Goal: Task Accomplishment & Management: Manage account settings

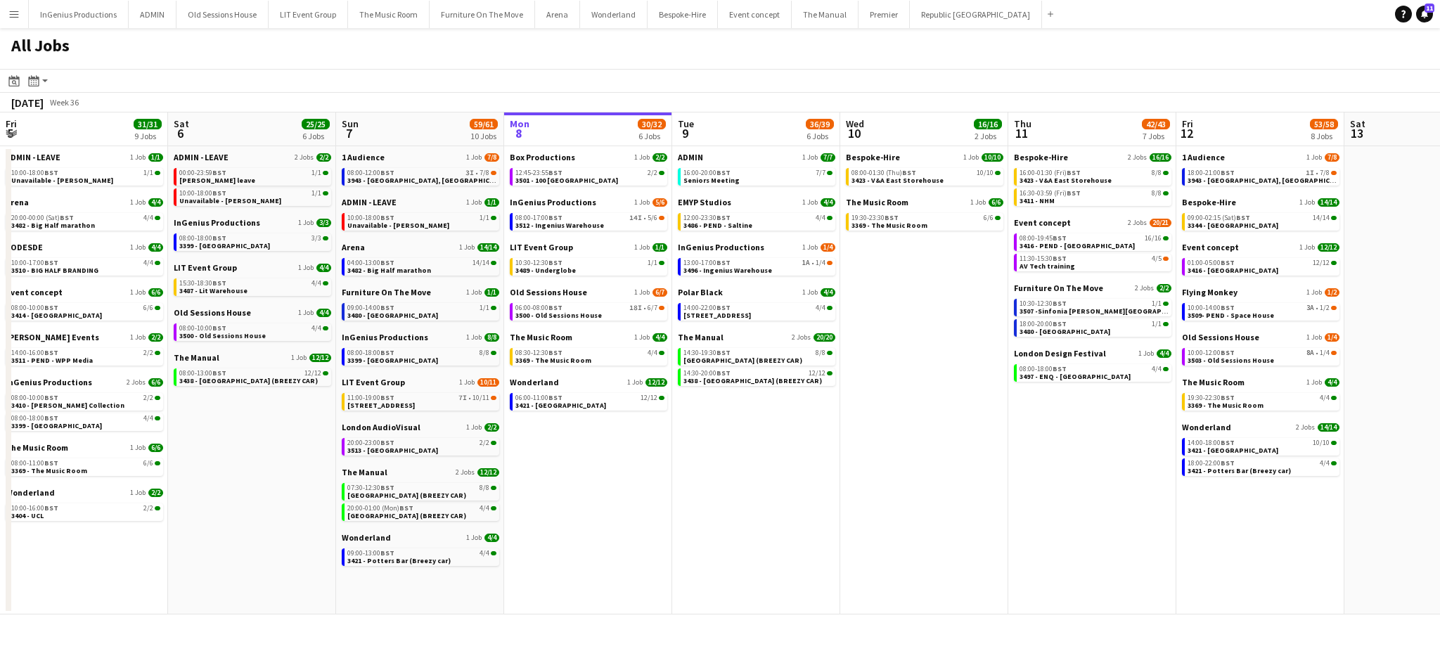
click at [616, 598] on app-date-cell "Box Productions 1 Job [DATE] 12:45-23:55 BST 2/2 3501 - 100 Wandsworth Bridge I…" at bounding box center [588, 380] width 168 height 468
click at [1250, 465] on div "18:00-22:00 BST 4/4" at bounding box center [1262, 463] width 149 height 7
click at [8, 18] on app-icon "Menu" at bounding box center [13, 13] width 11 height 11
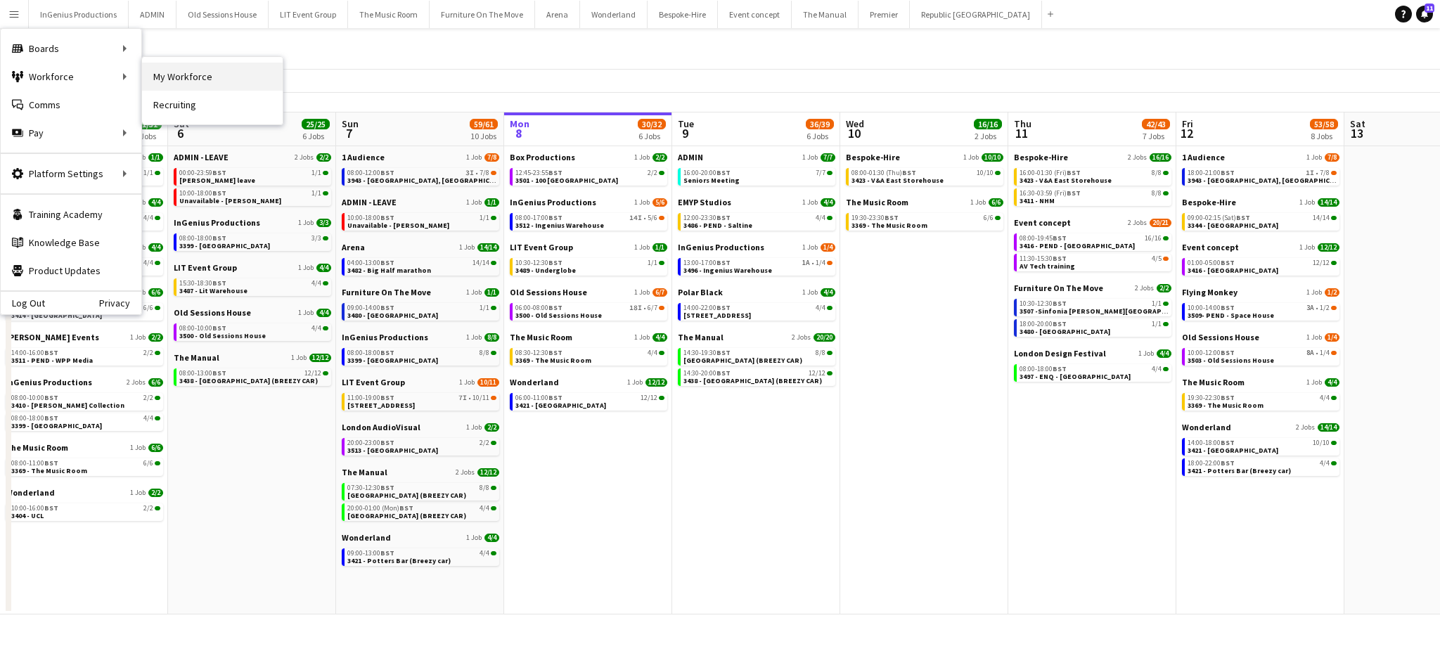
click at [165, 75] on link "My Workforce" at bounding box center [212, 77] width 141 height 28
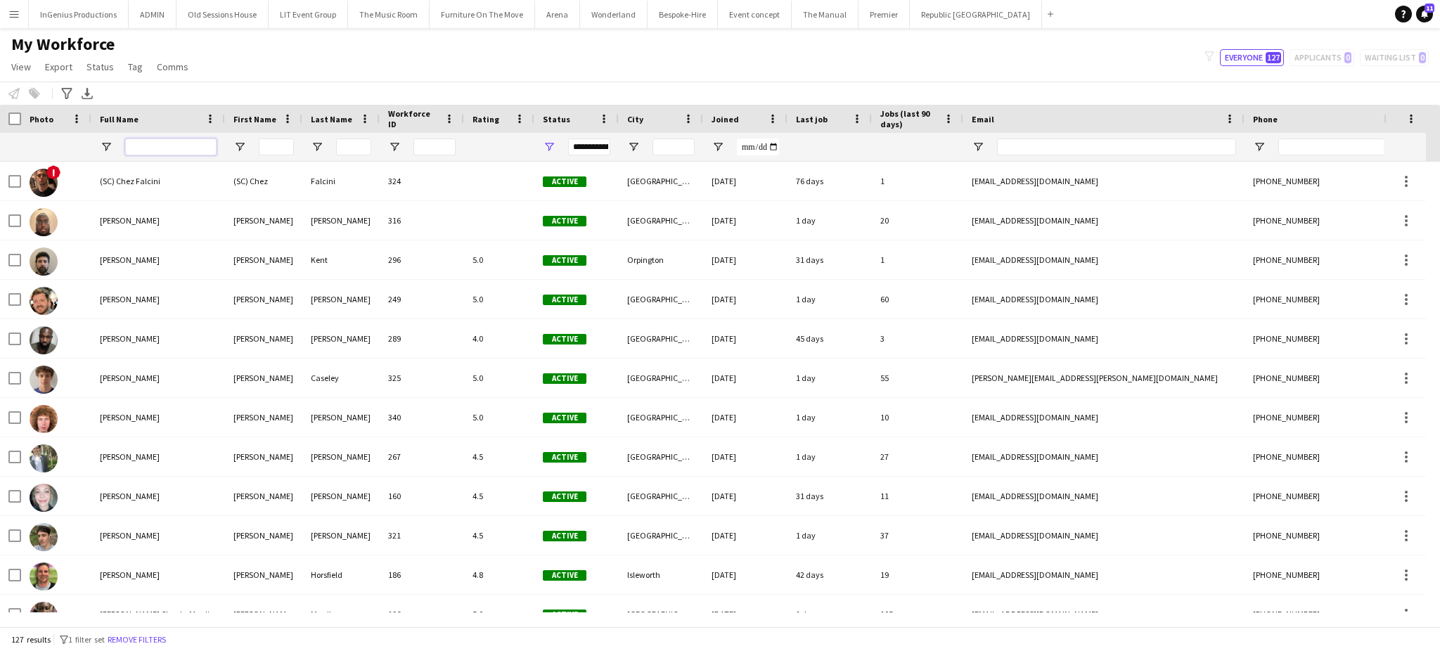
click at [193, 149] on input "Full Name Filter Input" at bounding box center [170, 147] width 91 height 17
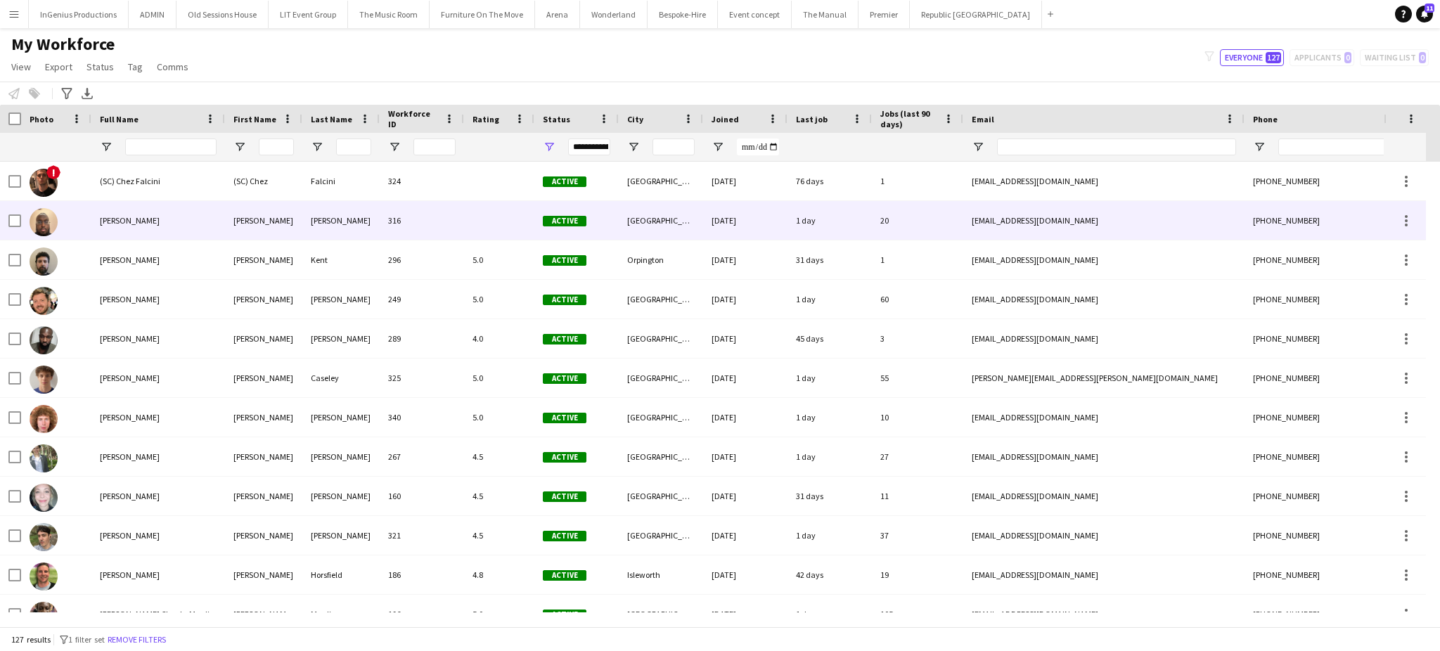
click at [104, 207] on div "[PERSON_NAME]" at bounding box center [158, 220] width 134 height 39
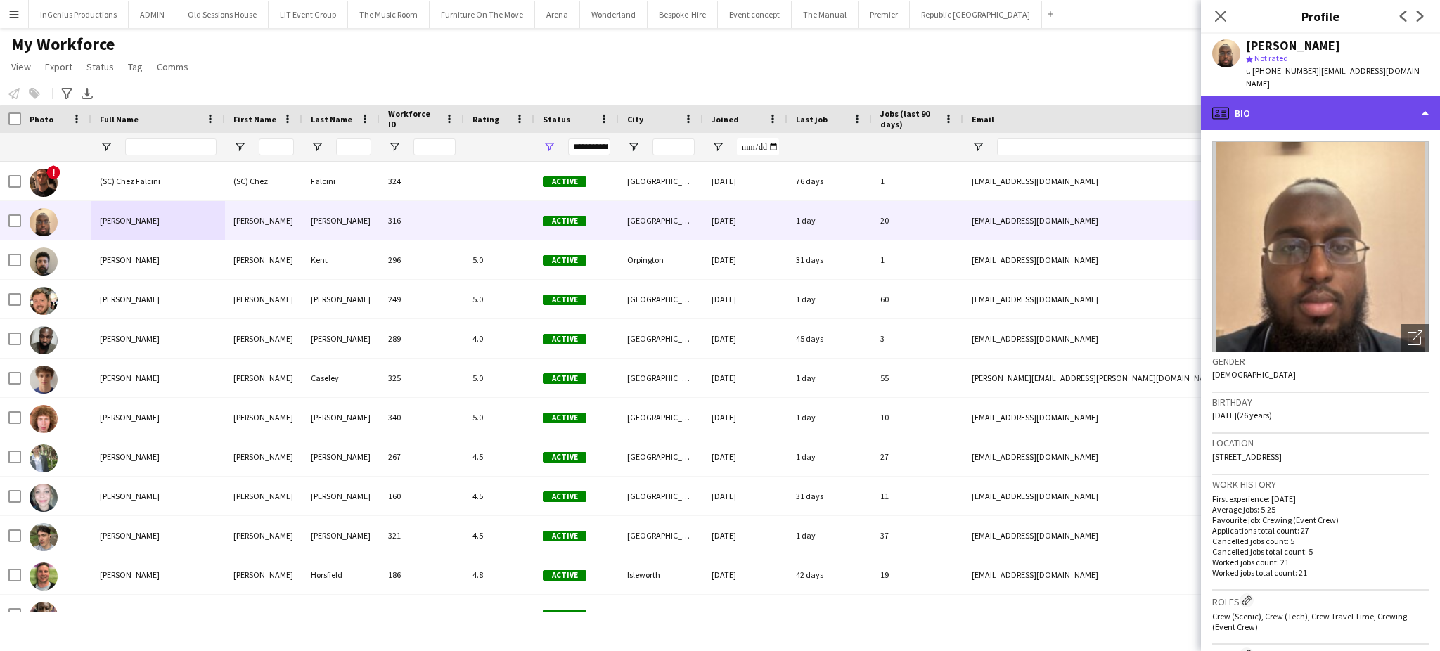
click at [1359, 96] on div "profile Bio" at bounding box center [1320, 113] width 239 height 34
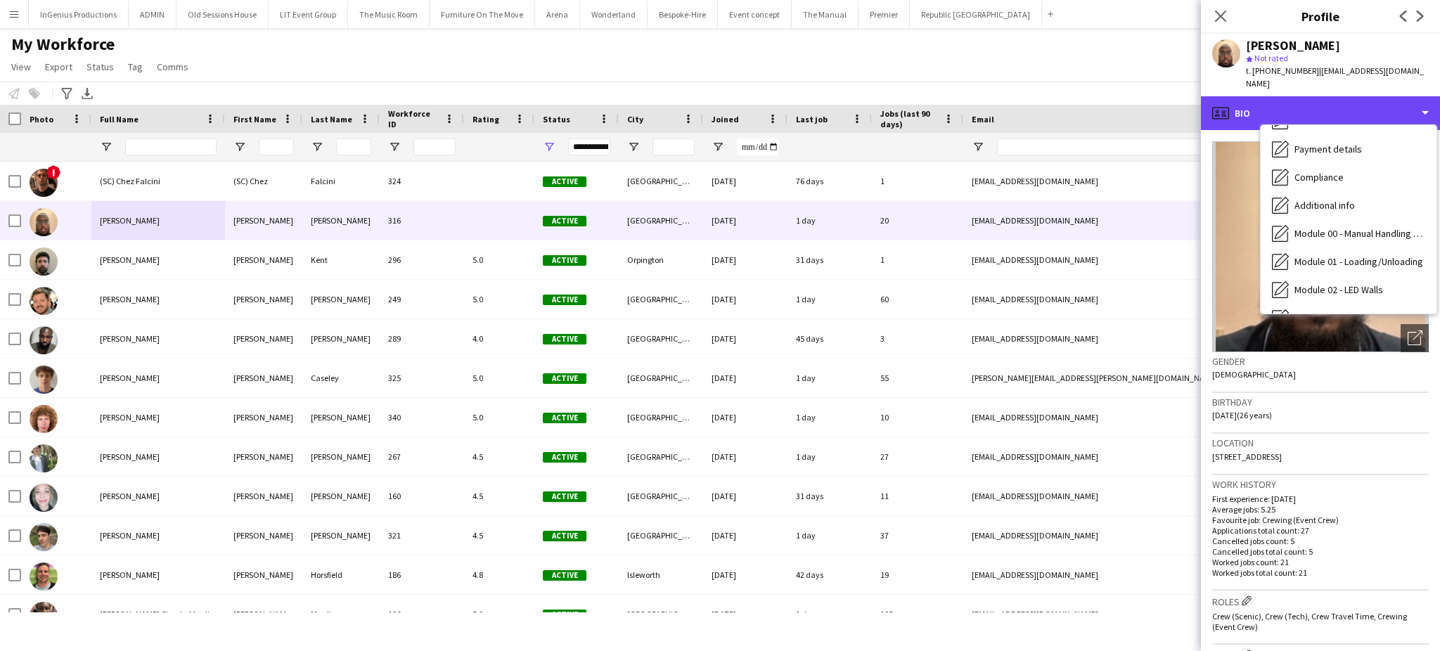
scroll to position [300, 0]
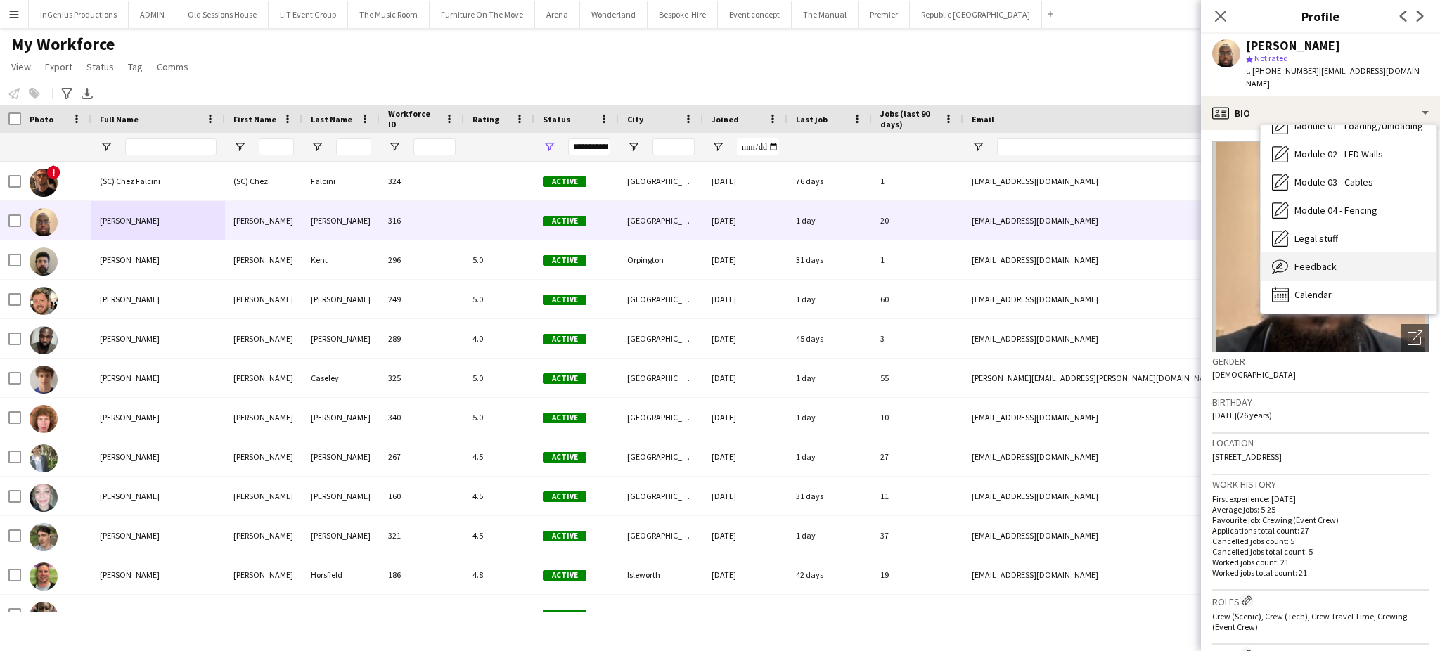
click at [1376, 255] on div "Feedback Feedback" at bounding box center [1349, 266] width 176 height 28
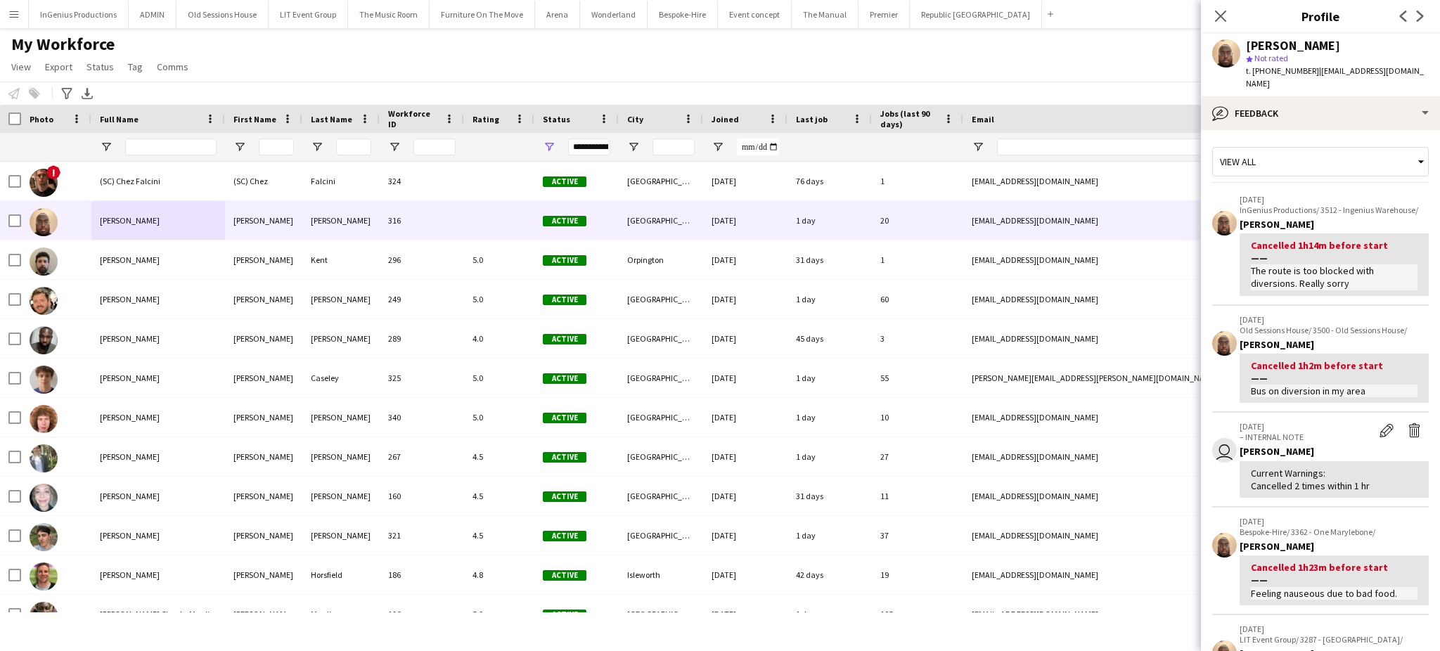
click at [1305, 325] on p "Old Sessions House/ 3500 - Old Sessions House/" at bounding box center [1334, 330] width 189 height 11
click at [1369, 110] on div "bubble-pencil Feedback" at bounding box center [1320, 113] width 239 height 34
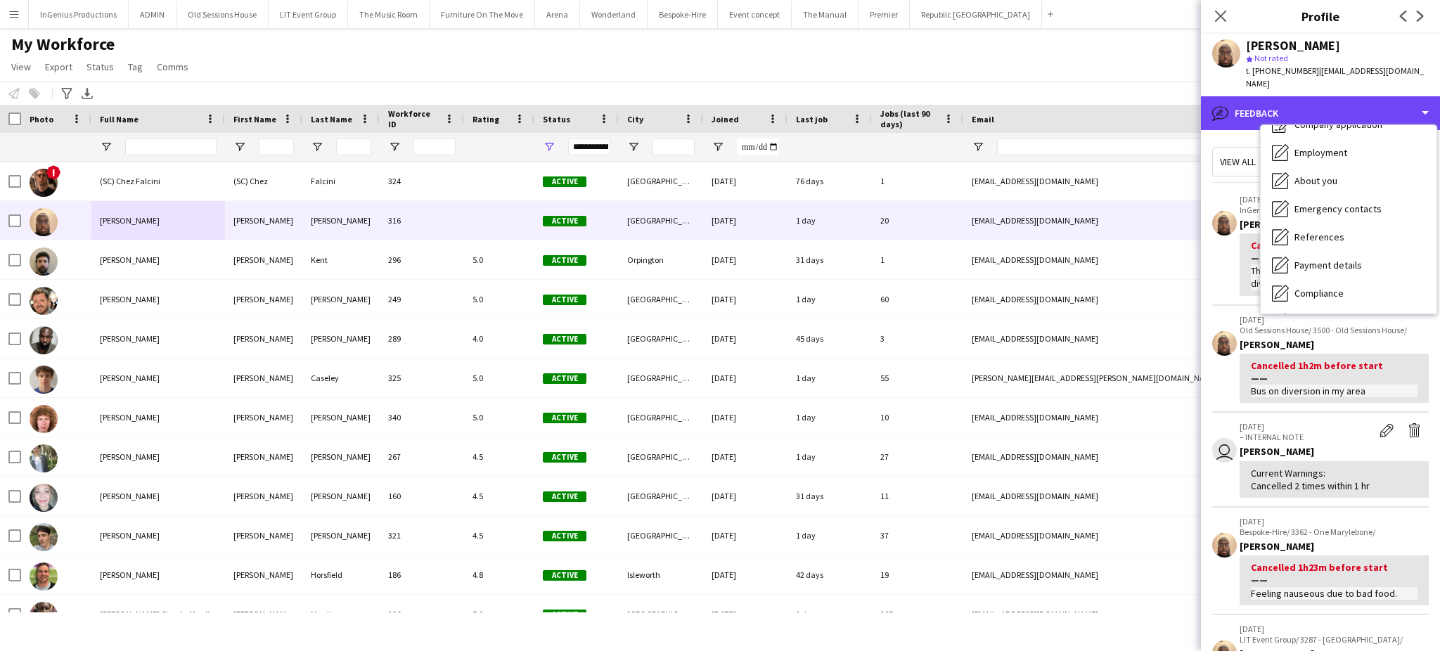
scroll to position [0, 0]
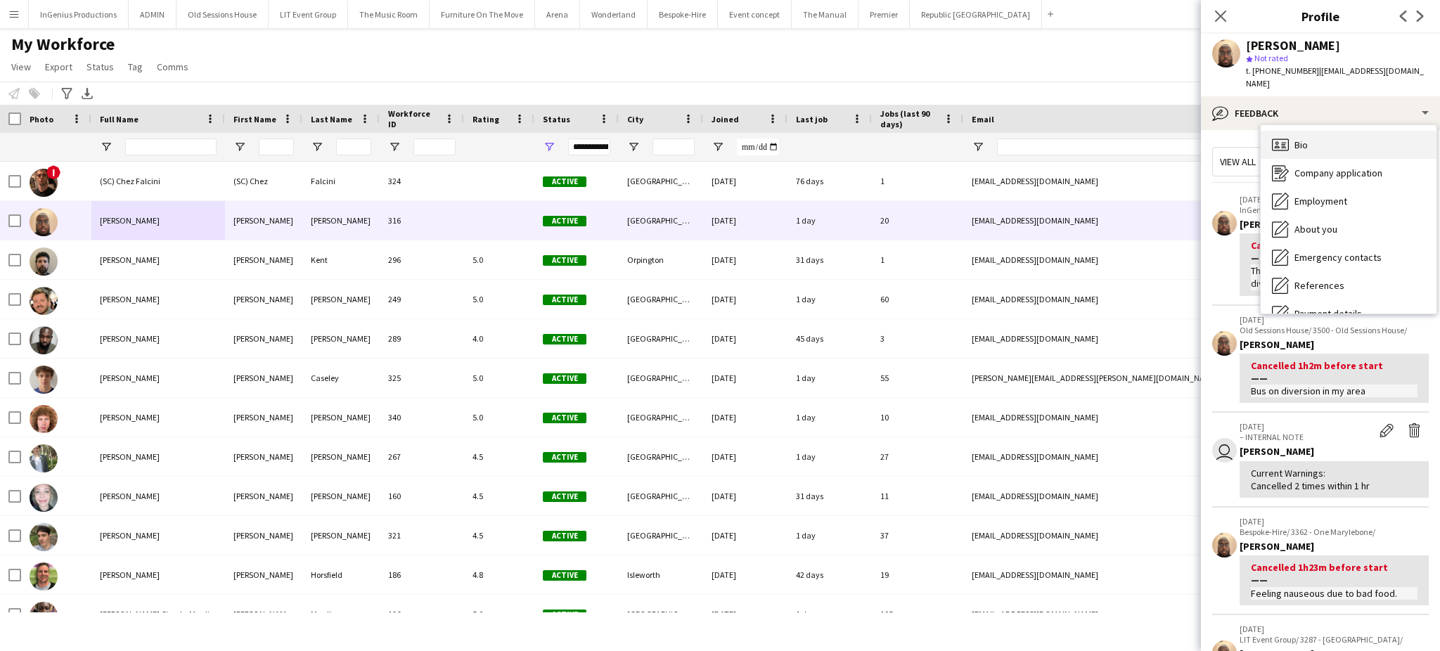
click at [1371, 134] on div "Bio Bio" at bounding box center [1349, 145] width 176 height 28
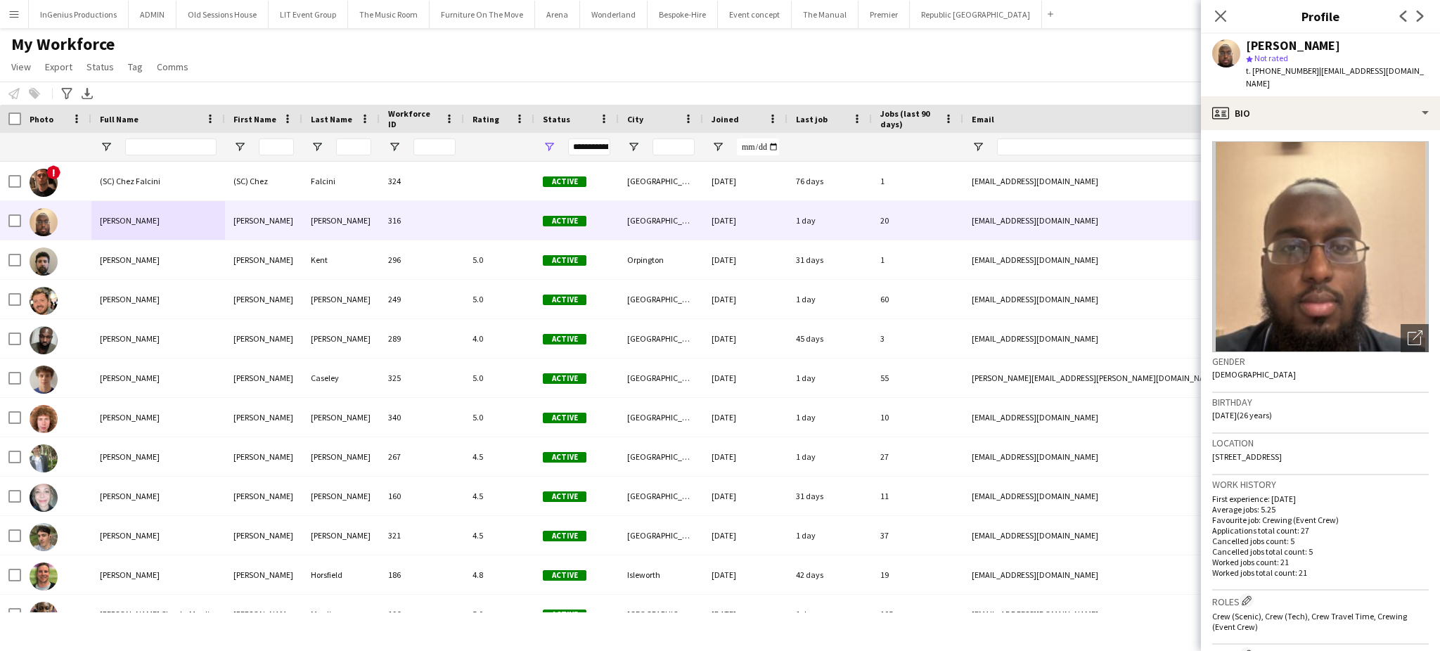
drag, startPoint x: 1358, startPoint y: 440, endPoint x: 1331, endPoint y: 440, distance: 27.4
click at [1282, 451] on span "61 North Countess Road, London, E17 5HS" at bounding box center [1247, 456] width 70 height 11
copy span "E17 5HS"
click at [182, 141] on input "Full Name Filter Input" at bounding box center [170, 147] width 91 height 17
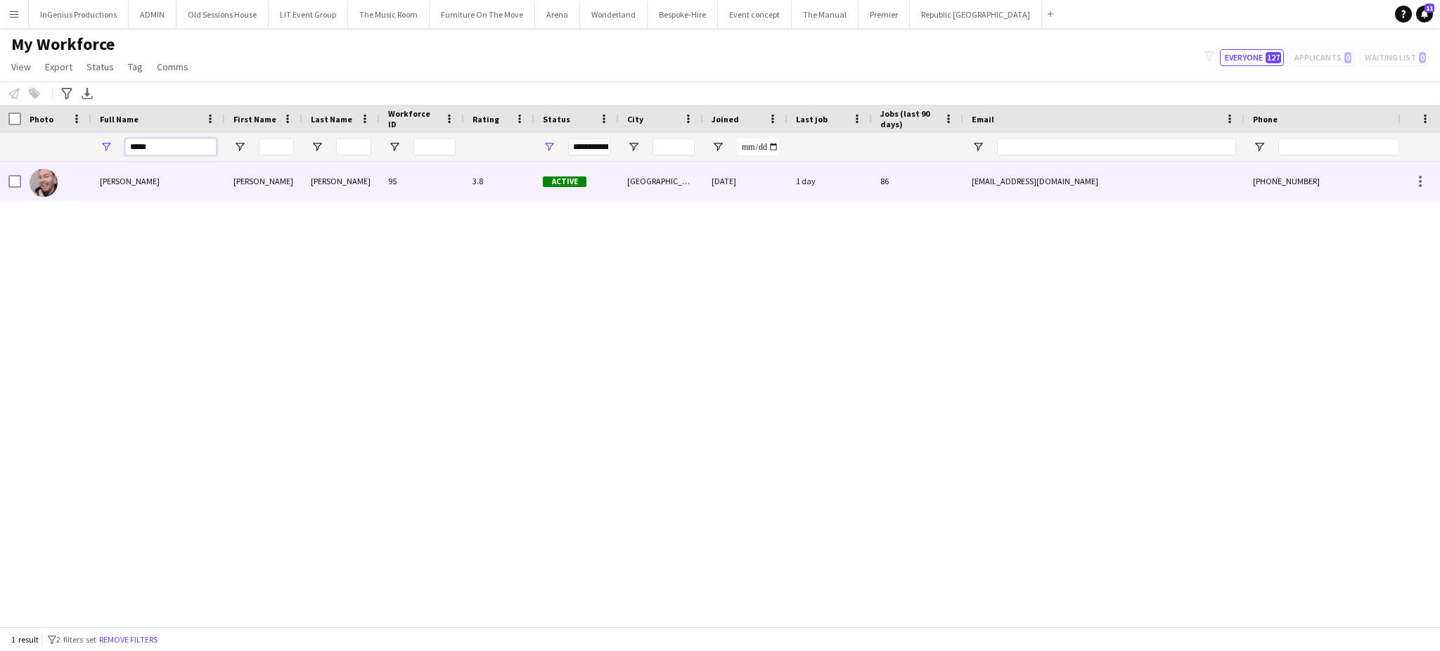
type input "*****"
click at [175, 186] on div "[PERSON_NAME]" at bounding box center [158, 181] width 134 height 39
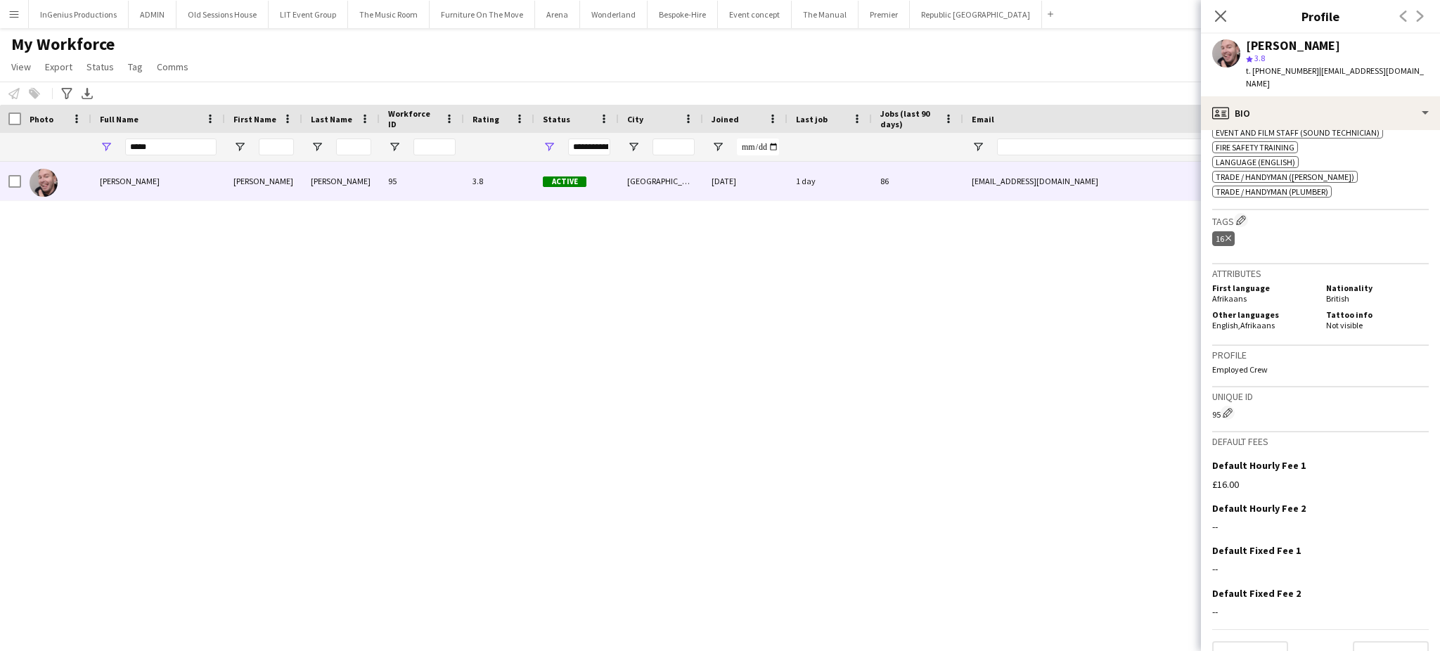
scroll to position [639, 0]
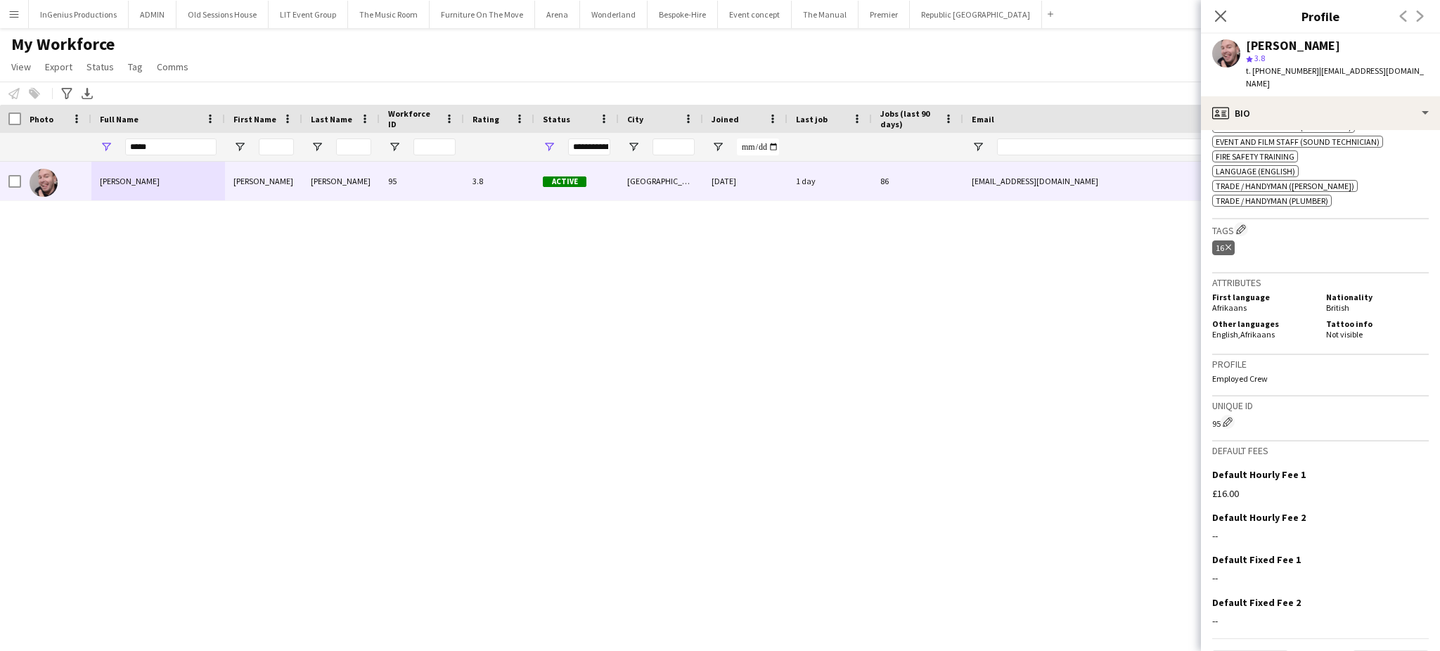
click at [1228, 243] on icon "Delete tag" at bounding box center [1229, 247] width 6 height 8
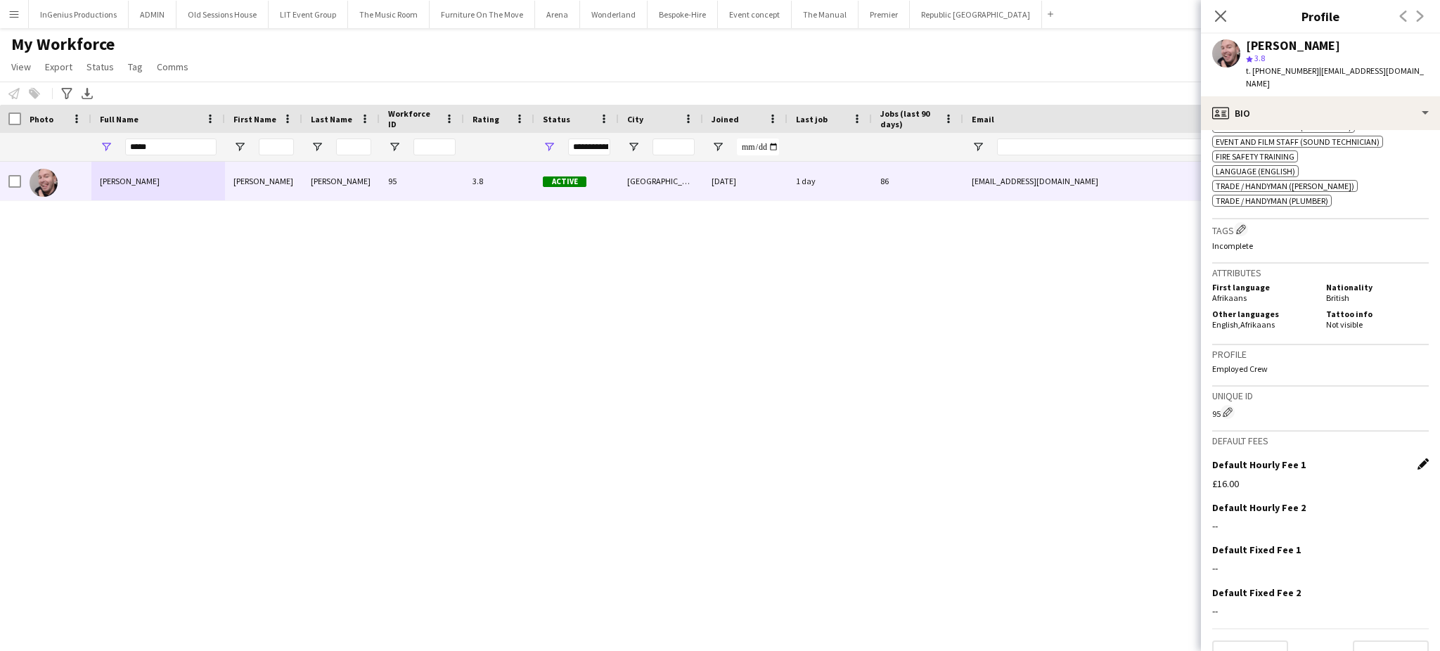
click at [1417, 458] on app-icon "Edit this field" at bounding box center [1422, 463] width 11 height 11
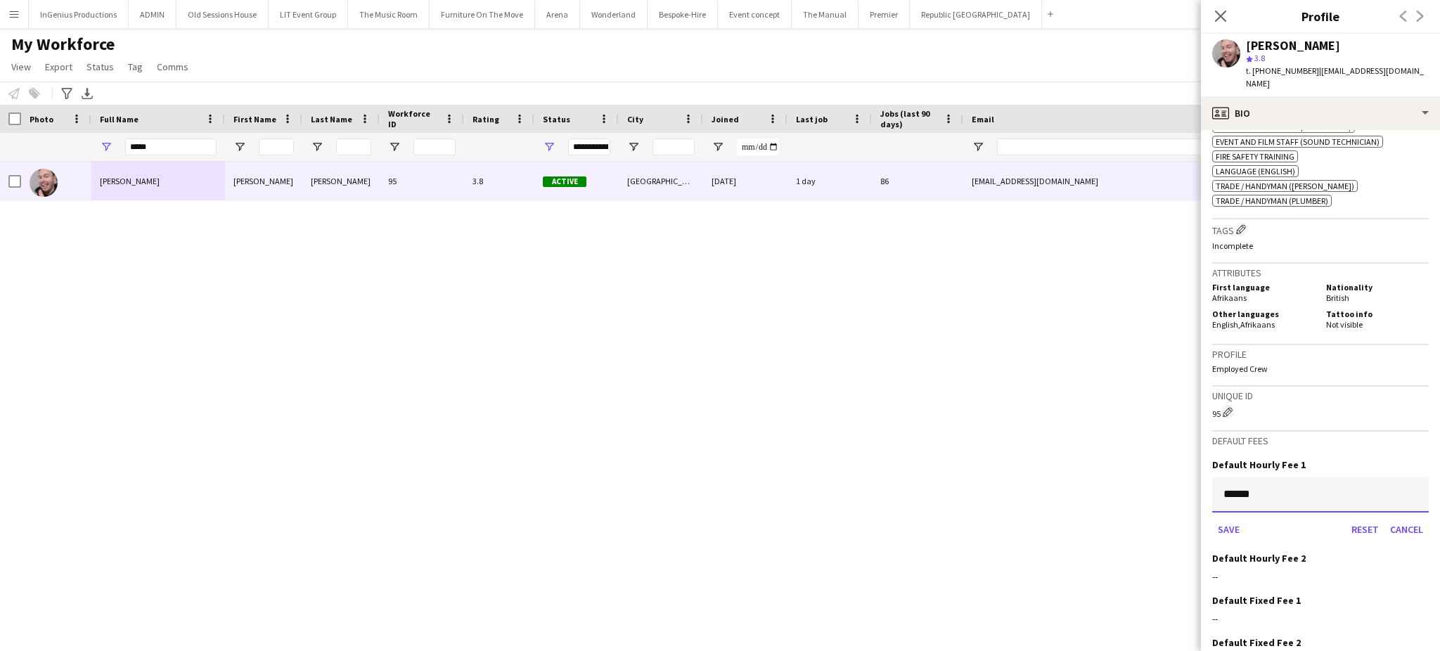
click at [1307, 477] on input "******" at bounding box center [1320, 494] width 217 height 35
type input "***"
click at [1212, 518] on button "Save" at bounding box center [1228, 529] width 33 height 22
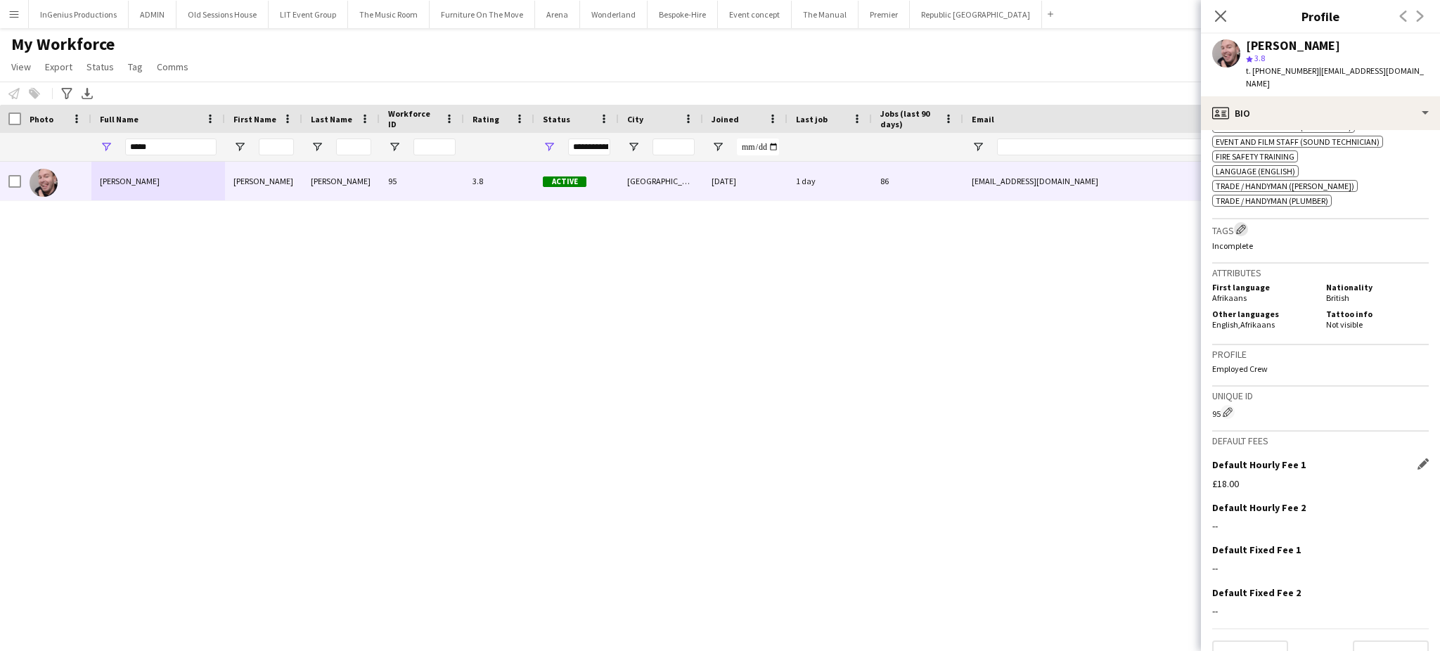
click at [1240, 224] on app-icon "Edit crew company tags" at bounding box center [1241, 229] width 10 height 10
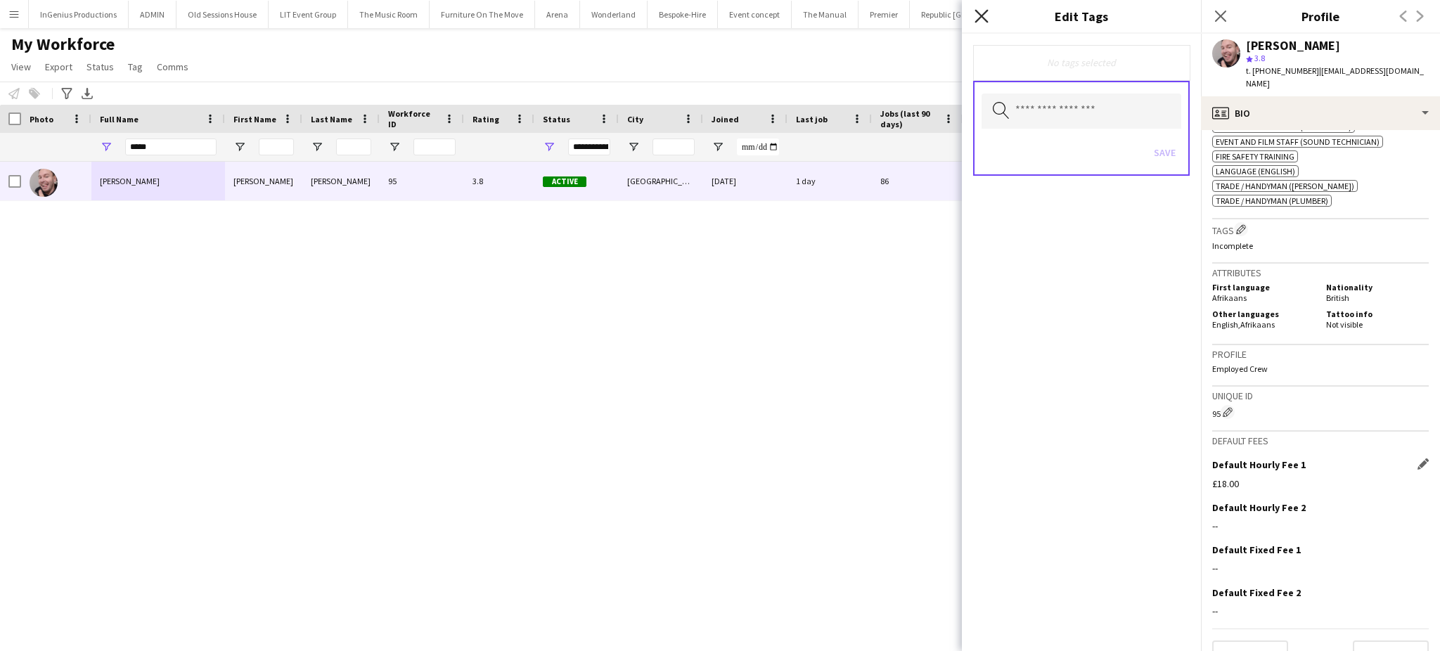
click at [980, 14] on icon "Close pop-in" at bounding box center [981, 15] width 13 height 13
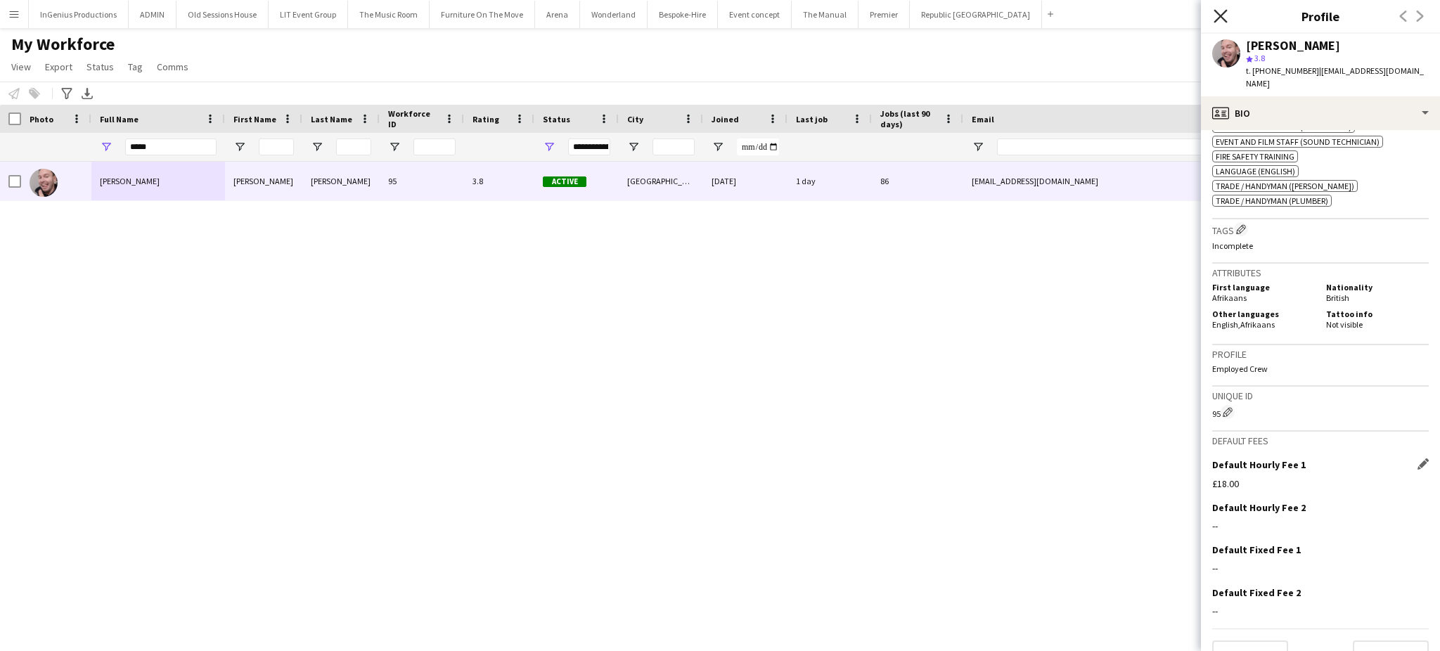
click at [1220, 19] on icon "Close pop-in" at bounding box center [1220, 15] width 13 height 13
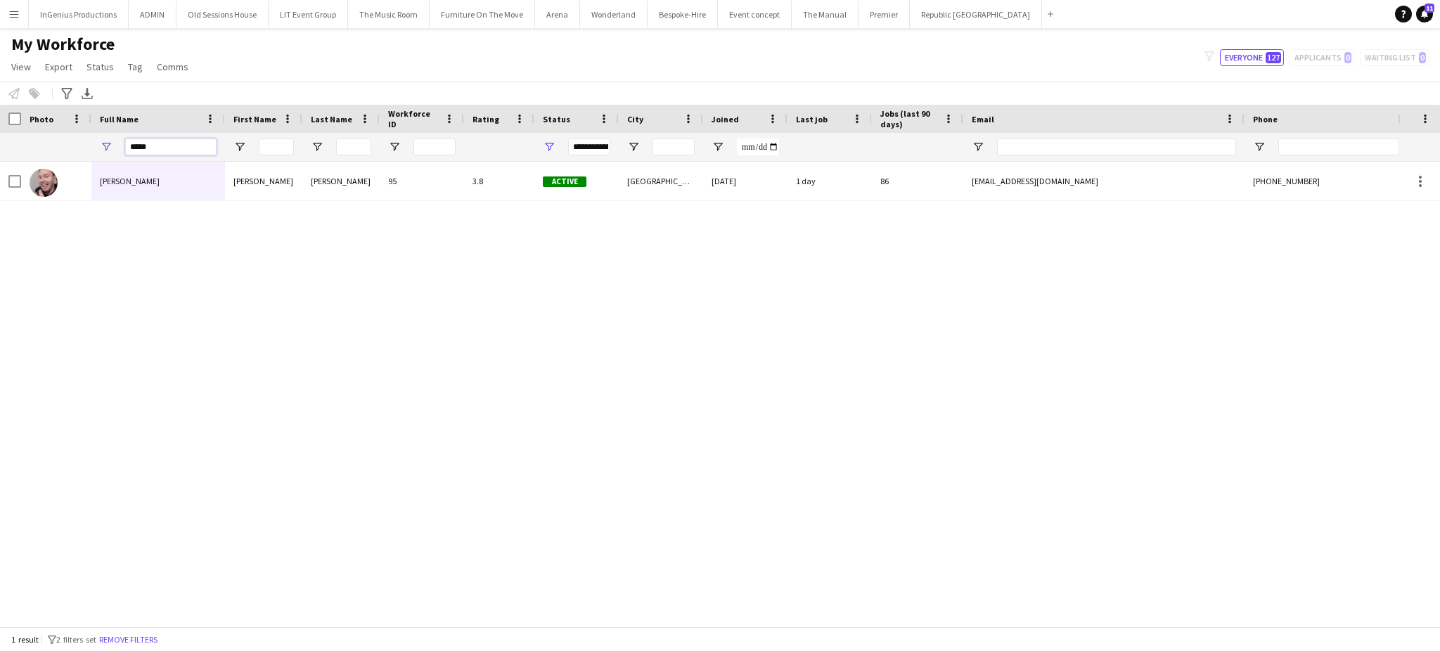
click at [196, 141] on input "*****" at bounding box center [170, 147] width 91 height 17
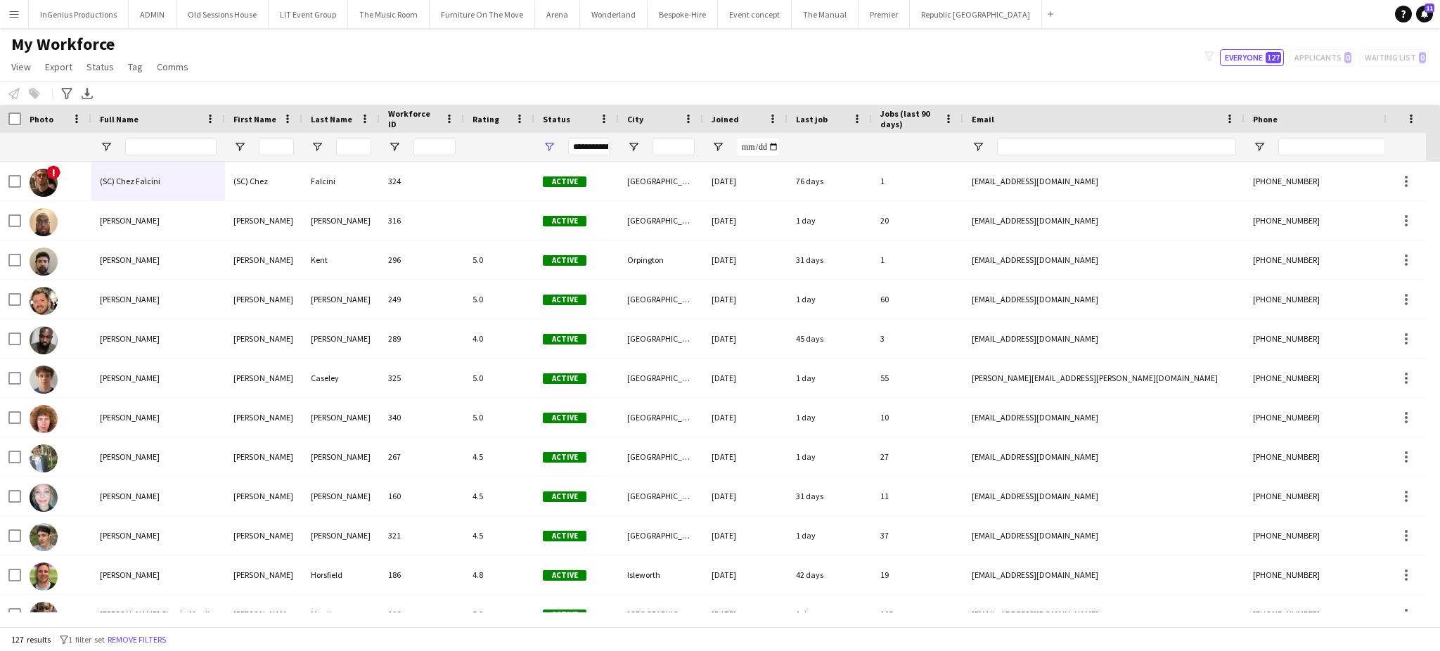
click at [721, 122] on span "Joined" at bounding box center [725, 119] width 27 height 11
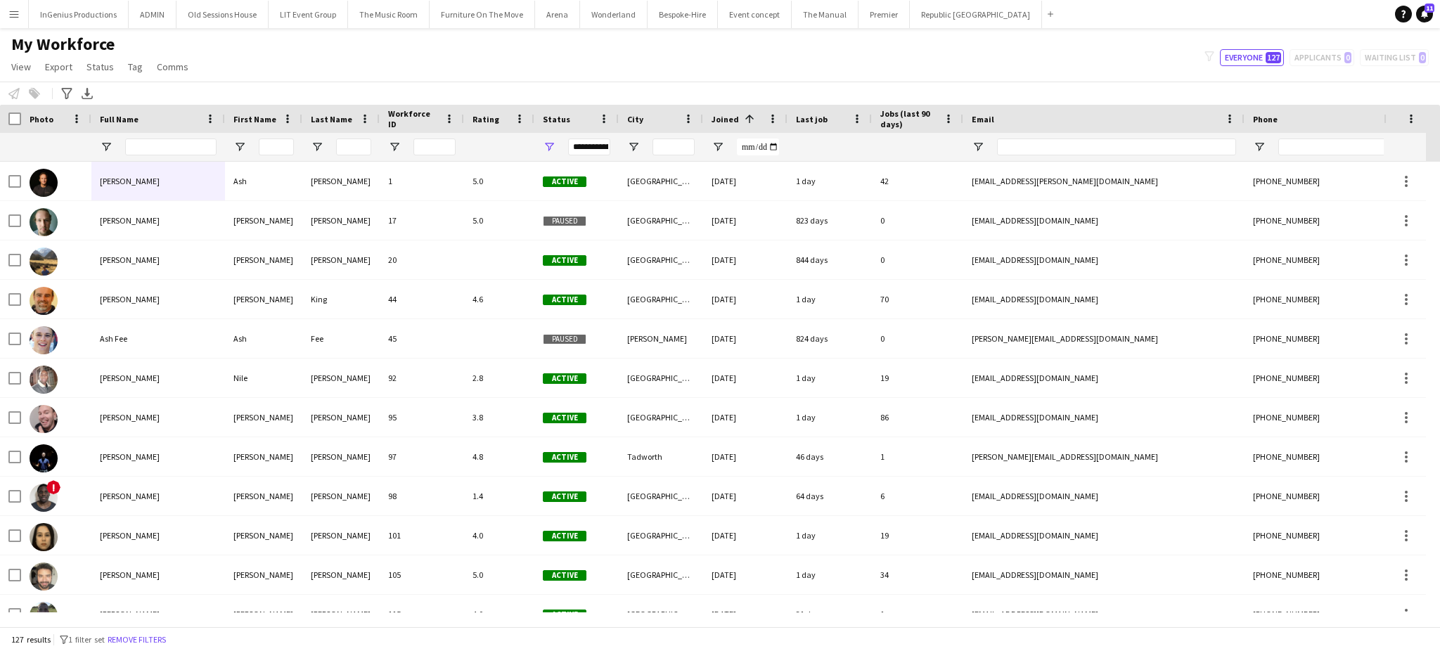
click at [721, 122] on span "Joined" at bounding box center [725, 119] width 27 height 11
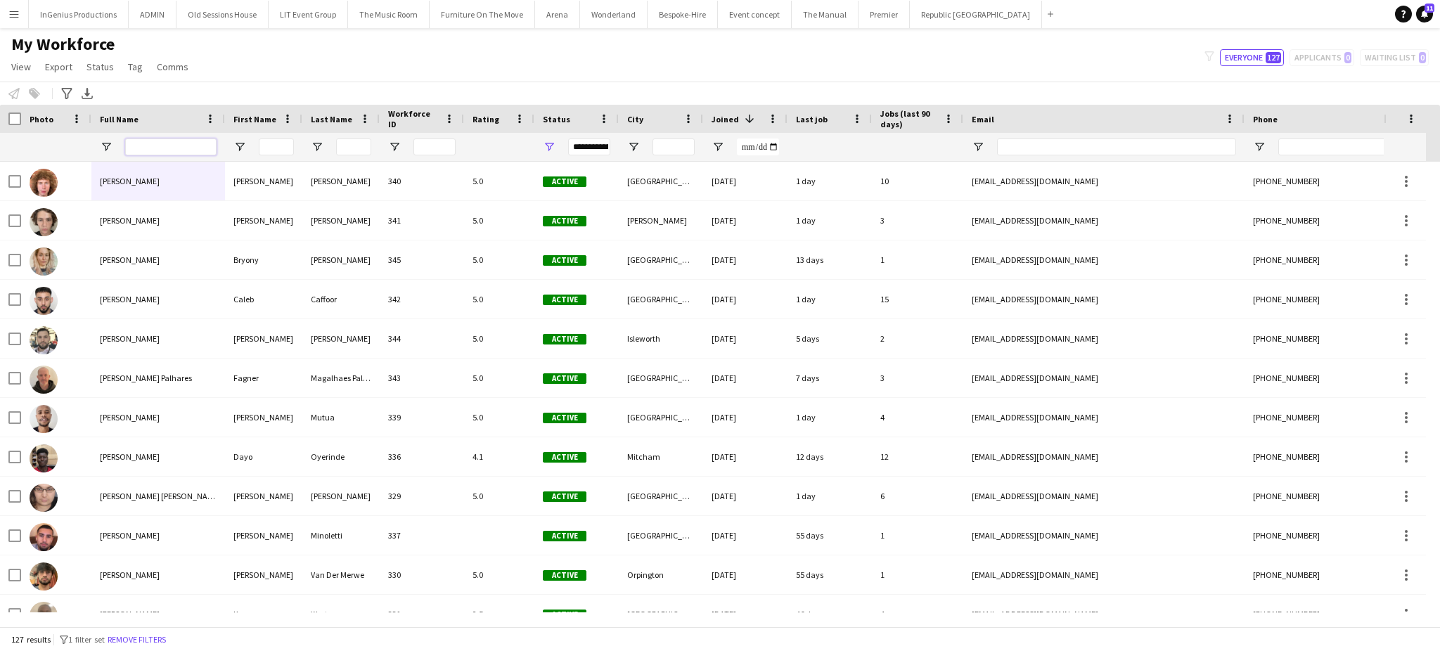
click at [188, 141] on input "Full Name Filter Input" at bounding box center [170, 147] width 91 height 17
type input "*"
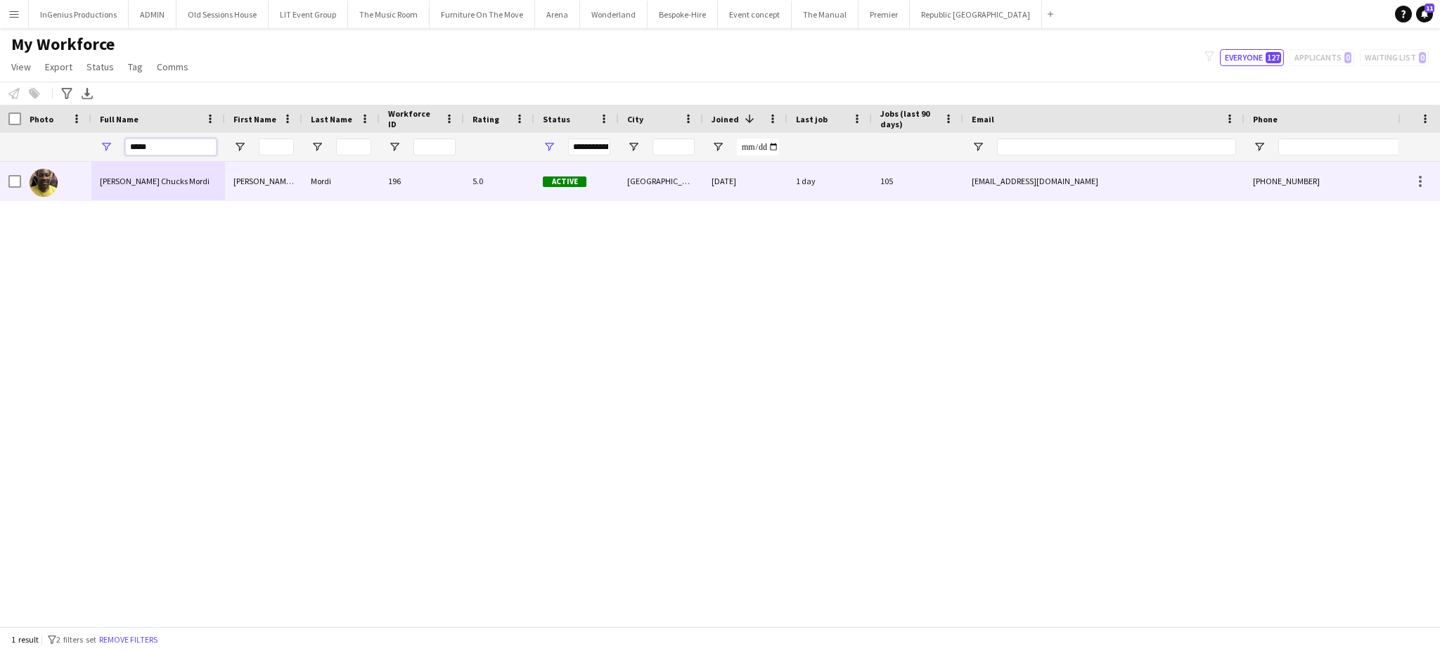
type input "*****"
click at [177, 184] on span "[PERSON_NAME] Chucks Mordi" at bounding box center [155, 181] width 110 height 11
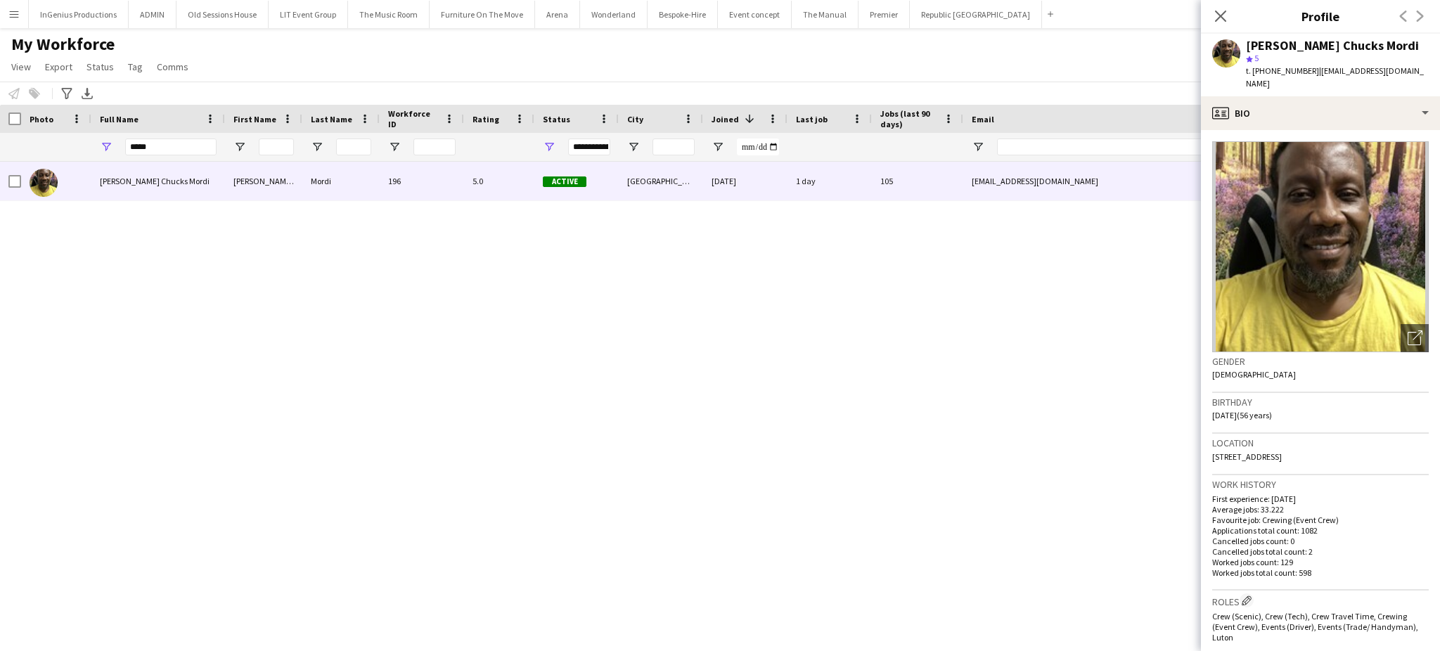
scroll to position [467, 0]
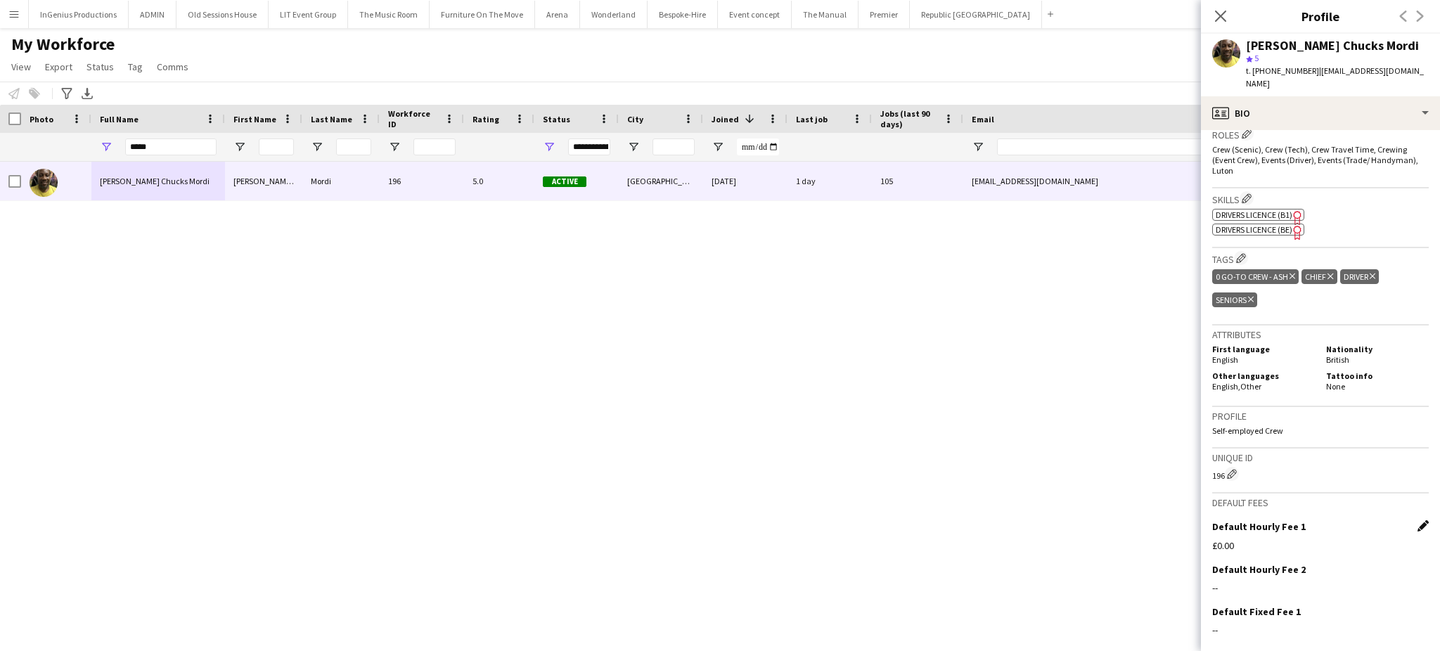
click at [1417, 520] on app-icon "Edit this field" at bounding box center [1422, 525] width 11 height 11
click at [1316, 539] on input "*****" at bounding box center [1320, 556] width 217 height 35
type input "***"
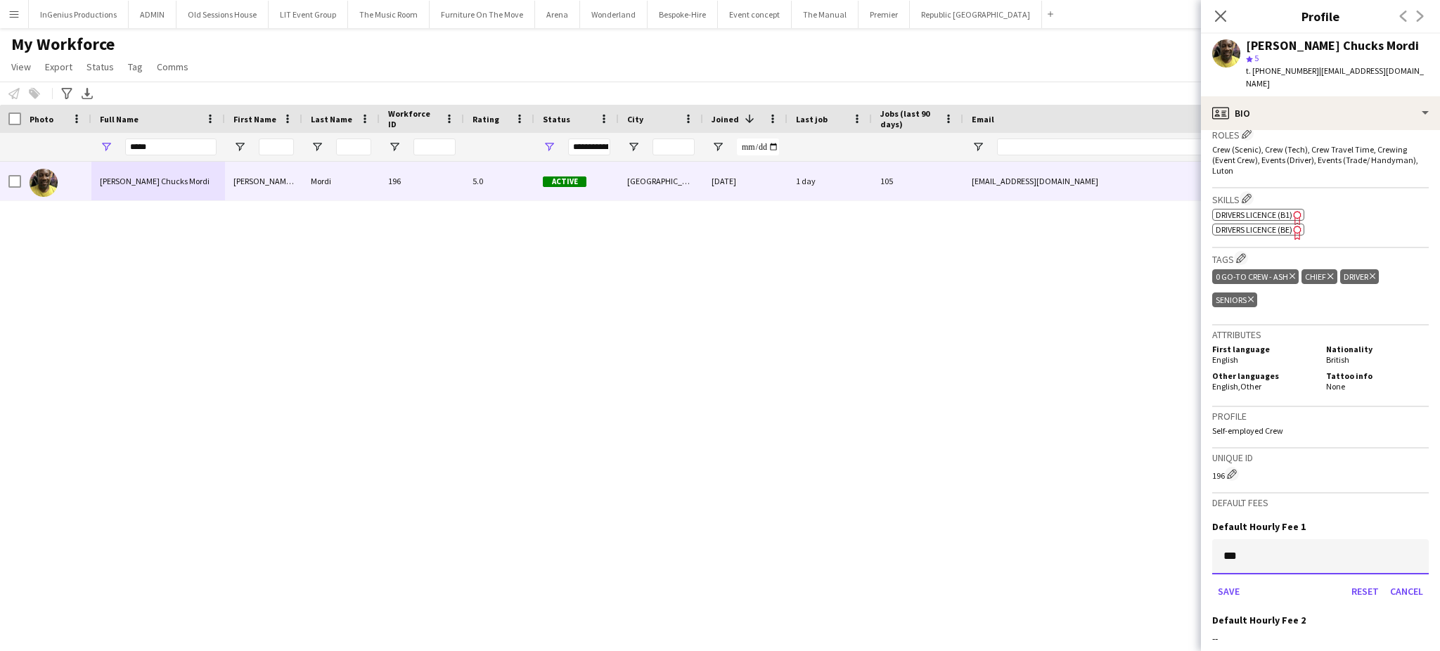
click at [1212, 580] on button "Save" at bounding box center [1228, 591] width 33 height 22
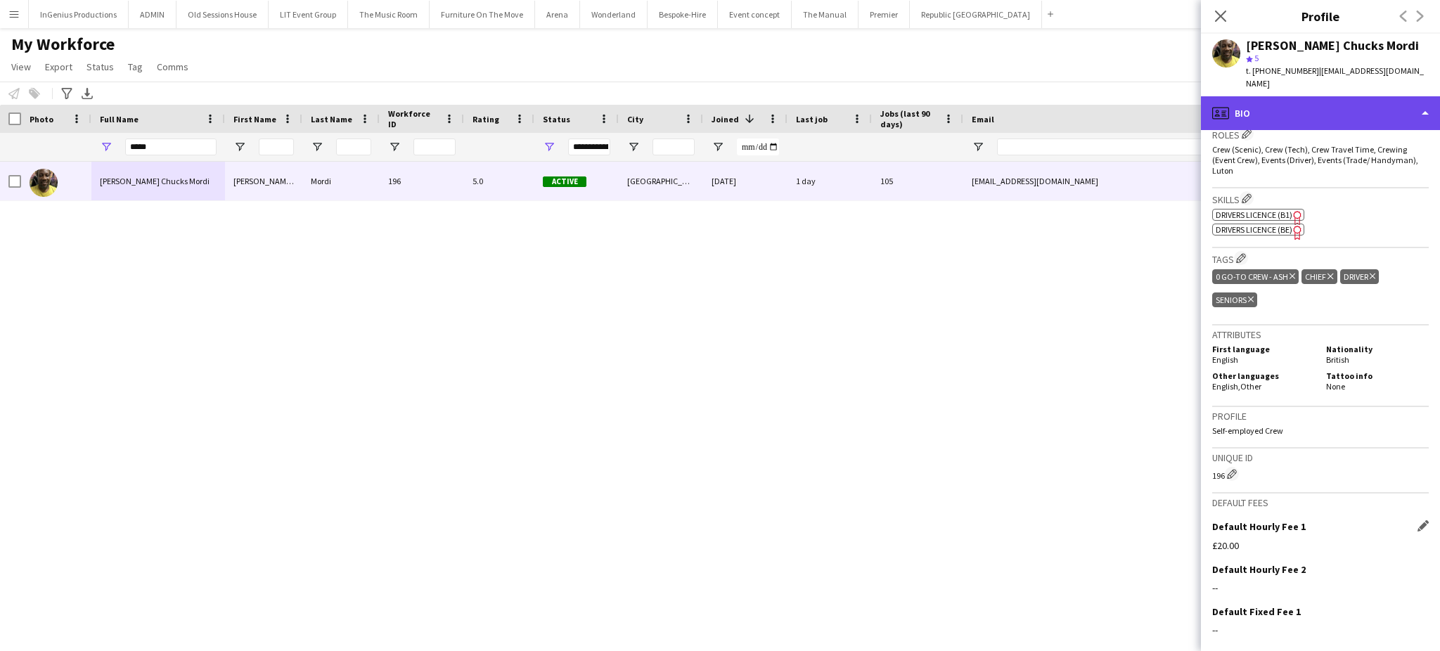
click at [1297, 96] on div "profile Bio" at bounding box center [1320, 113] width 239 height 34
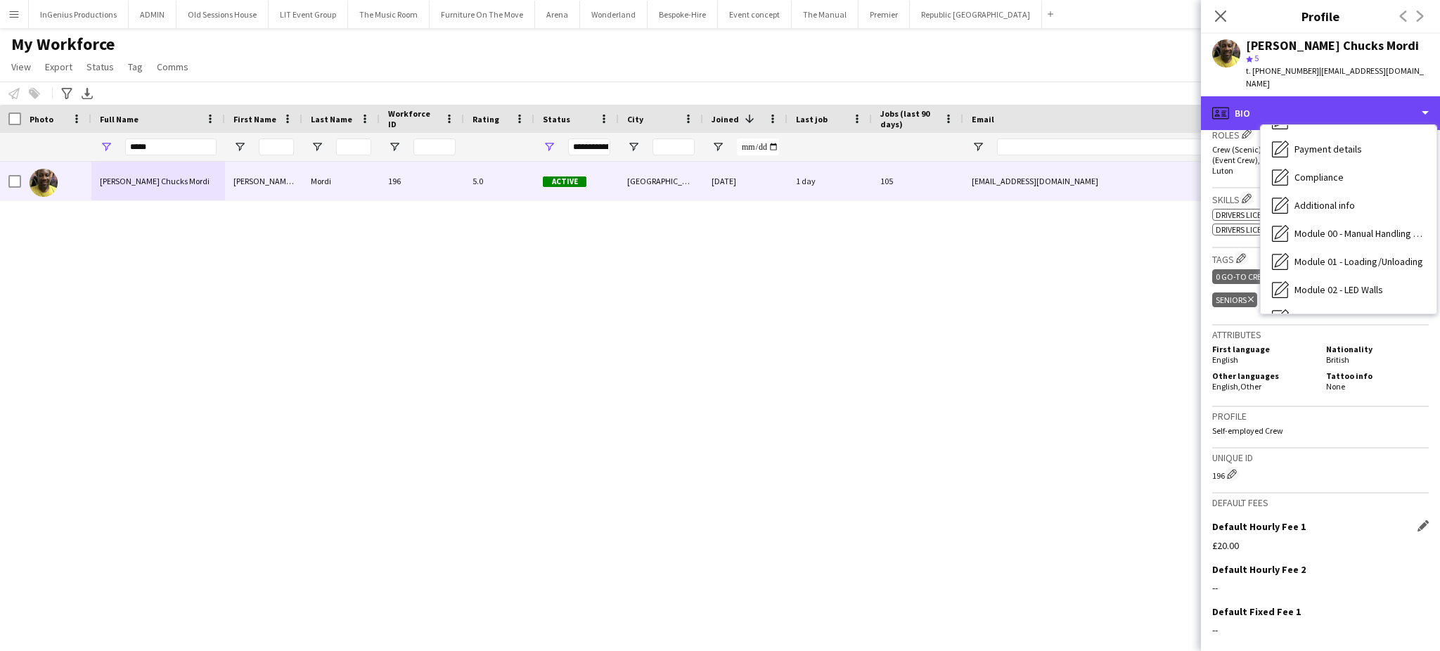
scroll to position [300, 0]
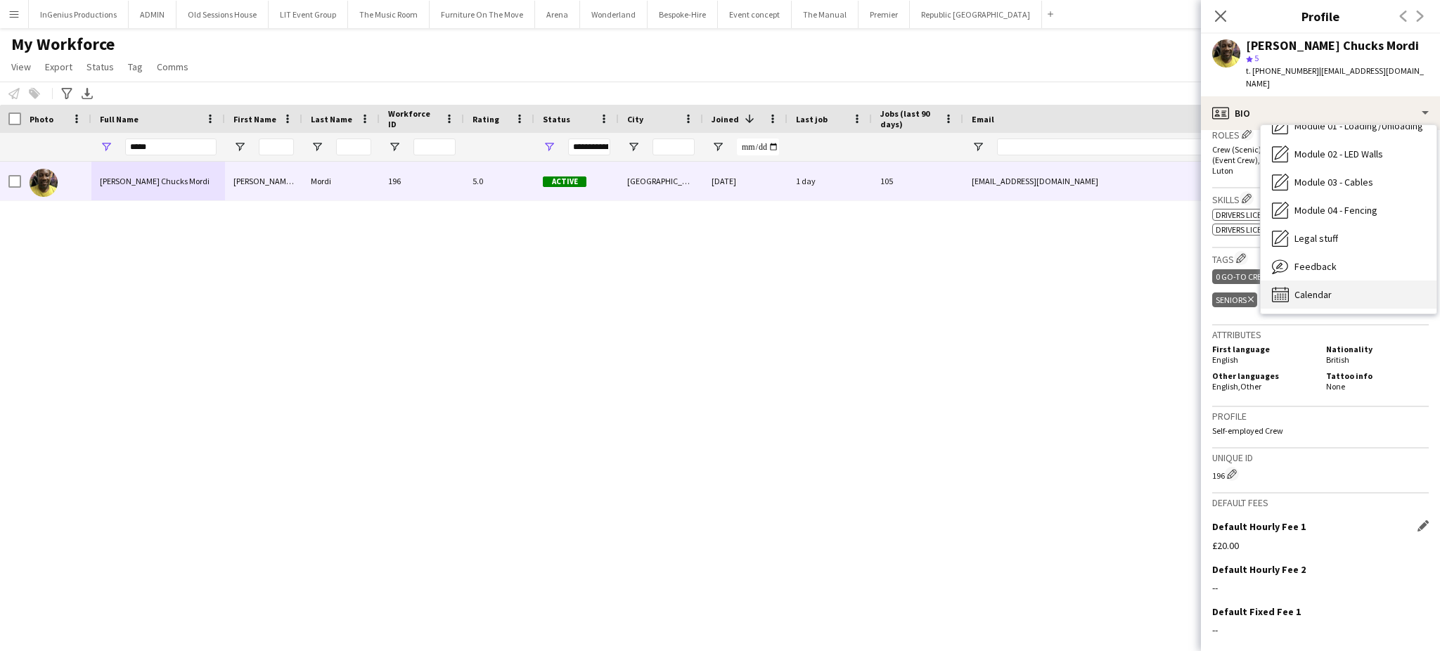
click at [1367, 281] on div "Calendar Calendar" at bounding box center [1349, 295] width 176 height 28
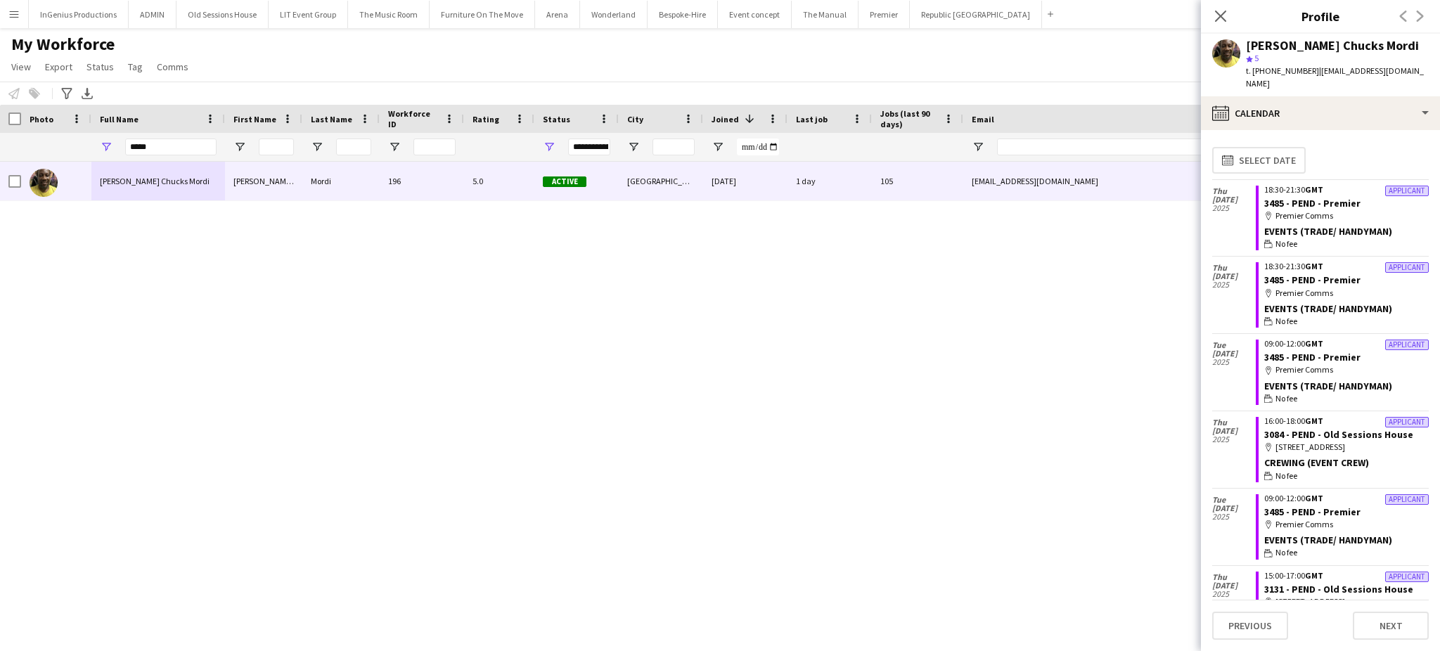
click at [1439, 435] on app-calendar-tab "calendar-full Select date Thu 11 Dec 2025 Applicant 18:30-21:30 GMT 3485 - PEND…" at bounding box center [1320, 390] width 239 height 521
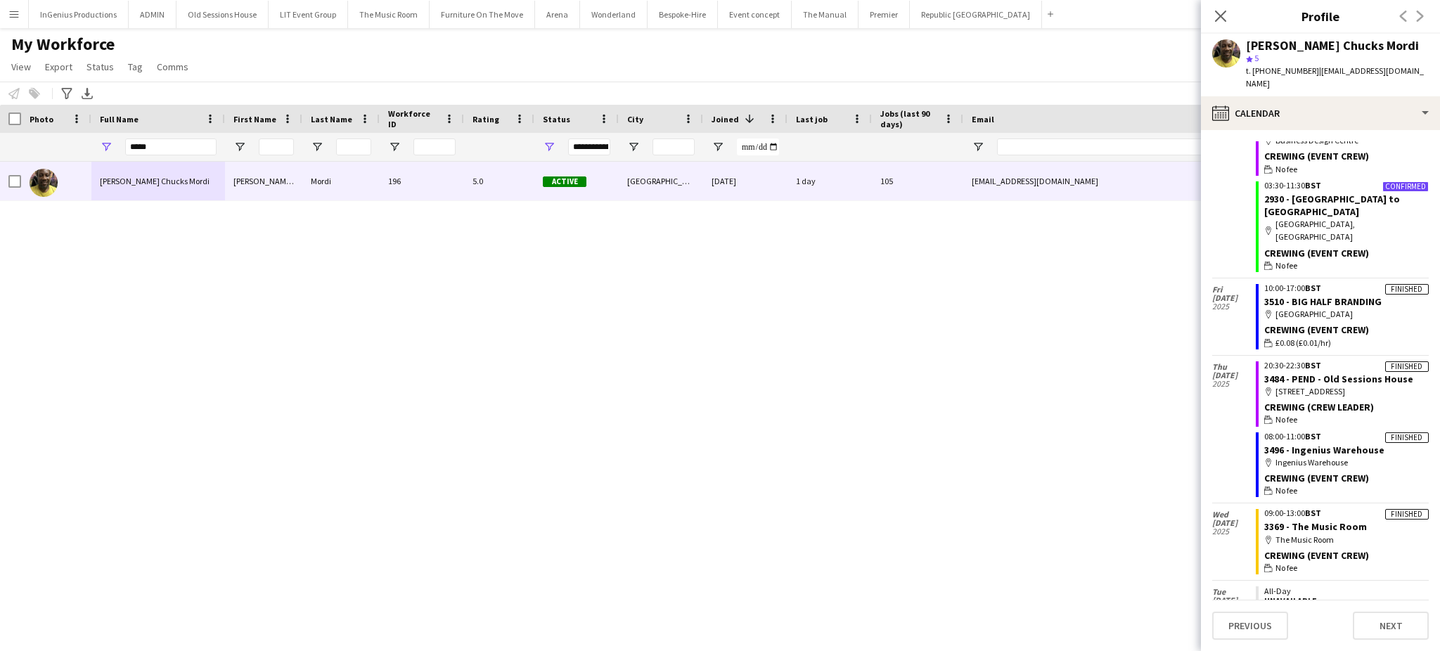
scroll to position [3142, 0]
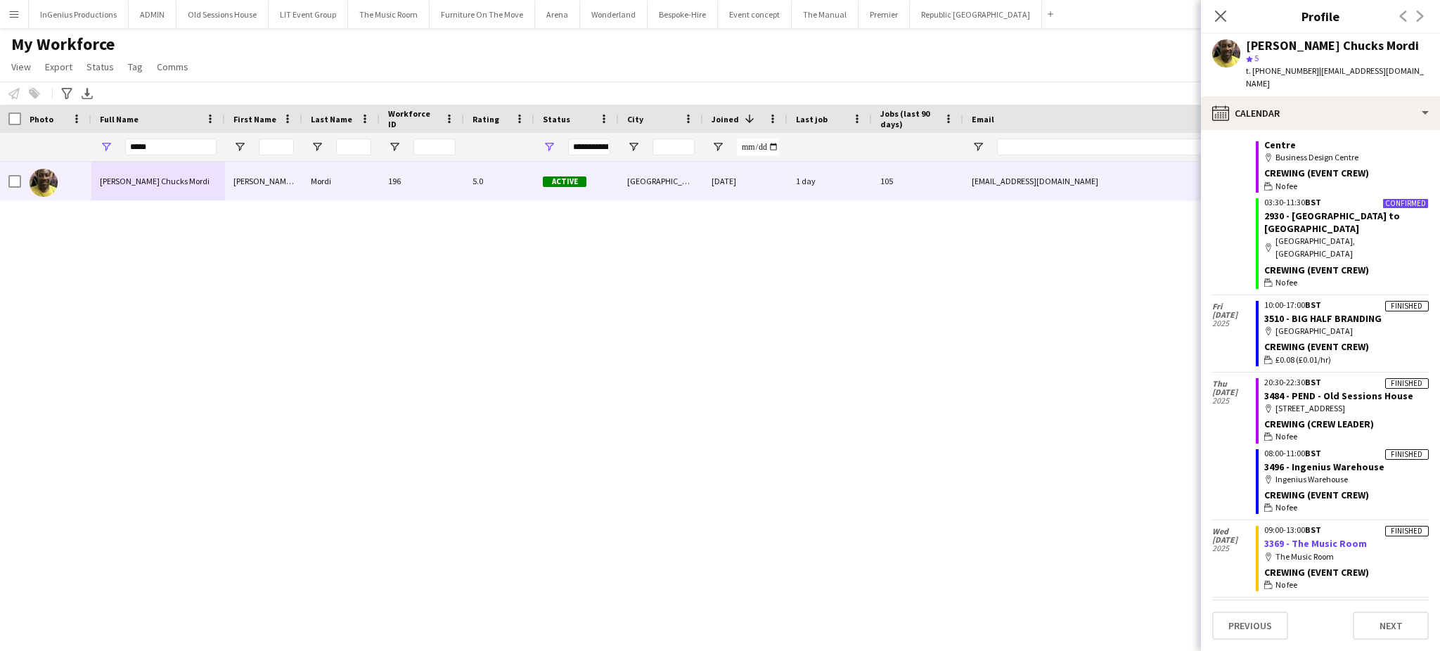
click at [1312, 537] on link "3369 - The Music Room" at bounding box center [1315, 543] width 103 height 13
click at [1337, 461] on link "3496 - Ingenius Warehouse" at bounding box center [1324, 467] width 120 height 13
click at [1344, 390] on link "3484 - PEND - Old Sessions House" at bounding box center [1338, 396] width 149 height 13
click at [1345, 210] on link "2930 - [GEOGRAPHIC_DATA] to [GEOGRAPHIC_DATA]" at bounding box center [1332, 222] width 136 height 25
click at [1313, 312] on link "3510 - BIG HALF BRANDING" at bounding box center [1322, 318] width 117 height 13
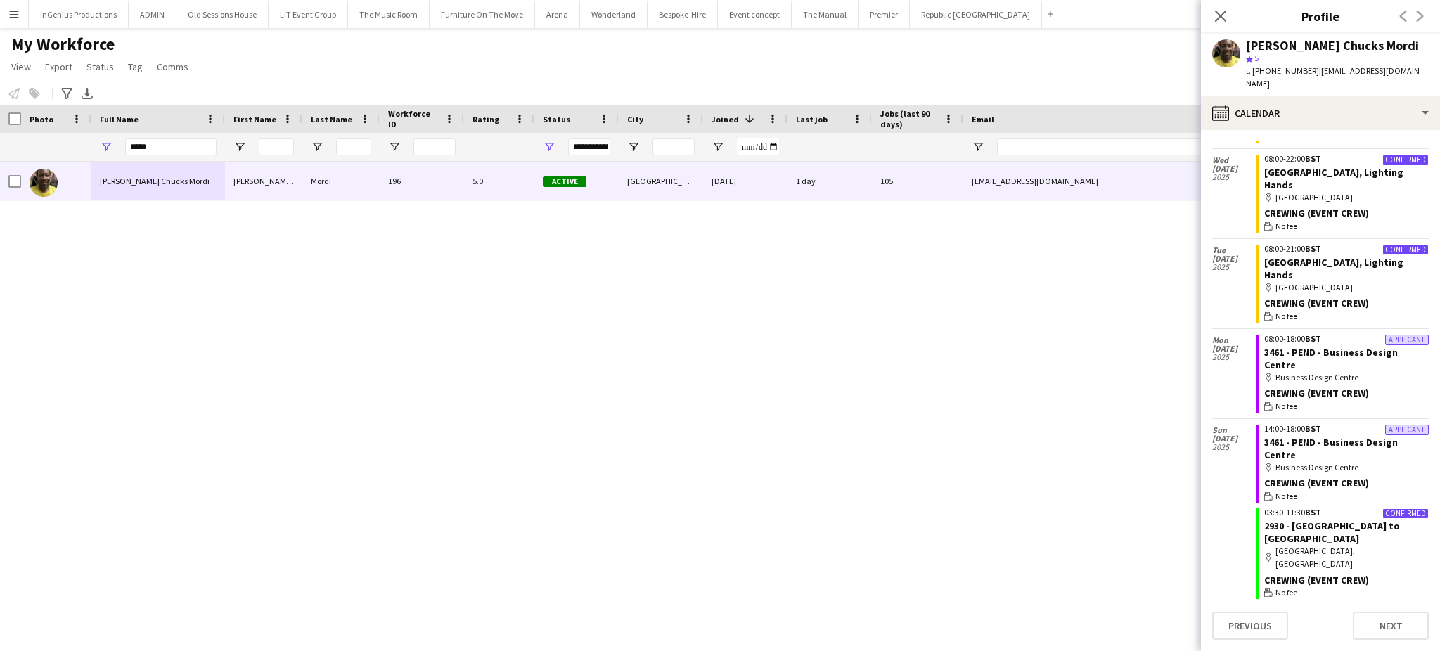
scroll to position [2804, 0]
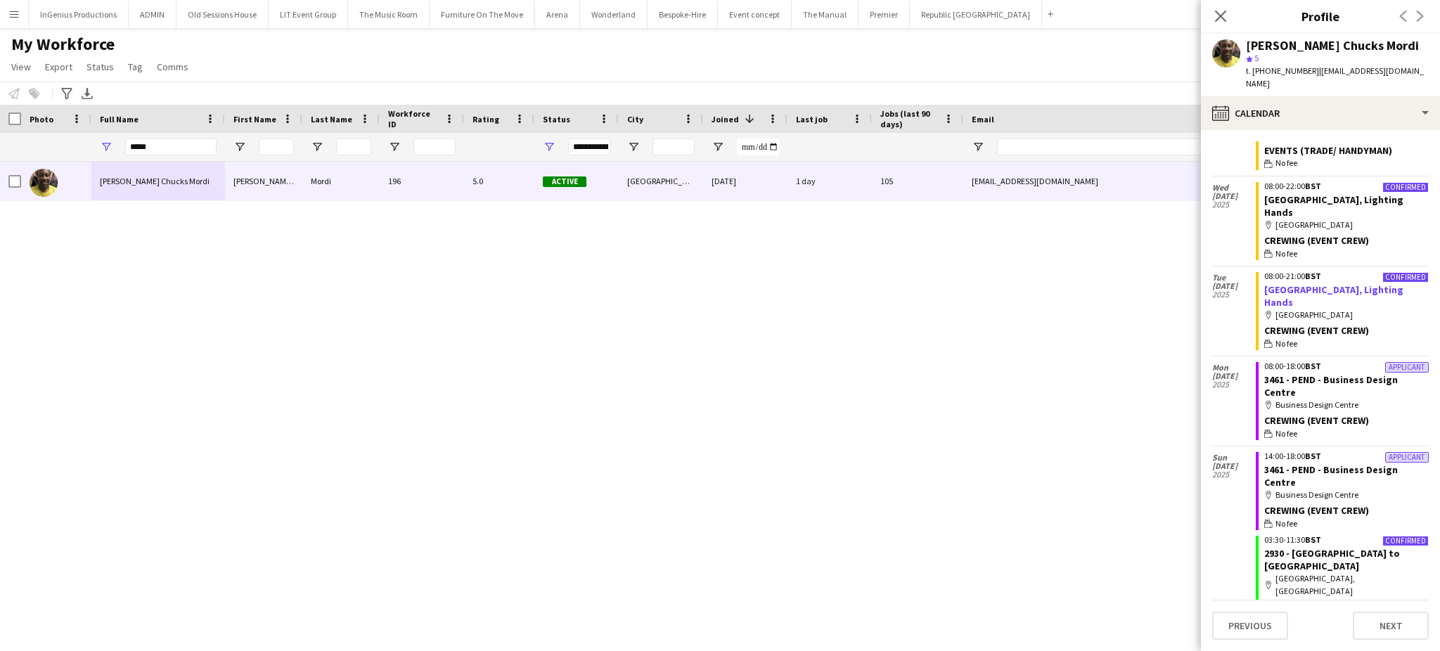
click at [1344, 283] on link "3433 - Park Plaza, Lighting Hands" at bounding box center [1333, 295] width 139 height 25
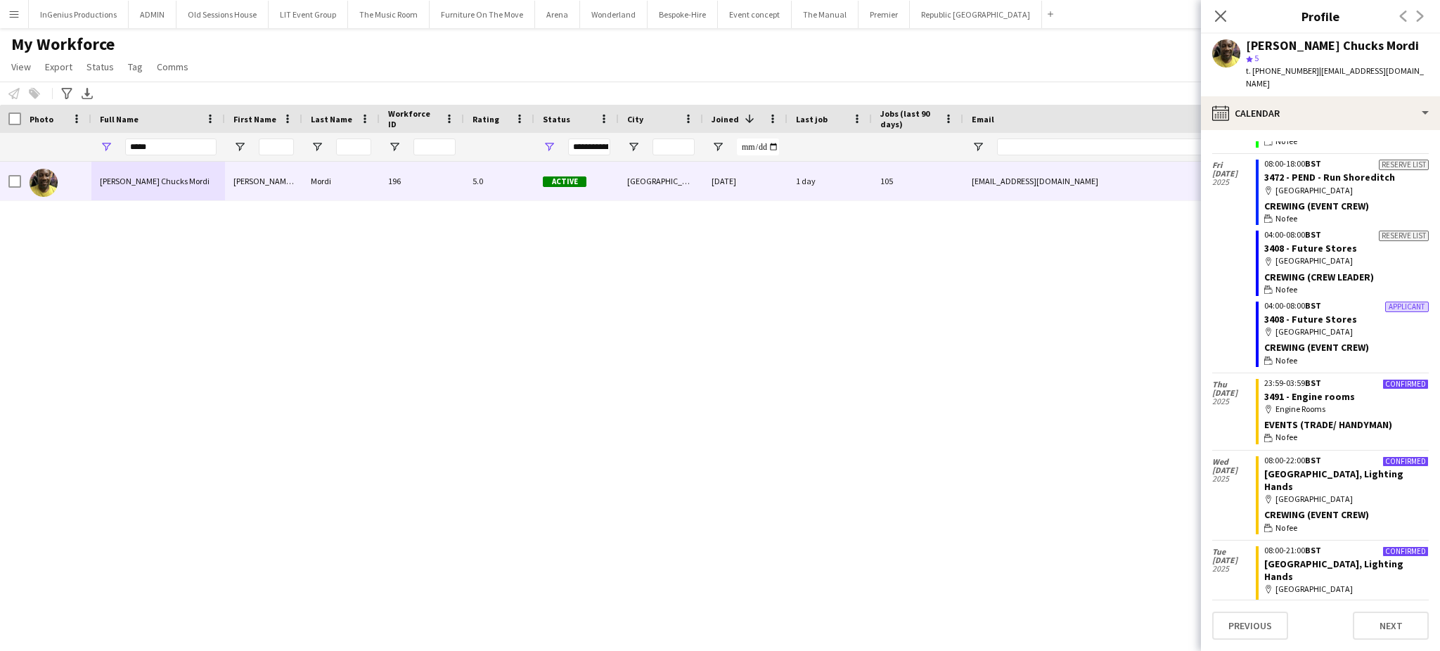
scroll to position [2504, 0]
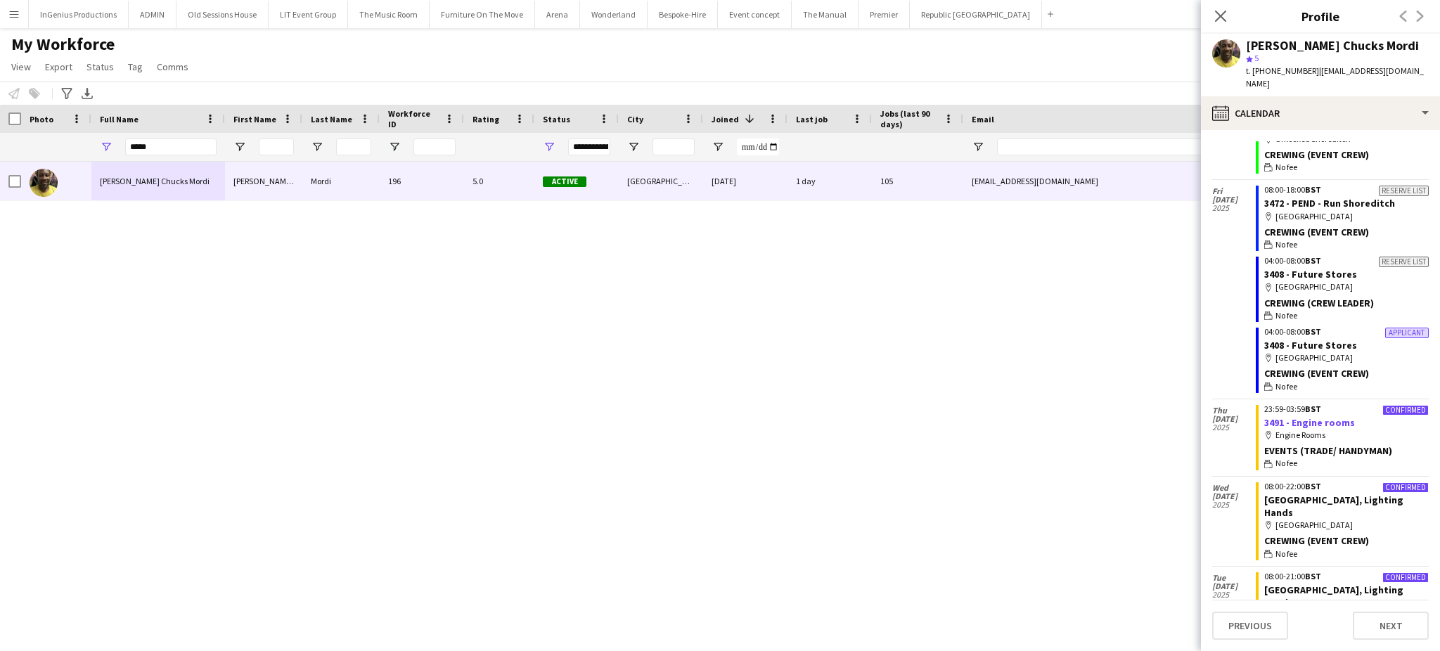
click at [1313, 416] on link "3491 - Engine rooms" at bounding box center [1309, 422] width 91 height 13
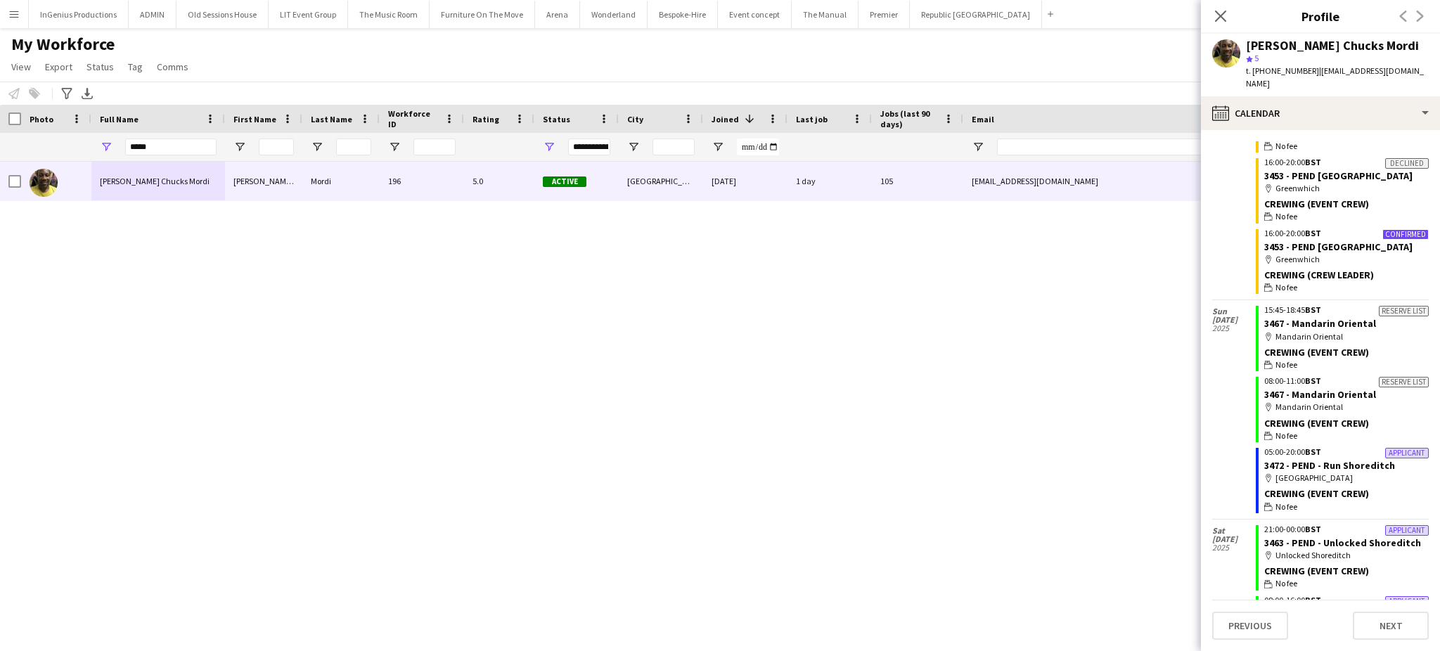
scroll to position [1891, 0]
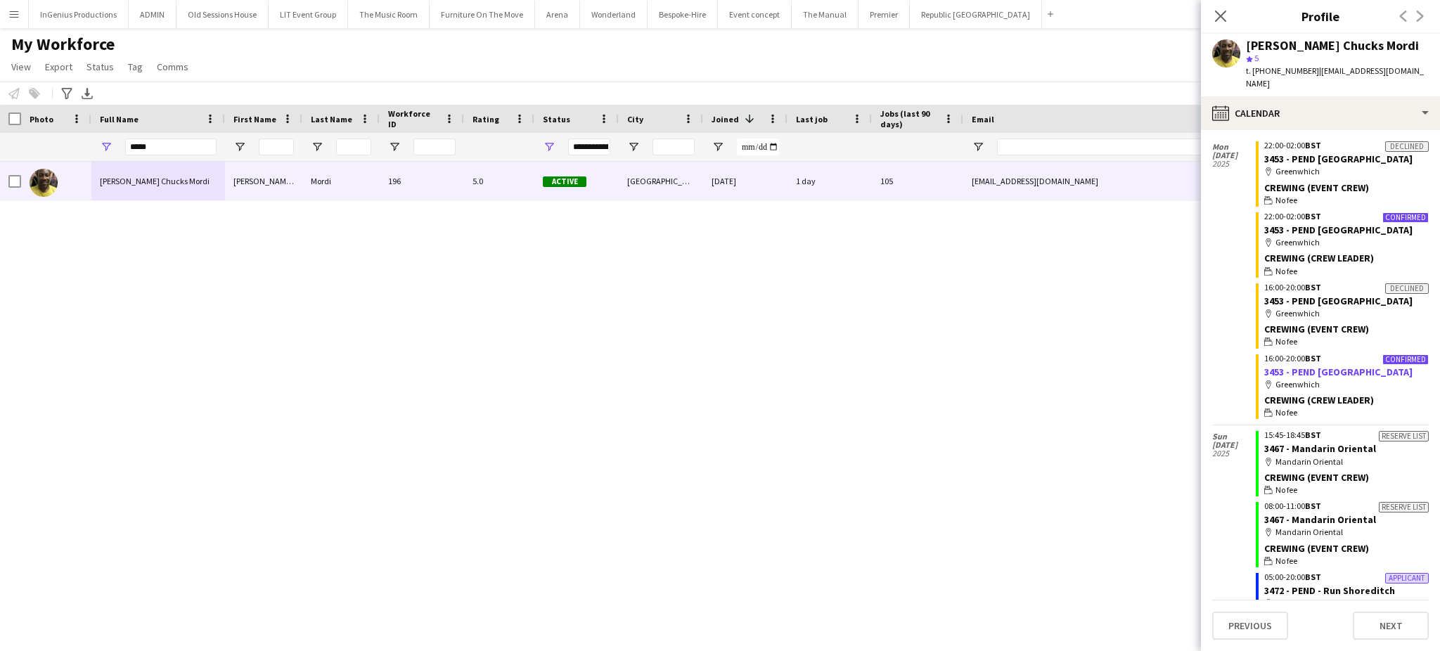
click at [1331, 366] on link "3453 - PEND Old Royal Naval College" at bounding box center [1338, 372] width 148 height 13
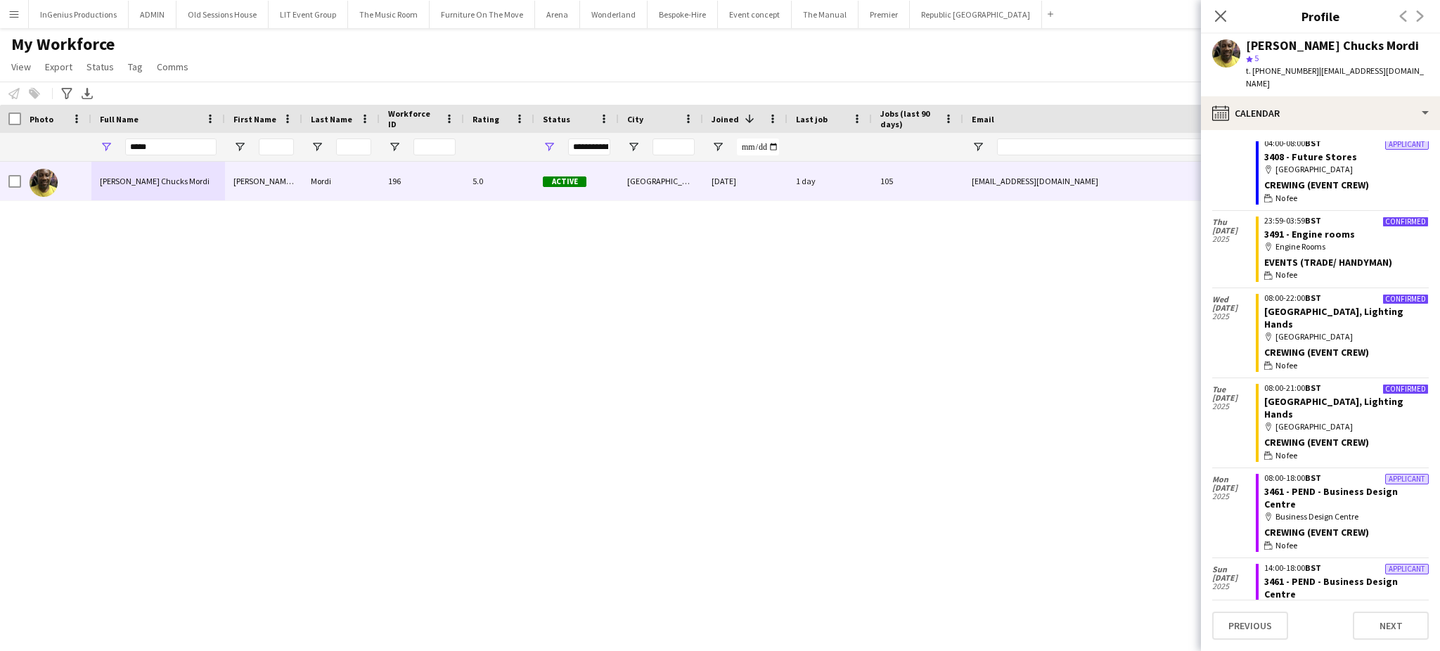
scroll to position [2715, 0]
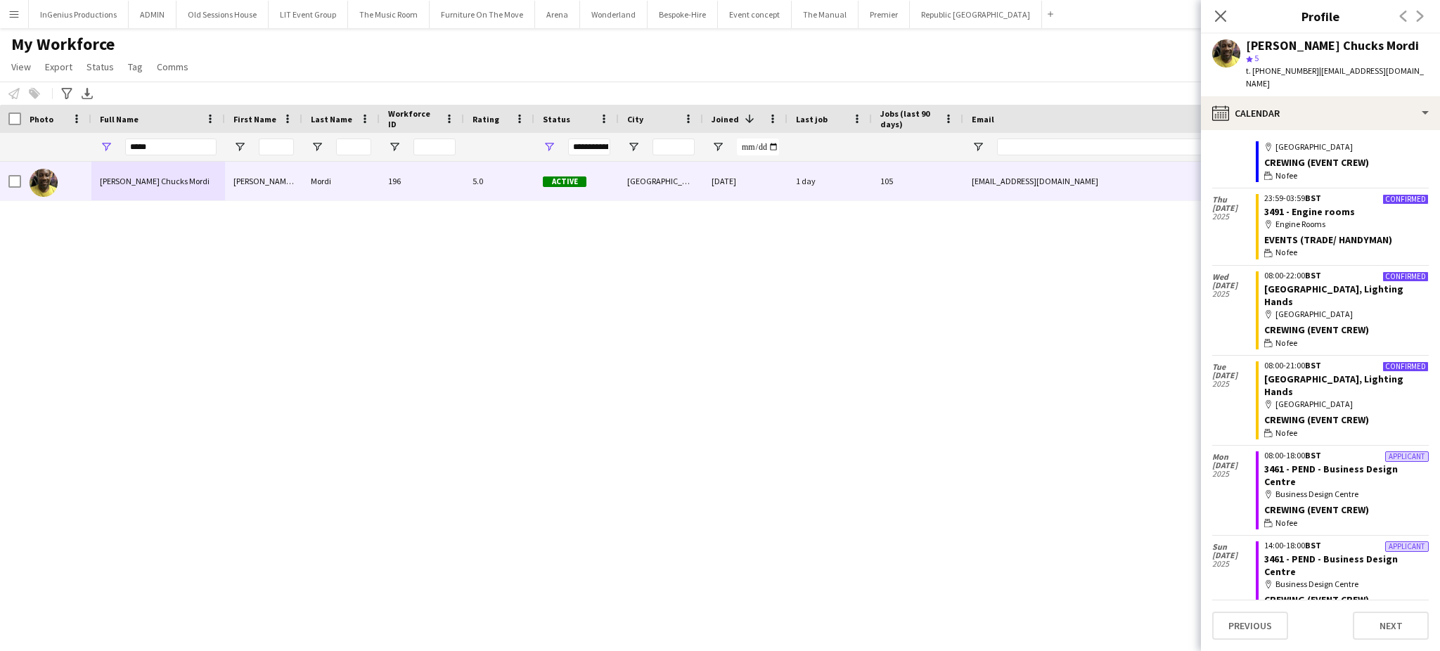
click at [316, 570] on div "Alphonsus Chucks Mordi Alphonsus Chucks Mordi 196 5.0 Active London 05-04-2024 …" at bounding box center [699, 387] width 1398 height 451
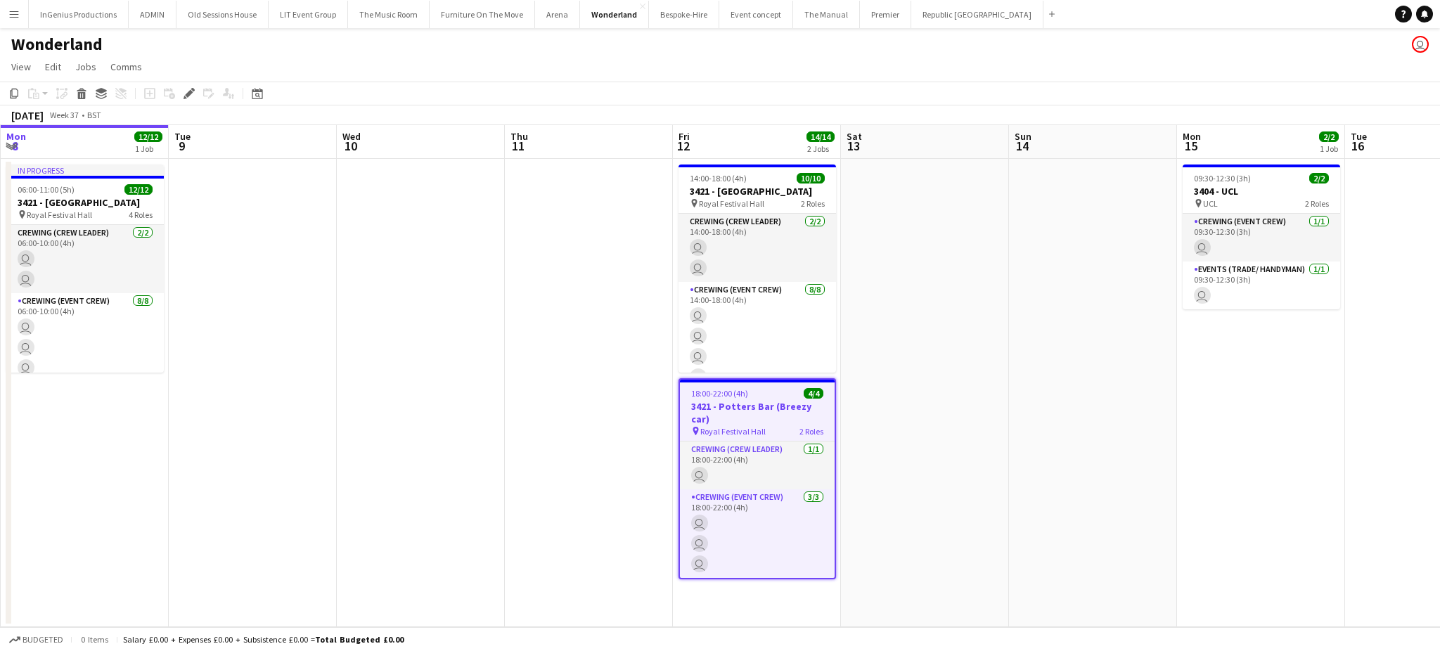
scroll to position [0, 484]
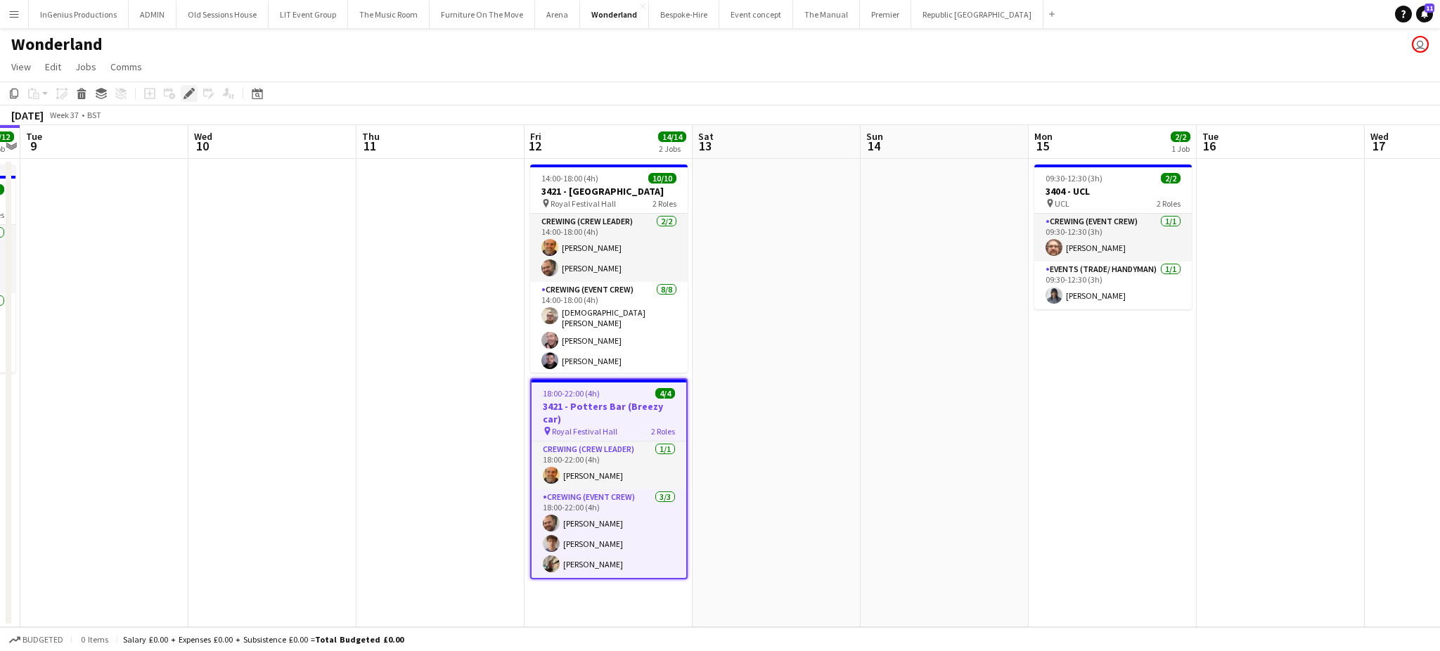
click at [193, 95] on icon "Edit" at bounding box center [189, 93] width 11 height 11
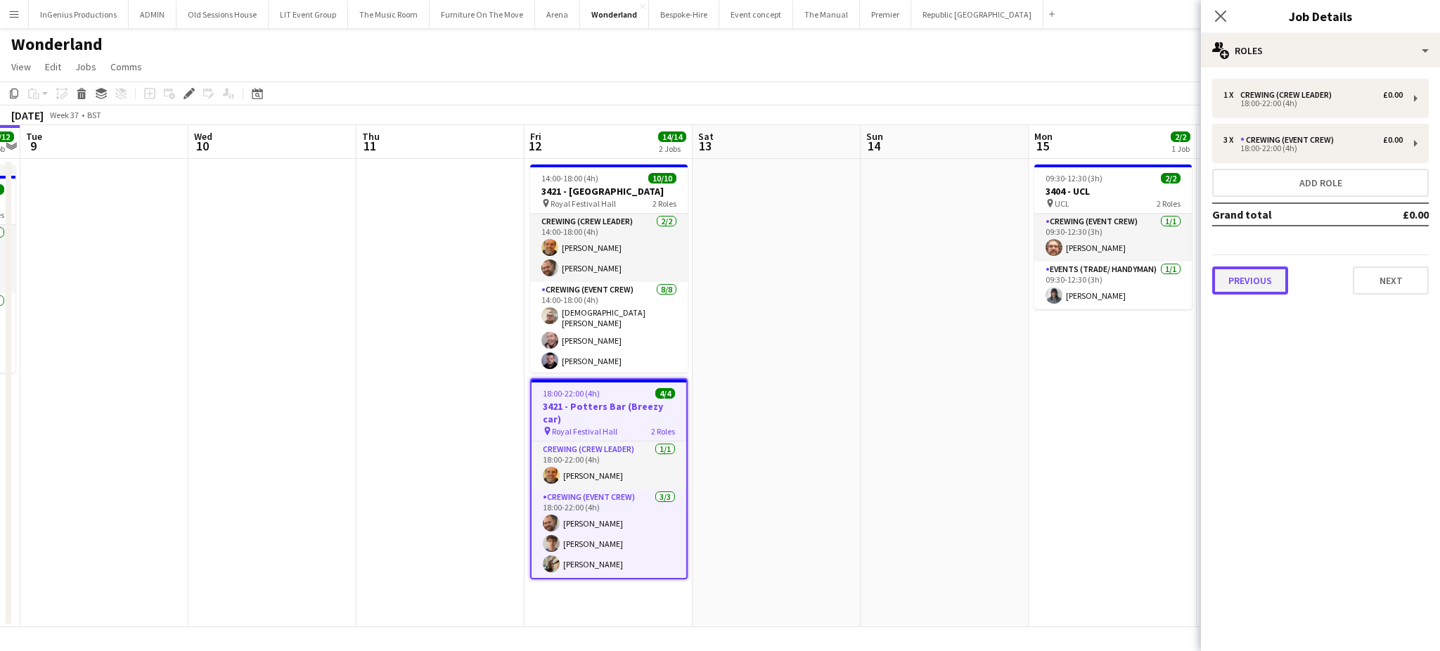
click at [1261, 279] on button "Previous" at bounding box center [1250, 280] width 76 height 28
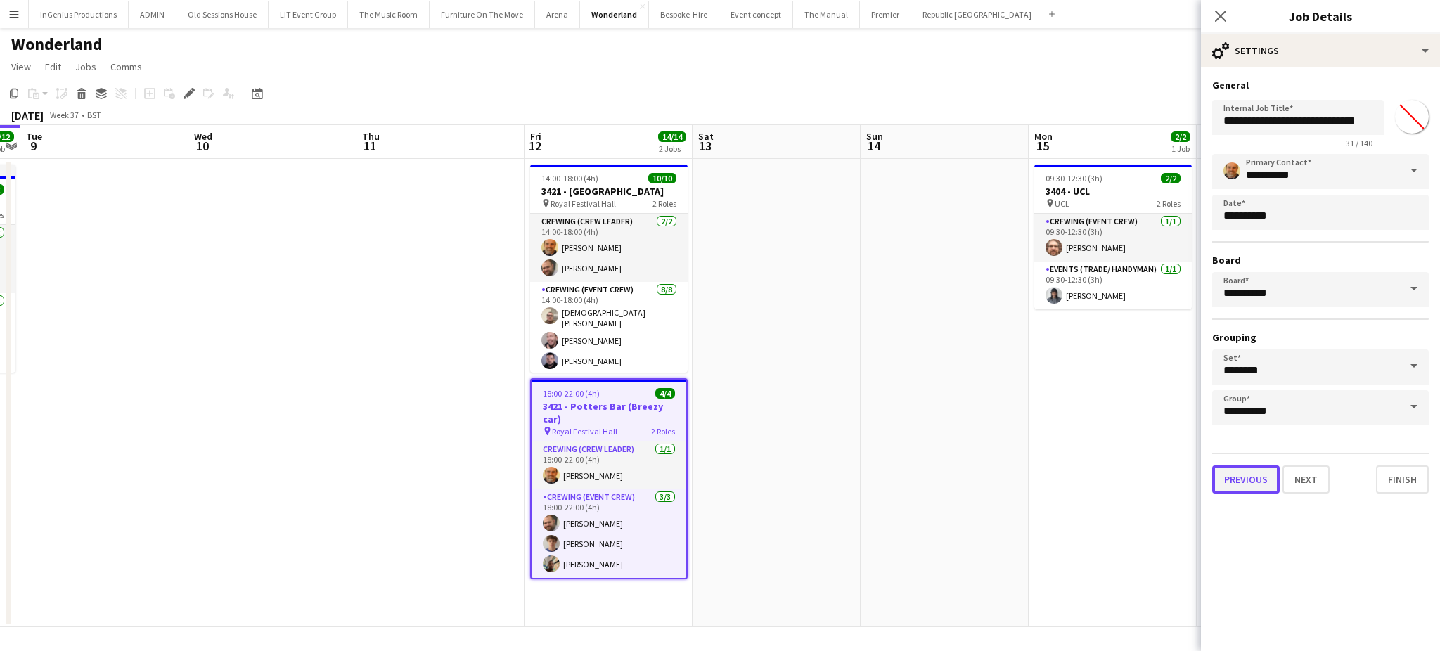
click at [1228, 470] on button "Previous" at bounding box center [1245, 479] width 67 height 28
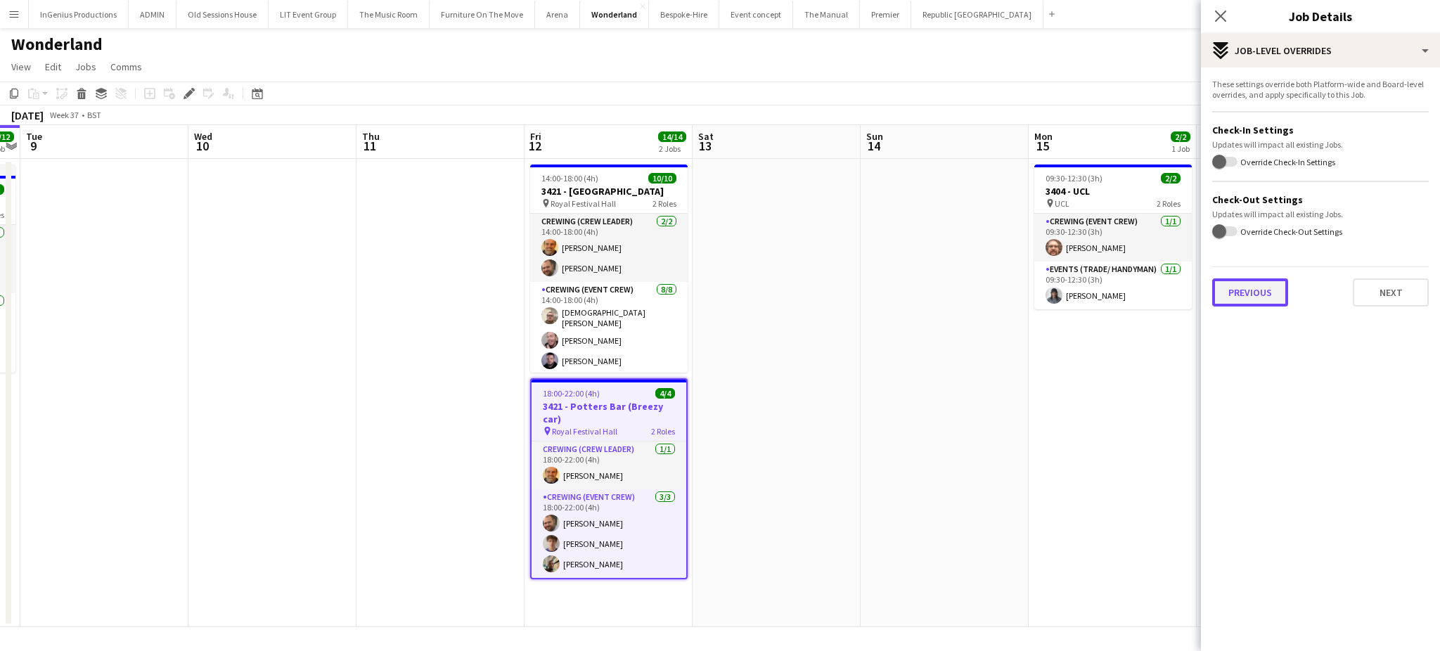
click at [1243, 294] on button "Previous" at bounding box center [1250, 292] width 76 height 28
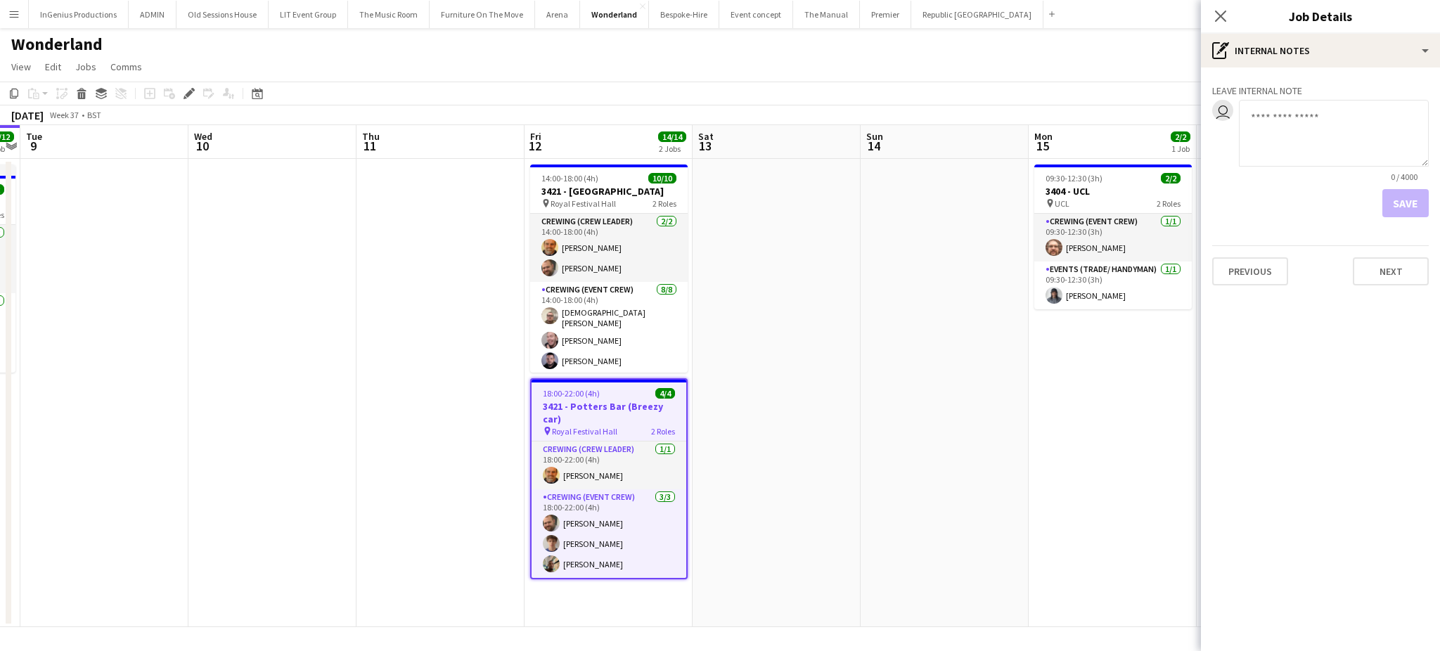
click at [1316, 144] on textarea at bounding box center [1334, 133] width 190 height 67
click at [1331, 128] on textarea "**********" at bounding box center [1334, 133] width 190 height 67
paste textarea "********"
type textarea "**********"
click at [1414, 210] on button "Save" at bounding box center [1405, 203] width 46 height 28
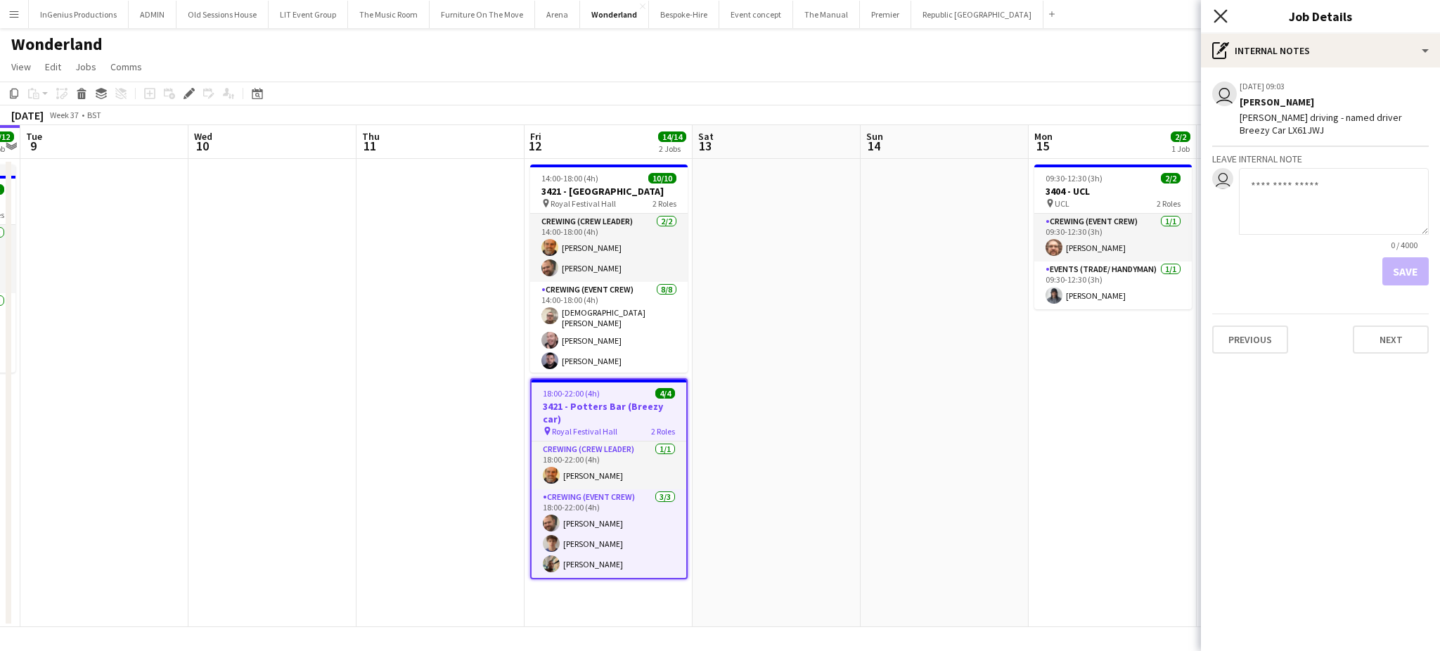
click at [1218, 11] on icon "Close pop-in" at bounding box center [1220, 15] width 13 height 13
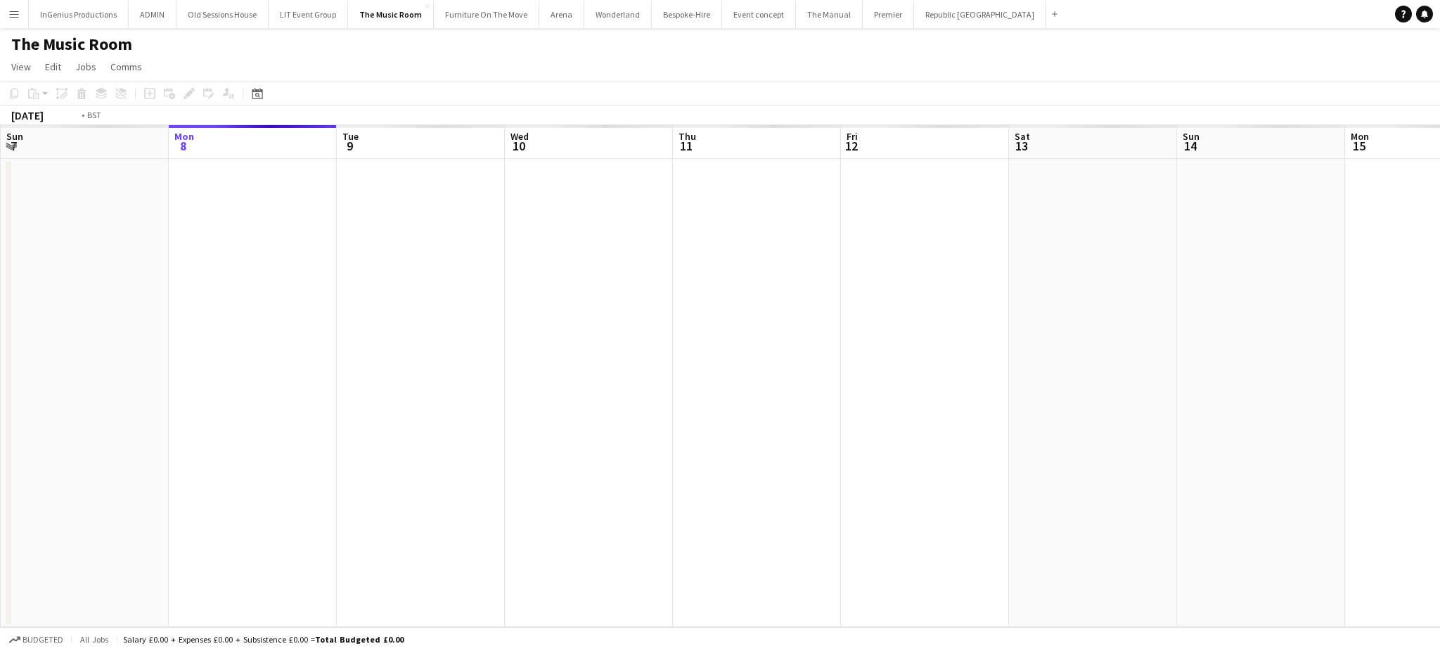
click at [285, 181] on app-calendar-viewport "Fri 5 Sat 6 Sun 7 Mon 8 Tue 9 Wed 10 Thu 11 Fri 12 Sat 13 Sun 14 Mon 15 Tue 16 …" at bounding box center [720, 376] width 1440 height 502
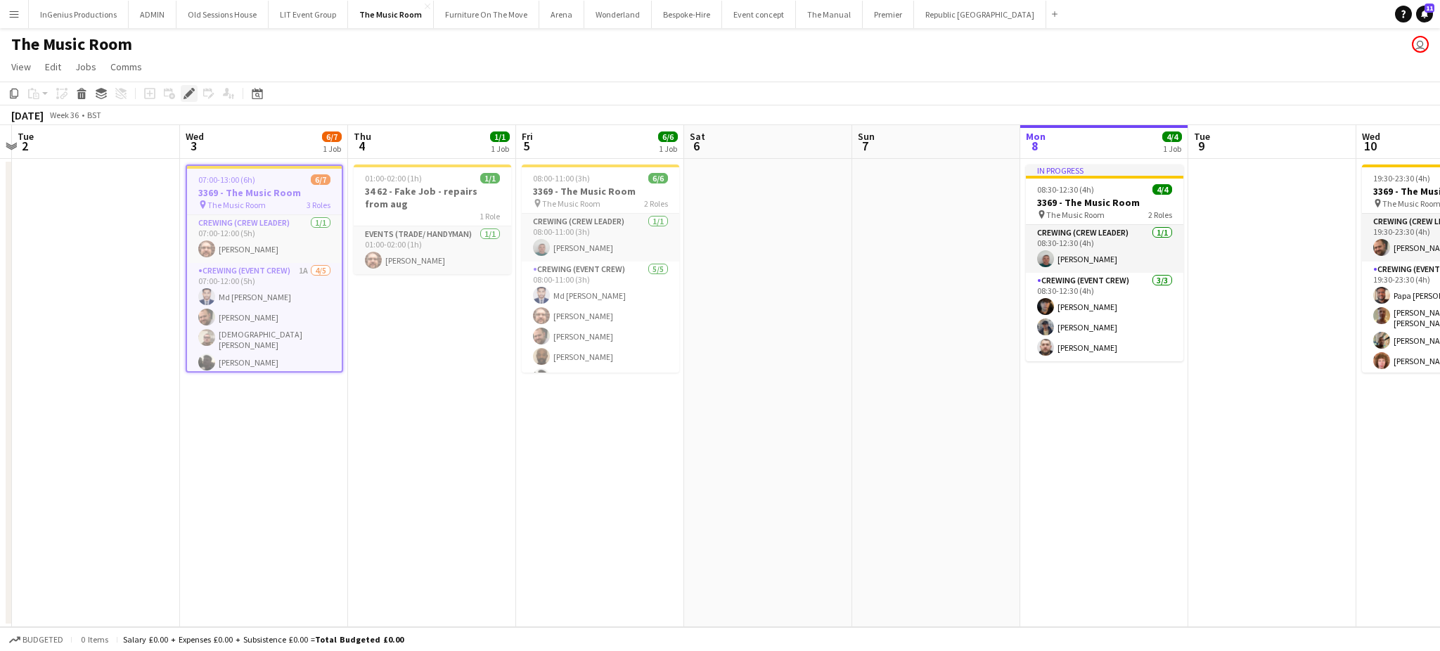
click at [188, 95] on icon at bounding box center [189, 94] width 8 height 8
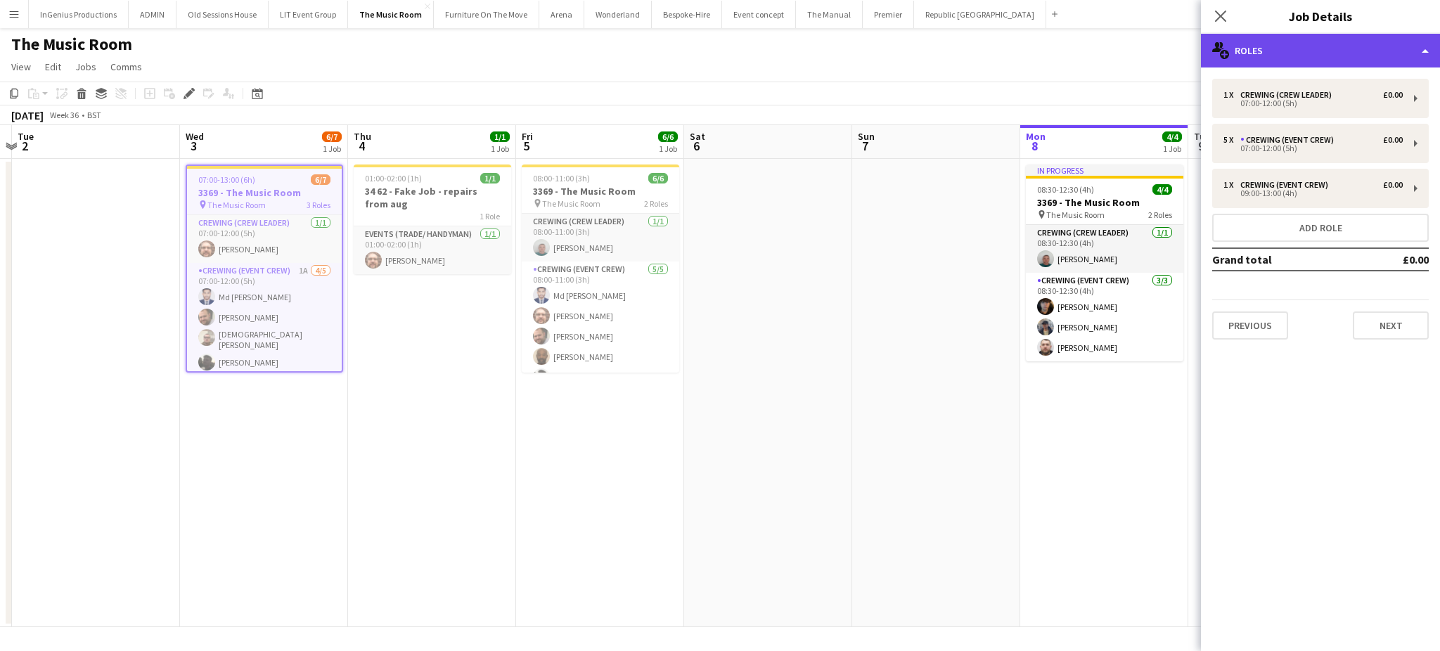
click at [1318, 56] on div "multiple-users-add Roles" at bounding box center [1320, 51] width 239 height 34
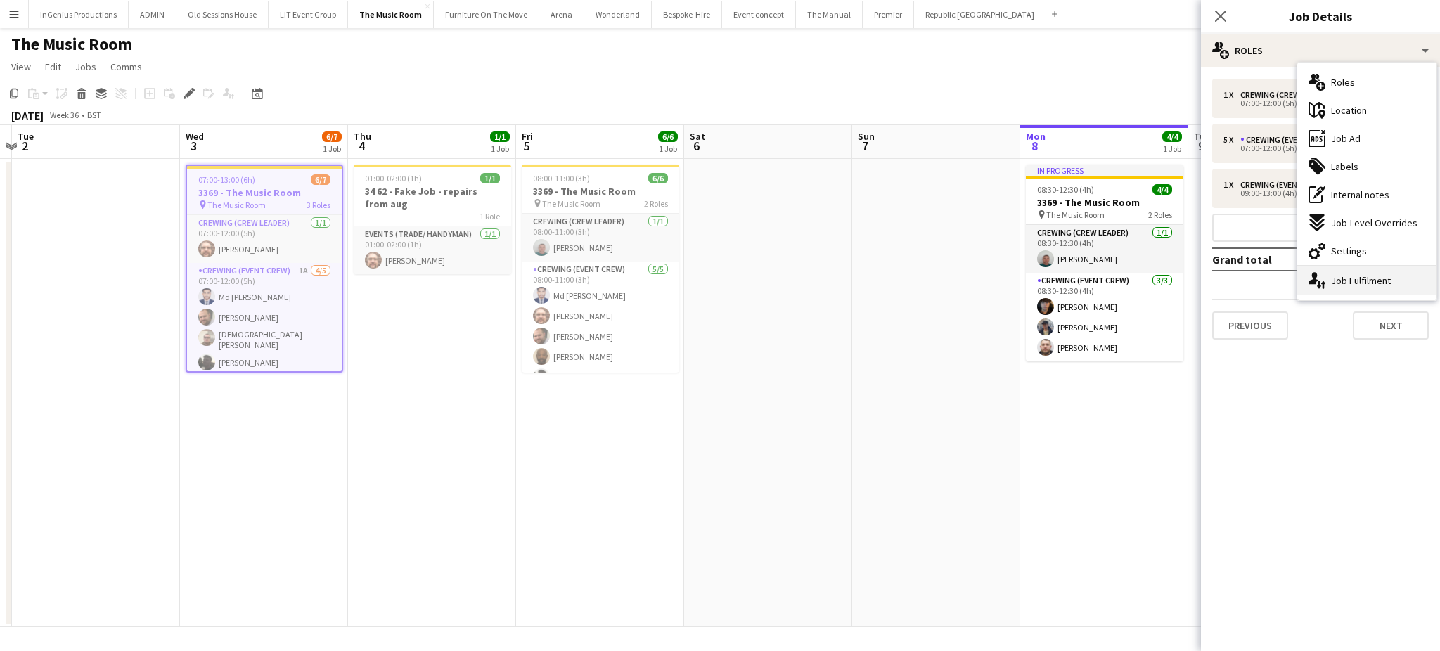
click at [1353, 280] on div "single-neutral-actions-up-down Job Fulfilment" at bounding box center [1366, 280] width 139 height 28
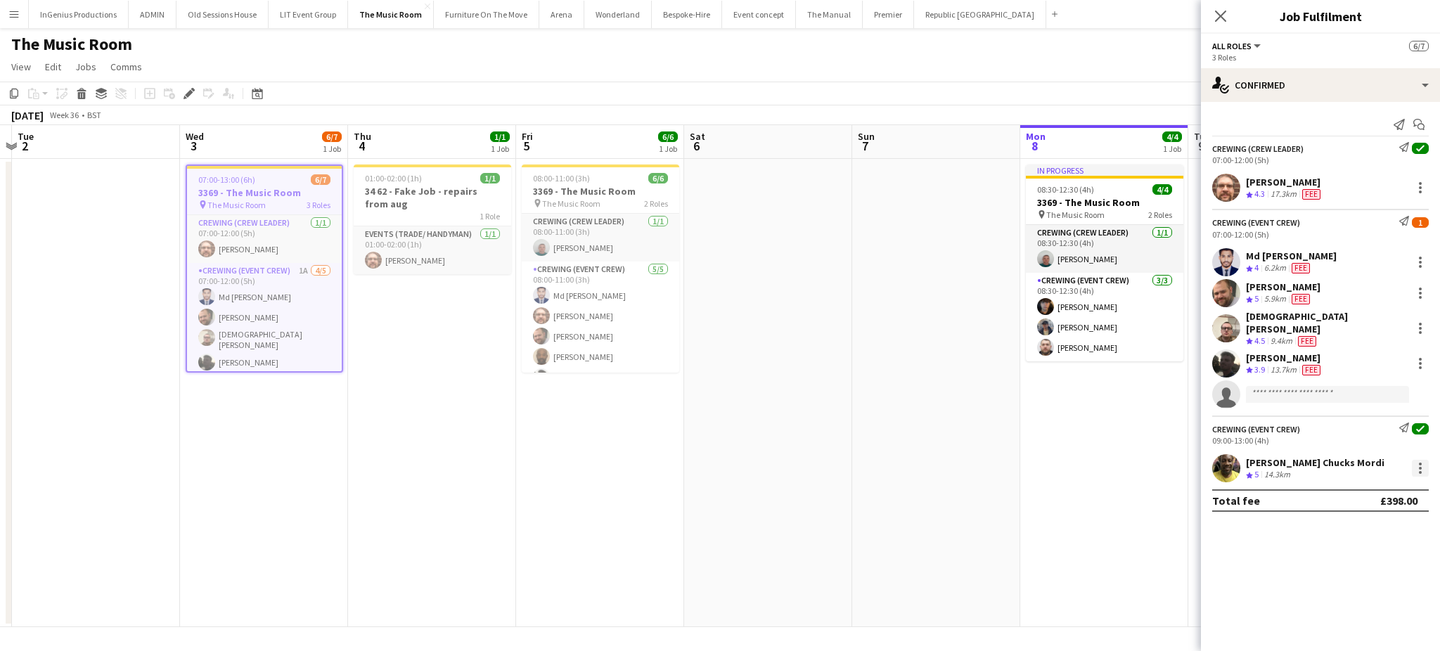
click at [1418, 461] on div at bounding box center [1420, 468] width 17 height 17
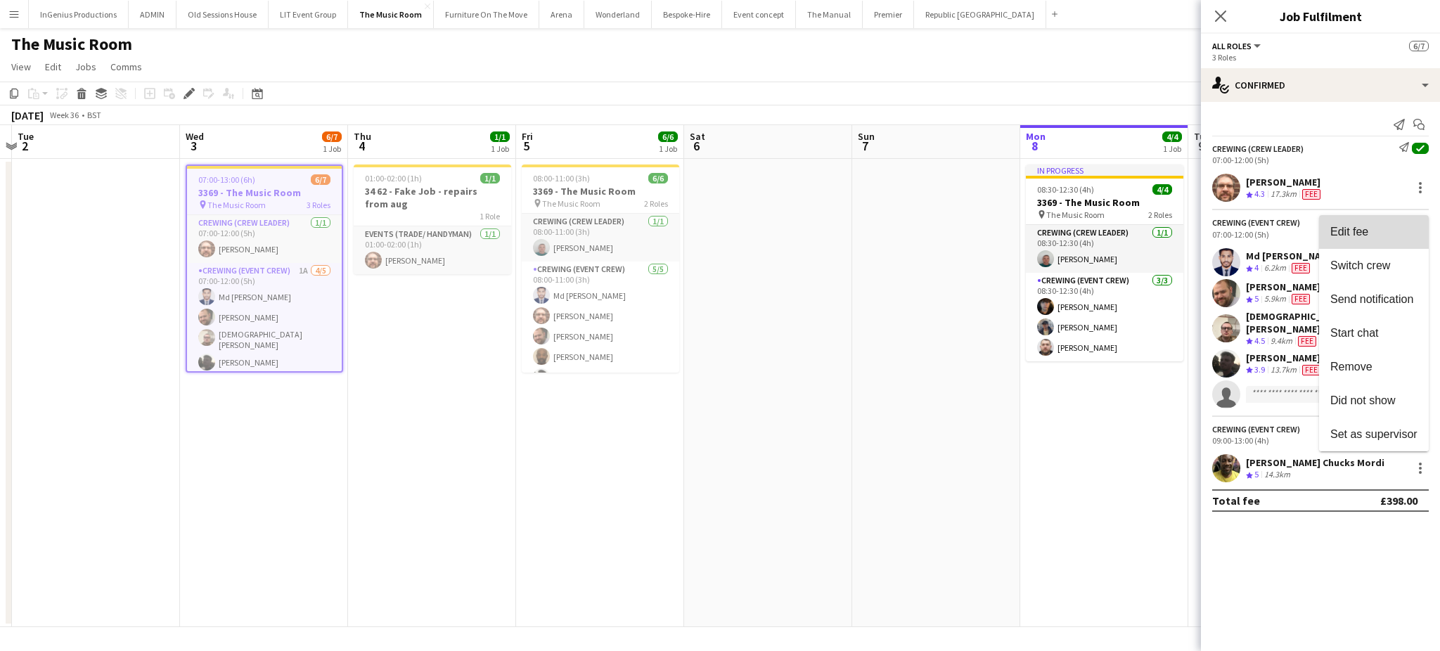
click at [1367, 231] on span "Edit fee" at bounding box center [1349, 231] width 38 height 12
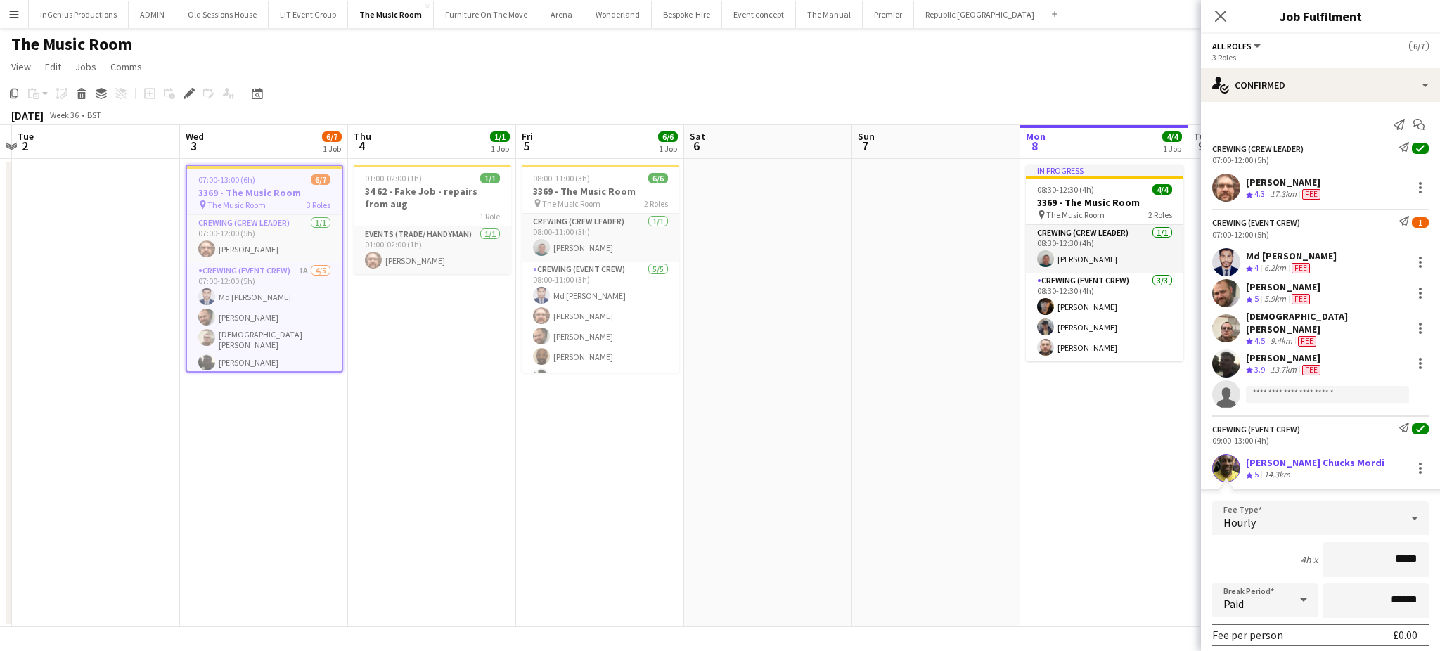
click at [1367, 548] on input "*****" at bounding box center [1375, 559] width 105 height 35
type input "***"
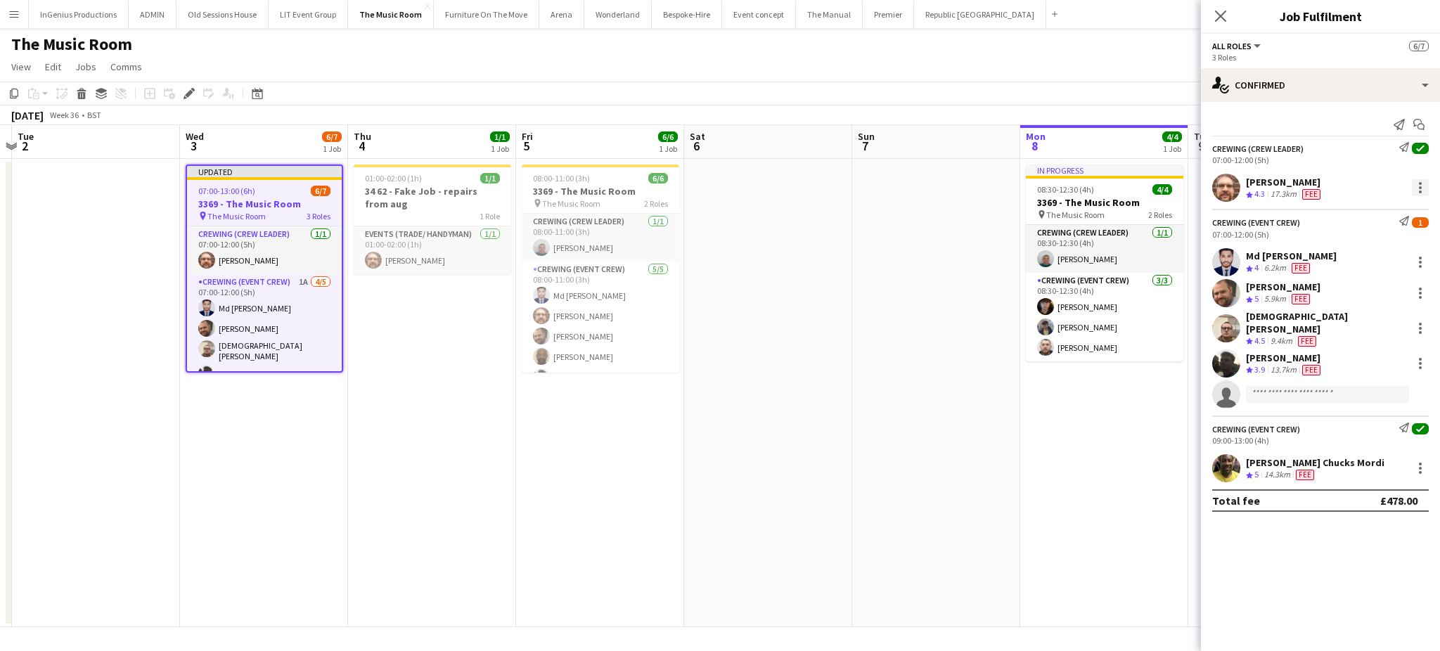
click at [1413, 186] on div at bounding box center [1420, 187] width 17 height 17
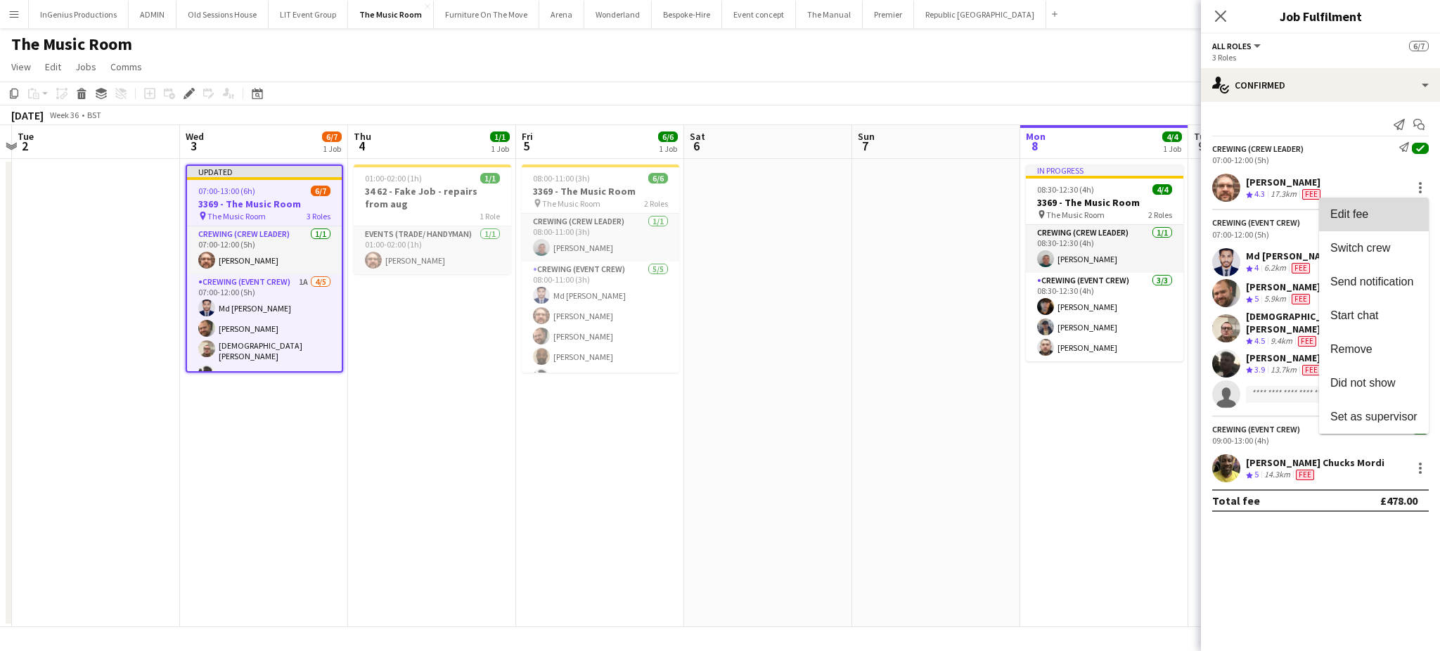
click at [1375, 210] on span "Edit fee" at bounding box center [1373, 213] width 87 height 13
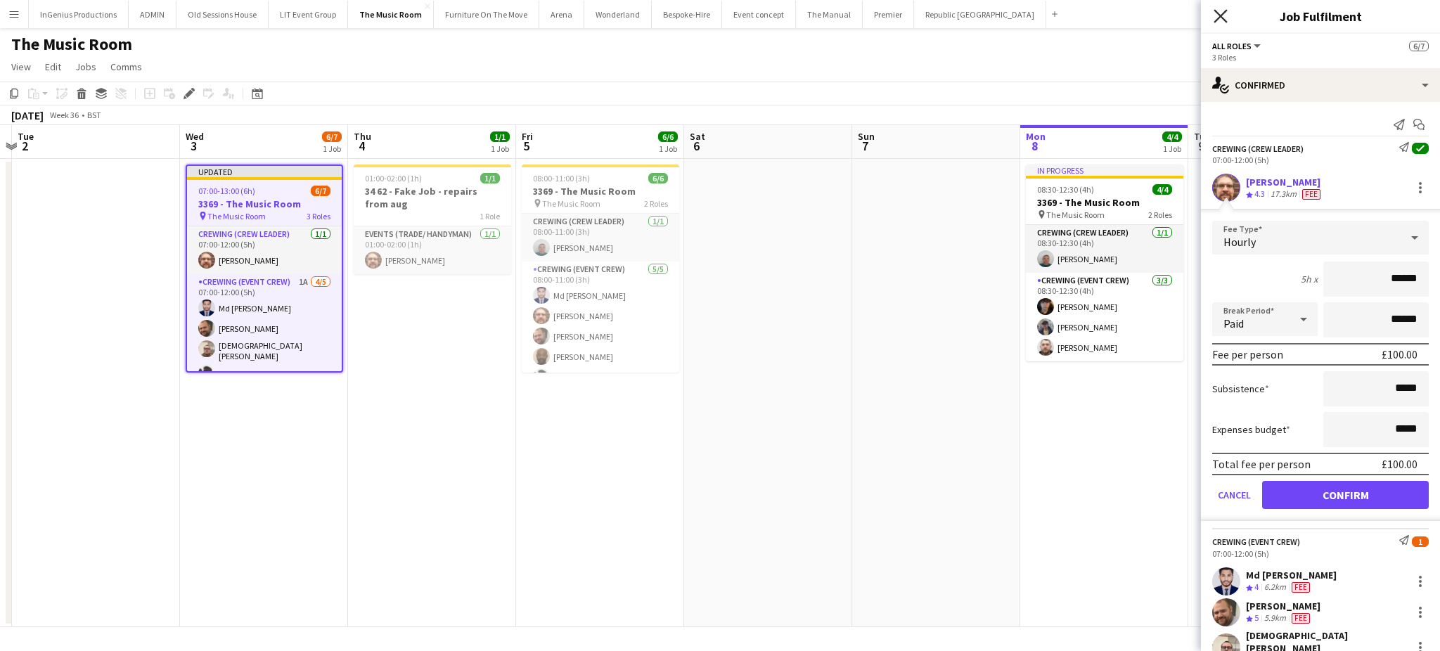
click at [1216, 19] on icon "Close pop-in" at bounding box center [1220, 15] width 13 height 13
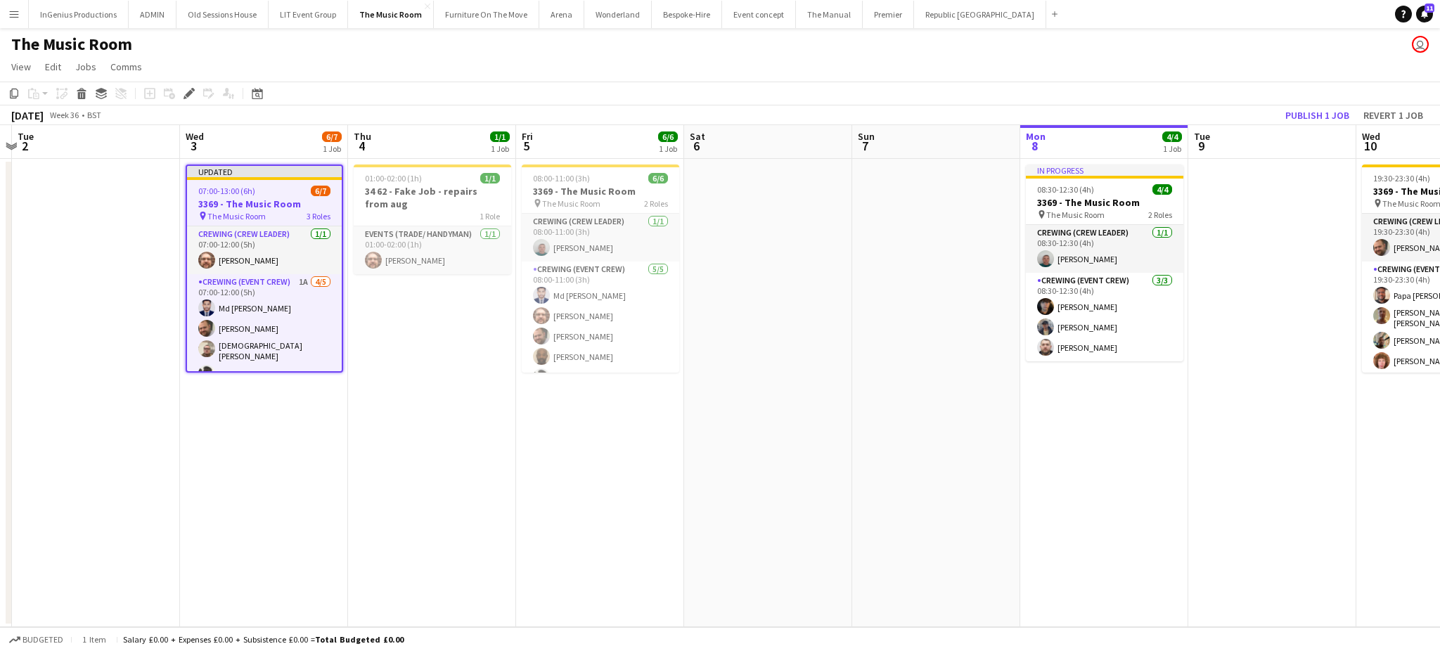
click at [1223, 83] on app-toolbar "Copy Paste Paste Ctrl+V Paste with crew Ctrl+Shift+V Paste linked Job Delete Gr…" at bounding box center [720, 94] width 1440 height 24
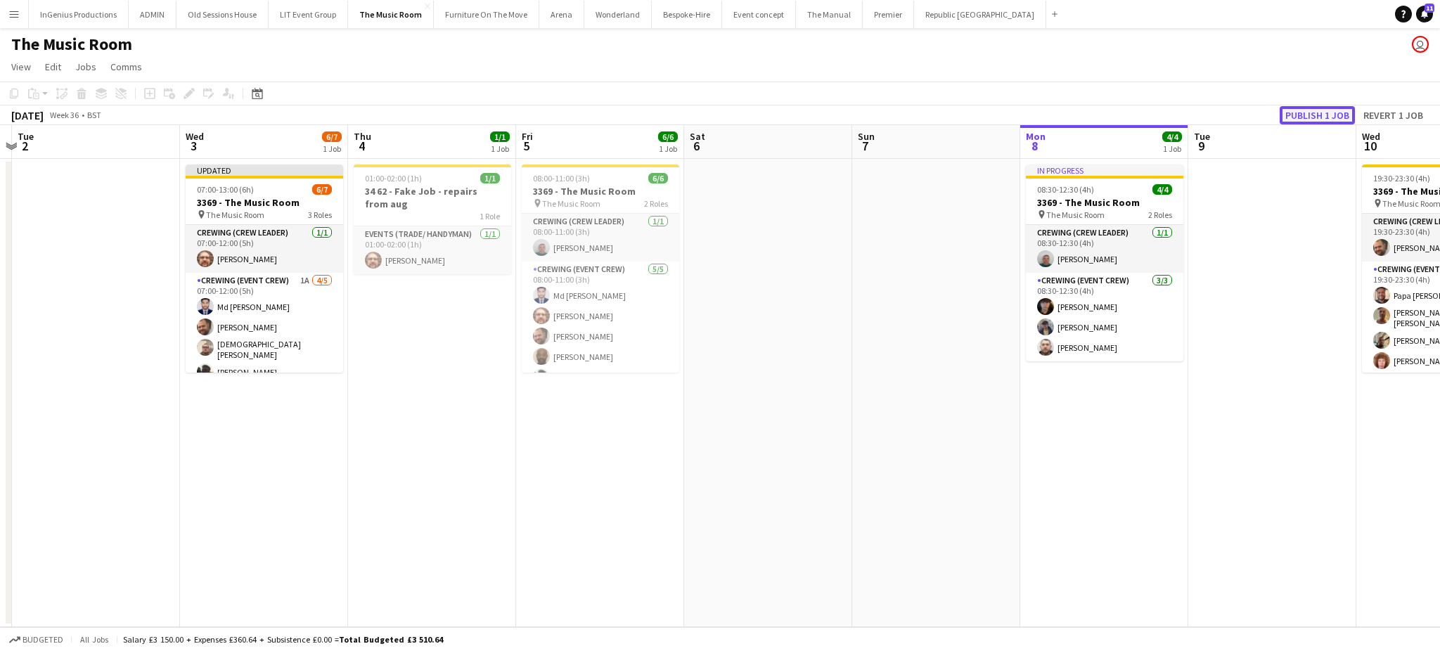
click at [1314, 108] on button "Publish 1 job" at bounding box center [1317, 115] width 75 height 18
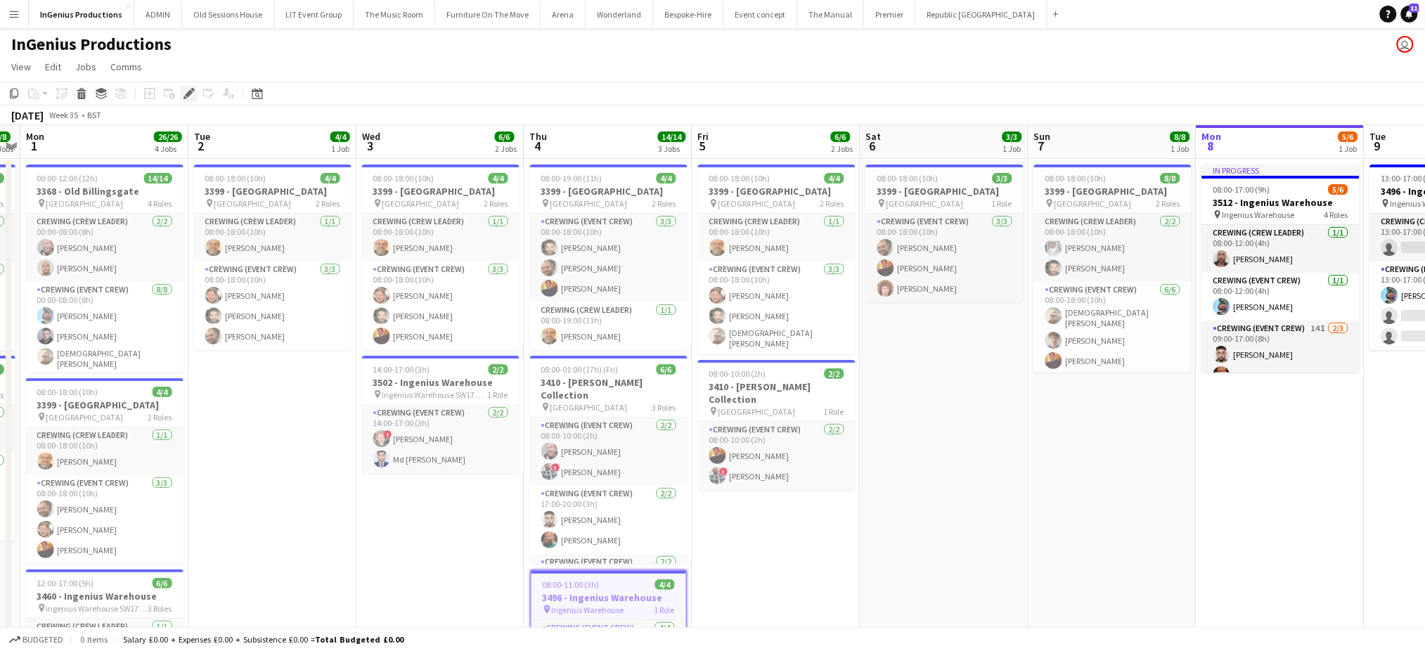
click at [184, 96] on icon "Edit" at bounding box center [189, 93] width 11 height 11
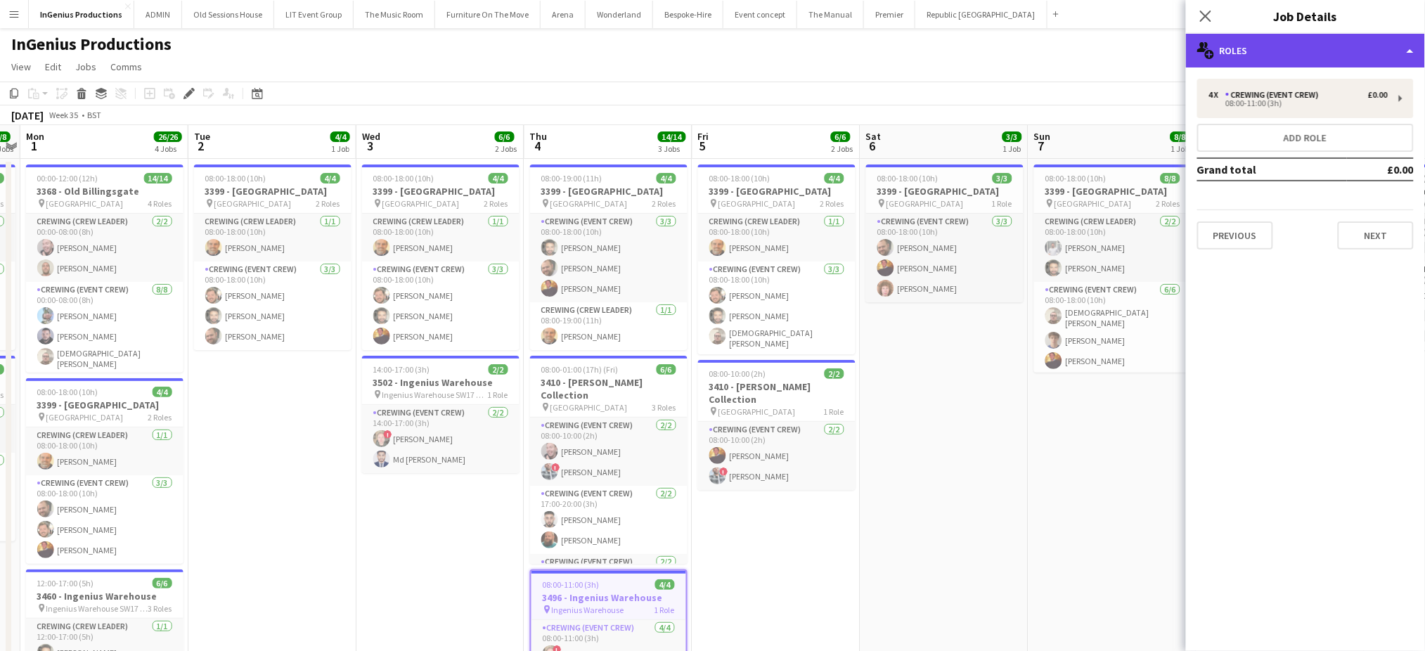
click at [1346, 46] on div "multiple-users-add Roles" at bounding box center [1305, 51] width 239 height 34
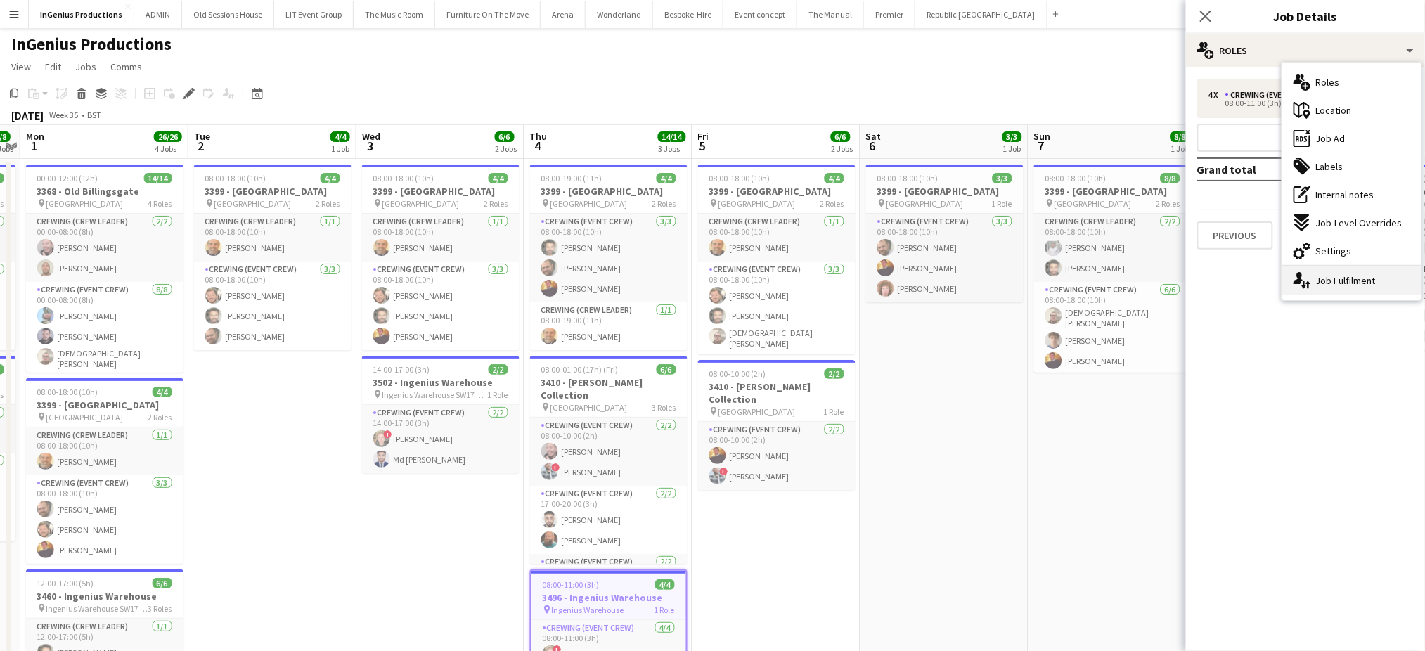
click at [1350, 276] on div "single-neutral-actions-up-down Job Fulfilment" at bounding box center [1351, 280] width 139 height 28
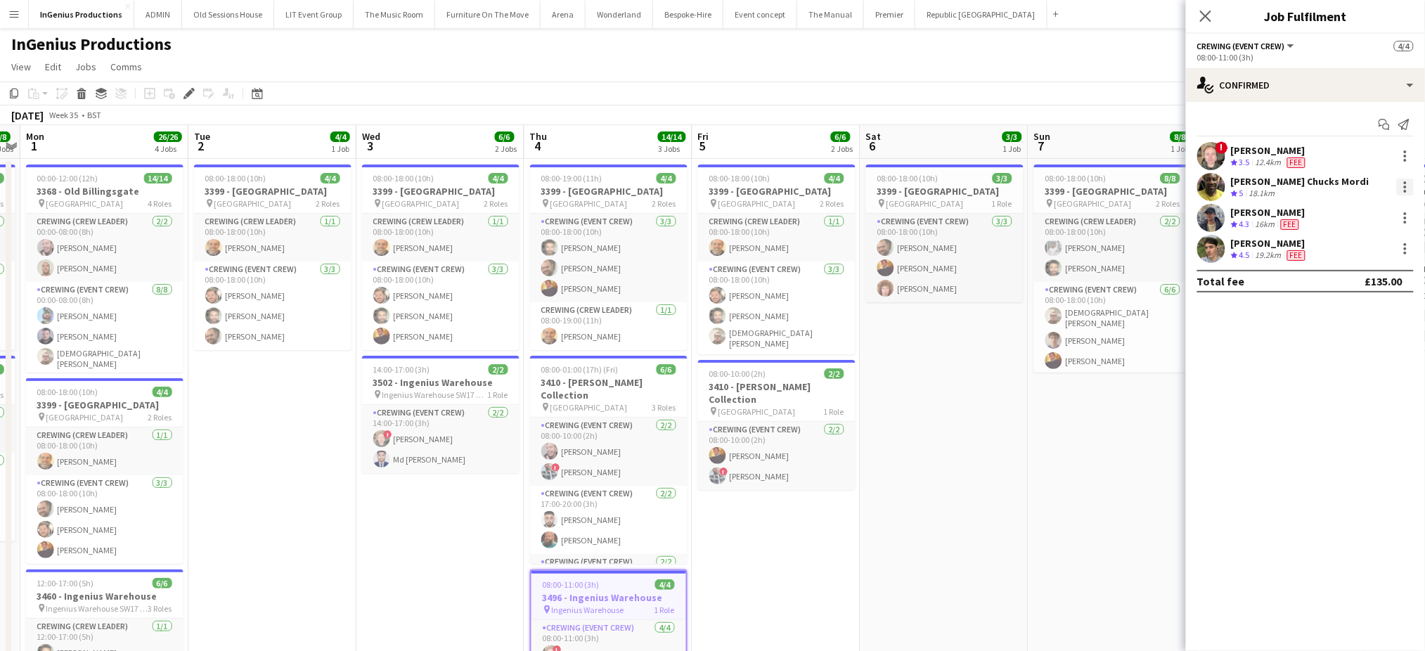
click at [1410, 181] on div at bounding box center [1405, 187] width 17 height 17
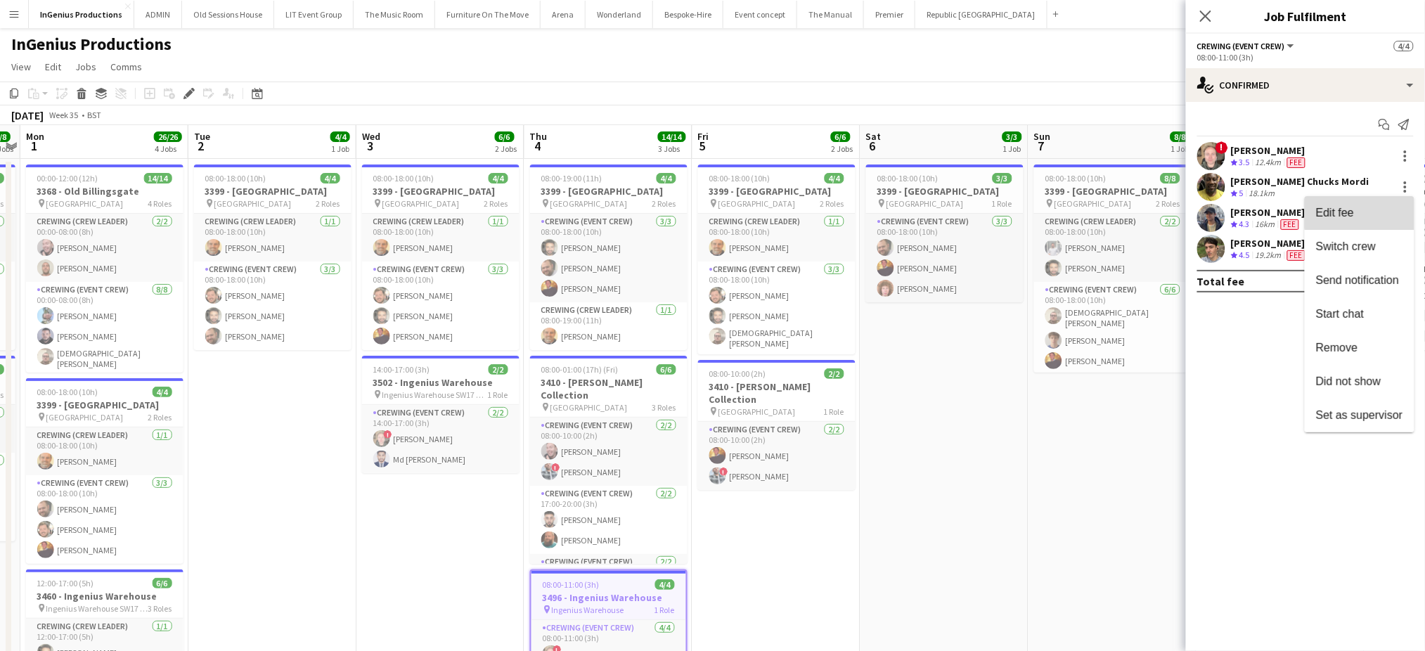
click at [1363, 209] on span "Edit fee" at bounding box center [1359, 213] width 87 height 13
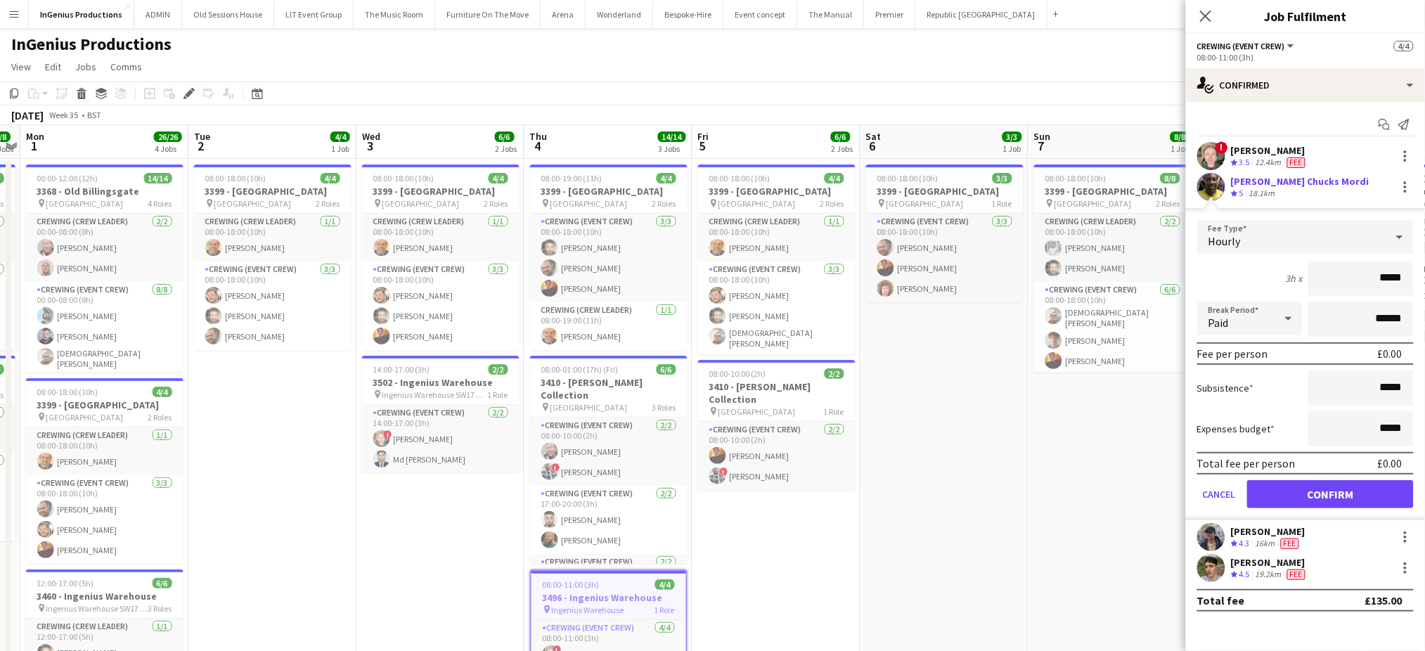
click at [1388, 280] on input "*****" at bounding box center [1361, 278] width 105 height 35
type input "***"
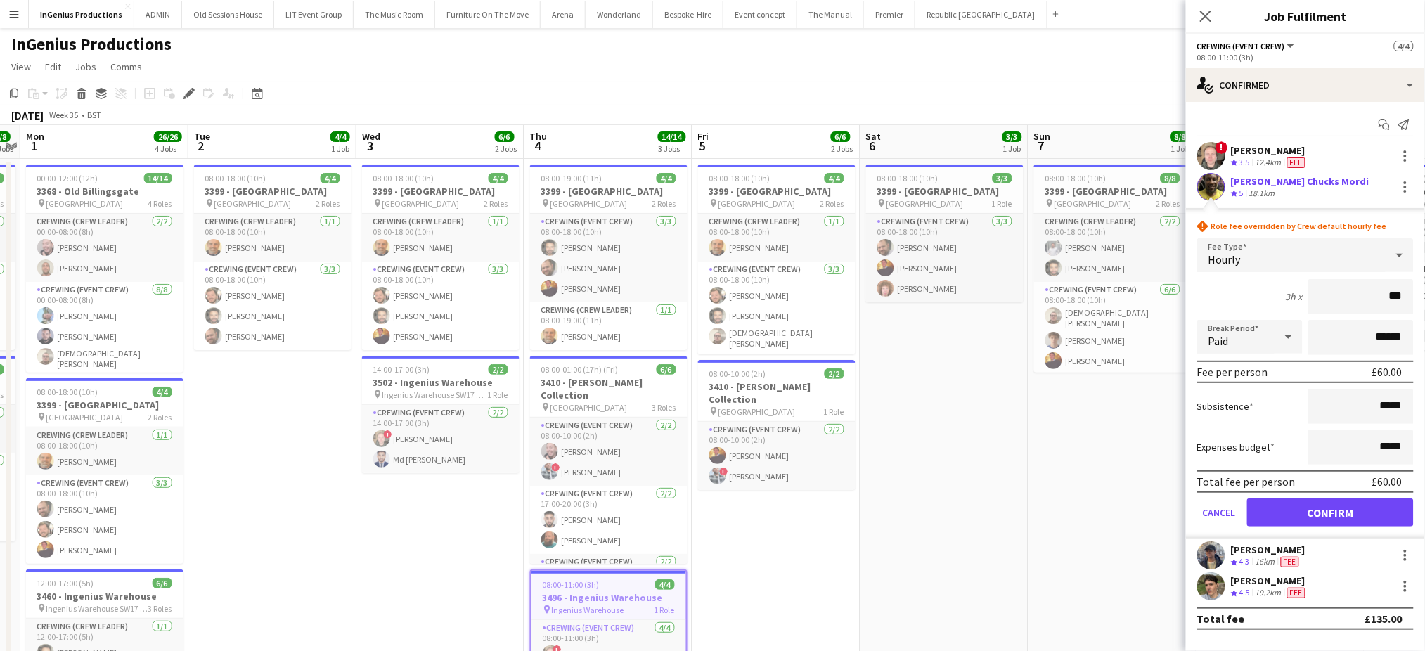
click button "Confirm" at bounding box center [1330, 513] width 167 height 28
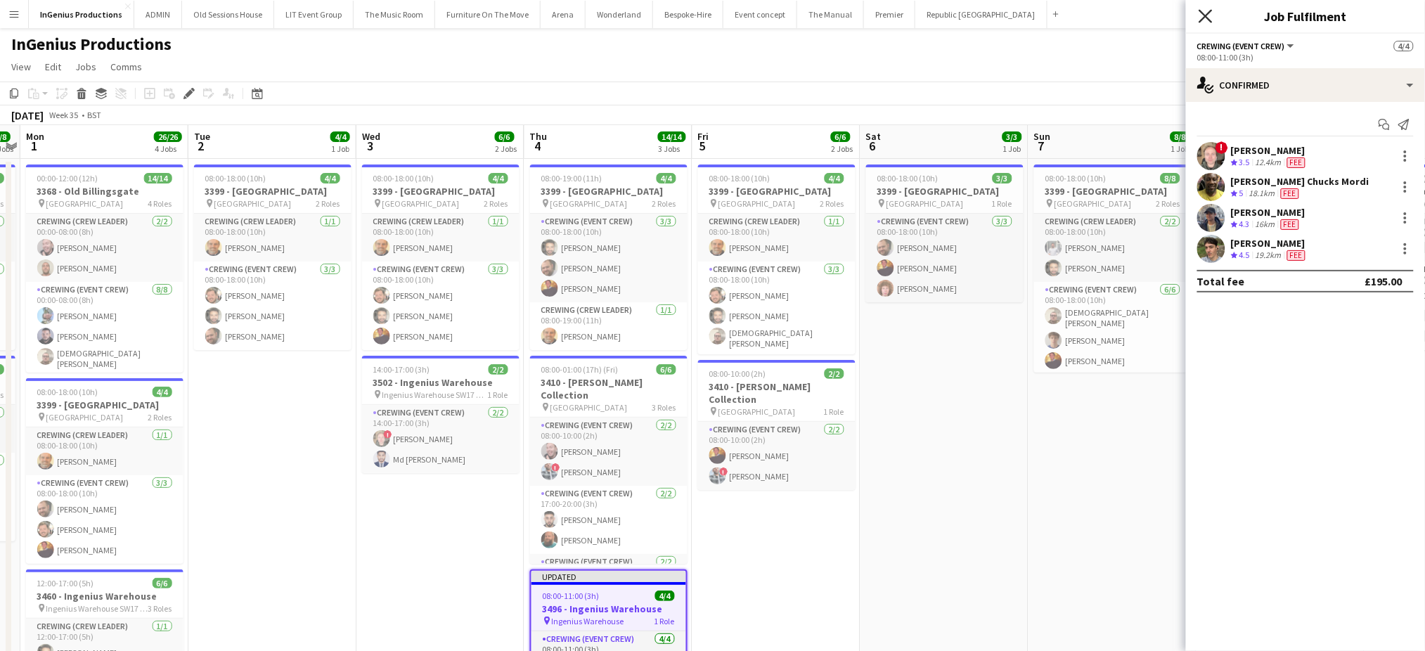
click at [1209, 18] on icon "Close pop-in" at bounding box center [1205, 15] width 13 height 13
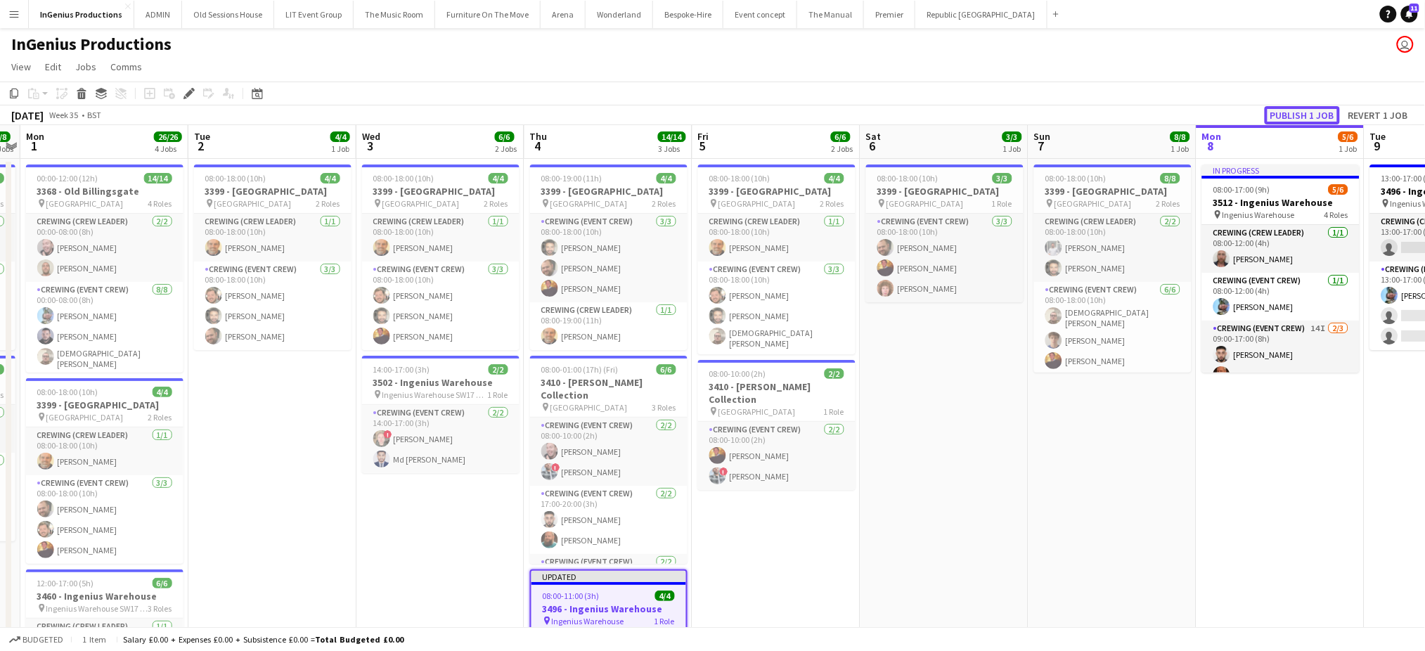
click at [1279, 113] on button "Publish 1 job" at bounding box center [1302, 115] width 75 height 18
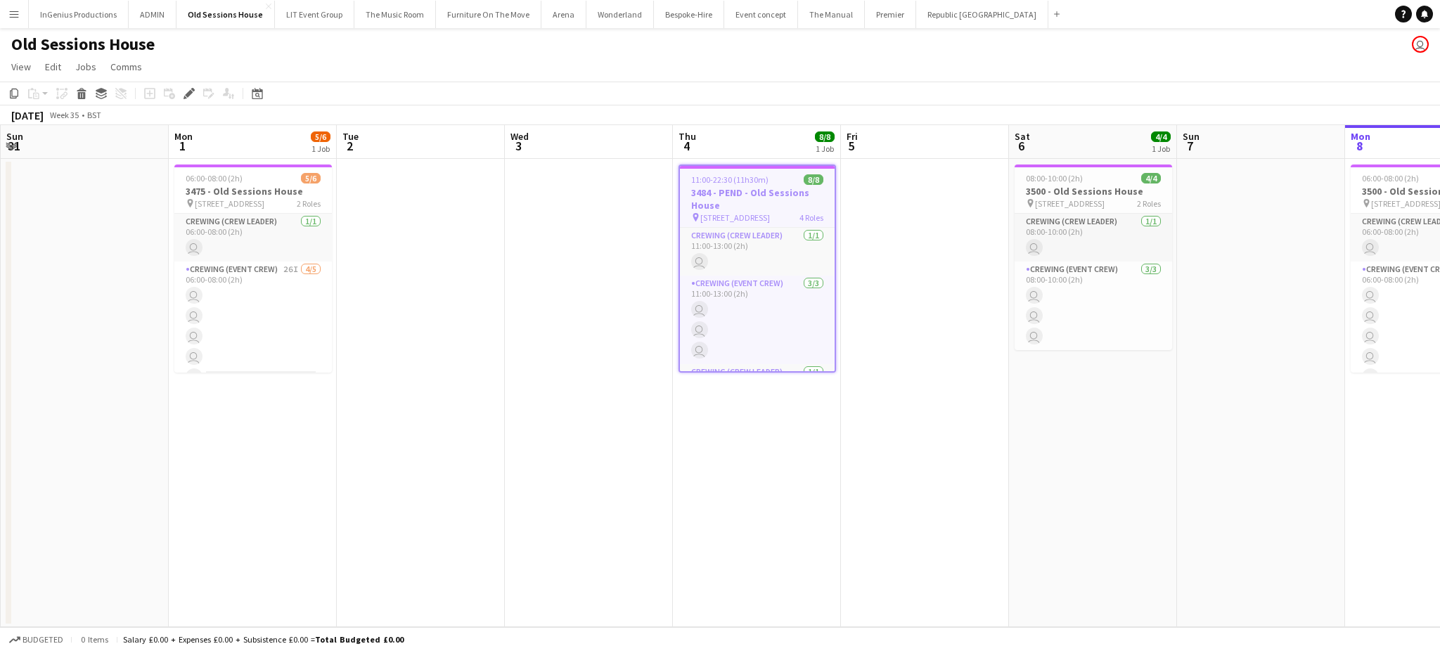
scroll to position [0, 484]
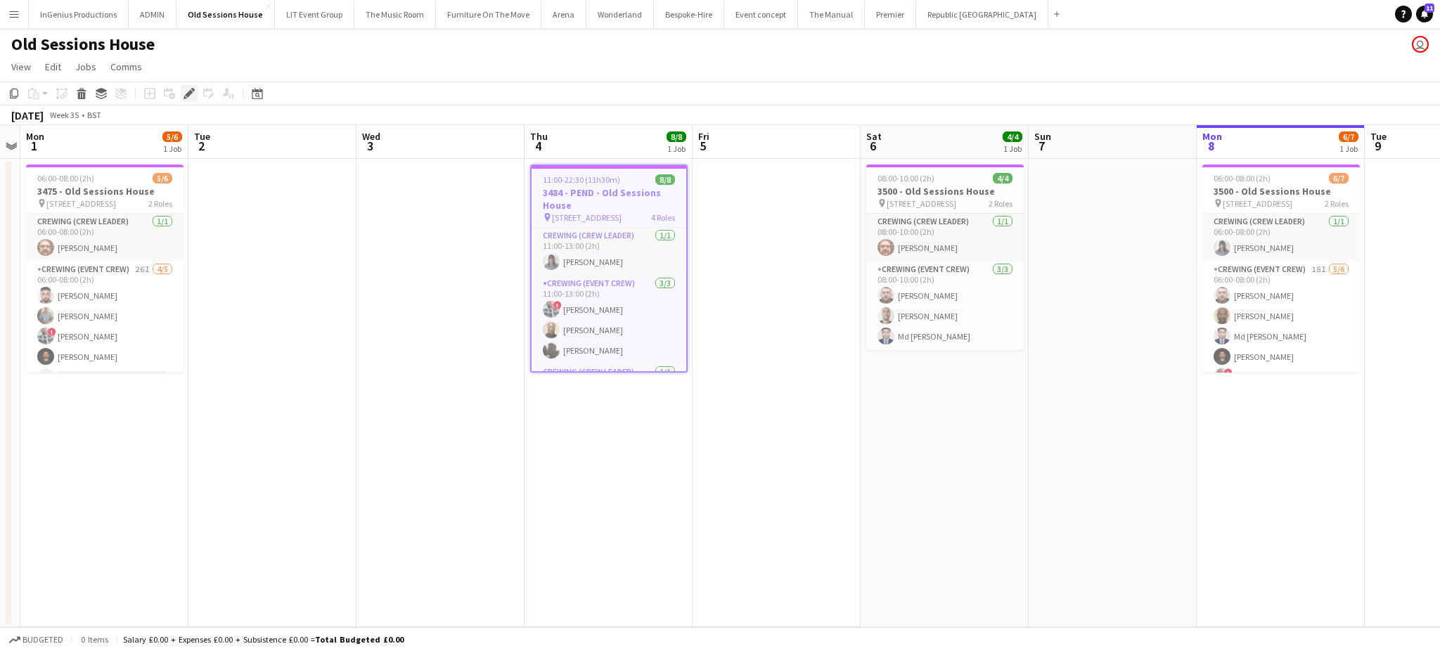
click at [189, 89] on icon "Edit" at bounding box center [189, 93] width 11 height 11
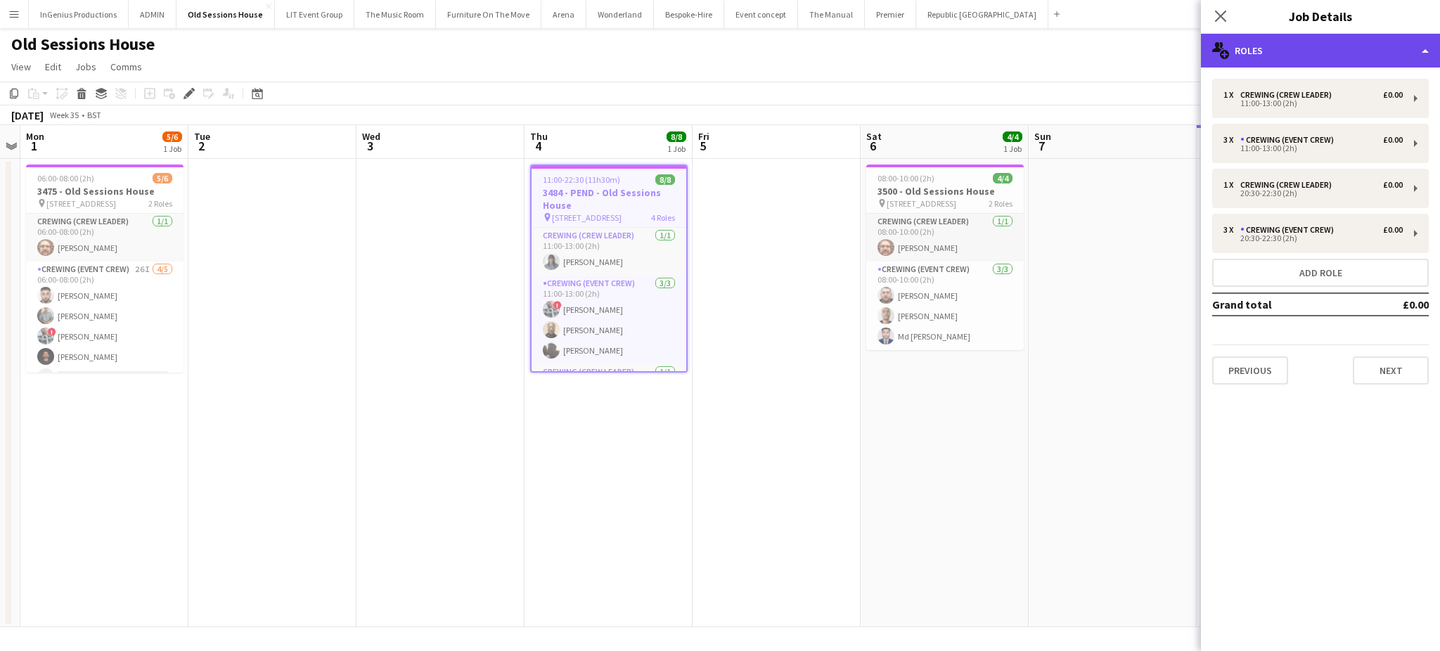
click at [1354, 54] on div "multiple-users-add Roles" at bounding box center [1320, 51] width 239 height 34
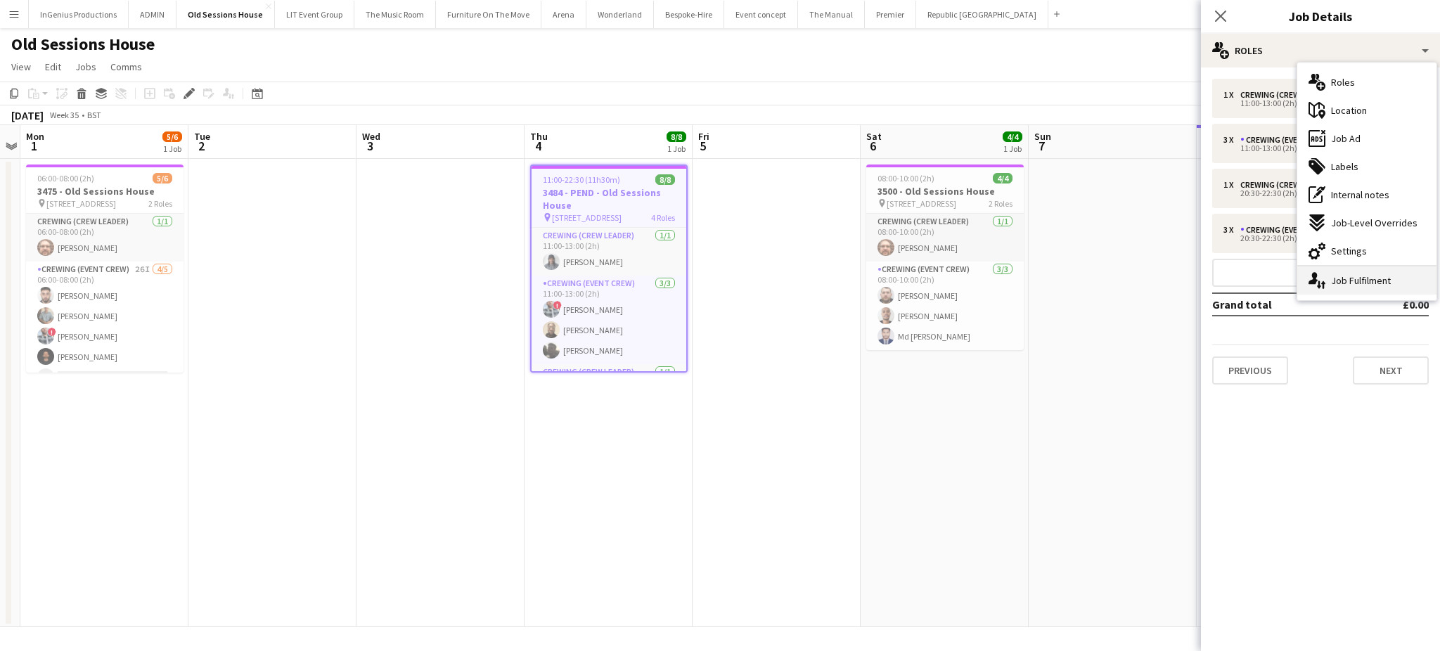
click at [1356, 274] on div "single-neutral-actions-up-down Job Fulfilment" at bounding box center [1366, 280] width 139 height 28
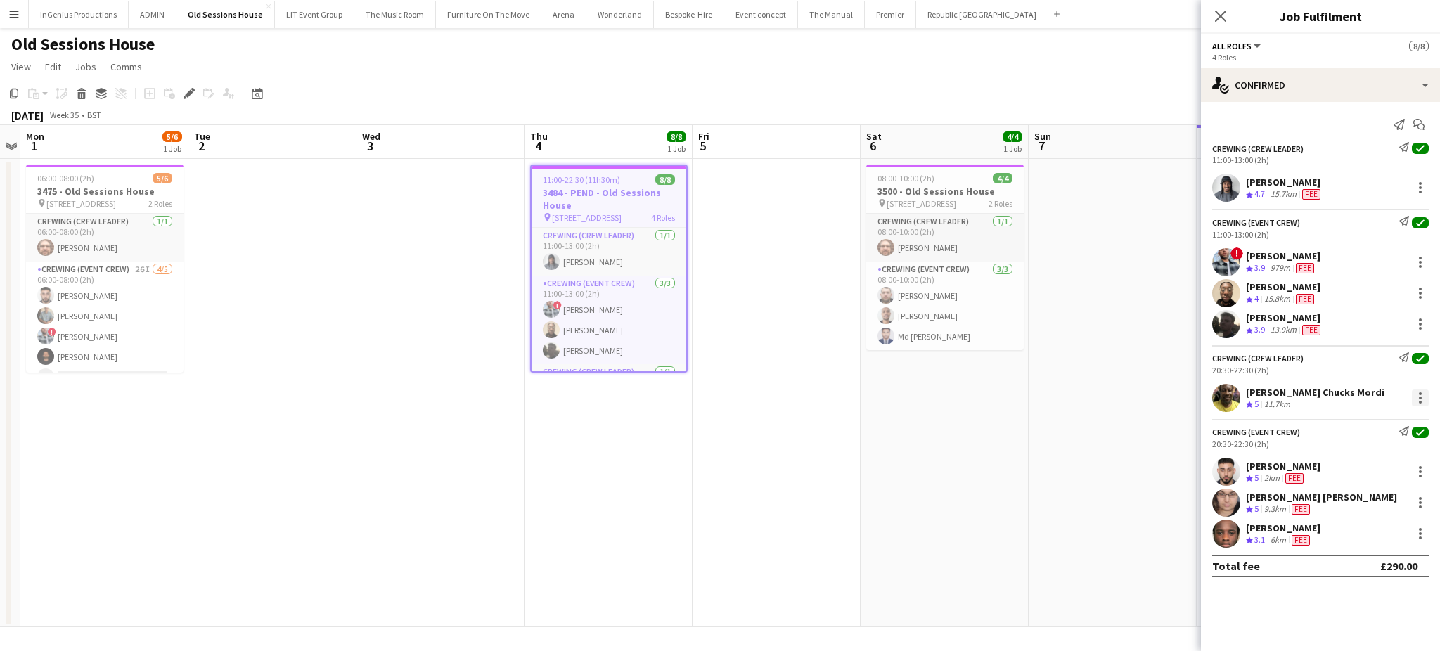
click at [1423, 394] on div at bounding box center [1420, 398] width 17 height 17
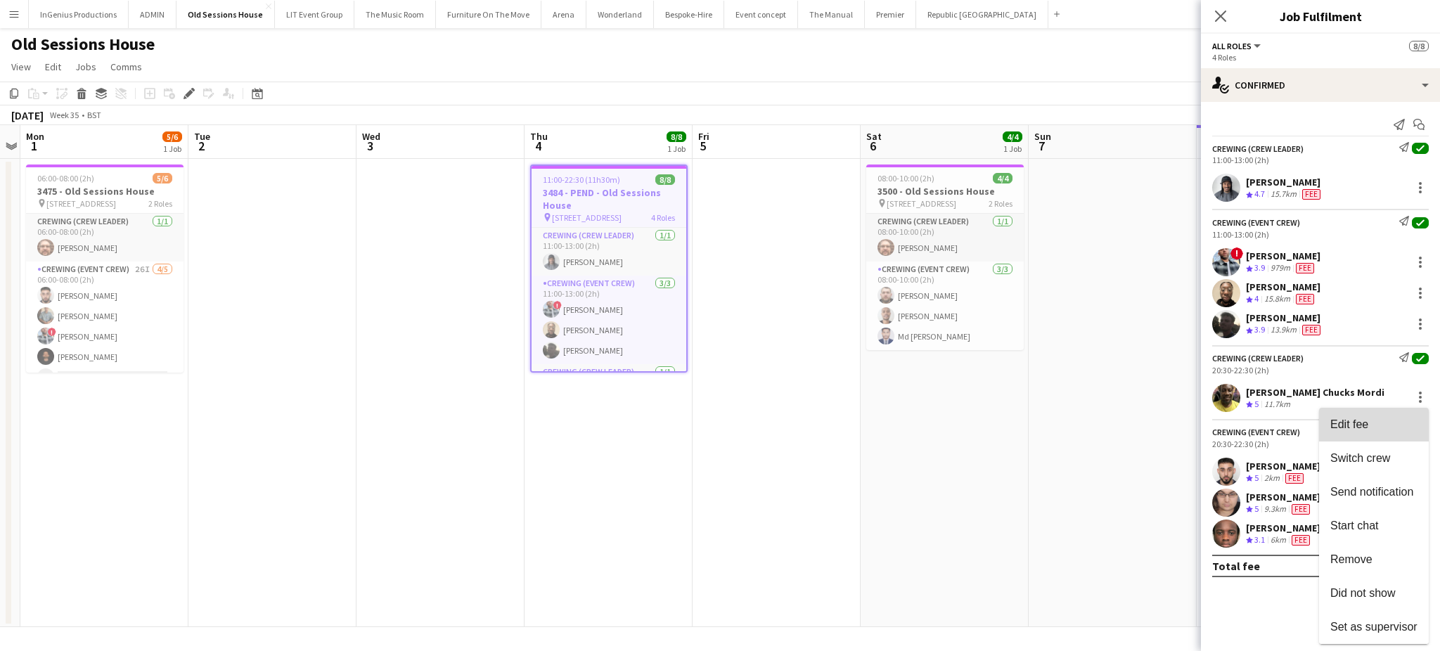
click at [1370, 420] on span "Edit fee" at bounding box center [1373, 424] width 87 height 13
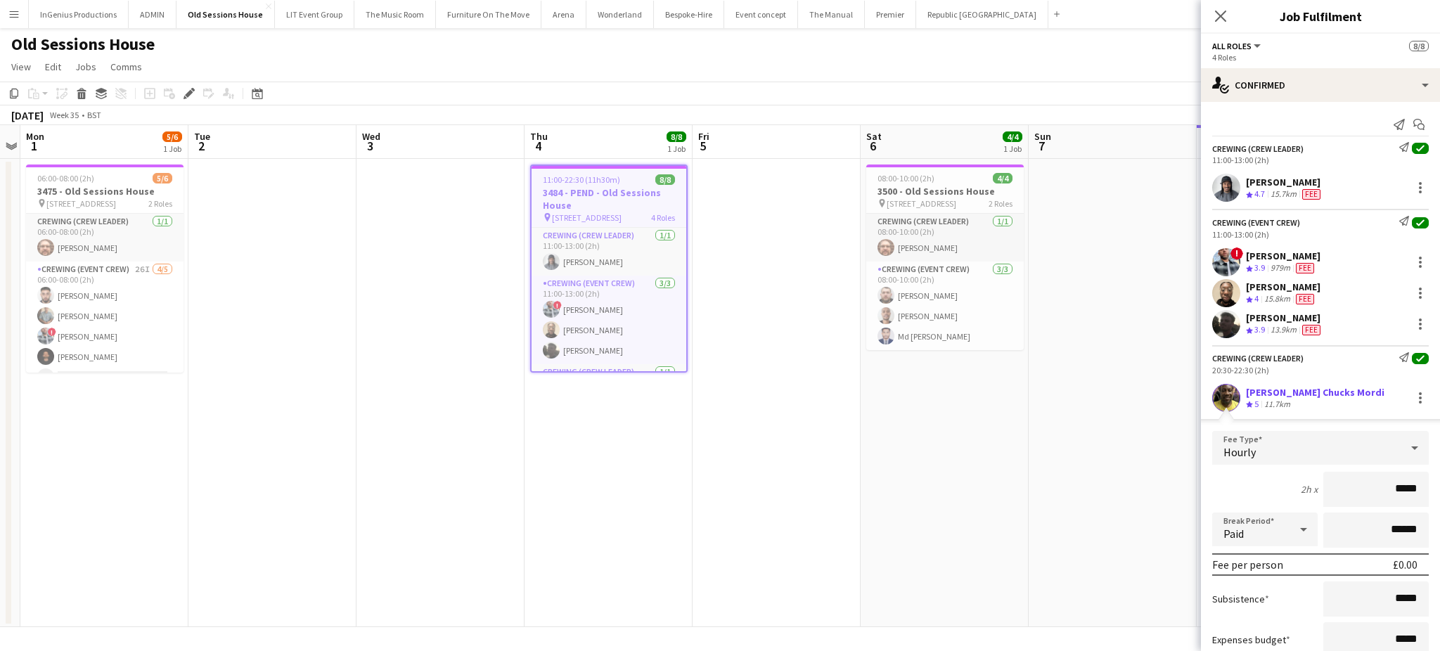
click at [1385, 483] on input "*****" at bounding box center [1375, 489] width 105 height 35
type input "***"
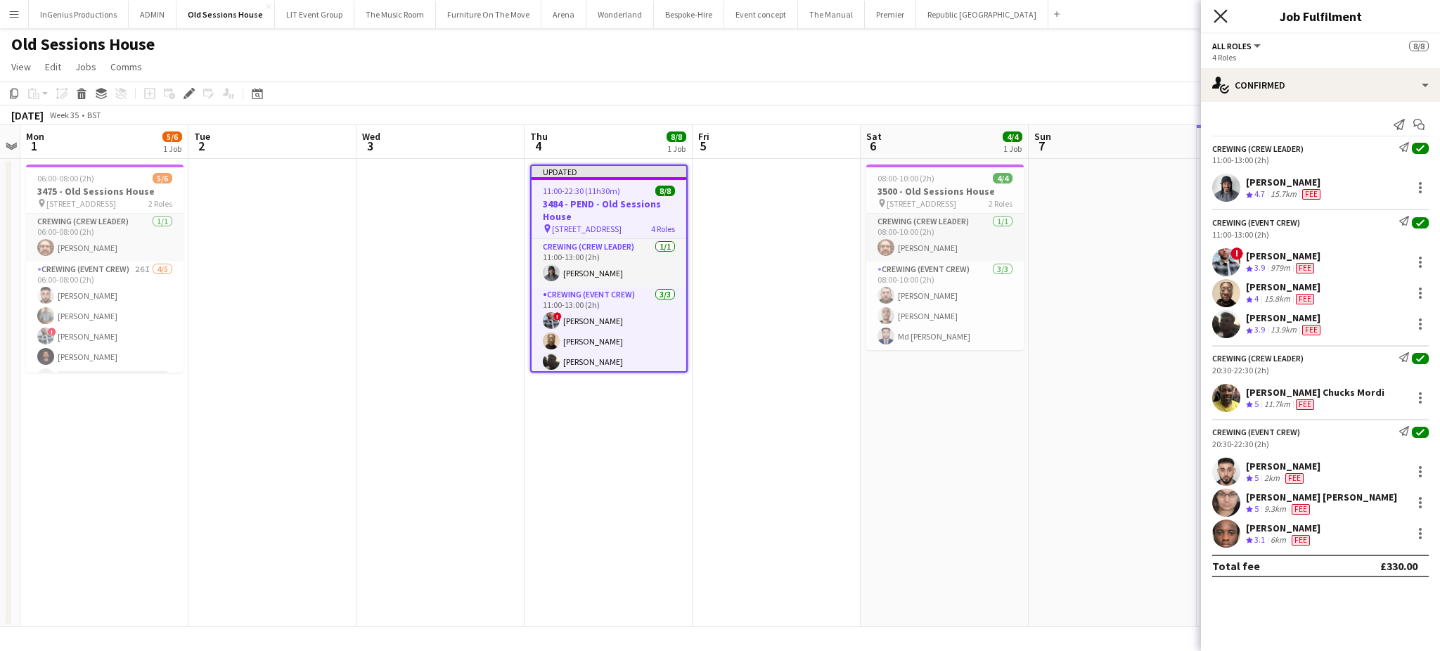
click at [1224, 12] on icon at bounding box center [1220, 15] width 13 height 13
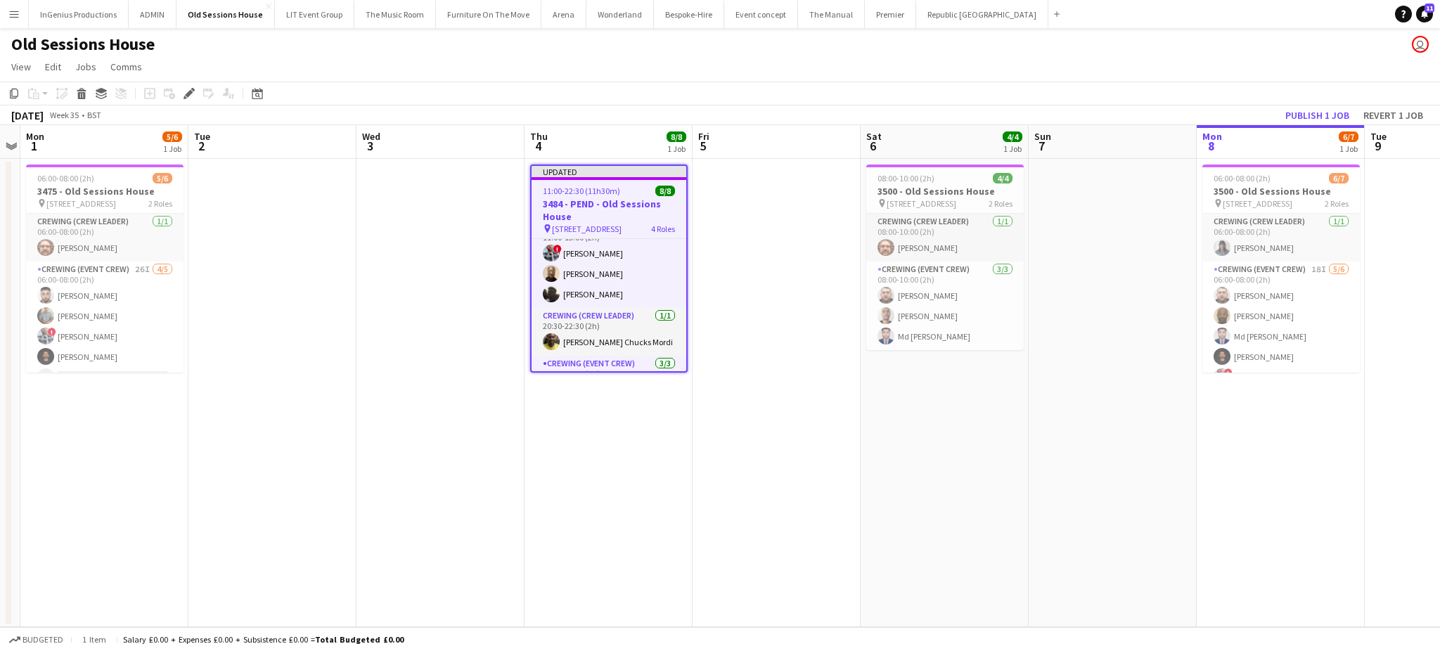
scroll to position [117, 0]
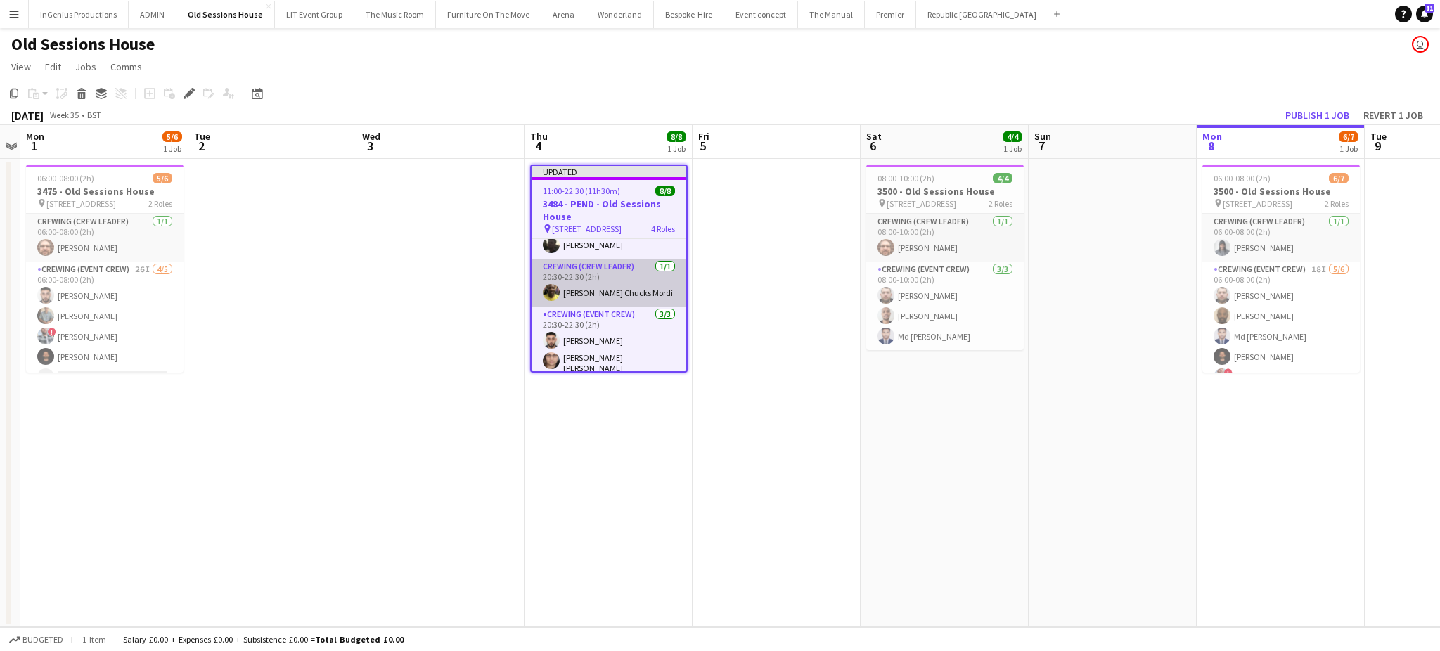
click at [627, 292] on app-card-role "Crewing (Crew Leader) [DATE] 20:30-22:30 (2h) [PERSON_NAME] Chucks [PERSON_NAME]" at bounding box center [609, 283] width 155 height 48
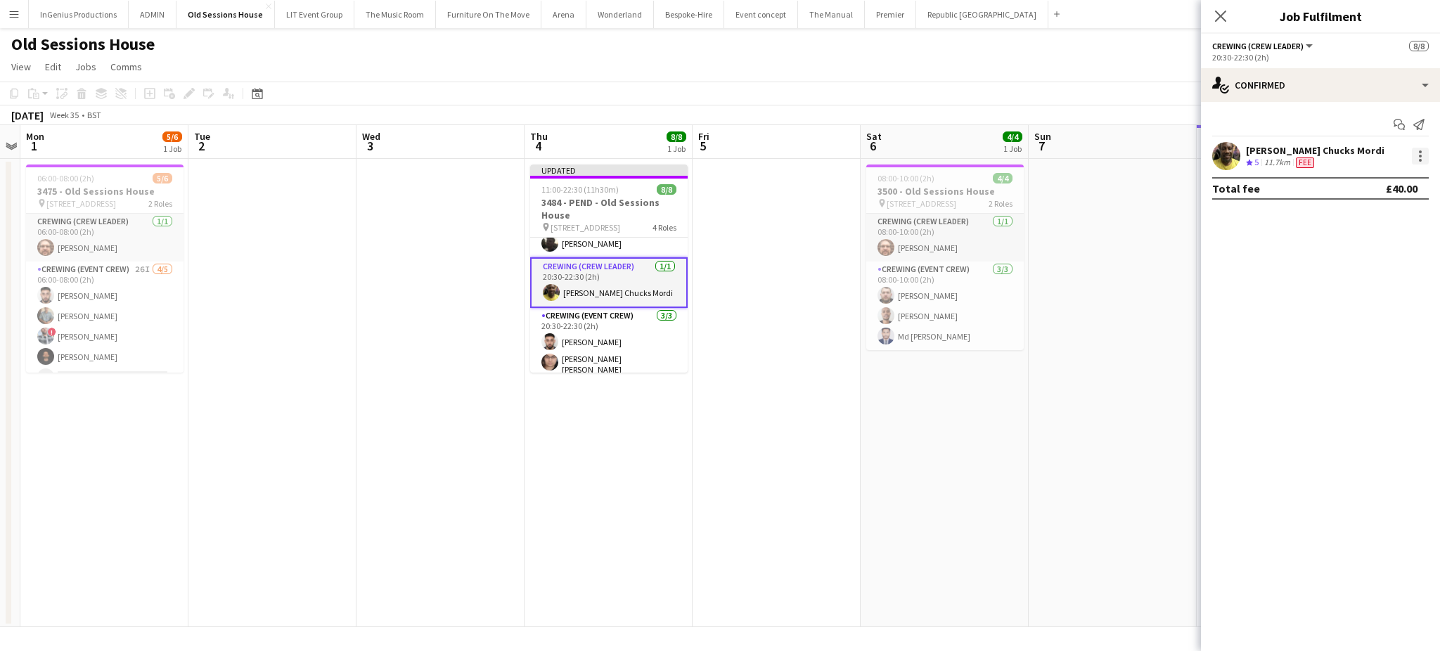
click at [1417, 153] on div at bounding box center [1420, 156] width 17 height 17
click at [1384, 186] on span "Edit fee" at bounding box center [1373, 182] width 87 height 13
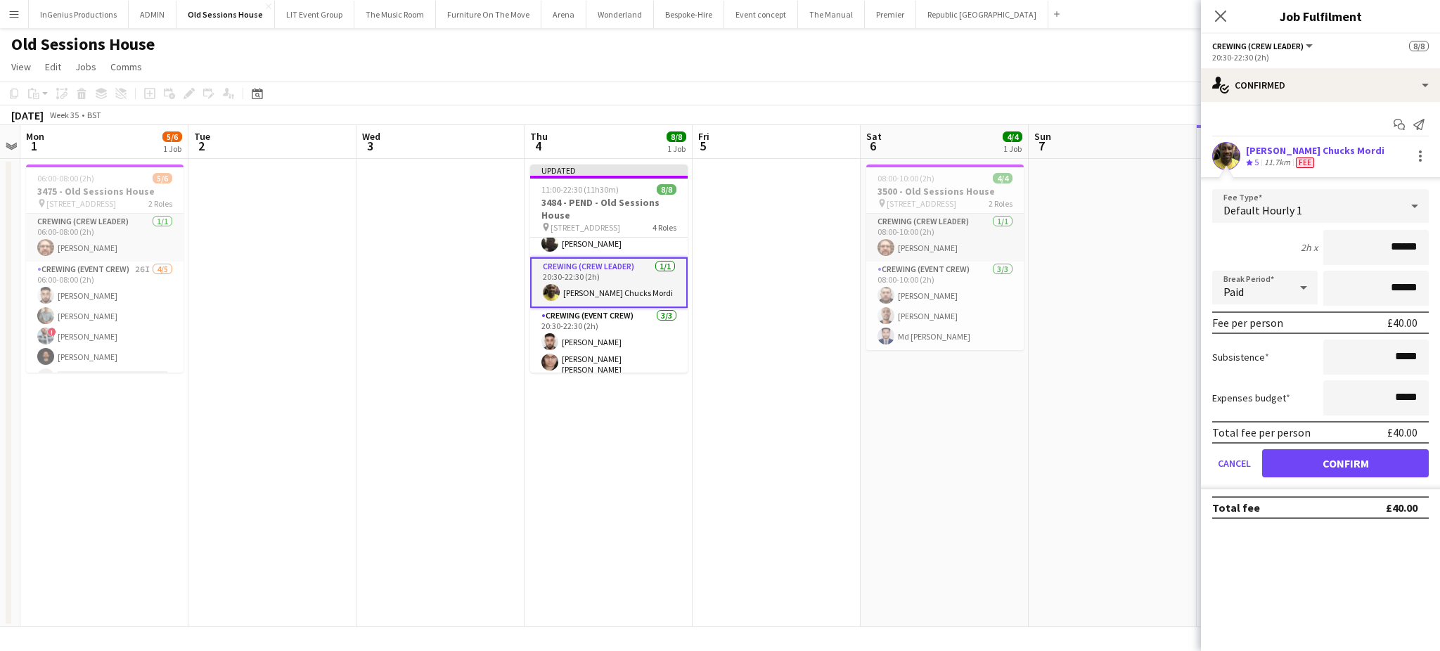
click at [1397, 256] on input "******" at bounding box center [1375, 247] width 105 height 35
type input "***"
click button "Confirm" at bounding box center [1345, 463] width 167 height 28
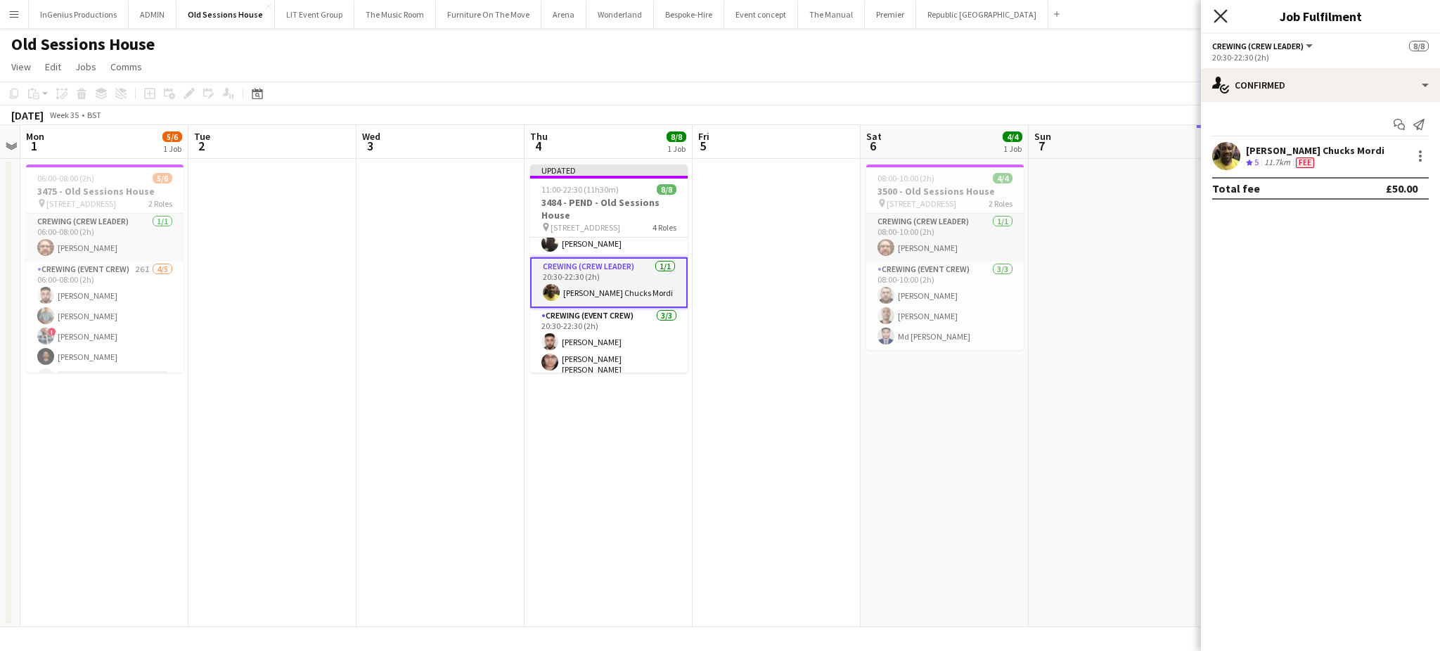
click at [1223, 16] on icon "Close pop-in" at bounding box center [1220, 15] width 13 height 13
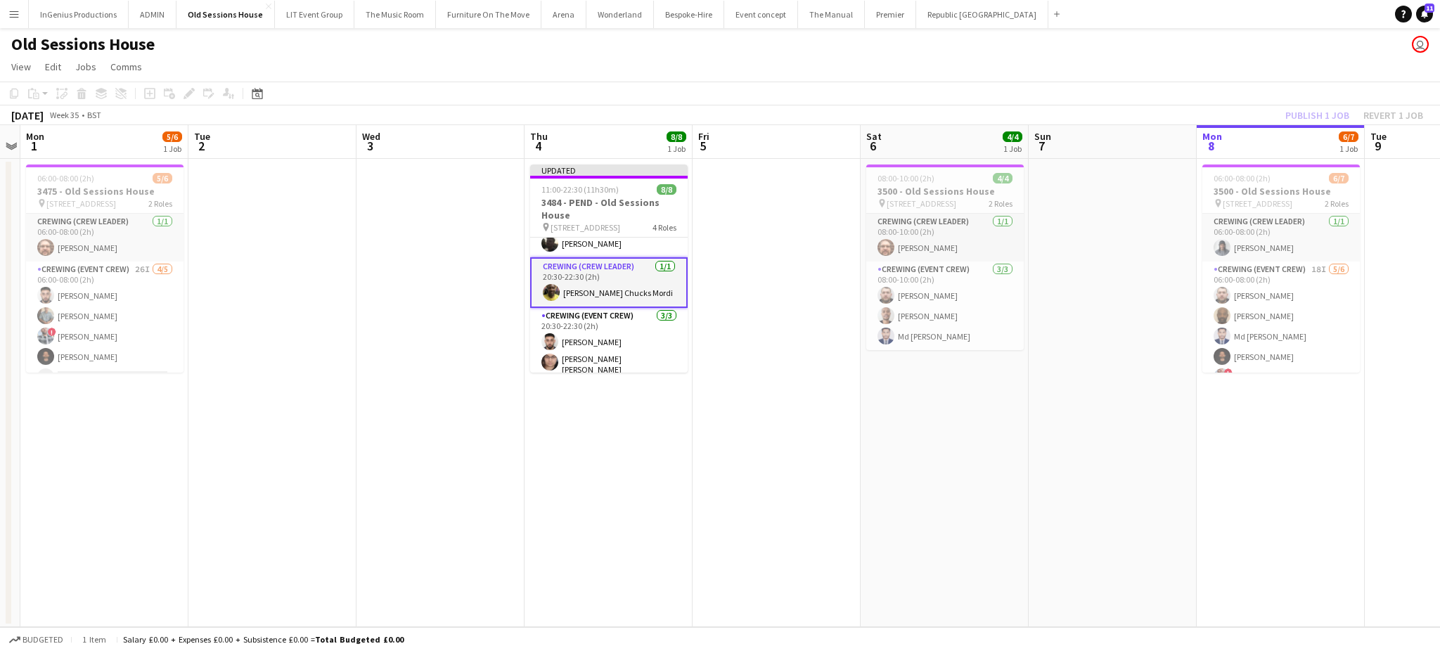
click at [1121, 73] on app-page-menu "View Day view expanded Day view collapsed Month view Date picker Jump to [DATE]…" at bounding box center [720, 68] width 1440 height 27
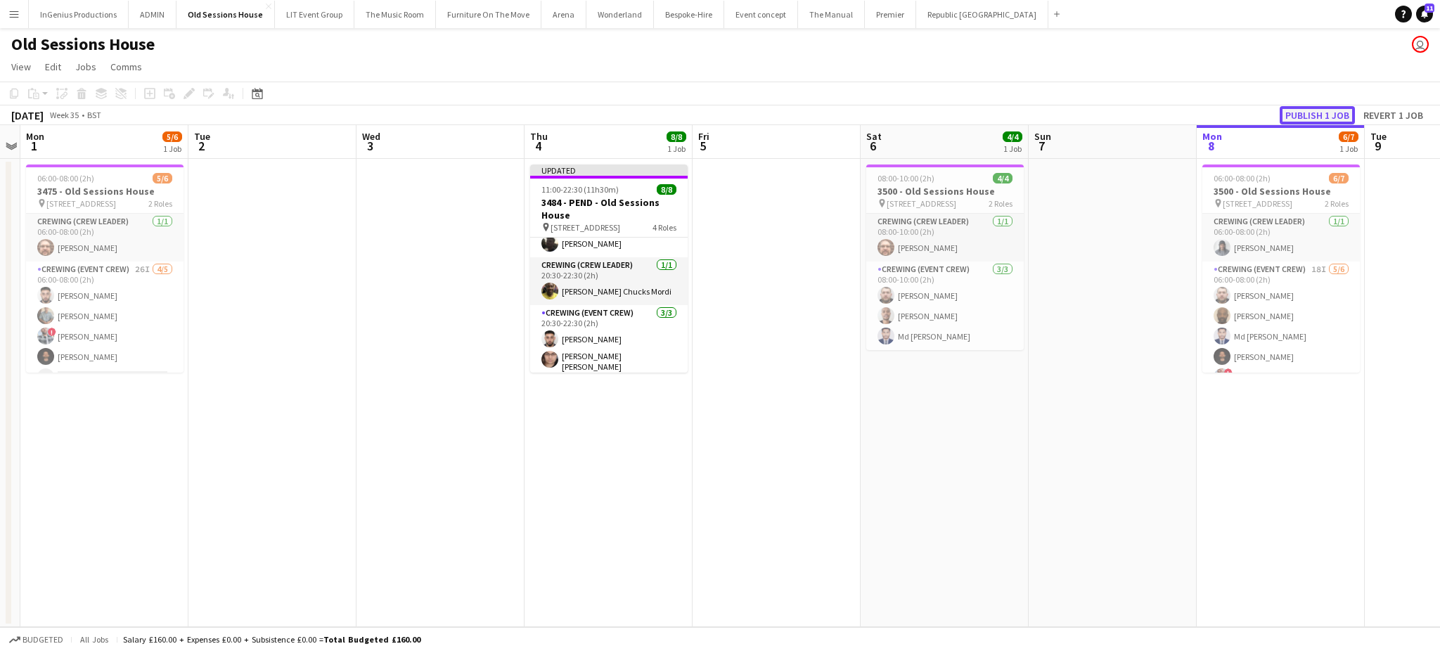
click at [1305, 111] on button "Publish 1 job" at bounding box center [1317, 115] width 75 height 18
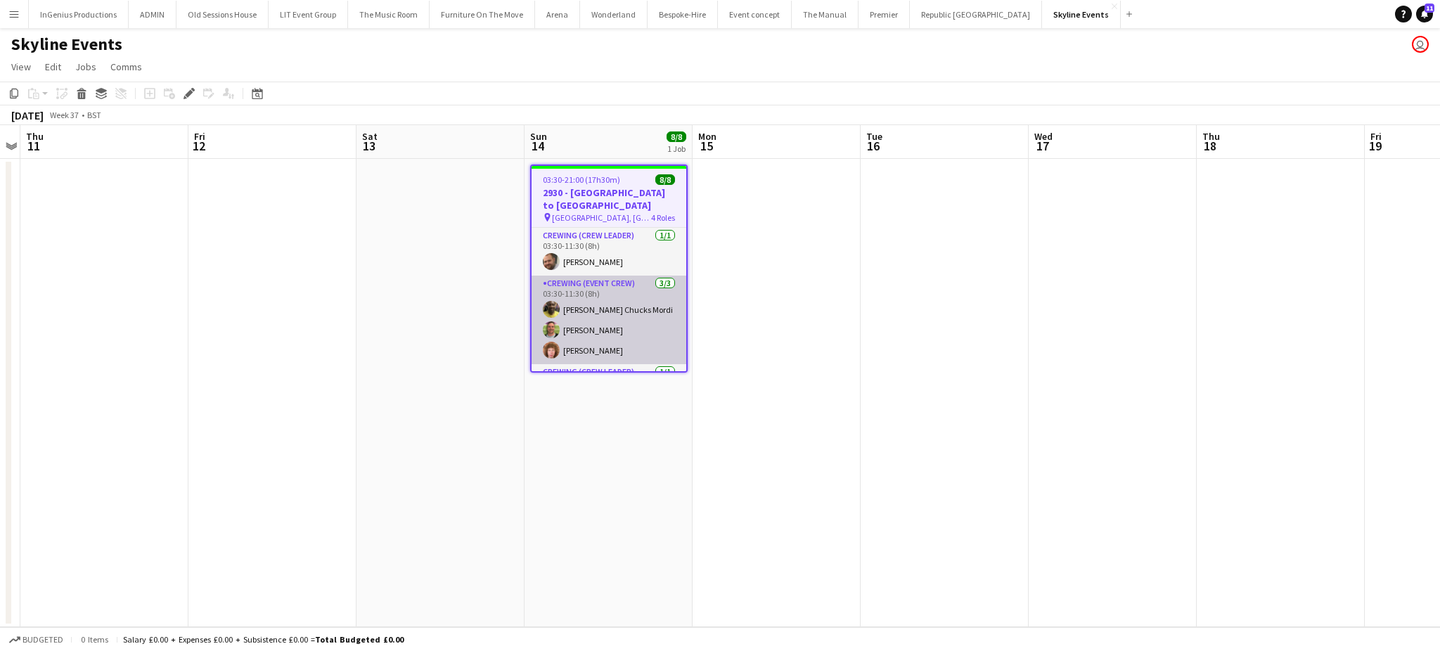
click at [591, 288] on app-card-role "Crewing (Event Crew) 3/3 03:30-11:30 (8h) Alphonsus Chucks Mordi Allan Horsfiel…" at bounding box center [609, 320] width 155 height 89
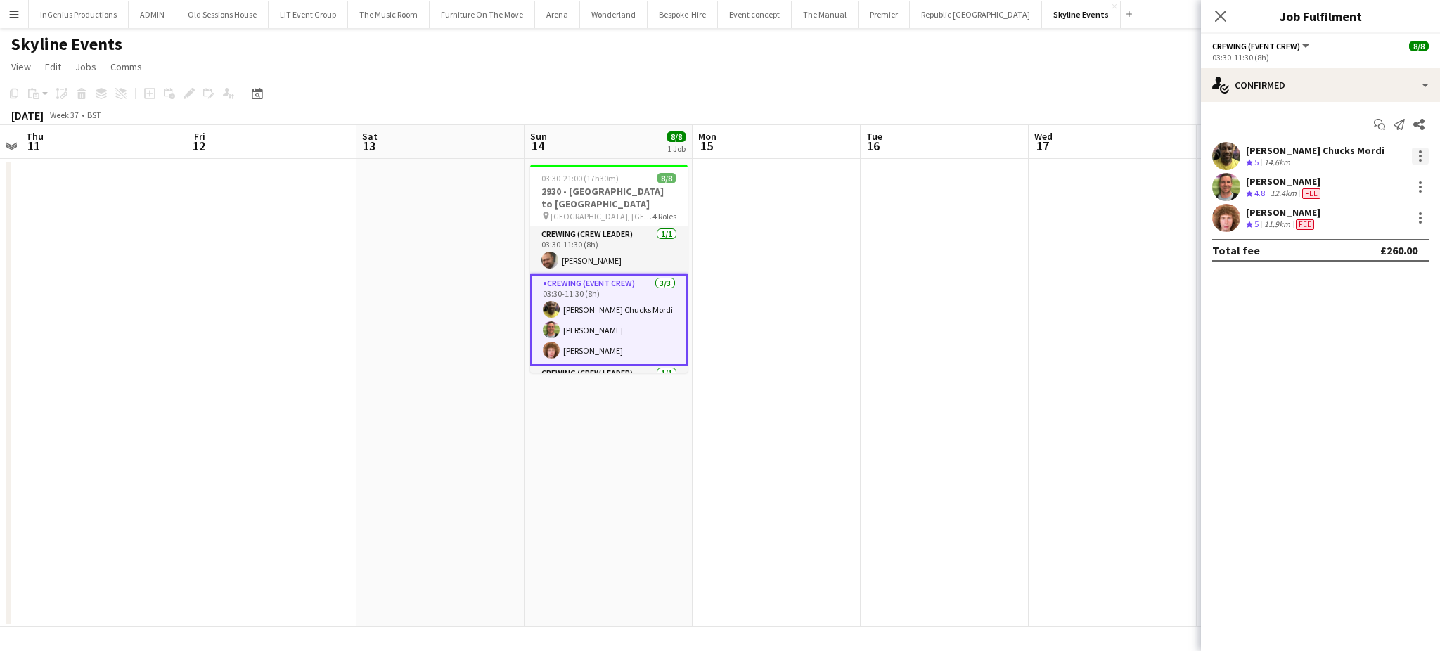
click at [1420, 153] on div at bounding box center [1420, 156] width 17 height 17
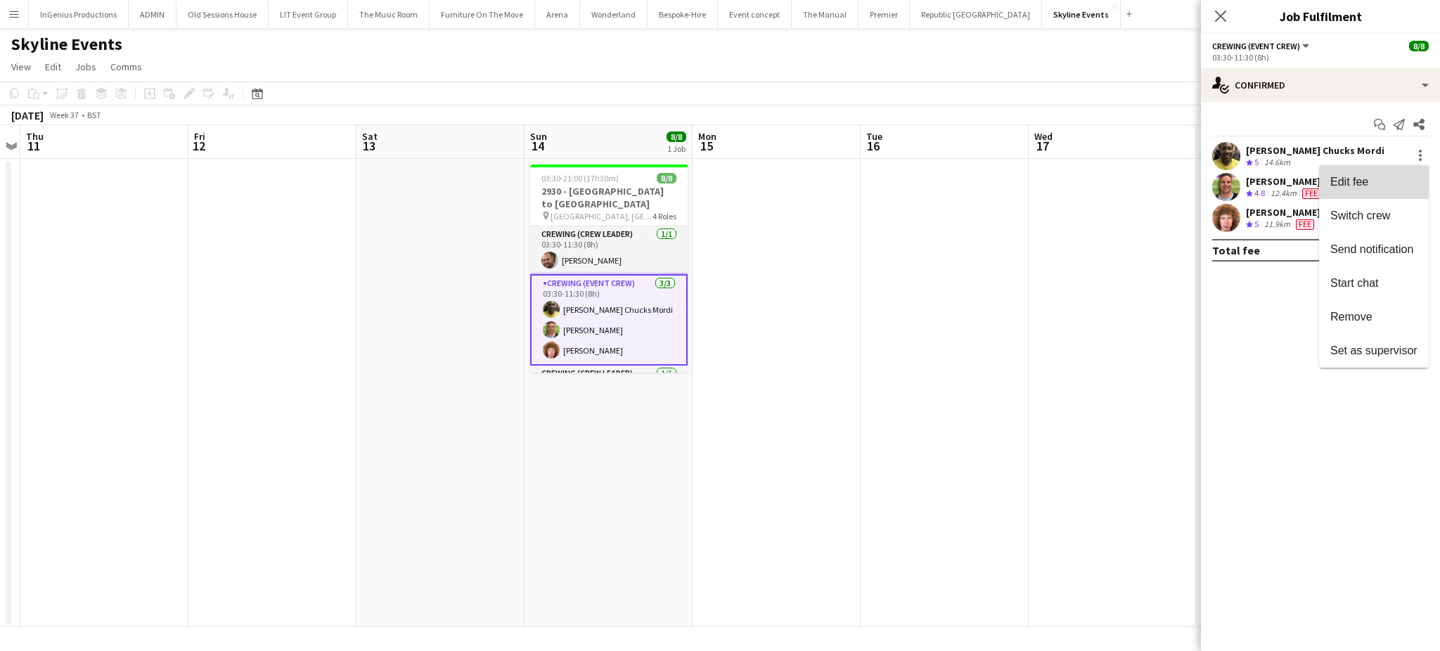
click at [1364, 178] on span "Edit fee" at bounding box center [1349, 182] width 38 height 12
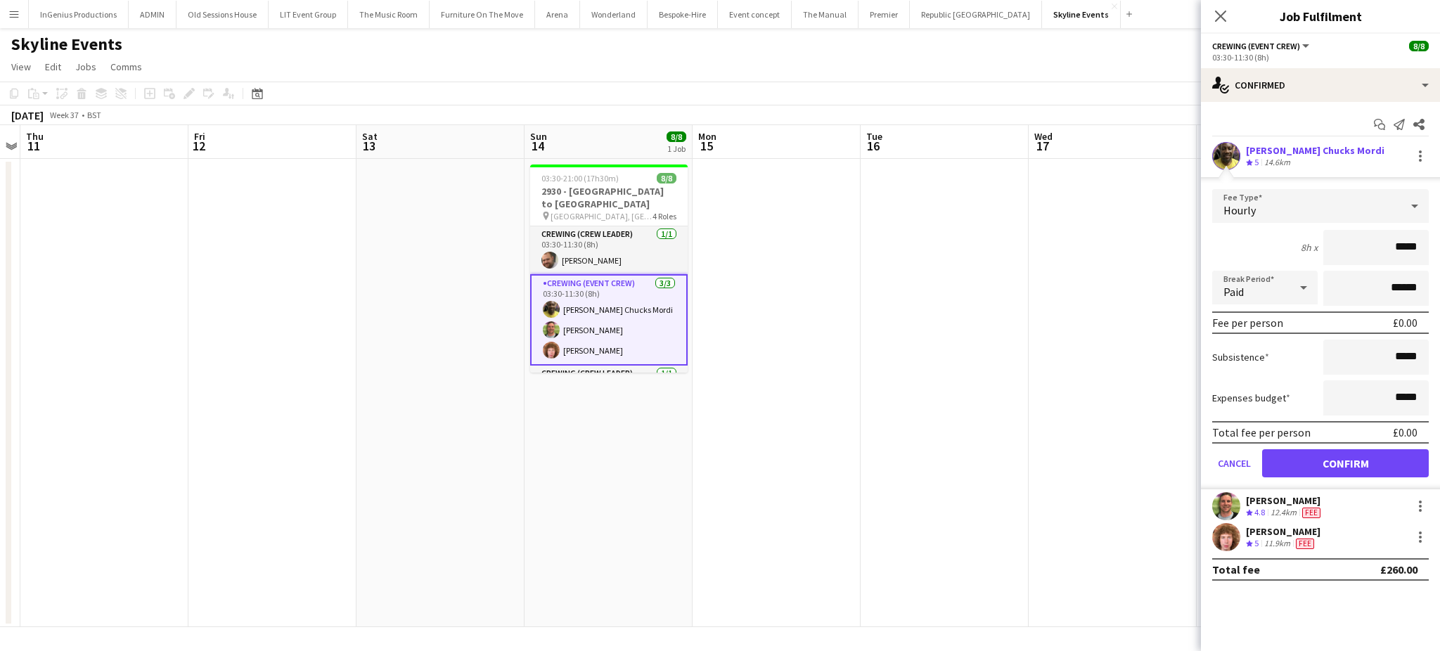
click at [1381, 243] on input "*****" at bounding box center [1375, 247] width 105 height 35
type input "***"
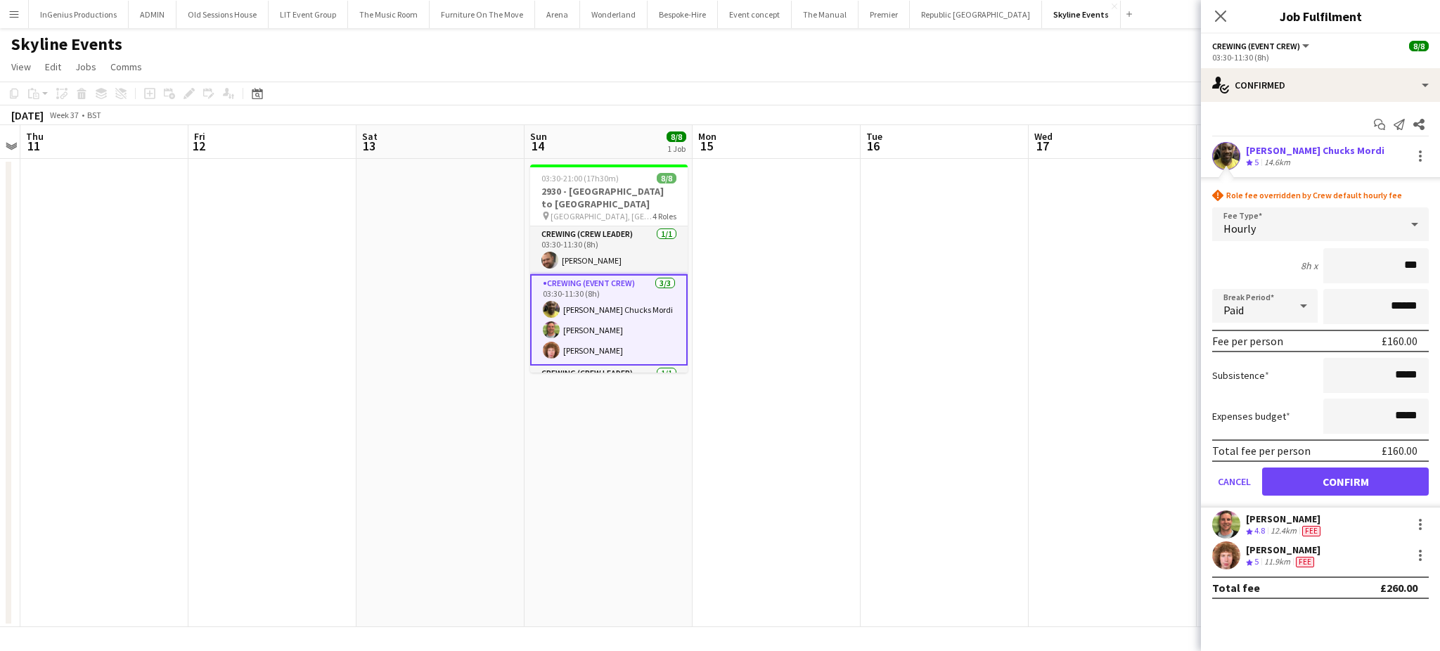
click button "Confirm" at bounding box center [1345, 482] width 167 height 28
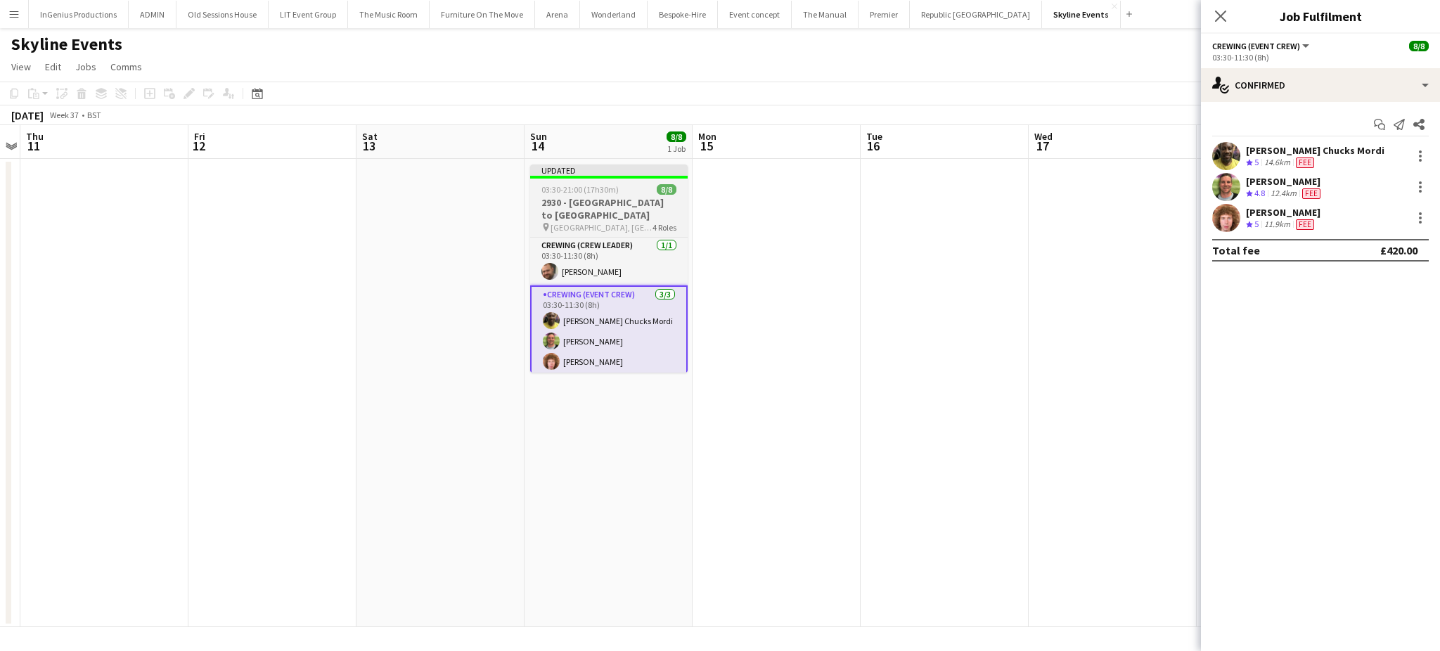
scroll to position [127, 0]
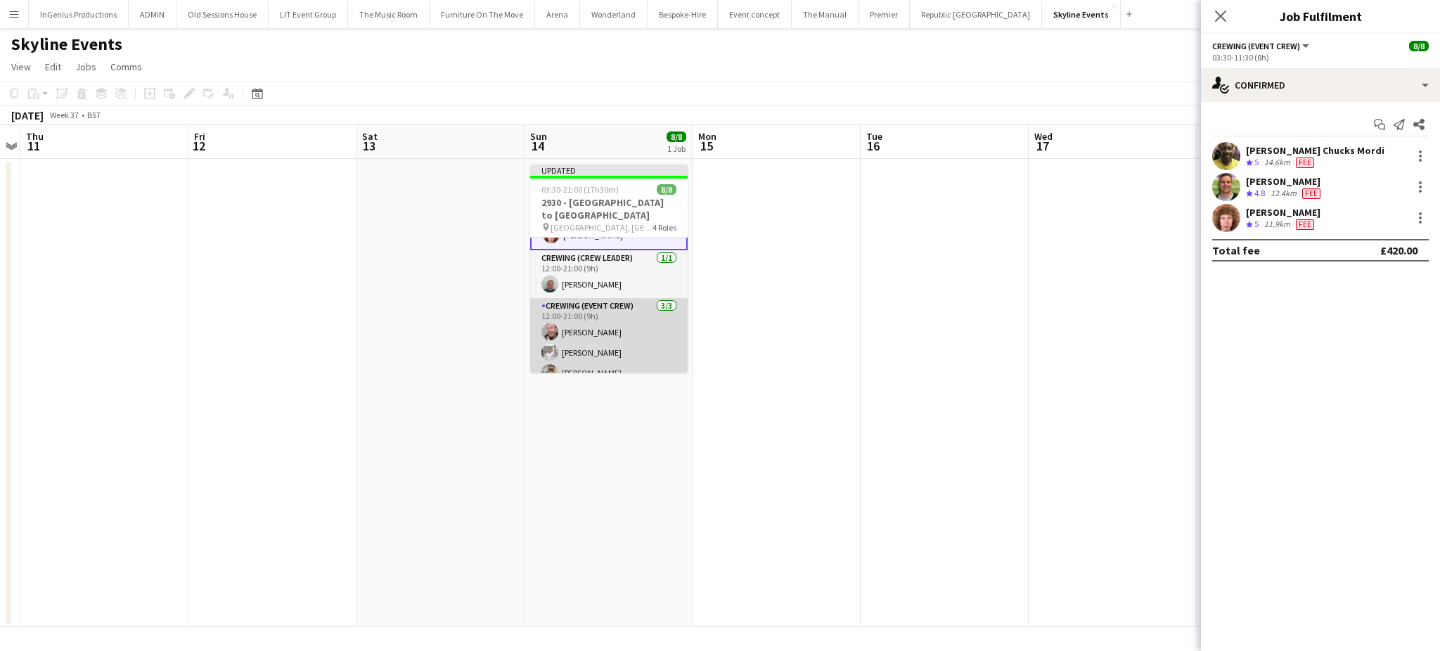
click at [638, 338] on app-card-role "Crewing (Event Crew) 3/3 12:00-21:00 (9h) Eldon Taylor Graham Rex Samuel Kusimo" at bounding box center [608, 342] width 157 height 89
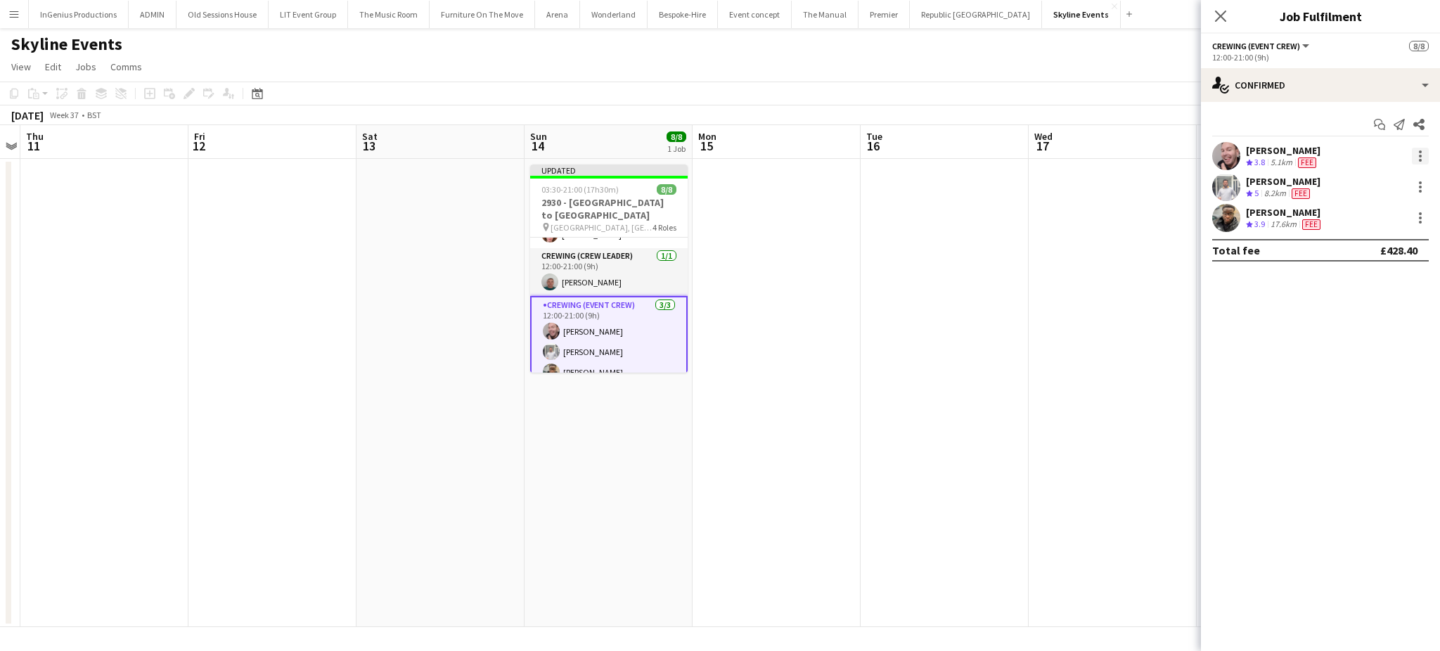
click at [1415, 151] on div at bounding box center [1420, 156] width 17 height 17
click at [1390, 174] on button "Edit fee" at bounding box center [1374, 182] width 110 height 34
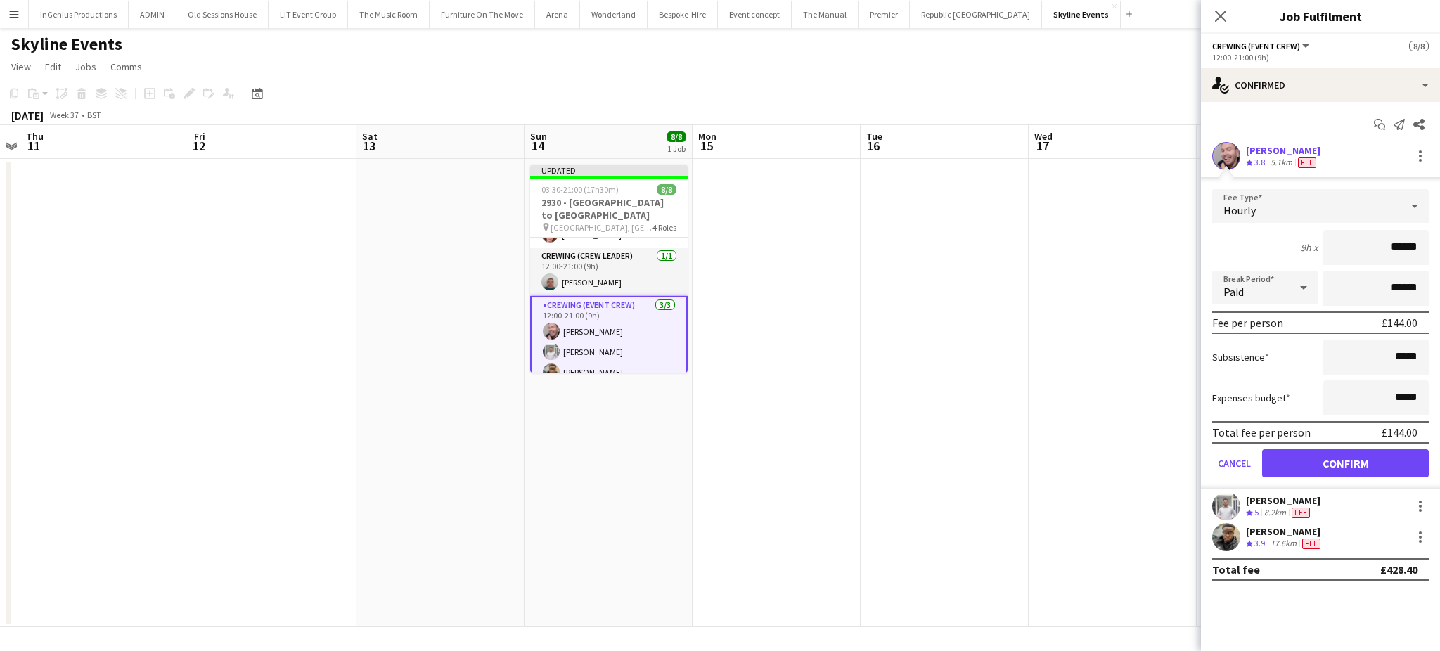
click at [1386, 239] on input "******" at bounding box center [1375, 247] width 105 height 35
type input "***"
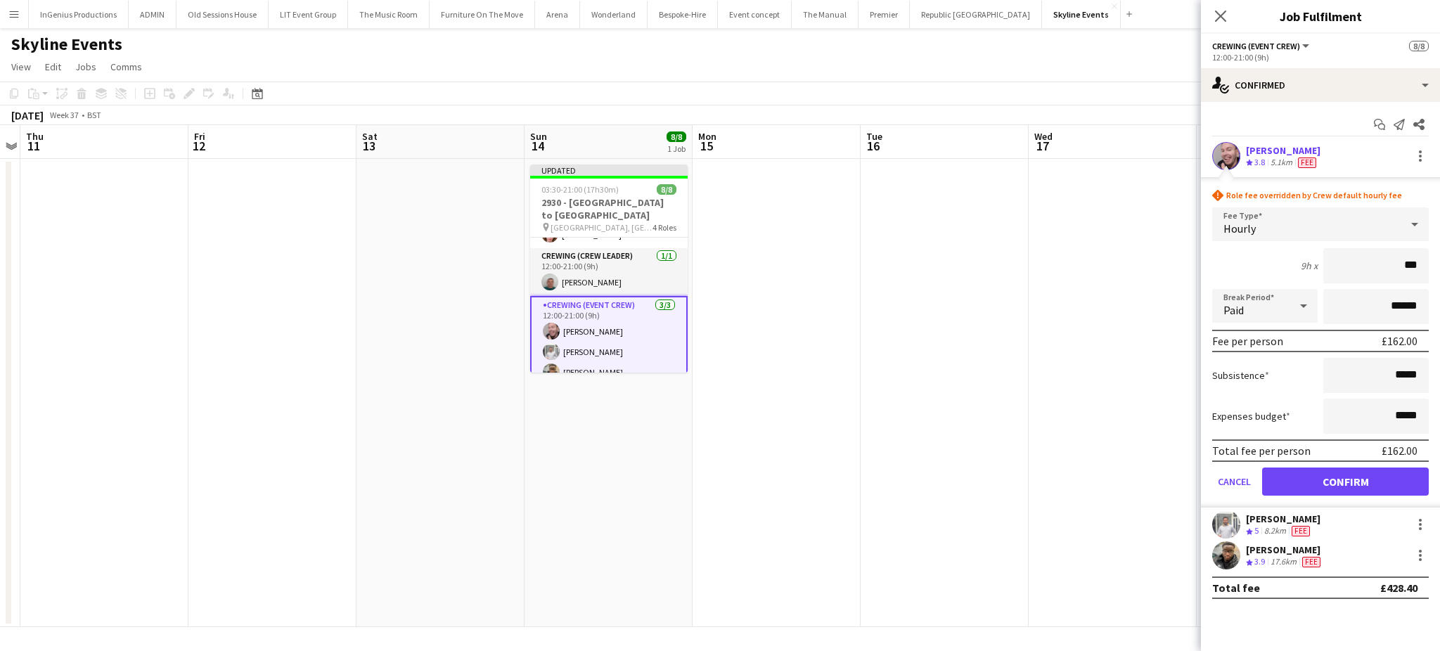
click button "Confirm" at bounding box center [1345, 482] width 167 height 28
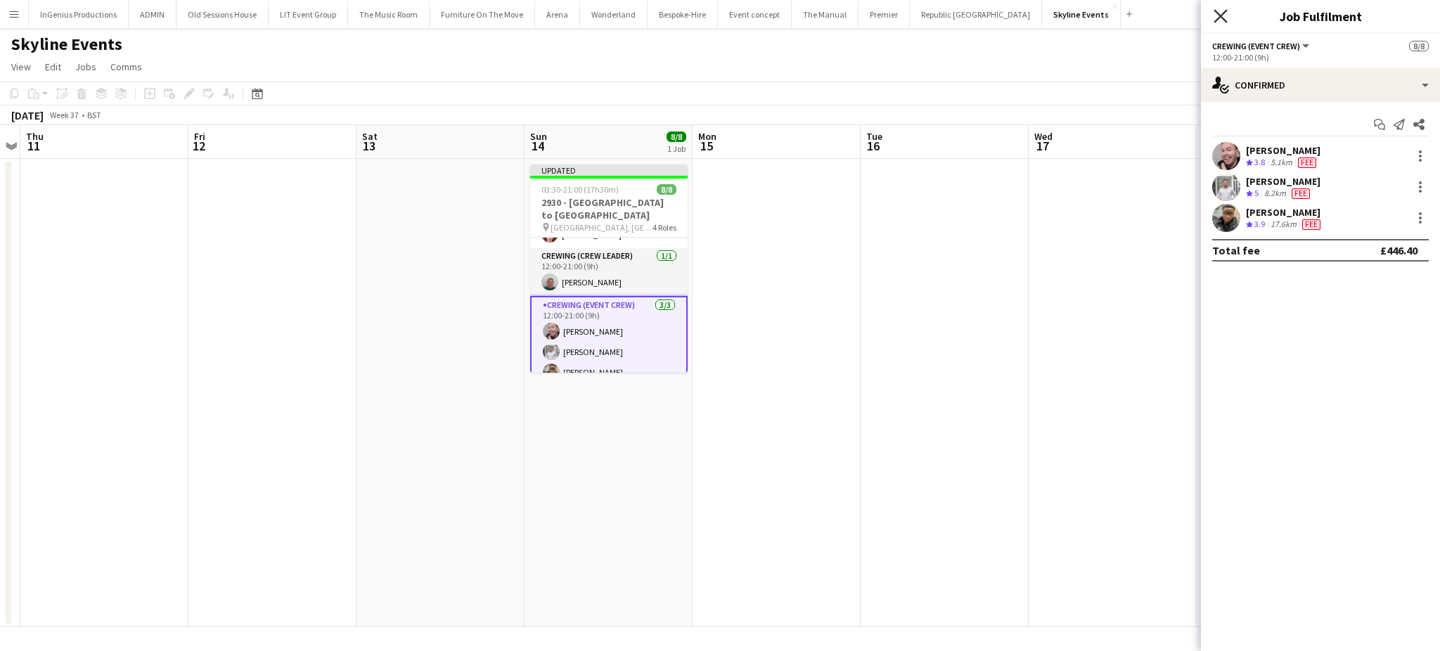
click at [1219, 18] on icon at bounding box center [1220, 15] width 13 height 13
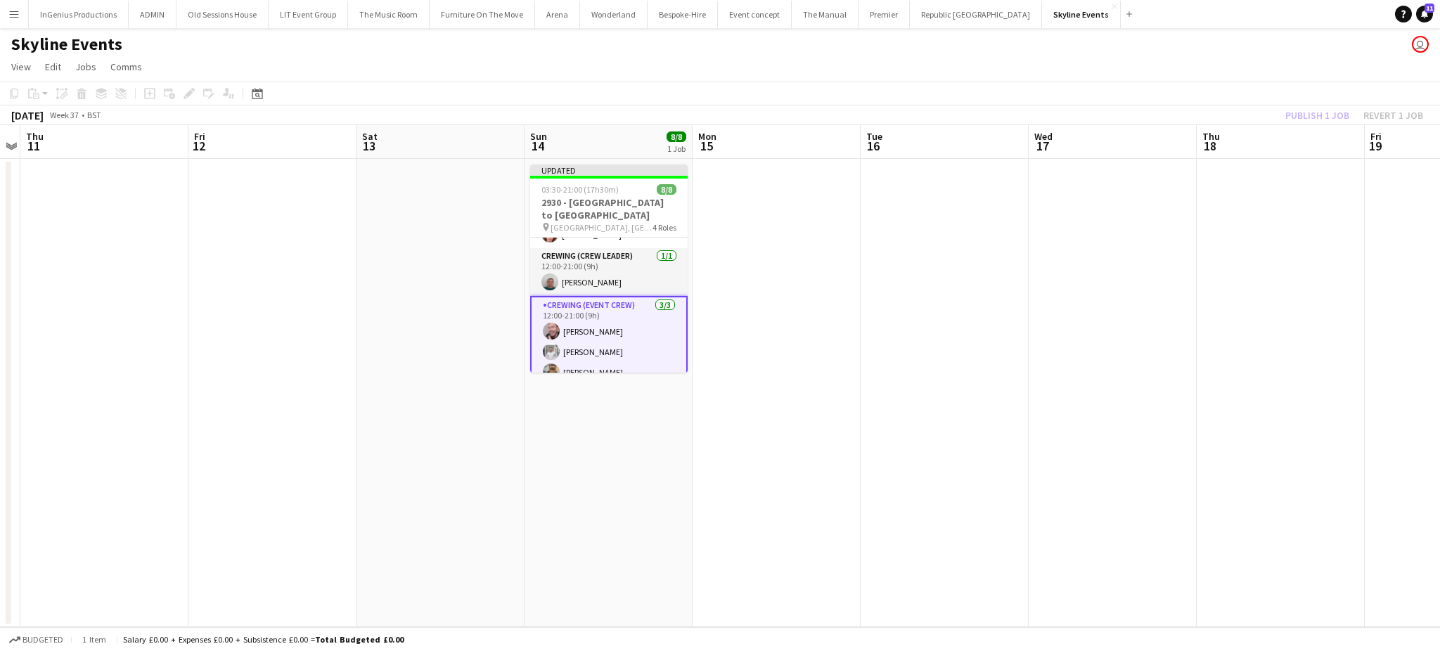
click at [1150, 73] on app-page-menu "View Day view expanded Day view collapsed Month view Date picker Jump to today …" at bounding box center [720, 68] width 1440 height 27
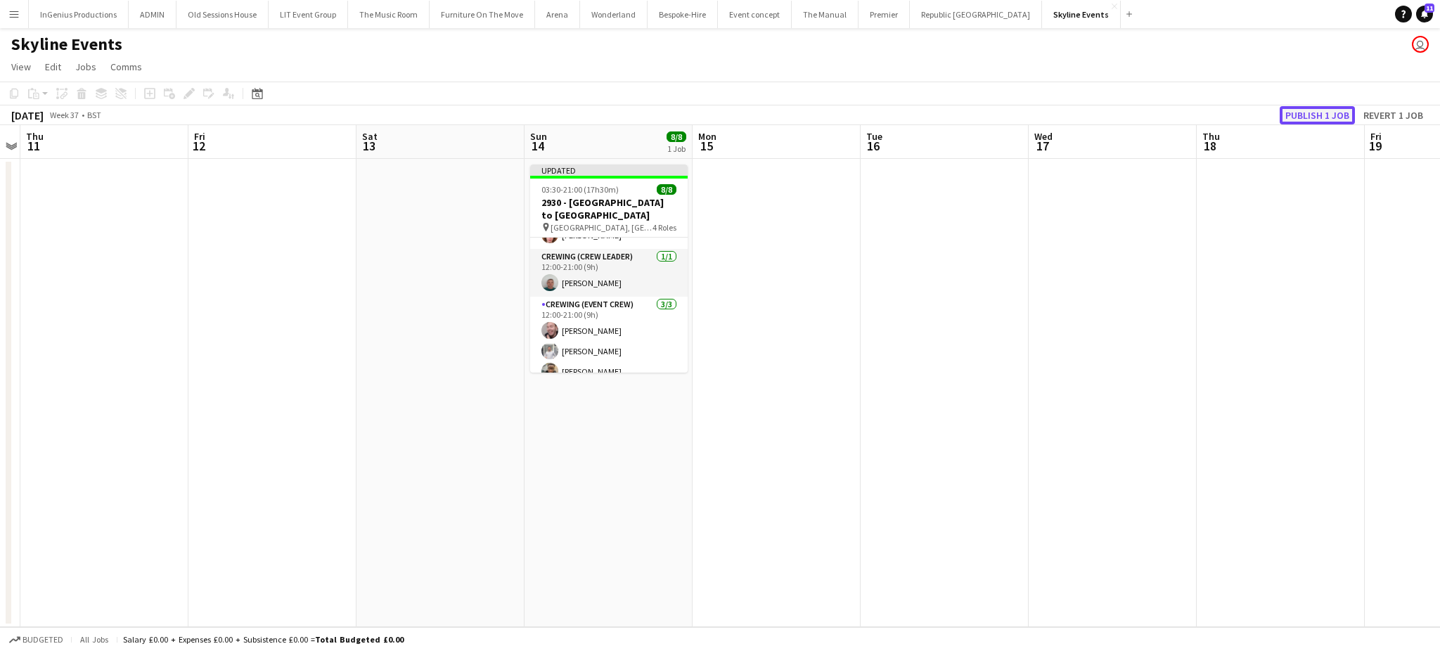
click at [1294, 115] on button "Publish 1 job" at bounding box center [1317, 115] width 75 height 18
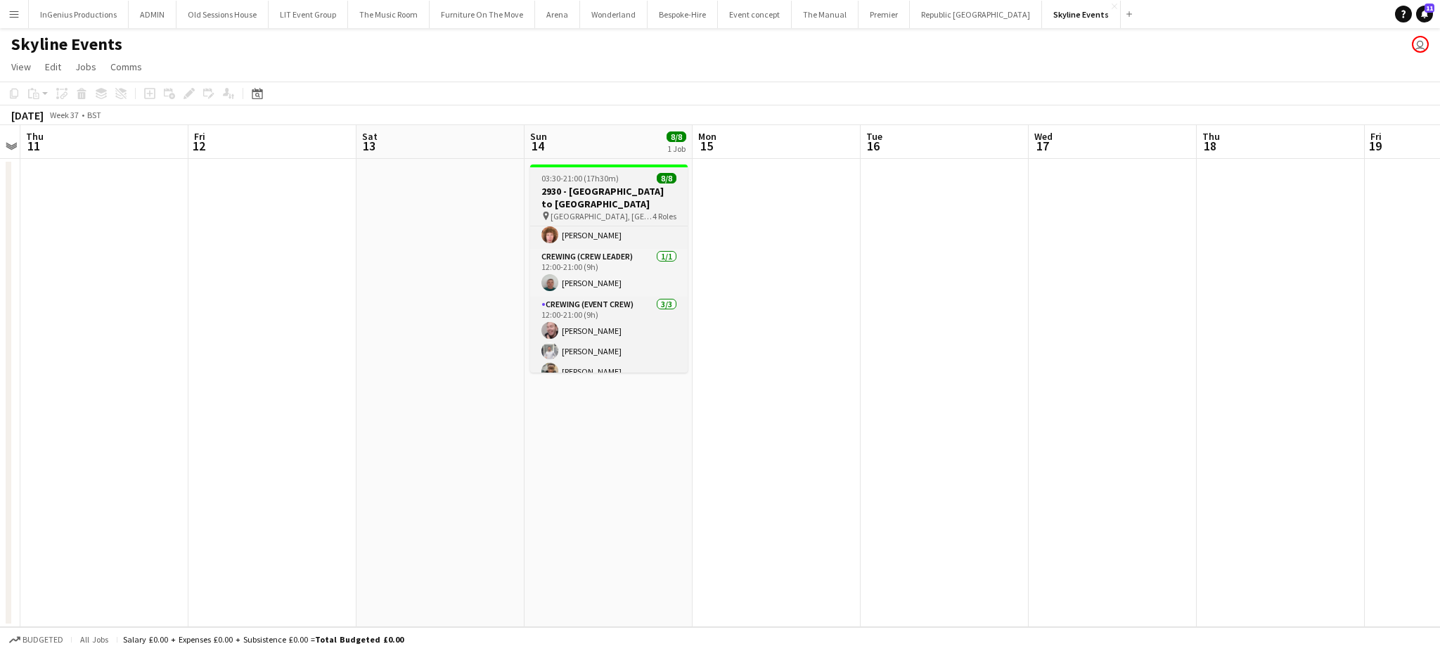
scroll to position [0, 0]
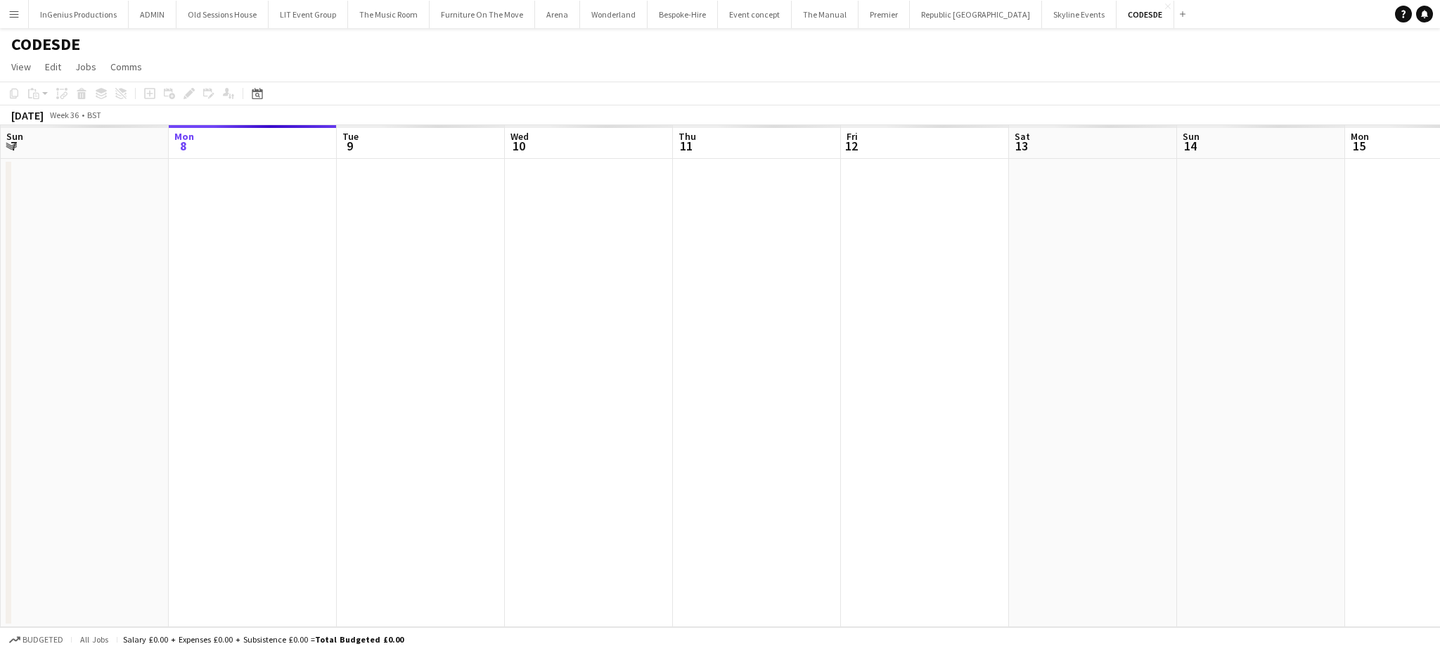
scroll to position [0, 484]
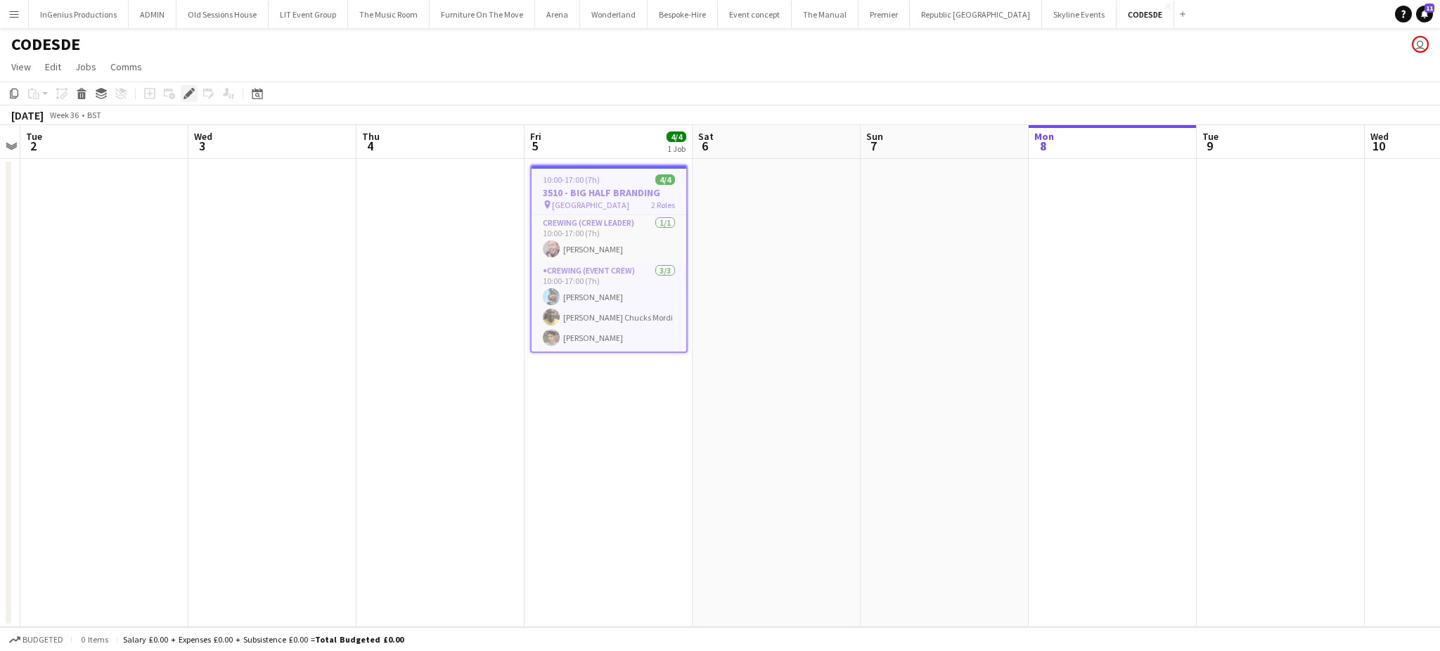
click at [189, 94] on icon at bounding box center [189, 94] width 8 height 8
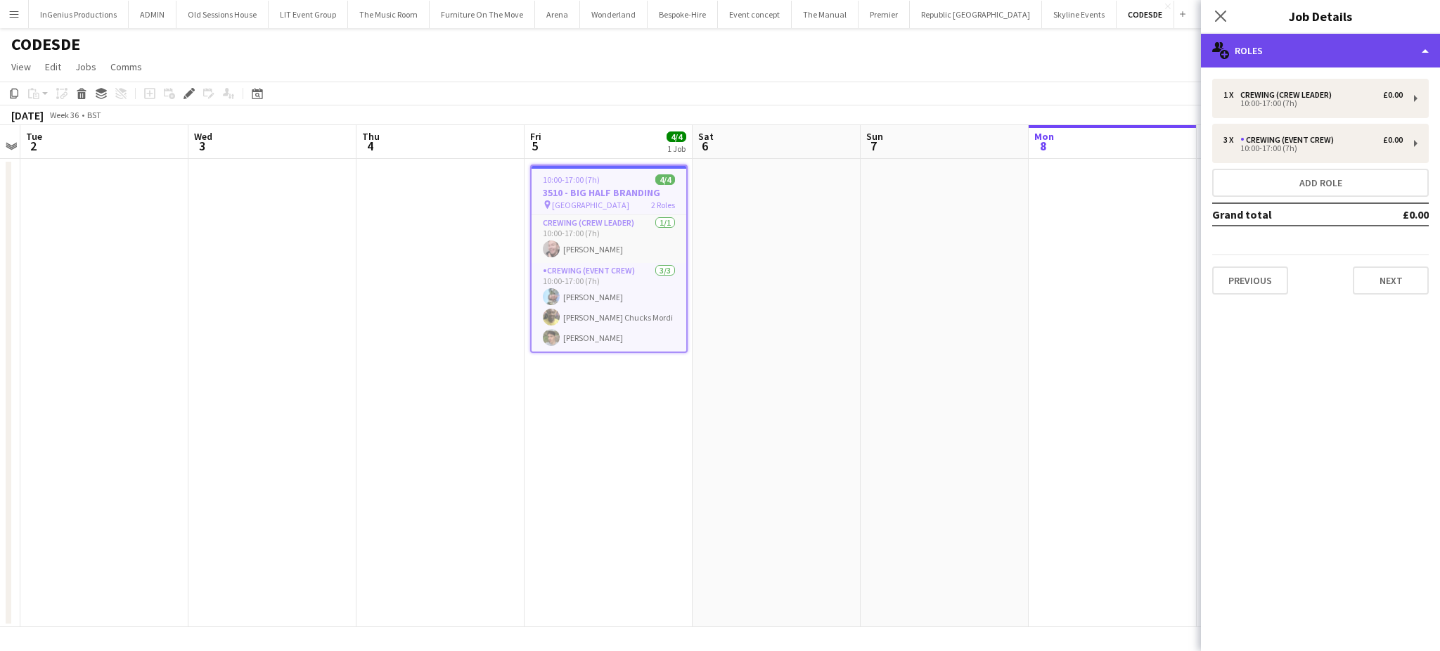
click at [1318, 51] on div "multiple-users-add Roles" at bounding box center [1320, 51] width 239 height 34
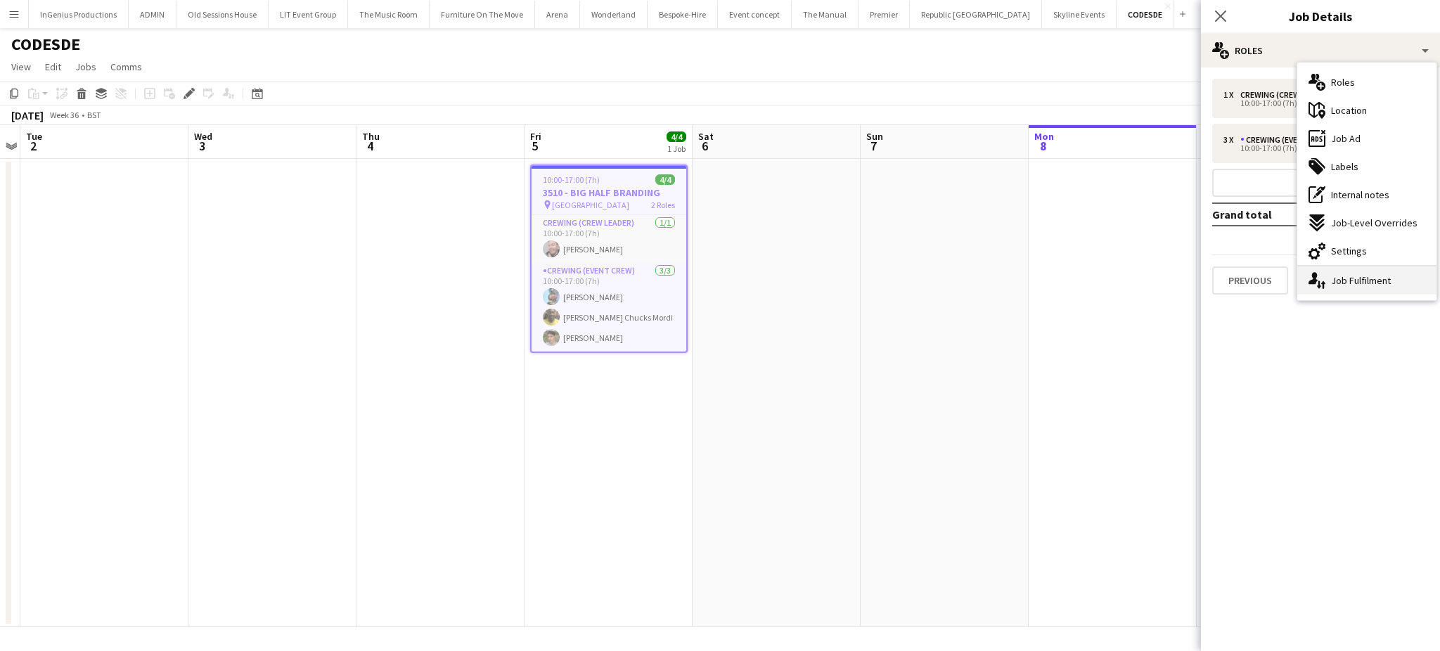
click at [1350, 276] on div "single-neutral-actions-up-down Job Fulfilment" at bounding box center [1366, 280] width 139 height 28
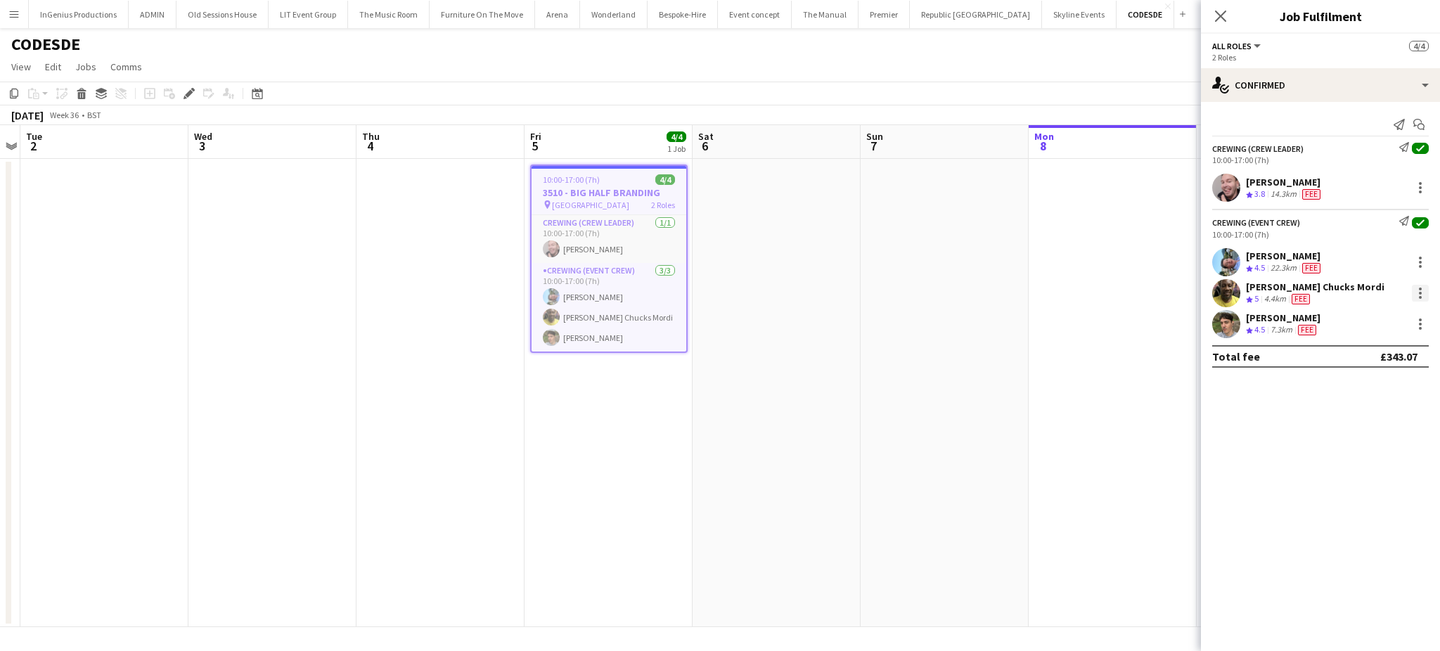
click at [1421, 291] on div at bounding box center [1420, 293] width 17 height 17
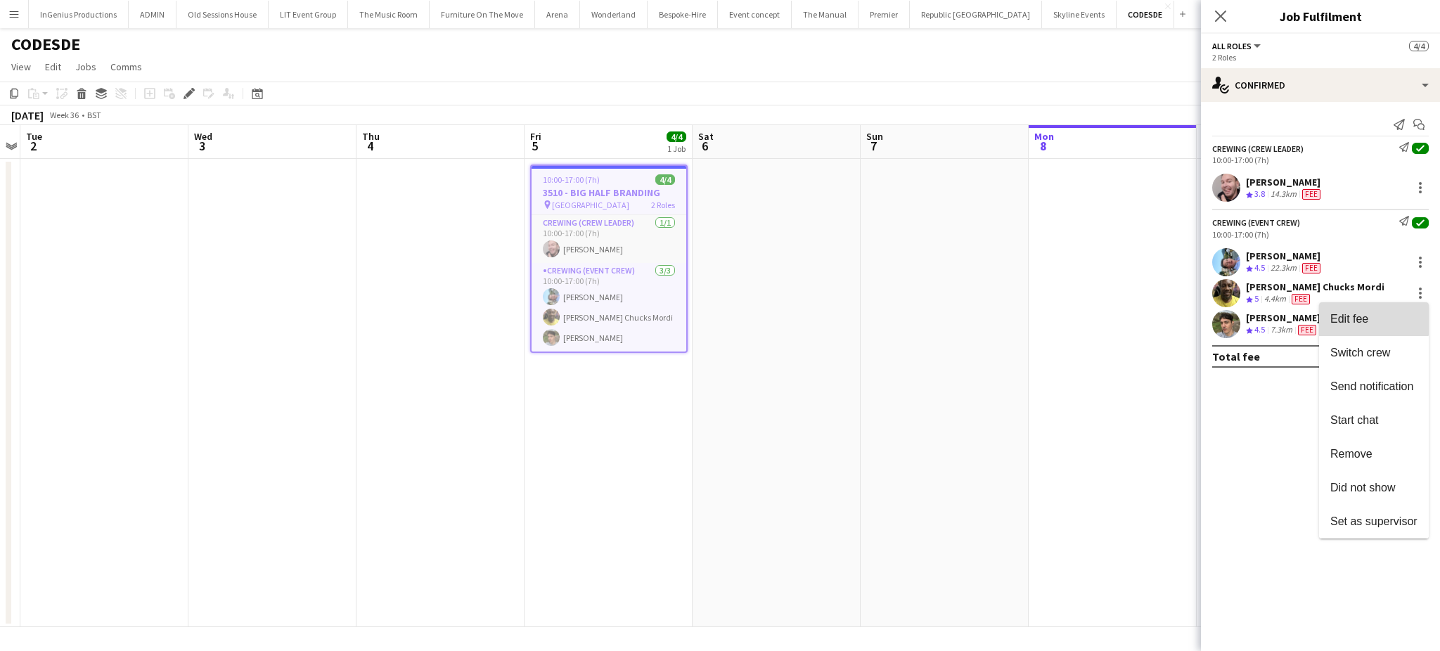
click at [1370, 305] on button "Edit fee" at bounding box center [1374, 319] width 110 height 34
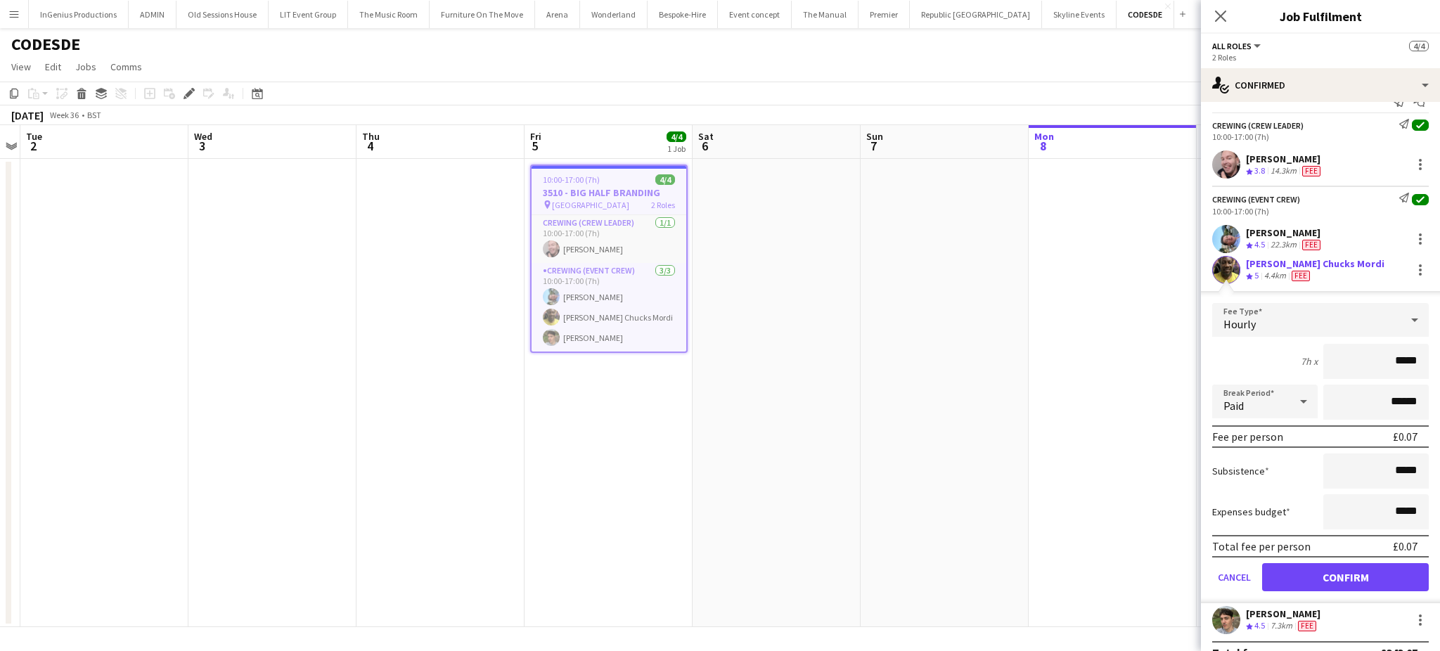
scroll to position [0, 0]
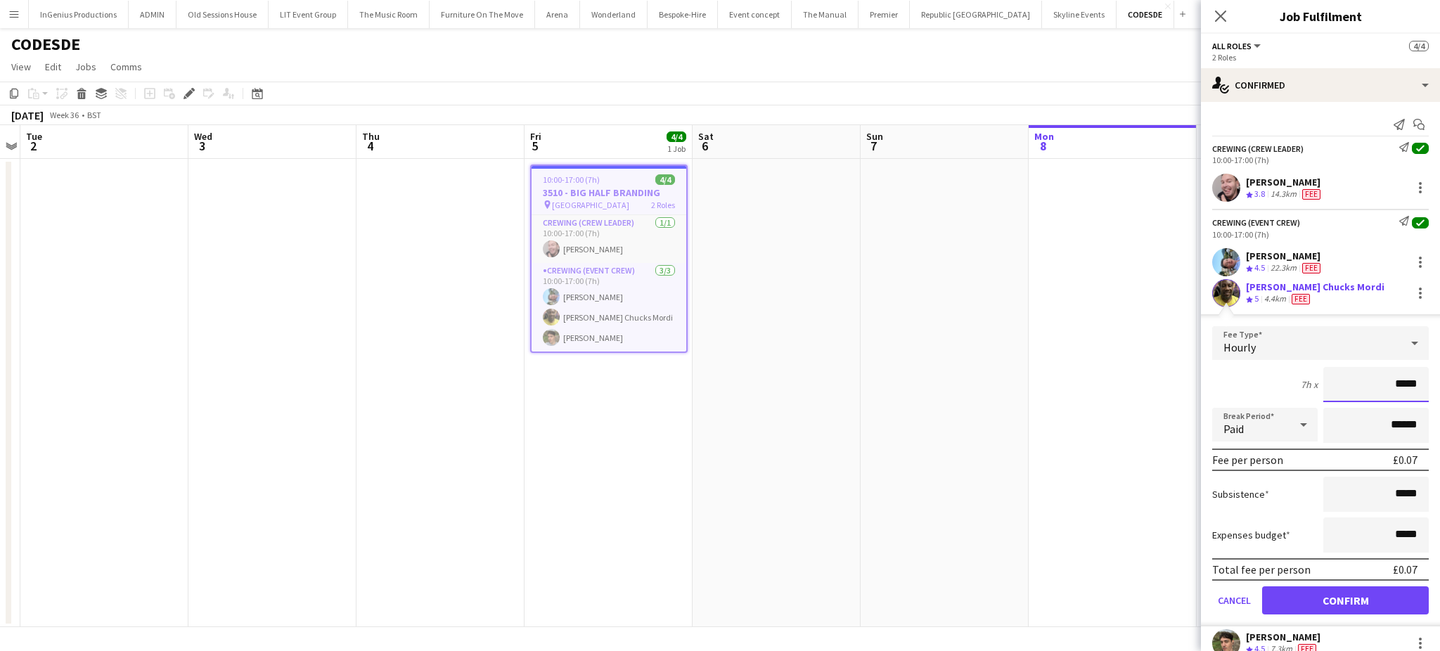
click at [1393, 387] on input "*****" at bounding box center [1375, 384] width 105 height 35
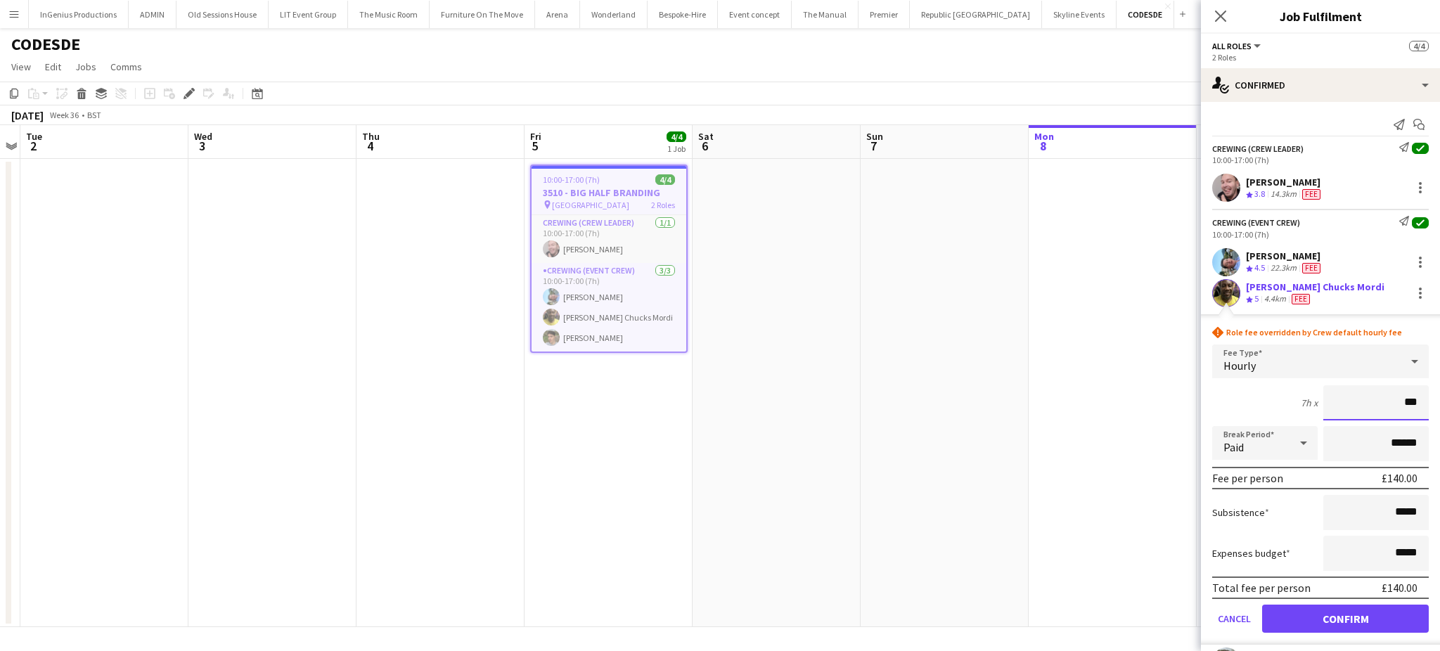
type input "***"
click at [1396, 609] on button "Confirm" at bounding box center [1345, 619] width 167 height 28
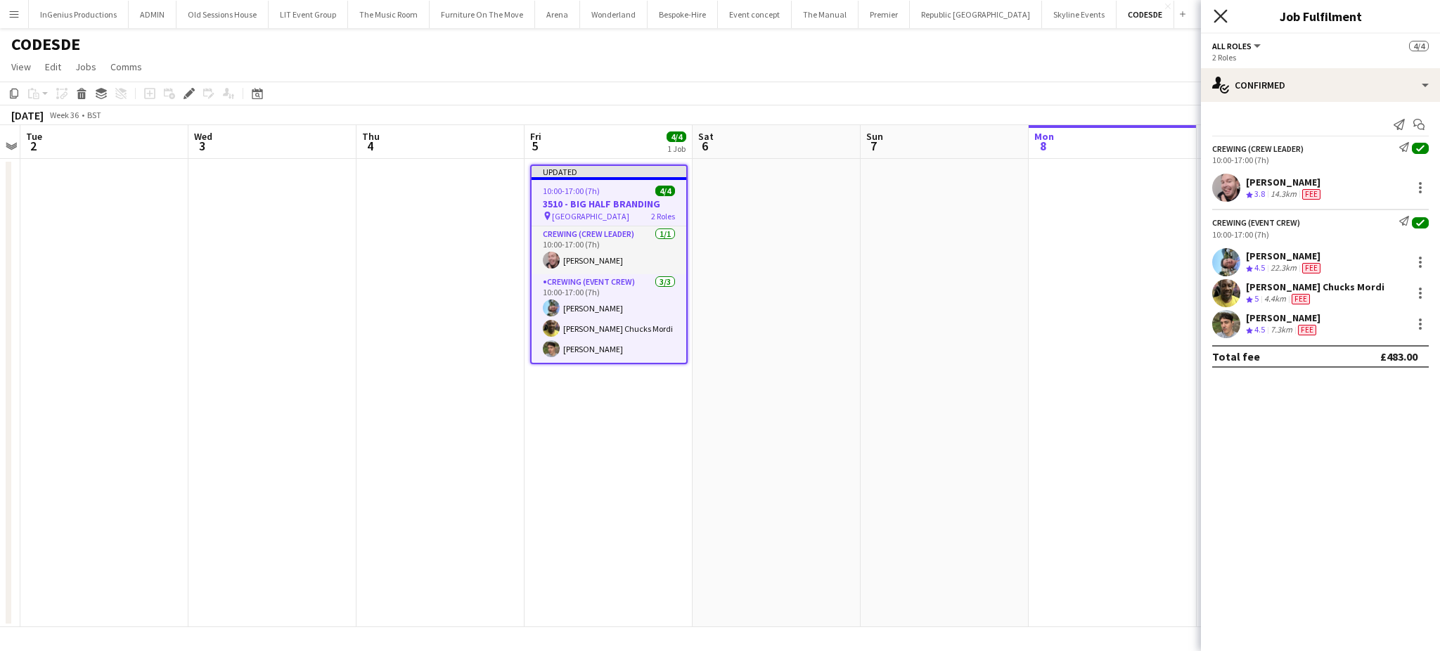
click at [1219, 14] on icon at bounding box center [1220, 15] width 13 height 13
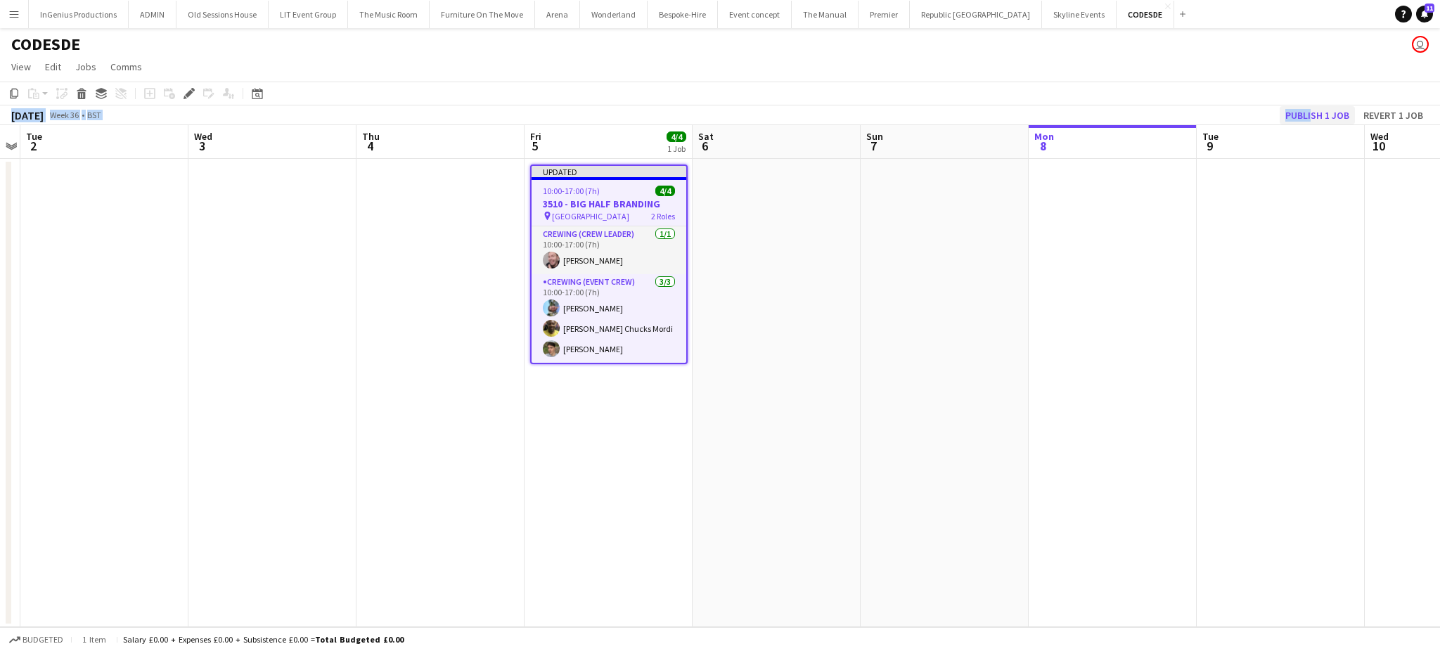
drag, startPoint x: 1219, startPoint y: 62, endPoint x: 1310, endPoint y: 110, distance: 103.2
click at [1310, 110] on app-board "CODESDE user View Day view expanded Day view collapsed Month view Date picker J…" at bounding box center [720, 339] width 1440 height 623
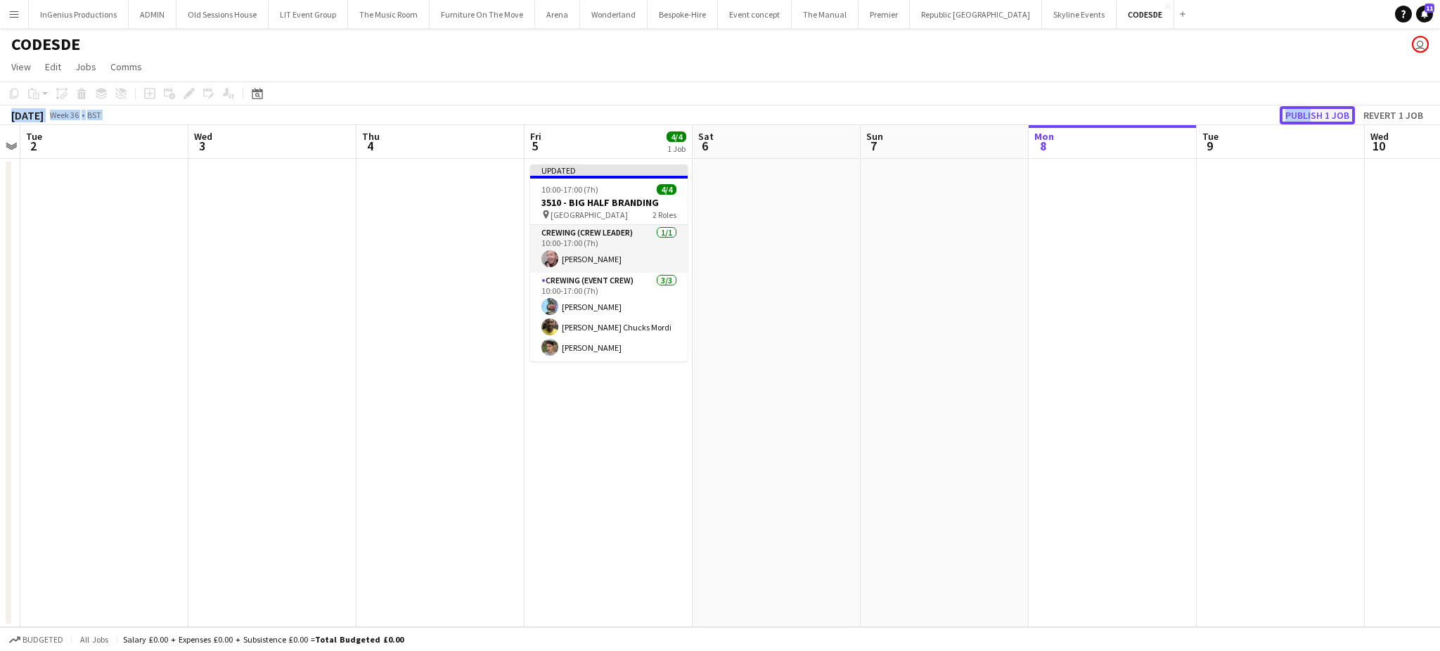
click at [1310, 110] on button "Publish 1 job" at bounding box center [1317, 115] width 75 height 18
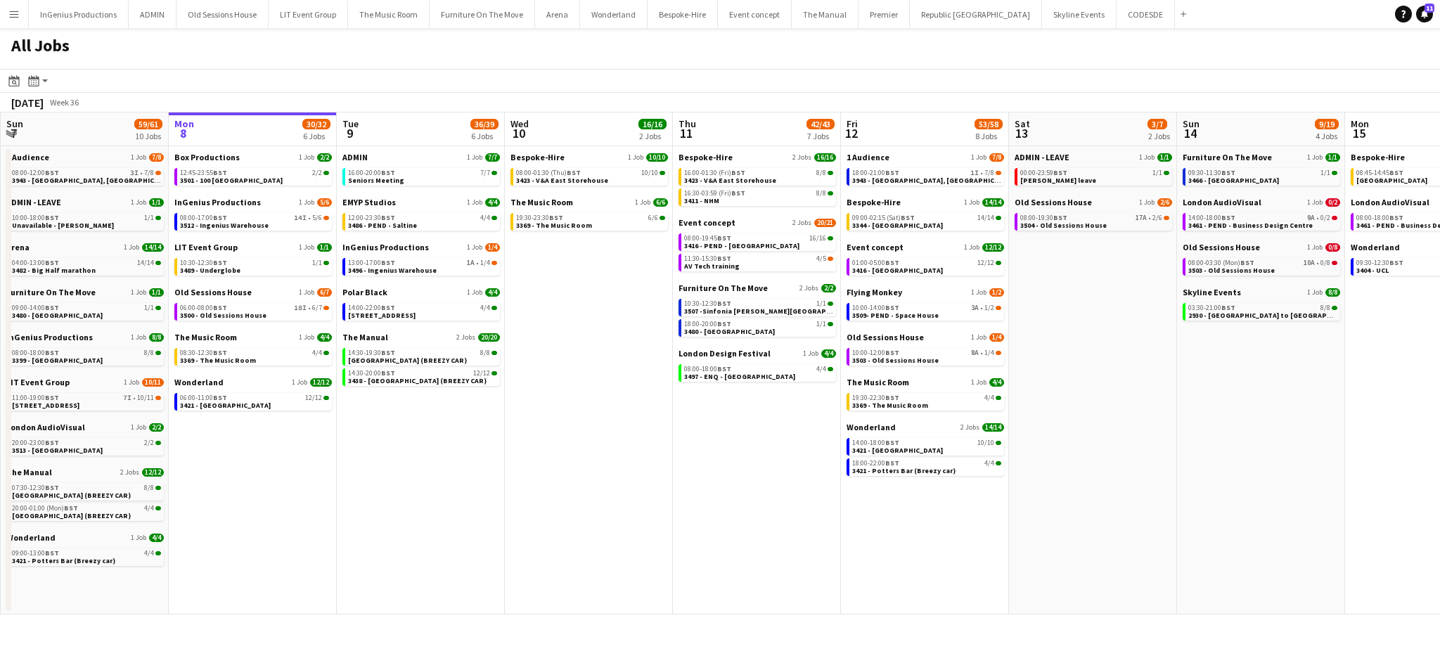
click at [16, 21] on button "Menu" at bounding box center [14, 14] width 28 height 28
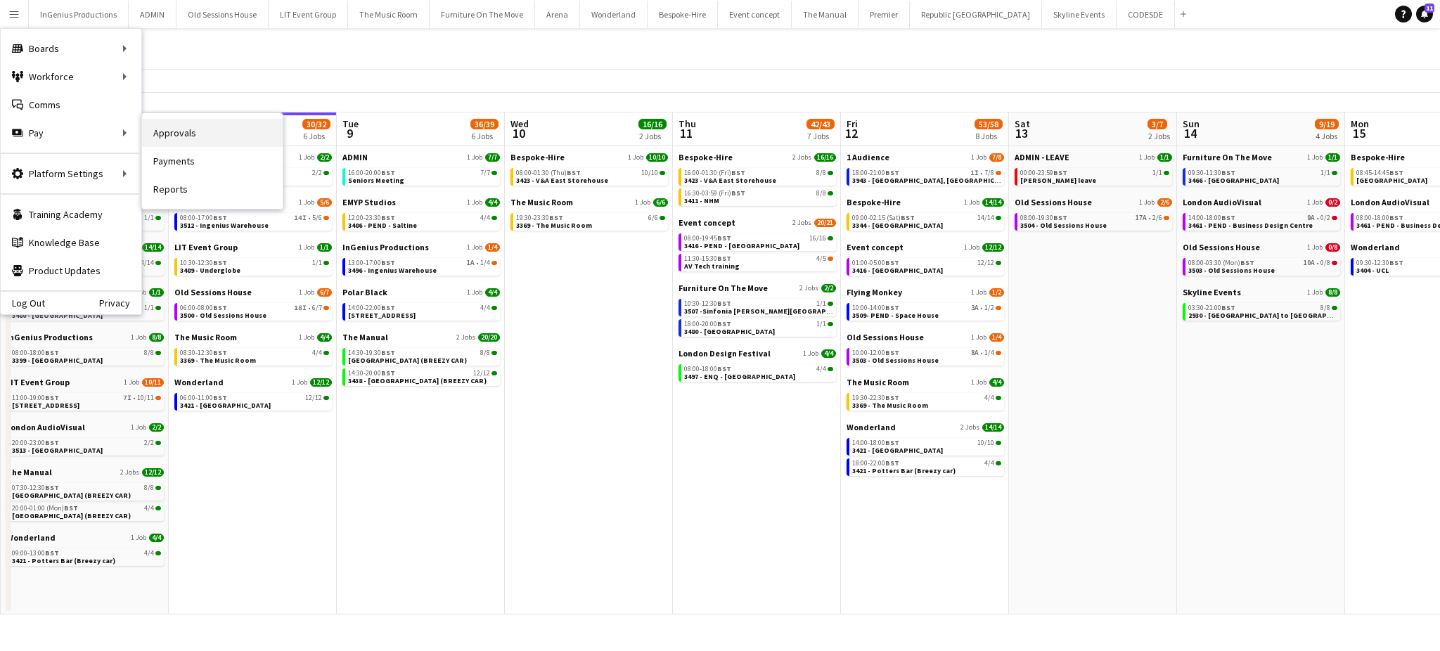
click at [167, 134] on link "Approvals" at bounding box center [212, 133] width 141 height 28
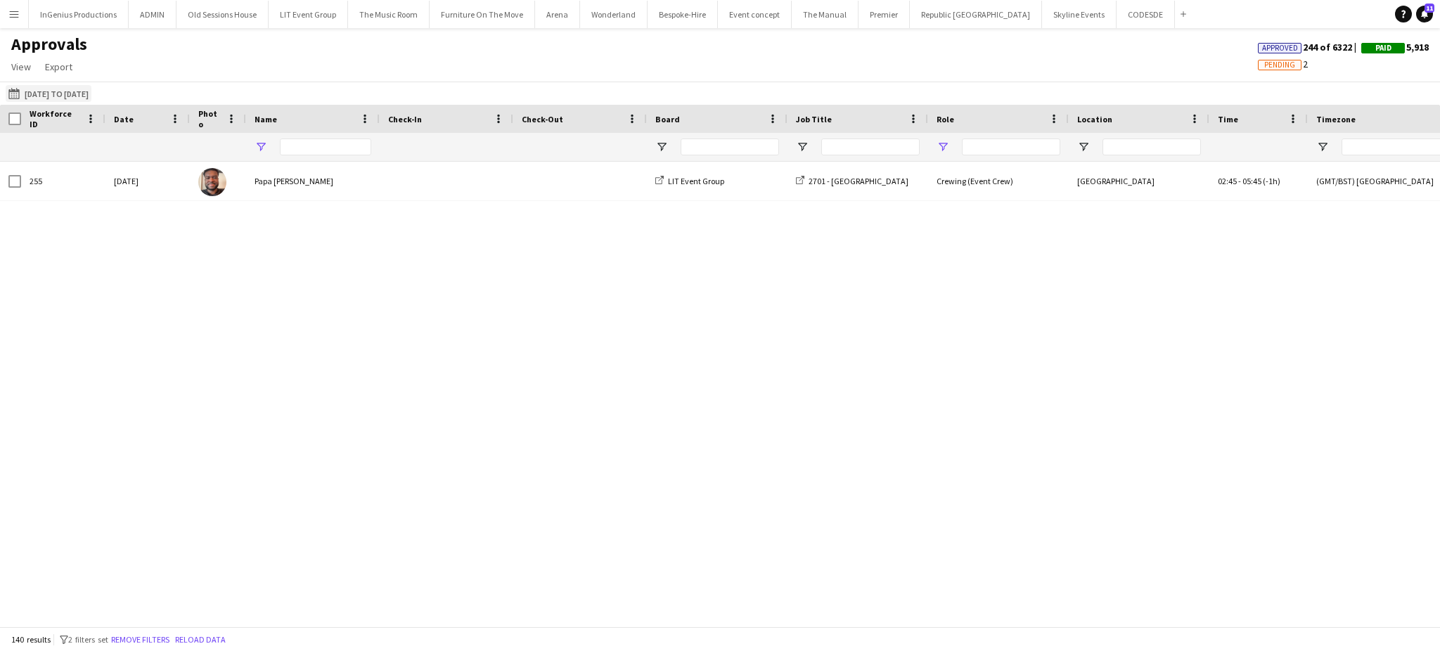
type input "****"
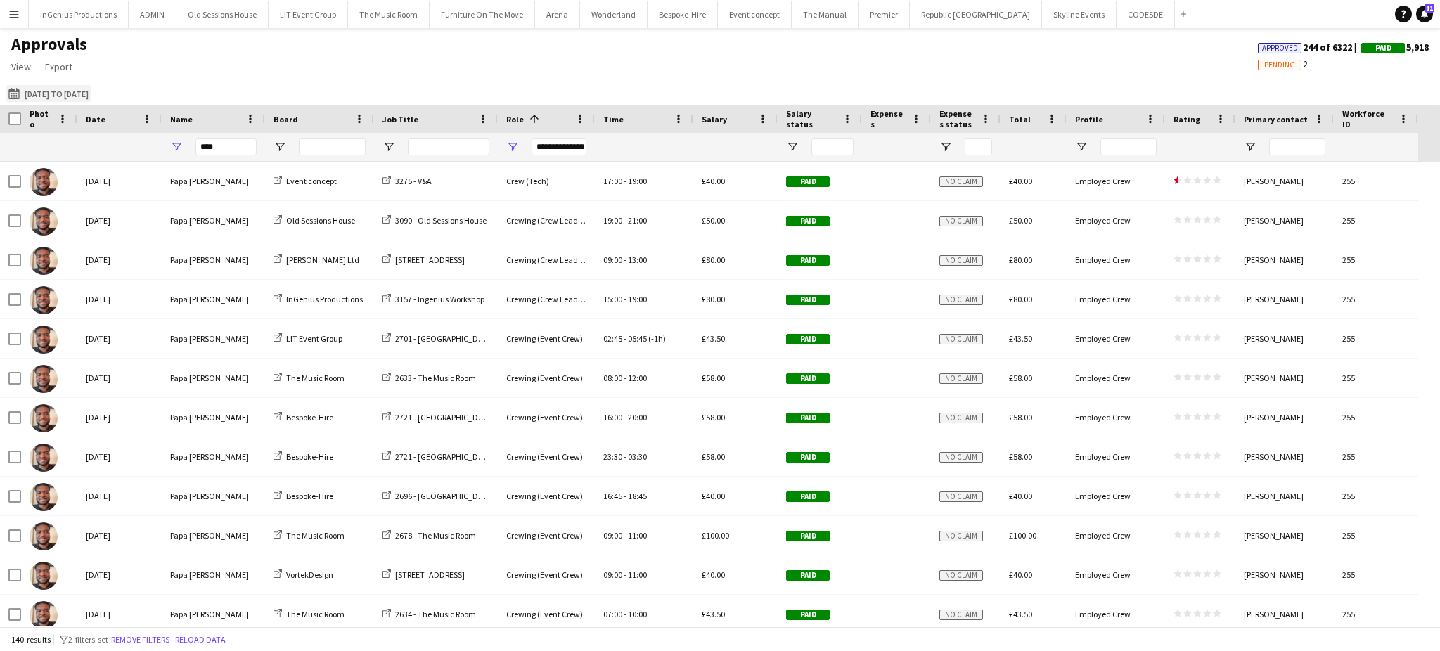
click at [81, 91] on button "01-12-2024 to 05-09-2025 01-12-2024 to 05-09-2025" at bounding box center [49, 93] width 86 height 17
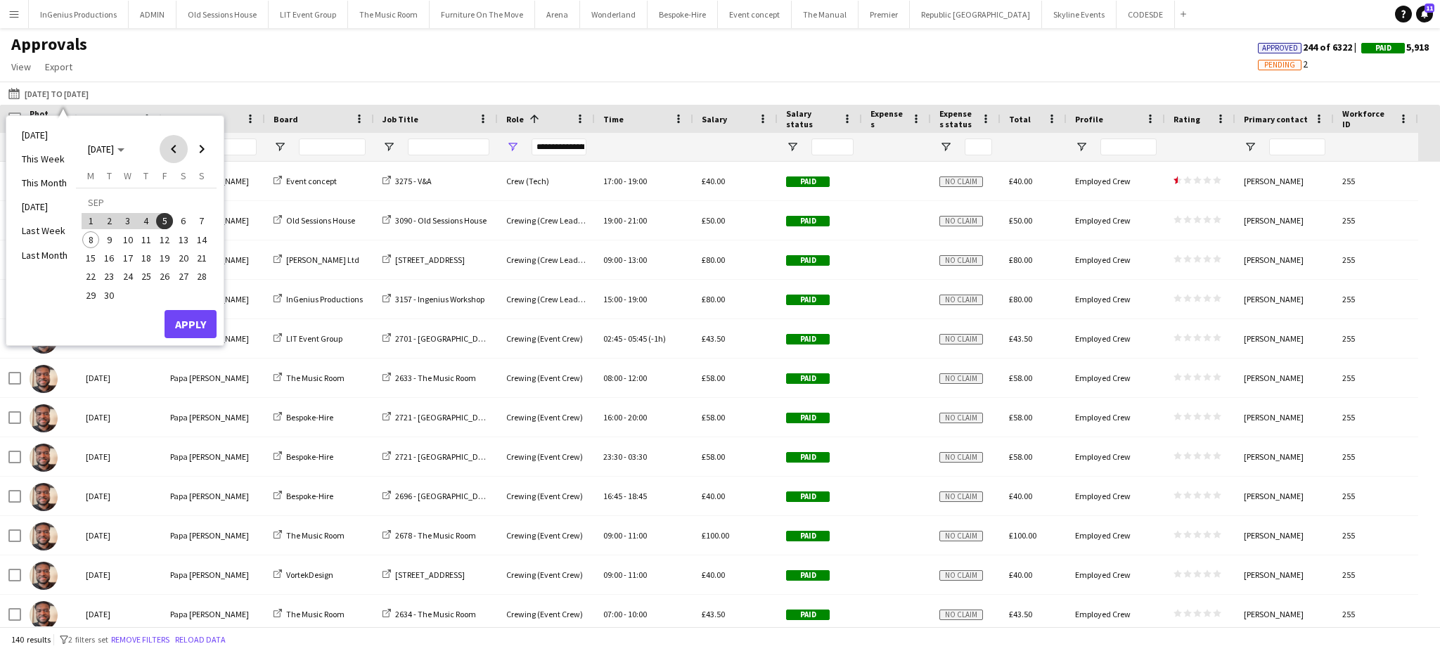
click at [175, 139] on span "Previous month" at bounding box center [174, 149] width 28 height 28
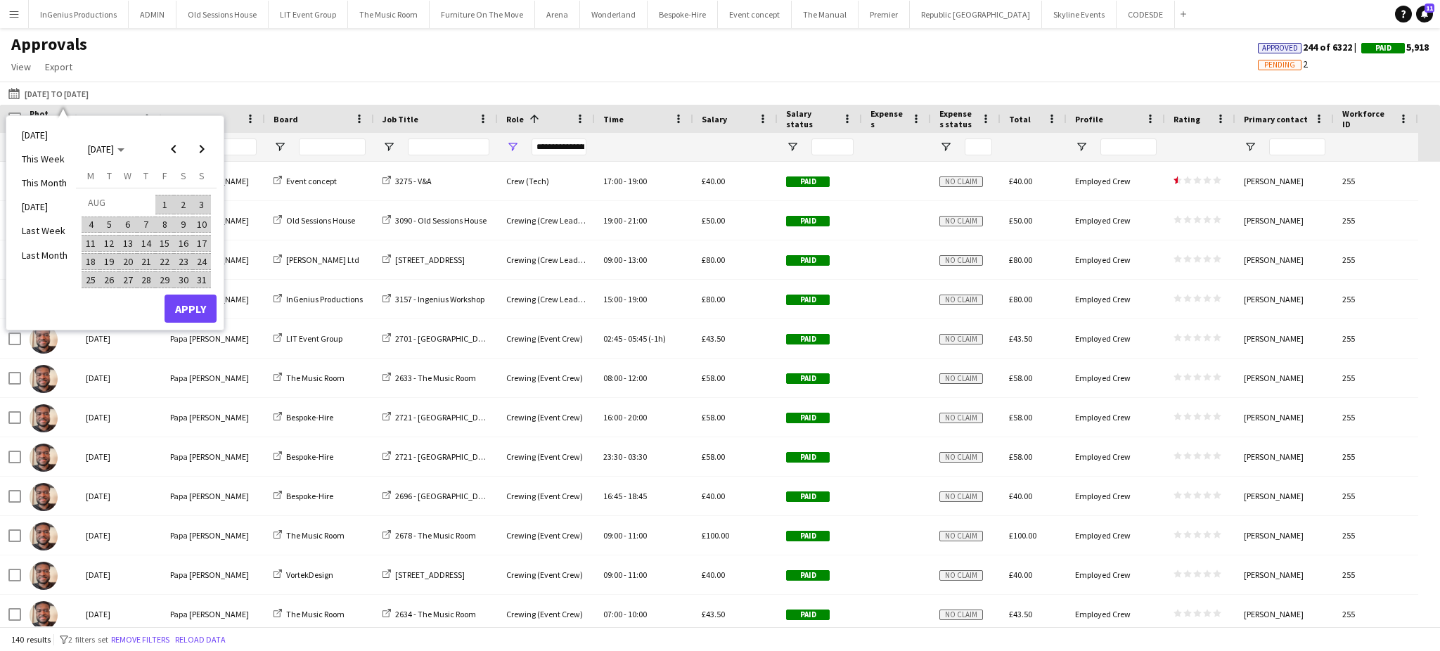
click at [163, 203] on span "1" at bounding box center [164, 205] width 17 height 20
click at [205, 150] on span "Next month" at bounding box center [202, 149] width 28 height 28
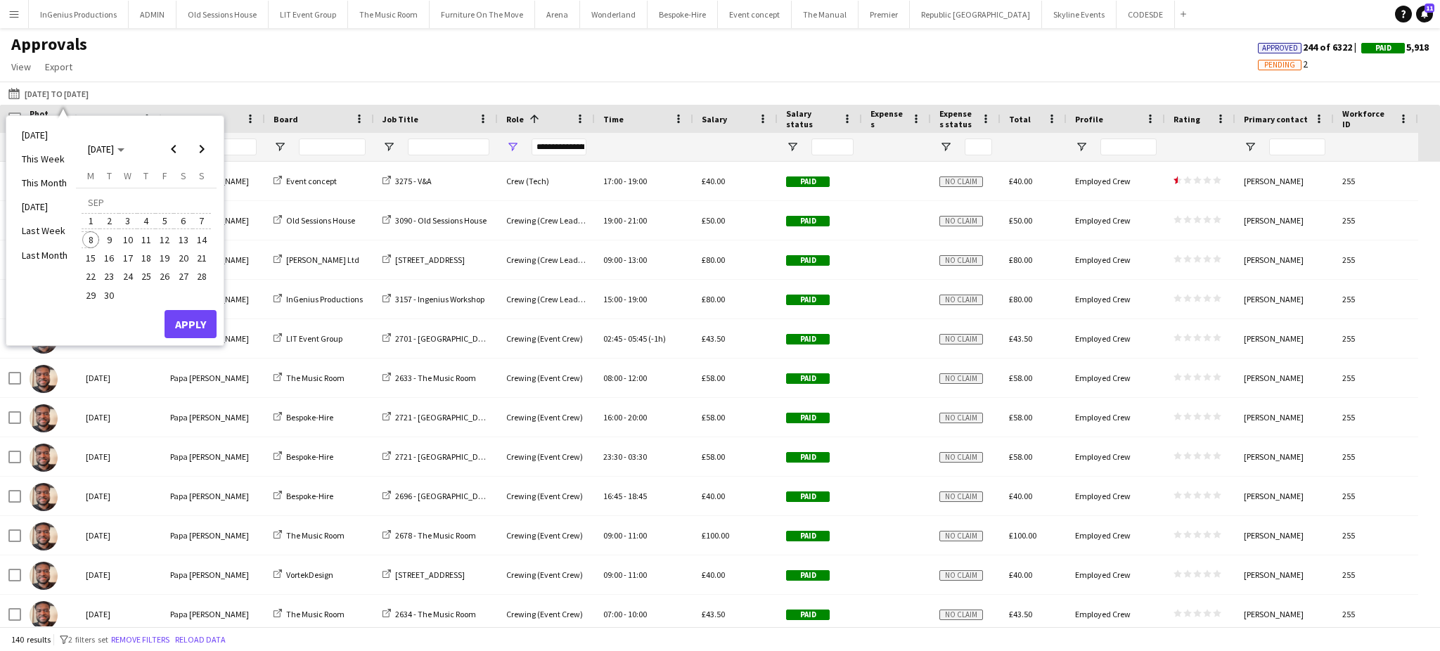
click at [93, 241] on span "8" at bounding box center [90, 239] width 17 height 17
click at [194, 318] on button "Apply" at bounding box center [191, 324] width 52 height 28
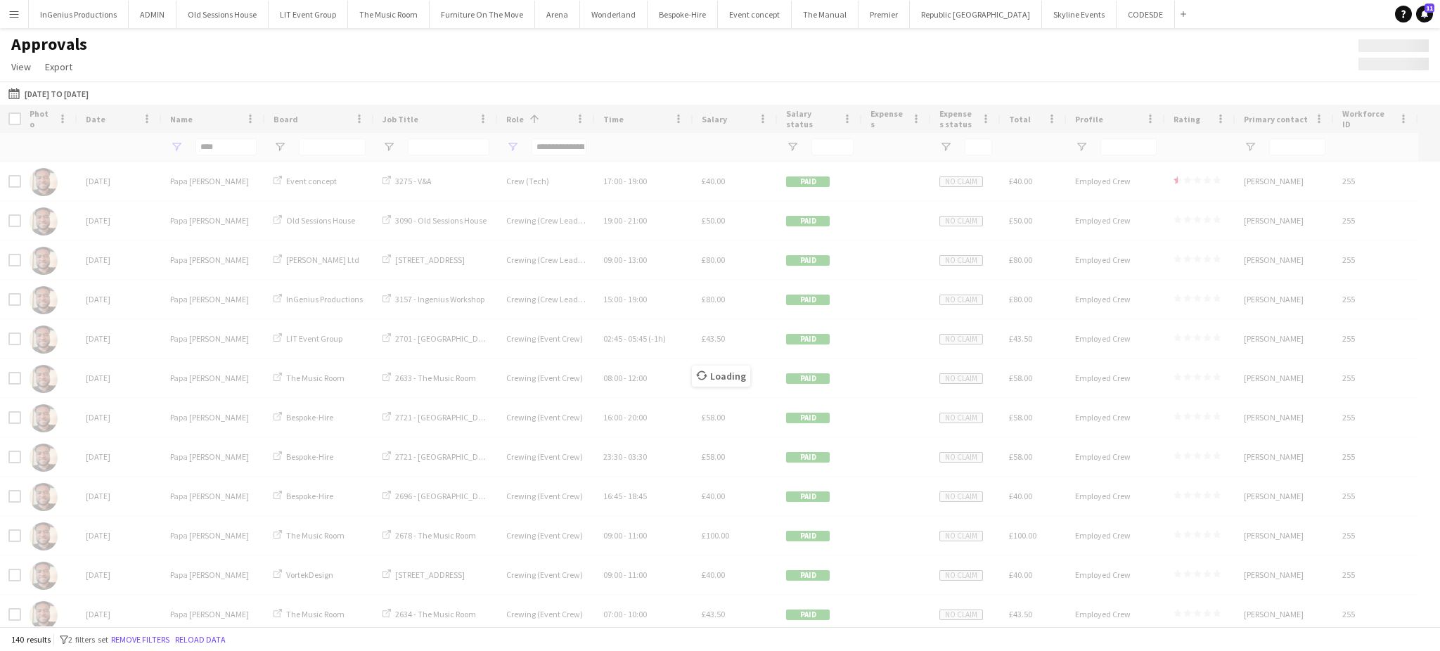
type input "**********"
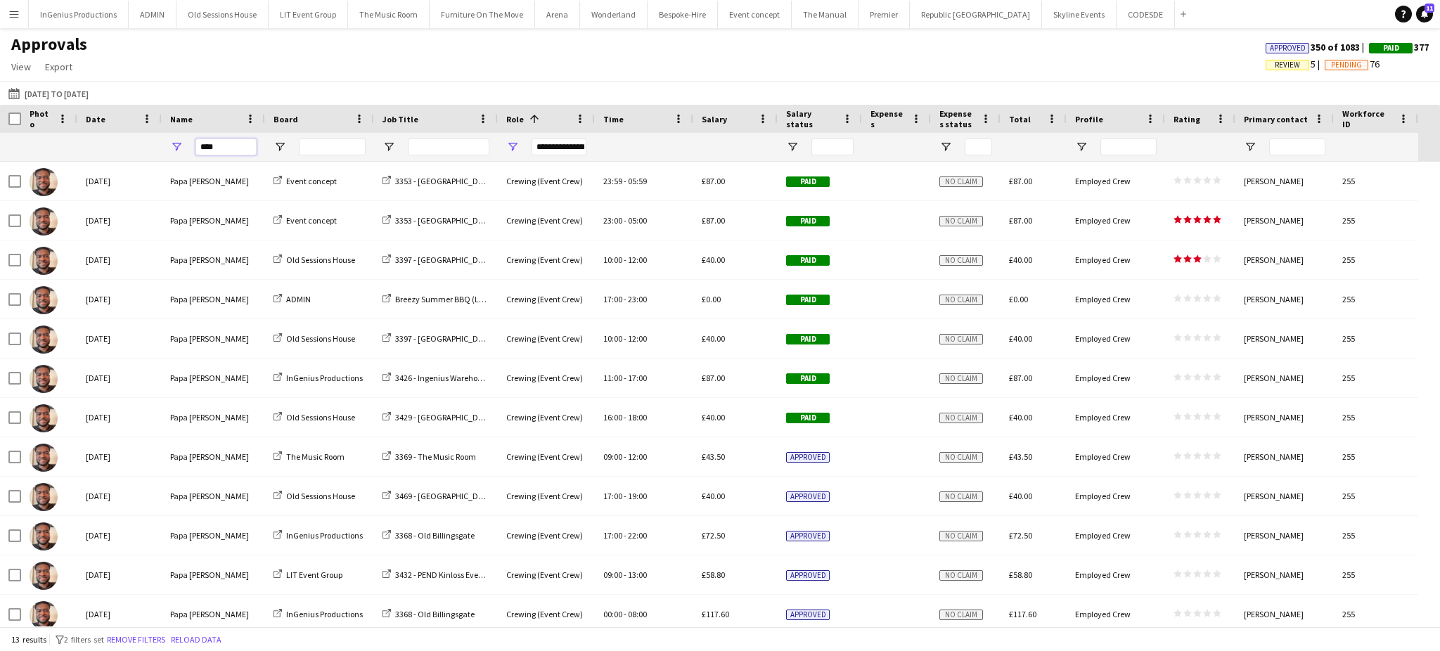
click at [217, 145] on input "****" at bounding box center [225, 147] width 61 height 17
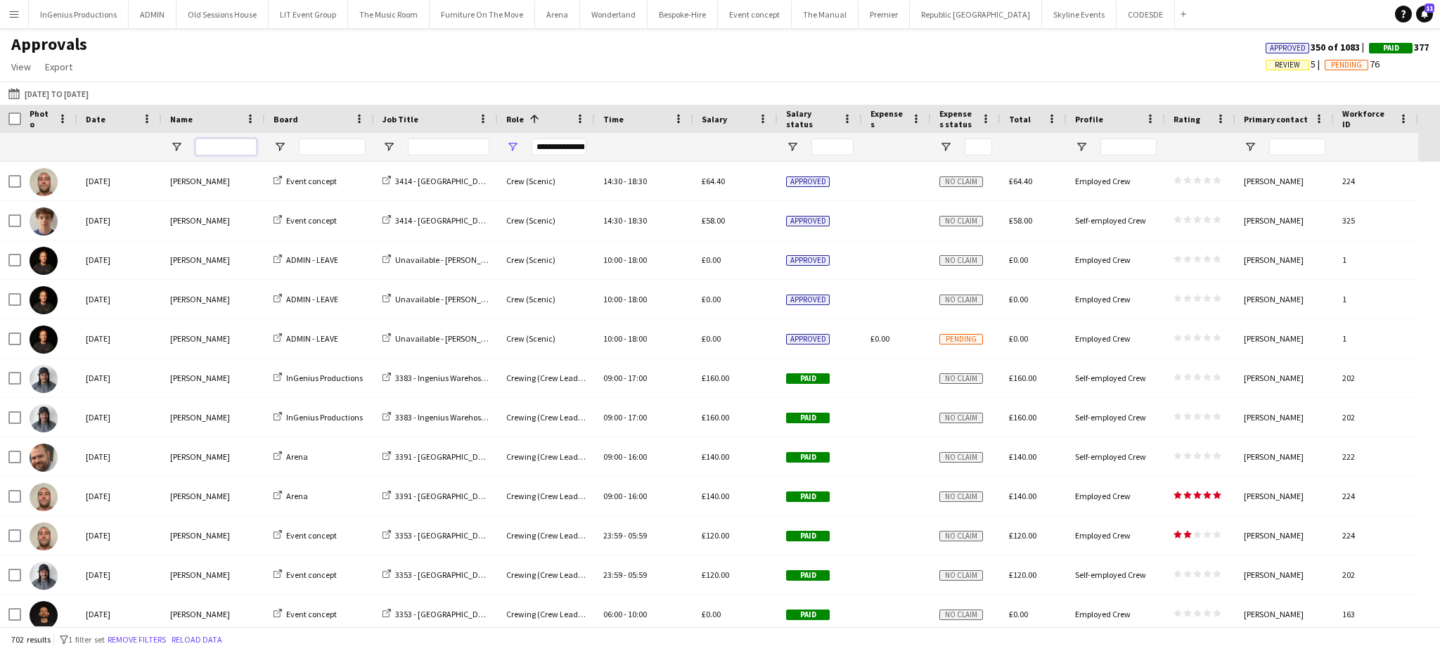
type input "**********"
click at [468, 139] on input "Job Title Filter Input" at bounding box center [449, 147] width 82 height 17
type input "***"
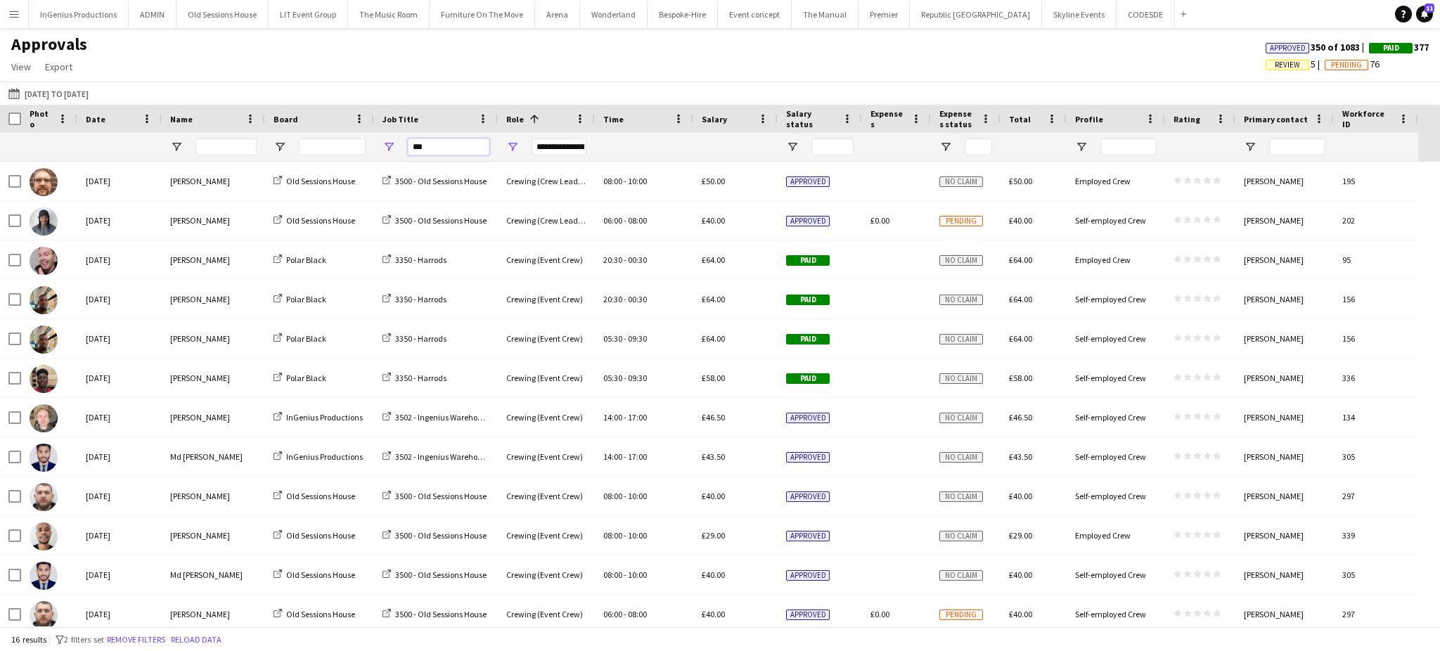
type input "**********"
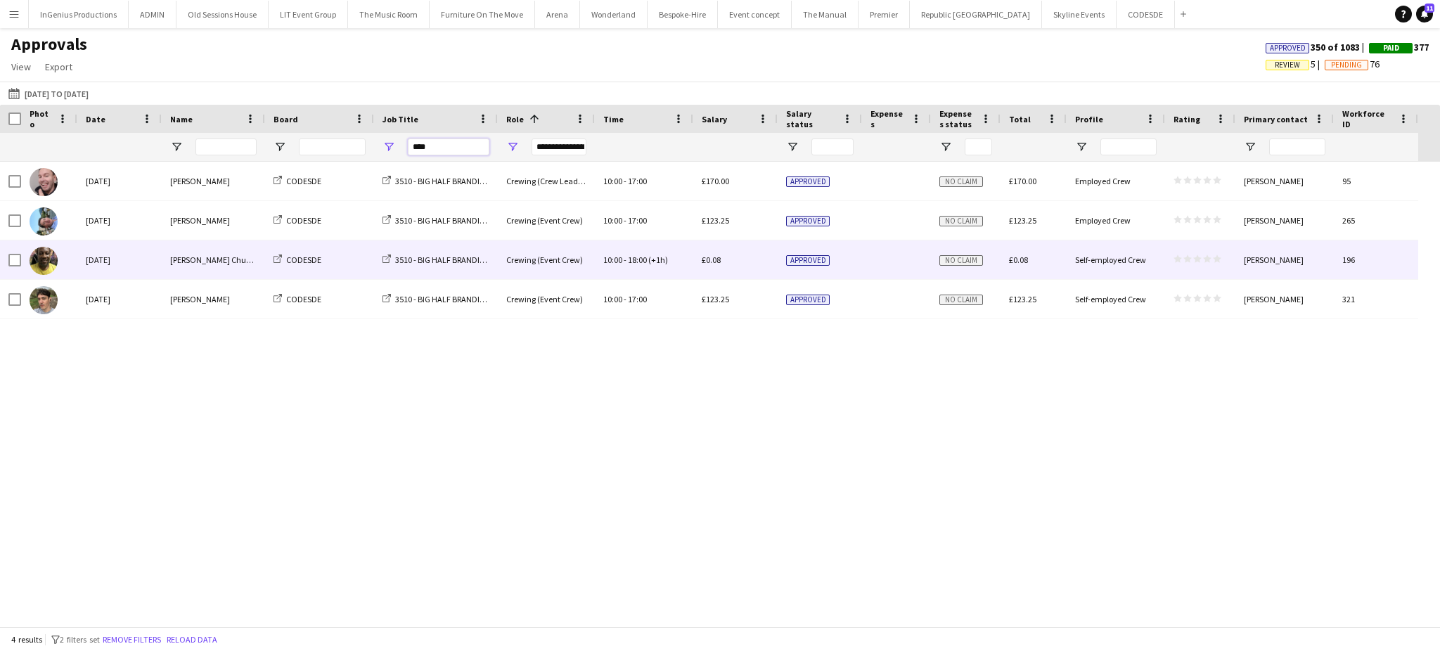
type input "****"
click at [722, 259] on div "£0.08" at bounding box center [735, 259] width 84 height 39
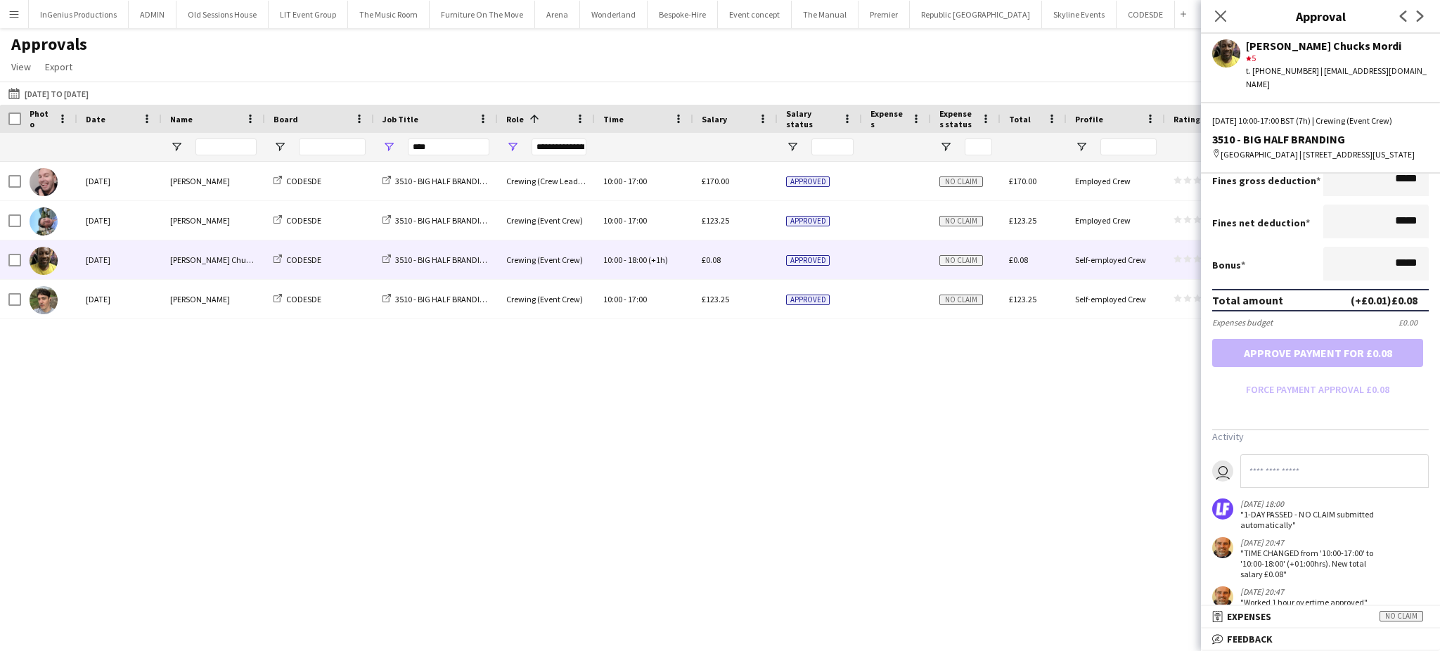
scroll to position [280, 0]
click at [1377, 246] on input "*****" at bounding box center [1375, 263] width 105 height 34
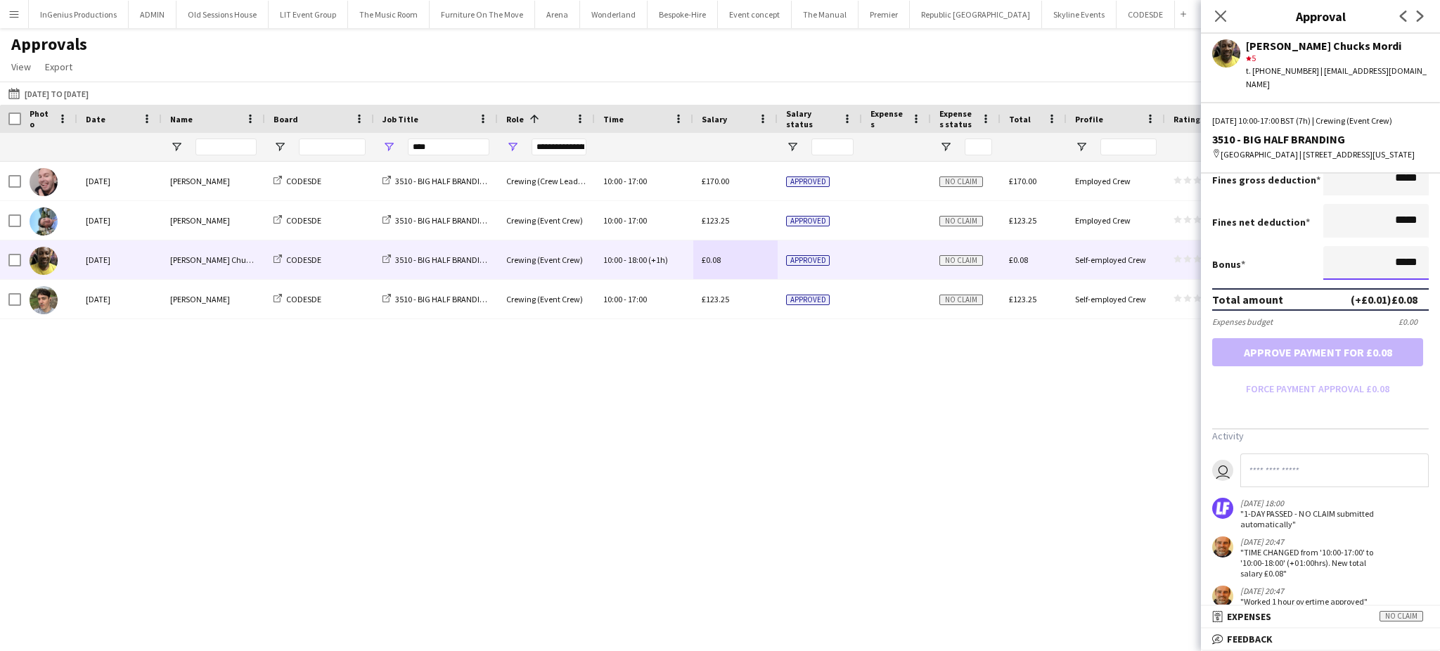
click at [1377, 246] on input "*****" at bounding box center [1375, 263] width 105 height 34
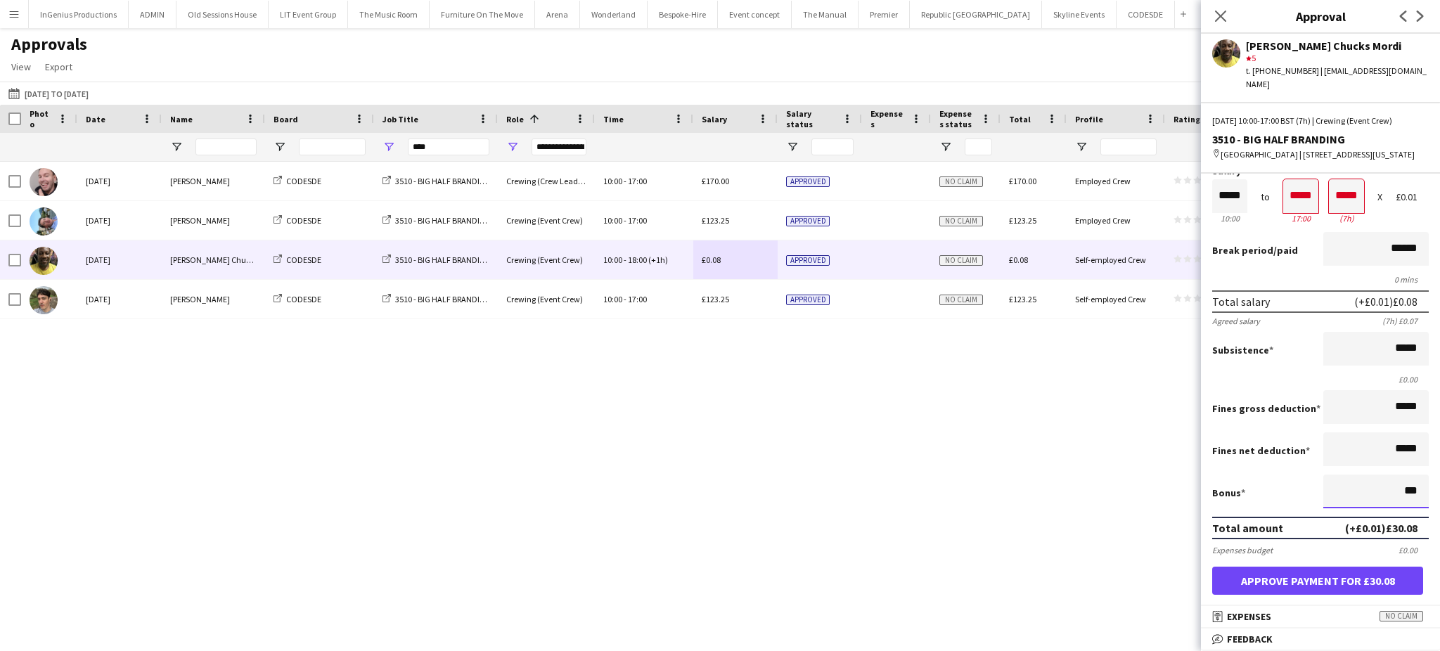
scroll to position [0, 0]
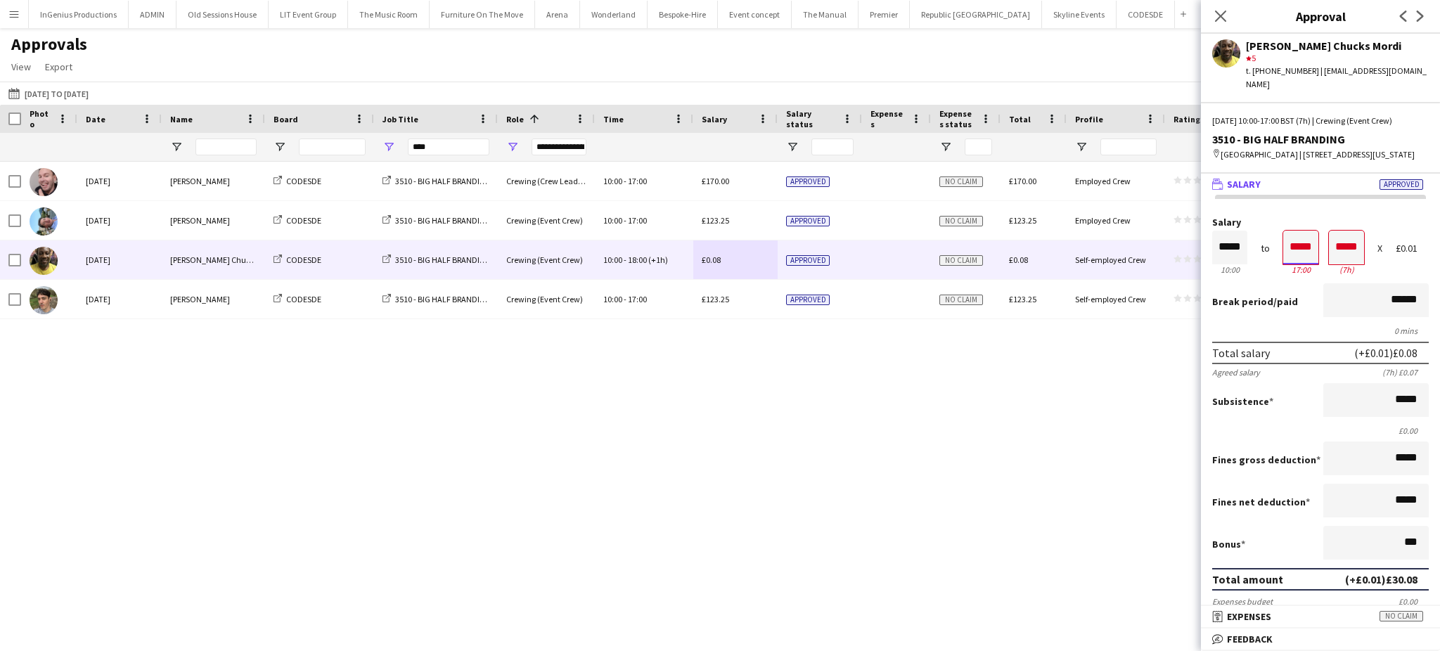
type input "******"
click at [1292, 242] on input "*****" at bounding box center [1300, 248] width 35 height 34
type input "*****"
click at [1292, 266] on div at bounding box center [1292, 273] width 18 height 14
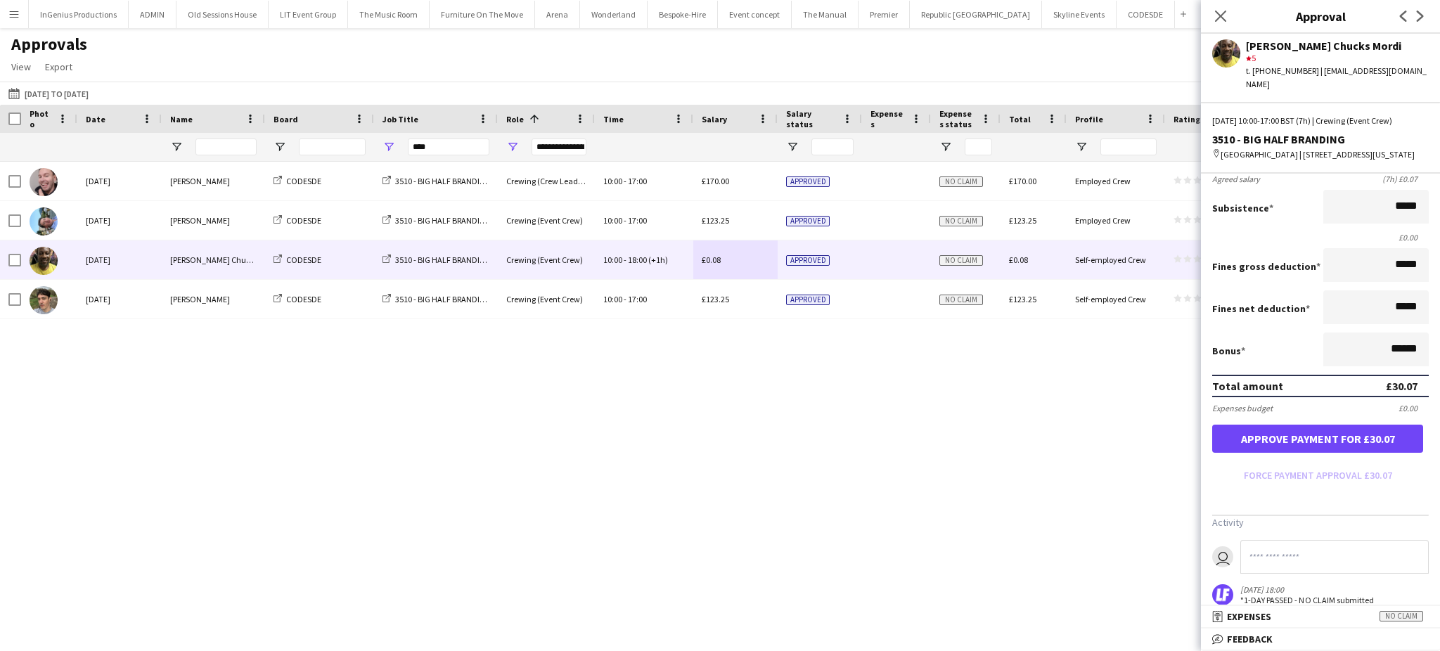
scroll to position [198, 0]
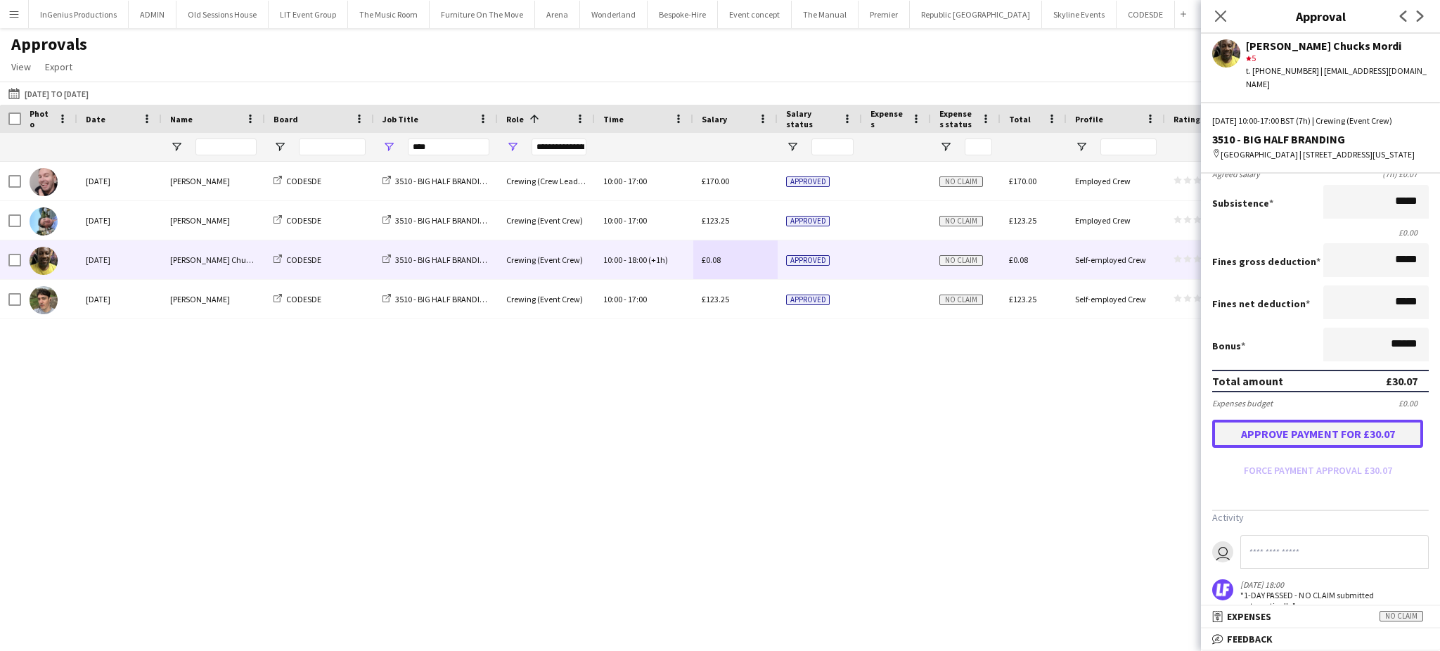
click at [1337, 420] on button "Approve payment for £30.07" at bounding box center [1317, 434] width 211 height 28
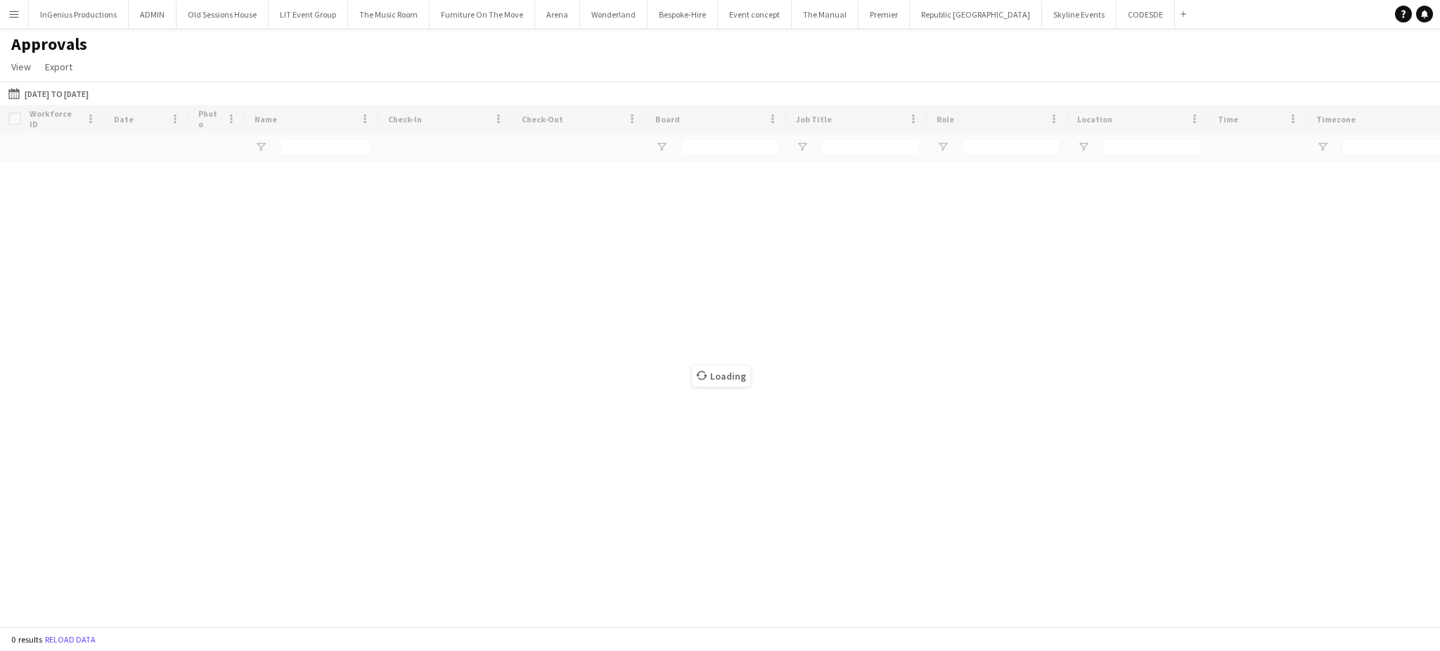
type input "****"
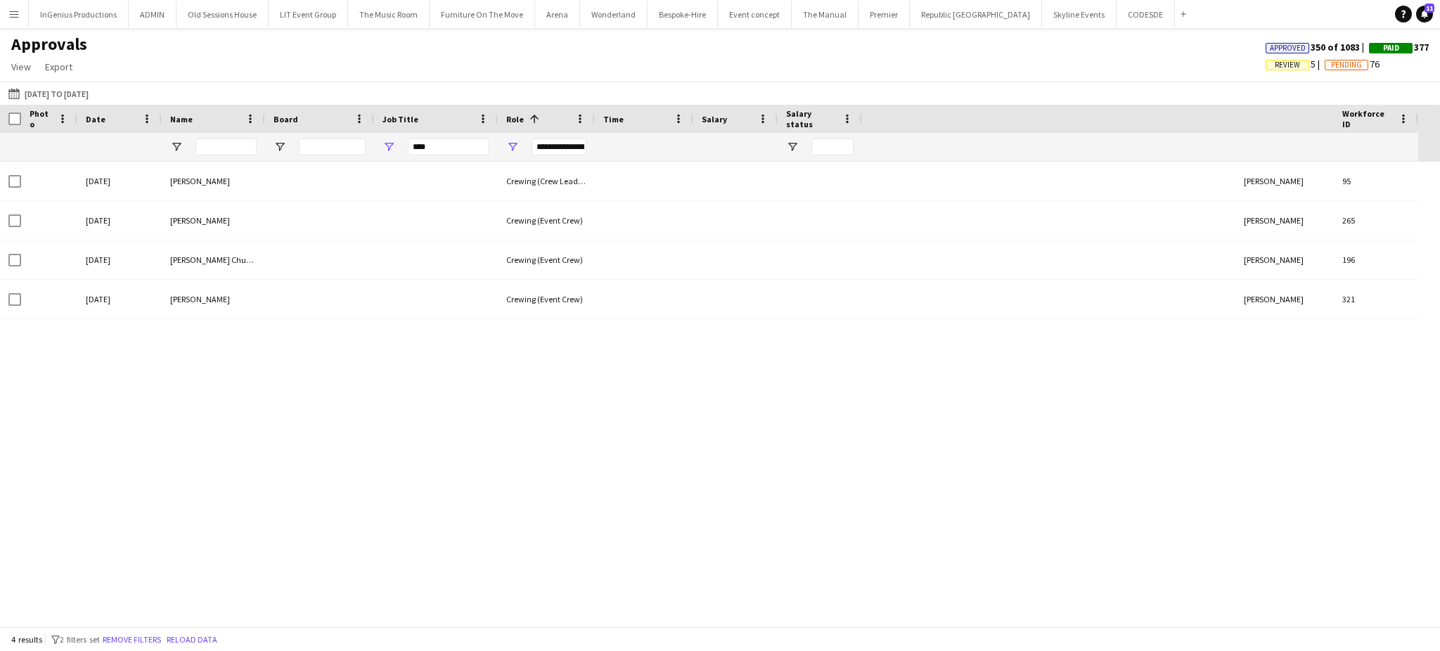
type input "**********"
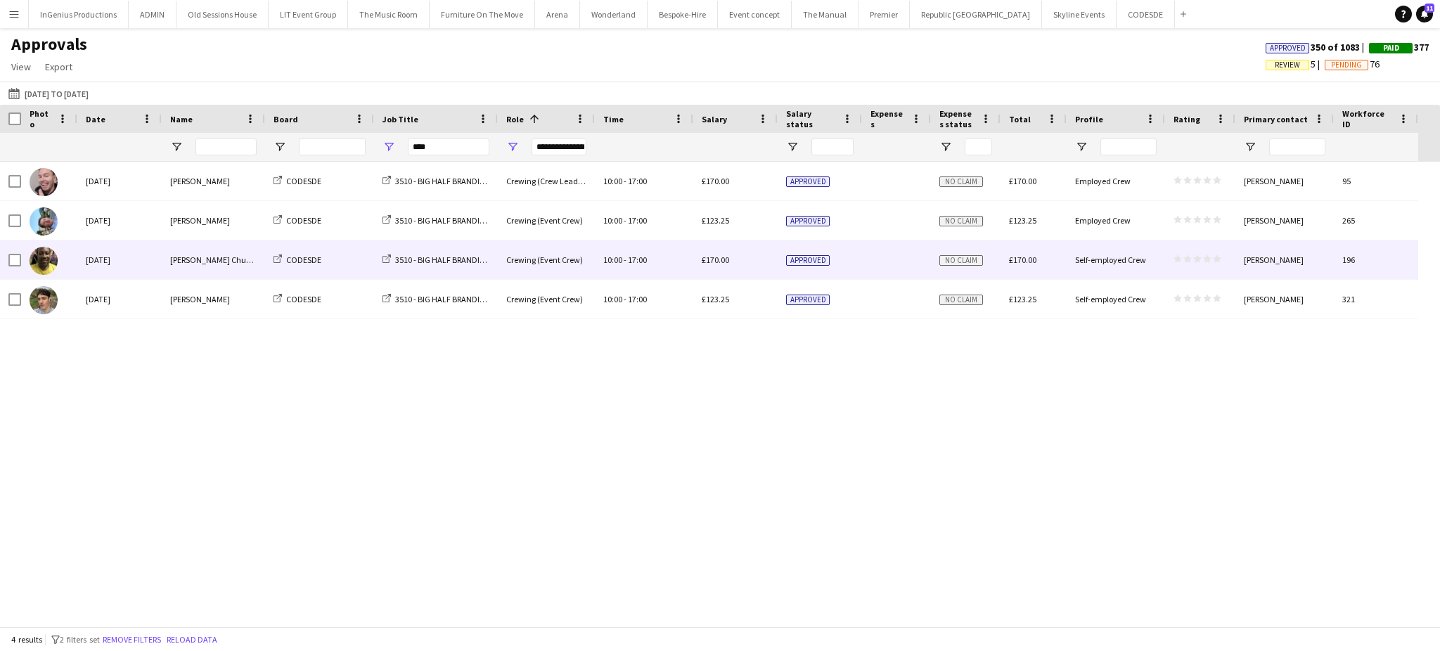
click at [572, 259] on div "Crewing (Event Crew)" at bounding box center [546, 259] width 97 height 39
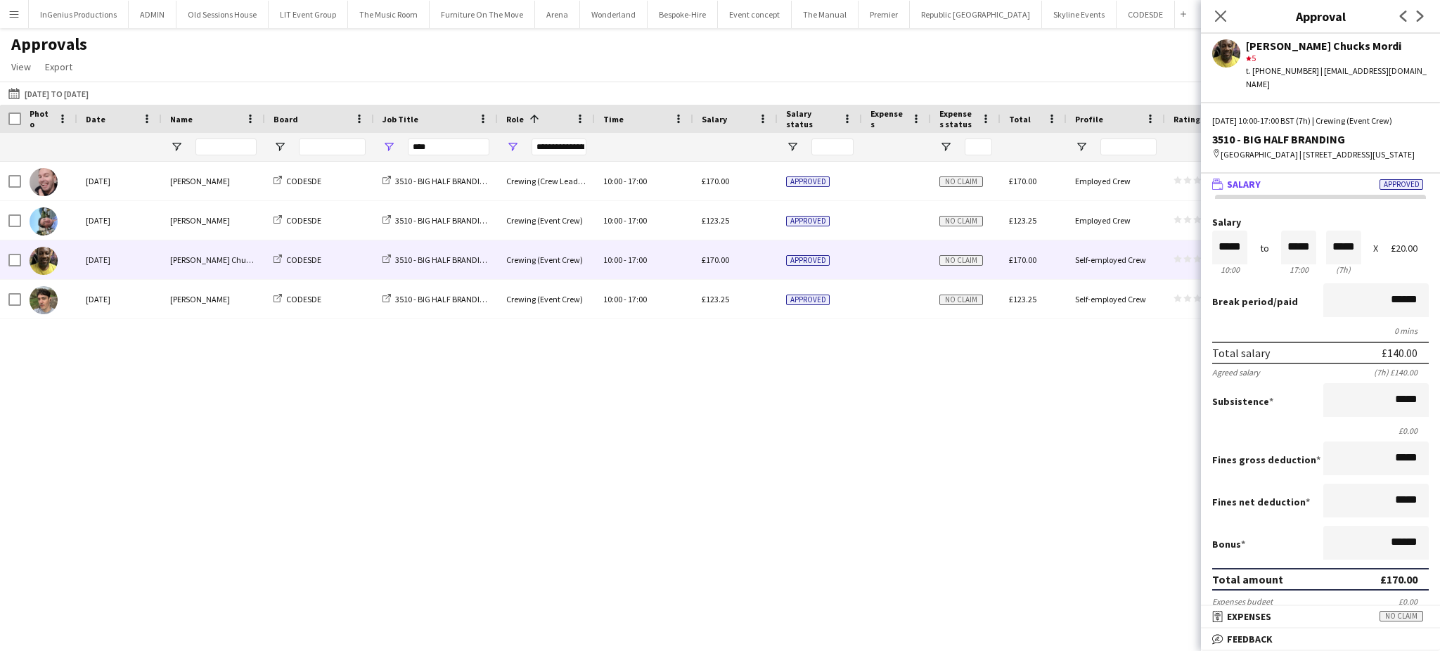
scroll to position [357, 0]
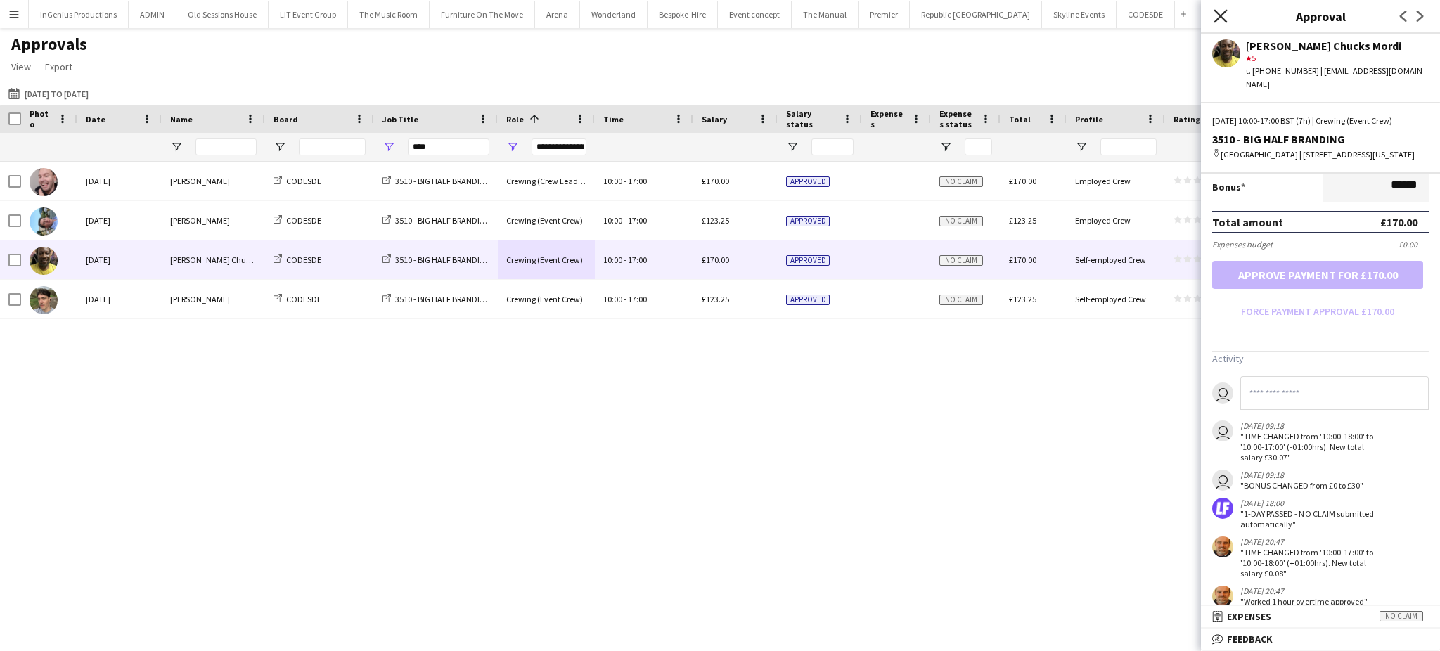
click at [1216, 14] on icon "Close pop-in" at bounding box center [1220, 15] width 13 height 13
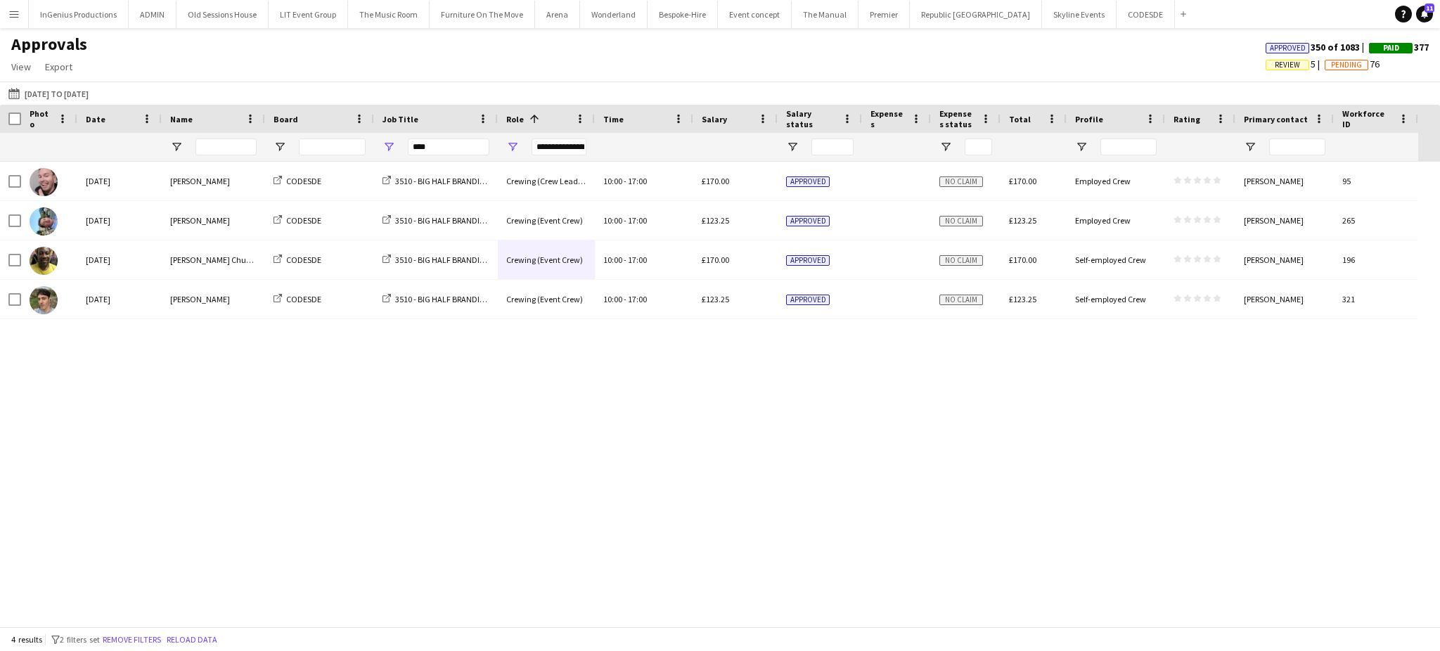
click at [14, 18] on app-icon "Menu" at bounding box center [13, 13] width 11 height 11
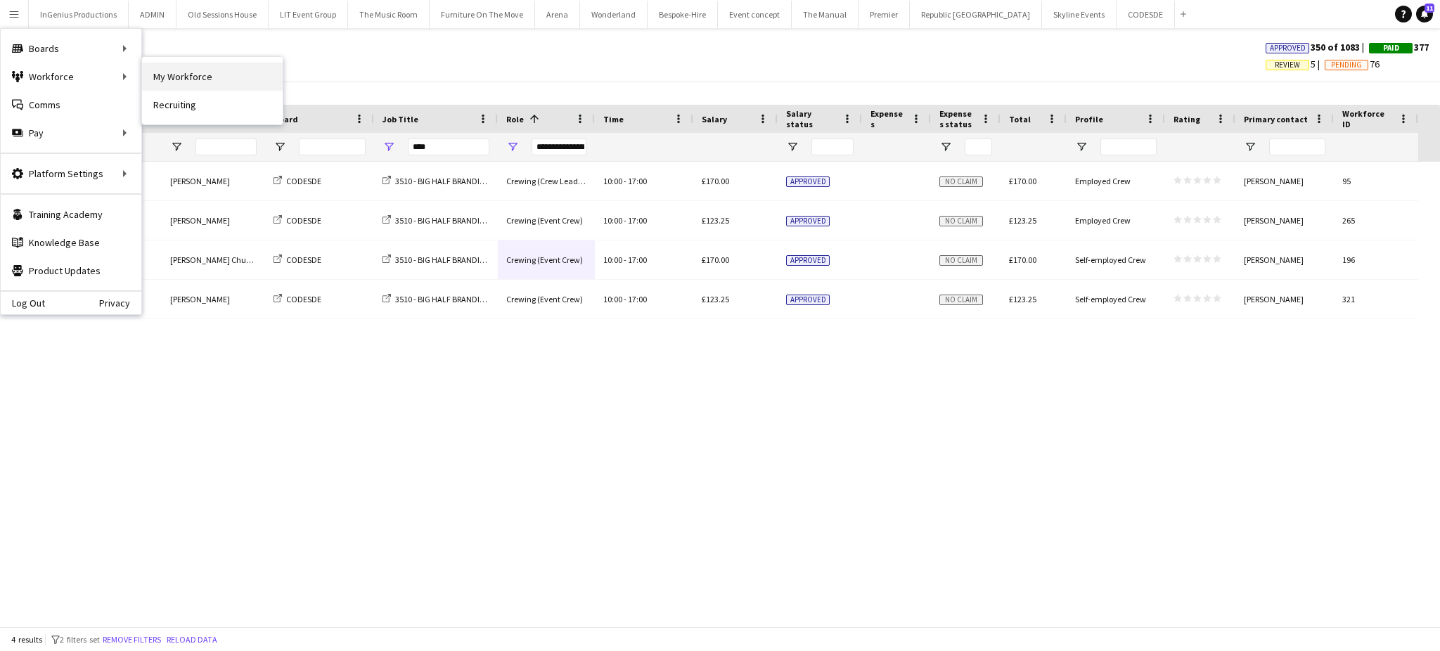
click at [165, 78] on link "My Workforce" at bounding box center [212, 77] width 141 height 28
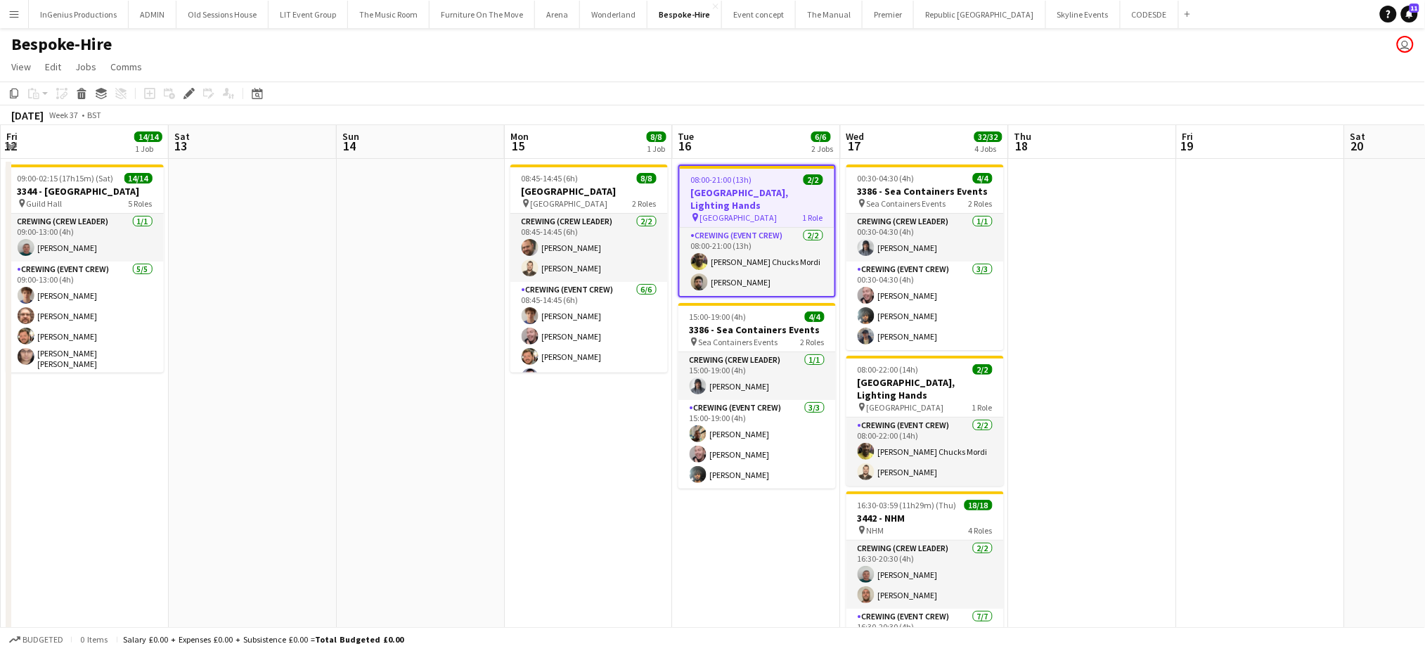
scroll to position [0, 484]
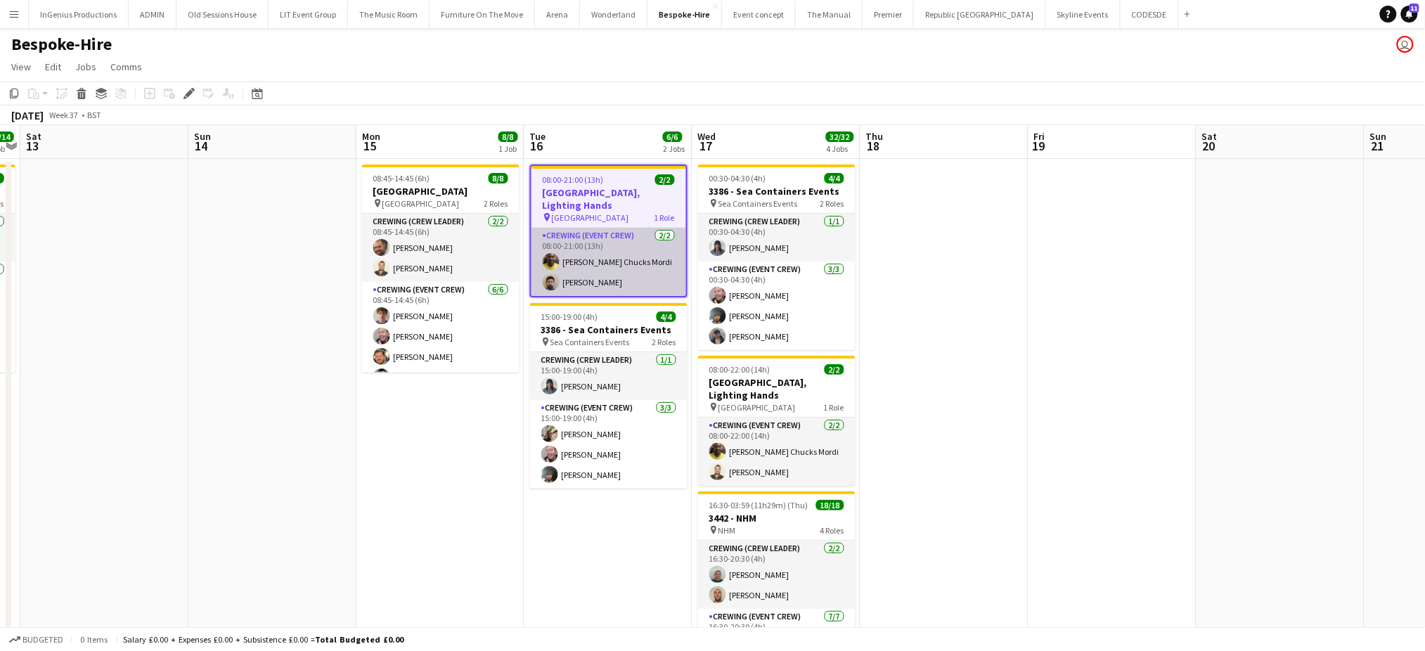
click at [598, 256] on app-card-role "Crewing (Event Crew) [DATE] 08:00-21:00 (13h) [PERSON_NAME] Chucks [PERSON_NAME…" at bounding box center [609, 262] width 155 height 68
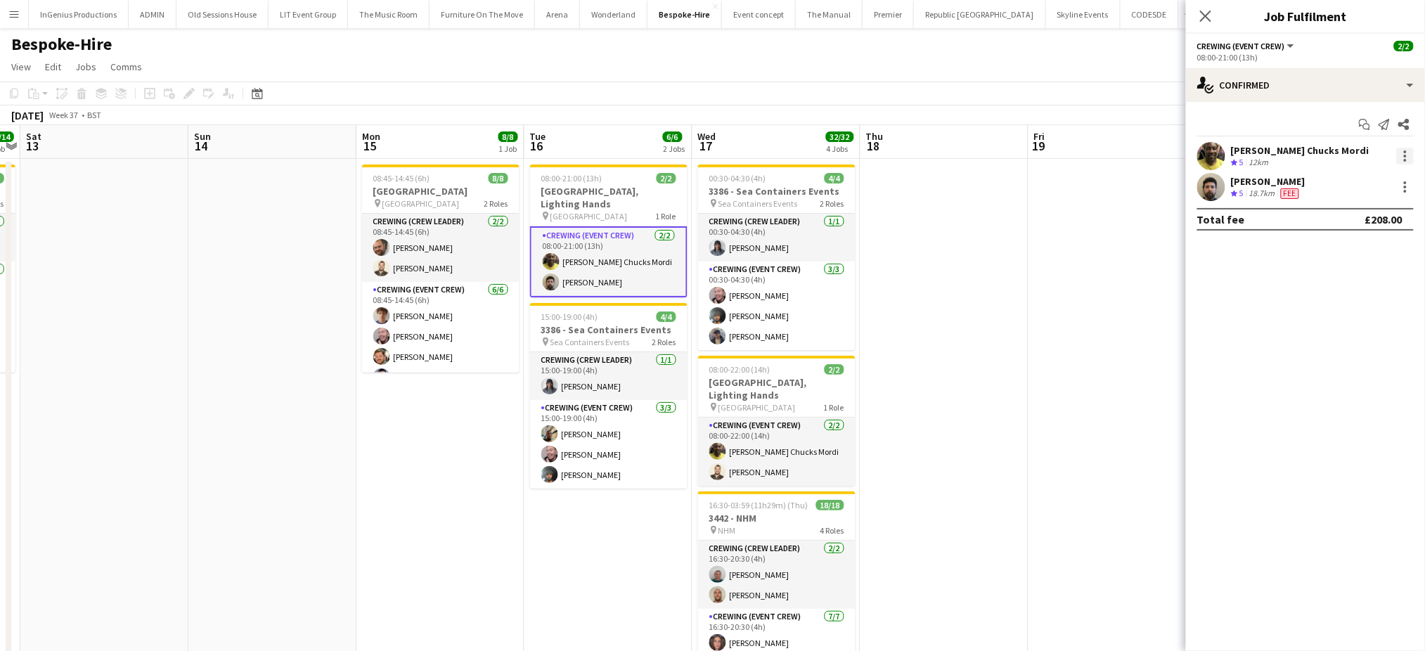
click at [1404, 155] on div at bounding box center [1405, 156] width 3 height 3
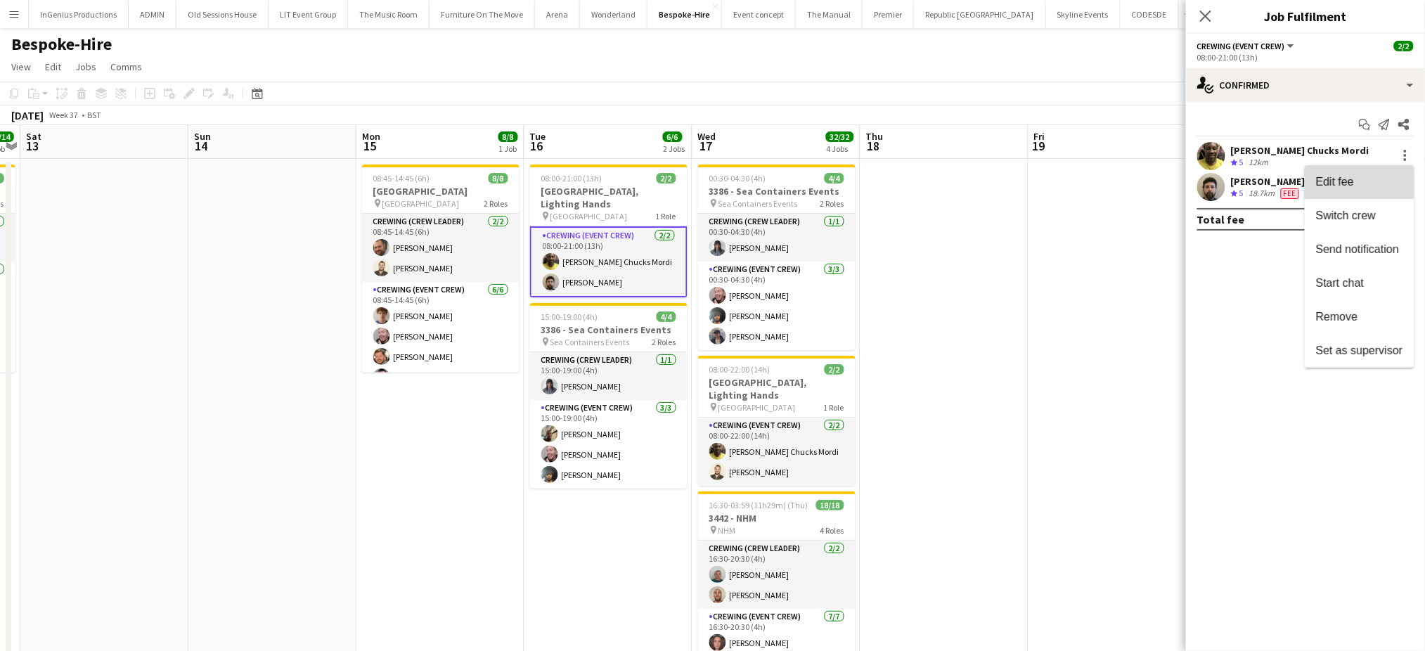
click at [1355, 186] on span "Edit fee" at bounding box center [1359, 182] width 87 height 13
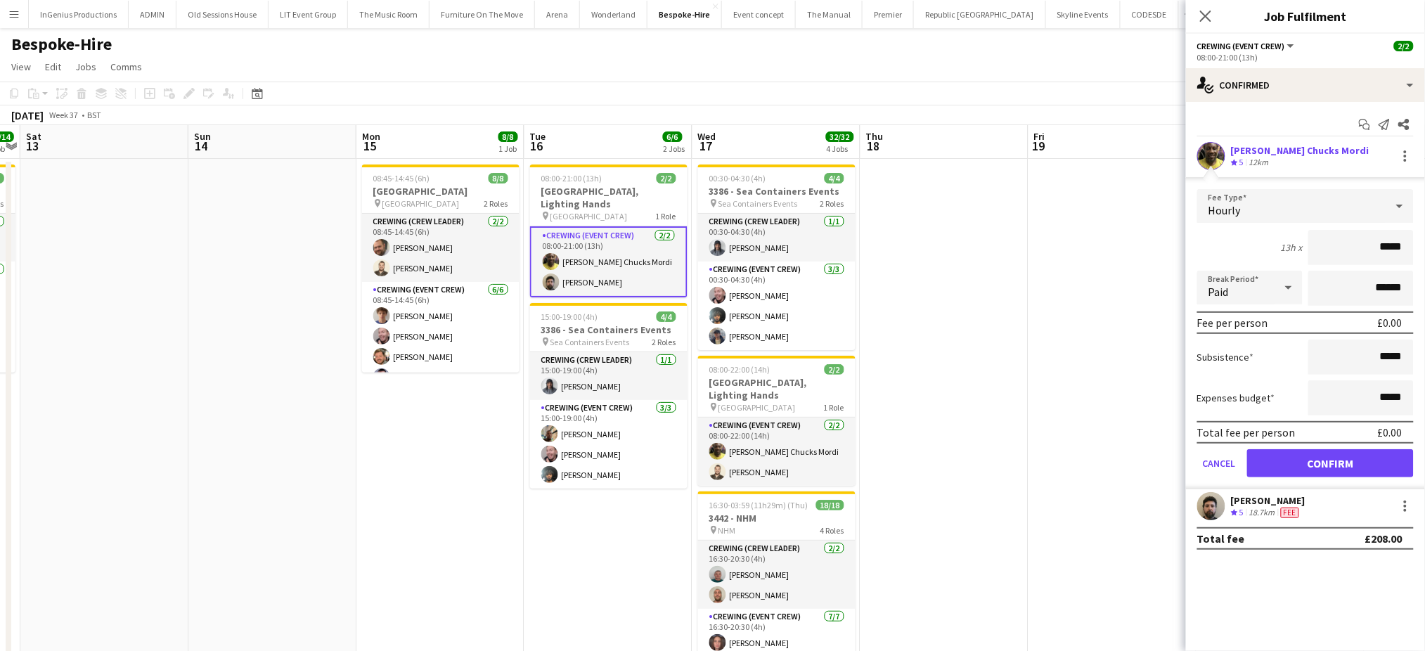
click at [1365, 244] on input "*****" at bounding box center [1361, 247] width 105 height 35
type input "***"
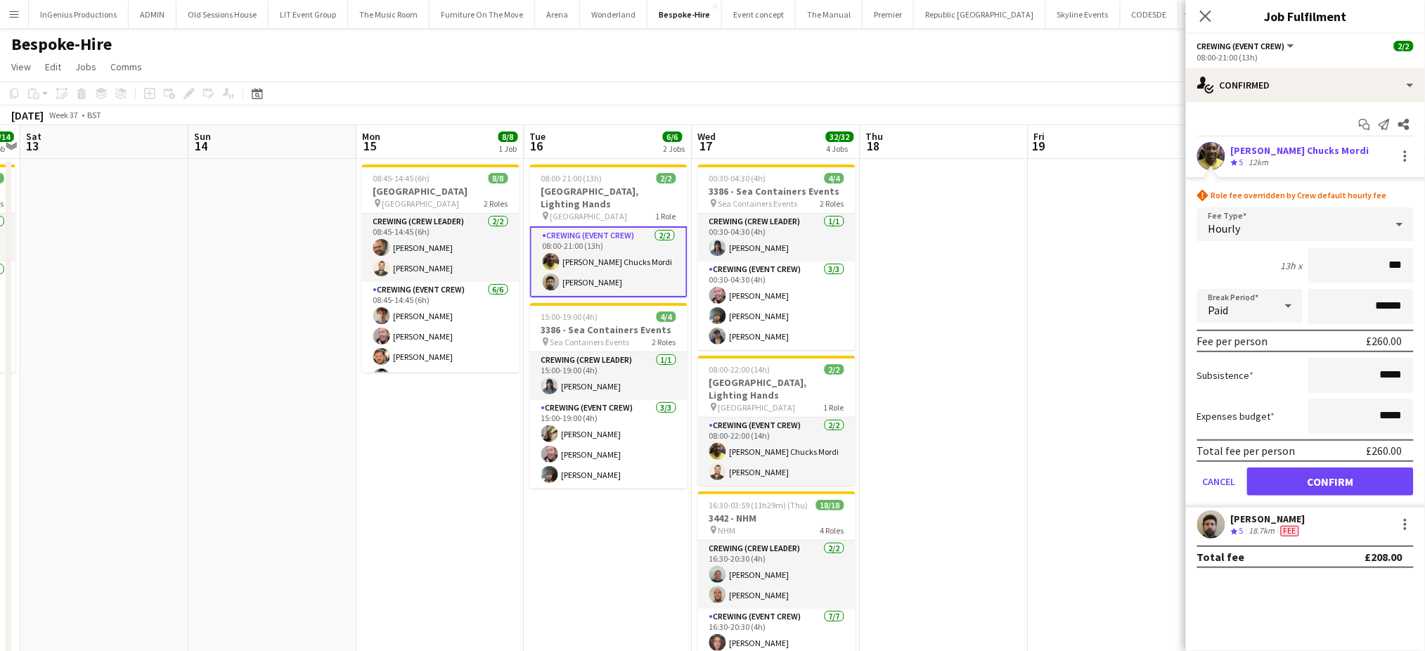
click button "Confirm" at bounding box center [1330, 482] width 167 height 28
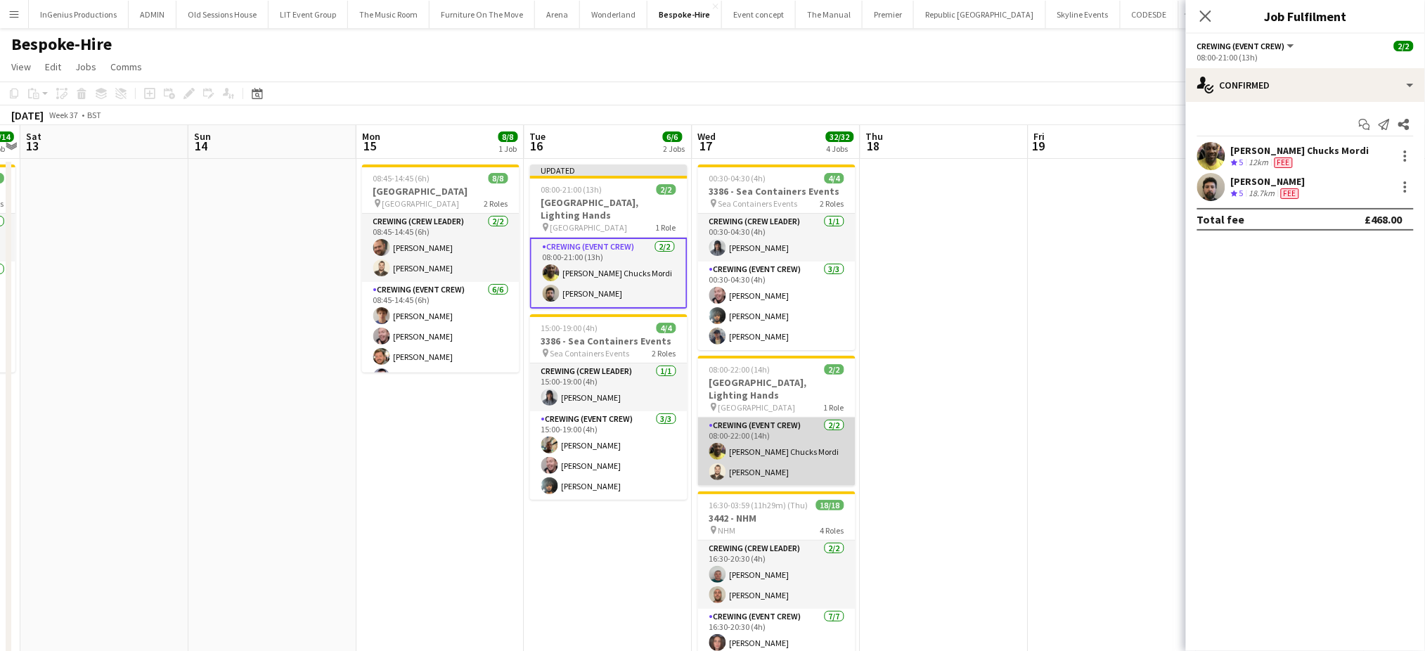
click at [775, 468] on app-card-role "Crewing (Event Crew) [DATE] 08:00-22:00 (14h) [PERSON_NAME] Chucks [PERSON_NAME…" at bounding box center [776, 452] width 157 height 68
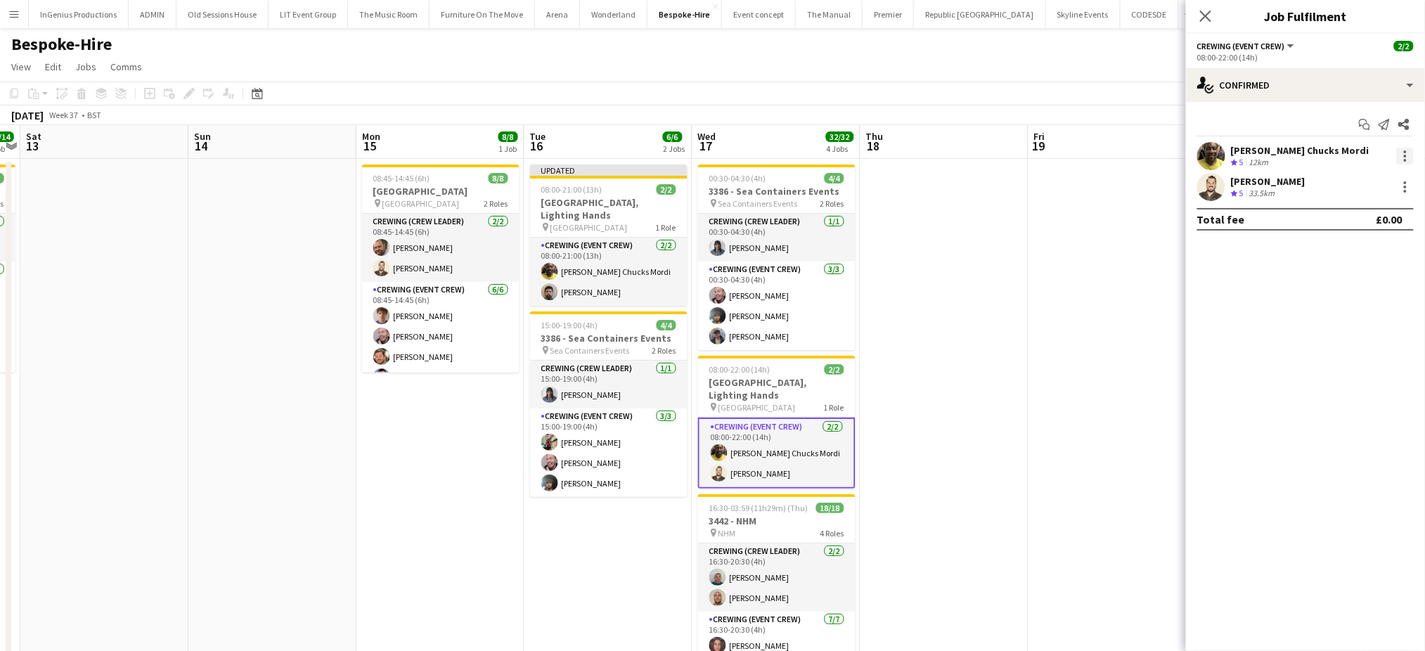
click at [1401, 157] on div at bounding box center [1405, 156] width 17 height 17
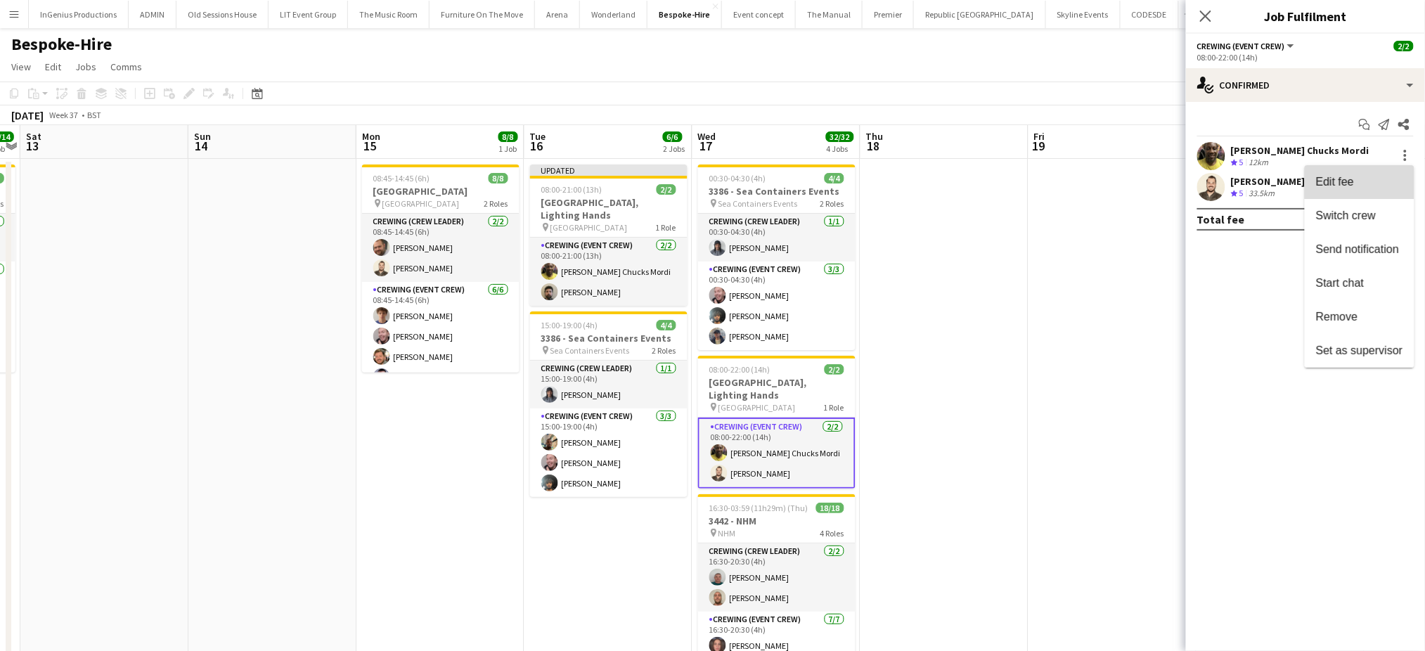
click at [1377, 176] on span "Edit fee" at bounding box center [1359, 182] width 87 height 13
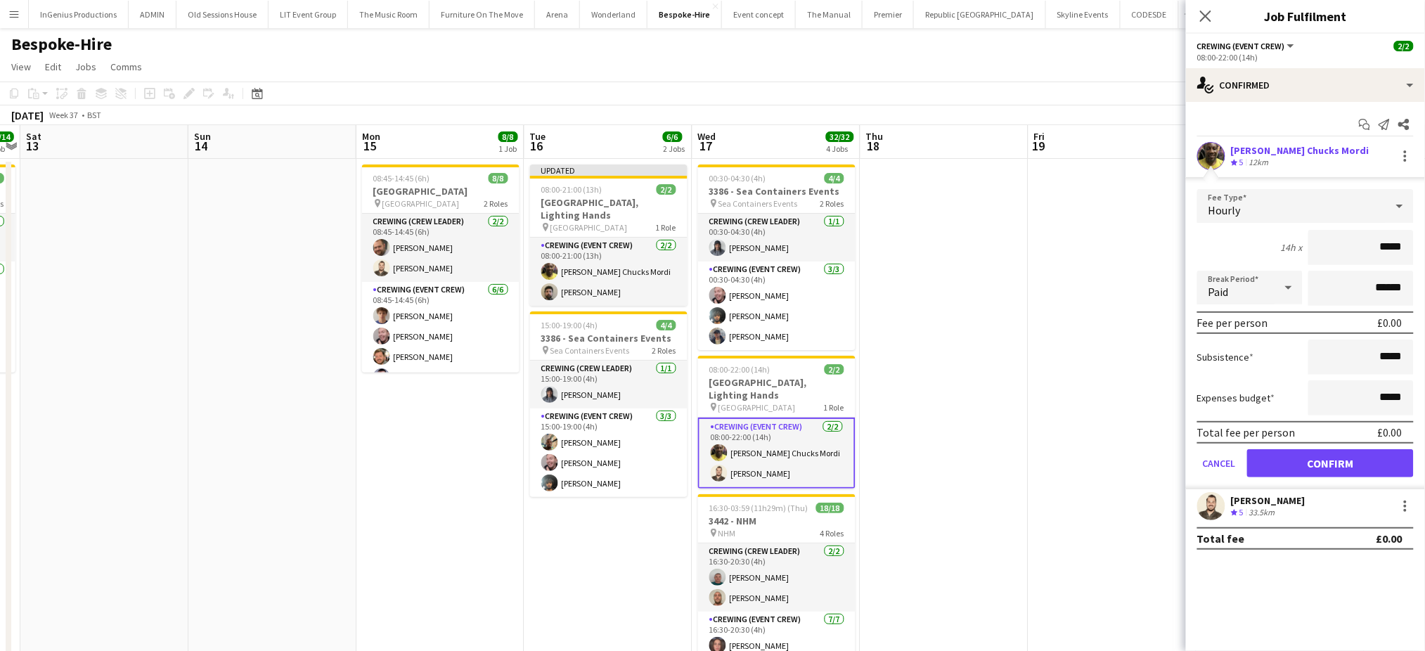
click at [1373, 238] on input "*****" at bounding box center [1361, 247] width 105 height 35
type input "***"
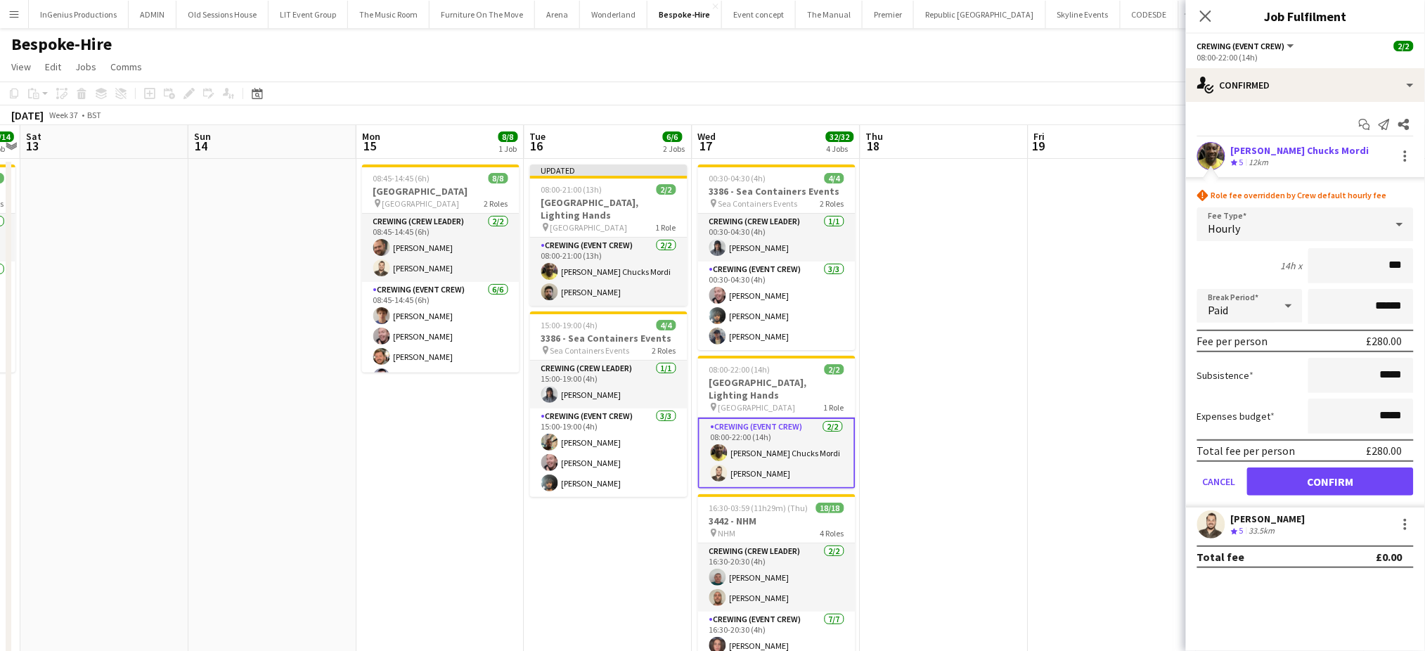
click button "Confirm" at bounding box center [1330, 482] width 167 height 28
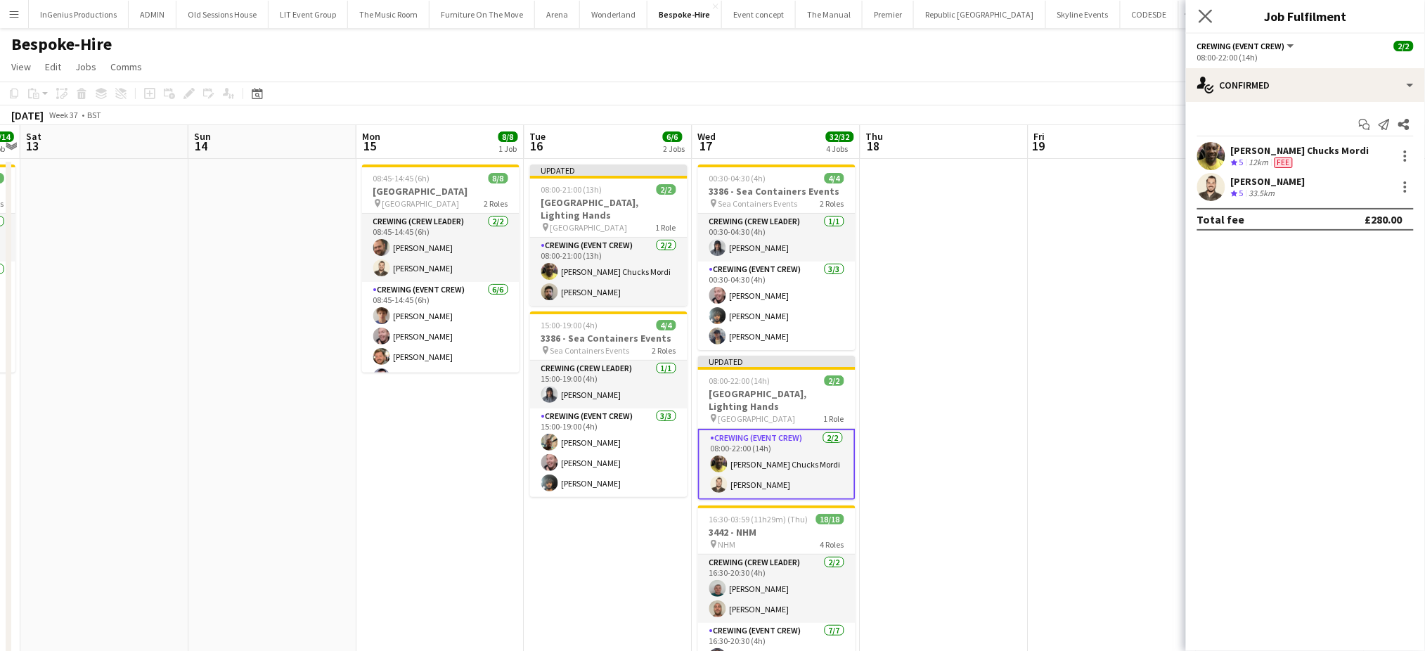
click at [1206, 8] on app-icon "Close pop-in" at bounding box center [1206, 16] width 20 height 20
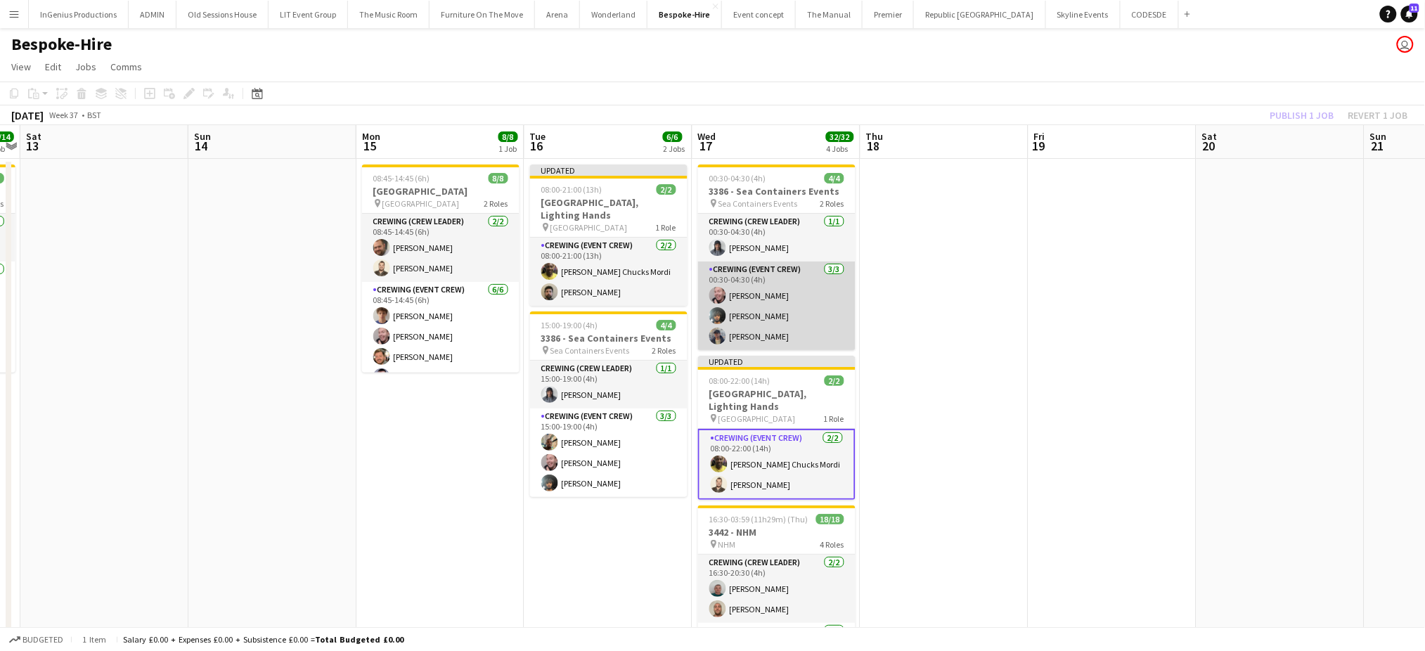
click at [757, 303] on app-card-role "Crewing (Event Crew) [DATE] 00:30-04:30 (4h) [PERSON_NAME] [PERSON_NAME] [PERSO…" at bounding box center [776, 306] width 157 height 89
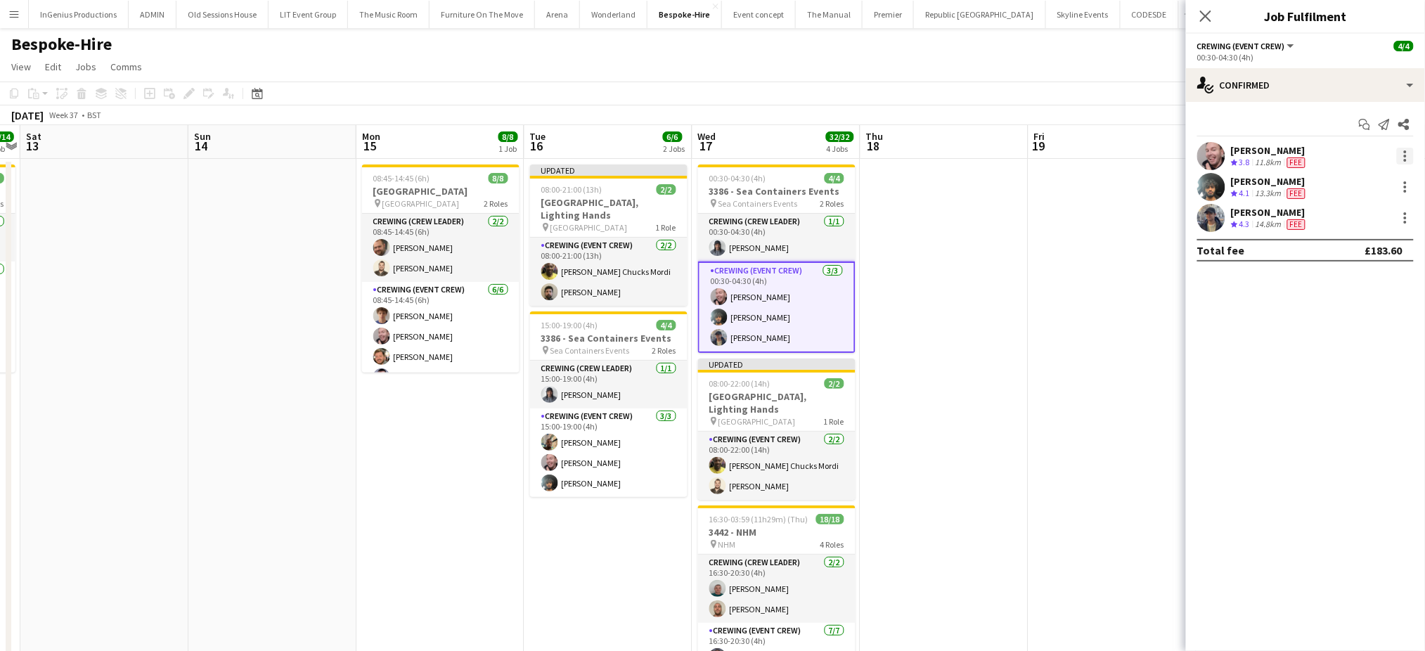
click at [1408, 150] on div at bounding box center [1405, 156] width 17 height 17
click at [1377, 176] on span "Edit fee" at bounding box center [1359, 182] width 87 height 13
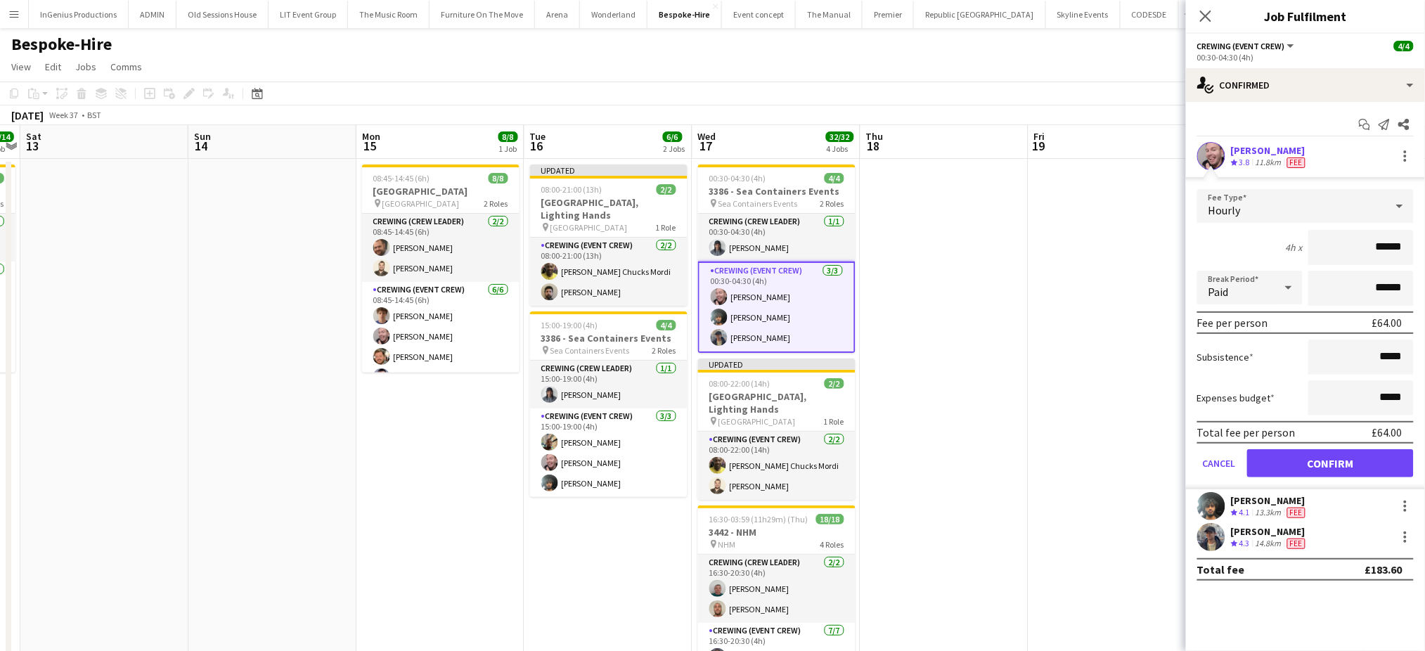
click at [1382, 241] on input "******" at bounding box center [1361, 247] width 105 height 35
type input "***"
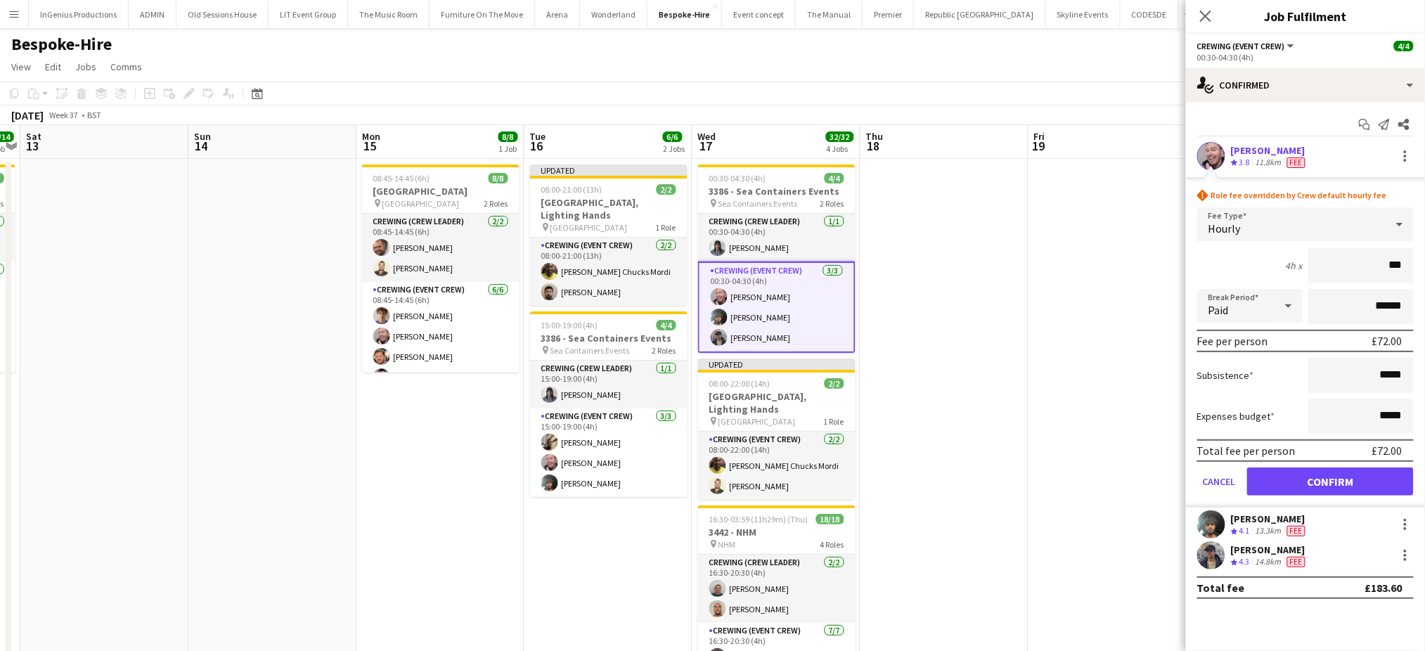
click button "Confirm" at bounding box center [1330, 482] width 167 height 28
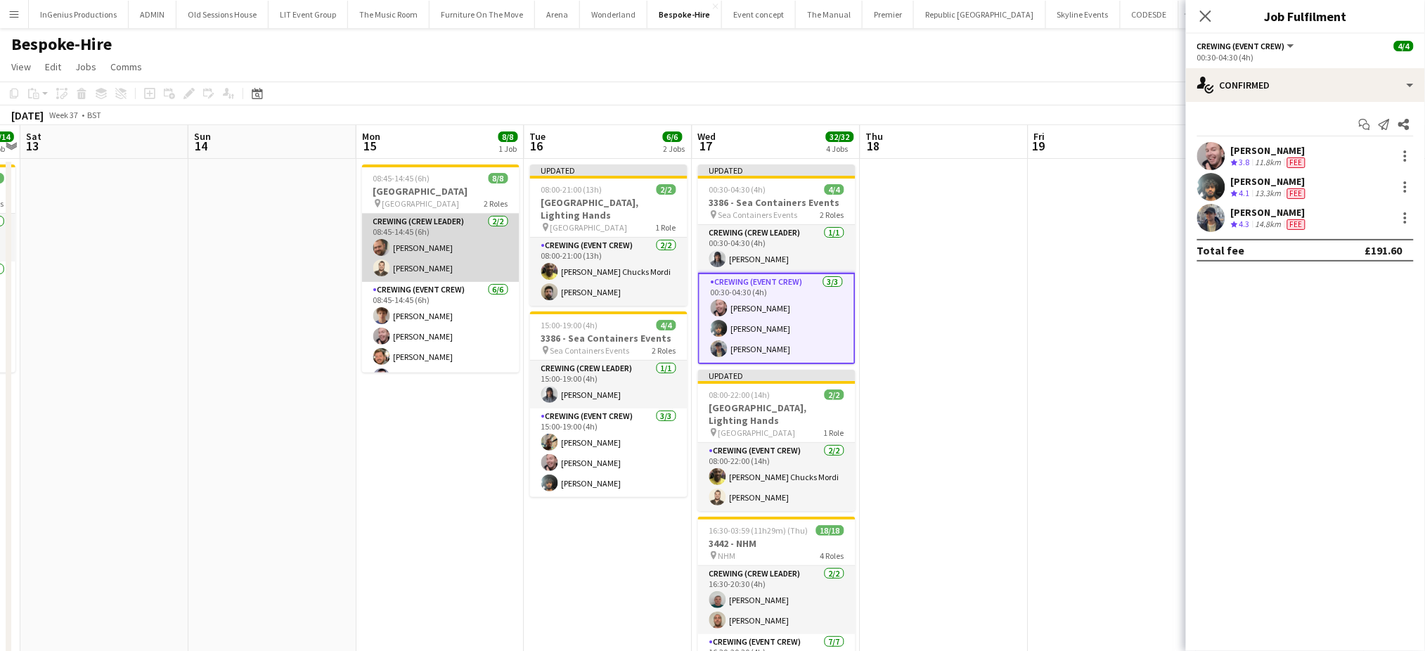
click at [426, 251] on app-card-role "Crewing (Crew Leader) [DATE] 08:45-14:45 (6h) [PERSON_NAME] [PERSON_NAME]" at bounding box center [440, 248] width 157 height 68
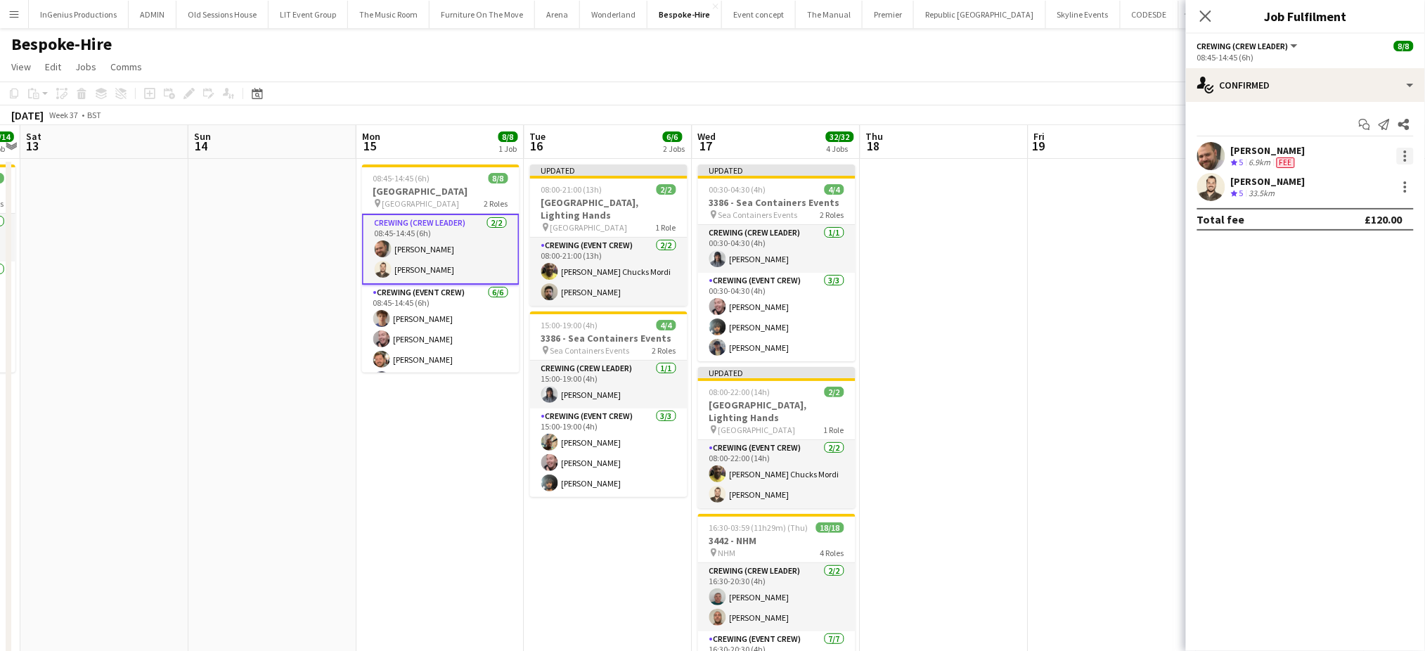
click at [1401, 155] on div at bounding box center [1405, 156] width 17 height 17
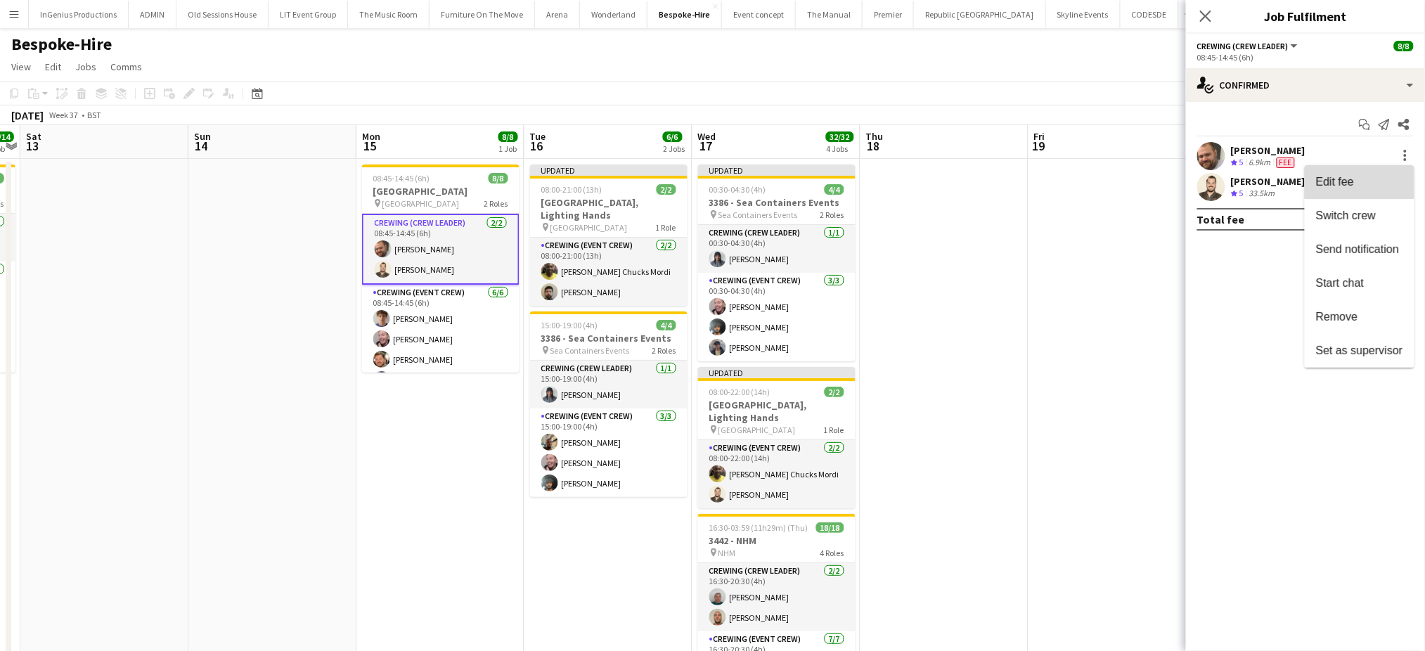
click at [1344, 174] on button "Edit fee" at bounding box center [1360, 182] width 110 height 34
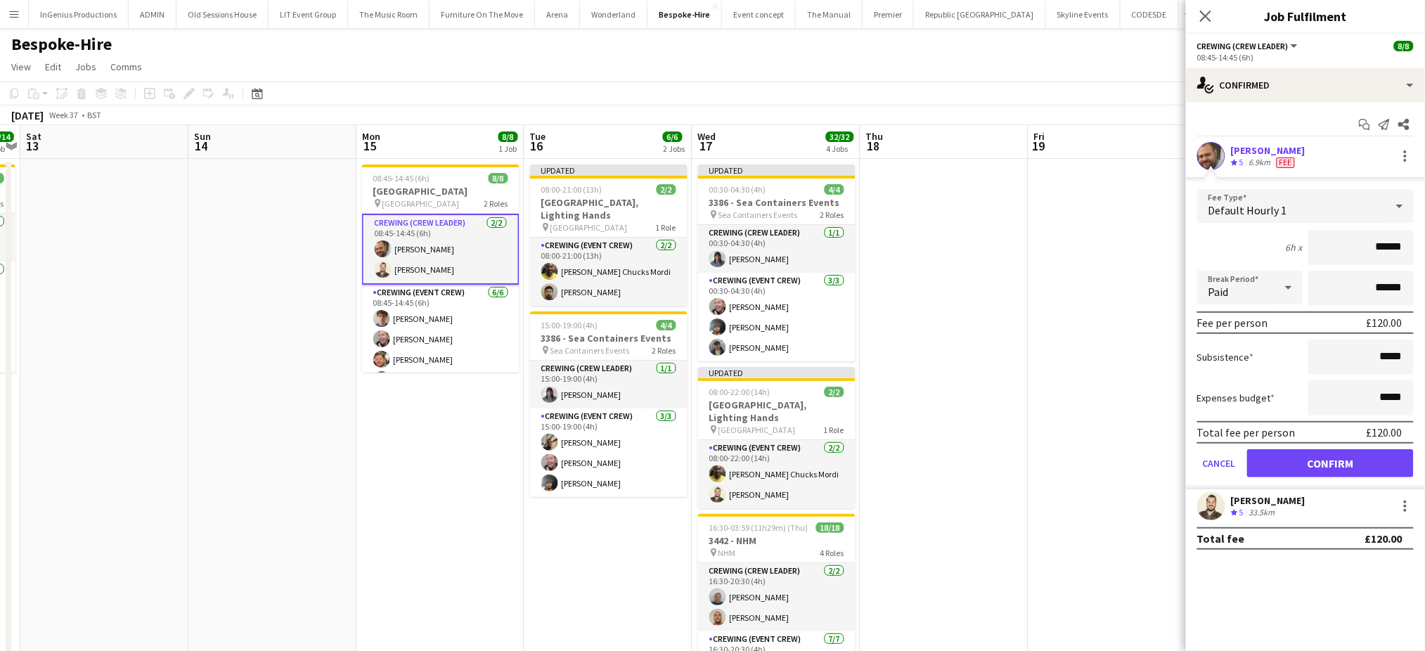
click at [1384, 253] on input "******" at bounding box center [1361, 247] width 105 height 35
click at [1351, 218] on div "Default Hourly 1" at bounding box center [1291, 206] width 188 height 34
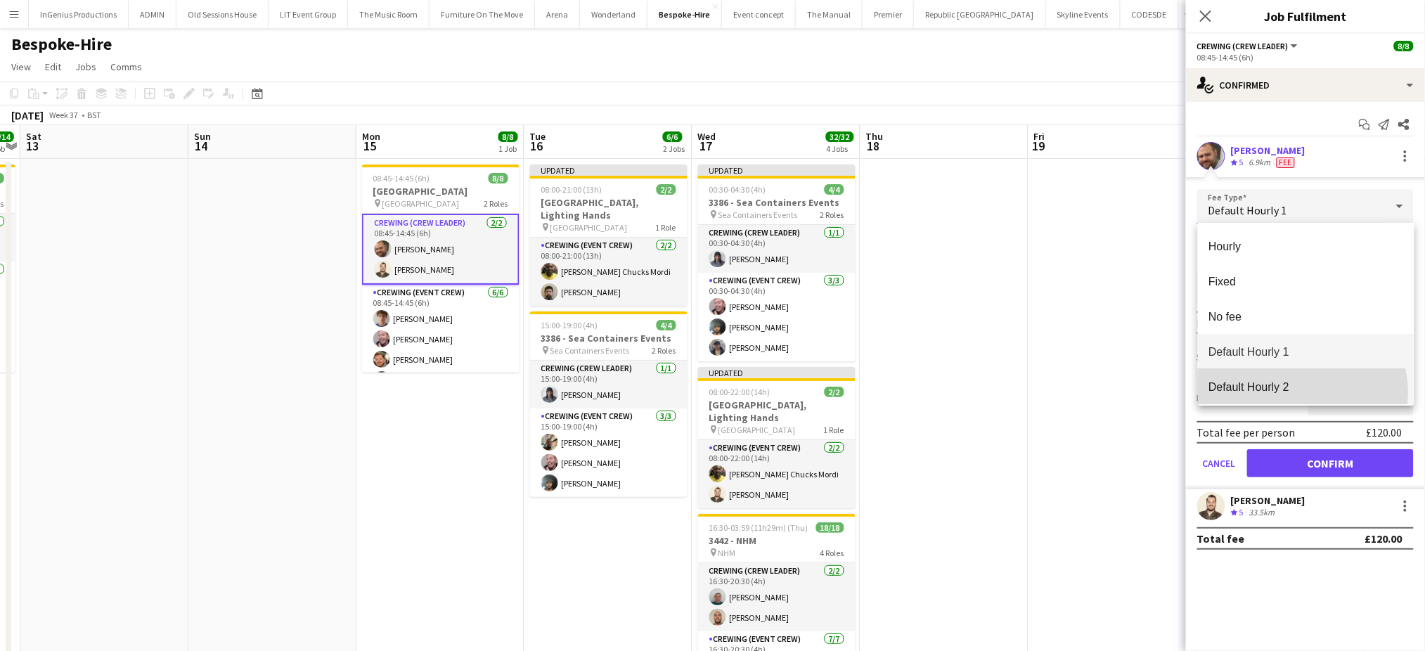
click at [1302, 392] on span "Default Hourly 2" at bounding box center [1306, 386] width 194 height 13
type input "******"
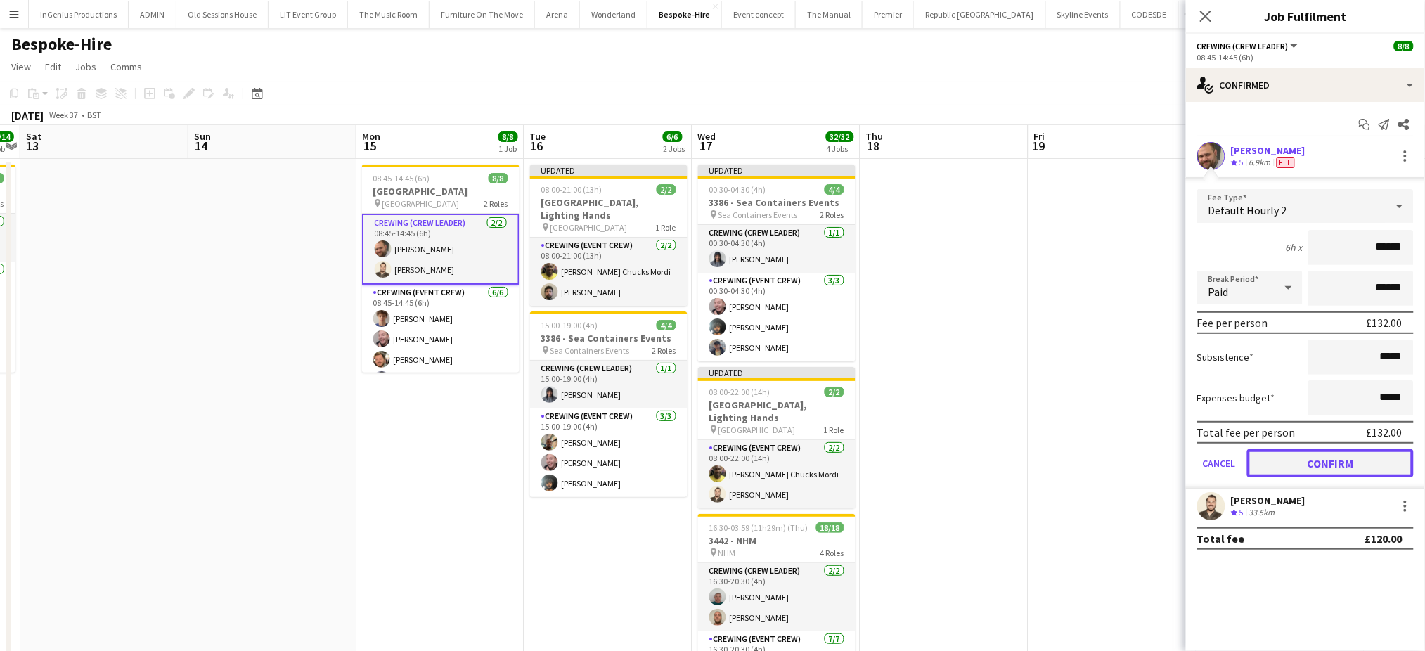
click at [1339, 465] on button "Confirm" at bounding box center [1330, 463] width 167 height 28
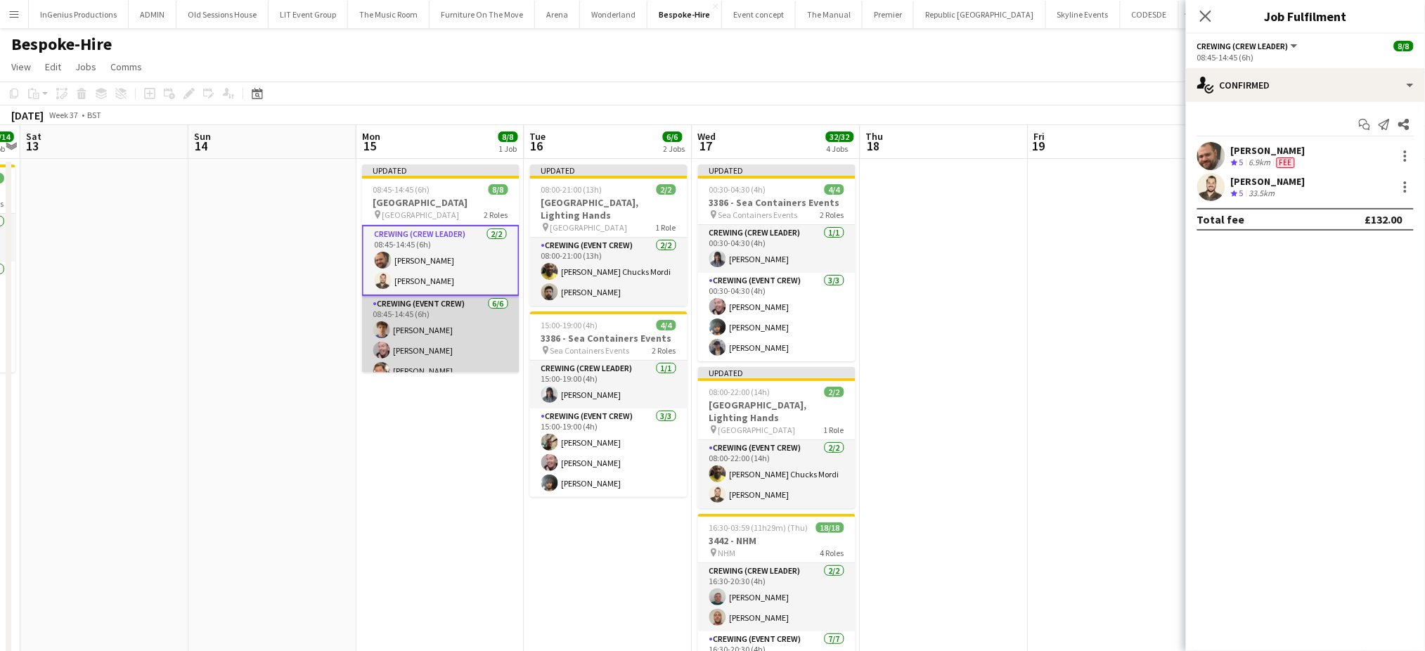
click at [446, 339] on app-card-role "Crewing (Event Crew) 6/6 08:45-14:45 (6h) Alexander Caseley Eldon Taylor Adam M…" at bounding box center [440, 371] width 157 height 150
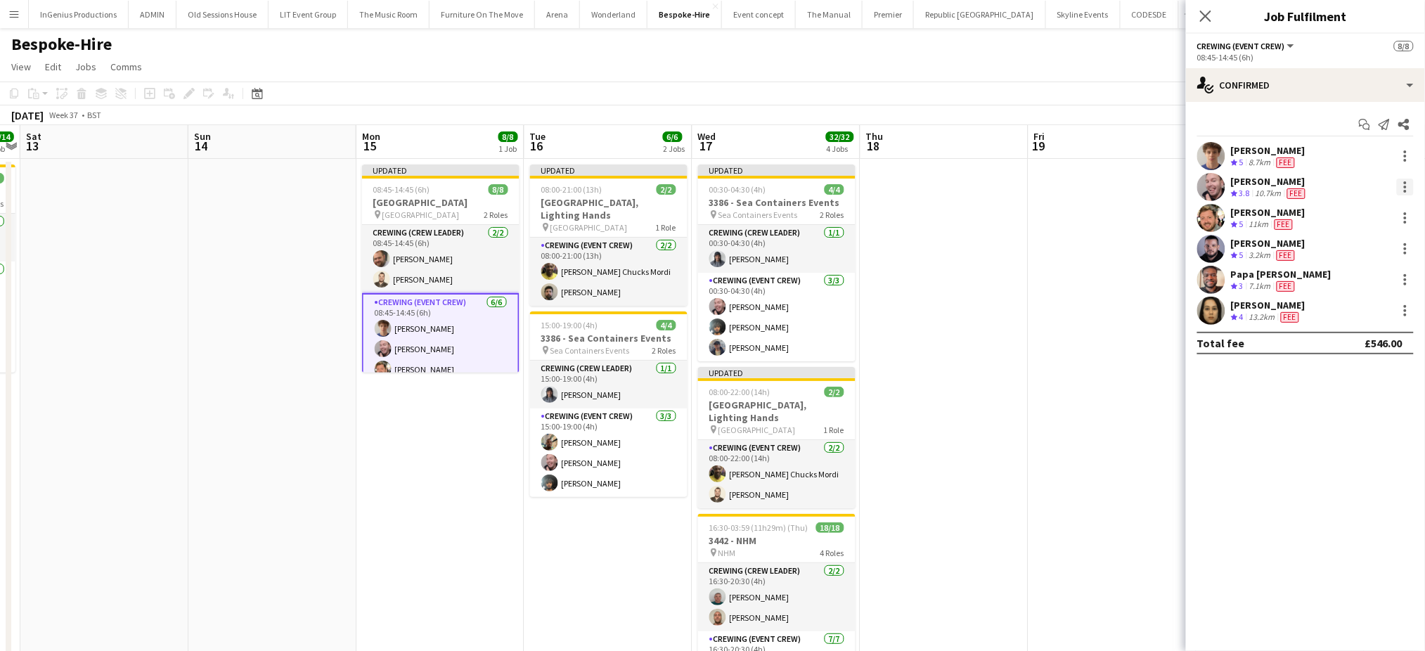
click at [1404, 183] on div at bounding box center [1405, 182] width 3 height 3
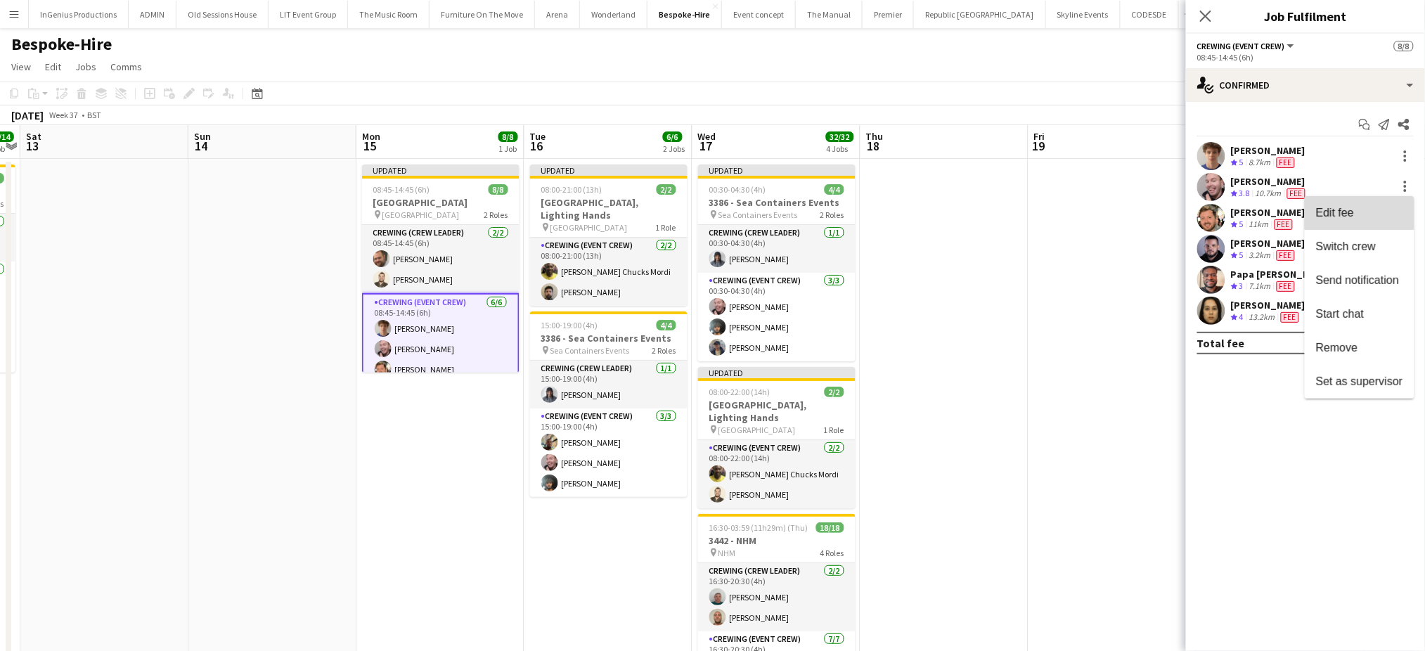
click at [1369, 206] on button "Edit fee" at bounding box center [1360, 213] width 110 height 34
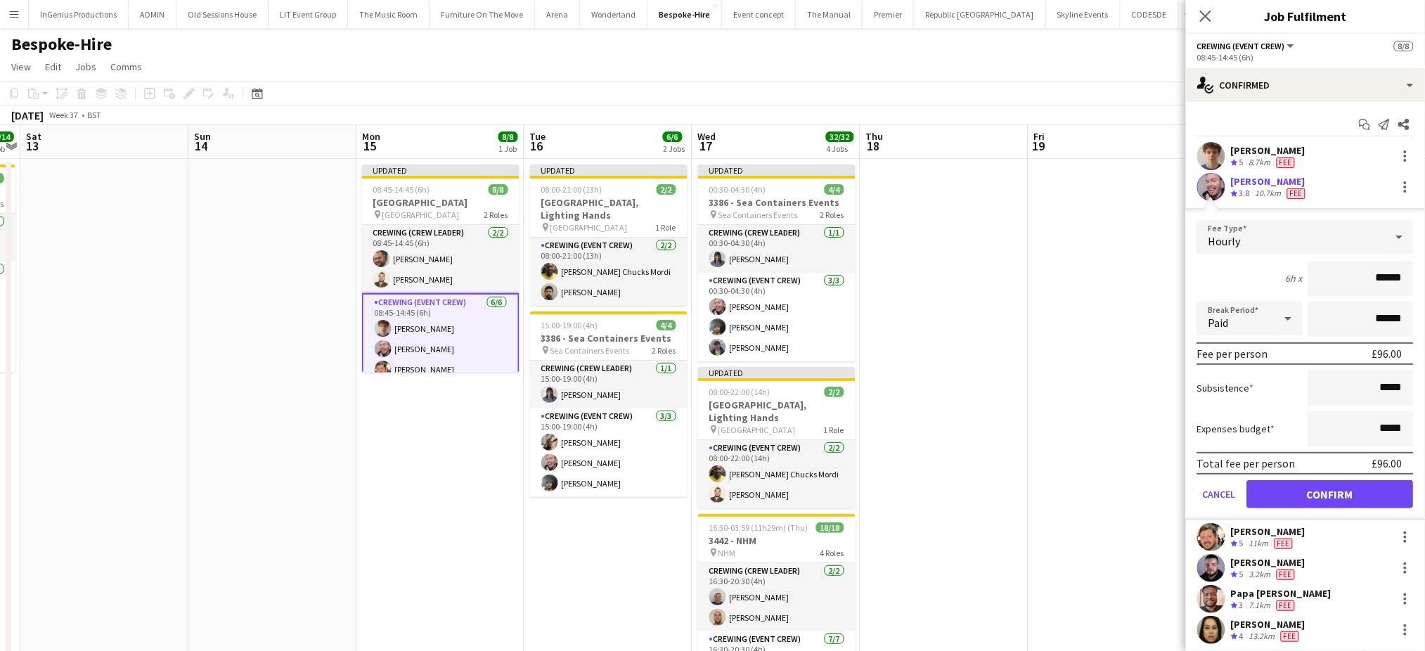
click at [1363, 271] on input "******" at bounding box center [1361, 278] width 105 height 35
type input "***"
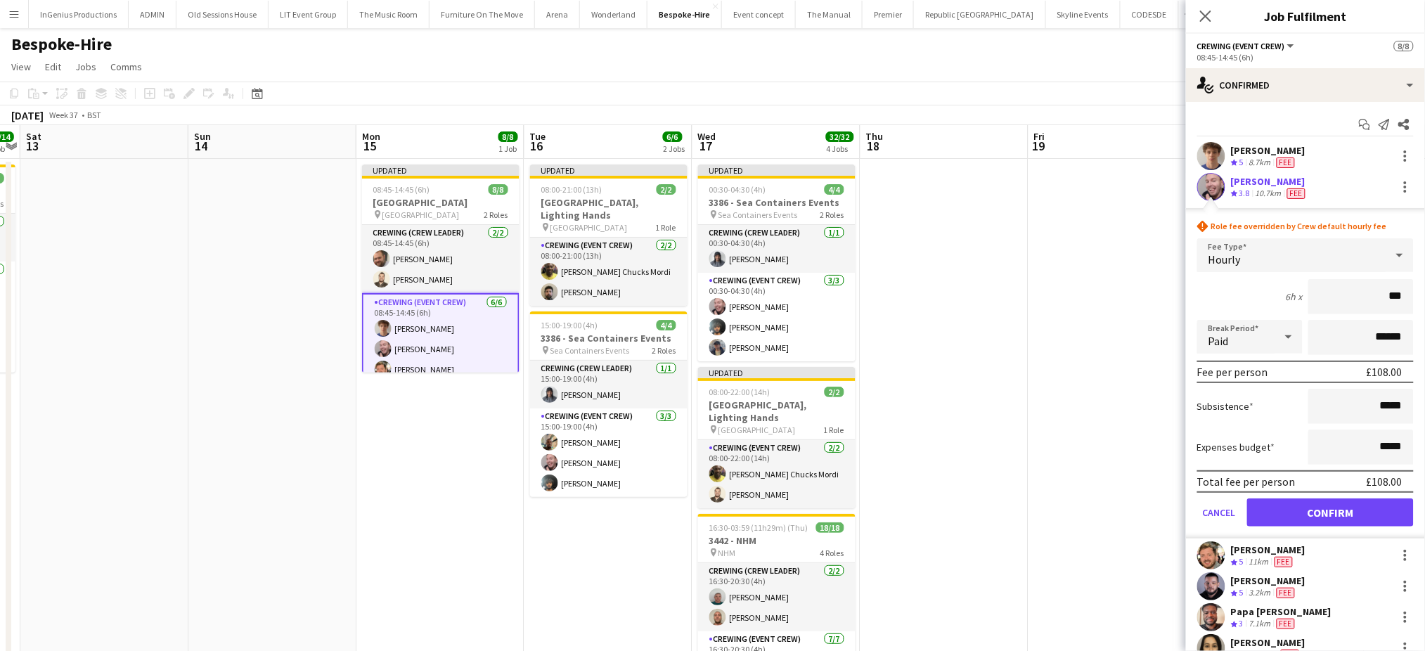
click button "Confirm" at bounding box center [1330, 513] width 167 height 28
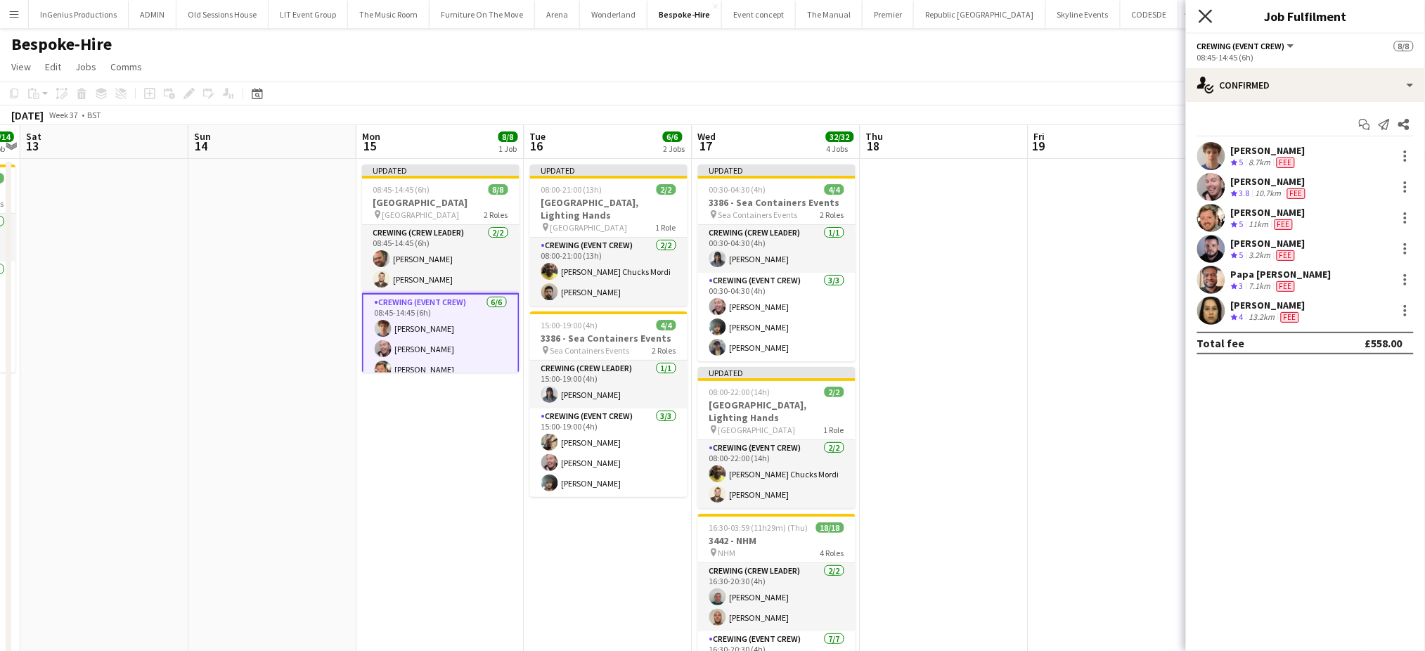
click at [1207, 17] on icon at bounding box center [1205, 15] width 13 height 13
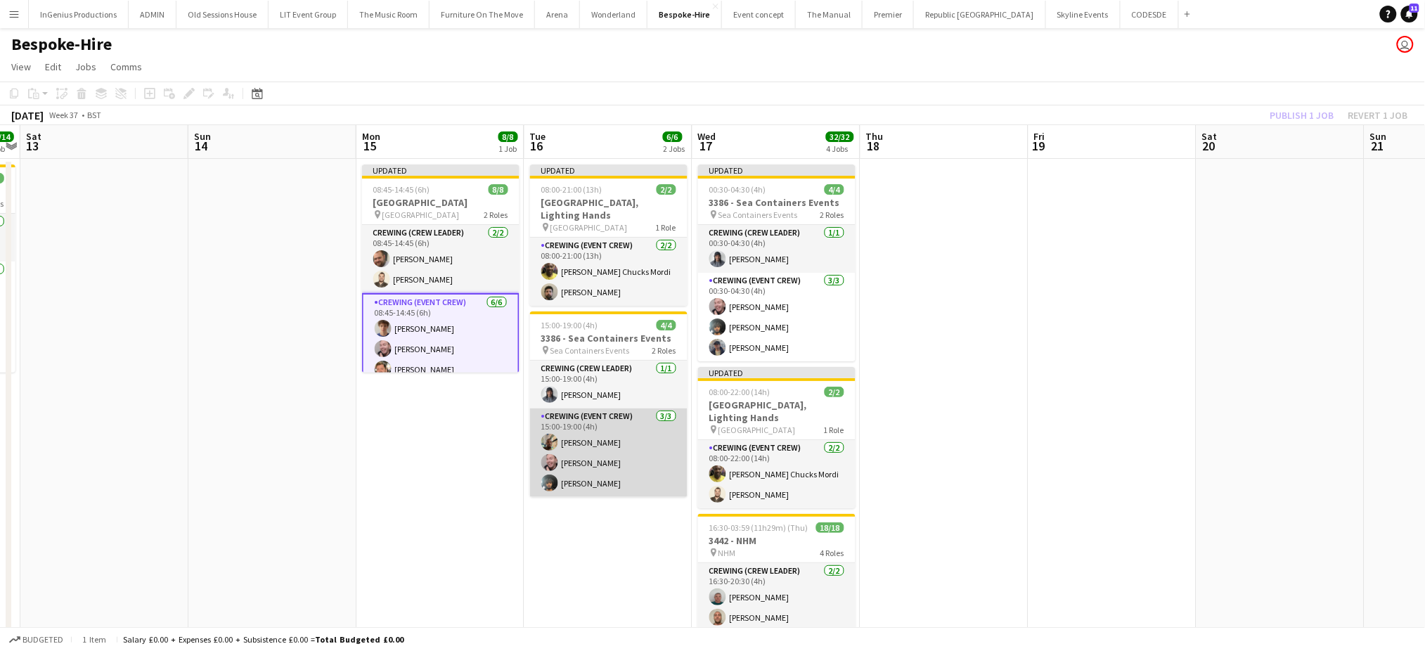
click at [595, 465] on app-card-role "Crewing (Event Crew) 3/3 15:00-19:00 (4h) Stephon Johnson Eldon Taylor Kian Cha…" at bounding box center [608, 453] width 157 height 89
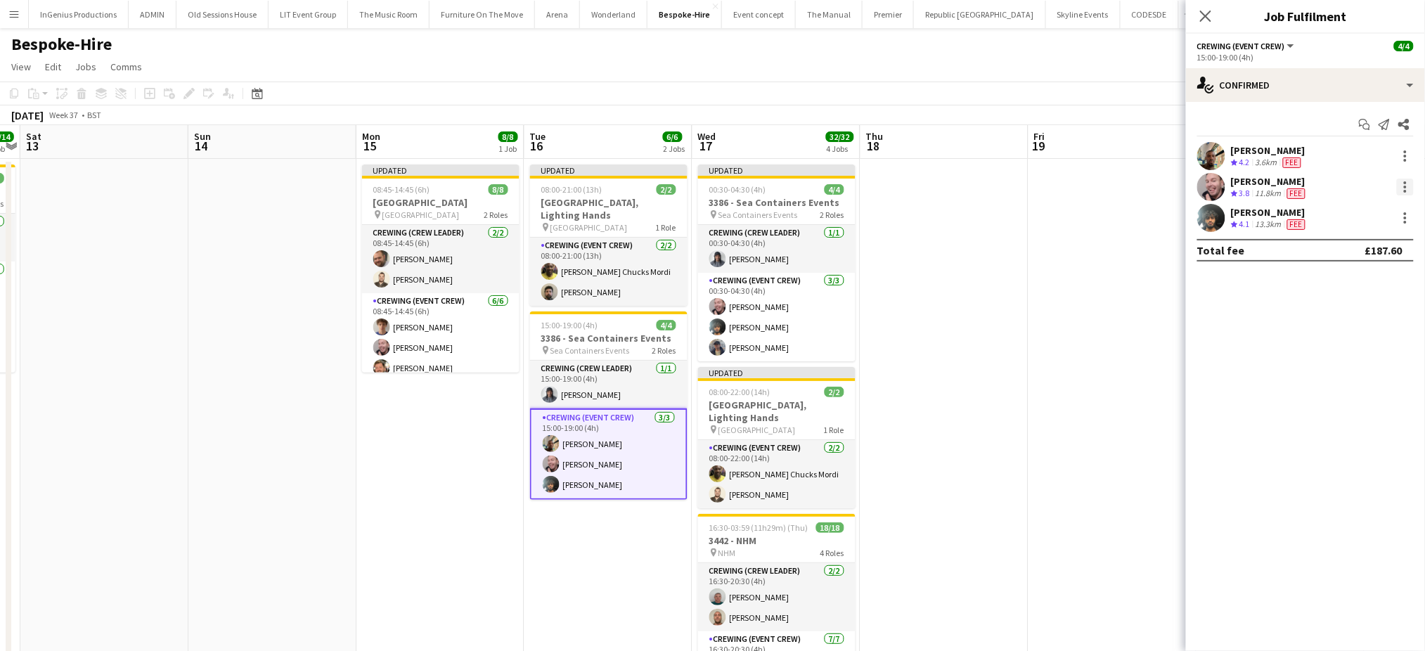
click at [1406, 181] on div at bounding box center [1405, 182] width 3 height 3
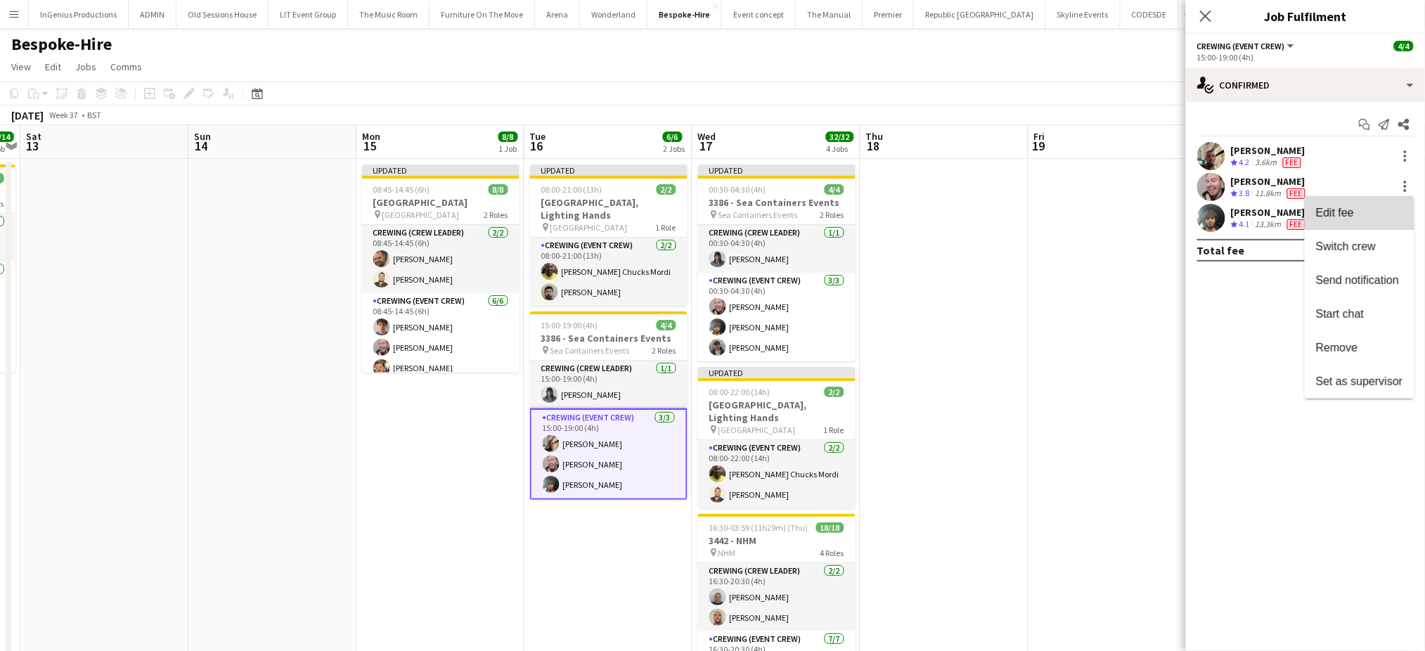
click at [1358, 205] on button "Edit fee" at bounding box center [1360, 213] width 110 height 34
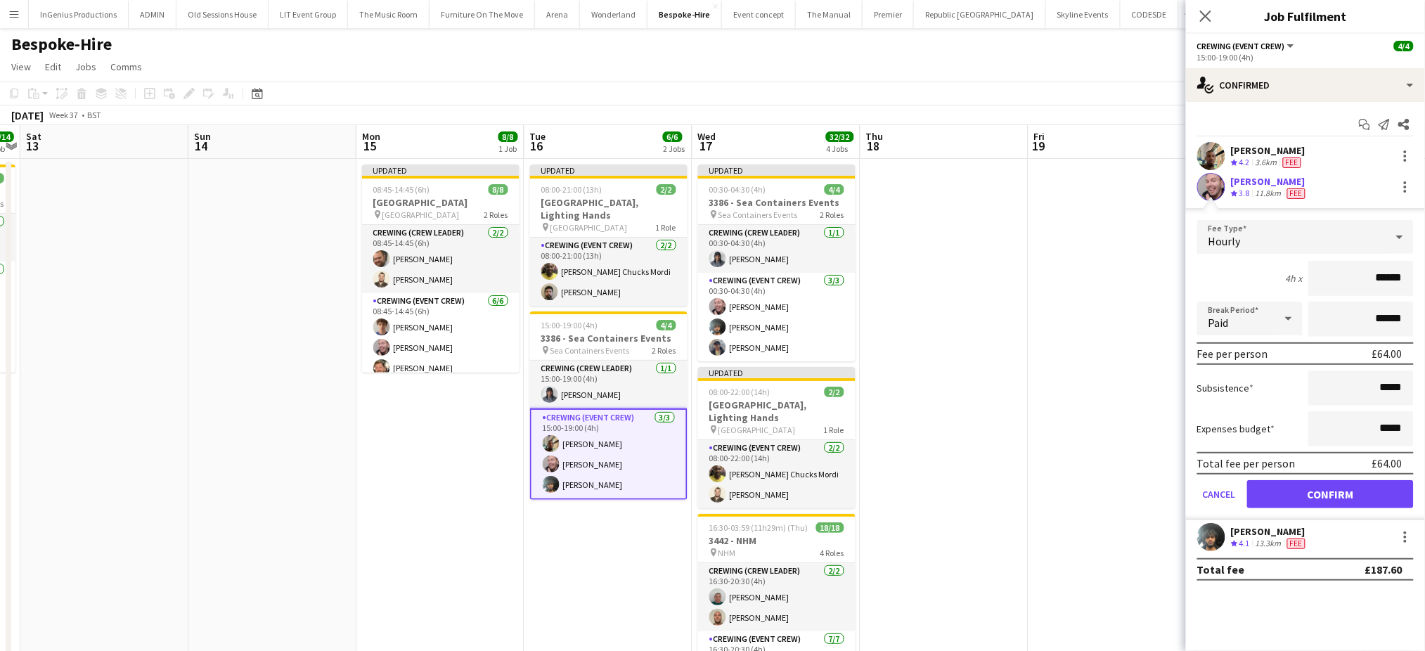
click at [1375, 280] on input "******" at bounding box center [1361, 278] width 105 height 35
type input "***"
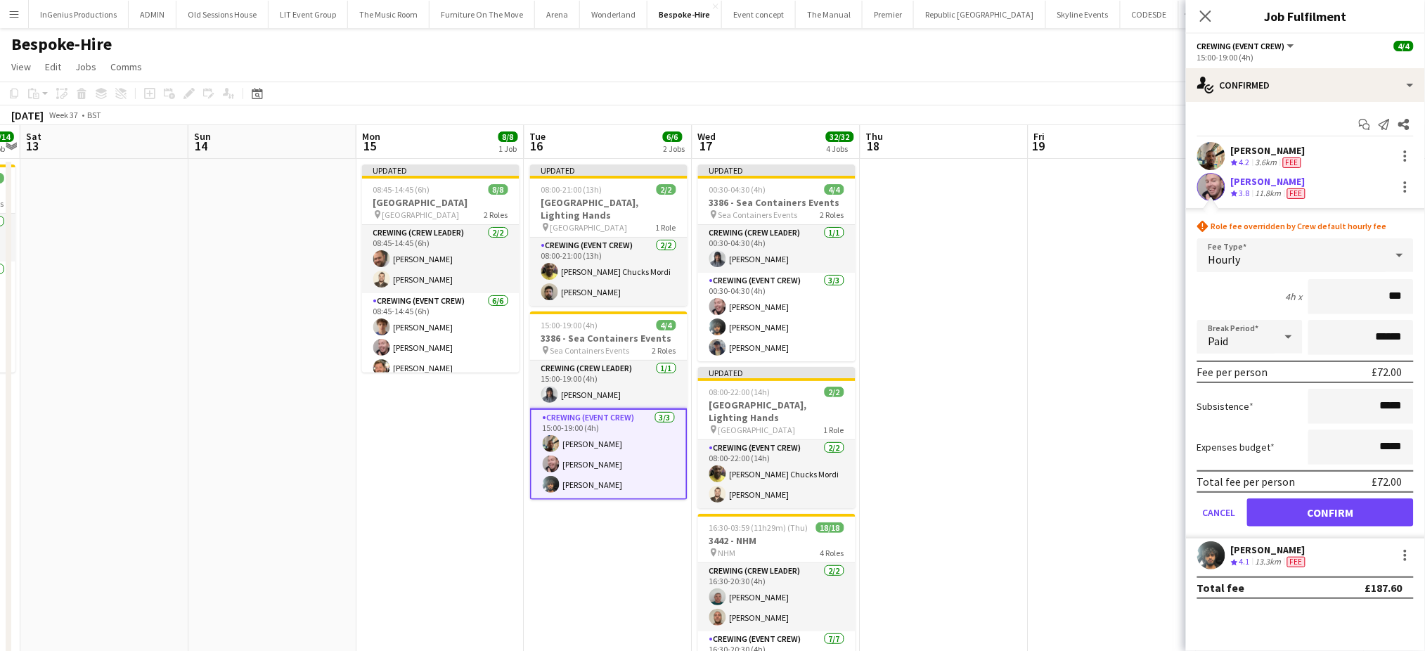
click button "Confirm" at bounding box center [1330, 513] width 167 height 28
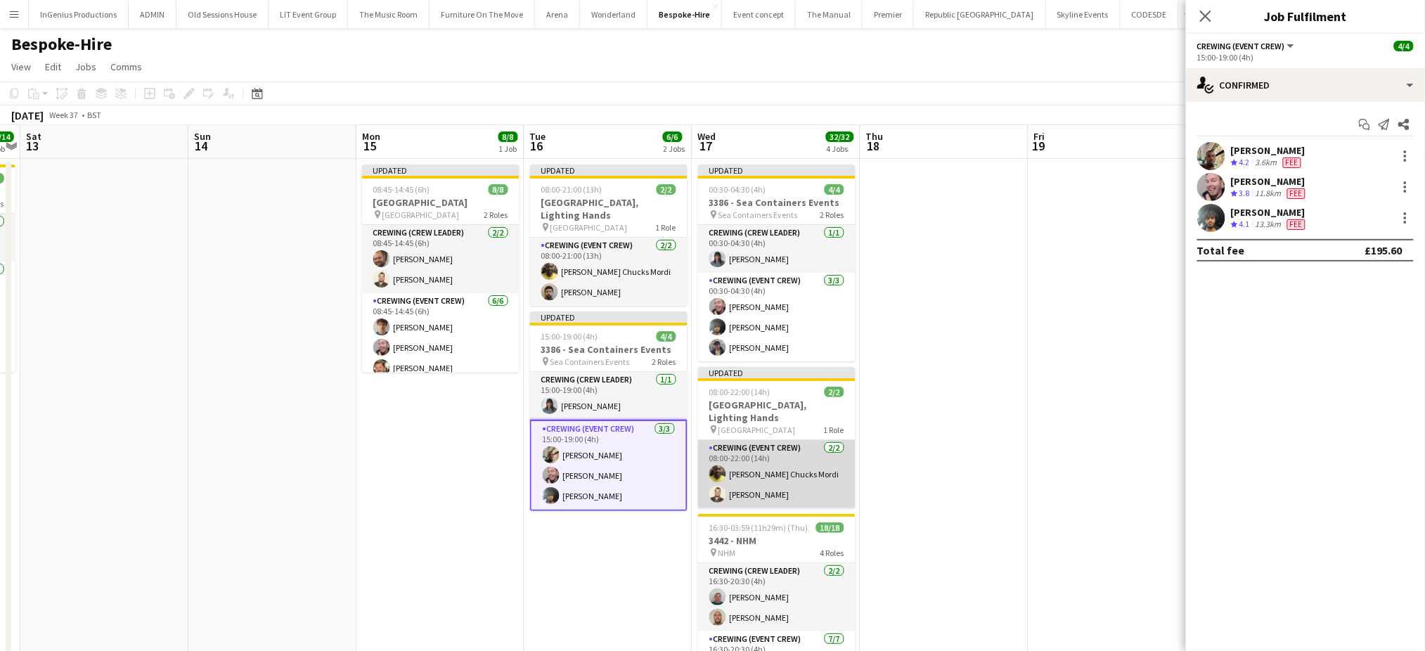
click at [804, 489] on app-card-role "Crewing (Event Crew) 2/2 08:00-22:00 (14h) Alphonsus Chucks Mordi Christopher L…" at bounding box center [776, 474] width 157 height 68
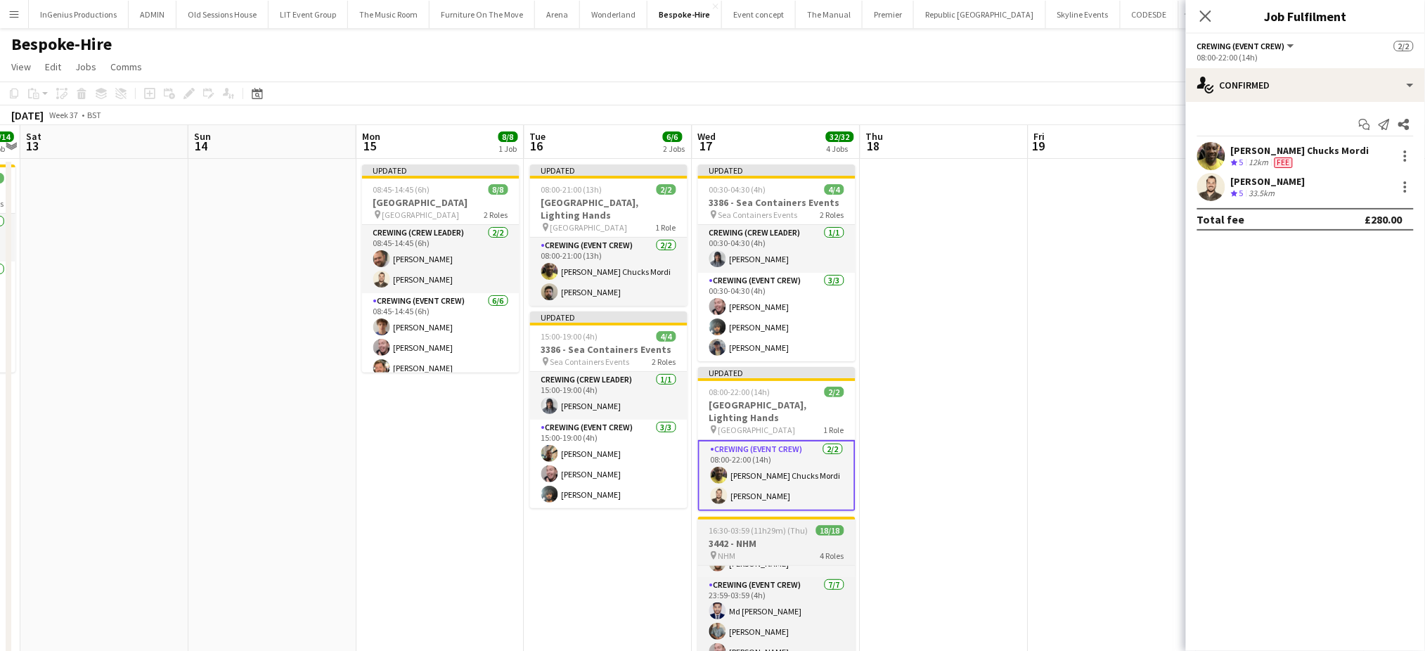
scroll to position [318, 0]
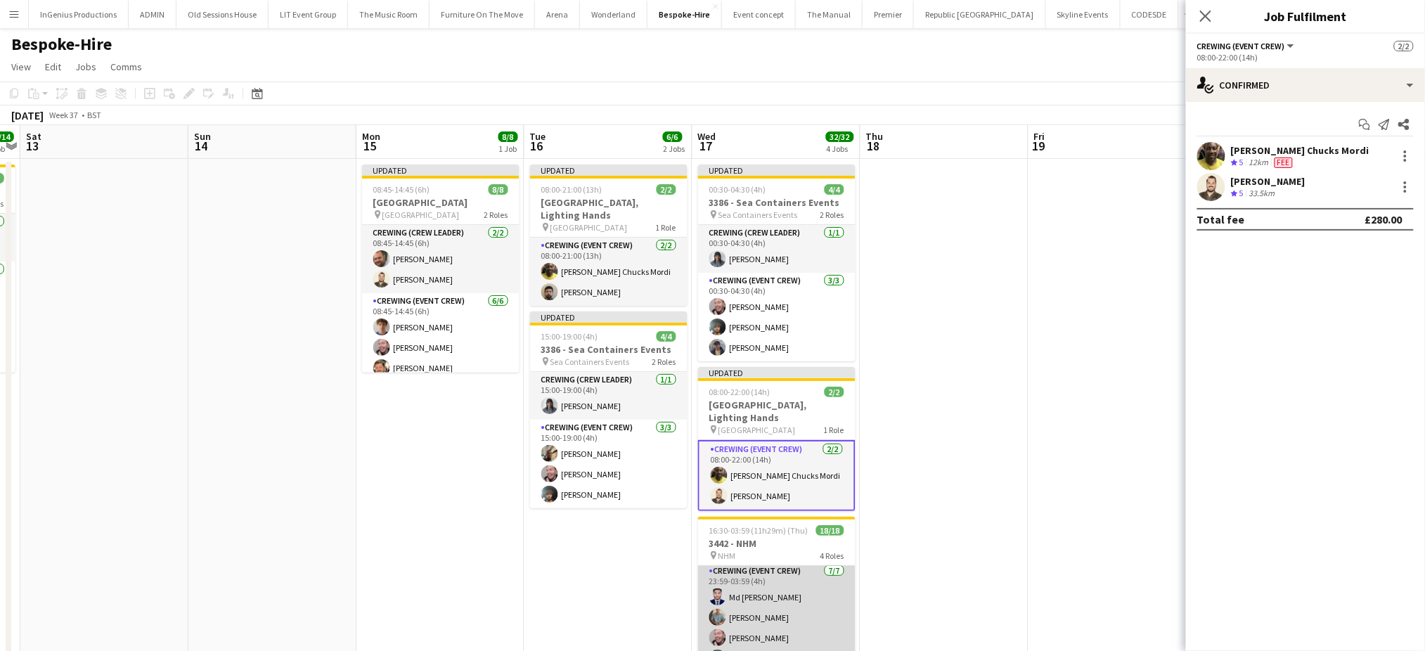
click at [792, 629] on app-card-role "Crewing (Event Crew) 7/7 23:59-03:59 (4h) Md Mosabbit Hridoy Daniel Slack Eldon…" at bounding box center [776, 650] width 157 height 174
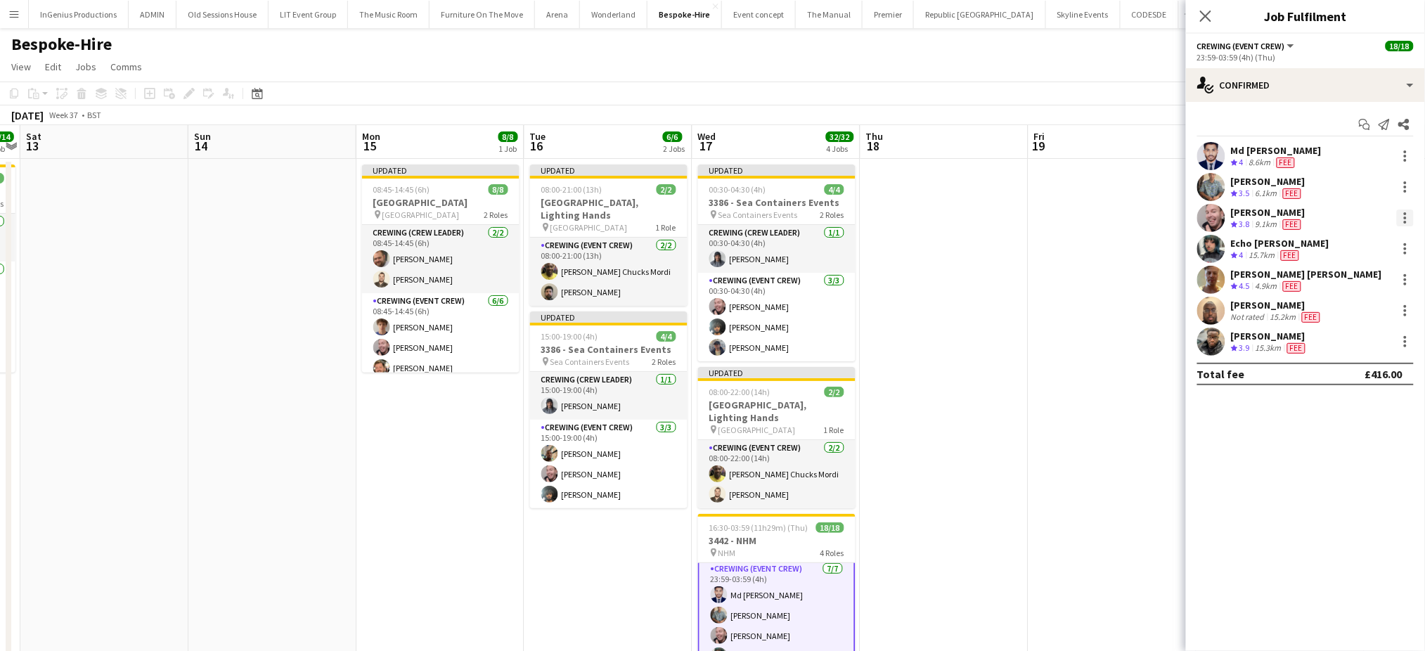
click at [1405, 211] on div at bounding box center [1405, 218] width 17 height 17
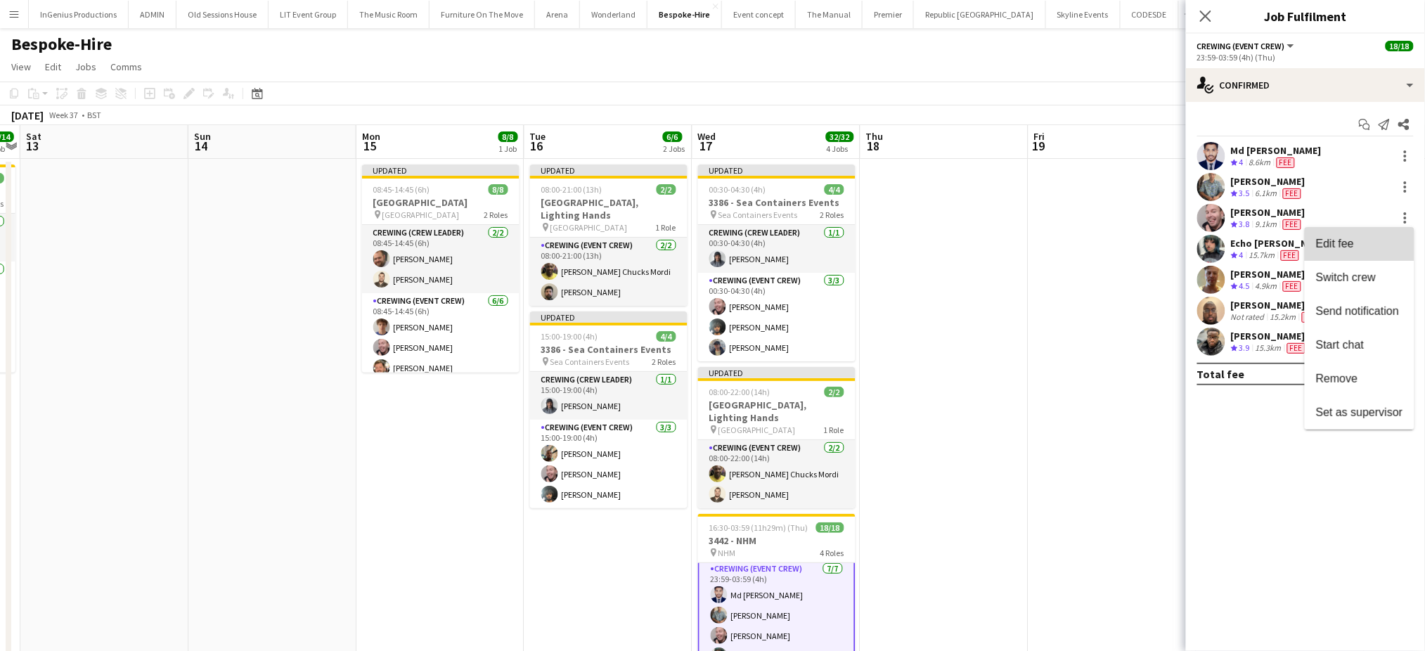
click at [1369, 240] on span "Edit fee" at bounding box center [1359, 244] width 87 height 13
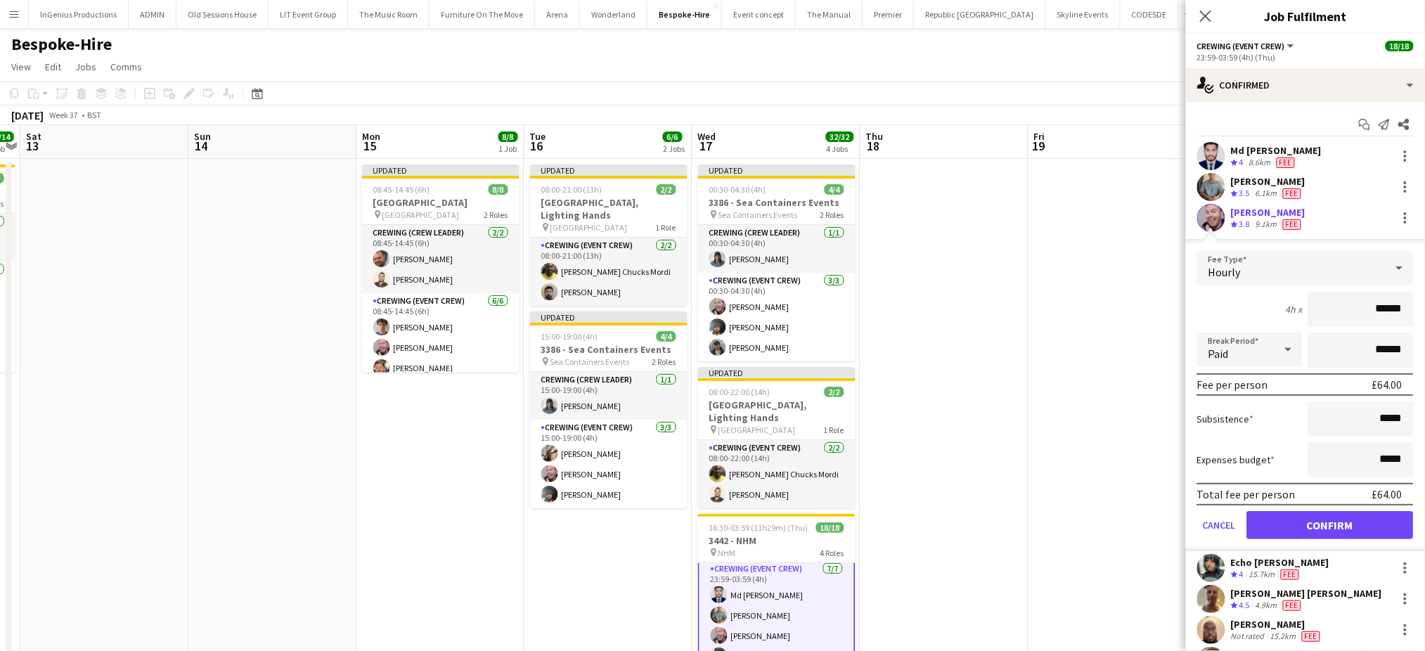
click at [1372, 297] on input "******" at bounding box center [1361, 309] width 105 height 35
type input "***"
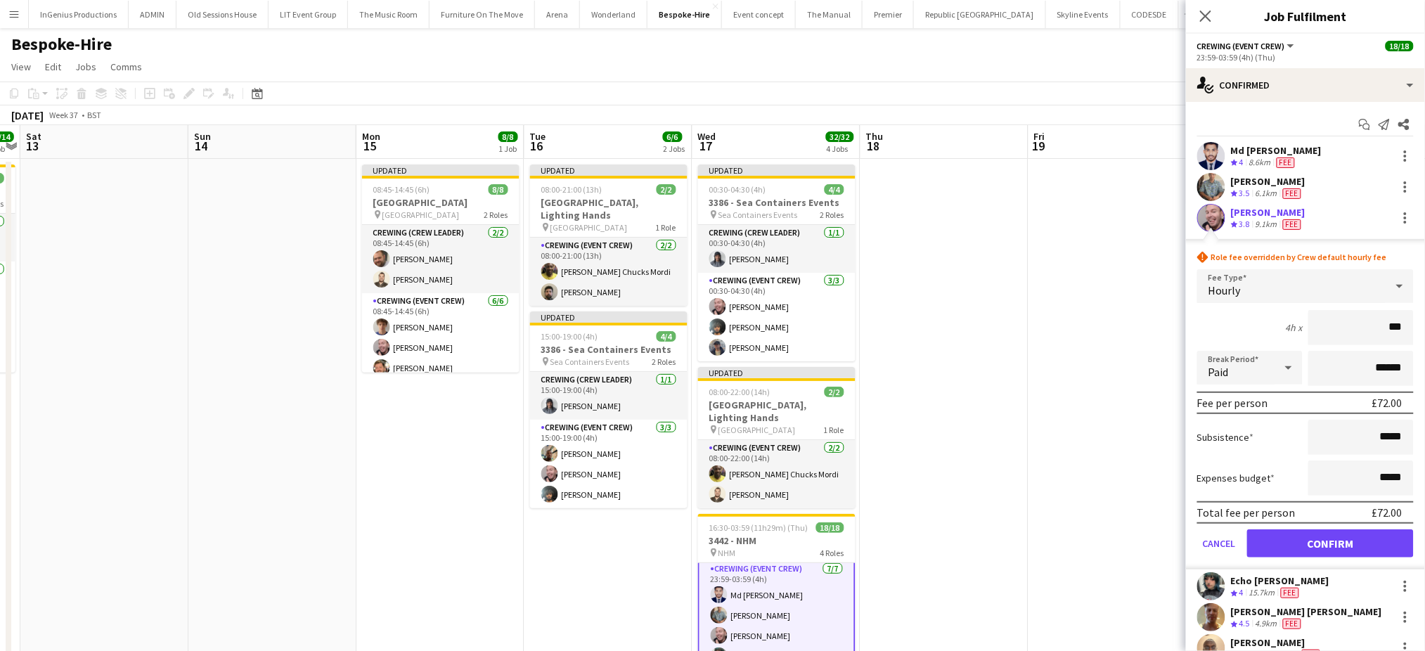
click button "Confirm" at bounding box center [1330, 543] width 167 height 28
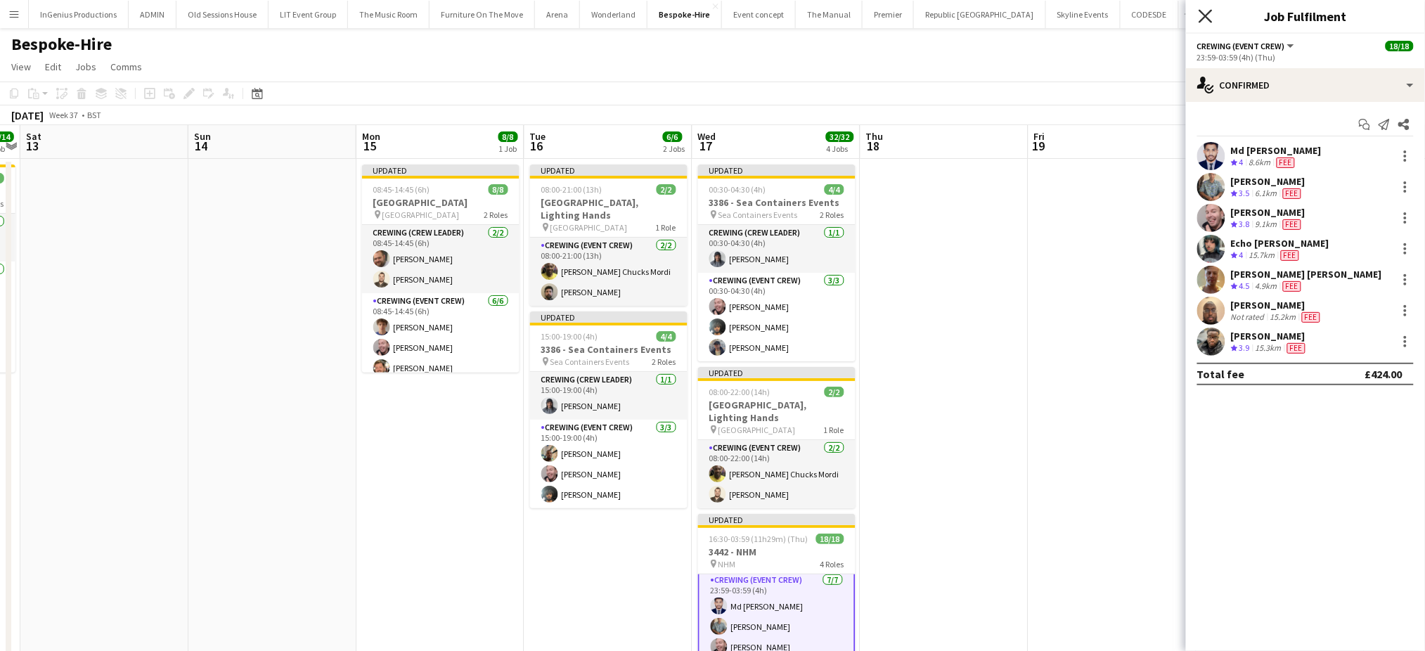
click at [1204, 11] on icon "Close pop-in" at bounding box center [1205, 15] width 13 height 13
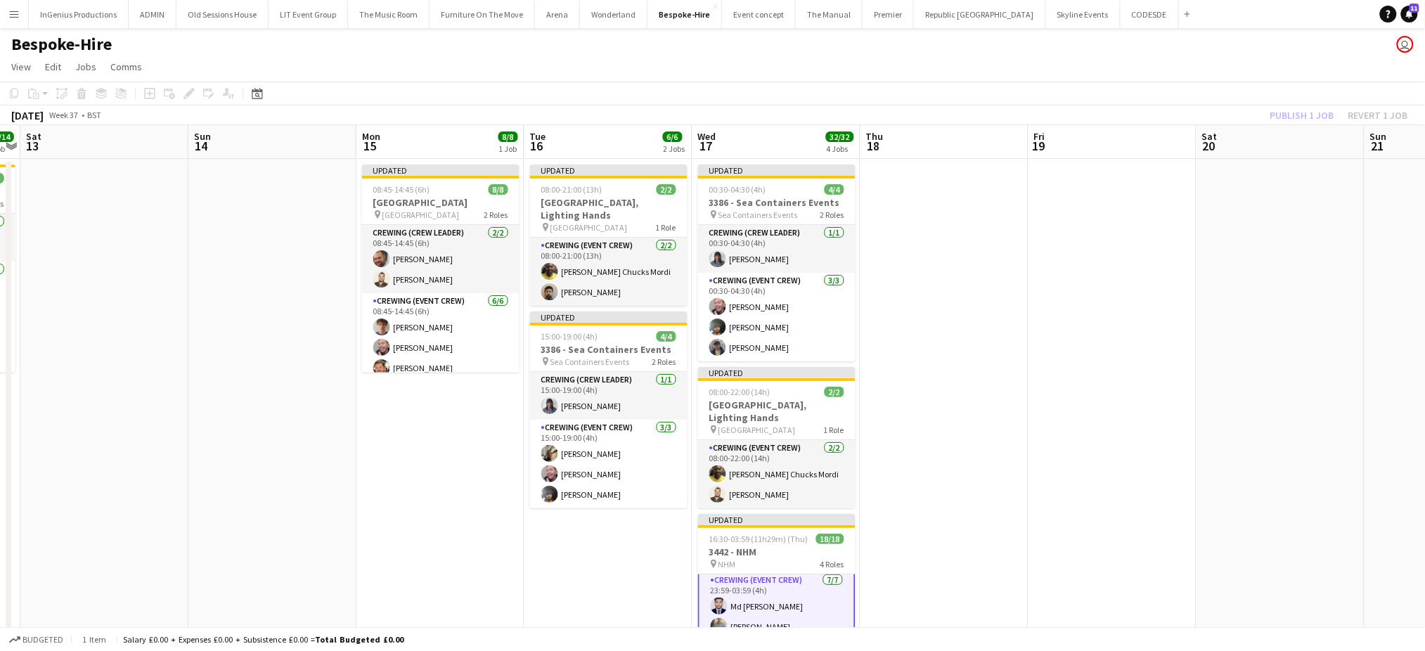
click at [1180, 88] on app-toolbar "Copy Paste Paste Ctrl+V Paste with crew Ctrl+Shift+V Paste linked Job Delete Gr…" at bounding box center [712, 94] width 1425 height 24
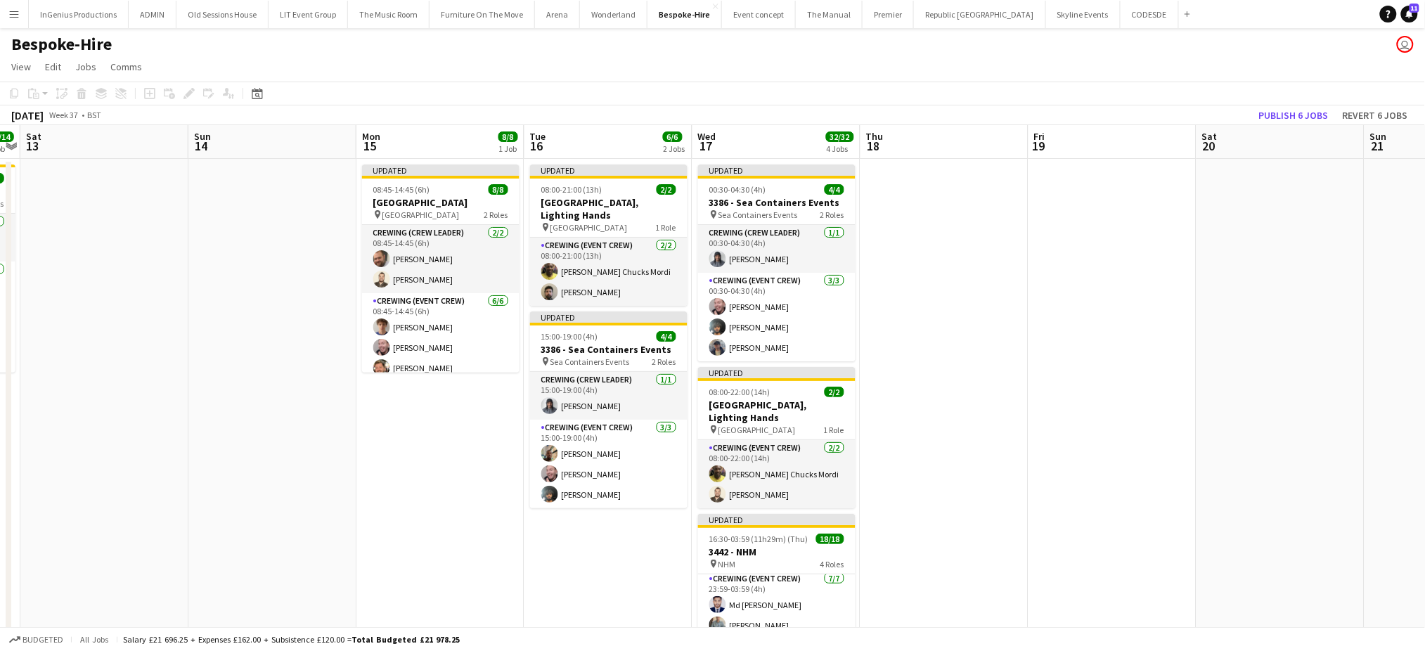
scroll to position [318, 0]
click at [1279, 110] on button "Publish 6 jobs" at bounding box center [1294, 115] width 81 height 18
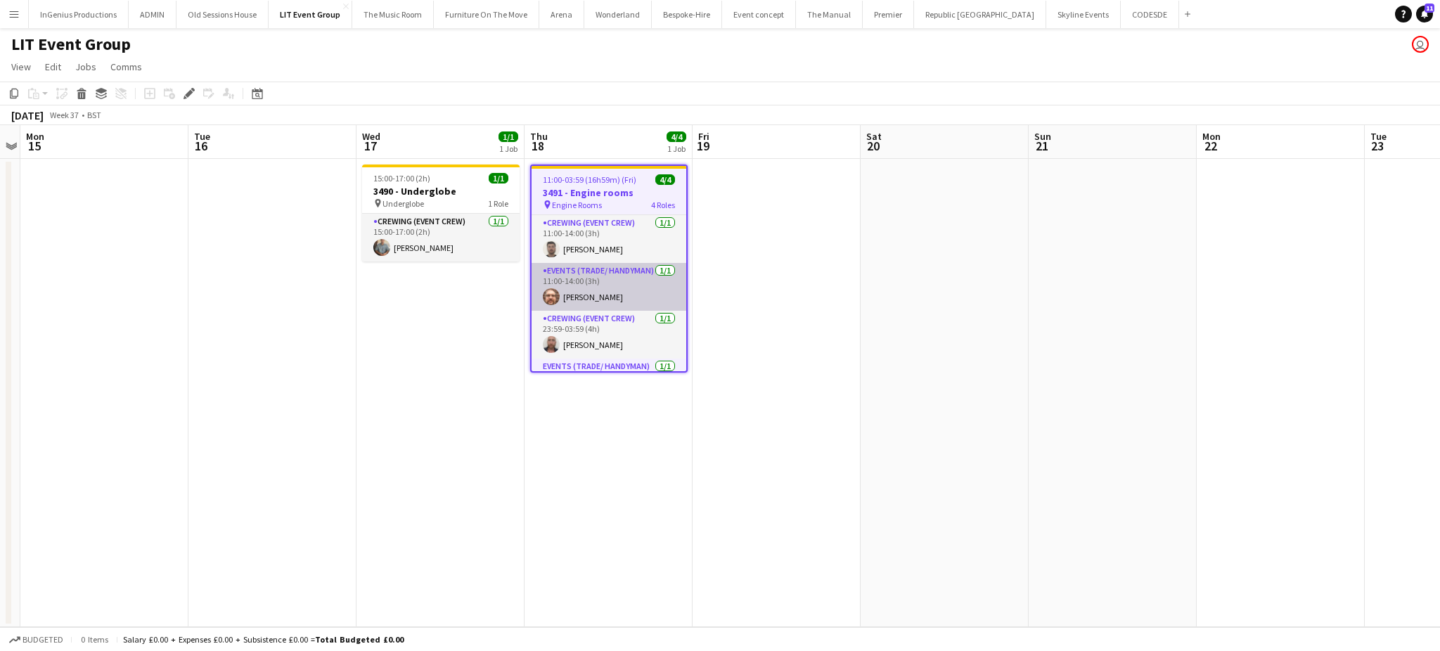
click at [632, 294] on app-card-role "Events (Trade/ Handyman) [DATE] 11:00-14:00 (3h) [PERSON_NAME]" at bounding box center [609, 287] width 155 height 48
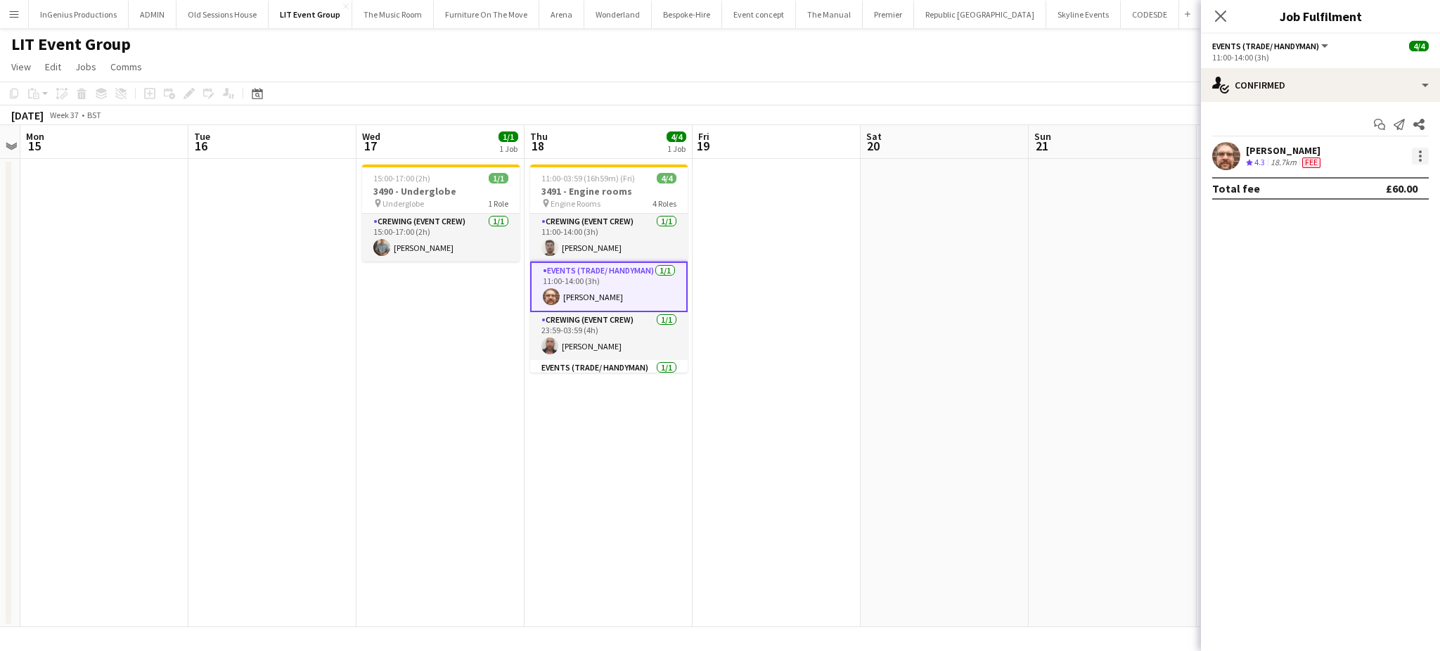
click at [1425, 156] on div at bounding box center [1420, 156] width 17 height 17
click at [1400, 169] on button "Edit fee" at bounding box center [1374, 182] width 110 height 34
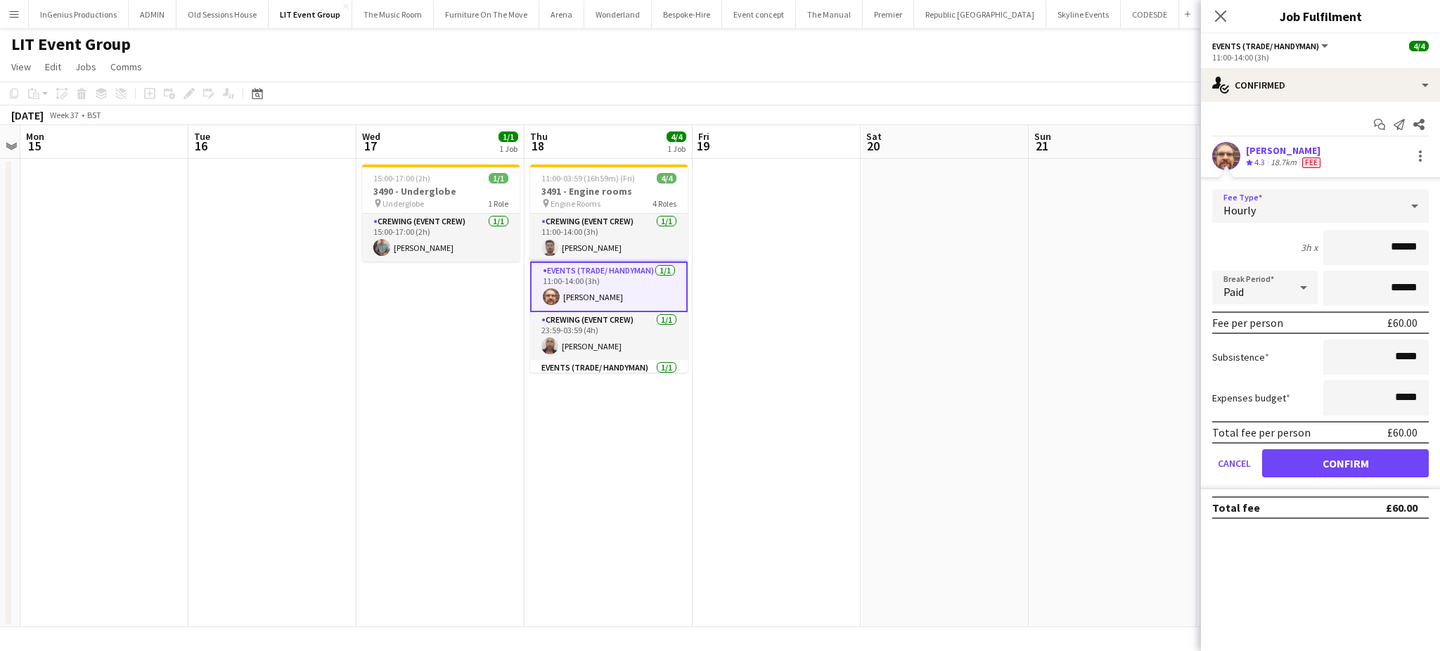
click at [1403, 209] on div at bounding box center [1415, 206] width 28 height 28
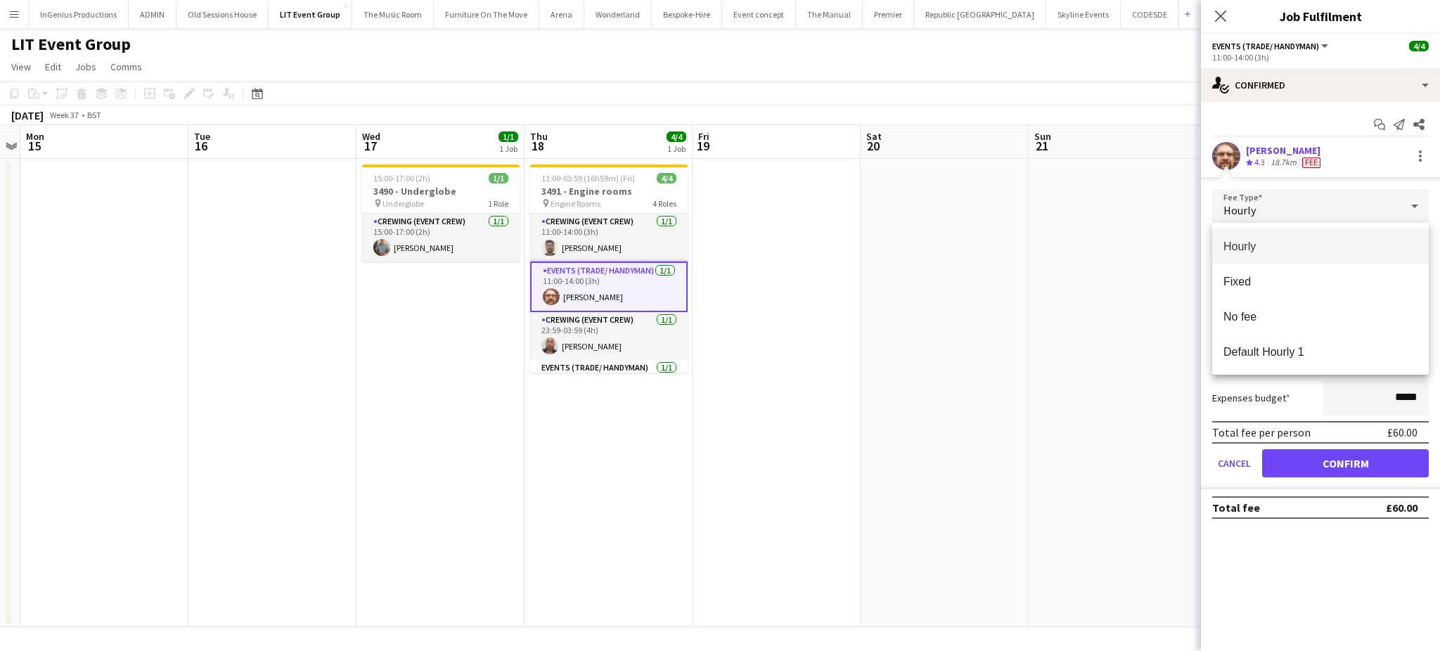
click at [1315, 597] on div at bounding box center [720, 325] width 1440 height 651
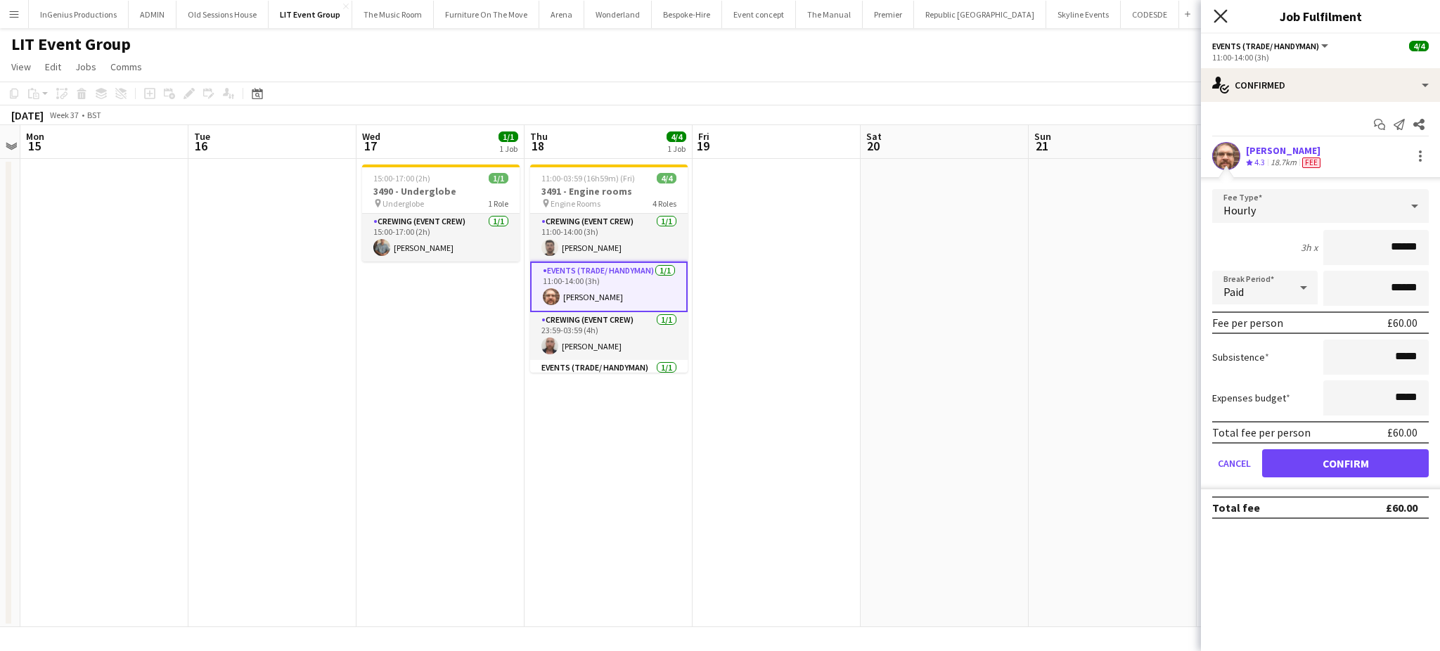
click at [1217, 16] on icon "Close pop-in" at bounding box center [1220, 15] width 13 height 13
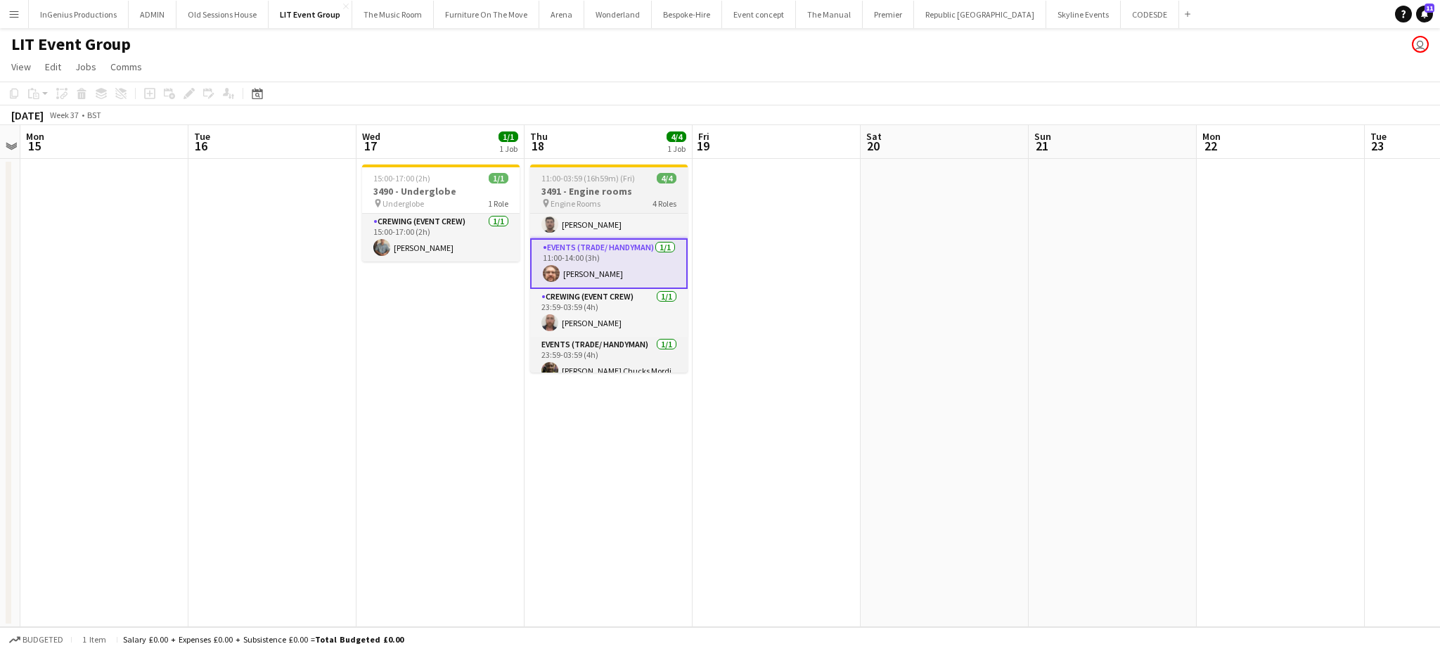
scroll to position [34, 0]
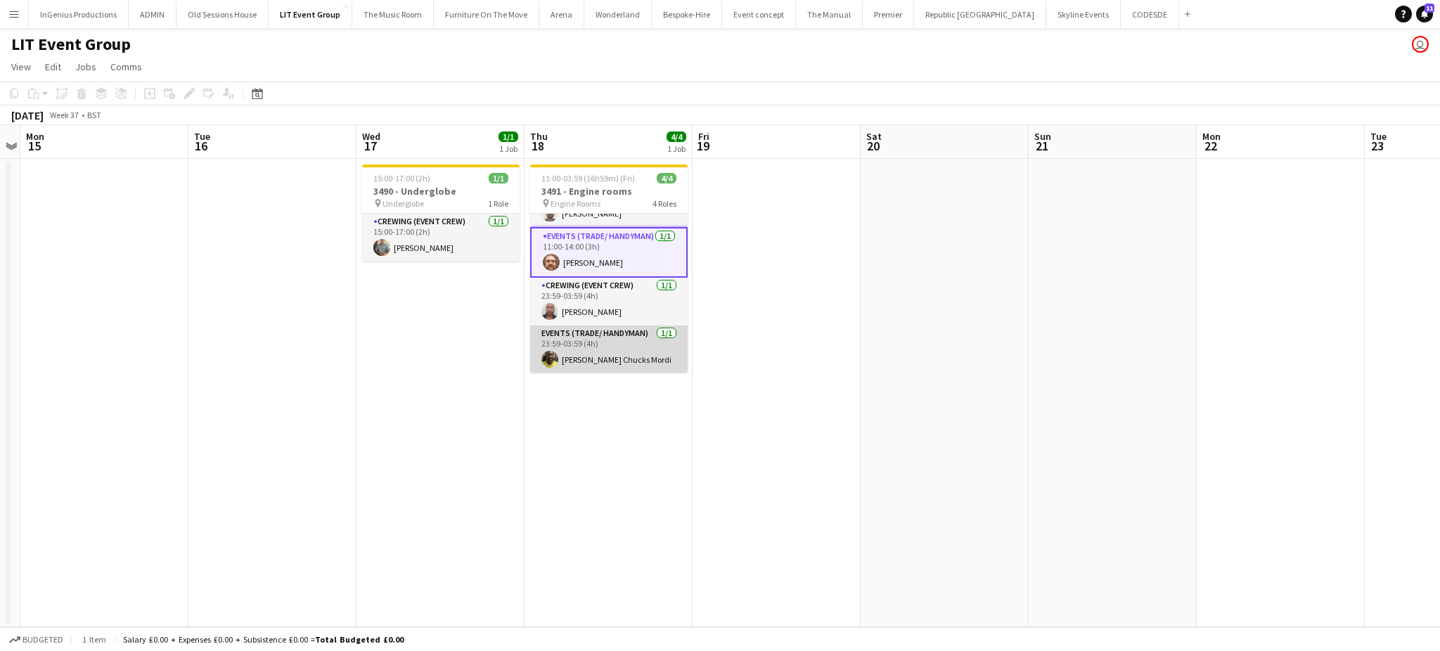
click at [596, 349] on app-card-role "Events (Trade/ Handyman) 1/1 23:59-03:59 (4h) Alphonsus Chucks Mordi" at bounding box center [608, 350] width 157 height 48
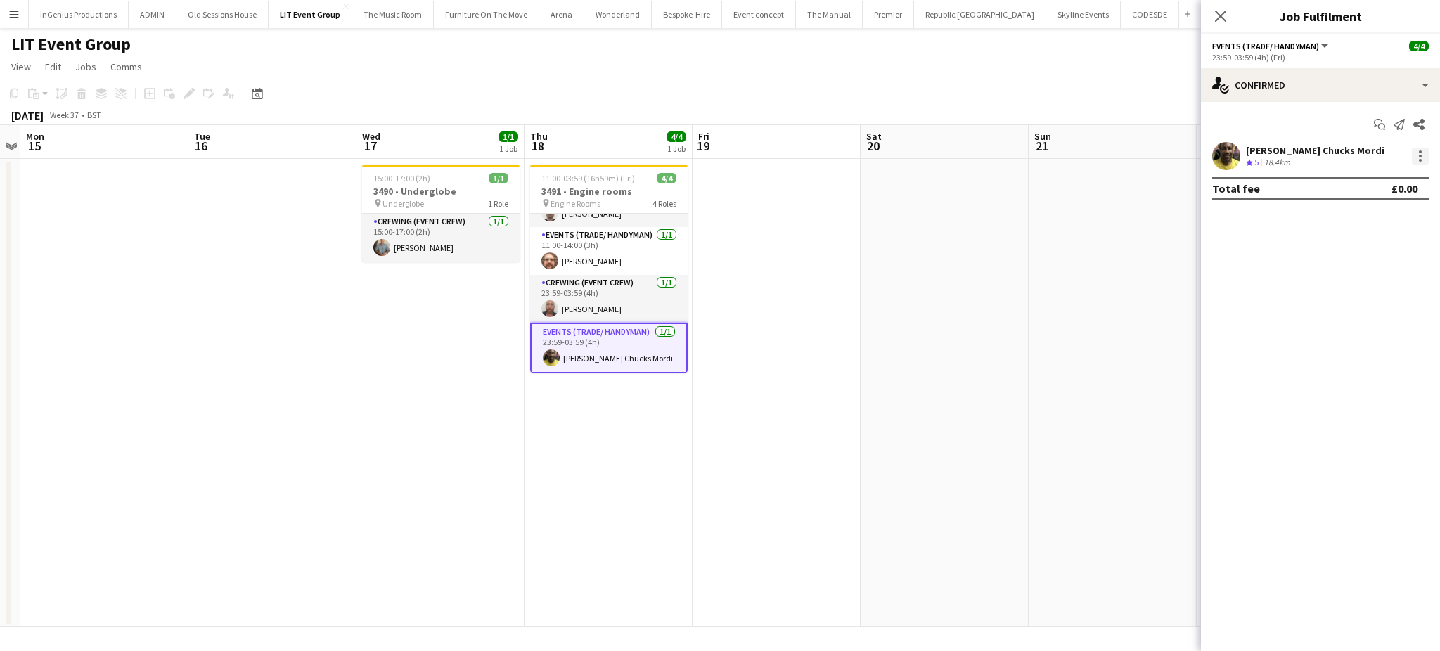
click at [1422, 149] on div at bounding box center [1420, 156] width 17 height 17
click at [1363, 174] on button "Edit fee" at bounding box center [1374, 182] width 110 height 34
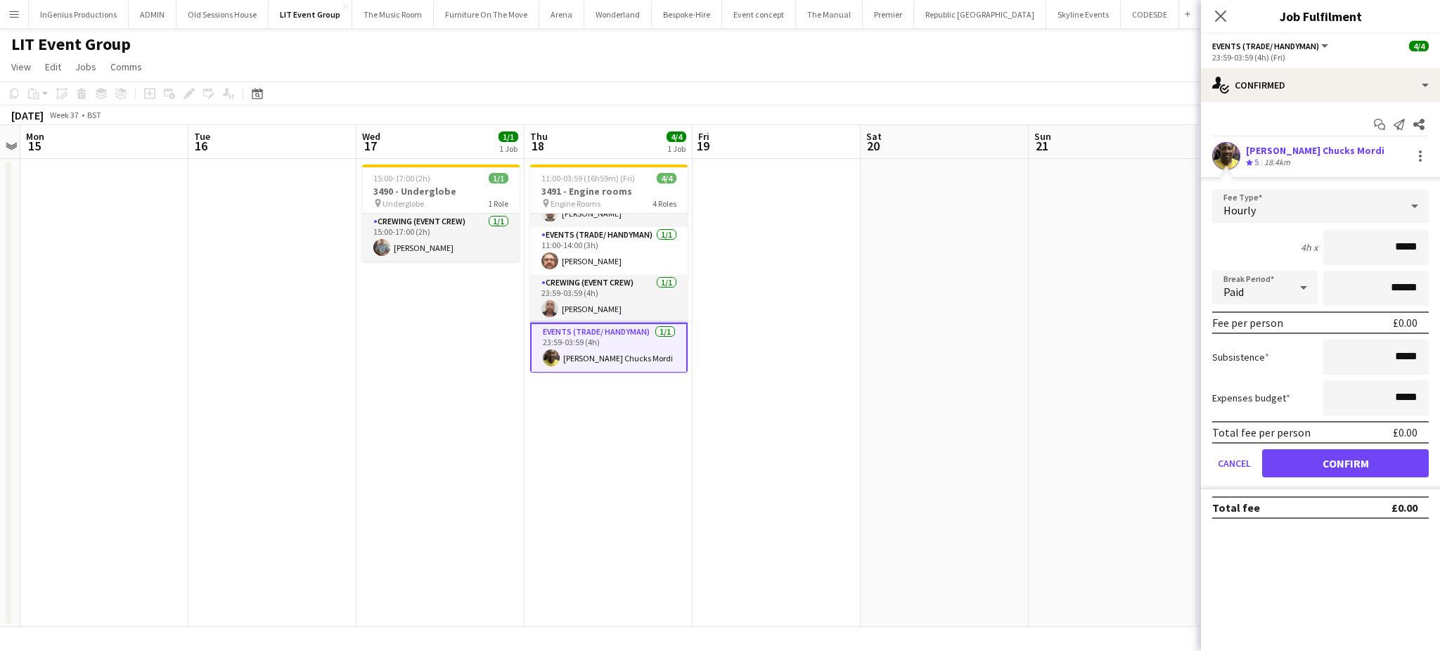
click at [1388, 240] on input "*****" at bounding box center [1375, 247] width 105 height 35
type input "***"
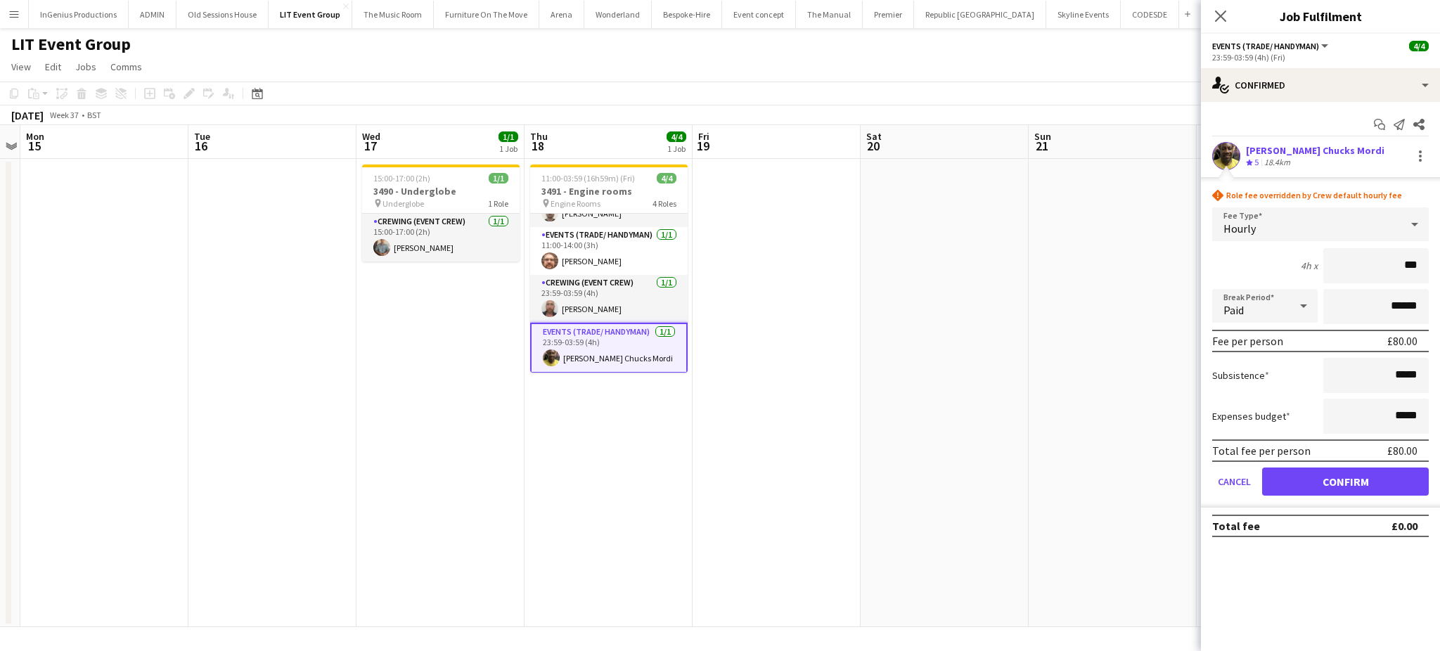
click button "Confirm" at bounding box center [1345, 482] width 167 height 28
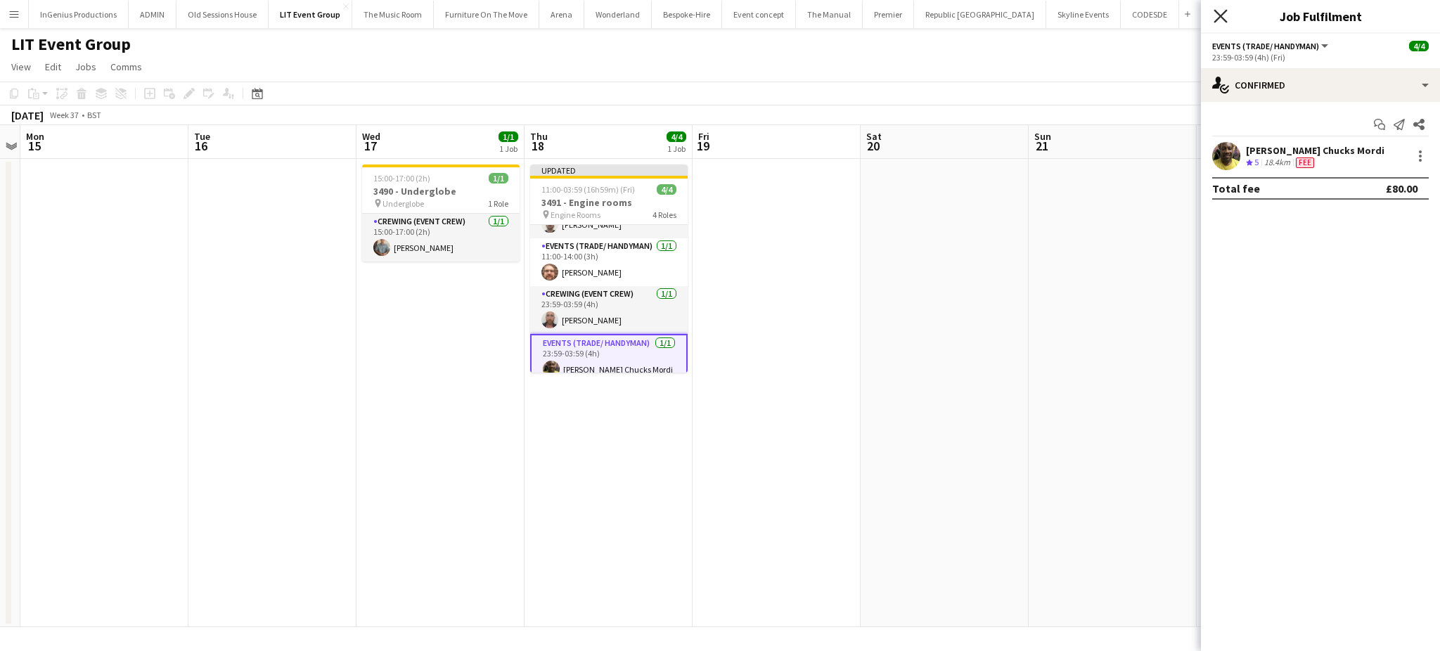
click at [1215, 16] on icon "Close pop-in" at bounding box center [1220, 15] width 13 height 13
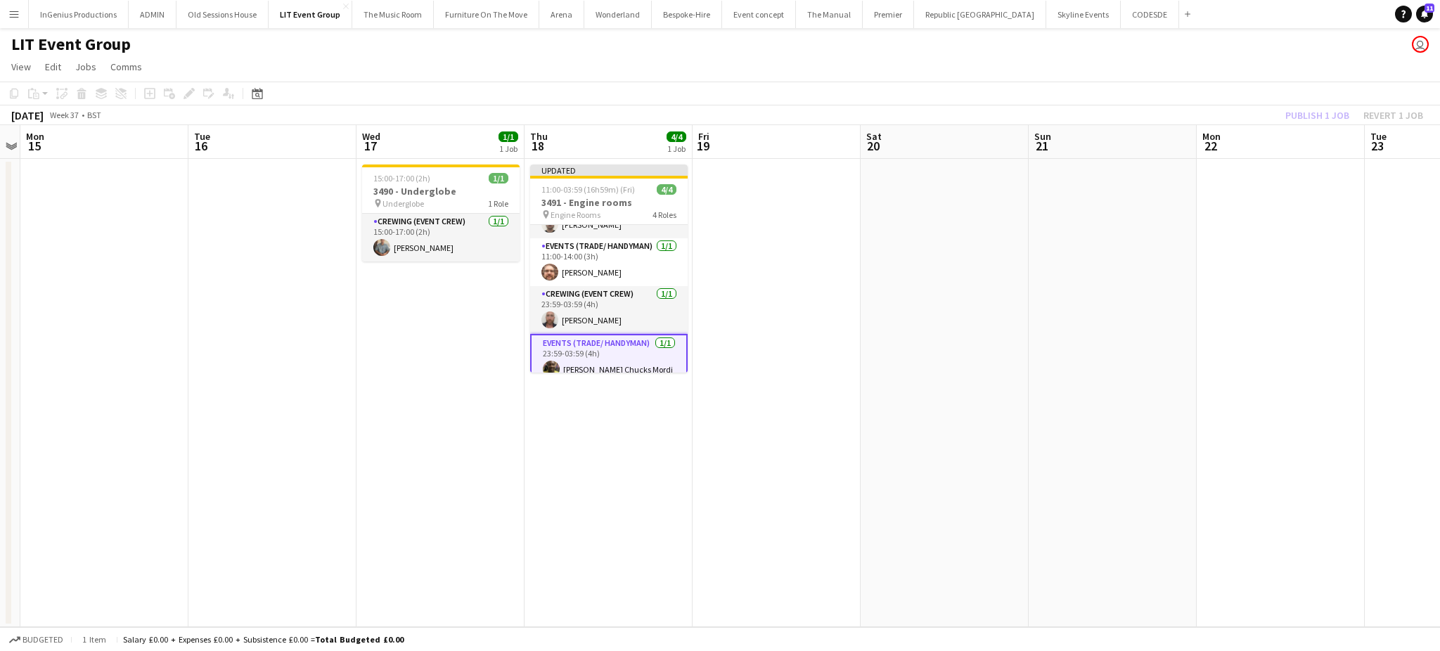
click at [1201, 55] on app-page-menu "View Day view expanded Day view collapsed Month view Date picker Jump to today …" at bounding box center [720, 68] width 1440 height 27
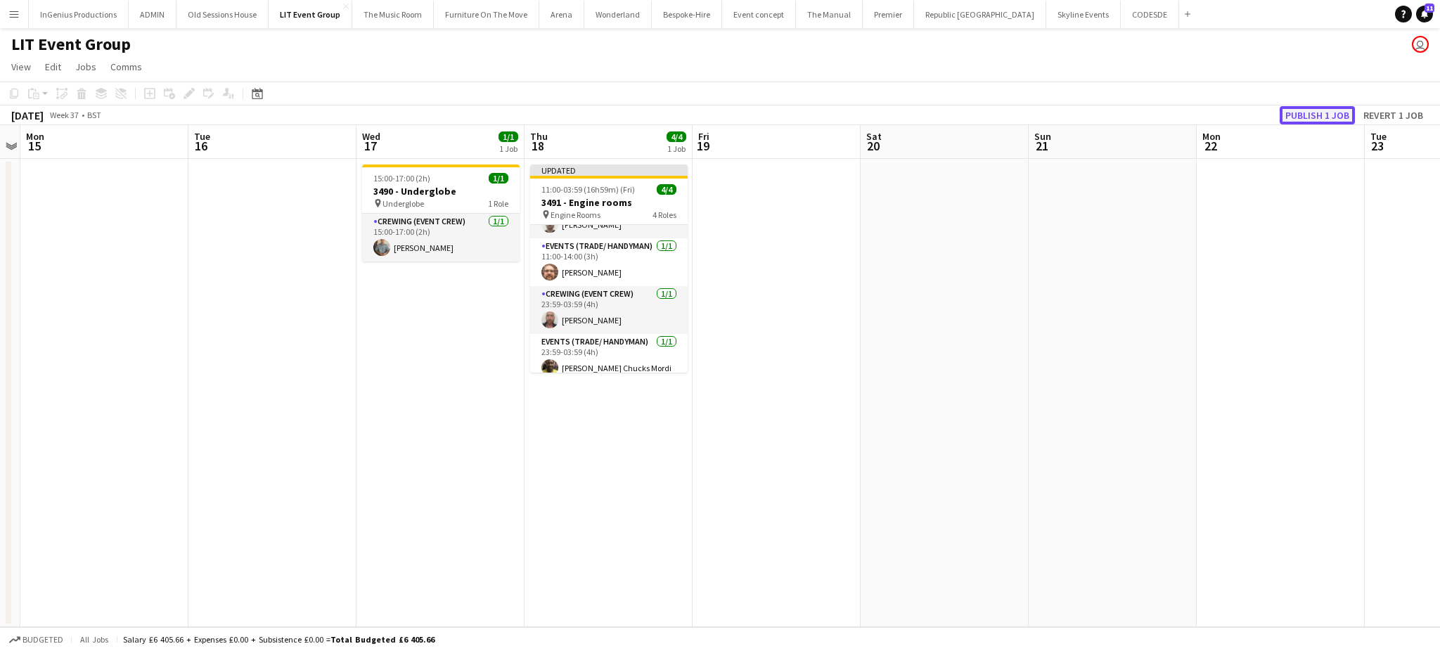
click at [1314, 115] on button "Publish 1 job" at bounding box center [1317, 115] width 75 height 18
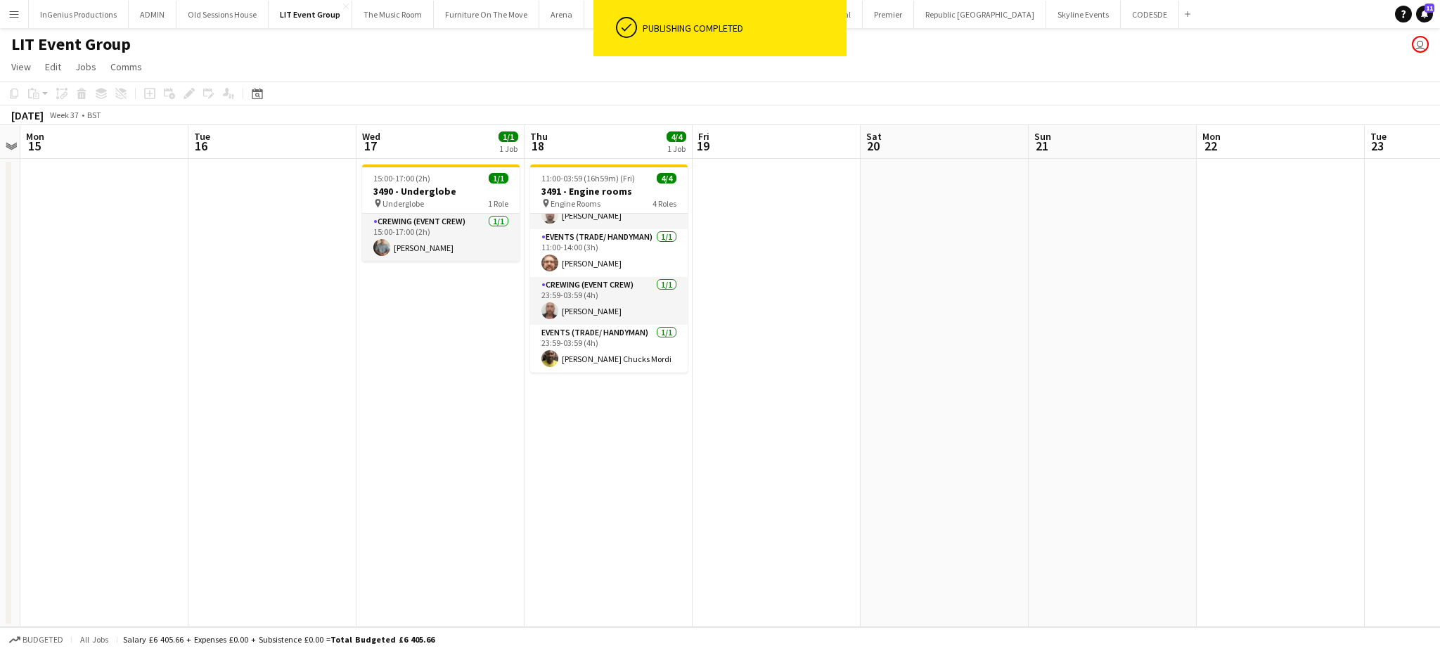
scroll to position [32, 0]
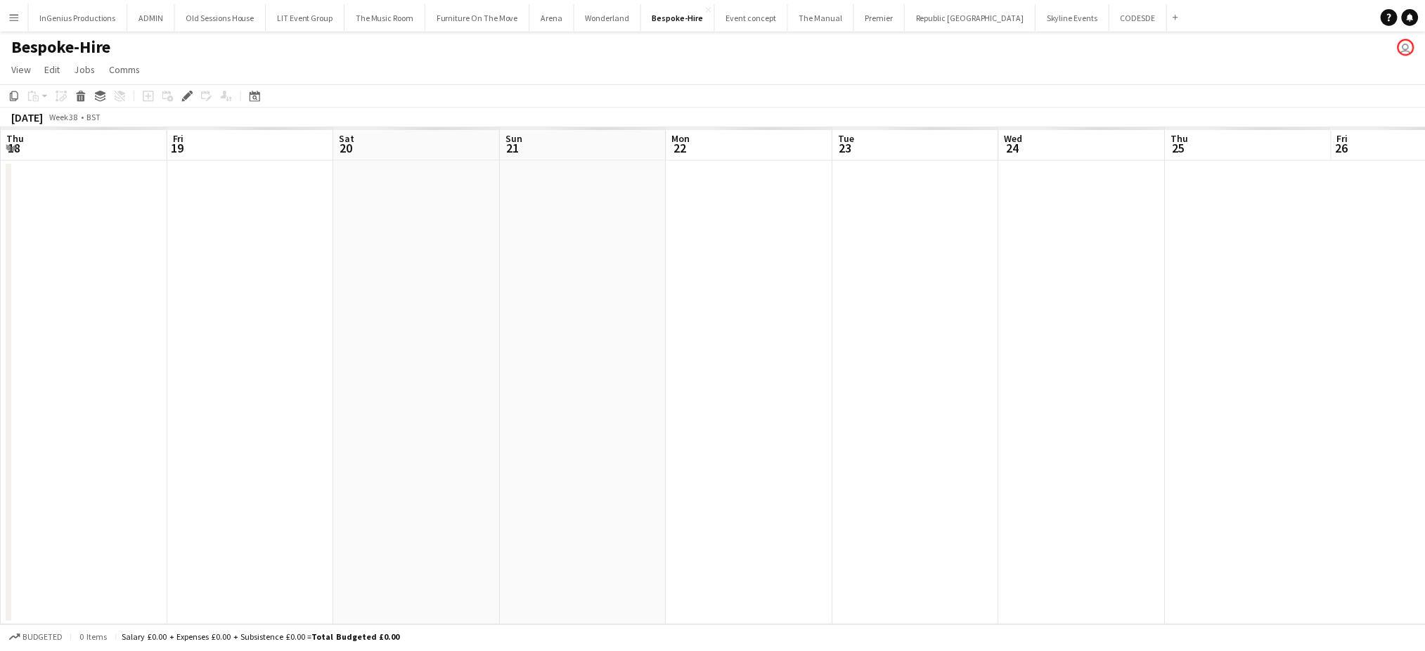
scroll to position [0, 484]
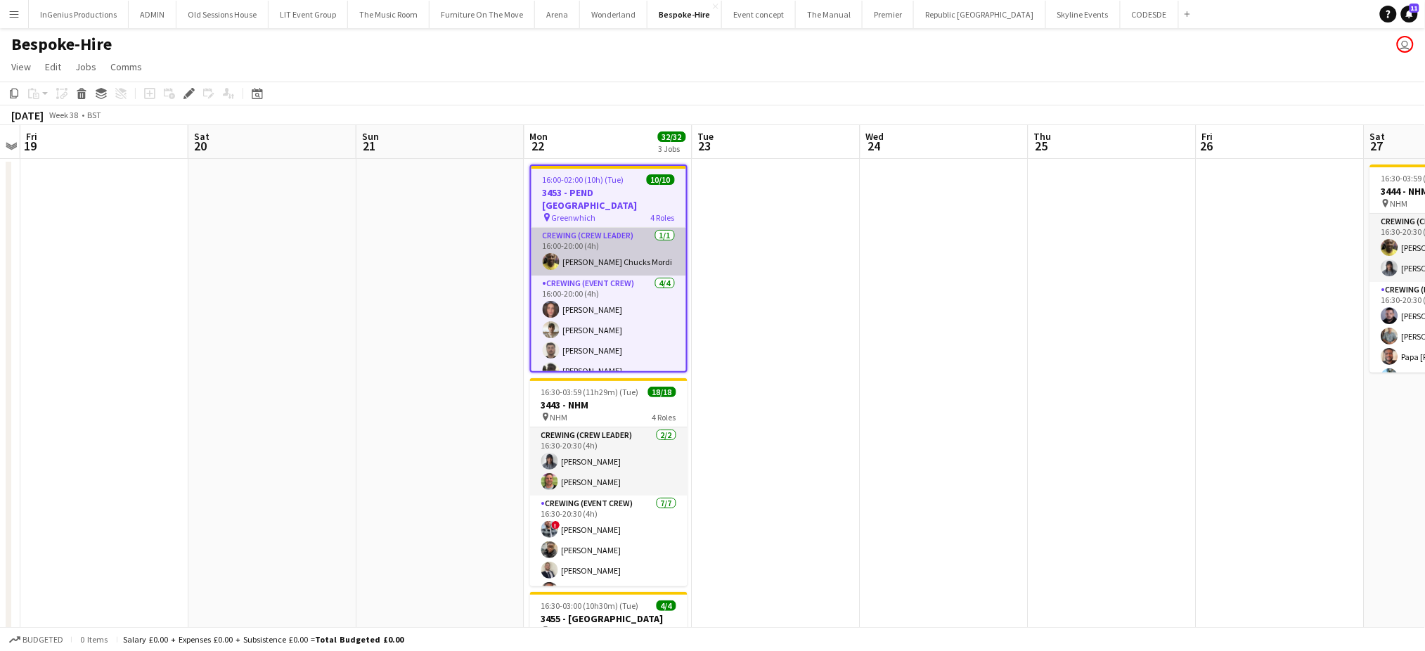
click at [583, 257] on app-card-role "Crewing (Crew Leader) [DATE] 16:00-20:00 (4h) [PERSON_NAME] Chucks [PERSON_NAME]" at bounding box center [609, 252] width 155 height 48
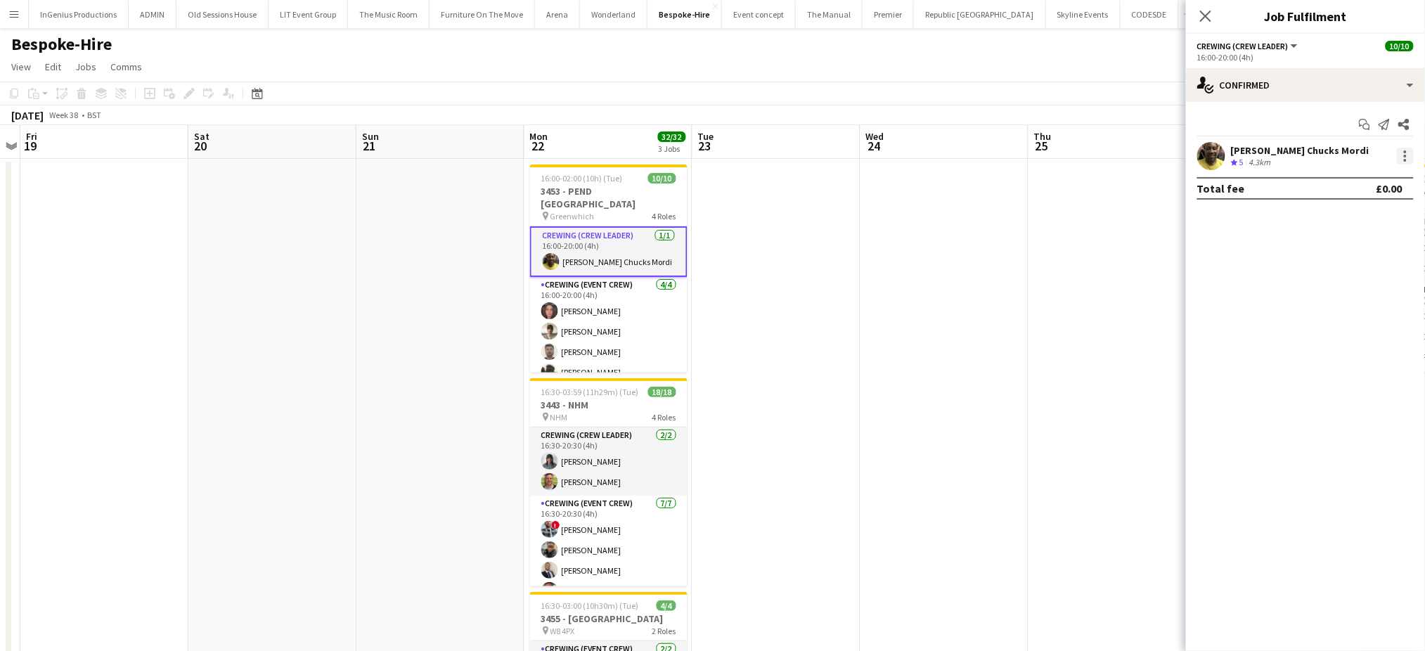
click at [1403, 157] on div at bounding box center [1405, 156] width 17 height 17
click at [1351, 181] on span "Edit fee" at bounding box center [1335, 182] width 38 height 12
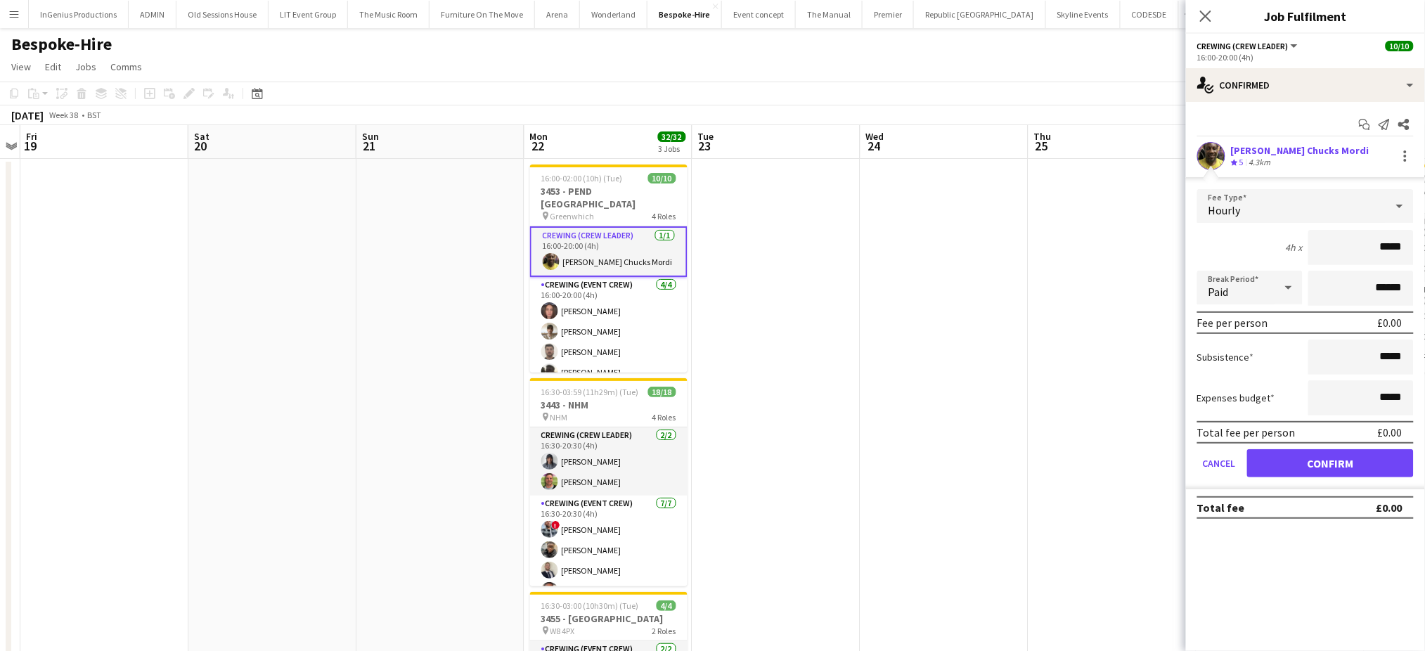
click at [1385, 241] on input "*****" at bounding box center [1361, 247] width 105 height 35
type input "***"
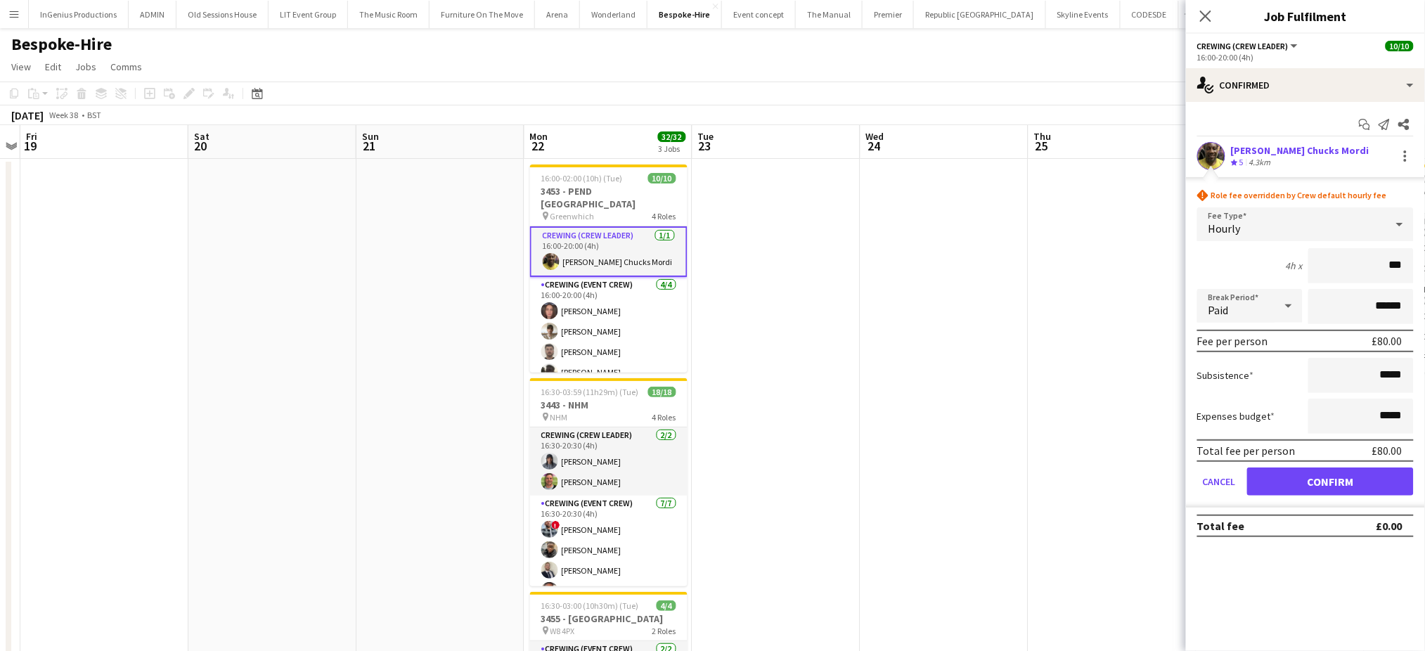
click button "Confirm" at bounding box center [1330, 482] width 167 height 28
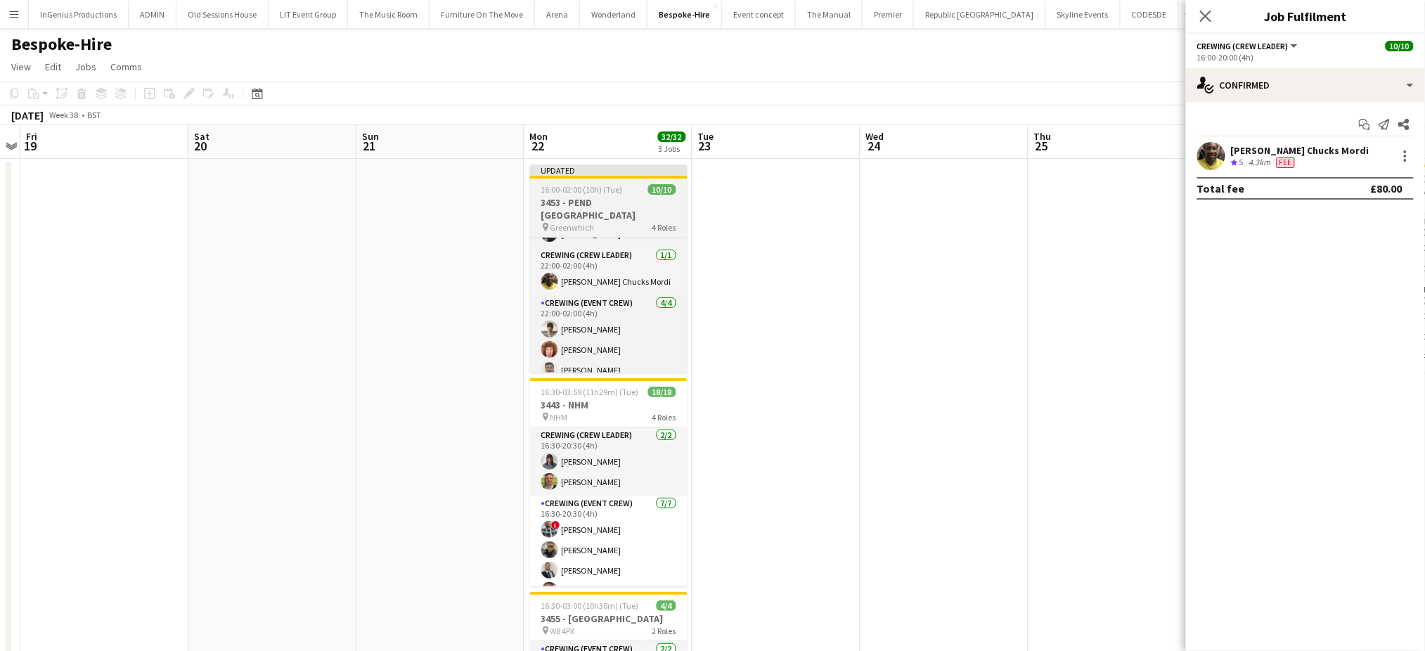
scroll to position [181, 0]
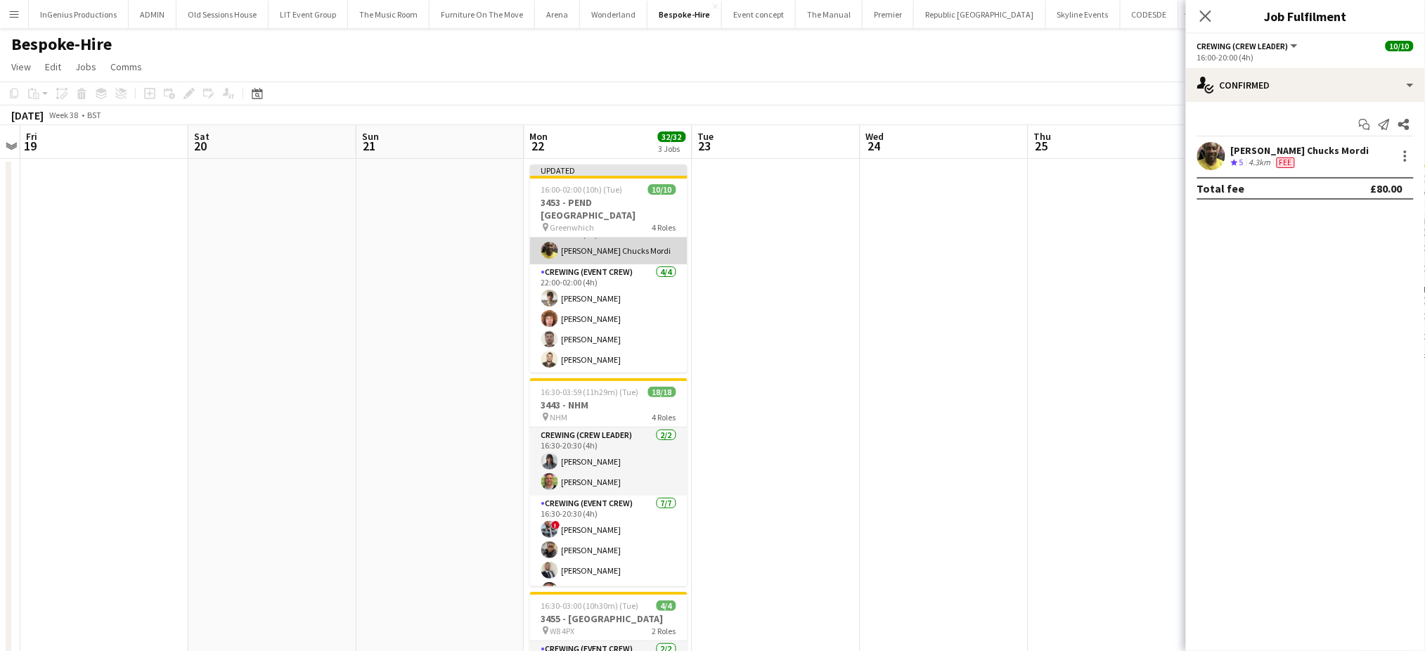
click at [631, 250] on app-card-role "Crewing (Crew Leader) 1/1 22:00-02:00 (4h) Alphonsus Chucks Mordi" at bounding box center [608, 241] width 157 height 48
click at [1401, 163] on div at bounding box center [1405, 156] width 17 height 17
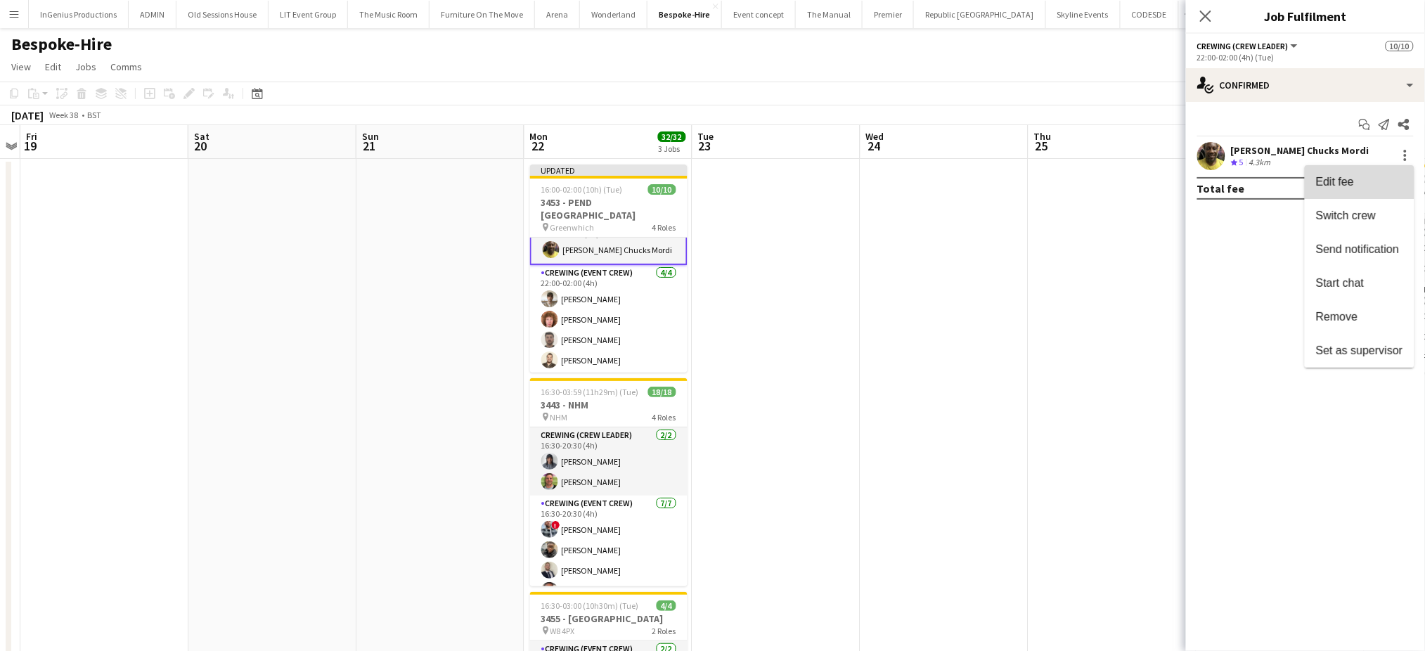
click at [1364, 175] on button "Edit fee" at bounding box center [1360, 182] width 110 height 34
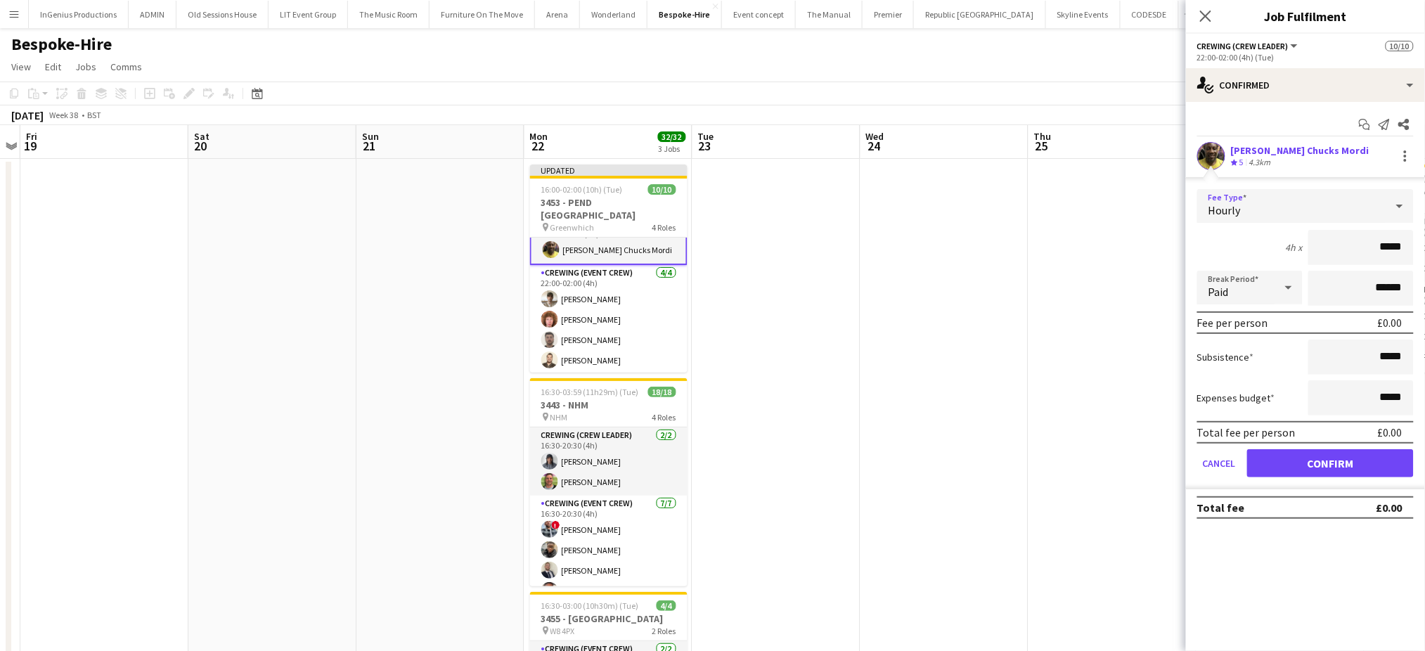
click at [1380, 205] on div "Hourly" at bounding box center [1291, 206] width 188 height 34
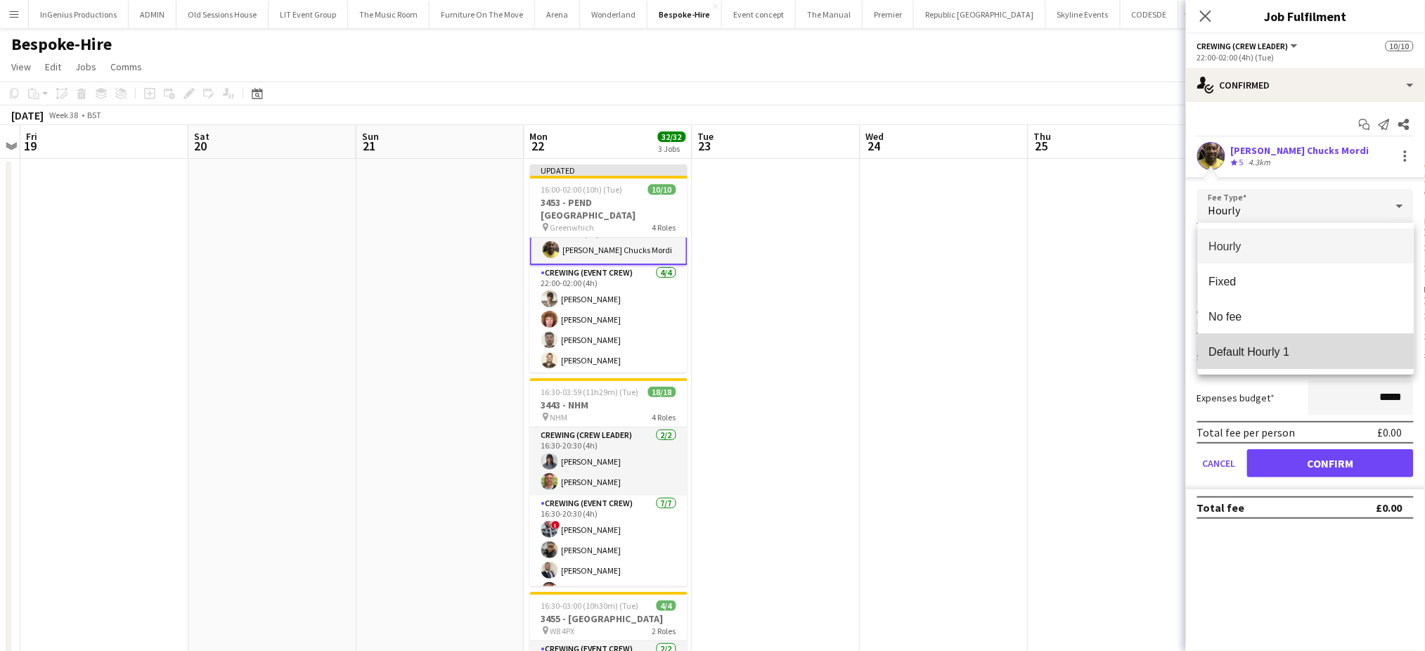
click at [1311, 353] on span "Default Hourly 1" at bounding box center [1306, 351] width 194 height 13
type input "******"
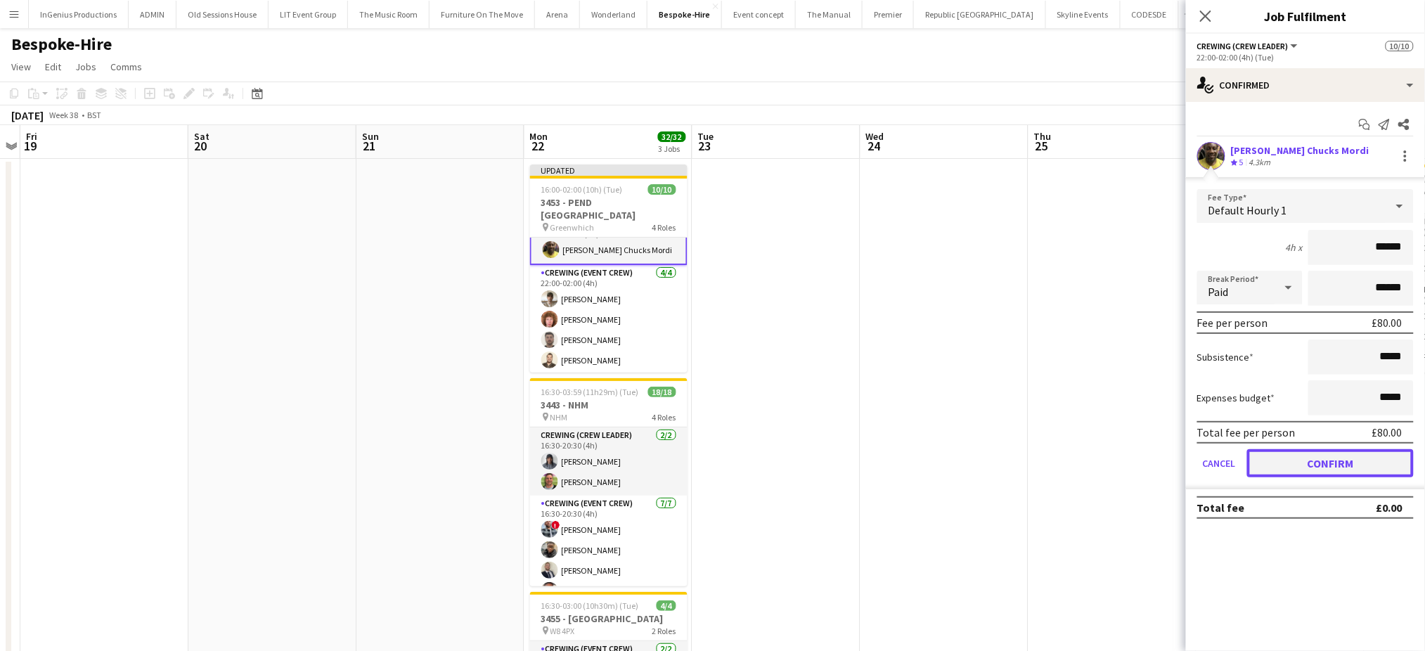
click at [1325, 464] on button "Confirm" at bounding box center [1330, 463] width 167 height 28
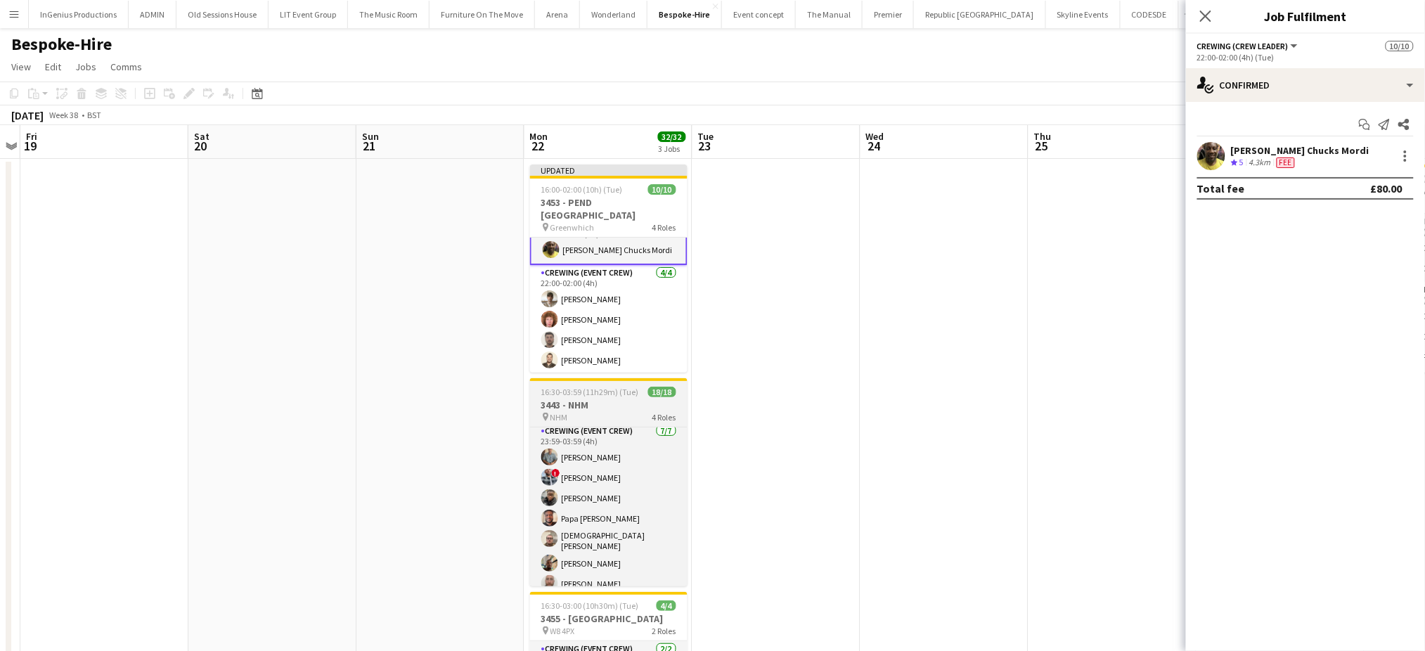
scroll to position [318, 0]
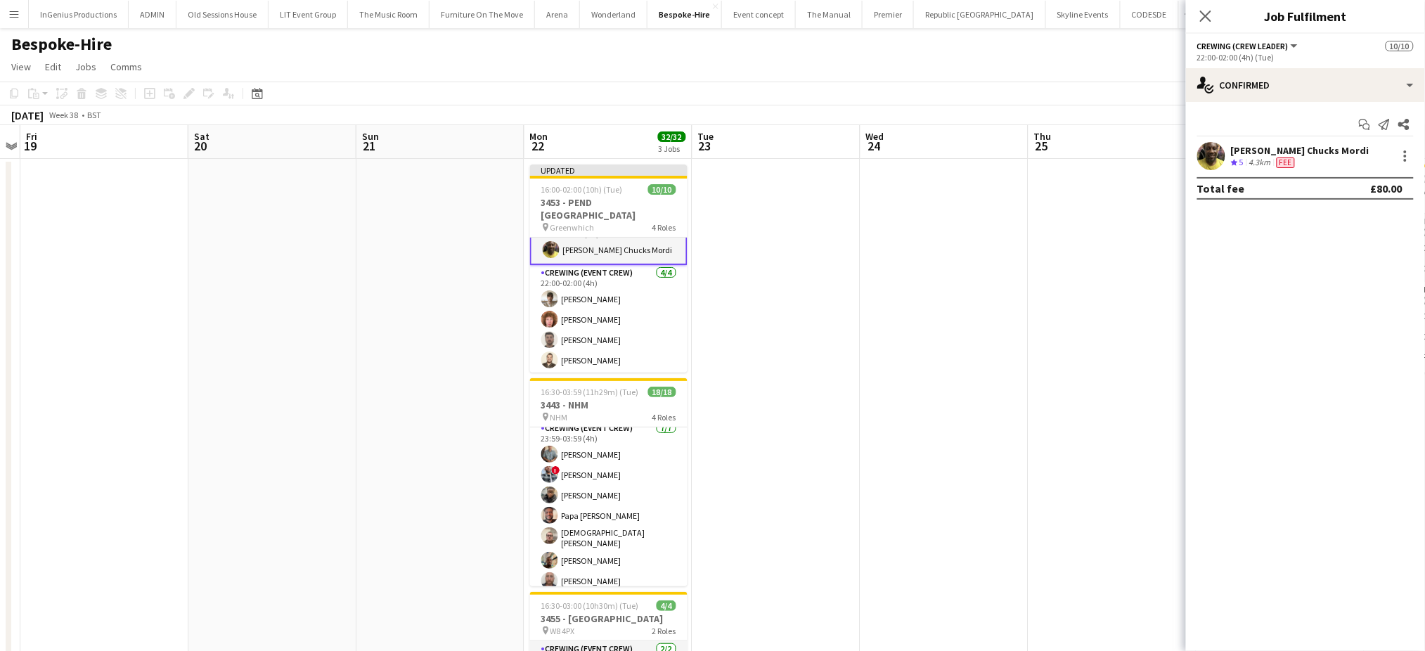
click at [740, 559] on app-date-cell at bounding box center [777, 557] width 168 height 797
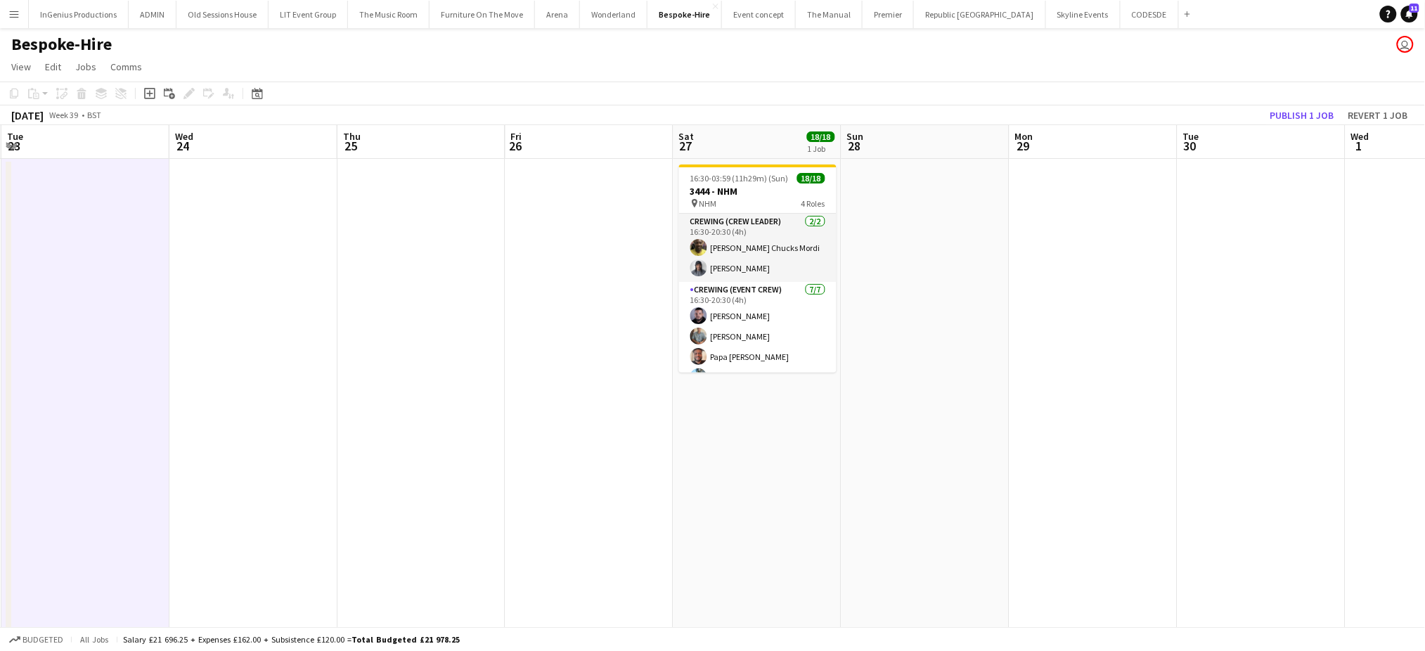
scroll to position [0, 561]
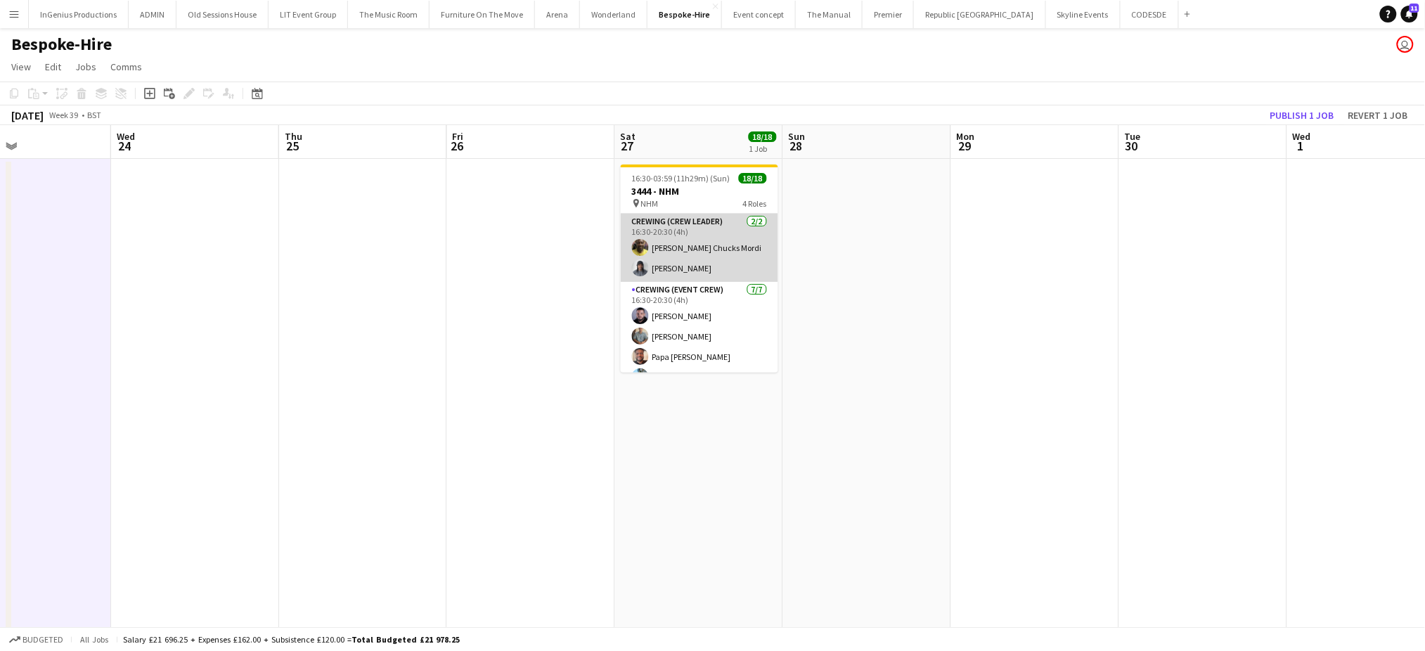
click at [673, 252] on app-card-role "Crewing (Crew Leader) 2/2 16:30-20:30 (4h) Alphonsus Chucks Mordi Kaine Caldeira" at bounding box center [699, 248] width 157 height 68
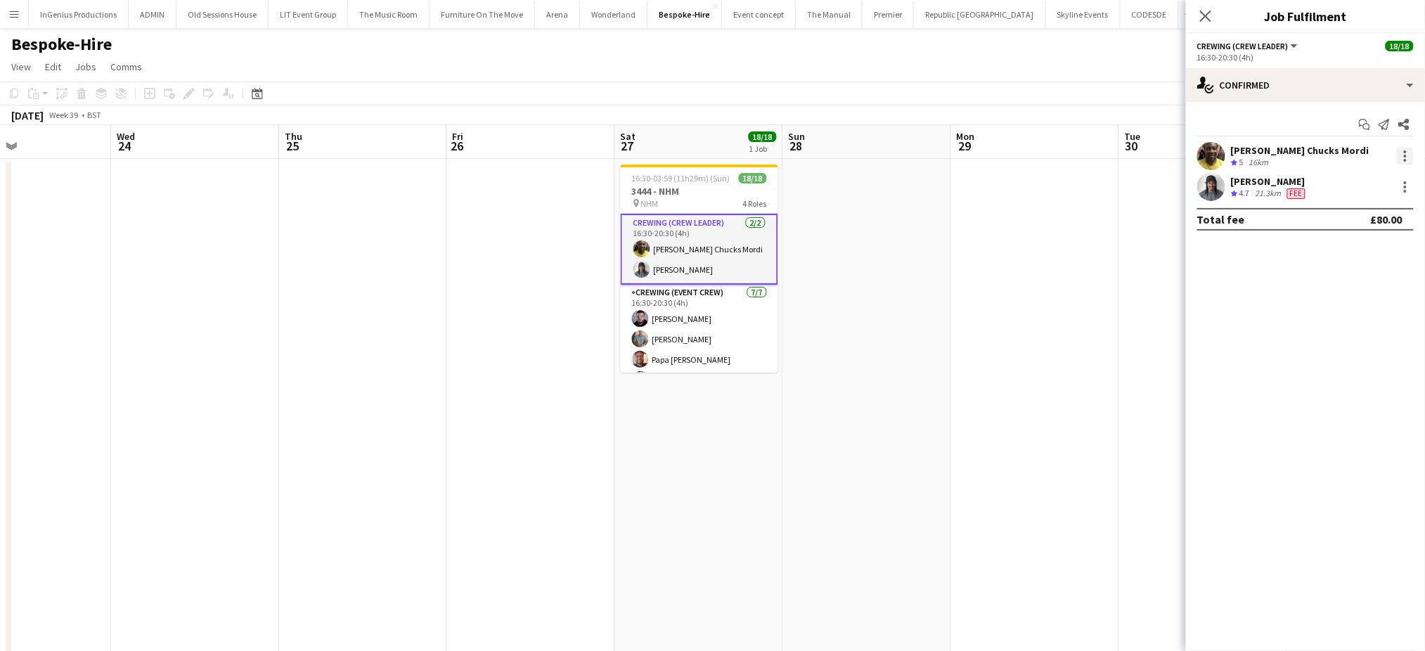
click at [1399, 152] on div at bounding box center [1405, 156] width 17 height 17
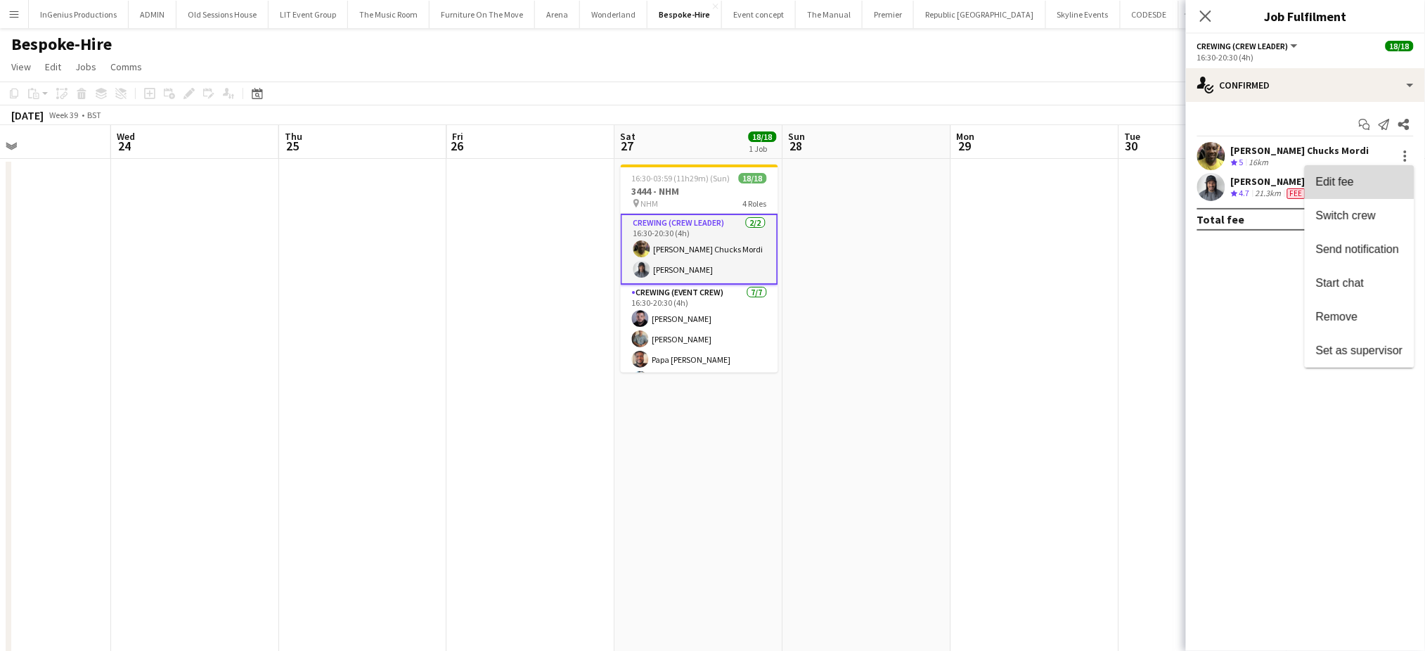
click at [1349, 175] on button "Edit fee" at bounding box center [1360, 182] width 110 height 34
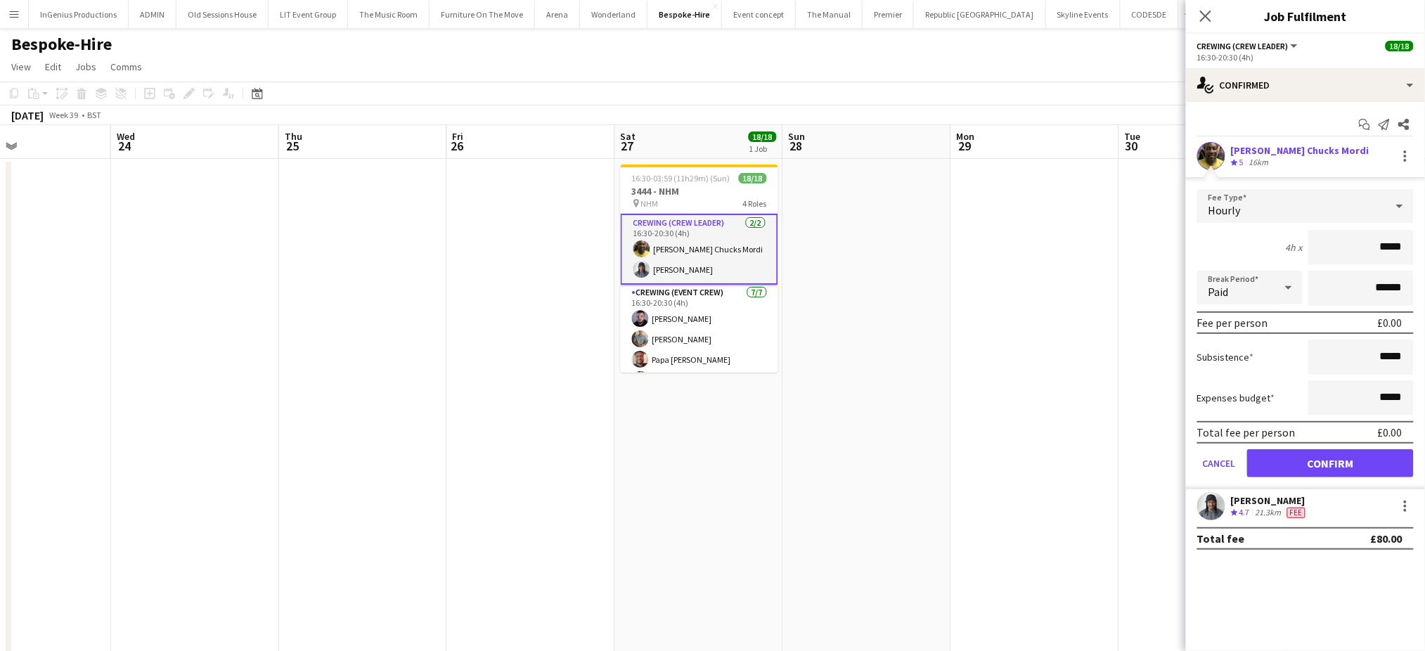
click at [1368, 243] on input "*****" at bounding box center [1361, 247] width 105 height 35
type input "***"
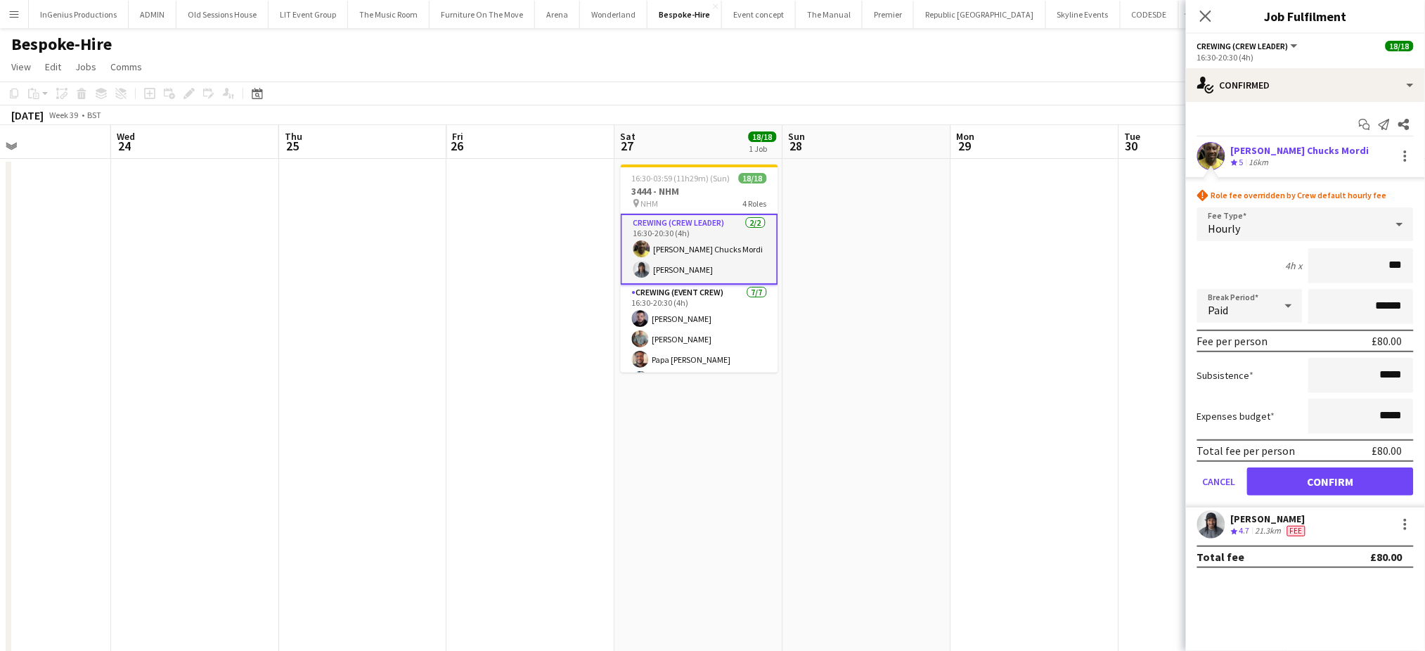
click button "Confirm" at bounding box center [1330, 482] width 167 height 28
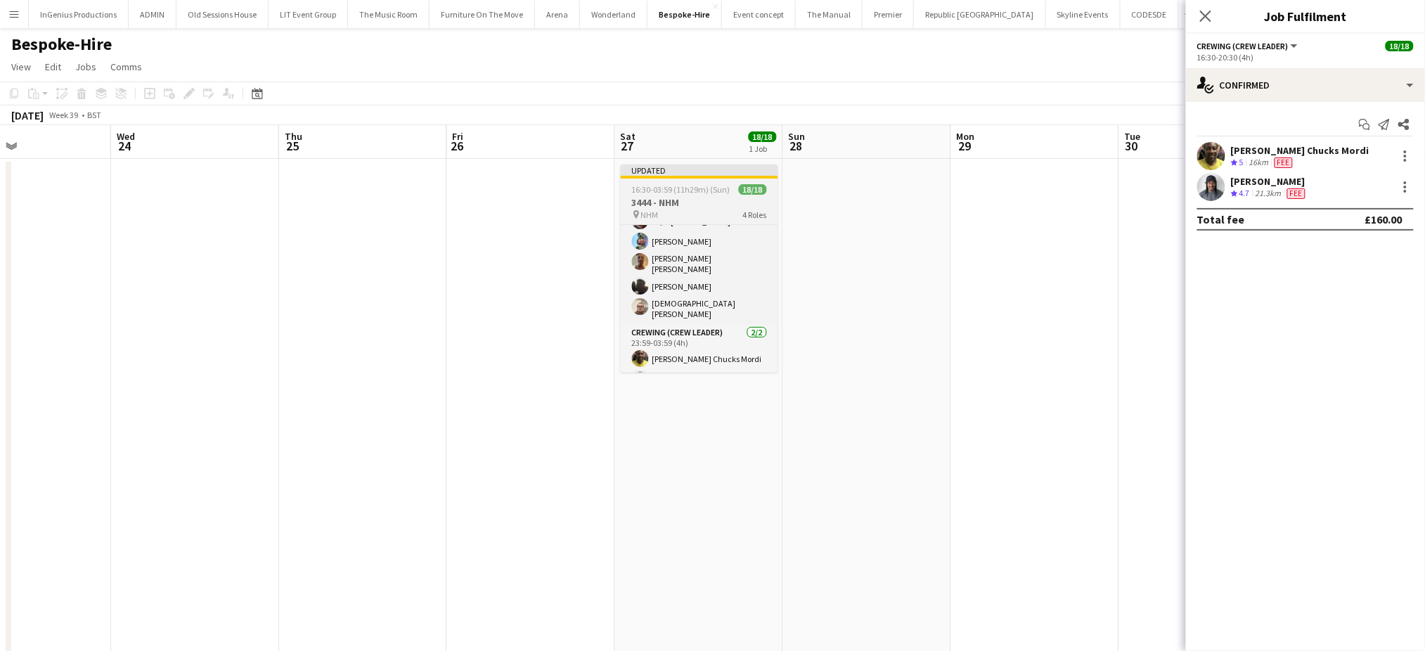
scroll to position [187, 0]
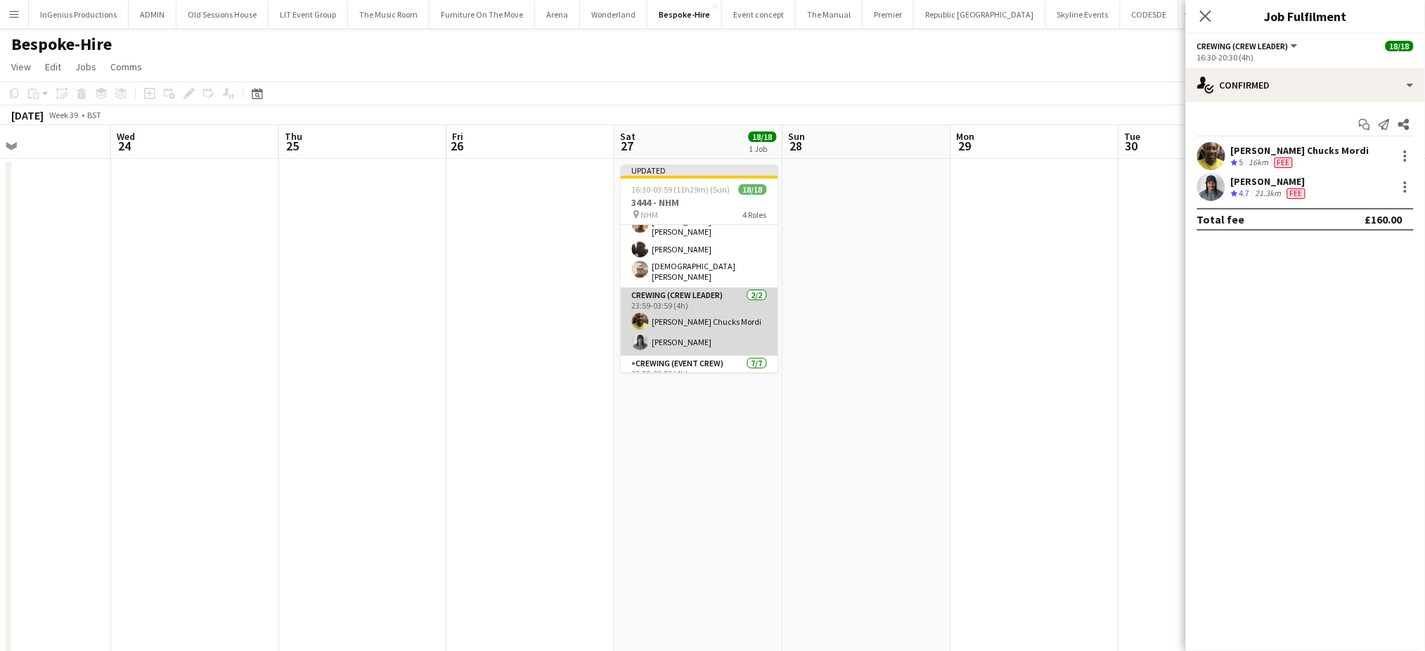
click at [710, 318] on app-card-role "Crewing (Crew Leader) 2/2 23:59-03:59 (4h) Alphonsus Chucks Mordi Kaine Caldeira" at bounding box center [699, 322] width 157 height 68
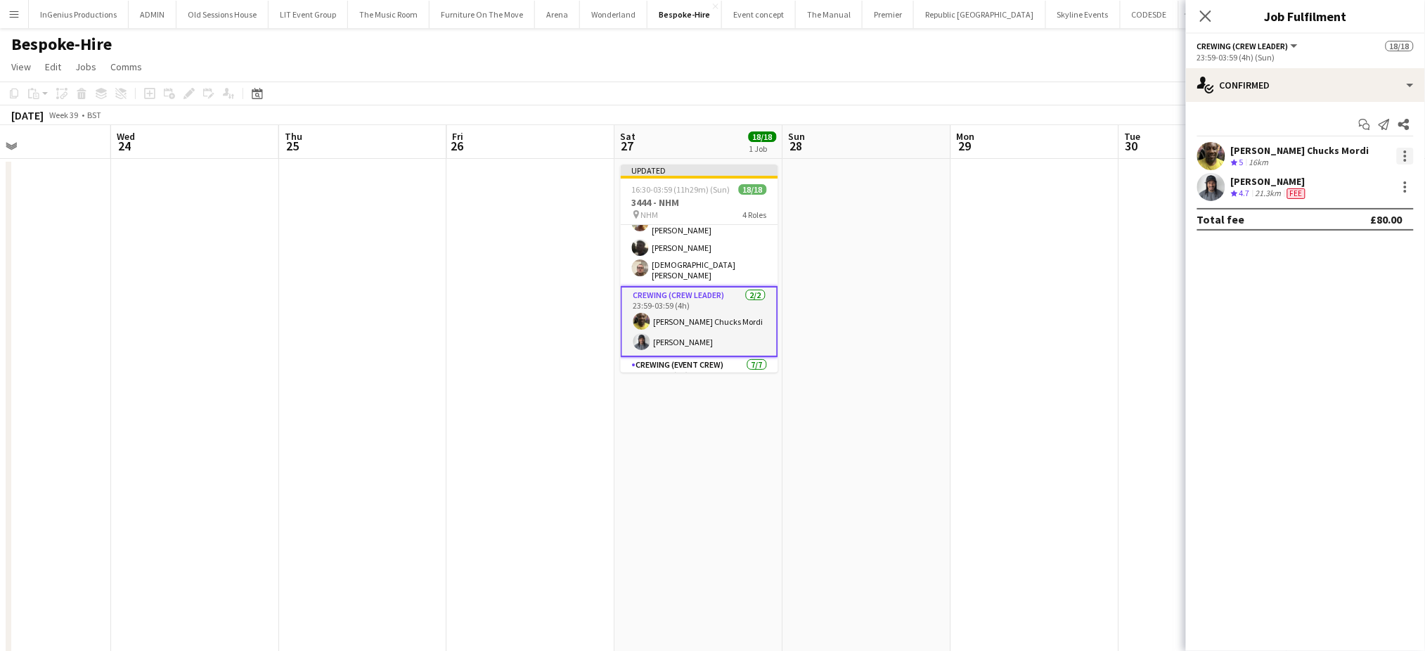
click at [1406, 159] on div at bounding box center [1405, 160] width 3 height 3
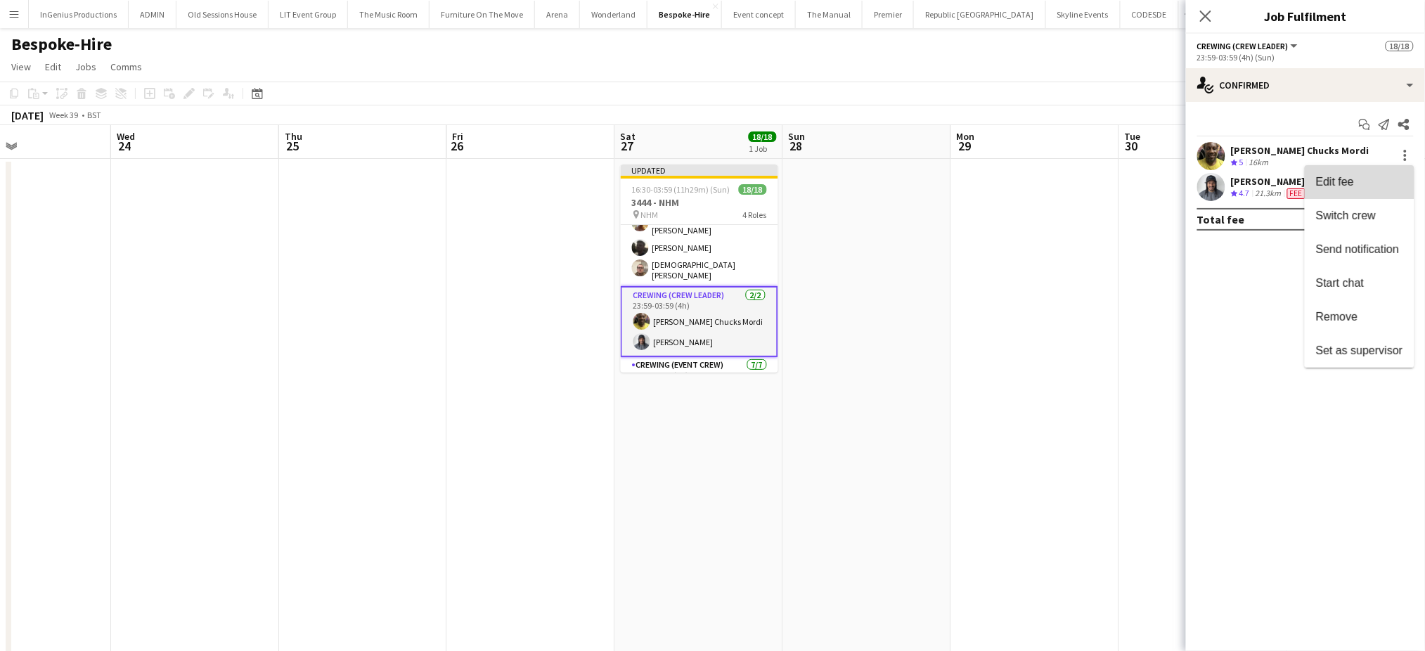
click at [1363, 173] on button "Edit fee" at bounding box center [1360, 182] width 110 height 34
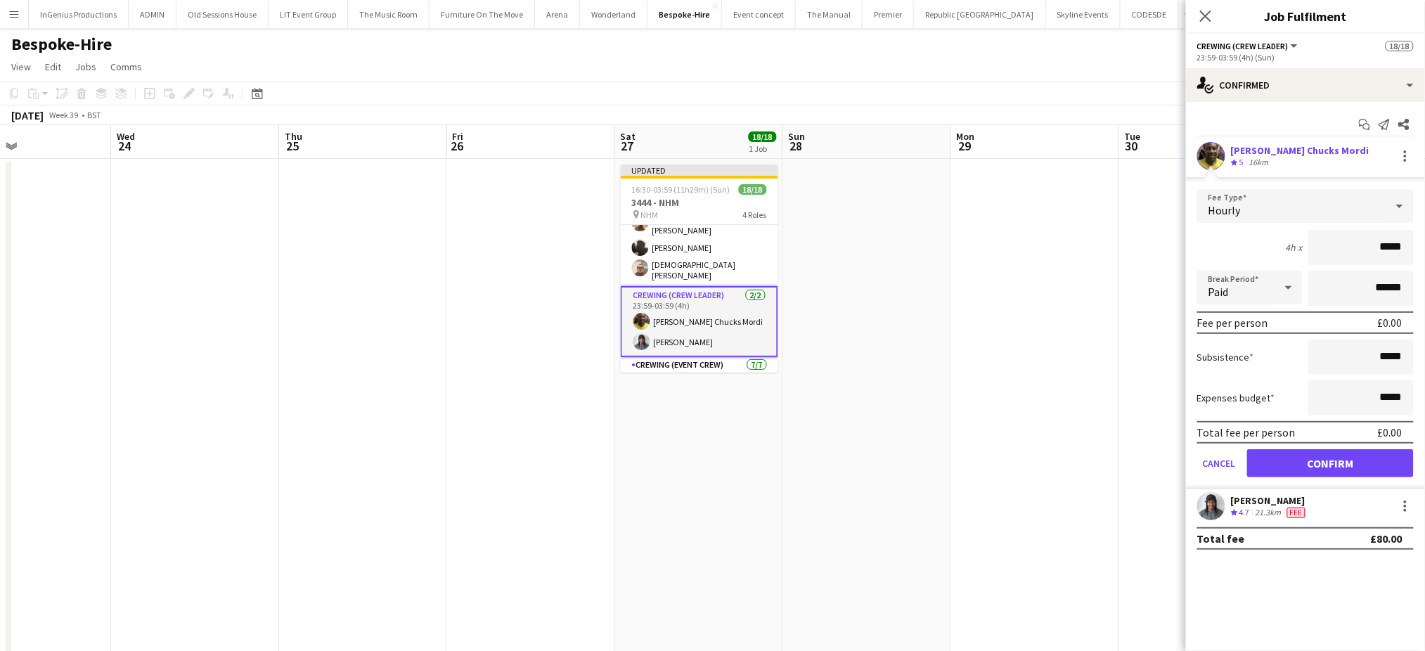
click at [1373, 243] on input "*****" at bounding box center [1361, 247] width 105 height 35
type input "***"
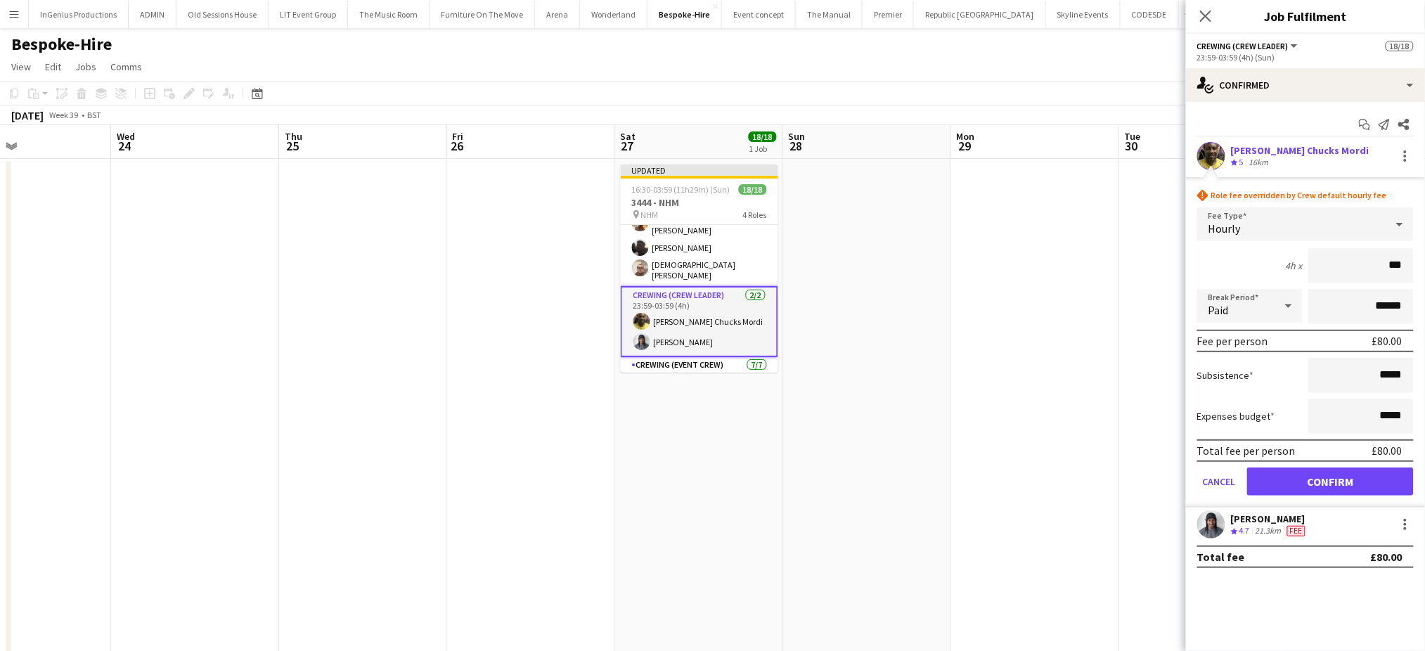
click button "Confirm" at bounding box center [1330, 482] width 167 height 28
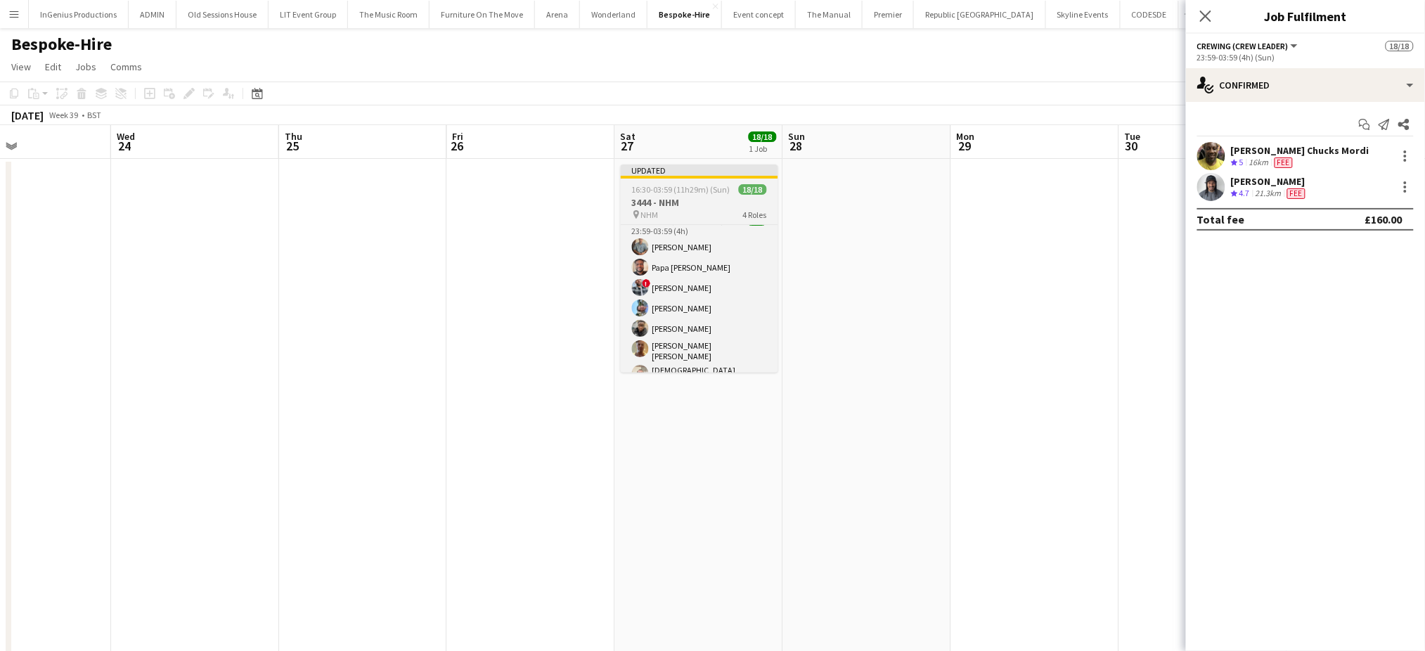
scroll to position [330, 0]
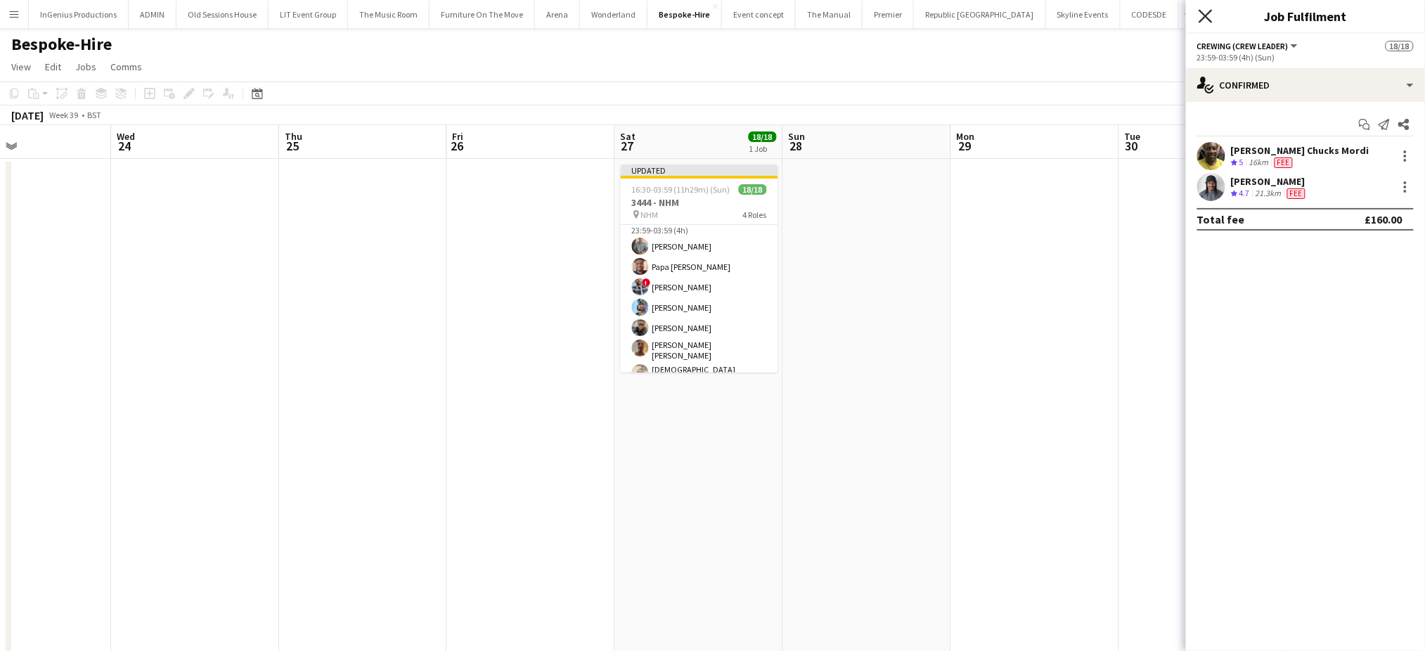
click at [1204, 20] on icon "Close pop-in" at bounding box center [1205, 15] width 13 height 13
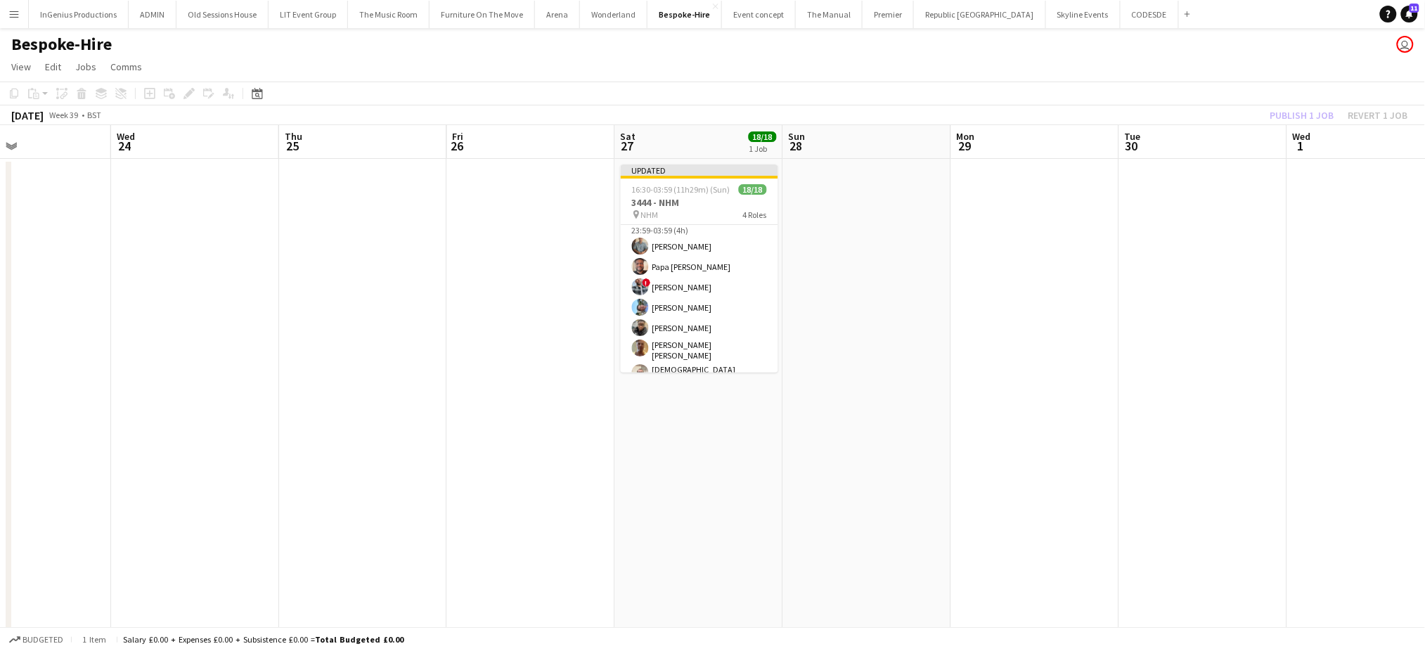
click at [1133, 249] on app-date-cell at bounding box center [1203, 557] width 168 height 797
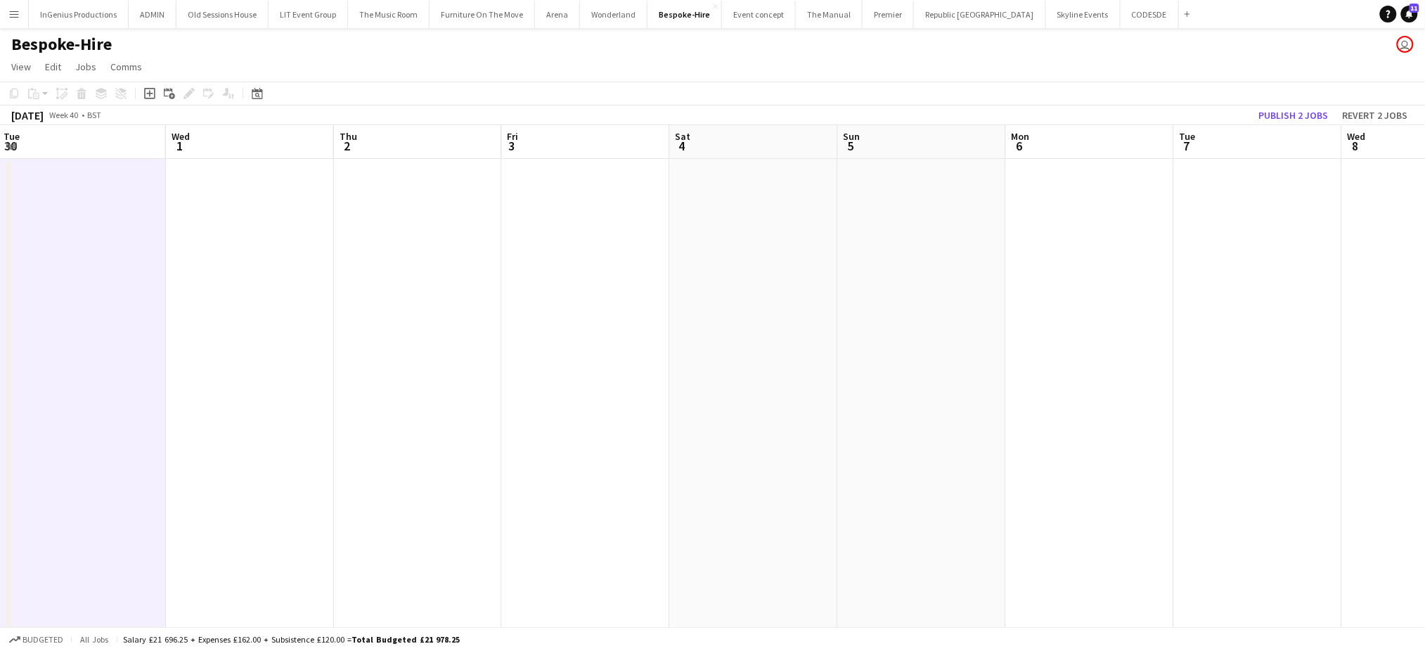
scroll to position [0, 492]
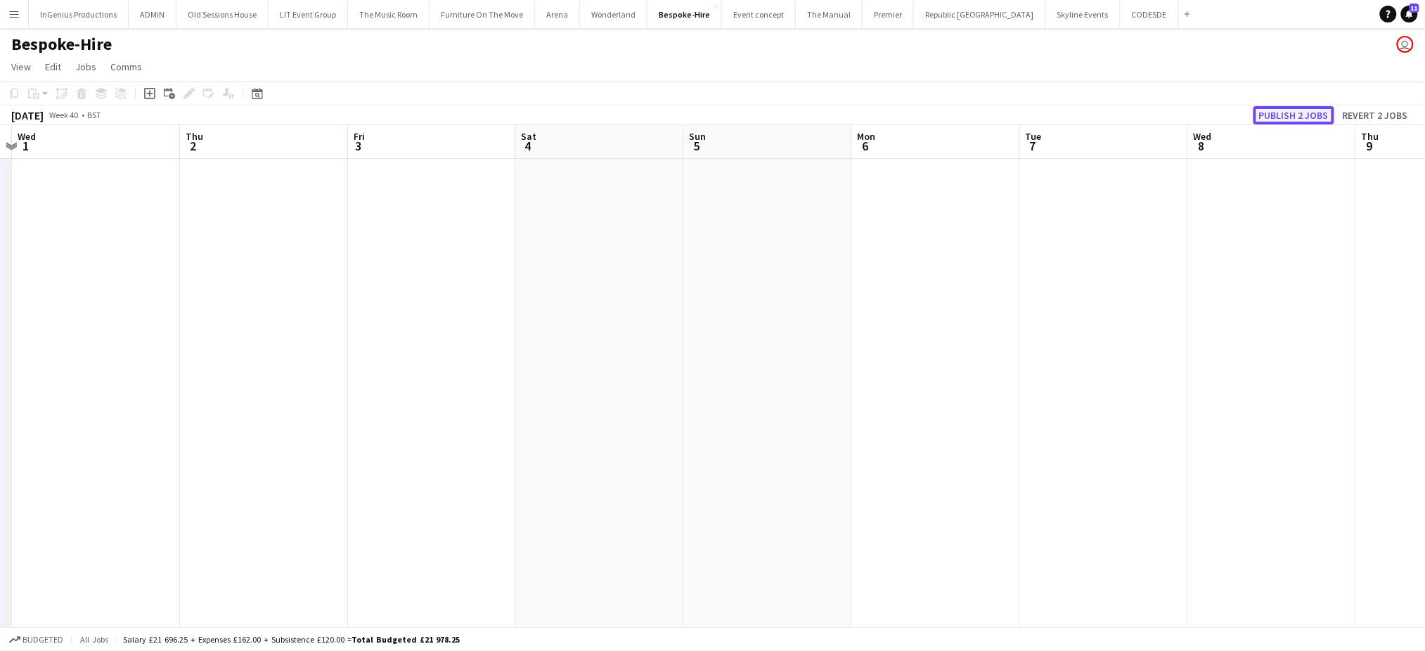
click at [1285, 109] on button "Publish 2 jobs" at bounding box center [1294, 115] width 81 height 18
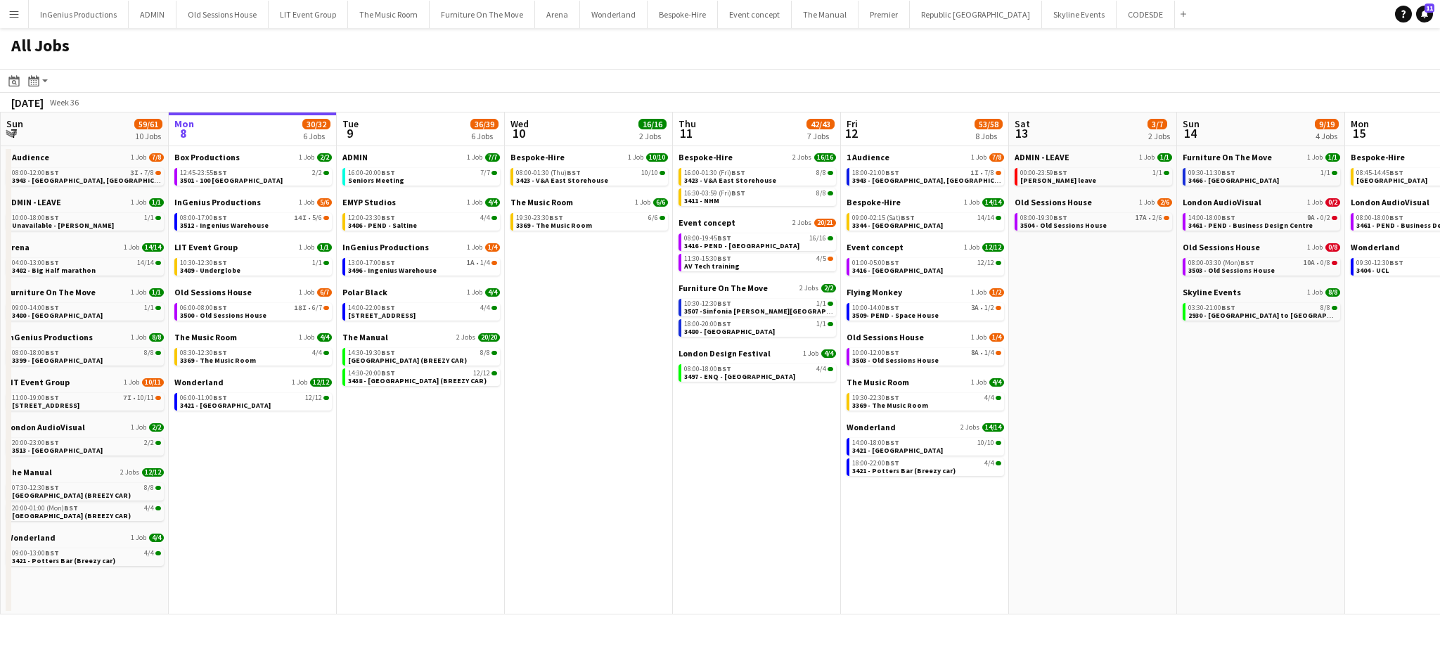
scroll to position [0, 335]
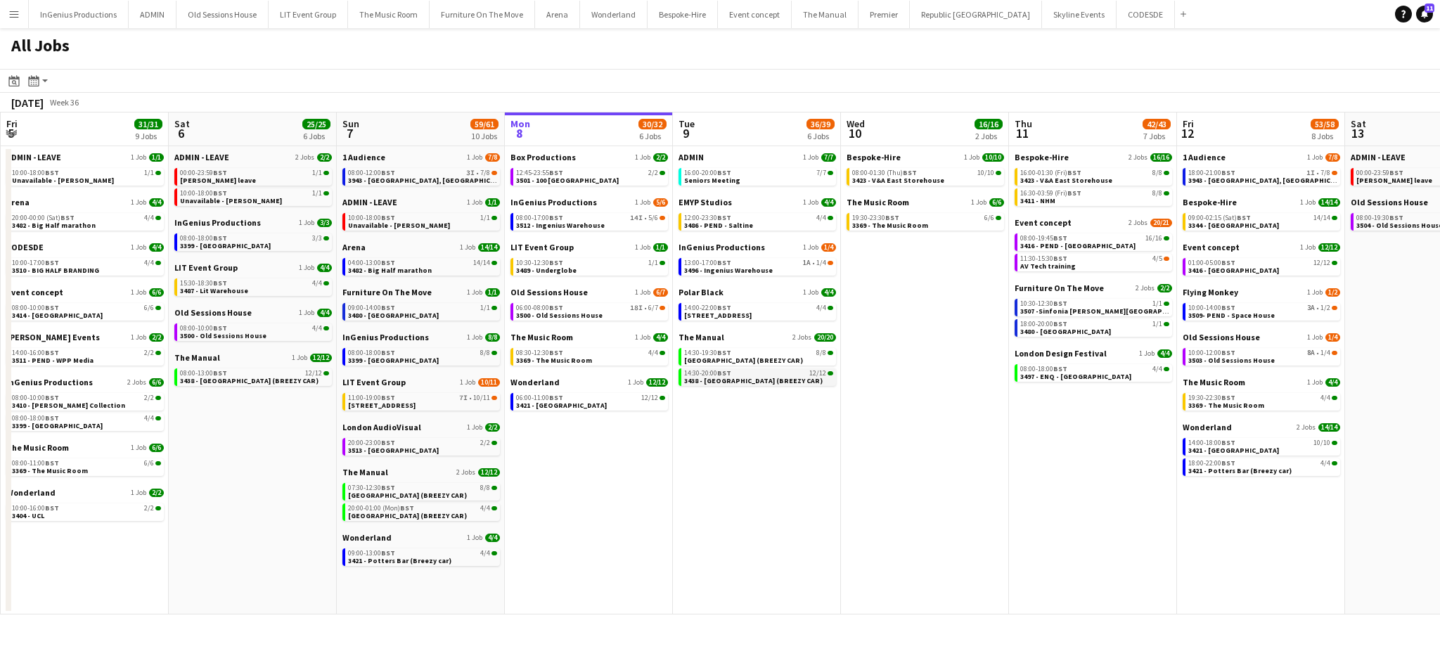
click at [725, 371] on span "BST" at bounding box center [724, 372] width 14 height 9
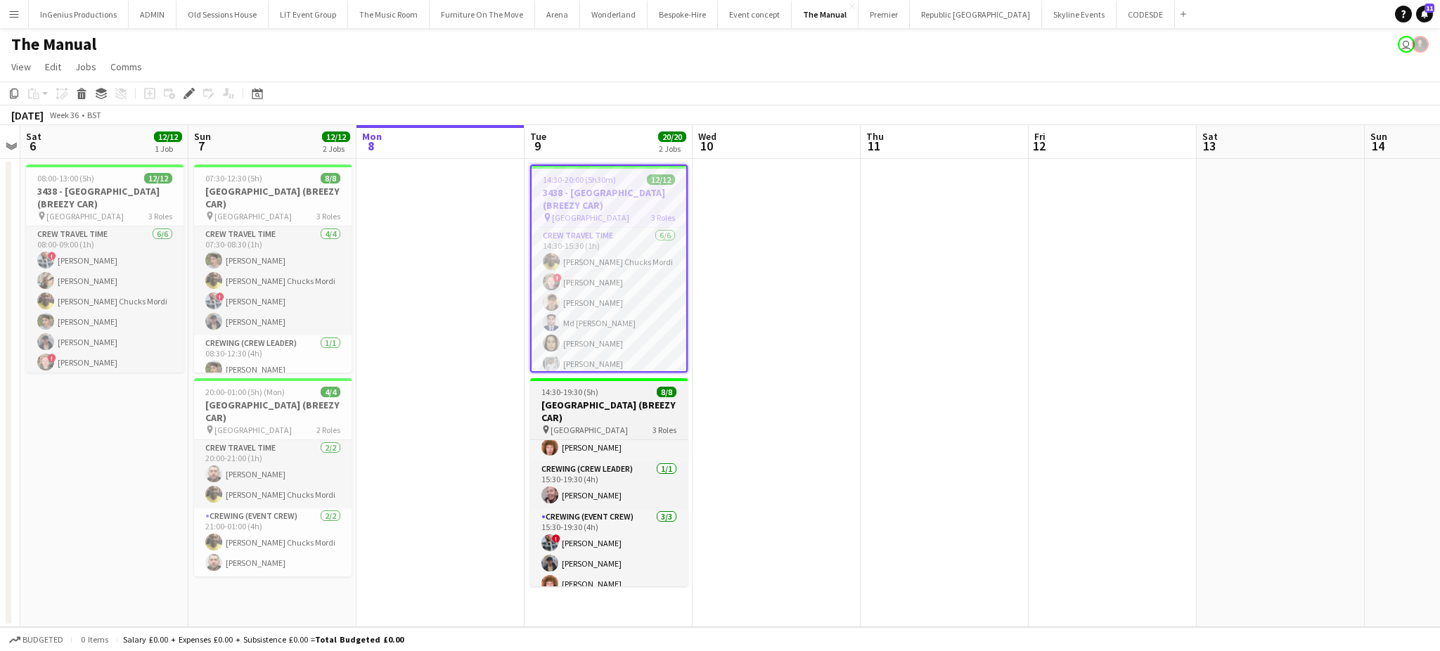
scroll to position [99, 0]
click at [600, 406] on h3 "[GEOGRAPHIC_DATA] (BREEZY CAR)" at bounding box center [608, 411] width 157 height 25
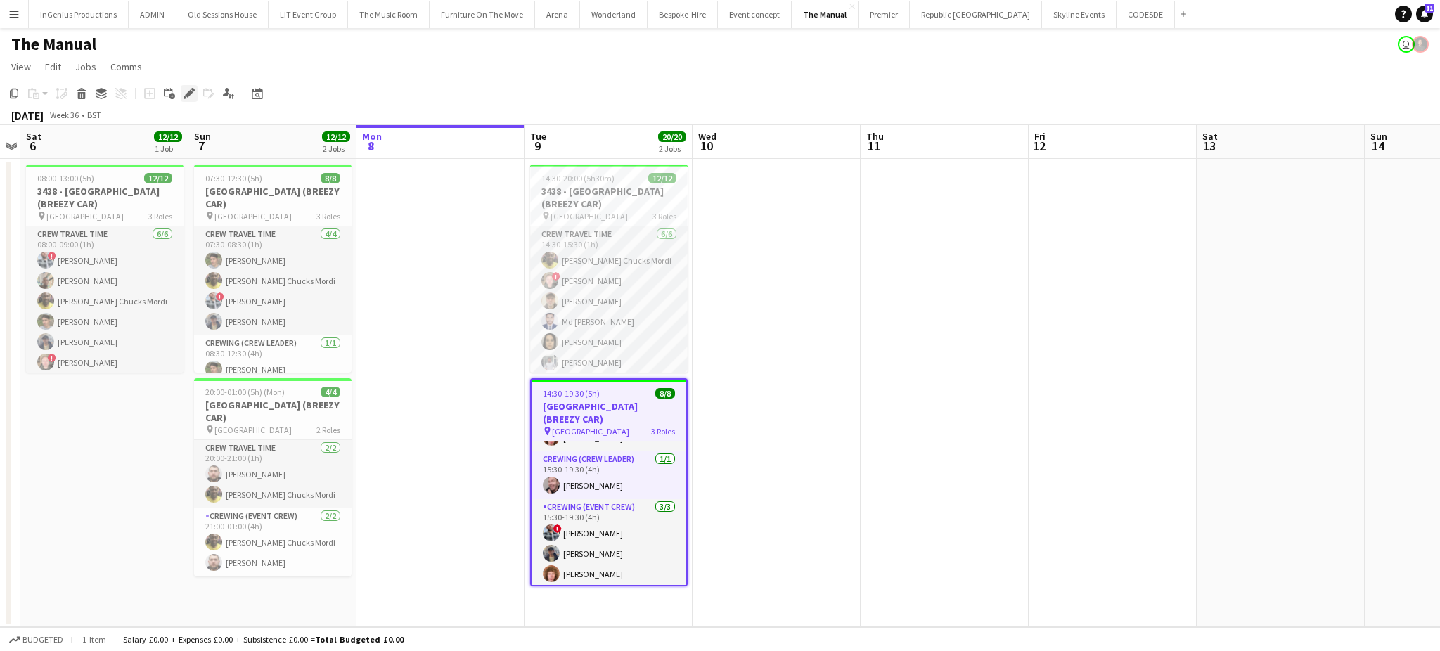
click at [188, 89] on icon "Edit" at bounding box center [189, 93] width 11 height 11
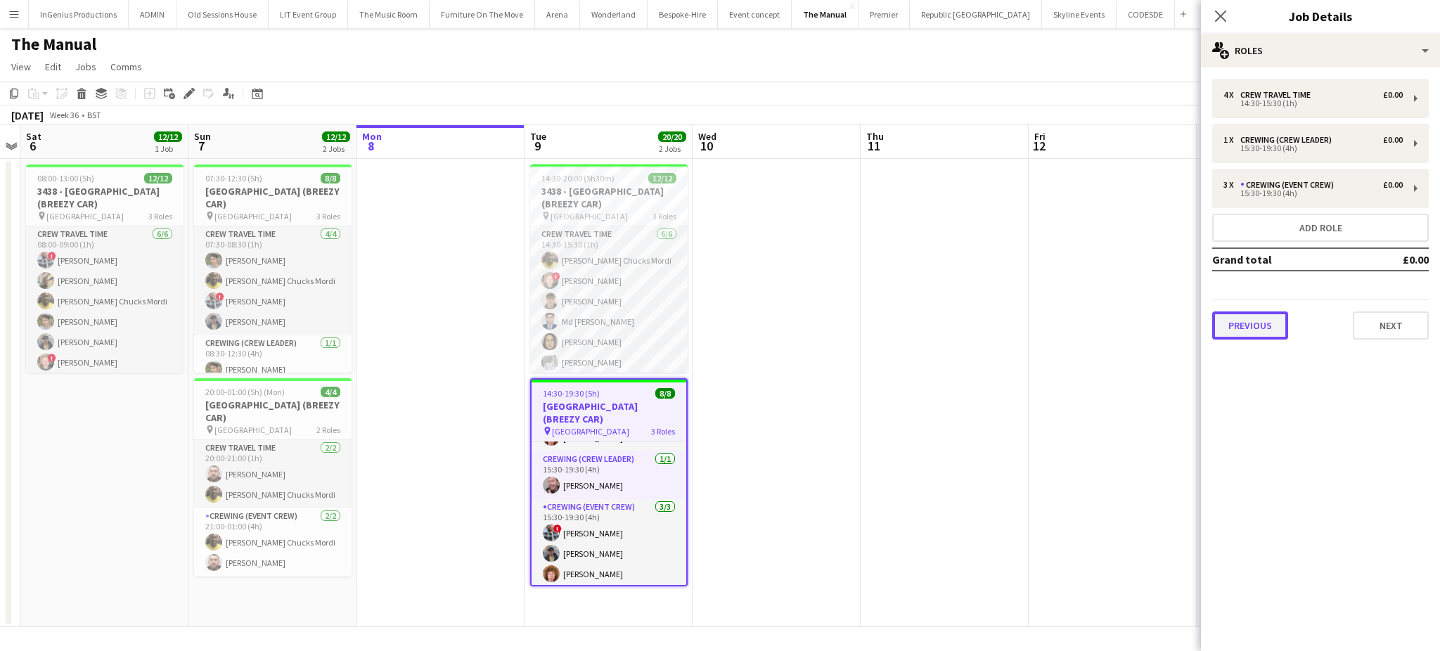
click at [1281, 314] on button "Previous" at bounding box center [1250, 325] width 76 height 28
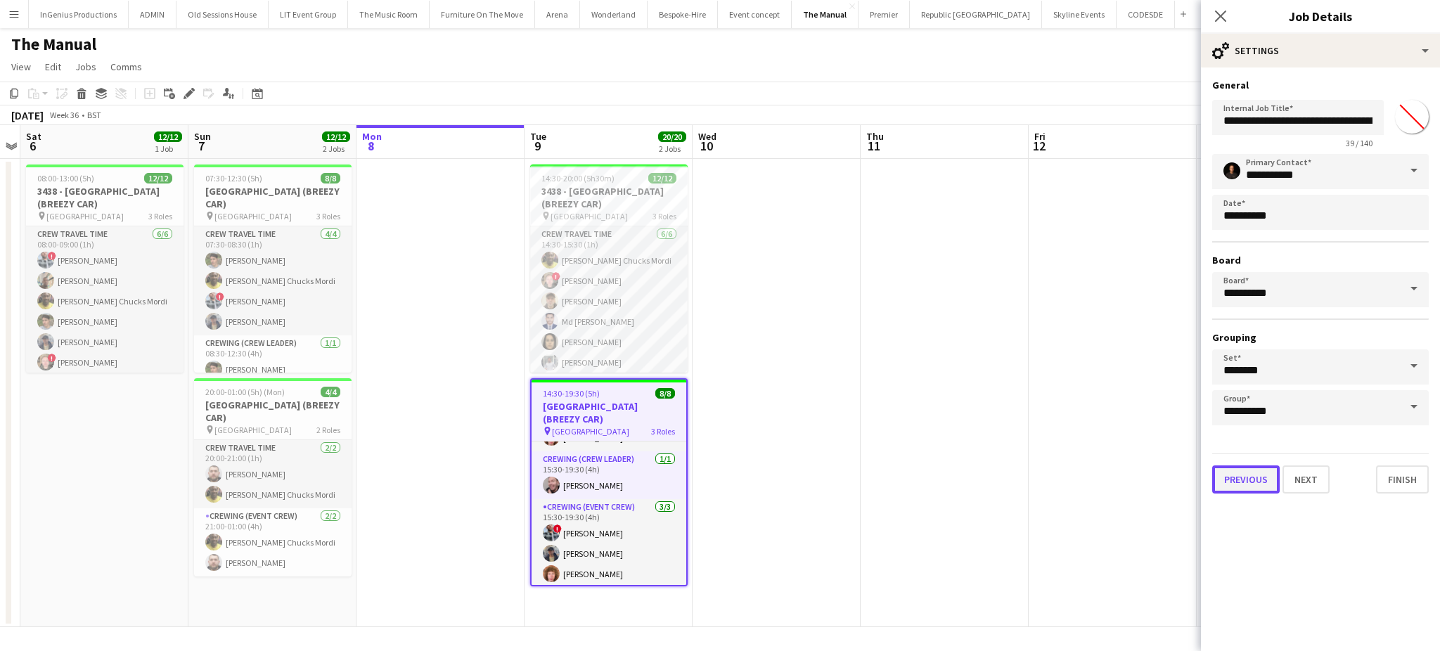
click at [1245, 472] on button "Previous" at bounding box center [1245, 479] width 67 height 28
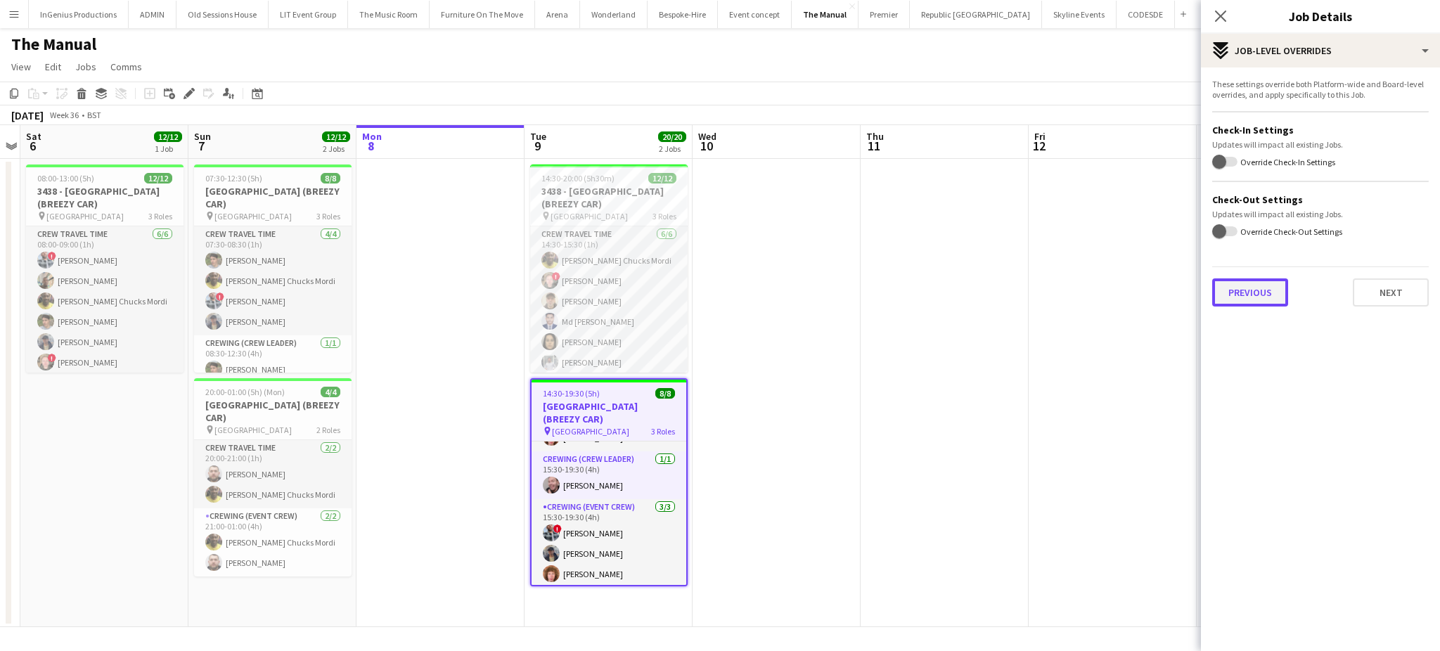
click at [1249, 295] on button "Previous" at bounding box center [1250, 292] width 76 height 28
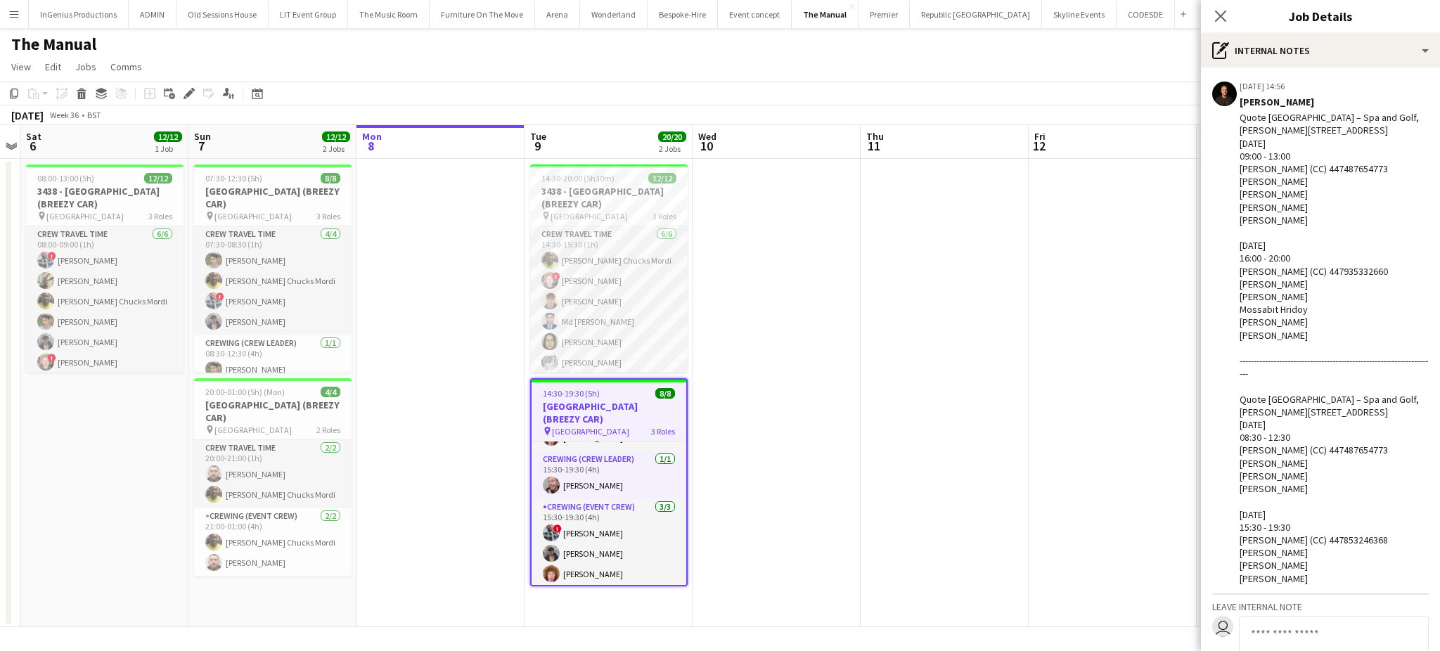
scroll to position [196, 0]
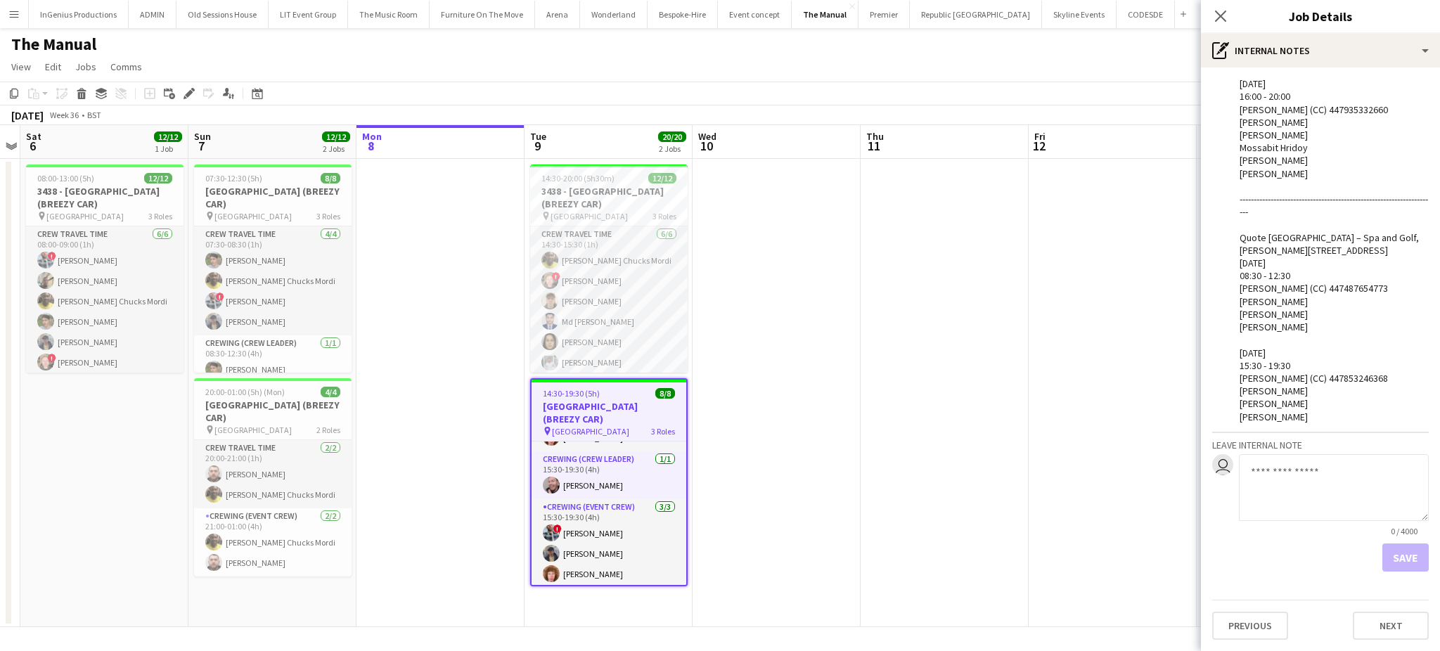
click at [1355, 496] on textarea at bounding box center [1334, 487] width 190 height 67
type textarea "**********"
click at [1386, 558] on button "Save" at bounding box center [1405, 558] width 46 height 28
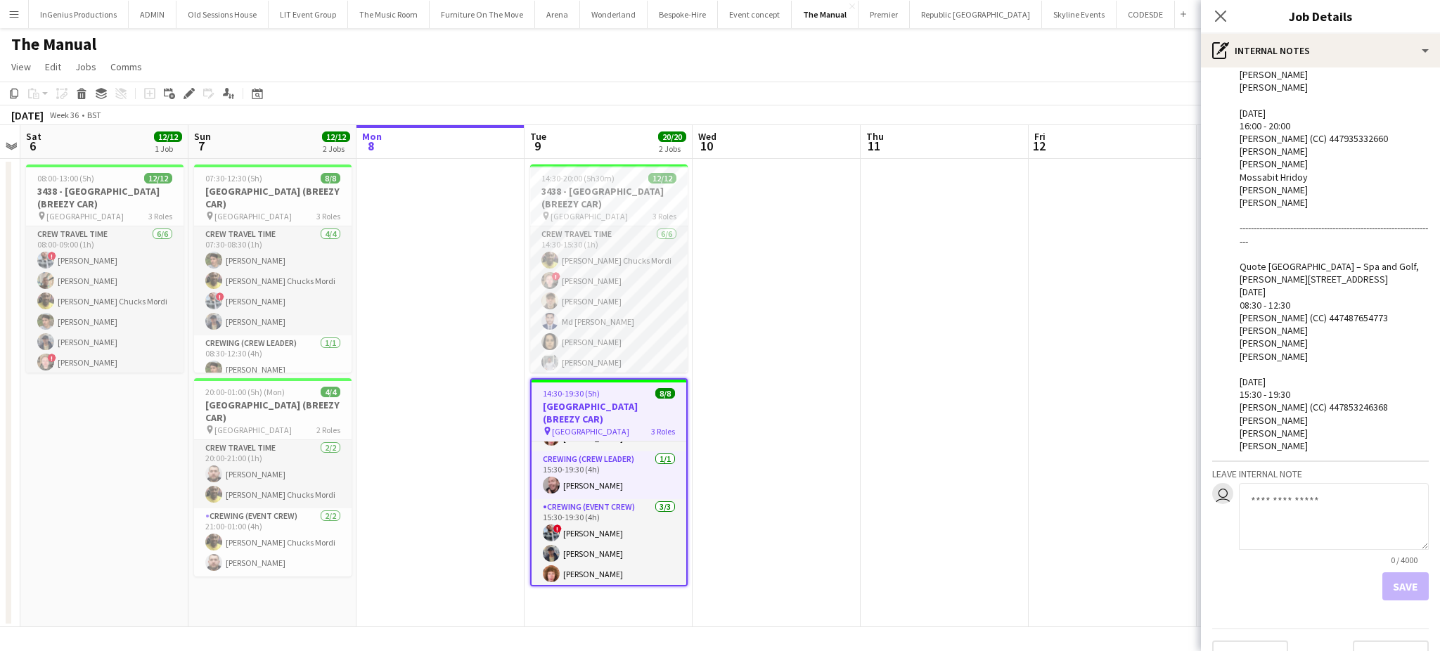
click at [1286, 543] on textarea at bounding box center [1334, 516] width 190 height 67
paste textarea "********"
type textarea "**********"
click at [1390, 600] on button "Save" at bounding box center [1405, 586] width 46 height 28
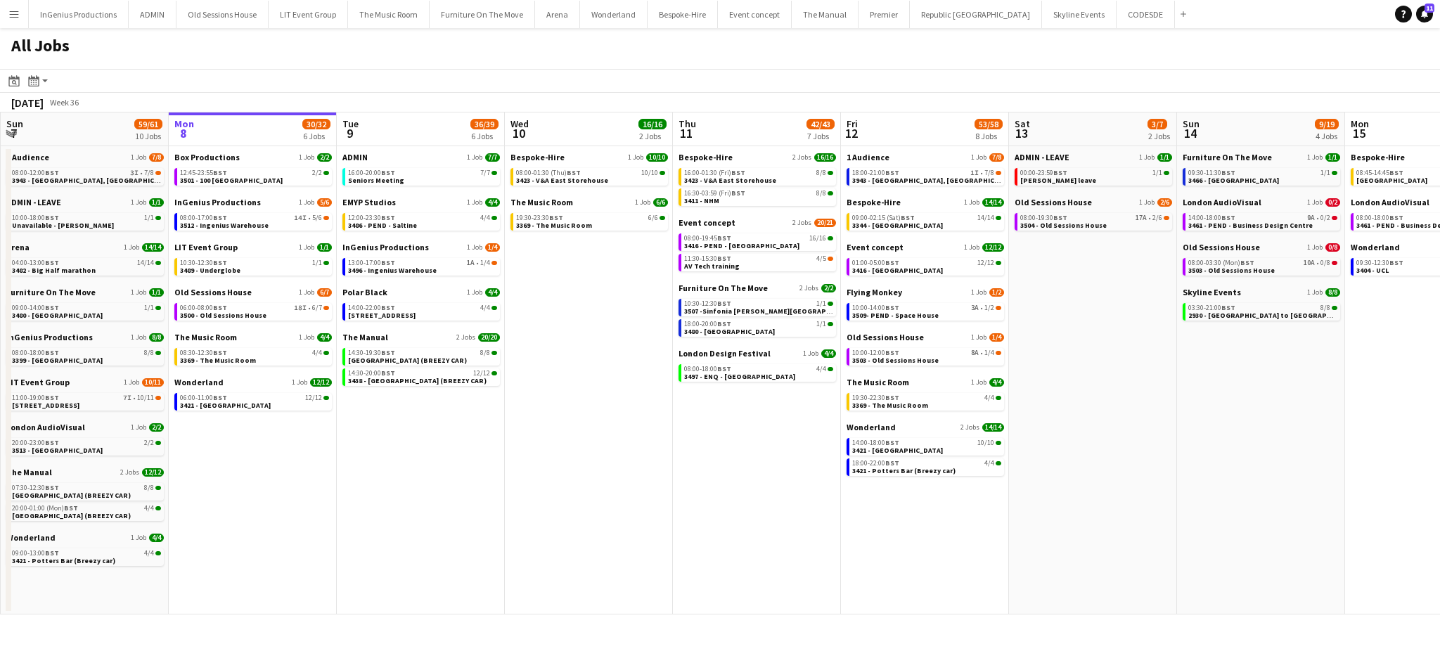
click at [17, 20] on button "Menu" at bounding box center [14, 14] width 28 height 28
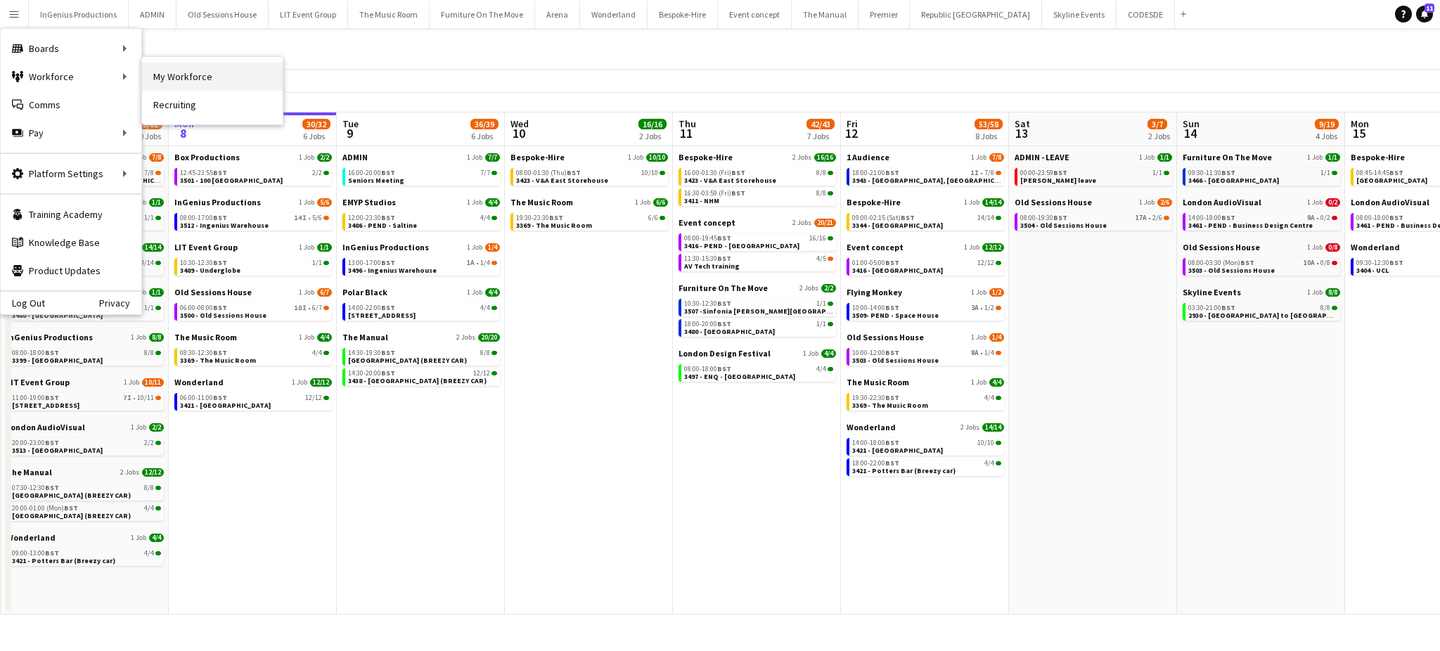
click at [178, 75] on link "My Workforce" at bounding box center [212, 77] width 141 height 28
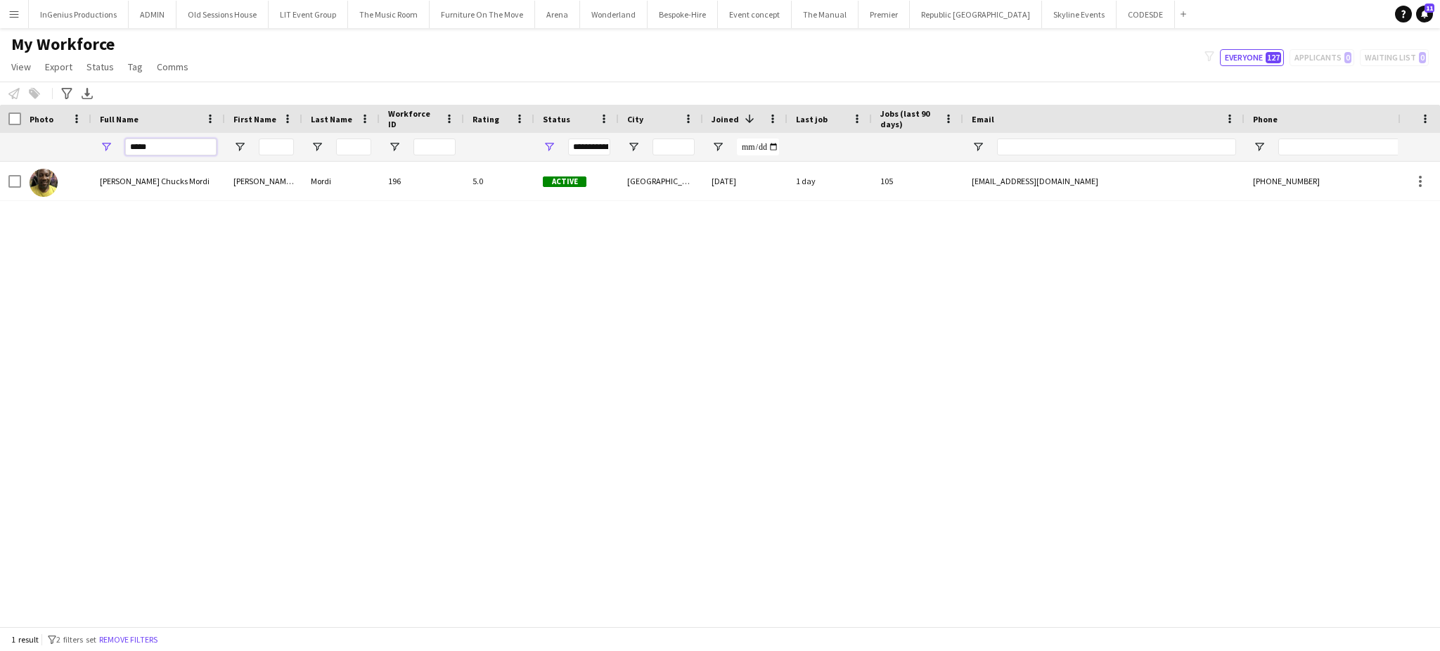
click at [180, 150] on input "*****" at bounding box center [170, 147] width 91 height 17
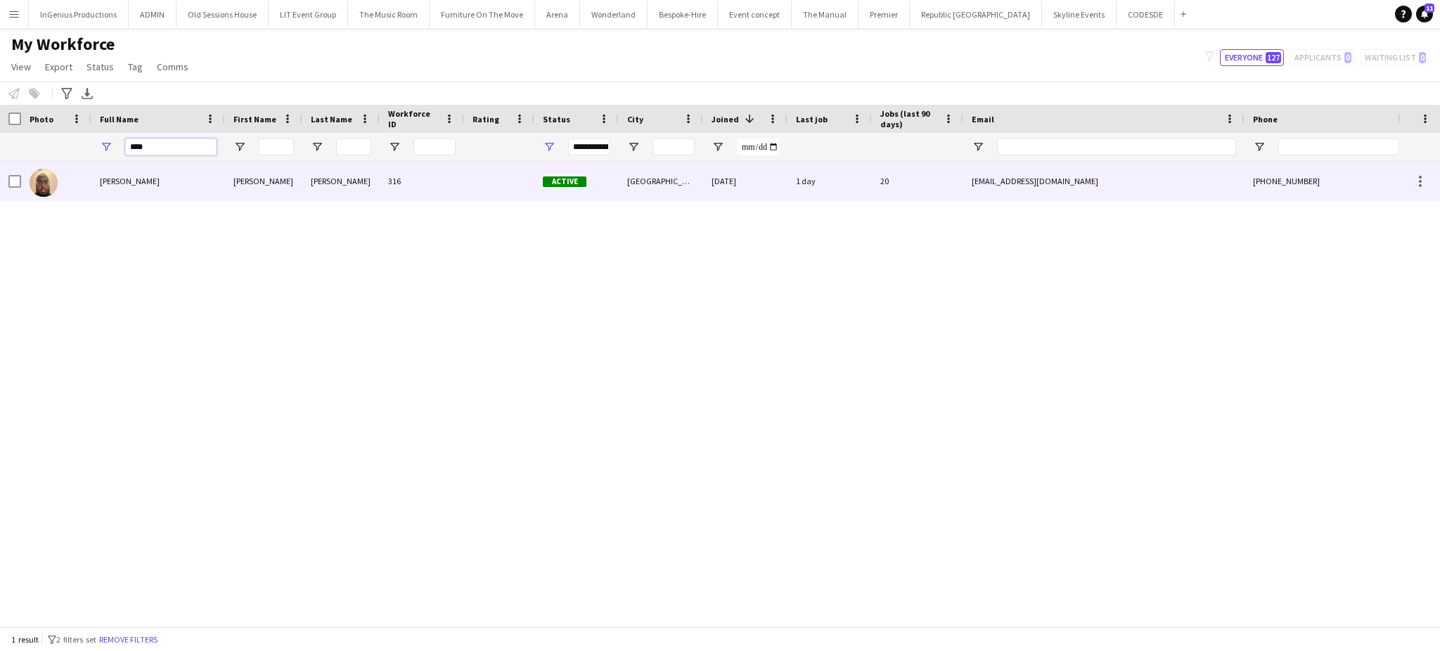
type input "****"
click at [175, 188] on div "[PERSON_NAME]" at bounding box center [158, 181] width 134 height 39
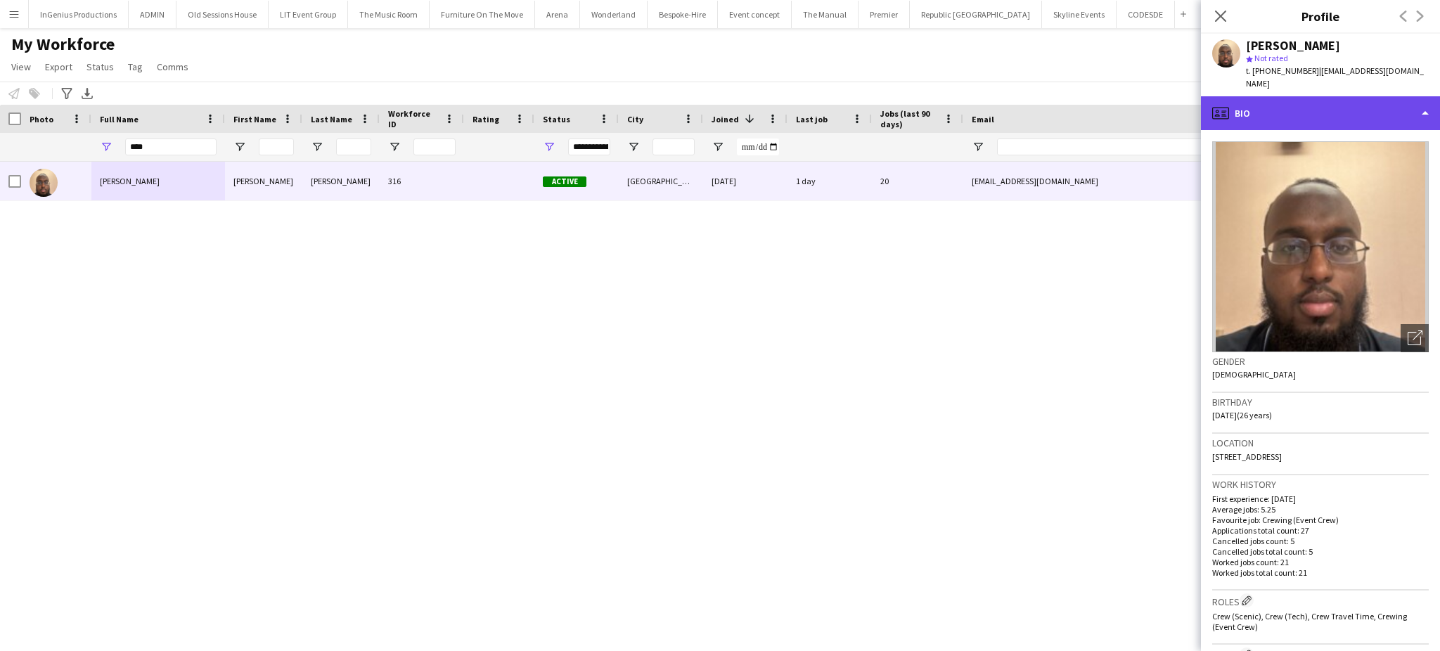
click at [1333, 105] on div "profile Bio" at bounding box center [1320, 113] width 239 height 34
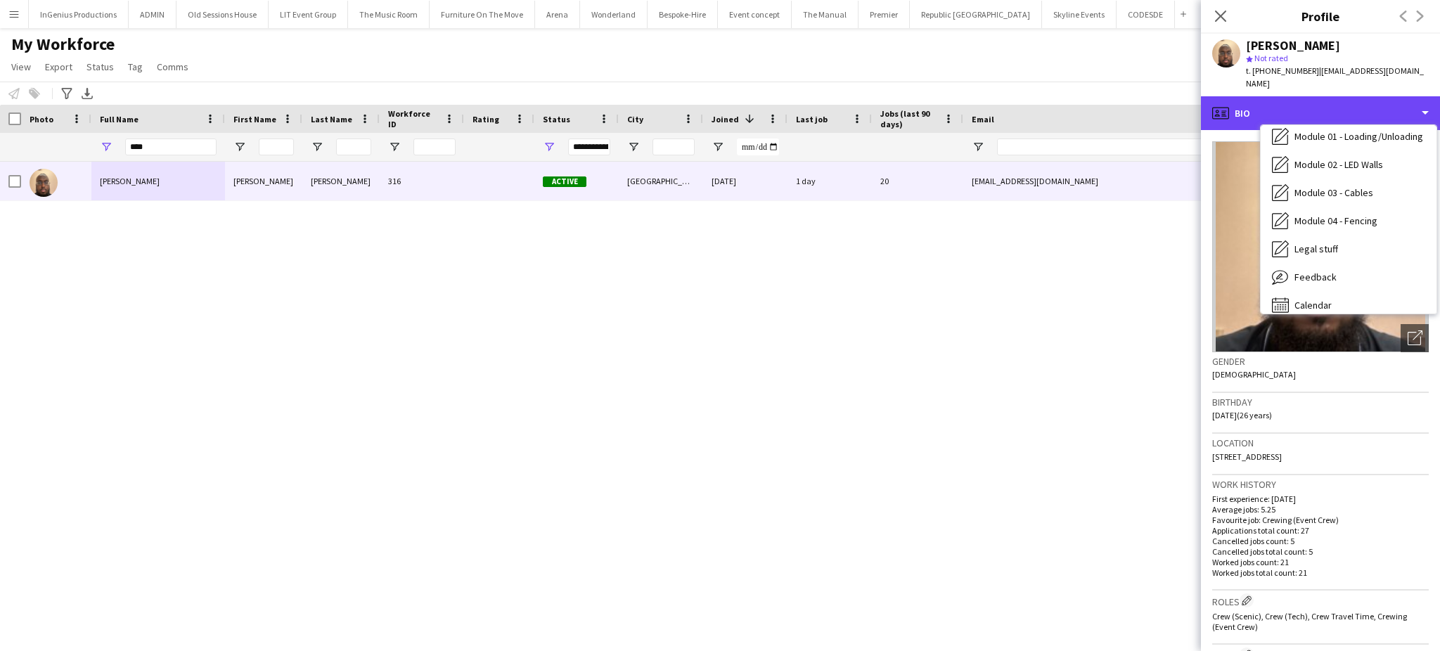
scroll to position [300, 0]
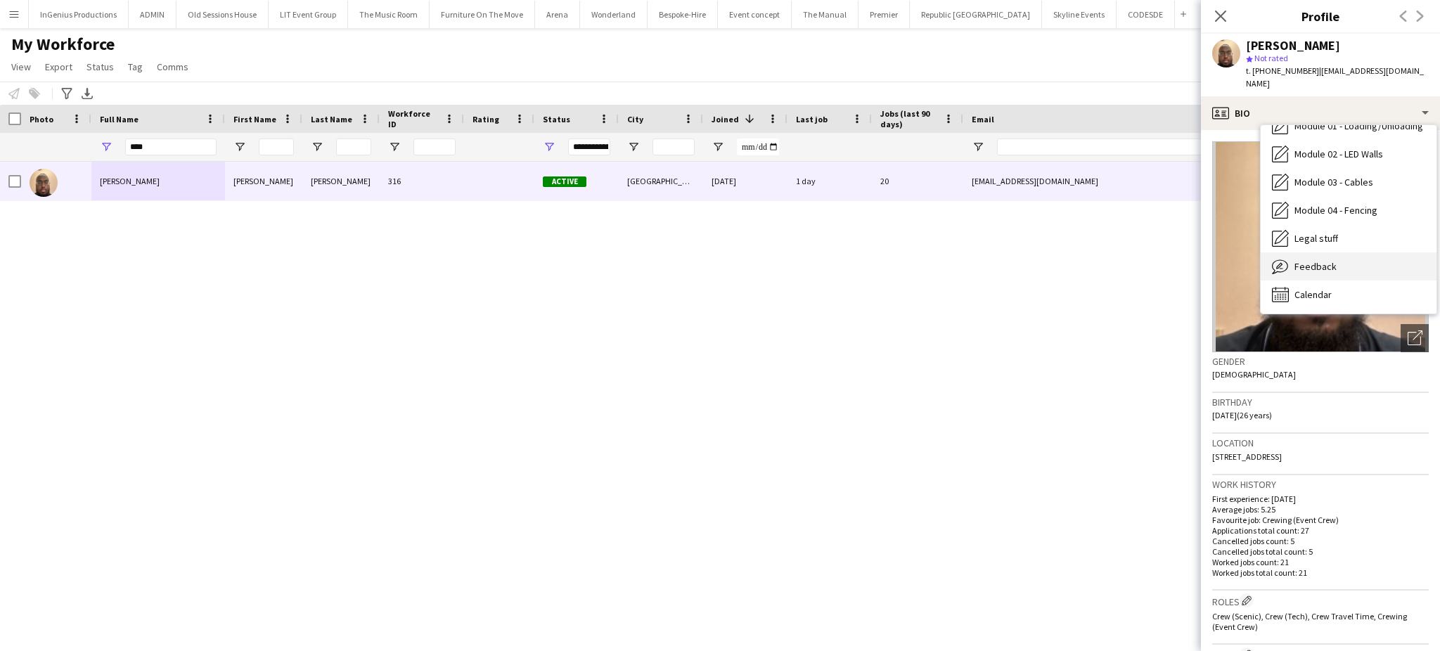
click at [1355, 252] on div "Feedback Feedback" at bounding box center [1349, 266] width 176 height 28
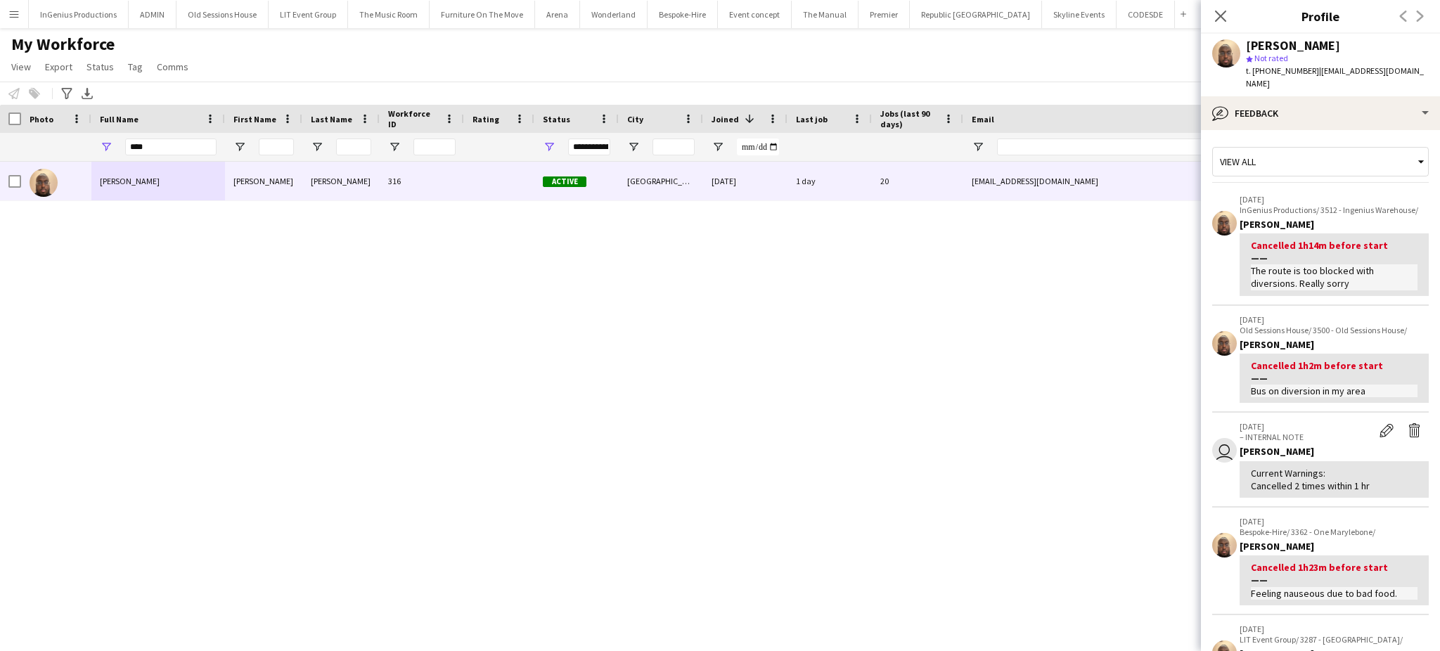
scroll to position [358, 0]
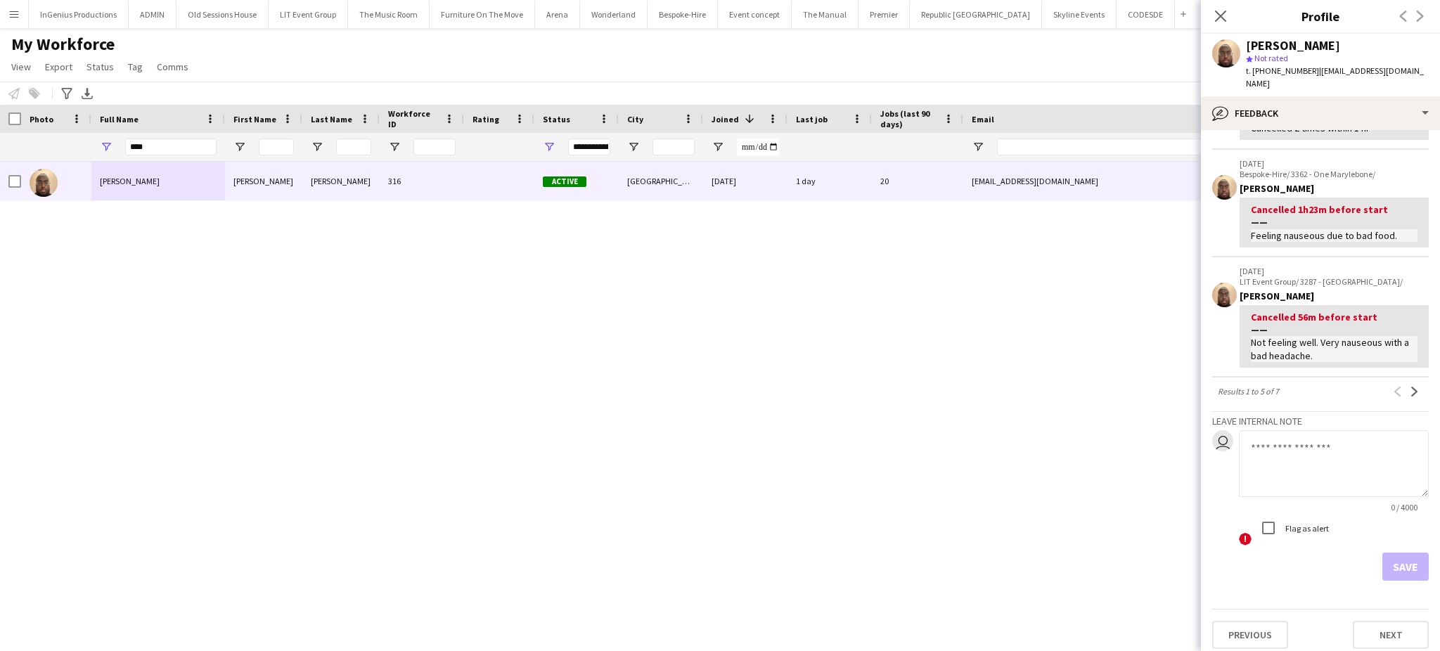
click at [1343, 471] on textarea at bounding box center [1334, 463] width 190 height 67
type textarea "**********"
click at [1389, 556] on button "Save" at bounding box center [1405, 567] width 46 height 28
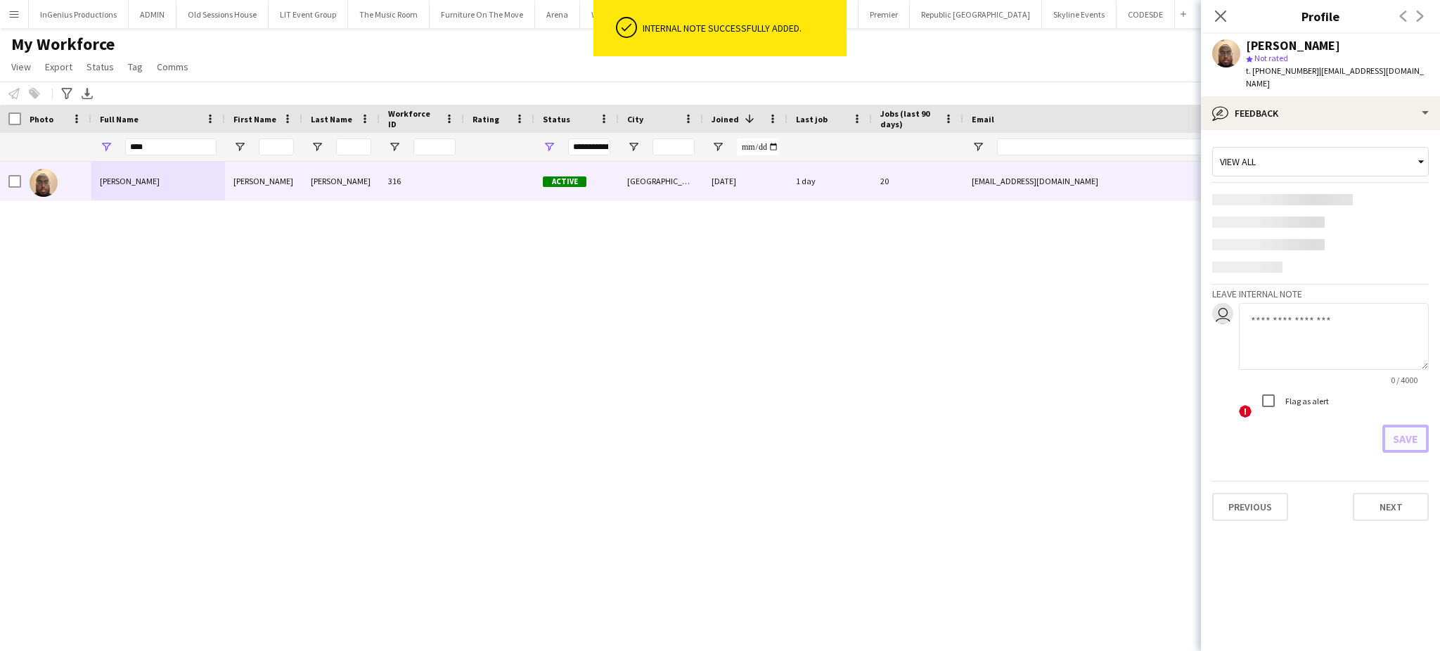
scroll to position [0, 0]
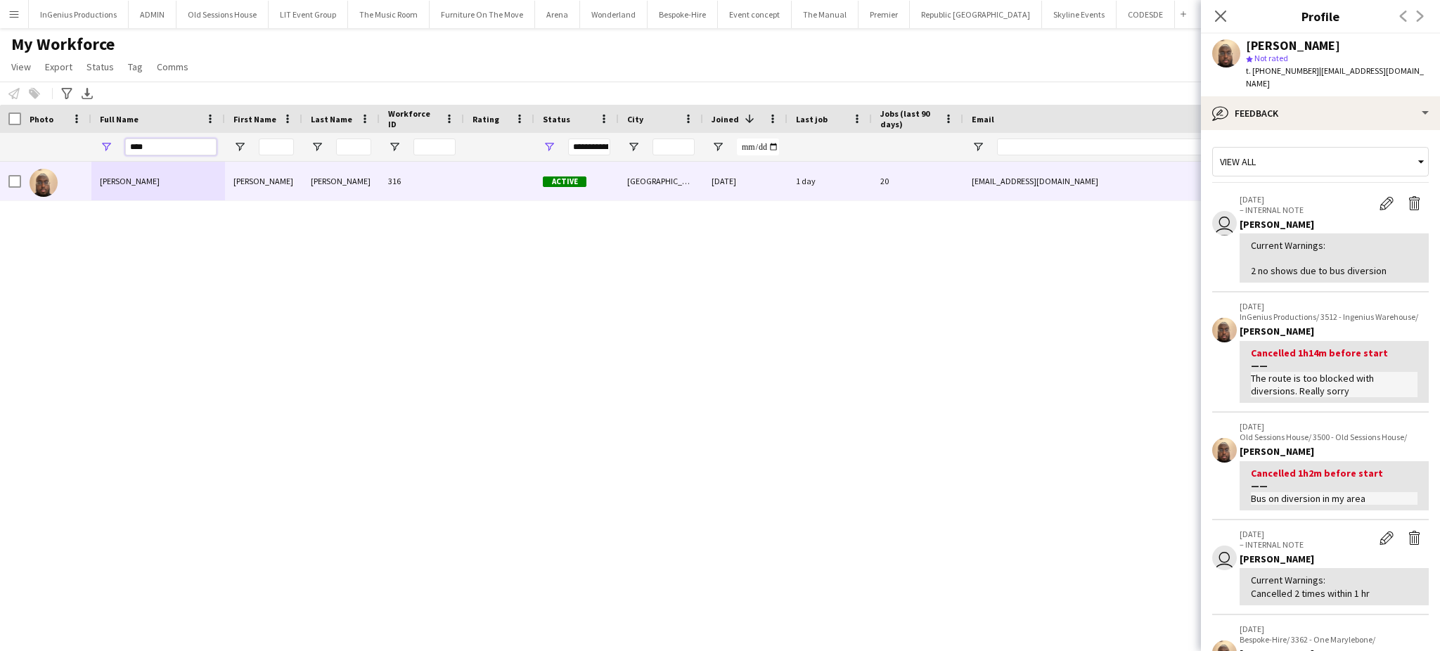
click at [162, 146] on input "****" at bounding box center [170, 147] width 91 height 17
click at [1380, 536] on app-icon "Edit internal note" at bounding box center [1387, 538] width 14 height 14
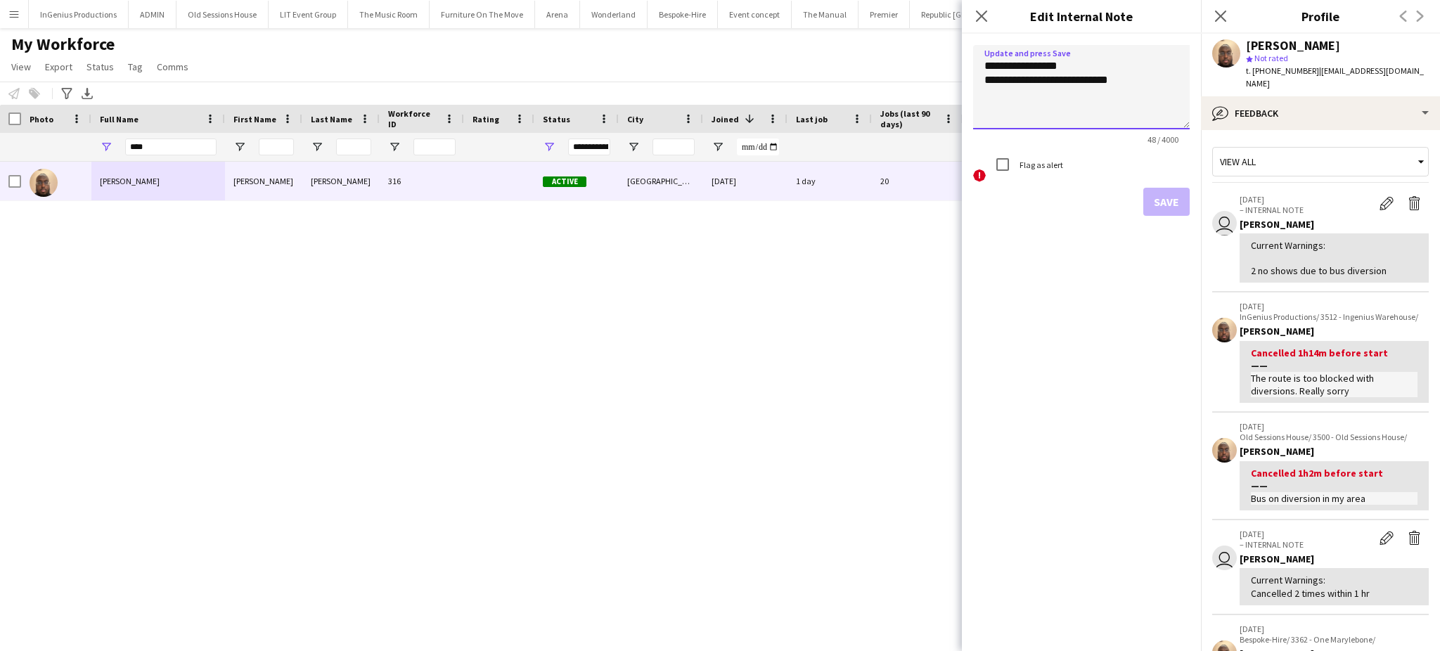
click at [1155, 107] on textarea "**********" at bounding box center [1081, 87] width 217 height 84
type textarea "**********"
click at [1168, 200] on button "Save" at bounding box center [1166, 202] width 46 height 28
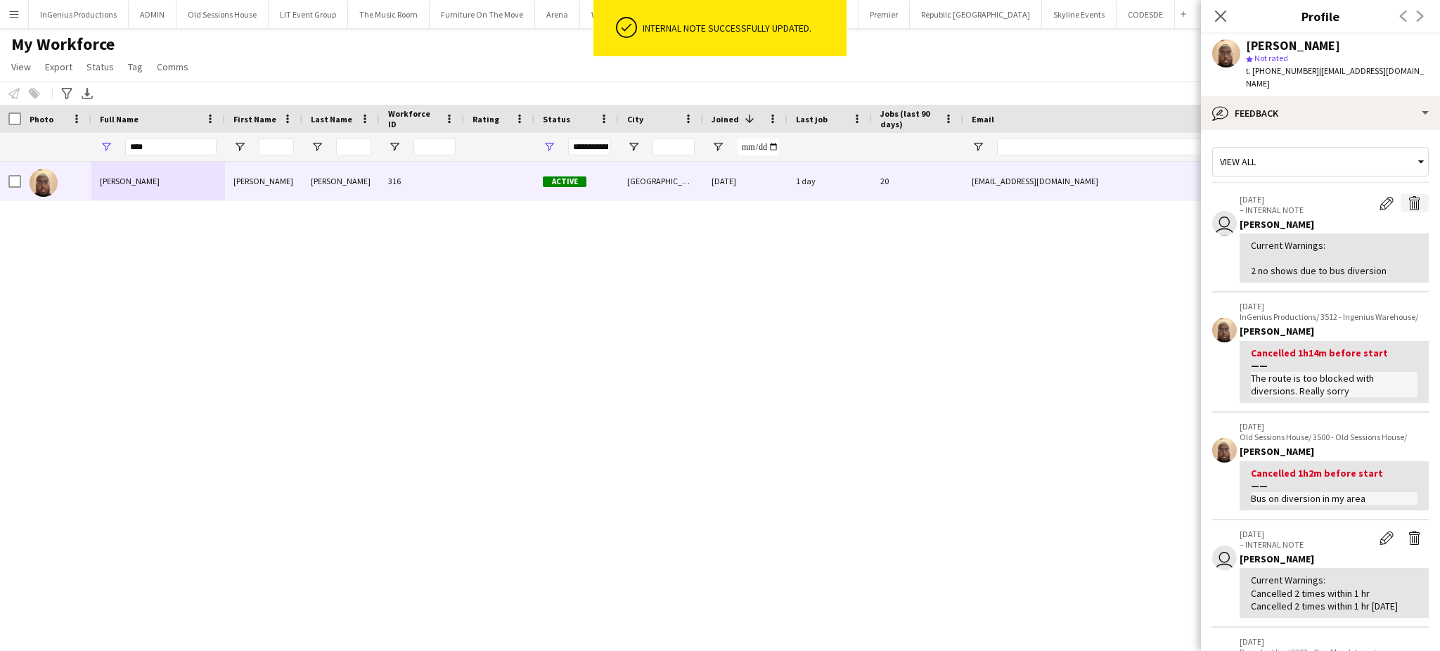
click at [1408, 196] on app-icon "Delete internal note" at bounding box center [1415, 203] width 14 height 14
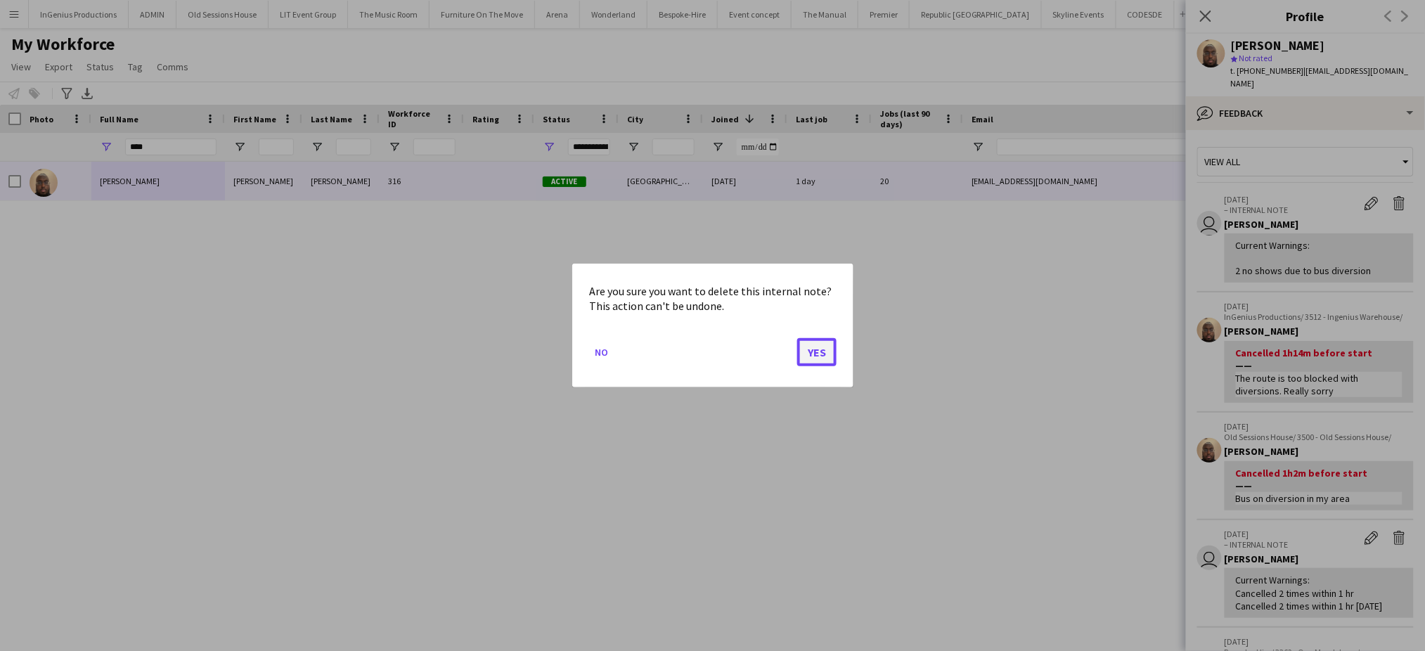
click at [825, 350] on button "Yes" at bounding box center [816, 352] width 39 height 28
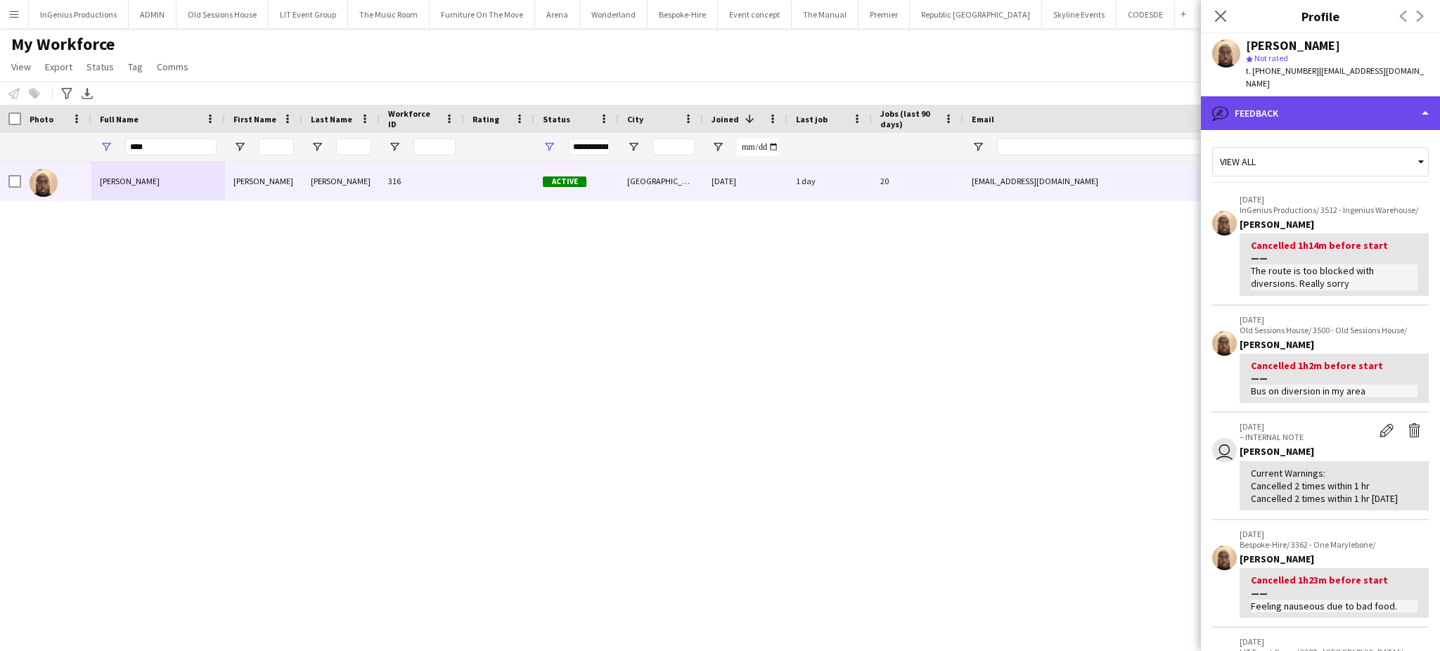
click at [1387, 106] on div "bubble-pencil Feedback" at bounding box center [1320, 113] width 239 height 34
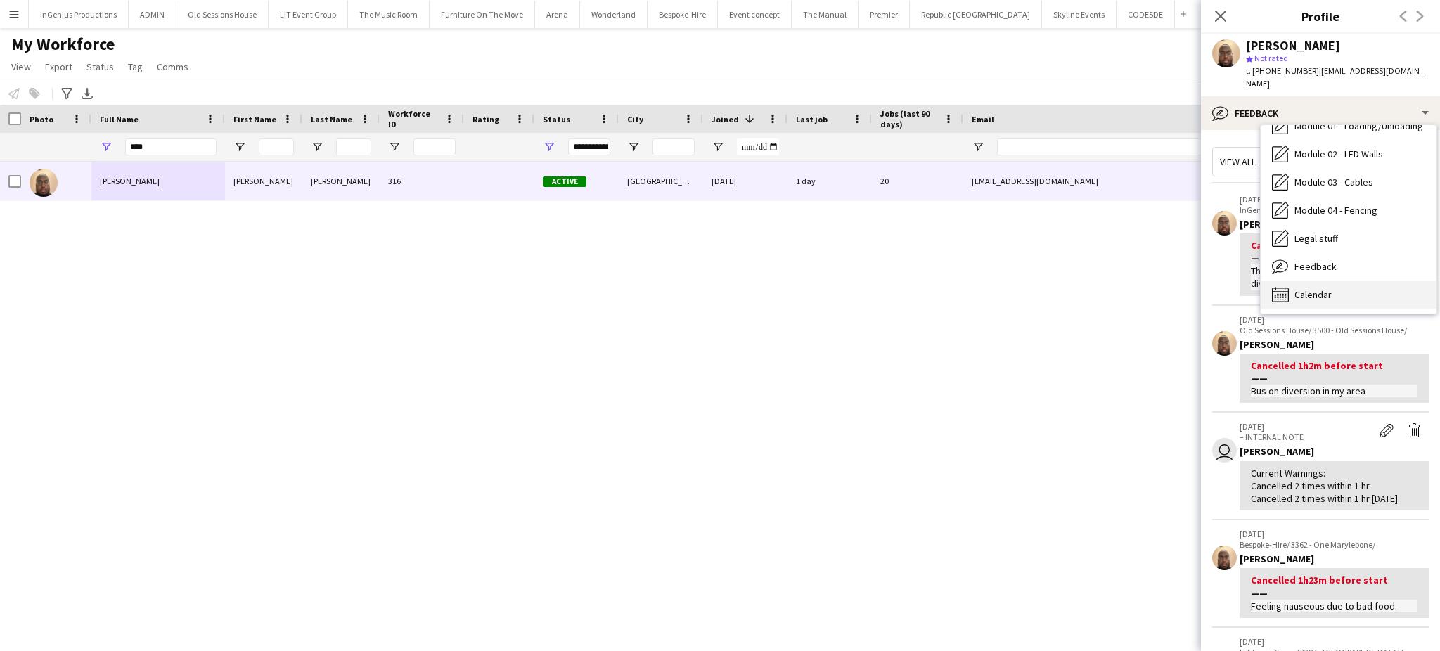
click at [1353, 281] on div "Calendar Calendar" at bounding box center [1349, 295] width 176 height 28
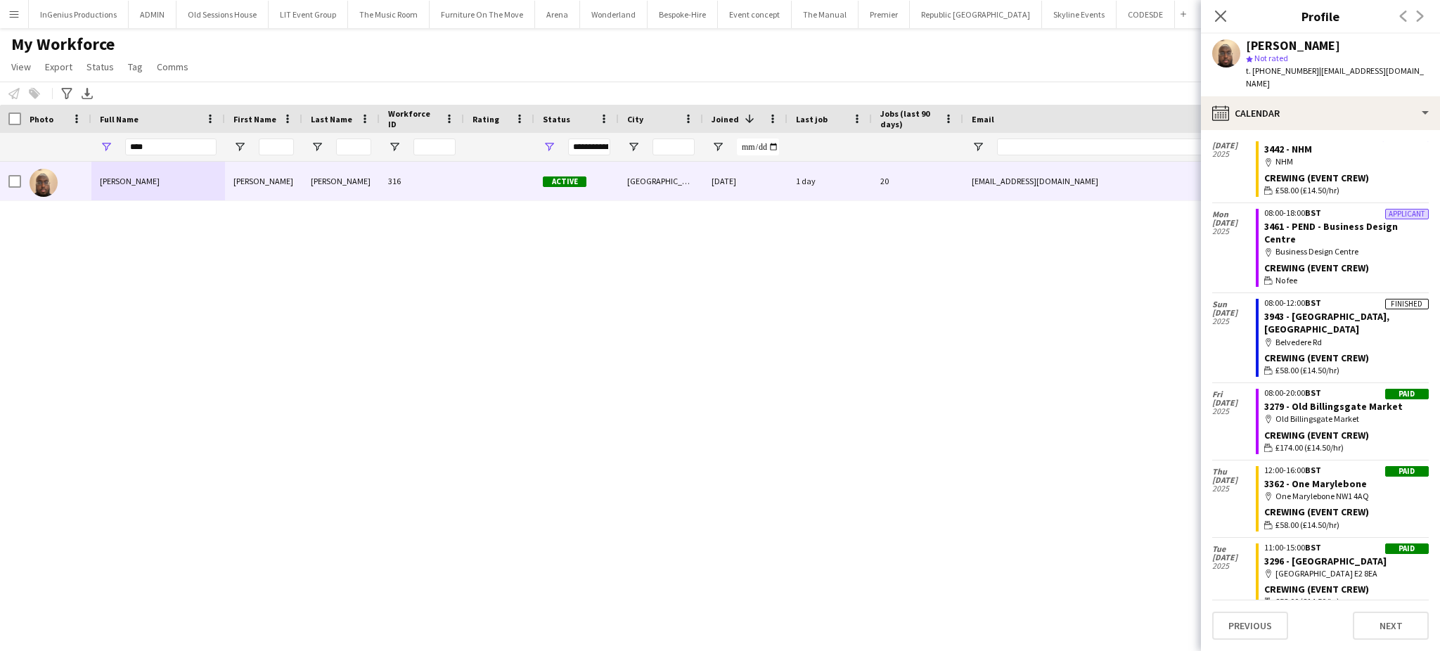
scroll to position [410, 0]
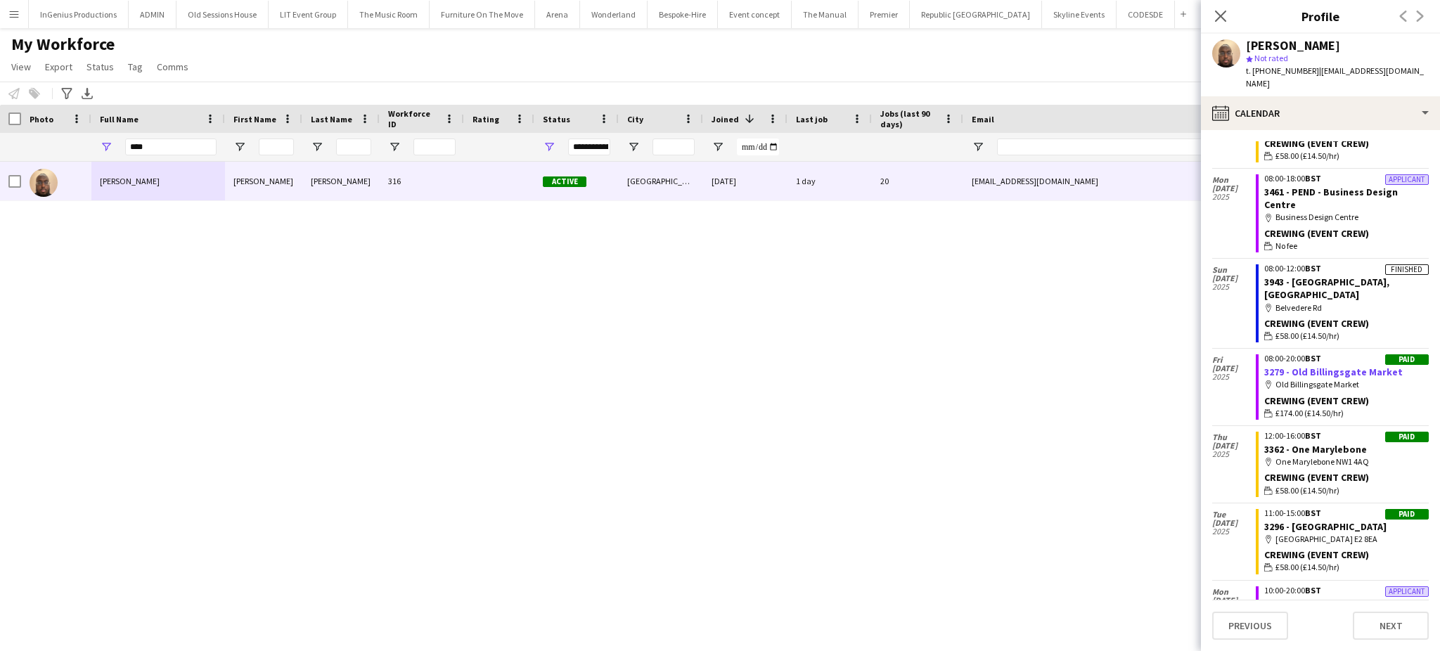
click at [1342, 366] on link "3279 - Old Billingsgate Market" at bounding box center [1333, 372] width 139 height 13
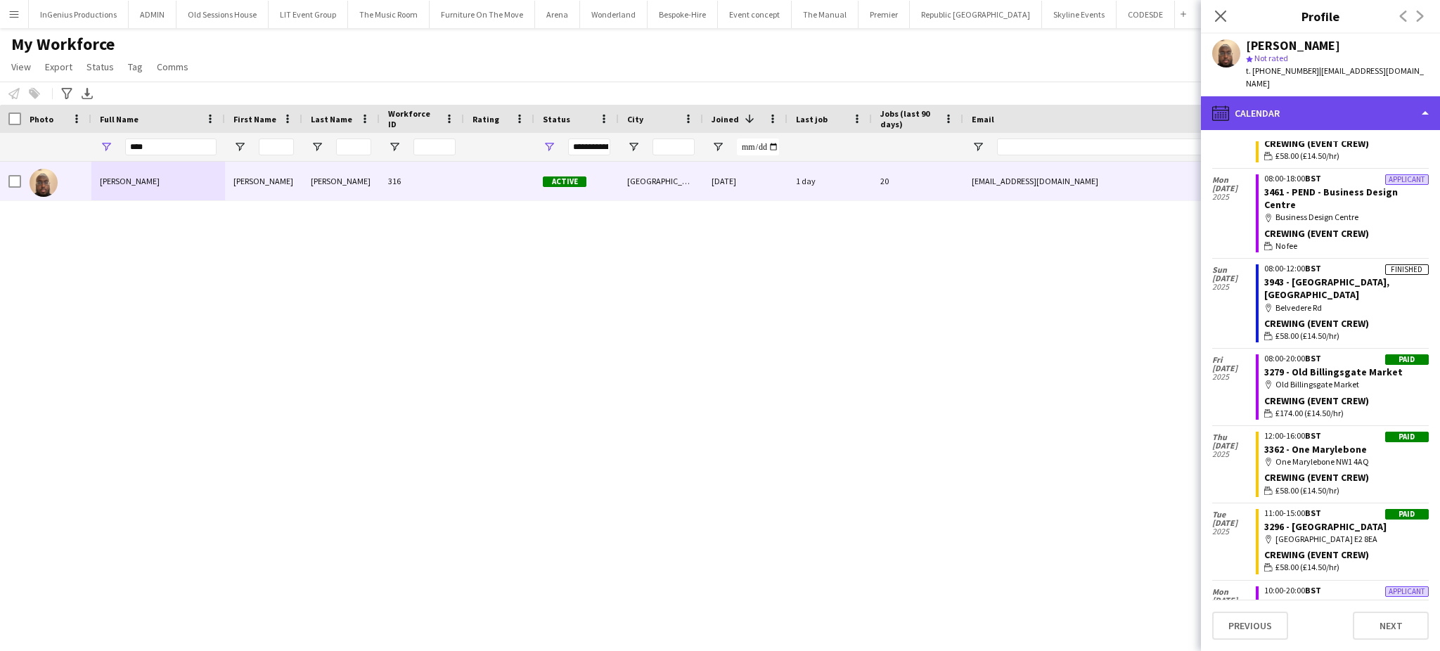
click at [1366, 111] on div "calendar-full Calendar" at bounding box center [1320, 113] width 239 height 34
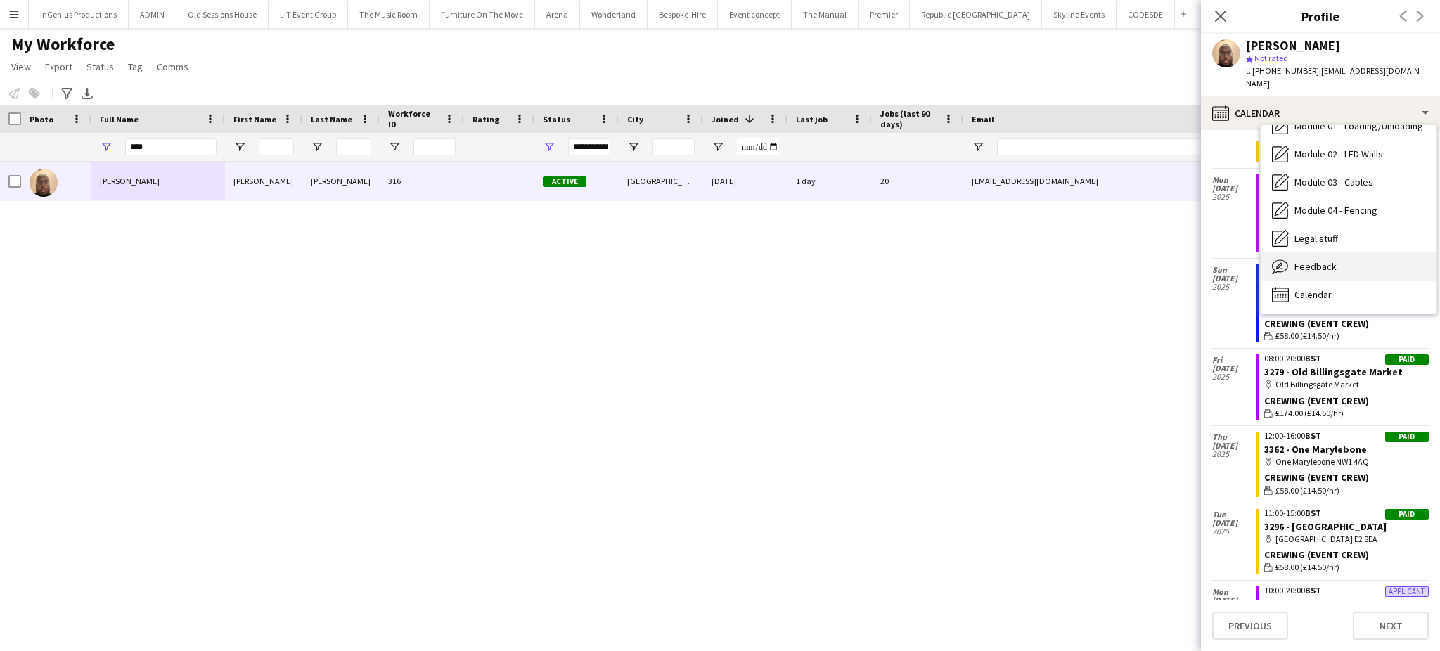
click at [1386, 252] on div "Feedback Feedback" at bounding box center [1349, 266] width 176 height 28
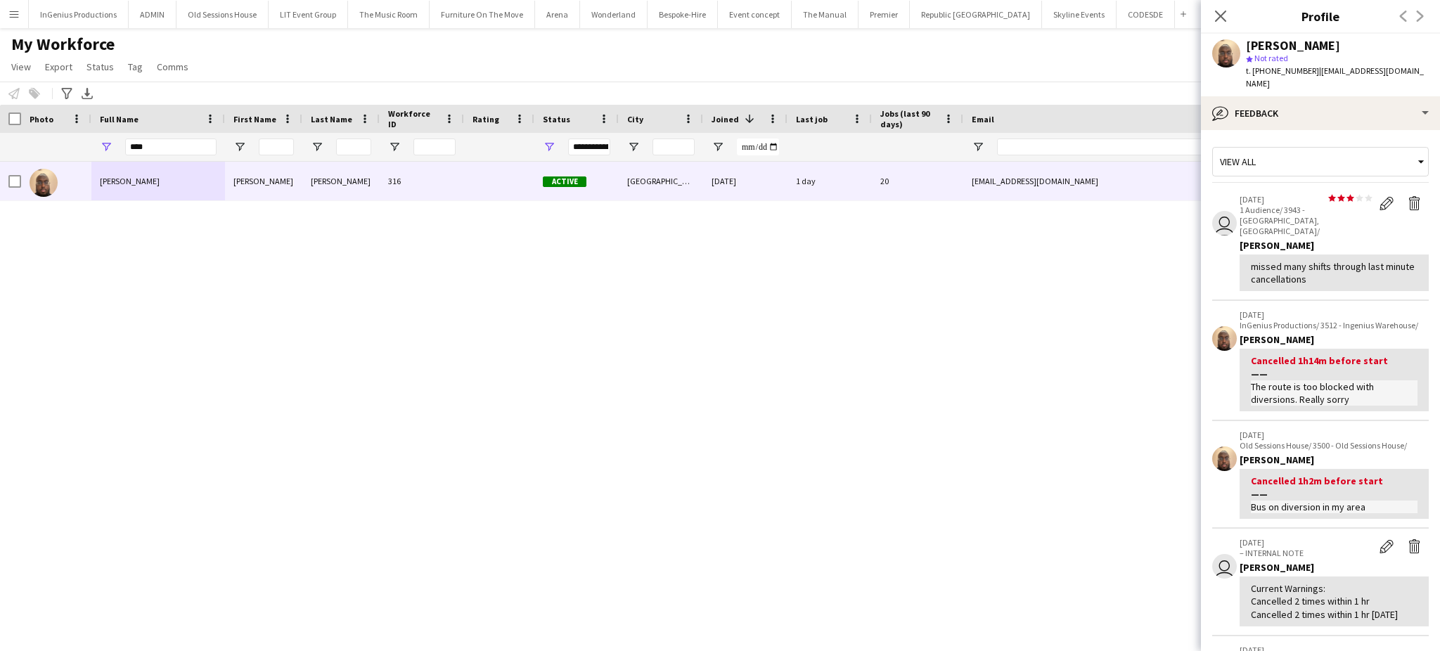
scroll to position [368, 0]
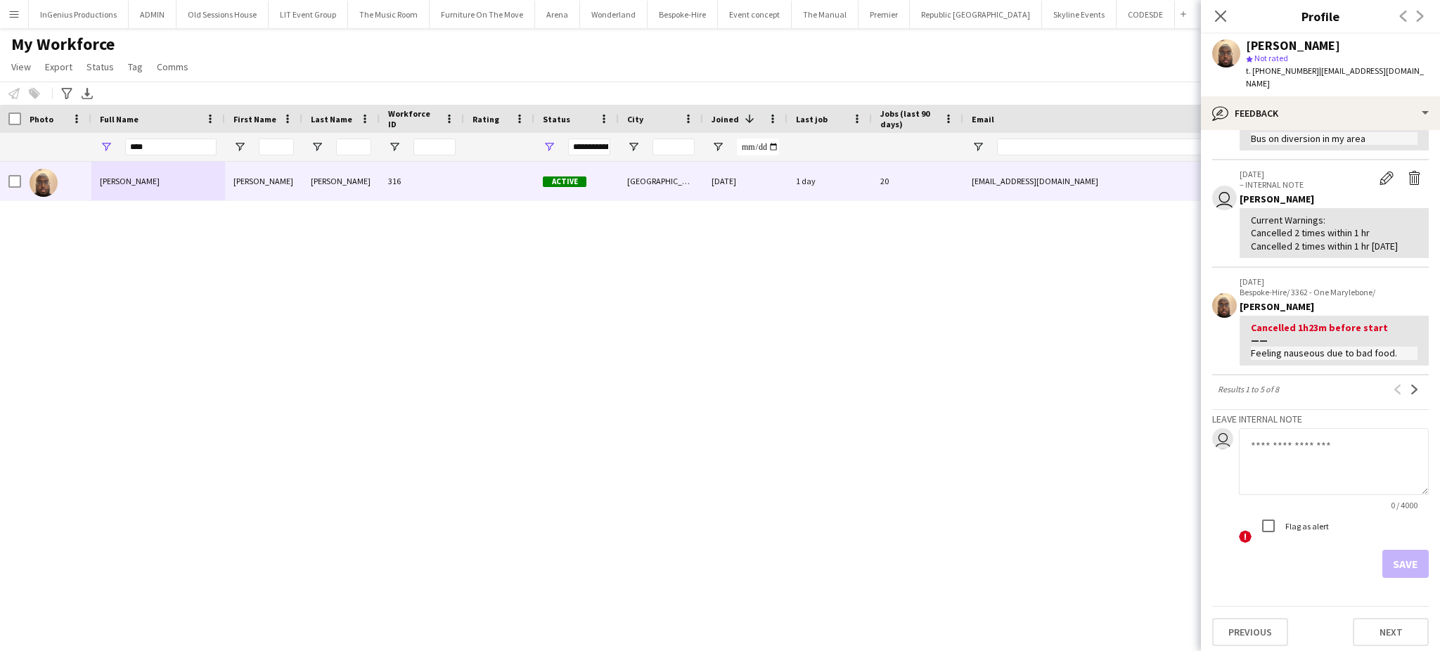
click at [1345, 458] on textarea at bounding box center [1334, 461] width 190 height 67
type textarea "*"
type textarea "**********"
click at [1396, 556] on button "Save" at bounding box center [1405, 564] width 46 height 28
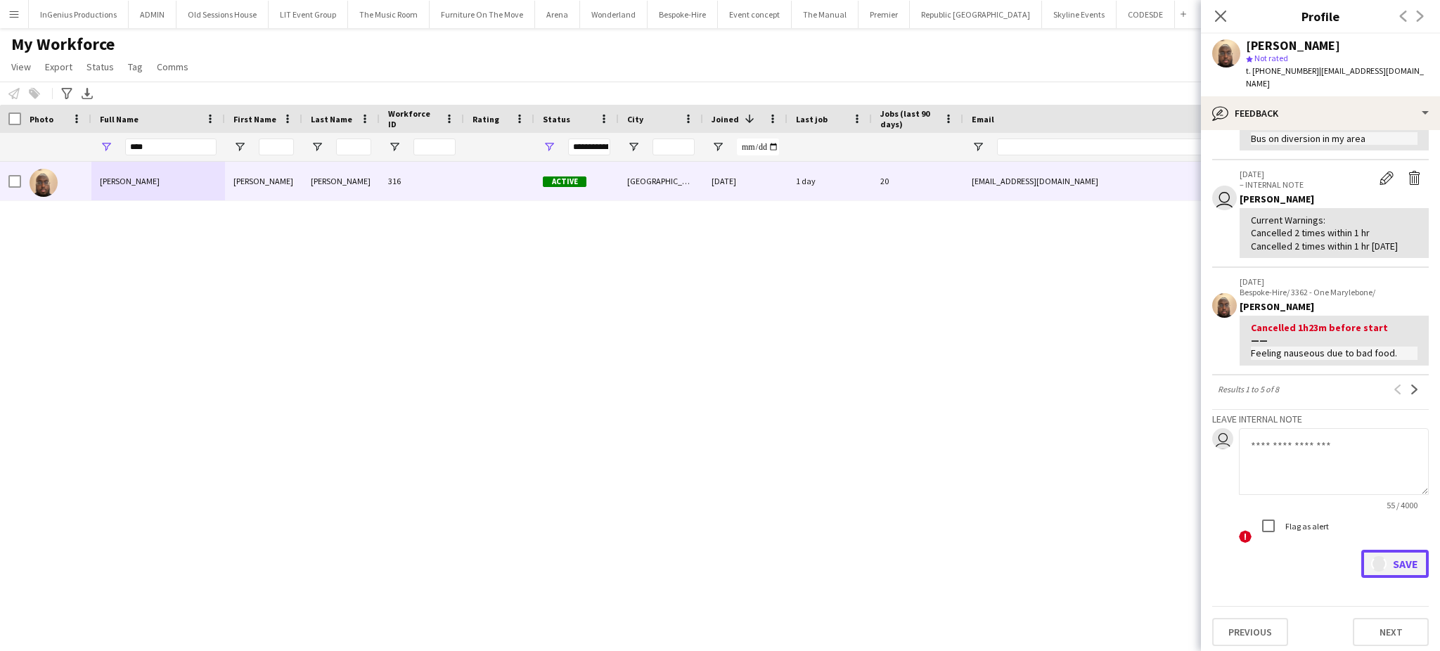
scroll to position [0, 0]
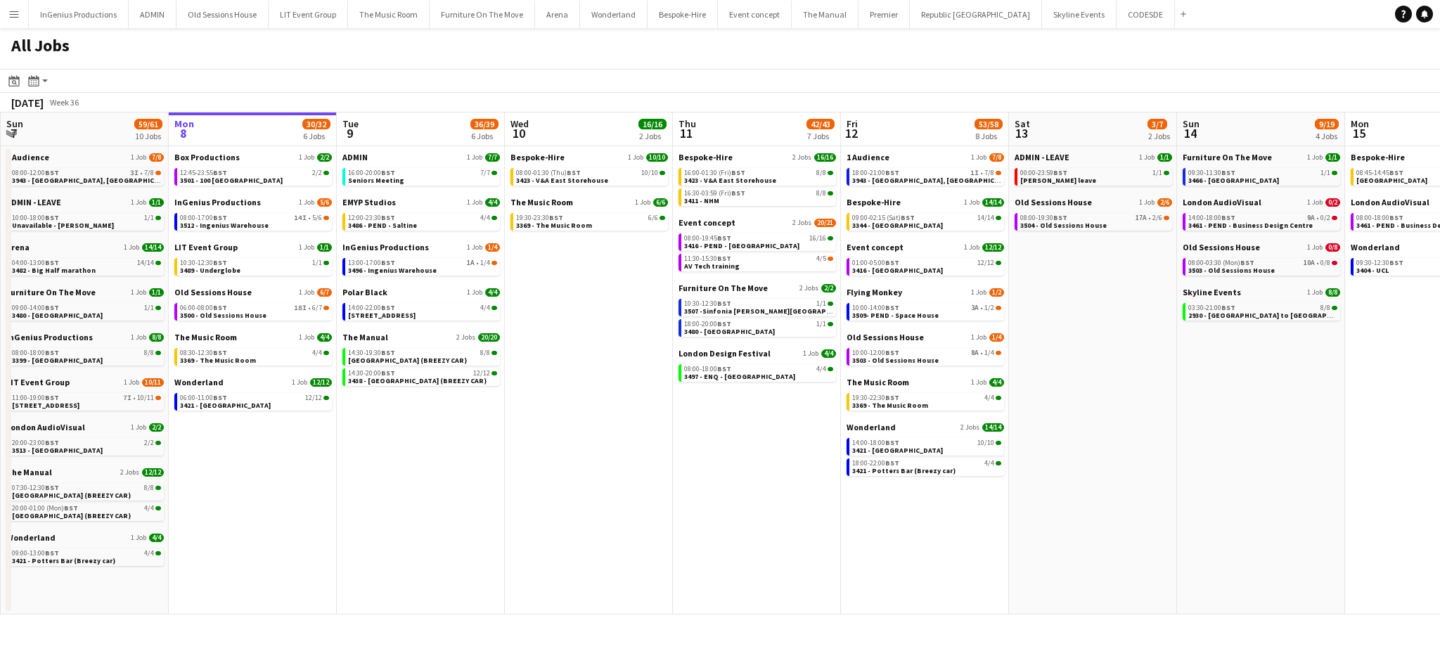
click at [8, 13] on app-icon "Menu" at bounding box center [13, 13] width 11 height 11
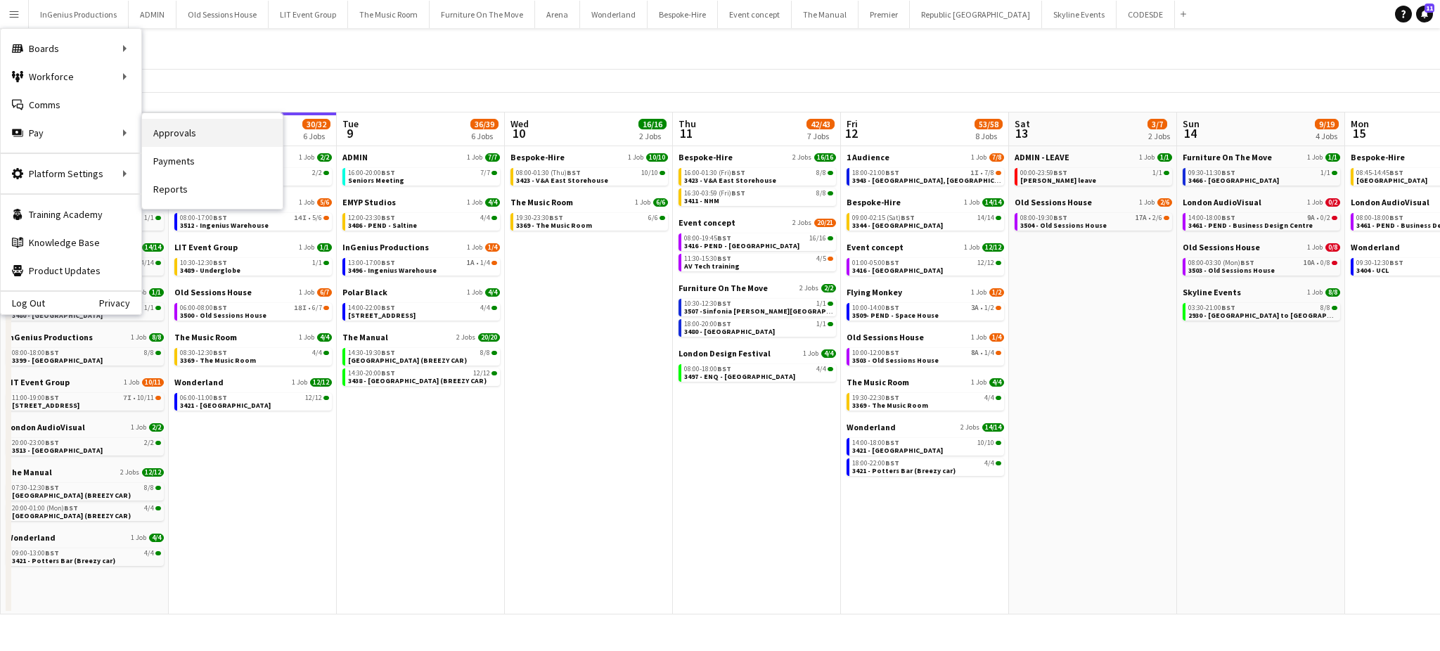
click at [181, 133] on link "Approvals" at bounding box center [212, 133] width 141 height 28
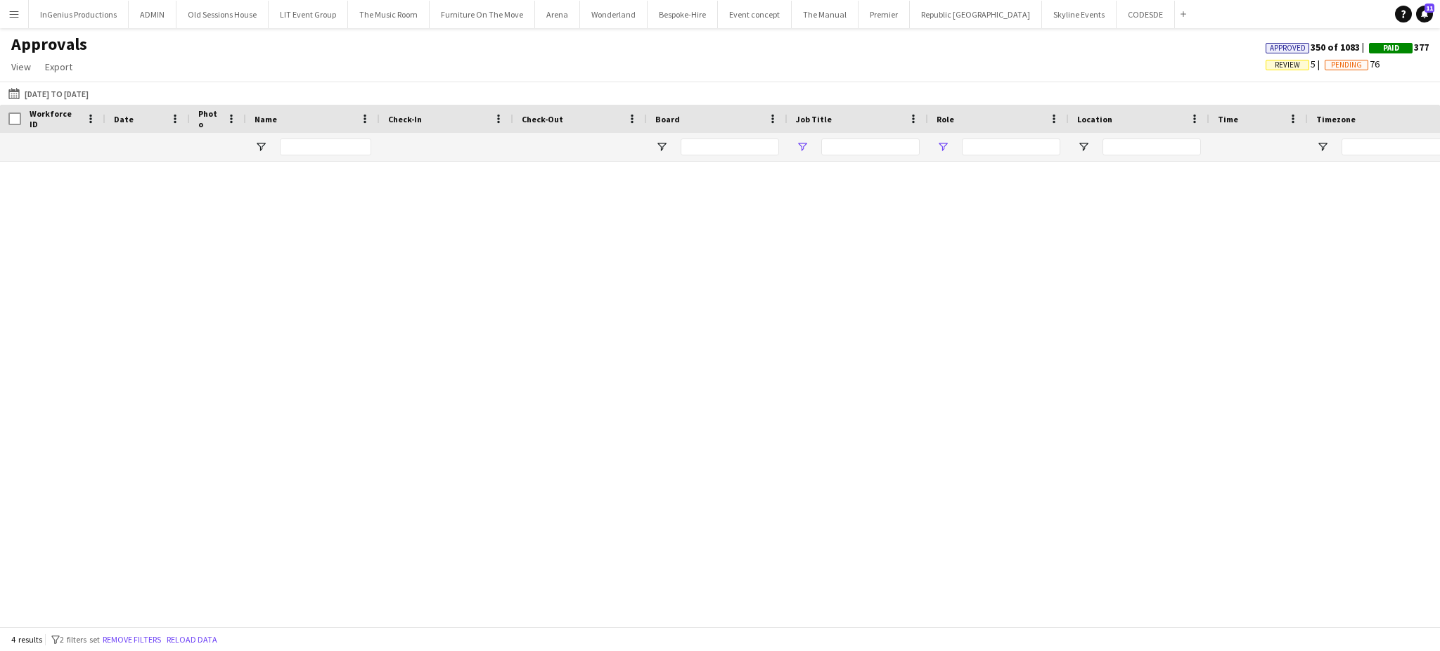
type input "****"
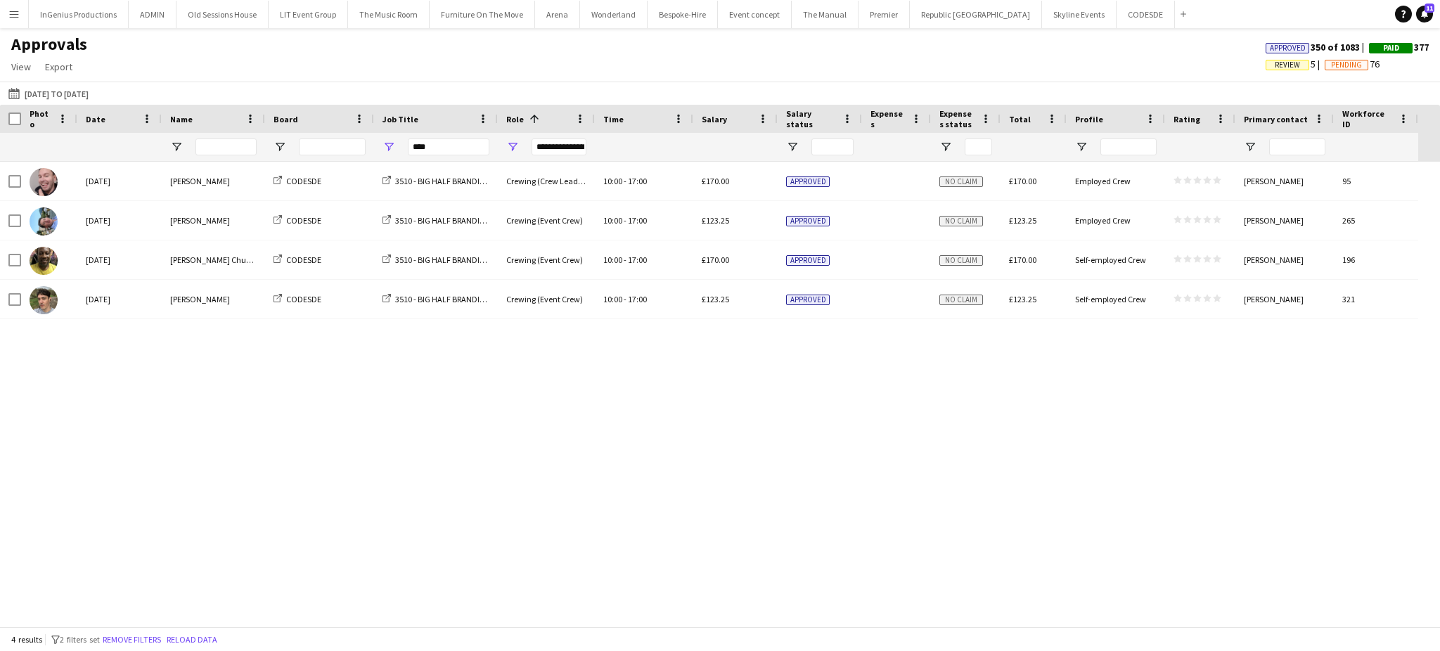
type input "**********"
click at [445, 142] on input "****" at bounding box center [449, 147] width 82 height 17
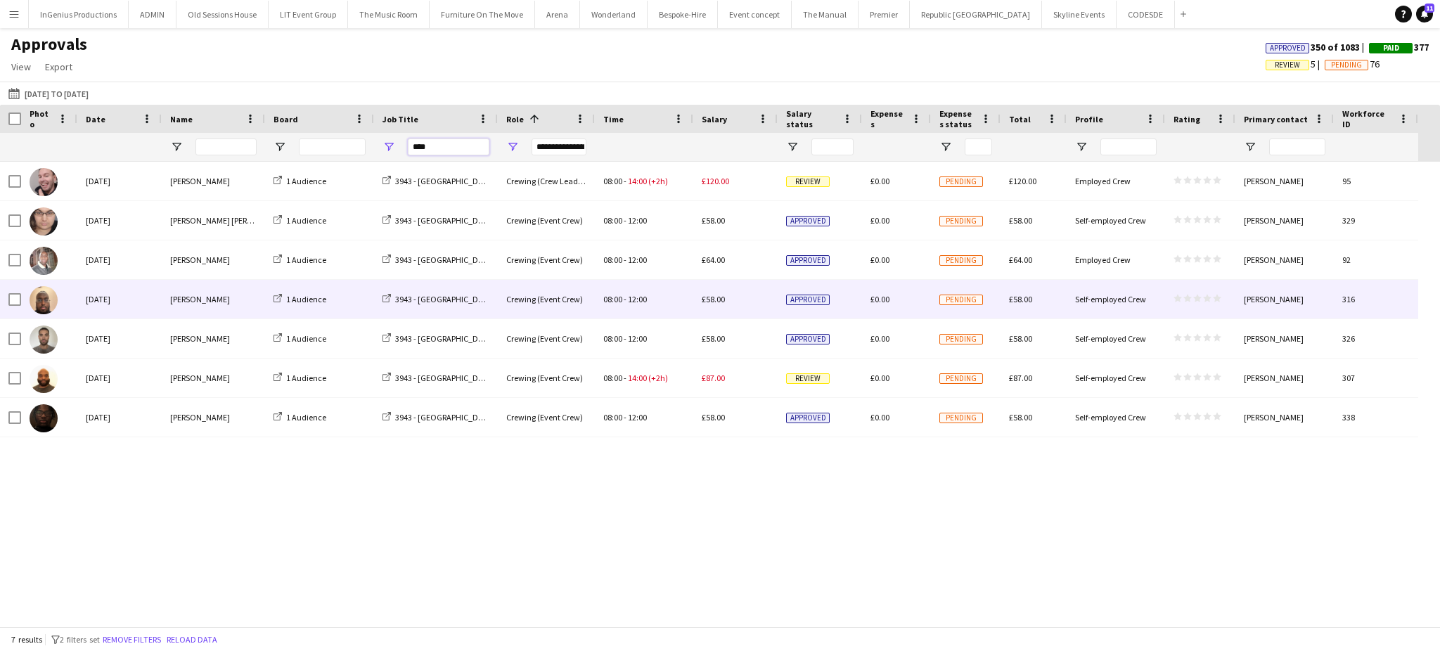
type input "****"
click at [218, 302] on div "[PERSON_NAME]" at bounding box center [213, 299] width 103 height 39
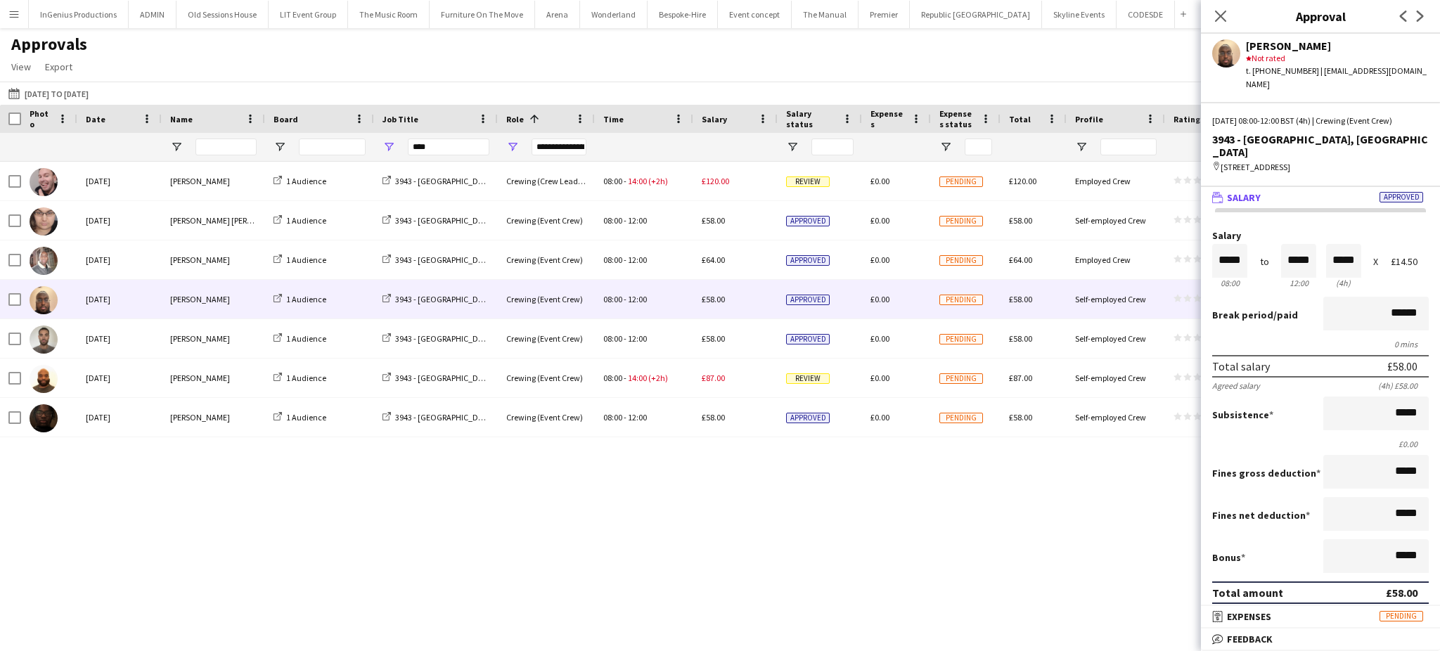
scroll to position [176, 0]
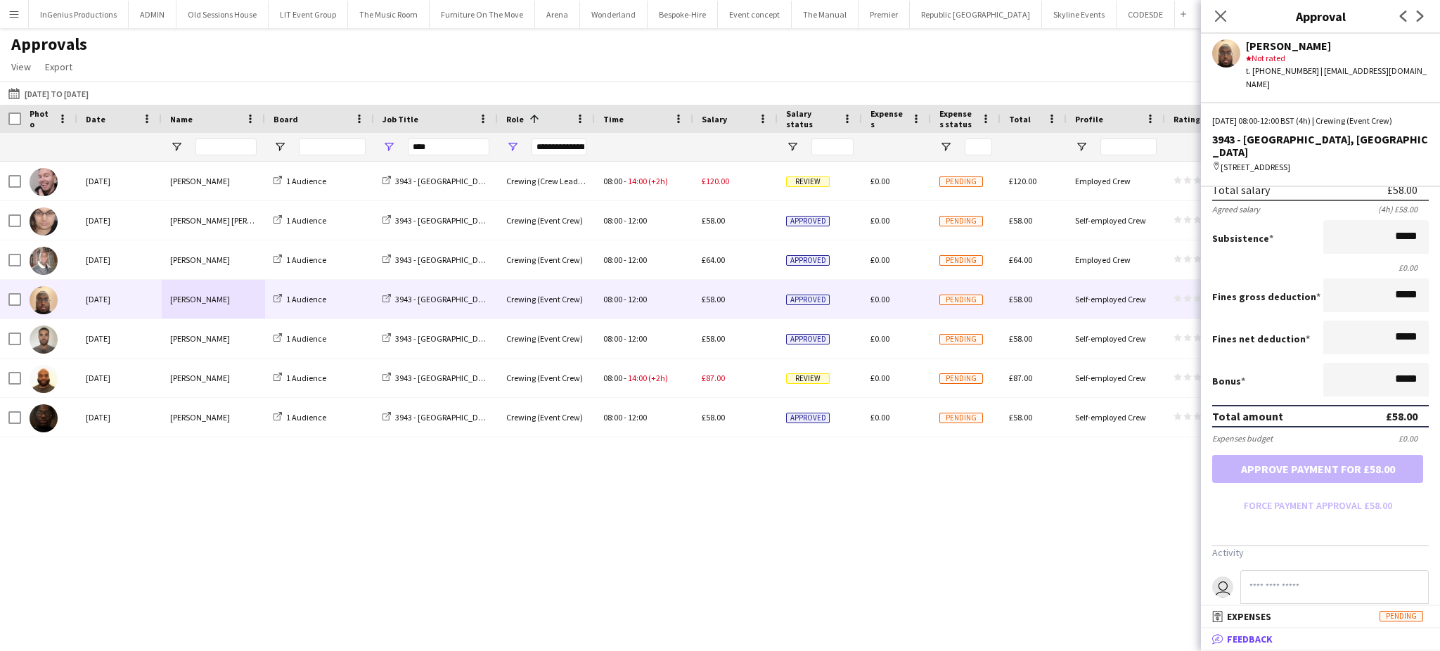
click at [1278, 643] on mat-panel-title "bubble-pencil Feedback" at bounding box center [1317, 639] width 233 height 13
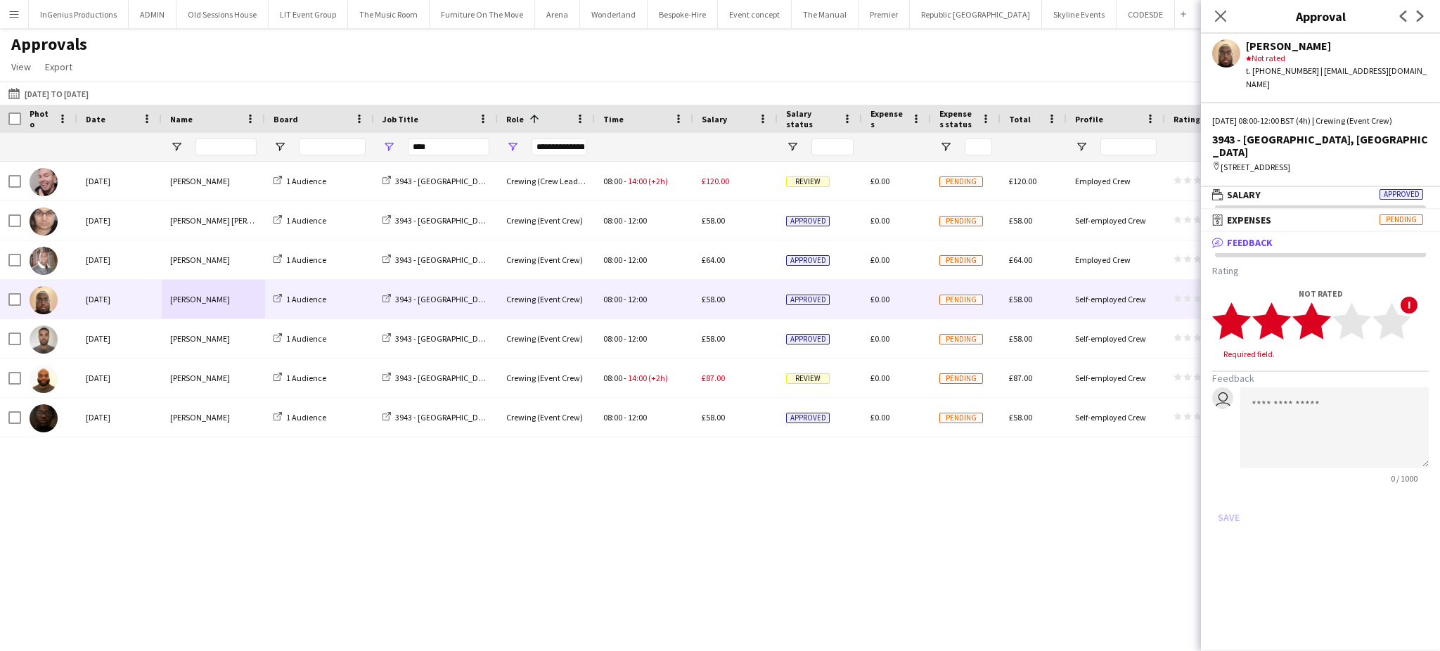
click at [1318, 305] on polygon at bounding box center [1311, 320] width 39 height 37
click at [1318, 401] on textarea at bounding box center [1334, 414] width 188 height 81
type textarea "**********"
click at [1220, 493] on button "Save" at bounding box center [1228, 504] width 33 height 22
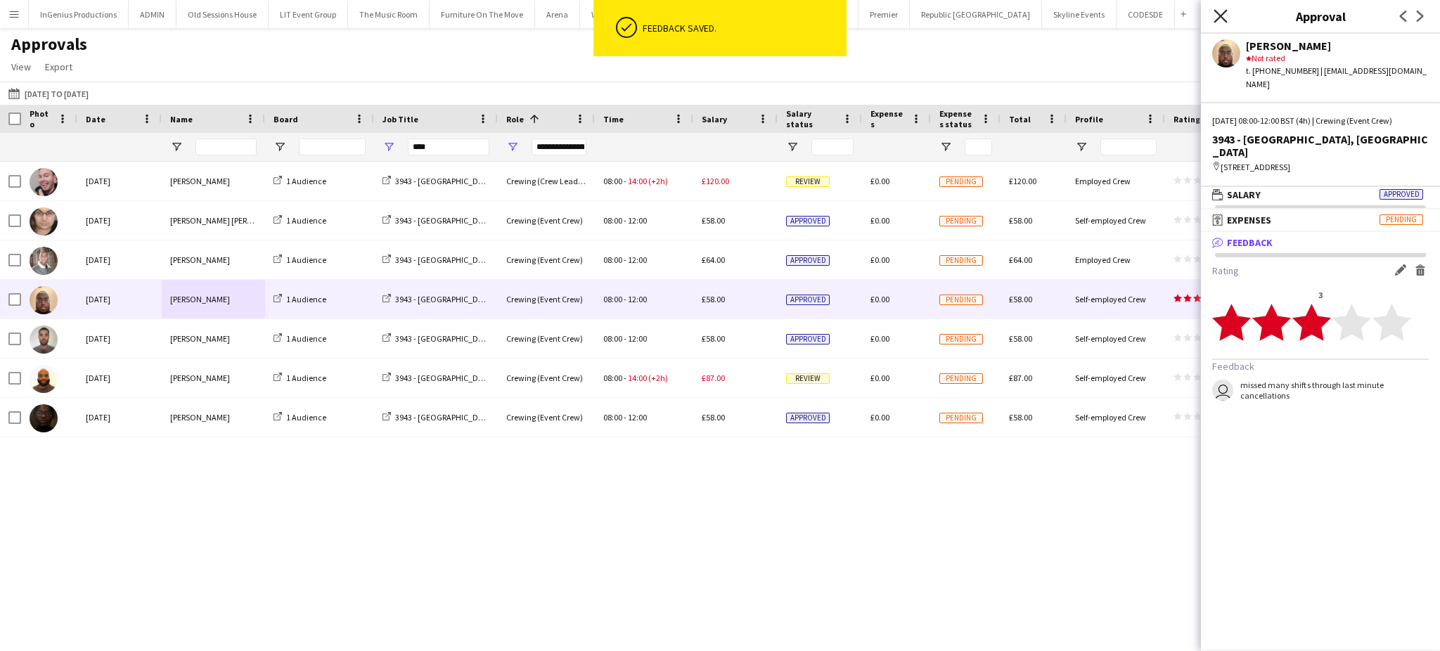
click at [1221, 19] on icon "Close pop-in" at bounding box center [1220, 15] width 13 height 13
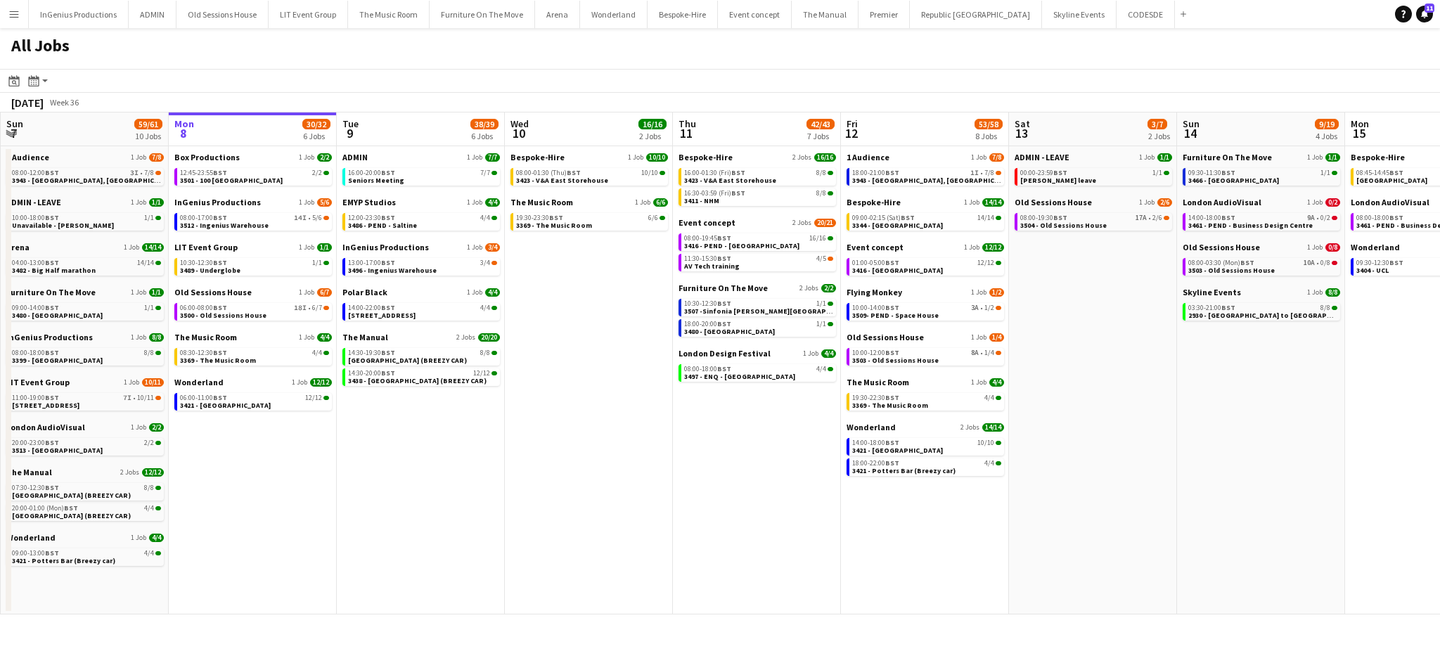
click at [325, 524] on app-date-cell "Box Productions 1 Job 2/2 12:45-23:55 BST 2/2 3501 - 100 Wandsworth Bridge InGe…" at bounding box center [253, 380] width 168 height 468
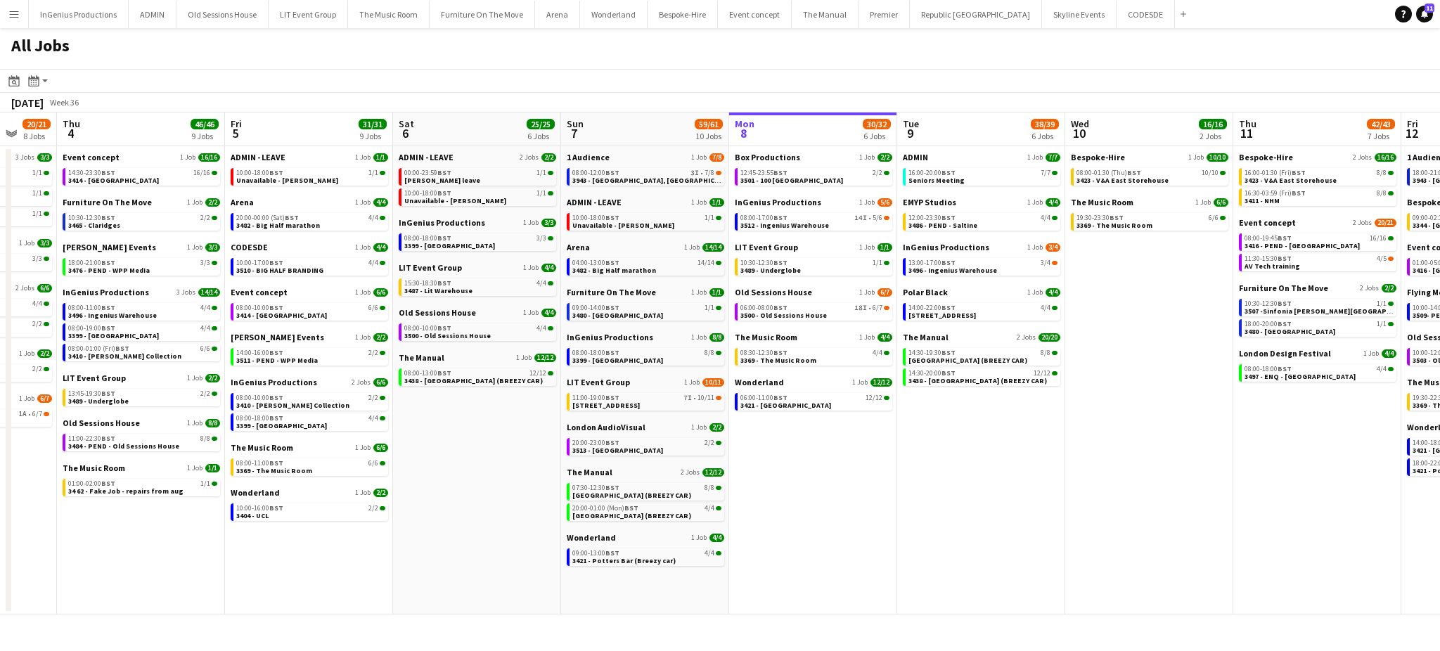
scroll to position [0, 370]
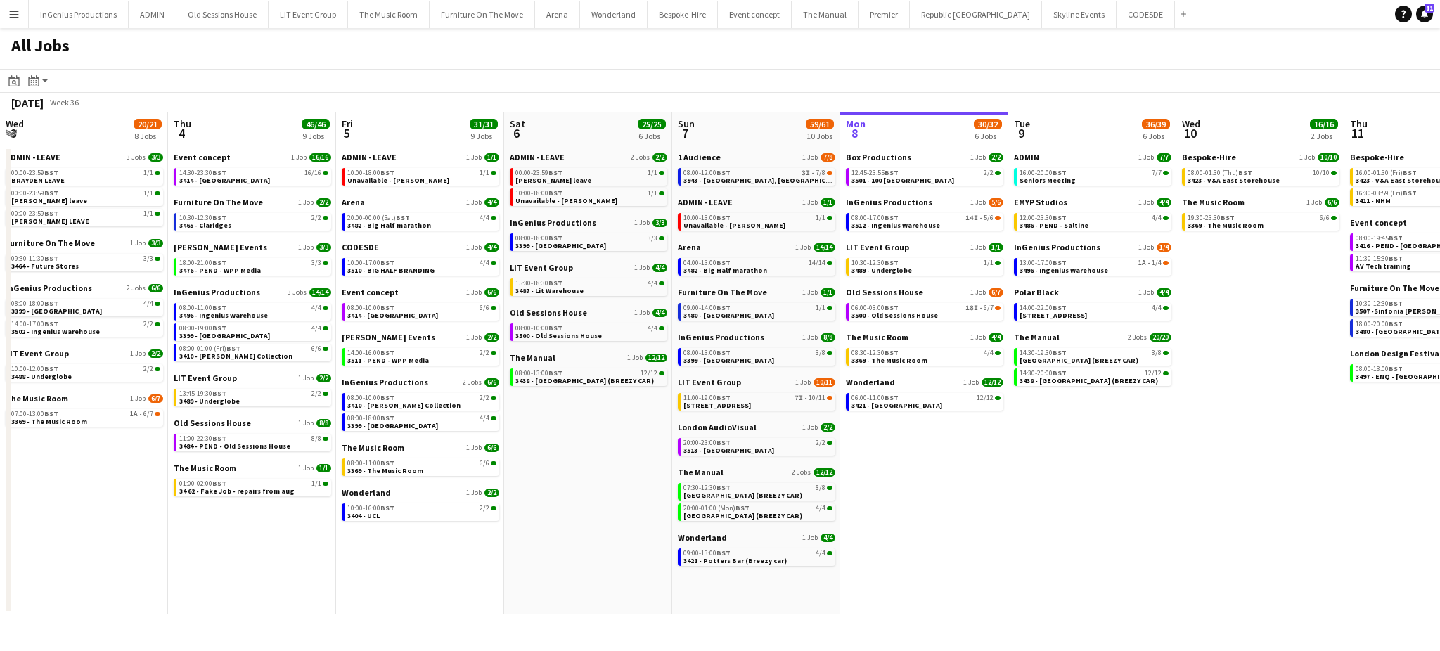
scroll to position [0, 335]
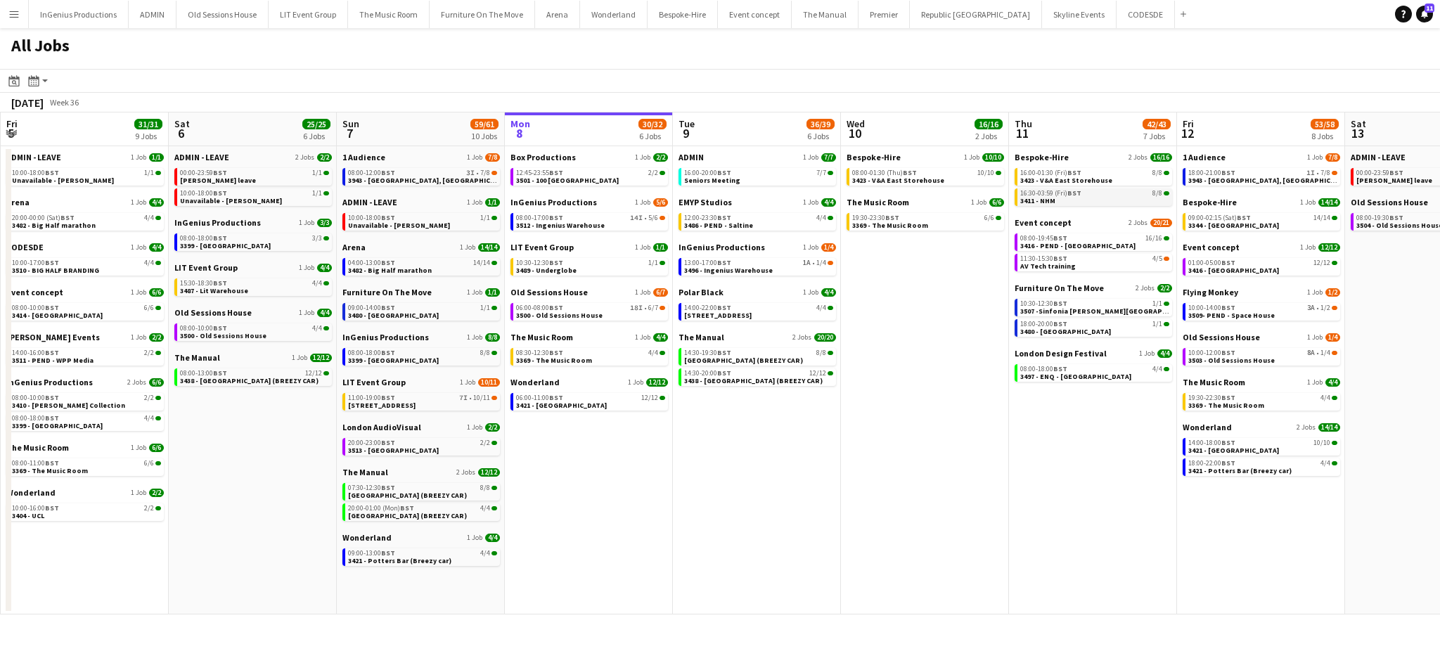
click at [1040, 197] on span "3411 - NHM" at bounding box center [1037, 200] width 35 height 9
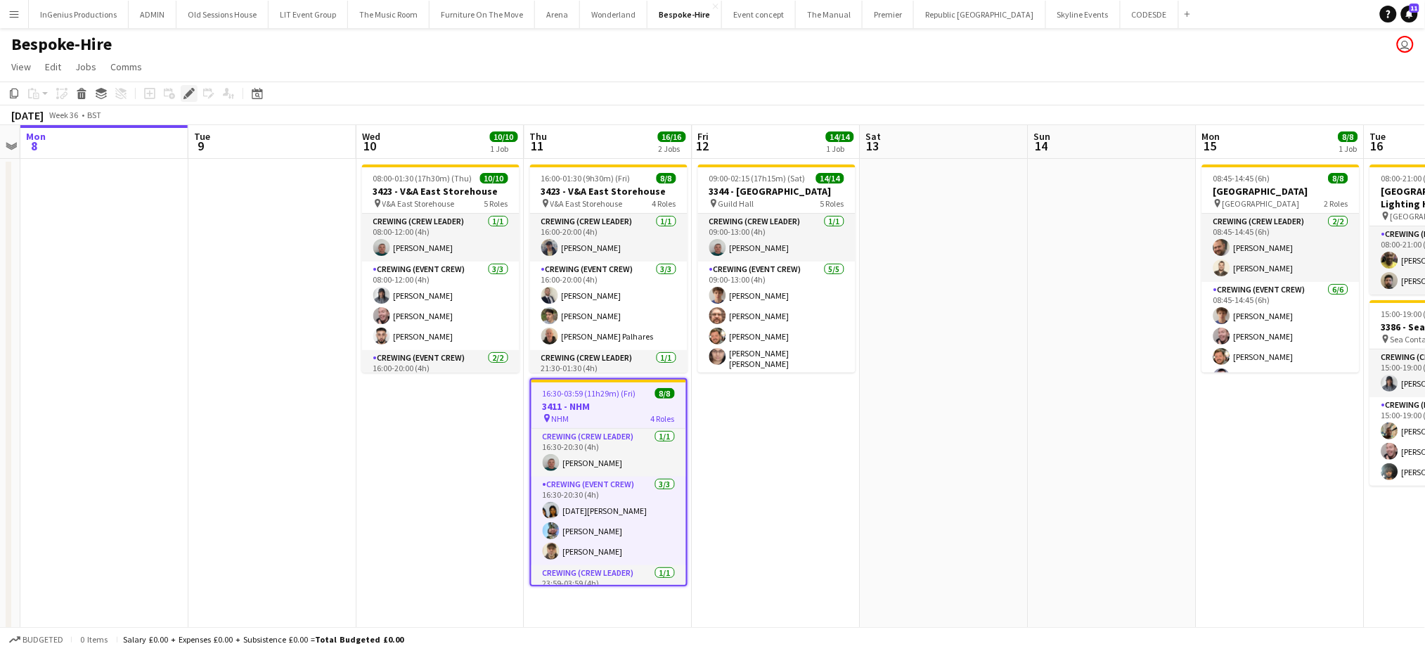
click at [184, 88] on icon "Edit" at bounding box center [189, 93] width 11 height 11
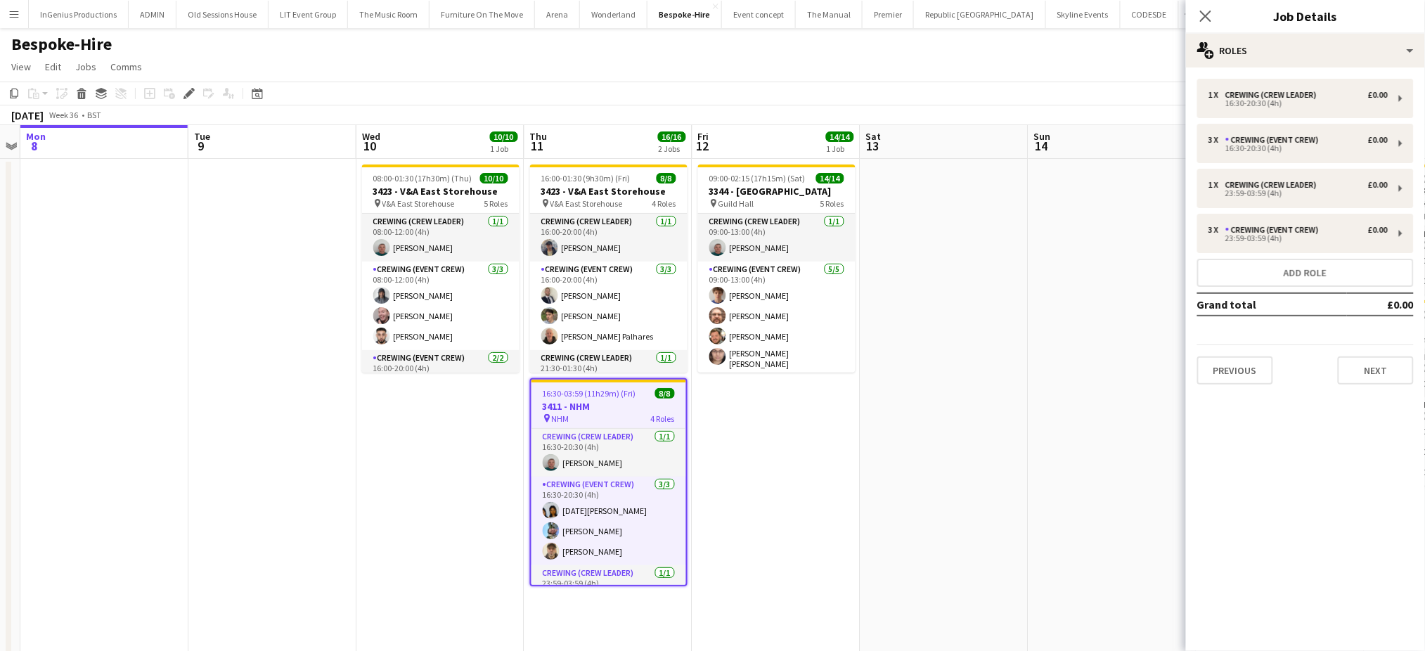
click at [608, 405] on h3 "3411 - NHM" at bounding box center [609, 406] width 155 height 13
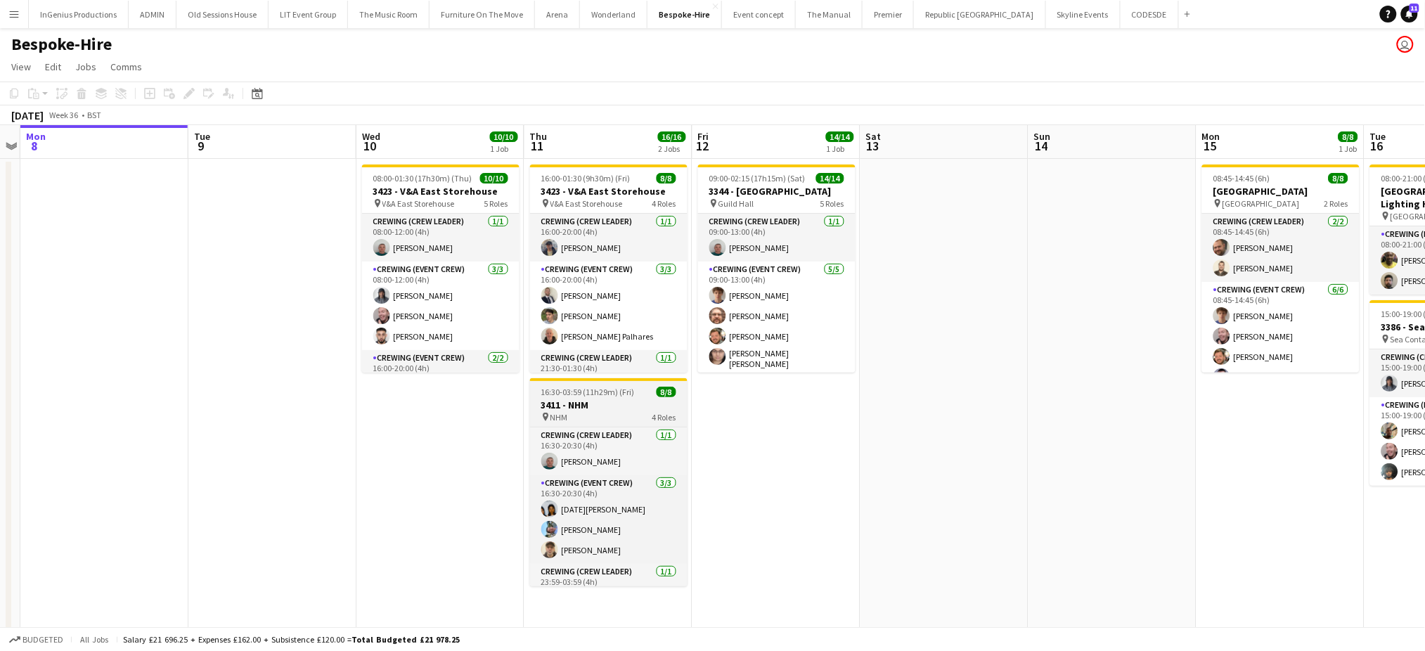
click at [608, 405] on h3 "3411 - NHM" at bounding box center [608, 405] width 157 height 13
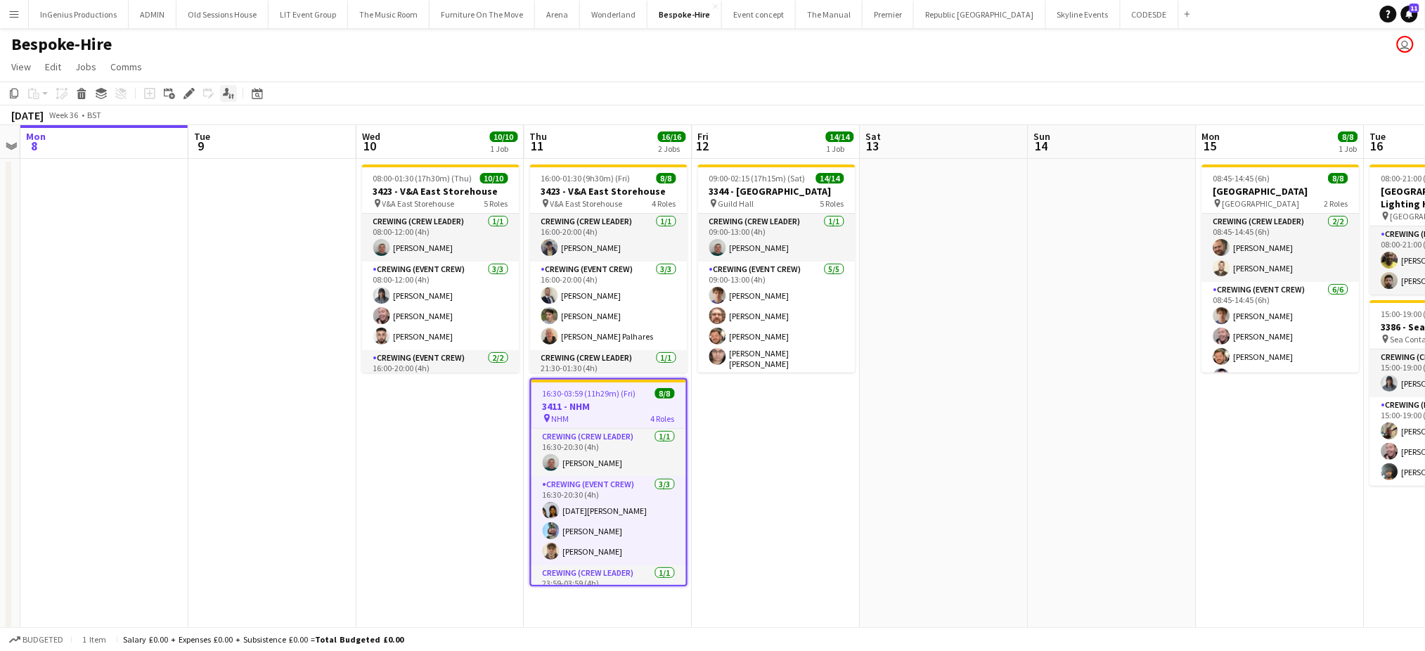
click at [223, 88] on icon "Applicants" at bounding box center [228, 93] width 11 height 11
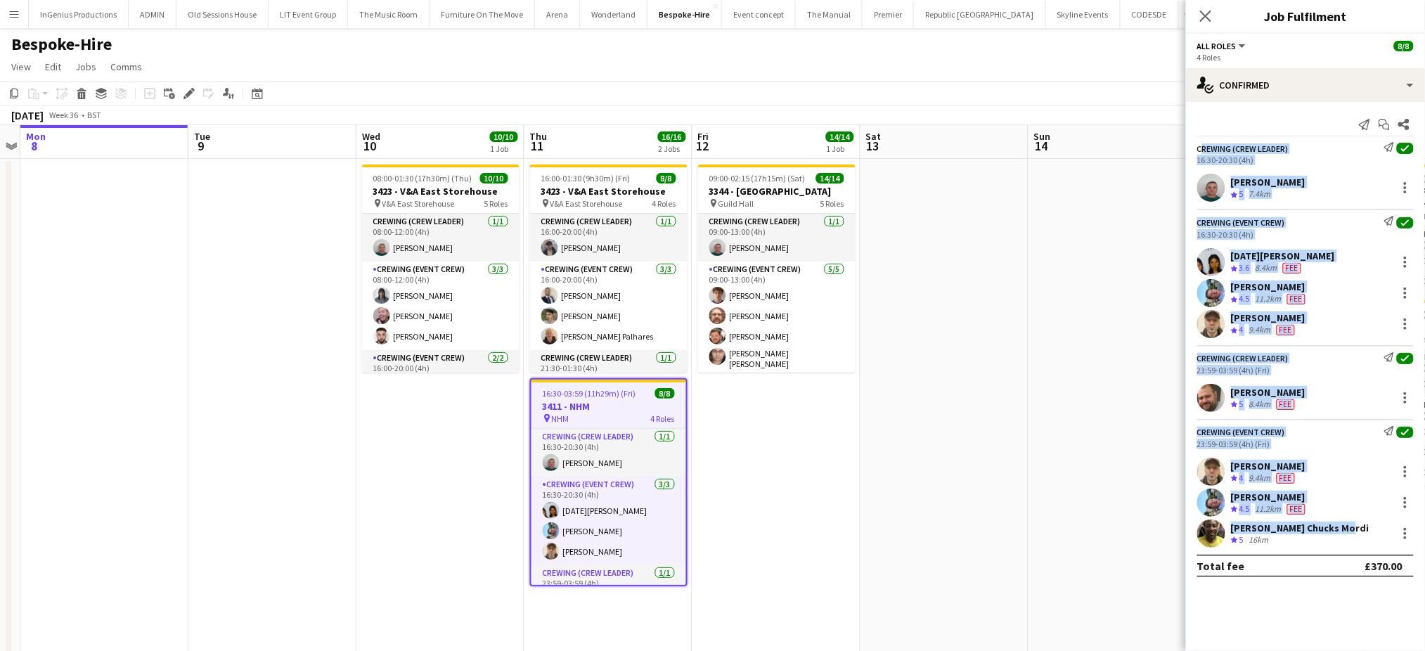
drag, startPoint x: 1198, startPoint y: 149, endPoint x: 1354, endPoint y: 532, distance: 413.1
click at [1354, 532] on app-confirmed-crew "Crewing (Crew Leader) Send notification check 16:30-20:30 (4h) Brayden Davison …" at bounding box center [1305, 359] width 239 height 435
copy app-confirmed-crew "Crewing (Crew Leader) Send notification check 16:30-20:30 (4h) Brayden Davison …"
click at [188, 91] on icon at bounding box center [189, 94] width 8 height 8
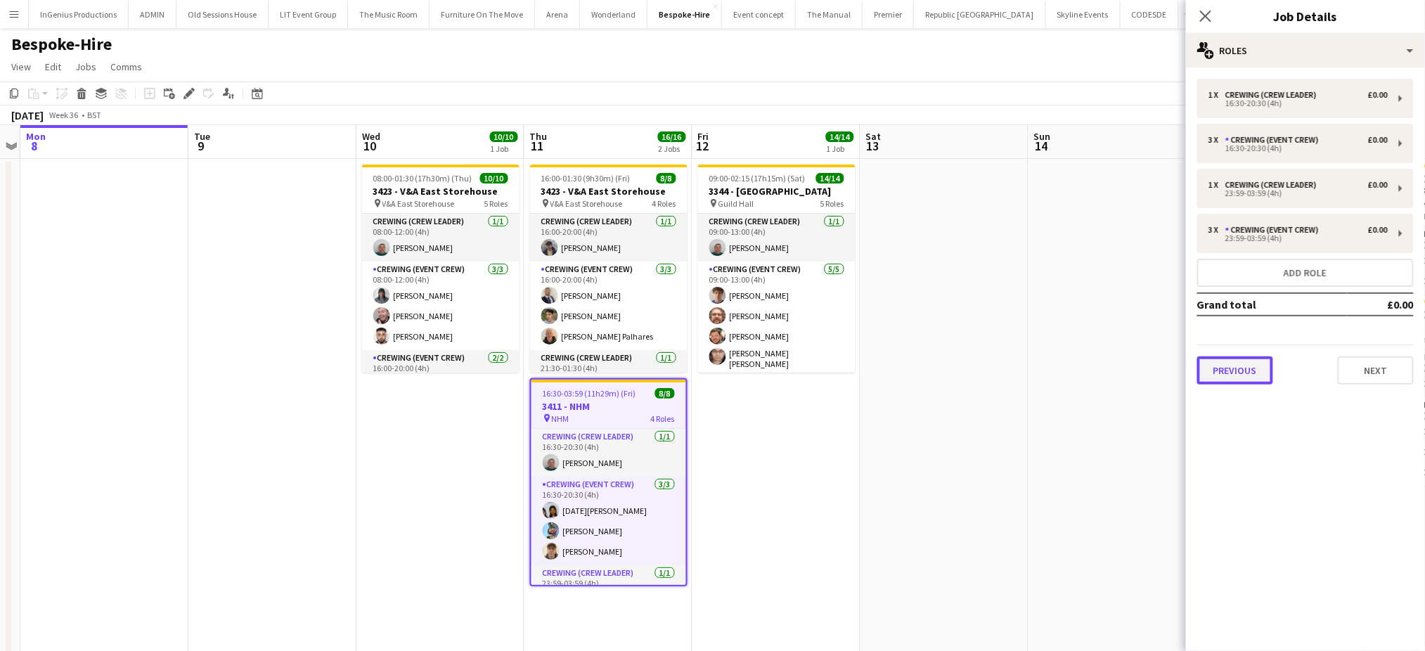
click at [1243, 378] on button "Previous" at bounding box center [1235, 370] width 76 height 28
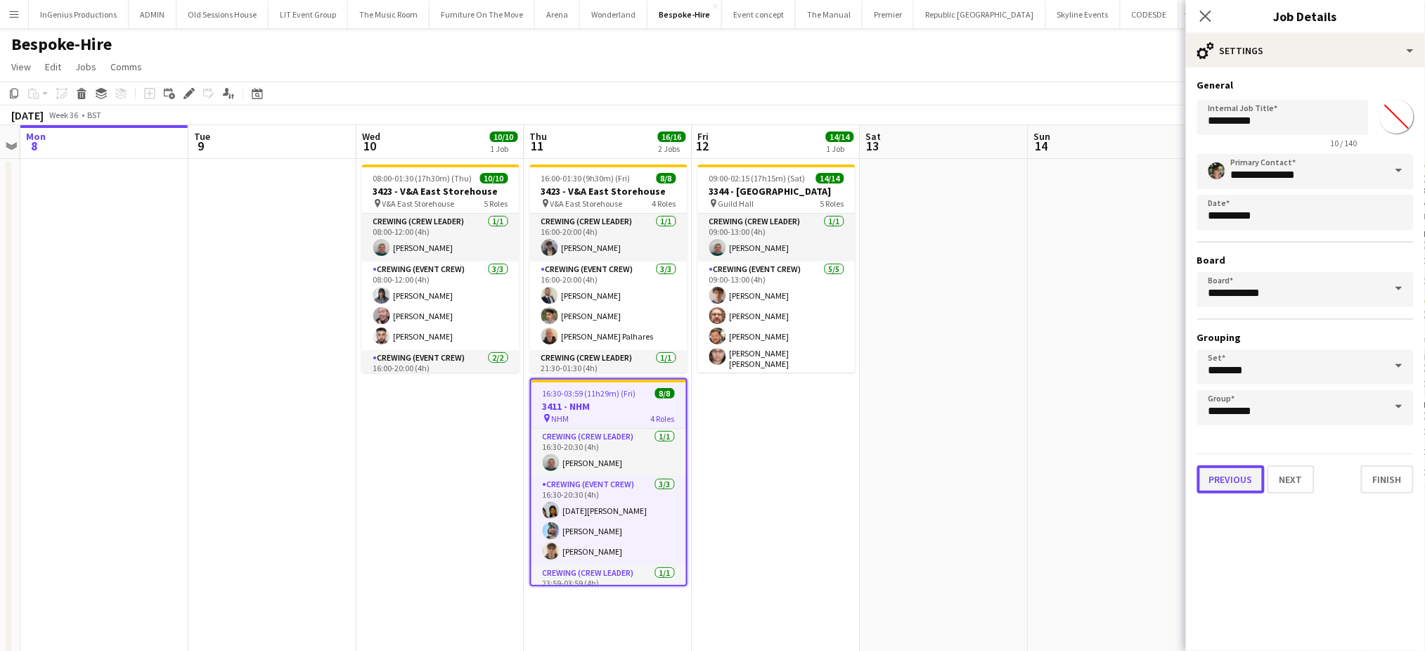
click at [1230, 482] on button "Previous" at bounding box center [1230, 479] width 67 height 28
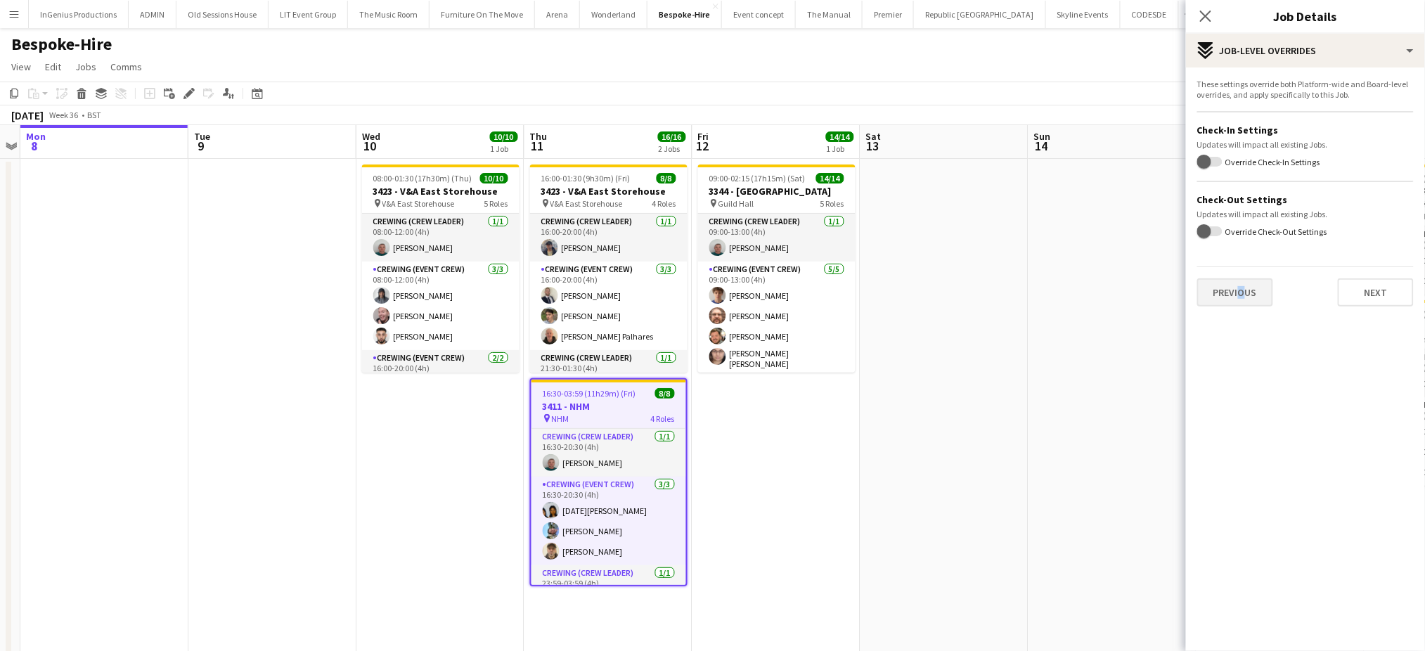
drag, startPoint x: 1240, startPoint y: 269, endPoint x: 1236, endPoint y: 292, distance: 22.9
click at [1236, 292] on div "Previous Next" at bounding box center [1305, 286] width 217 height 40
click at [1236, 292] on button "Previous" at bounding box center [1235, 292] width 76 height 28
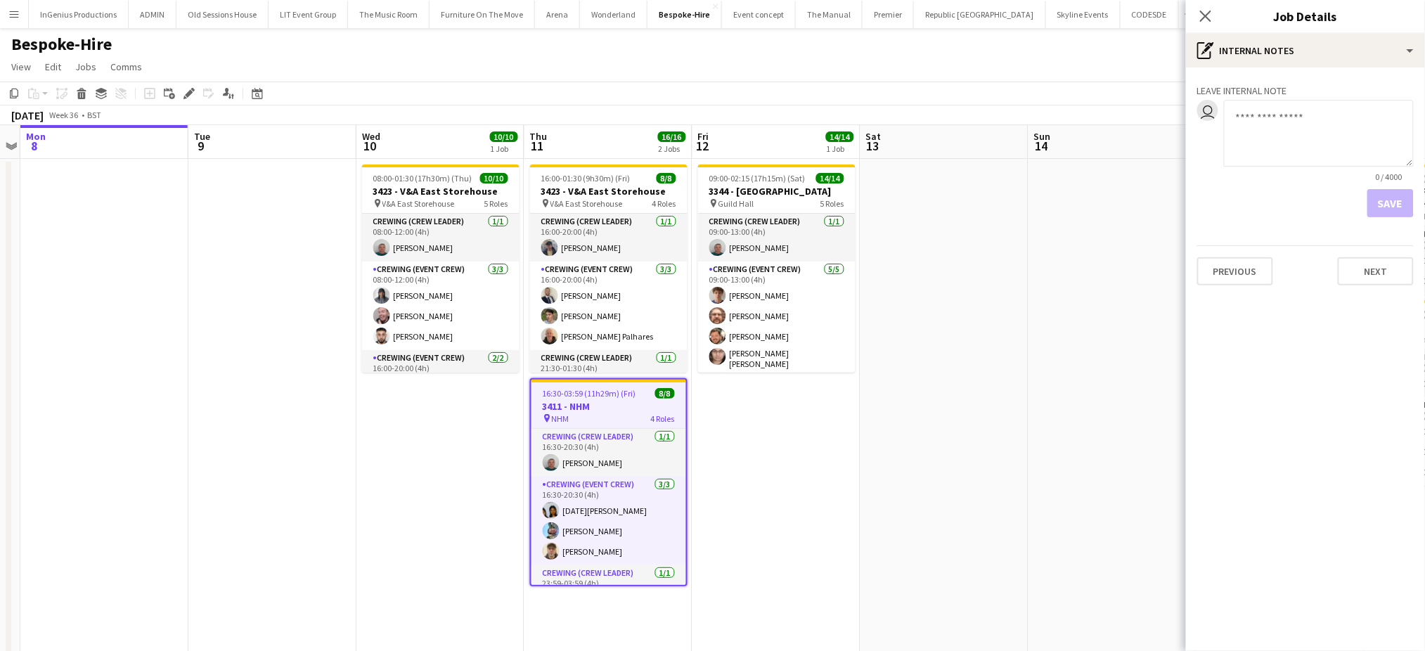
click at [1297, 136] on textarea at bounding box center [1319, 133] width 190 height 67
paste textarea "**********"
click at [1385, 136] on textarea "**********" at bounding box center [1319, 133] width 190 height 67
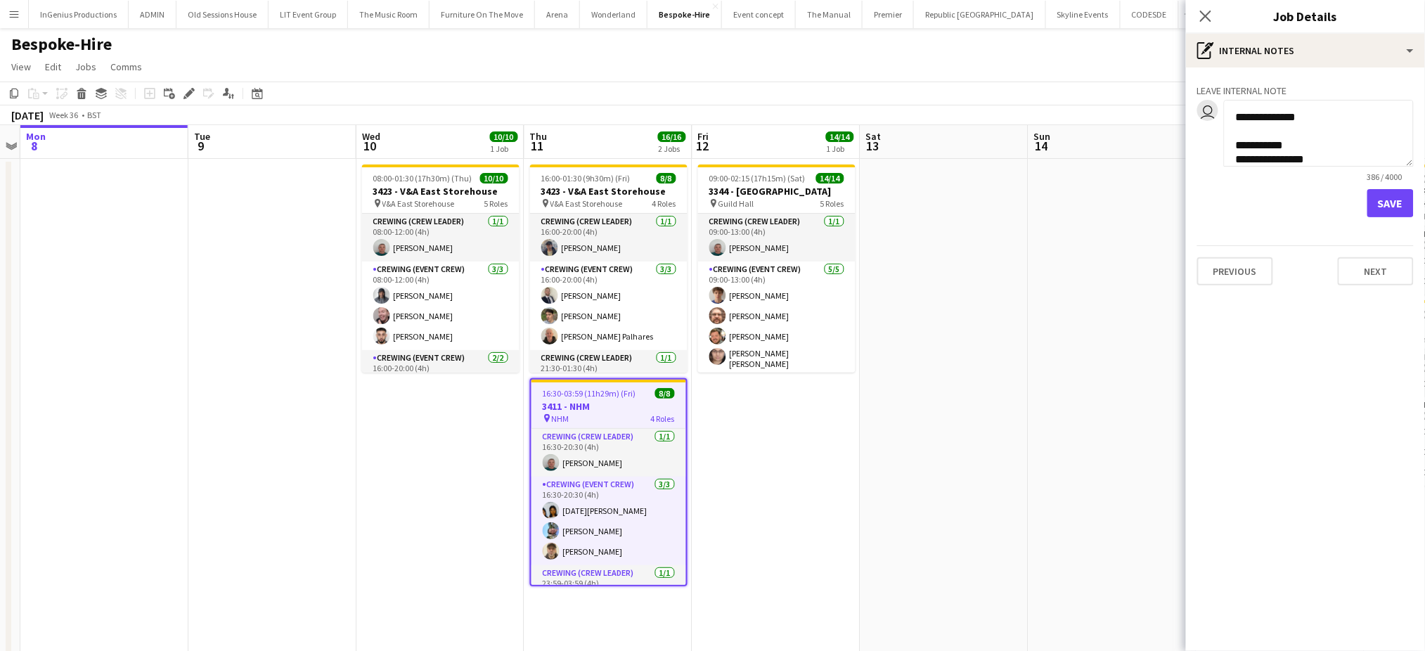
type textarea "**********"
click at [1385, 205] on button "Save" at bounding box center [1391, 203] width 46 height 28
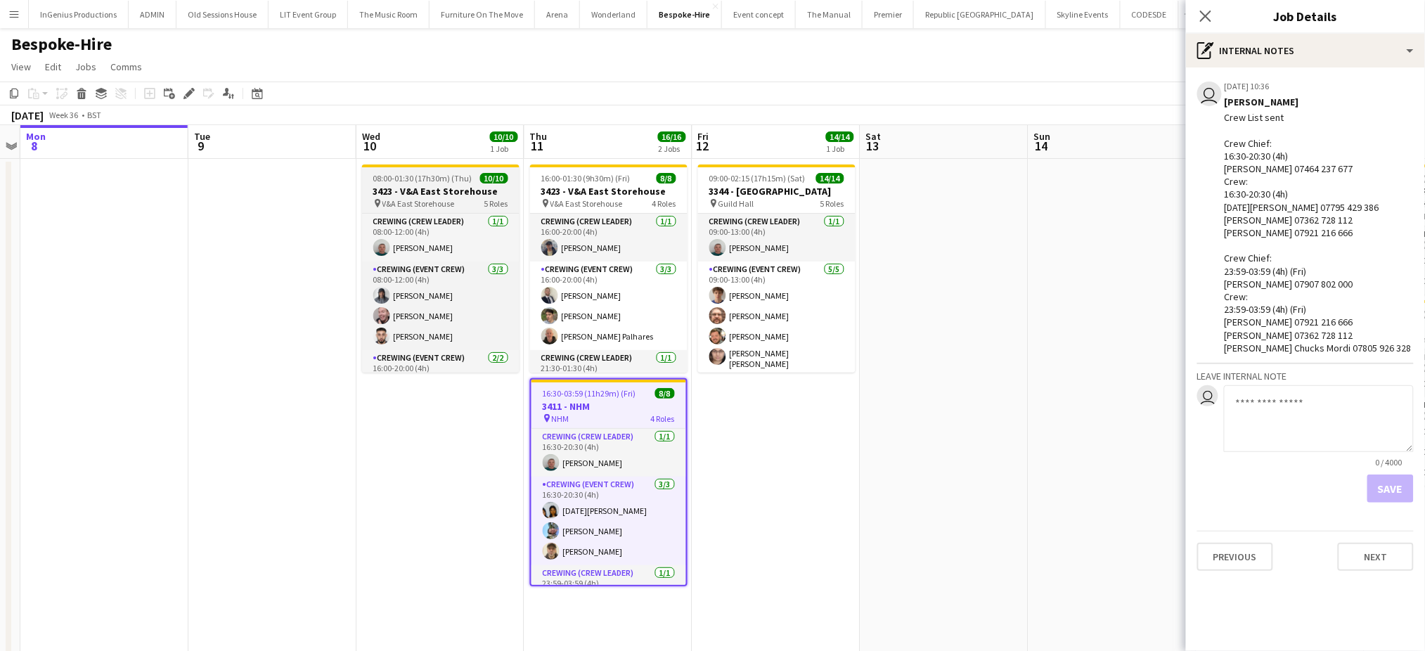
click at [423, 190] on h3 "3423 - V&A East Storehouse" at bounding box center [440, 191] width 157 height 13
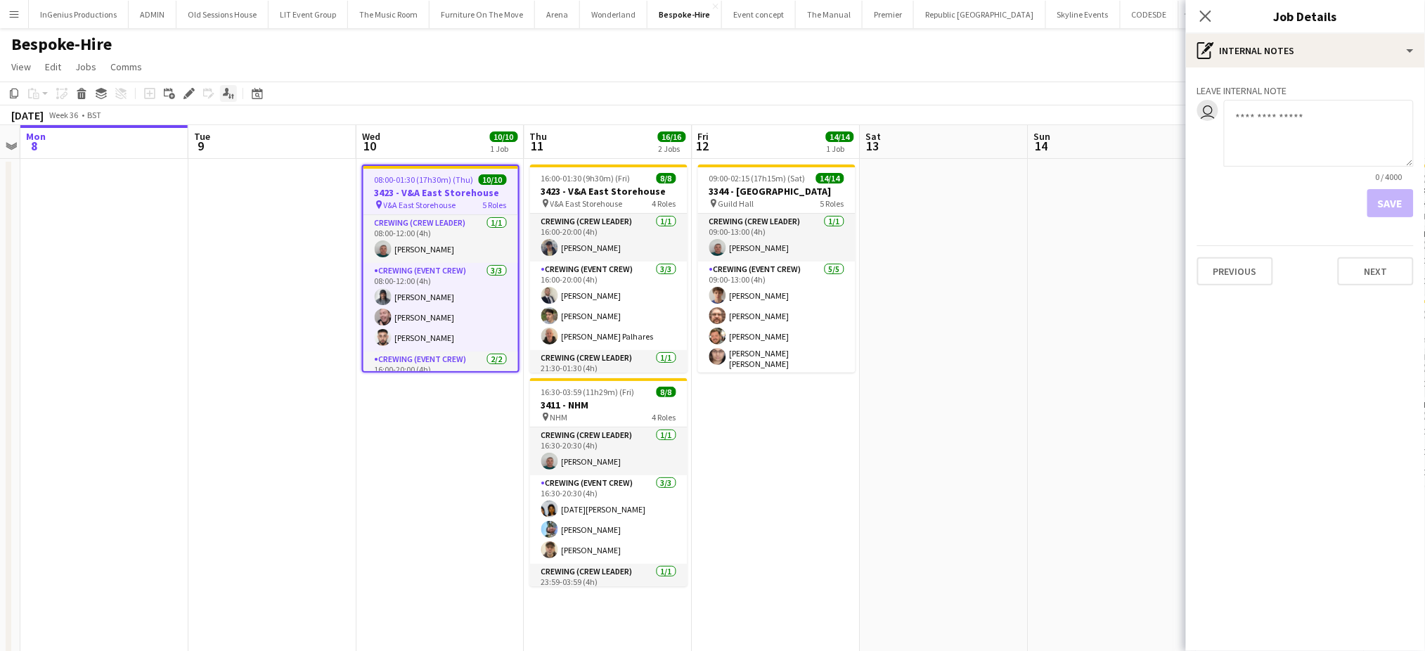
click at [224, 91] on icon "Applicants" at bounding box center [228, 93] width 11 height 11
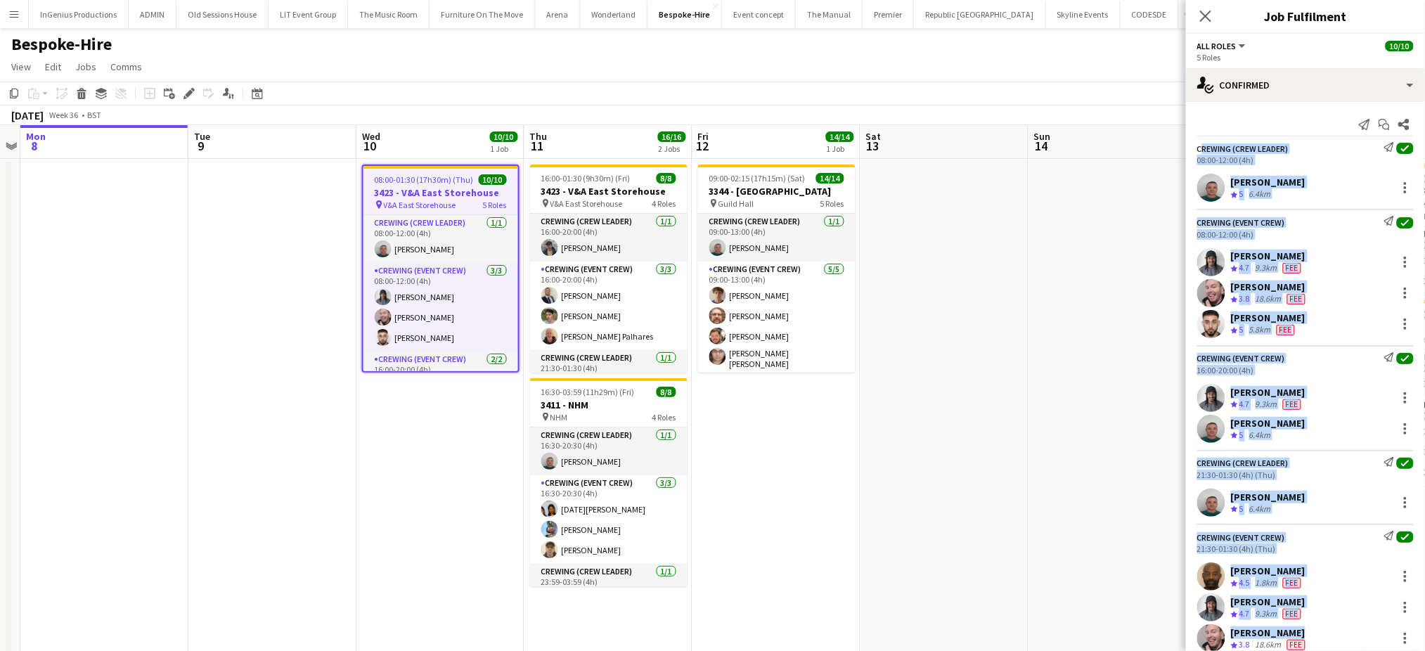
scroll to position [42, 0]
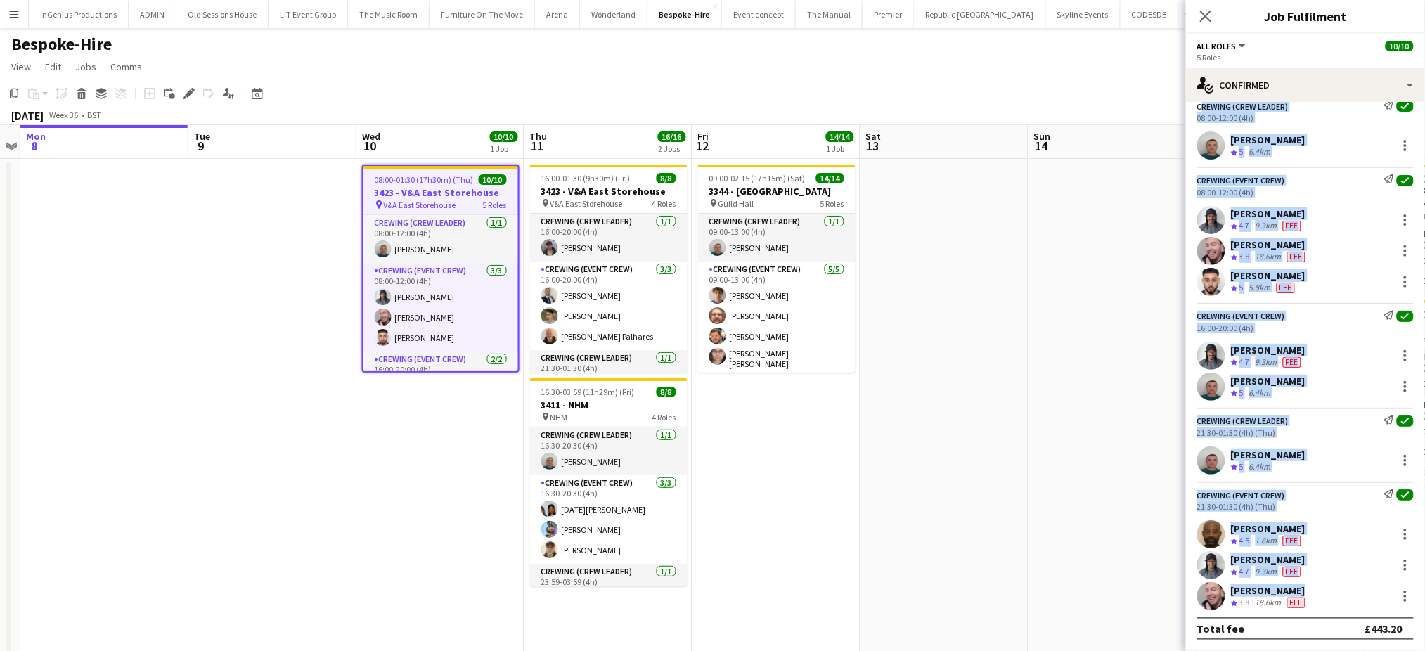
drag, startPoint x: 1197, startPoint y: 145, endPoint x: 1318, endPoint y: 589, distance: 460.3
click at [1318, 589] on app-confirmed-crew "Crewing (Crew Leader) Send notification check 08:00-12:00 (4h) Brayden Davison …" at bounding box center [1305, 370] width 239 height 540
copy app-confirmed-crew "Crewing (Crew Leader) Send notification check 08:00-12:00 (4h) Brayden Davison …"
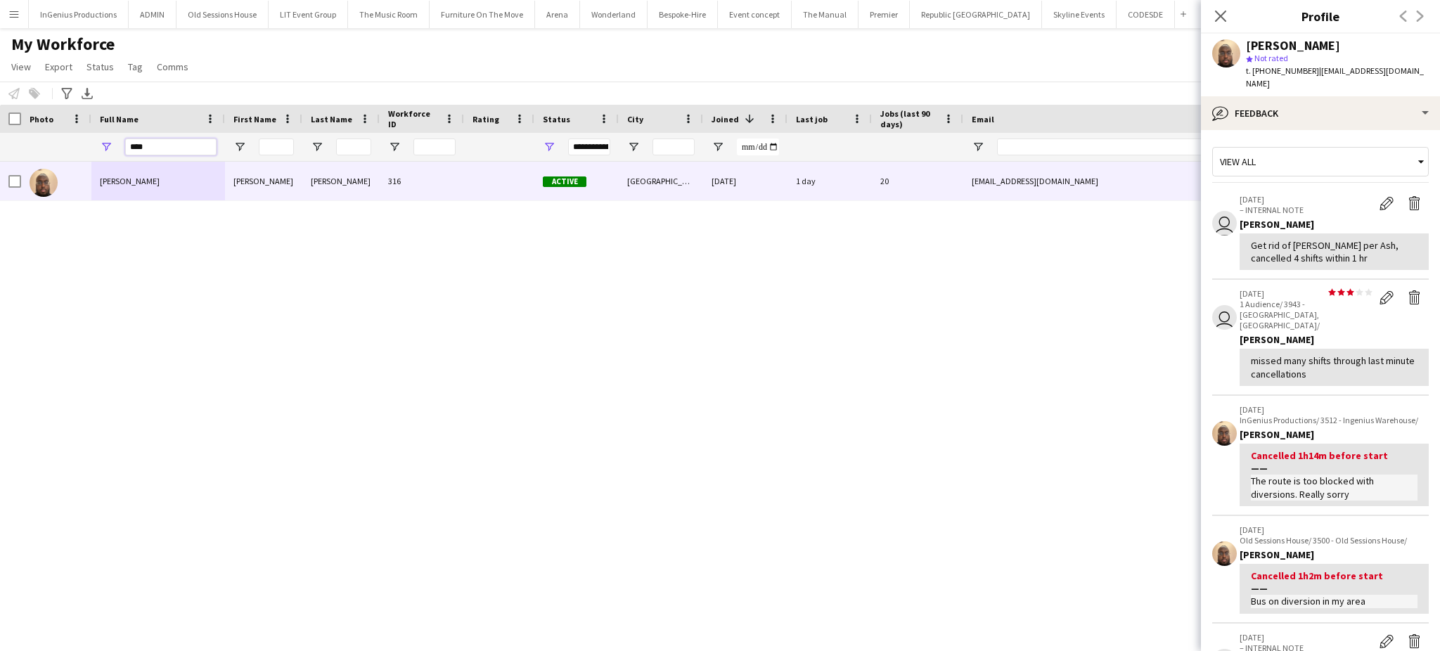
click at [188, 141] on input "****" at bounding box center [170, 147] width 91 height 17
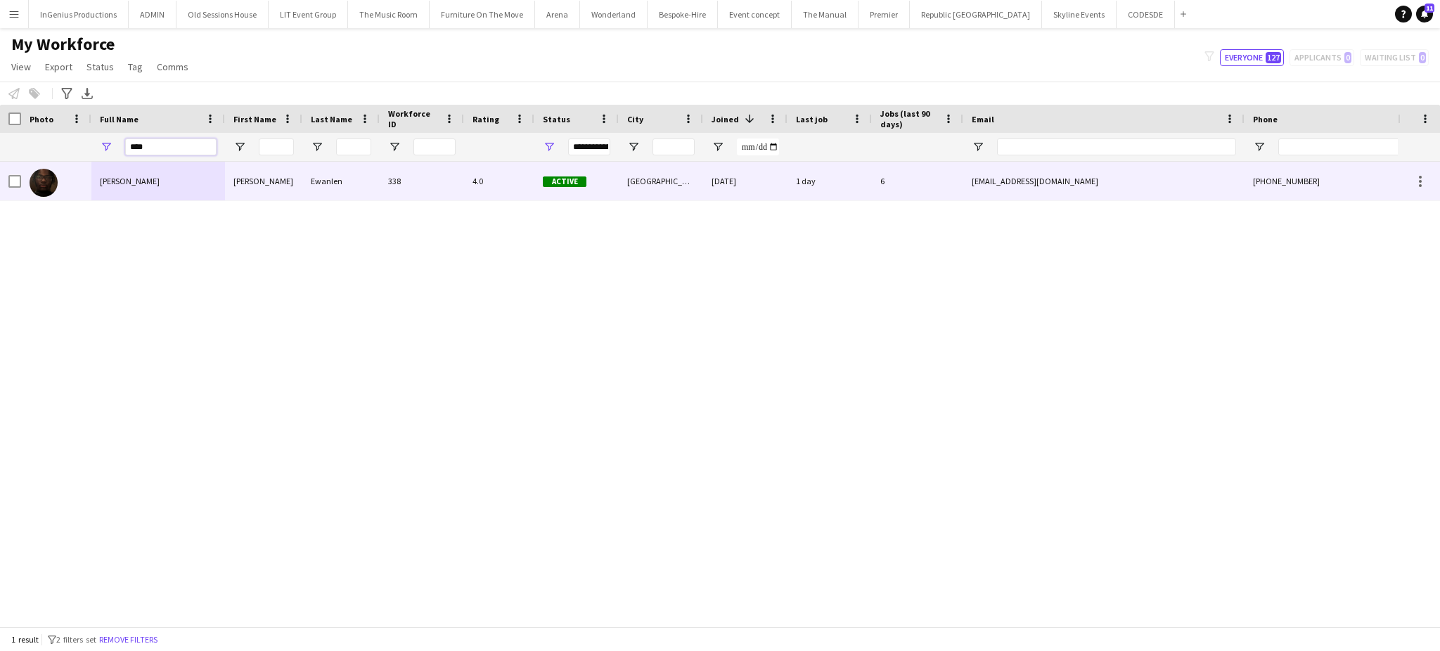
type input "****"
click at [186, 172] on div "[PERSON_NAME]" at bounding box center [158, 181] width 134 height 39
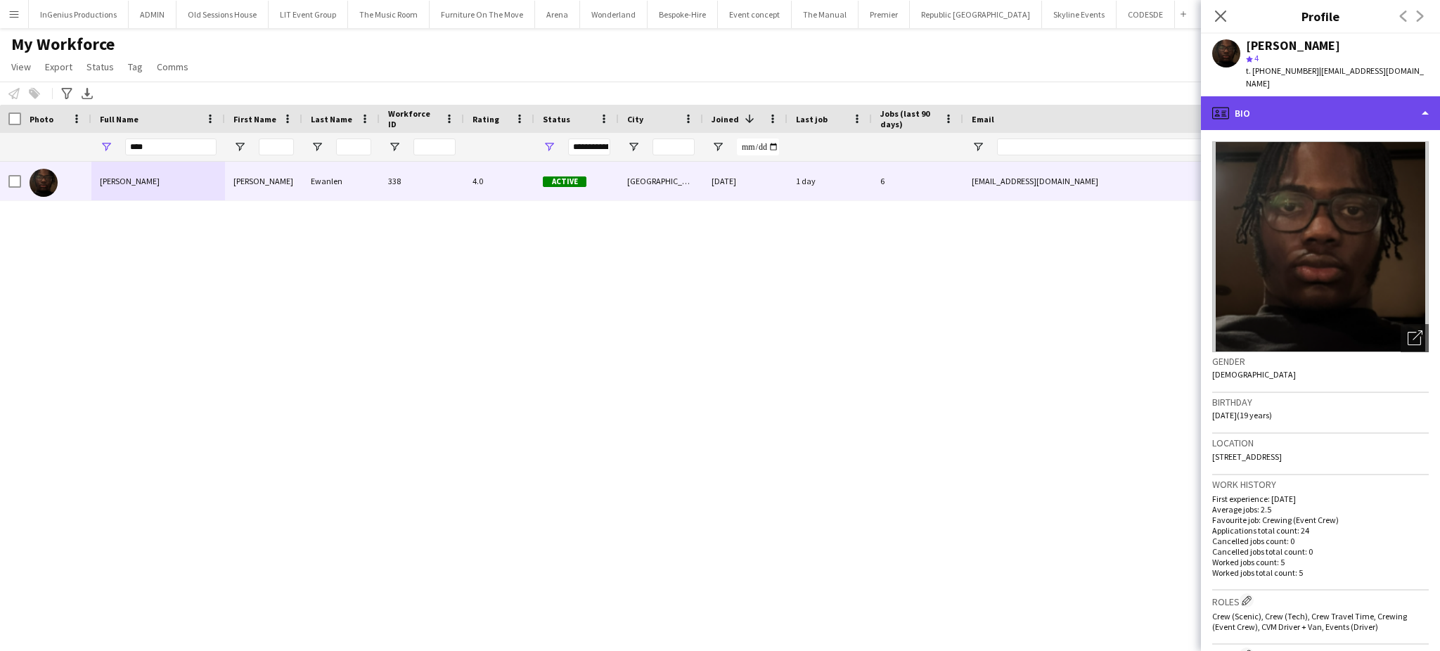
click at [1415, 103] on div "profile Bio" at bounding box center [1320, 113] width 239 height 34
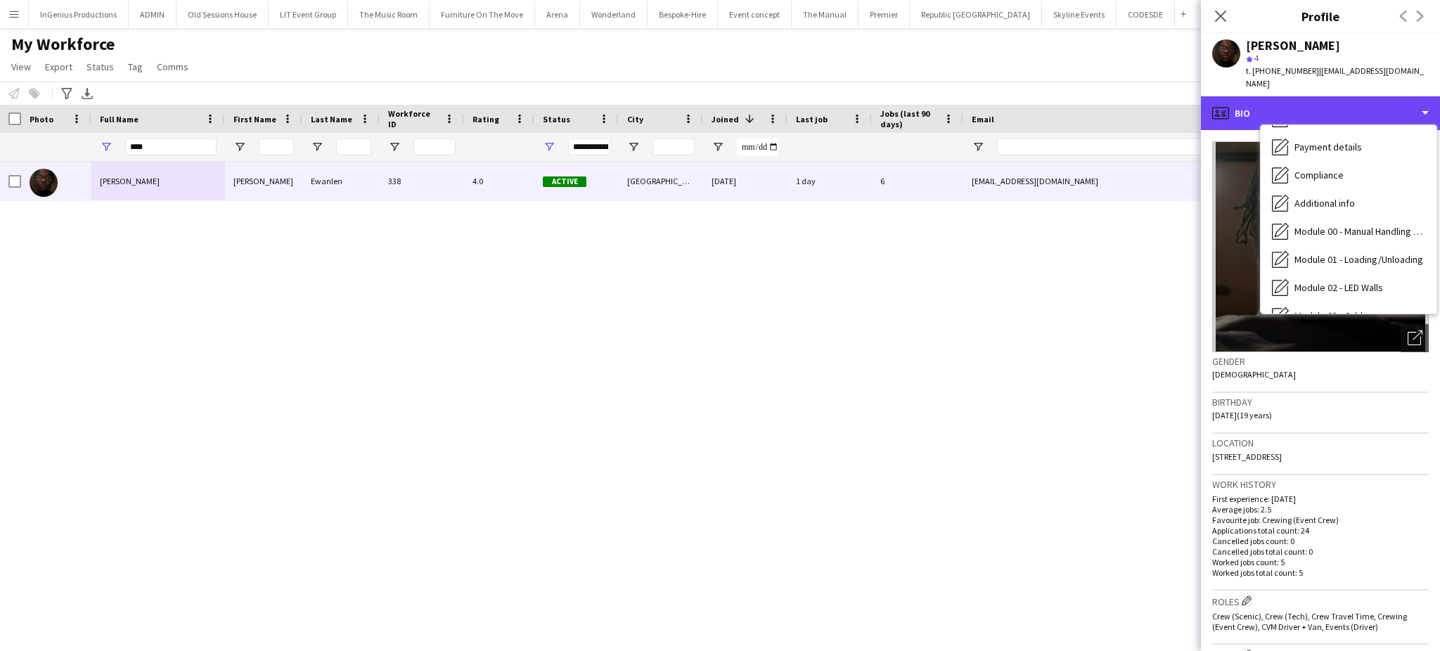
scroll to position [288, 0]
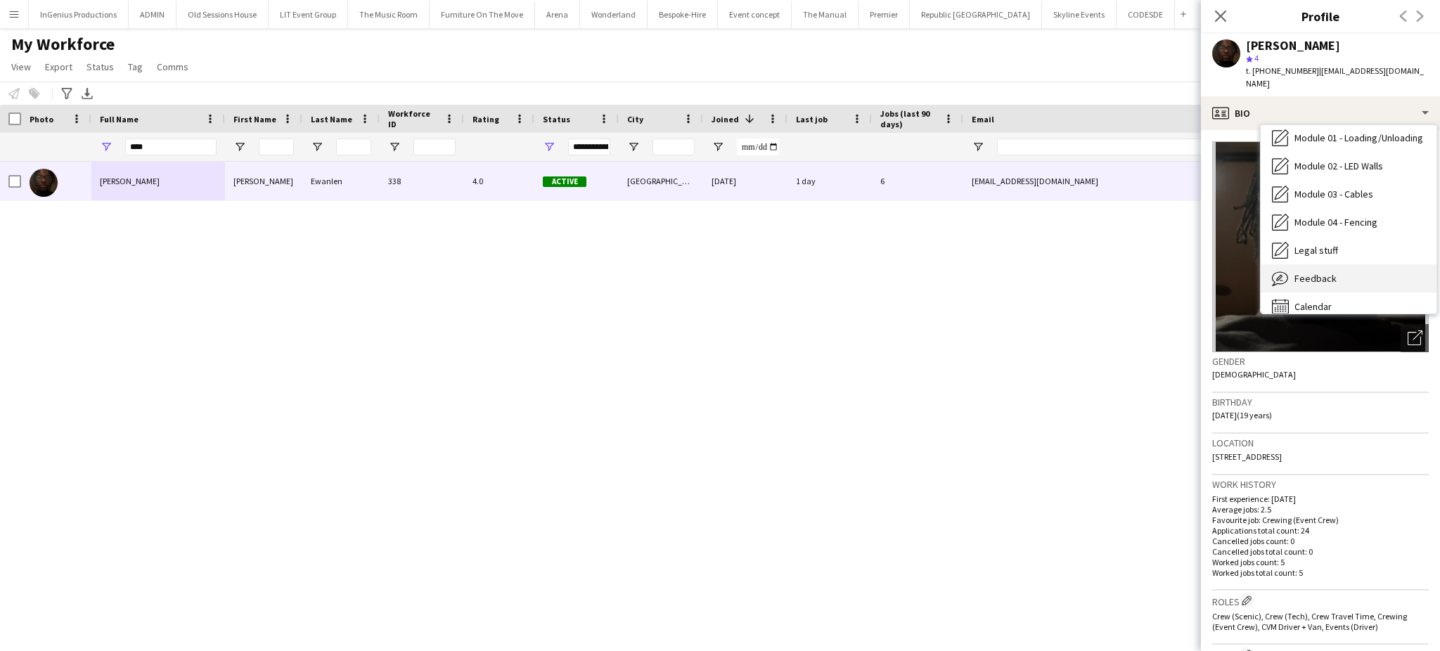
click at [1394, 264] on div "Feedback Feedback" at bounding box center [1349, 278] width 176 height 28
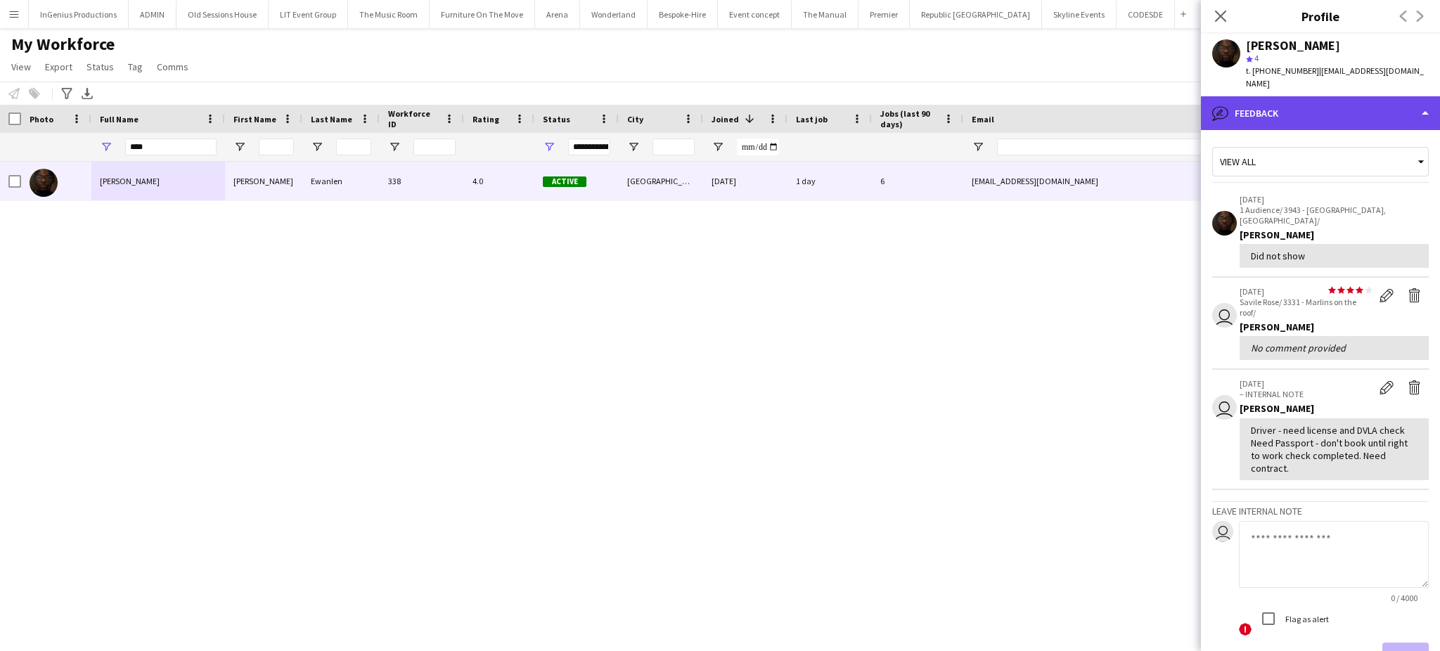
click at [1268, 98] on div "bubble-pencil Feedback" at bounding box center [1320, 113] width 239 height 34
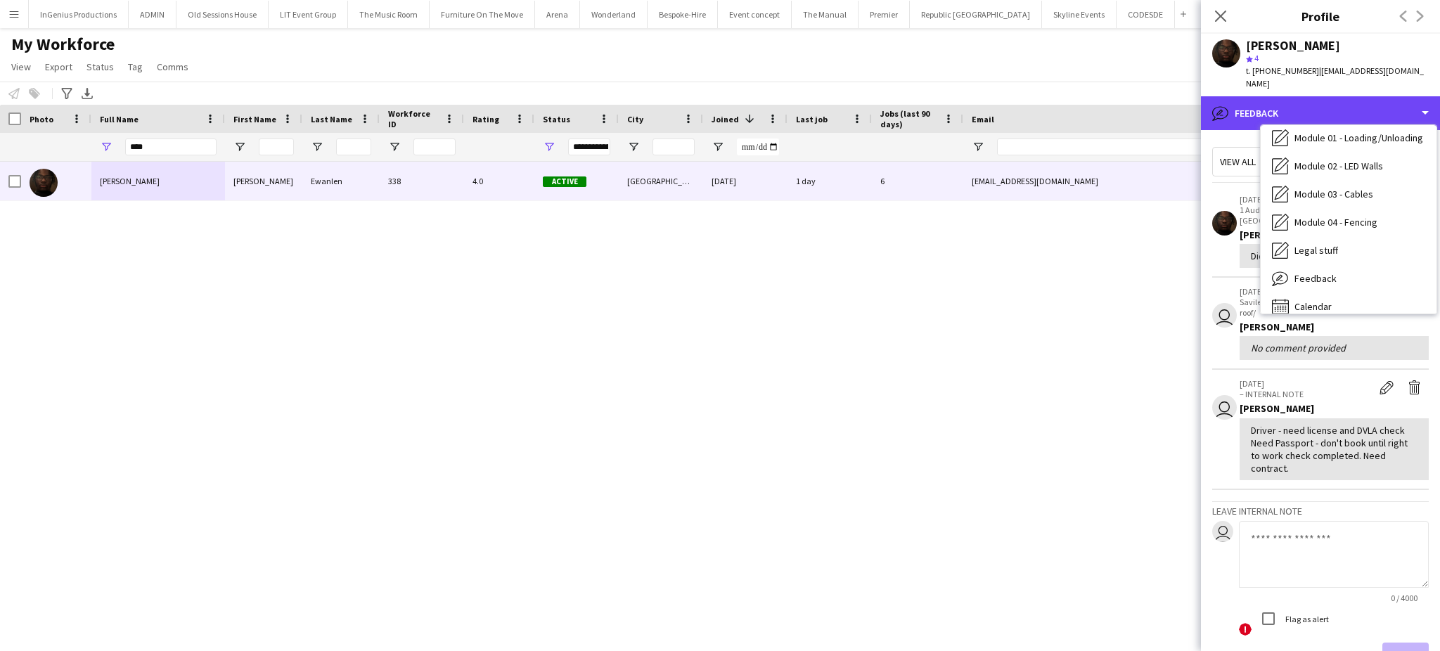
scroll to position [124, 0]
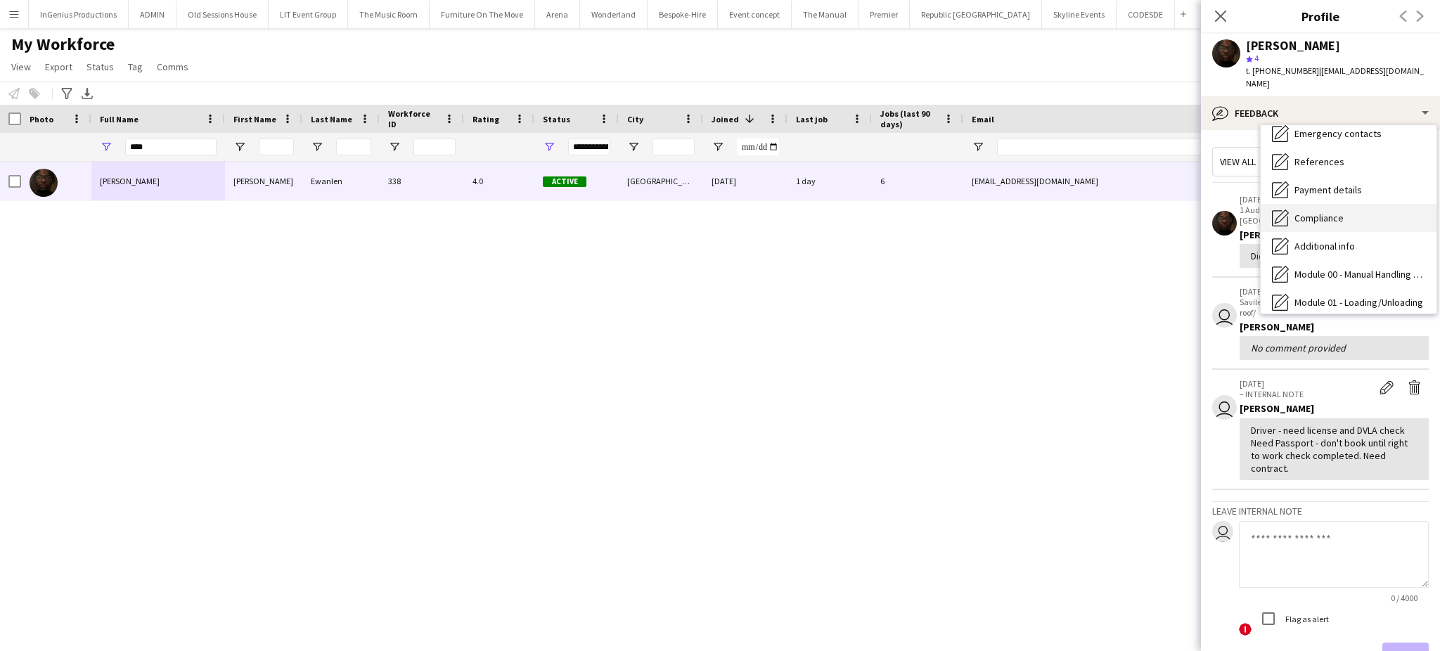
click at [1382, 210] on div "Compliance Compliance" at bounding box center [1349, 218] width 176 height 28
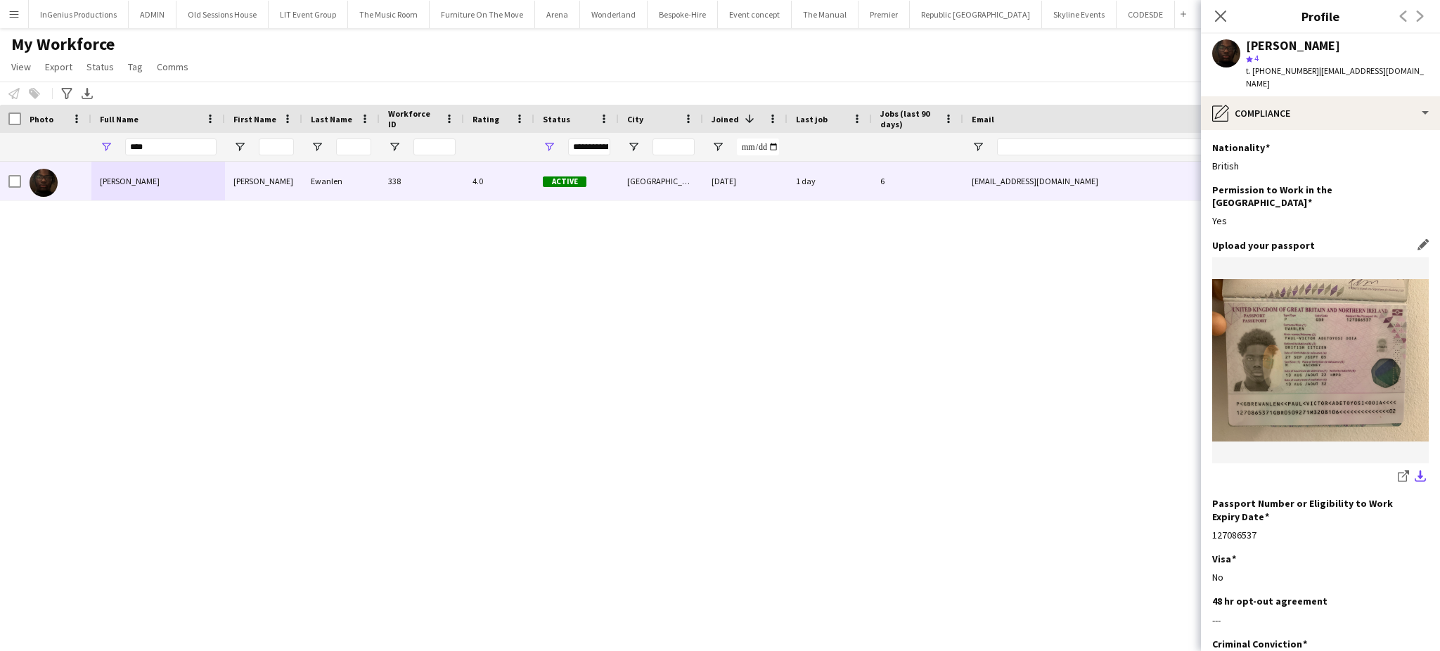
click at [1412, 469] on button "download-bottom" at bounding box center [1420, 477] width 17 height 17
click at [1294, 41] on div "[PERSON_NAME]" at bounding box center [1293, 45] width 94 height 13
copy div "[PERSON_NAME]"
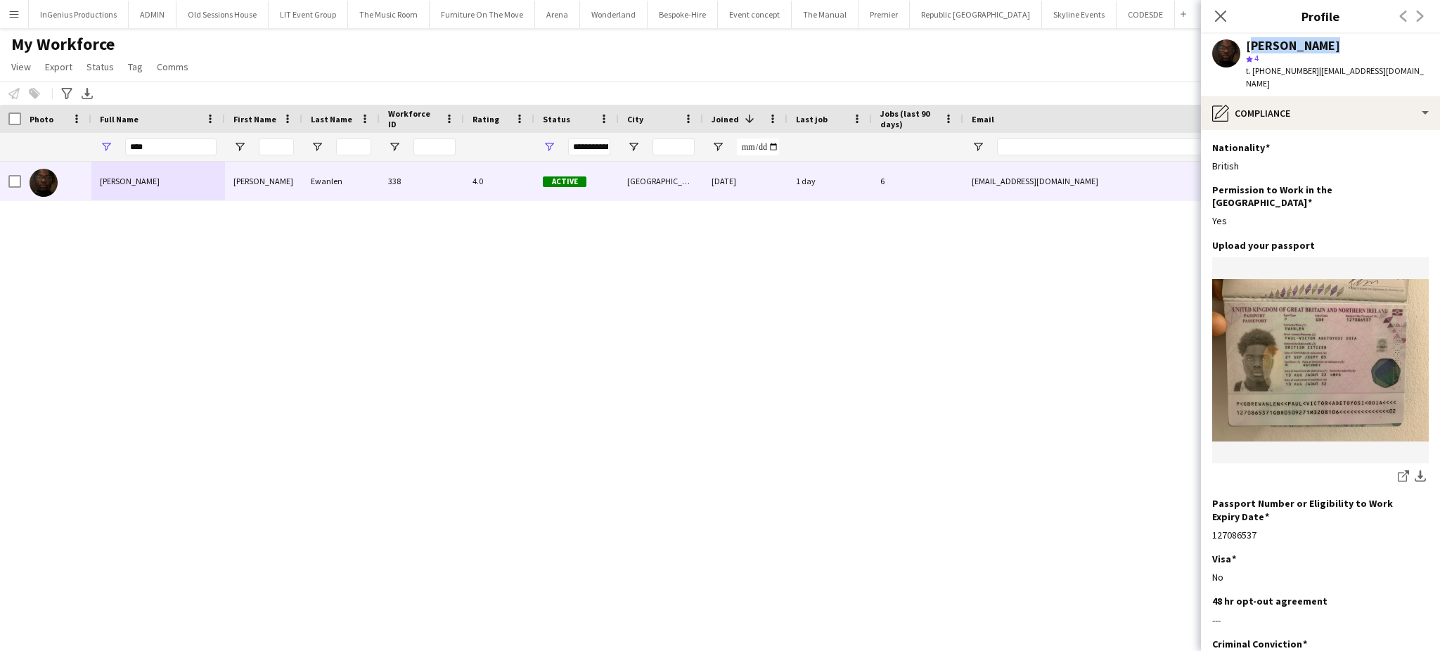
scroll to position [81, 0]
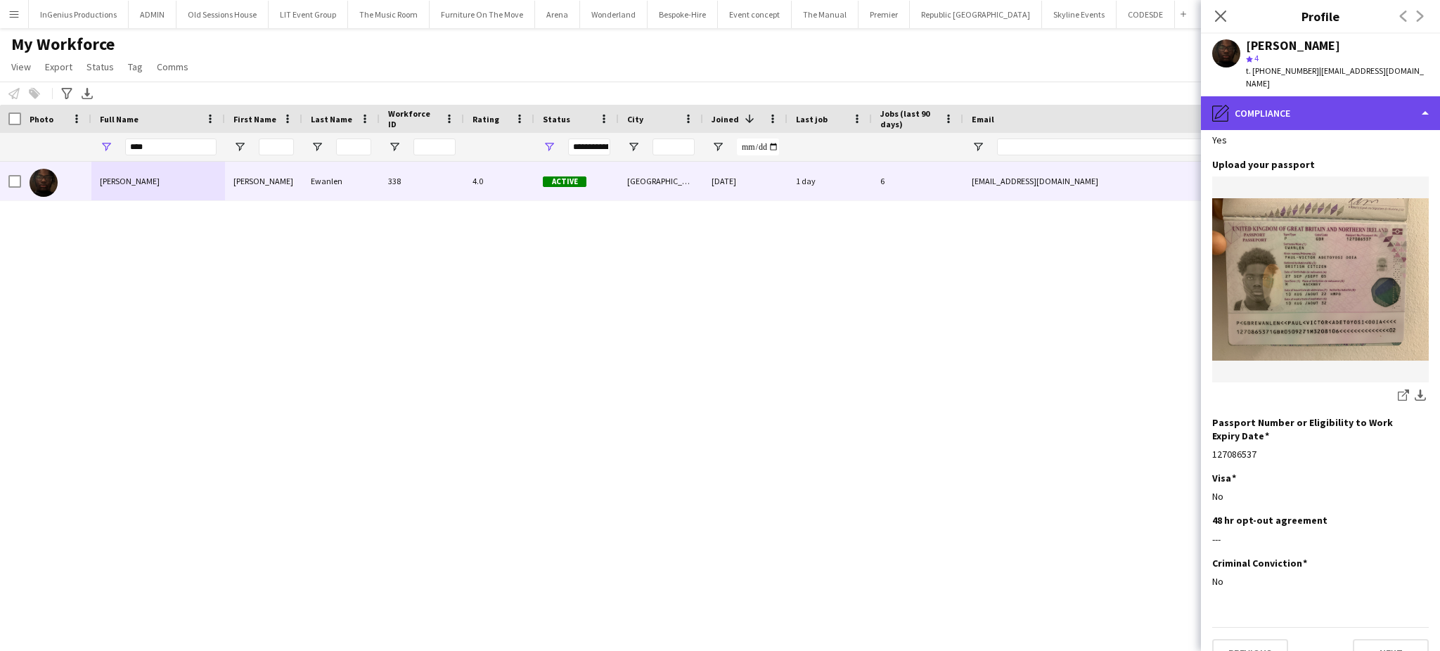
click at [1408, 96] on div "pencil4 Compliance" at bounding box center [1320, 113] width 239 height 34
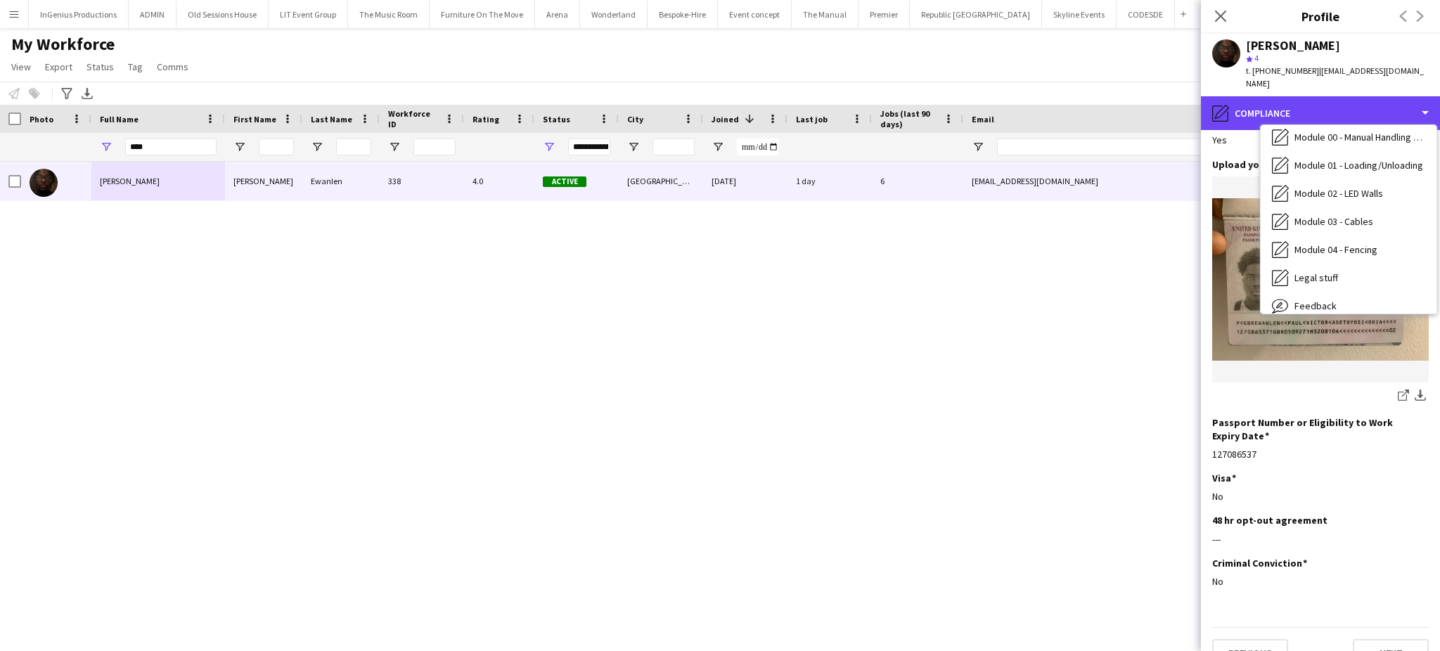
scroll to position [288, 0]
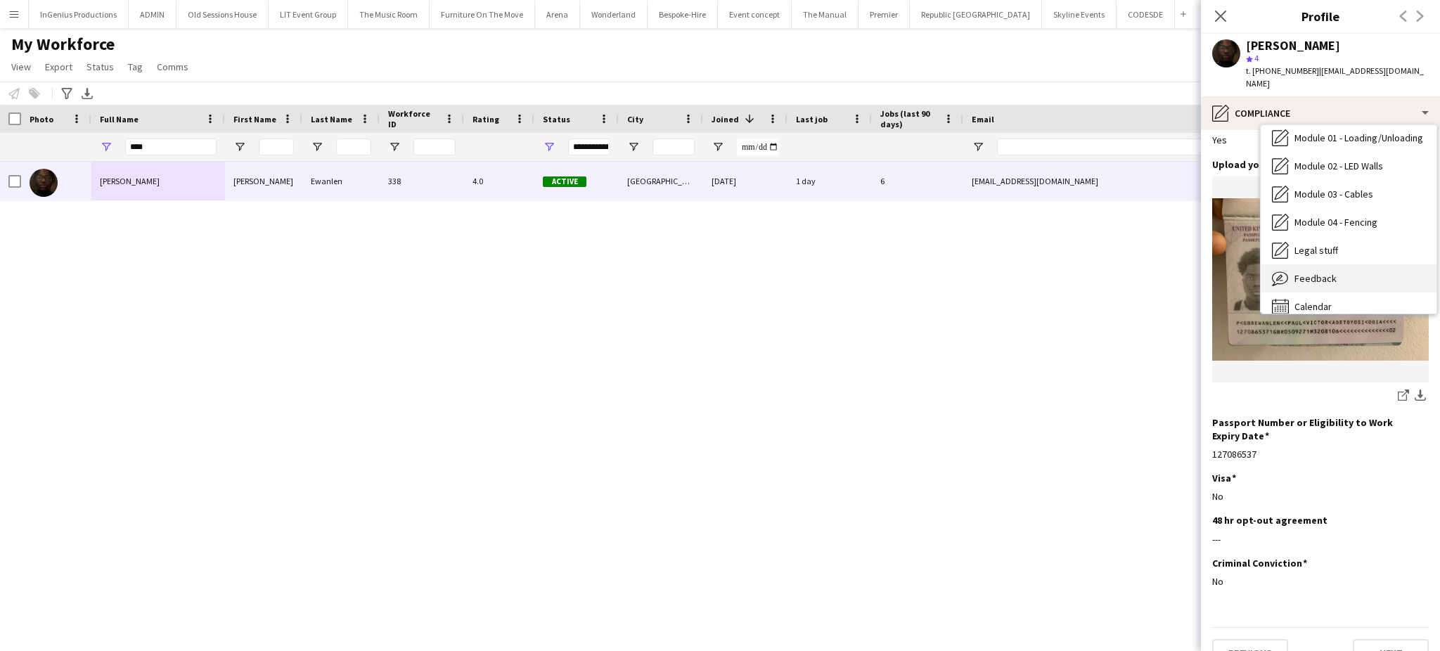
click at [1397, 264] on div "Feedback Feedback" at bounding box center [1349, 278] width 176 height 28
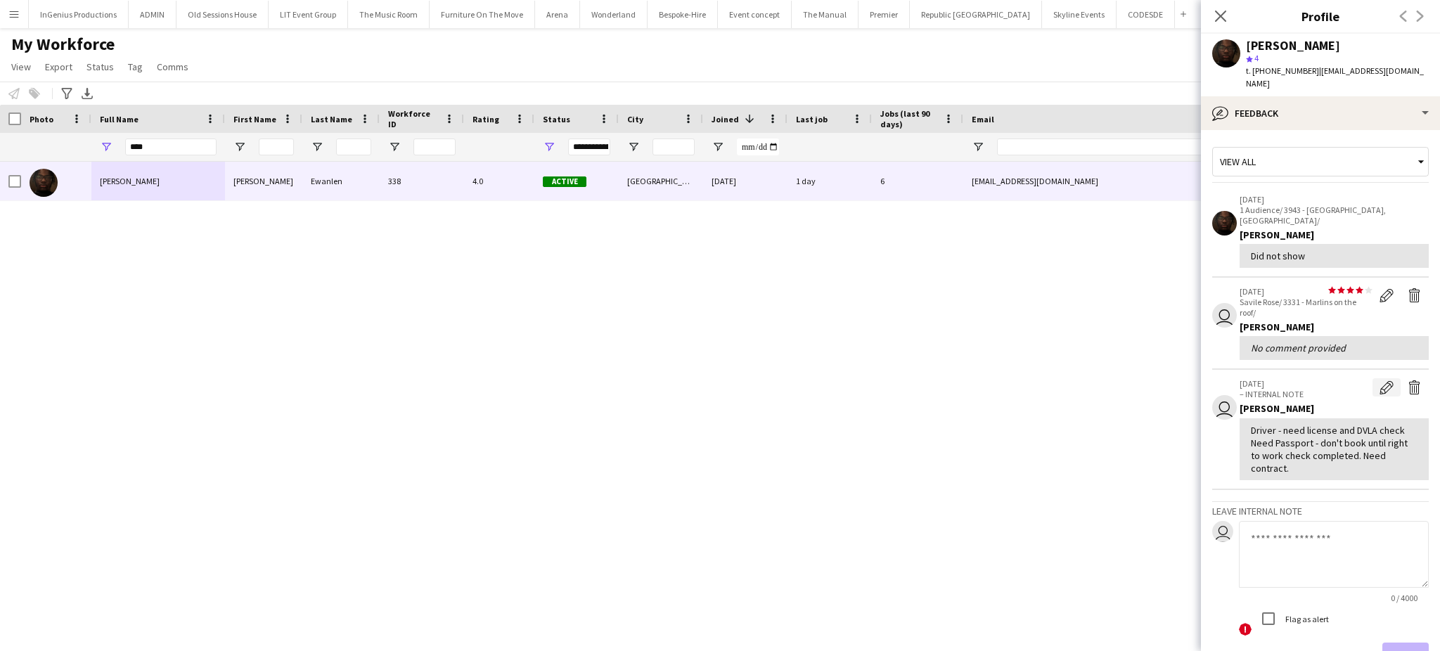
click at [1380, 380] on app-icon "Edit internal note" at bounding box center [1387, 387] width 14 height 14
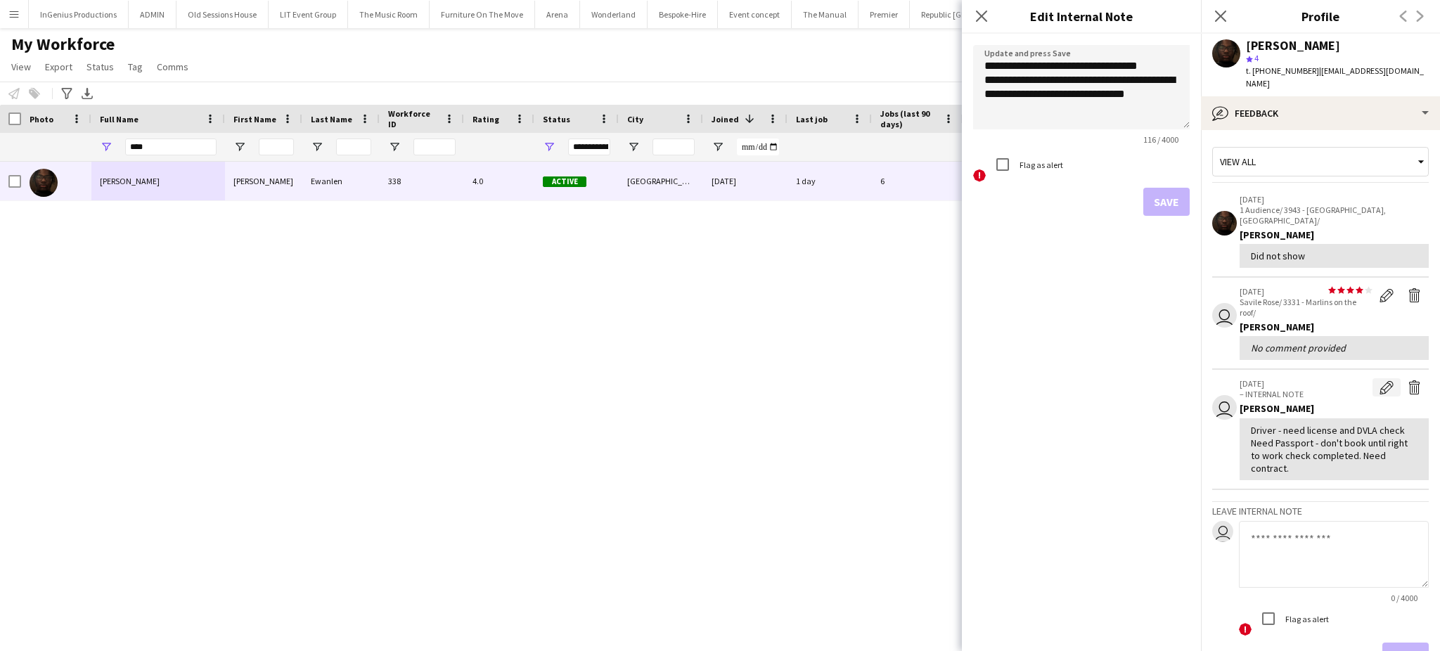
click at [1380, 380] on app-icon "Edit internal note" at bounding box center [1387, 387] width 14 height 14
click at [1100, 90] on textarea "**********" at bounding box center [1081, 87] width 217 height 84
click at [1030, 64] on textarea "**********" at bounding box center [1081, 87] width 217 height 84
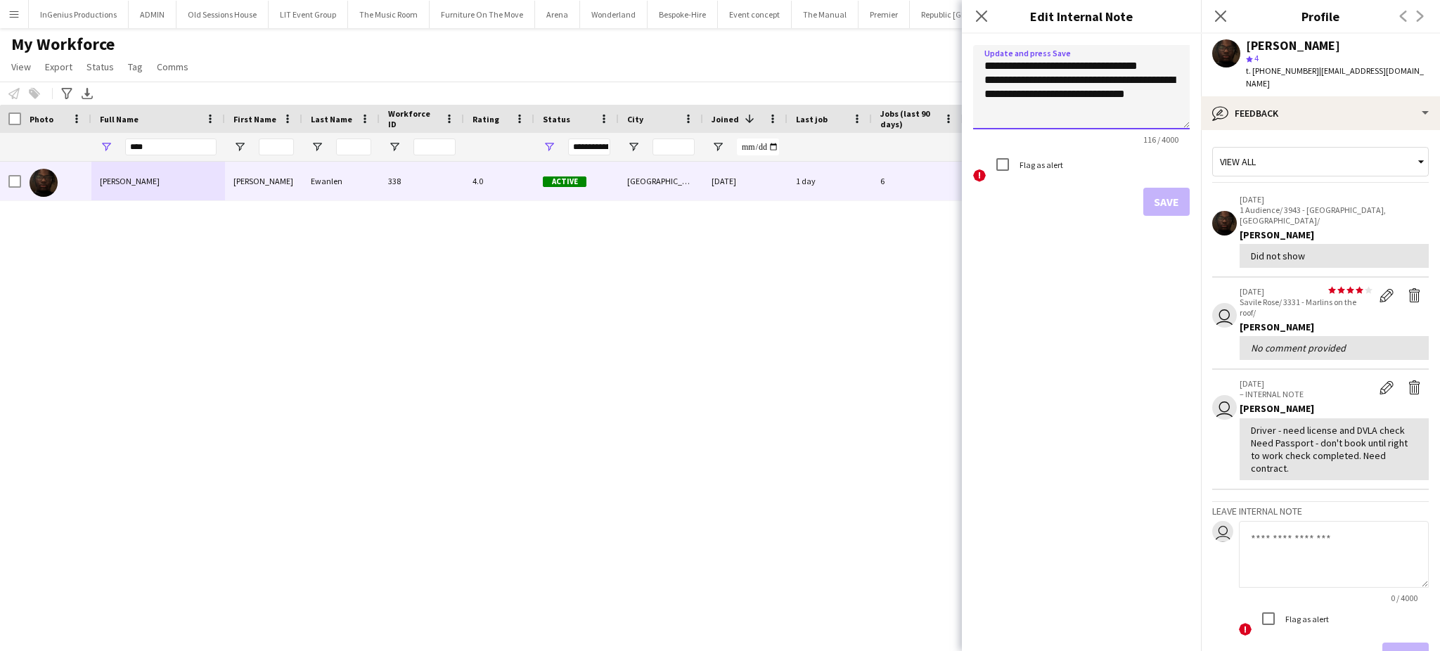
click at [1030, 64] on textarea "**********" at bounding box center [1081, 87] width 217 height 84
type textarea "**********"
click at [1171, 207] on button "Save" at bounding box center [1166, 202] width 46 height 28
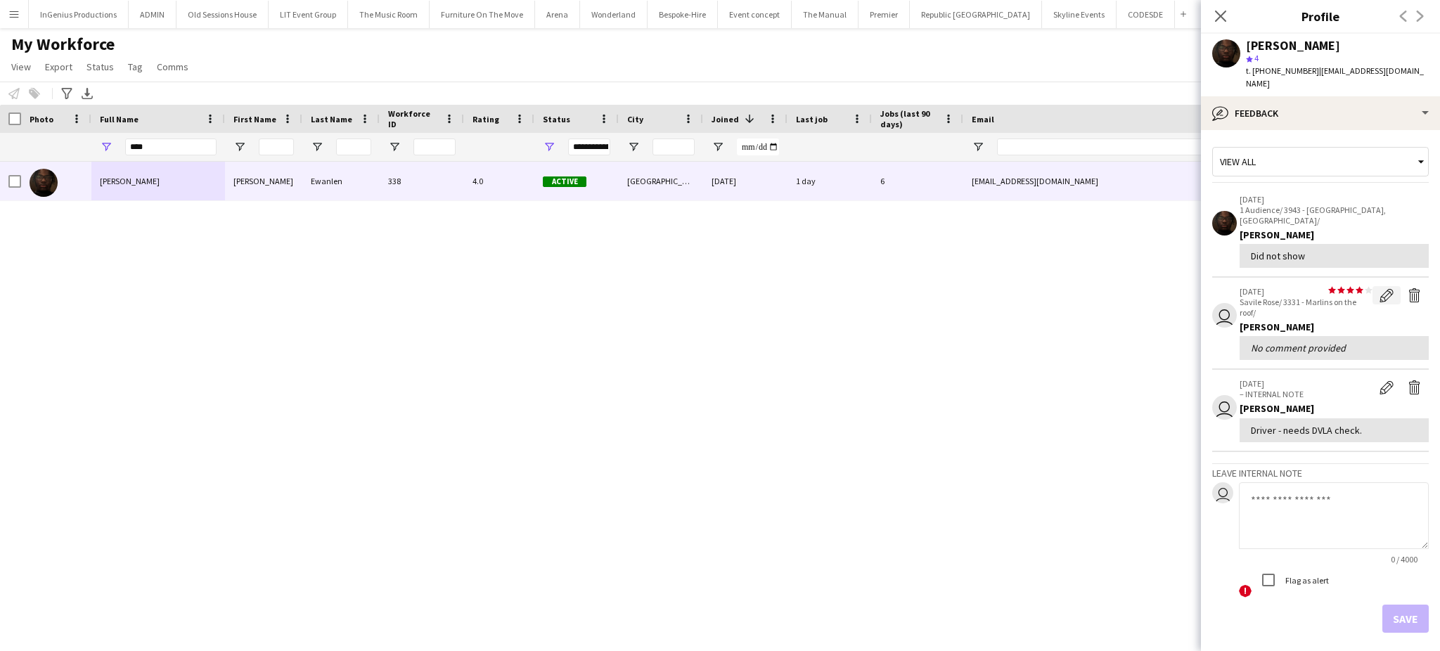
click at [1380, 288] on app-icon "Edit feedback" at bounding box center [1387, 295] width 14 height 14
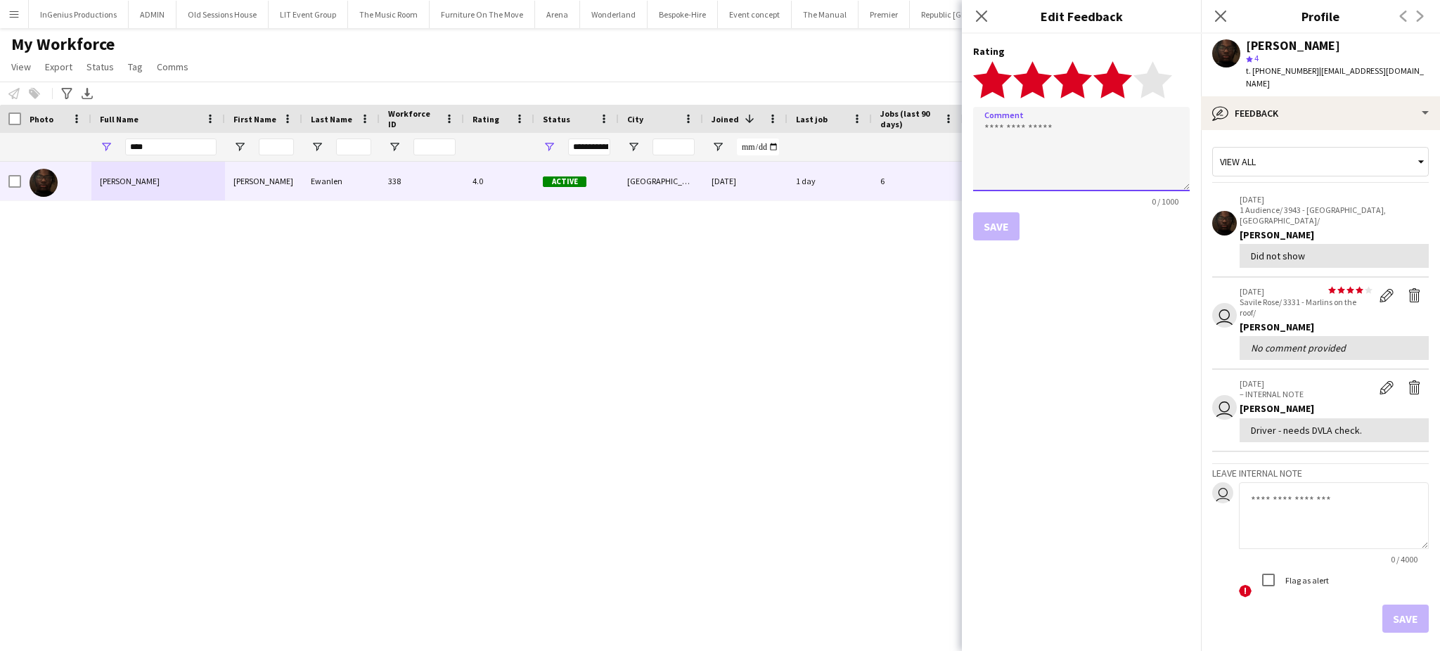
click at [1119, 156] on textarea at bounding box center [1081, 149] width 217 height 84
type textarea "**********"
click at [996, 226] on button "Save" at bounding box center [996, 226] width 46 height 28
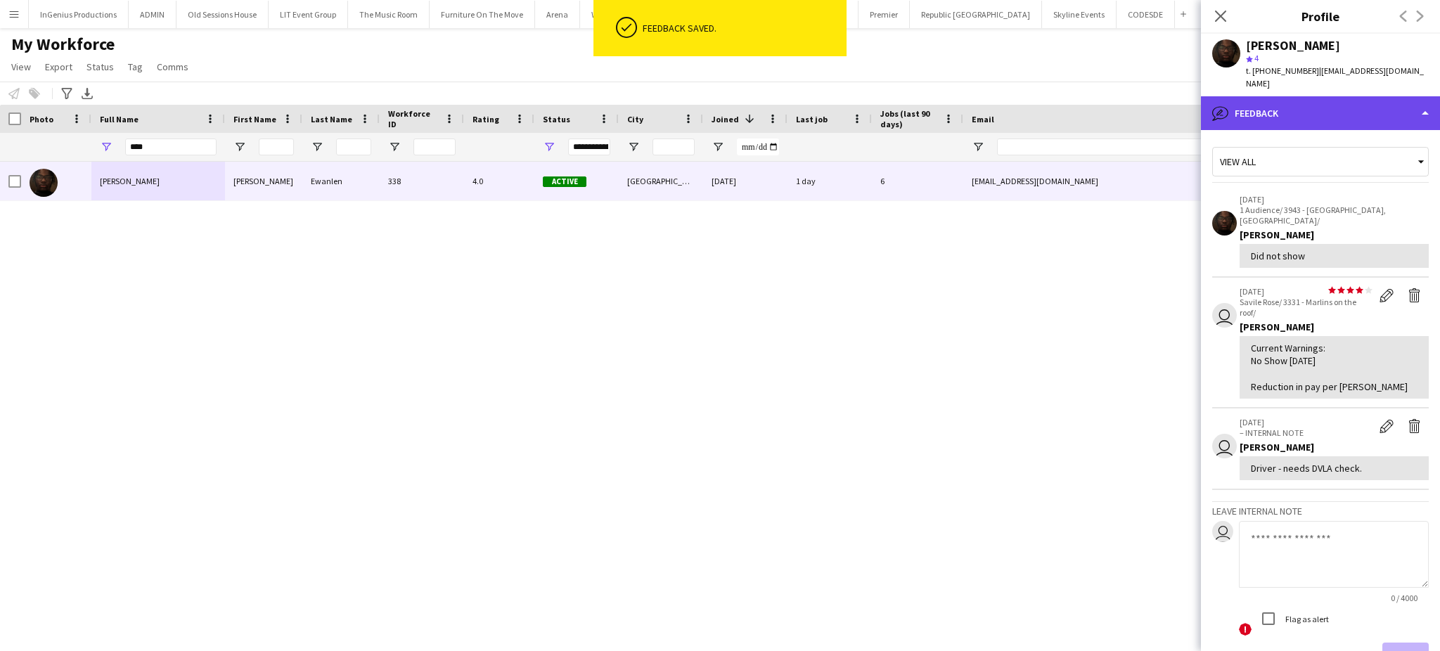
click at [1356, 109] on div "bubble-pencil Feedback" at bounding box center [1320, 113] width 239 height 34
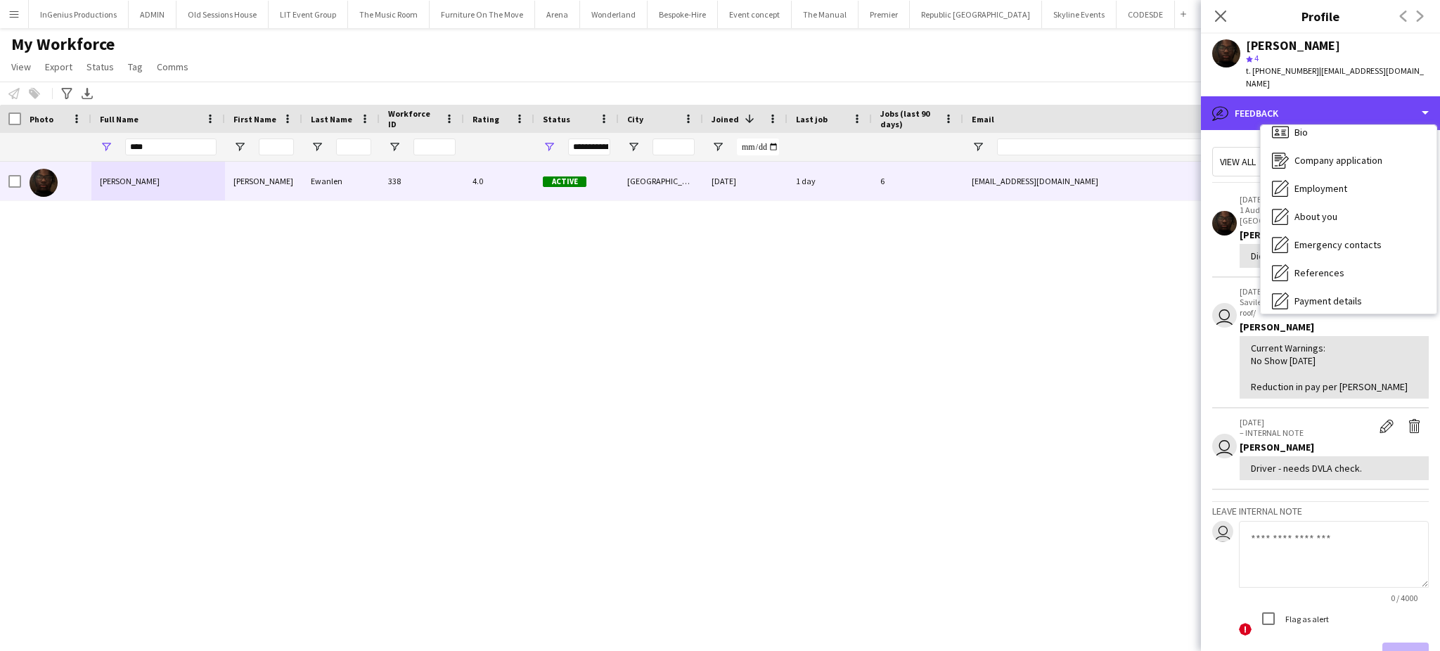
scroll to position [0, 0]
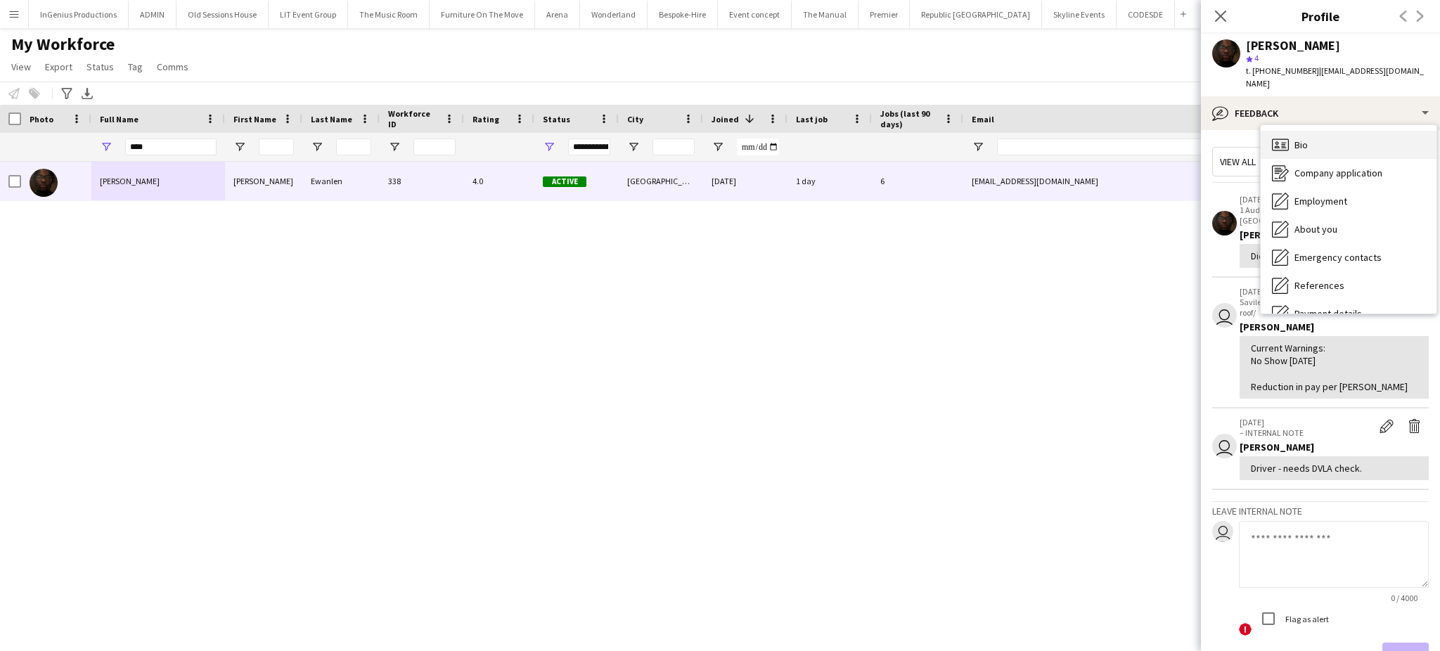
click at [1396, 131] on div "Bio Bio" at bounding box center [1349, 145] width 176 height 28
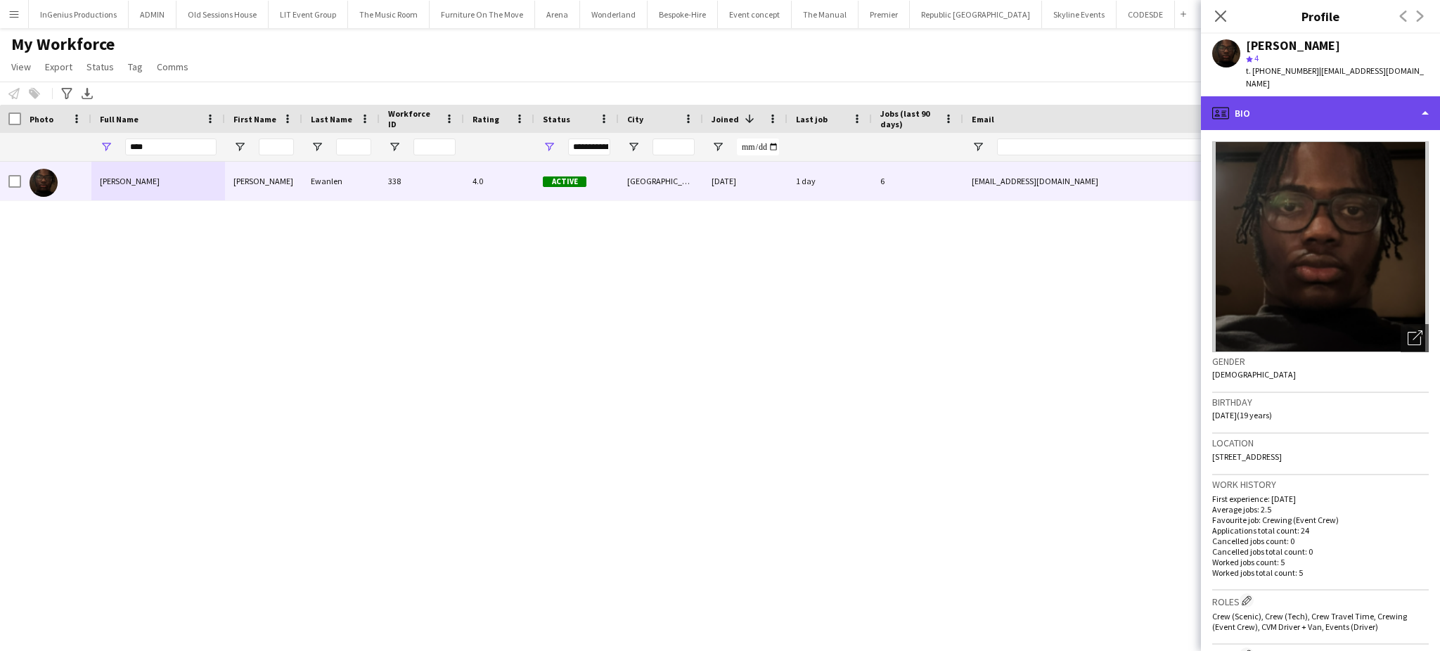
click at [1379, 103] on div "profile Bio" at bounding box center [1320, 113] width 239 height 34
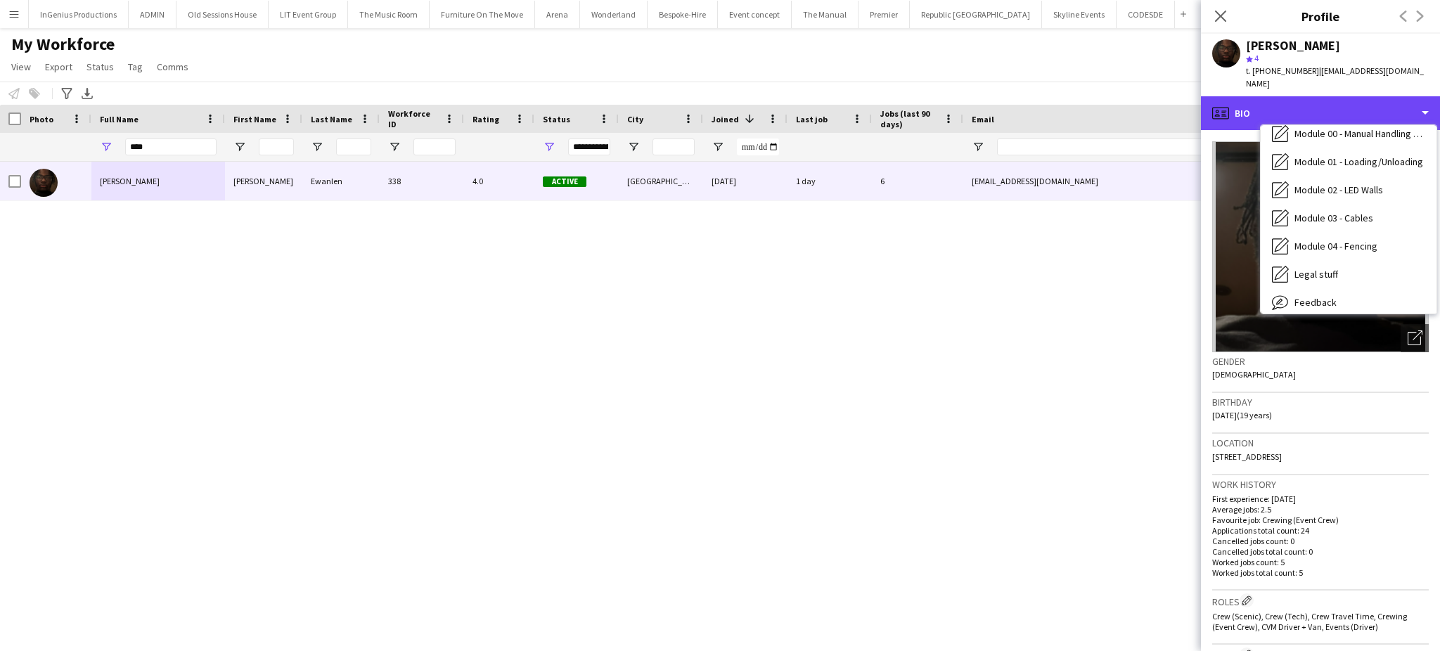
scroll to position [300, 0]
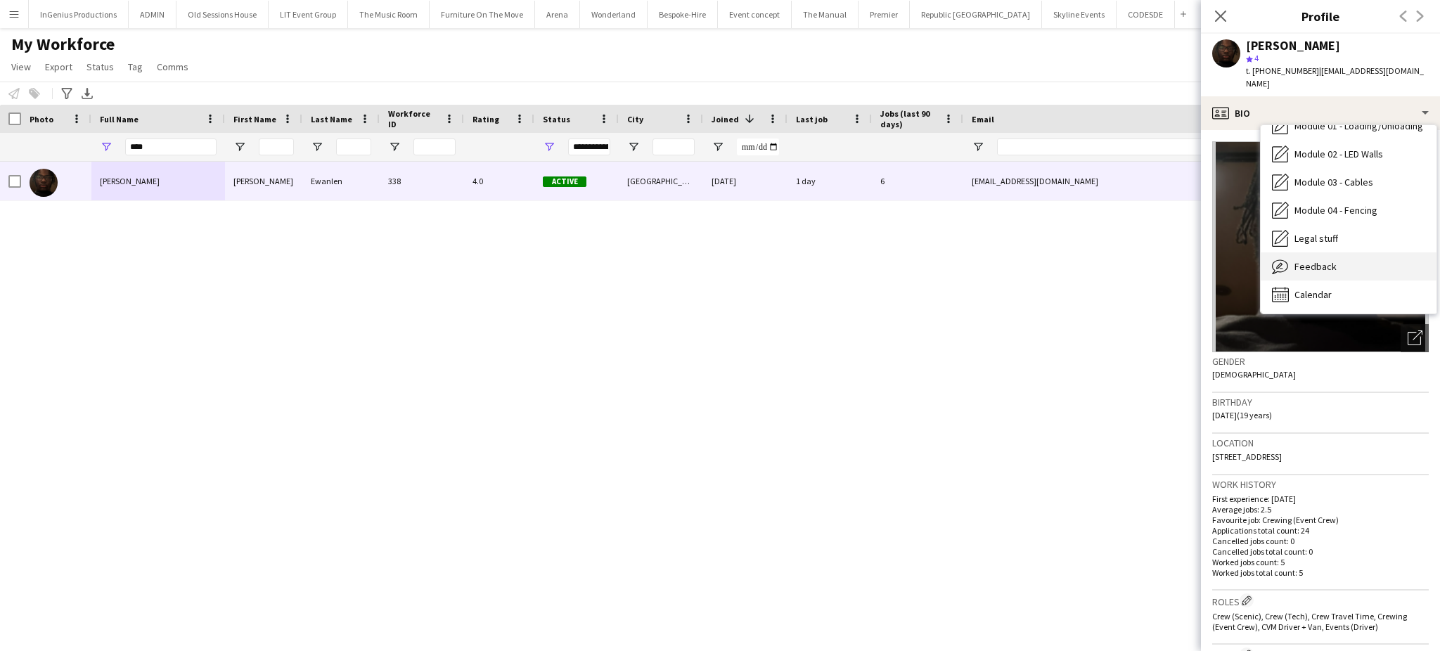
click at [1356, 254] on div "Feedback Feedback" at bounding box center [1349, 266] width 176 height 28
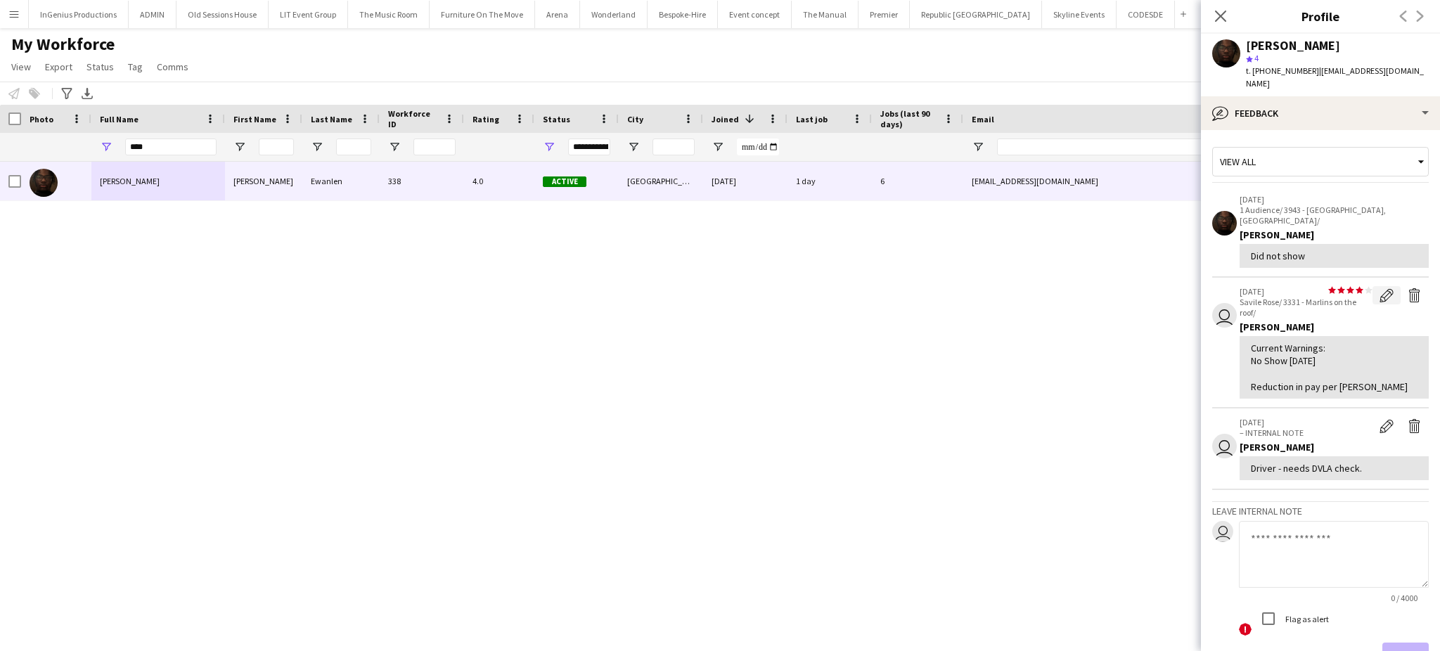
click at [1380, 288] on app-icon "Edit feedback" at bounding box center [1387, 295] width 14 height 14
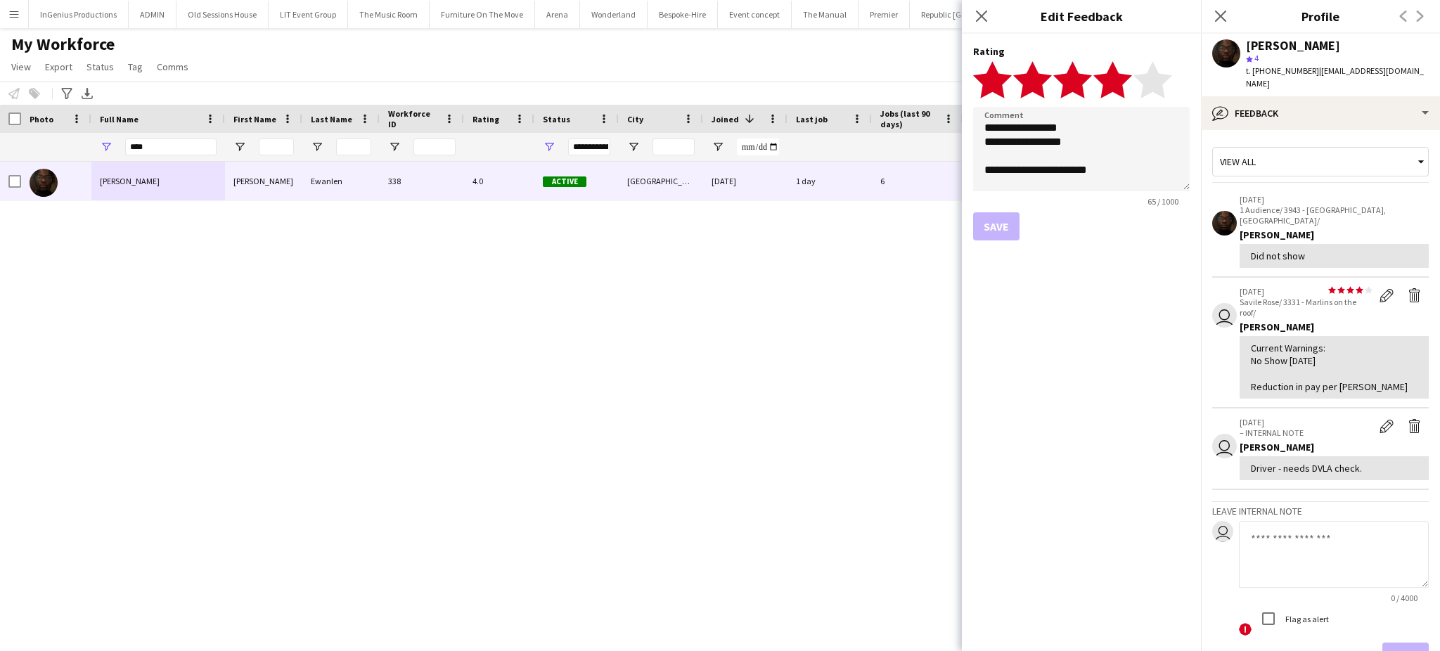
click at [1278, 342] on div "Current Warnings: No Show 08/09/2025 Reduction in pay per Ash" at bounding box center [1334, 367] width 167 height 51
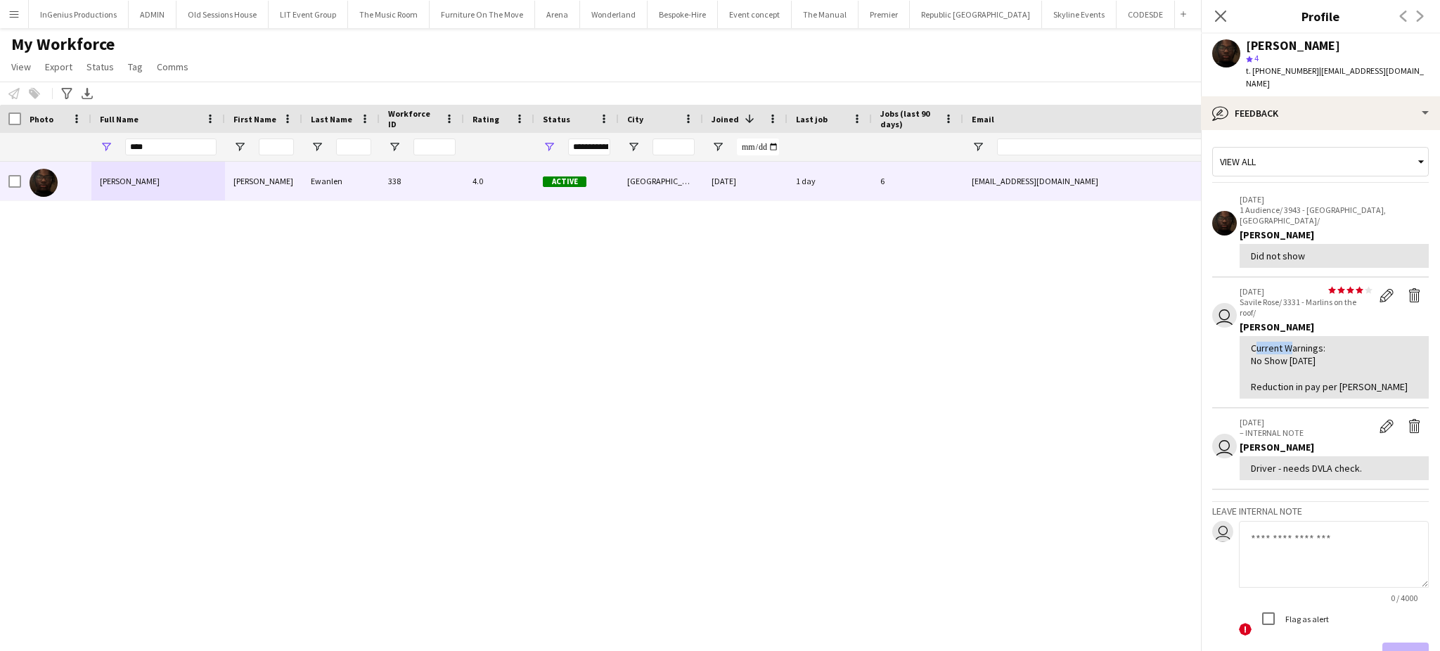
click at [1278, 342] on div "Current Warnings: No Show 08/09/2025 Reduction in pay per Ash" at bounding box center [1334, 367] width 167 height 51
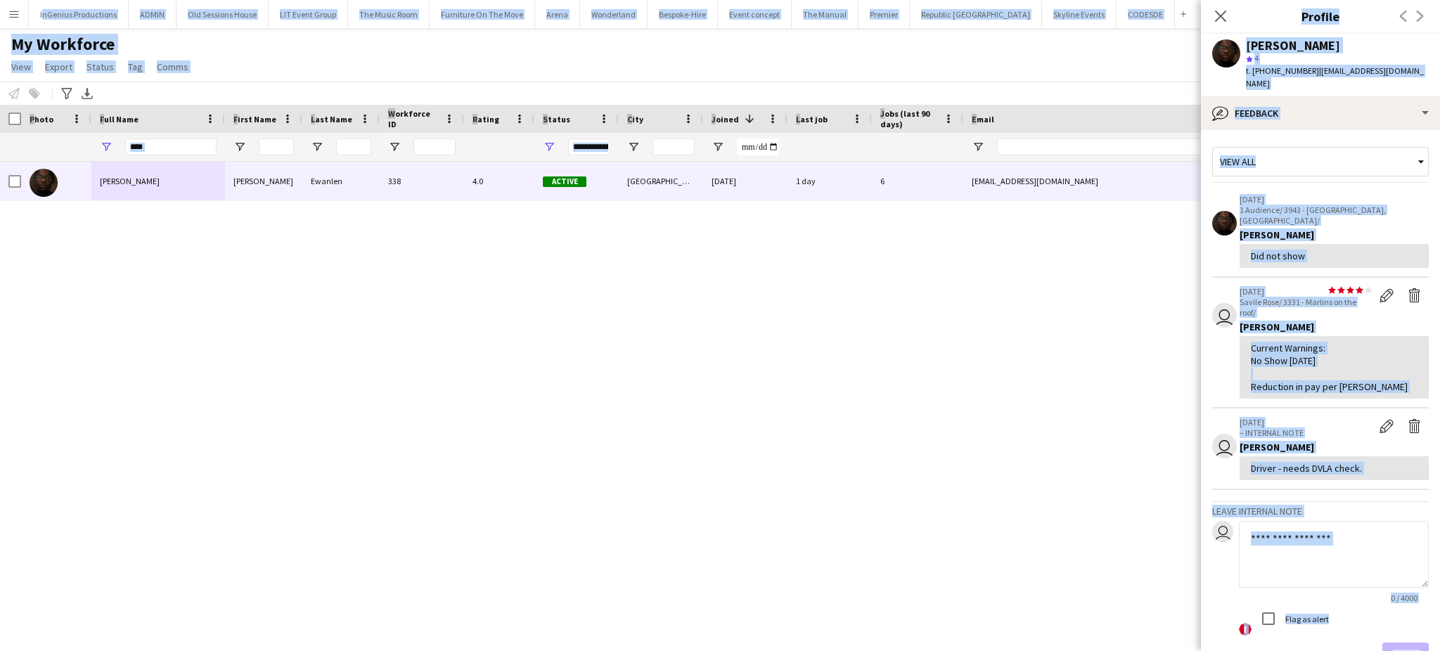
click at [1278, 342] on div "Current Warnings: No Show 08/09/2025 Reduction in pay per Ash" at bounding box center [1334, 367] width 167 height 51
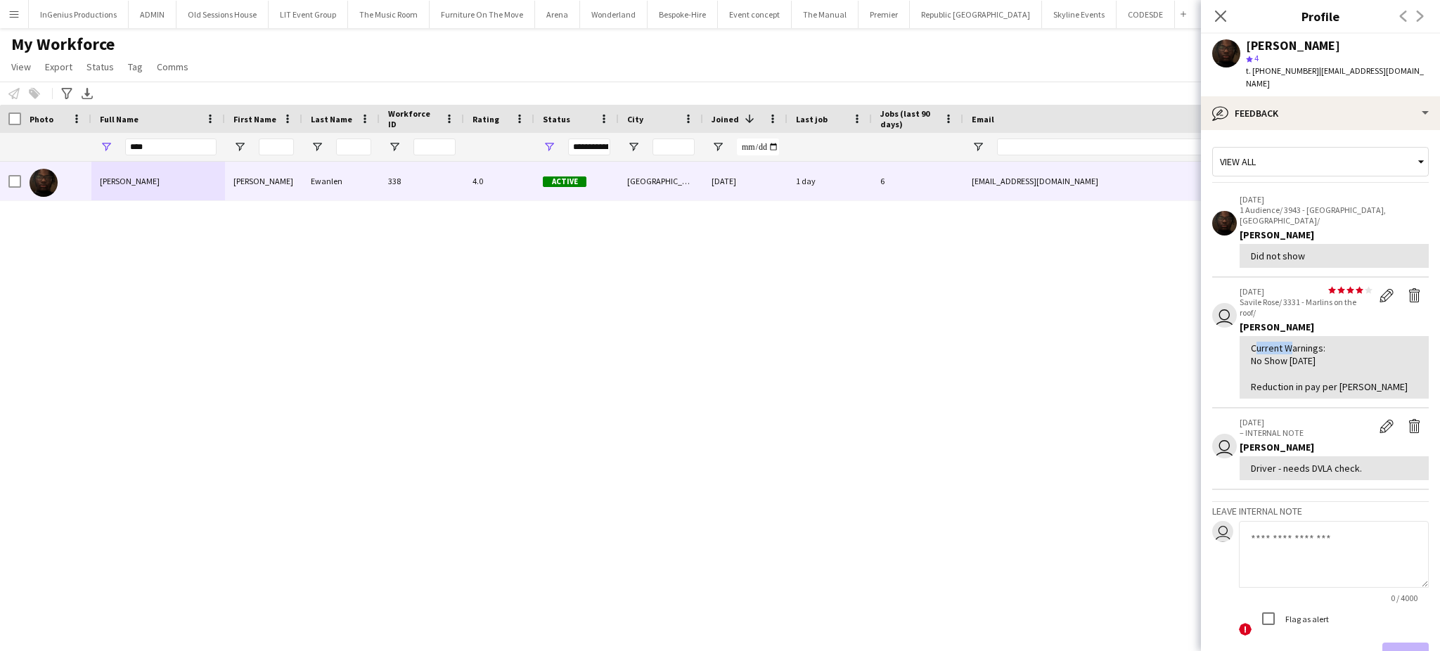
click at [1278, 342] on div "Current Warnings: No Show 08/09/2025 Reduction in pay per Ash" at bounding box center [1334, 367] width 167 height 51
click at [1256, 342] on div "Current Warnings: No Show 08/09/2025 Reduction in pay per Ash" at bounding box center [1334, 367] width 167 height 51
click at [1252, 336] on div "Current Warnings: No Show 08/09/2025 Reduction in pay per Ash" at bounding box center [1334, 367] width 189 height 63
click at [1252, 342] on div "Current Warnings: No Show 08/09/2025 Reduction in pay per Ash" at bounding box center [1334, 367] width 167 height 51
drag, startPoint x: 1252, startPoint y: 325, endPoint x: 1353, endPoint y: 361, distance: 107.4
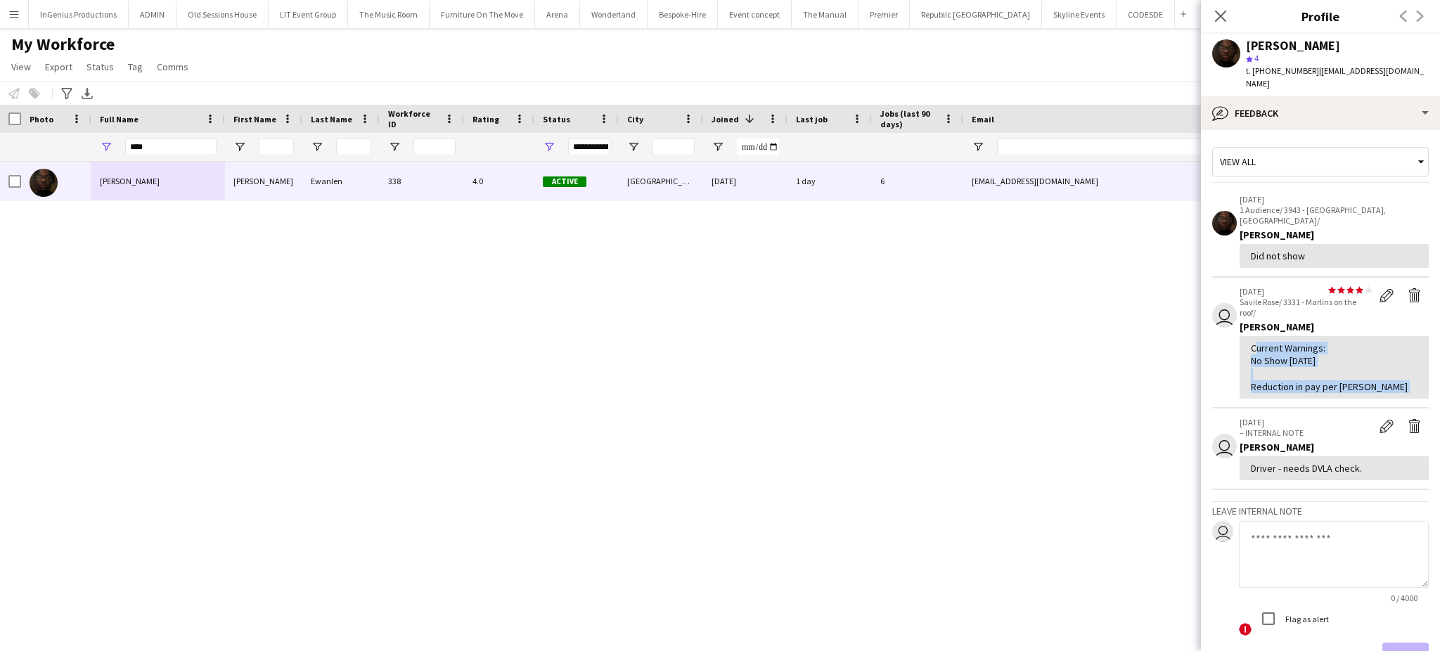
click at [1353, 361] on div "Current Warnings: No Show 08/09/2025 Reduction in pay per Ash" at bounding box center [1334, 367] width 167 height 51
copy div "Current Warnings: No Show 08/09/2025 Reduction in pay per Ash user"
paste textarea "**********"
click at [1317, 548] on textarea "**********" at bounding box center [1334, 554] width 190 height 67
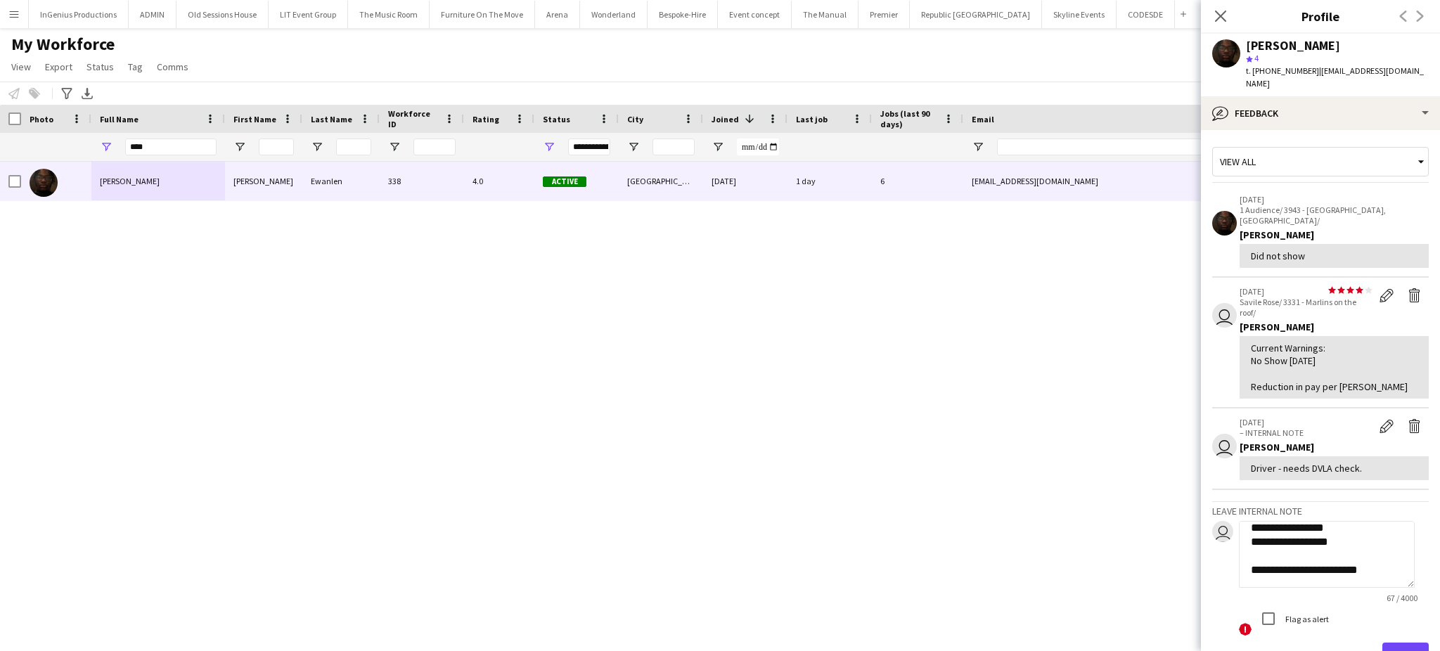
click at [1351, 551] on textarea "**********" at bounding box center [1327, 554] width 176 height 67
type textarea "**********"
click at [1391, 643] on button "Save" at bounding box center [1405, 657] width 46 height 28
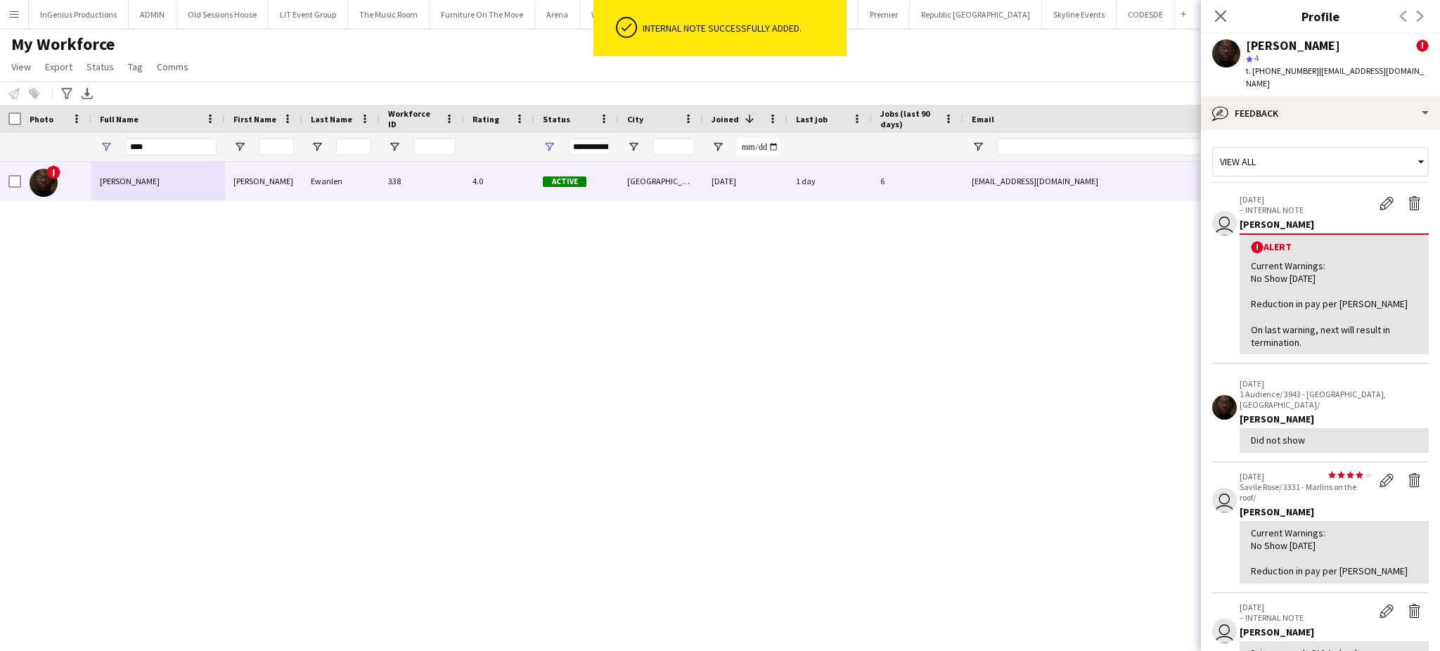
scroll to position [0, 0]
click at [1380, 473] on app-icon "Edit feedback" at bounding box center [1387, 480] width 14 height 14
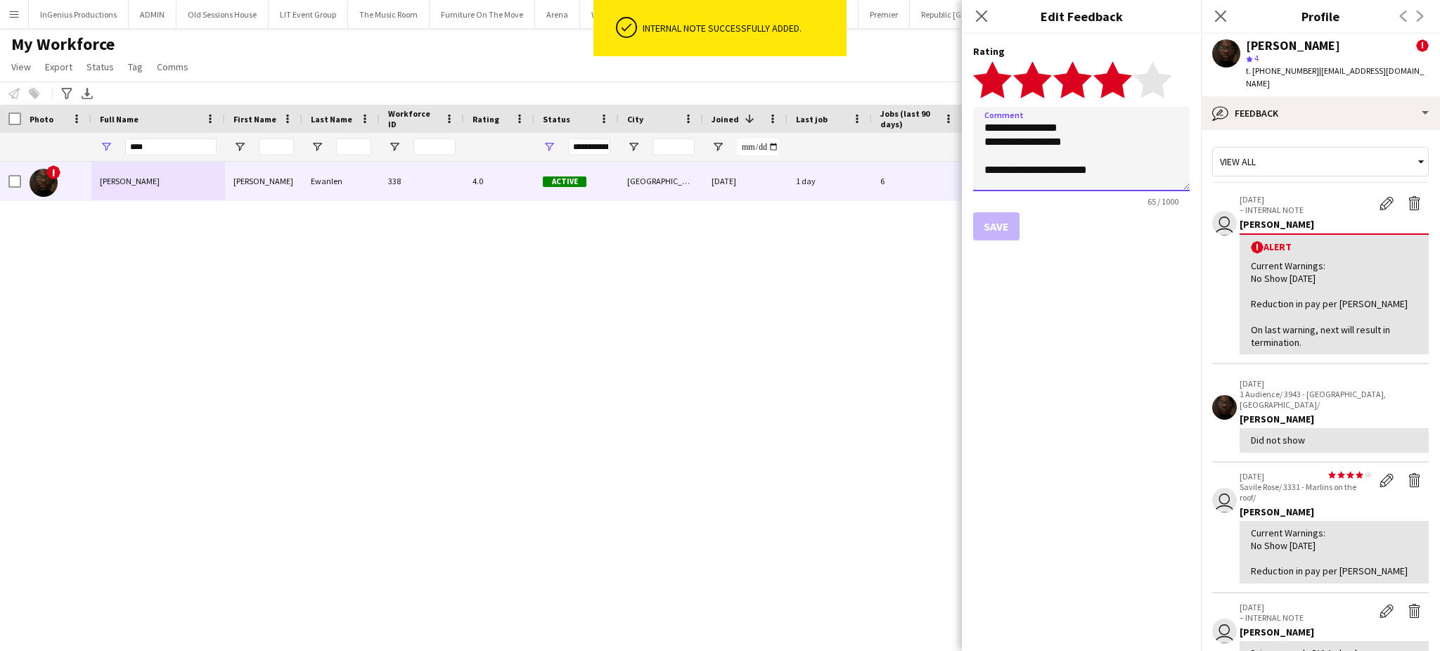
click at [1048, 179] on textarea "**********" at bounding box center [1081, 149] width 217 height 84
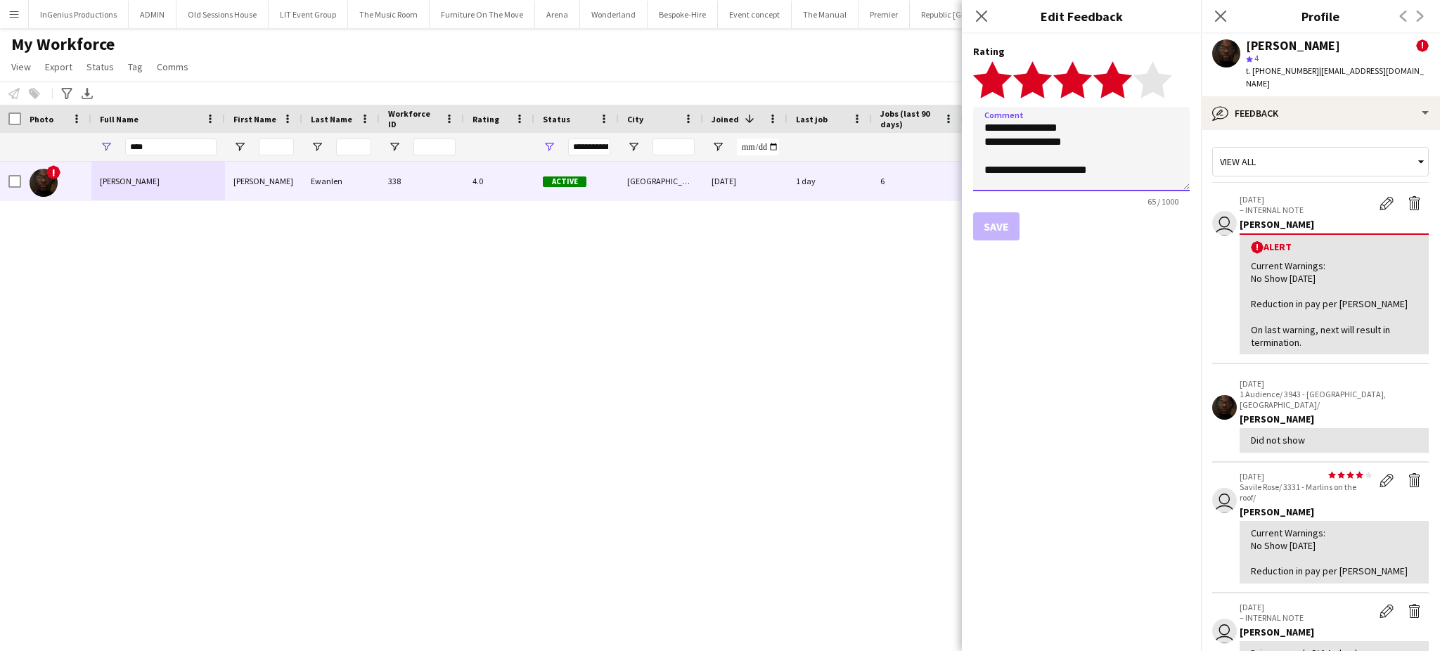
click at [1048, 179] on textarea "**********" at bounding box center [1081, 149] width 217 height 84
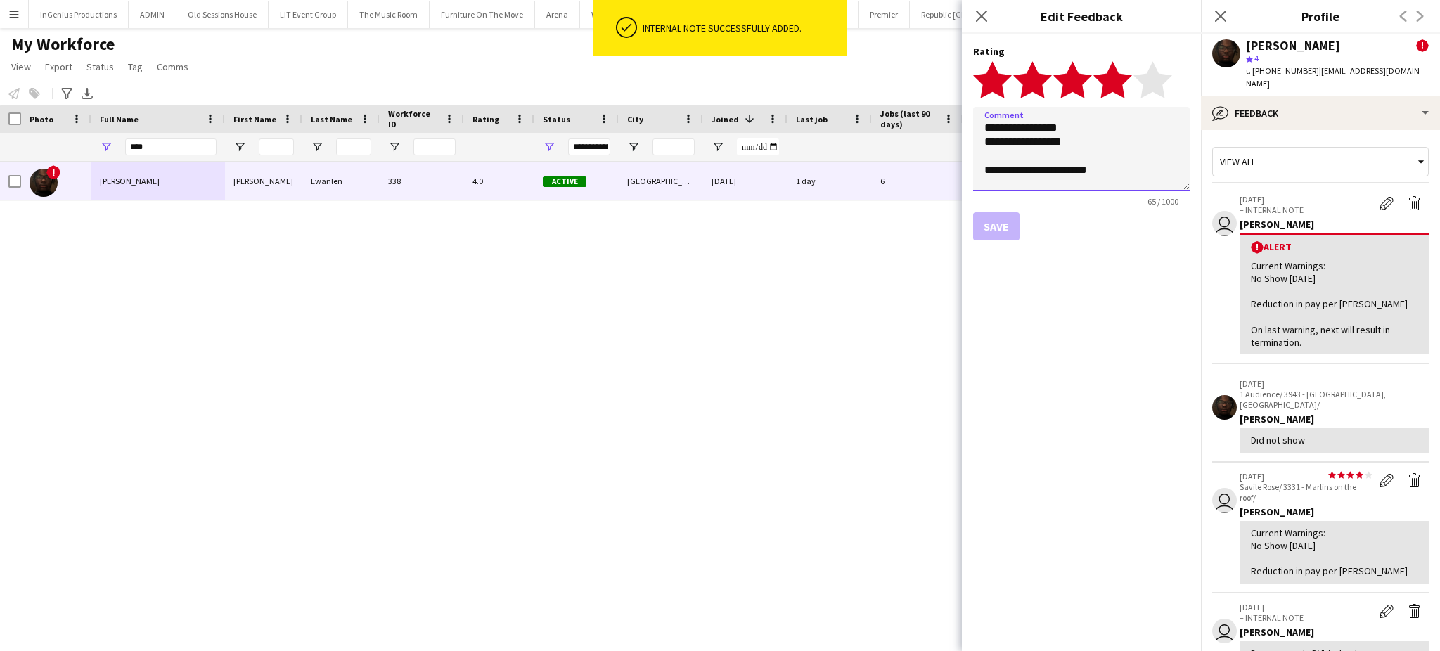
click at [1048, 179] on textarea "**********" at bounding box center [1081, 149] width 217 height 84
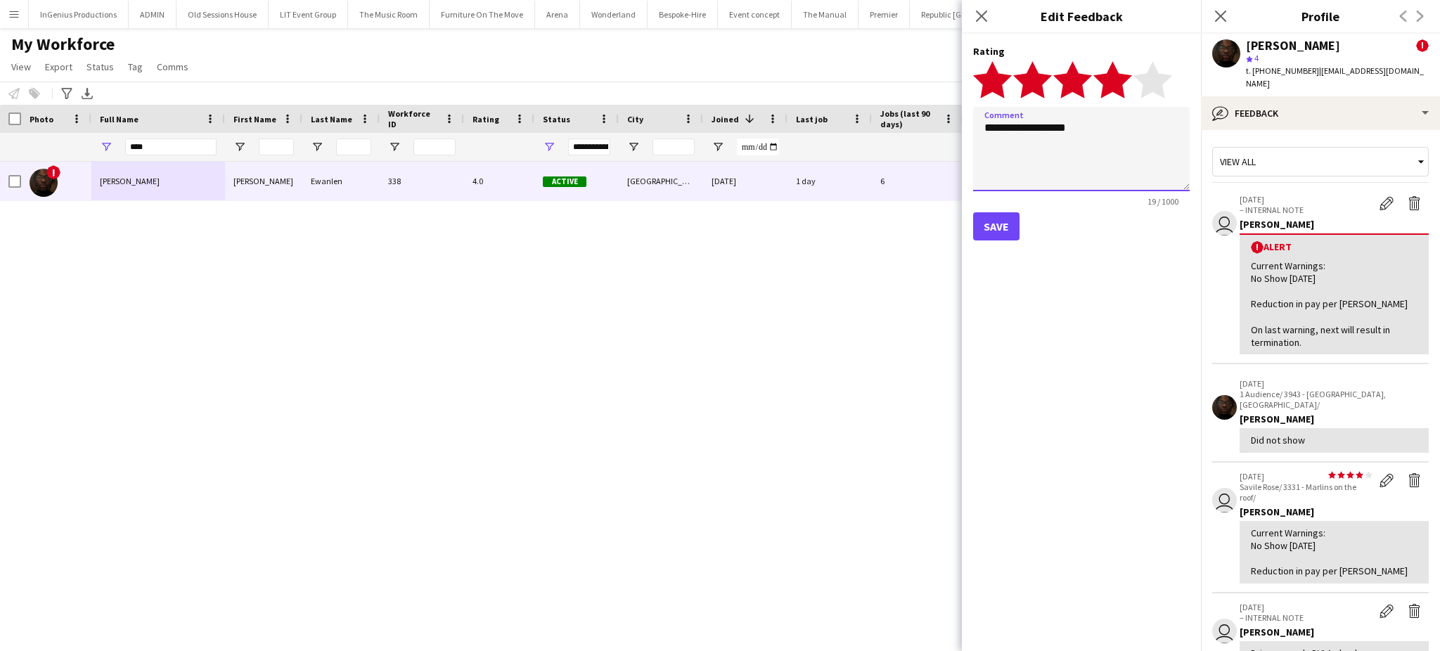
type textarea "**********"
click at [1008, 233] on button "Save" at bounding box center [996, 226] width 46 height 28
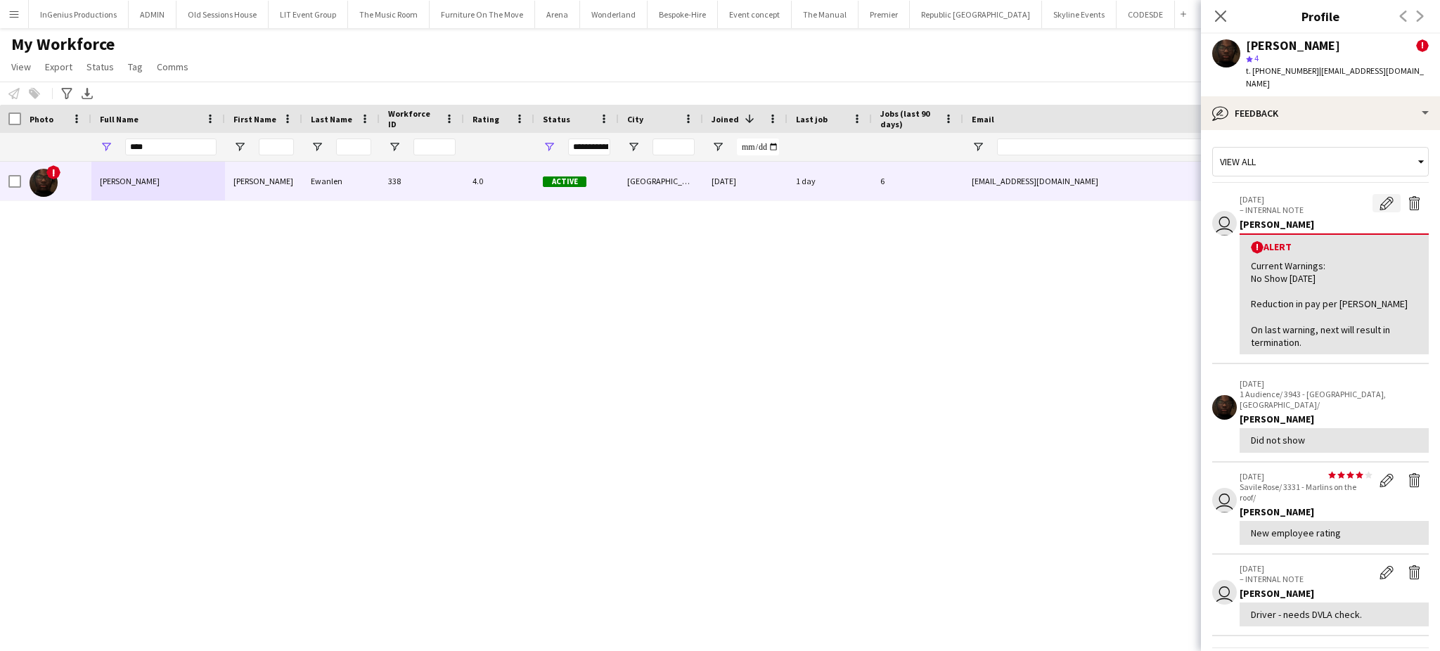
click at [1372, 194] on button "Edit alert" at bounding box center [1386, 203] width 28 height 18
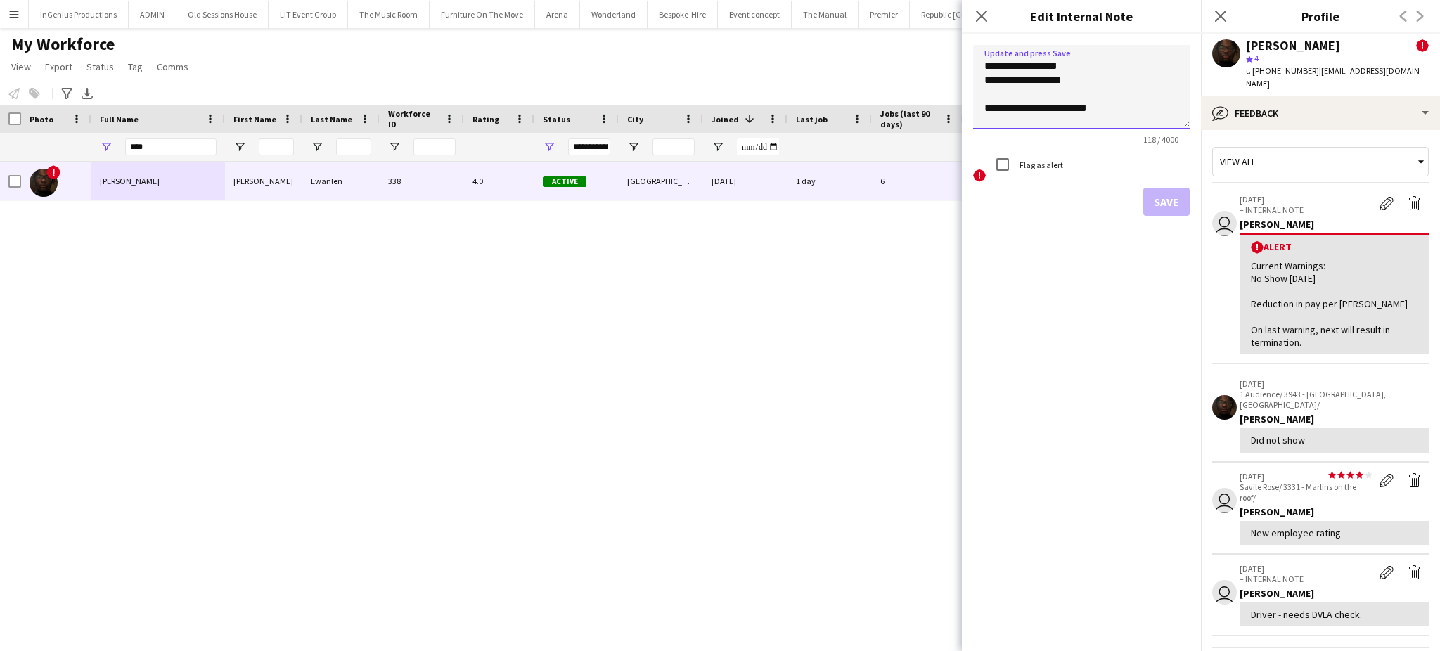
click at [1066, 109] on textarea "**********" at bounding box center [1081, 87] width 217 height 84
type textarea "**********"
click at [1159, 202] on button "Save" at bounding box center [1166, 202] width 46 height 28
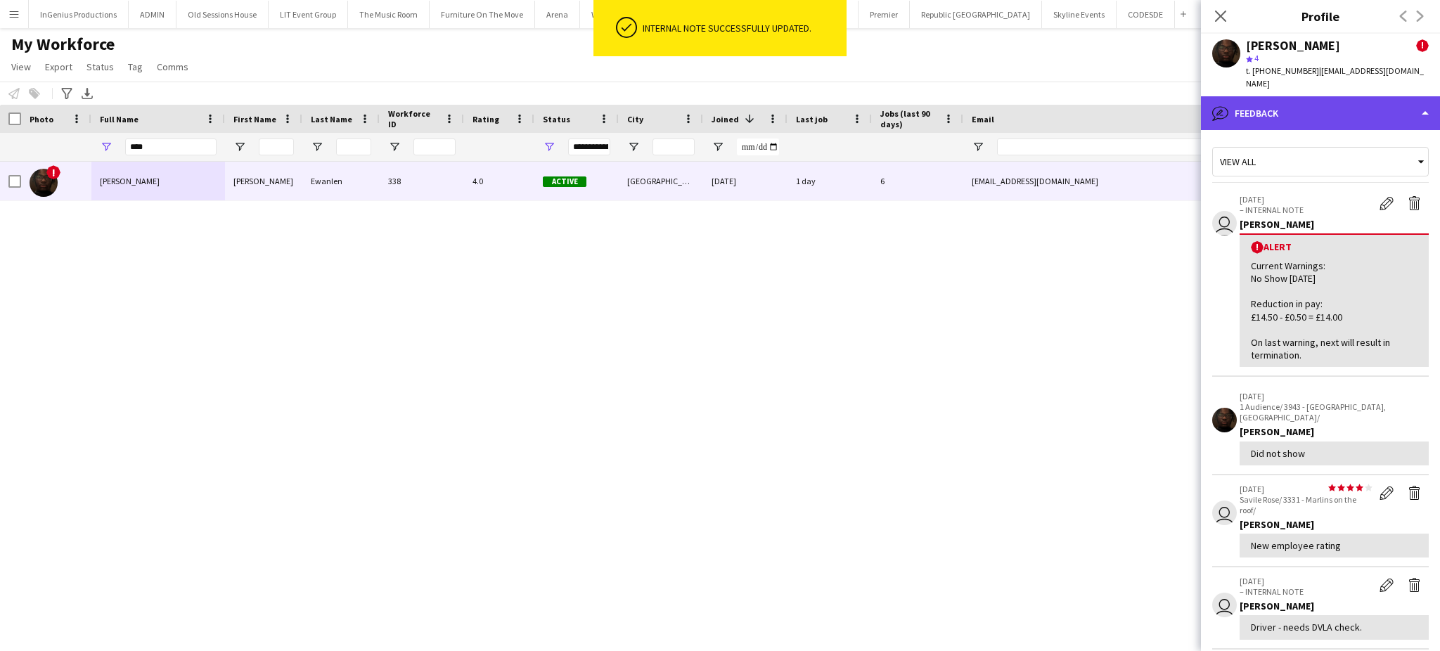
click at [1395, 96] on div "bubble-pencil Feedback" at bounding box center [1320, 113] width 239 height 34
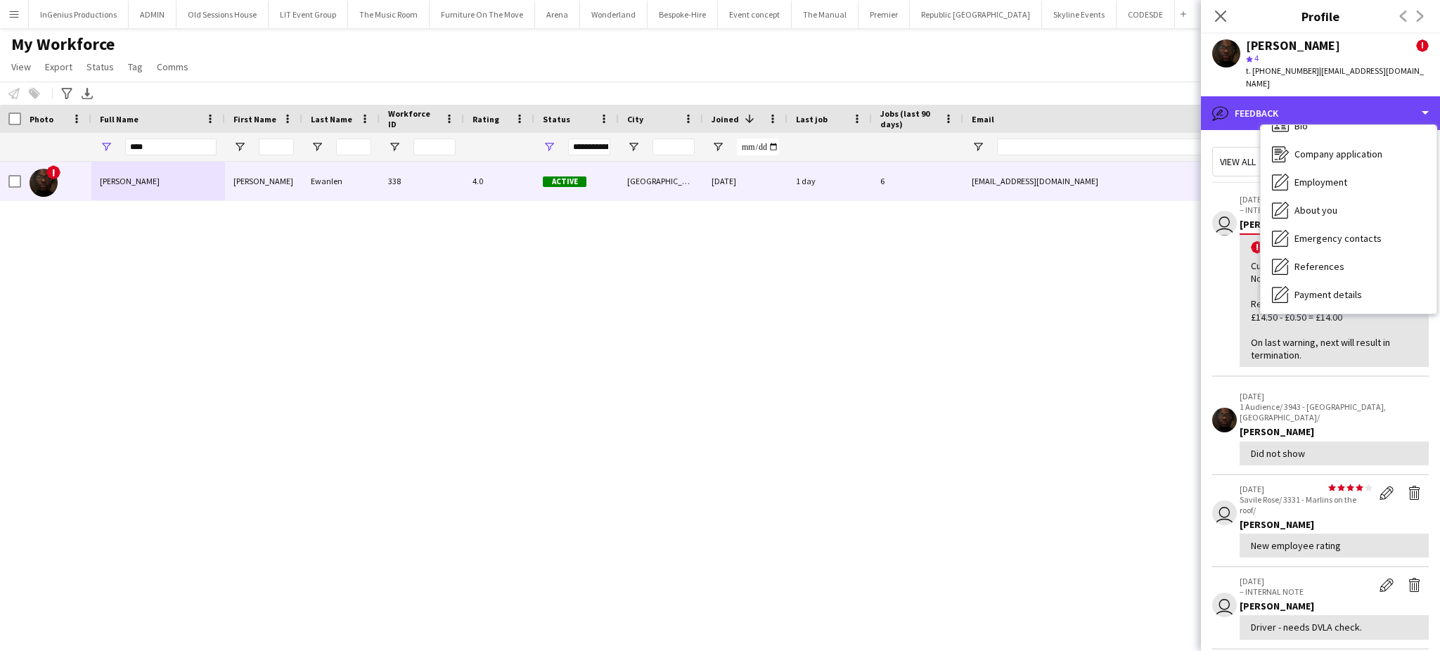
scroll to position [0, 0]
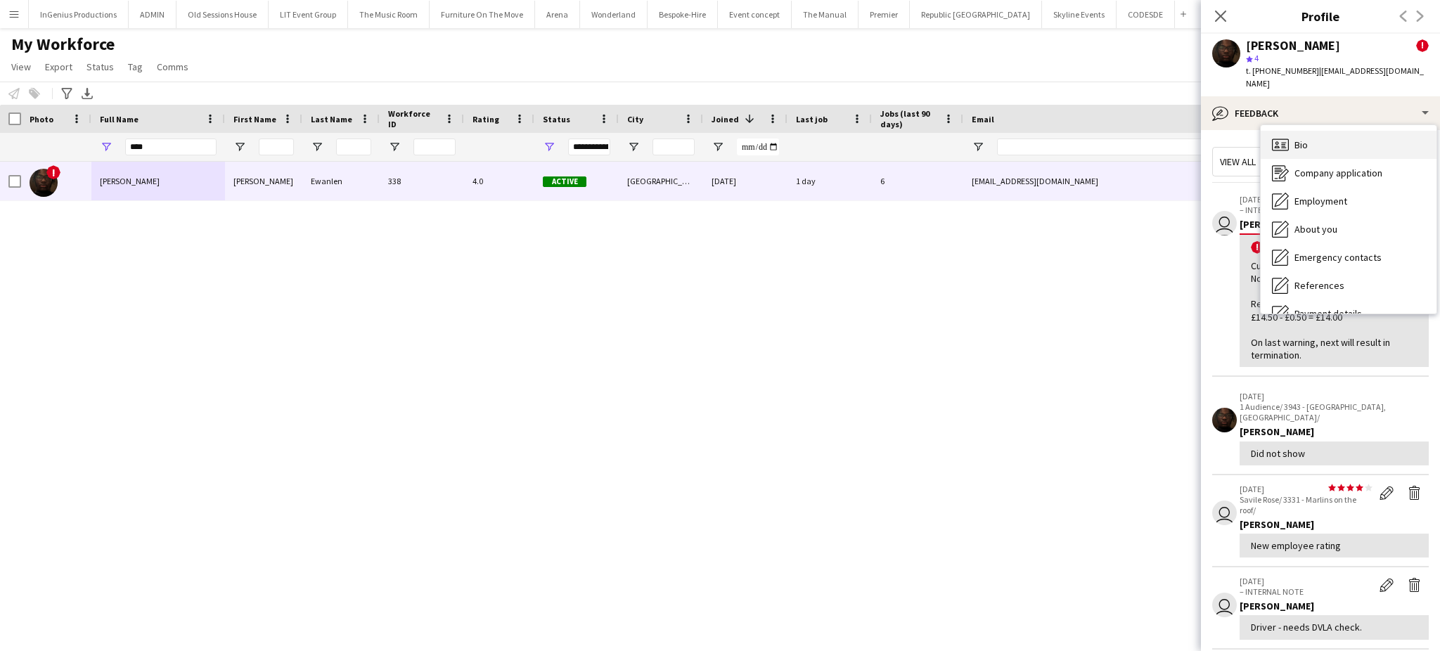
click at [1345, 131] on div "Bio Bio" at bounding box center [1349, 145] width 176 height 28
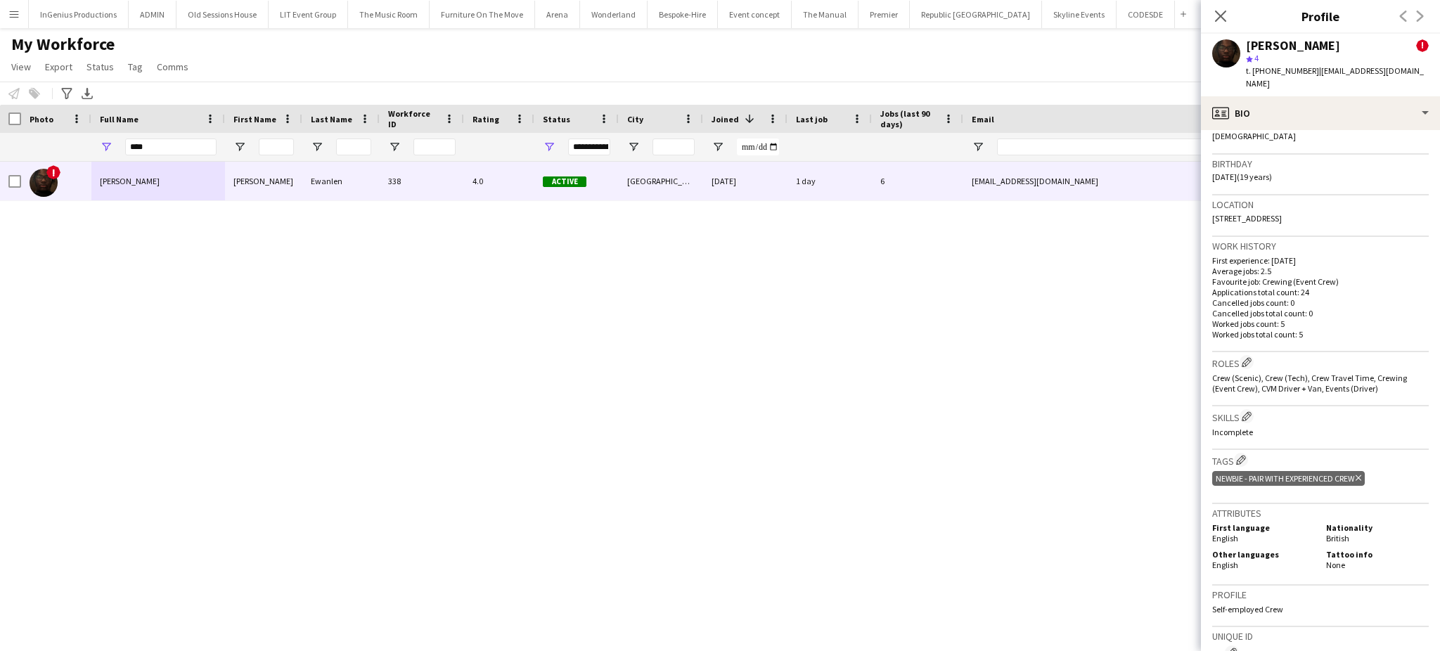
scroll to position [713, 0]
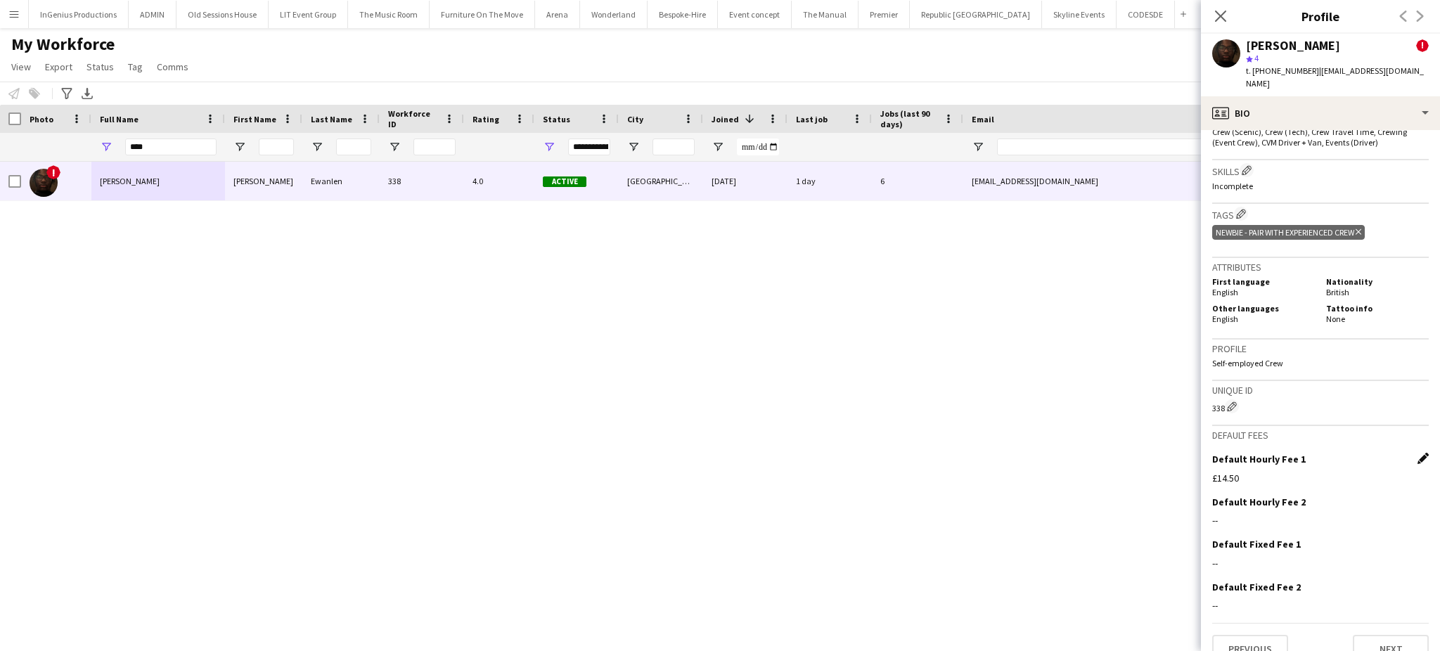
drag, startPoint x: 1401, startPoint y: 435, endPoint x: 1408, endPoint y: 437, distance: 8.0
click at [1408, 453] on div "Default Hourly Fee 1 Edit this field" at bounding box center [1320, 459] width 217 height 13
click at [1417, 453] on app-icon "Edit this field" at bounding box center [1422, 458] width 11 height 11
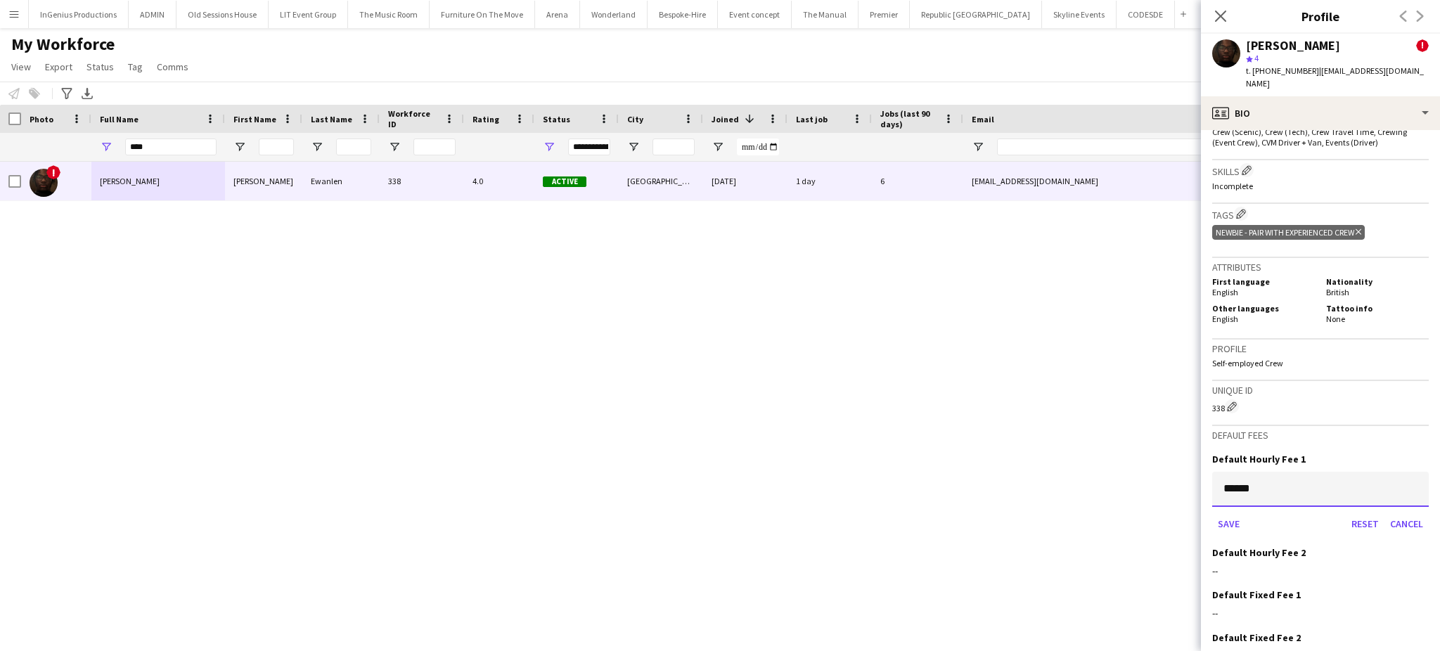
click at [1302, 481] on input "******" at bounding box center [1320, 489] width 217 height 35
type input "******"
click at [1212, 513] on button "Save" at bounding box center [1228, 524] width 33 height 22
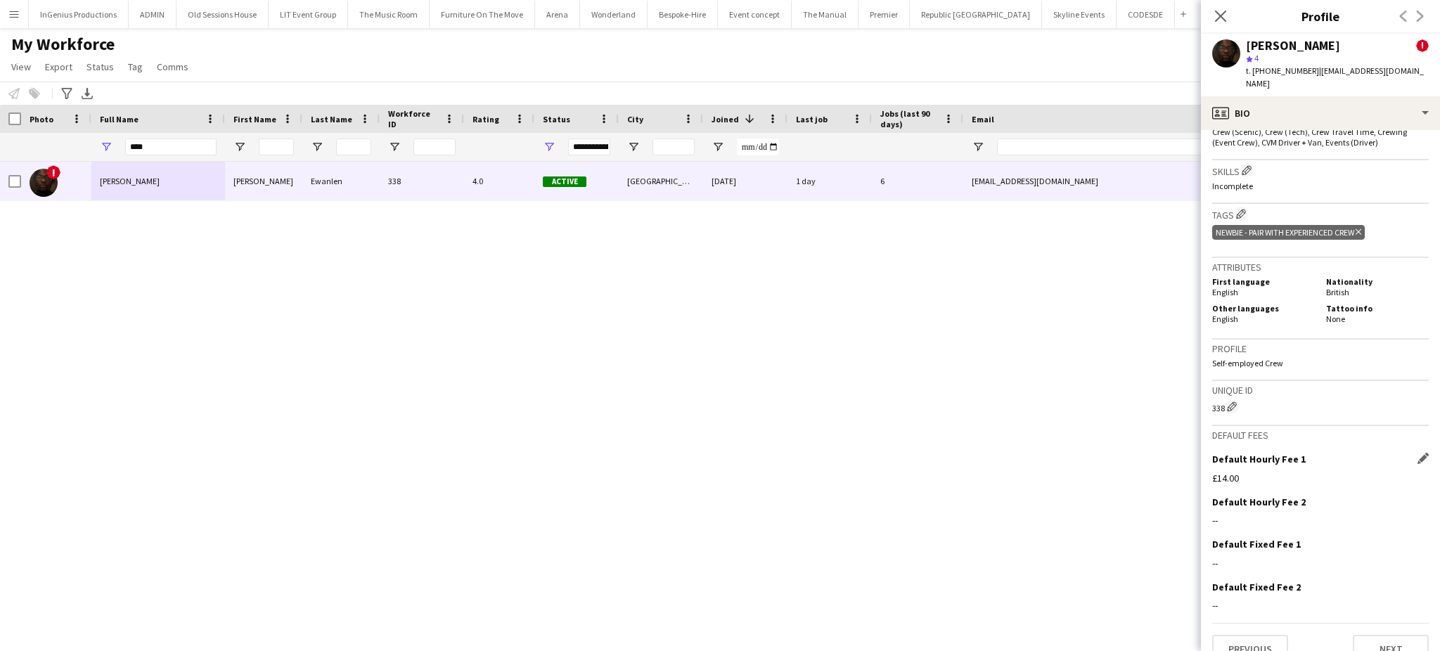
scroll to position [245, 0]
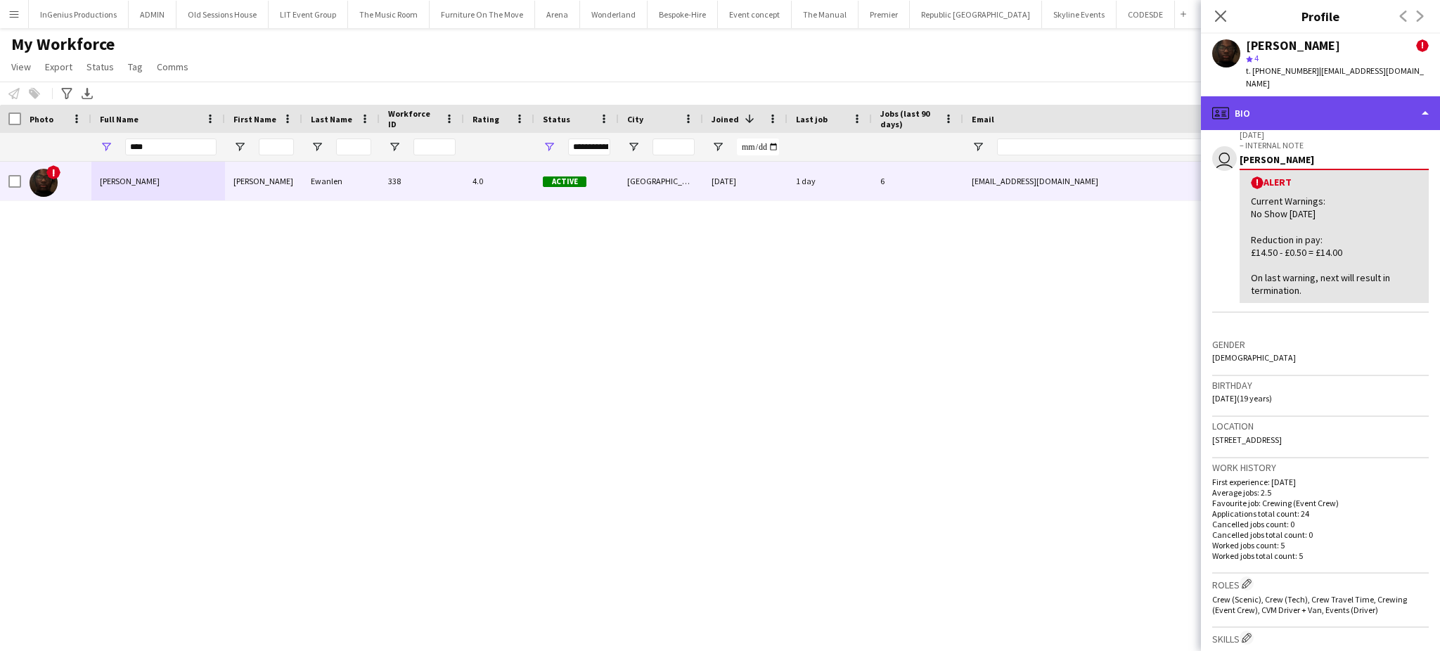
click at [1406, 102] on div "profile Bio" at bounding box center [1320, 113] width 239 height 34
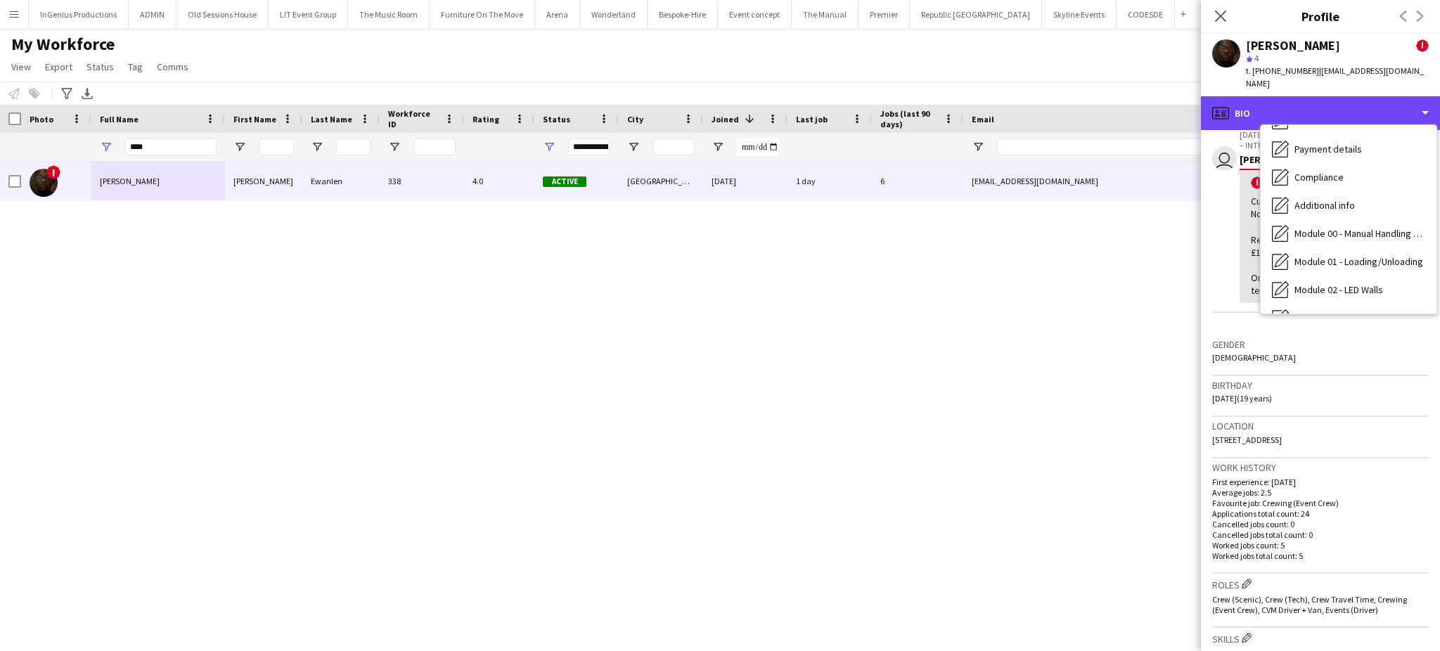
scroll to position [300, 0]
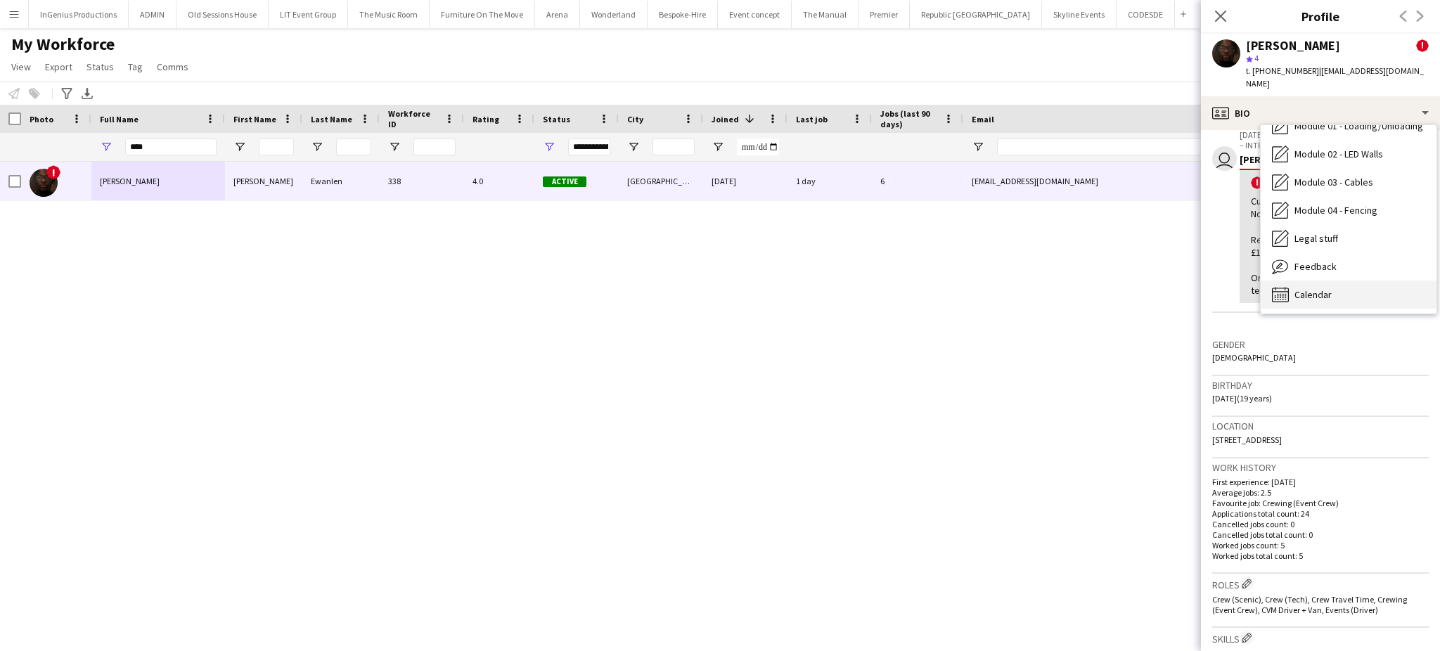
click at [1402, 281] on div "Calendar Calendar" at bounding box center [1349, 295] width 176 height 28
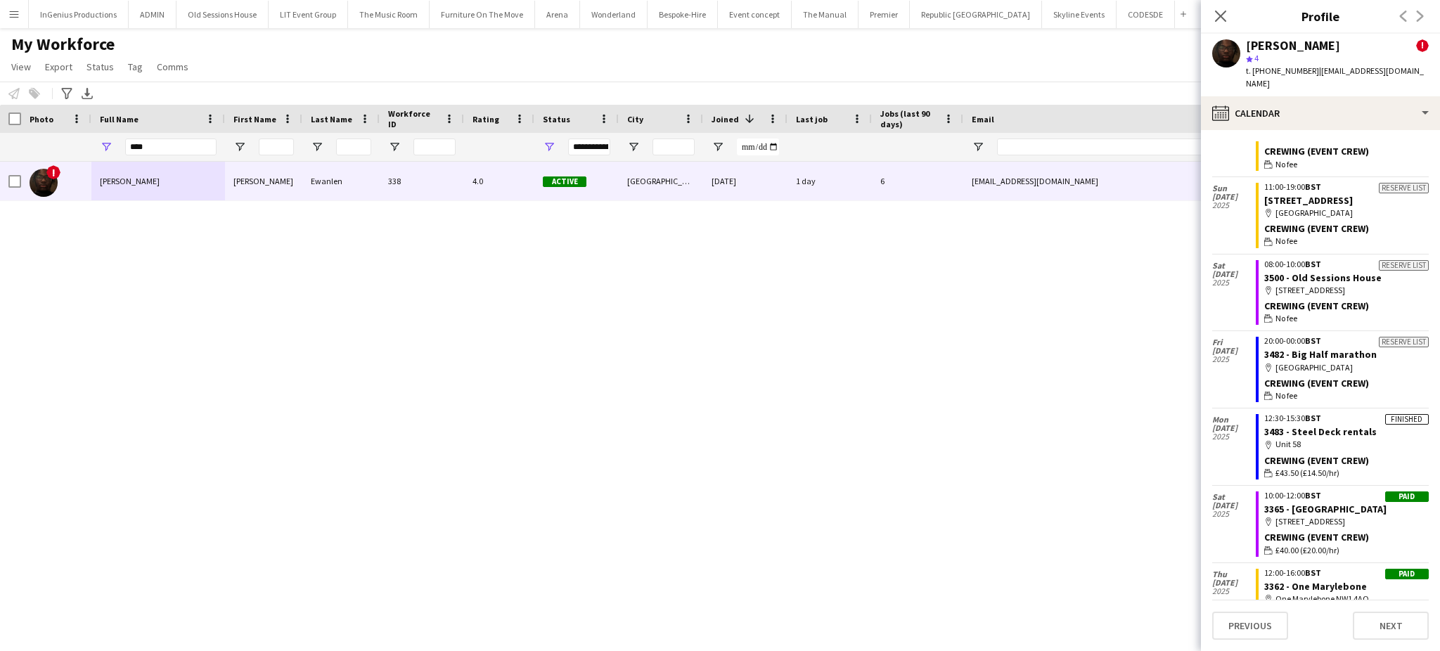
scroll to position [1167, 0]
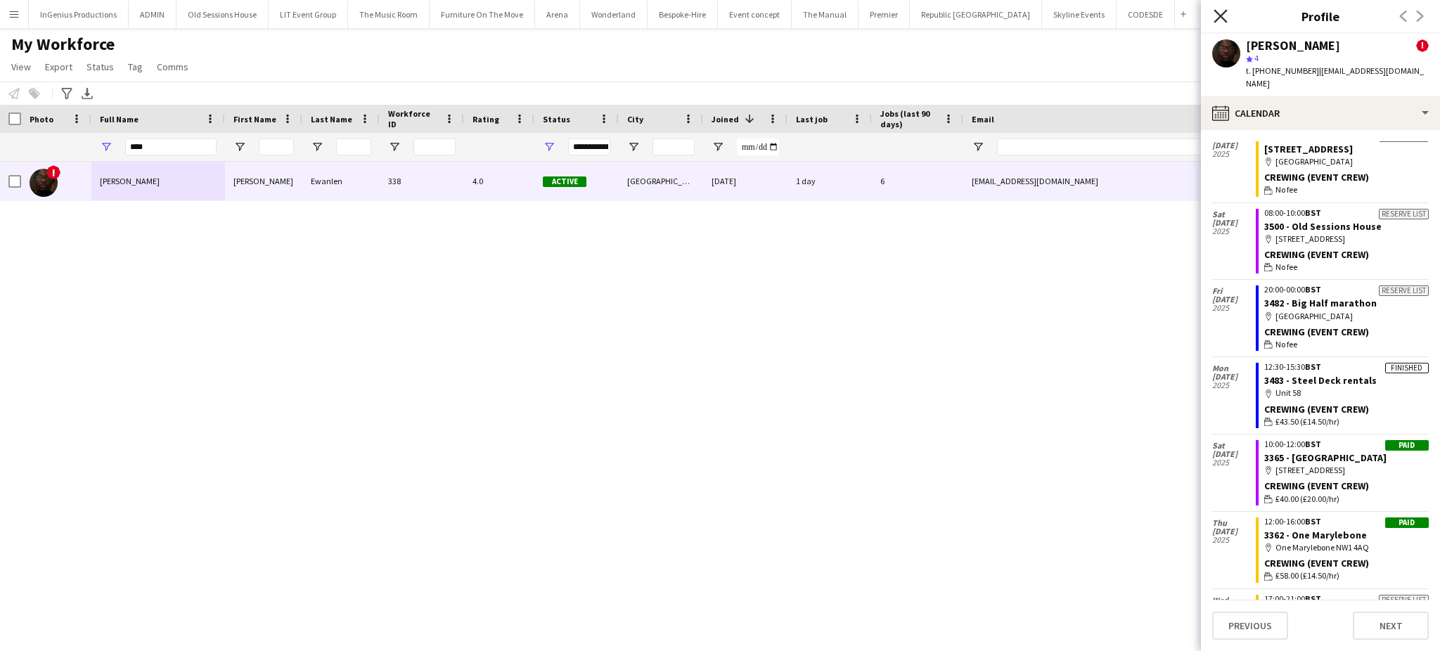
click at [1221, 15] on icon at bounding box center [1220, 15] width 13 height 13
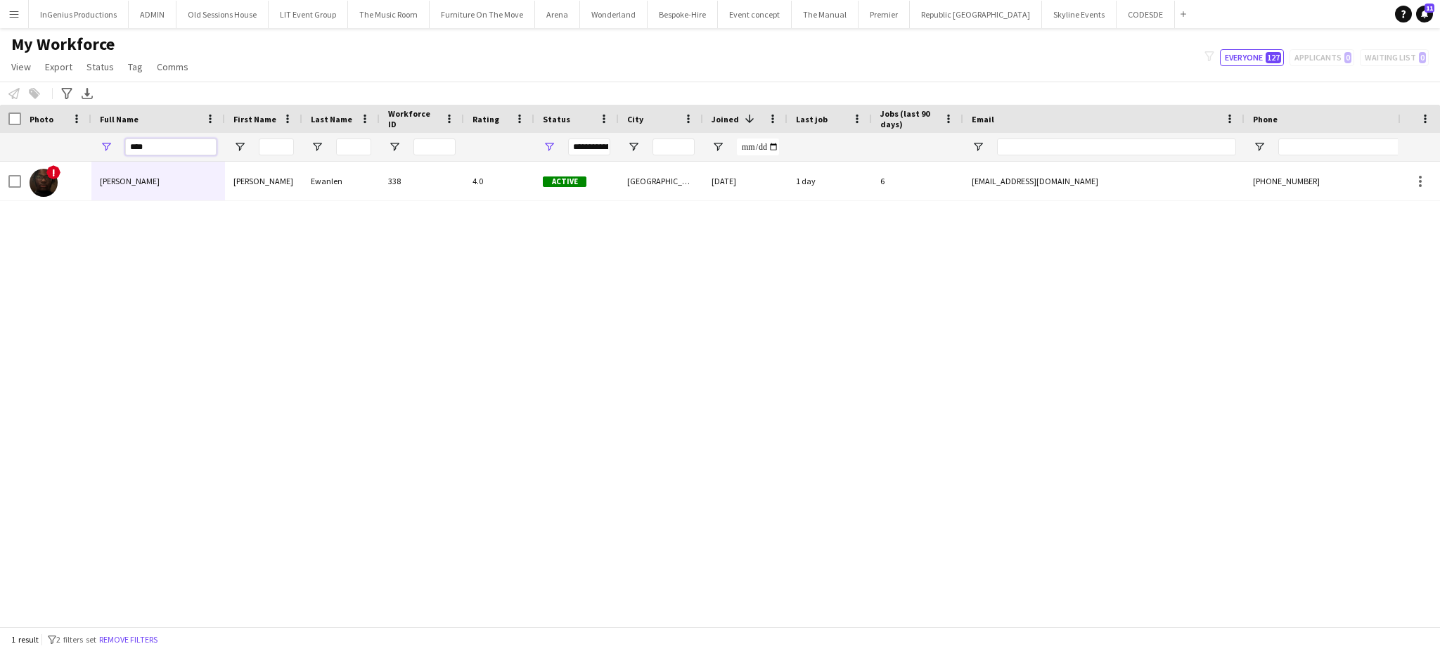
click at [167, 146] on input "****" at bounding box center [170, 147] width 91 height 17
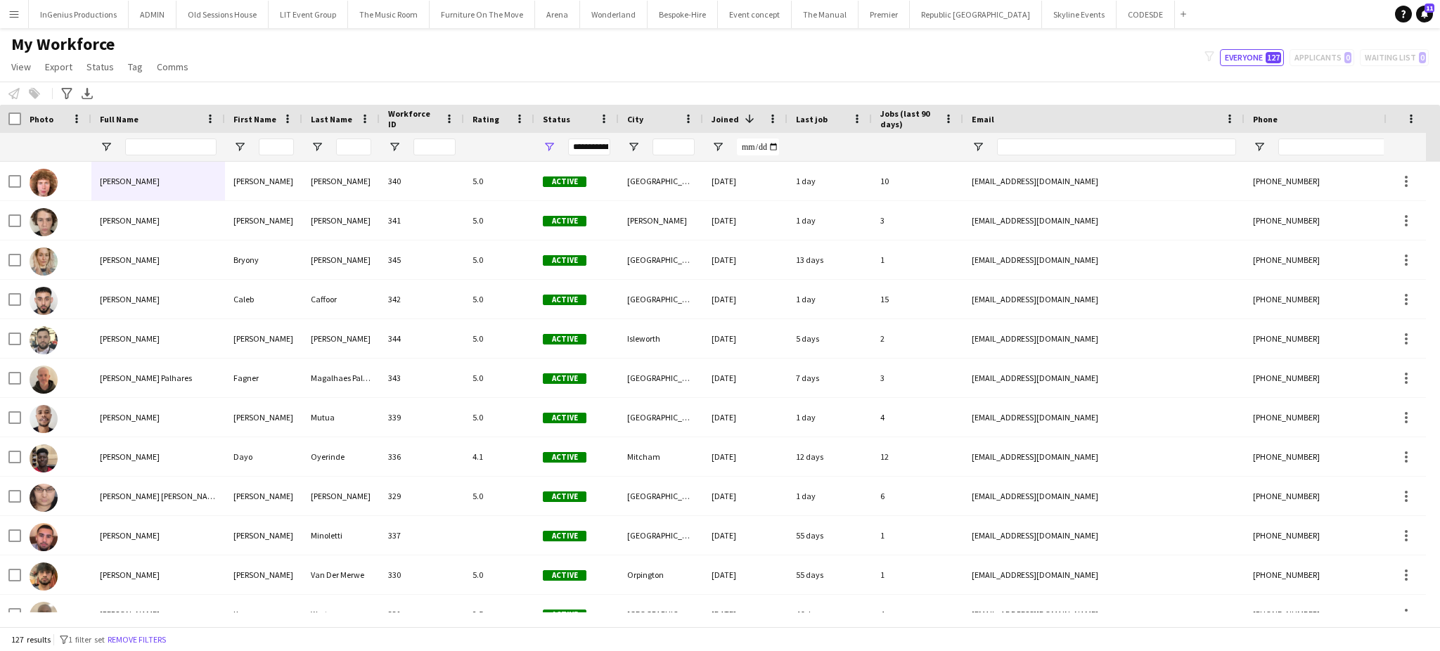
click at [125, 120] on span "Full Name" at bounding box center [119, 119] width 39 height 11
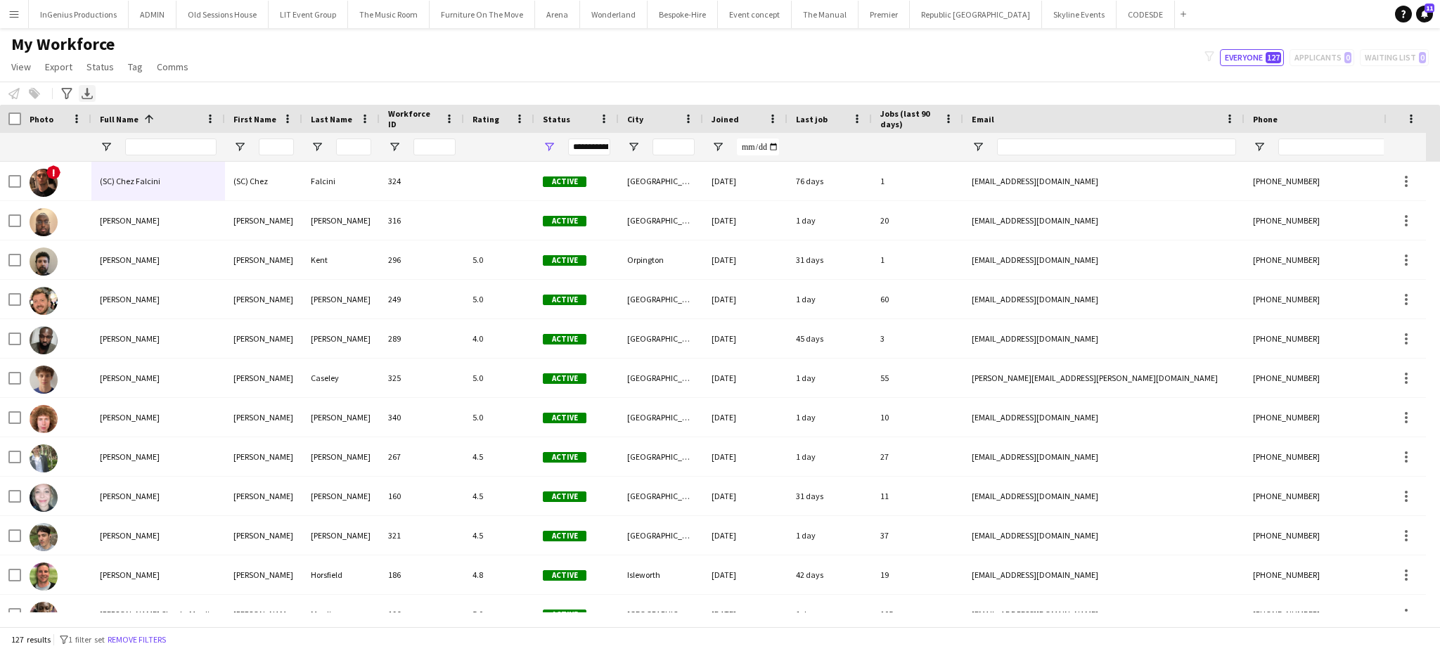
click at [86, 89] on icon at bounding box center [87, 92] width 6 height 8
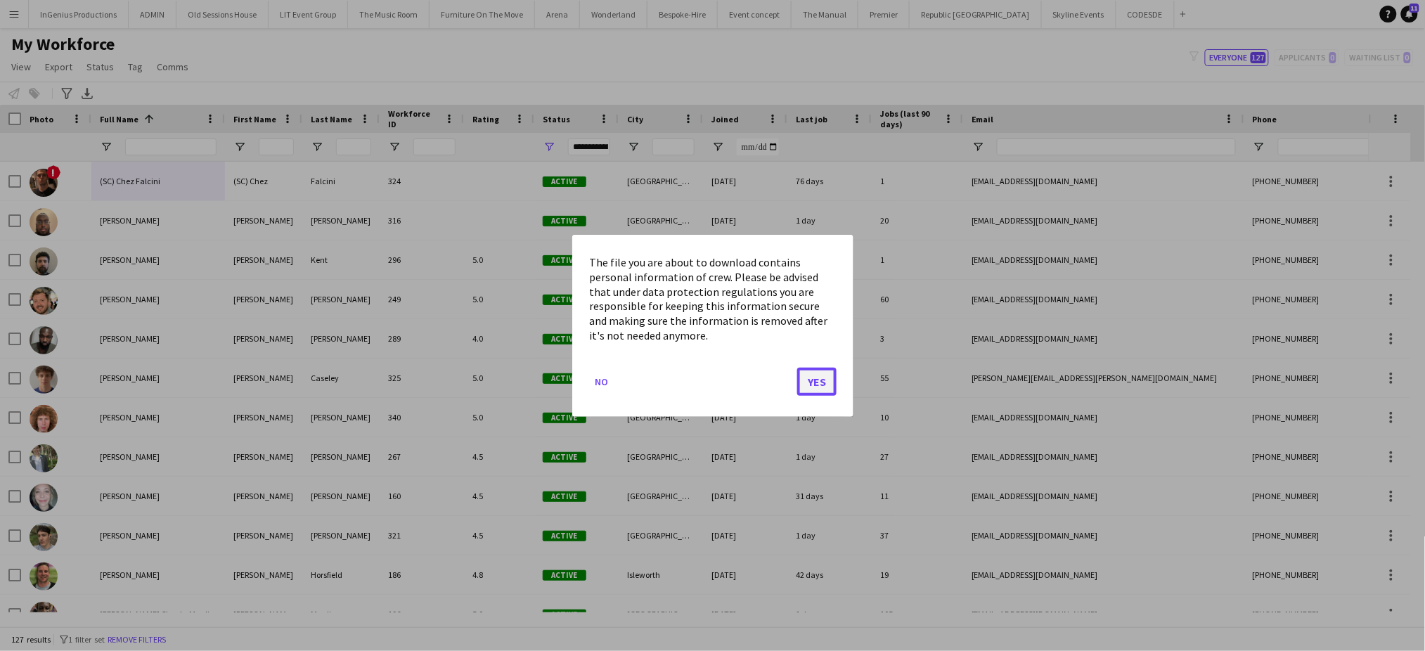
click at [820, 383] on button "Yes" at bounding box center [816, 381] width 39 height 28
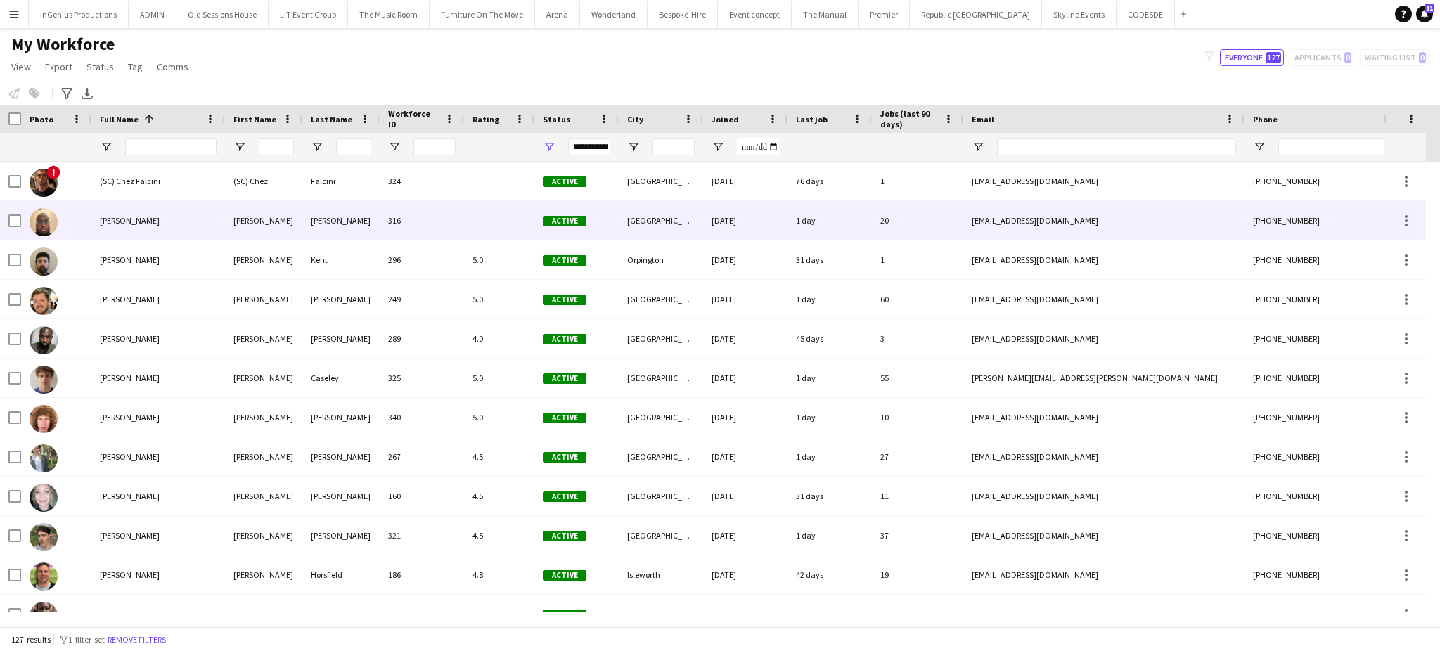
click at [239, 220] on div "[PERSON_NAME]" at bounding box center [263, 220] width 77 height 39
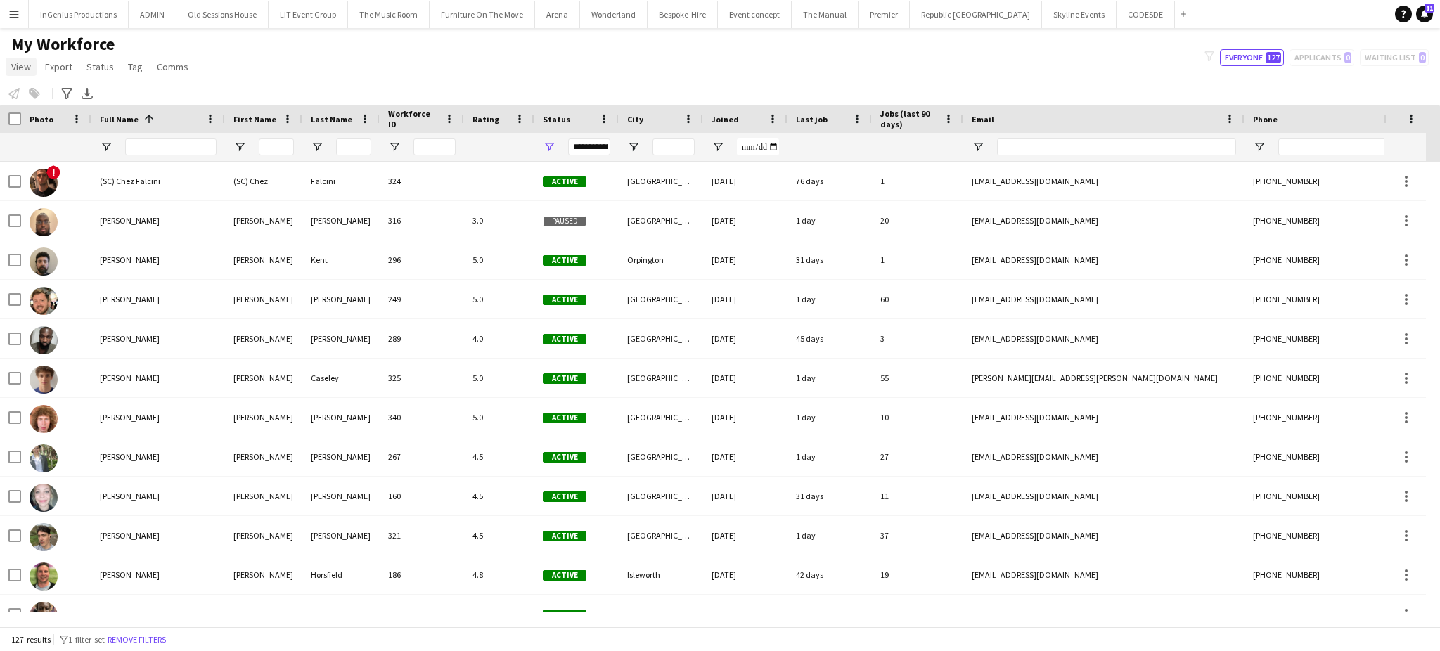
click at [23, 69] on span "View" at bounding box center [21, 66] width 20 height 13
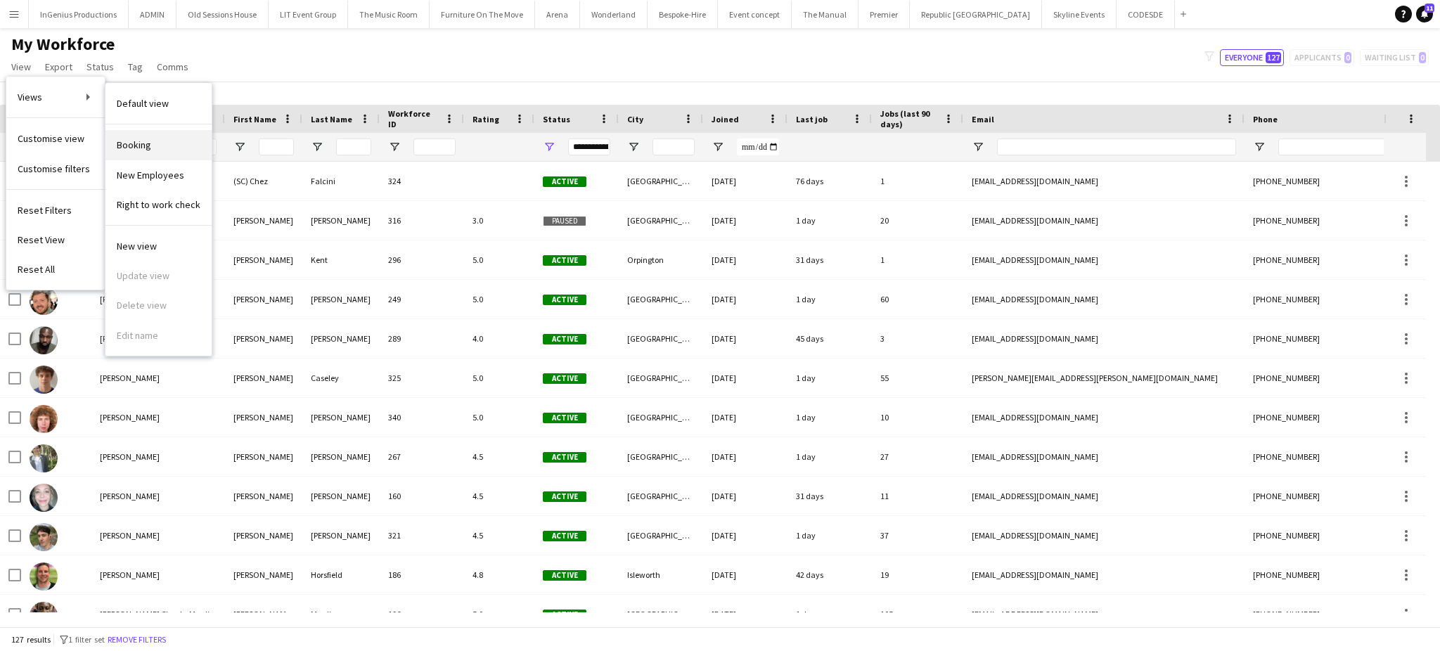
click at [146, 136] on link "Booking" at bounding box center [158, 145] width 106 height 30
type input "**********"
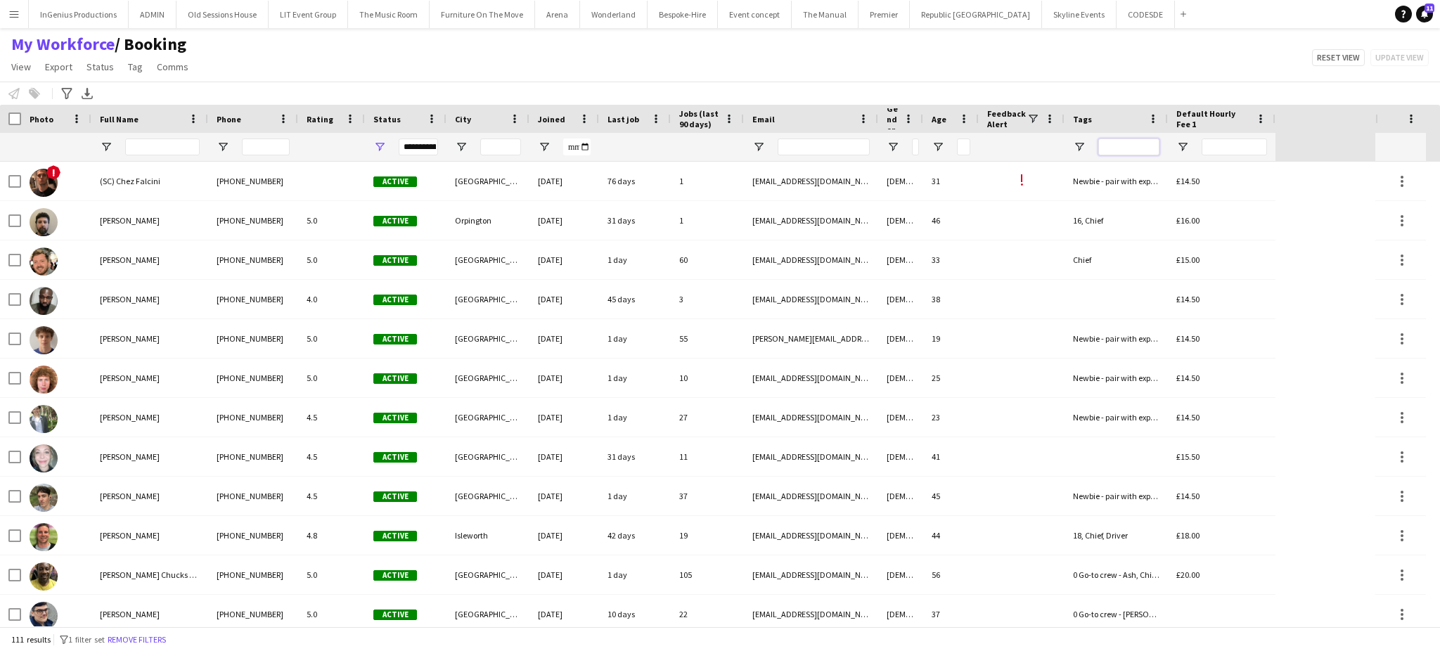
click at [1120, 150] on input "Tags Filter Input" at bounding box center [1128, 147] width 61 height 17
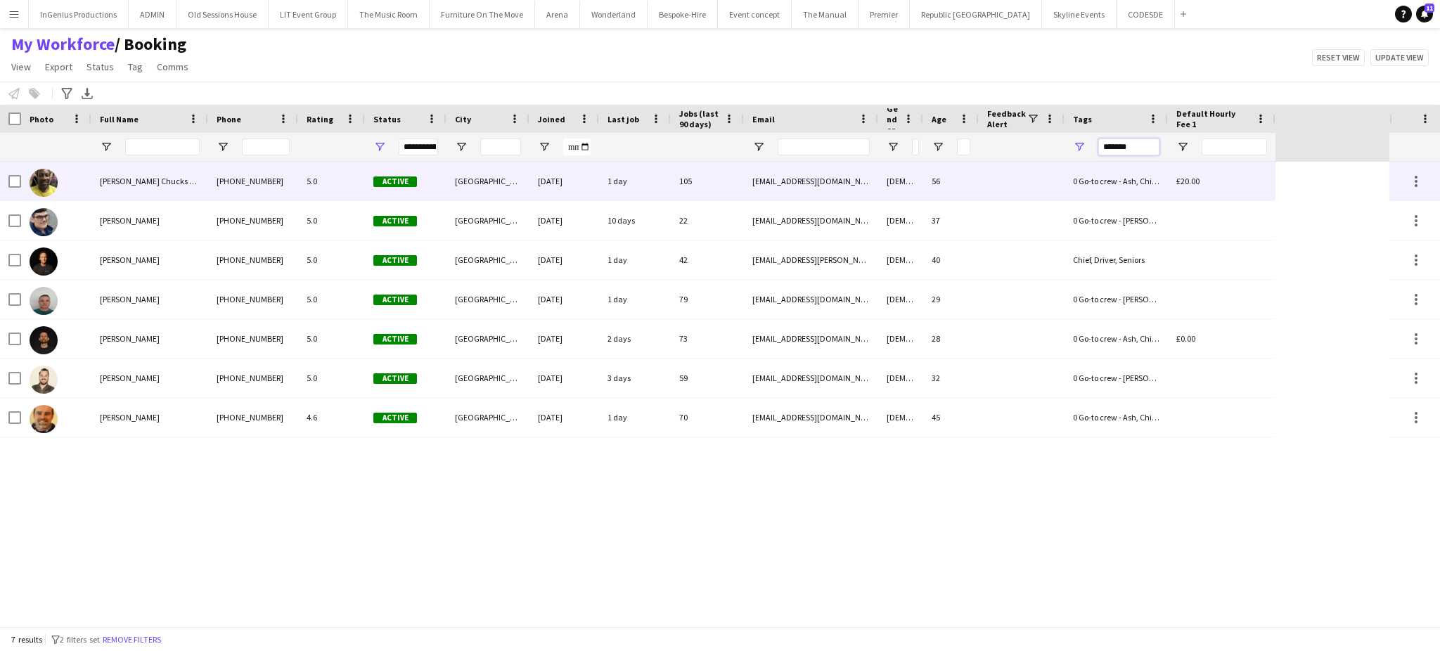
type input "*******"
click at [932, 194] on div "56" at bounding box center [951, 181] width 56 height 39
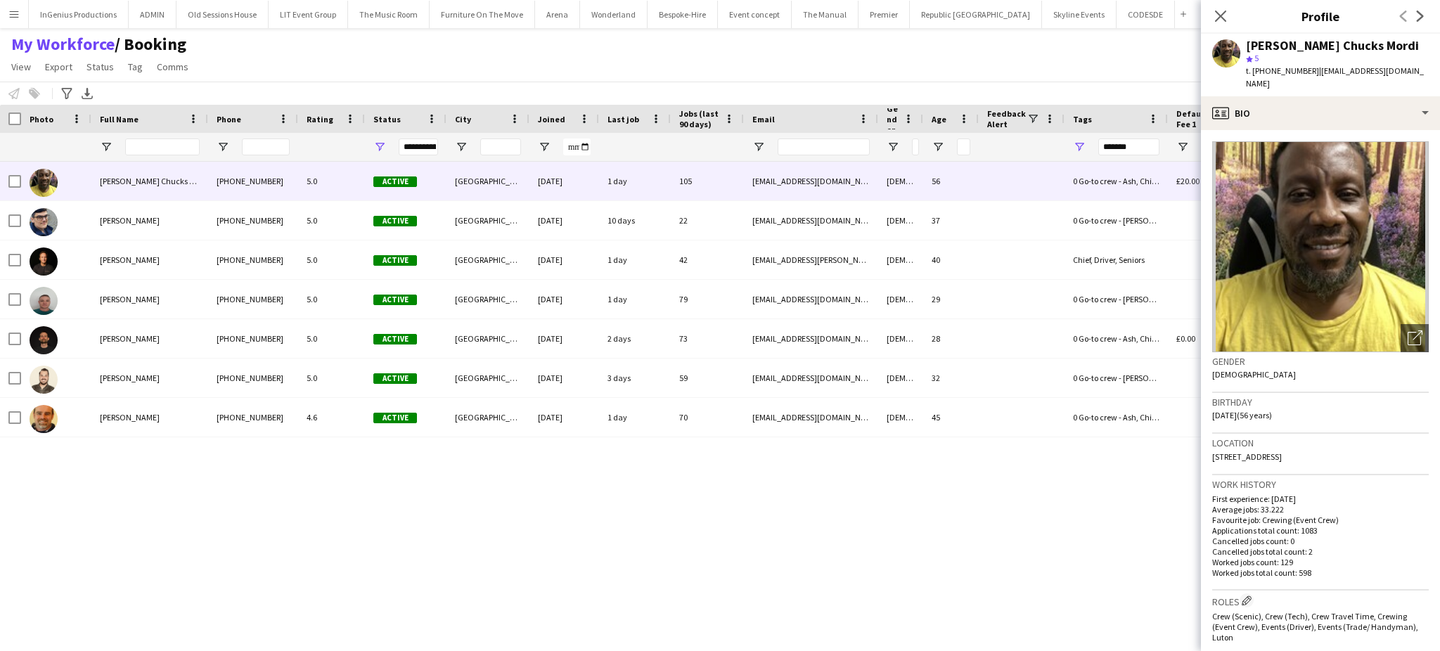
scroll to position [467, 0]
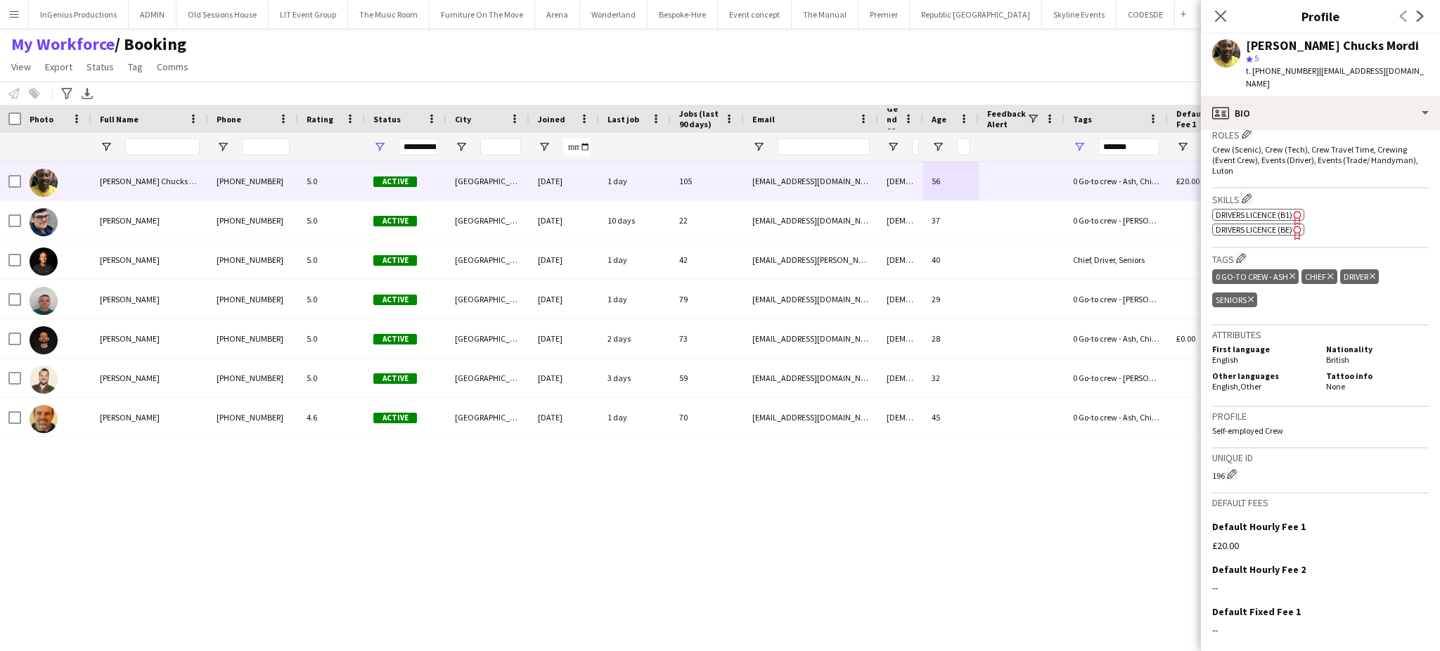
click at [1252, 297] on icon at bounding box center [1251, 300] width 6 height 6
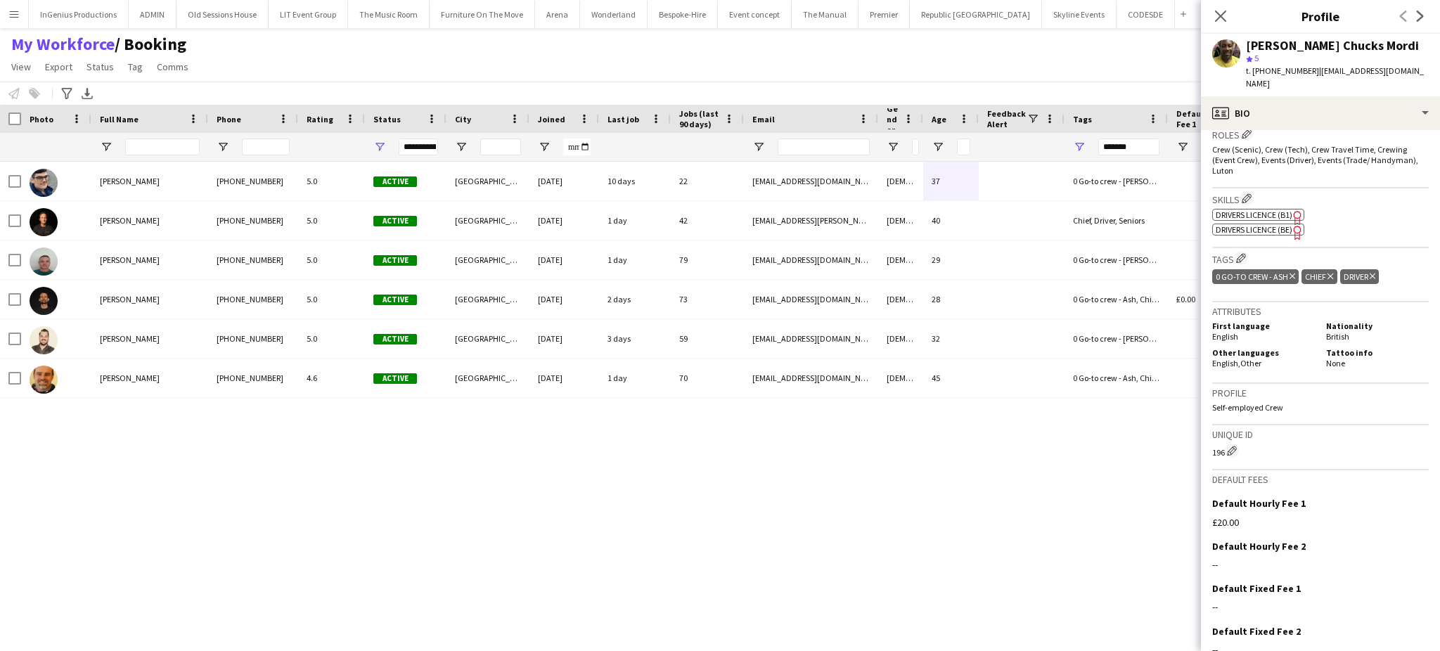
click at [1290, 274] on icon at bounding box center [1293, 277] width 6 height 6
click at [1133, 146] on input "*******" at bounding box center [1128, 147] width 61 height 17
click at [726, 584] on div "Andrew Boatright +447852768542 5.0 Active London 26-05-2023 10 days 22 andynboa…" at bounding box center [694, 394] width 1389 height 465
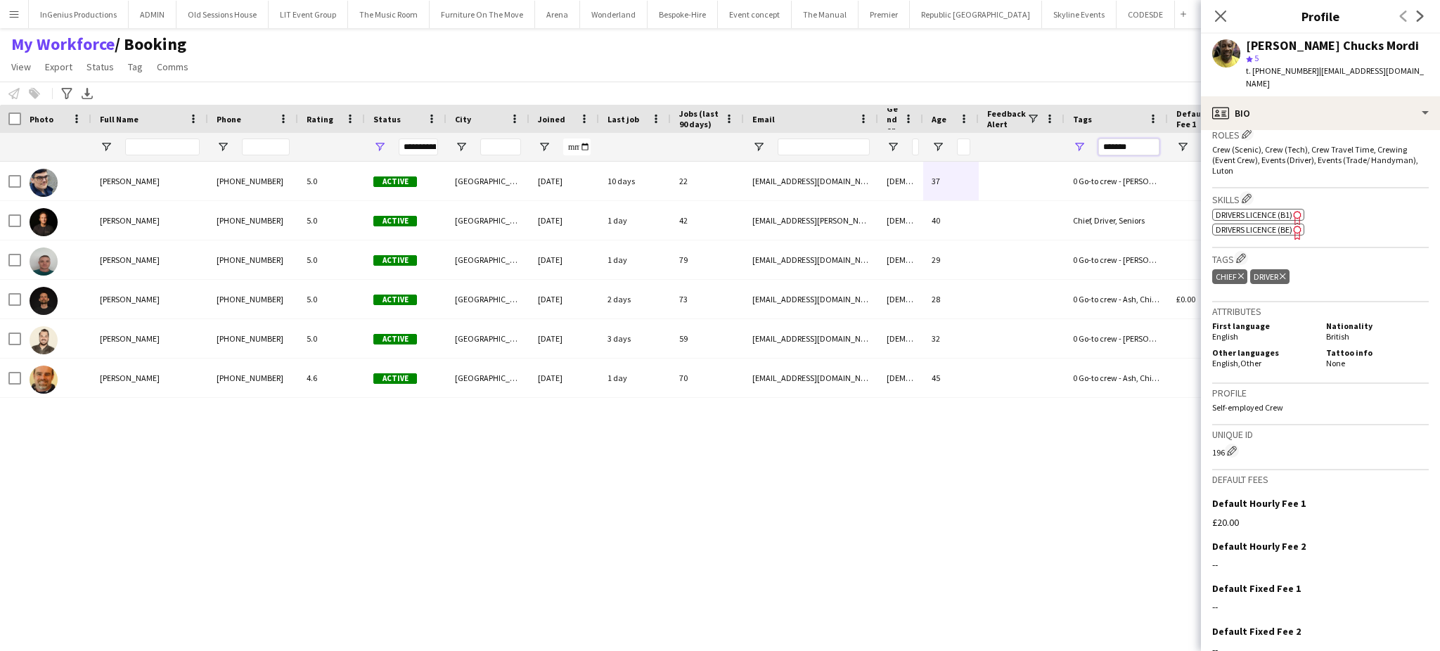
click at [1147, 144] on input "*******" at bounding box center [1128, 147] width 61 height 17
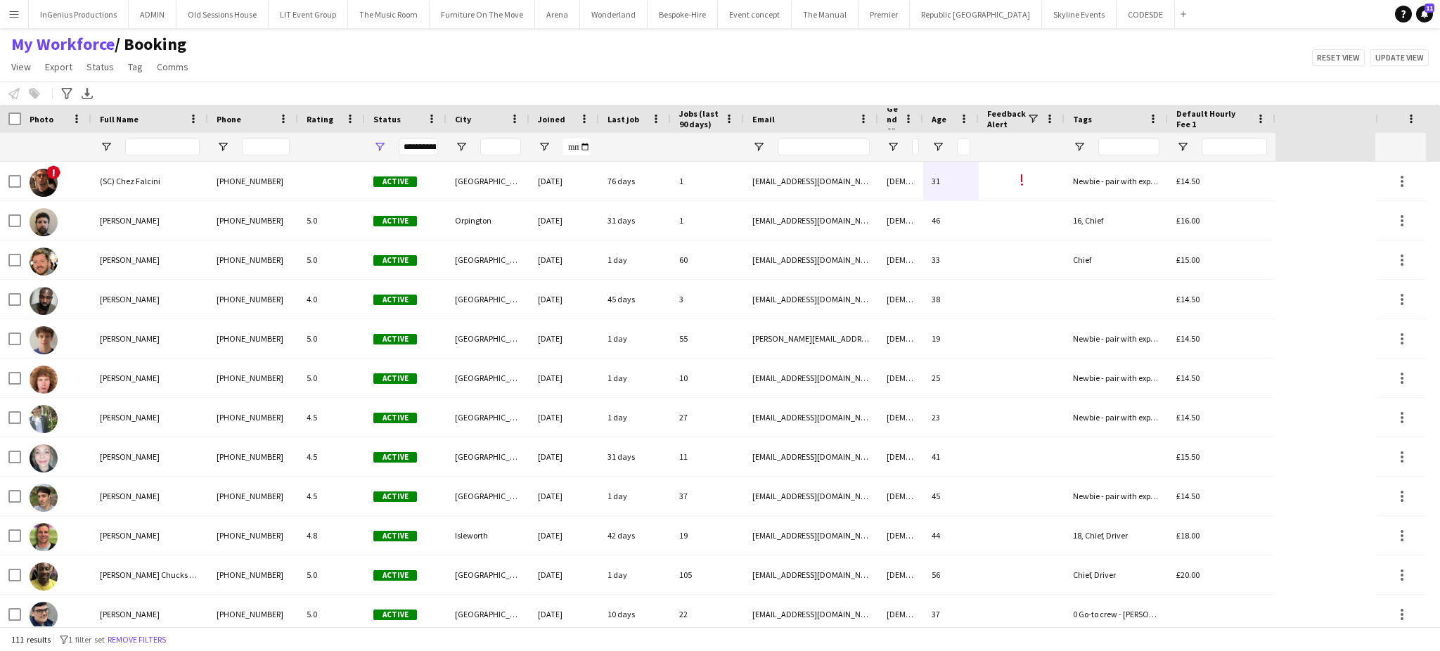
click at [1188, 116] on span "Default Hourly Fee 1" at bounding box center [1213, 118] width 74 height 21
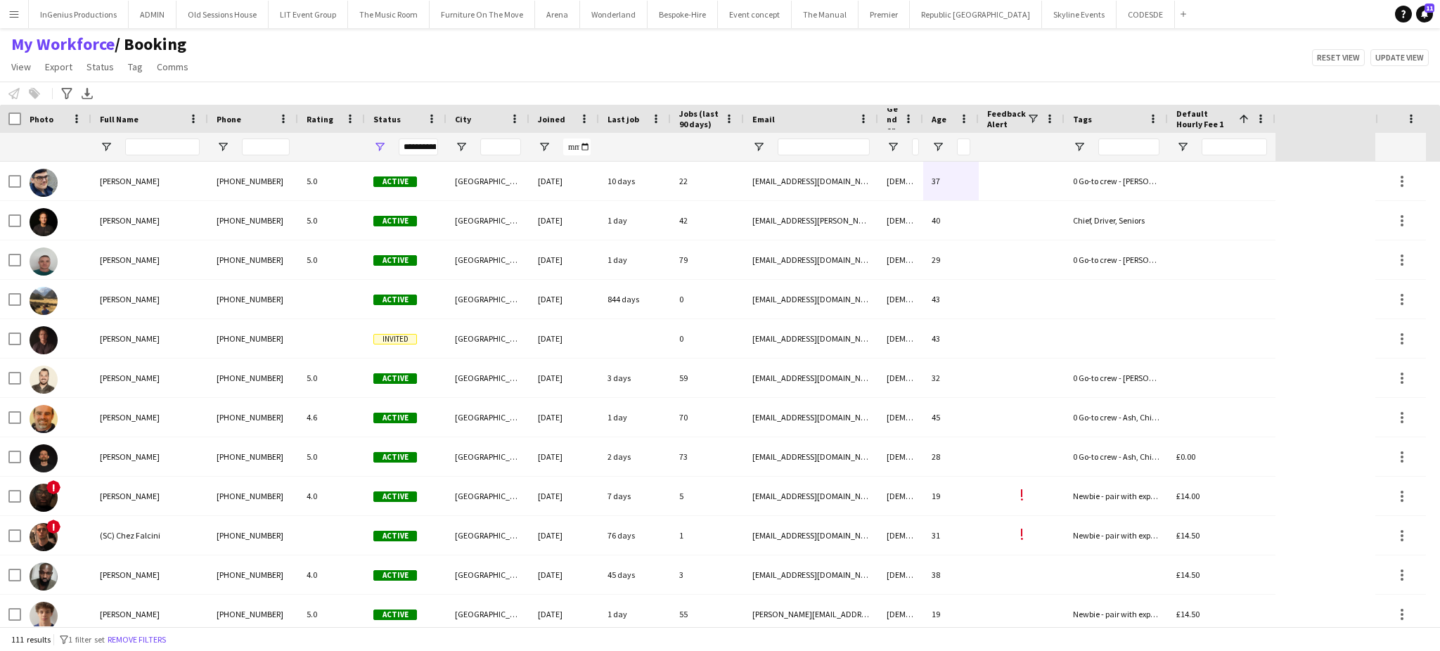
click at [1188, 116] on span "Default Hourly Fee 1" at bounding box center [1204, 118] width 57 height 21
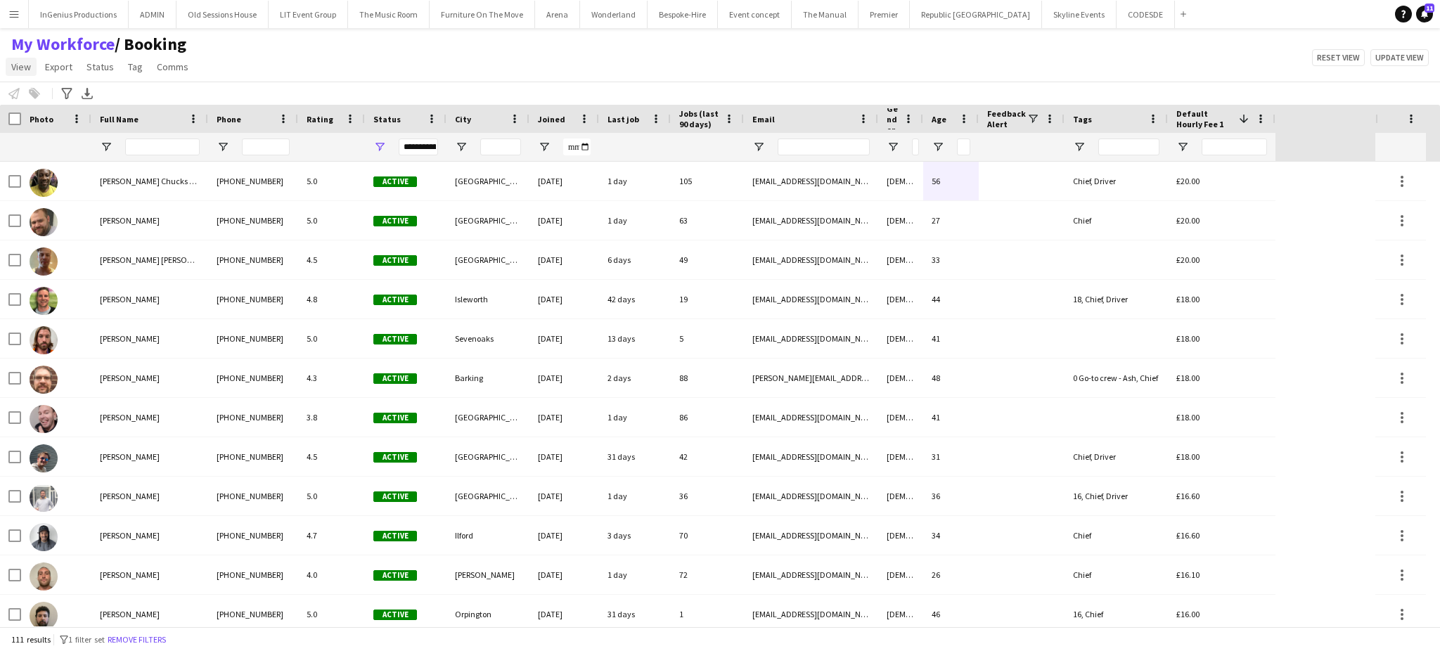
click at [18, 67] on span "View" at bounding box center [21, 66] width 20 height 13
click at [46, 142] on span "Customise view" at bounding box center [51, 138] width 67 height 13
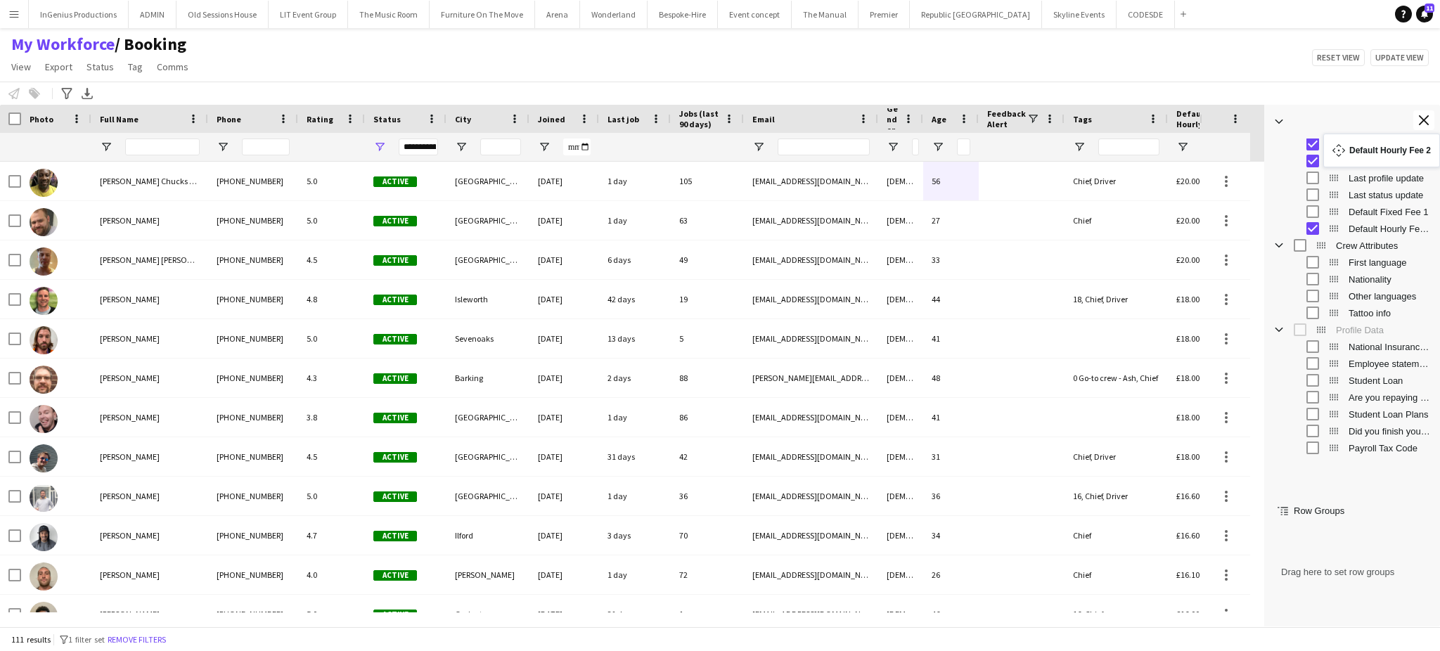
scroll to position [266, 0]
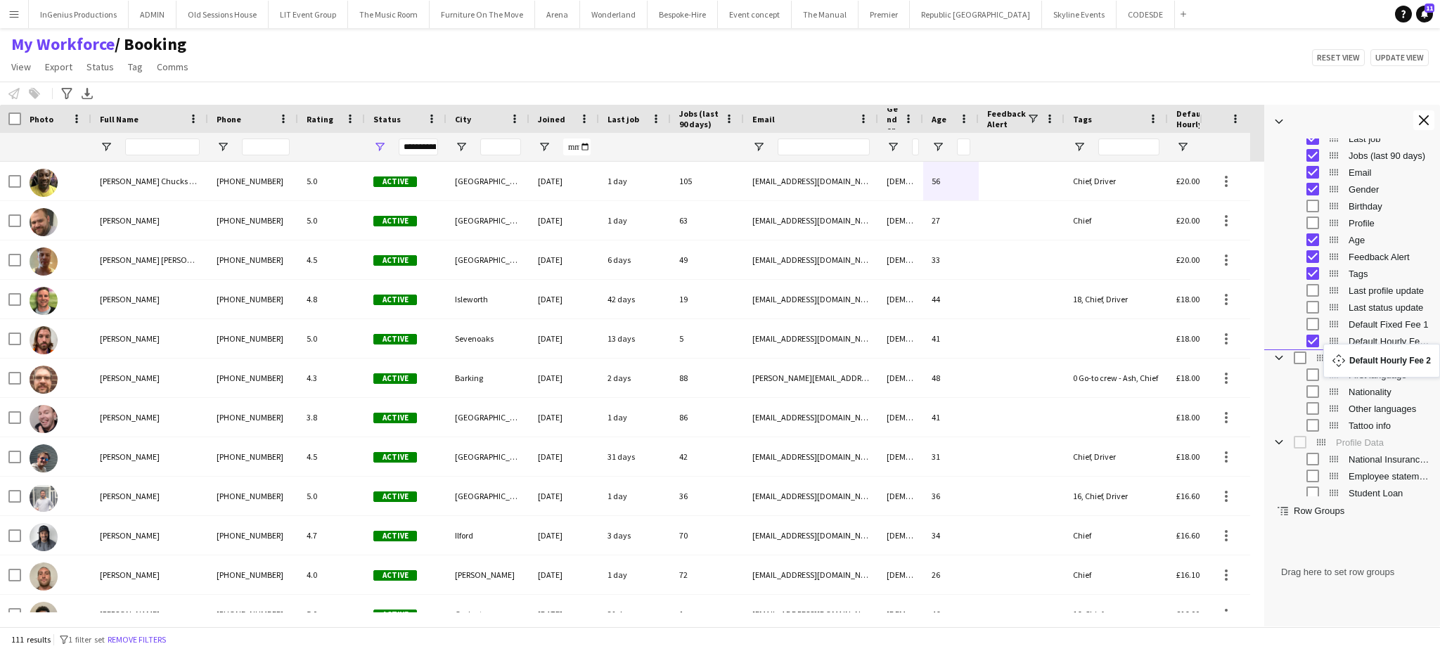
drag, startPoint x: 1332, startPoint y: 402, endPoint x: 1356, endPoint y: 352, distance: 55.1
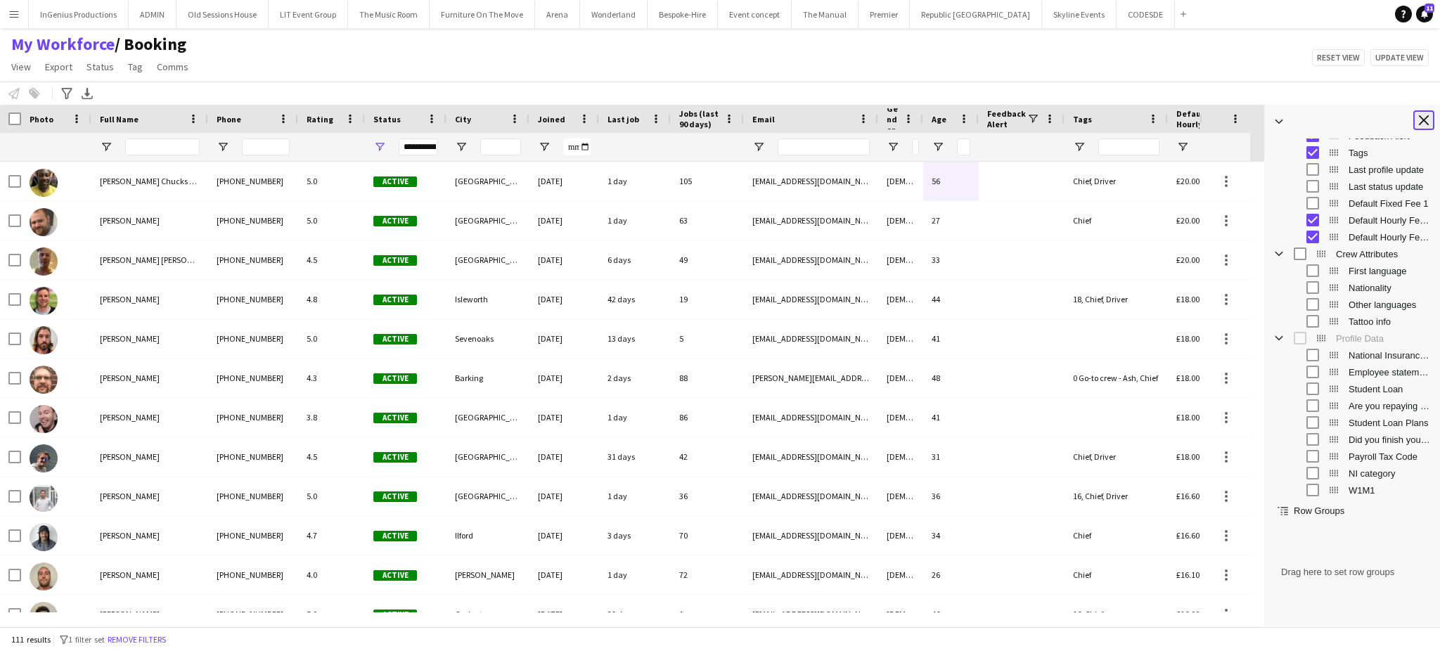
click at [1427, 117] on app-icon "Close tool panel" at bounding box center [1424, 120] width 10 height 10
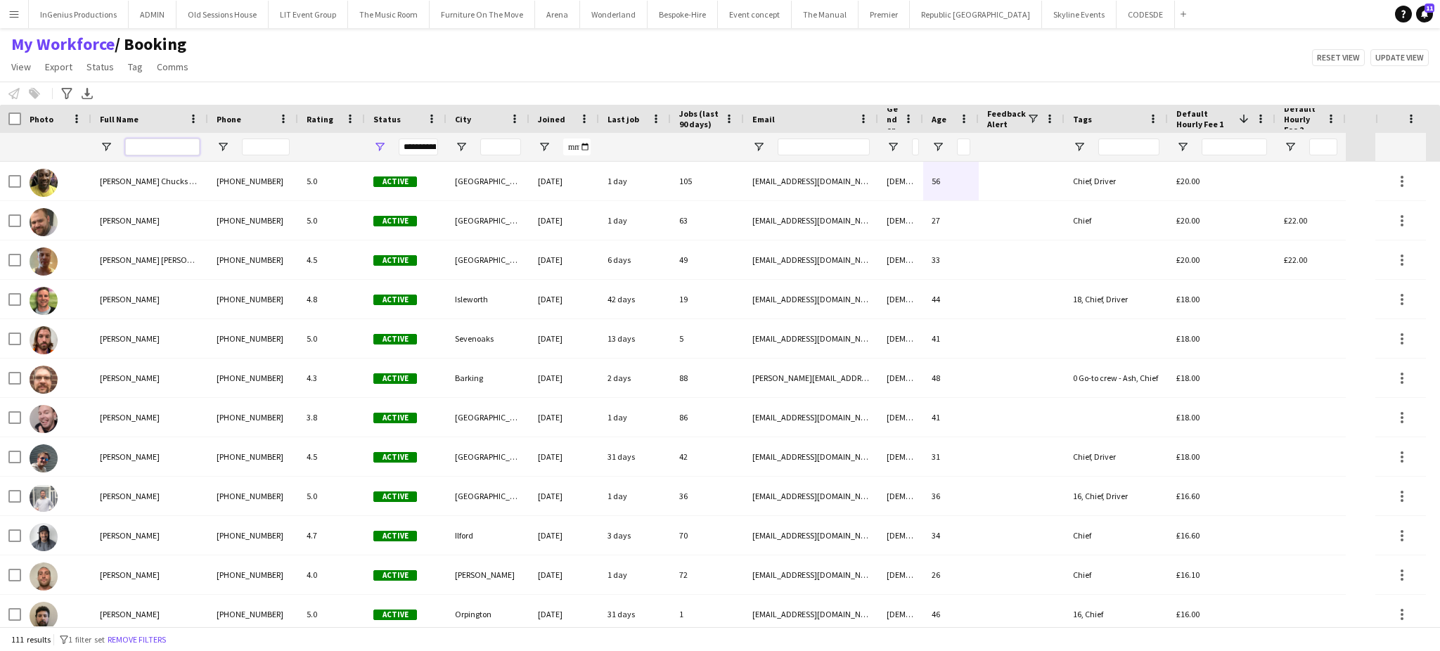
click at [172, 146] on input "Full Name Filter Input" at bounding box center [162, 147] width 75 height 17
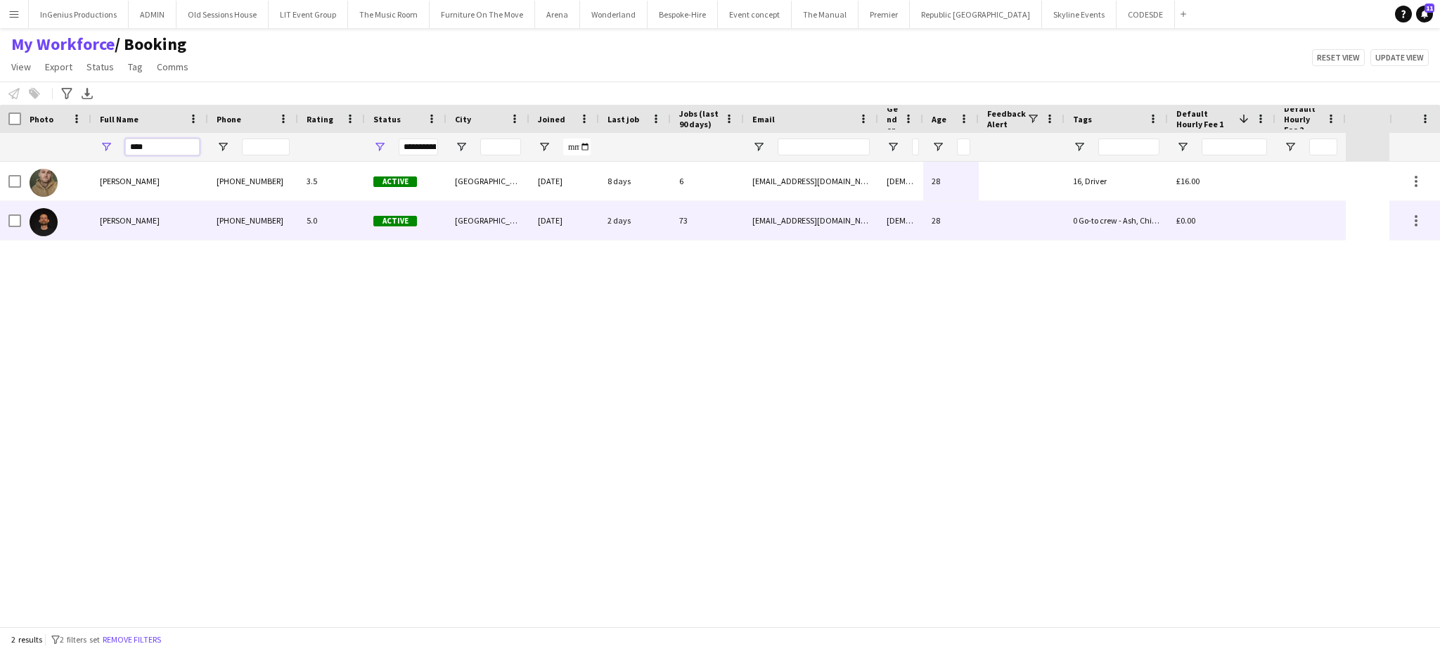
type input "****"
click at [164, 212] on div "Christopher Ames" at bounding box center [149, 220] width 117 height 39
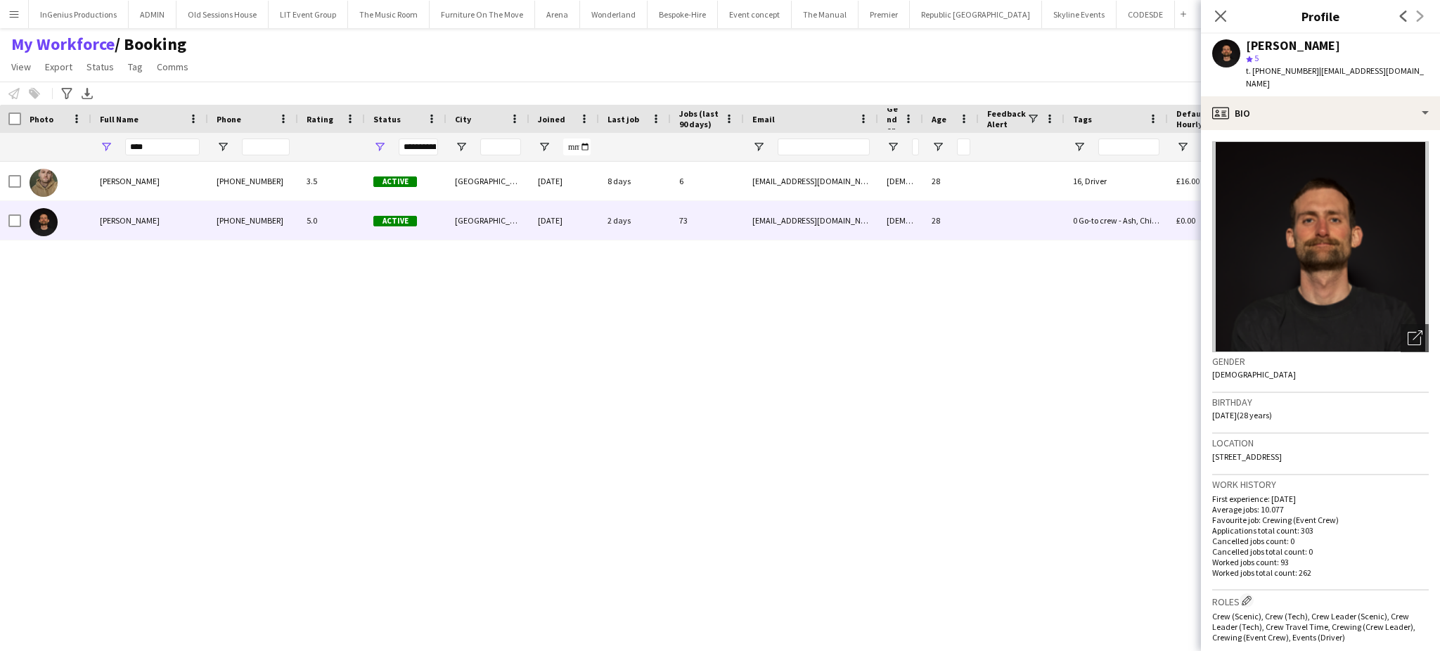
scroll to position [467, 0]
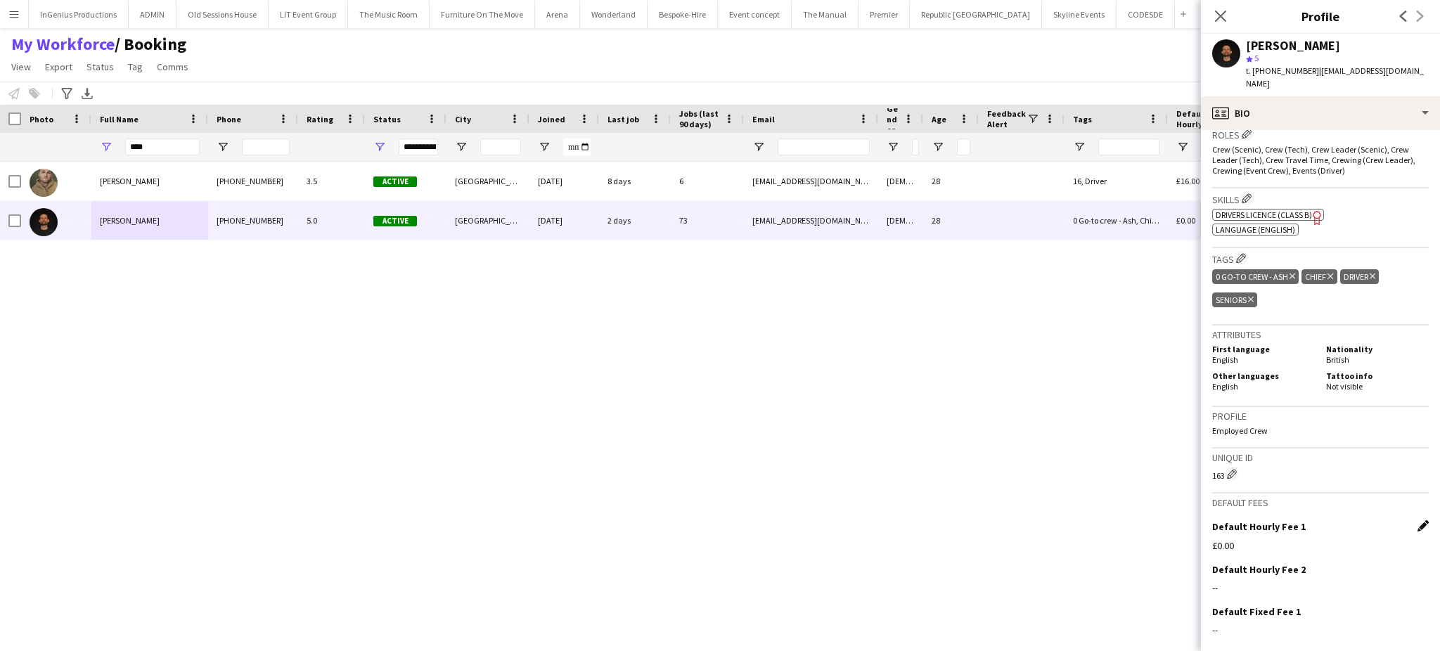
click at [1417, 520] on app-icon "Edit this field" at bounding box center [1422, 525] width 11 height 11
click at [1370, 539] on input "*****" at bounding box center [1320, 556] width 217 height 35
click at [1352, 580] on button "Reset" at bounding box center [1365, 591] width 39 height 22
click at [1227, 580] on button "Save" at bounding box center [1228, 591] width 33 height 22
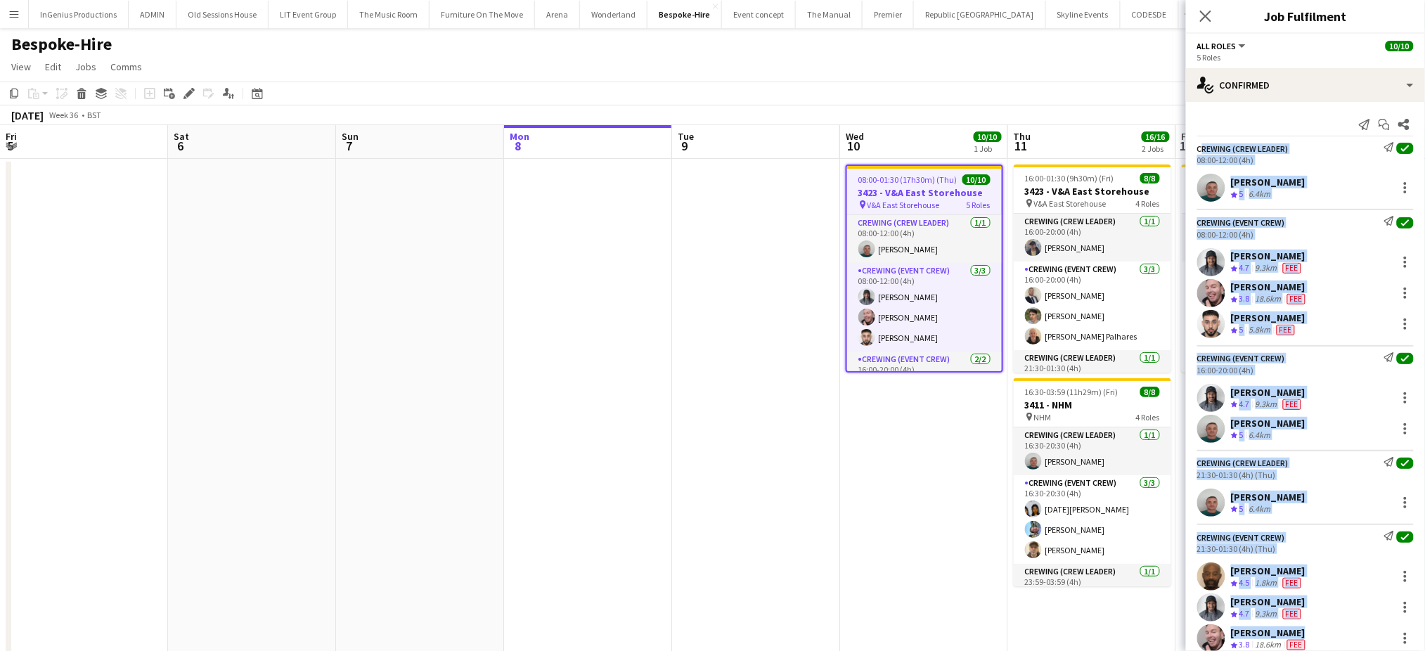
scroll to position [42, 0]
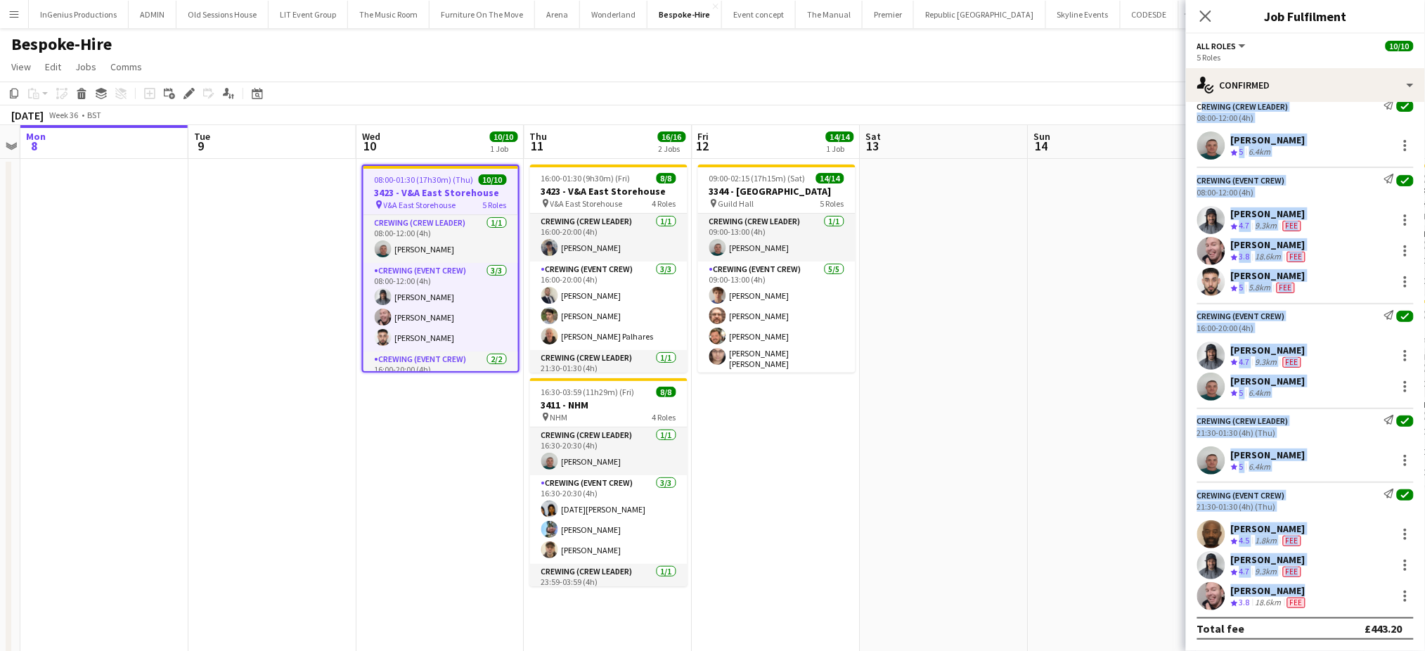
click at [410, 189] on h3 "3423 - V&A East Storehouse" at bounding box center [441, 192] width 155 height 13
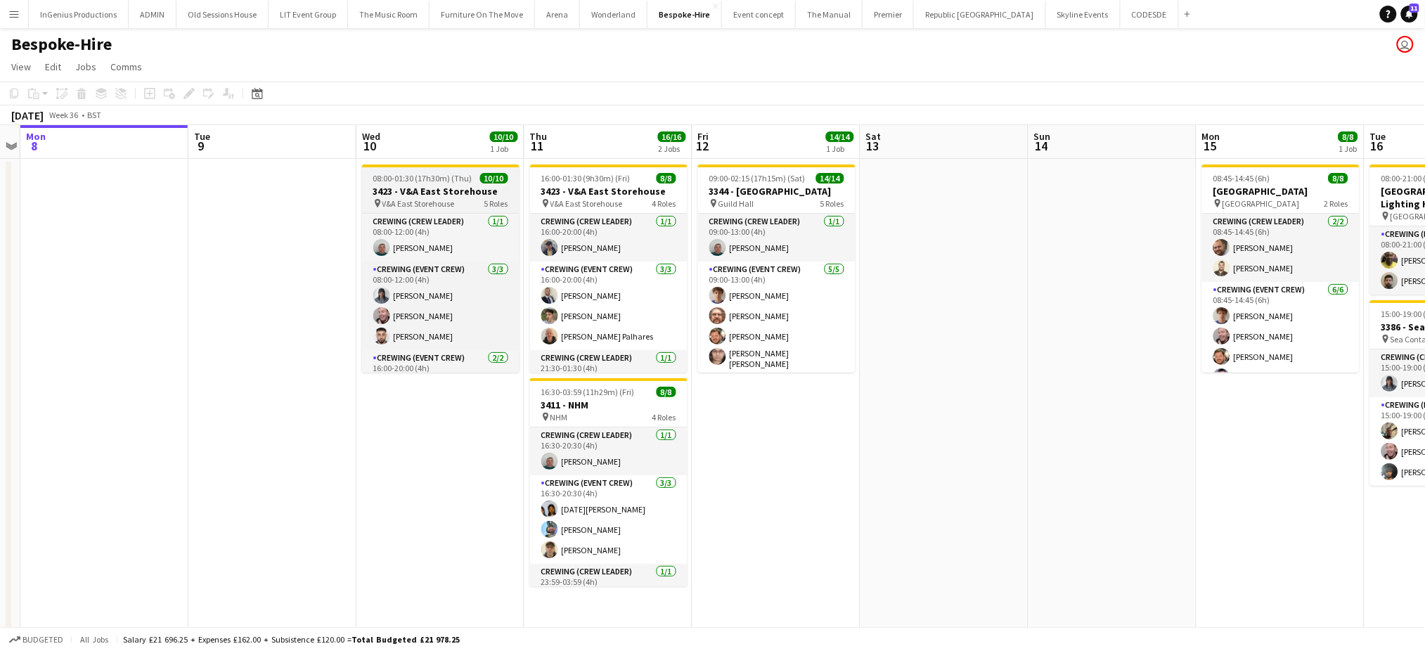
click at [428, 185] on h3 "3423 - V&A East Storehouse" at bounding box center [440, 191] width 157 height 13
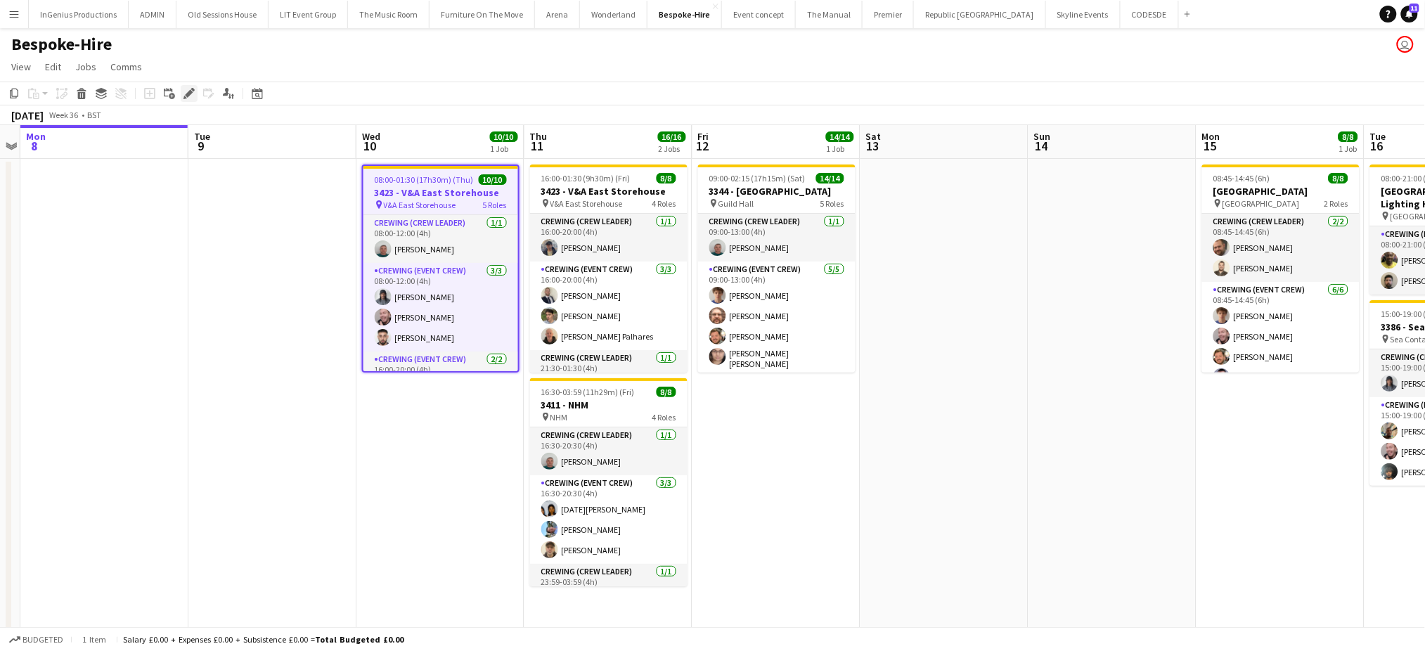
click at [191, 94] on icon "Edit" at bounding box center [189, 93] width 11 height 11
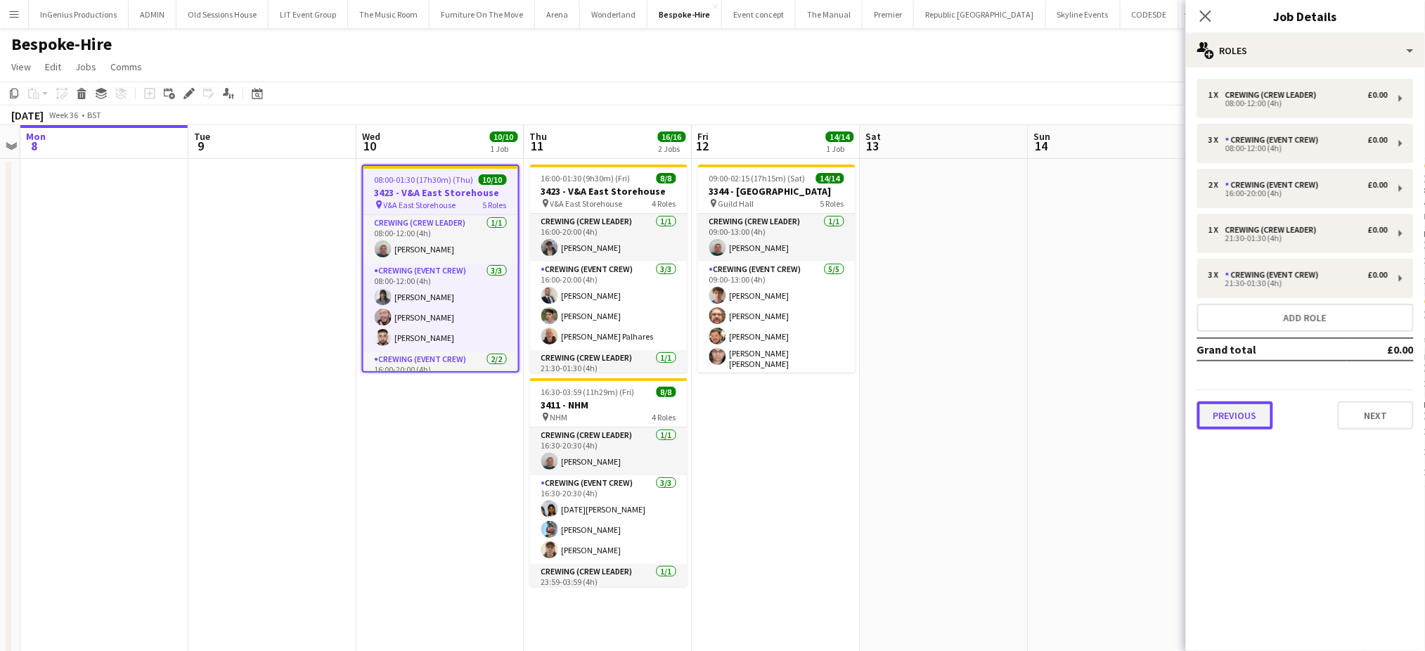
click at [1249, 418] on button "Previous" at bounding box center [1235, 415] width 76 height 28
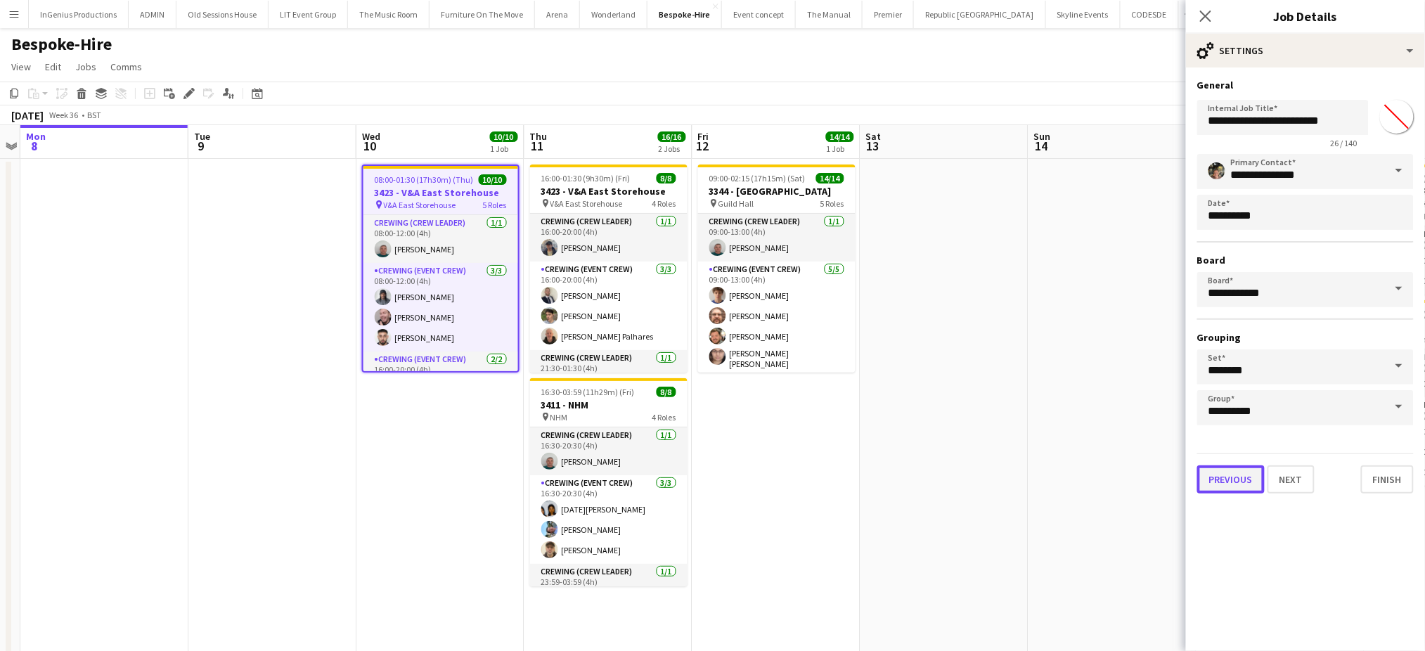
click at [1245, 470] on button "Previous" at bounding box center [1230, 479] width 67 height 28
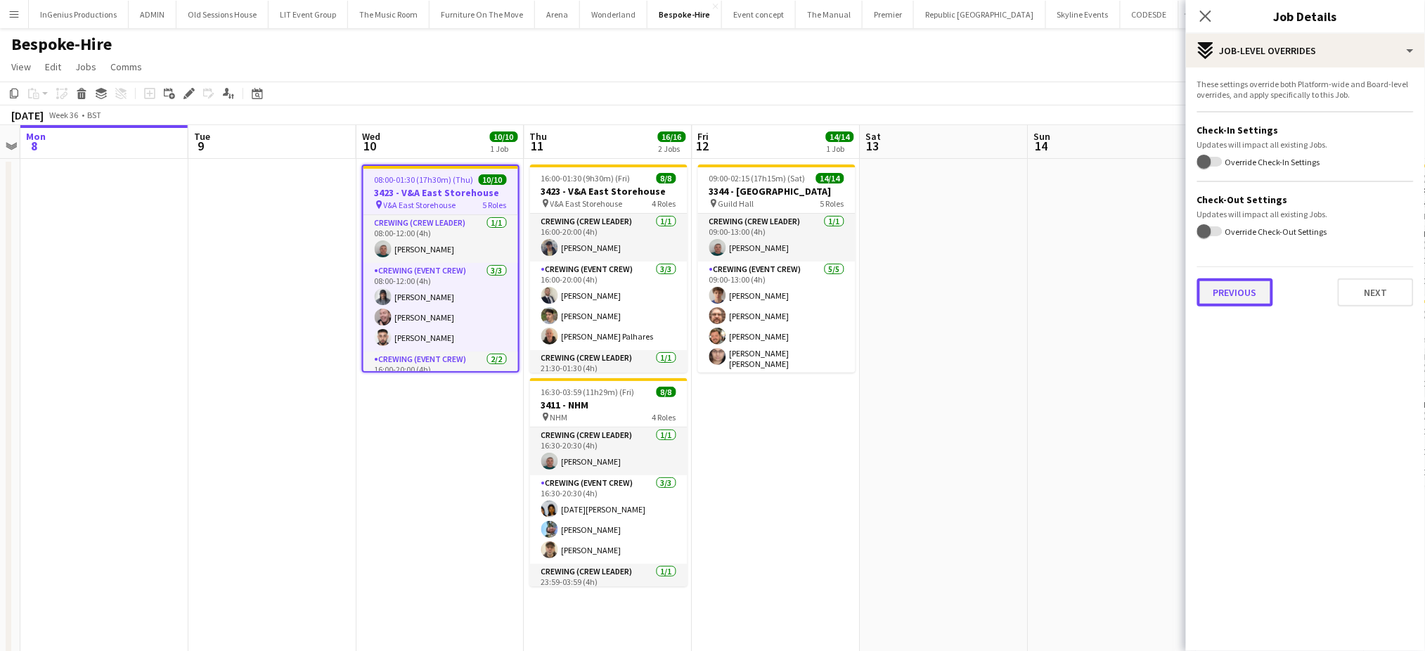
click at [1249, 288] on button "Previous" at bounding box center [1235, 292] width 76 height 28
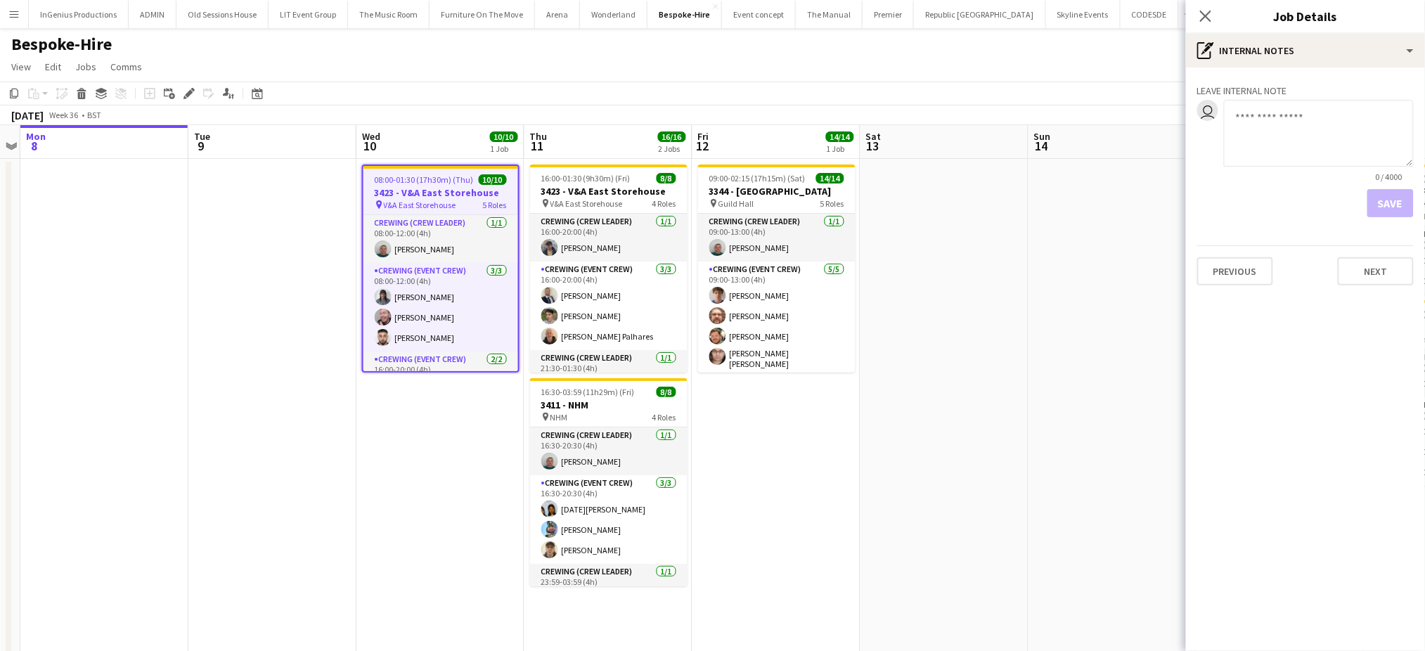
click at [1300, 145] on textarea at bounding box center [1319, 133] width 190 height 67
paste textarea "**********"
type textarea "**********"
click at [1399, 205] on button "Save" at bounding box center [1391, 203] width 46 height 28
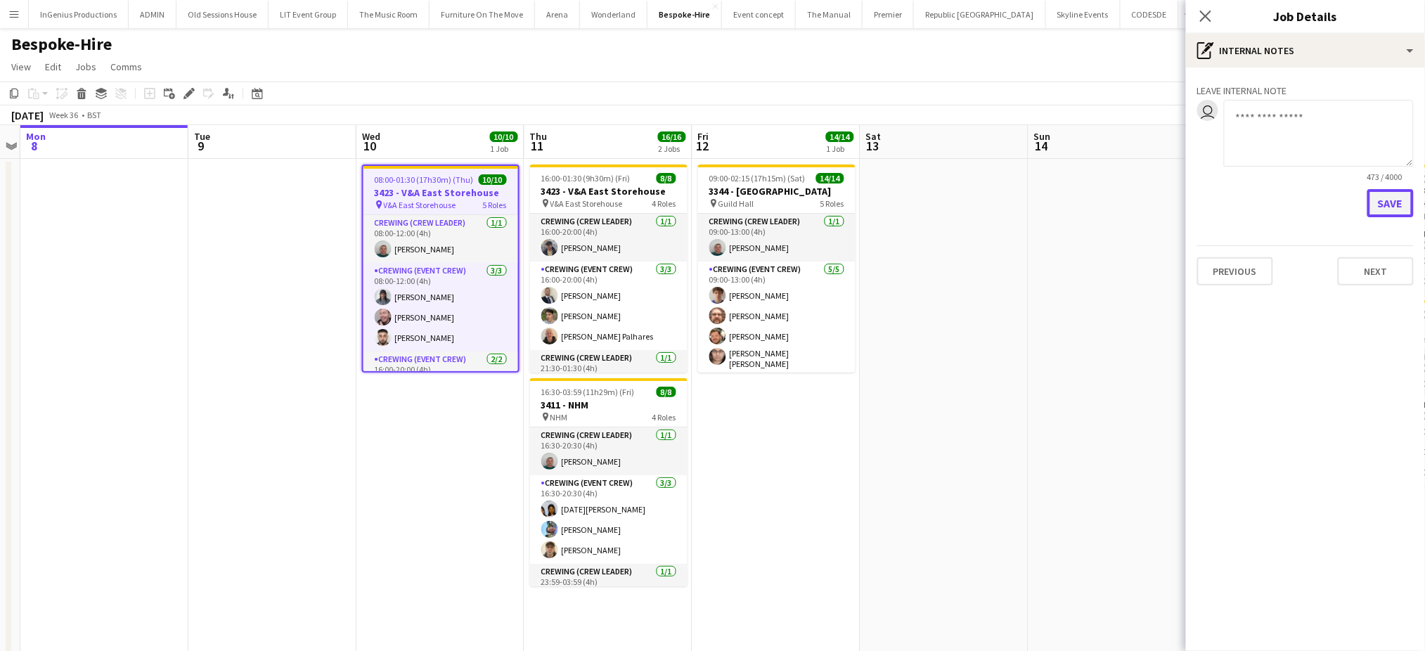
scroll to position [0, 0]
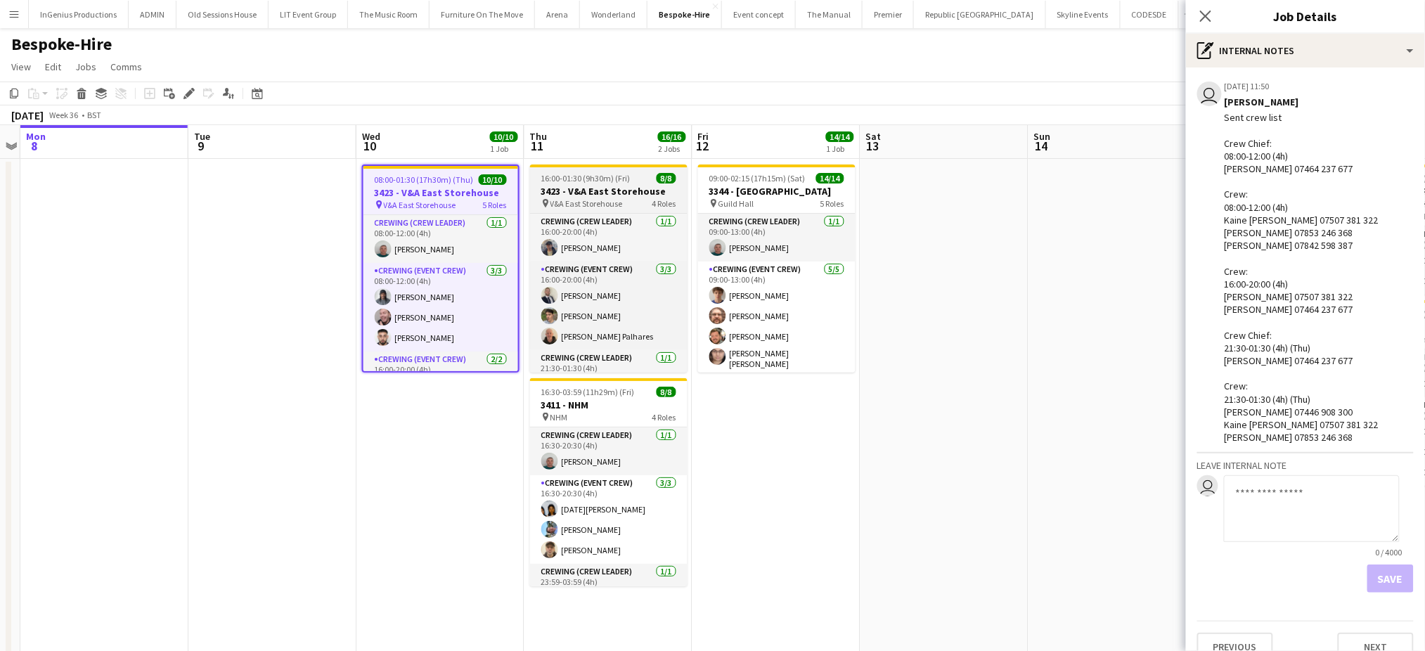
click at [577, 195] on h3 "3423 - V&A East Storehouse" at bounding box center [608, 191] width 157 height 13
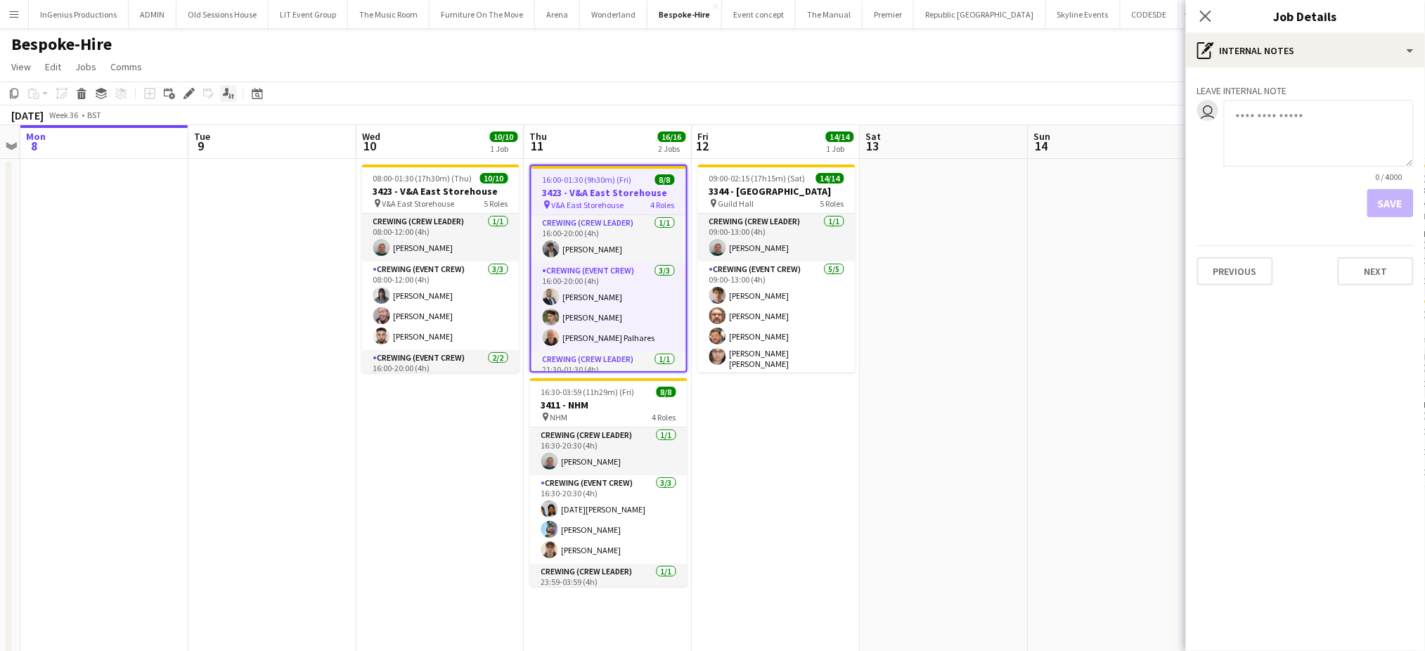
click at [229, 96] on icon at bounding box center [230, 97] width 3 height 6
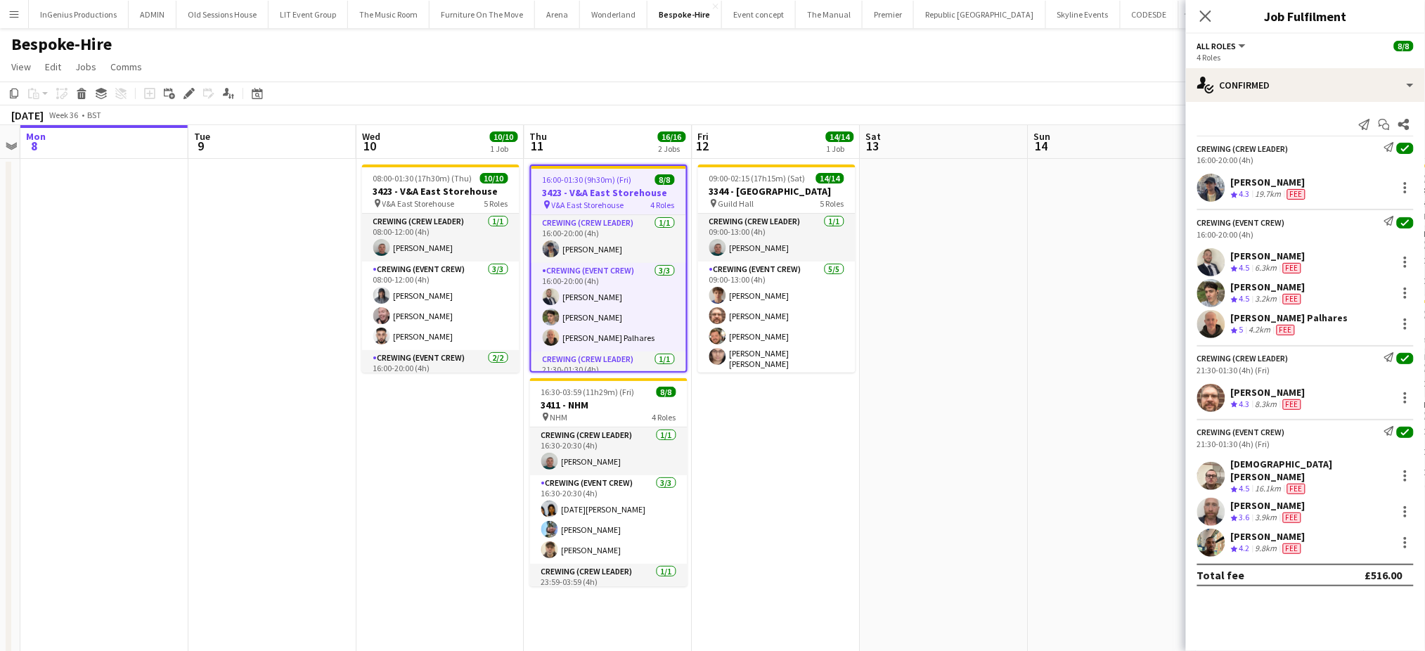
drag, startPoint x: 1198, startPoint y: 149, endPoint x: 1323, endPoint y: 527, distance: 397.8
click at [1323, 527] on app-confirmed-crew "Crewing (Crew Leader) Send notification check 16:00-20:00 (4h) William Connor C…" at bounding box center [1305, 364] width 239 height 444
copy app-confirmed-crew "Crewing (Crew Leader) Send notification check 16:00-20:00 (4h) William Connor C…"
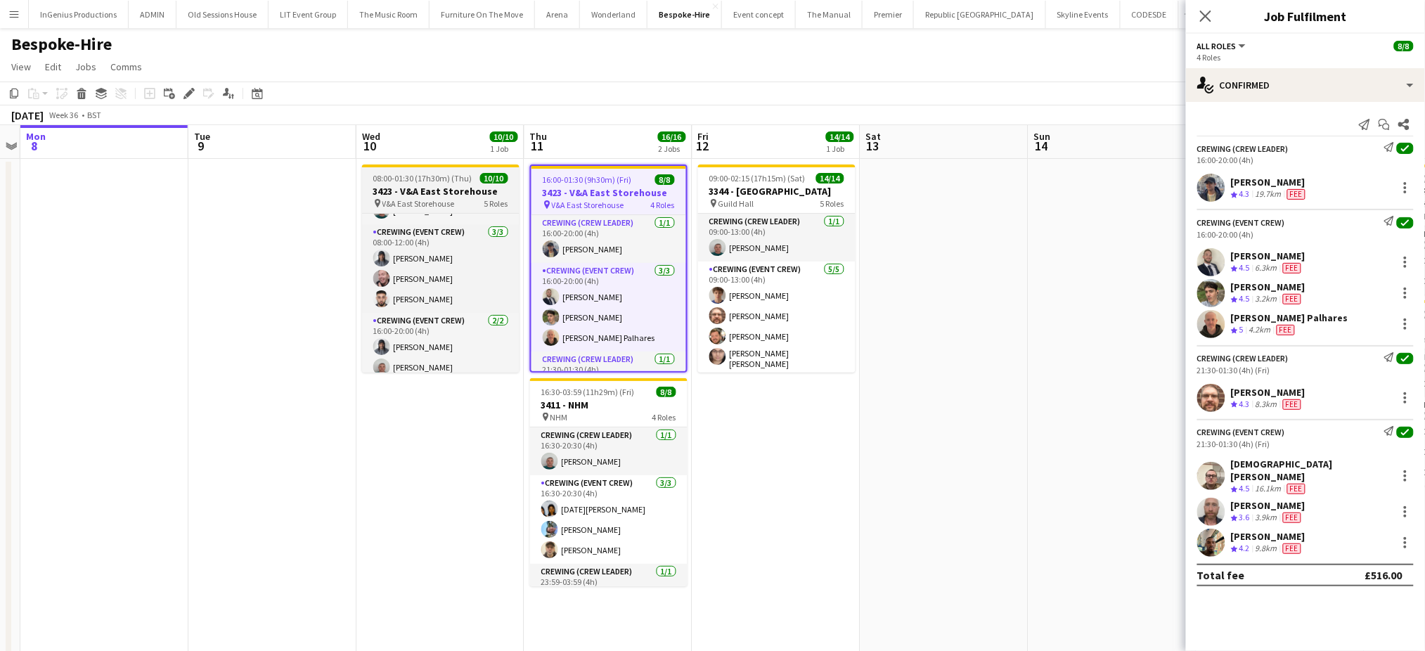
scroll to position [75, 0]
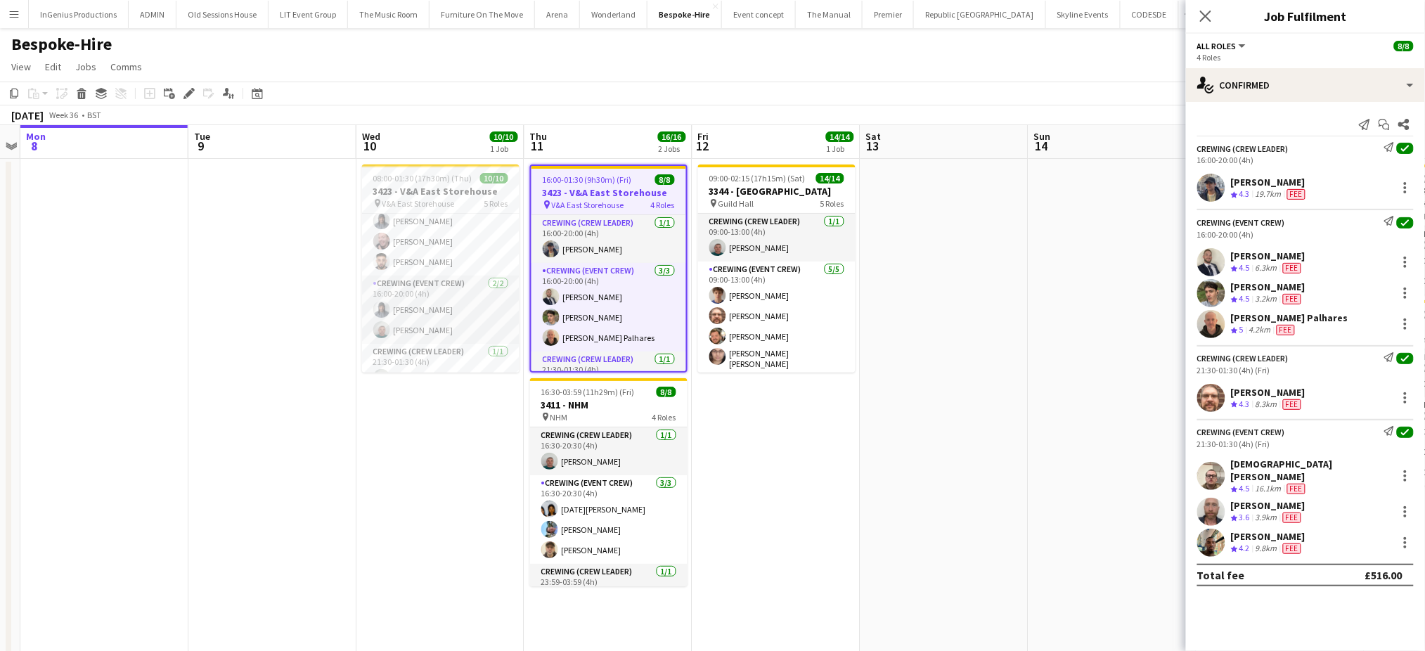
click at [313, 228] on app-date-cell at bounding box center [272, 557] width 168 height 797
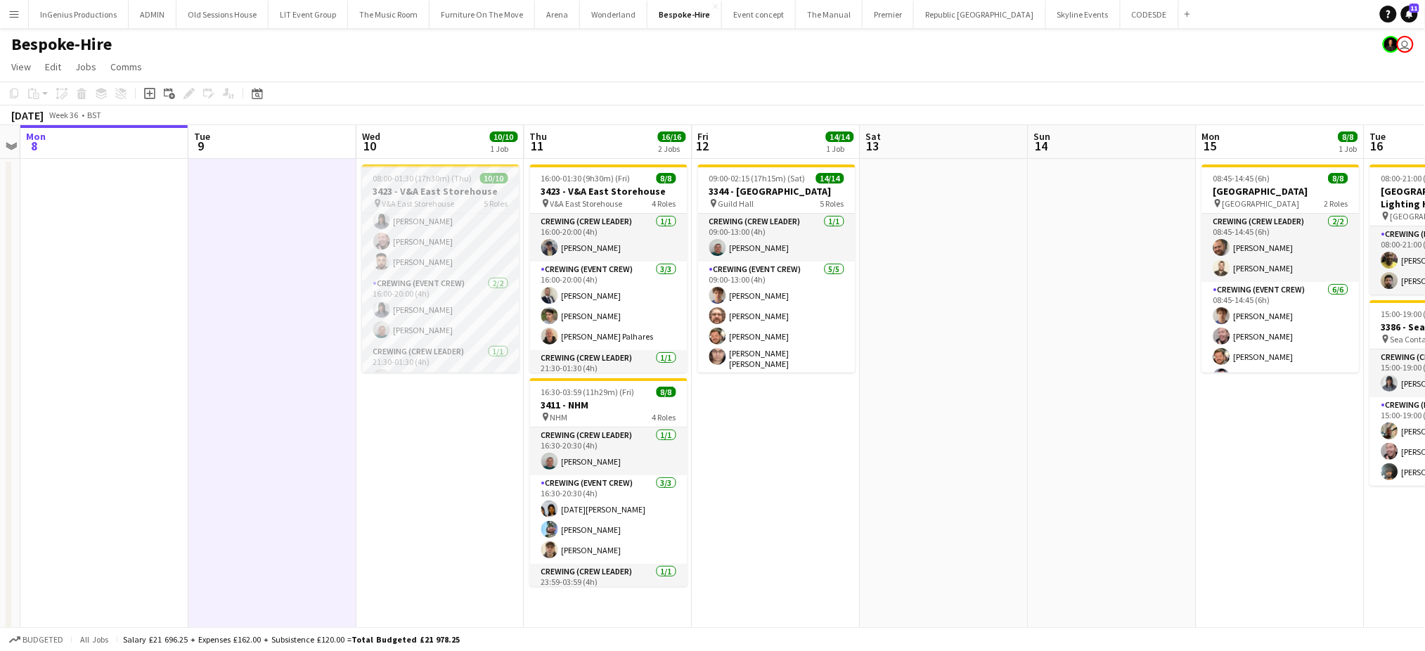
click at [435, 185] on h3 "3423 - V&A East Storehouse" at bounding box center [440, 191] width 157 height 13
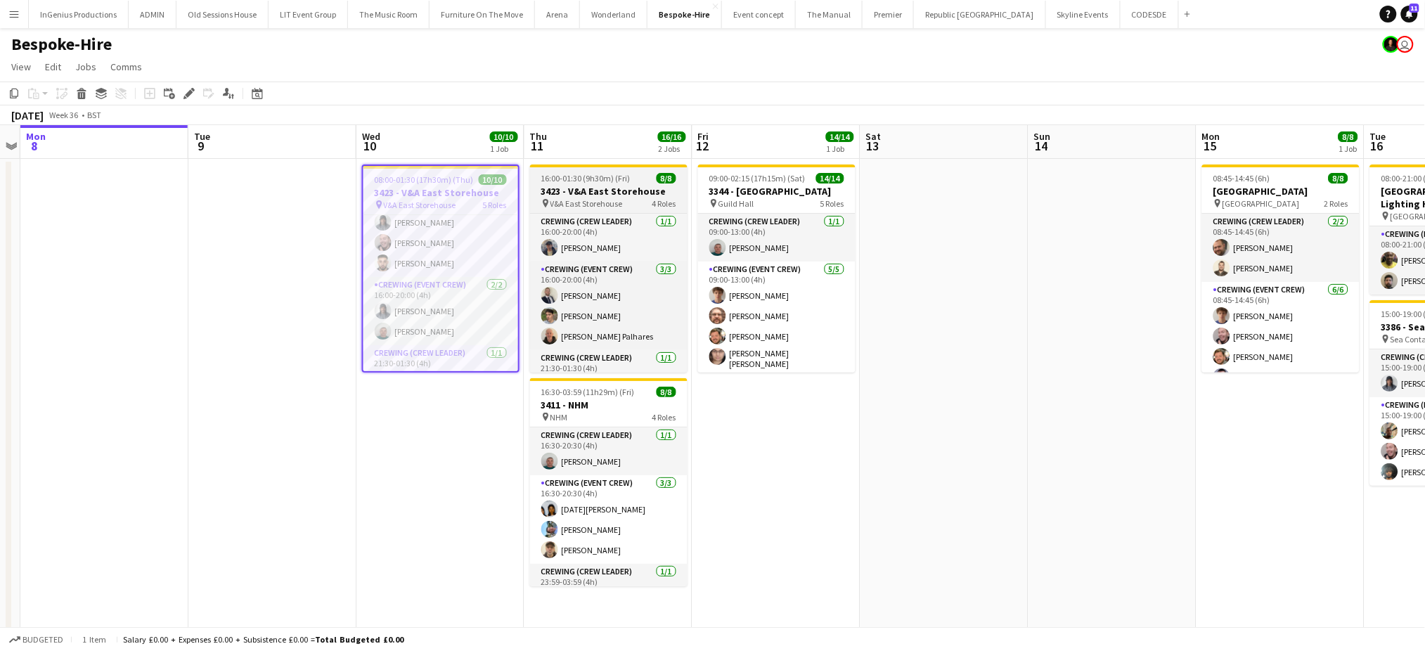
click at [581, 191] on h3 "3423 - V&A East Storehouse" at bounding box center [608, 191] width 157 height 13
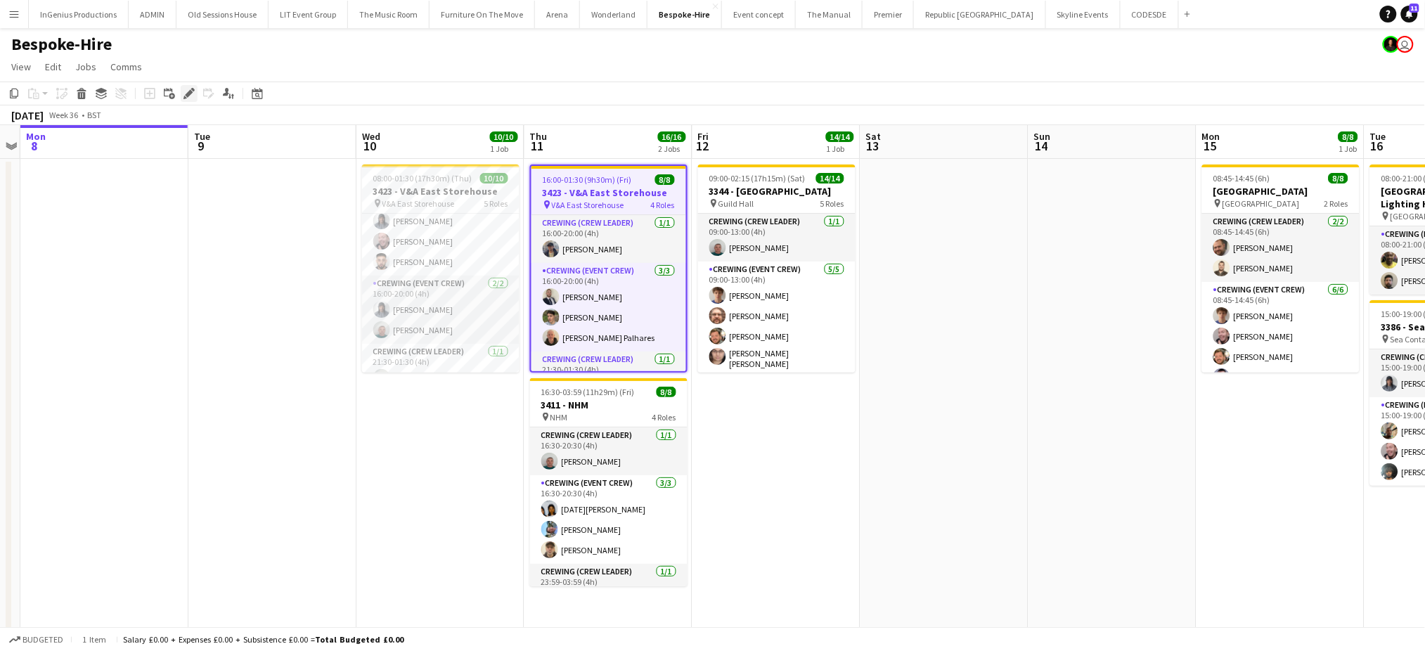
click at [191, 94] on icon "Edit" at bounding box center [189, 93] width 11 height 11
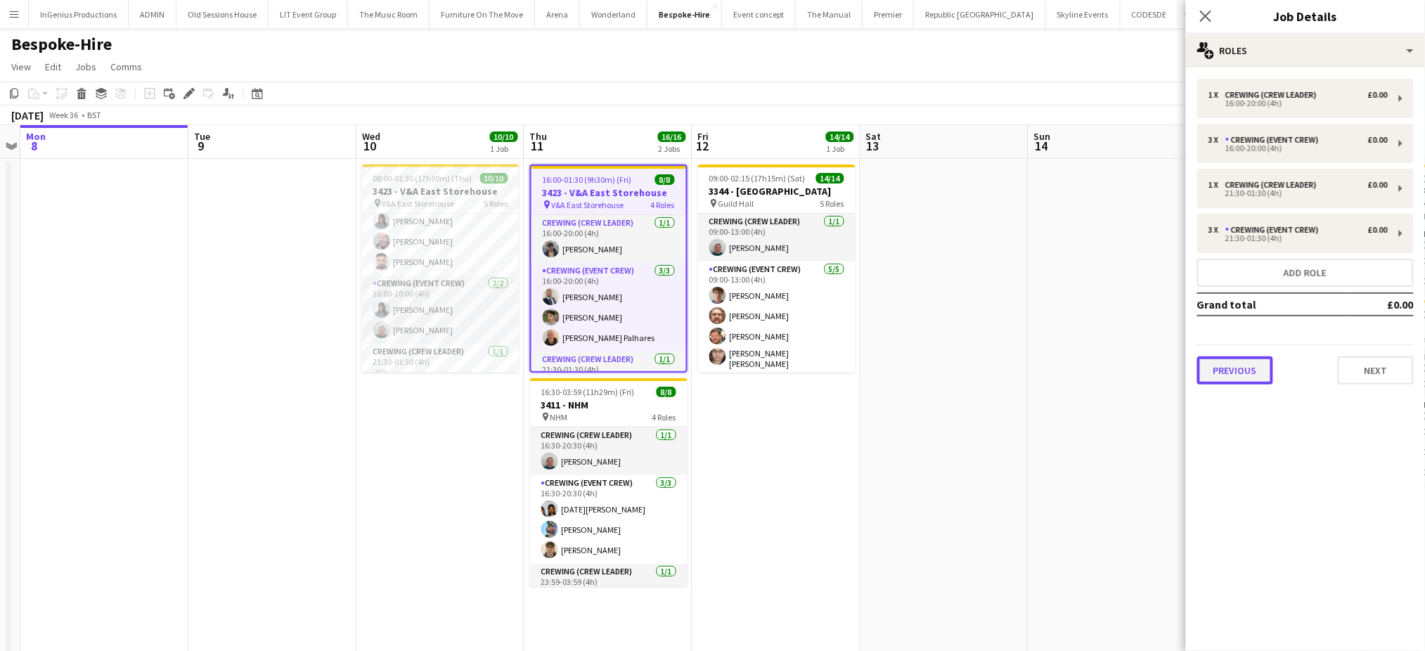
click at [1228, 361] on button "Previous" at bounding box center [1235, 370] width 76 height 28
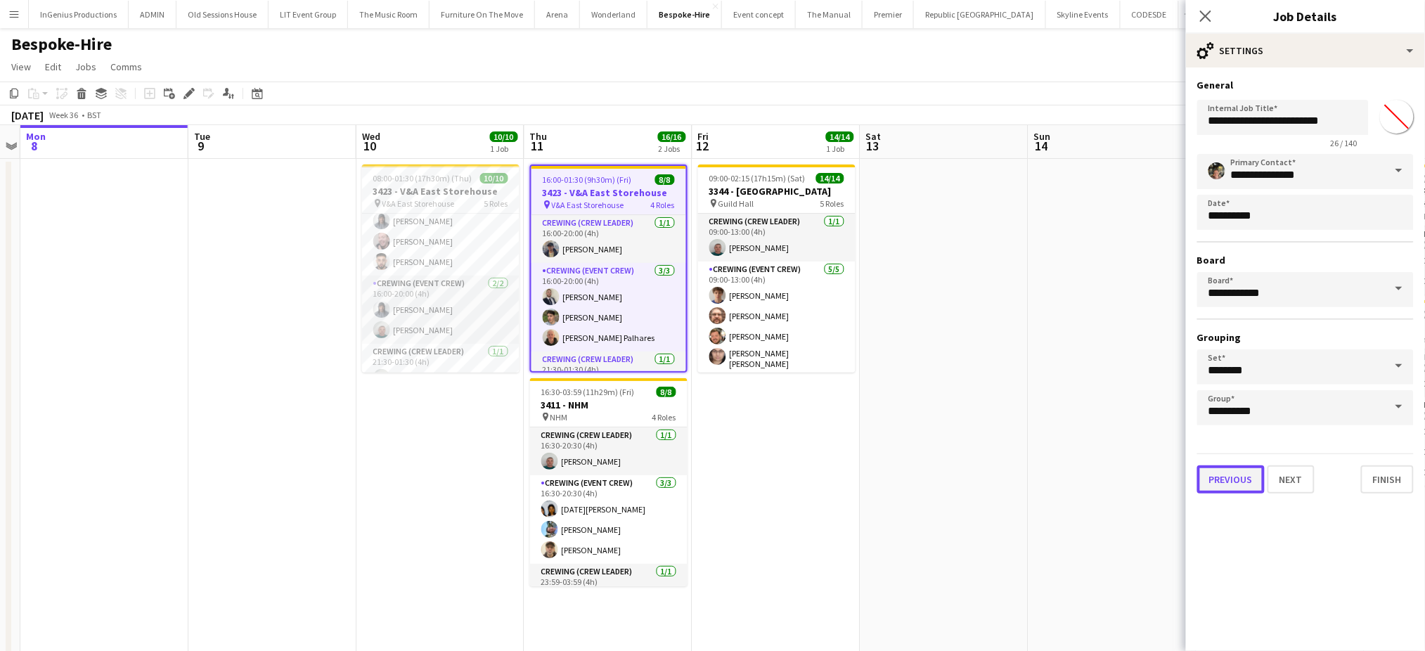
click at [1228, 472] on button "Previous" at bounding box center [1230, 479] width 67 height 28
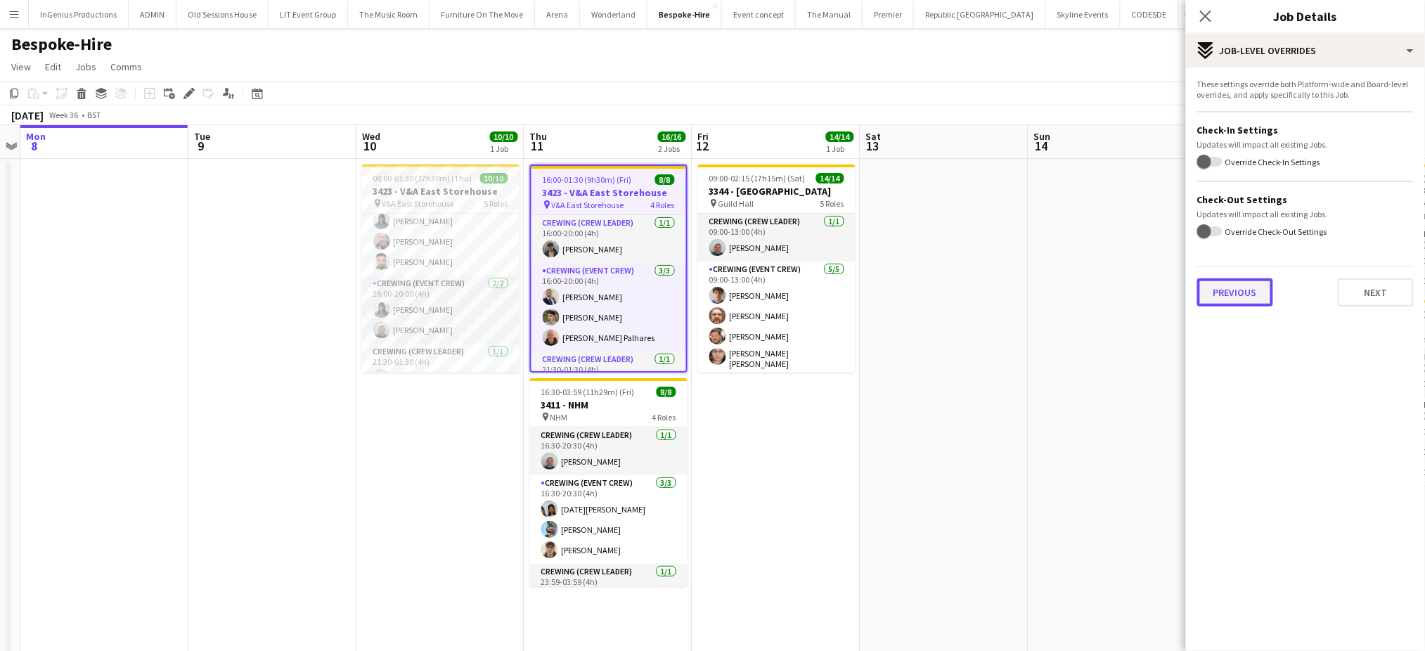
click at [1234, 297] on button "Previous" at bounding box center [1235, 292] width 76 height 28
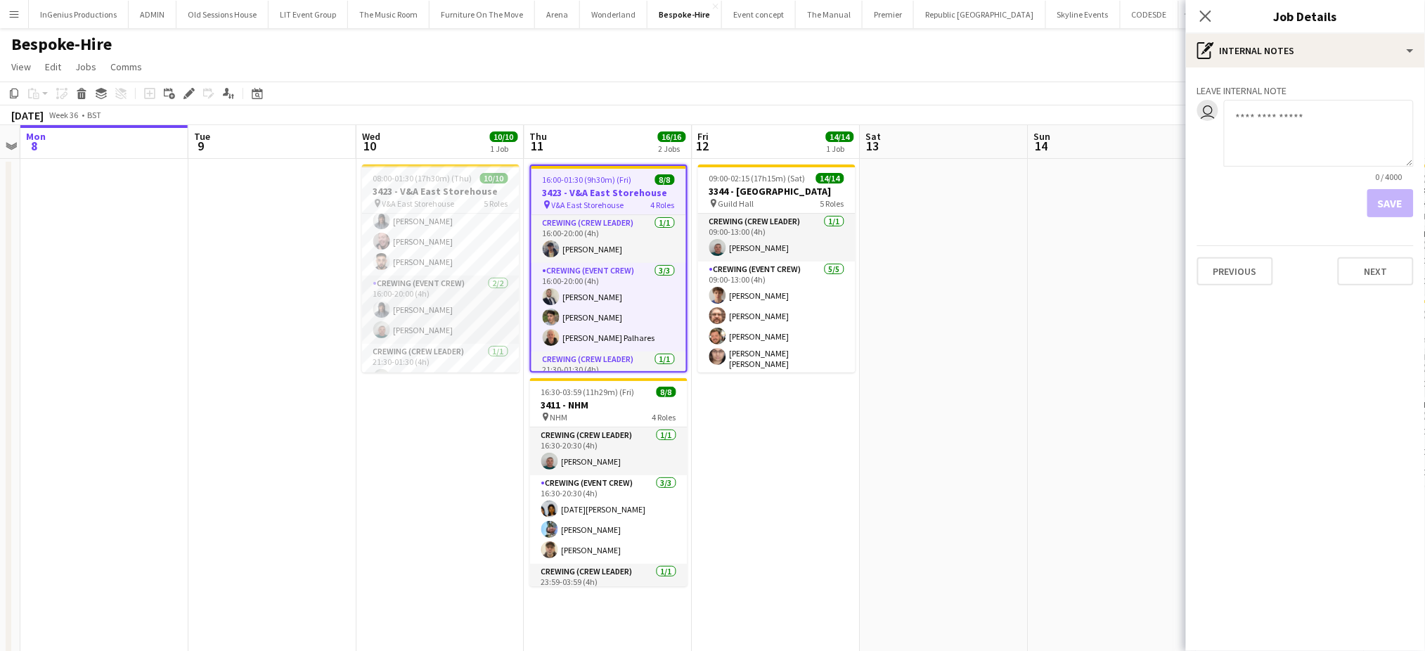
click at [1290, 130] on textarea at bounding box center [1319, 133] width 190 height 67
paste textarea "**********"
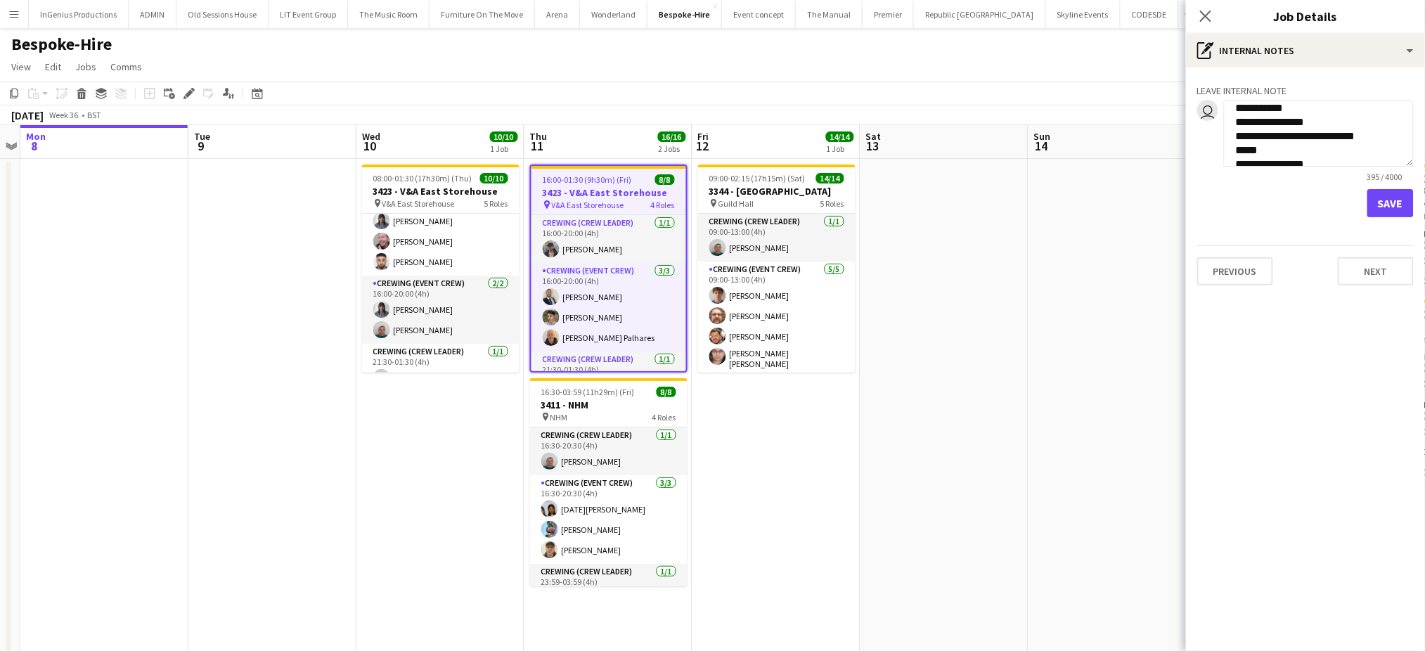
scroll to position [8, 0]
type textarea "**********"
click at [1387, 202] on button "Save" at bounding box center [1391, 203] width 46 height 28
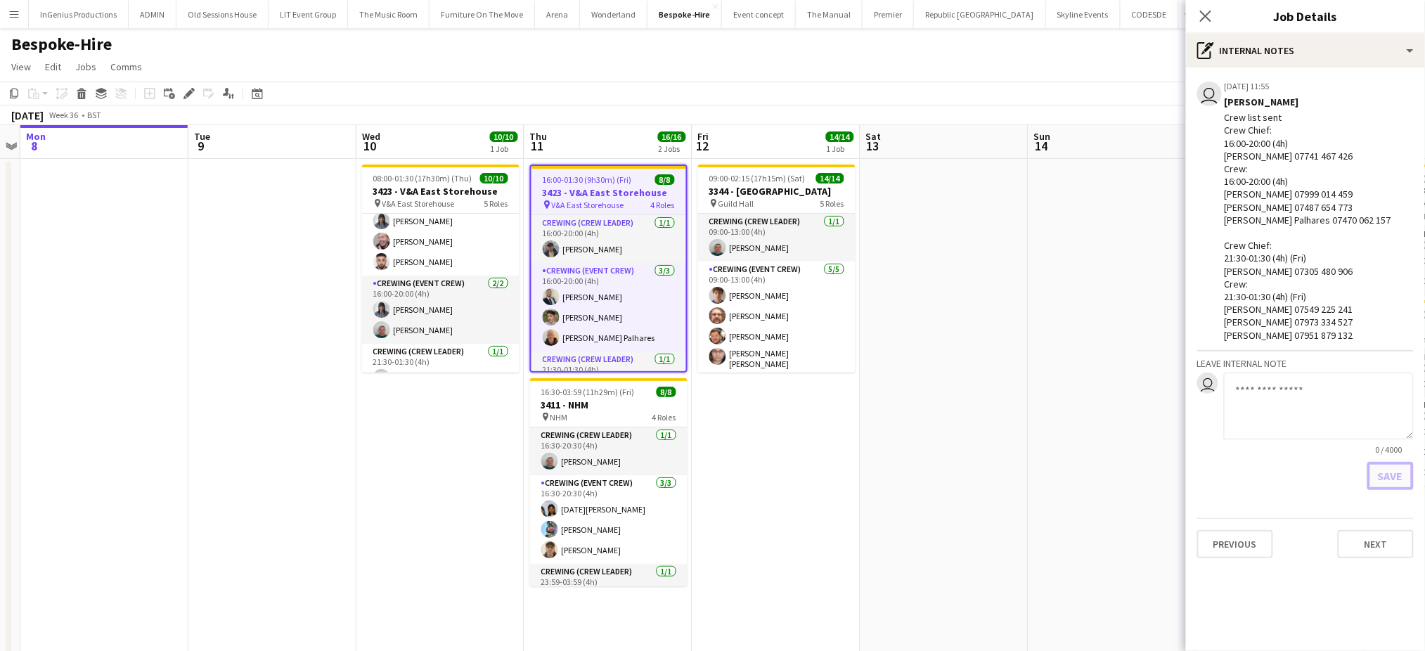
scroll to position [0, 0]
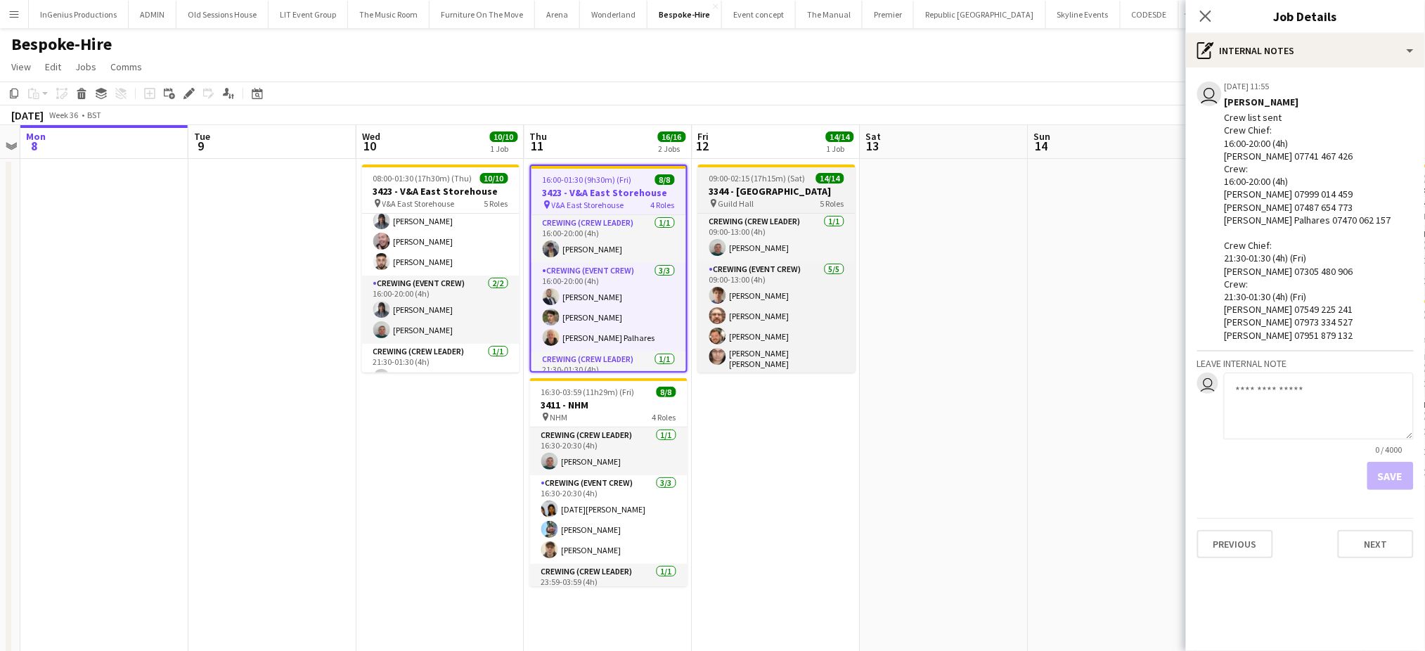
click at [735, 185] on h3 "3344 - Guild Hall" at bounding box center [776, 191] width 157 height 13
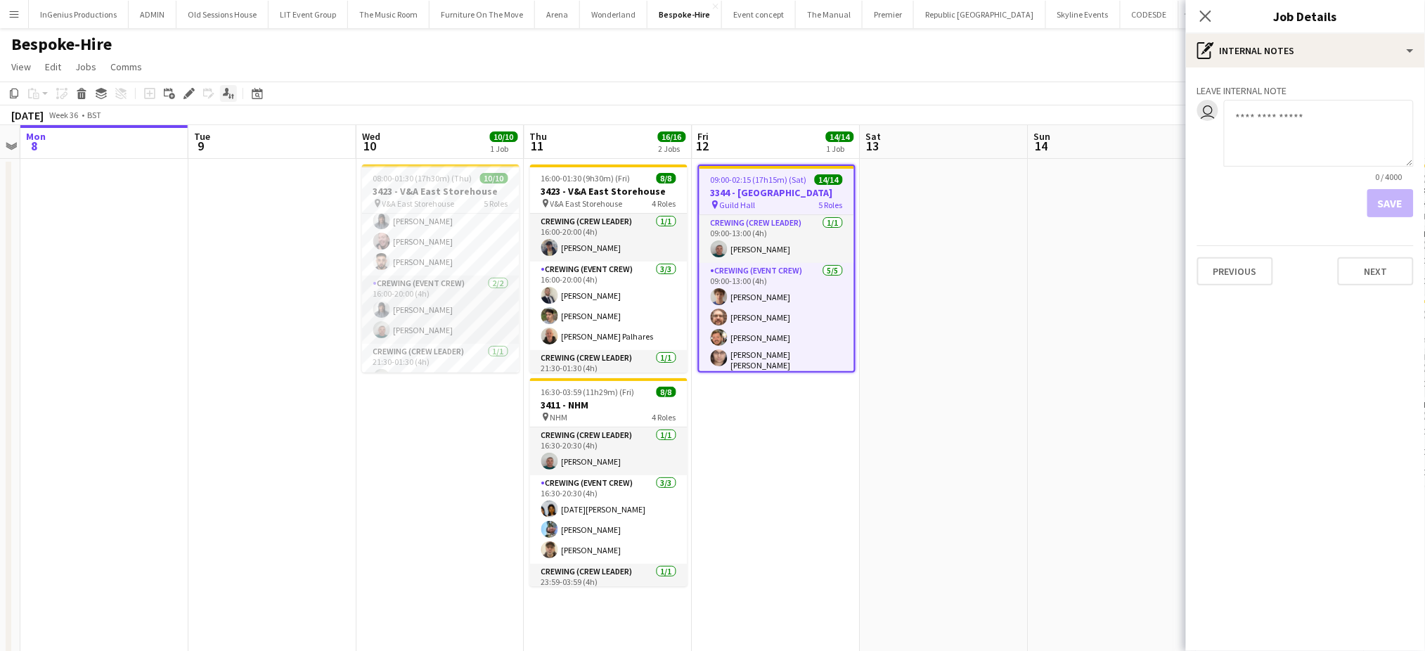
click at [229, 96] on icon "Applicants" at bounding box center [228, 93] width 11 height 11
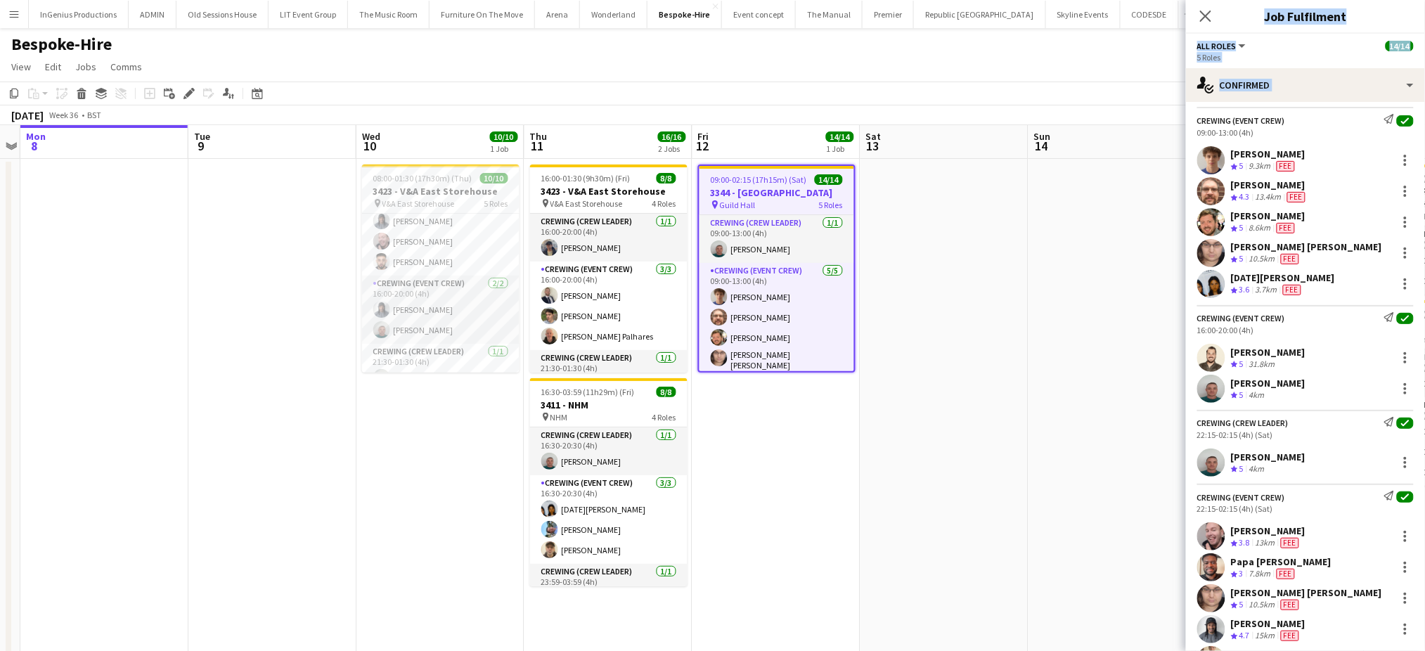
scroll to position [166, 0]
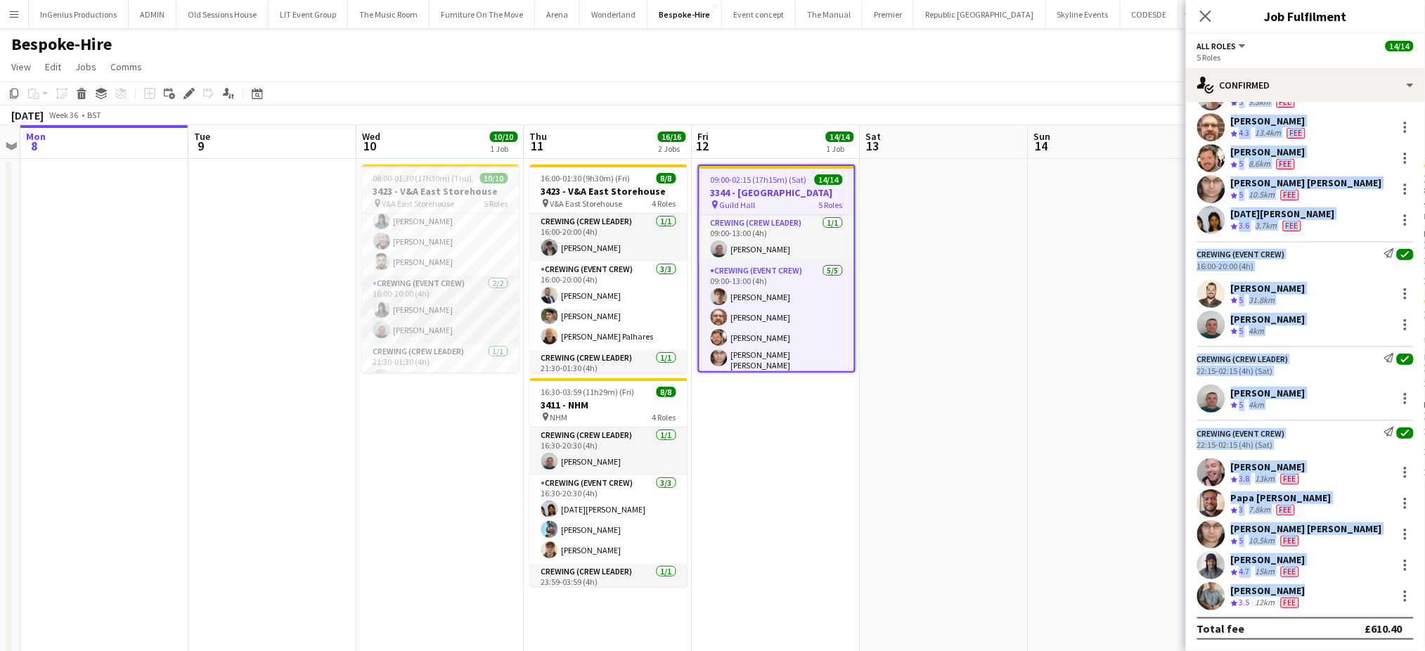
drag, startPoint x: 1199, startPoint y: 145, endPoint x: 1314, endPoint y: 591, distance: 461.1
click at [1314, 591] on app-confirmed-crew "Crewing (Crew Leader) Send notification check 09:00-13:00 (4h) Brayden Davison …" at bounding box center [1305, 308] width 239 height 664
copy app-confirmed-crew "Crewing (Crew Leader) Send notification check 09:00-13:00 (4h) Brayden Davison …"
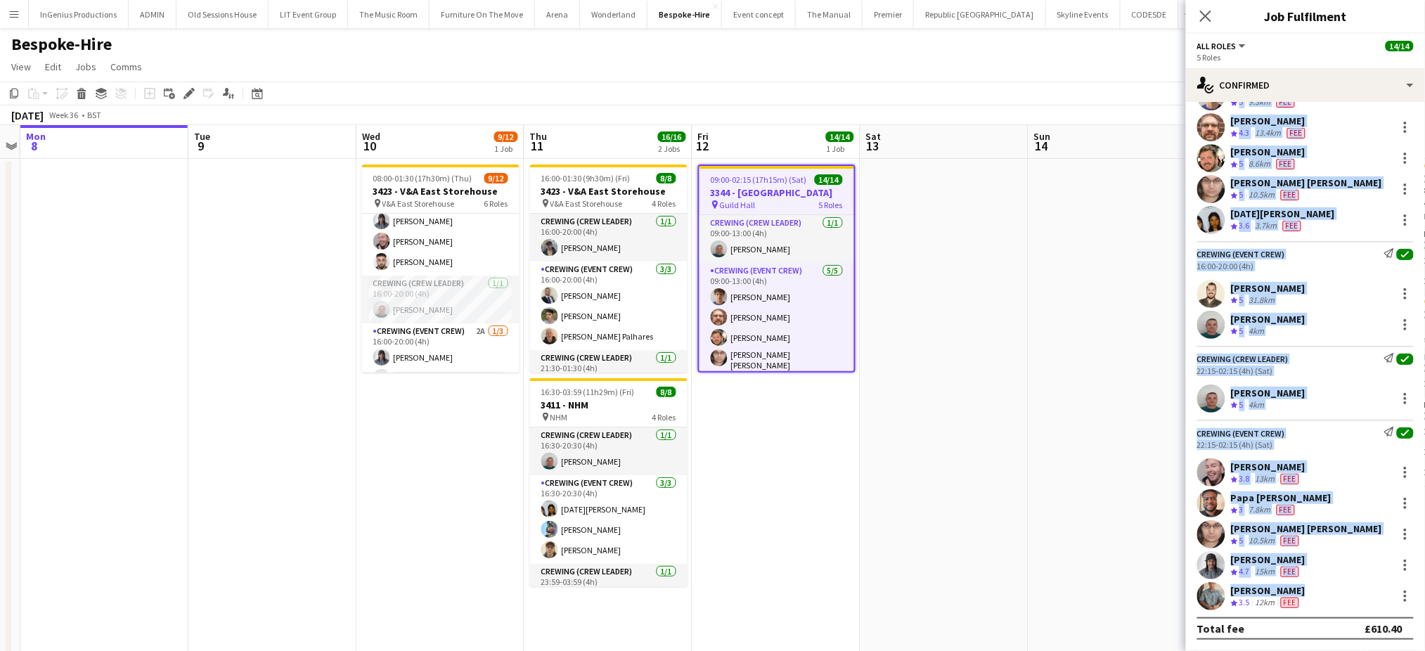
click at [740, 188] on h3 "3344 - Guild Hall" at bounding box center [777, 192] width 155 height 13
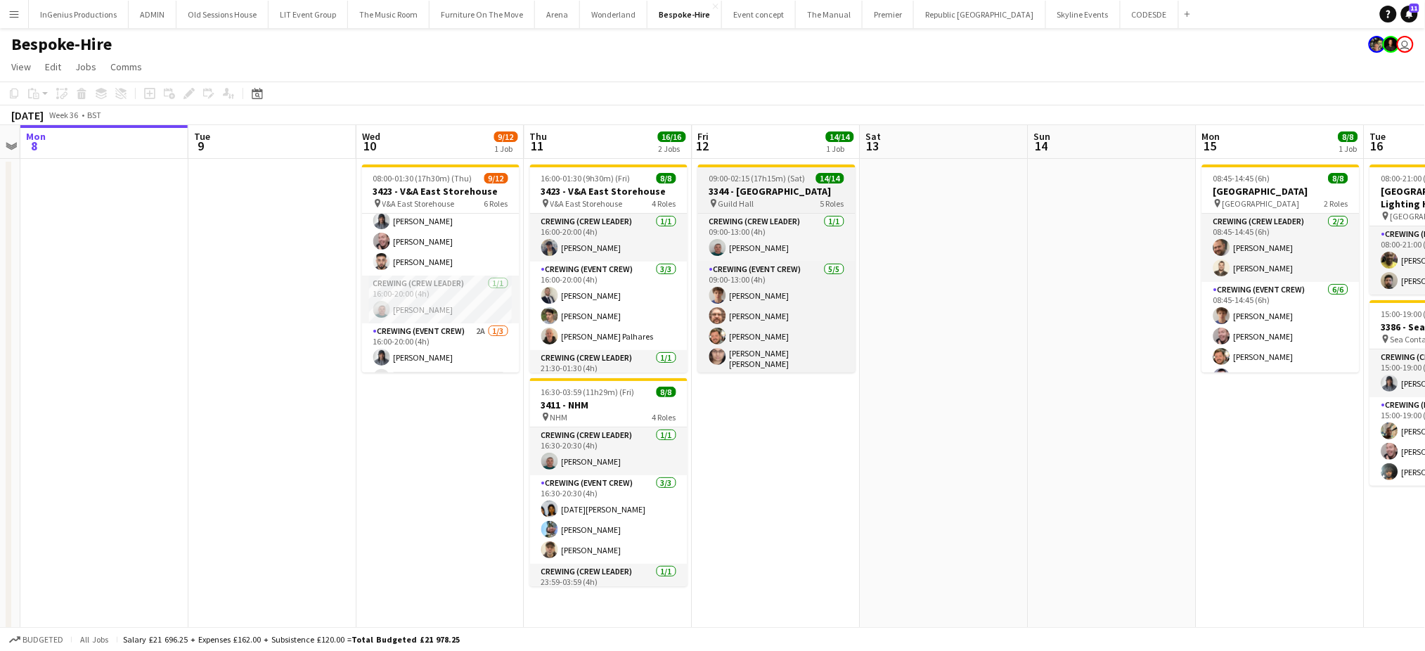
click at [740, 188] on h3 "3344 - [GEOGRAPHIC_DATA]" at bounding box center [776, 191] width 157 height 13
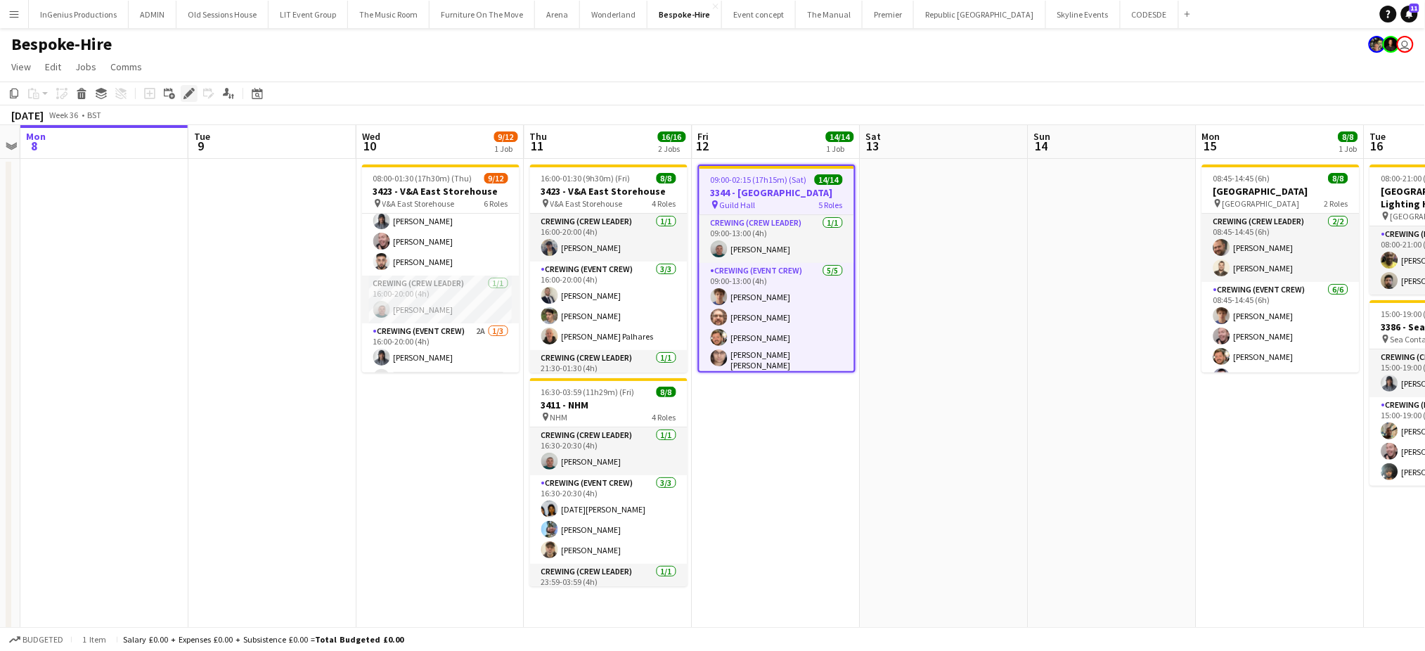
click at [186, 91] on icon "Edit" at bounding box center [189, 93] width 11 height 11
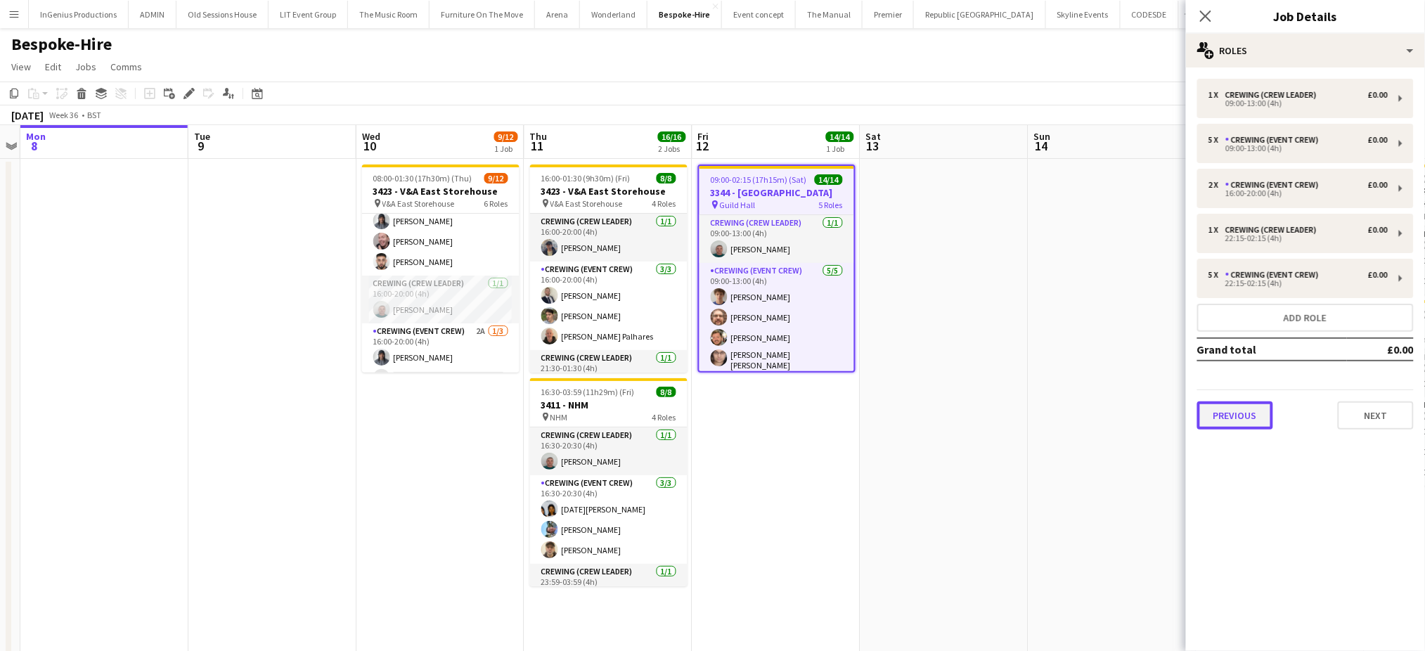
click at [1242, 416] on button "Previous" at bounding box center [1235, 415] width 76 height 28
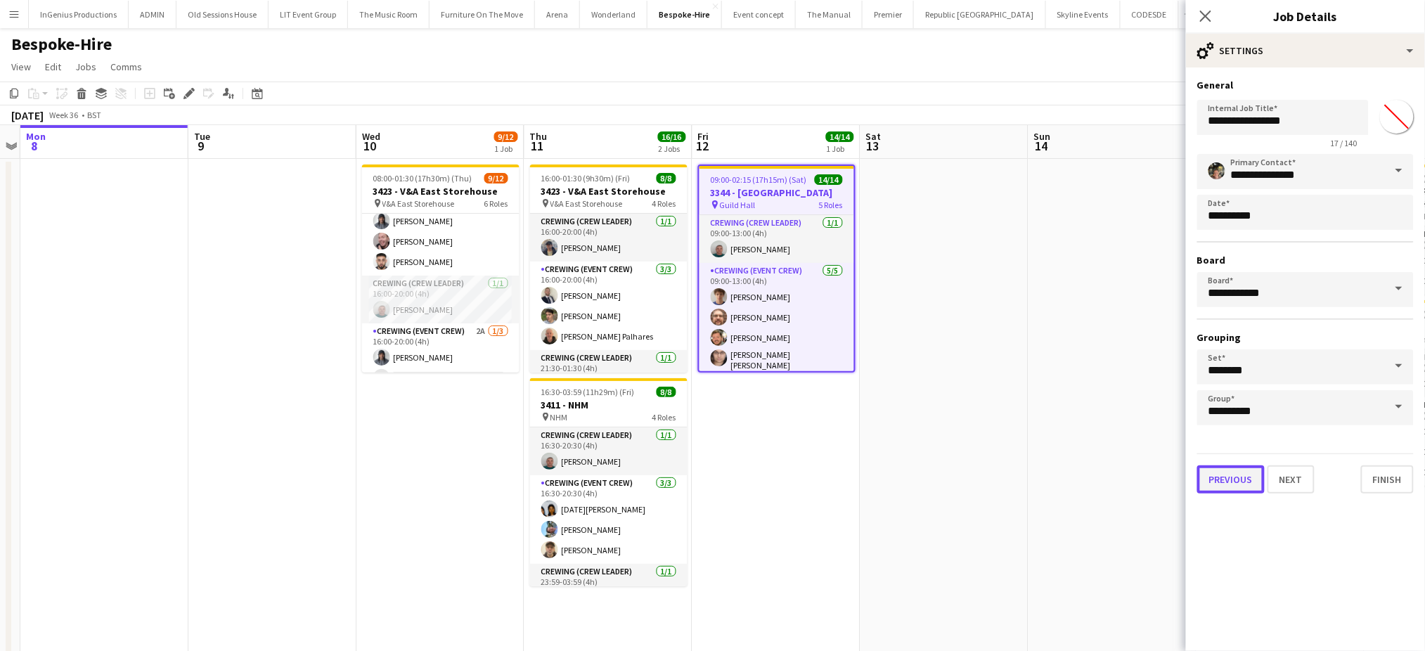
click at [1239, 474] on button "Previous" at bounding box center [1230, 479] width 67 height 28
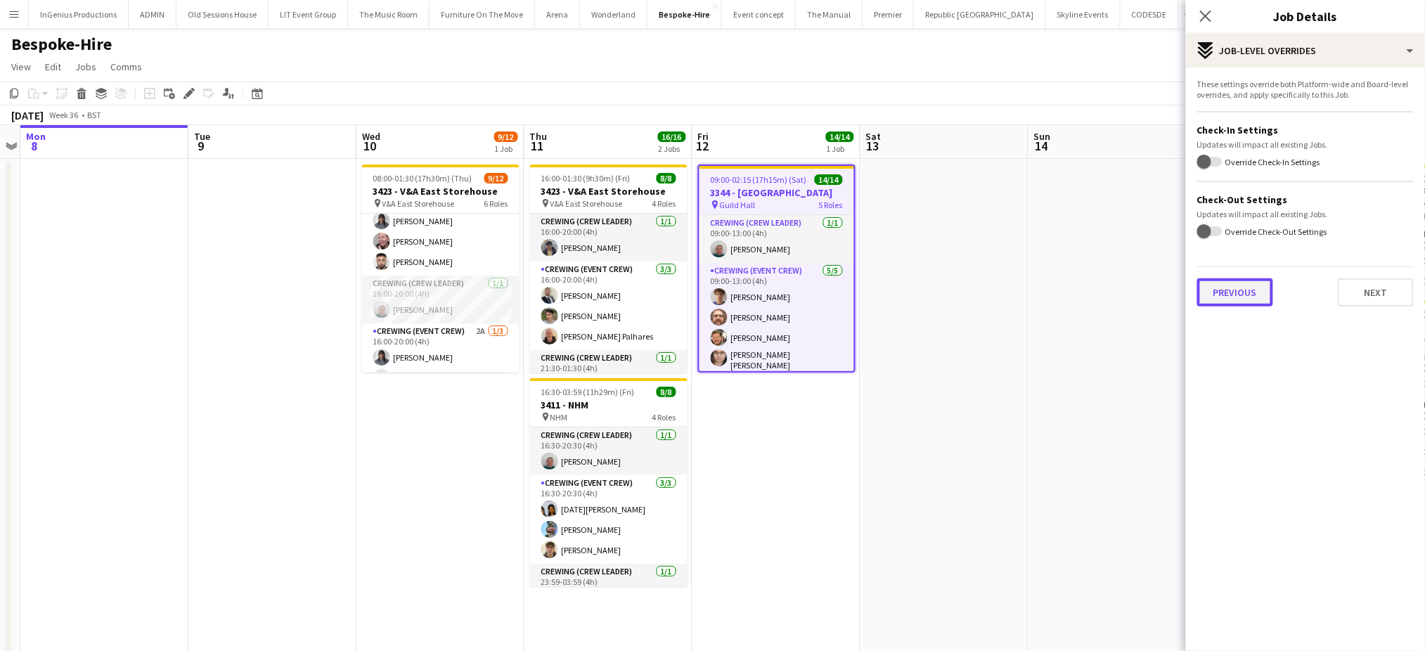
click at [1242, 290] on button "Previous" at bounding box center [1235, 292] width 76 height 28
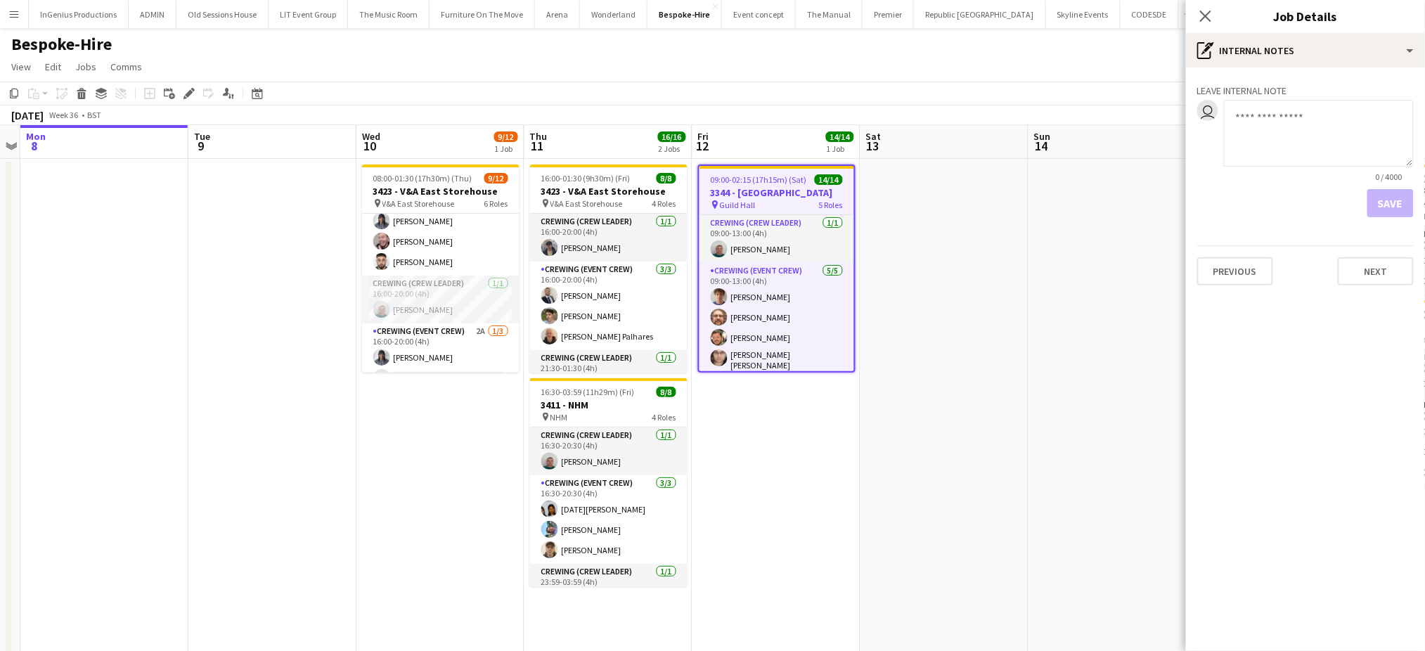
click at [1324, 134] on textarea at bounding box center [1319, 133] width 190 height 67
paste textarea "**********"
type textarea "**********"
click at [1394, 208] on button "Save" at bounding box center [1391, 203] width 46 height 28
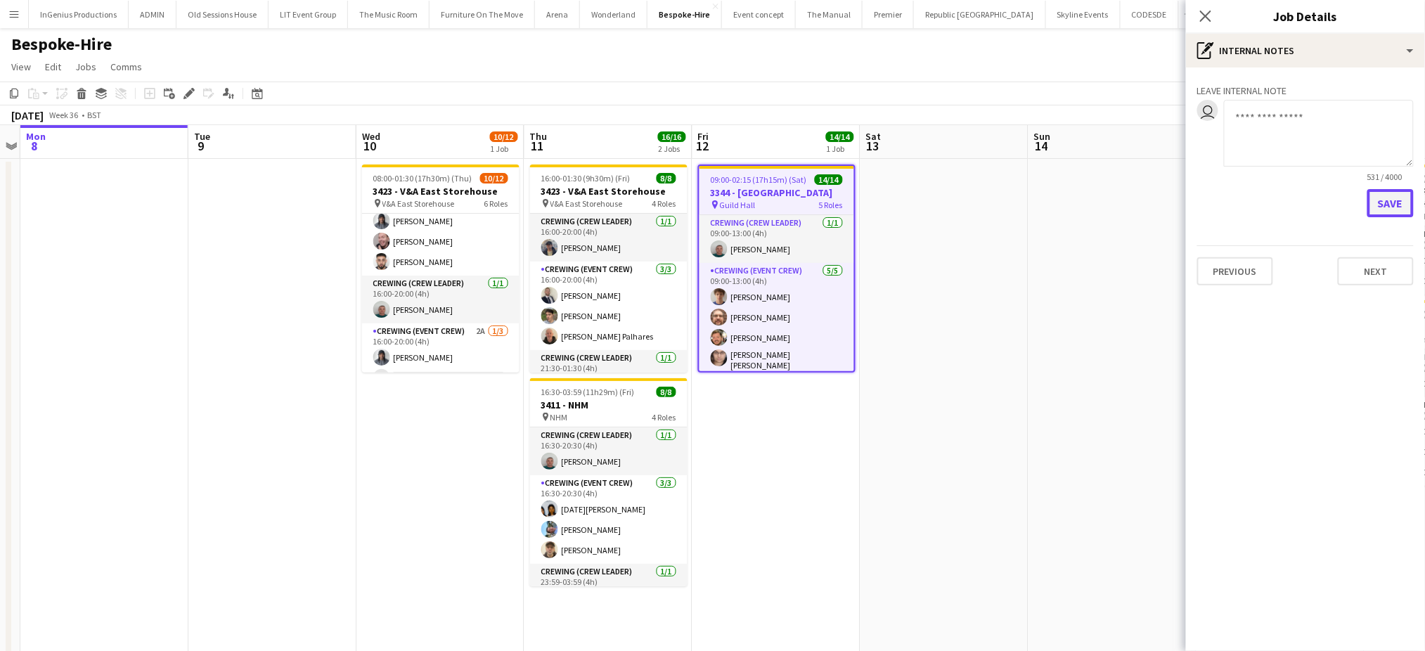
scroll to position [0, 0]
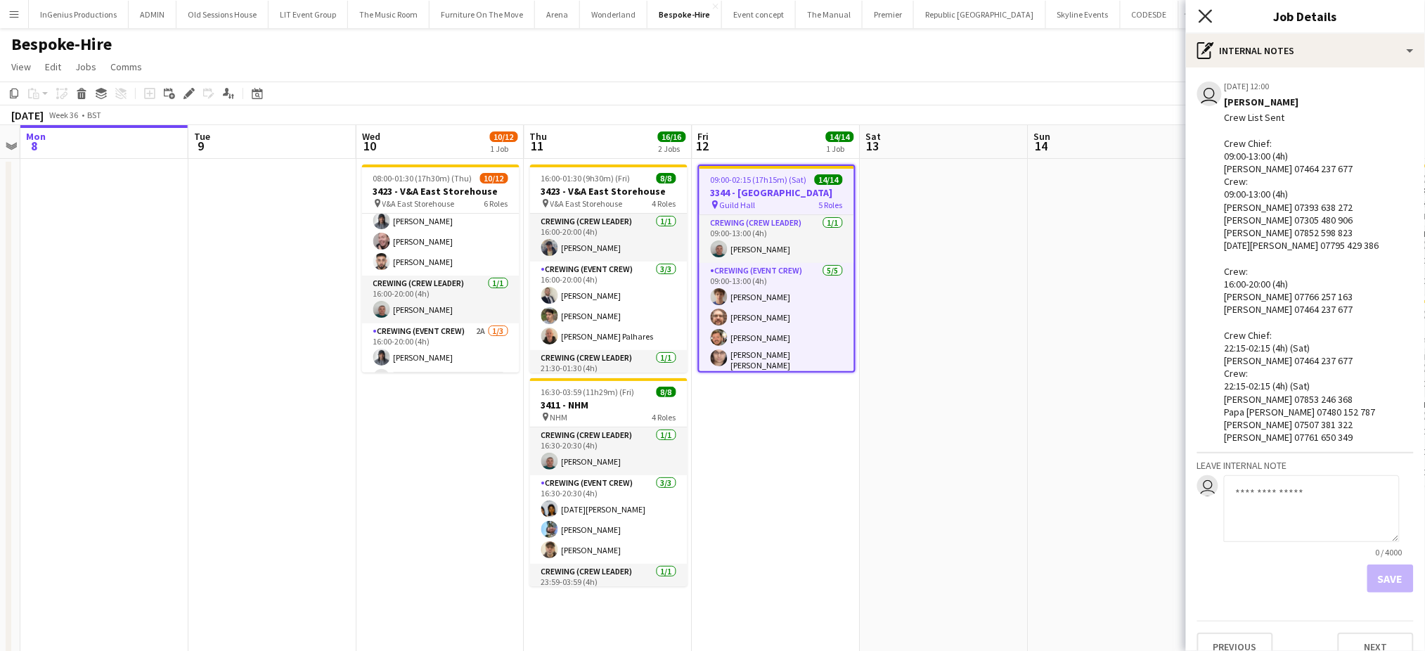
click at [1205, 17] on icon at bounding box center [1205, 15] width 13 height 13
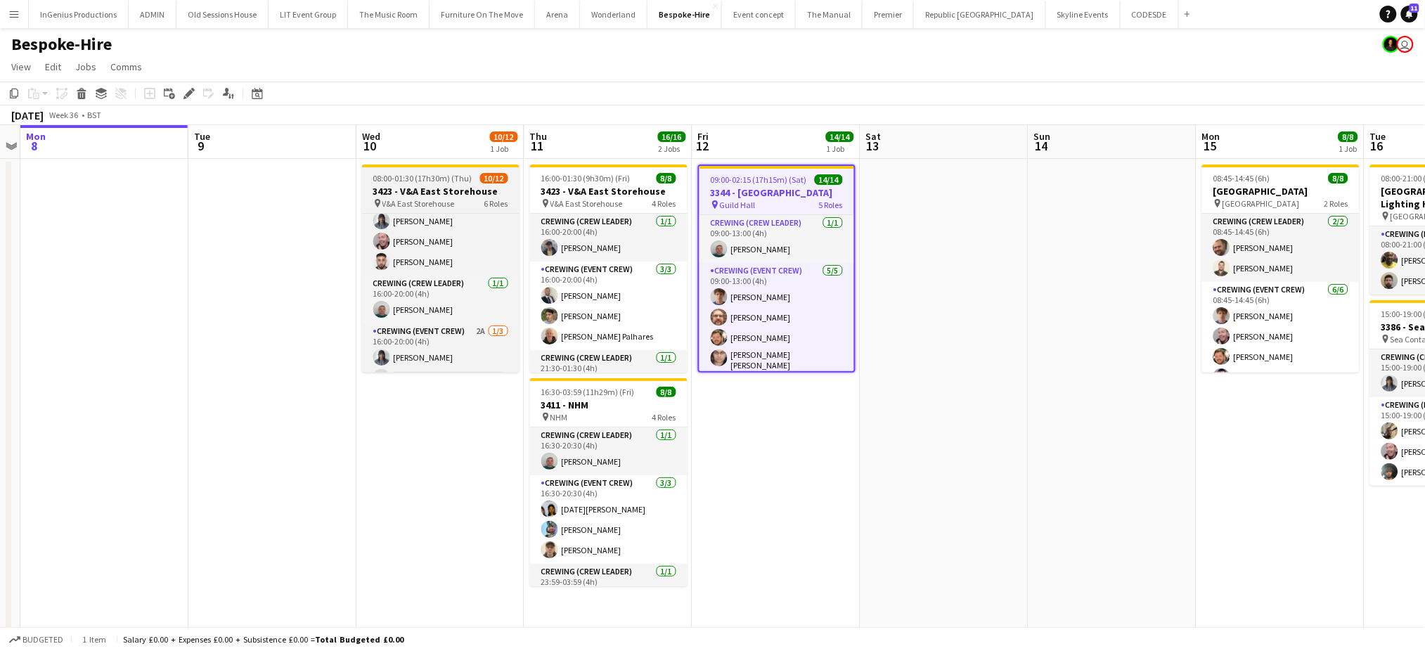
click at [420, 188] on h3 "3423 - V&A East Storehouse" at bounding box center [440, 191] width 157 height 13
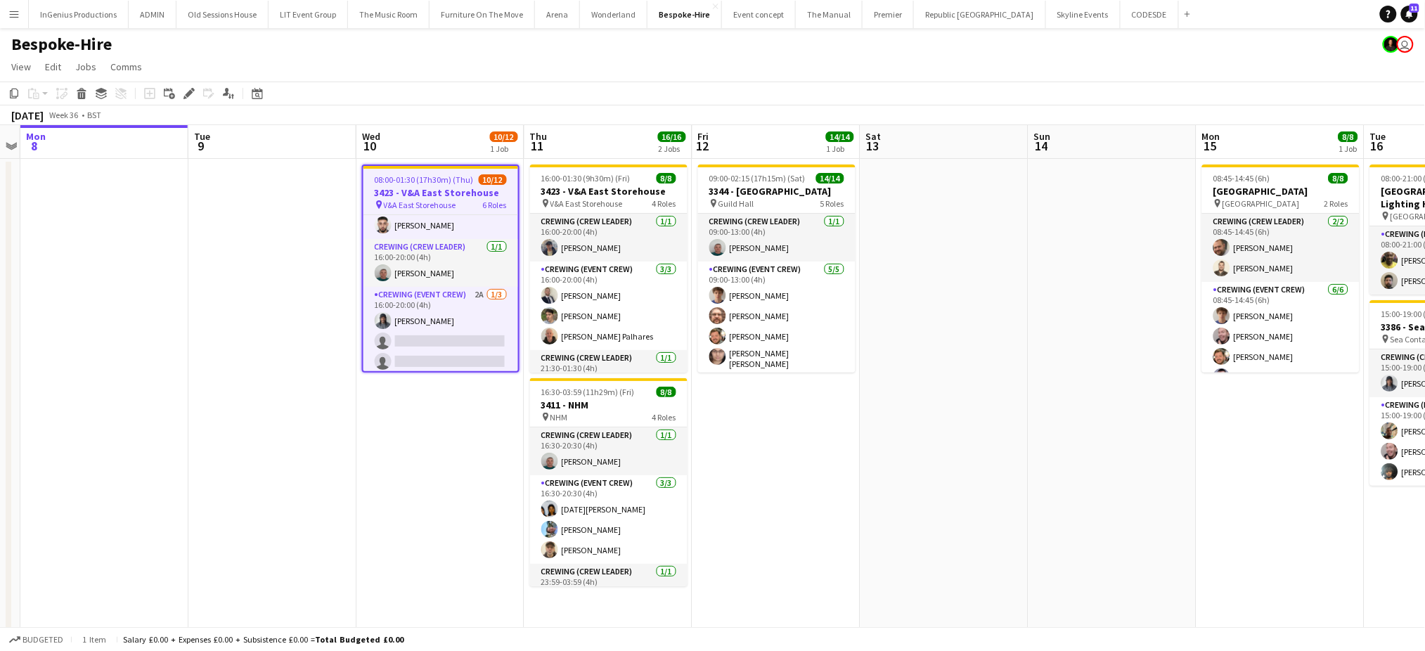
scroll to position [150, 0]
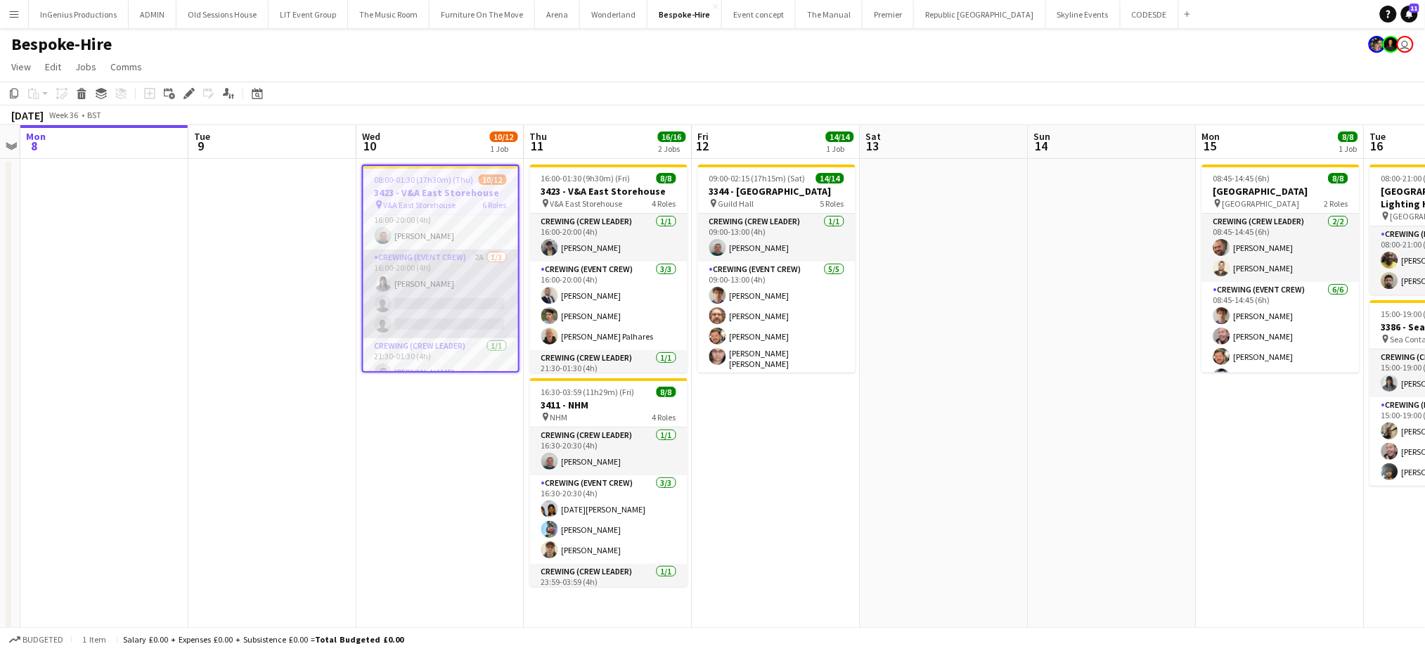
click at [437, 314] on app-card-role "Crewing (Event Crew) 2A 1/3 16:00-20:00 (4h) Kaine Caldeira single-neutral-acti…" at bounding box center [441, 294] width 155 height 89
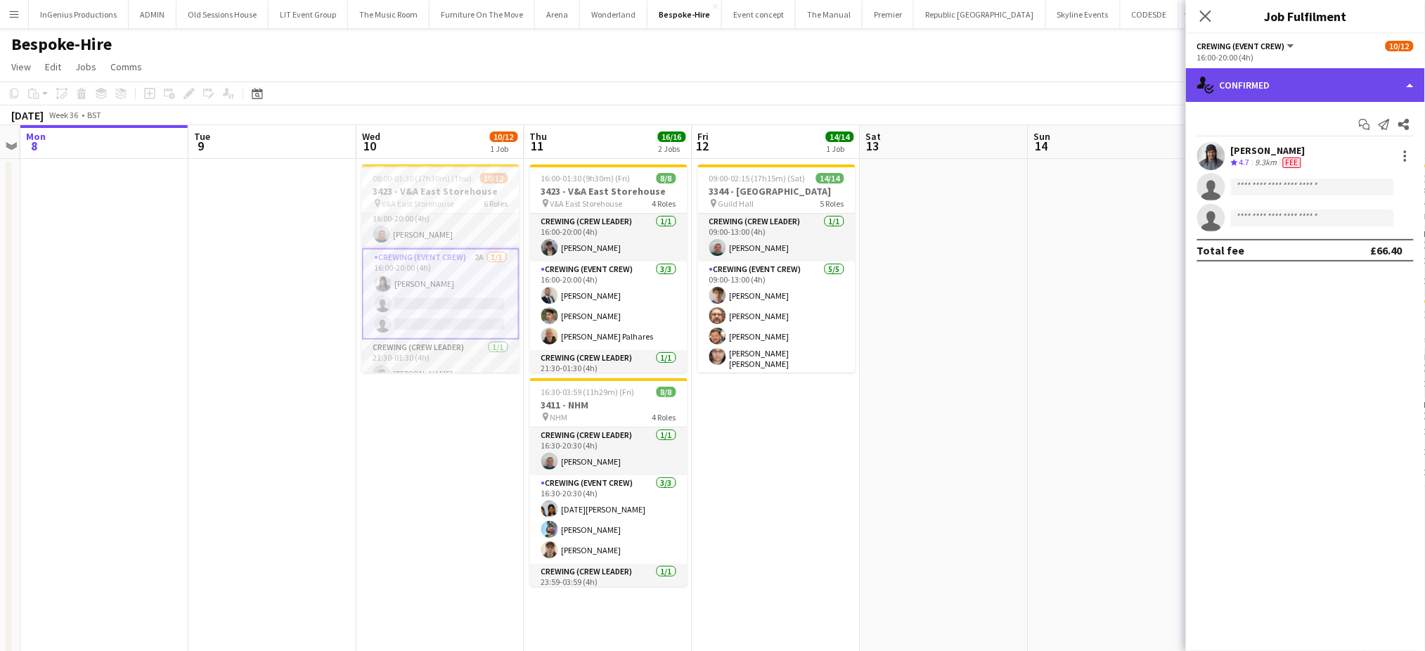
click at [1328, 86] on div "single-neutral-actions-check-2 Confirmed" at bounding box center [1305, 85] width 239 height 34
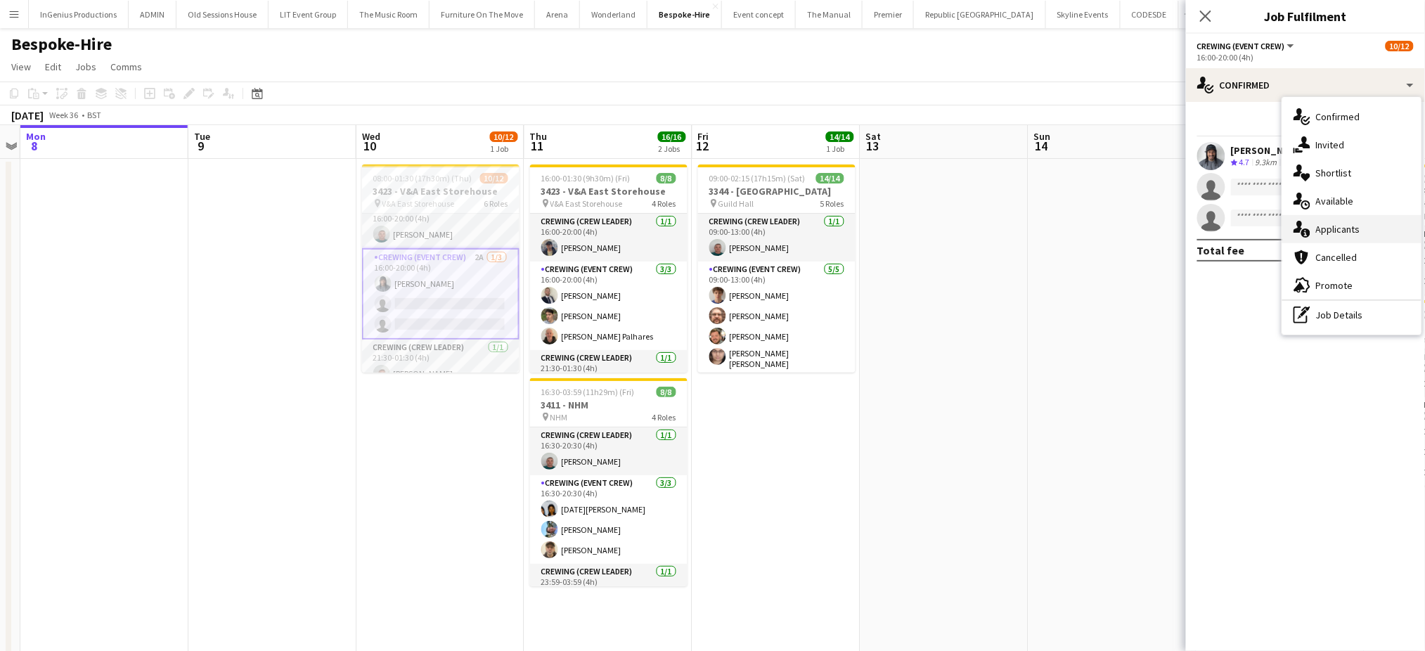
click at [1337, 224] on span "Applicants" at bounding box center [1338, 229] width 44 height 13
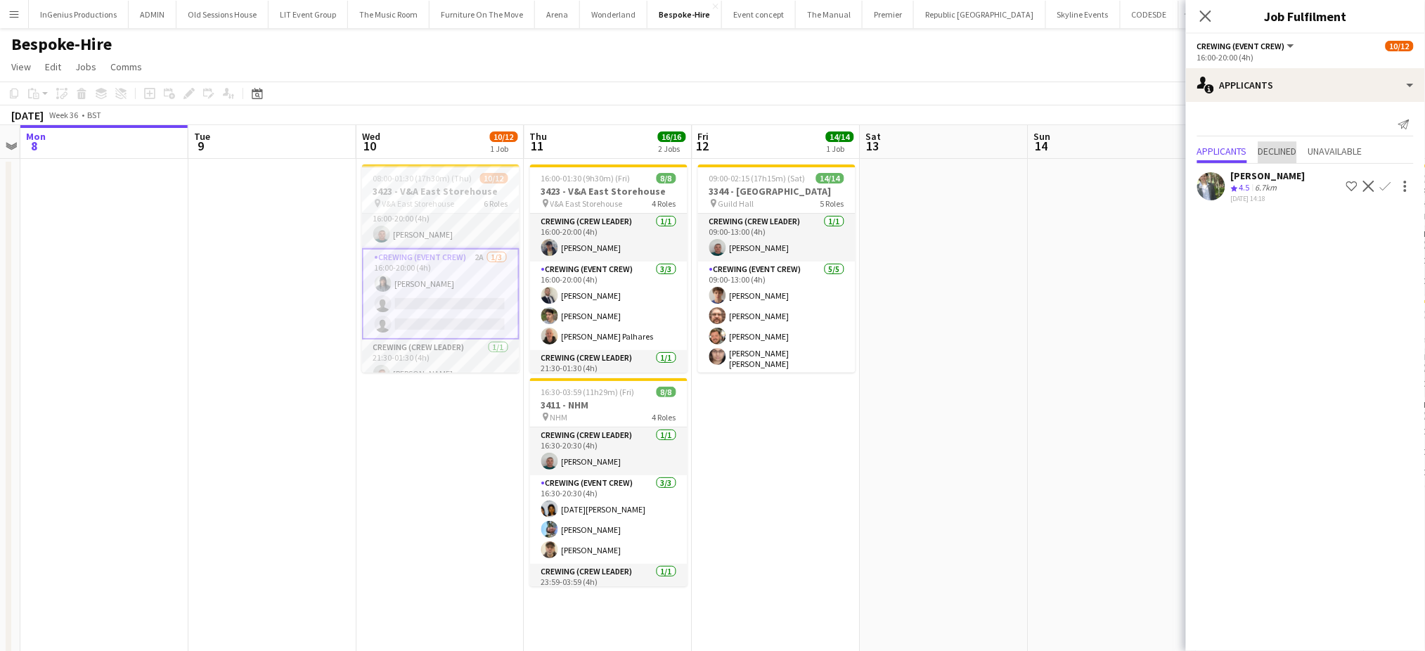
click at [1288, 151] on span "Declined" at bounding box center [1278, 151] width 39 height 10
click at [1330, 120] on span "Unavailable" at bounding box center [1336, 122] width 54 height 10
click at [1205, 18] on icon at bounding box center [1205, 15] width 13 height 13
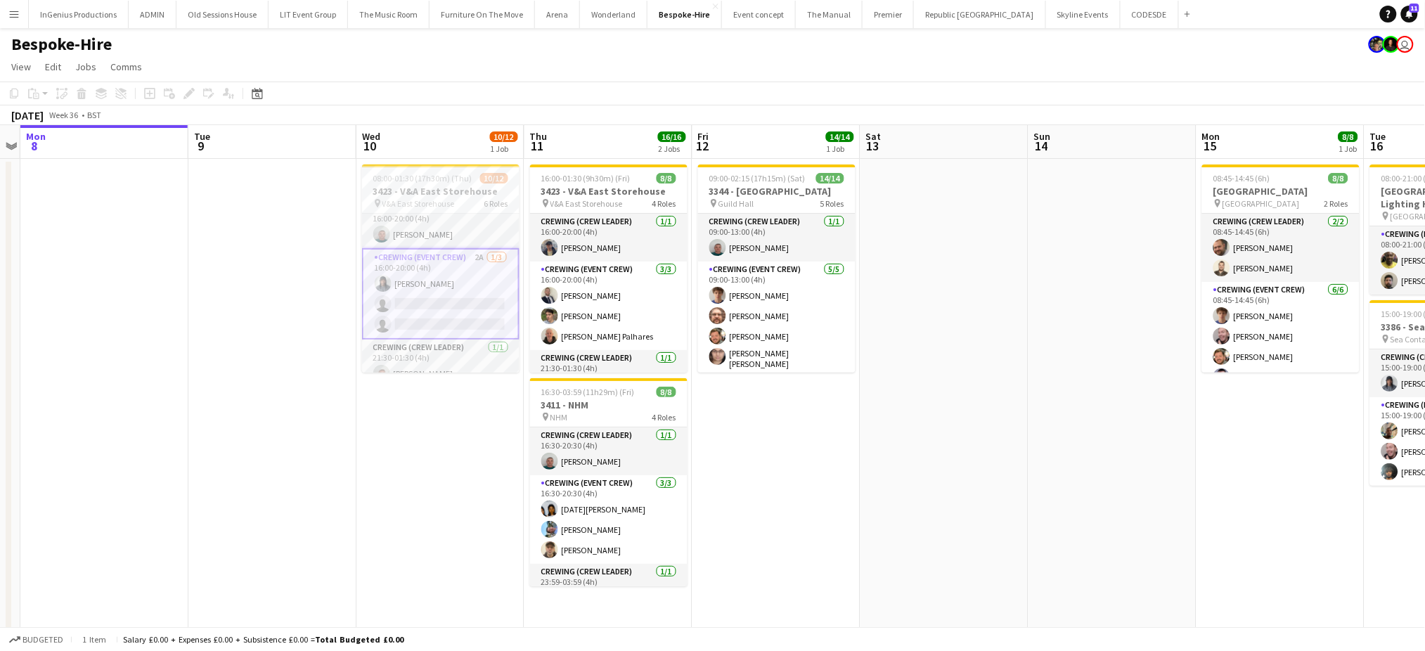
click at [1037, 108] on div "September 2025 Week 36 • BST" at bounding box center [712, 115] width 1425 height 20
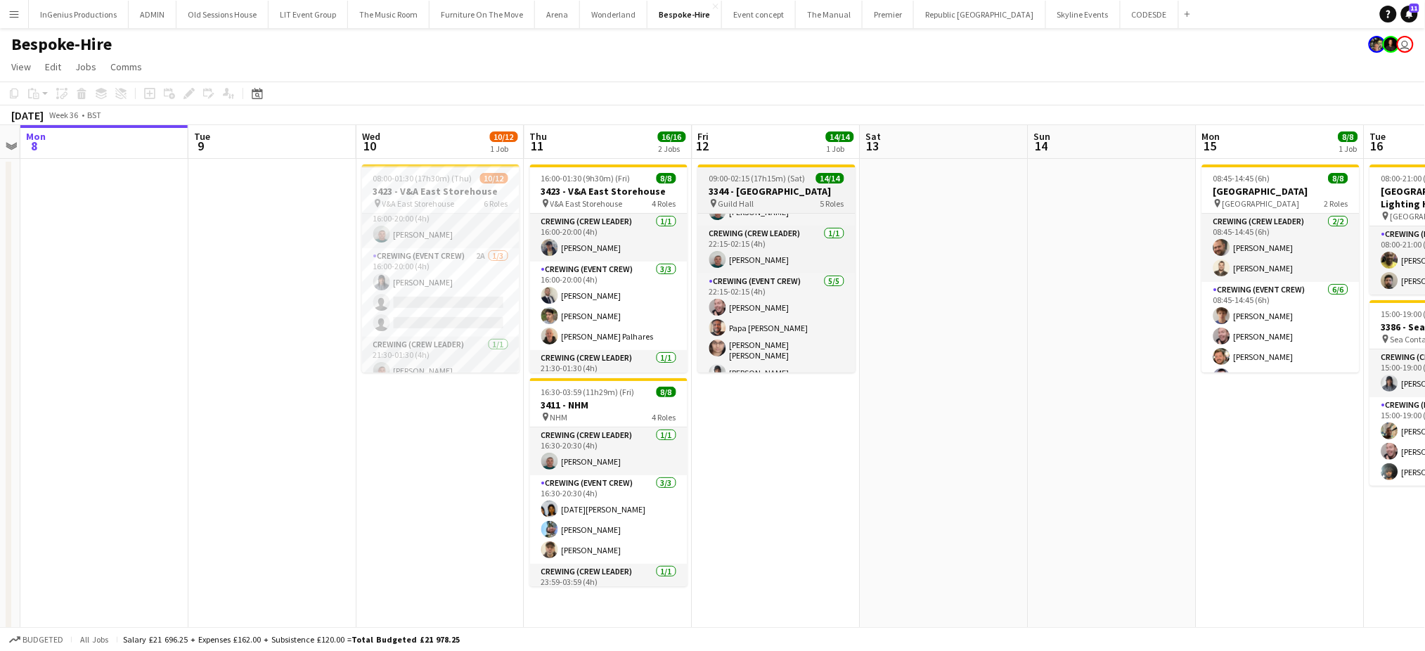
scroll to position [264, 0]
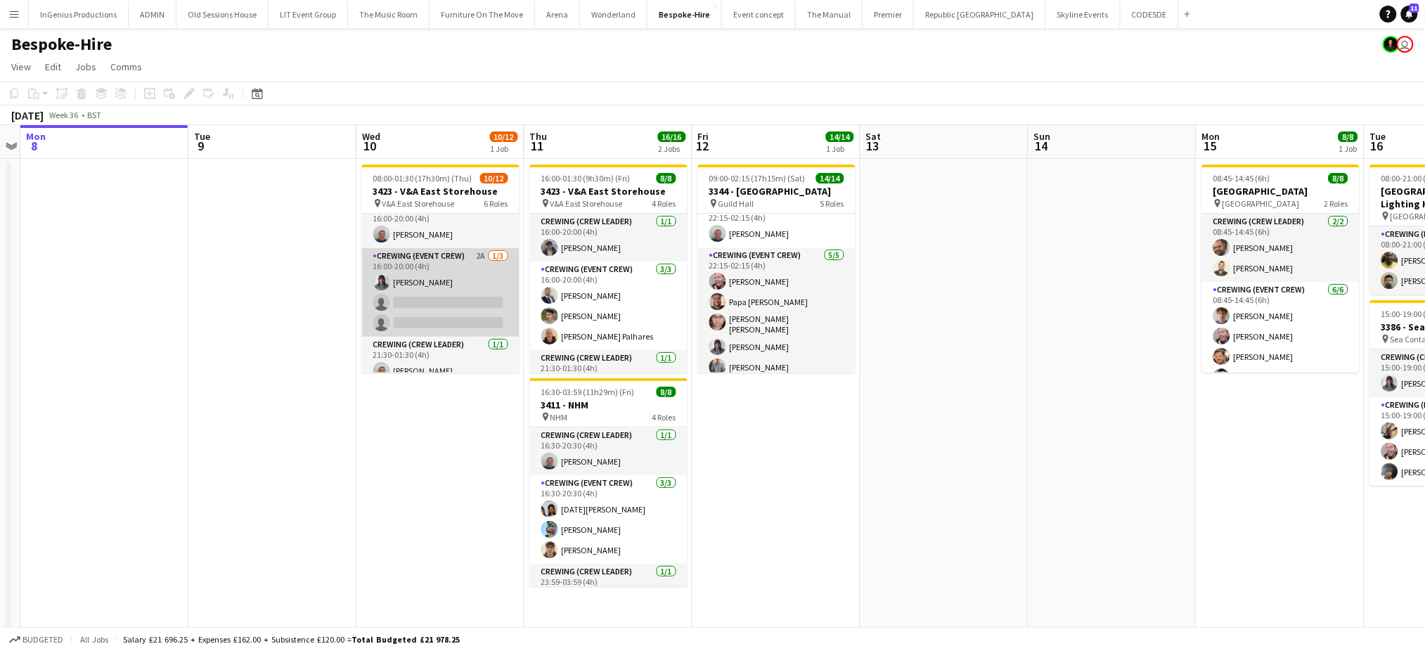
click at [457, 302] on app-card-role "Crewing (Event Crew) 2A 1/3 16:00-20:00 (4h) Kaine Caldeira single-neutral-acti…" at bounding box center [440, 292] width 157 height 89
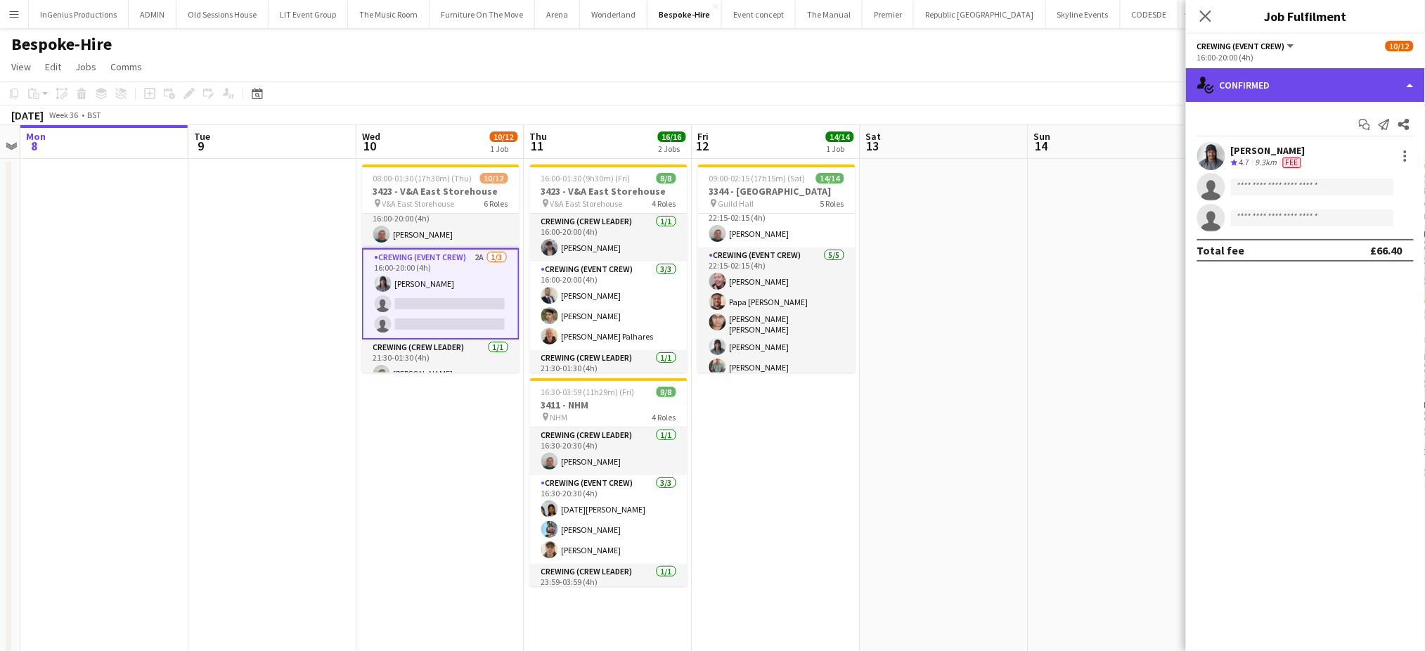
click at [1241, 94] on div "single-neutral-actions-check-2 Confirmed" at bounding box center [1305, 85] width 239 height 34
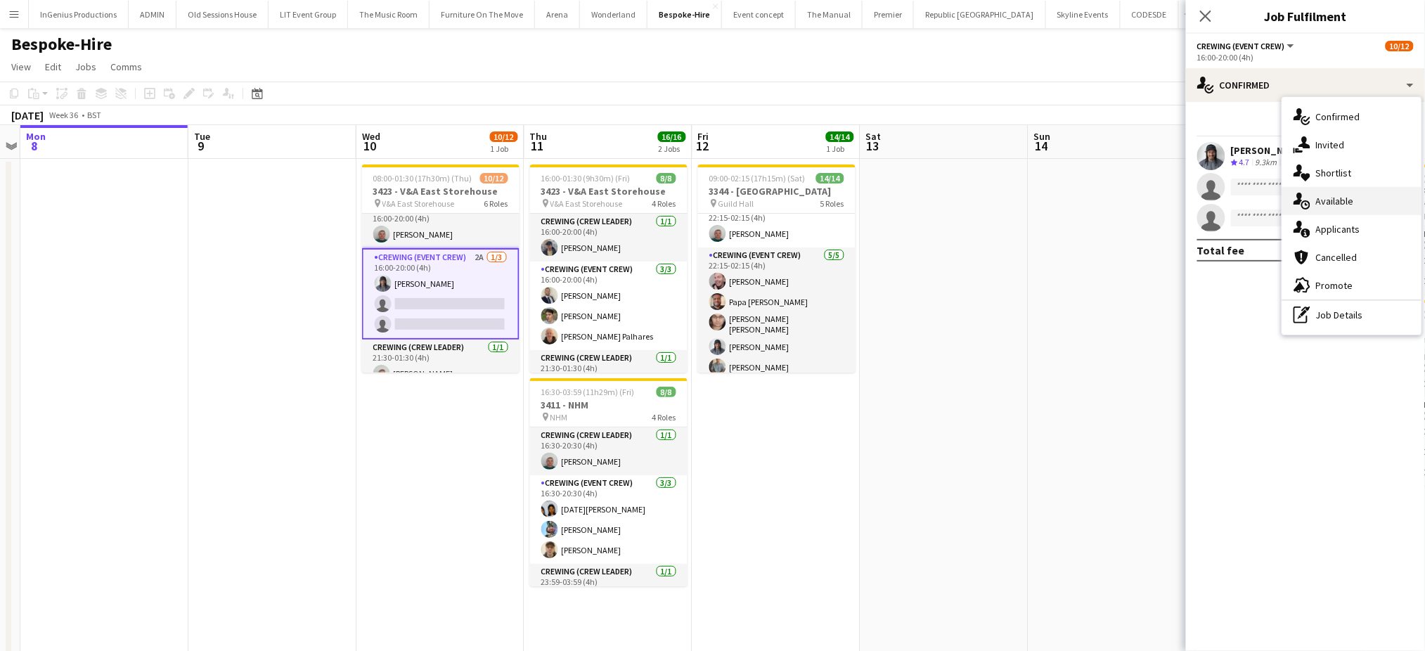
click at [1323, 199] on span "Available" at bounding box center [1335, 201] width 38 height 13
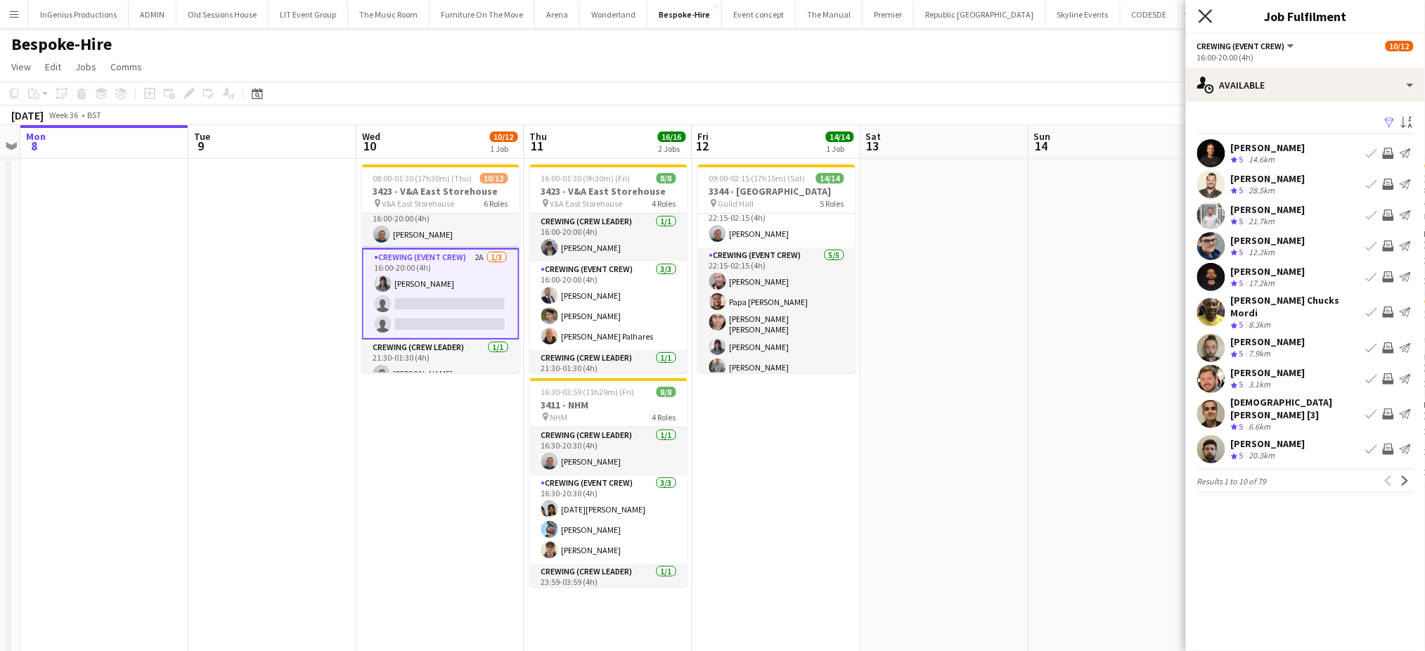
click at [1204, 17] on icon "Close pop-in" at bounding box center [1205, 15] width 13 height 13
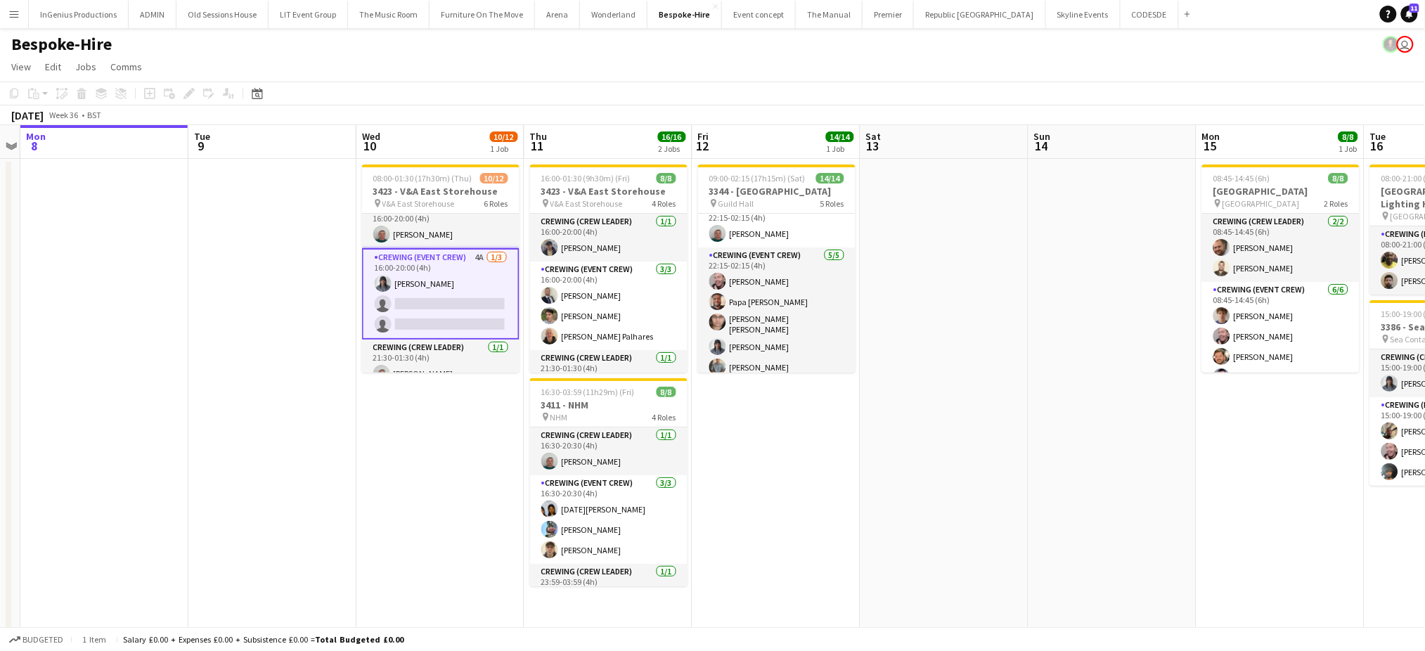
click at [444, 302] on app-card-role "Crewing (Event Crew) 4A 1/3 16:00-20:00 (4h) Kaine Caldeira single-neutral-acti…" at bounding box center [440, 293] width 157 height 91
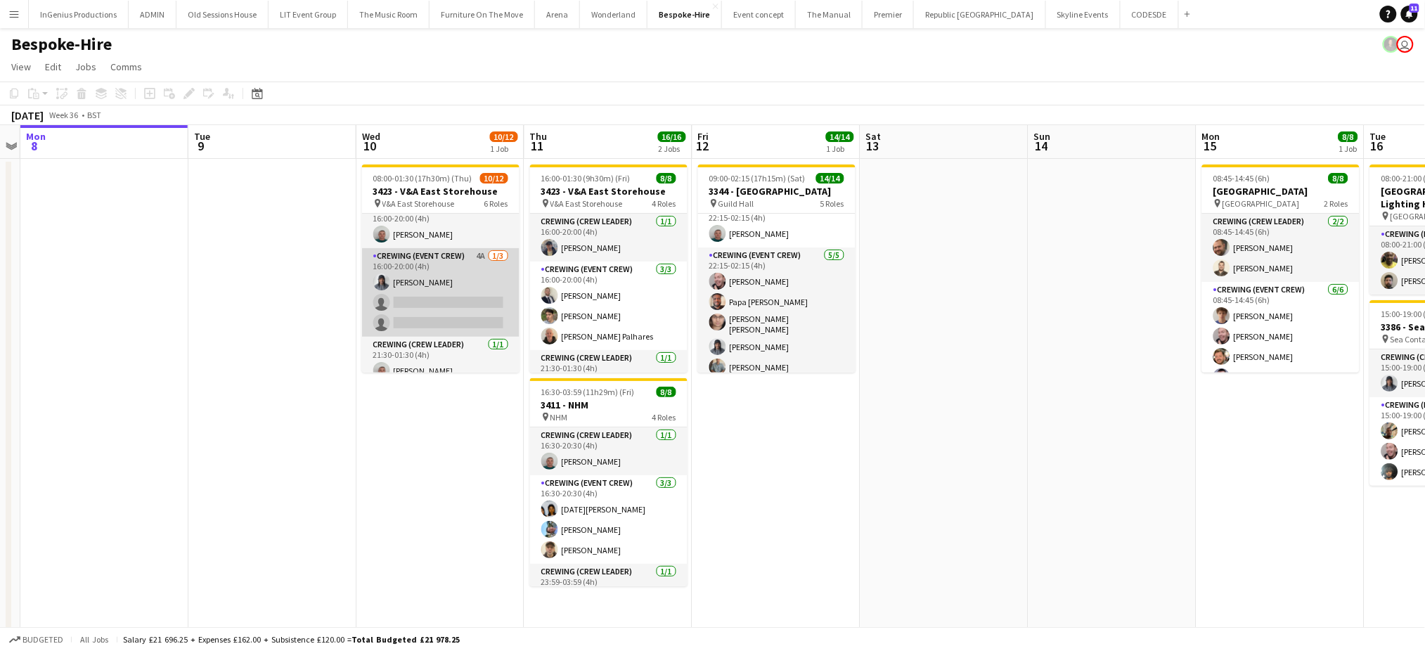
click at [444, 302] on app-card-role "Crewing (Event Crew) 4A 1/3 16:00-20:00 (4h) Kaine Caldeira single-neutral-acti…" at bounding box center [440, 292] width 157 height 89
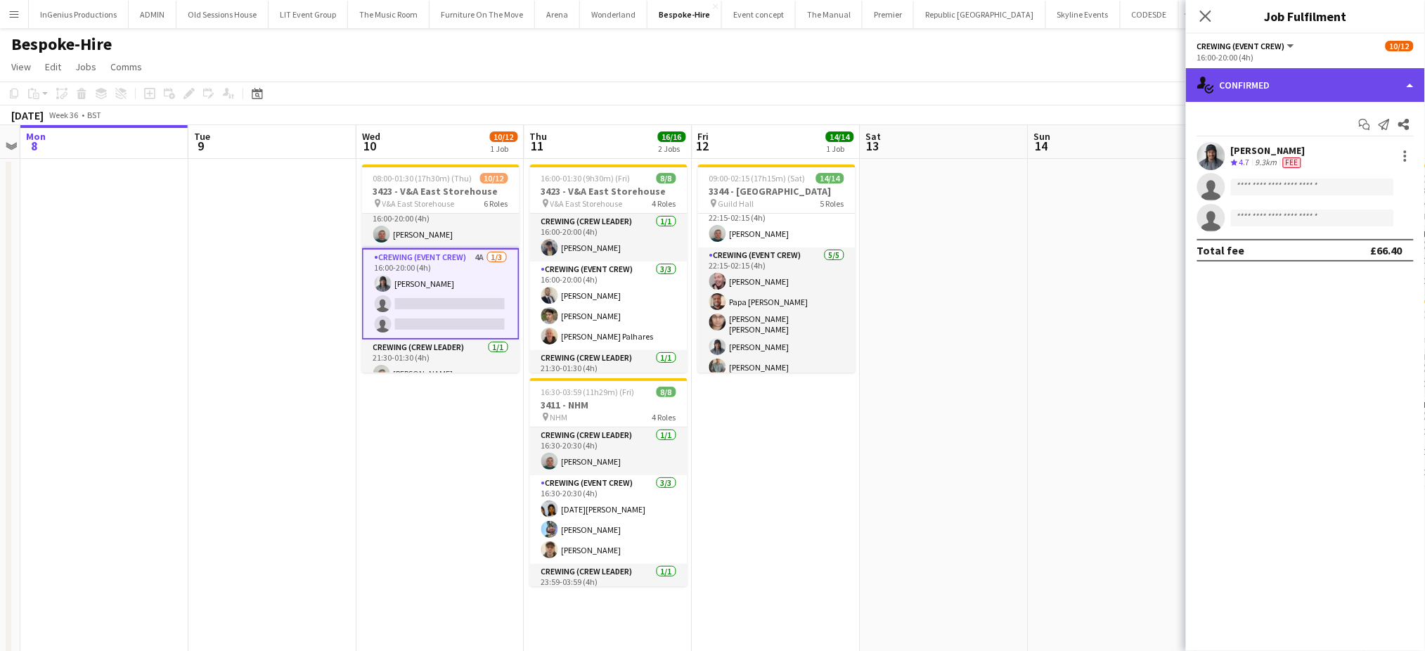
click at [1240, 89] on div "single-neutral-actions-check-2 Confirmed" at bounding box center [1305, 85] width 239 height 34
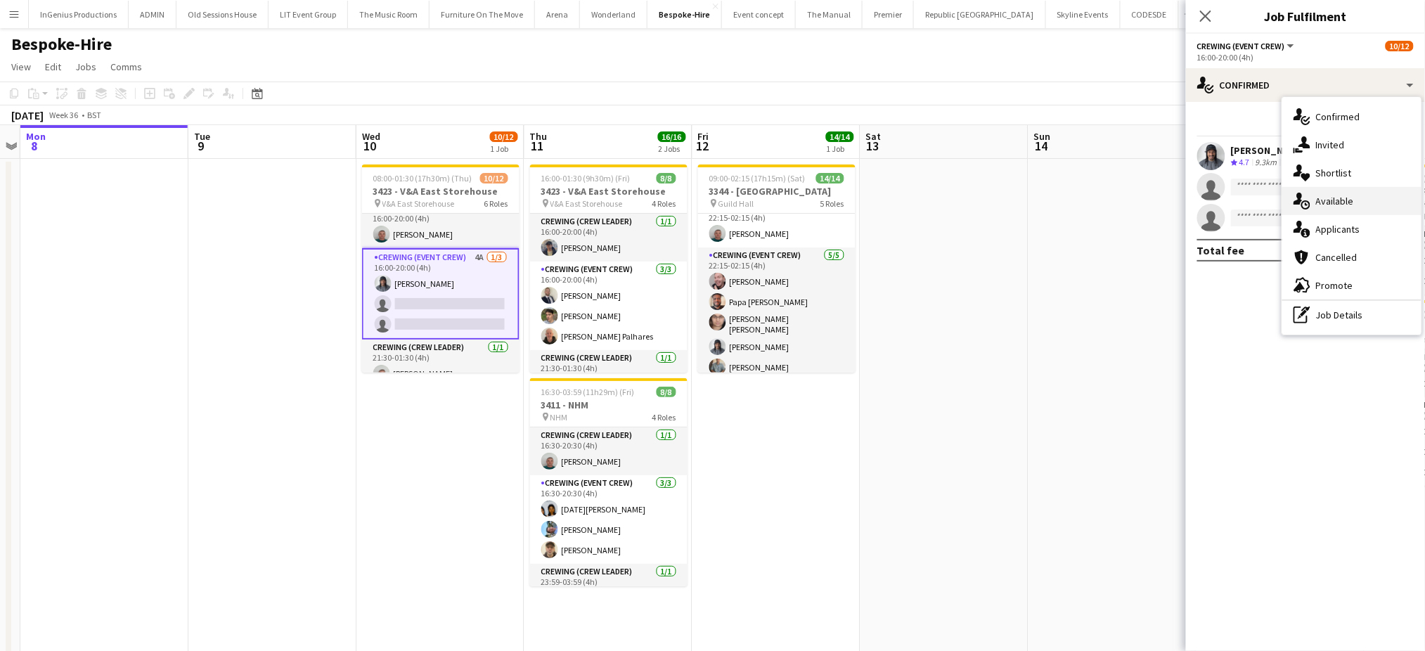
click at [1346, 202] on span "Available" at bounding box center [1335, 201] width 38 height 13
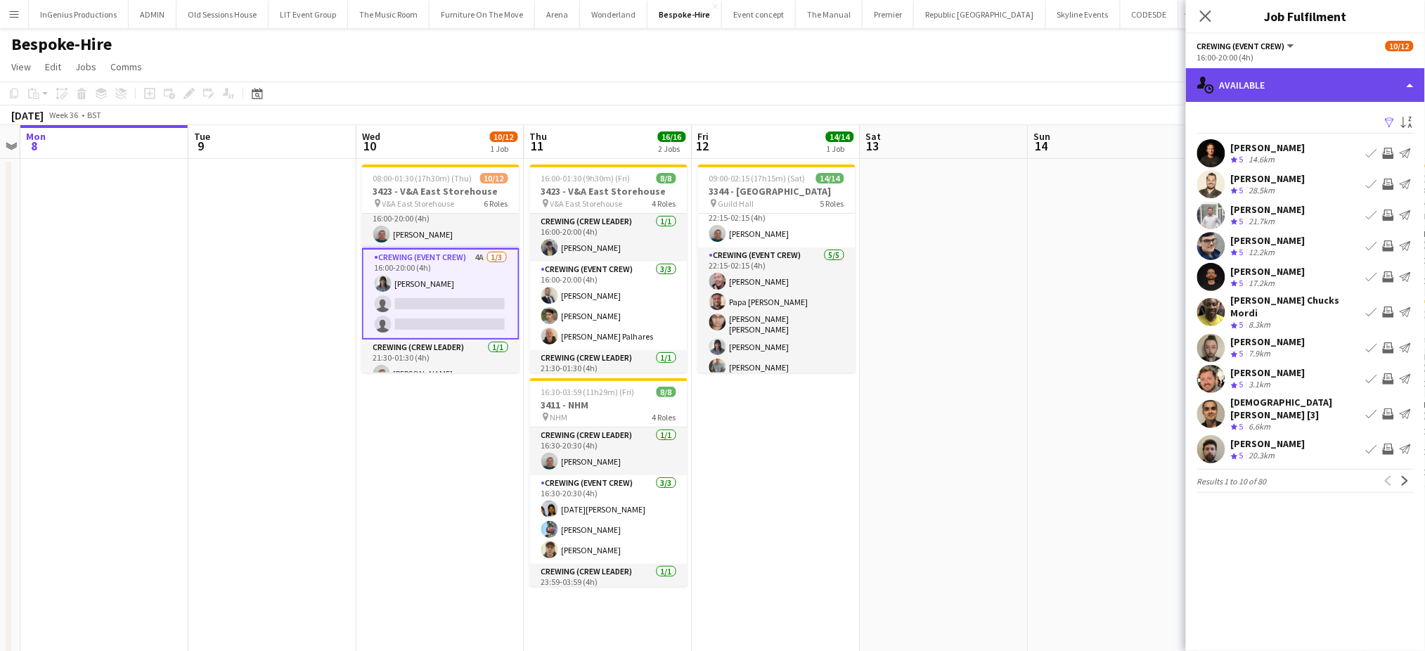
click at [1278, 73] on div "single-neutral-actions-upload Available" at bounding box center [1305, 85] width 239 height 34
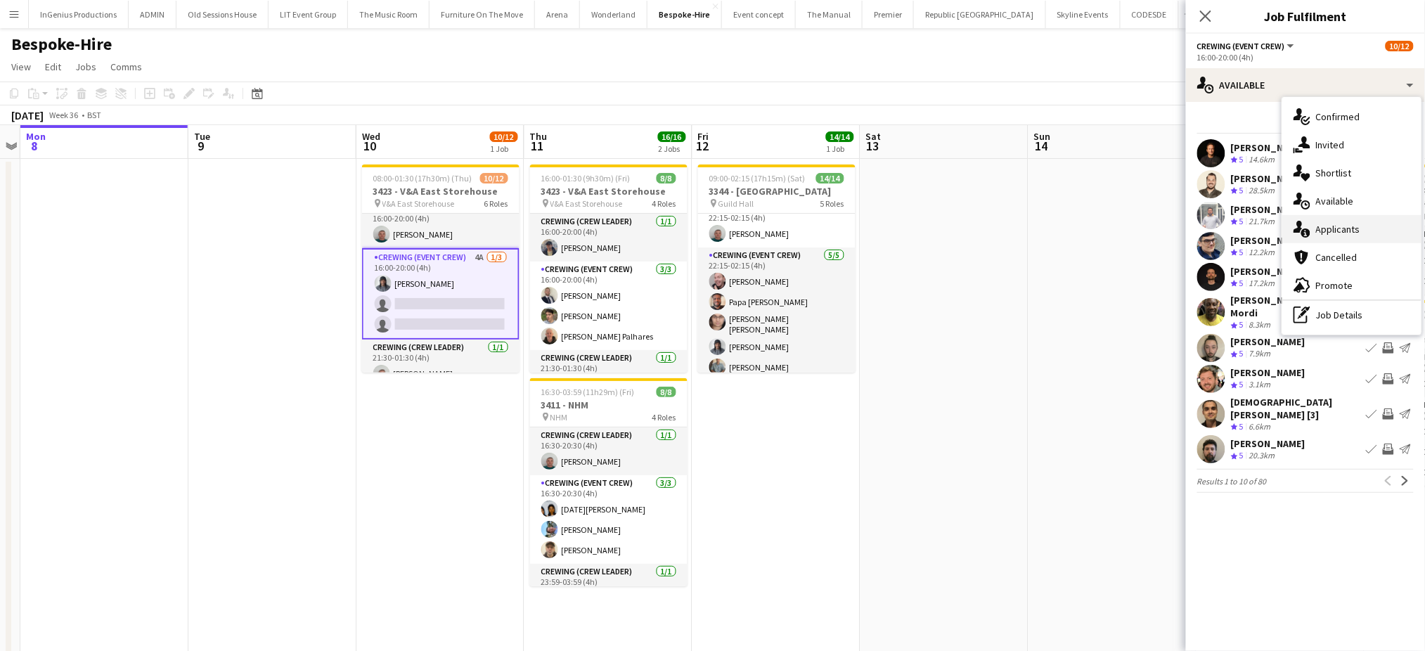
click at [1334, 231] on span "Applicants" at bounding box center [1338, 229] width 44 height 13
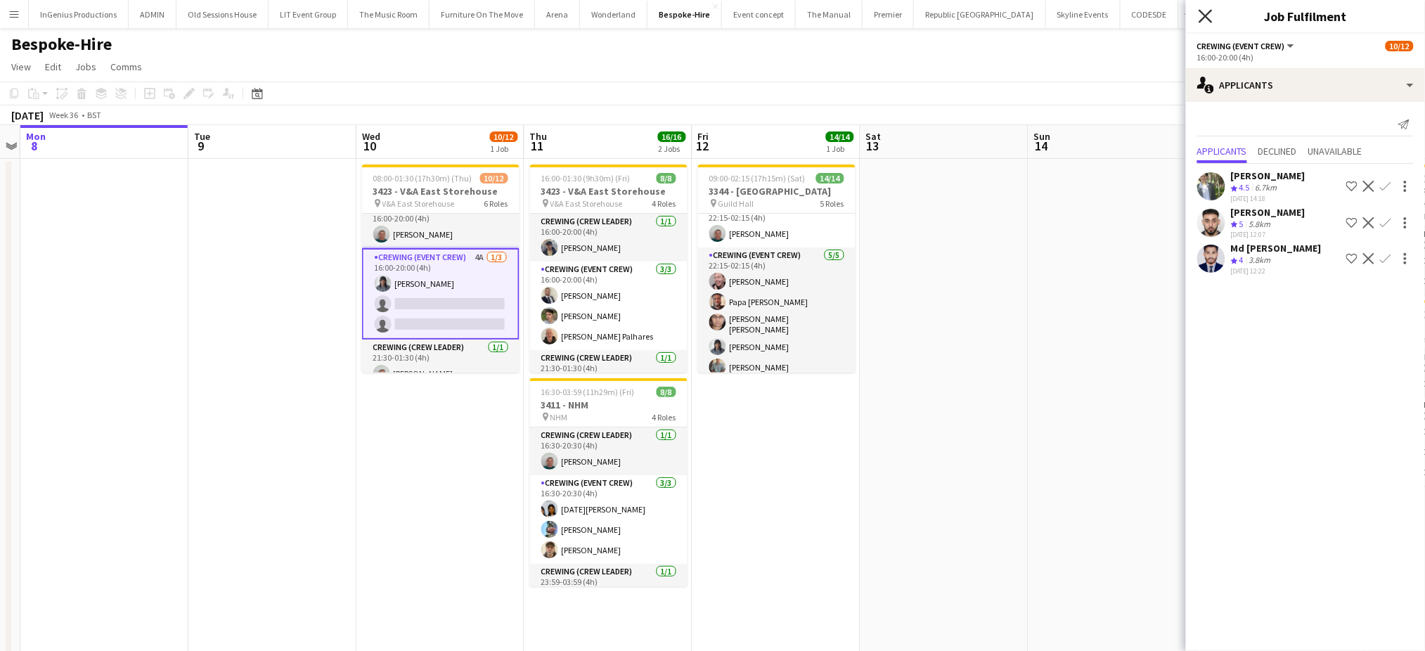
click at [1201, 11] on icon at bounding box center [1205, 15] width 13 height 13
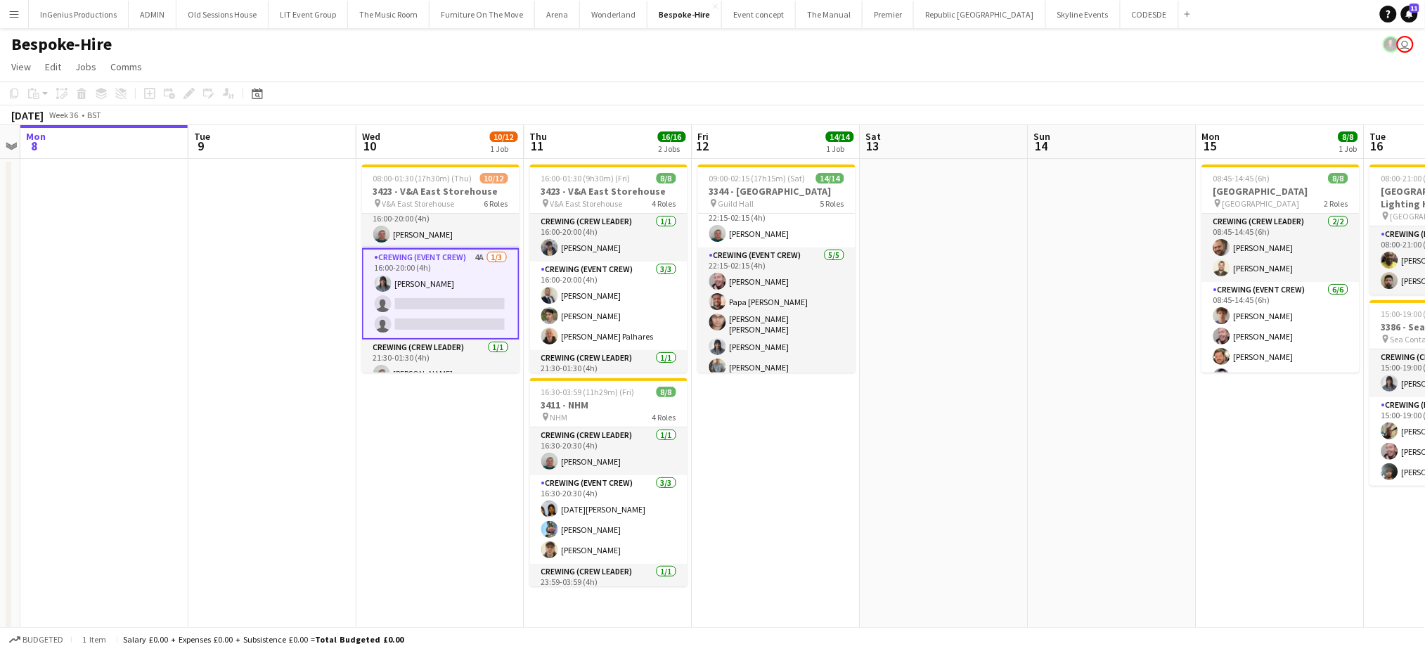
click at [451, 292] on app-card-role "Crewing (Event Crew) 4A 1/3 16:00-20:00 (4h) Kaine Caldeira single-neutral-acti…" at bounding box center [440, 293] width 157 height 91
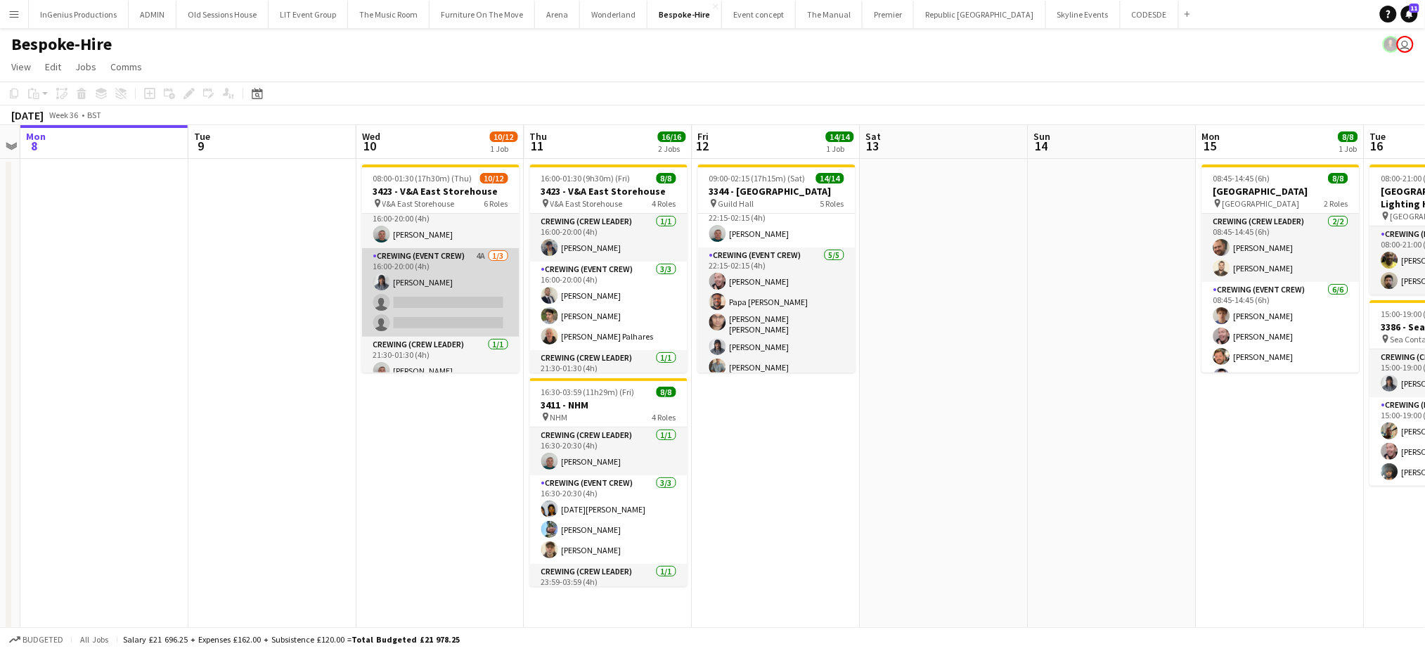
click at [432, 304] on app-card-role "Crewing (Event Crew) 4A 1/3 16:00-20:00 (4h) Kaine Caldeira single-neutral-acti…" at bounding box center [440, 292] width 157 height 89
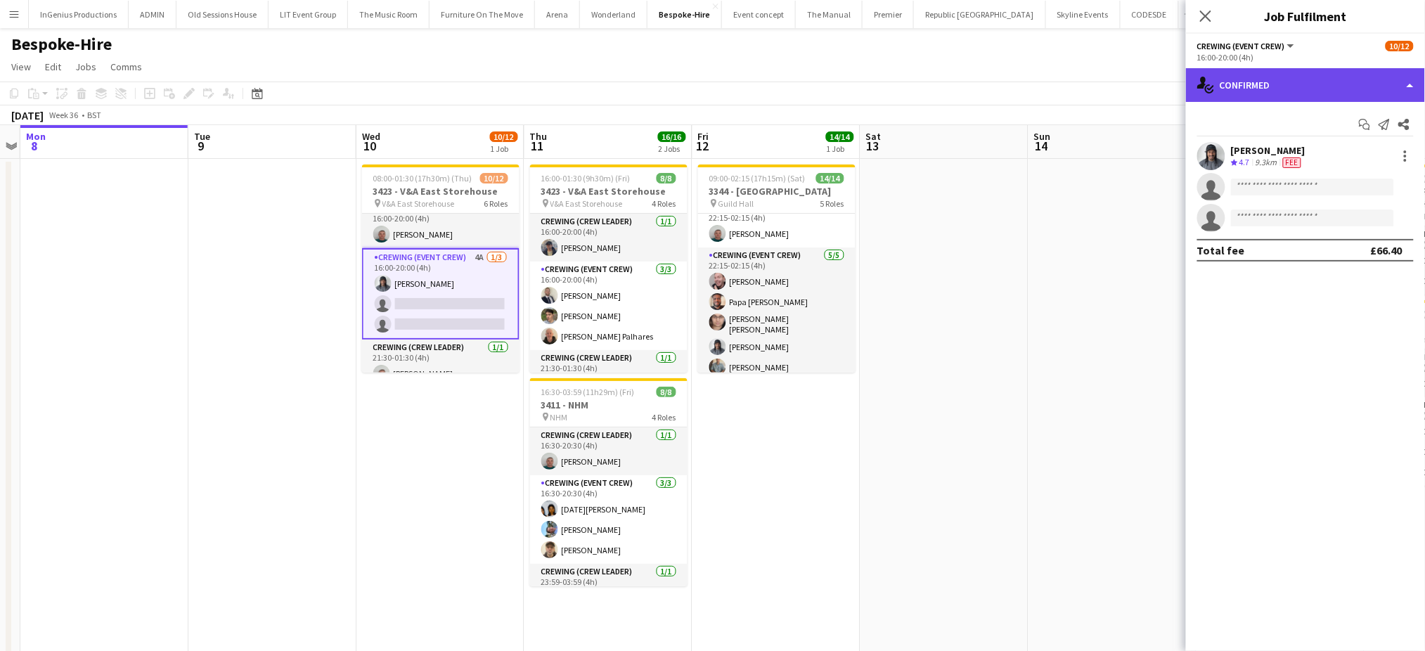
click at [1294, 89] on div "single-neutral-actions-check-2 Confirmed" at bounding box center [1305, 85] width 239 height 34
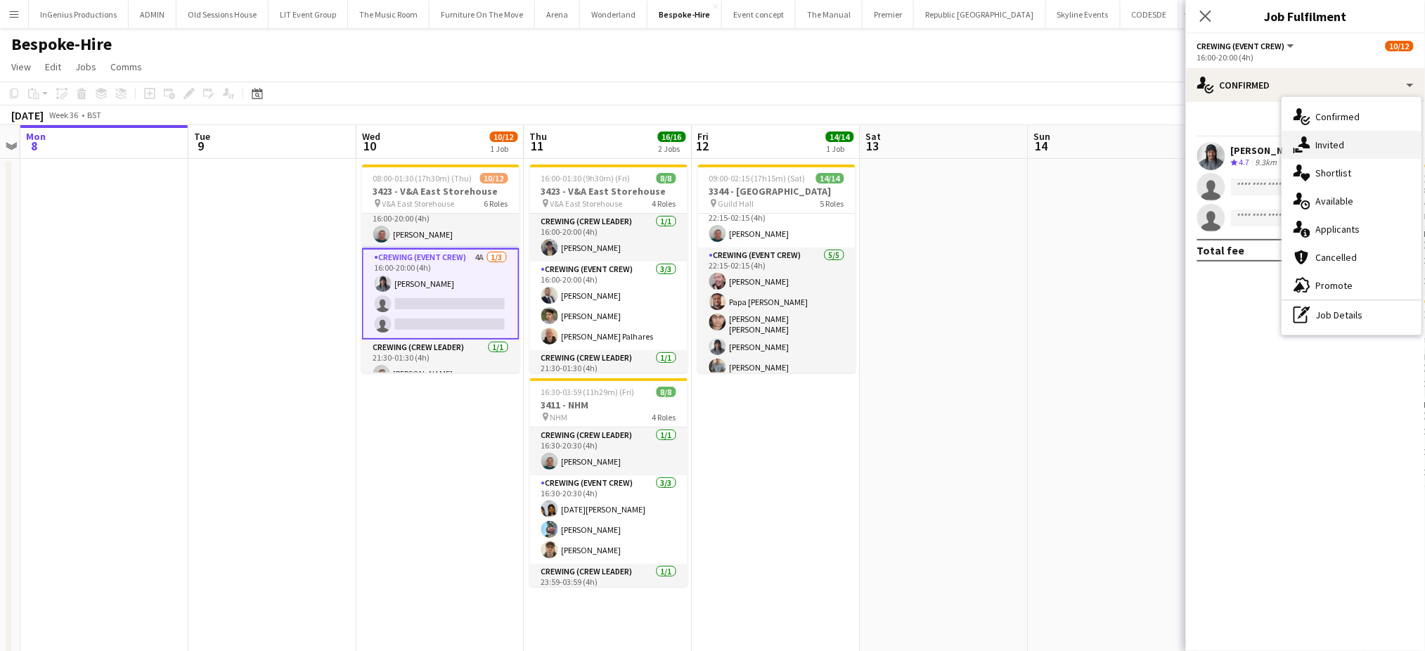
click at [1330, 145] on span "Invited" at bounding box center [1330, 145] width 29 height 13
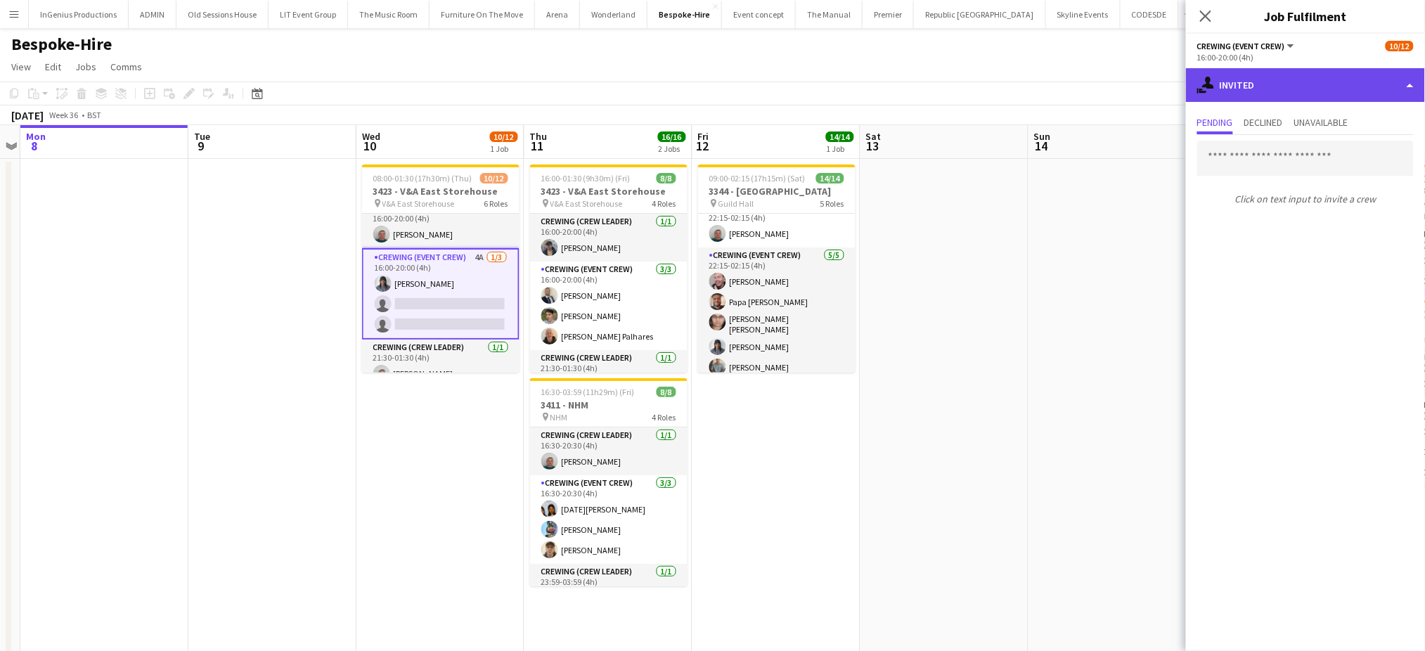
click at [1290, 70] on div "single-neutral-actions-share-1 Invited" at bounding box center [1305, 85] width 239 height 34
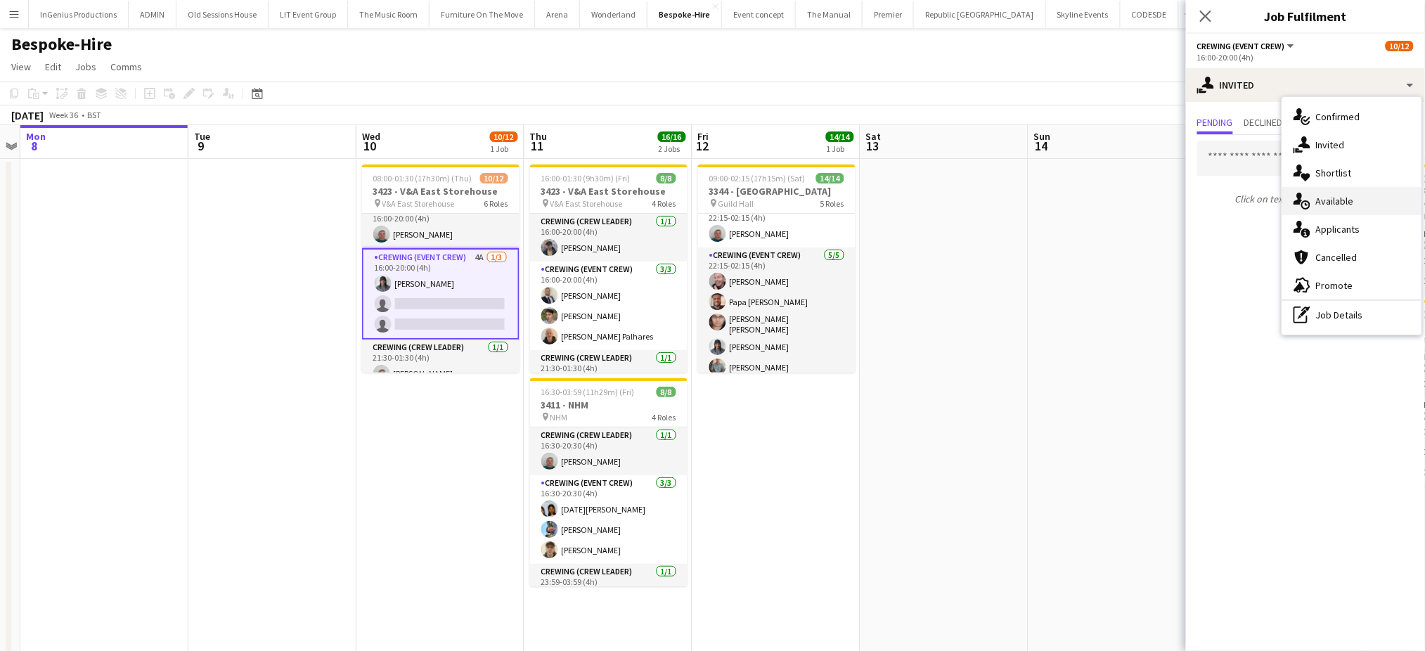
click at [1358, 207] on div "single-neutral-actions-upload Available" at bounding box center [1351, 201] width 139 height 28
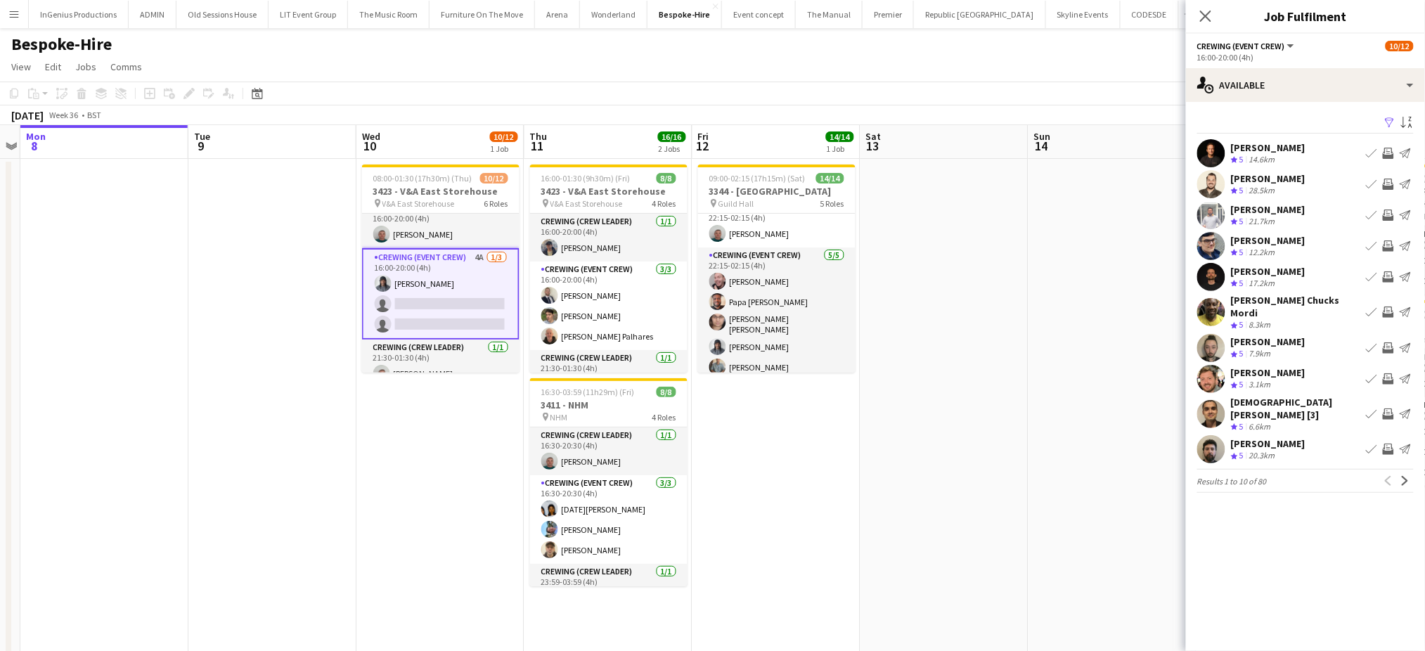
click at [1310, 298] on div "[PERSON_NAME] Chucks Mordi" at bounding box center [1295, 306] width 129 height 25
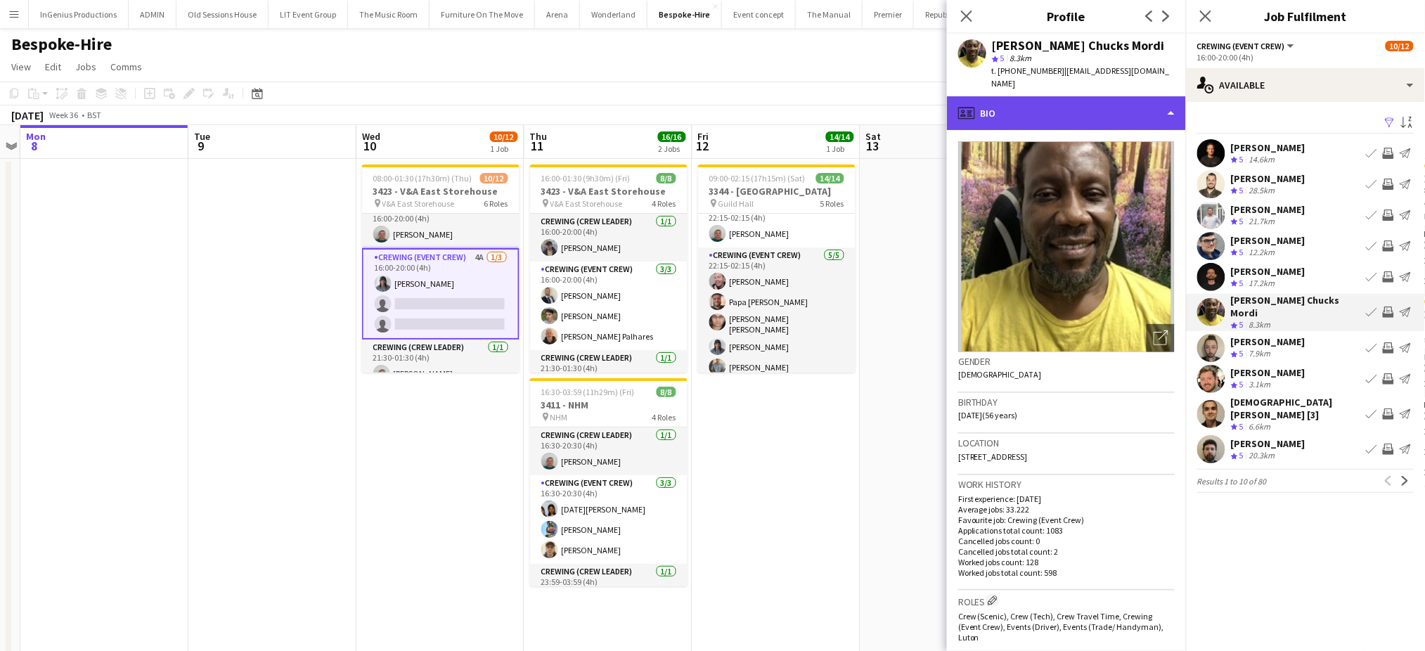
click at [1156, 96] on div "profile Bio" at bounding box center [1066, 113] width 239 height 34
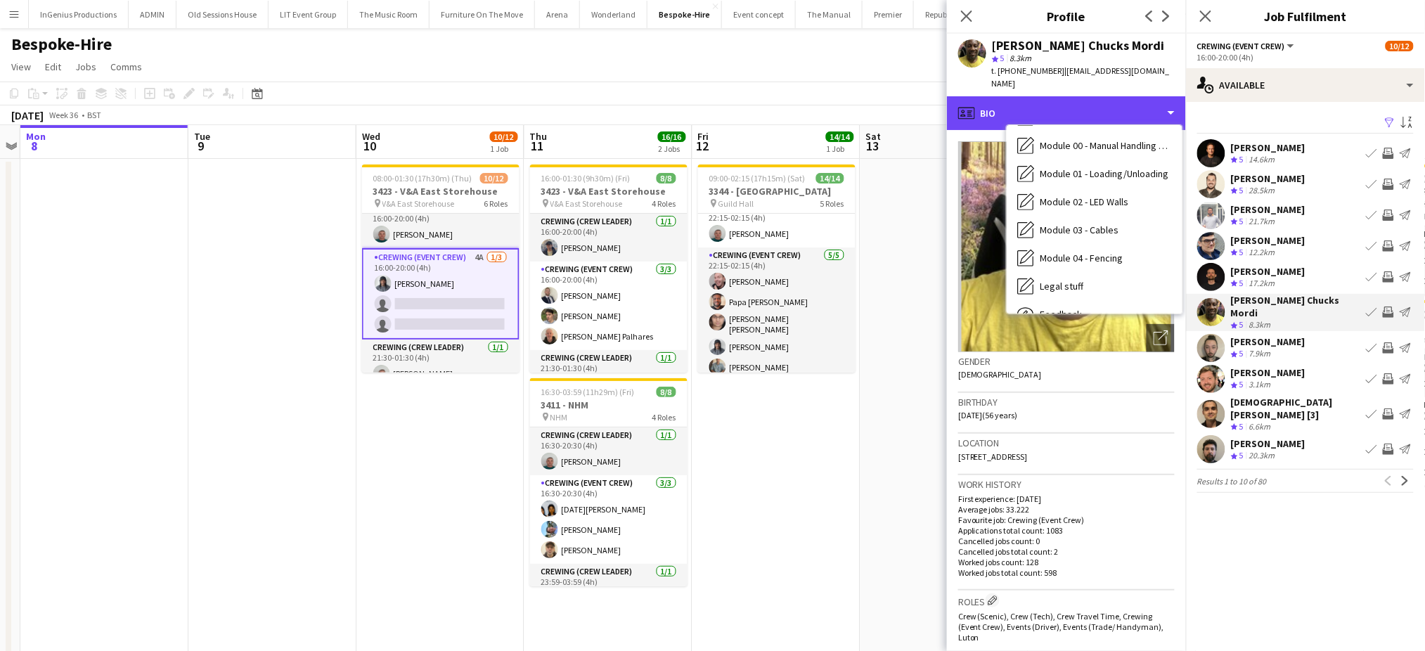
scroll to position [300, 0]
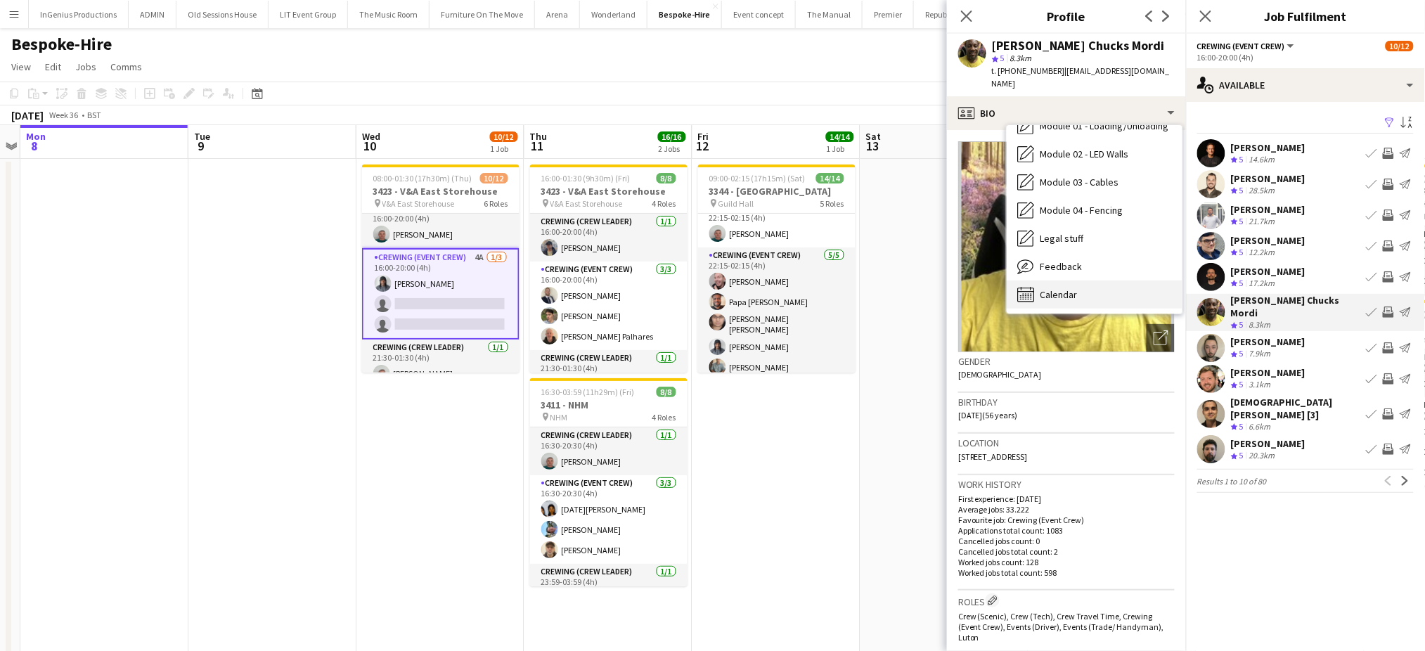
click at [1123, 281] on div "Calendar Calendar" at bounding box center [1095, 295] width 176 height 28
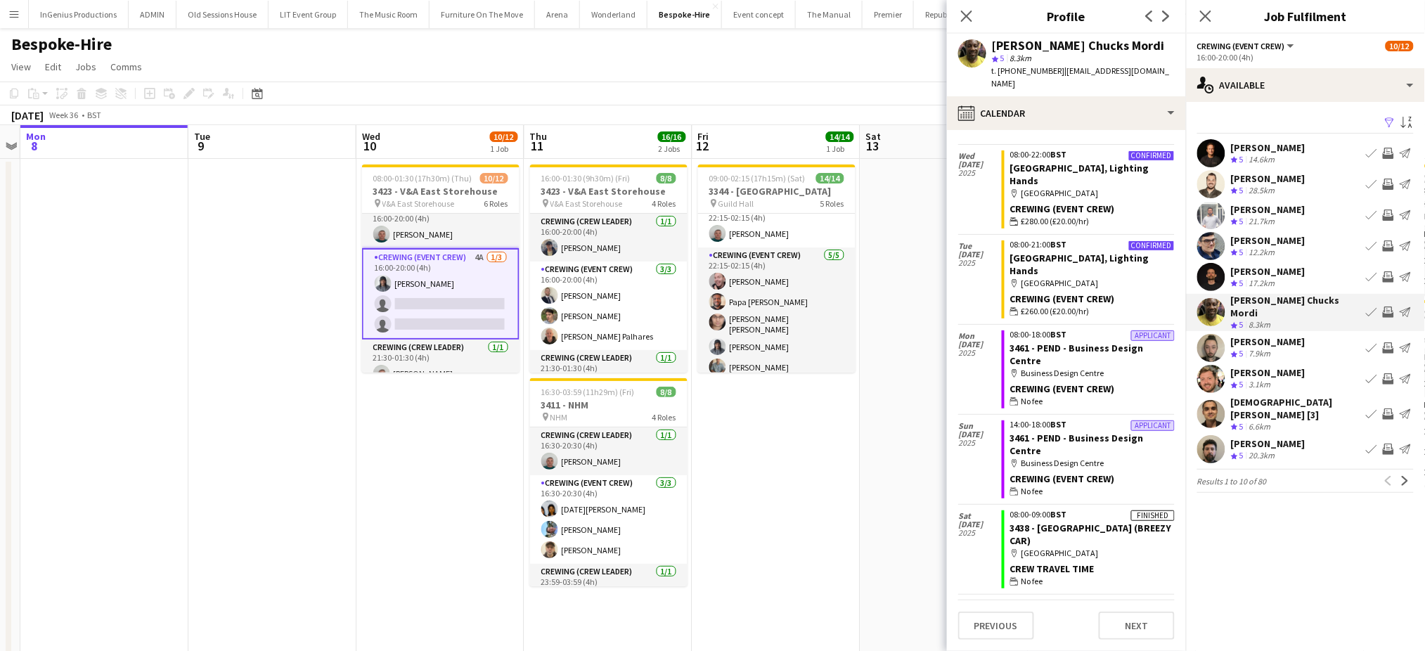
scroll to position [2900, 0]
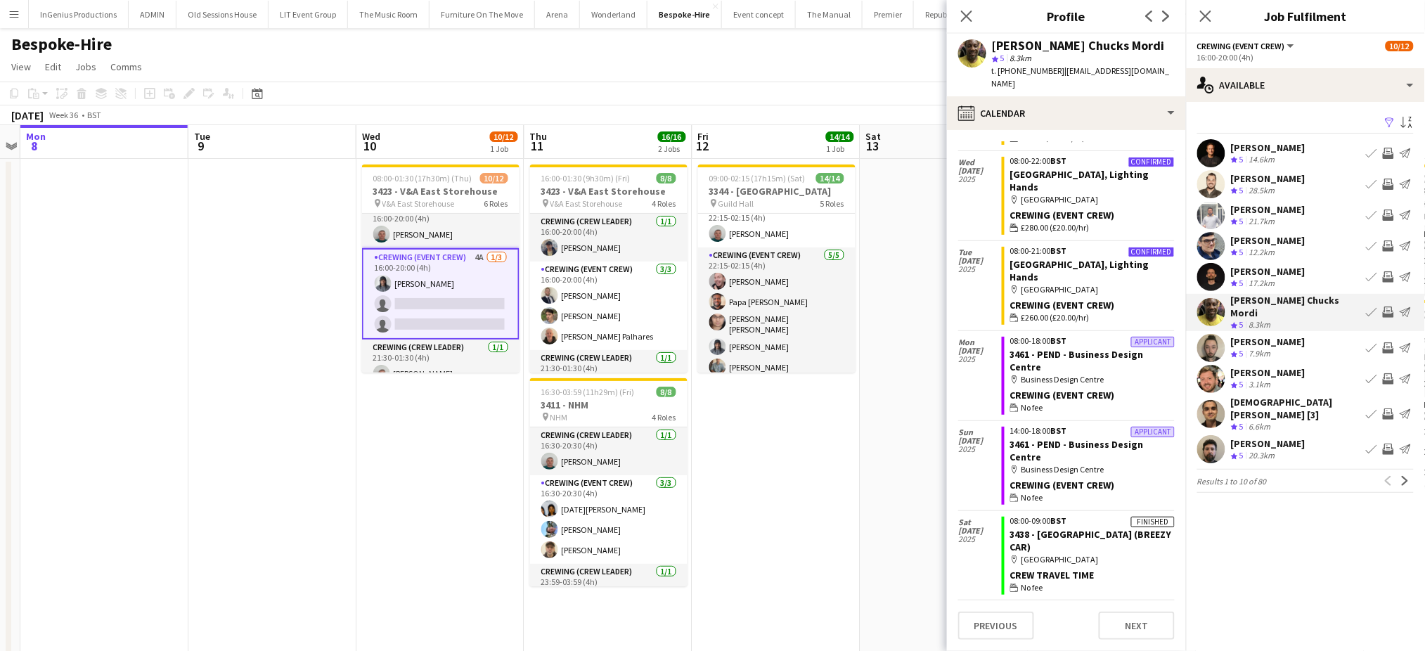
click at [1289, 335] on div "Jay Butcher Crew rating 5 7.9km Book crew Invite crew Send notification" at bounding box center [1305, 348] width 239 height 28
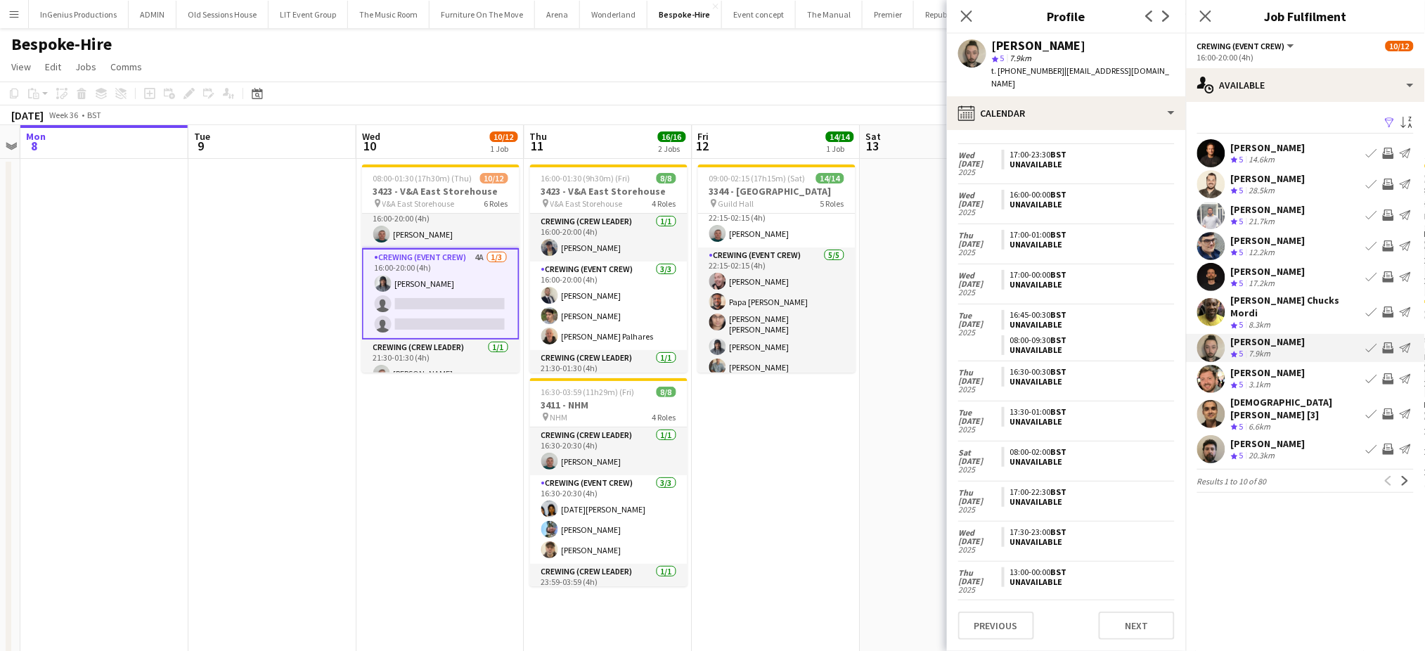
scroll to position [449, 0]
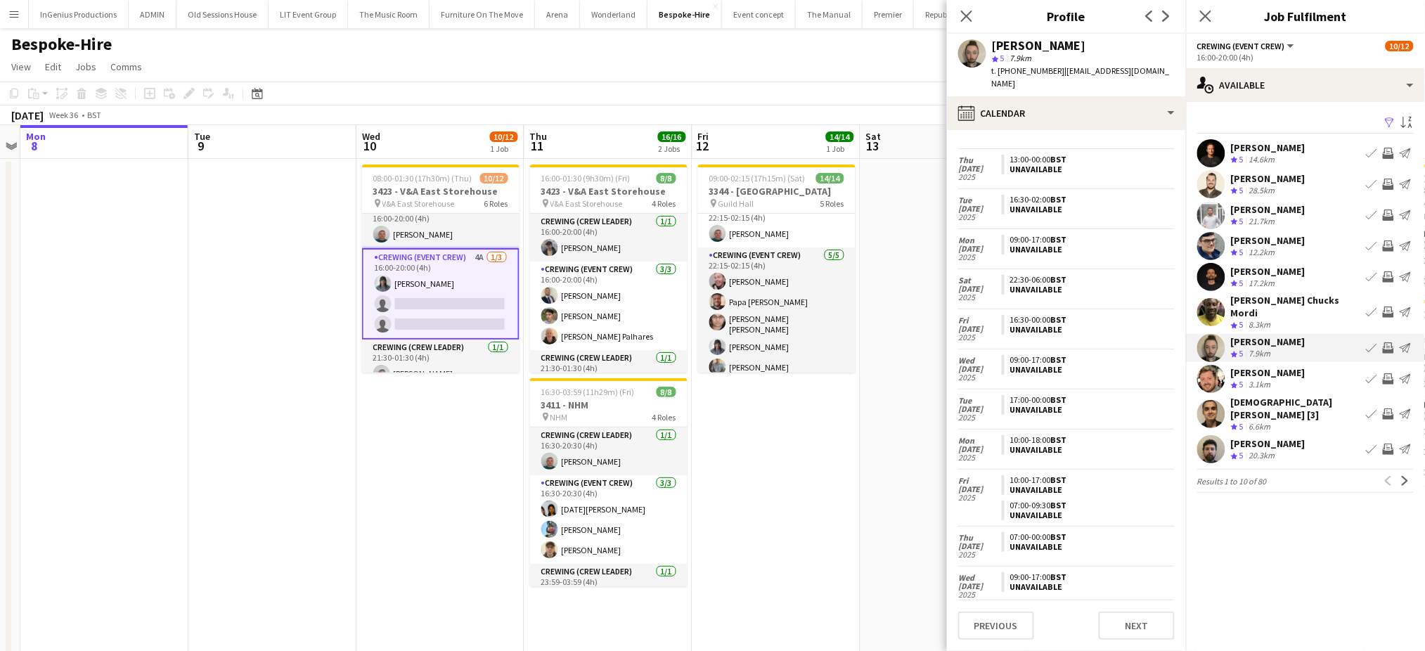
click at [1388, 342] on app-icon "Invite crew" at bounding box center [1388, 347] width 11 height 11
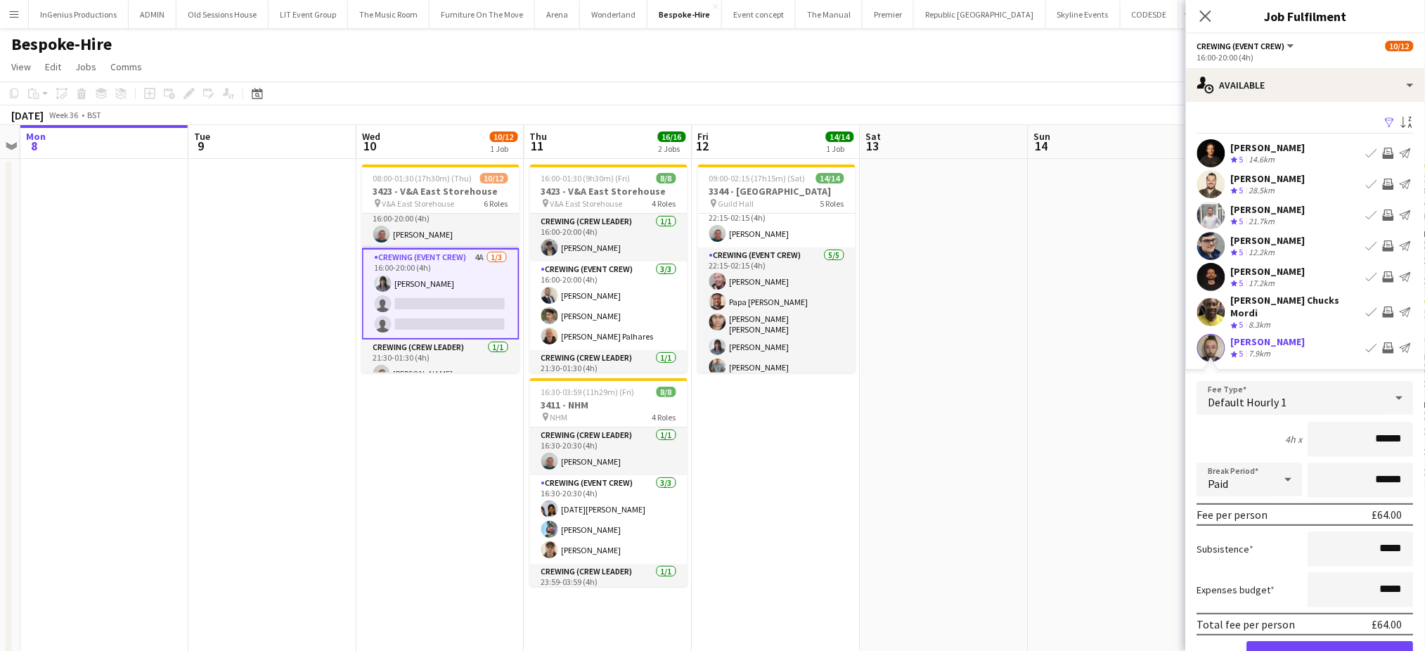
click at [1400, 342] on app-icon "Send notification" at bounding box center [1405, 347] width 11 height 11
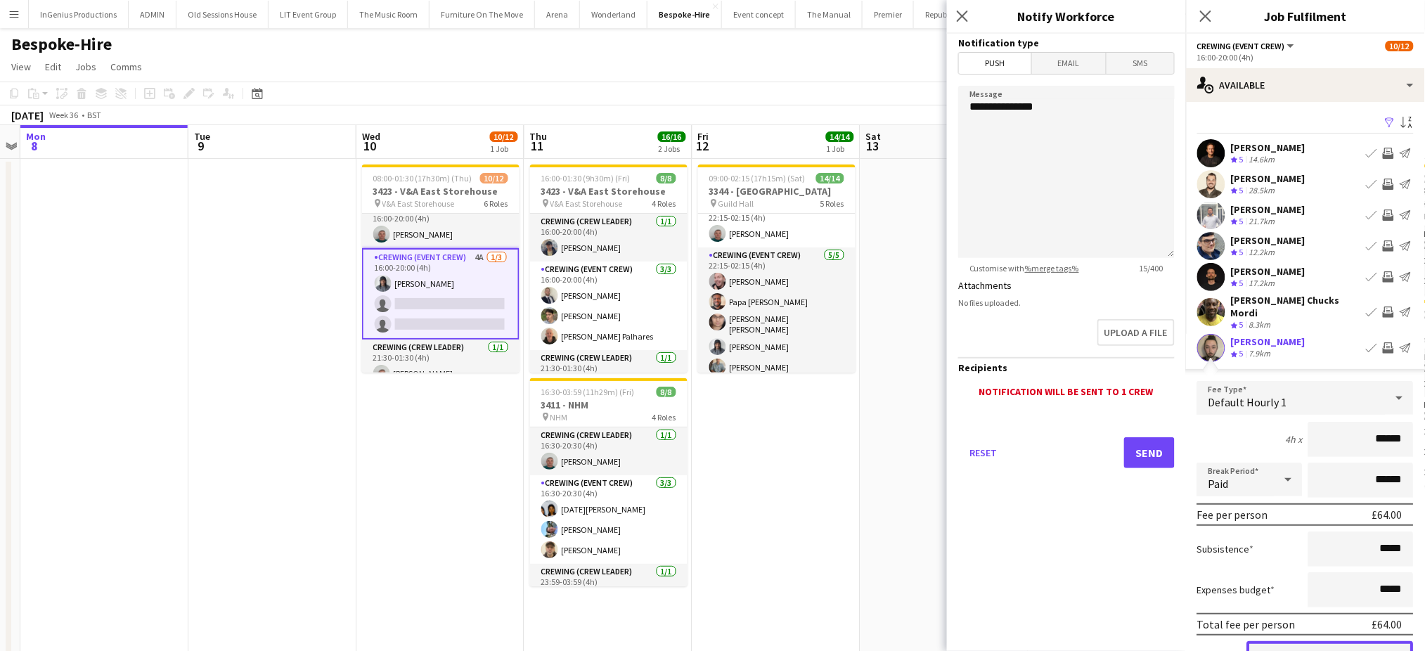
click at [1329, 641] on button "Confirm" at bounding box center [1330, 655] width 167 height 28
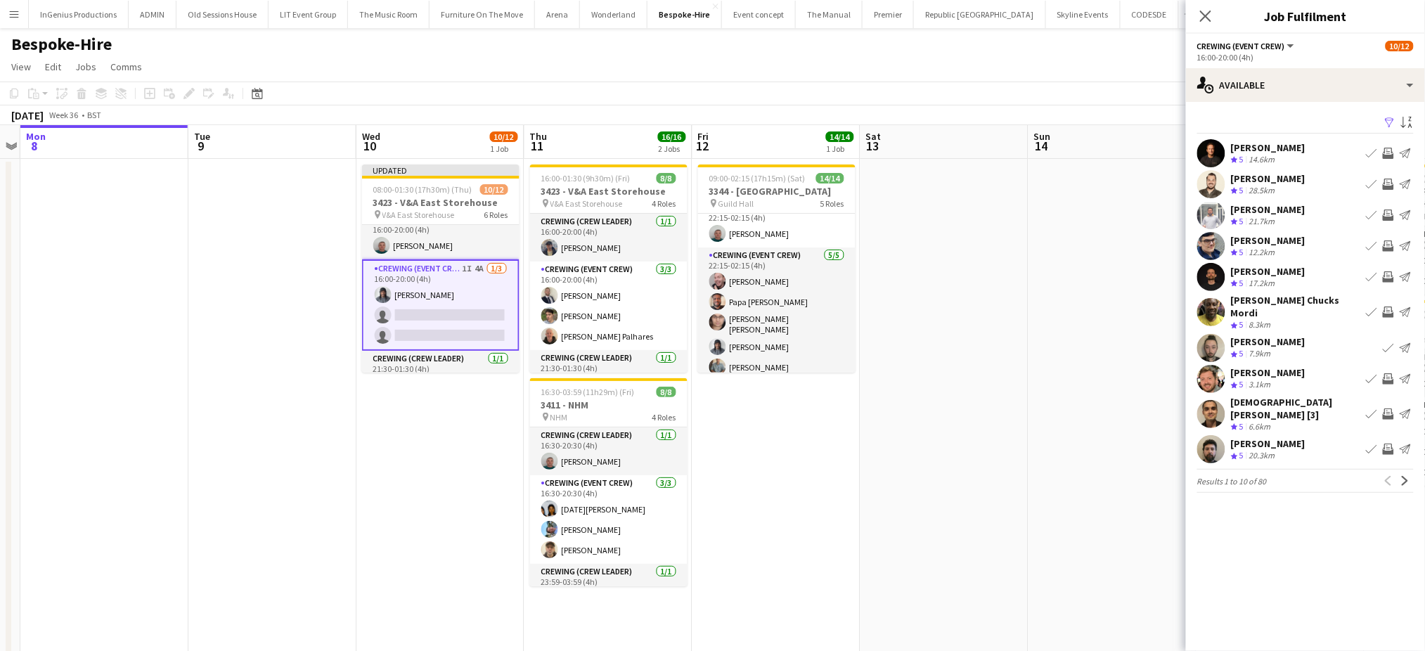
click at [1271, 398] on div "[DEMOGRAPHIC_DATA][PERSON_NAME] [3]" at bounding box center [1295, 408] width 129 height 25
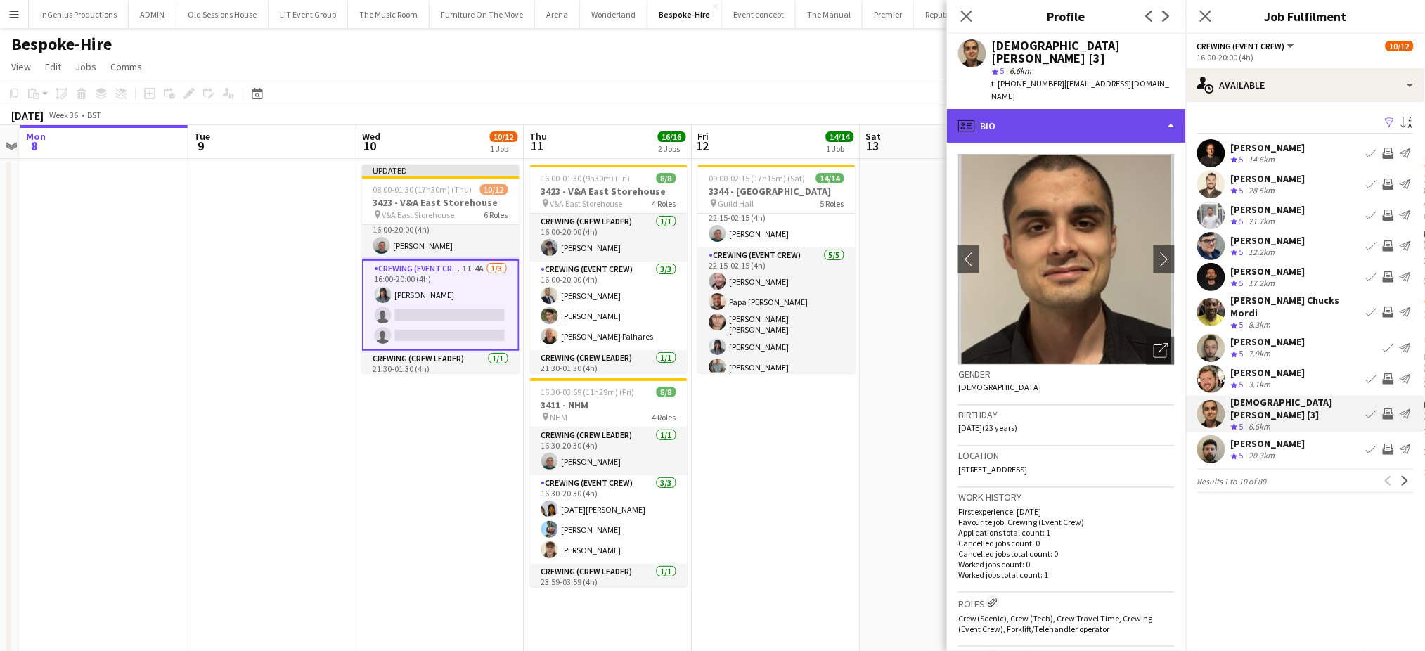
click at [1124, 109] on div "profile Bio" at bounding box center [1066, 126] width 239 height 34
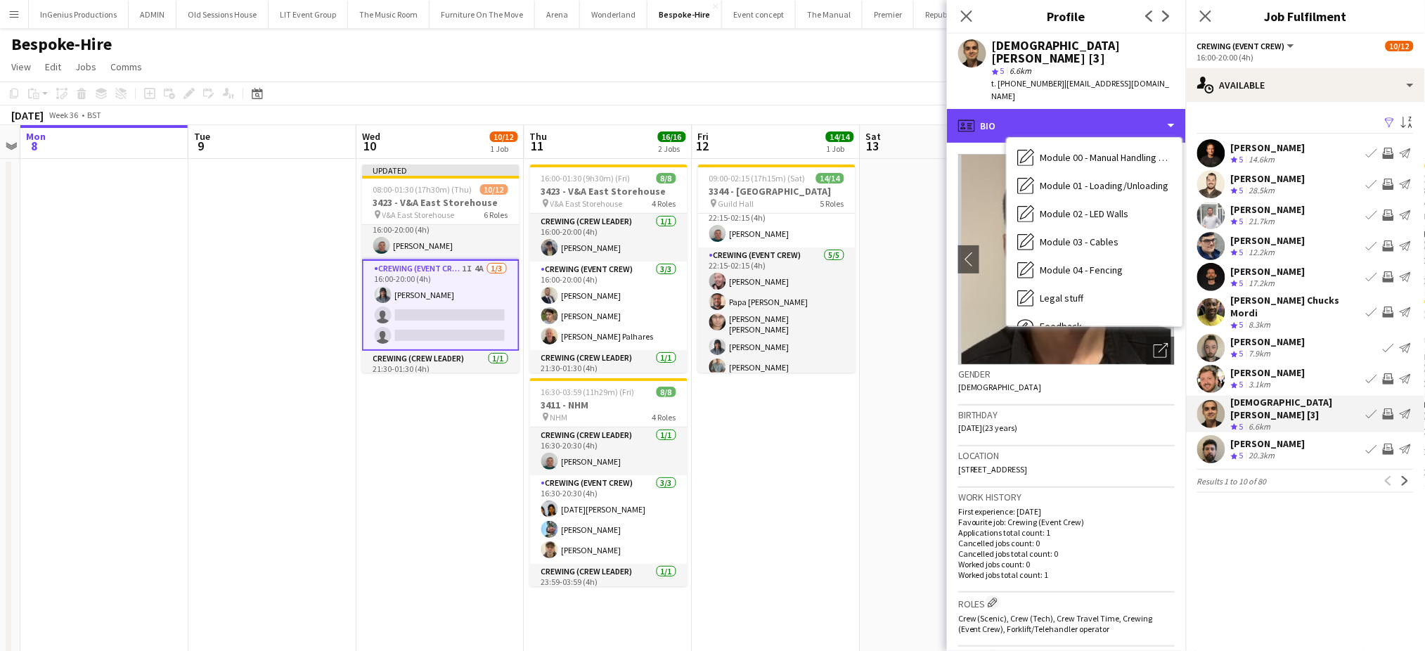
scroll to position [300, 0]
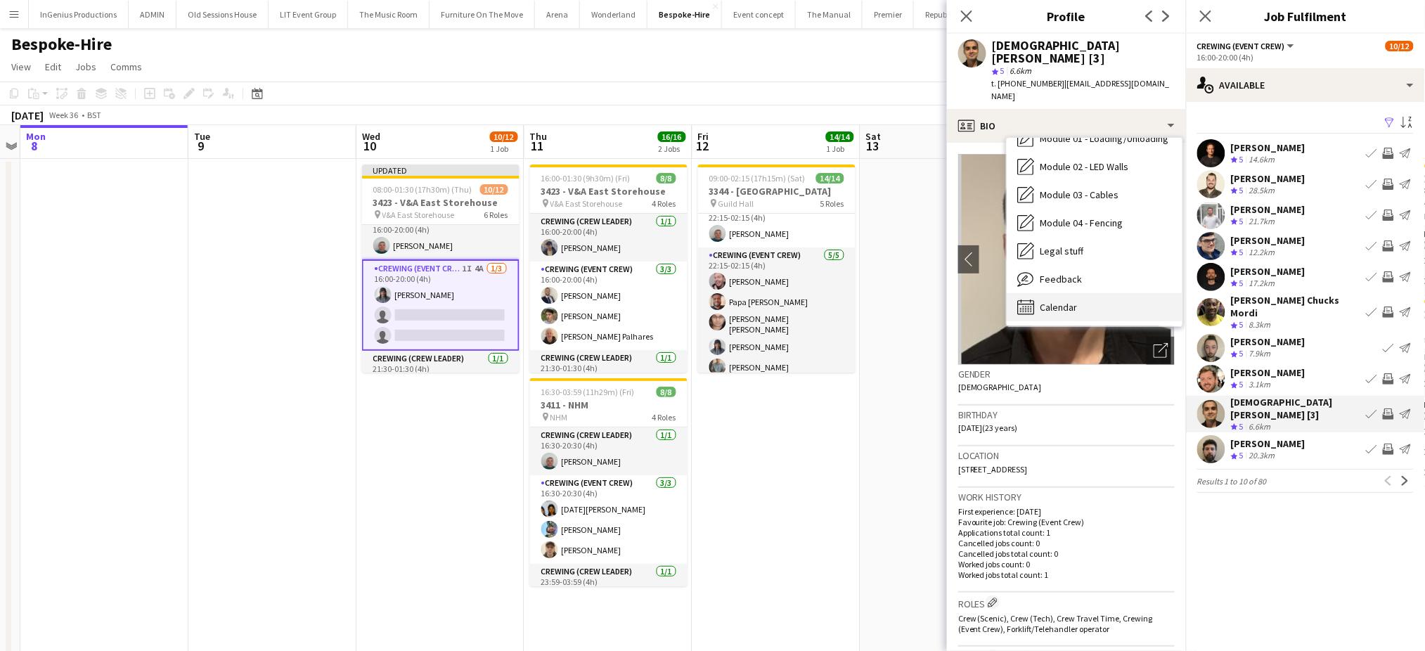
click at [1132, 293] on div "Calendar Calendar" at bounding box center [1095, 307] width 176 height 28
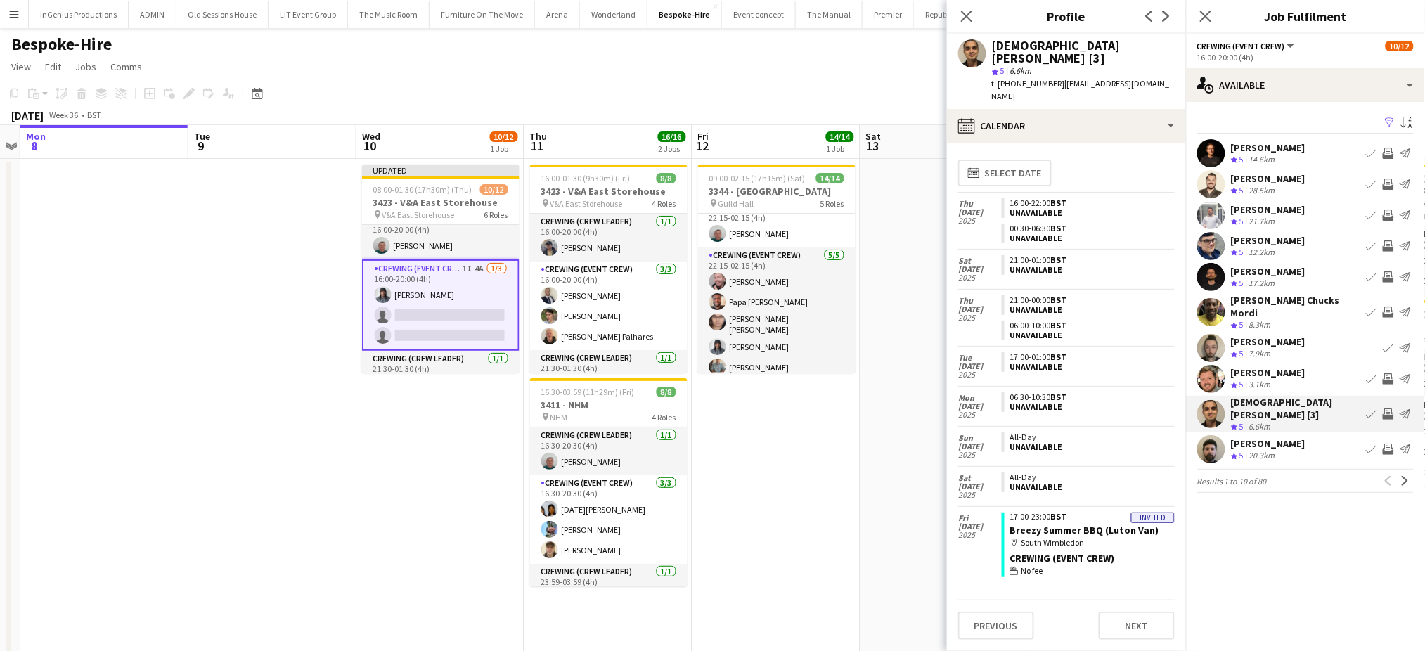
click at [1388, 409] on app-icon "Invite crew" at bounding box center [1388, 414] width 11 height 11
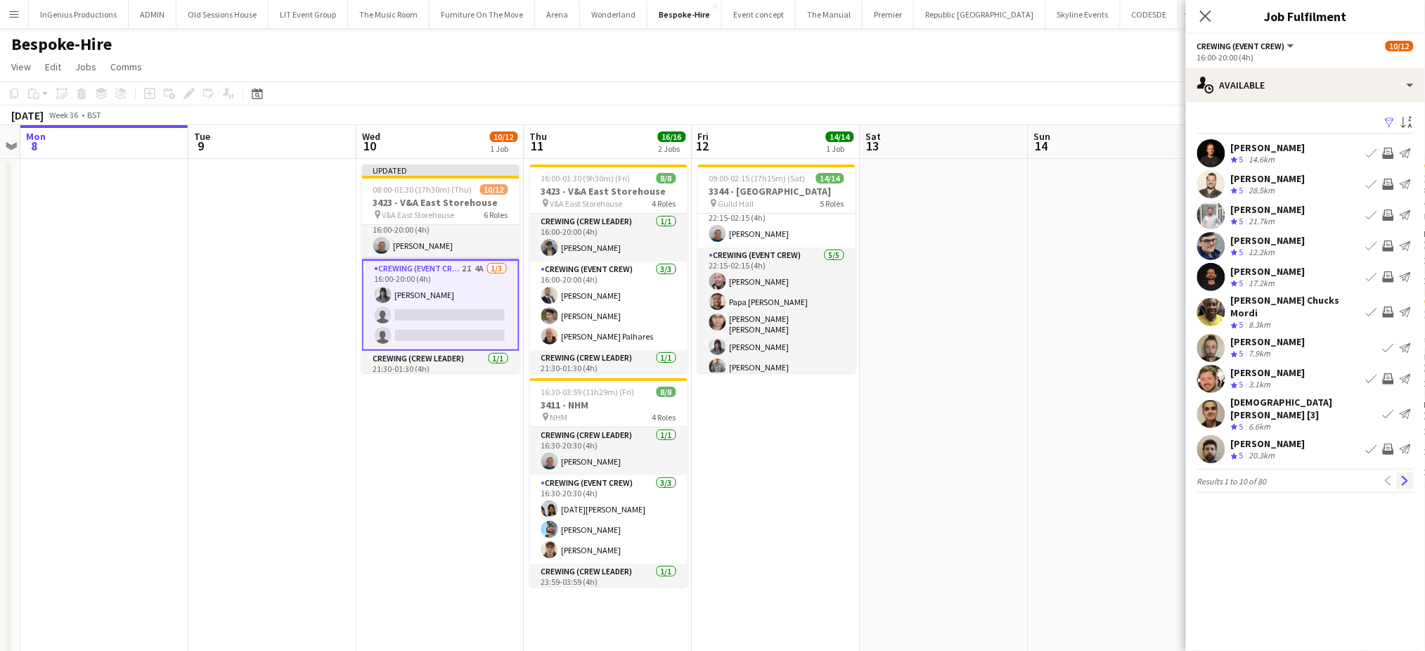
click at [1406, 476] on app-icon "Next" at bounding box center [1406, 481] width 10 height 10
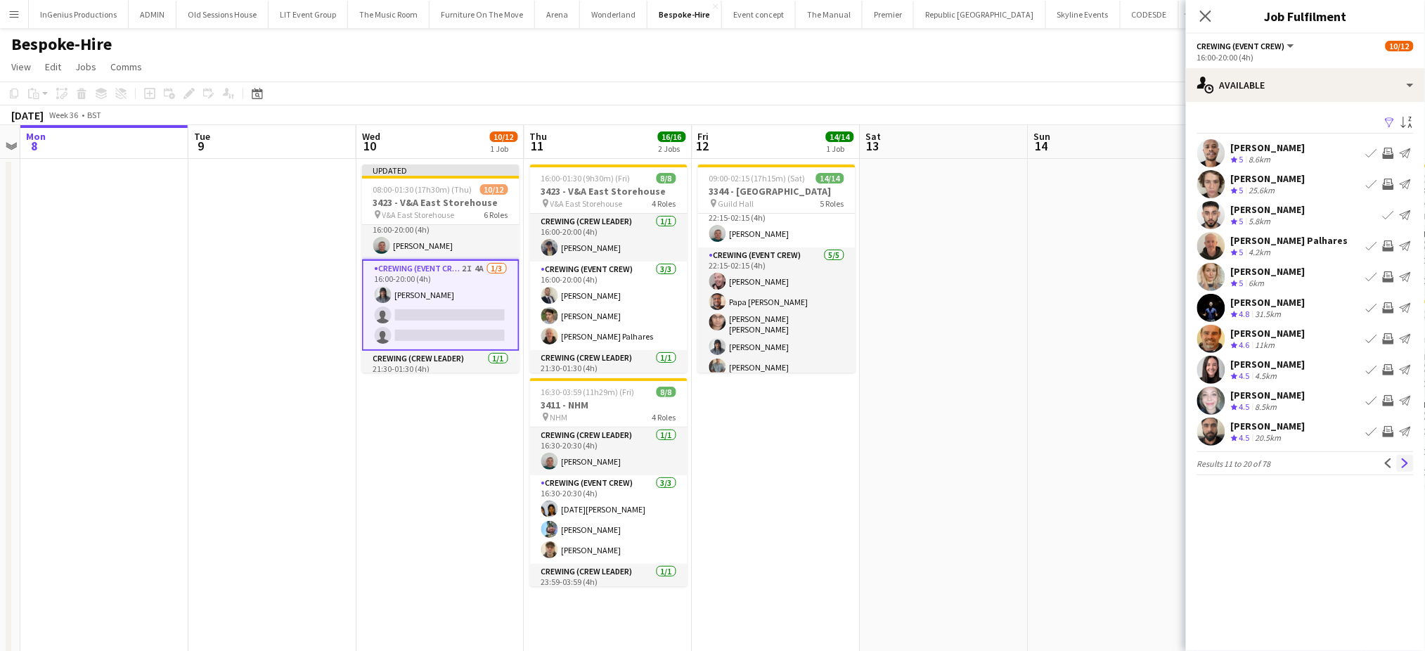
click at [1408, 455] on button "Next" at bounding box center [1405, 463] width 17 height 17
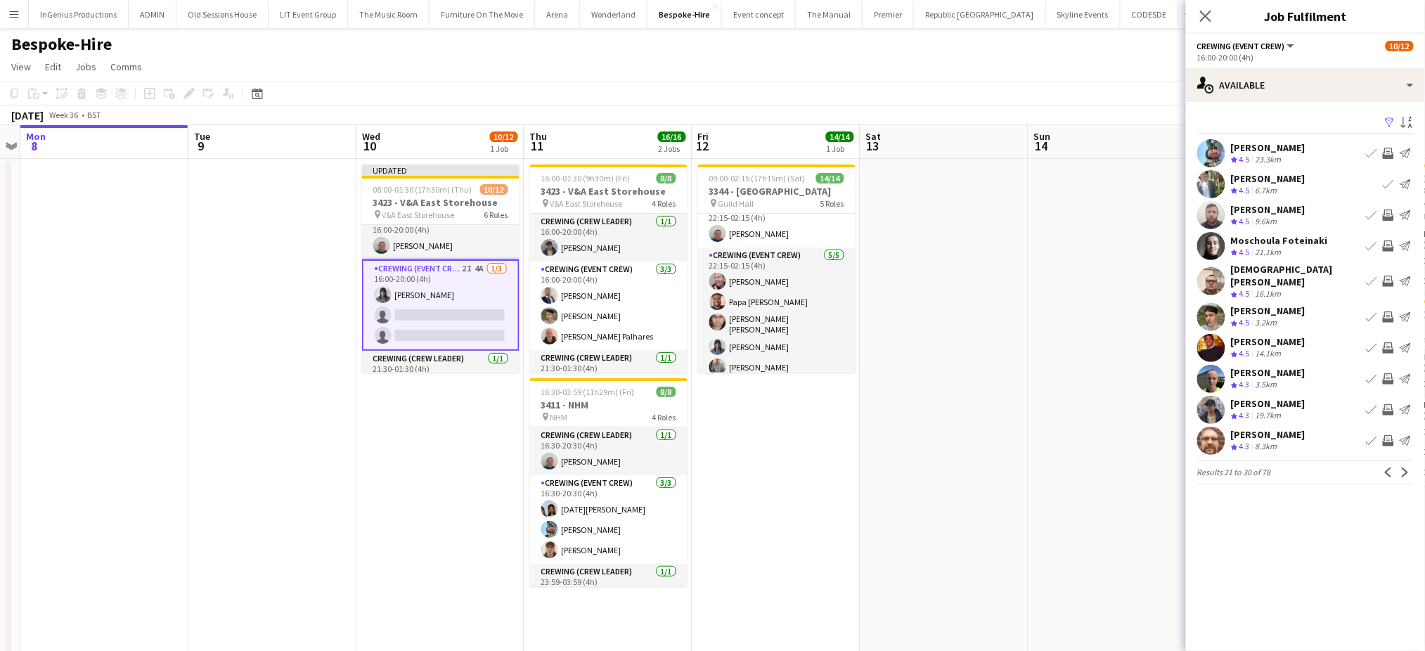
click at [1391, 214] on app-icon "Invite crew" at bounding box center [1388, 215] width 11 height 11
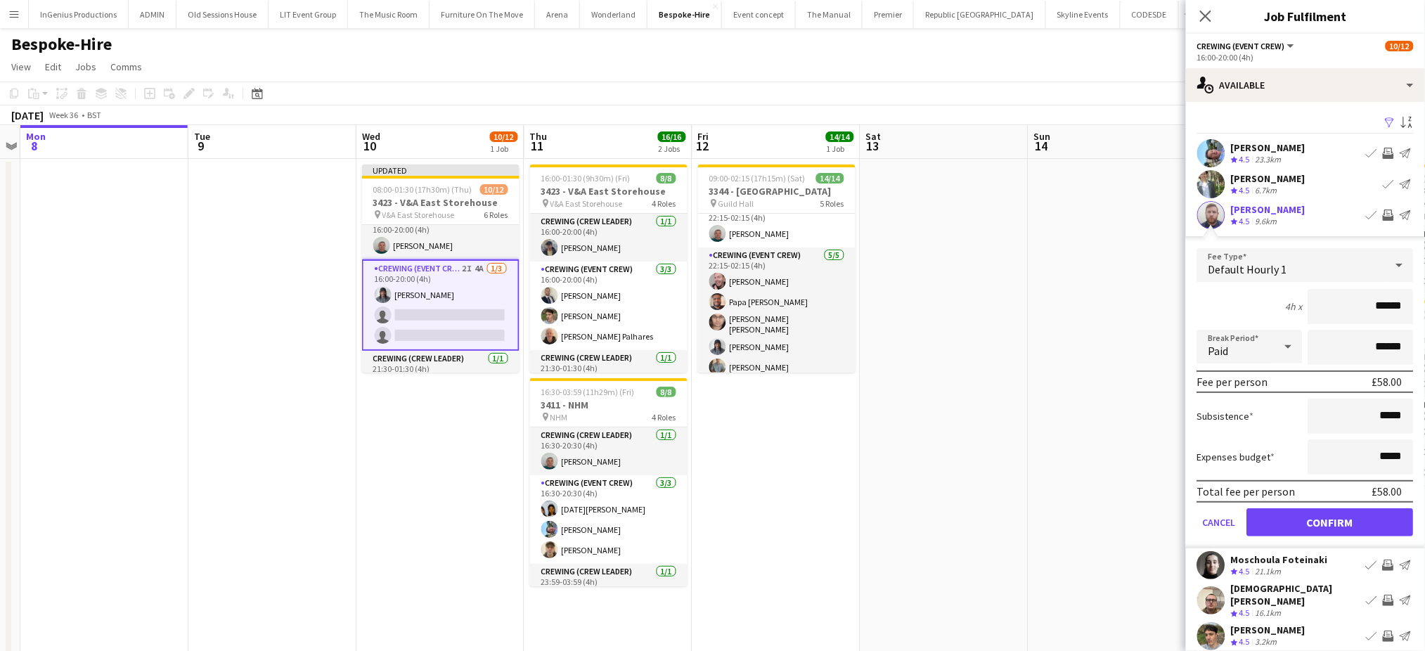
click button "Confirm" at bounding box center [1330, 522] width 167 height 28
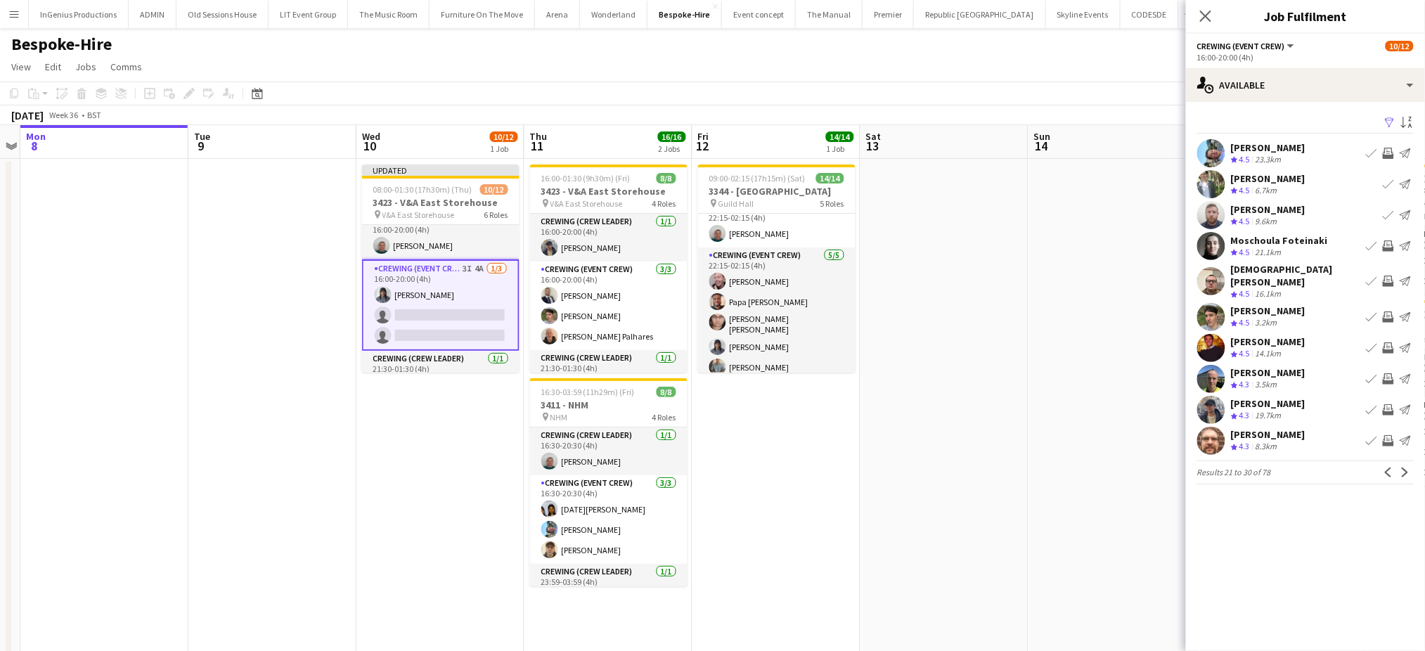
click at [1389, 276] on app-icon "Invite crew" at bounding box center [1388, 281] width 11 height 11
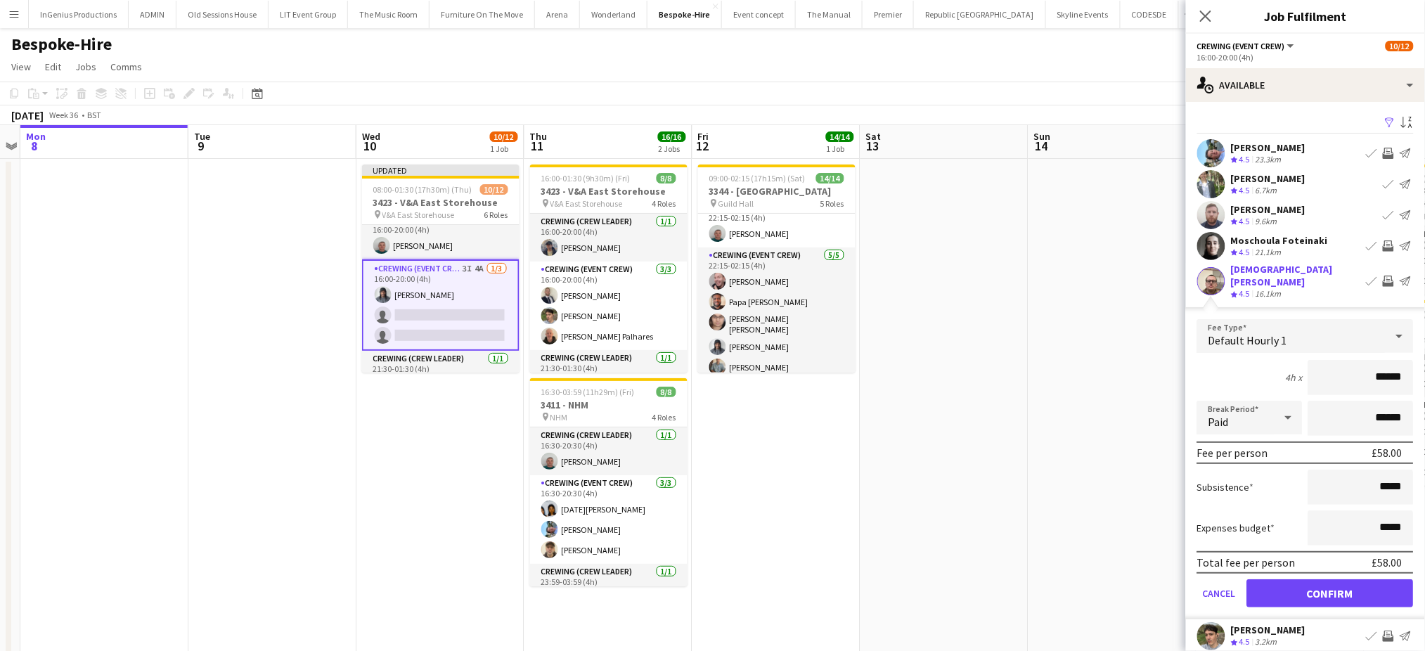
click button "Confirm" at bounding box center [1330, 593] width 167 height 28
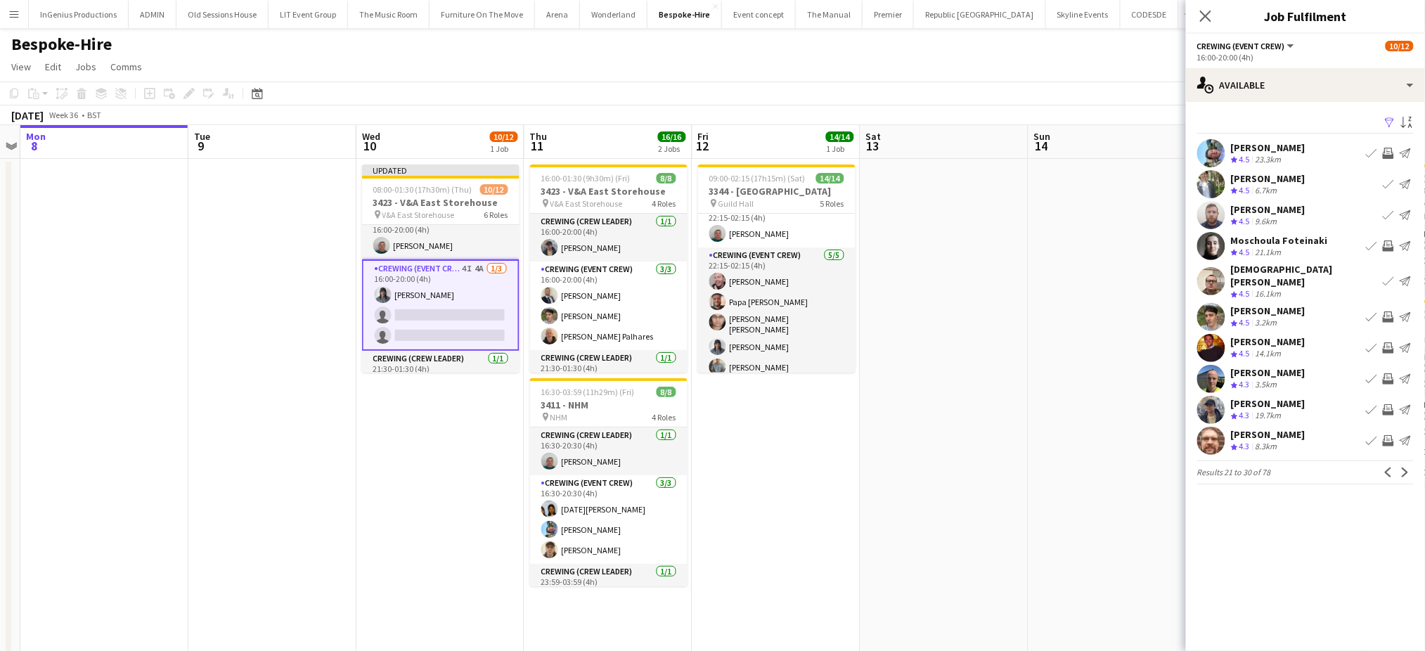
click at [1389, 311] on app-icon "Invite crew" at bounding box center [1388, 316] width 11 height 11
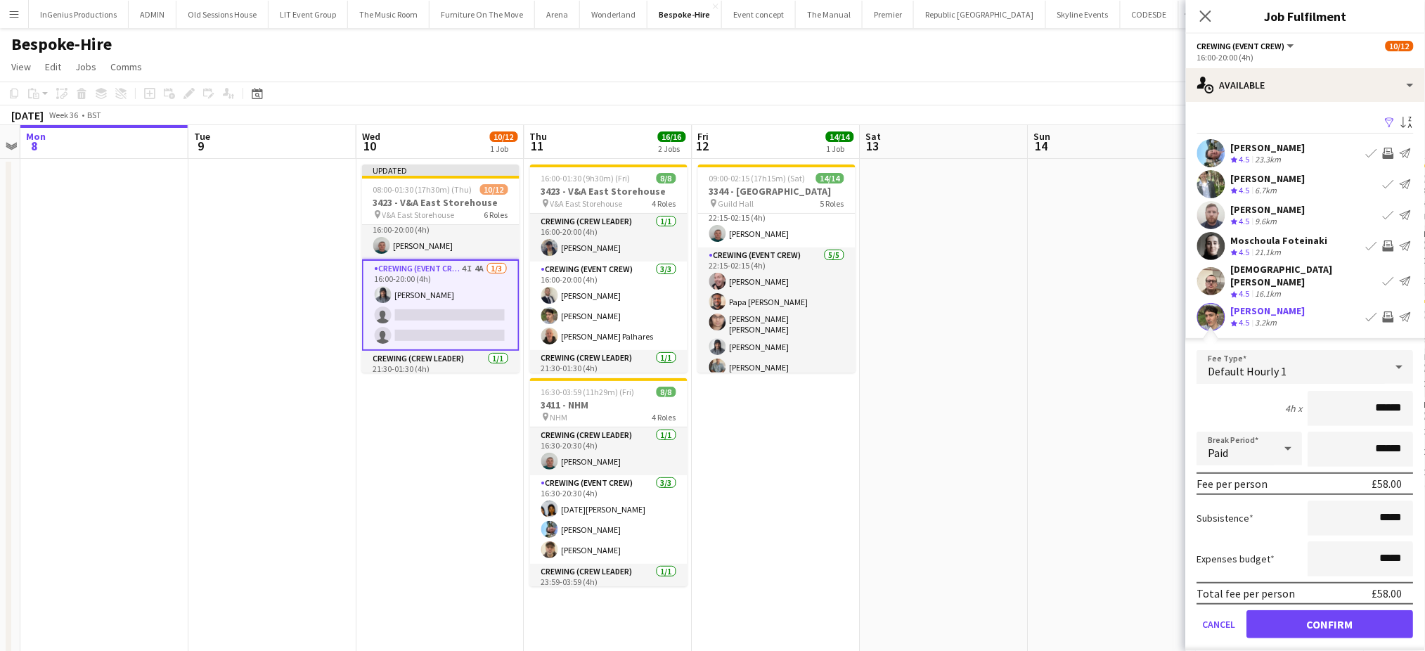
click button "Confirm" at bounding box center [1330, 624] width 167 height 28
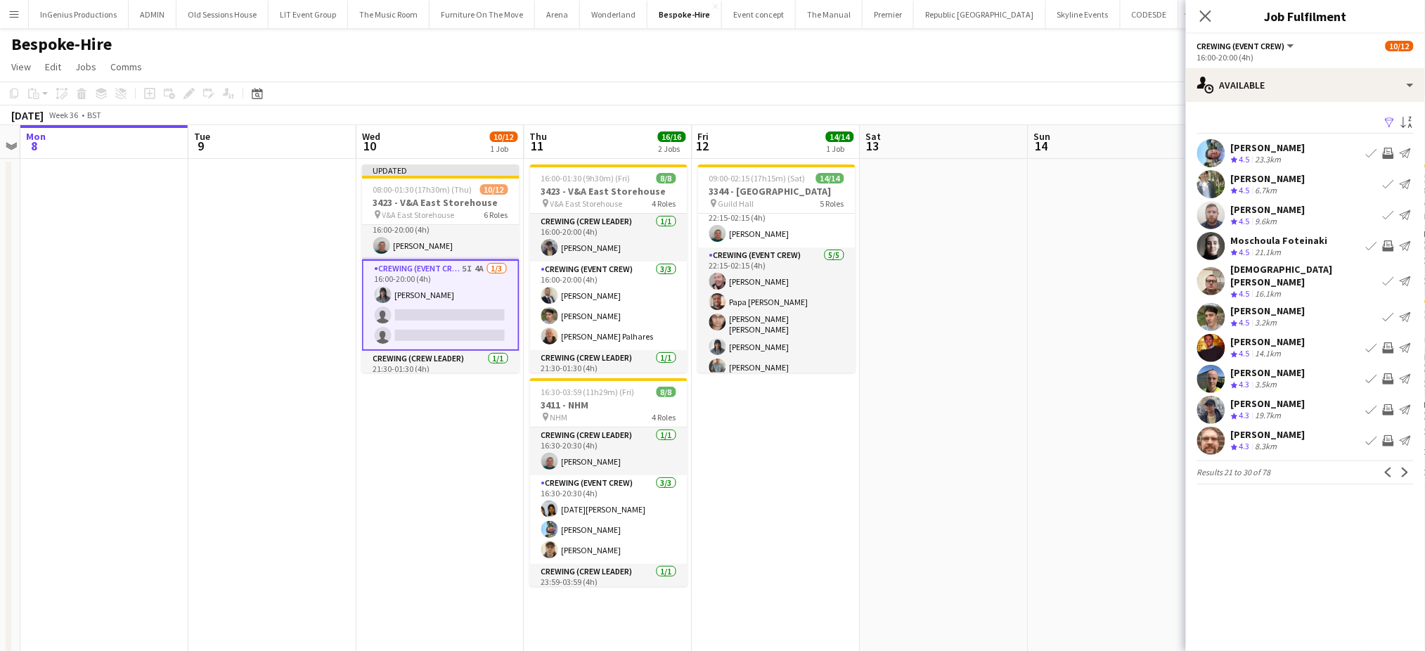
click at [1389, 342] on app-icon "Invite crew" at bounding box center [1388, 347] width 11 height 11
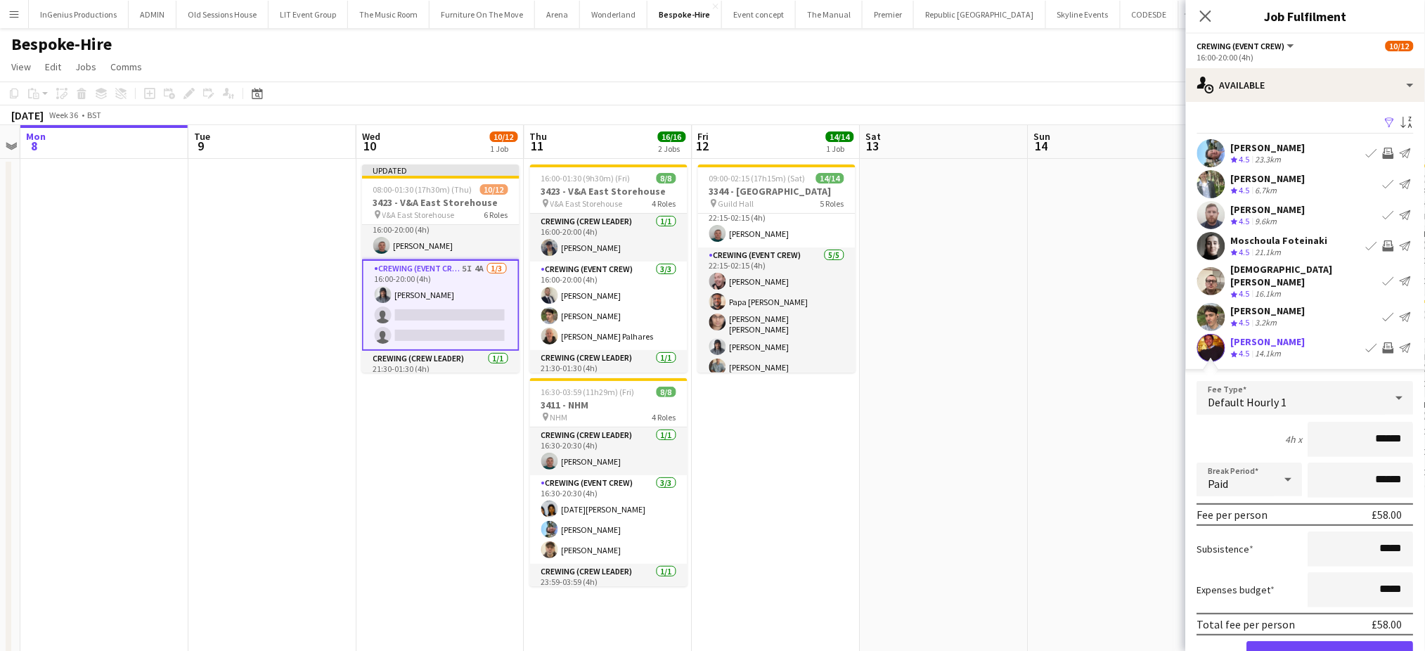
click button "Confirm" at bounding box center [1330, 655] width 167 height 28
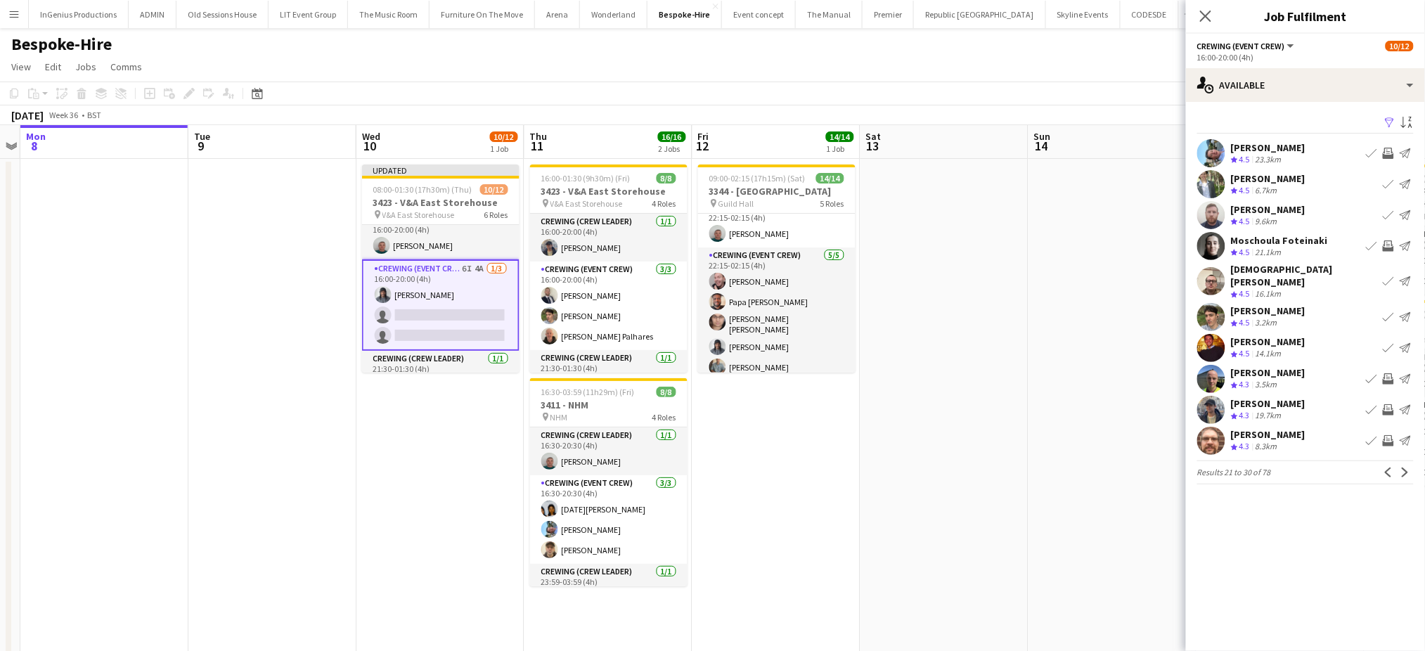
click at [1390, 373] on app-icon "Invite crew" at bounding box center [1388, 378] width 11 height 11
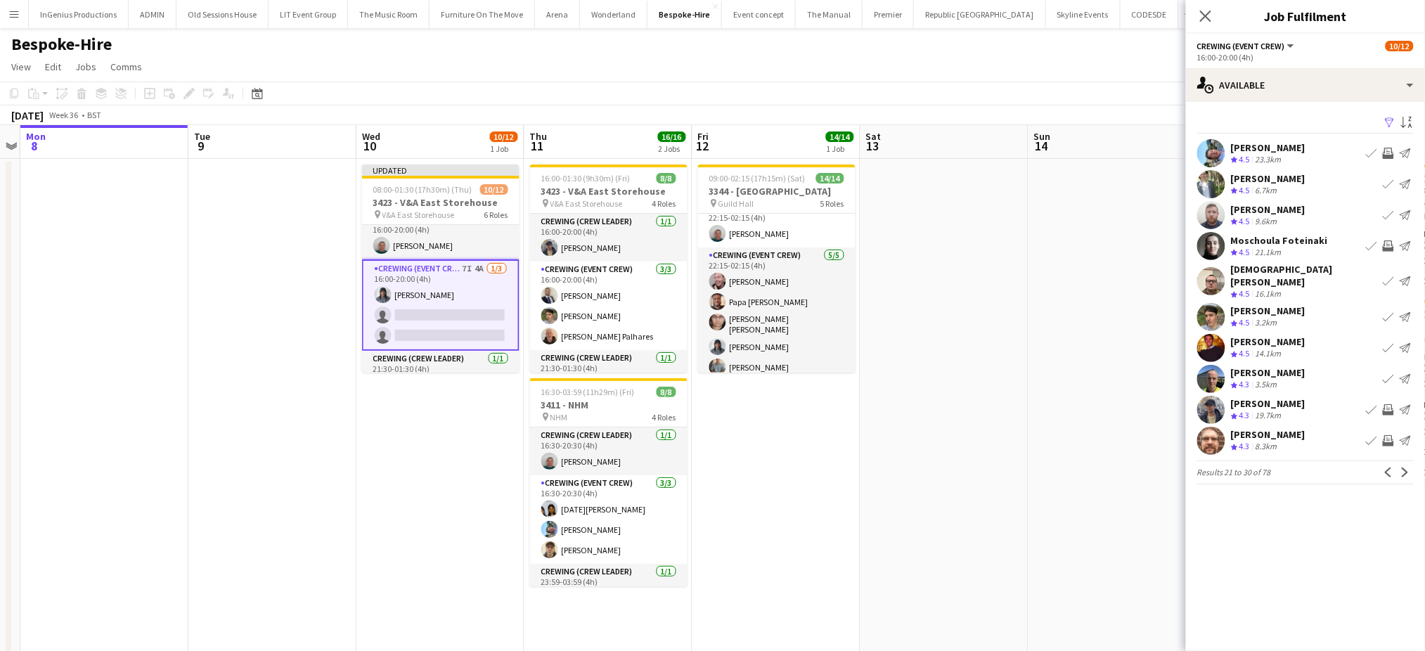
click at [1389, 435] on app-icon "Invite crew" at bounding box center [1388, 440] width 11 height 11
click at [1406, 468] on app-icon "Next" at bounding box center [1406, 473] width 10 height 10
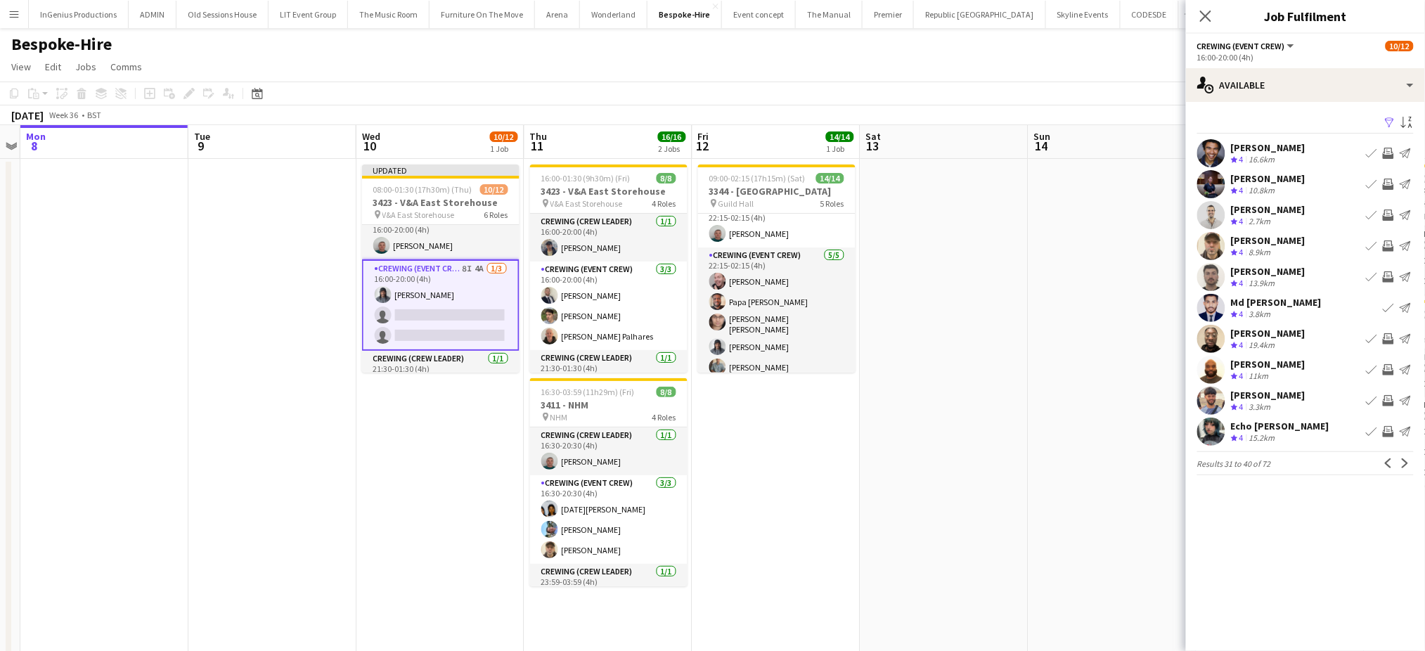
click at [1389, 156] on app-icon "Invite crew" at bounding box center [1388, 153] width 11 height 11
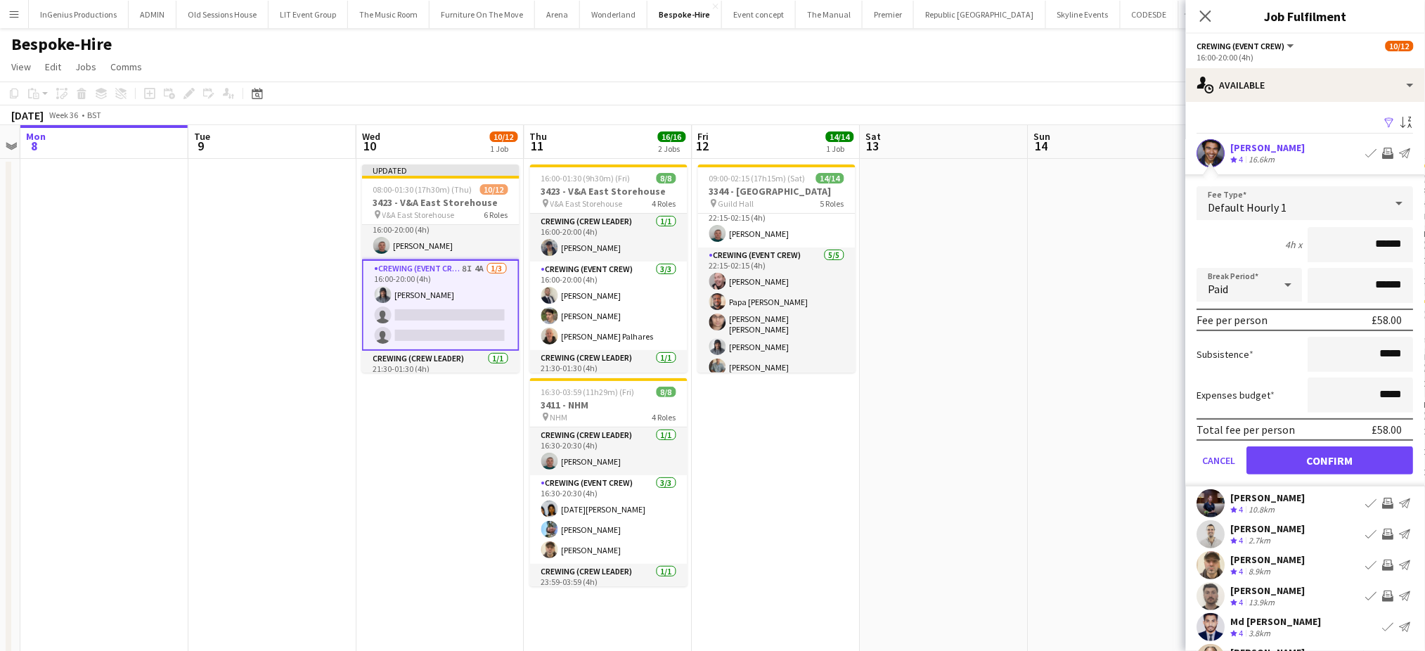
click button "Confirm" at bounding box center [1330, 460] width 167 height 28
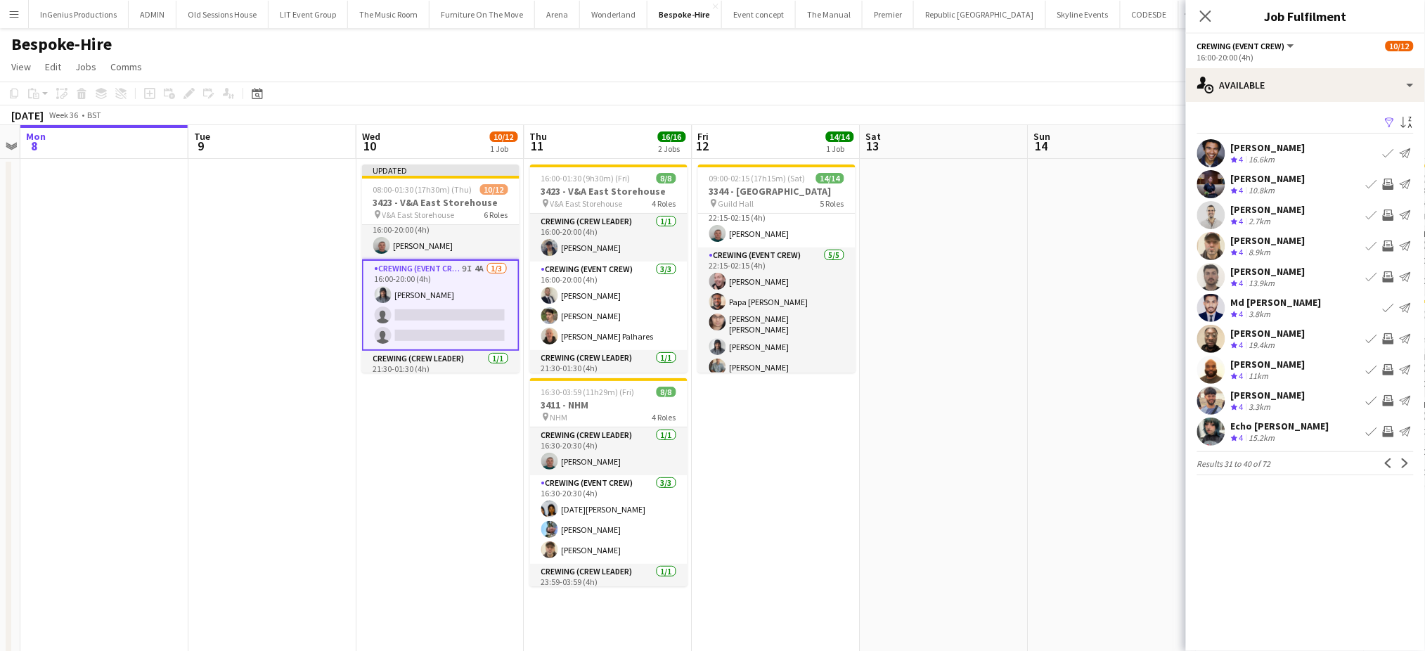
click at [1386, 243] on app-icon "Invite crew" at bounding box center [1388, 245] width 11 height 11
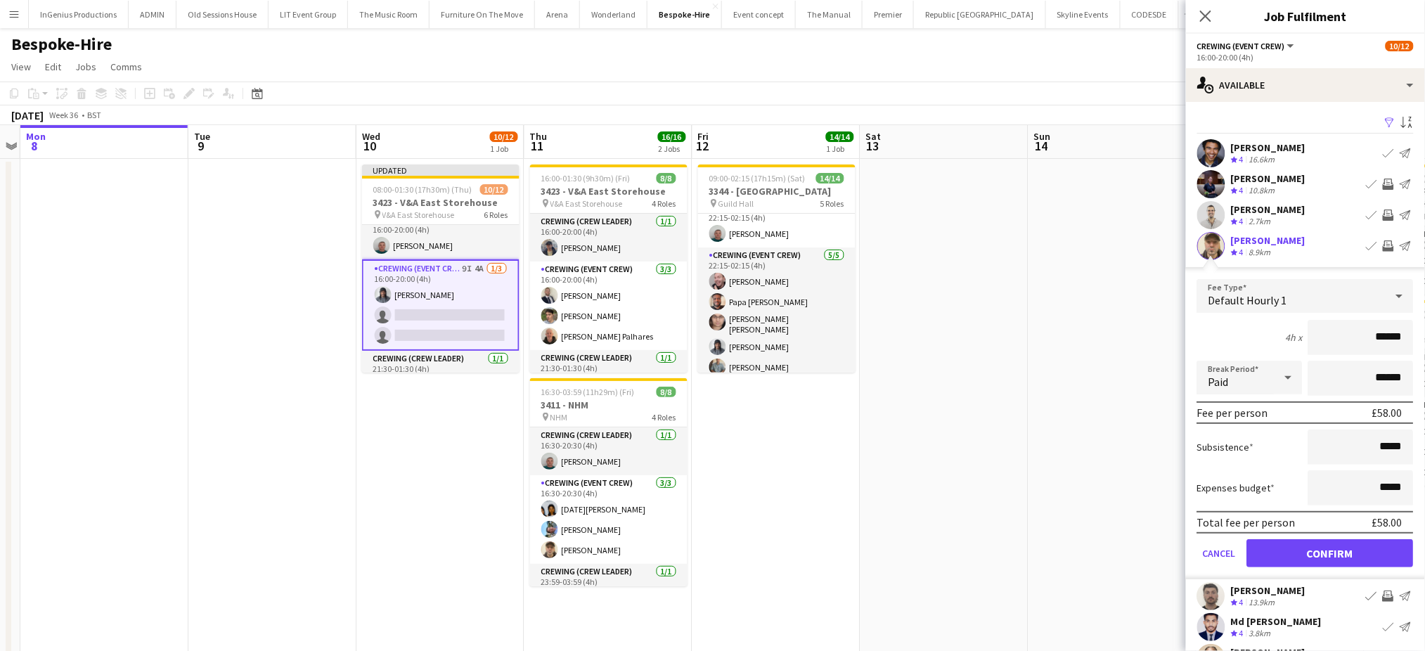
click button "Confirm" at bounding box center [1330, 553] width 167 height 28
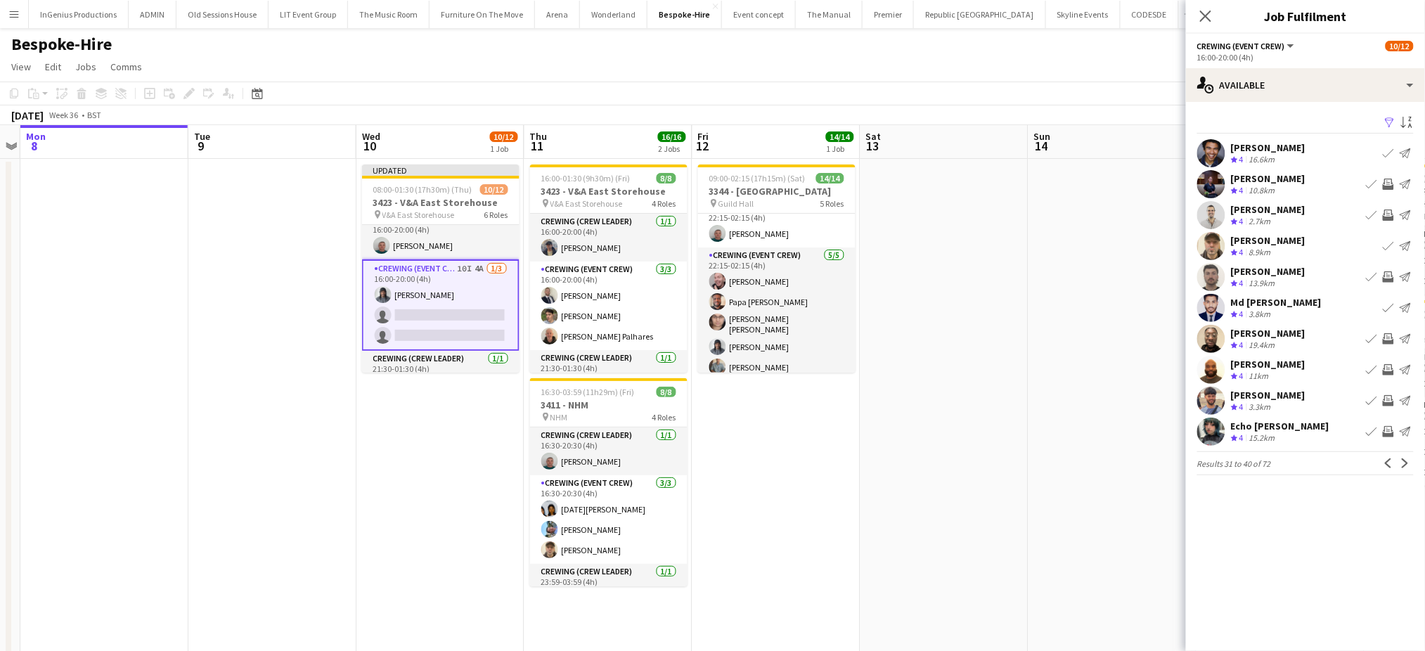
click at [1389, 277] on app-icon "Invite crew" at bounding box center [1388, 276] width 11 height 11
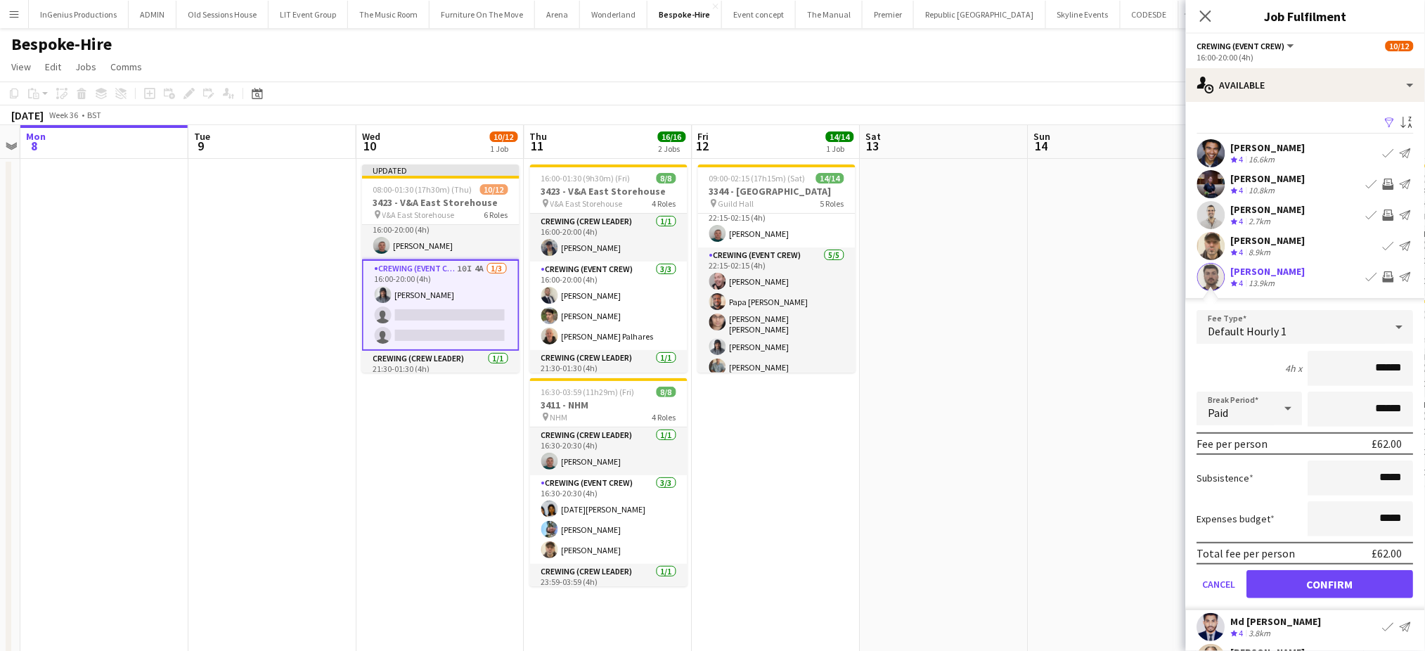
click button "Confirm" at bounding box center [1330, 584] width 167 height 28
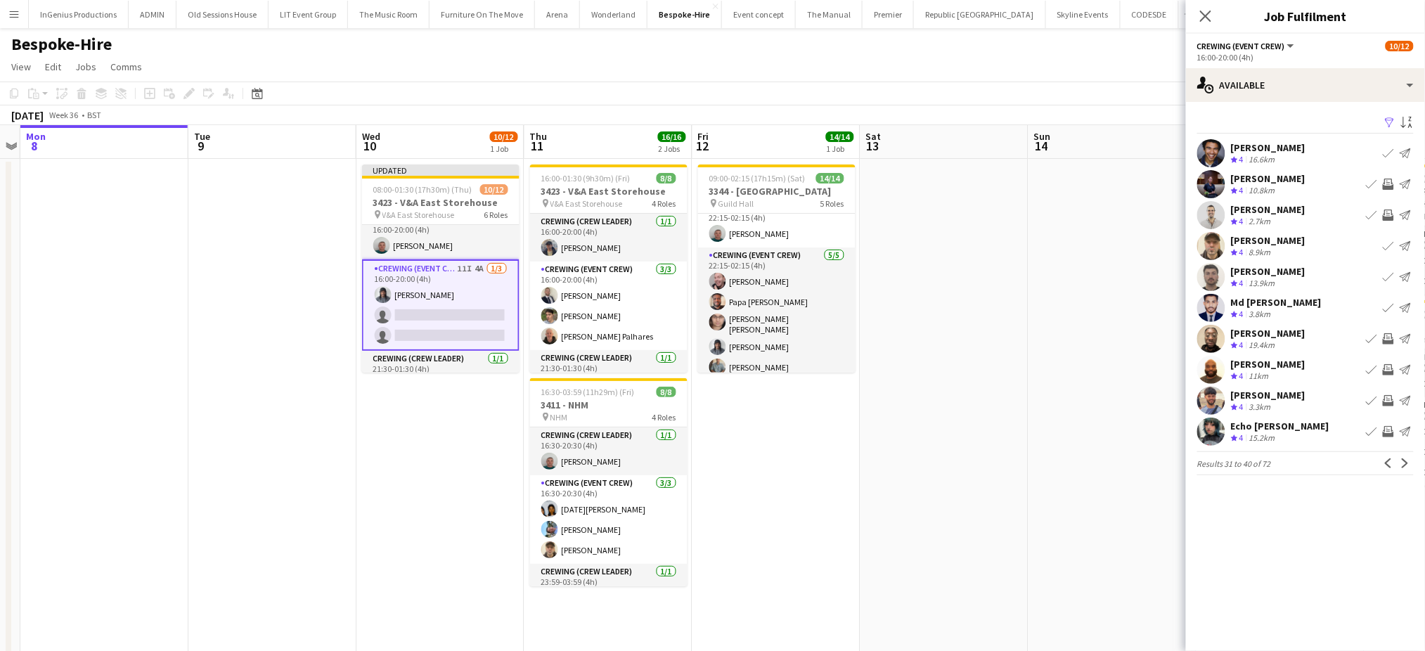
click at [1384, 366] on app-icon "Invite crew" at bounding box center [1388, 369] width 11 height 11
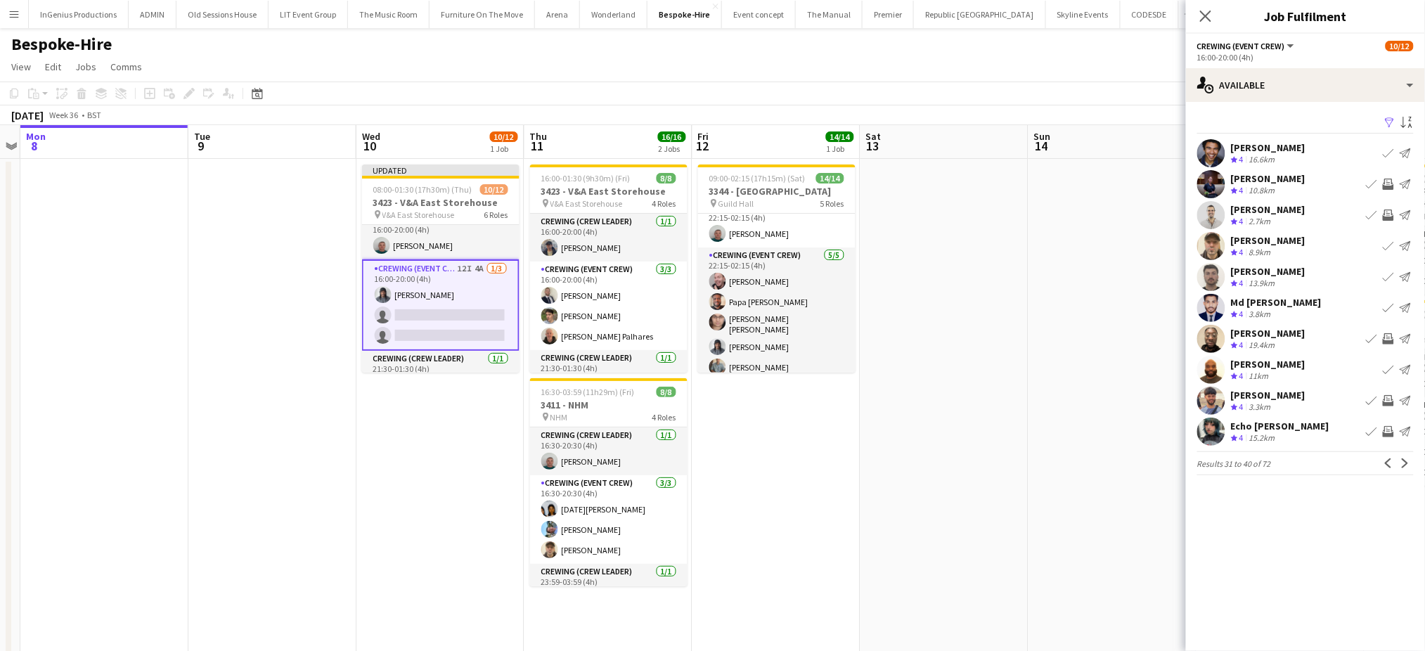
click at [1387, 217] on app-icon "Invite crew" at bounding box center [1388, 215] width 11 height 11
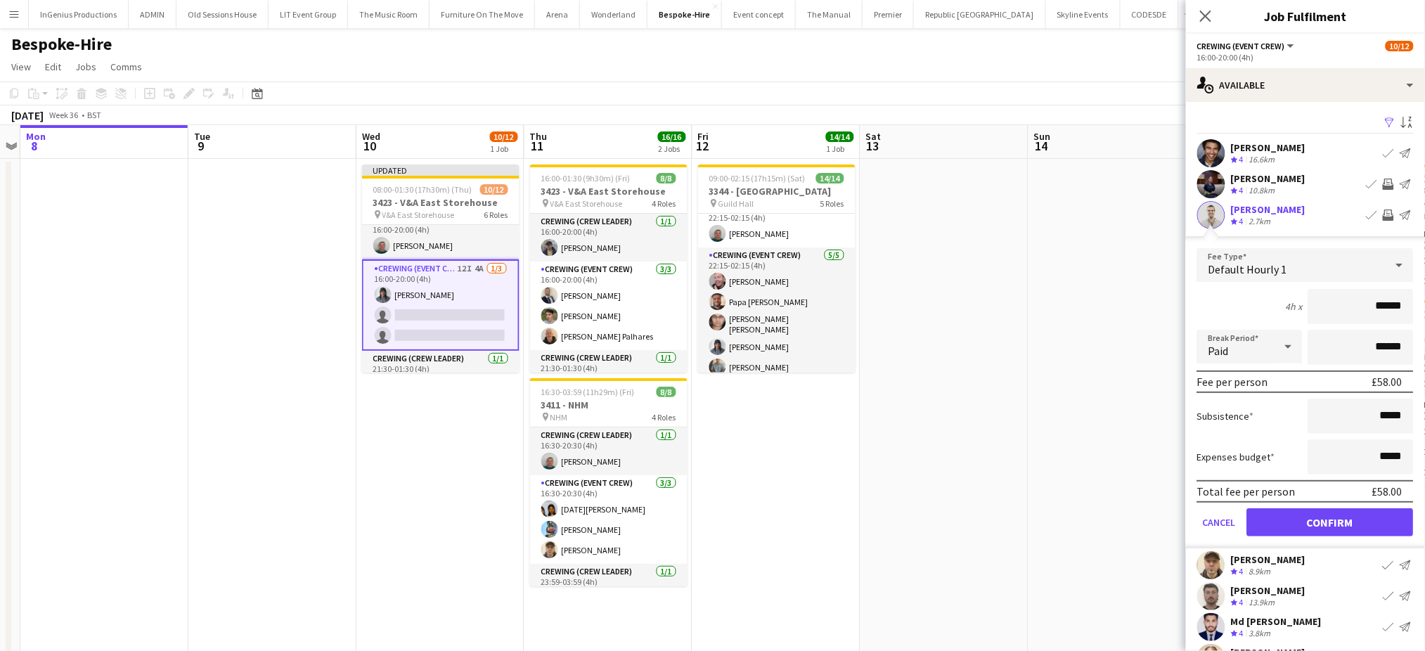
click button "Confirm" at bounding box center [1330, 522] width 167 height 28
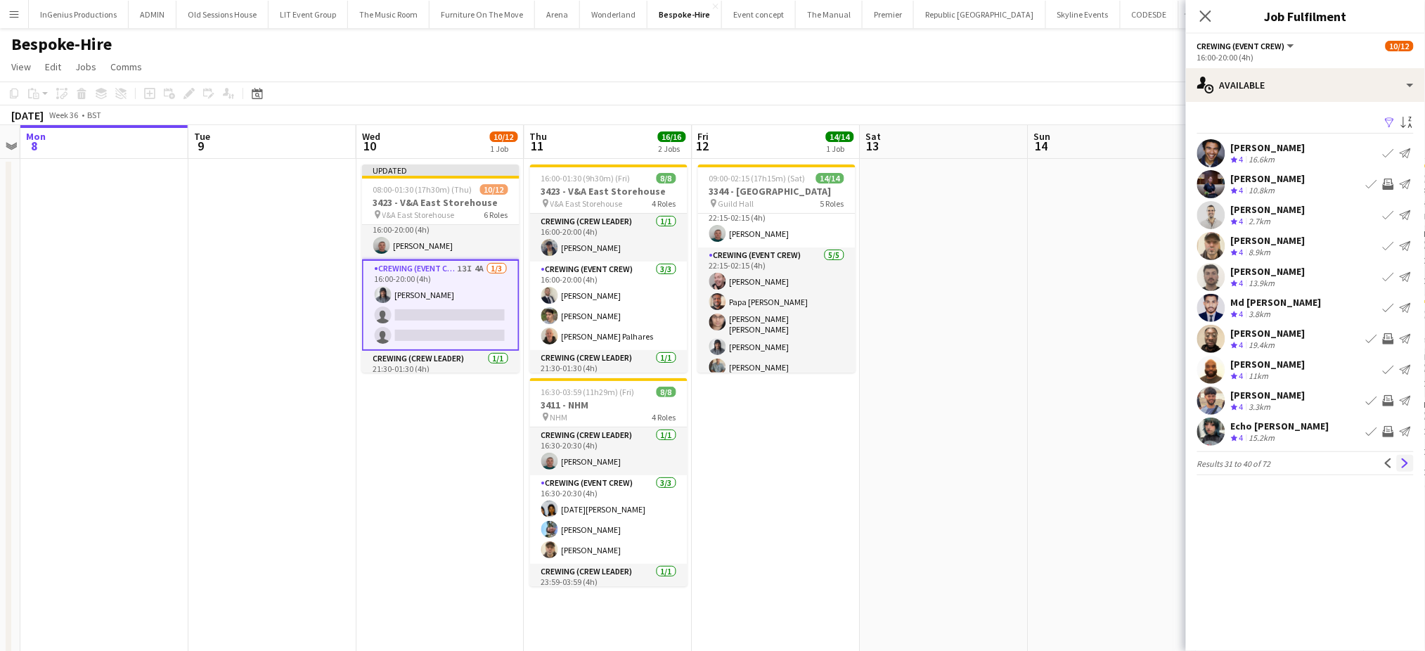
click at [1408, 468] on button "Next" at bounding box center [1405, 463] width 17 height 17
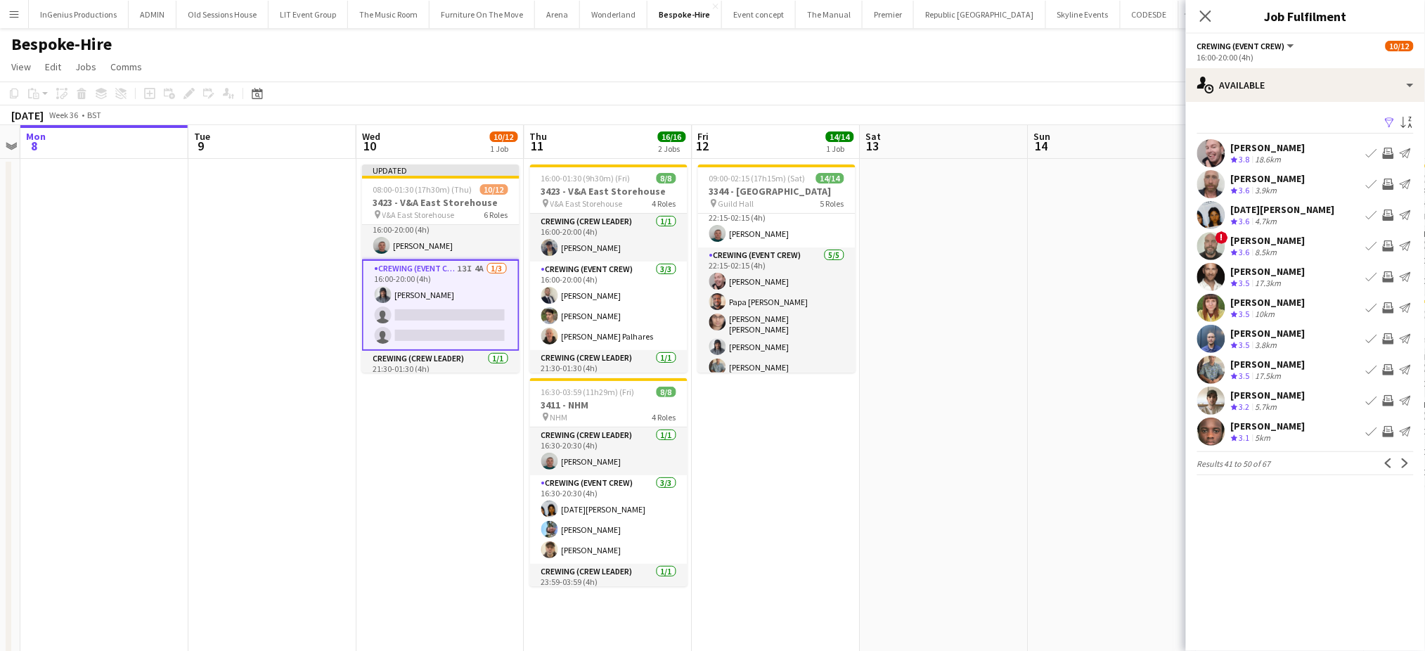
click at [1389, 335] on app-icon "Invite crew" at bounding box center [1388, 338] width 11 height 11
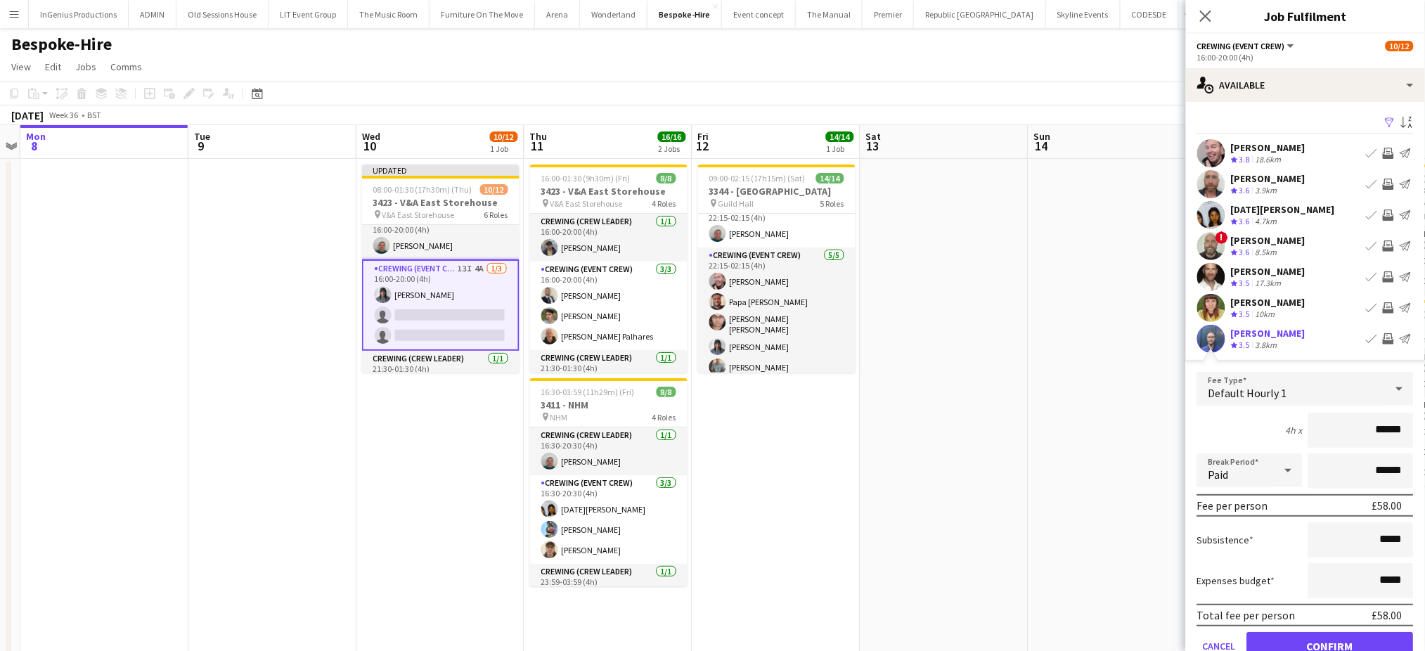
click button "Confirm" at bounding box center [1330, 646] width 167 height 28
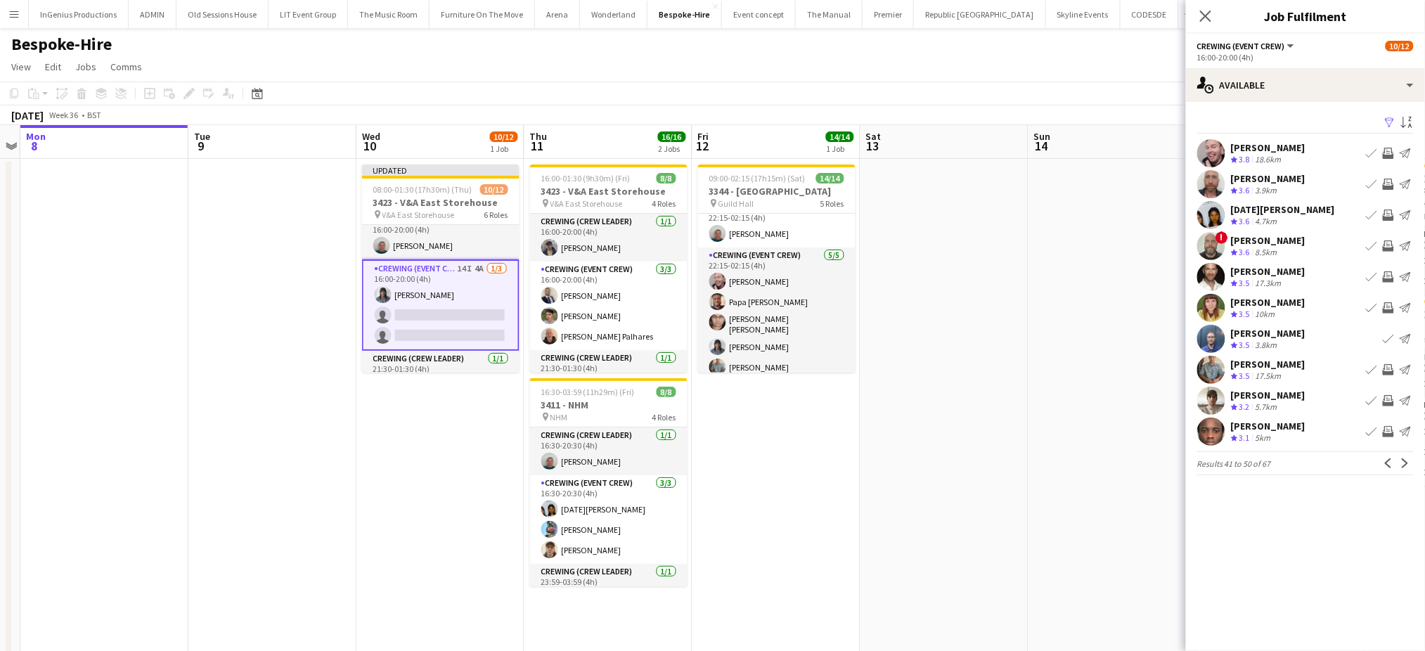
click at [1295, 66] on app-options-switcher "Crewing (Event Crew) All roles Crewing (Event Crew) 10/12 16:00-20:00 (4h)" at bounding box center [1305, 51] width 239 height 34
click at [1200, 11] on icon at bounding box center [1205, 15] width 13 height 13
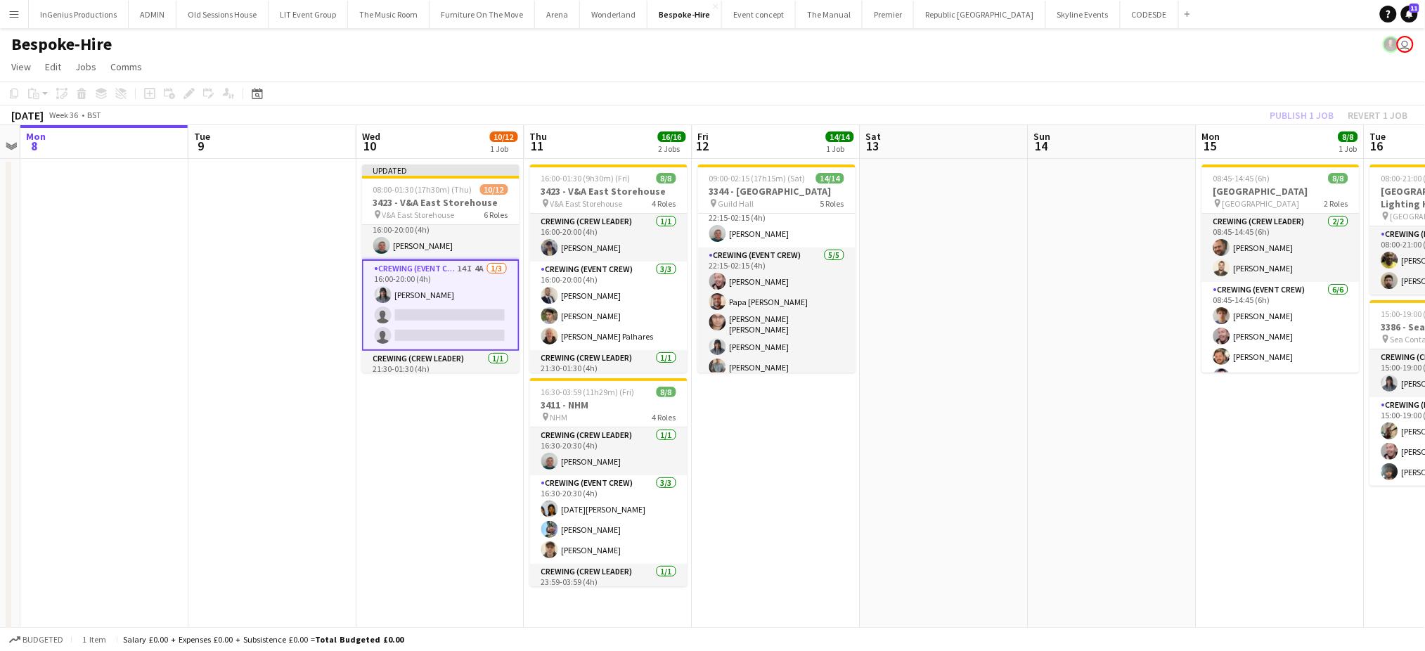
click at [1277, 108] on div "Publish 1 job Revert 1 job" at bounding box center [1340, 115] width 172 height 18
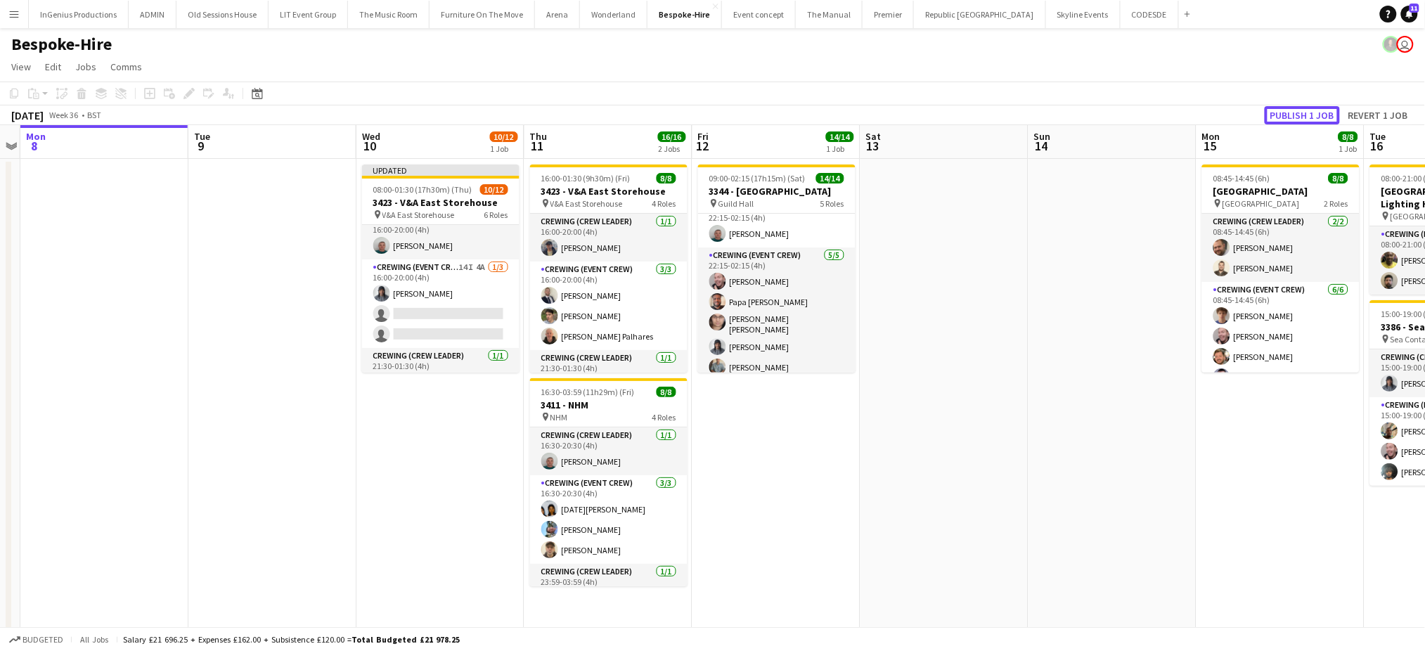
click at [1277, 108] on button "Publish 1 job" at bounding box center [1302, 115] width 75 height 18
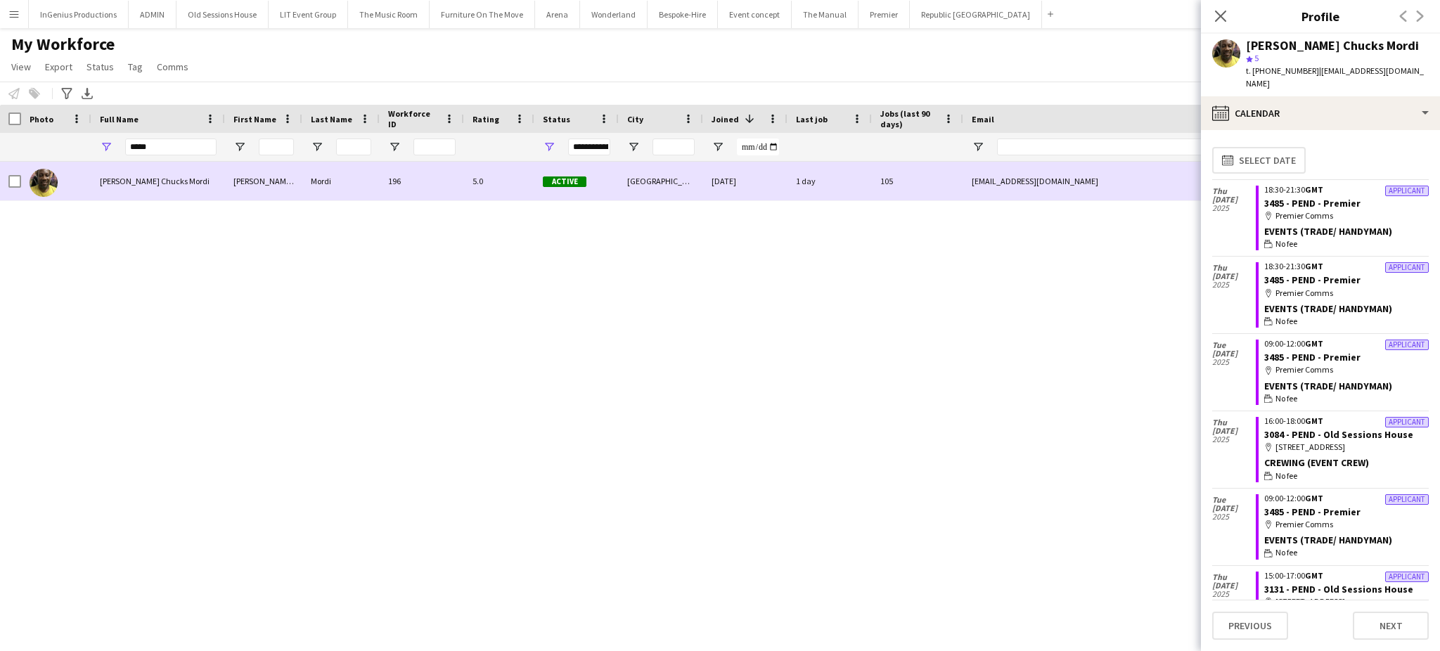
click at [759, 183] on div "[DATE]" at bounding box center [745, 181] width 84 height 39
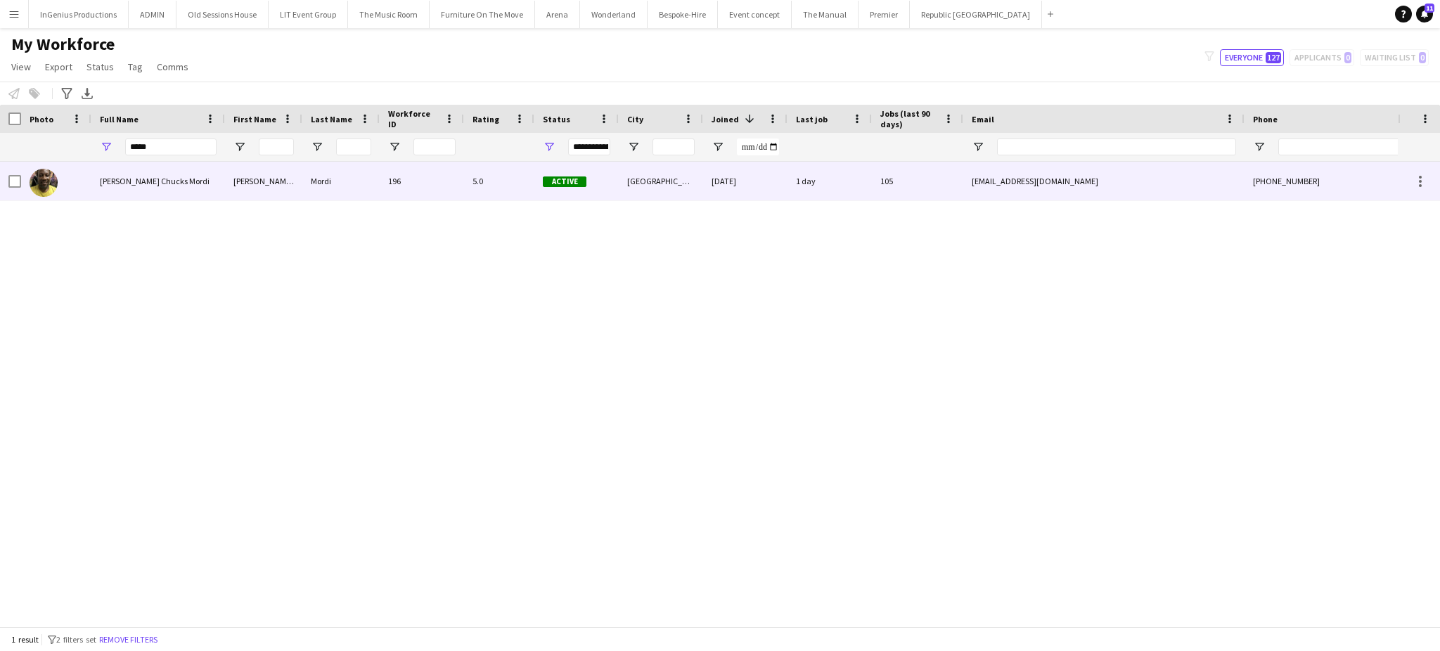
click at [922, 180] on div "105" at bounding box center [917, 181] width 91 height 39
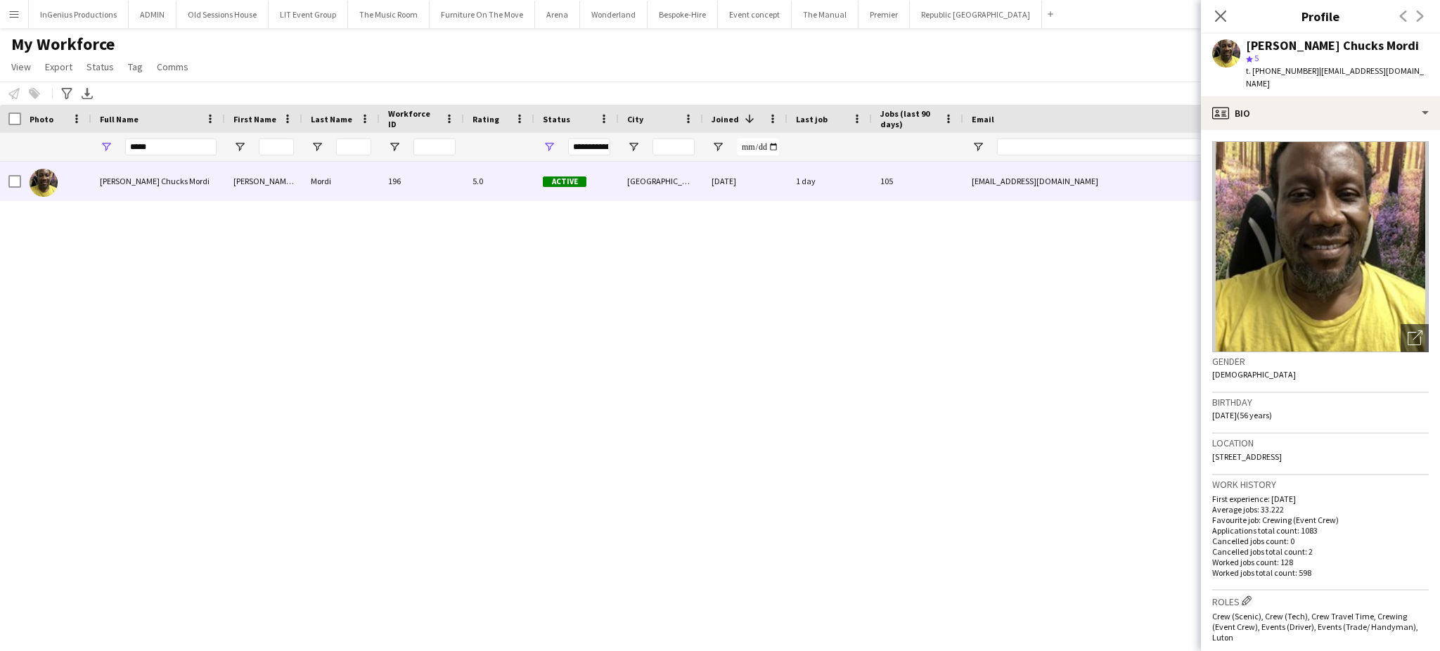
scroll to position [467, 0]
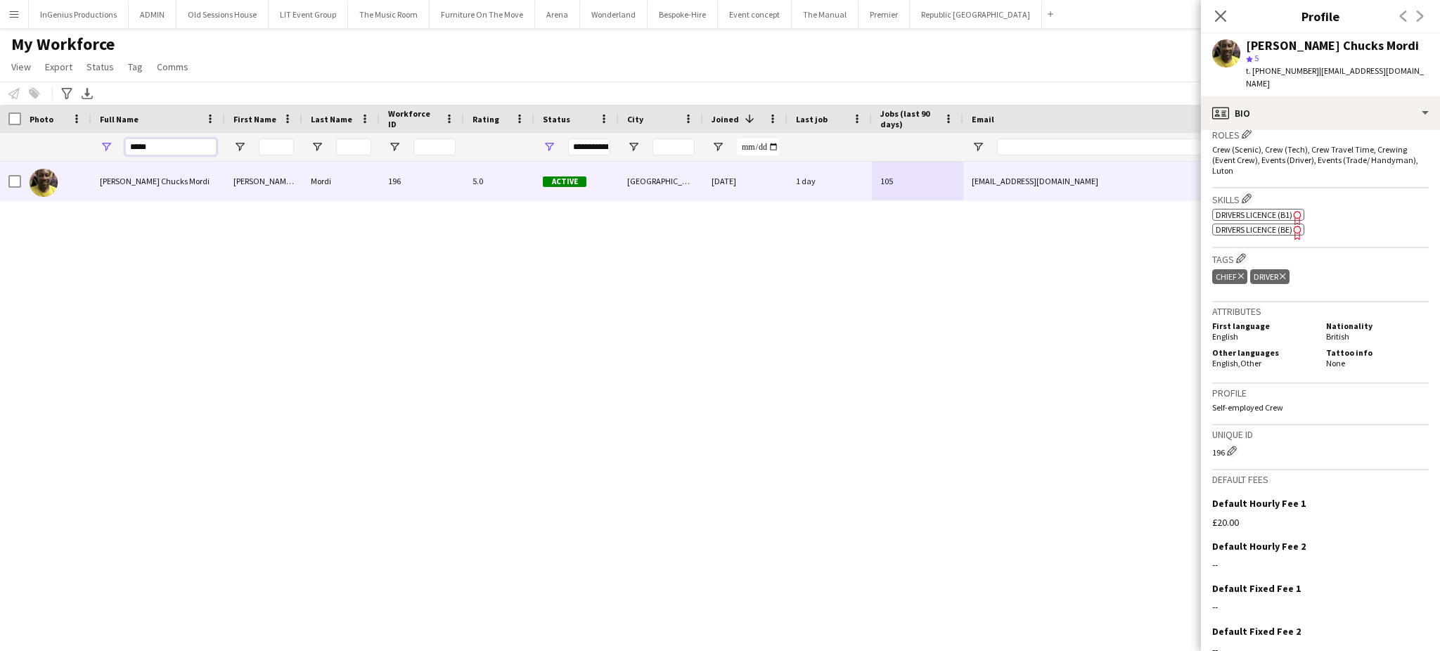
click at [163, 150] on input "*****" at bounding box center [170, 147] width 91 height 17
click at [1240, 253] on app-icon "Edit crew company tags" at bounding box center [1241, 258] width 10 height 10
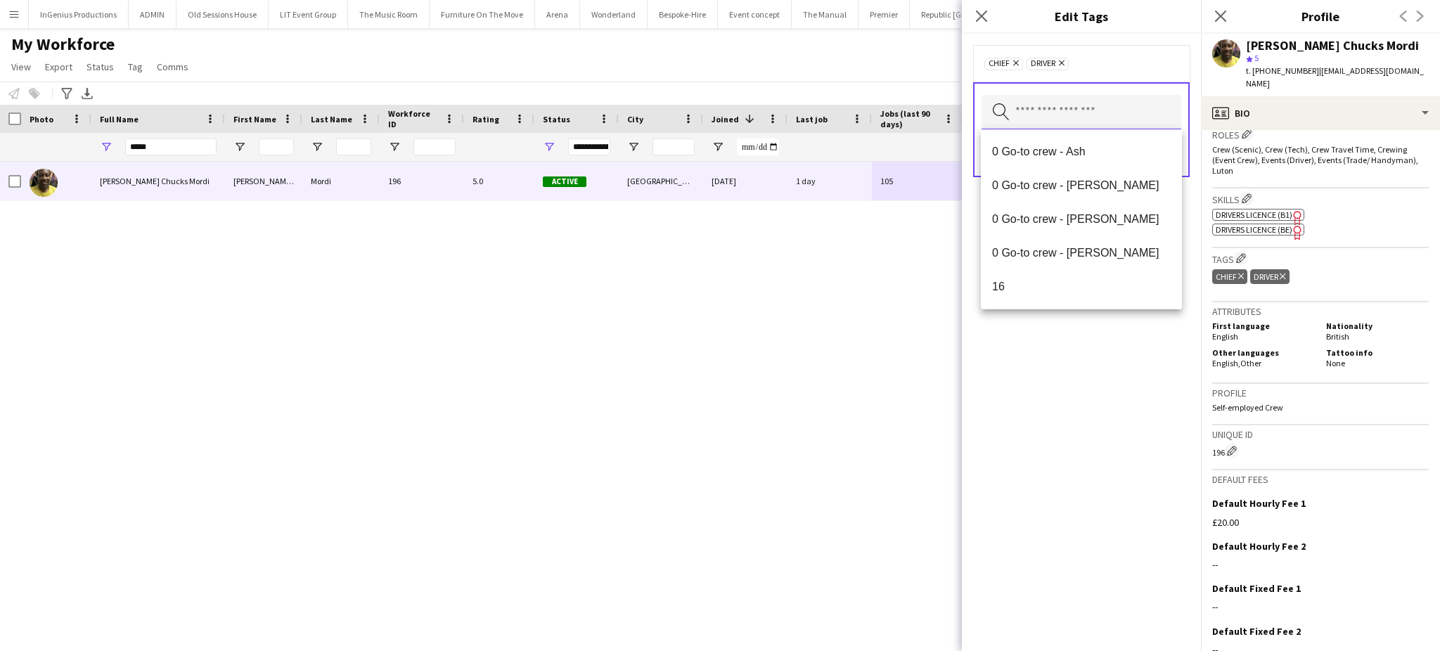
click at [1061, 122] on input "text" at bounding box center [1082, 112] width 200 height 35
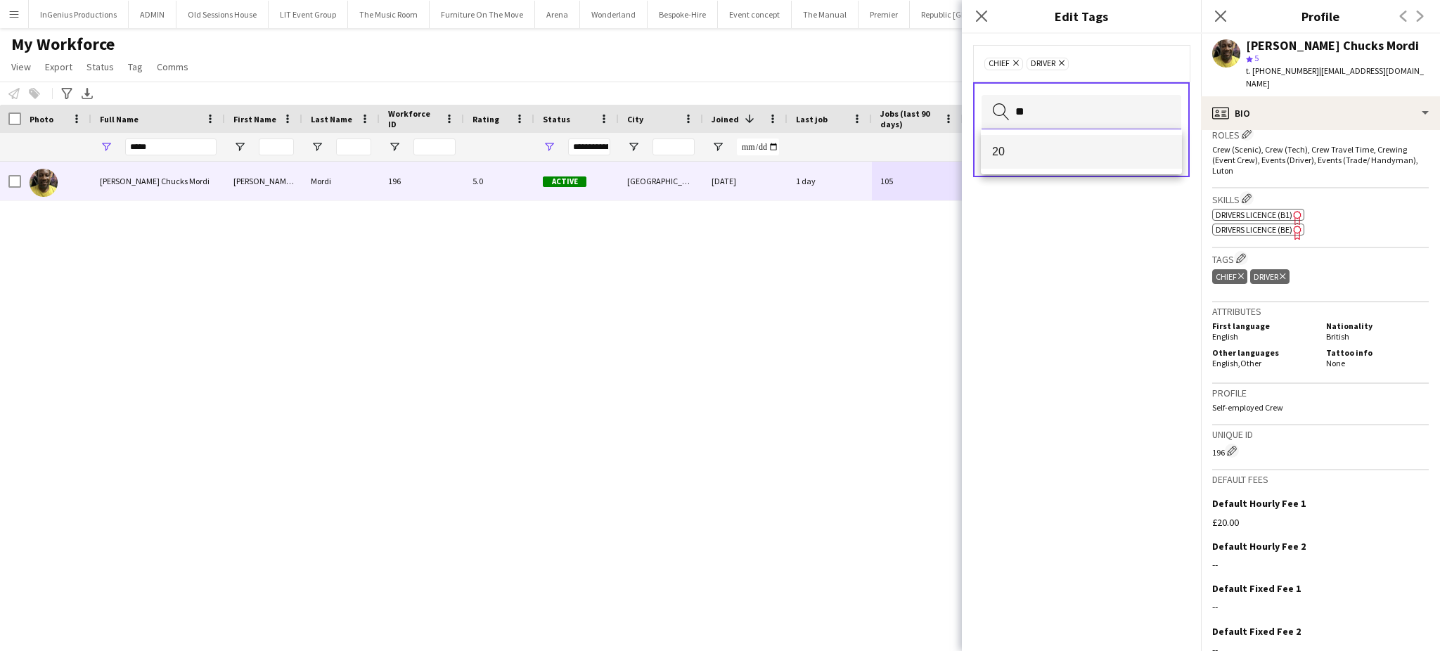
type input "**"
click at [1016, 150] on span "20" at bounding box center [1081, 151] width 179 height 13
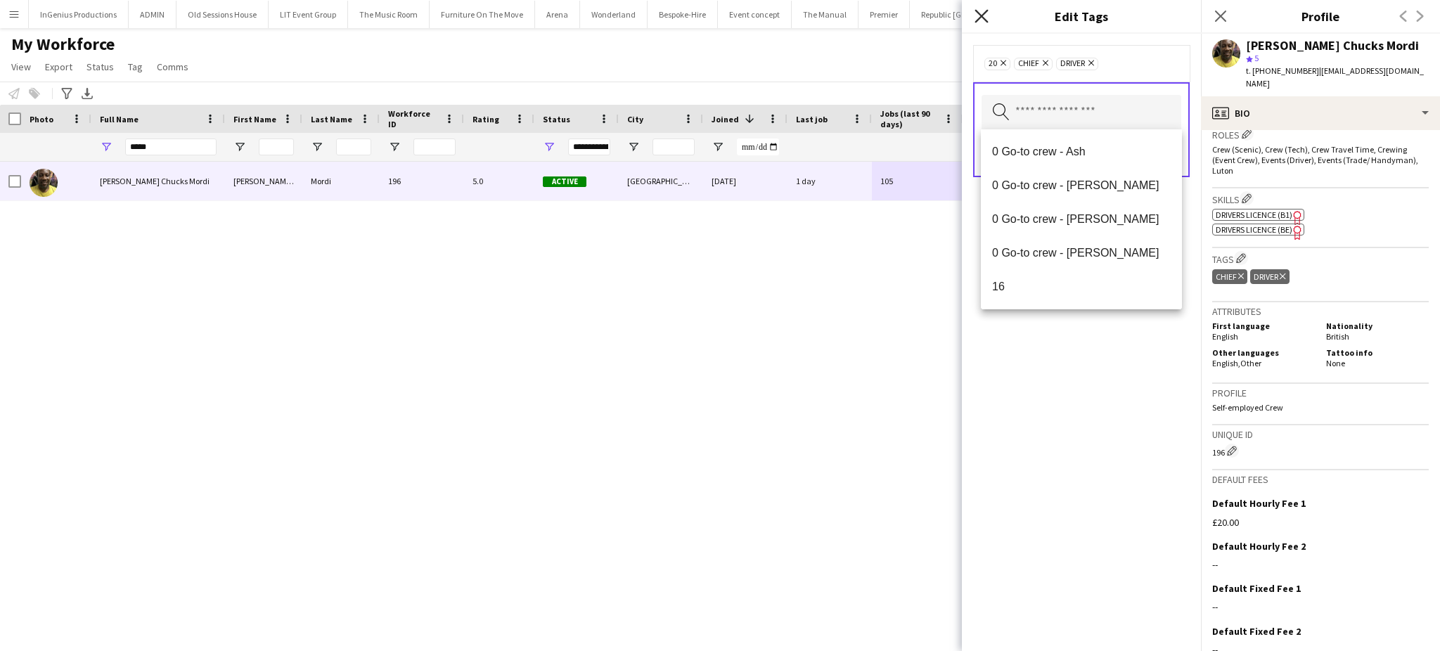
click at [979, 18] on icon "Close pop-in" at bounding box center [981, 15] width 13 height 13
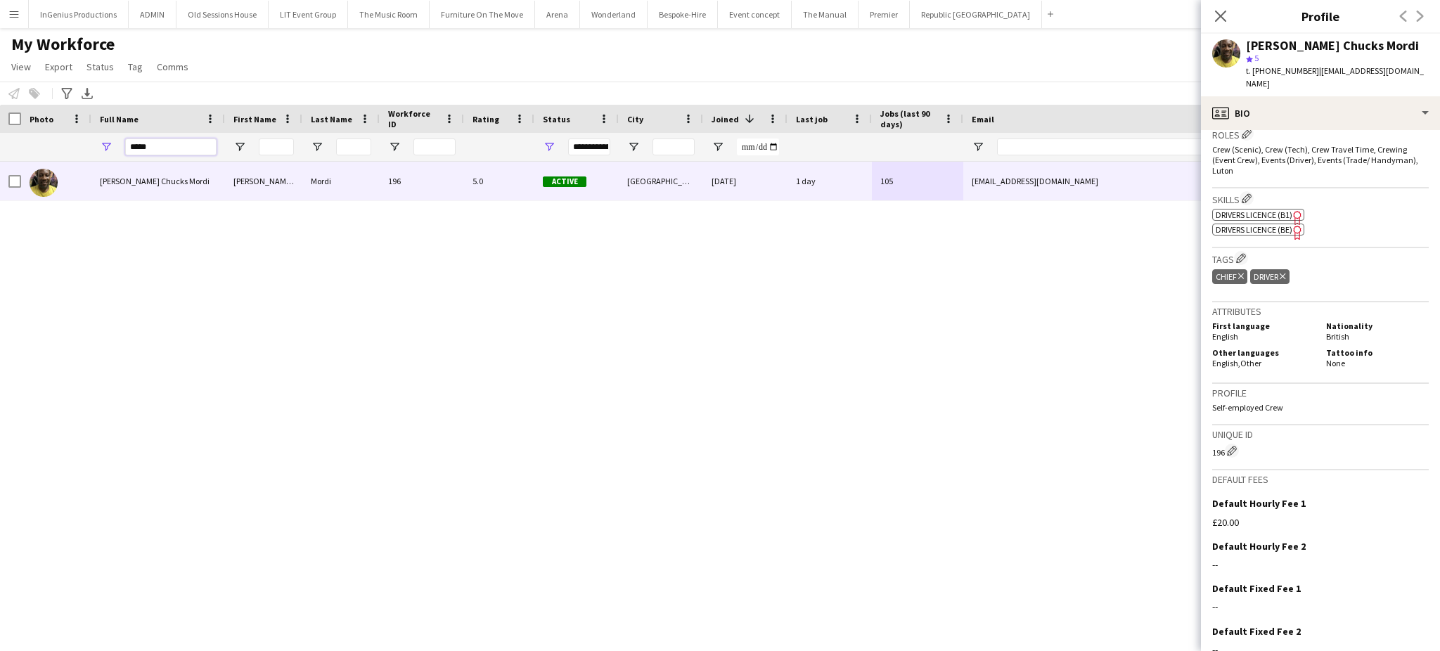
click at [185, 149] on input "*****" at bounding box center [170, 147] width 91 height 17
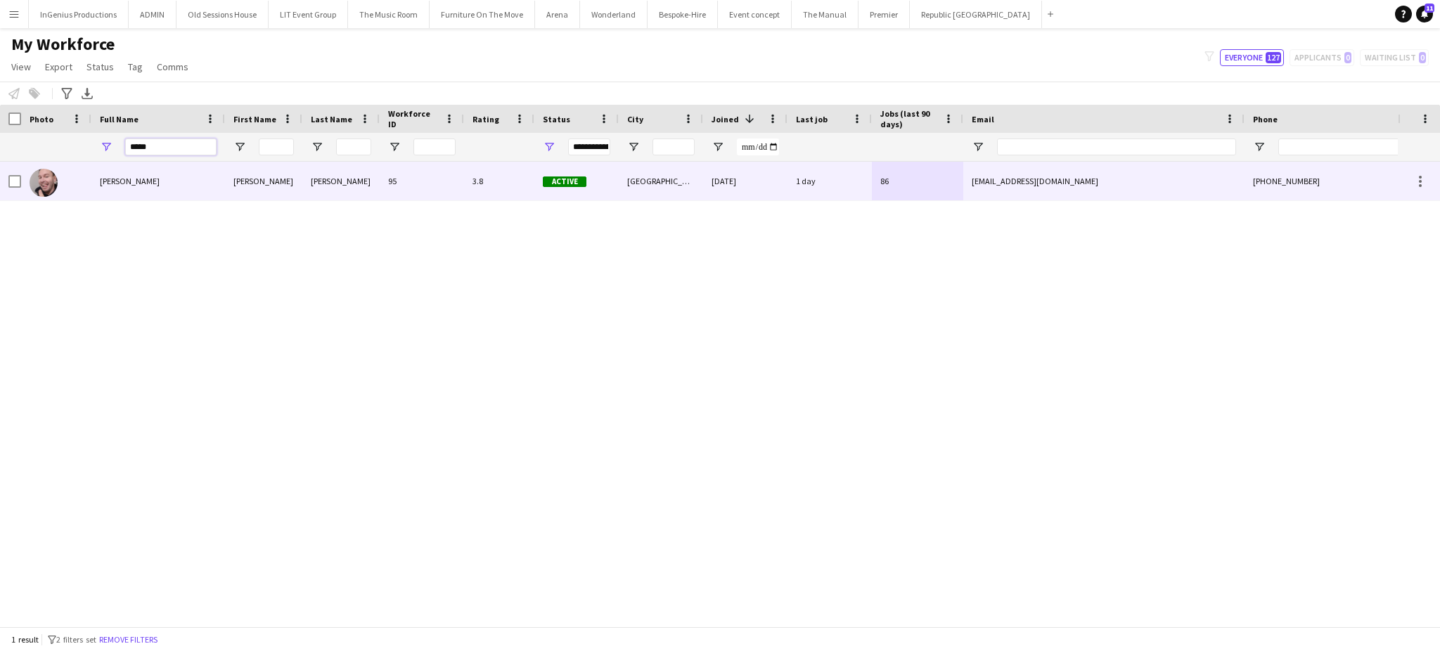
type input "*****"
click at [200, 175] on div "[PERSON_NAME]" at bounding box center [158, 181] width 134 height 39
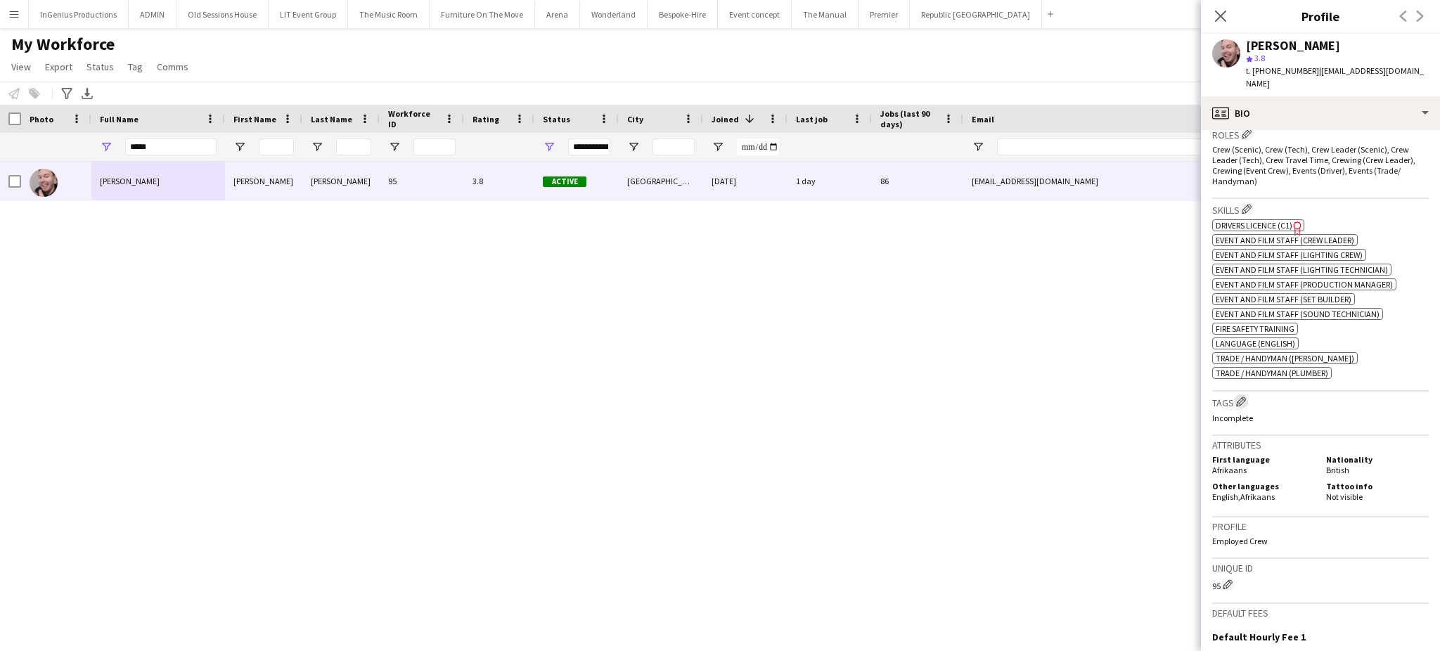
click at [1245, 397] on app-icon "Edit crew company tags" at bounding box center [1241, 402] width 10 height 10
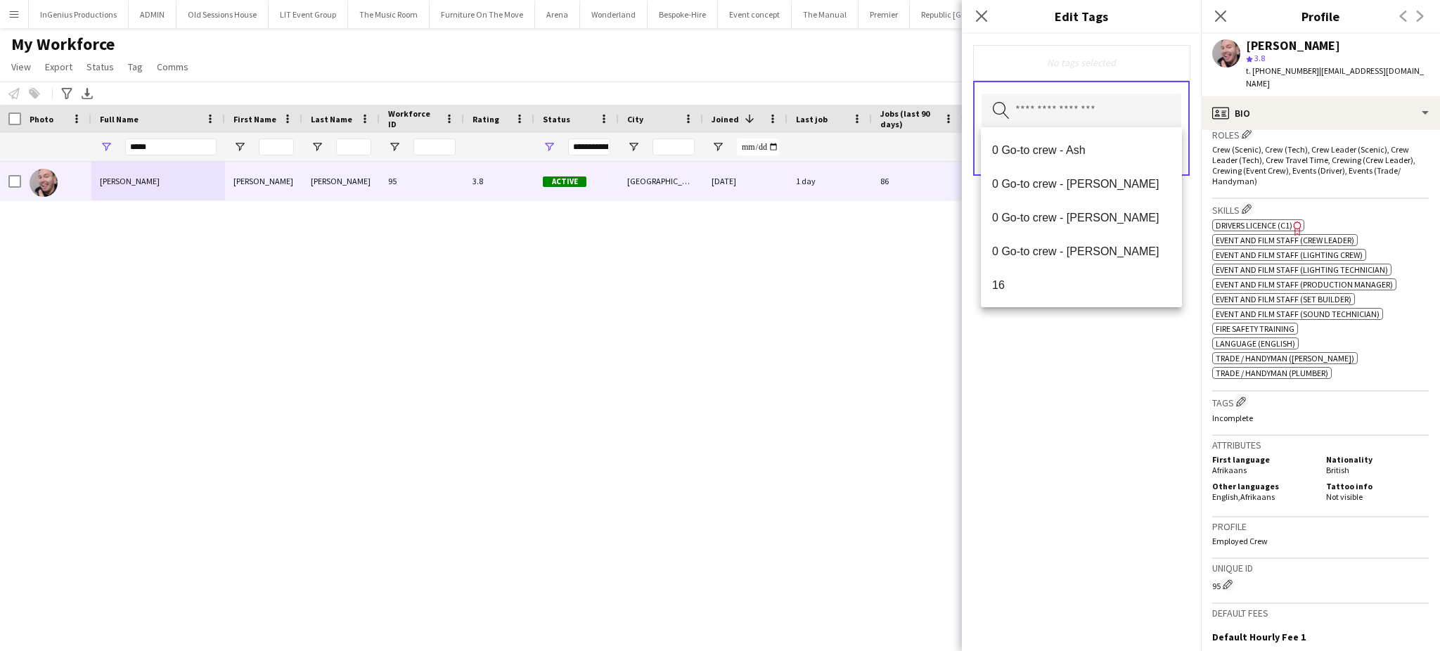
click at [1076, 110] on input "text" at bounding box center [1082, 111] width 200 height 35
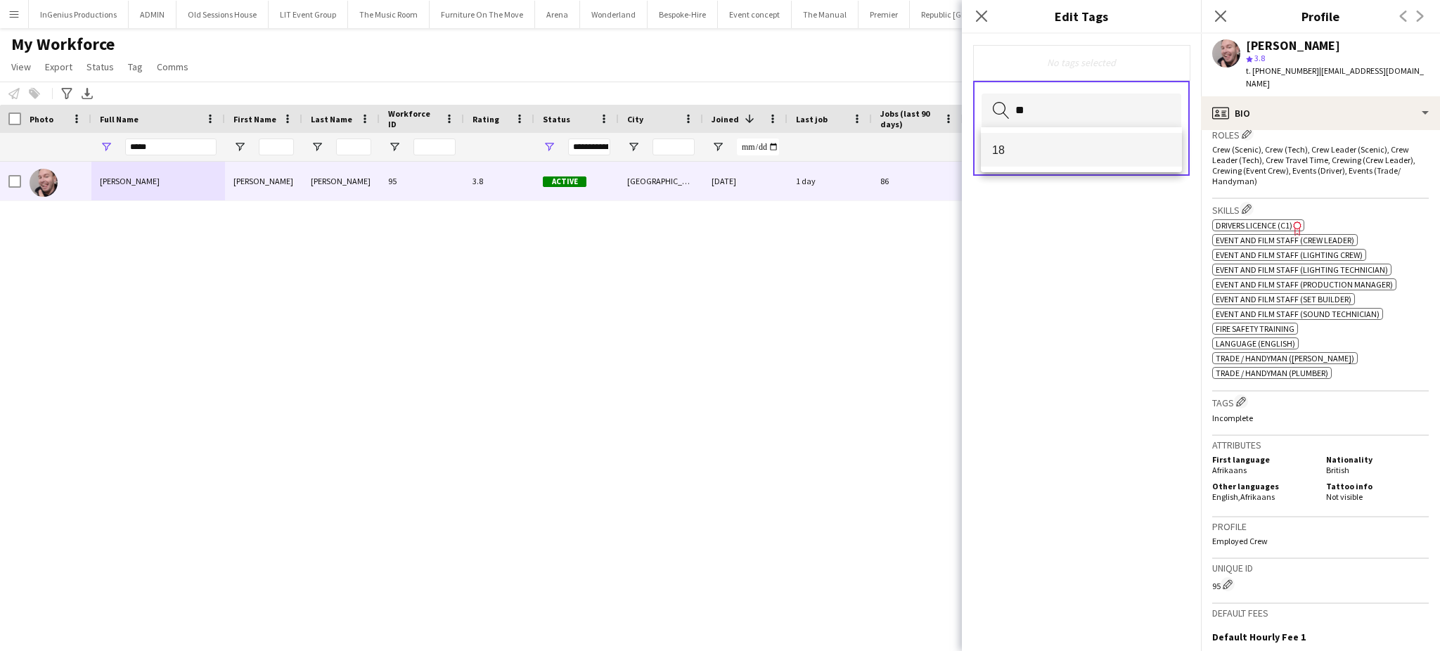
type input "**"
click at [1026, 143] on span "18" at bounding box center [1081, 149] width 179 height 13
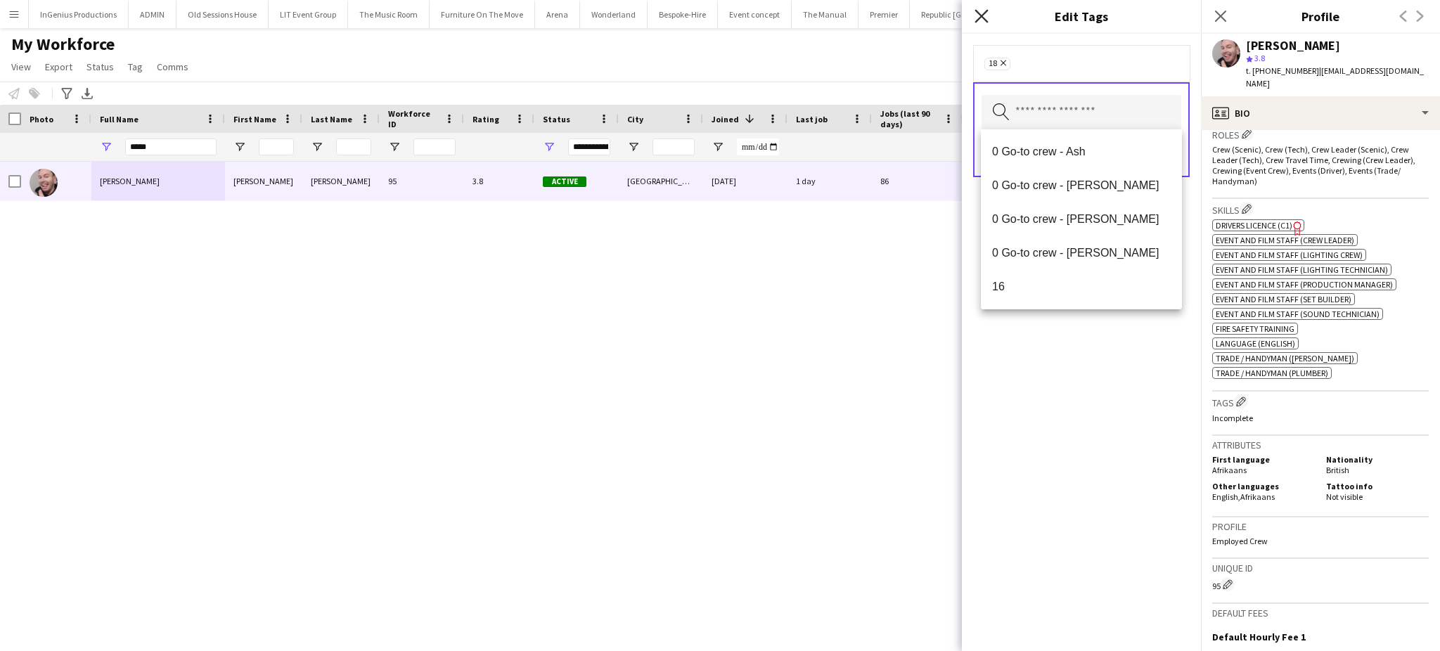
click at [980, 21] on icon "Close pop-in" at bounding box center [981, 15] width 13 height 13
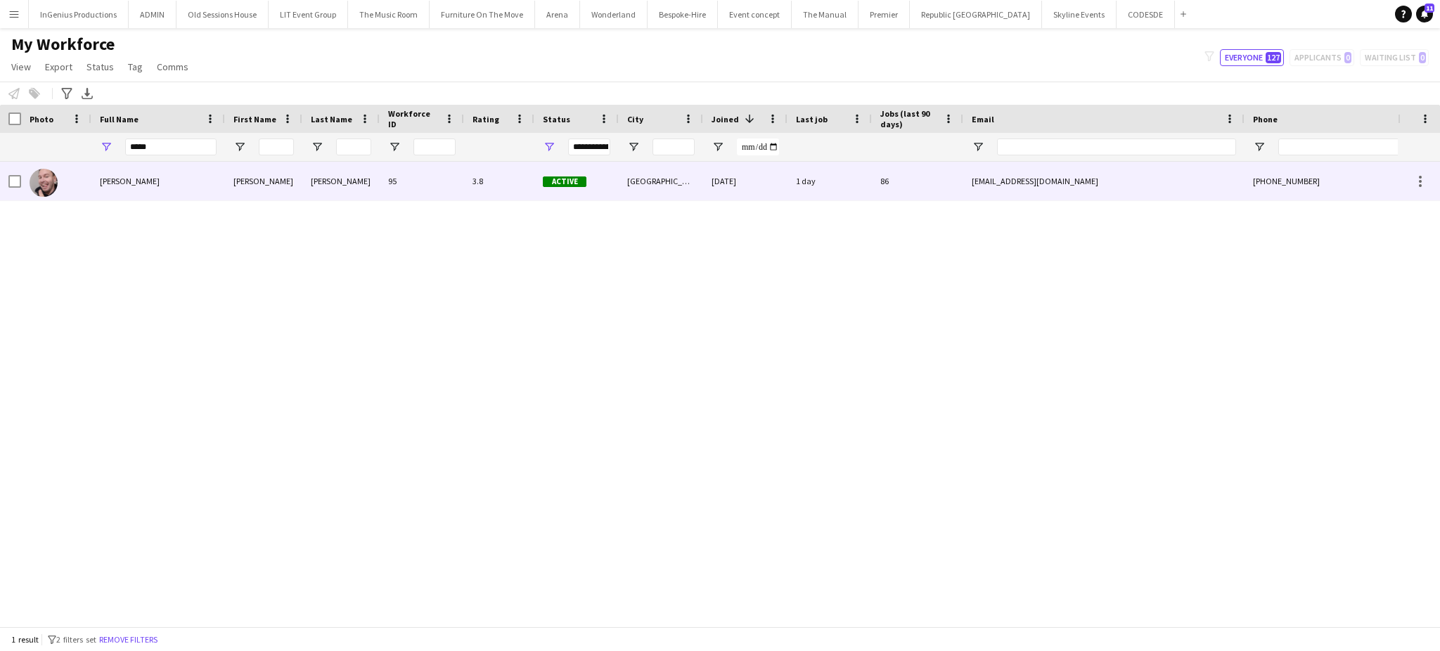
click at [205, 172] on div "[PERSON_NAME]" at bounding box center [158, 181] width 134 height 39
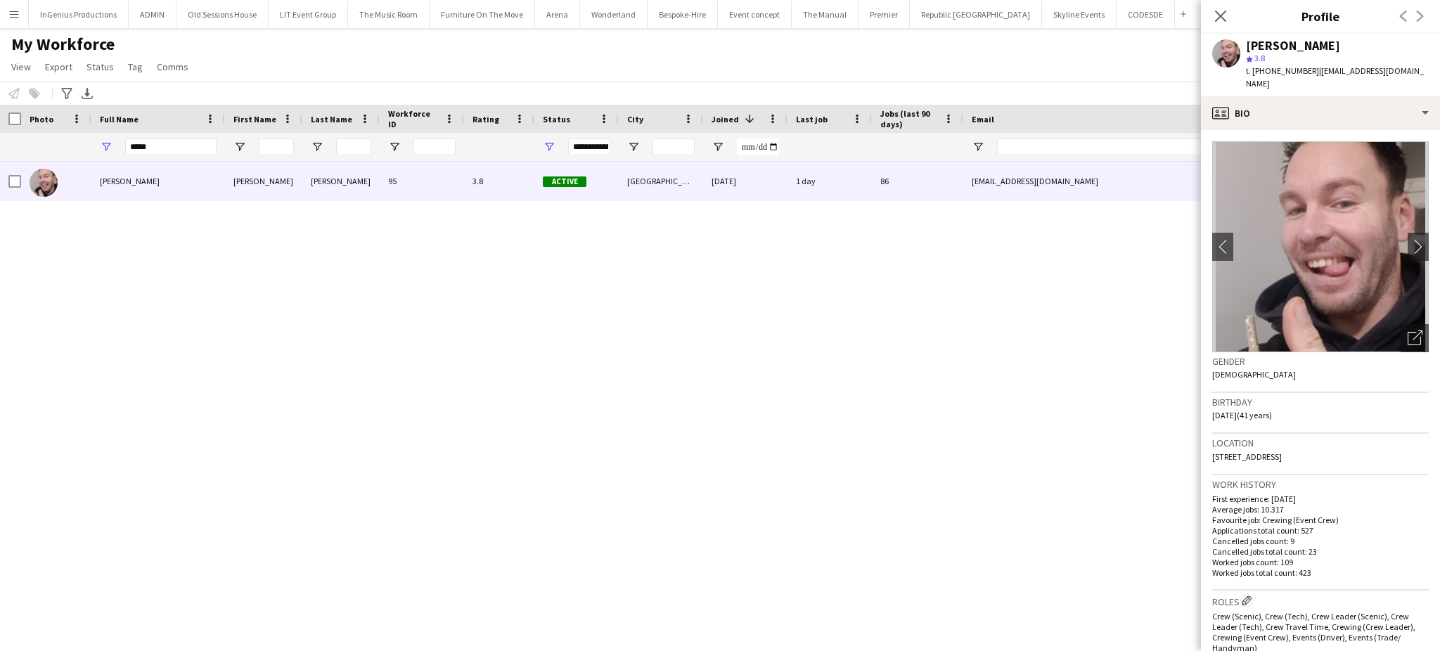
scroll to position [467, 0]
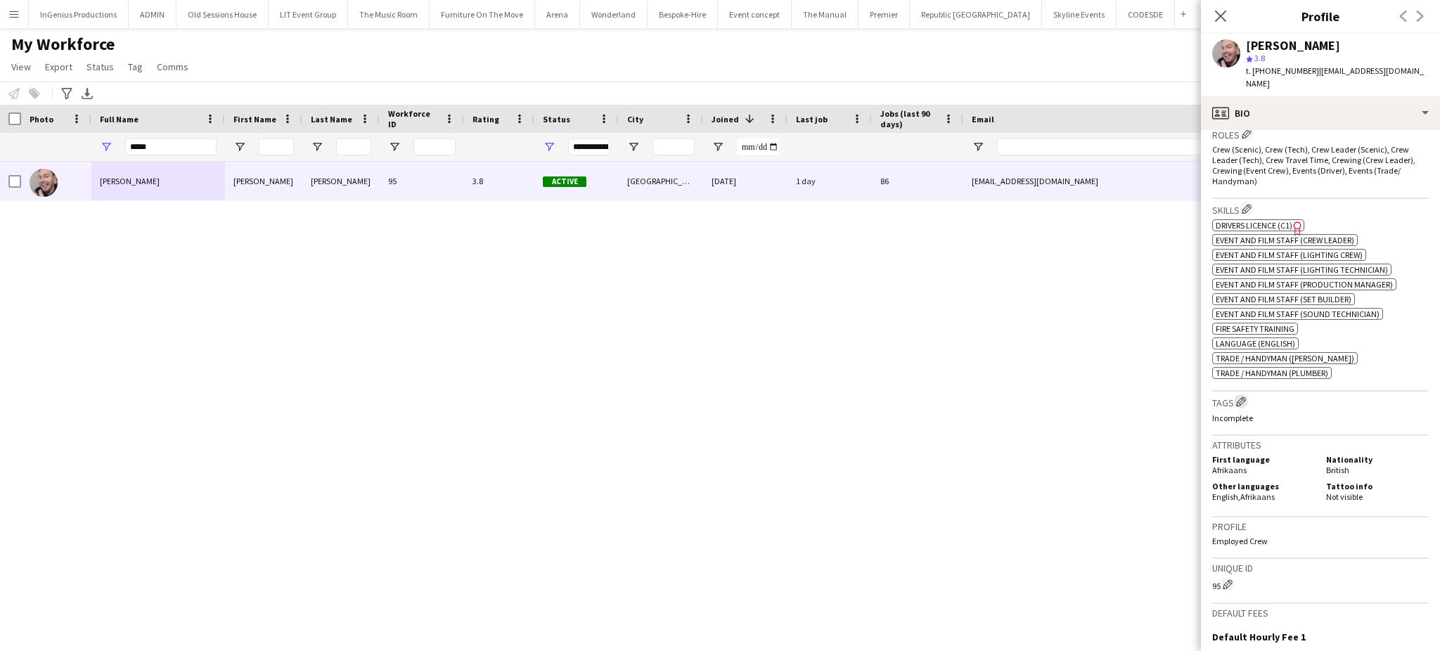
click at [1242, 397] on app-icon "Edit crew company tags" at bounding box center [1241, 402] width 10 height 10
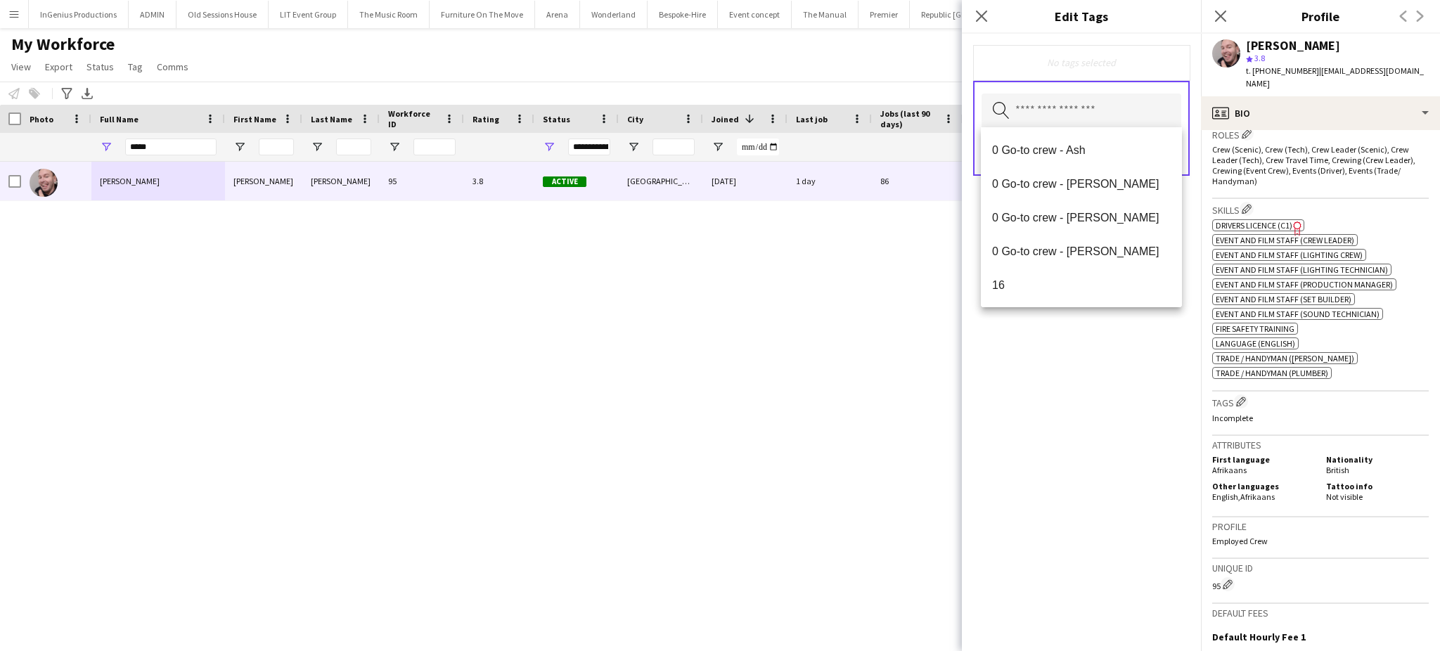
click at [1084, 107] on input "text" at bounding box center [1082, 111] width 200 height 35
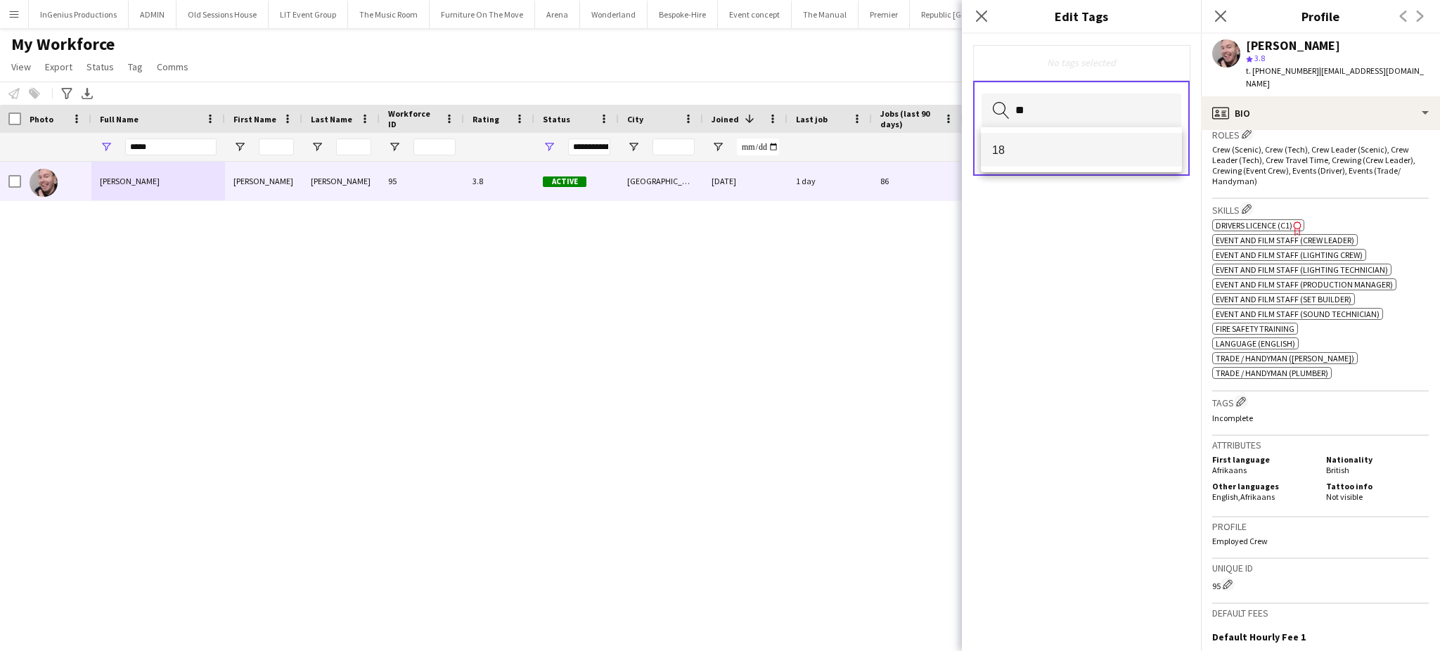
type input "**"
click at [1056, 145] on span "18" at bounding box center [1081, 149] width 179 height 13
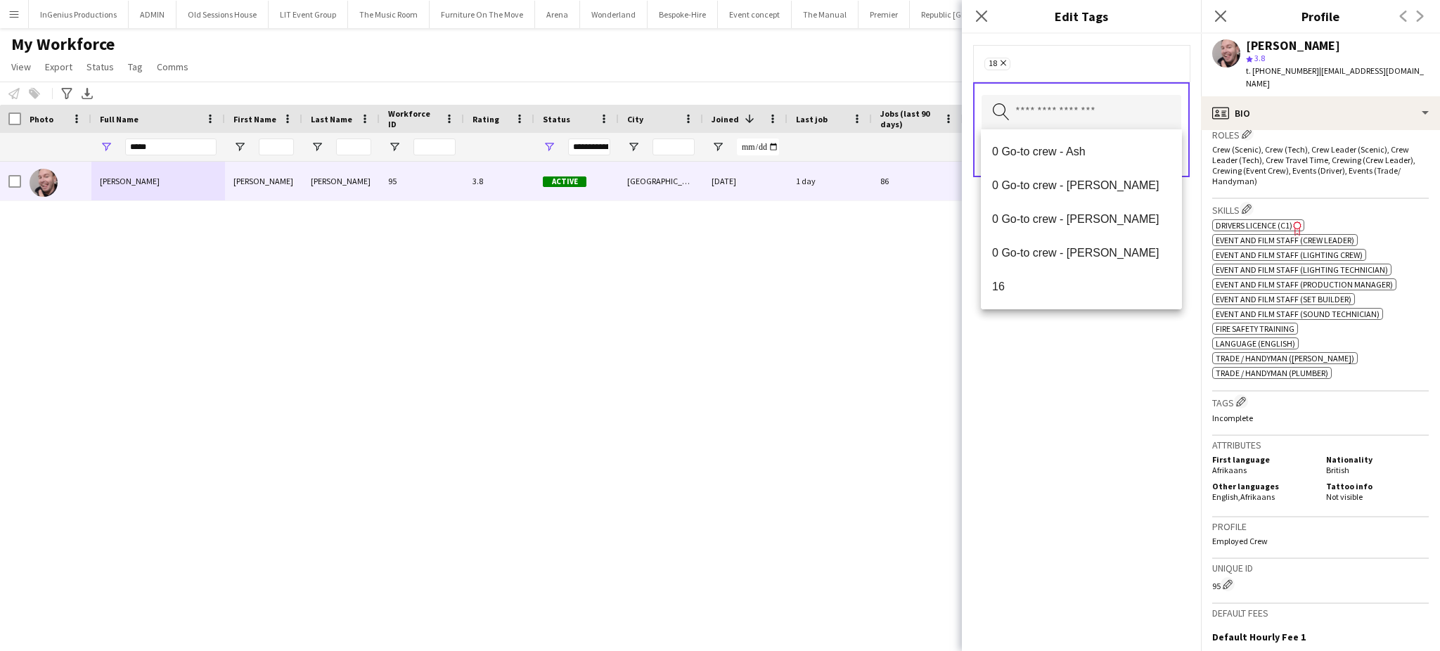
click at [1098, 408] on div "18 Remove Search by tag name Save" at bounding box center [1081, 342] width 239 height 617
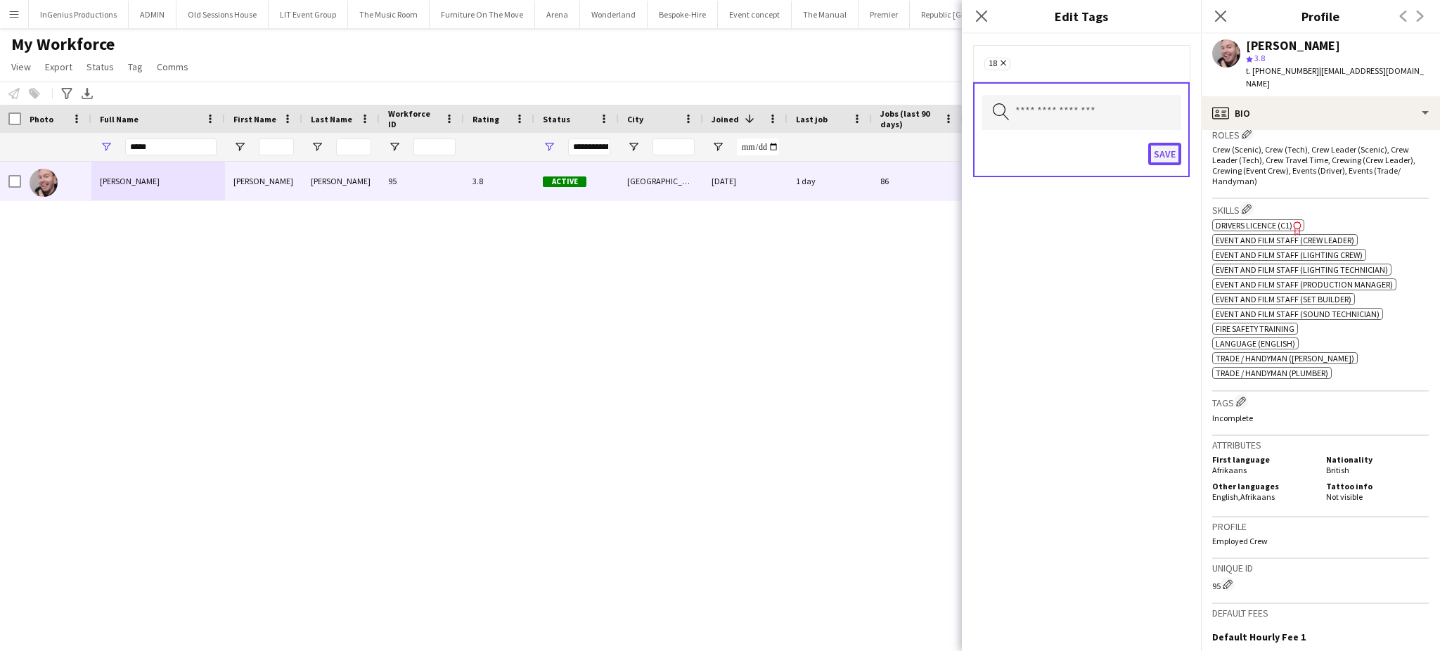
click at [1167, 155] on button "Save" at bounding box center [1164, 154] width 33 height 22
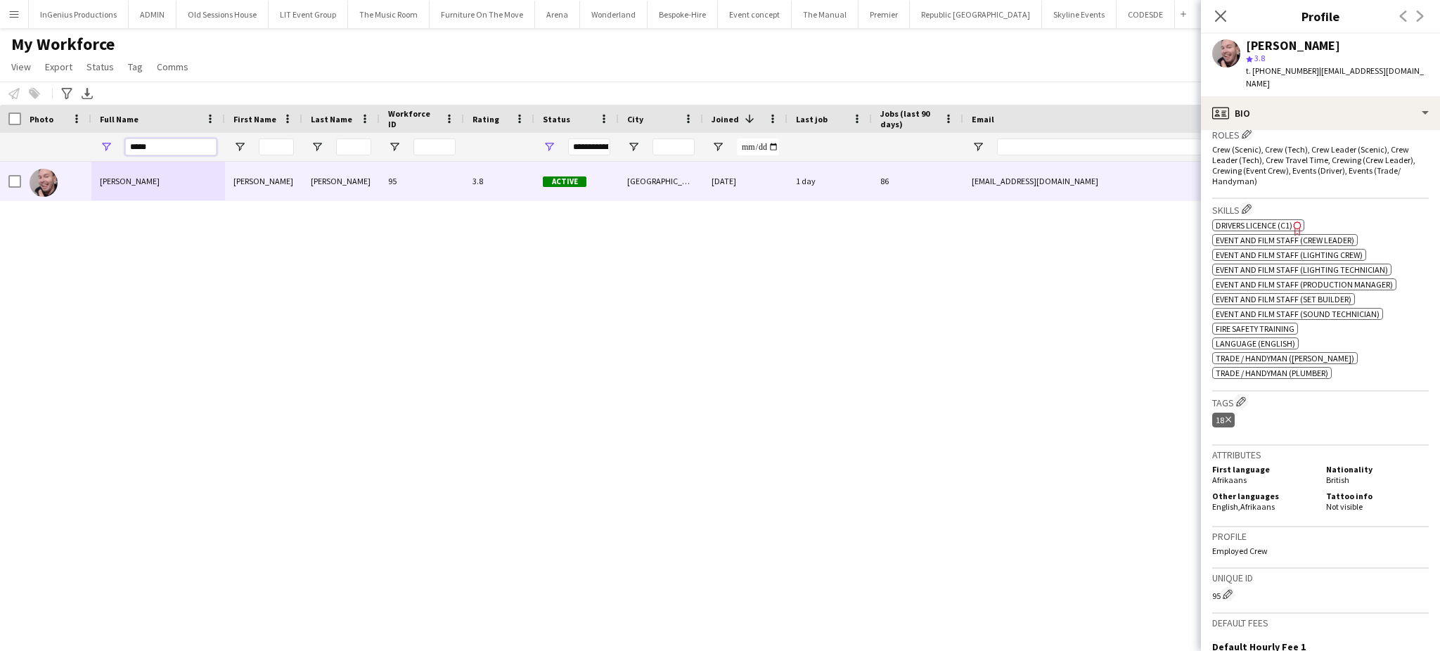
click at [181, 143] on input "*****" at bounding box center [170, 147] width 91 height 17
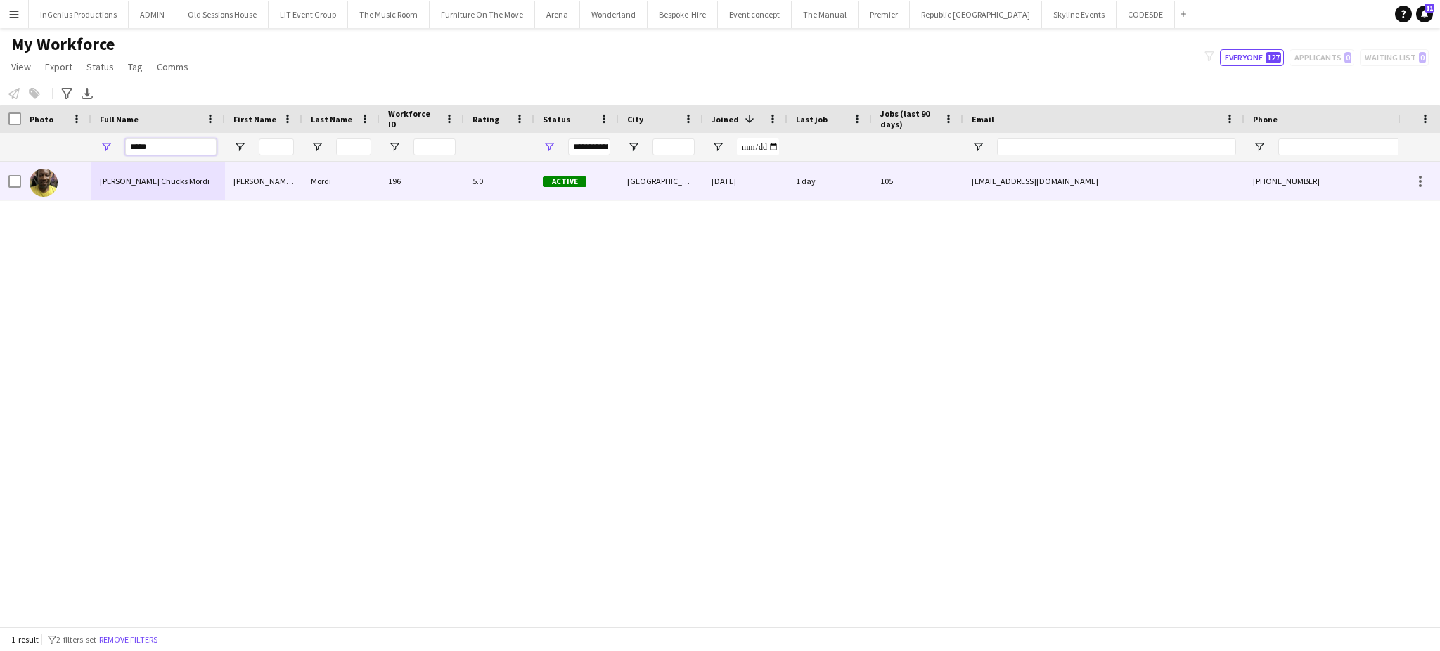
type input "*****"
click at [176, 176] on span "[PERSON_NAME] Chucks Mordi" at bounding box center [155, 181] width 110 height 11
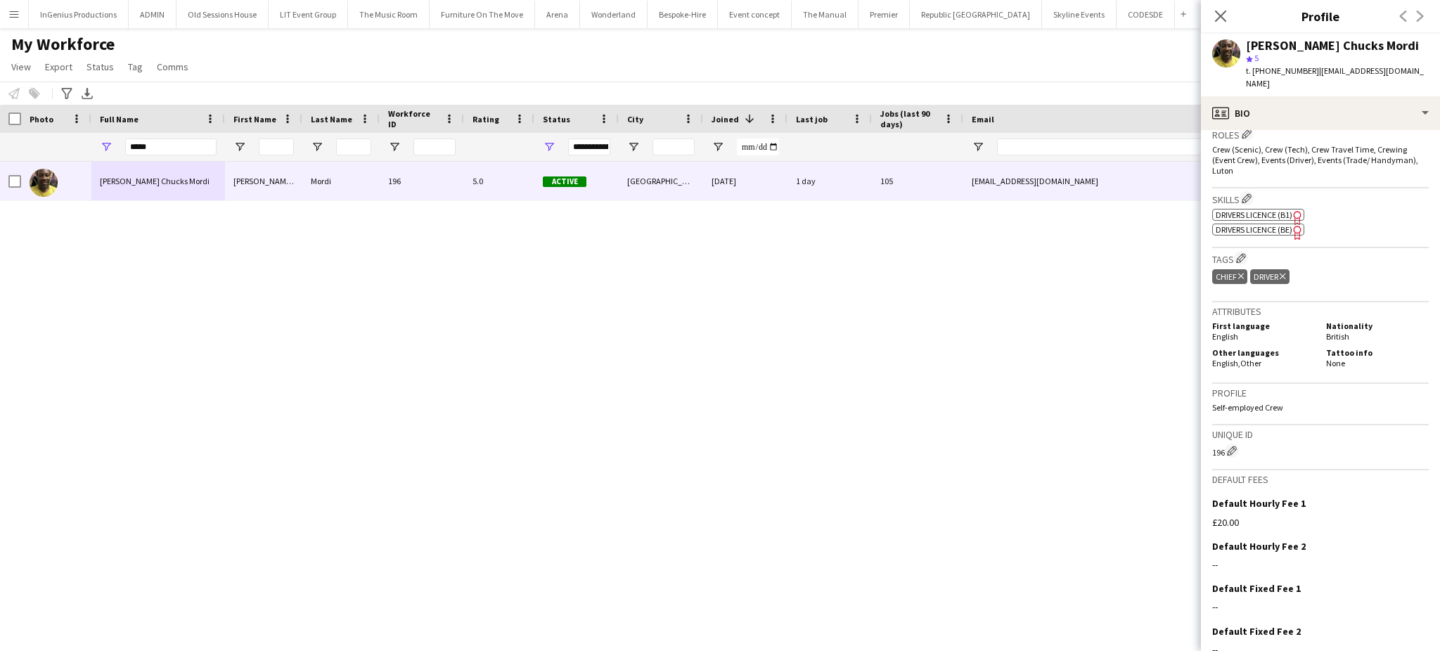
click at [1233, 251] on h3 "Tags Edit crew company tags" at bounding box center [1320, 258] width 217 height 15
click at [1242, 253] on app-icon "Edit crew company tags" at bounding box center [1241, 258] width 10 height 10
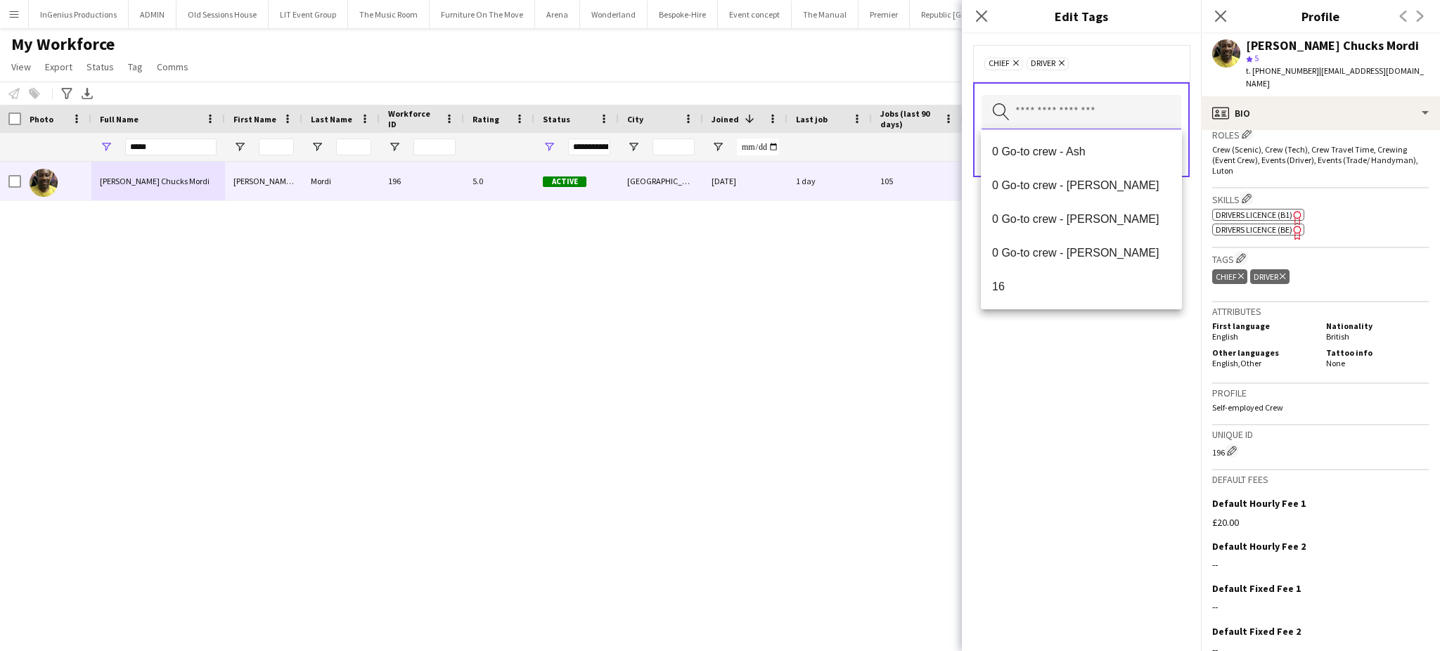
click at [1067, 121] on input "text" at bounding box center [1082, 112] width 200 height 35
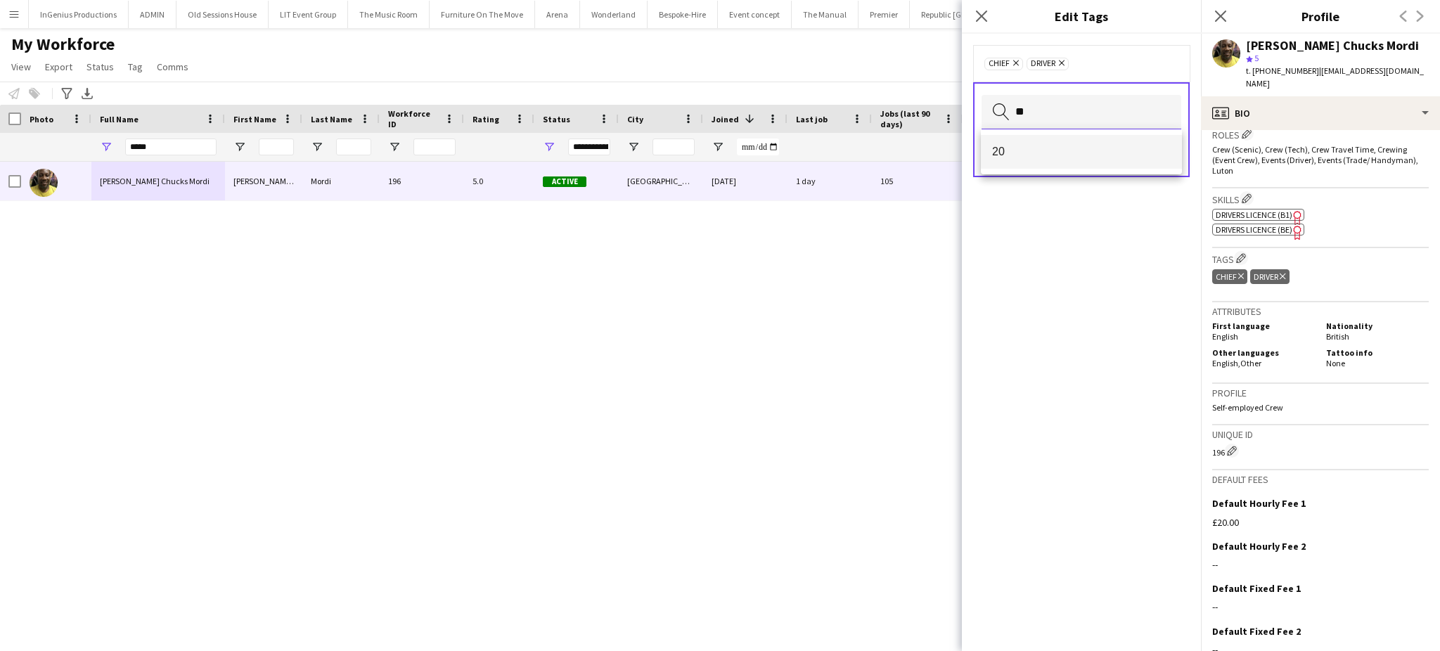
type input "**"
click at [1053, 145] on span "20" at bounding box center [1081, 151] width 179 height 13
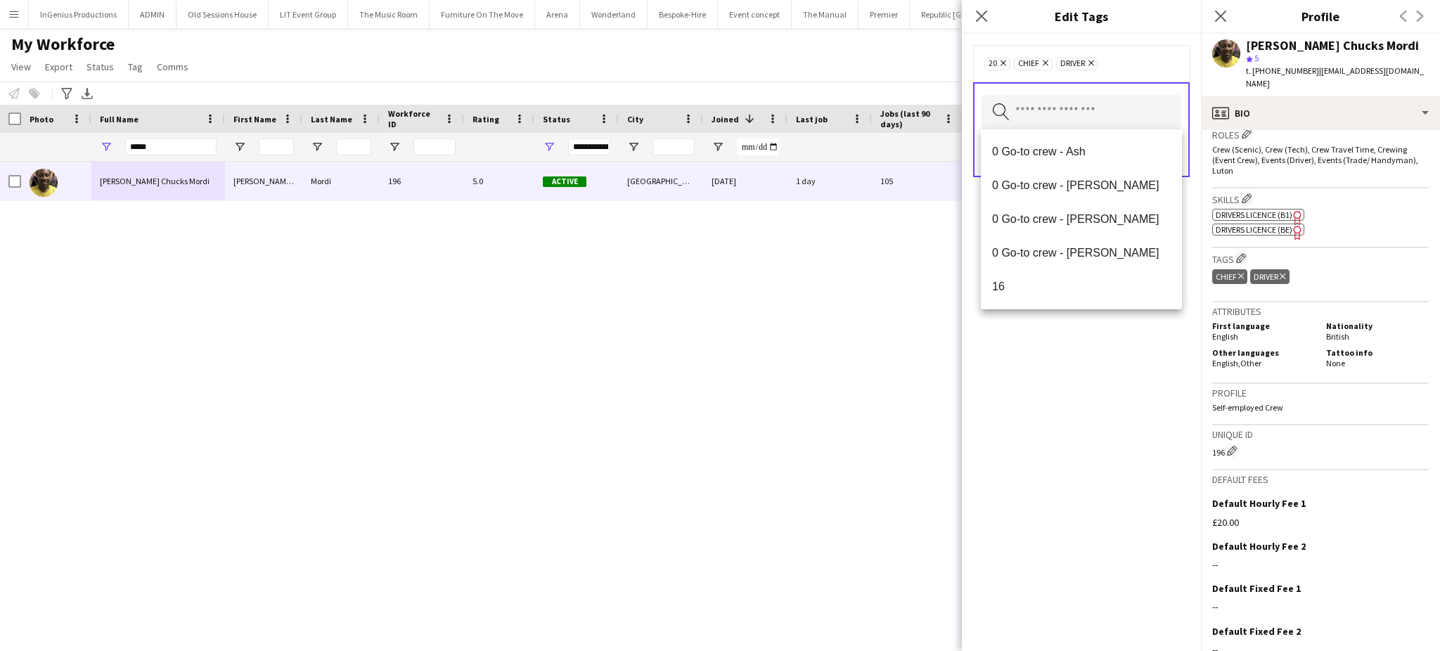
click at [1098, 401] on div "20 Remove Chief Remove Driver Remove Search by tag name Save" at bounding box center [1081, 342] width 239 height 617
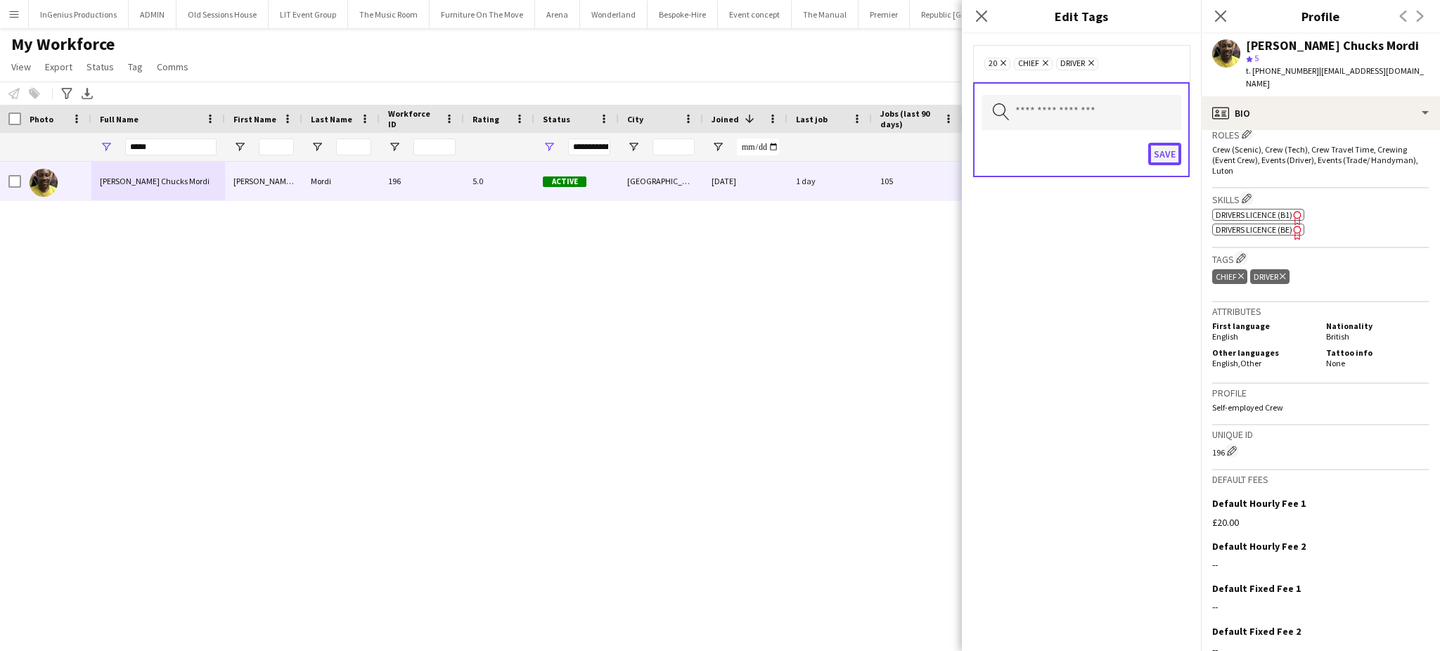
click at [1169, 144] on button "Save" at bounding box center [1164, 154] width 33 height 22
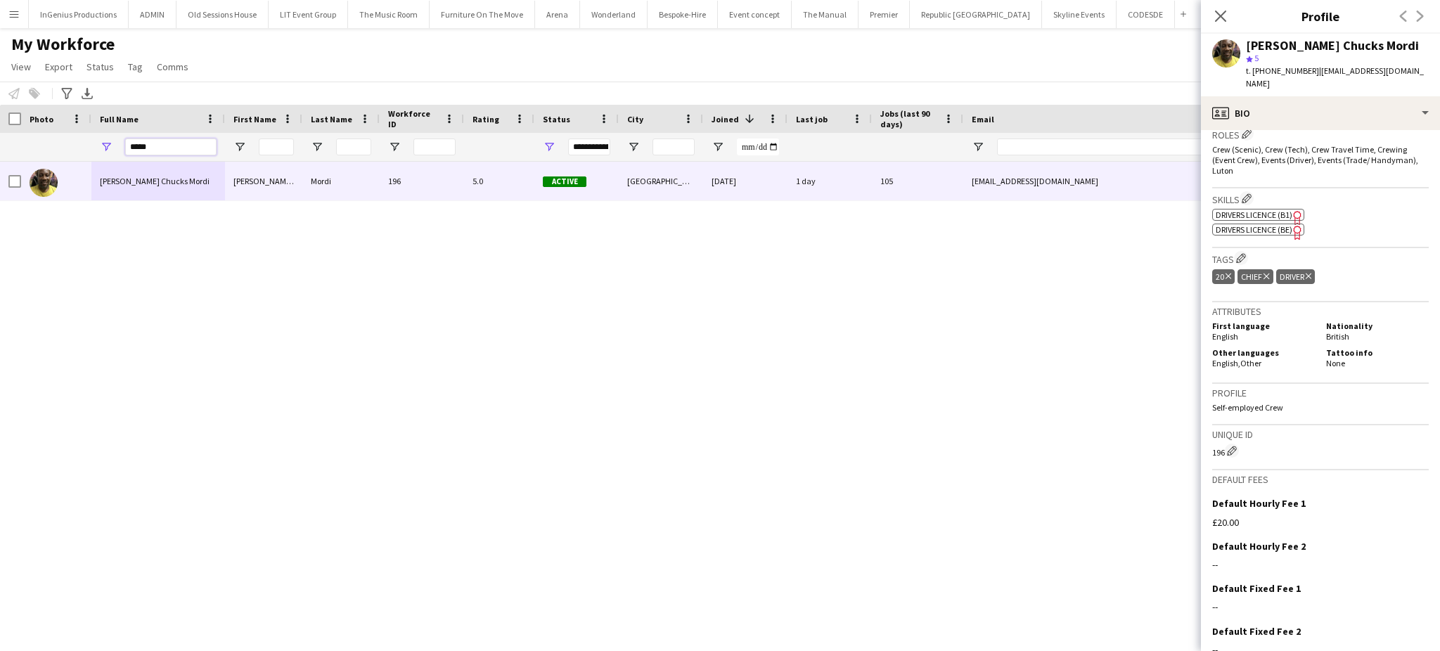
click at [159, 148] on input "*****" at bounding box center [170, 147] width 91 height 17
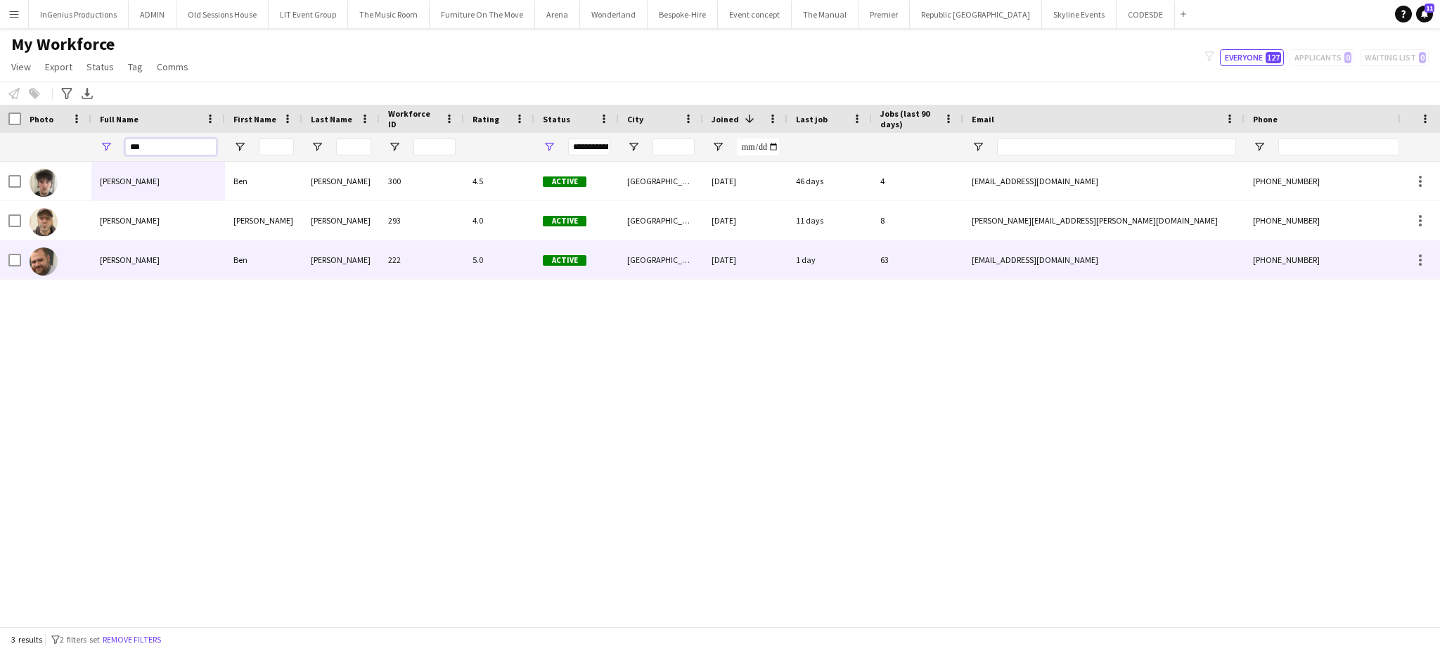
type input "***"
click at [169, 262] on div "[PERSON_NAME]" at bounding box center [158, 259] width 134 height 39
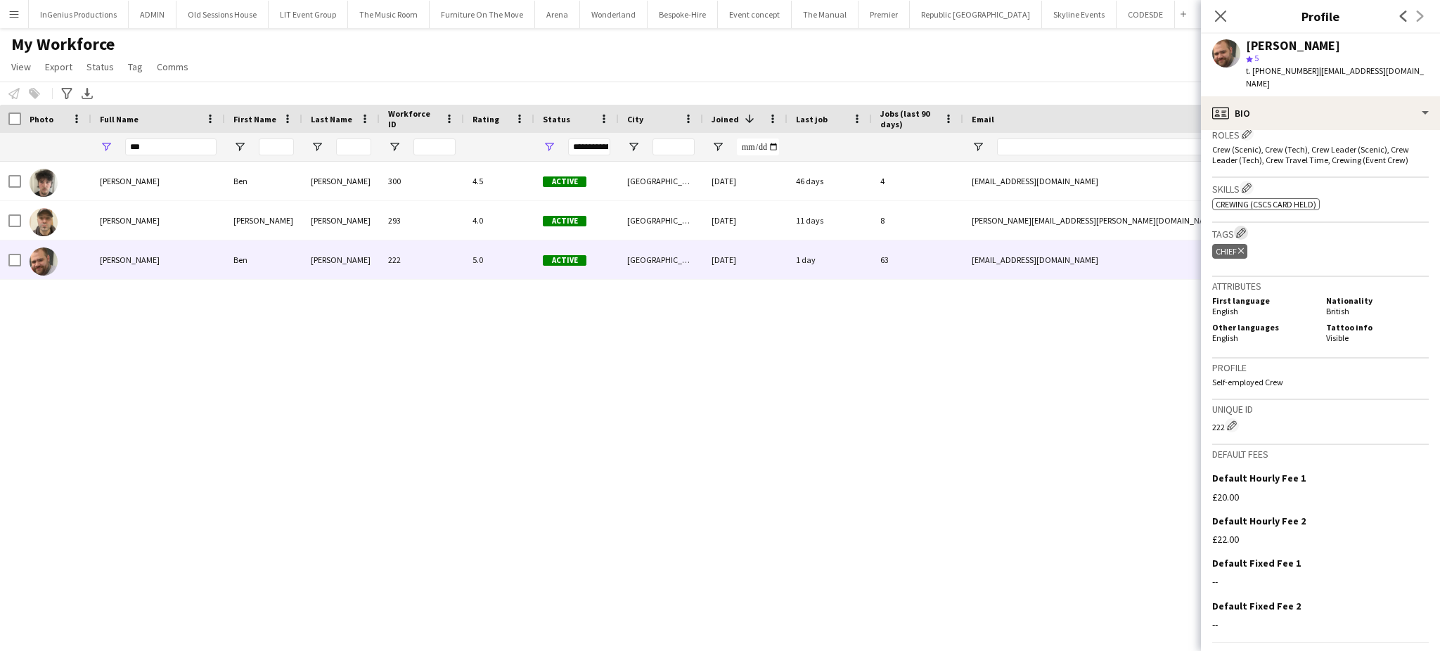
click at [1239, 228] on app-icon "Edit crew company tags" at bounding box center [1241, 233] width 10 height 10
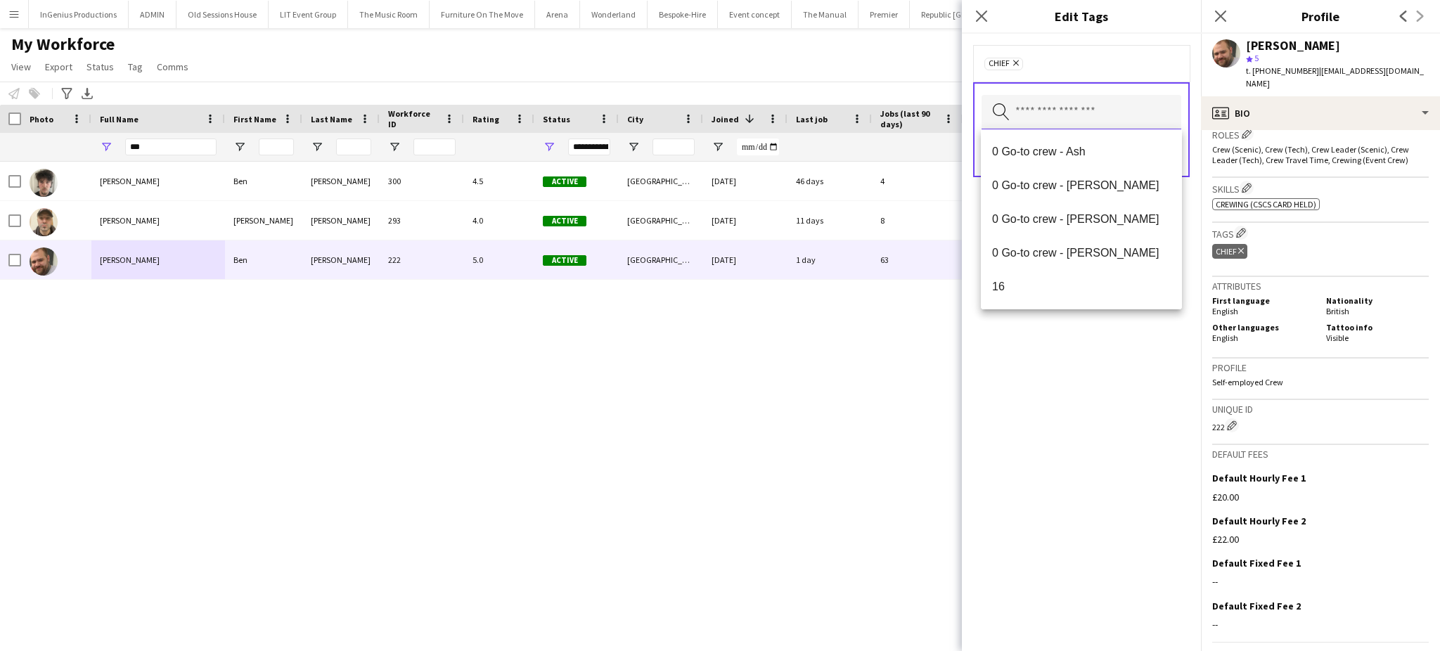
click at [1083, 120] on input "text" at bounding box center [1082, 112] width 200 height 35
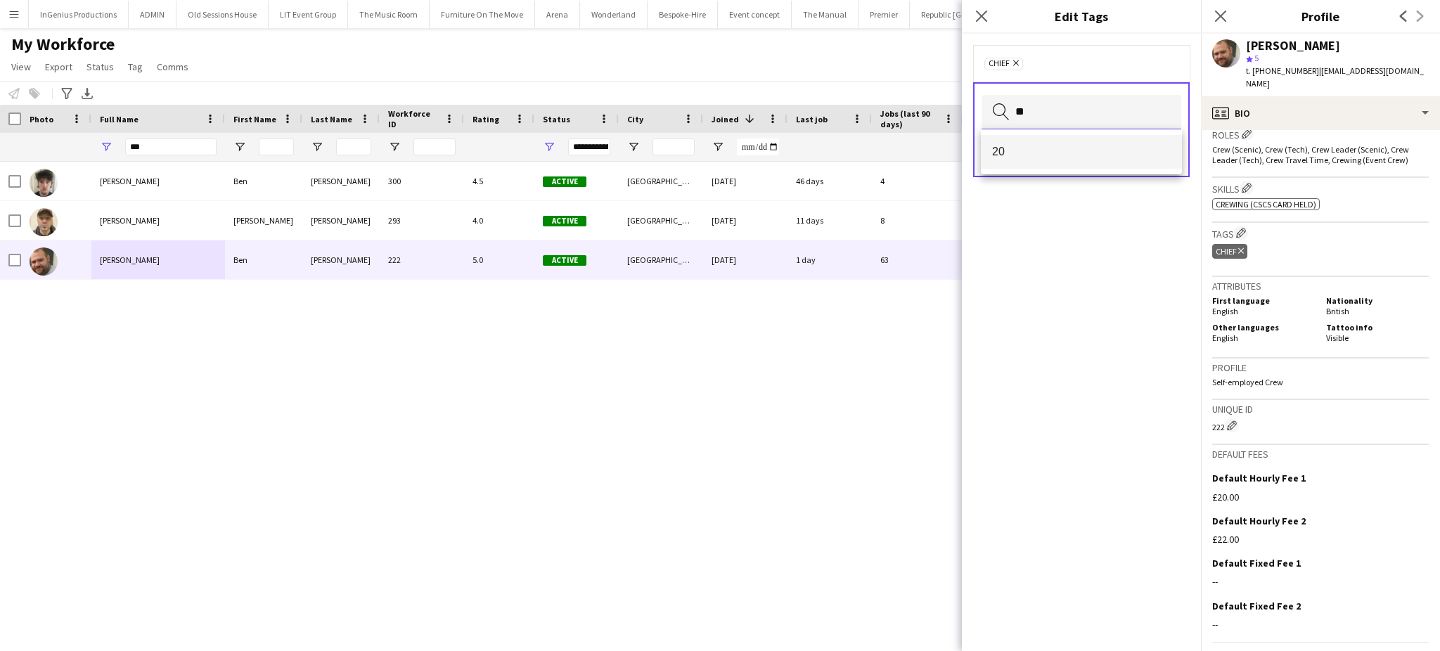
type input "**"
click at [1065, 142] on mat-option "20" at bounding box center [1081, 152] width 201 height 34
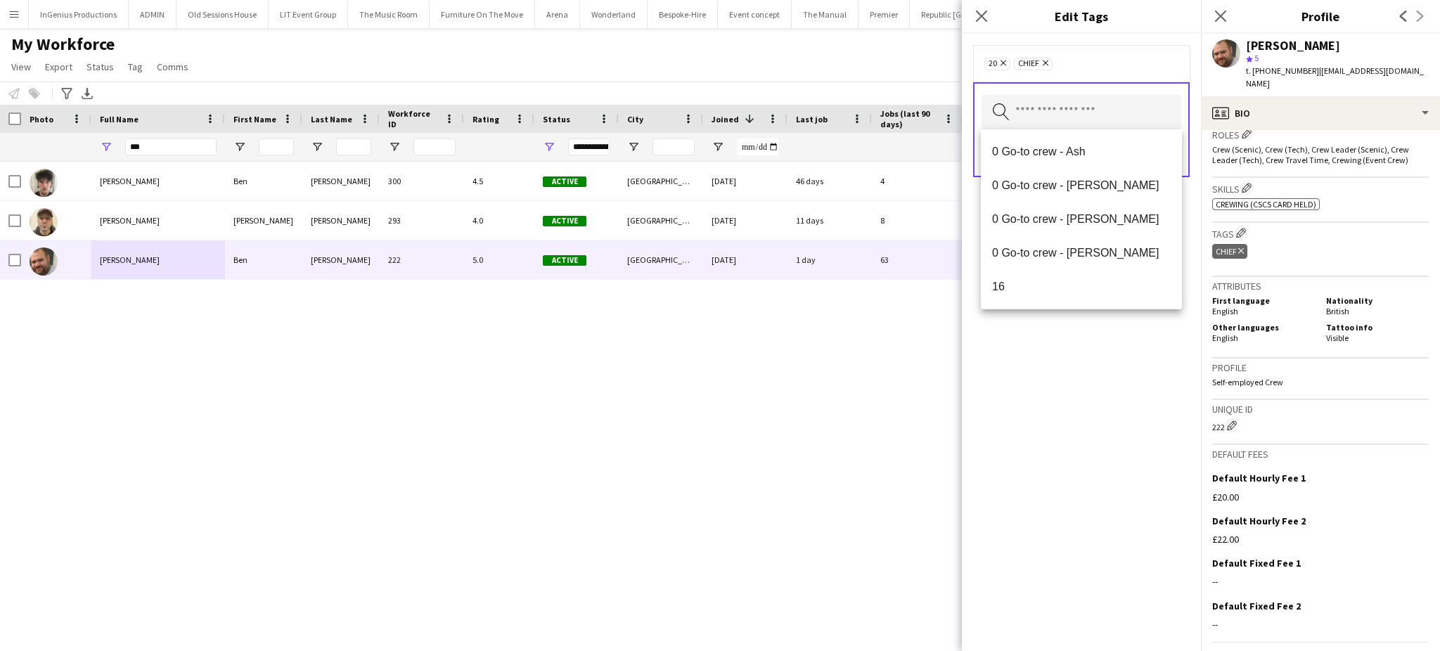
click at [1042, 349] on div "20 Remove Chief Remove Search by tag name Save" at bounding box center [1081, 342] width 239 height 617
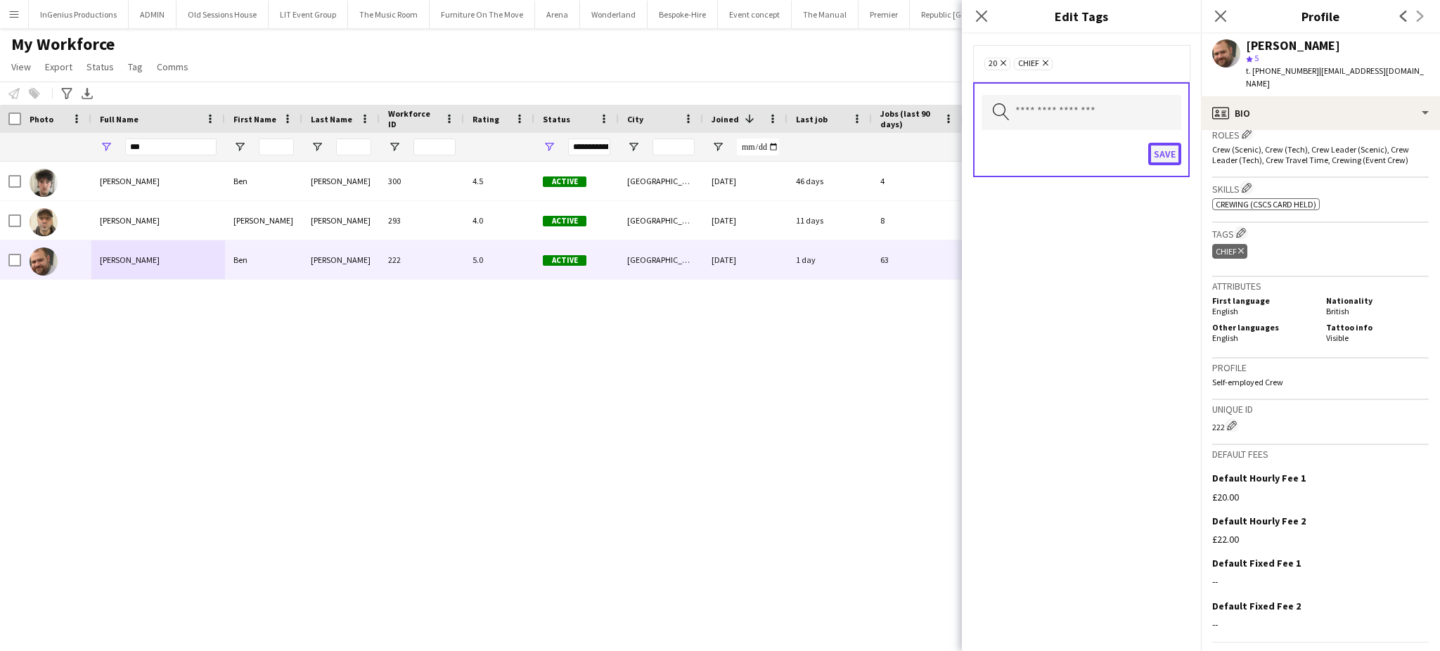
click at [1165, 156] on button "Save" at bounding box center [1164, 154] width 33 height 22
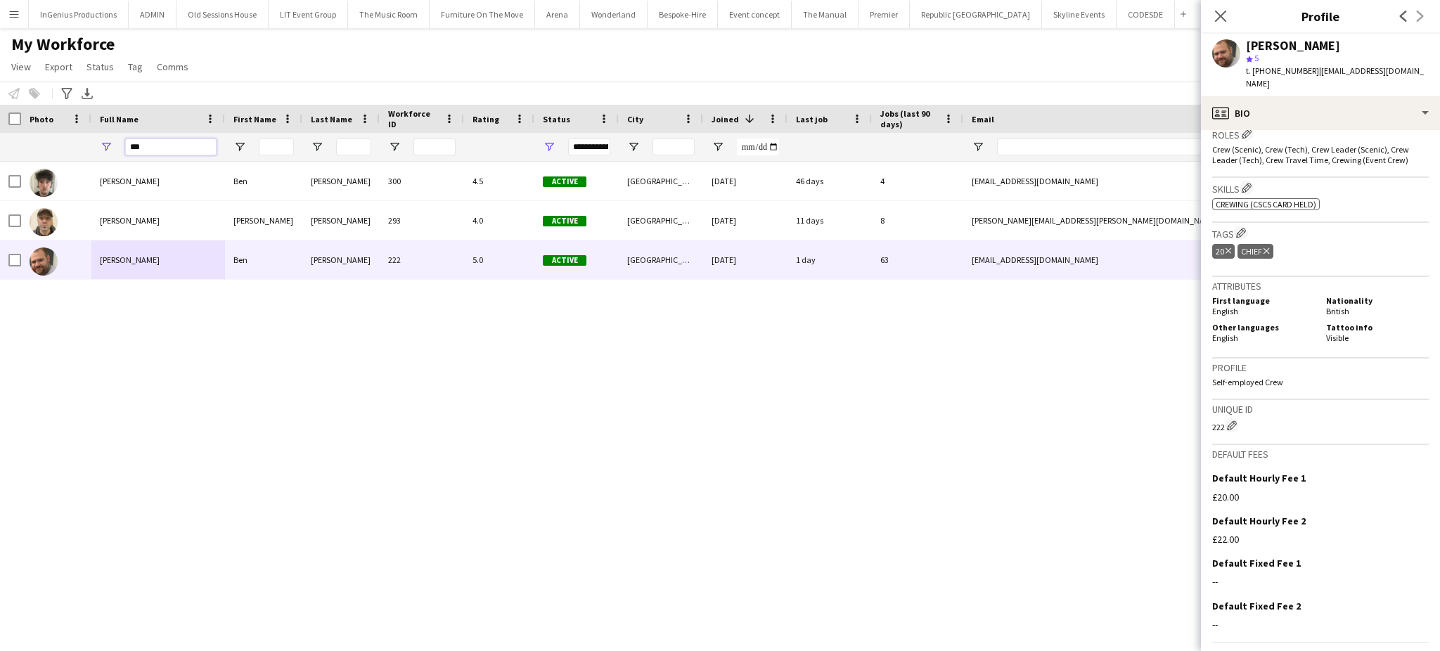
click at [167, 143] on input "***" at bounding box center [170, 147] width 91 height 17
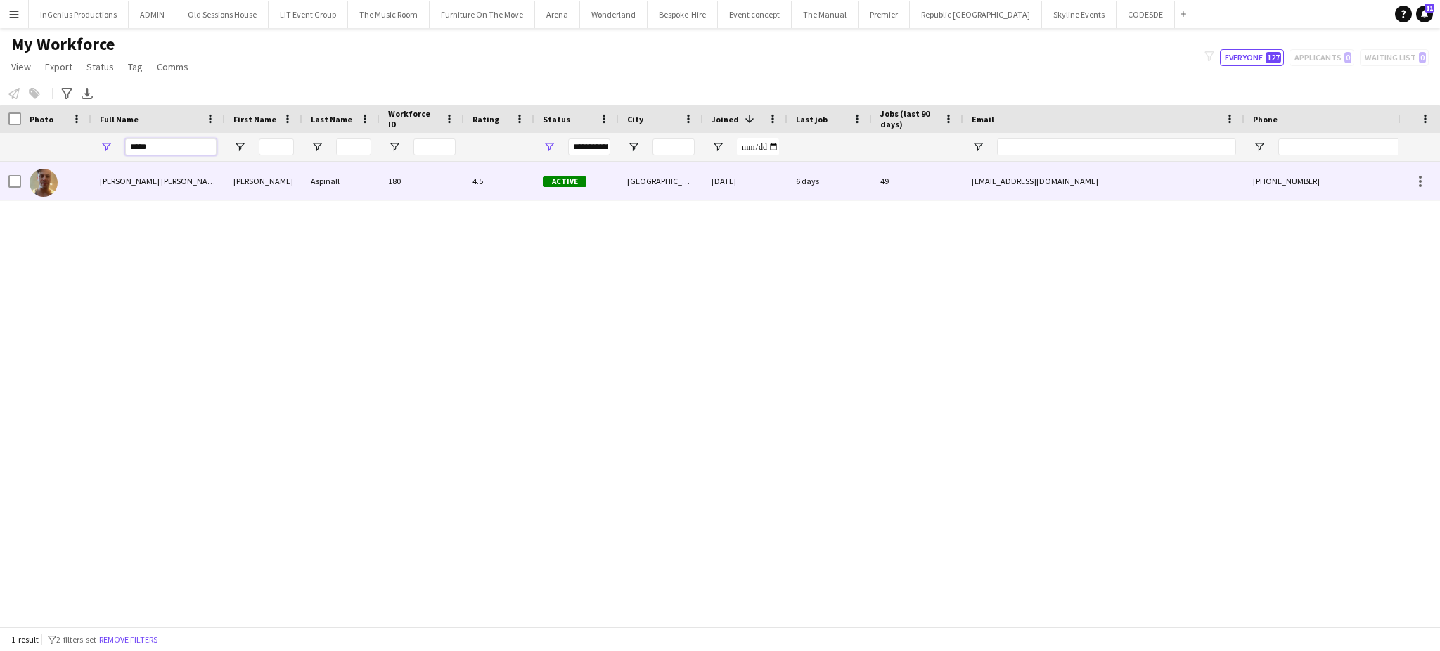
type input "*****"
click at [169, 178] on span "[PERSON_NAME] [PERSON_NAME]" at bounding box center [160, 181] width 121 height 11
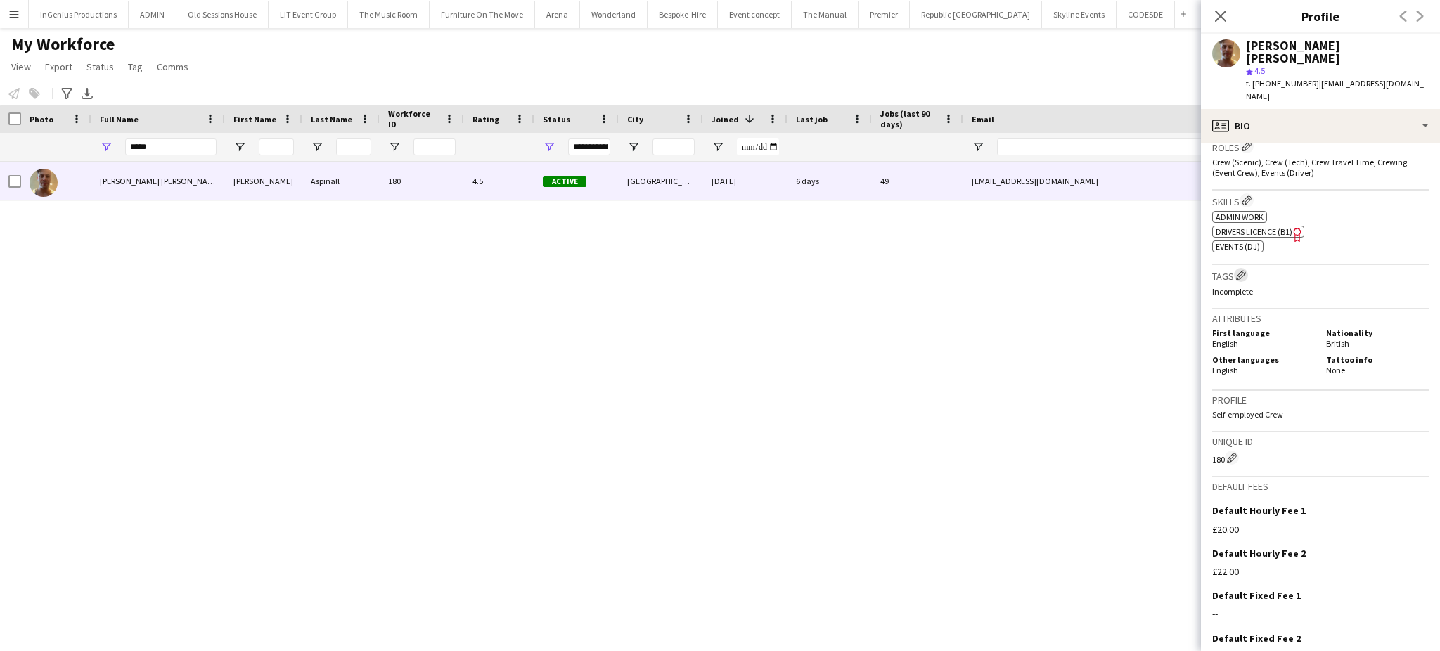
click at [1241, 270] on app-icon "Edit crew company tags" at bounding box center [1241, 275] width 10 height 10
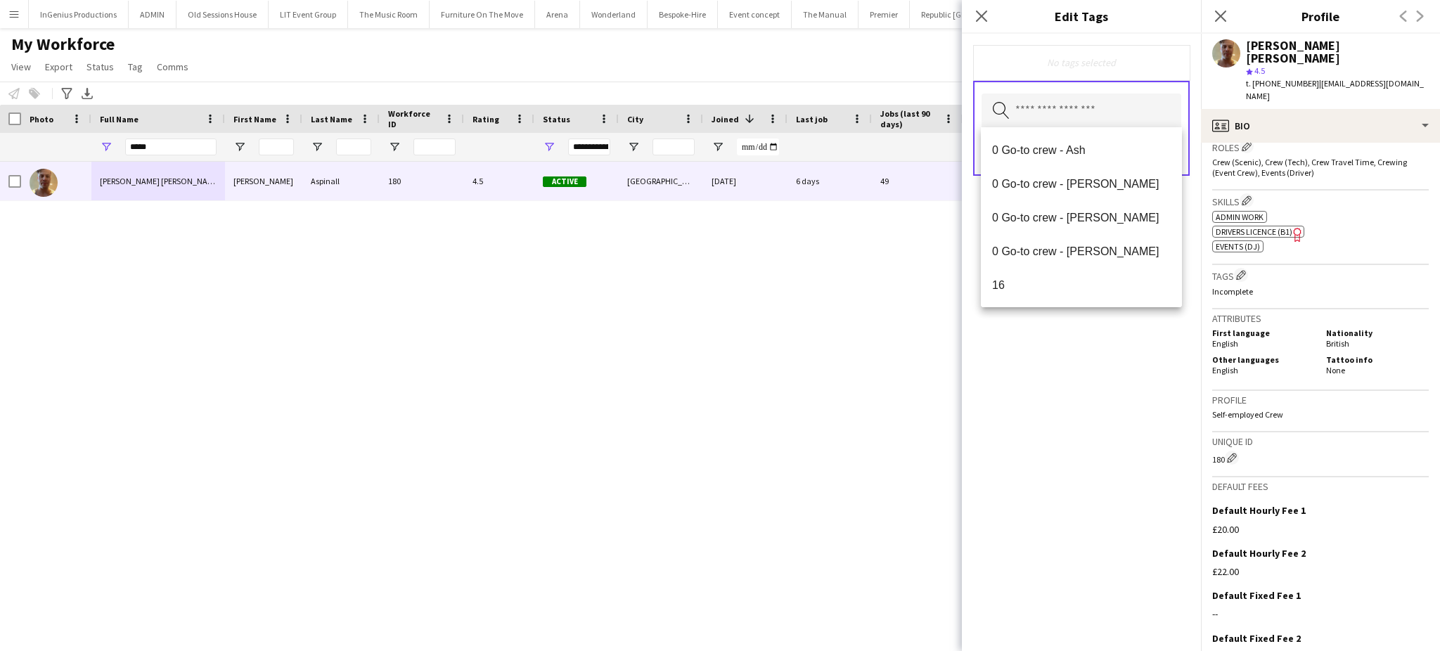
click at [1070, 121] on input "text" at bounding box center [1082, 111] width 200 height 35
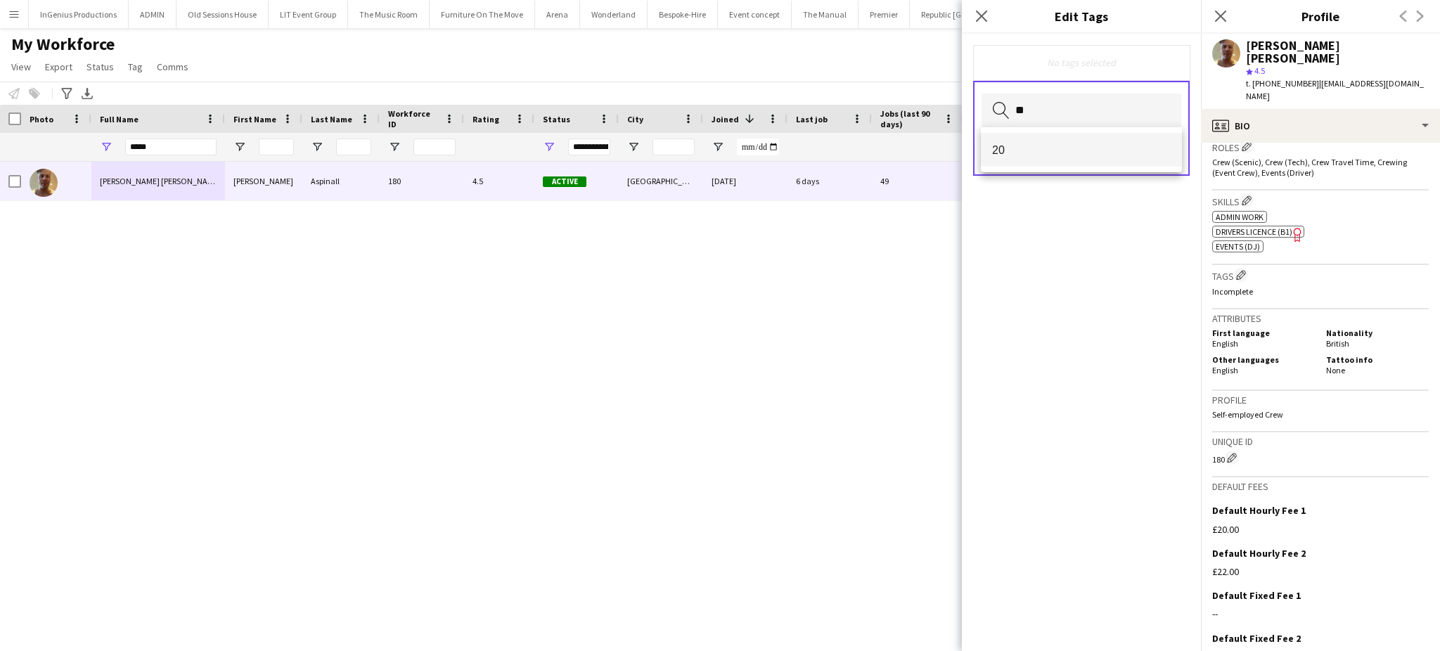
type input "**"
click at [1046, 148] on span "20" at bounding box center [1081, 149] width 179 height 13
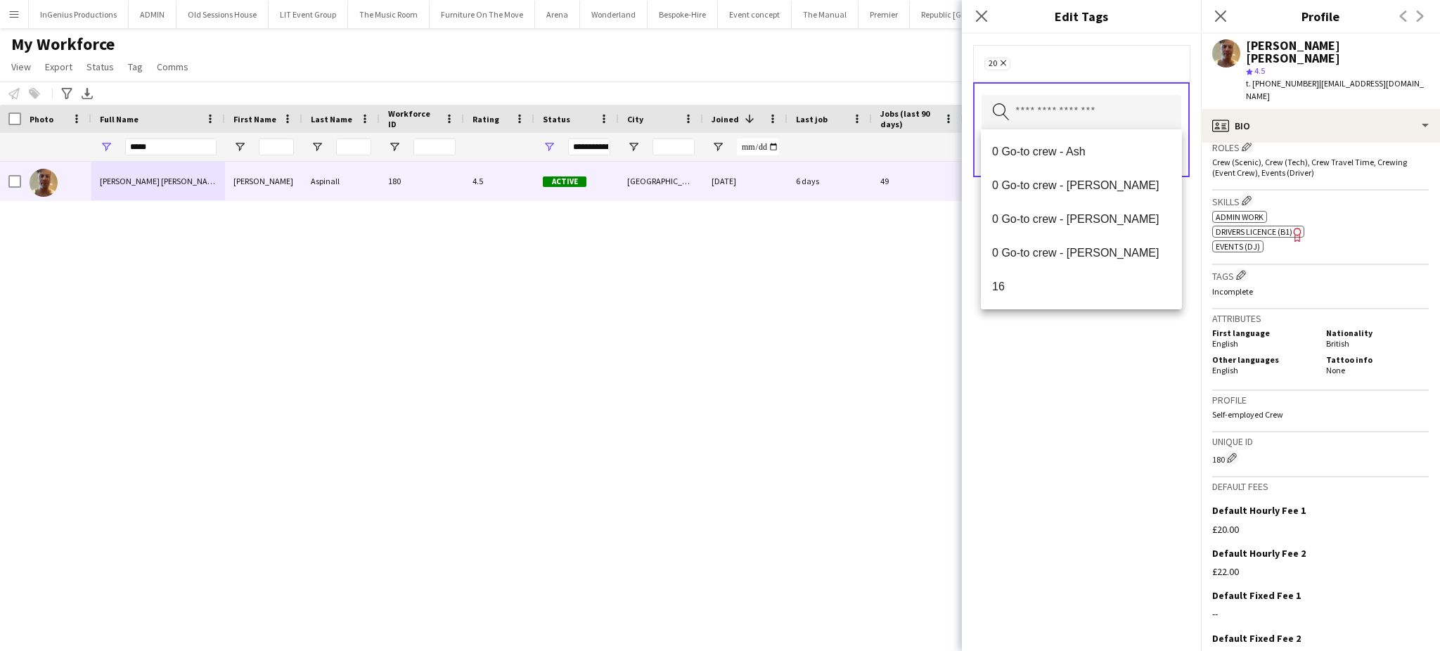
click at [1084, 402] on div "20 Remove Search by tag name Save" at bounding box center [1081, 342] width 239 height 617
click at [1126, 117] on input "text" at bounding box center [1082, 112] width 200 height 35
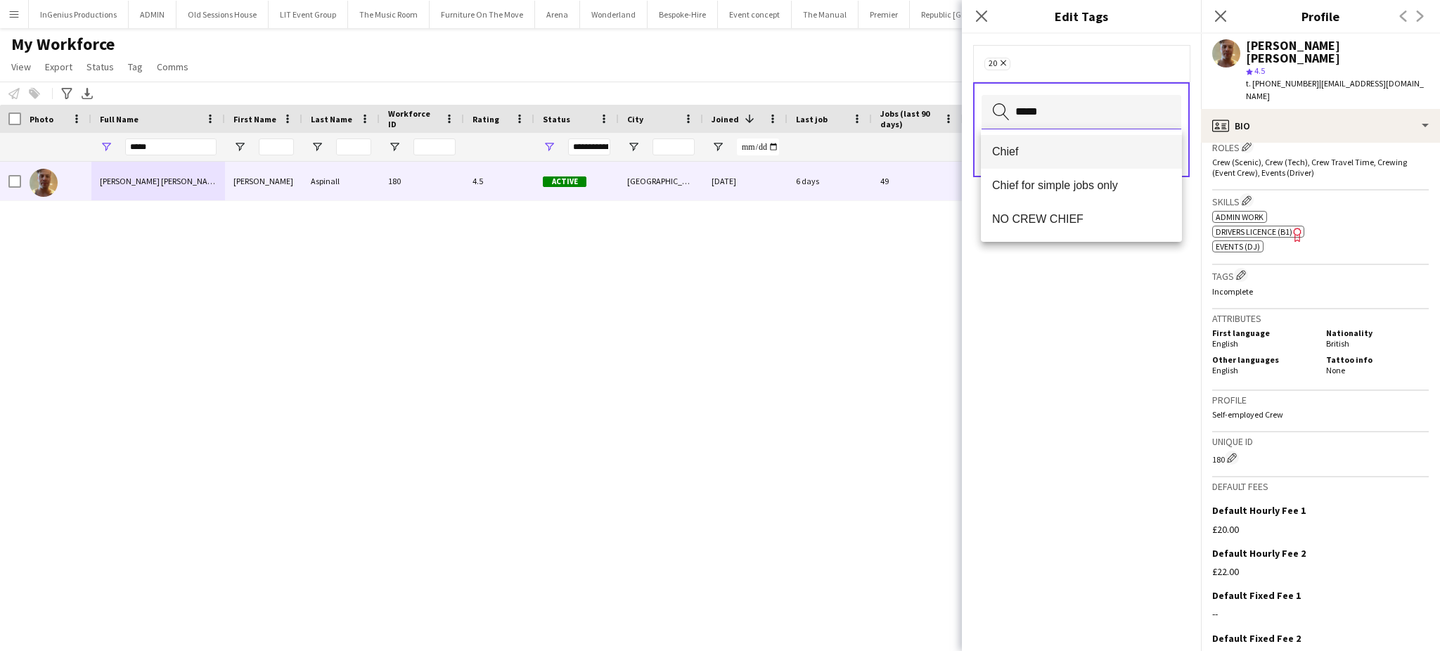
type input "*****"
click at [1096, 146] on span "Chief" at bounding box center [1081, 151] width 179 height 13
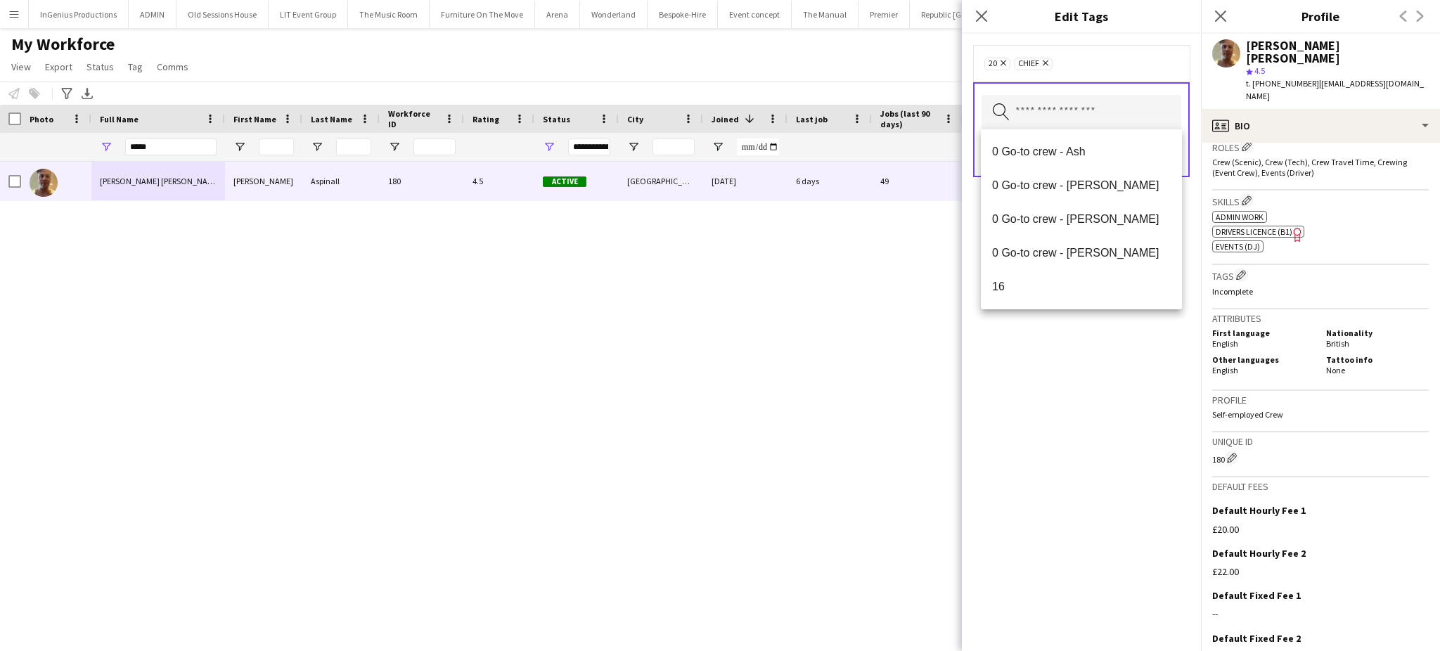
click at [1093, 380] on div "20 Remove Chief Remove Search by tag name Save" at bounding box center [1081, 342] width 239 height 617
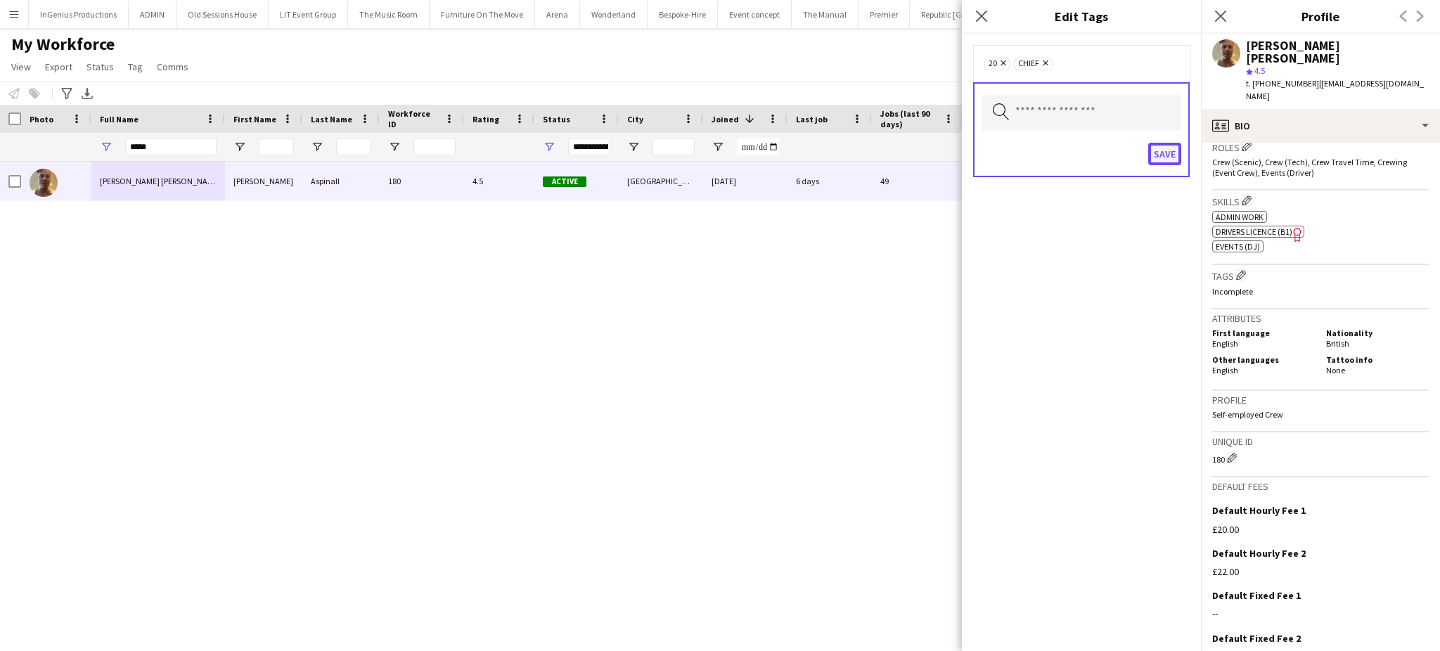
click at [1165, 152] on button "Save" at bounding box center [1164, 154] width 33 height 22
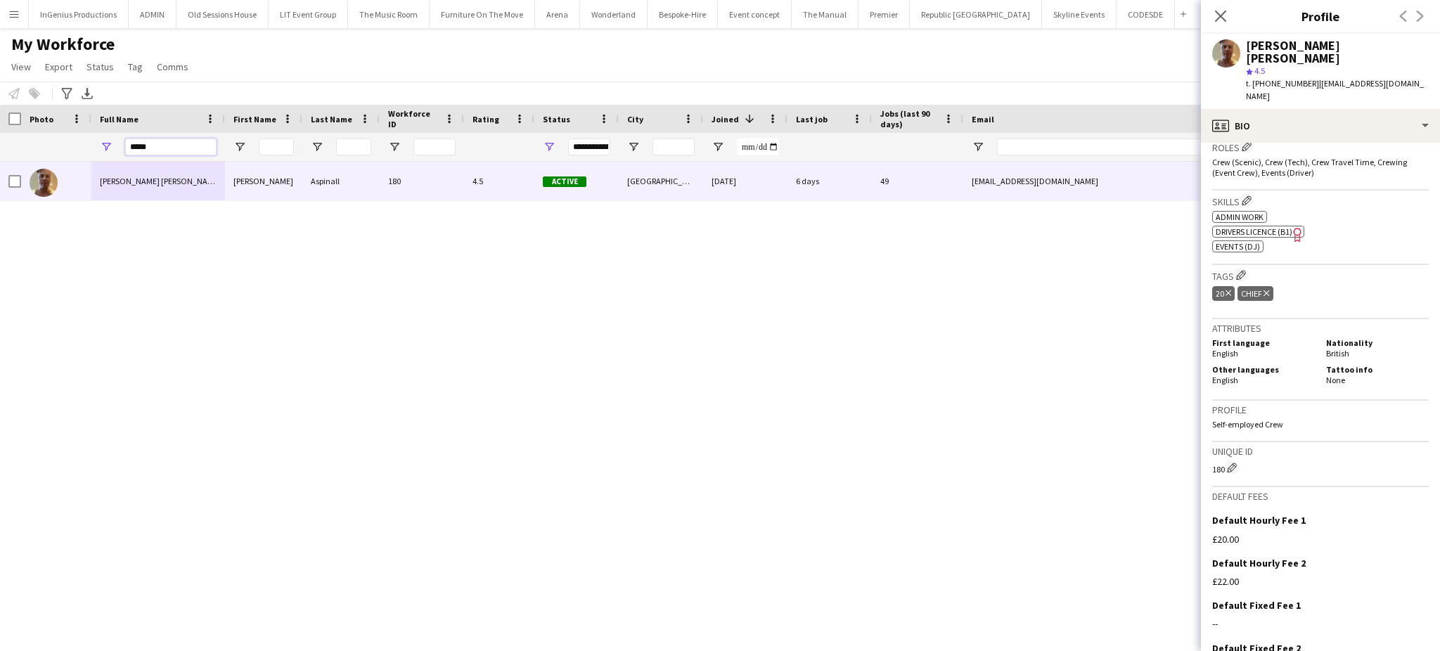
click at [167, 150] on input "*****" at bounding box center [170, 147] width 91 height 17
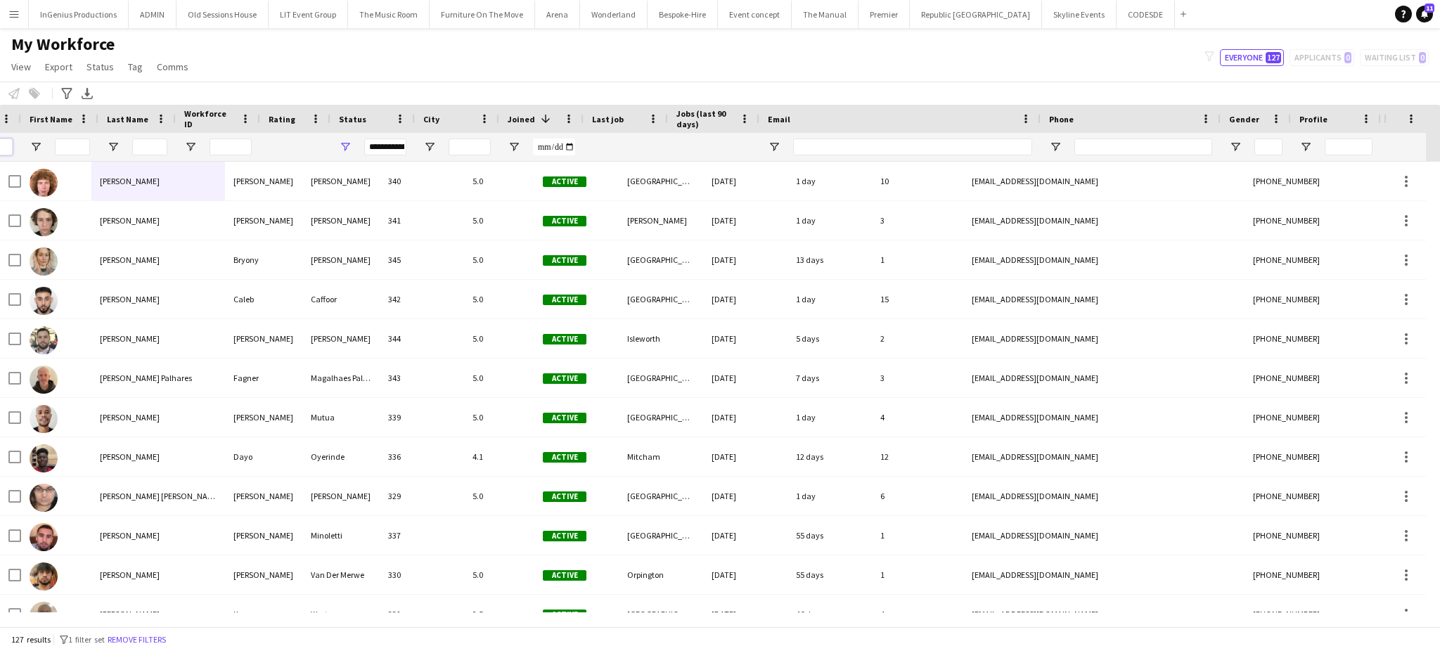
scroll to position [0, 204]
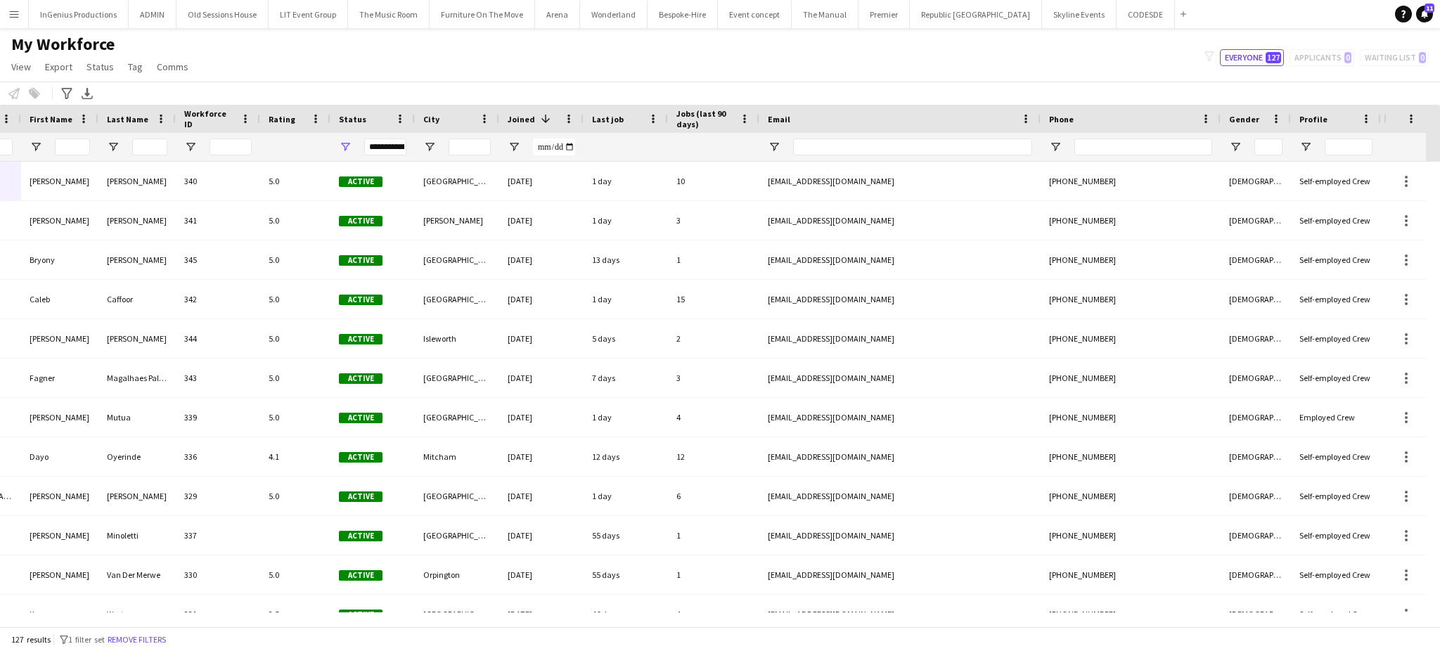
drag, startPoint x: 860, startPoint y: 648, endPoint x: 1362, endPoint y: 625, distance: 502.5
click at [1362, 625] on app-workforce-table "Press SPACE to select this row. Drag here to set row groups Photo Title Full Na…" at bounding box center [720, 366] width 1440 height 522
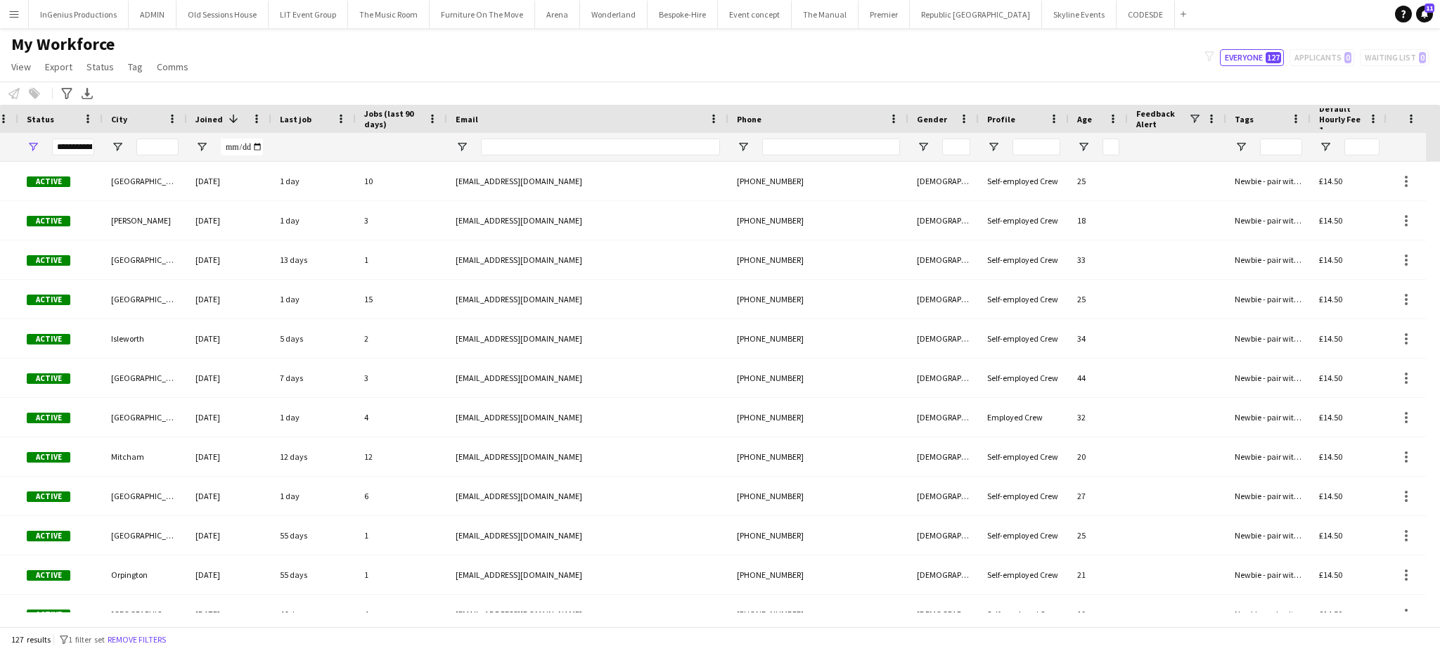
scroll to position [0, 520]
click at [17, 67] on span "View" at bounding box center [21, 66] width 20 height 13
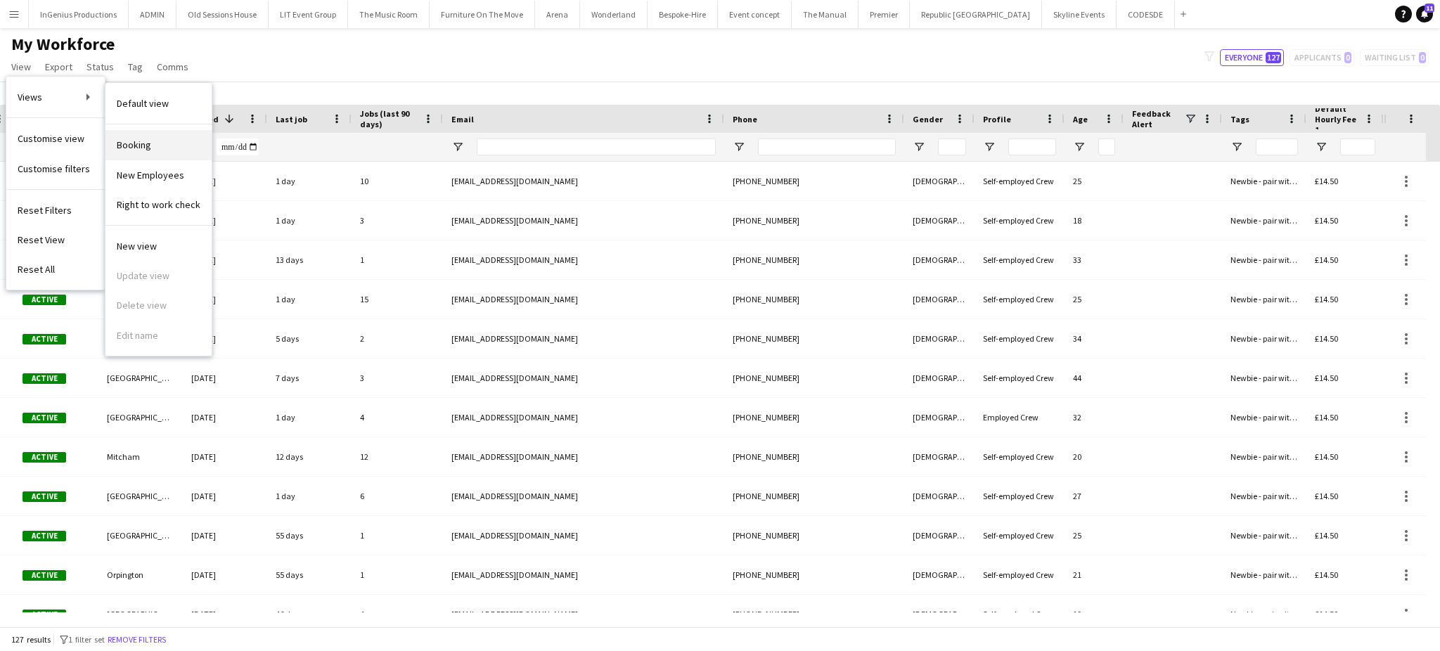
click at [136, 155] on link "Booking" at bounding box center [158, 145] width 106 height 30
type input "**********"
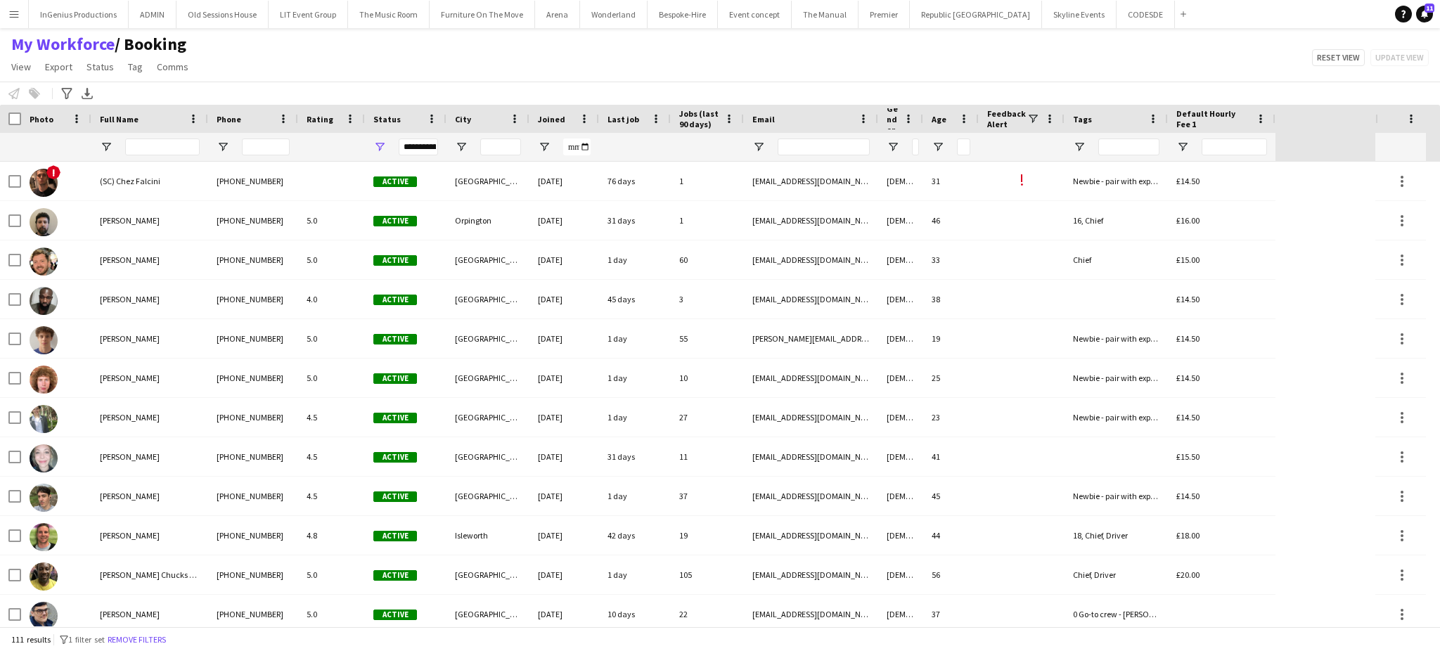
click at [1221, 112] on span "Default Hourly Fee 1" at bounding box center [1213, 118] width 74 height 21
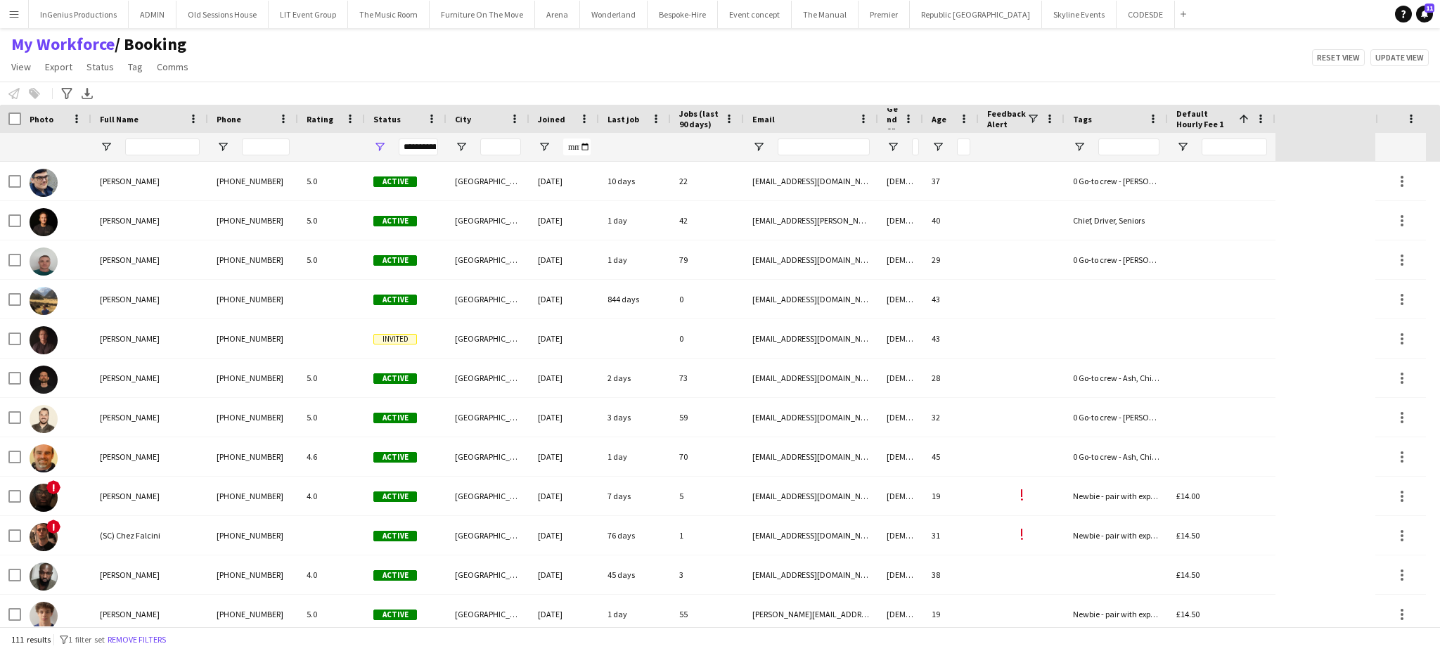
click at [1221, 112] on span "Default Hourly Fee 1" at bounding box center [1204, 118] width 57 height 21
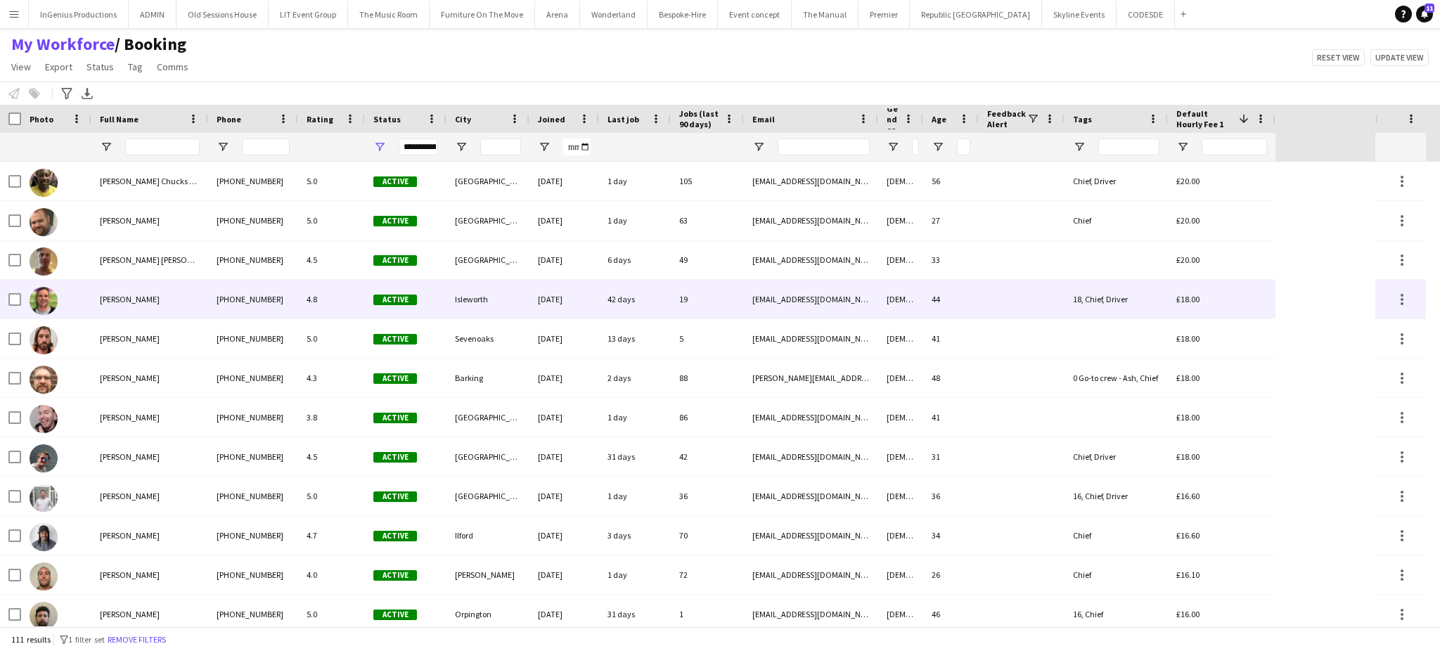
click at [765, 294] on div "[EMAIL_ADDRESS][DOMAIN_NAME]" at bounding box center [811, 299] width 134 height 39
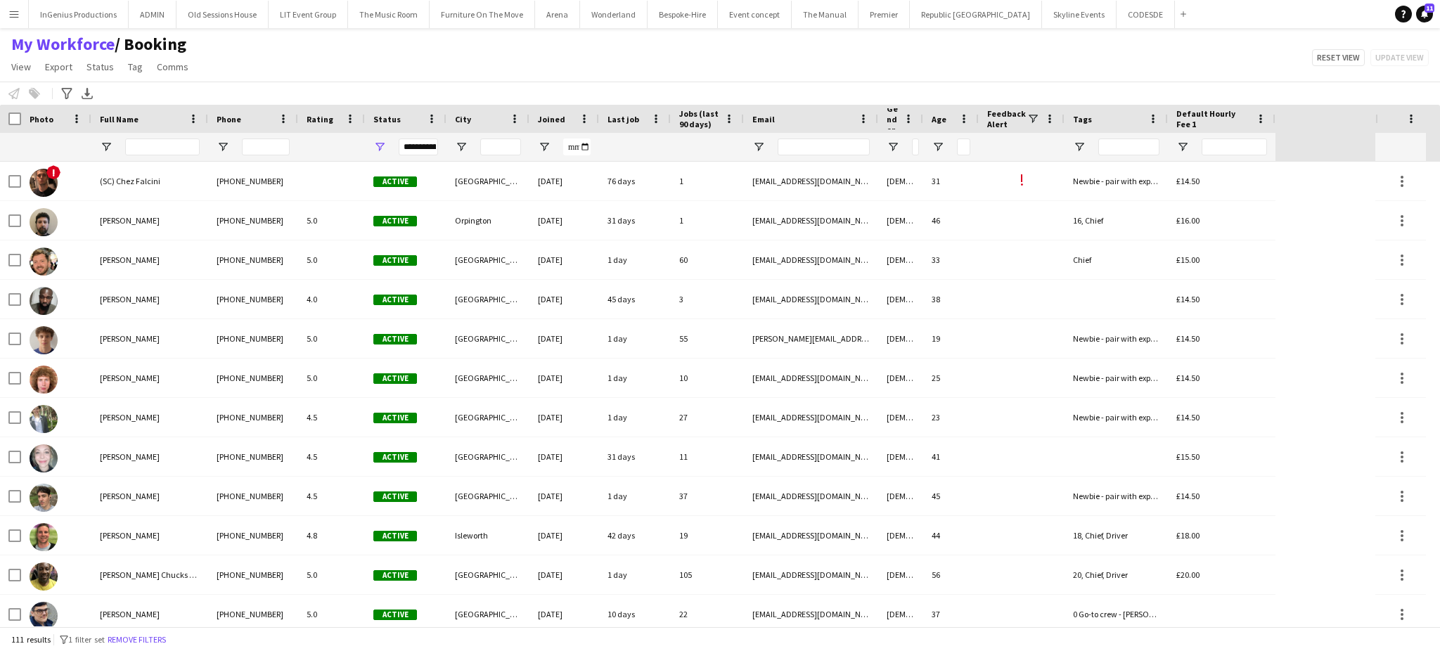
click at [1193, 113] on span "Default Hourly Fee 1" at bounding box center [1213, 118] width 74 height 21
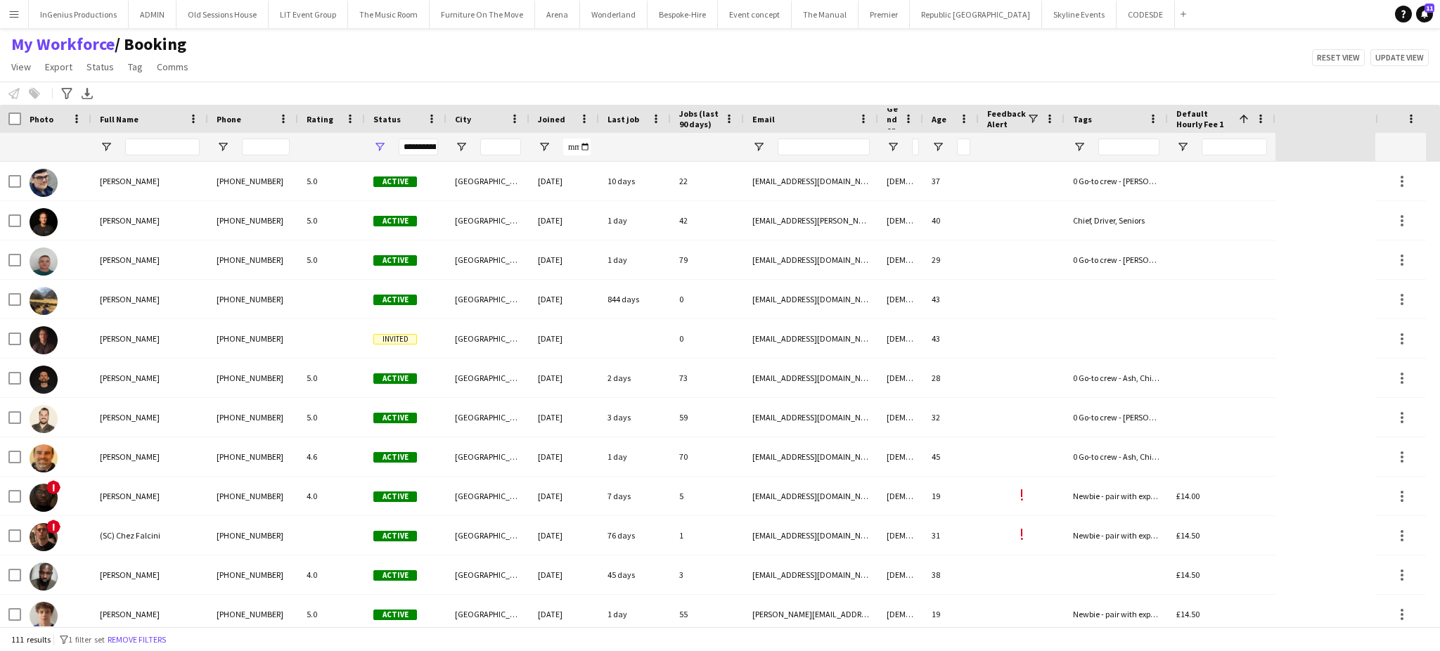
click at [1193, 113] on span "Default Hourly Fee 1" at bounding box center [1204, 118] width 57 height 21
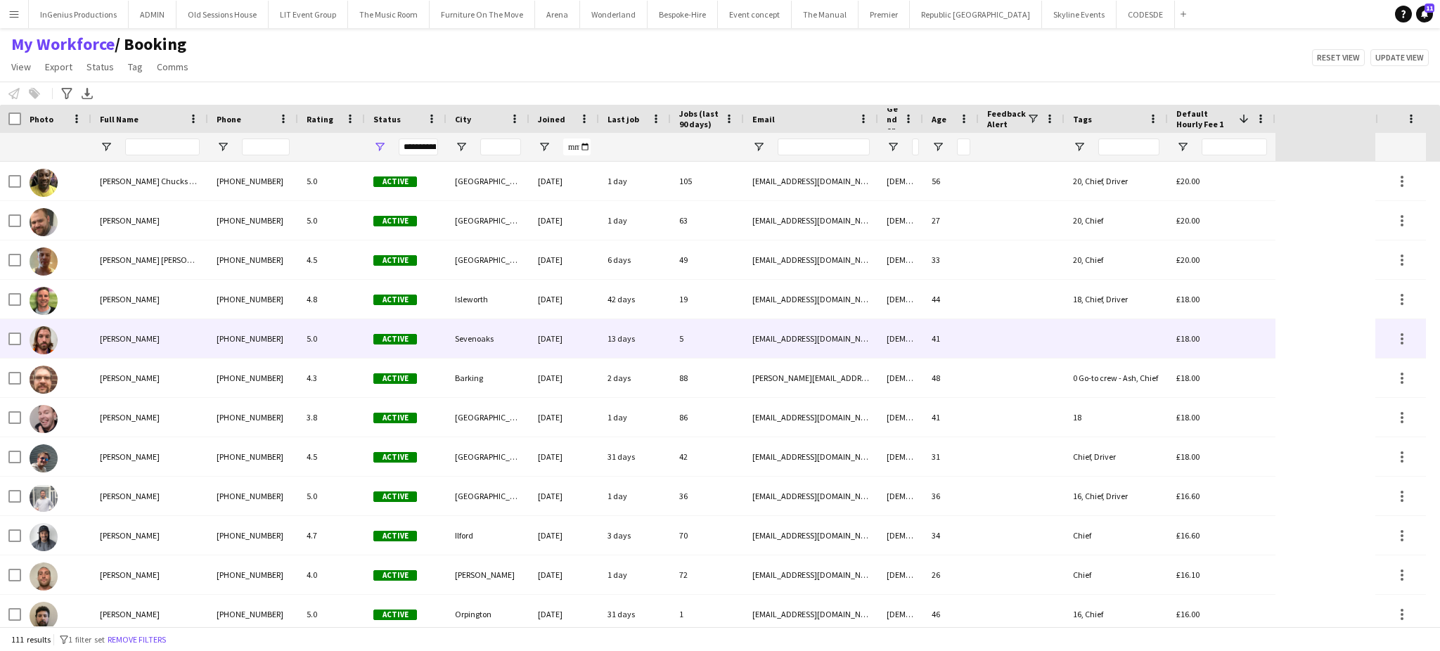
click at [973, 337] on div "41" at bounding box center [951, 338] width 56 height 39
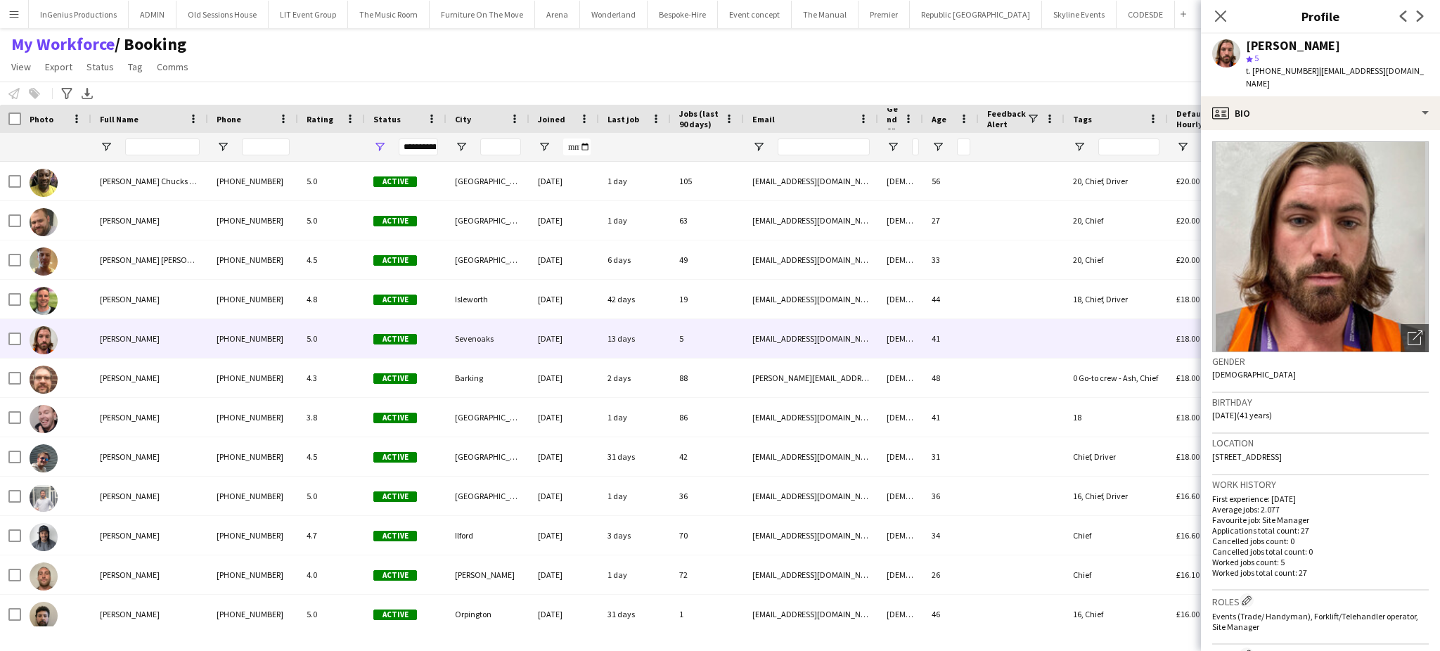
scroll to position [467, 0]
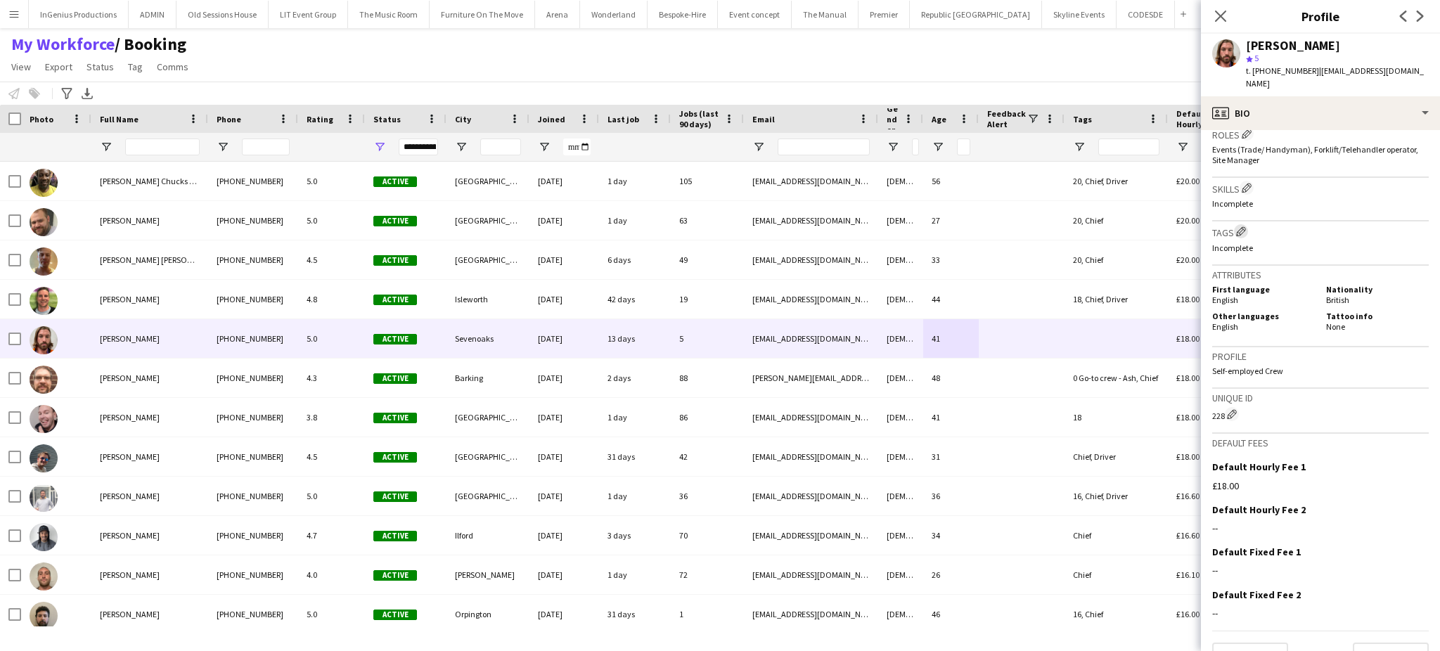
click at [1244, 226] on app-icon "Edit crew company tags" at bounding box center [1241, 231] width 10 height 10
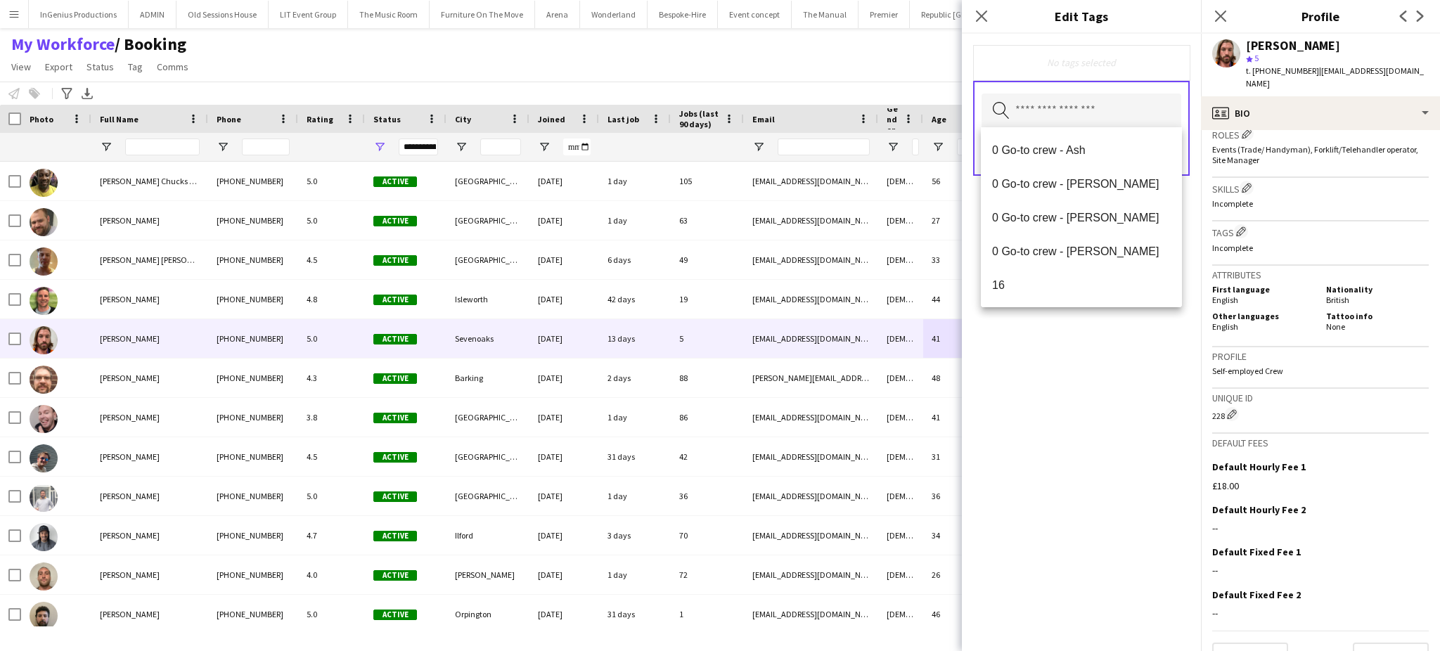
click at [1066, 112] on input "text" at bounding box center [1082, 111] width 200 height 35
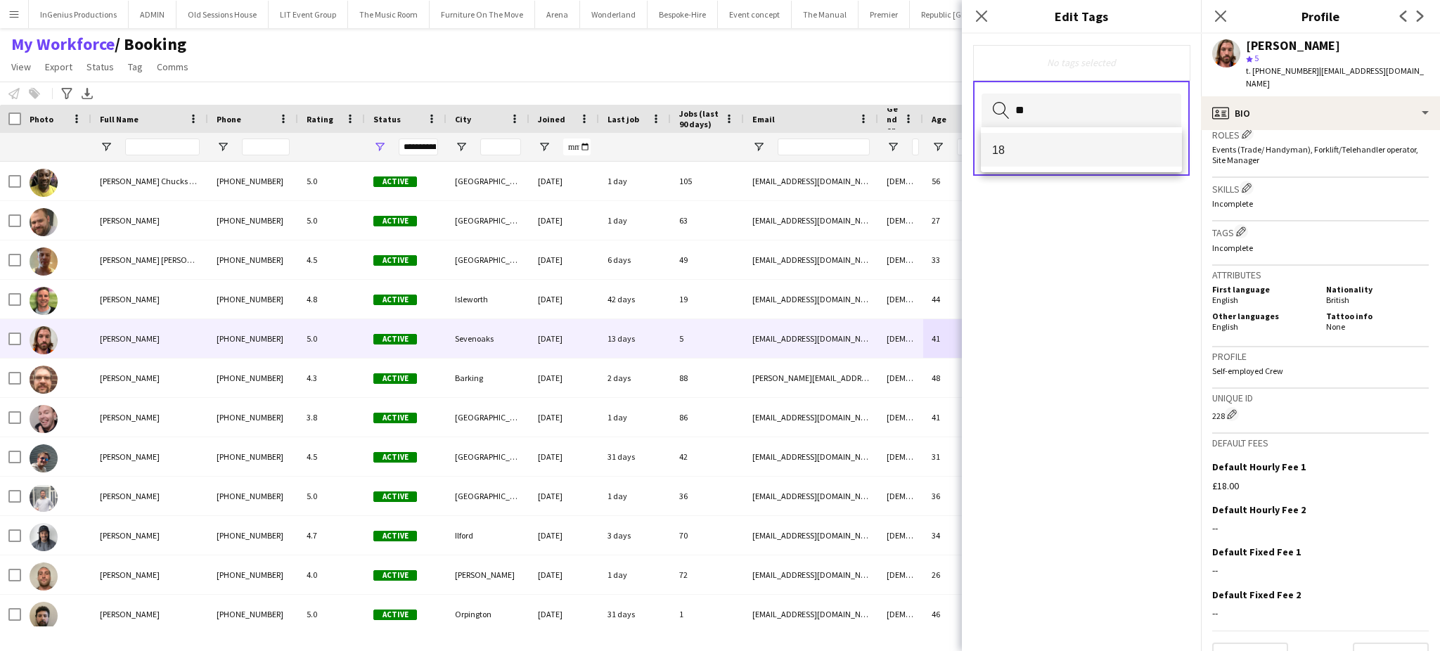
type input "**"
click at [1065, 150] on span "18" at bounding box center [1081, 149] width 179 height 13
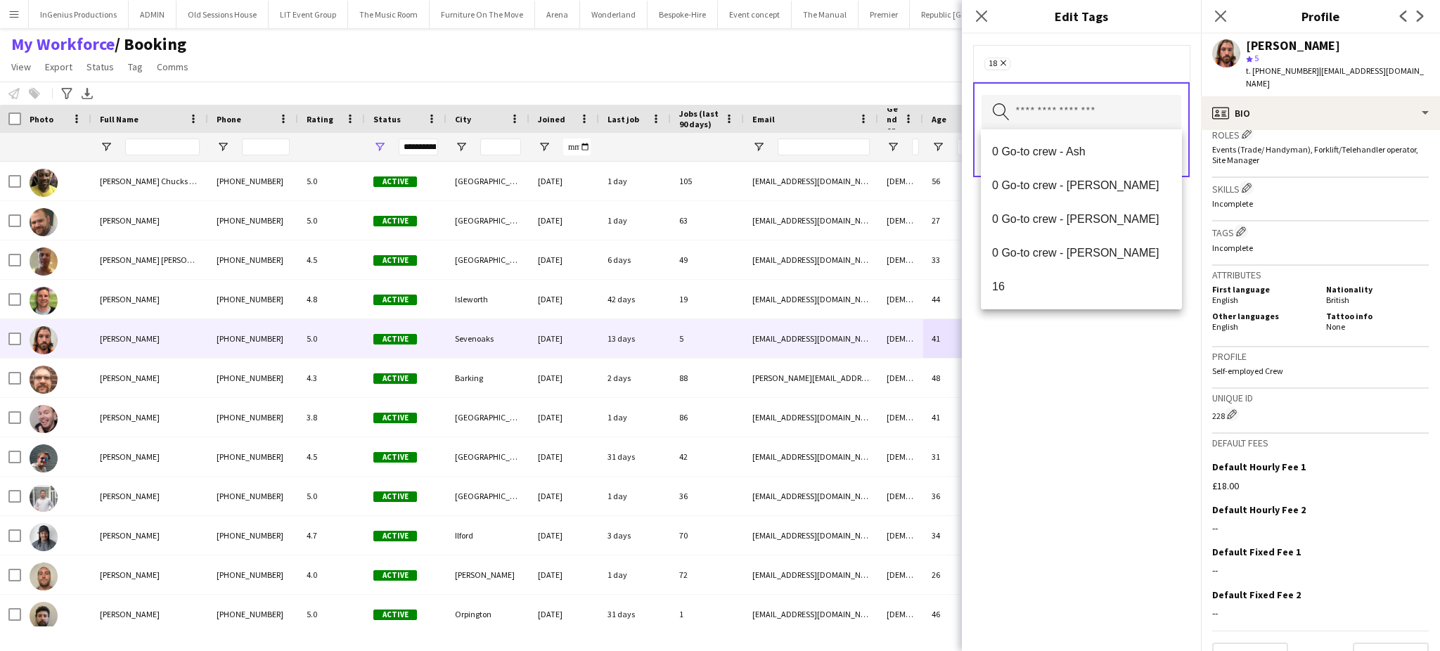
click at [1081, 365] on div "18 Remove Search by tag name Save" at bounding box center [1081, 342] width 239 height 617
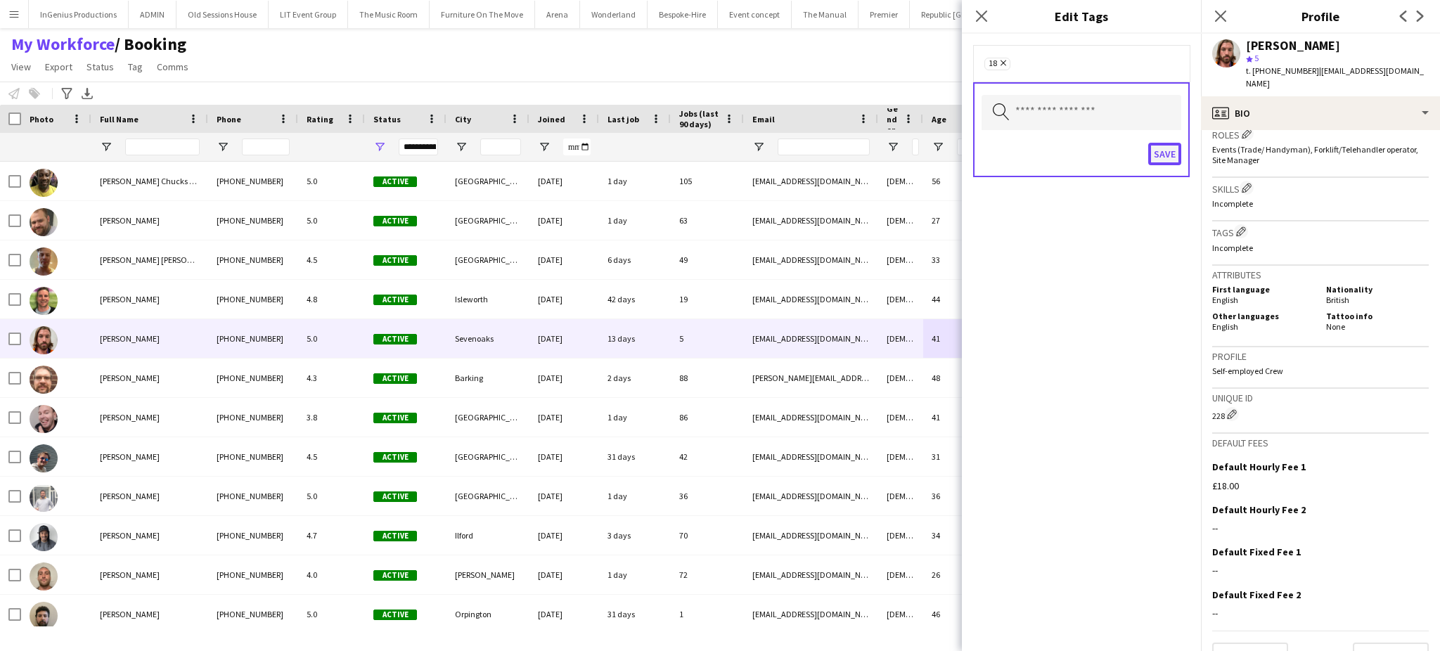
click at [1166, 145] on button "Save" at bounding box center [1164, 154] width 33 height 22
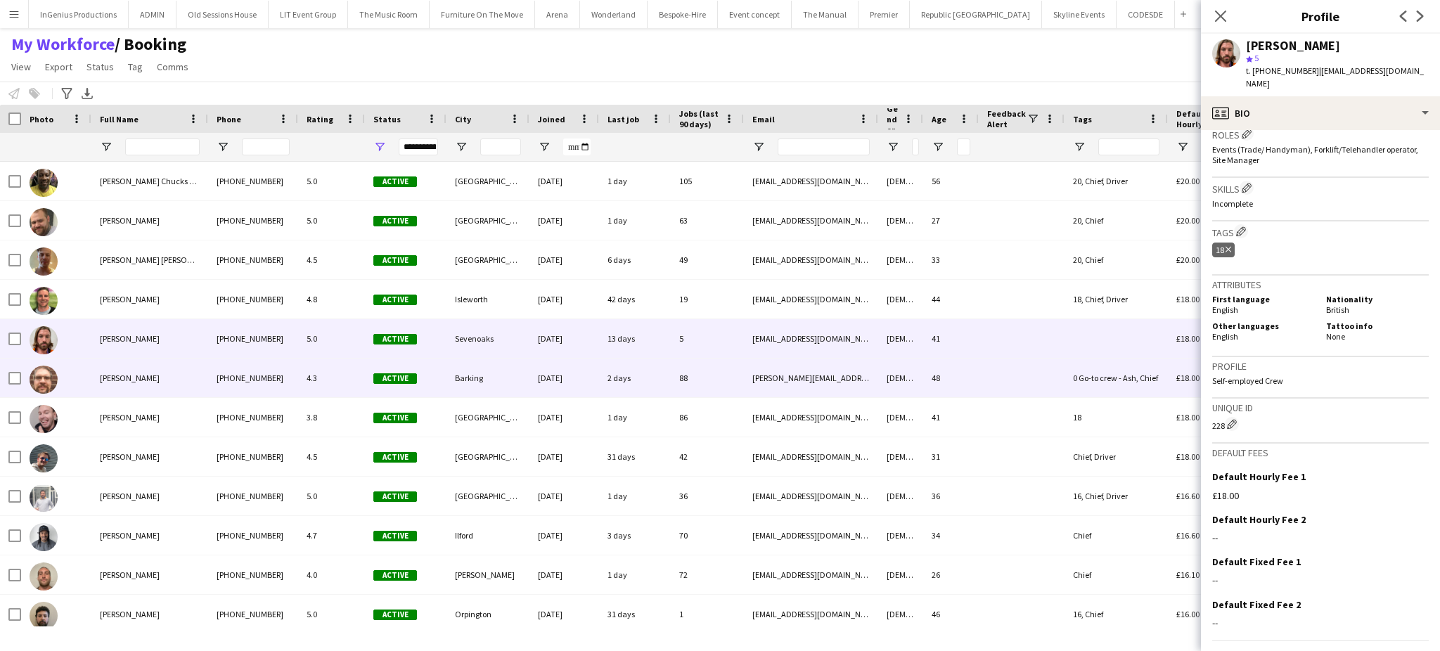
click at [1088, 371] on div "0 Go-to crew - Ash, Chief" at bounding box center [1116, 378] width 103 height 39
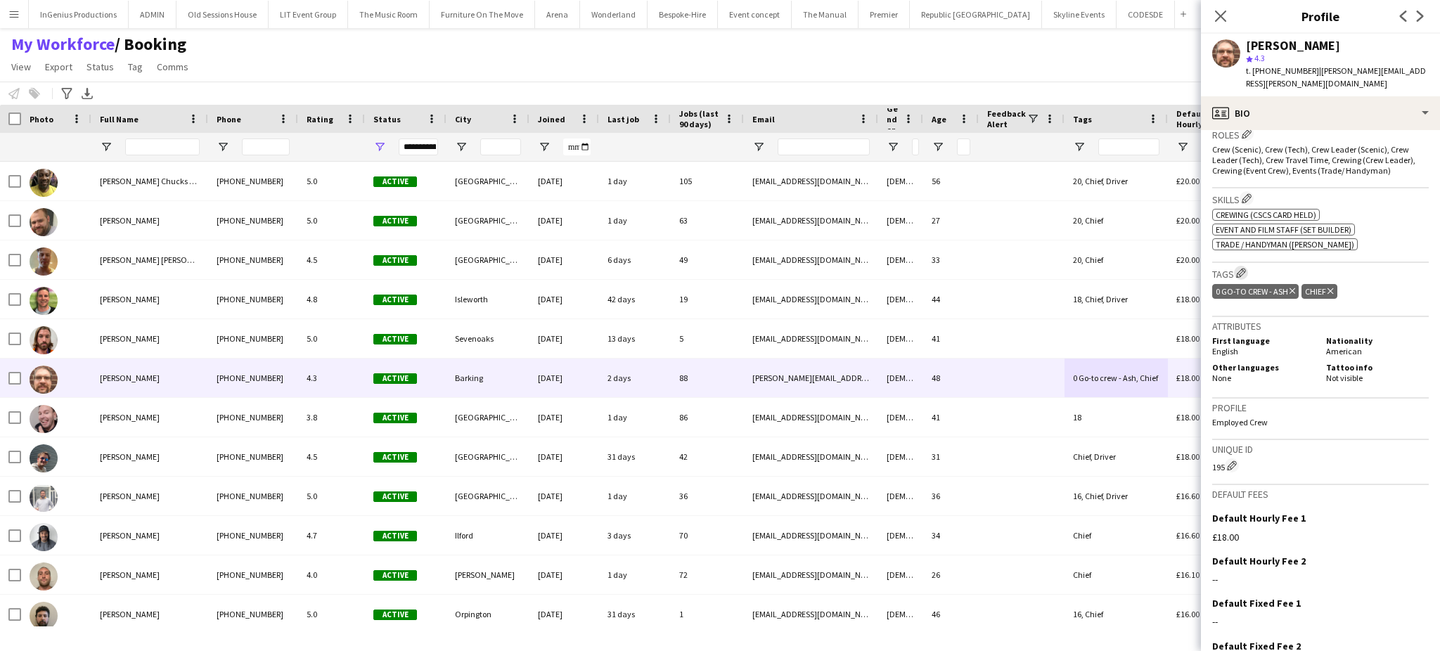
click at [1241, 268] on app-icon "Edit crew company tags" at bounding box center [1241, 273] width 10 height 10
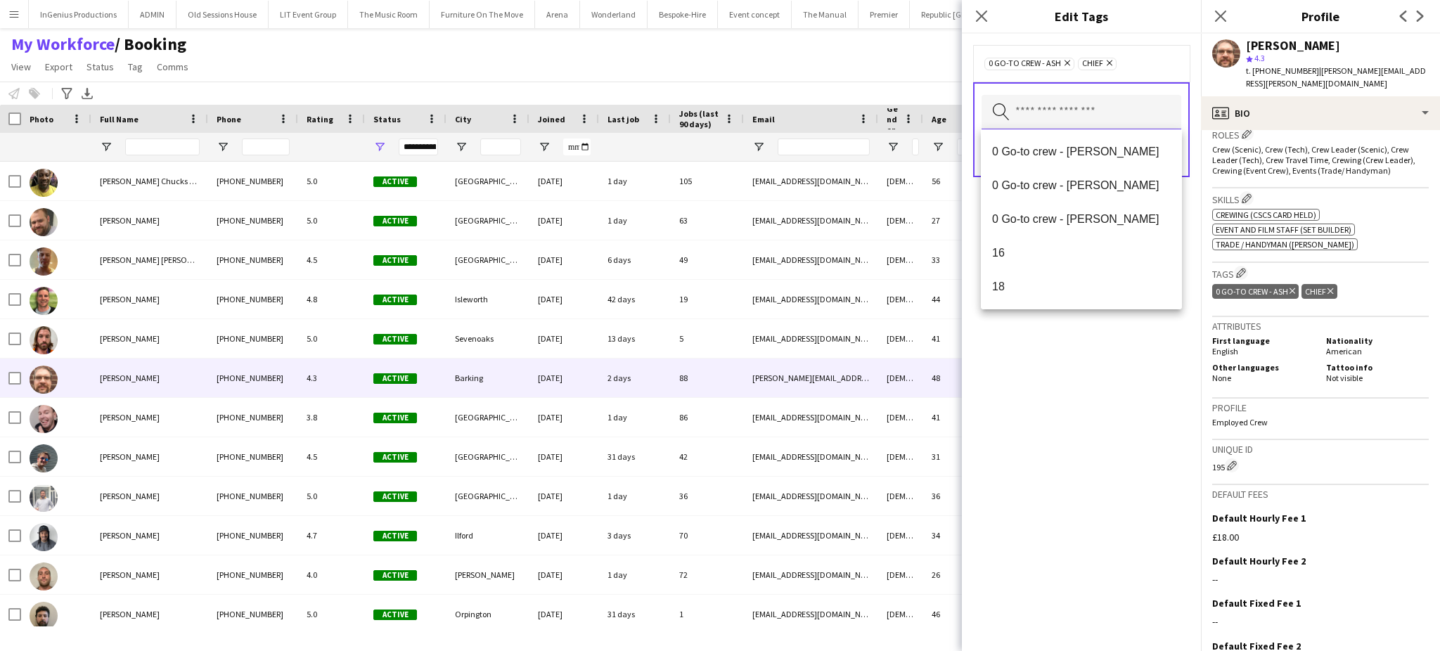
click at [1079, 120] on input "text" at bounding box center [1082, 112] width 200 height 35
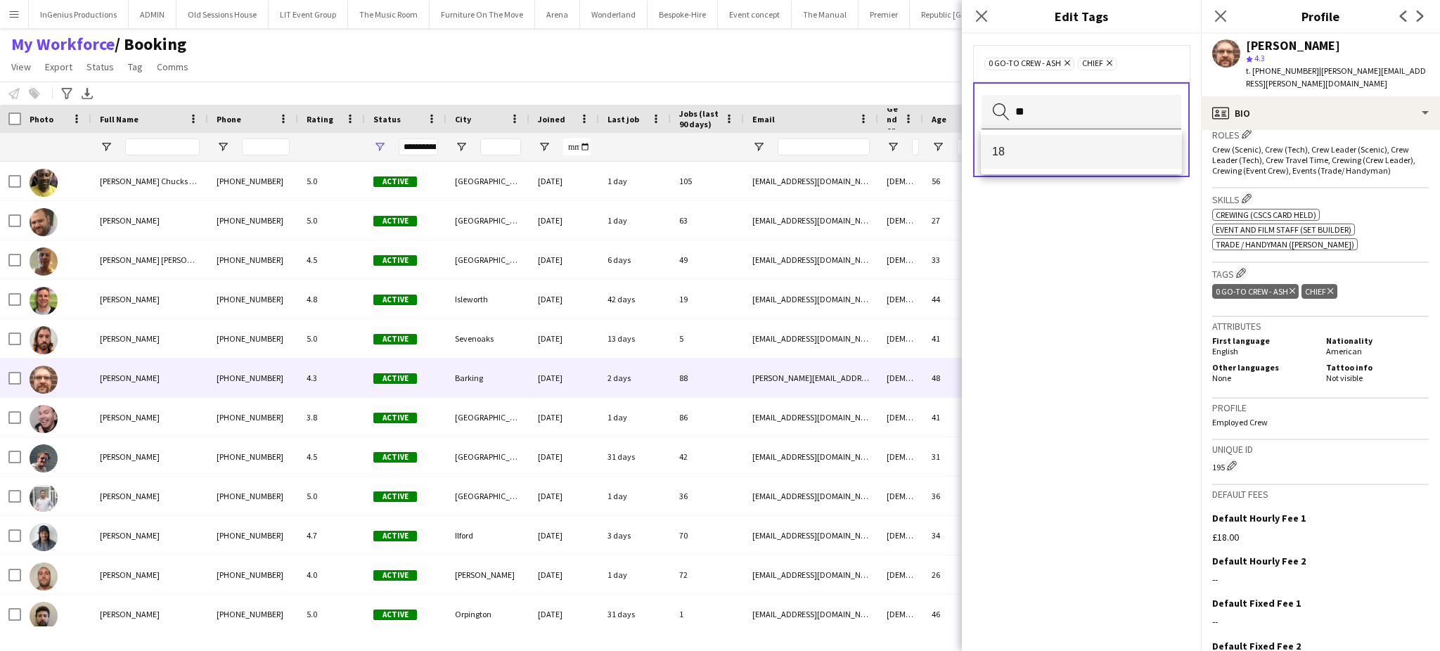
type input "**"
click at [1072, 152] on span "18" at bounding box center [1081, 151] width 179 height 13
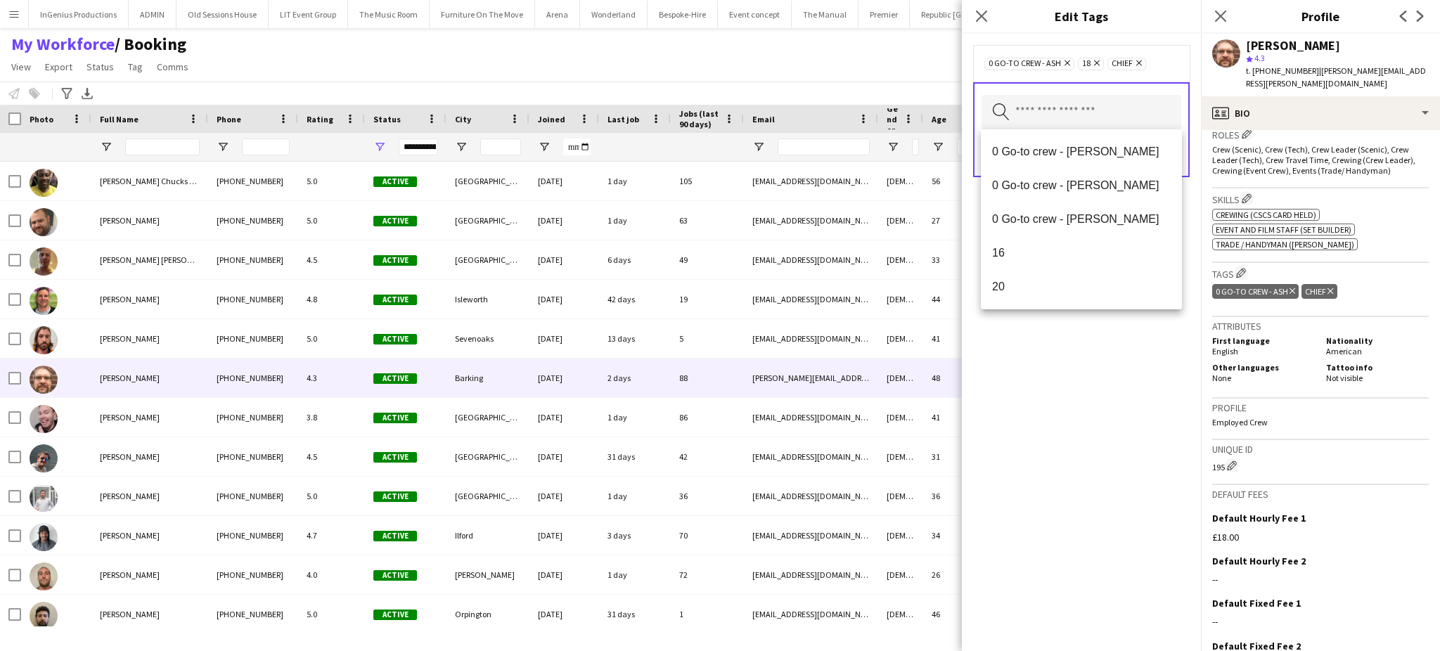
click at [1080, 324] on div "0 Go-to crew - Ash Remove 18 Remove Chief Remove Search by tag name Save" at bounding box center [1081, 342] width 239 height 617
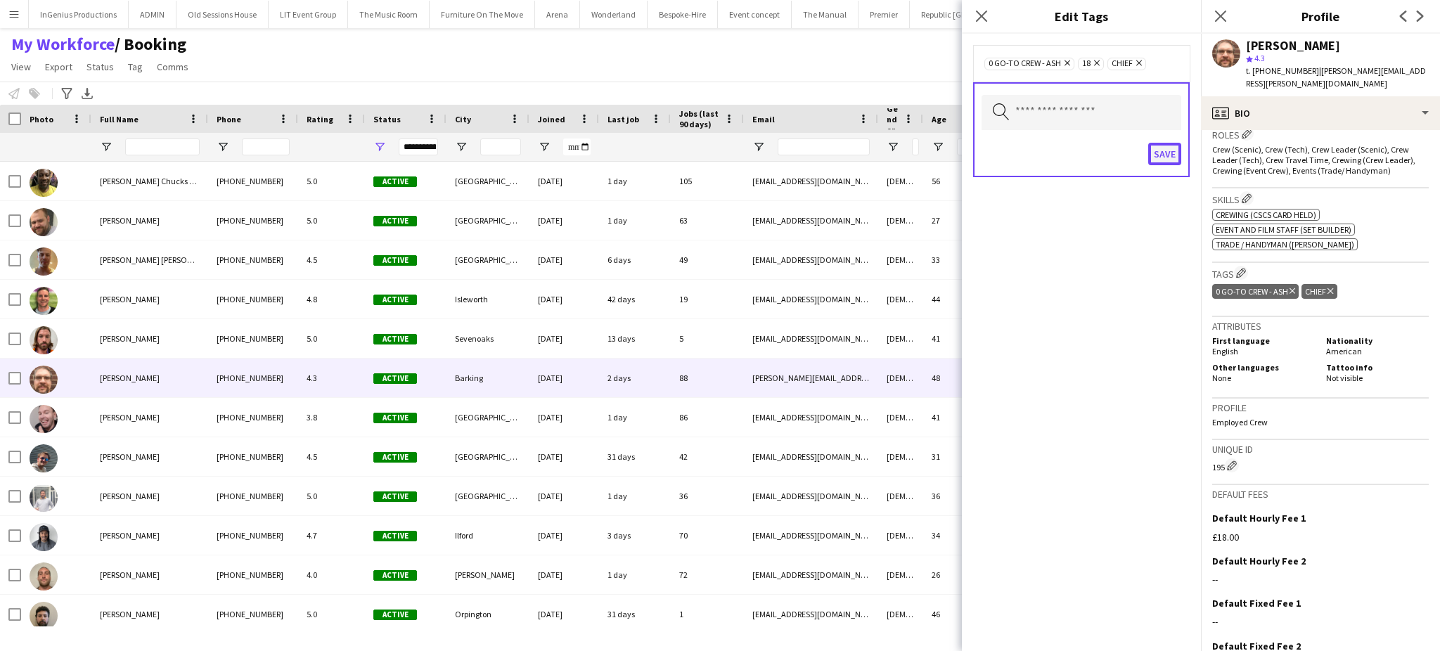
click at [1163, 146] on button "Save" at bounding box center [1164, 154] width 33 height 22
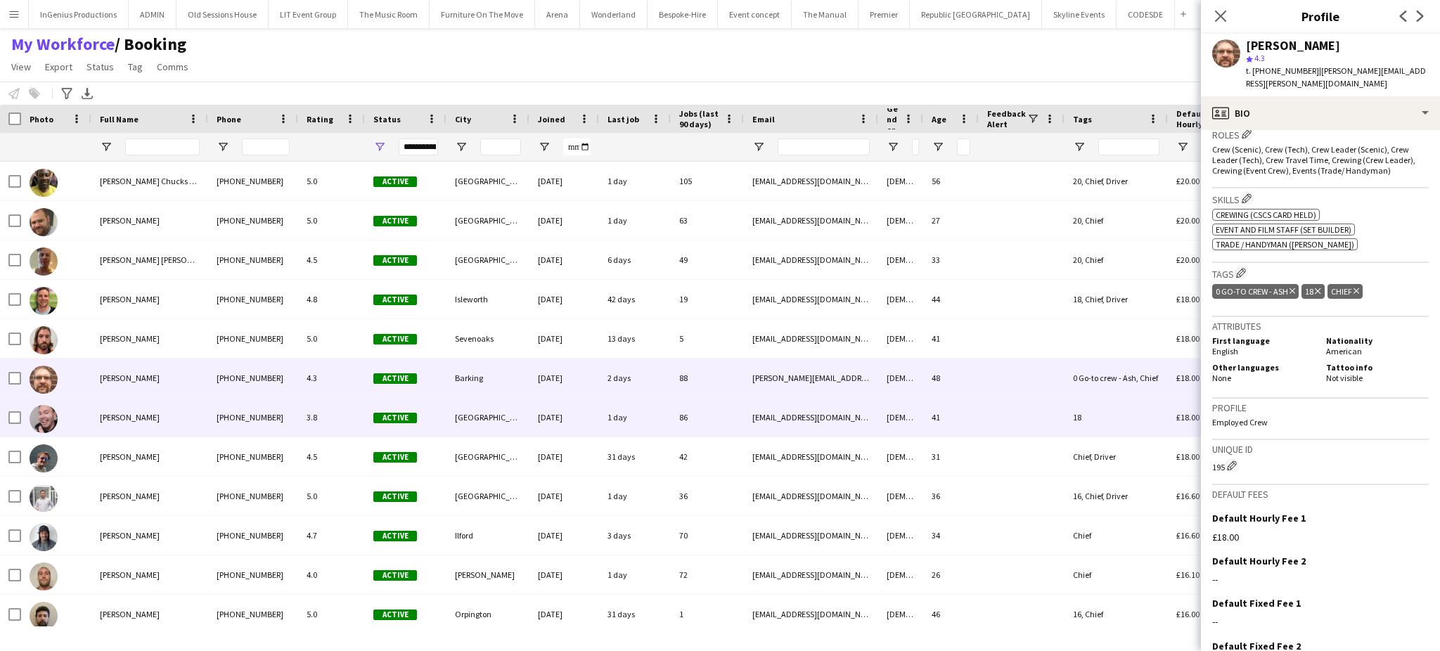
click at [878, 425] on div "Male" at bounding box center [900, 417] width 45 height 39
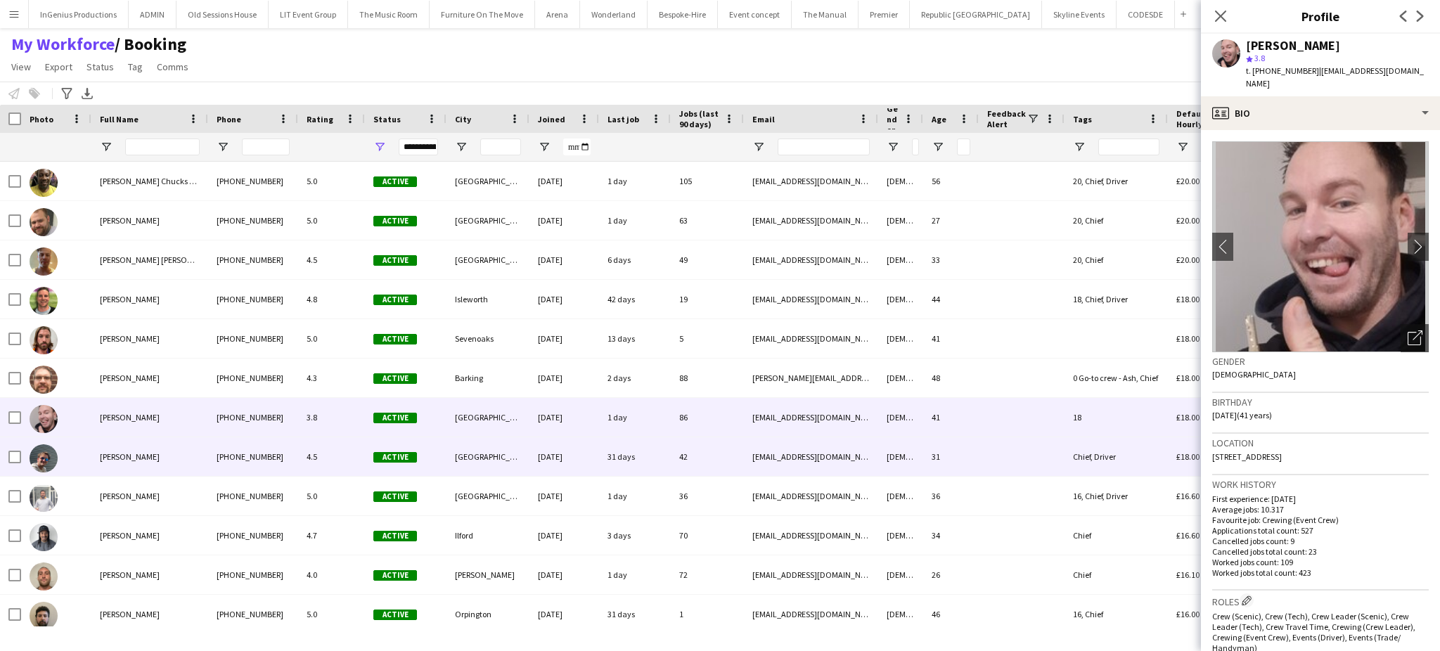
click at [875, 451] on div "nswanton123@gmail.com" at bounding box center [811, 456] width 134 height 39
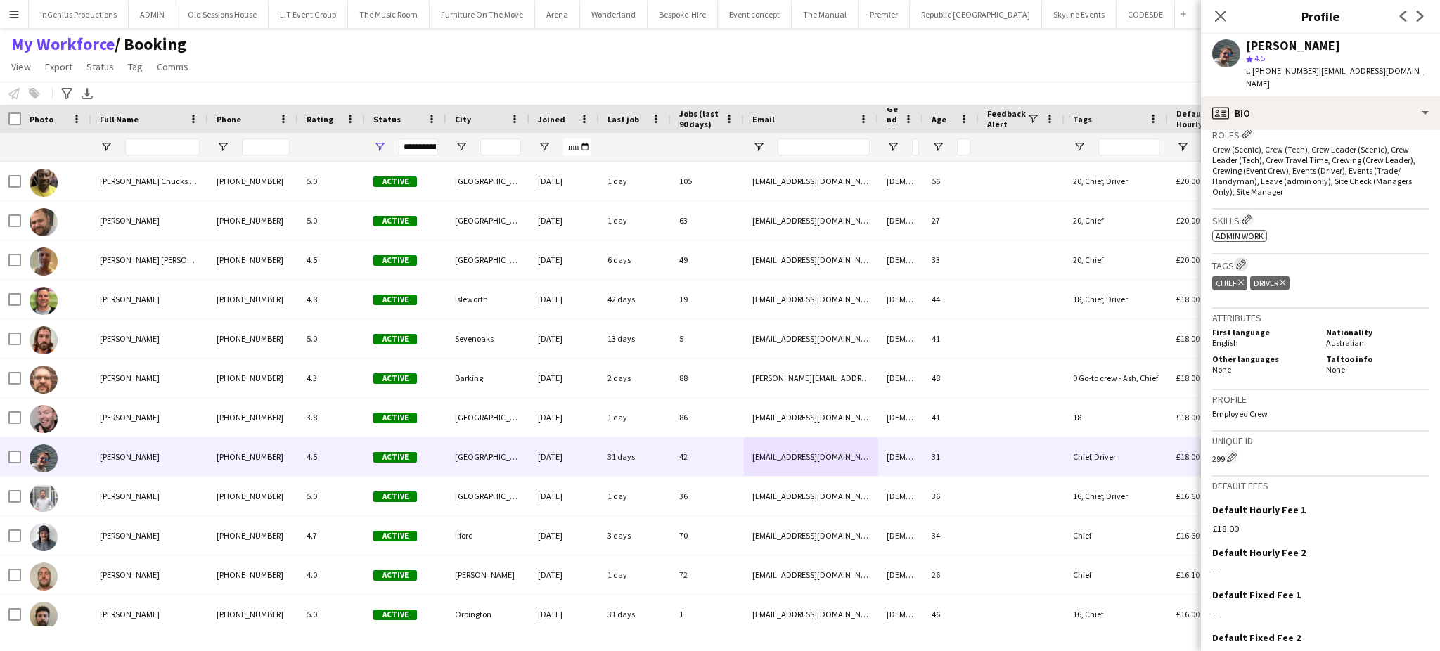
click at [1240, 257] on button "Edit crew company tags" at bounding box center [1241, 264] width 14 height 14
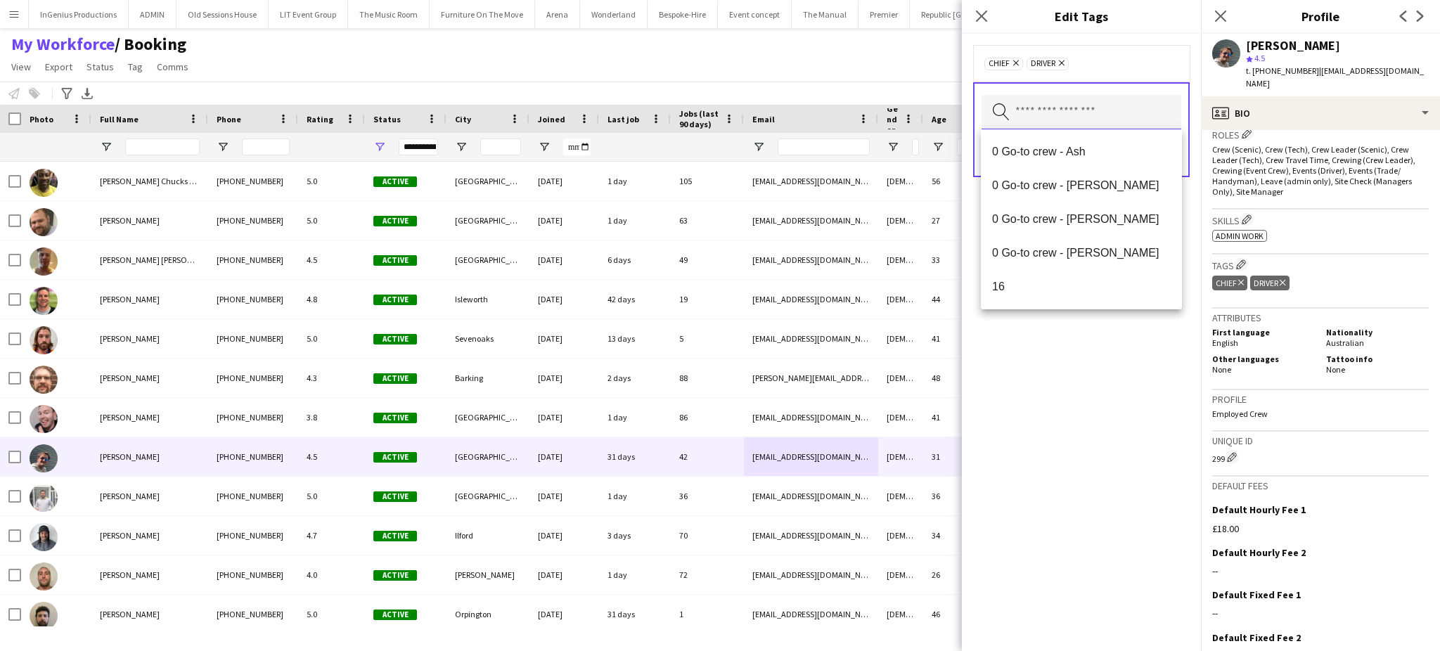
click at [1080, 112] on input "text" at bounding box center [1082, 112] width 200 height 35
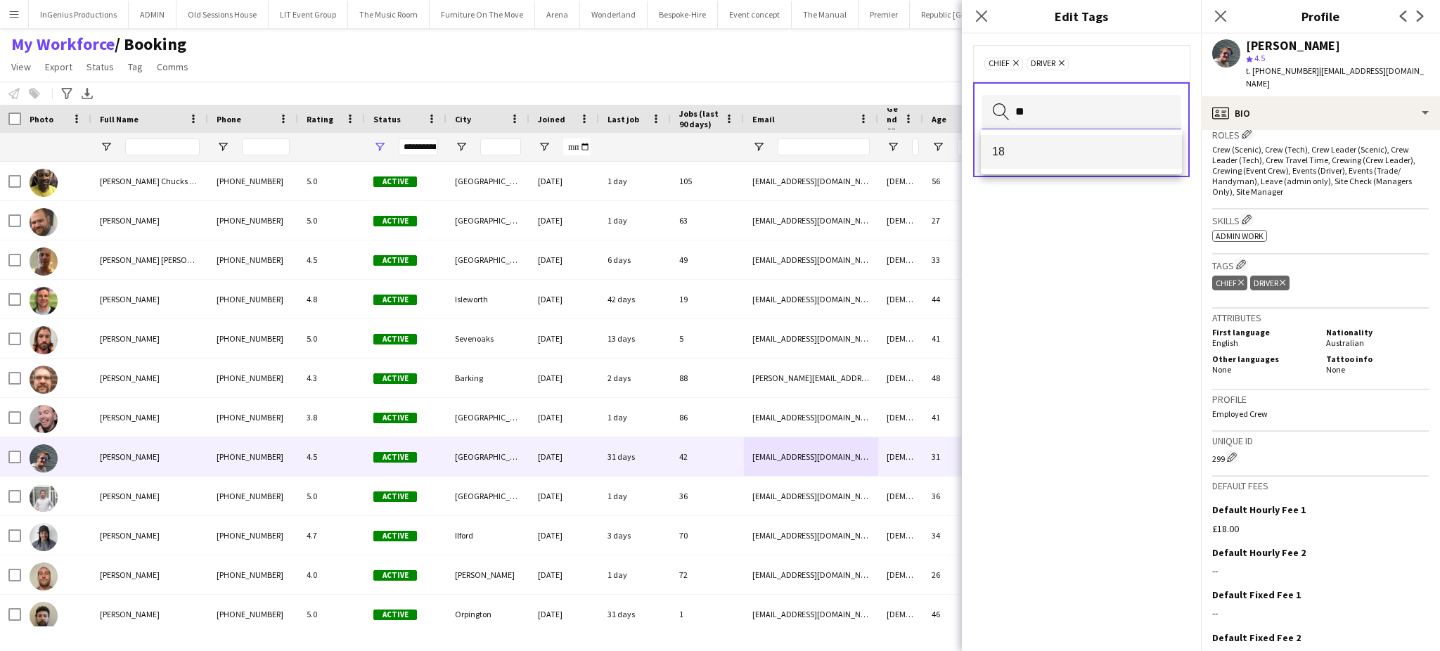
type input "**"
click at [1053, 157] on span "18" at bounding box center [1081, 151] width 179 height 13
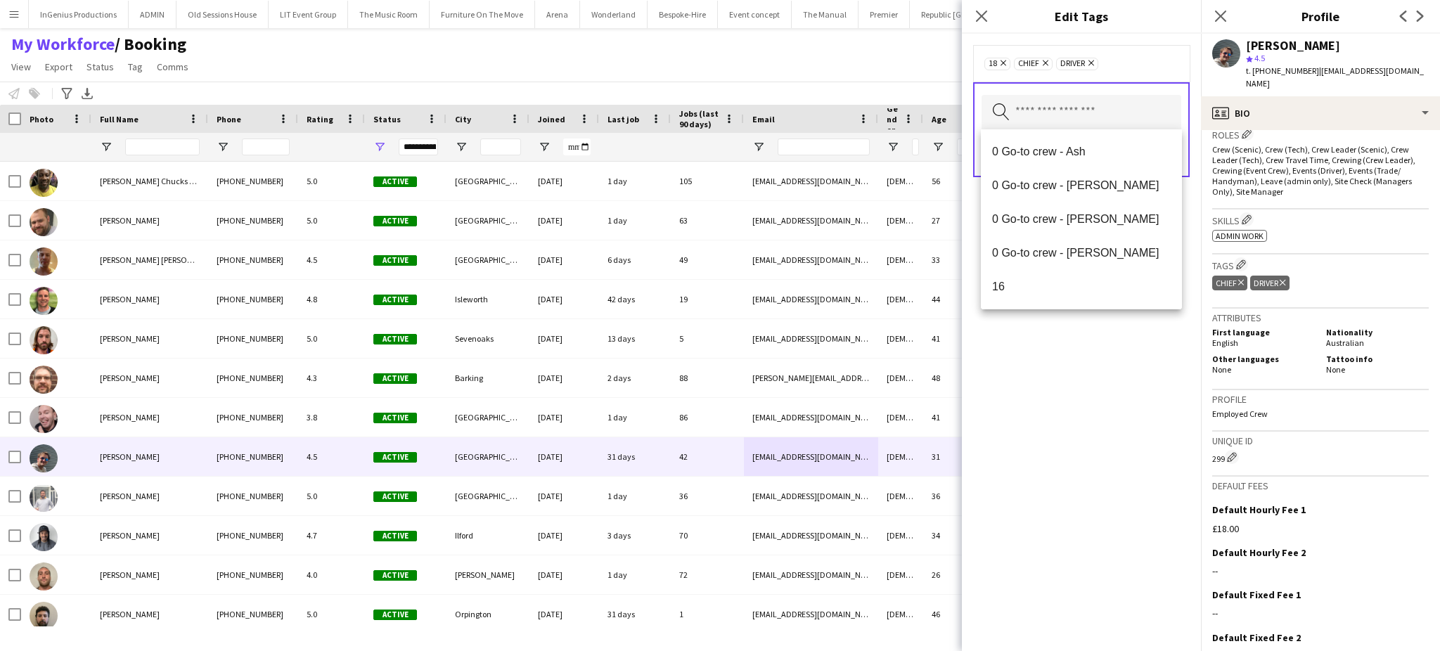
click at [1069, 349] on div "18 Remove Chief Remove Driver Remove Search by tag name Save" at bounding box center [1081, 342] width 239 height 617
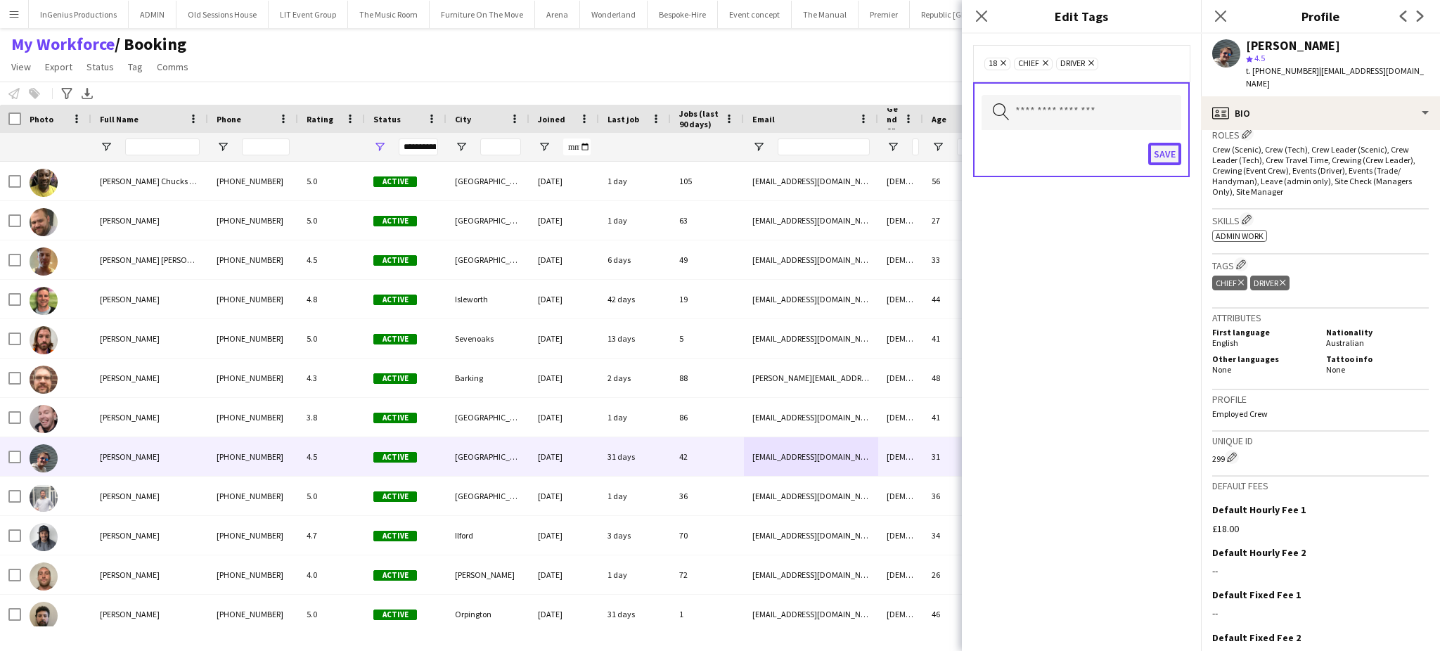
click at [1162, 153] on button "Save" at bounding box center [1164, 154] width 33 height 22
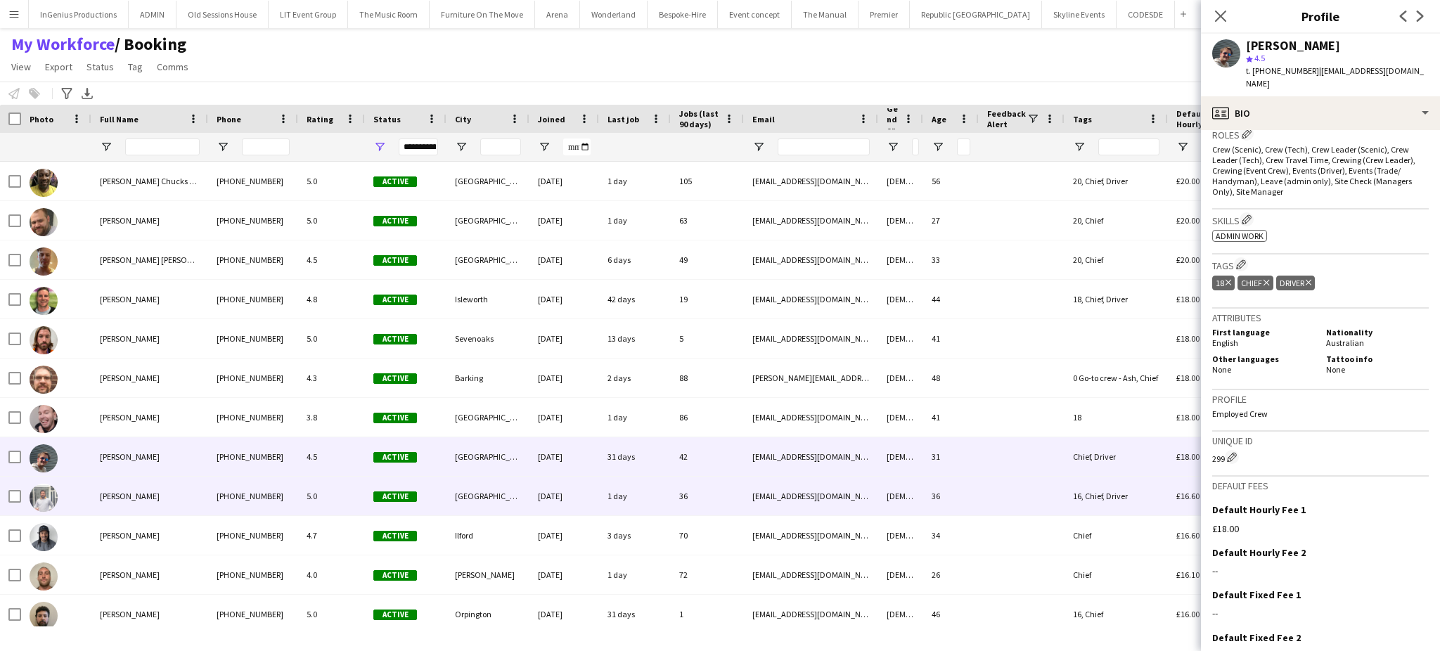
click at [1003, 488] on div at bounding box center [1022, 496] width 86 height 39
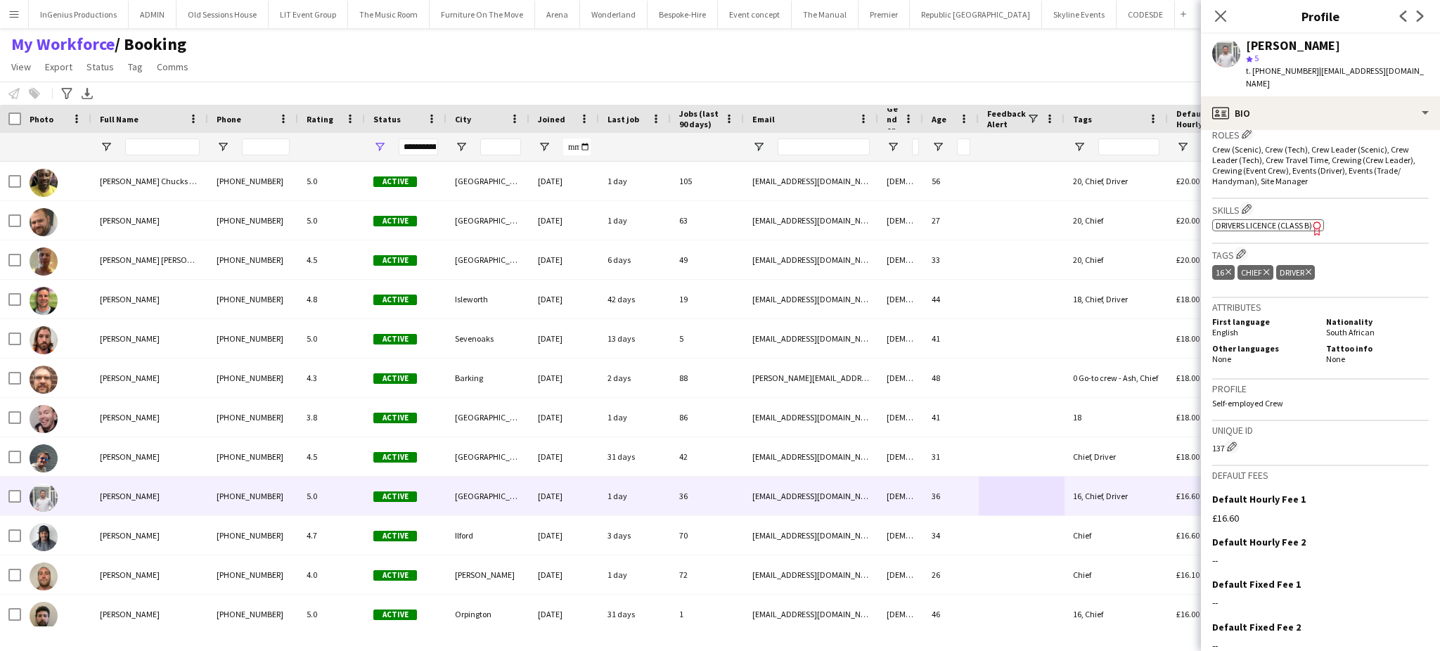
click at [1226, 268] on icon "Delete tag" at bounding box center [1229, 272] width 6 height 8
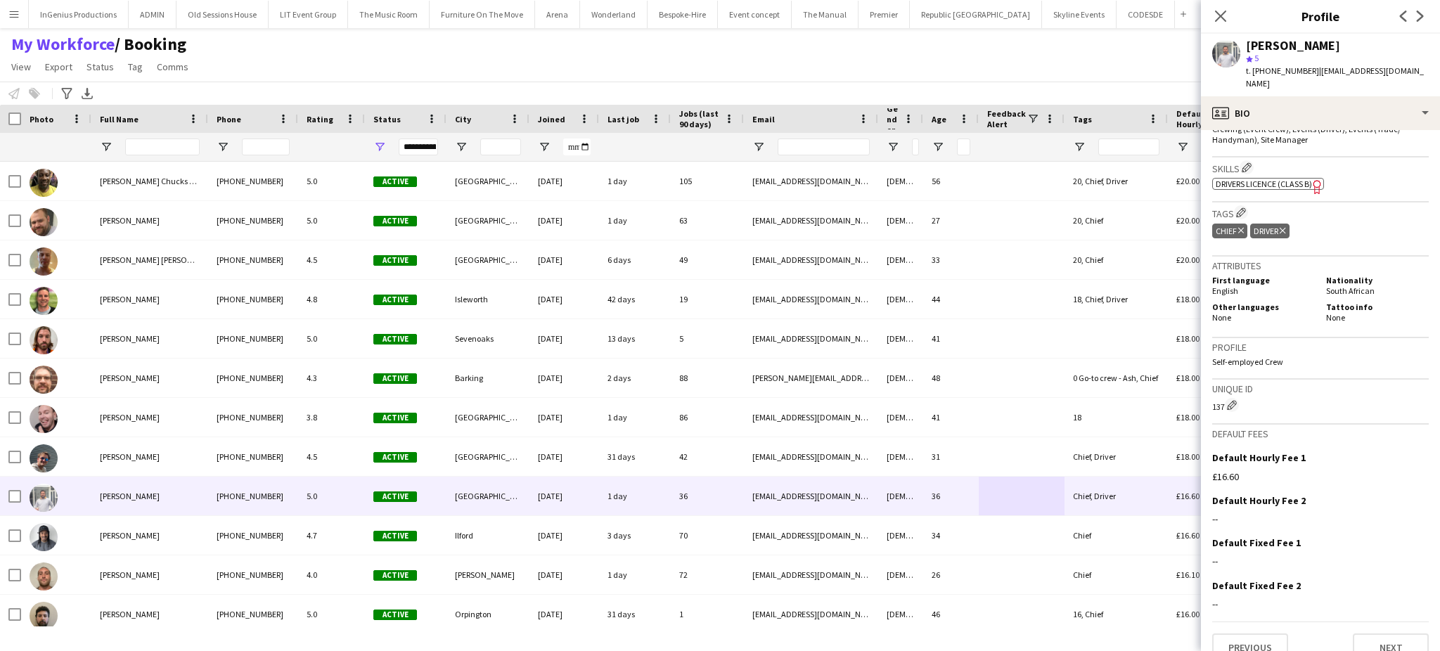
scroll to position [509, 0]
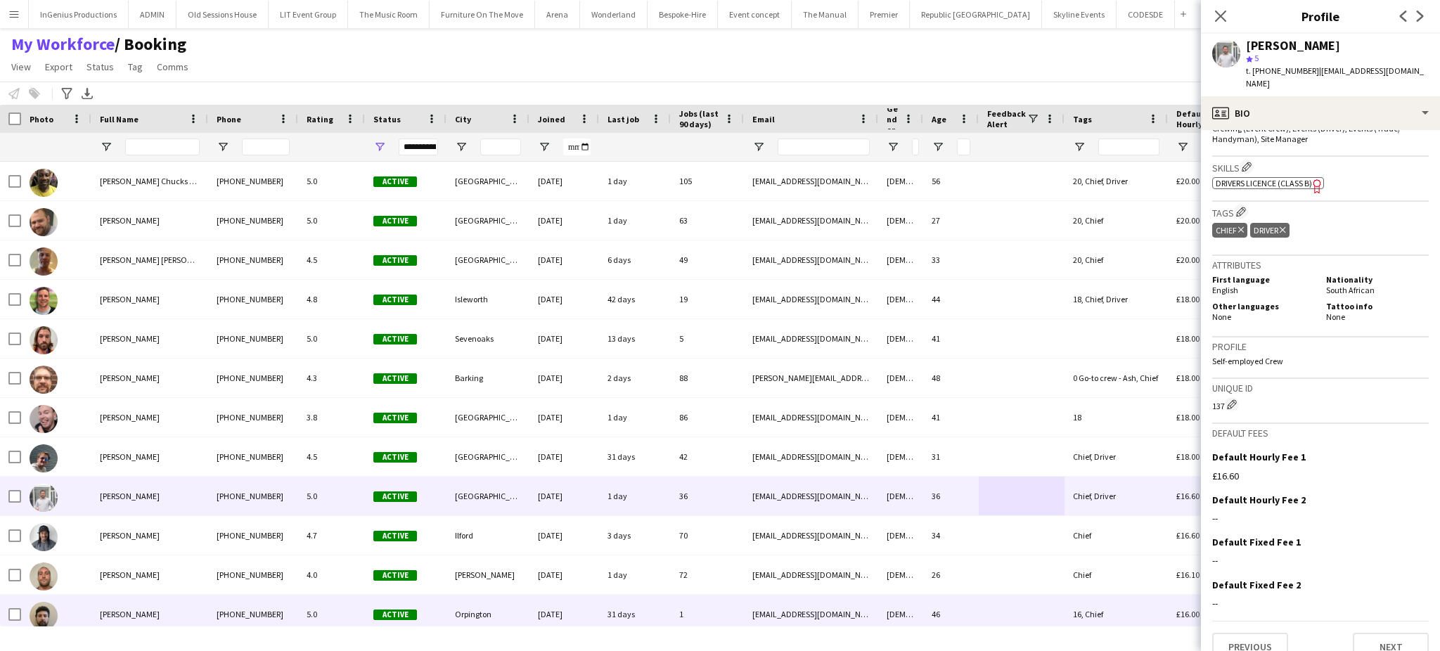
click at [1096, 610] on div "16, Chief" at bounding box center [1116, 614] width 103 height 39
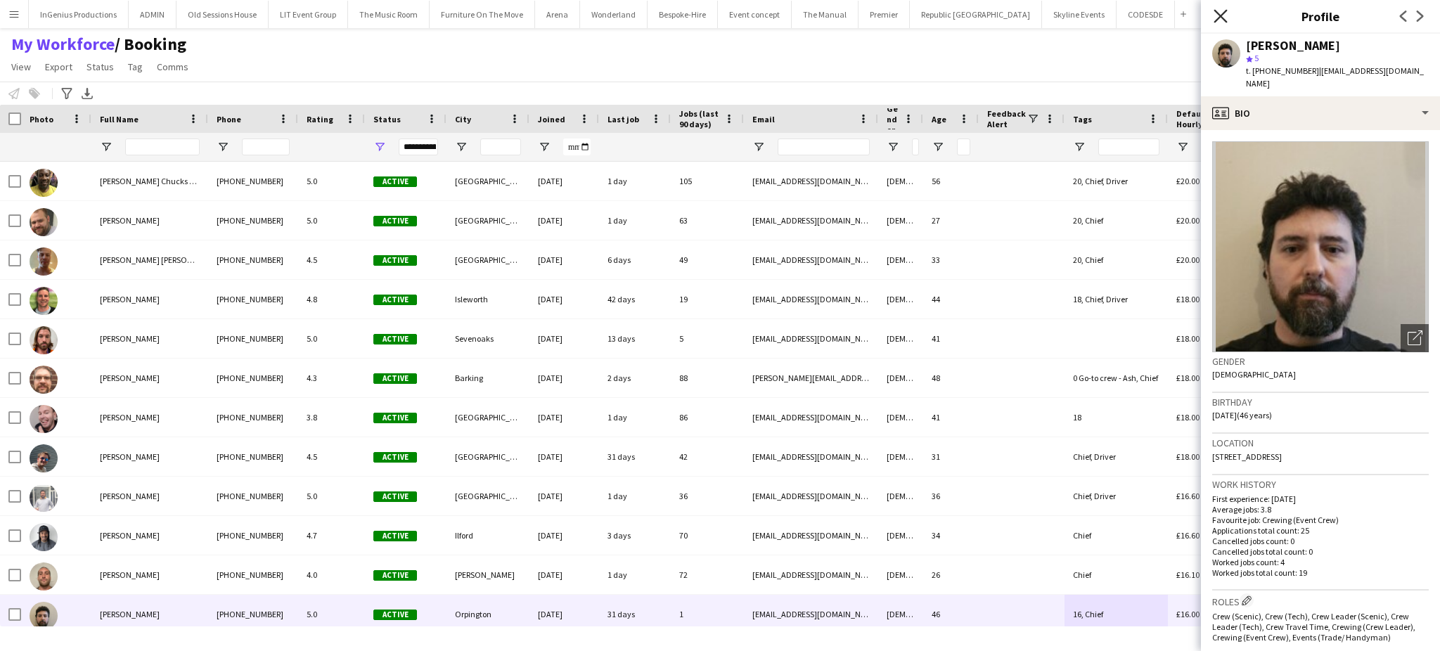
click at [1220, 11] on icon "Close pop-in" at bounding box center [1220, 15] width 13 height 13
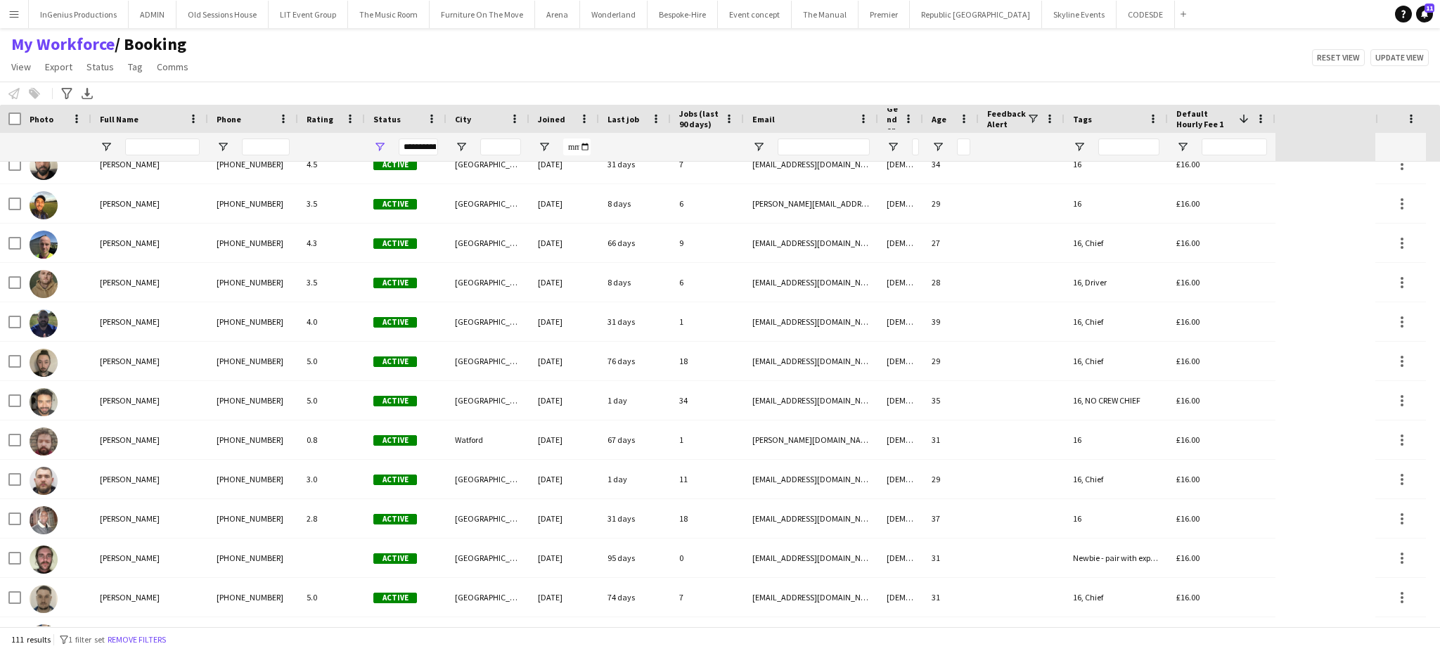
scroll to position [0, 0]
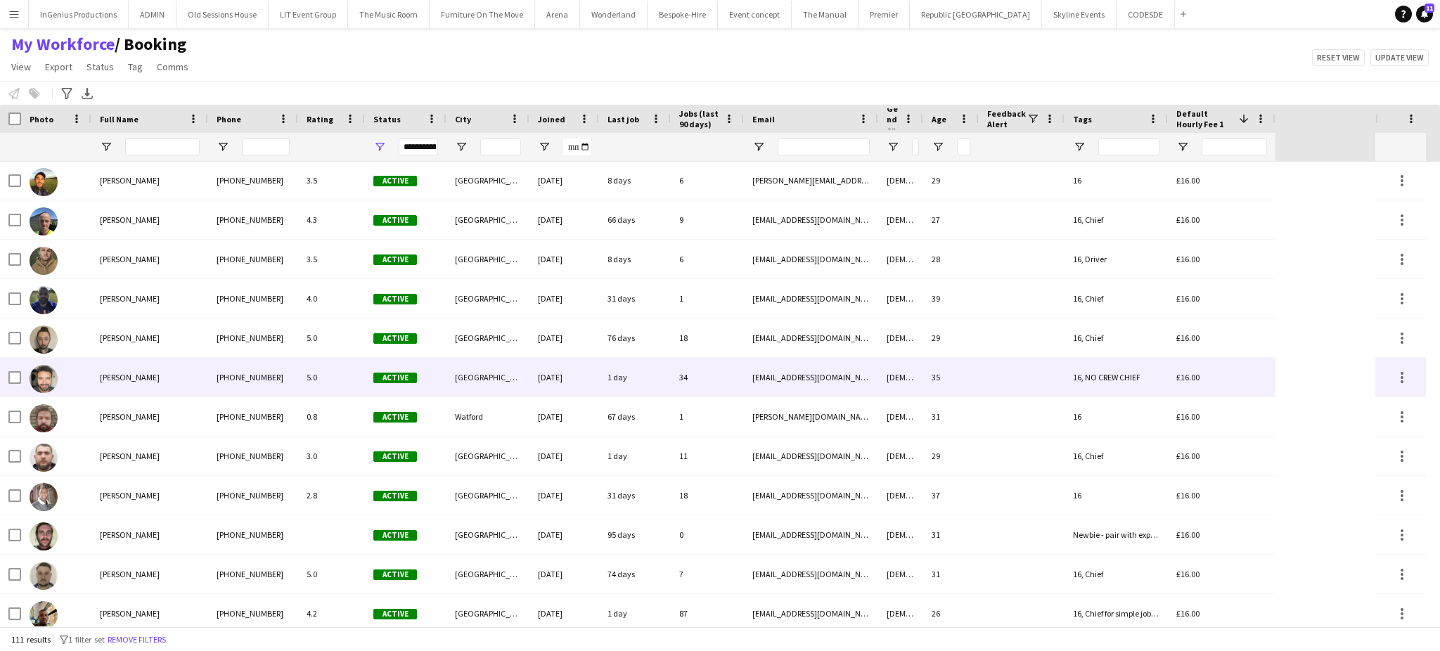
click at [1121, 385] on div "16, NO CREW CHIEF" at bounding box center [1116, 377] width 103 height 39
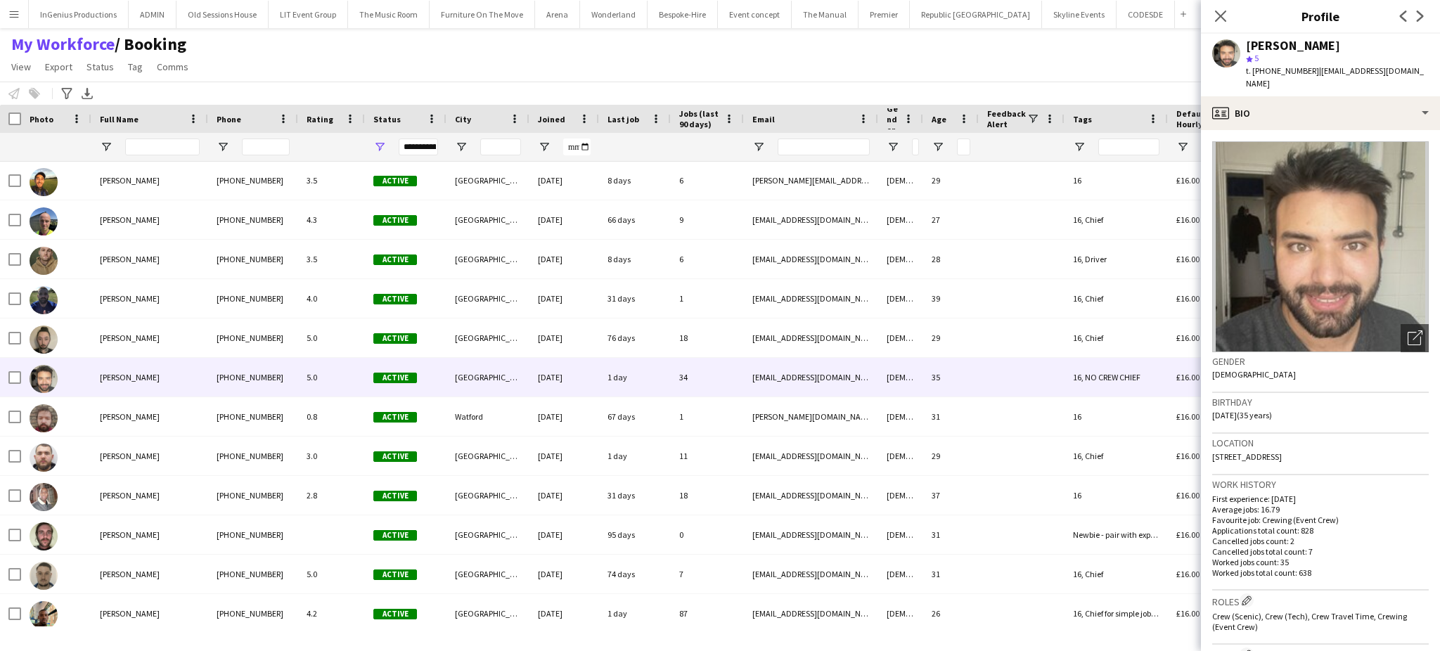
scroll to position [467, 0]
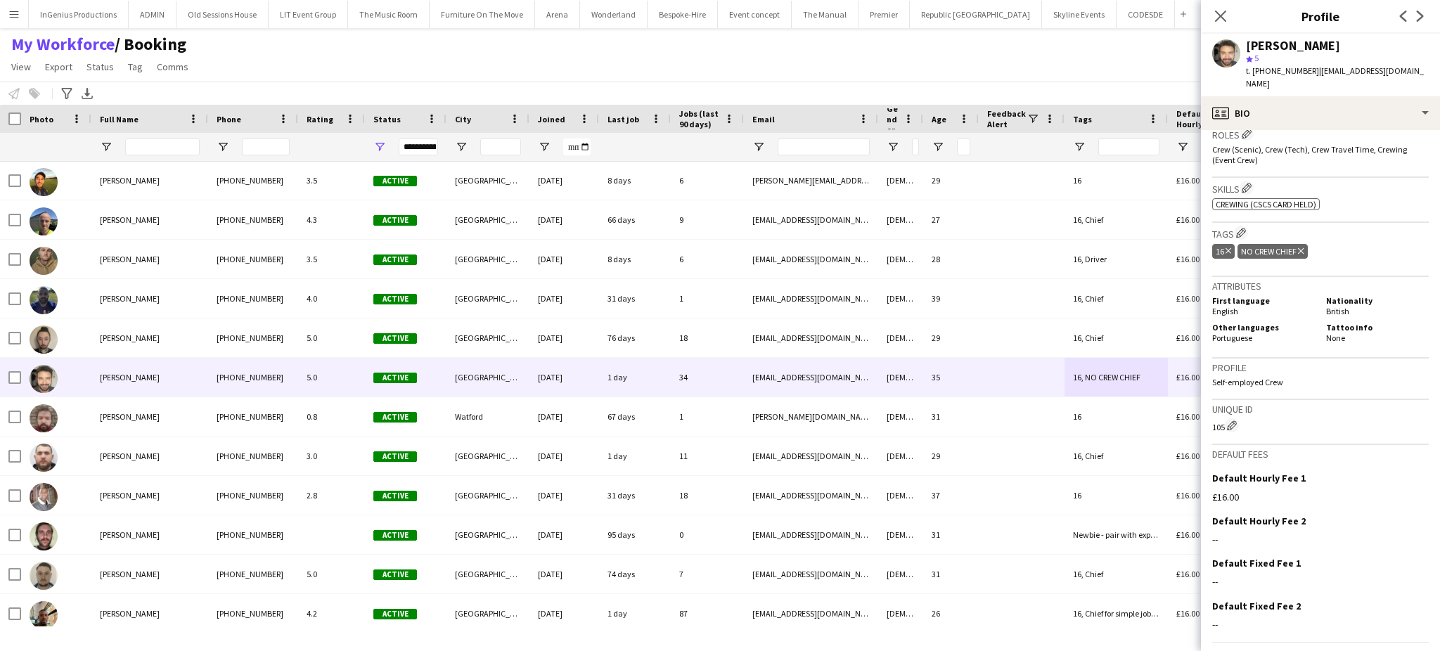
click at [1299, 247] on icon "Delete tag" at bounding box center [1301, 251] width 6 height 8
click at [1223, 18] on icon "Close pop-in" at bounding box center [1220, 15] width 13 height 13
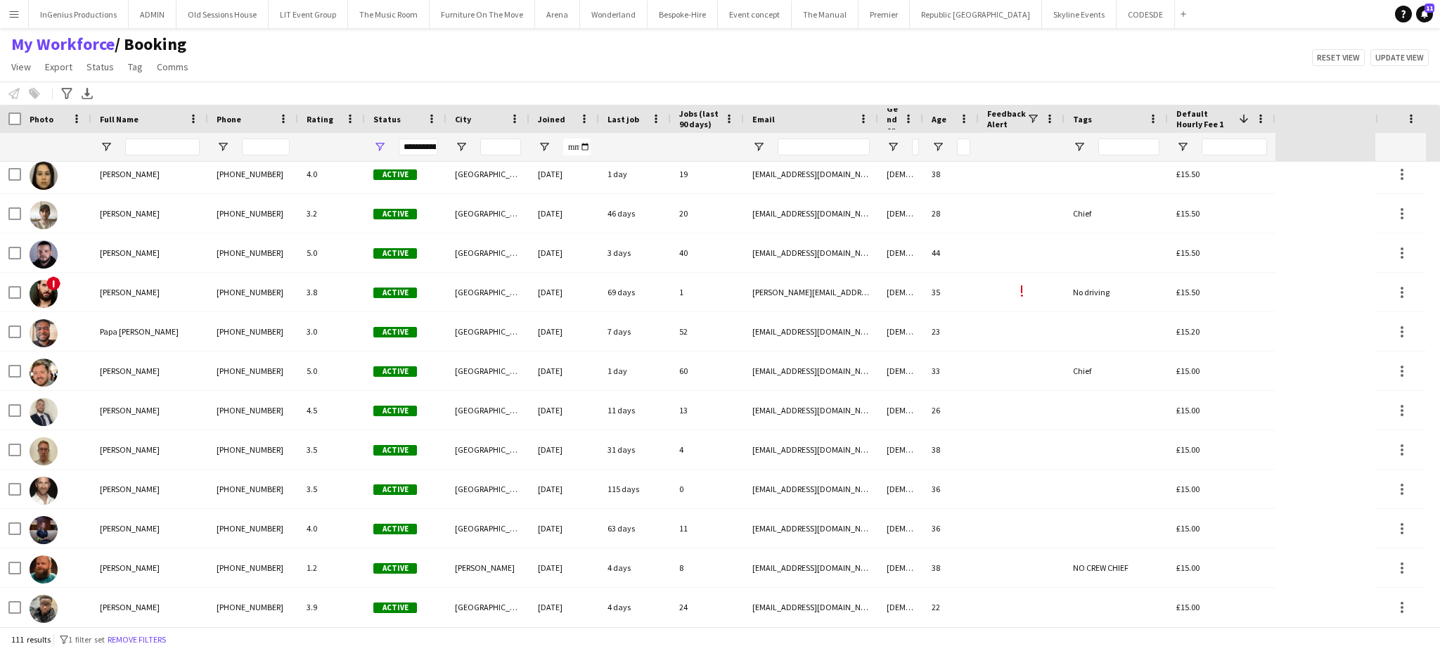
scroll to position [1402, 0]
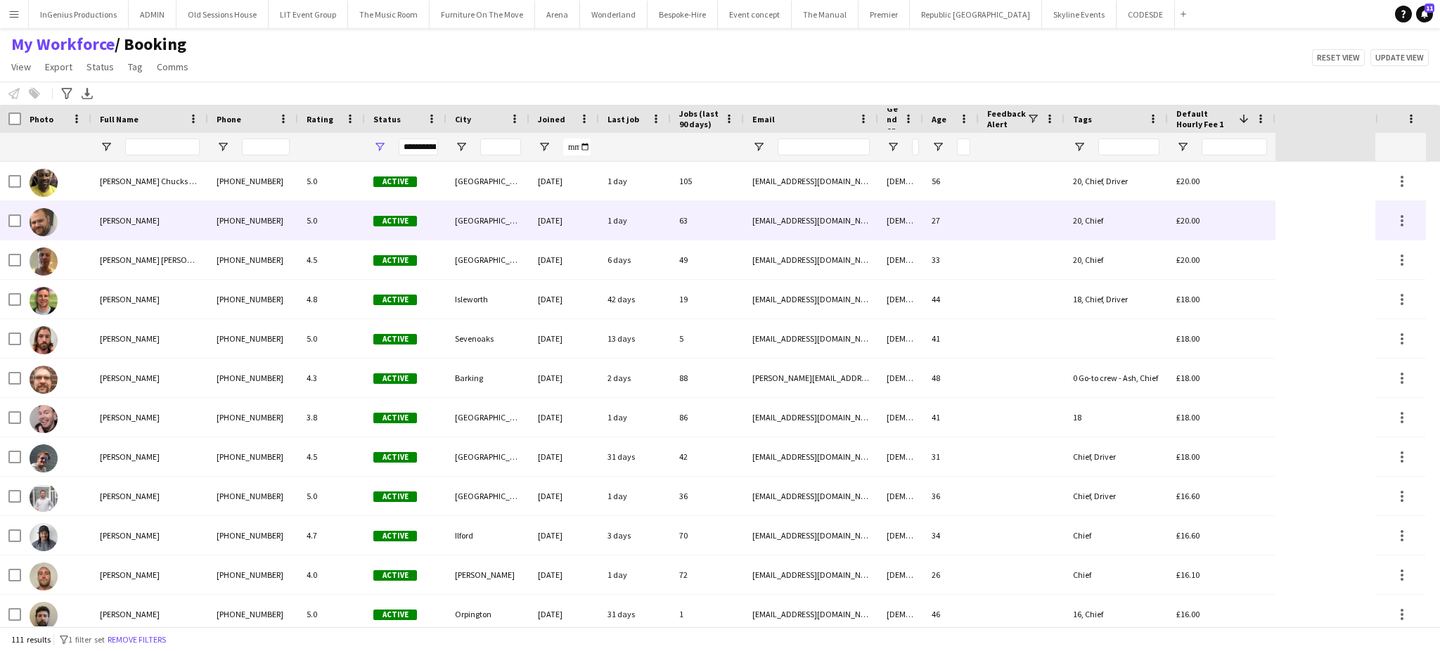
click at [1027, 218] on div at bounding box center [1022, 220] width 86 height 39
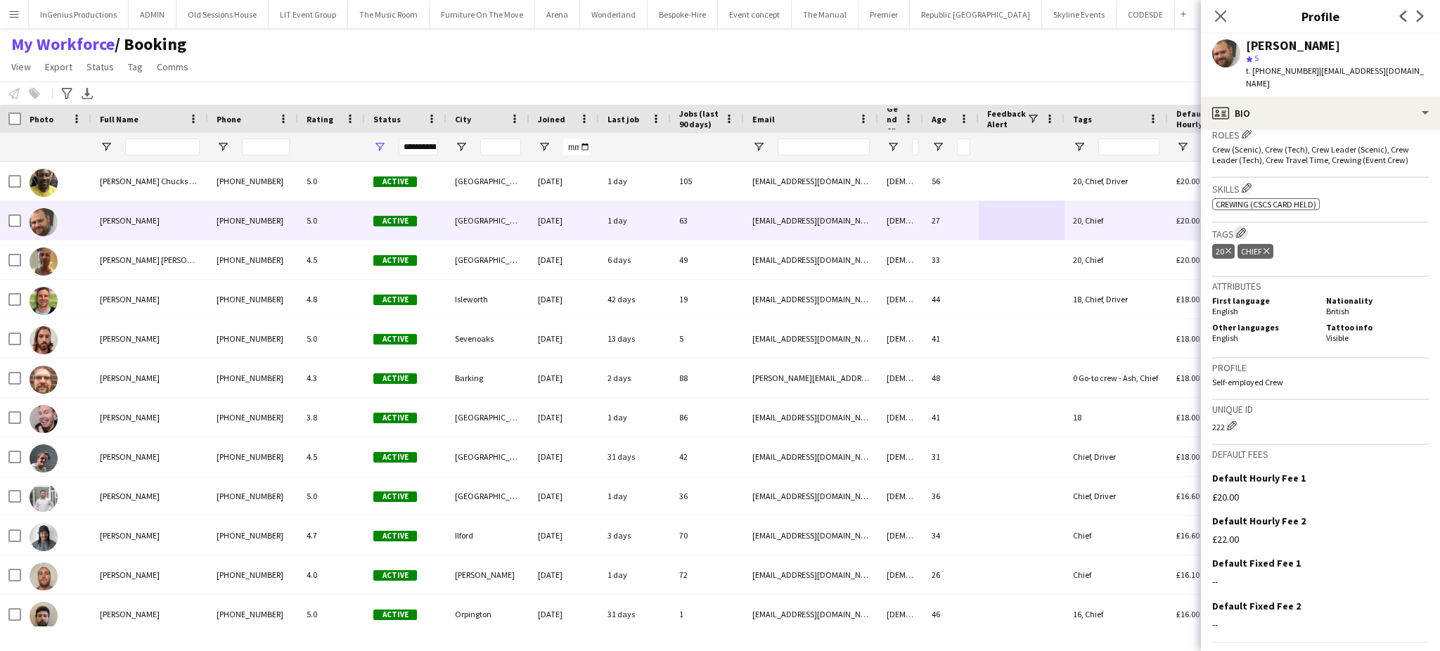
click at [1238, 228] on app-icon "Edit crew company tags" at bounding box center [1241, 233] width 10 height 10
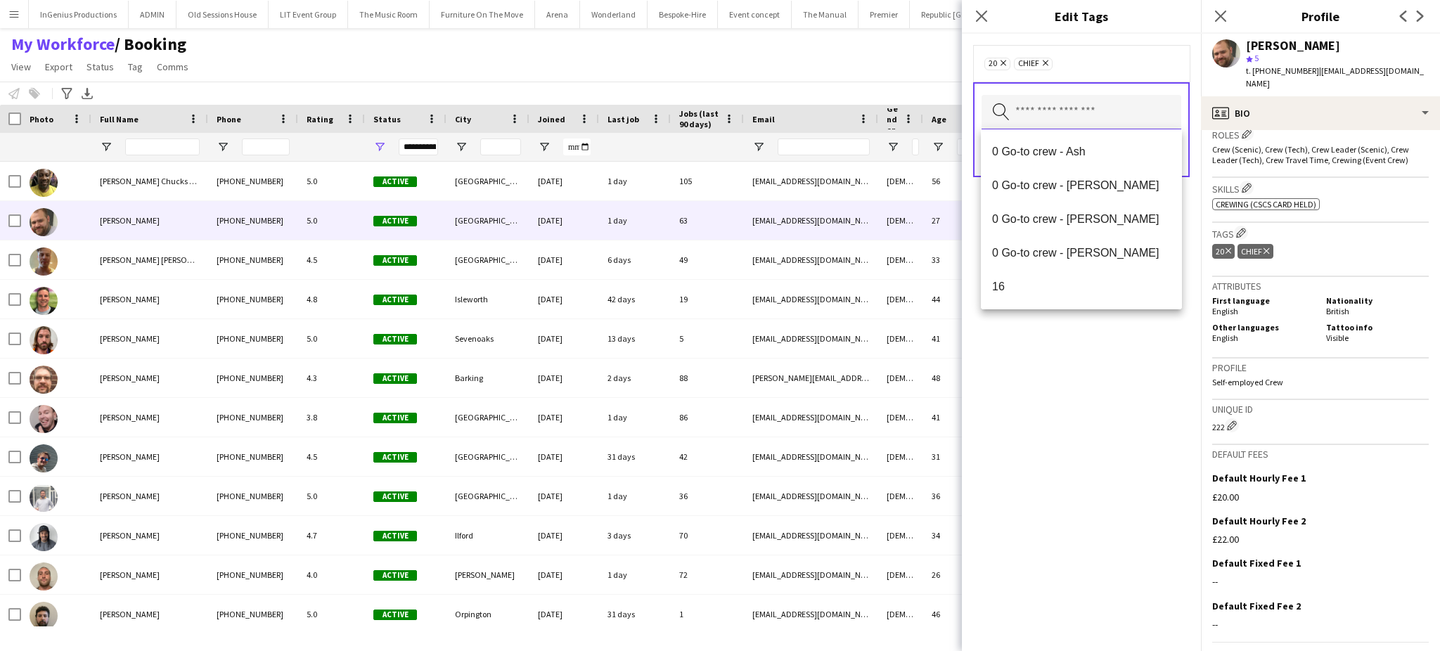
click at [1088, 112] on input "text" at bounding box center [1082, 112] width 200 height 35
click at [1067, 150] on span "0 Go-to crew - Ash" at bounding box center [1081, 151] width 179 height 13
click at [1066, 378] on div "0 Go-to crew - Ash Remove 20 Remove Chief Remove Search by tag name Save" at bounding box center [1081, 342] width 239 height 617
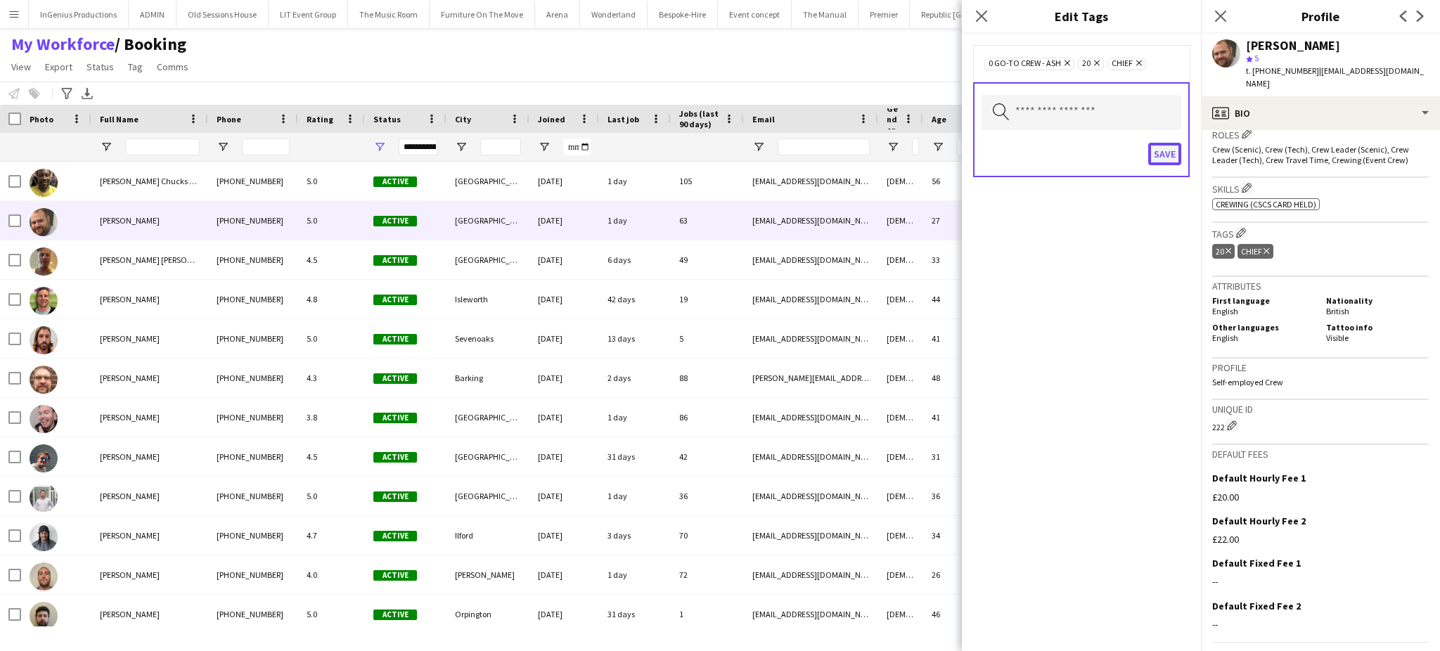
click at [1157, 151] on button "Save" at bounding box center [1164, 154] width 33 height 22
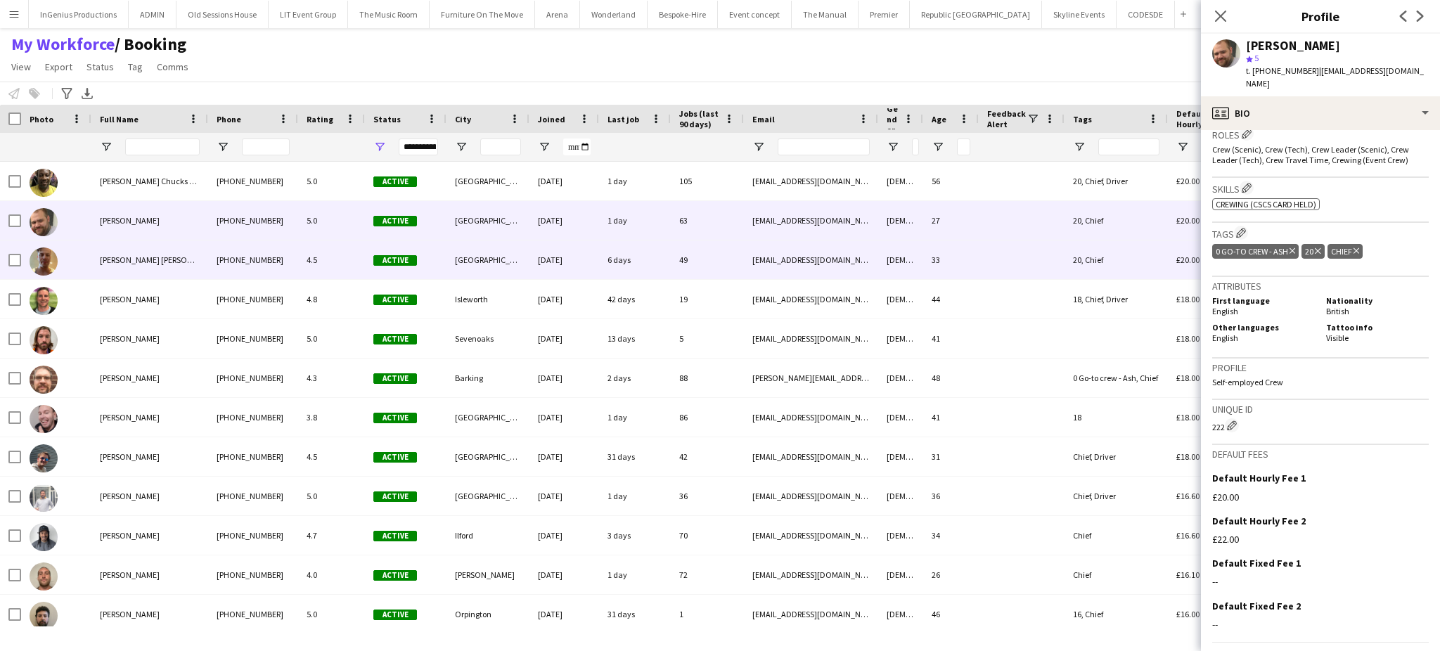
click at [1022, 252] on div at bounding box center [1022, 259] width 86 height 39
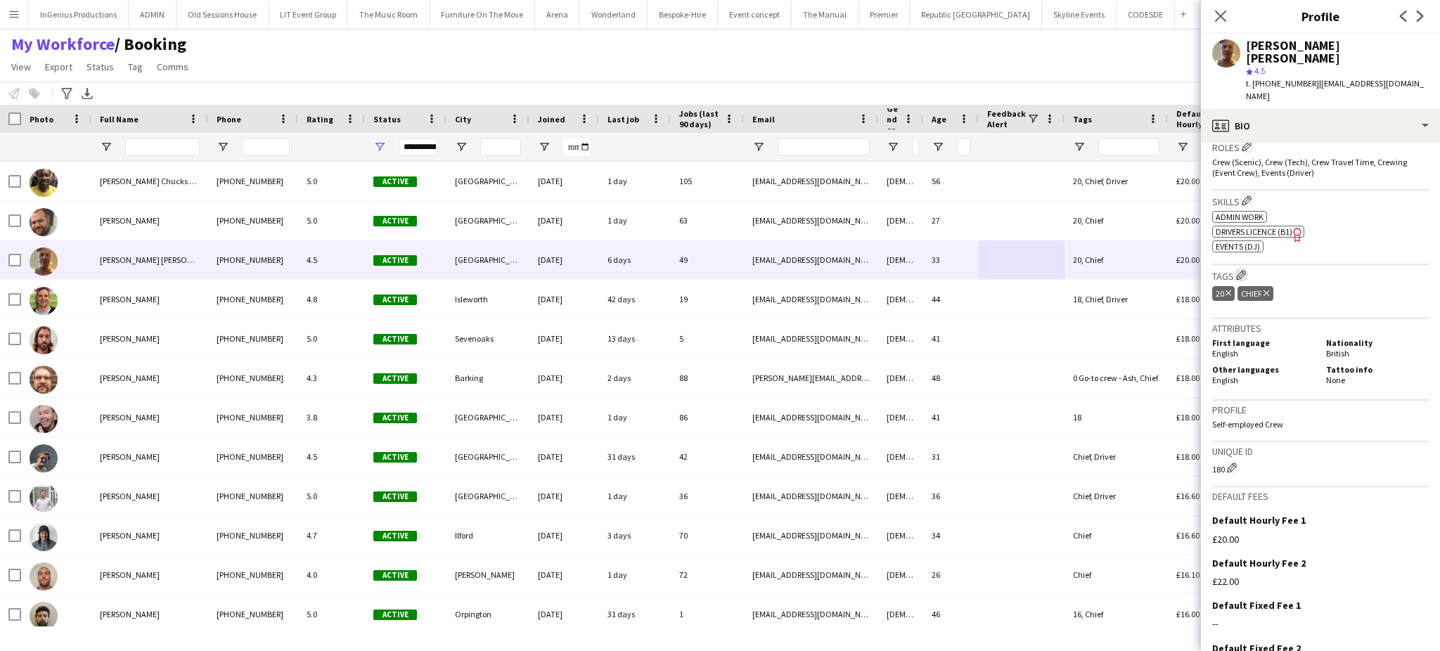
click at [1243, 270] on app-icon "Edit crew company tags" at bounding box center [1241, 275] width 10 height 10
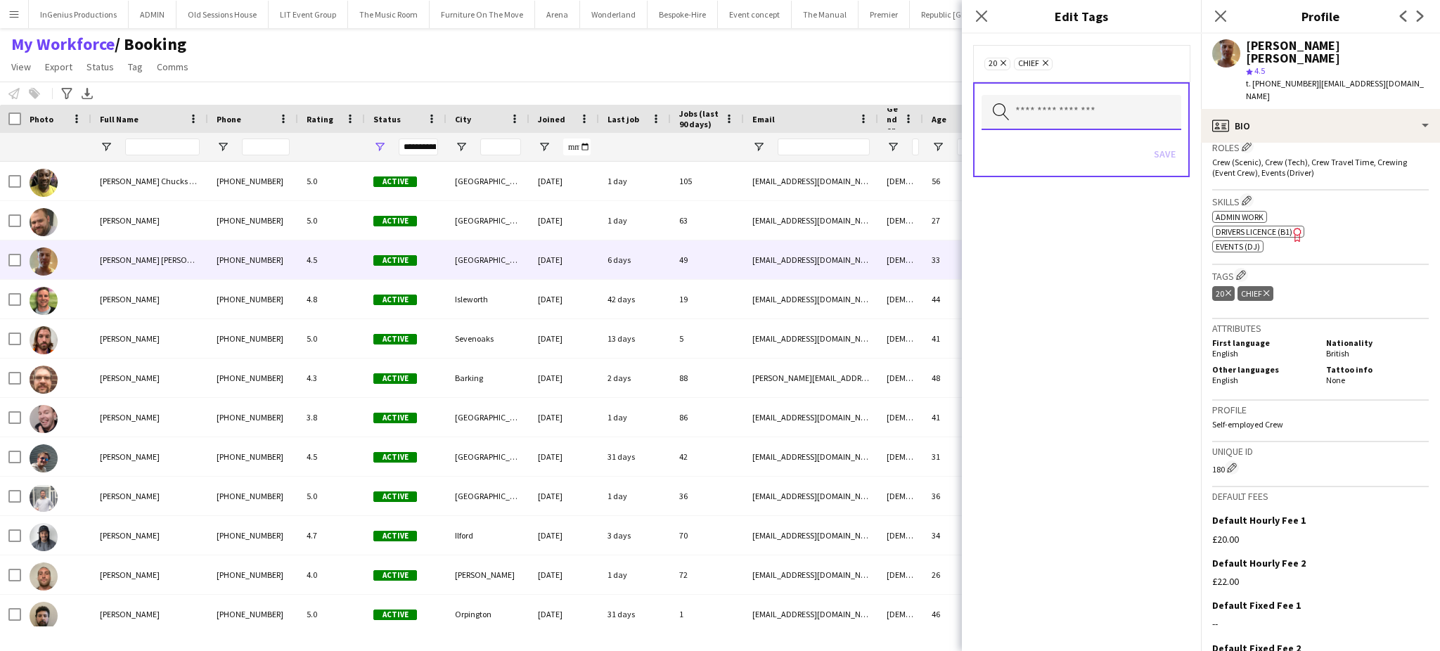
click at [1081, 110] on input "text" at bounding box center [1082, 112] width 200 height 35
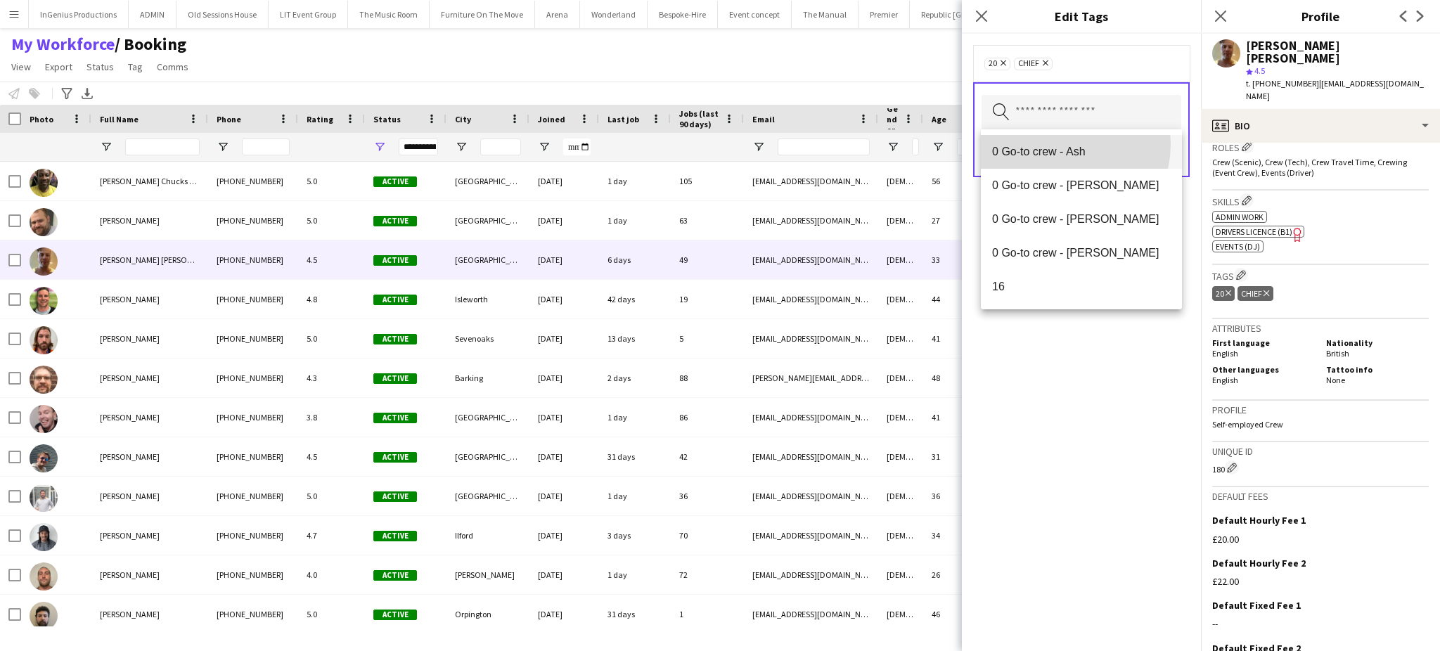
click at [1054, 143] on mat-option "0 Go-to crew - Ash" at bounding box center [1081, 152] width 201 height 34
click at [1117, 367] on div "0 Go-to crew - Ash Remove 20 Remove Chief Remove Search by tag name Save" at bounding box center [1081, 342] width 239 height 617
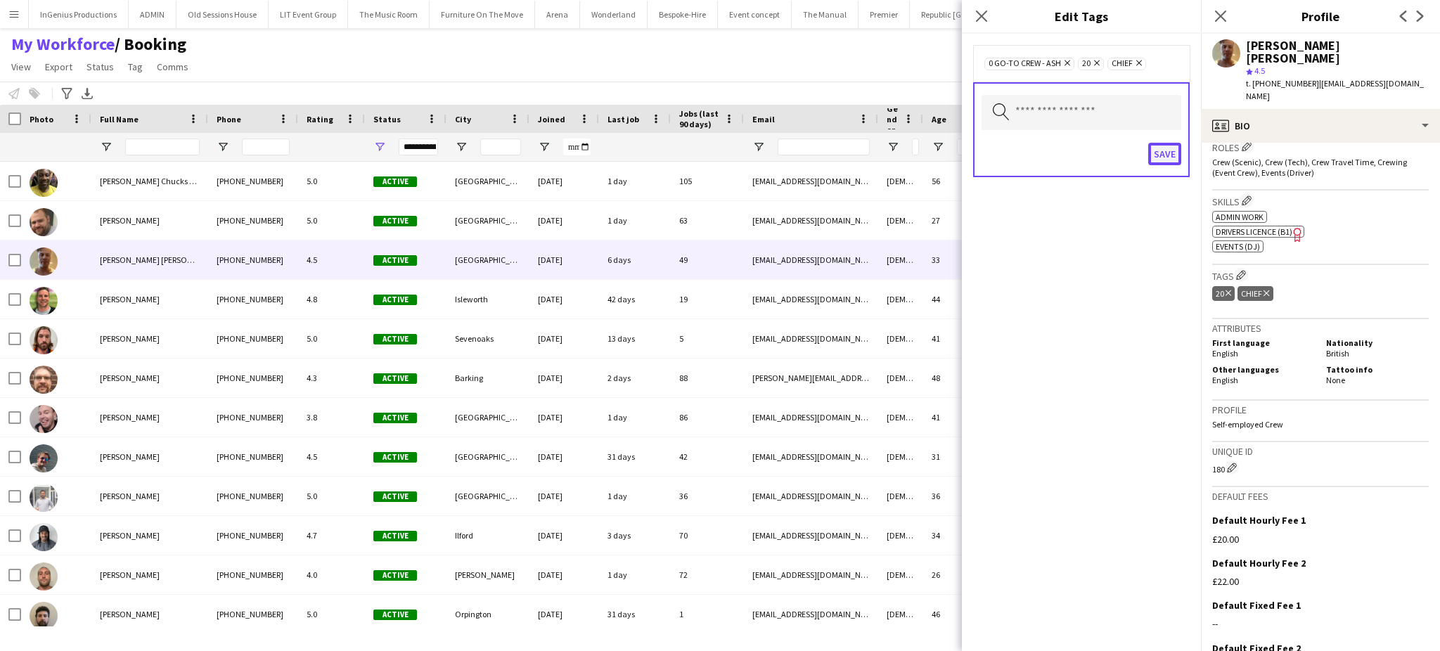
click at [1167, 154] on button "Save" at bounding box center [1164, 154] width 33 height 22
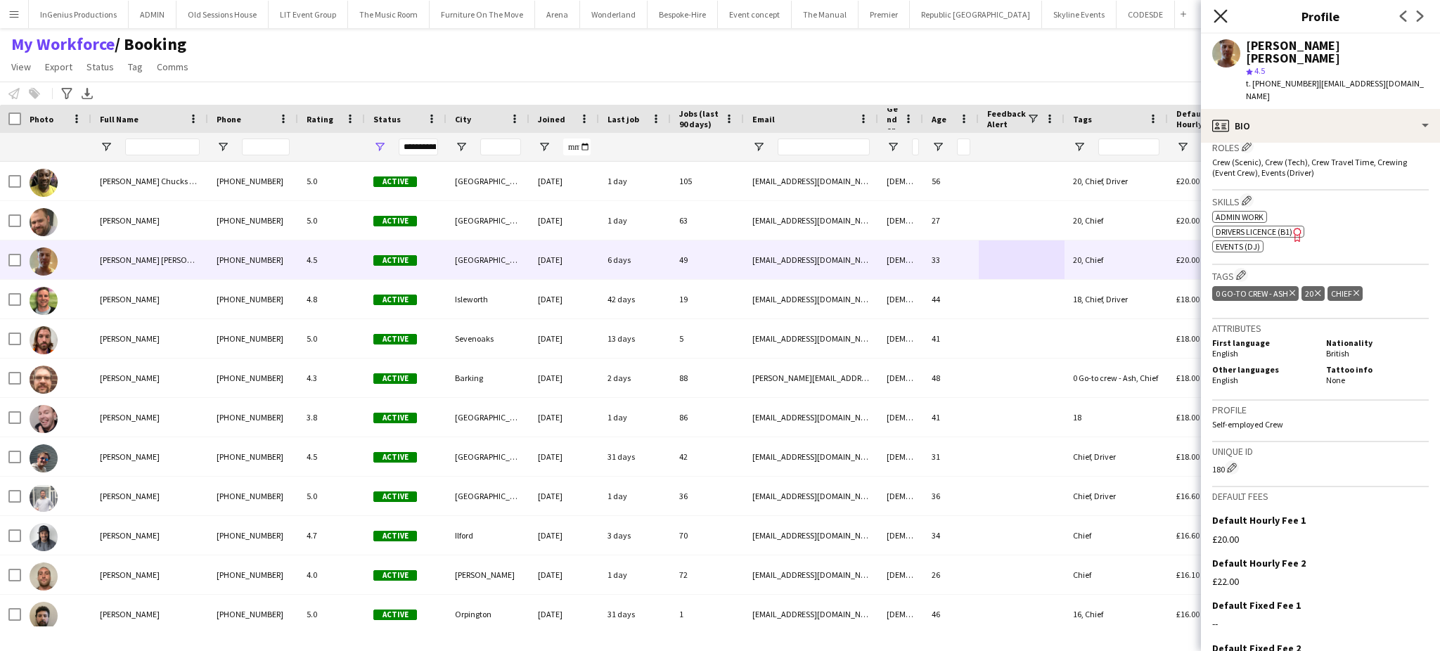
click at [1219, 11] on icon "Close pop-in" at bounding box center [1220, 15] width 13 height 13
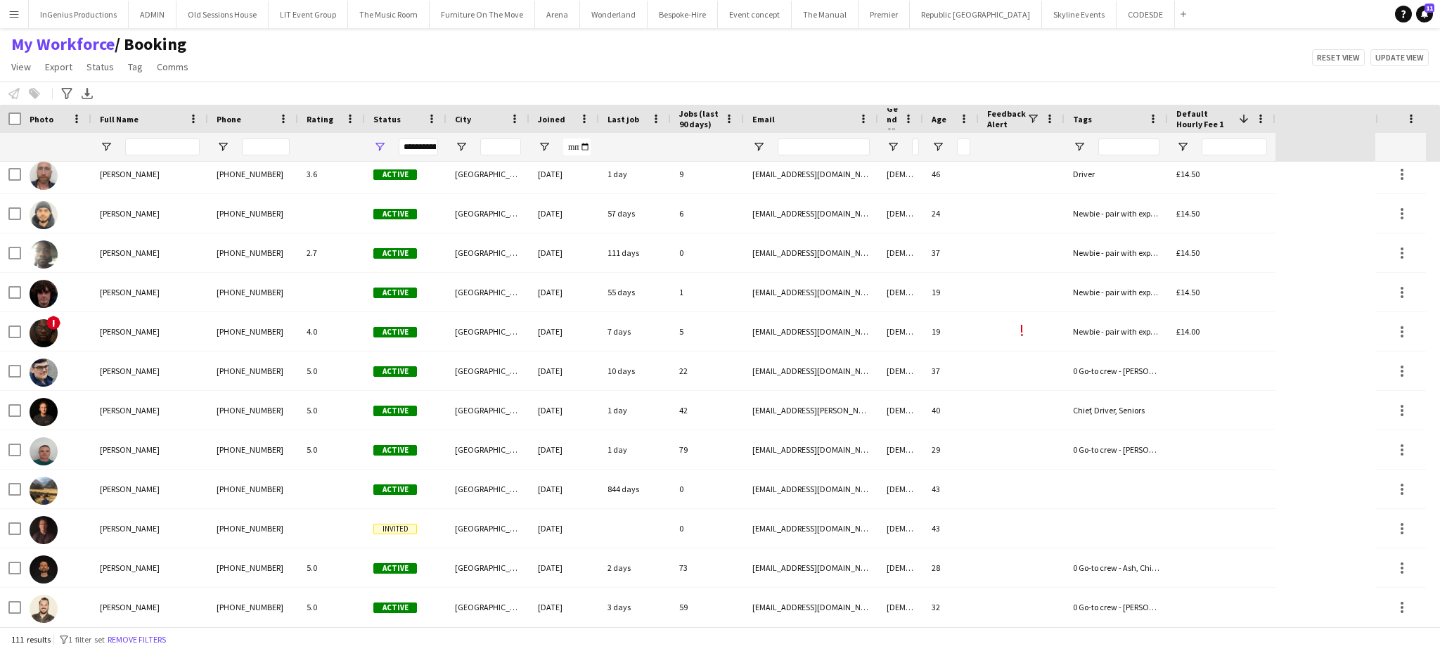
scroll to position [3905, 0]
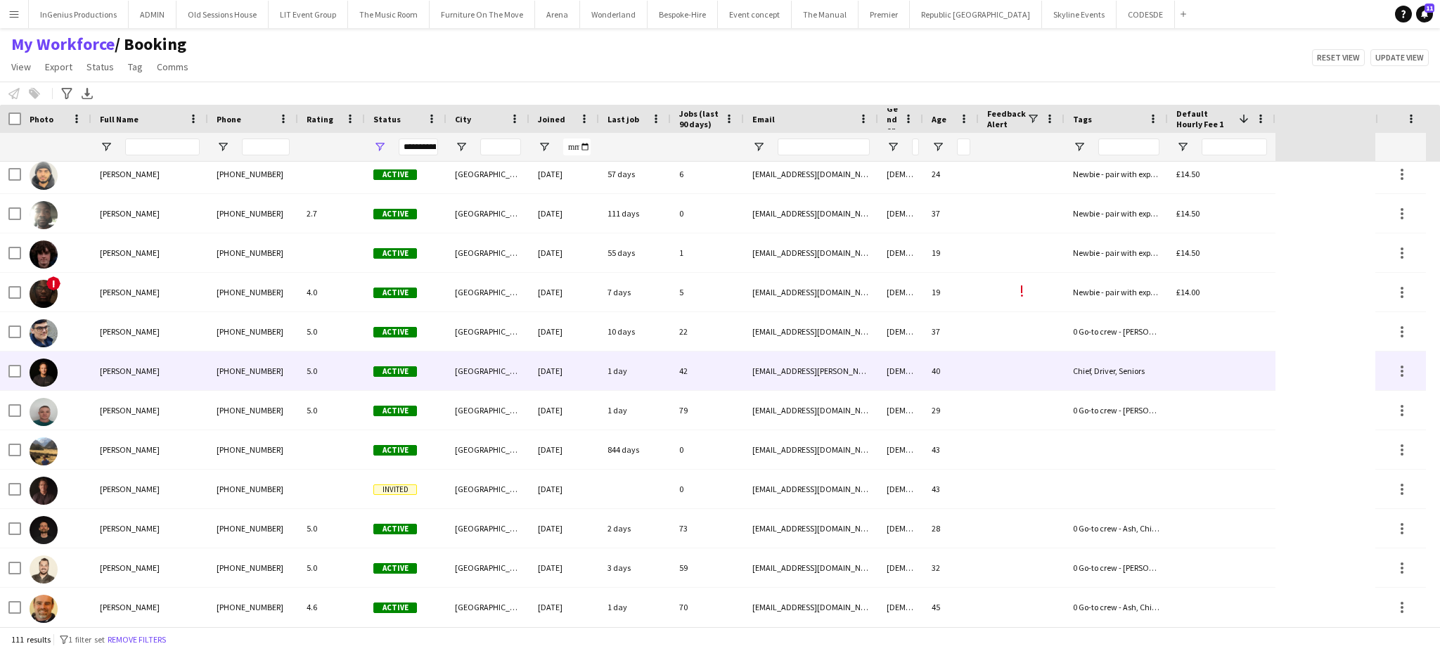
click at [1111, 368] on div "Chief, Driver, Seniors" at bounding box center [1116, 371] width 103 height 39
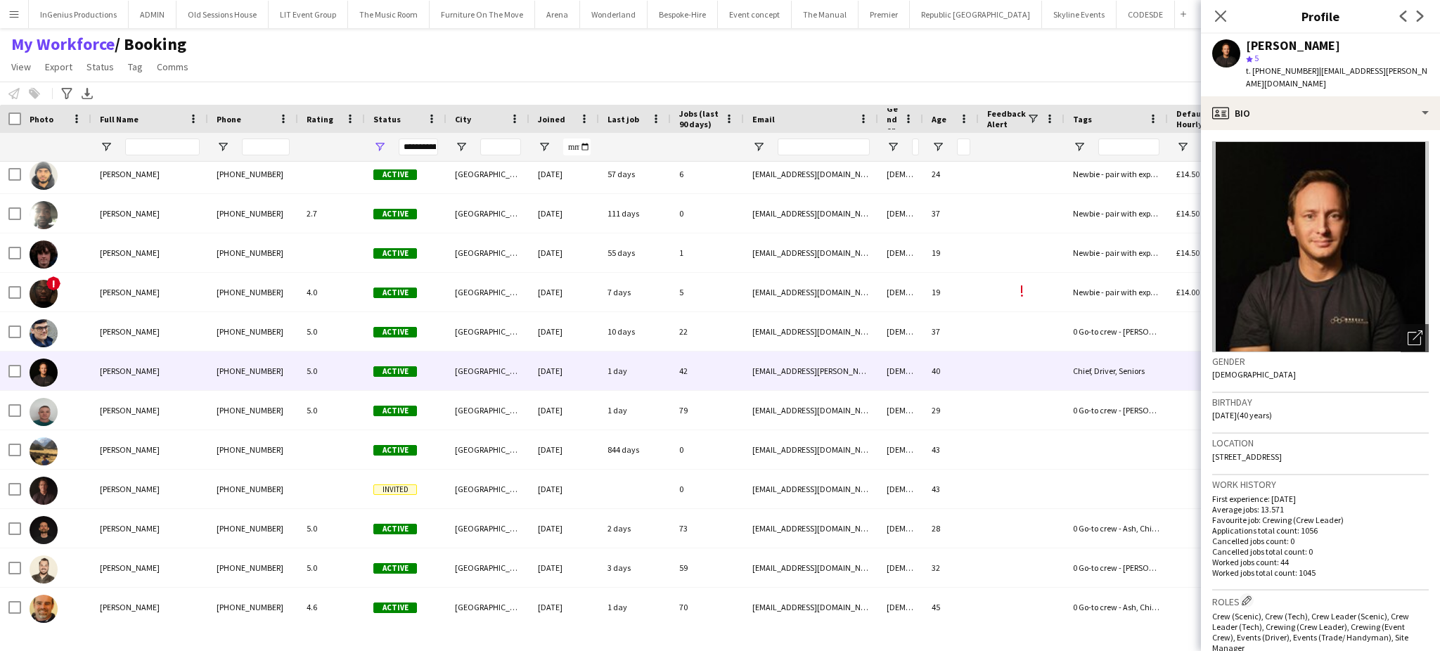
scroll to position [467, 0]
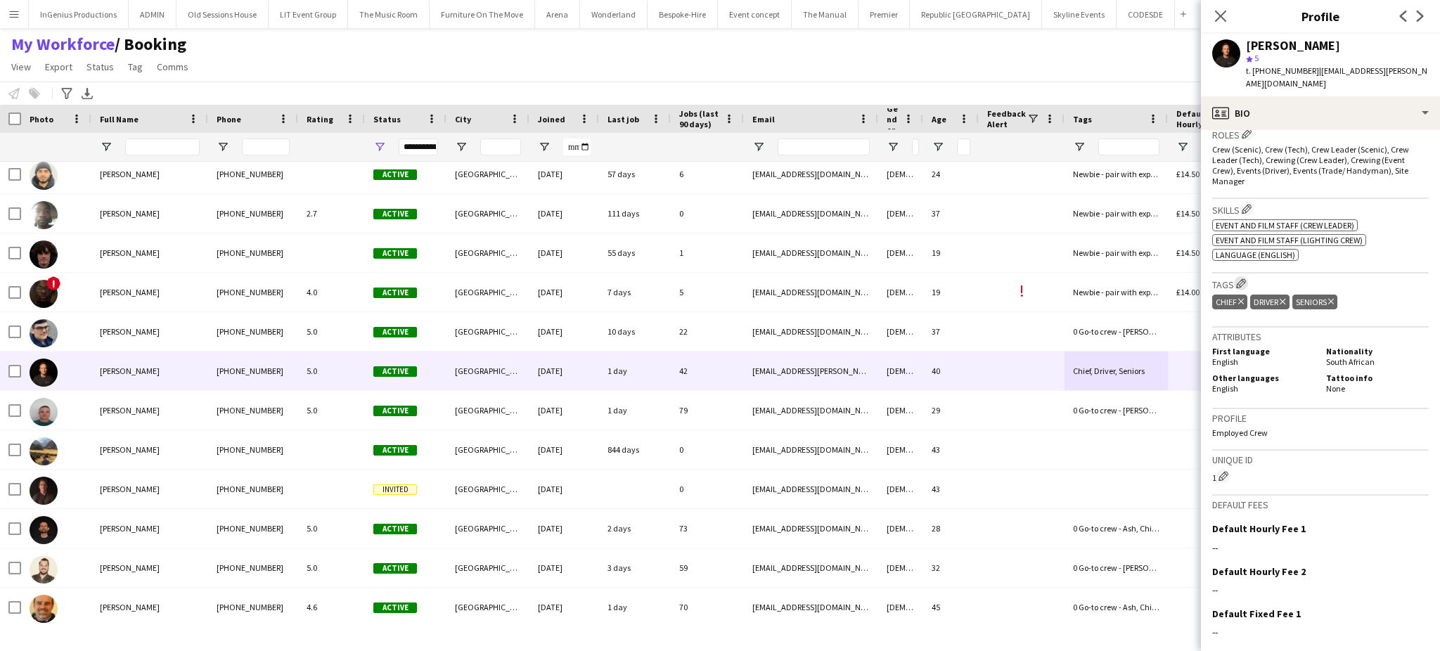
click at [1242, 278] on app-icon "Edit crew company tags" at bounding box center [1241, 283] width 10 height 10
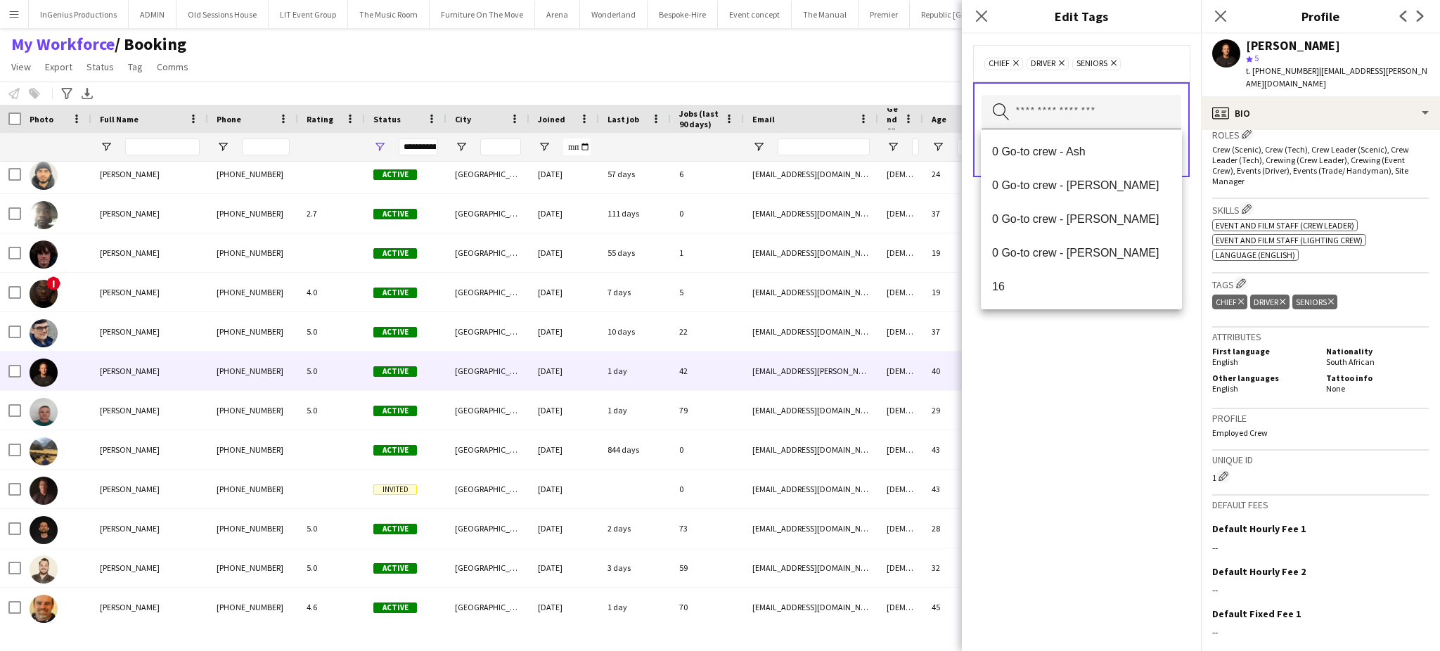
click at [1087, 109] on input "text" at bounding box center [1082, 112] width 200 height 35
click at [1081, 146] on span "0 Go-to crew - Ash" at bounding box center [1081, 151] width 179 height 13
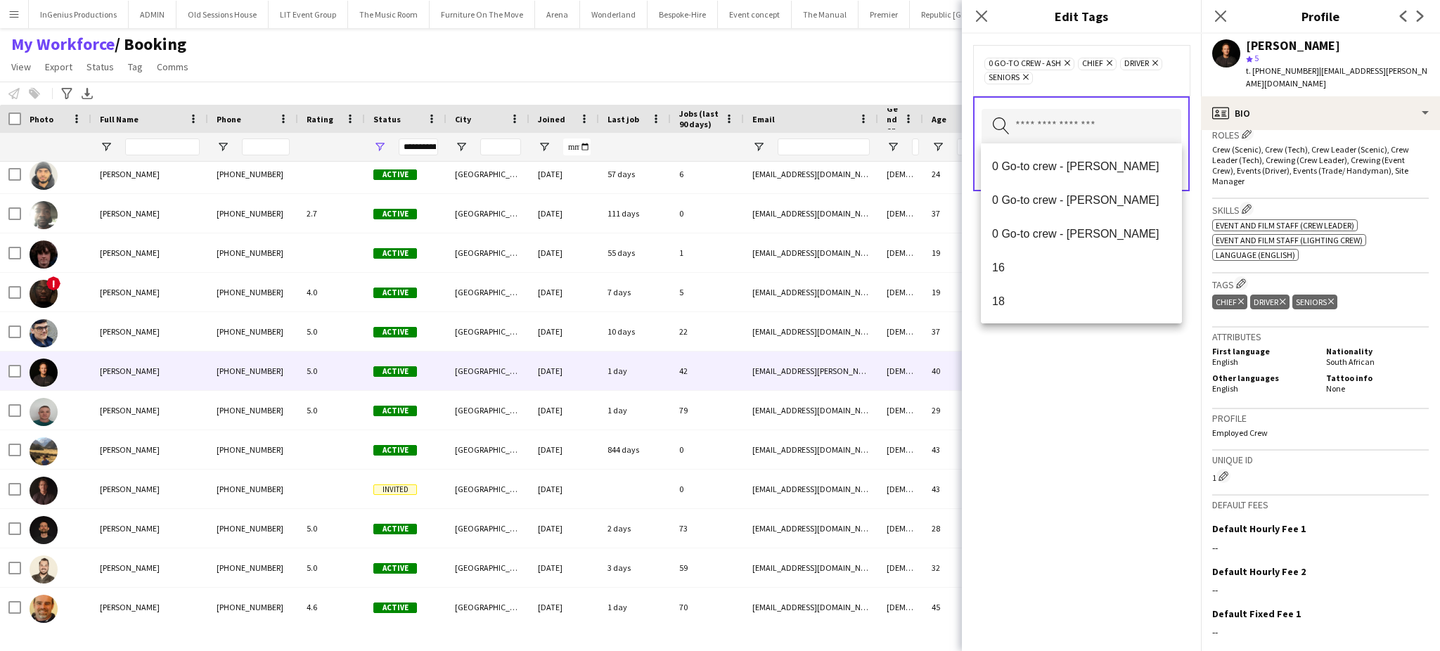
click at [1048, 401] on div "0 Go-to crew - Ash Remove Chief Remove Driver Remove Seniors Remove Search by t…" at bounding box center [1081, 342] width 239 height 617
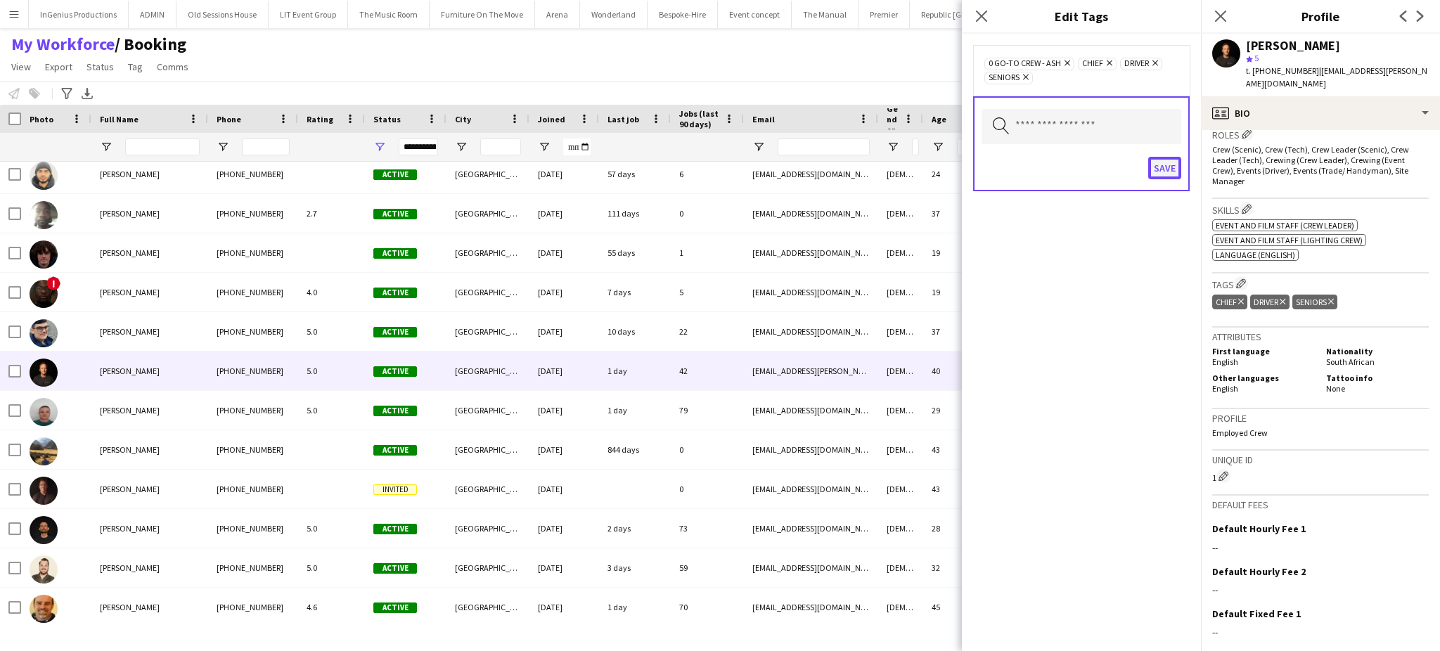
click at [1166, 172] on button "Save" at bounding box center [1164, 168] width 33 height 22
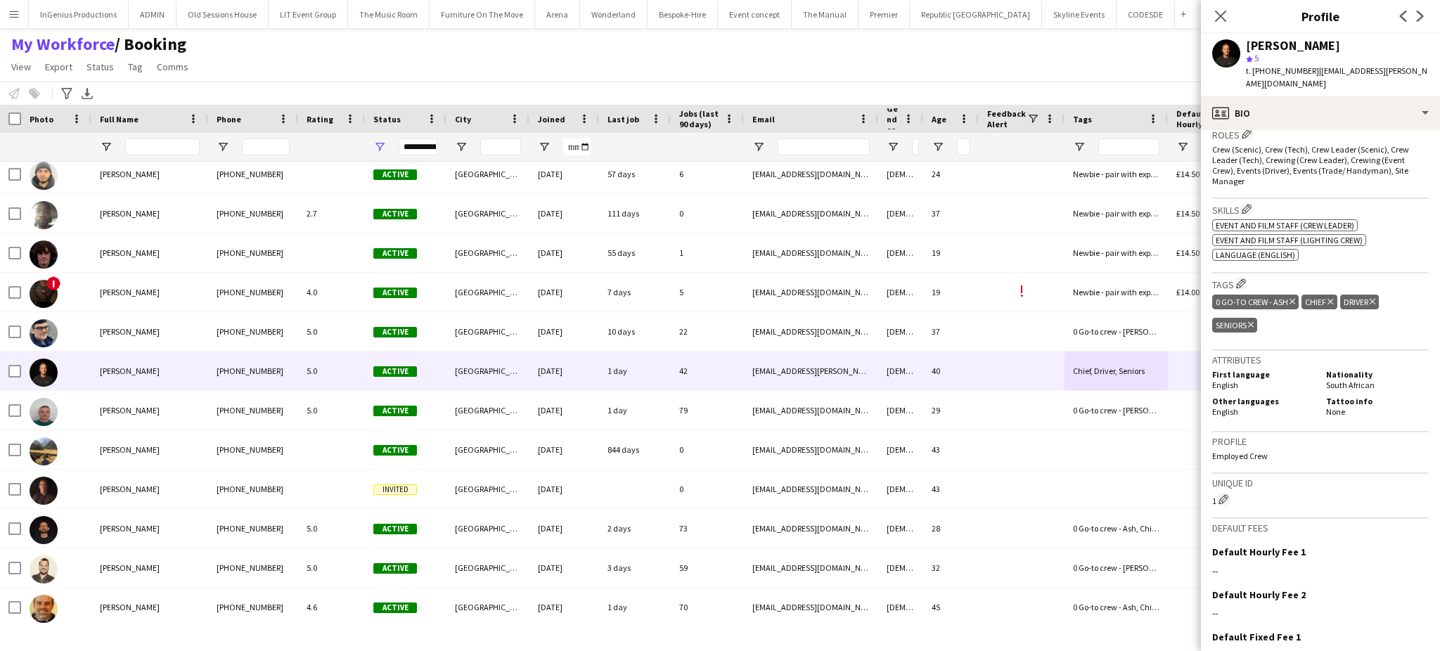
click at [1103, 67] on div "My Workforce / Booking View Views Default view Booking New Employees Right to w…" at bounding box center [720, 58] width 1440 height 48
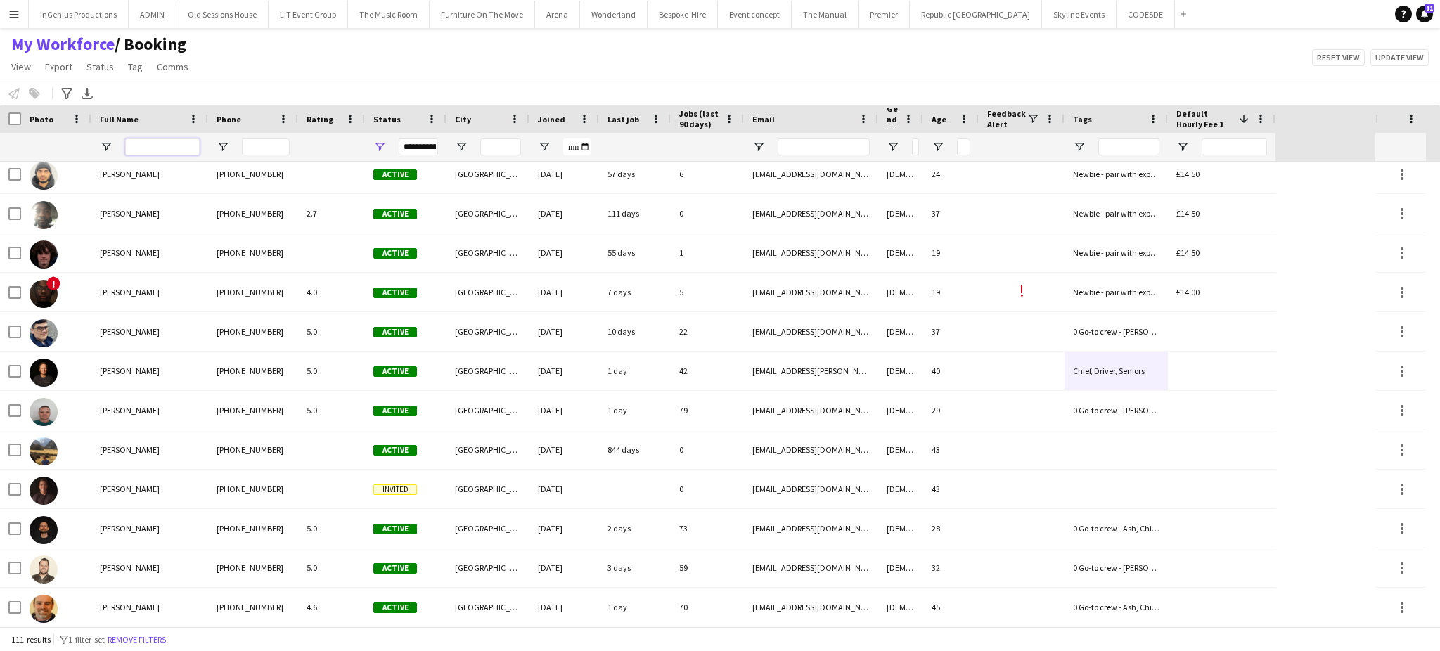
click at [172, 146] on input "Full Name Filter Input" at bounding box center [162, 147] width 75 height 17
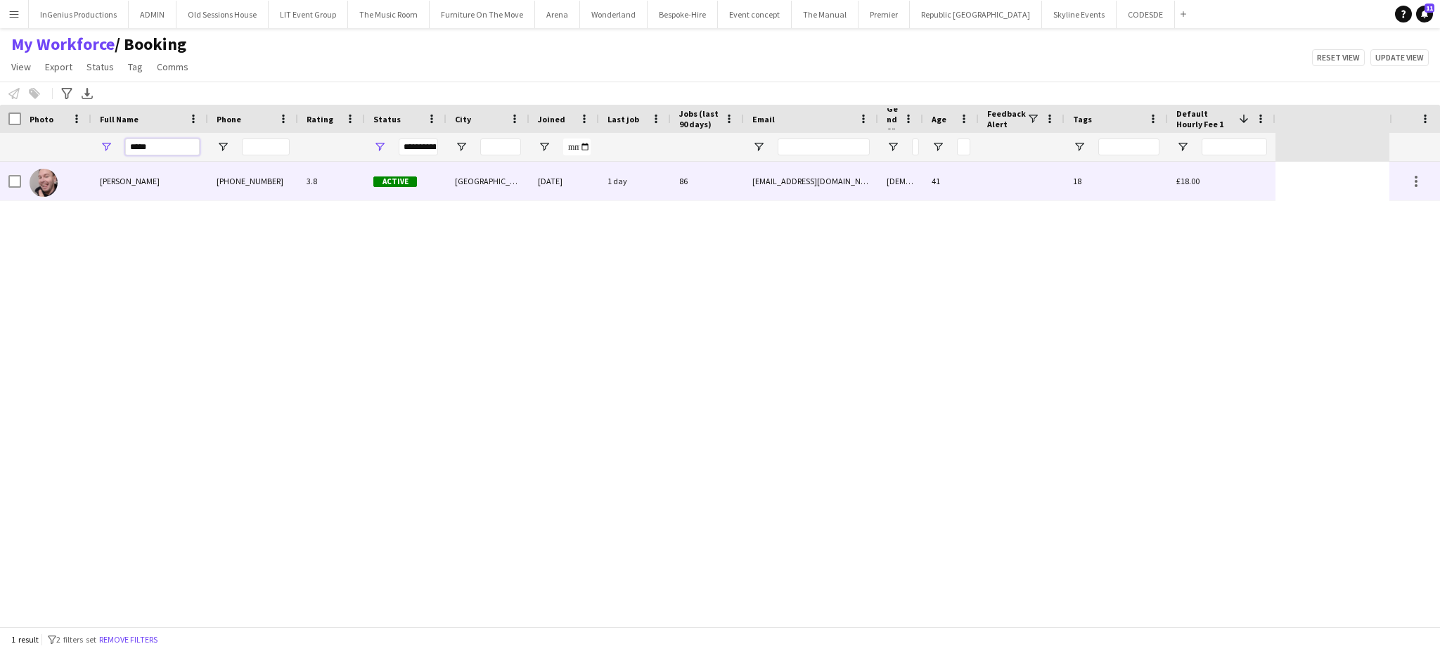
type input "*****"
click at [183, 180] on div "[PERSON_NAME]" at bounding box center [149, 181] width 117 height 39
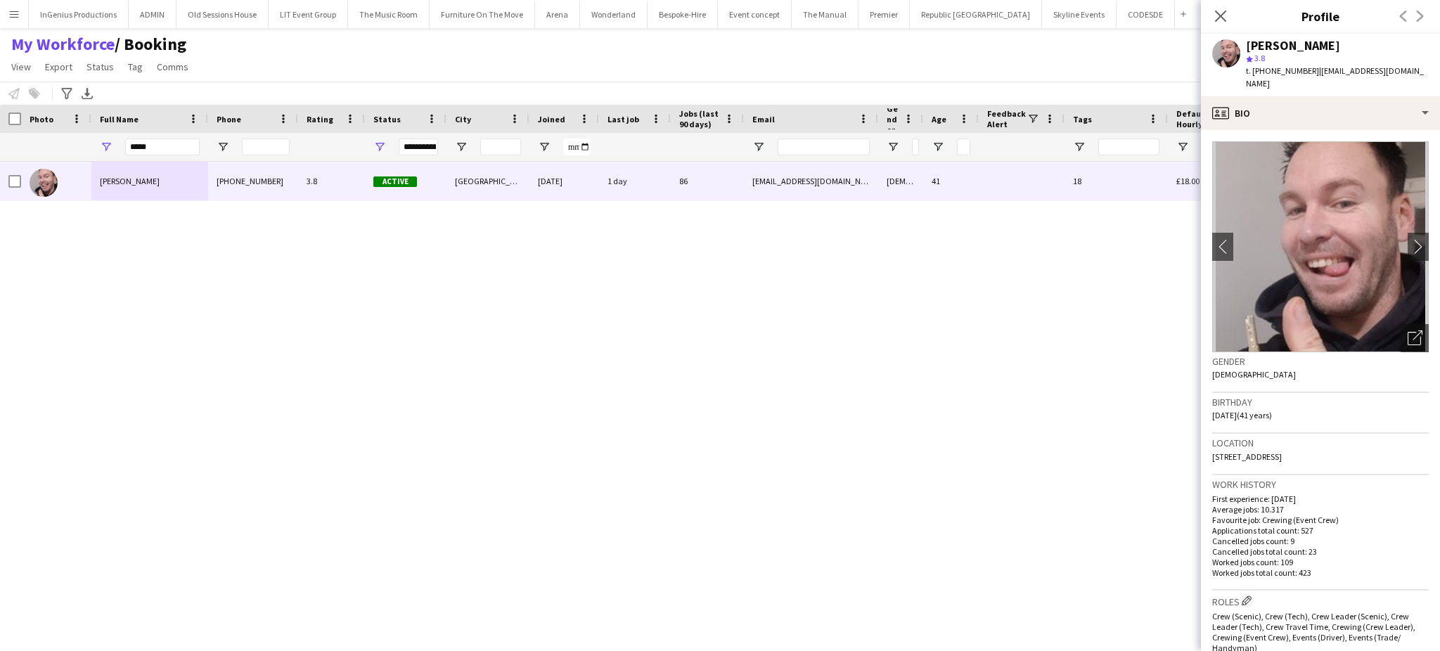
drag, startPoint x: 1249, startPoint y: 399, endPoint x: 1210, endPoint y: 399, distance: 39.4
click at [1210, 399] on app-crew-profile-bio "chevron-left chevron-right Open photos pop-in Gender Male Birthday 15-12-1983 (…" at bounding box center [1320, 390] width 239 height 521
copy span "15-12-1983"
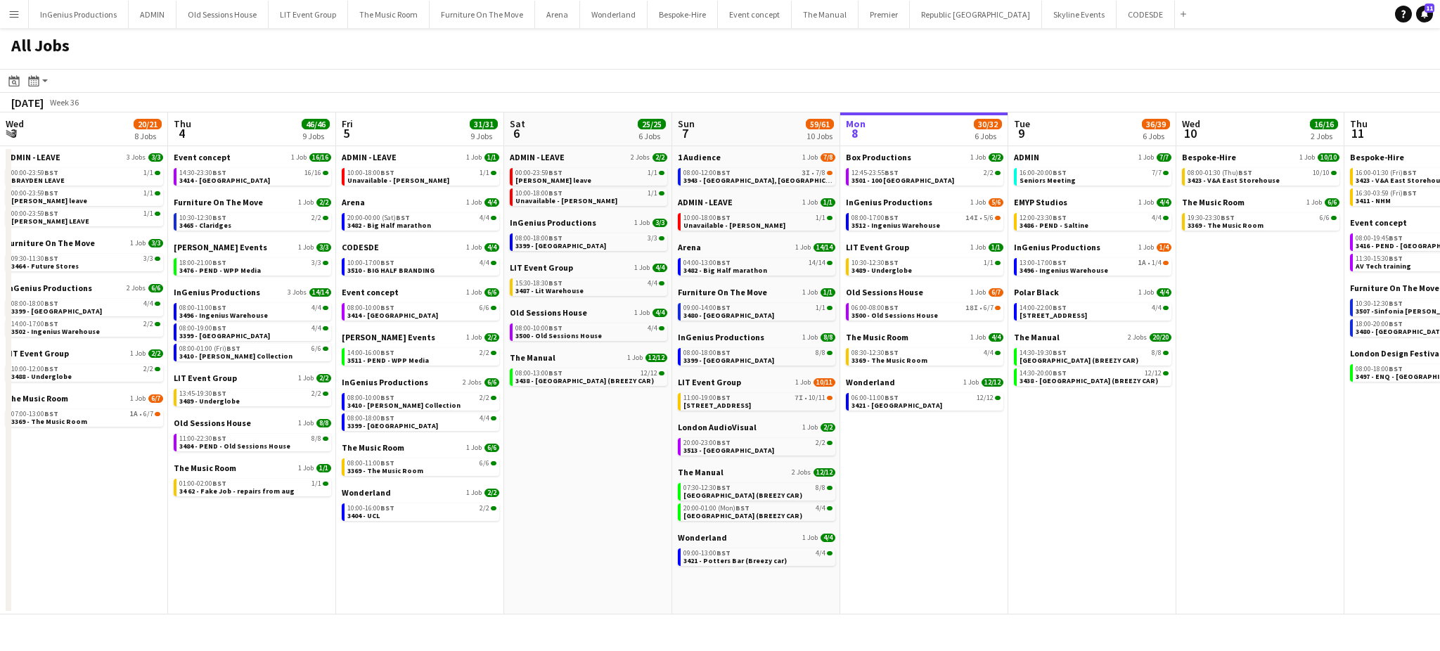
scroll to position [0, 335]
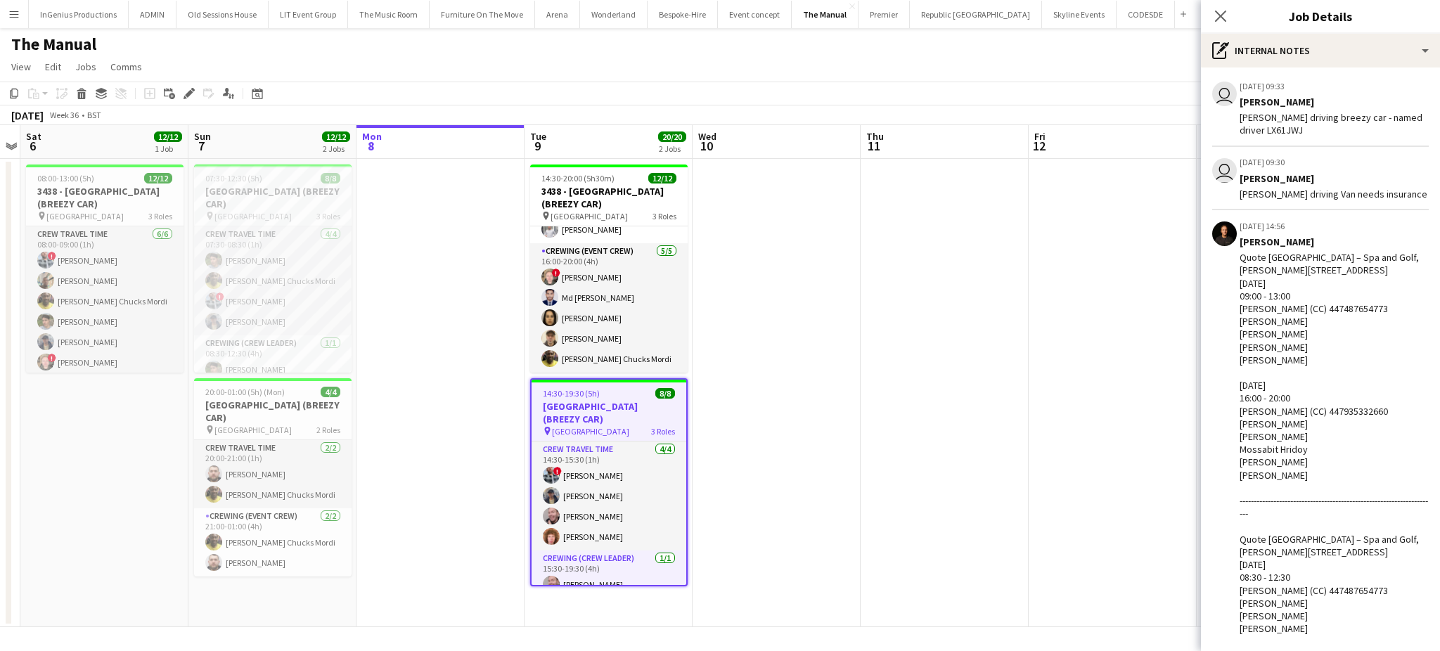
scroll to position [101, 0]
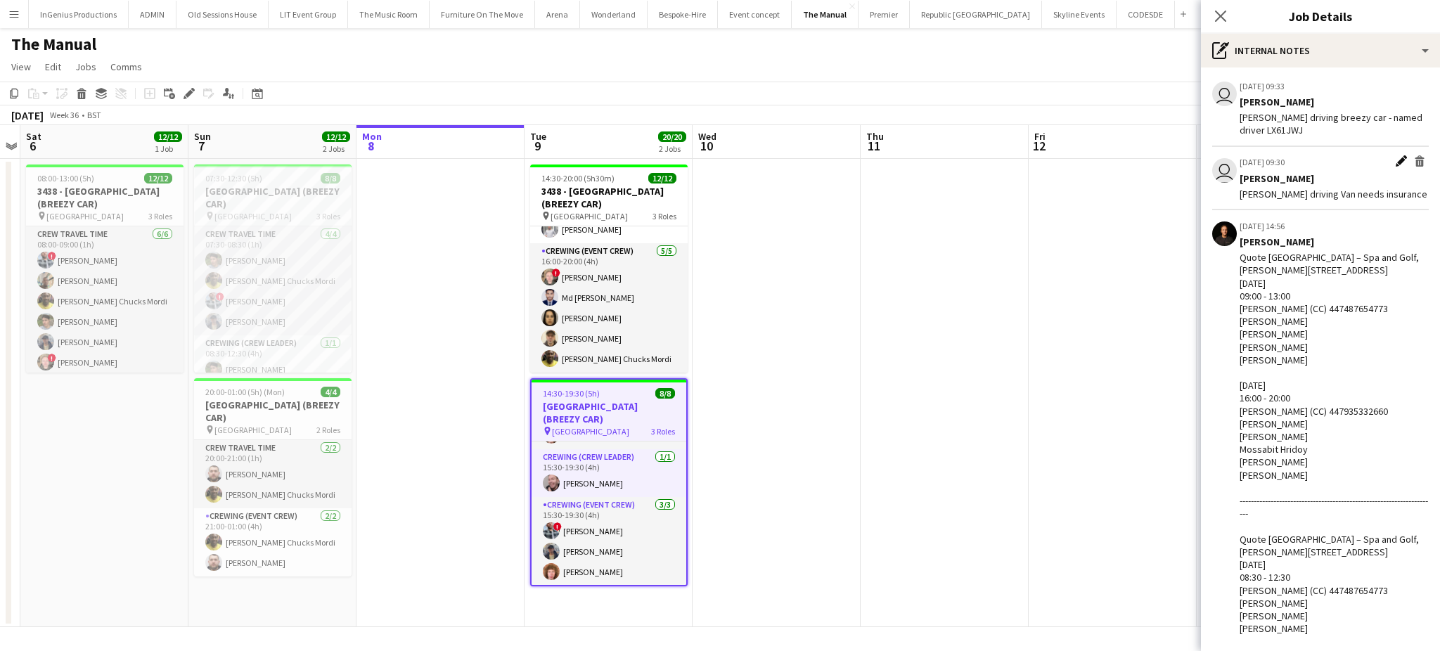
click at [1396, 160] on app-icon "Edit internal note" at bounding box center [1401, 162] width 11 height 14
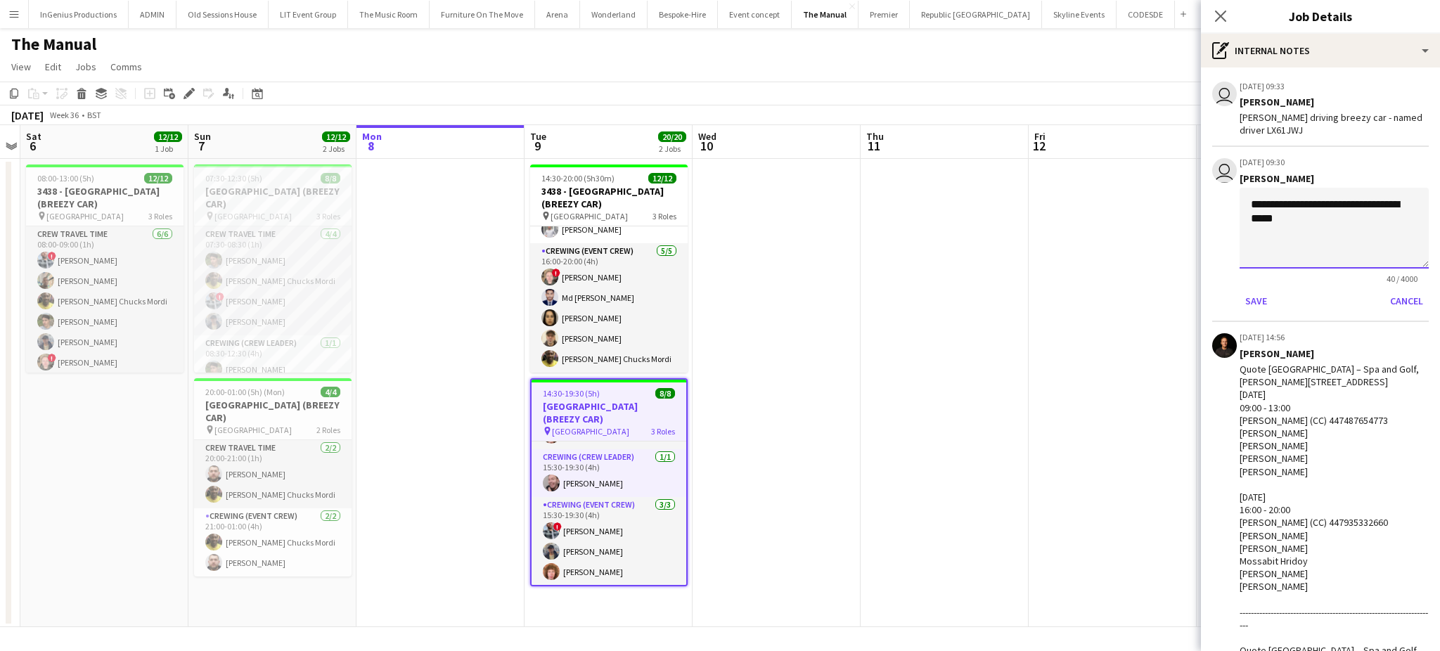
click at [1364, 224] on textarea "**********" at bounding box center [1334, 228] width 189 height 81
paste textarea "**********"
click at [1349, 220] on textarea "**********" at bounding box center [1327, 228] width 175 height 81
click at [1330, 230] on textarea "**********" at bounding box center [1327, 228] width 175 height 81
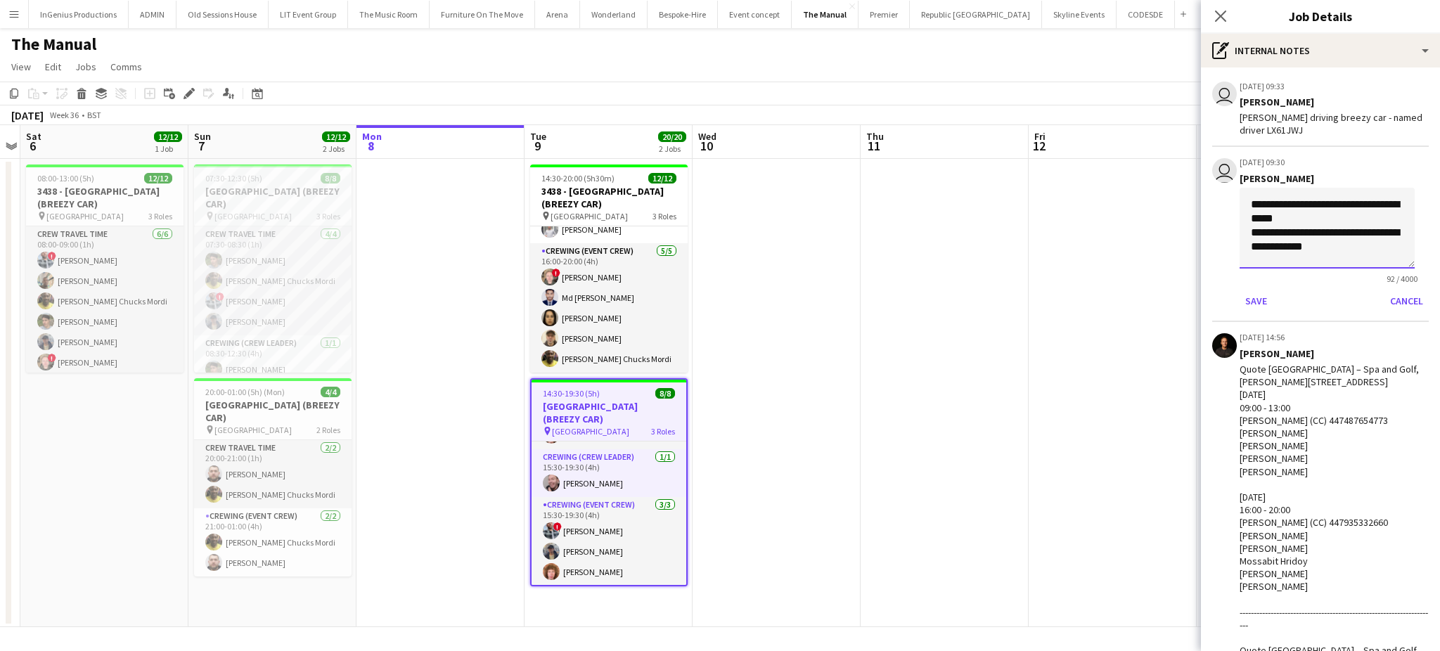
scroll to position [0, 0]
click at [1332, 207] on textarea "**********" at bounding box center [1327, 228] width 175 height 81
paste textarea "**********"
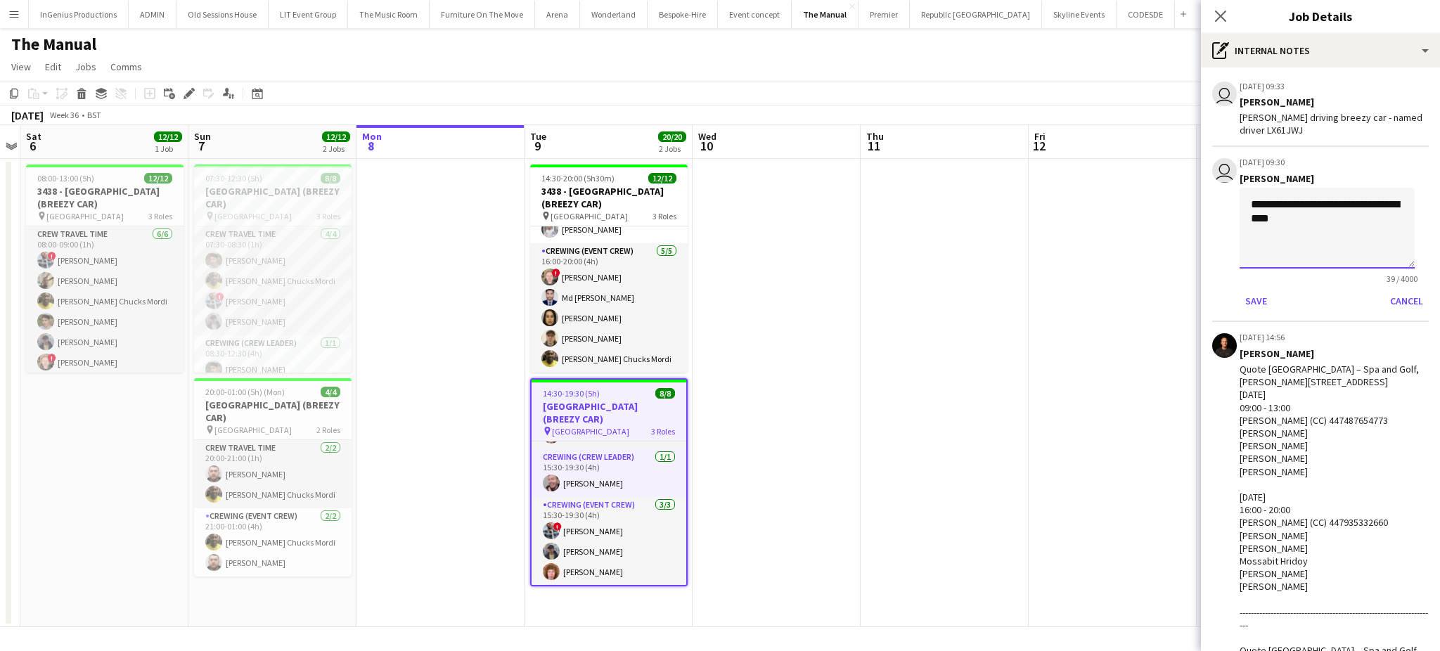
click at [1379, 202] on textarea "**********" at bounding box center [1327, 228] width 175 height 81
paste textarea "**********"
paste textarea "********"
type textarea "**********"
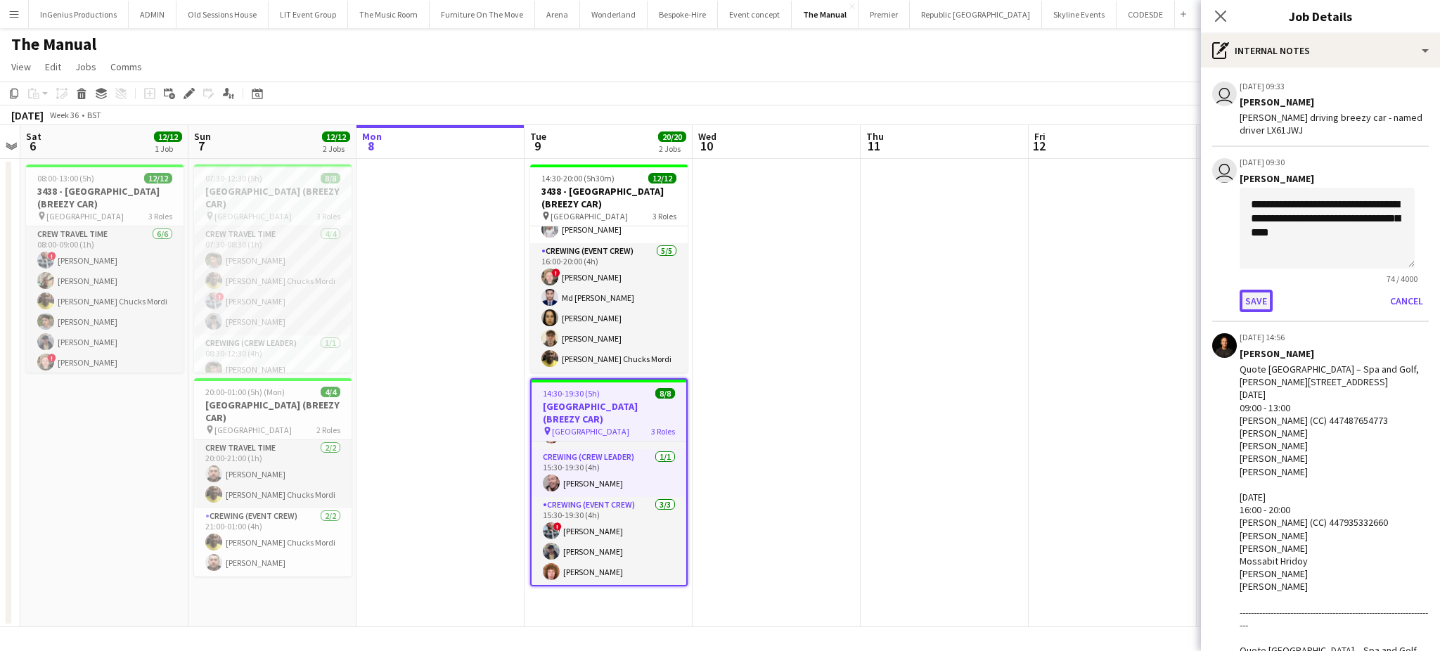
click at [1249, 297] on button "Save" at bounding box center [1256, 301] width 33 height 22
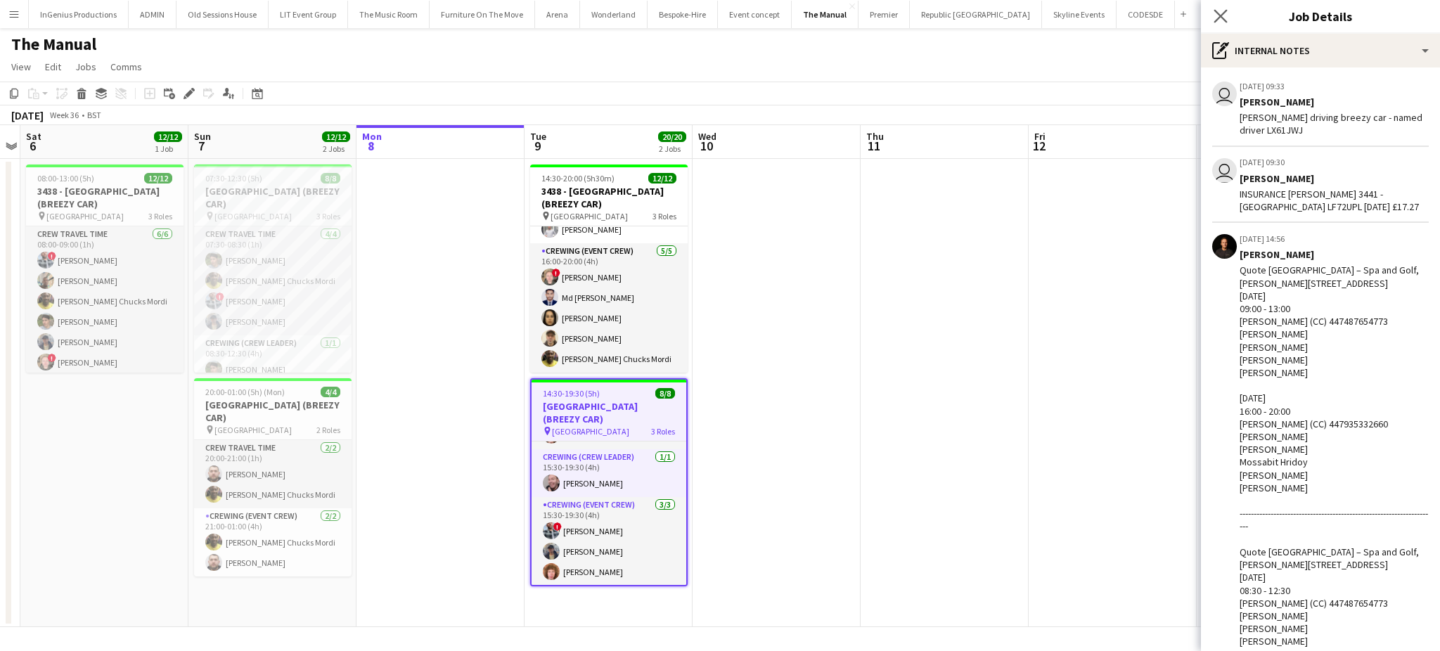
click at [1211, 10] on app-icon "Close pop-in" at bounding box center [1221, 16] width 20 height 20
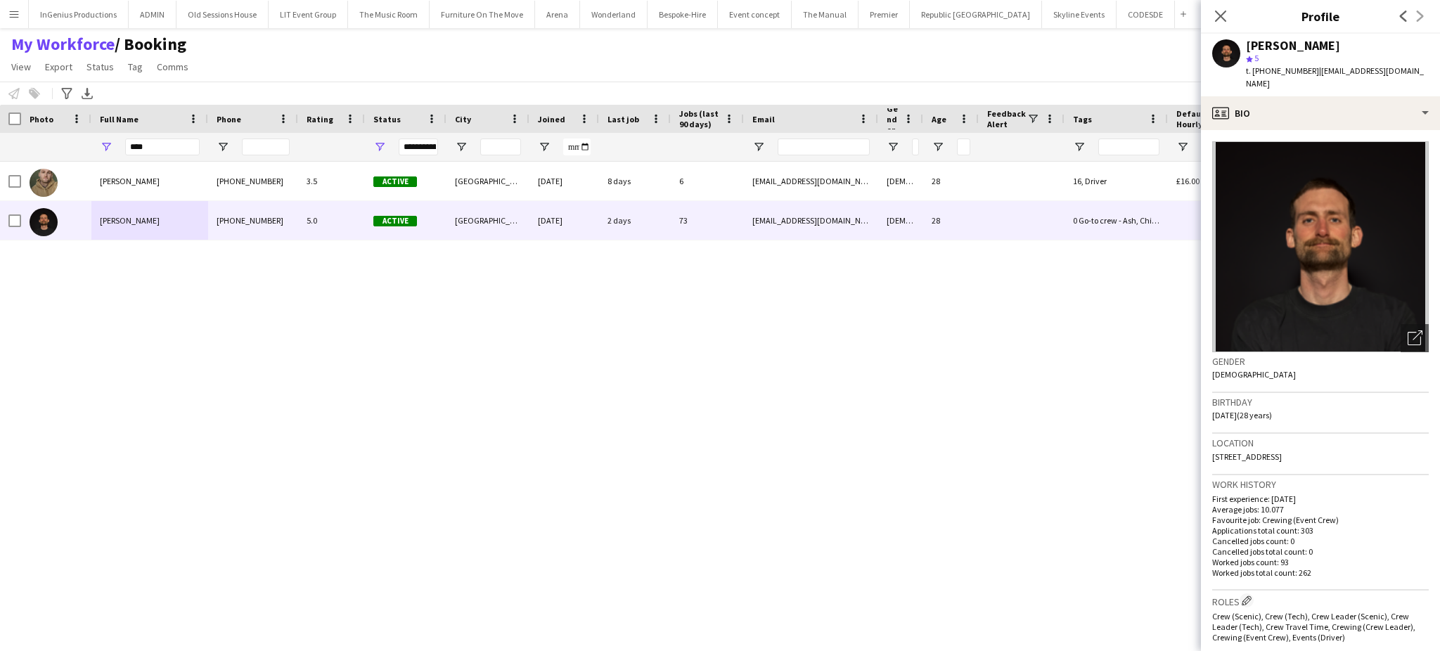
scroll to position [467, 0]
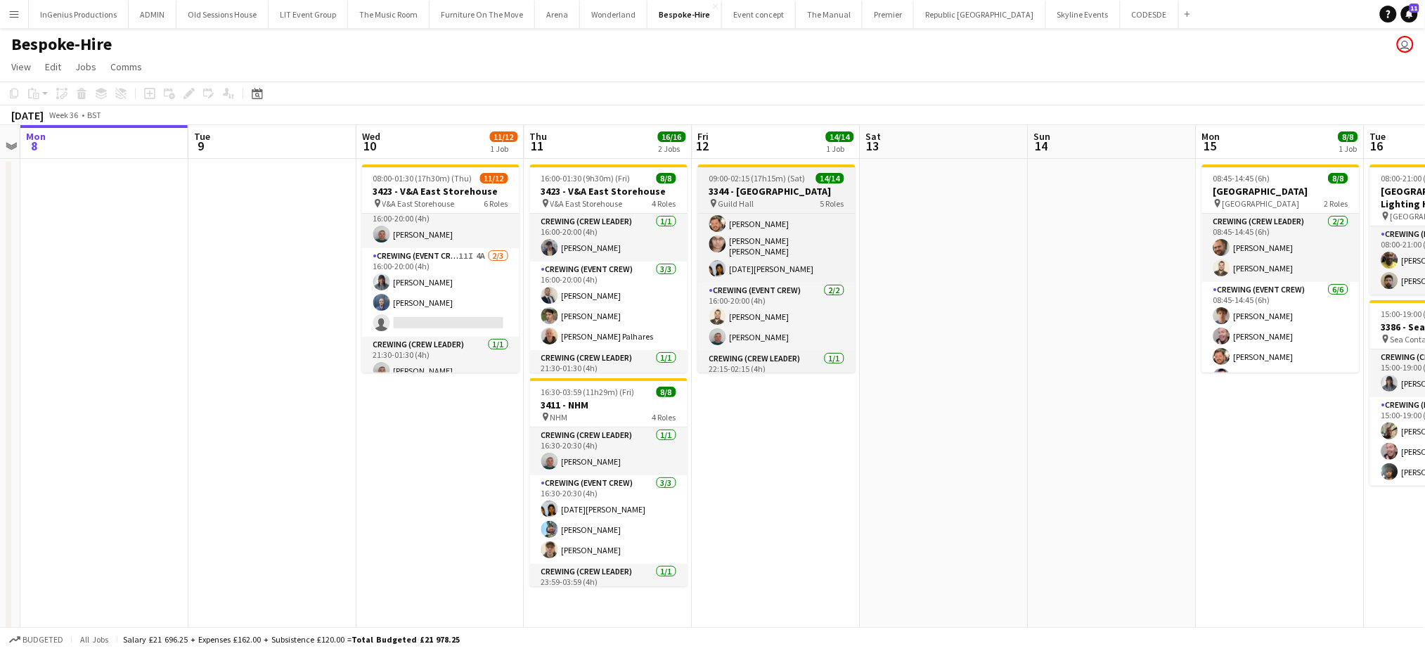
scroll to position [150, 0]
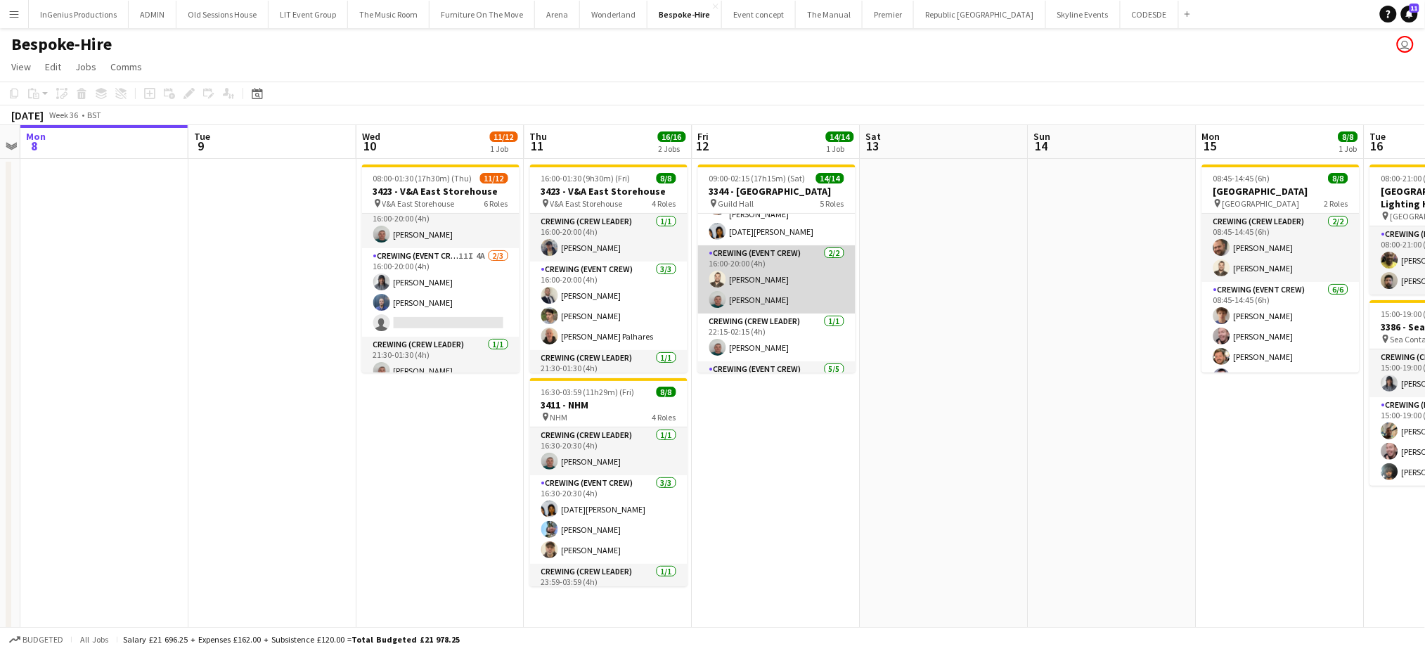
click at [765, 259] on app-card-role "Crewing (Event Crew) [DATE] 16:00-20:00 (4h) [PERSON_NAME] [PERSON_NAME]" at bounding box center [776, 279] width 157 height 68
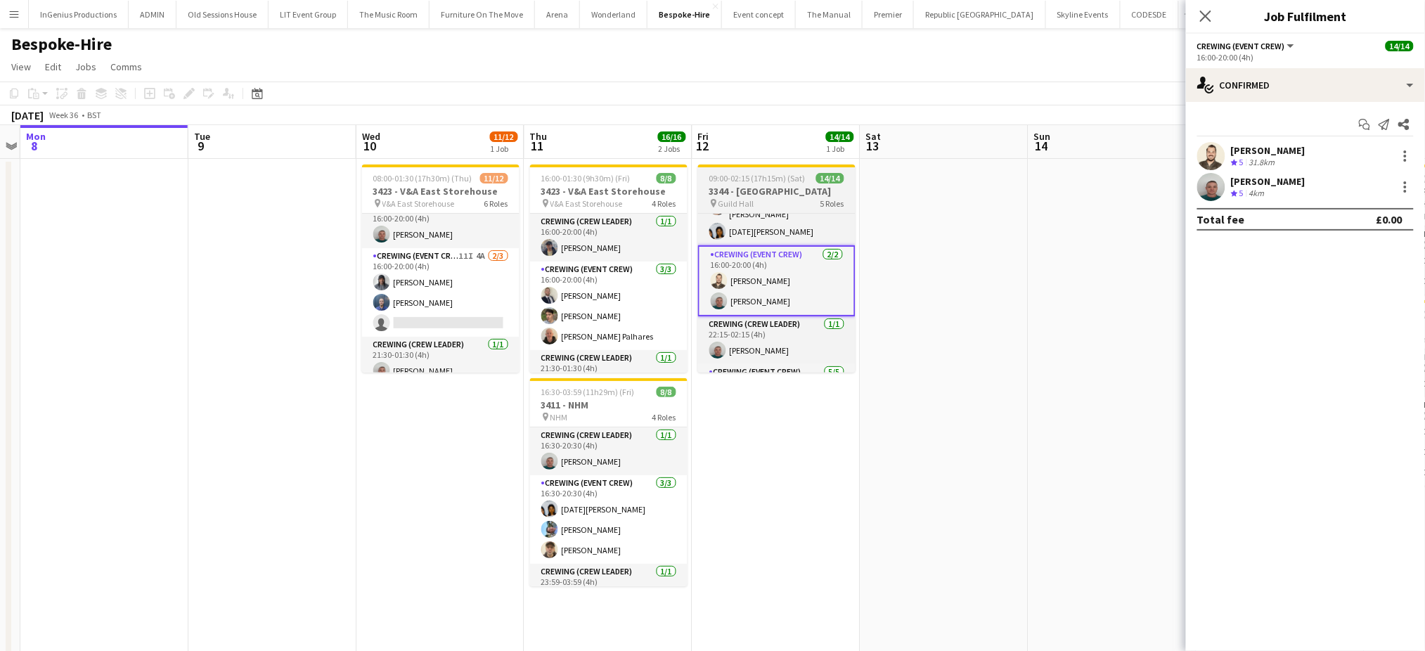
click at [735, 198] on span "Guild Hall" at bounding box center [737, 203] width 36 height 11
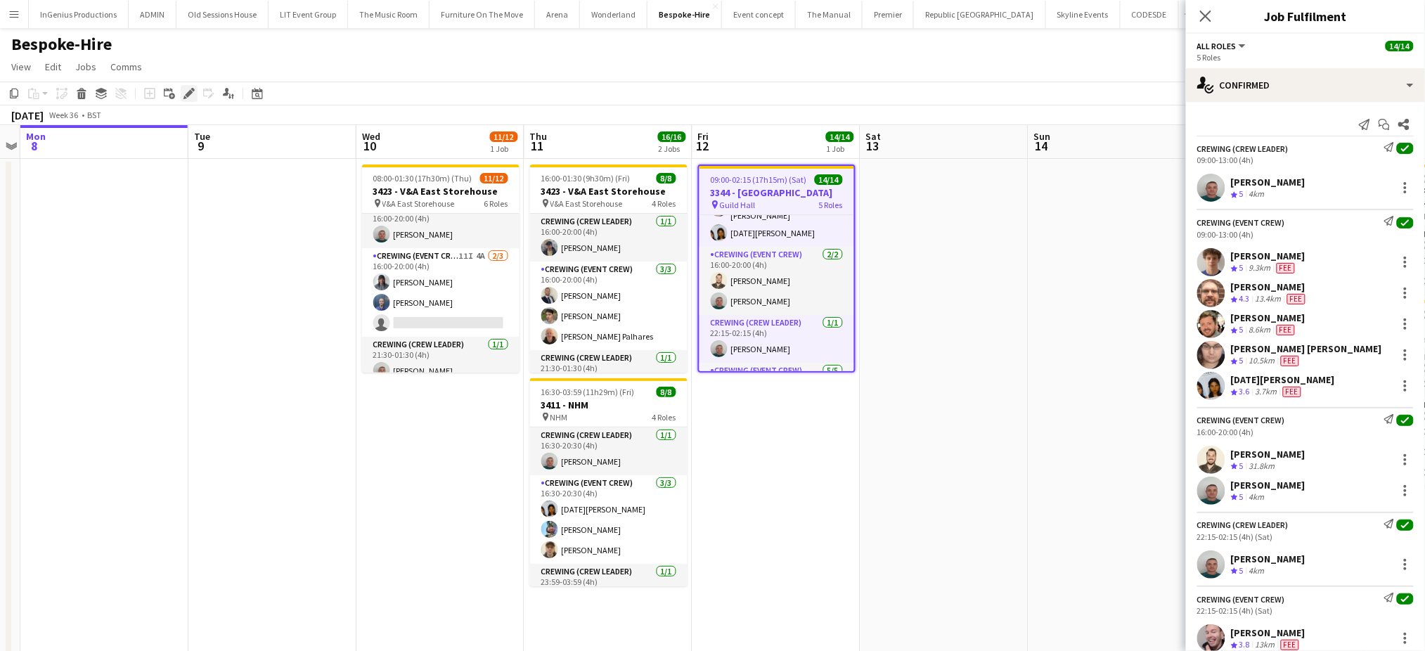
click at [184, 91] on icon "Edit" at bounding box center [189, 93] width 11 height 11
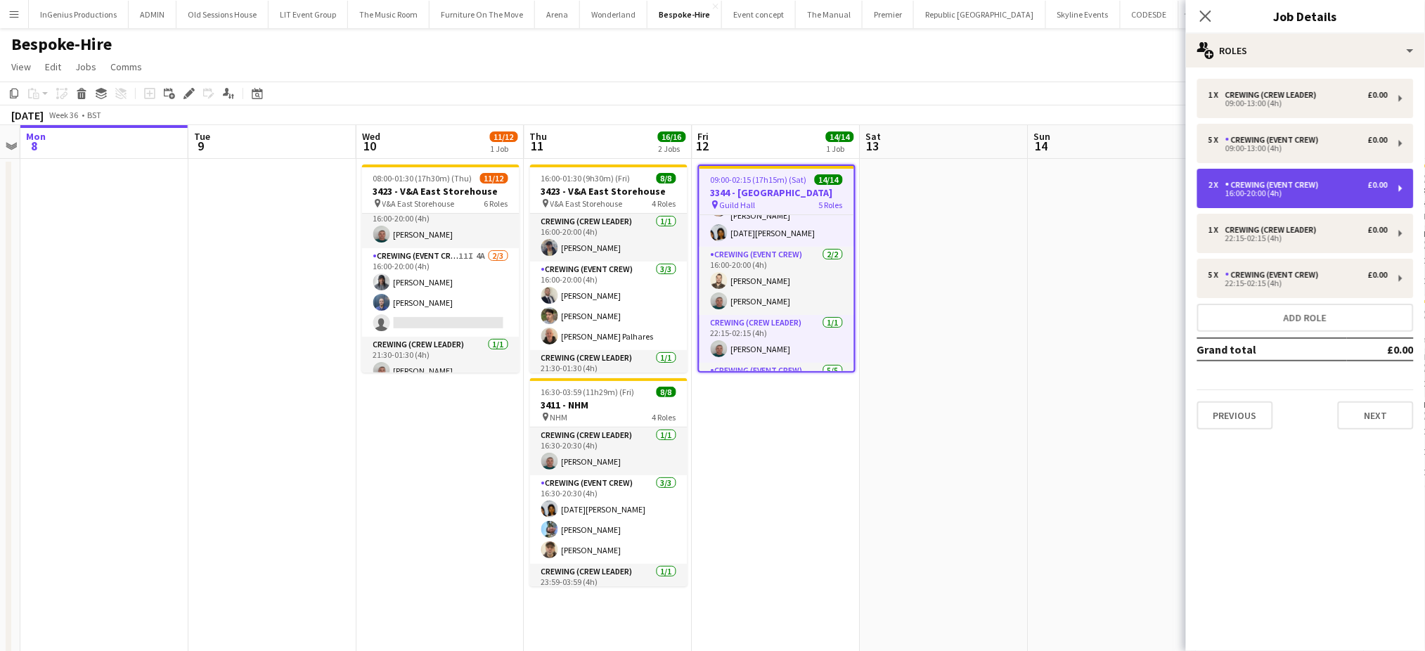
click at [1292, 192] on div "16:00-20:00 (4h)" at bounding box center [1298, 193] width 179 height 7
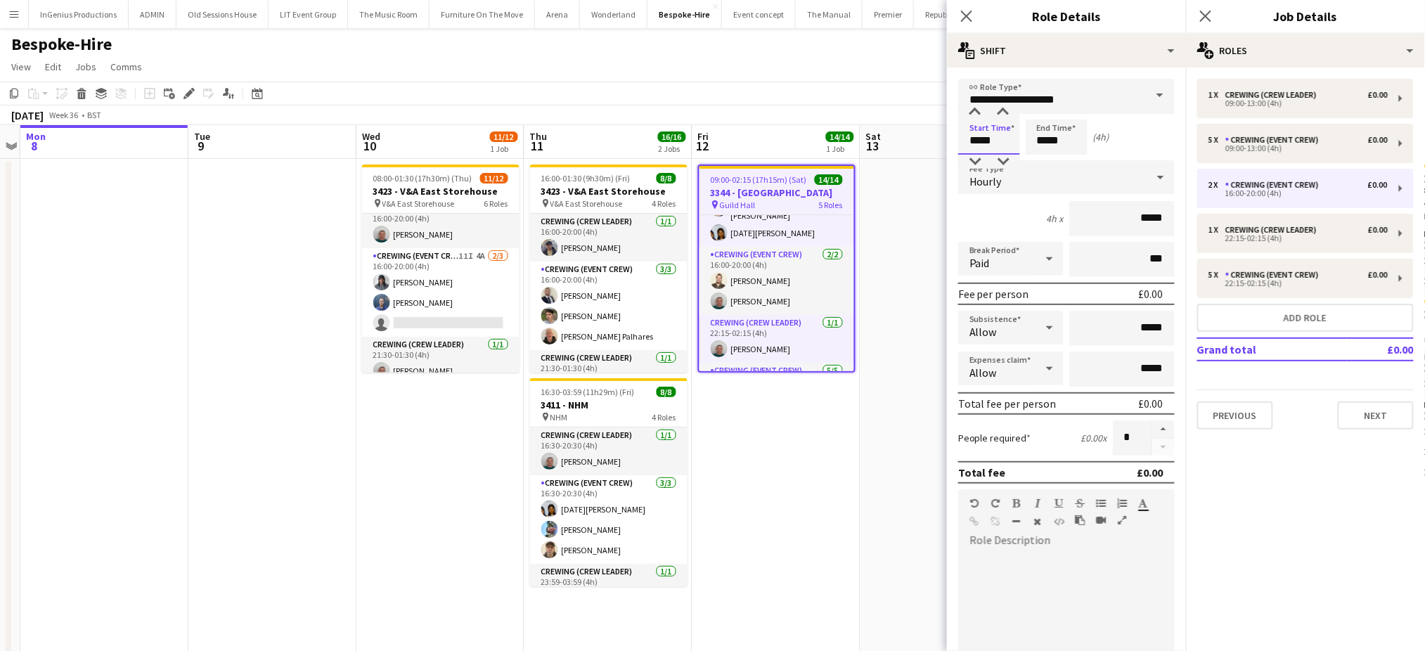
click at [998, 140] on input "*****" at bounding box center [989, 137] width 62 height 35
type input "*****"
click at [970, 163] on div at bounding box center [975, 162] width 28 height 14
click at [1045, 140] on input "*****" at bounding box center [1057, 137] width 62 height 35
type input "*****"
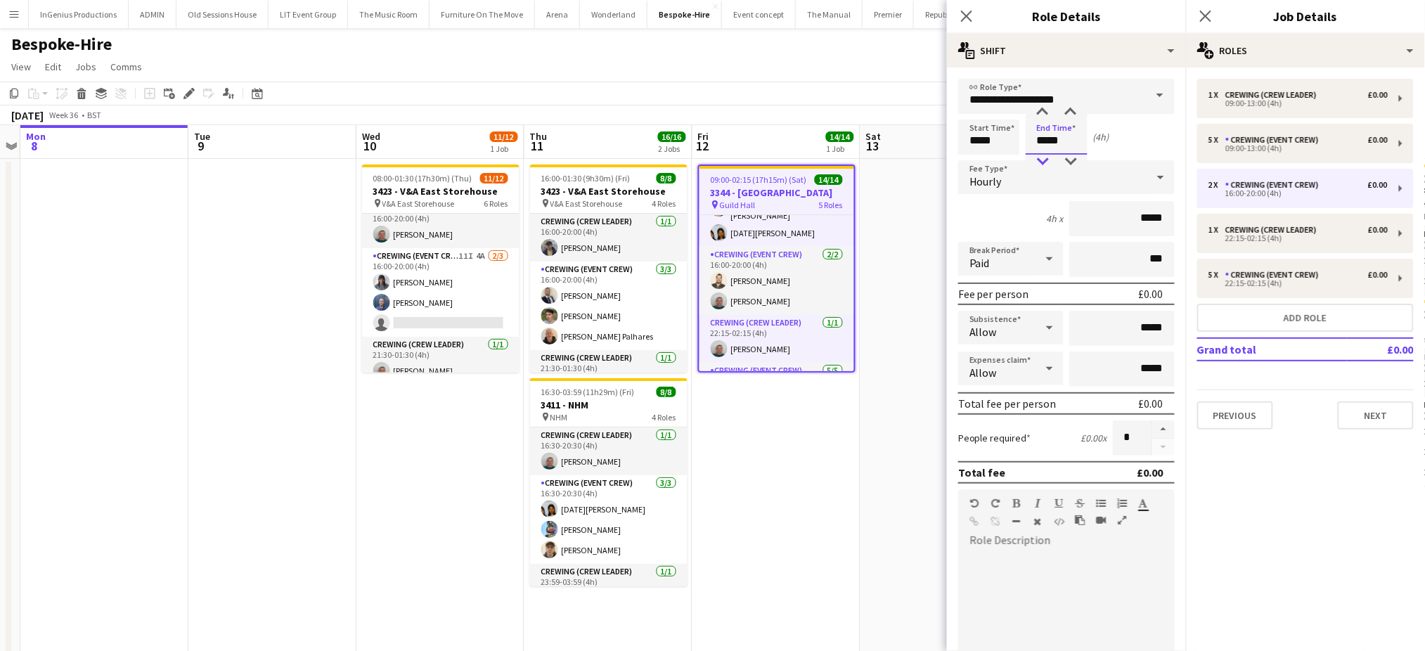
click at [1045, 158] on div at bounding box center [1043, 162] width 28 height 14
click at [969, 20] on icon "Close pop-in" at bounding box center [966, 15] width 13 height 13
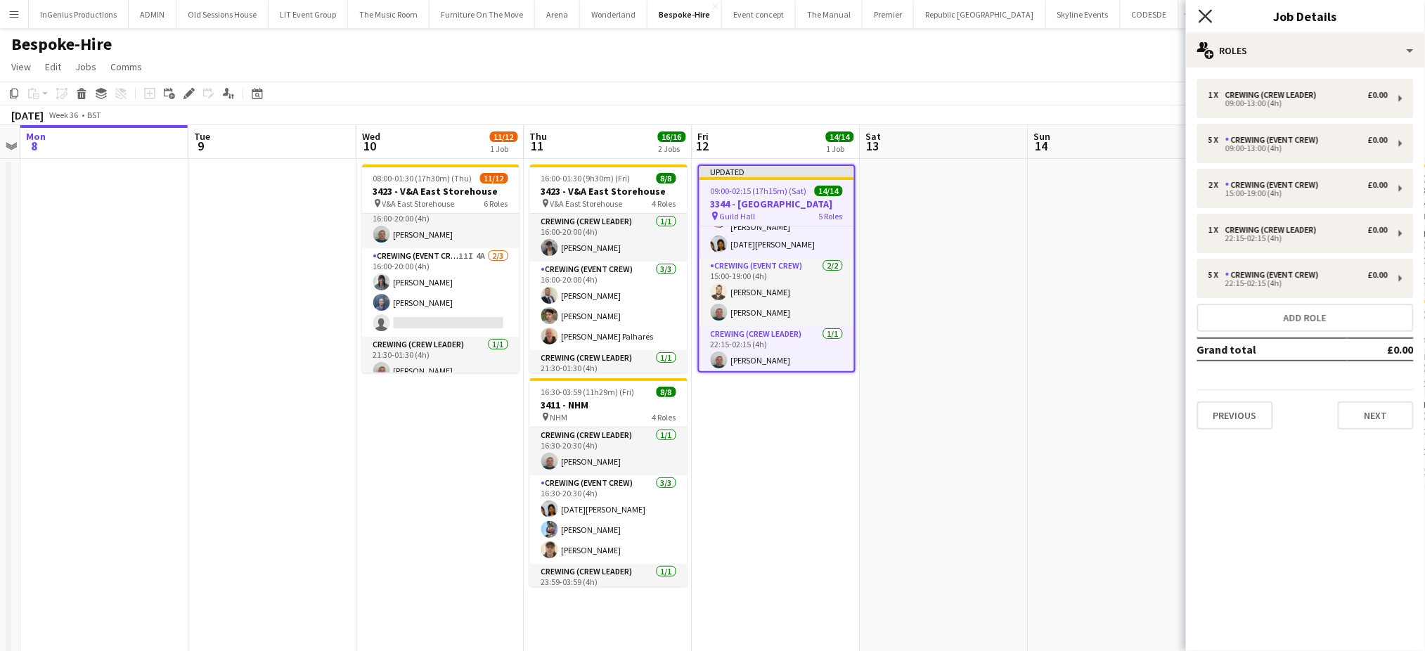
click at [1209, 17] on icon "Close pop-in" at bounding box center [1205, 15] width 13 height 13
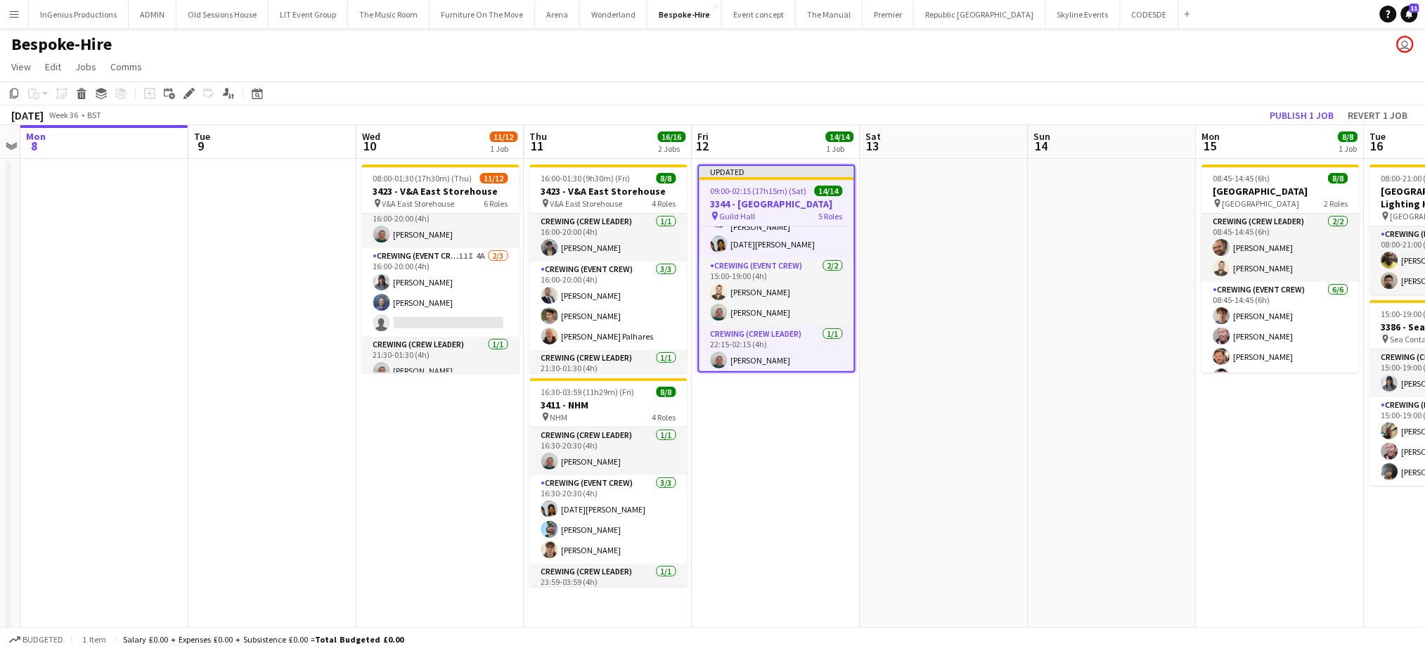
click at [1173, 68] on app-page-menu "View Day view expanded Day view collapsed Month view Date picker Jump to [DATE]…" at bounding box center [712, 68] width 1425 height 27
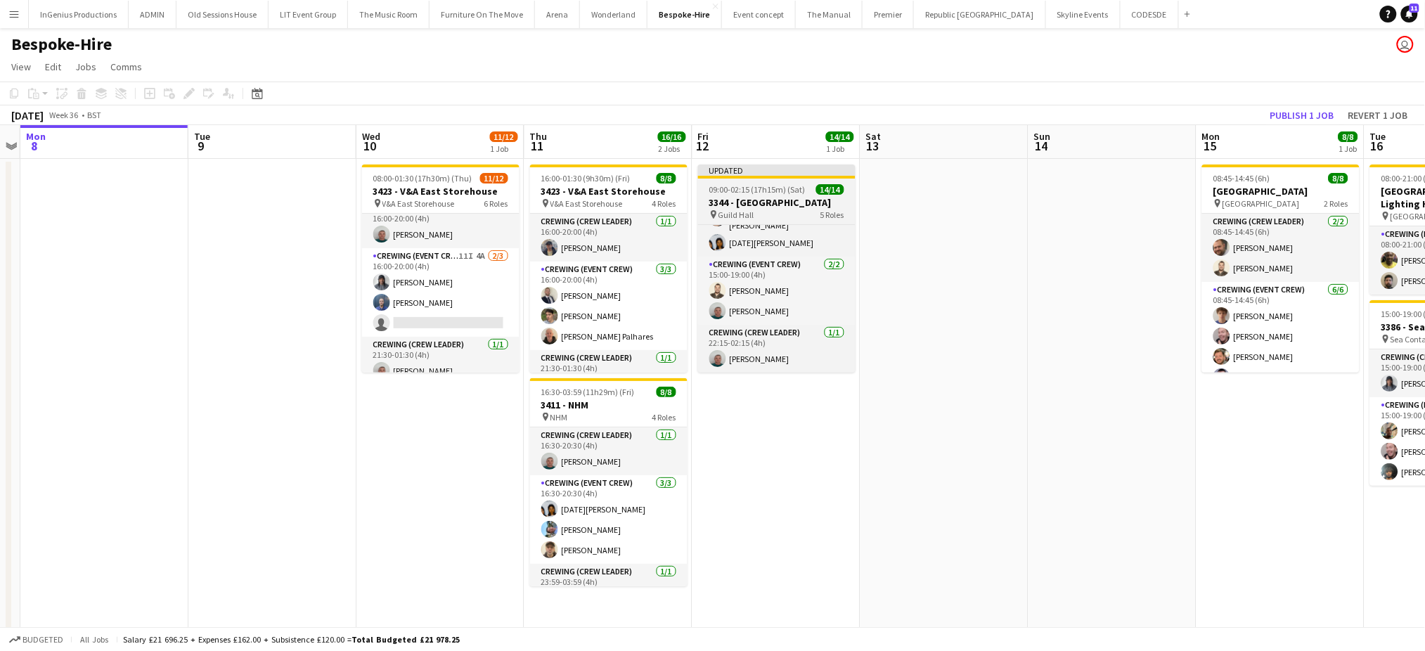
click at [770, 193] on span "09:00-02:15 (17h15m) (Sat)" at bounding box center [757, 189] width 96 height 11
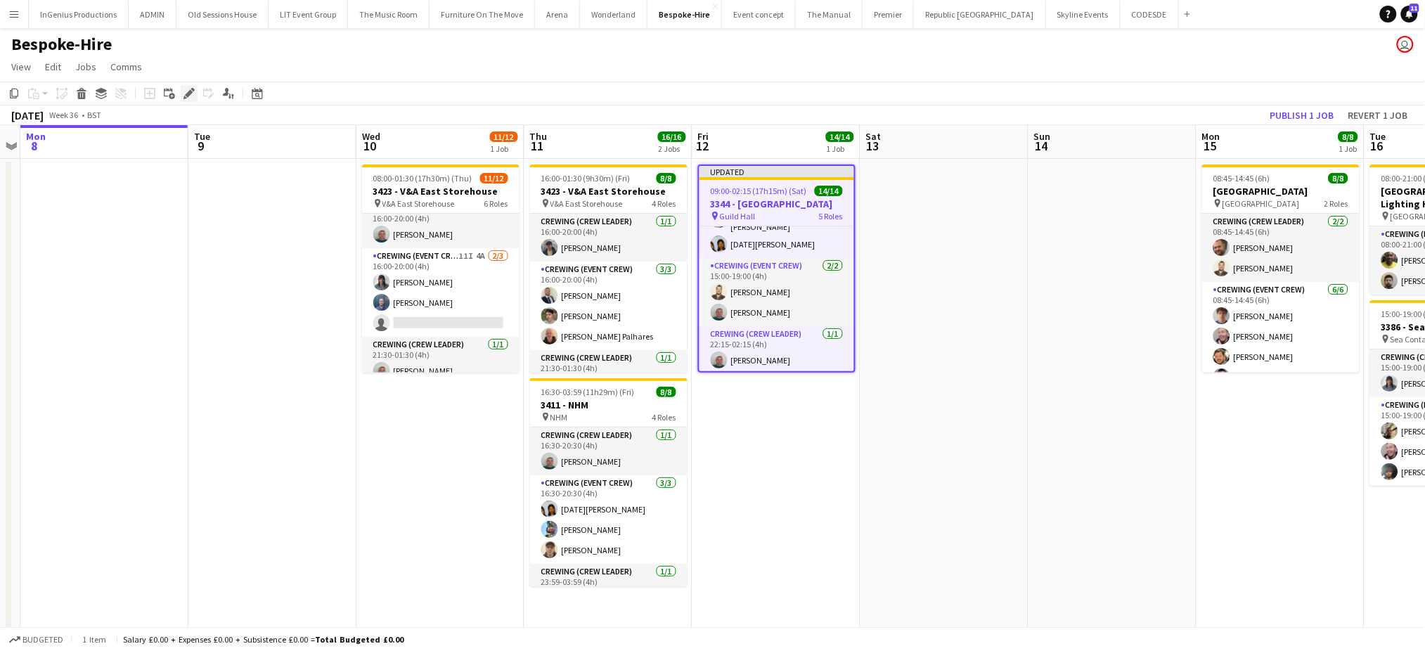
click at [193, 96] on icon "Edit" at bounding box center [189, 93] width 11 height 11
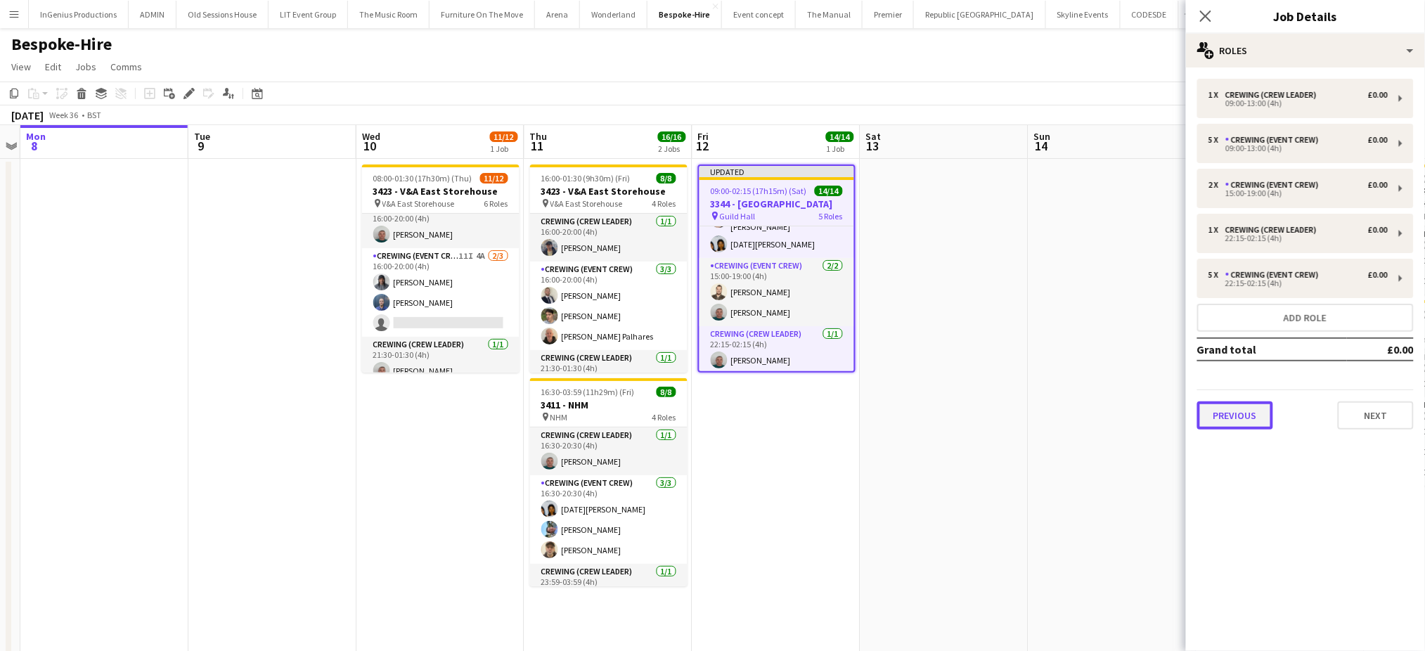
click at [1240, 411] on button "Previous" at bounding box center [1235, 415] width 76 height 28
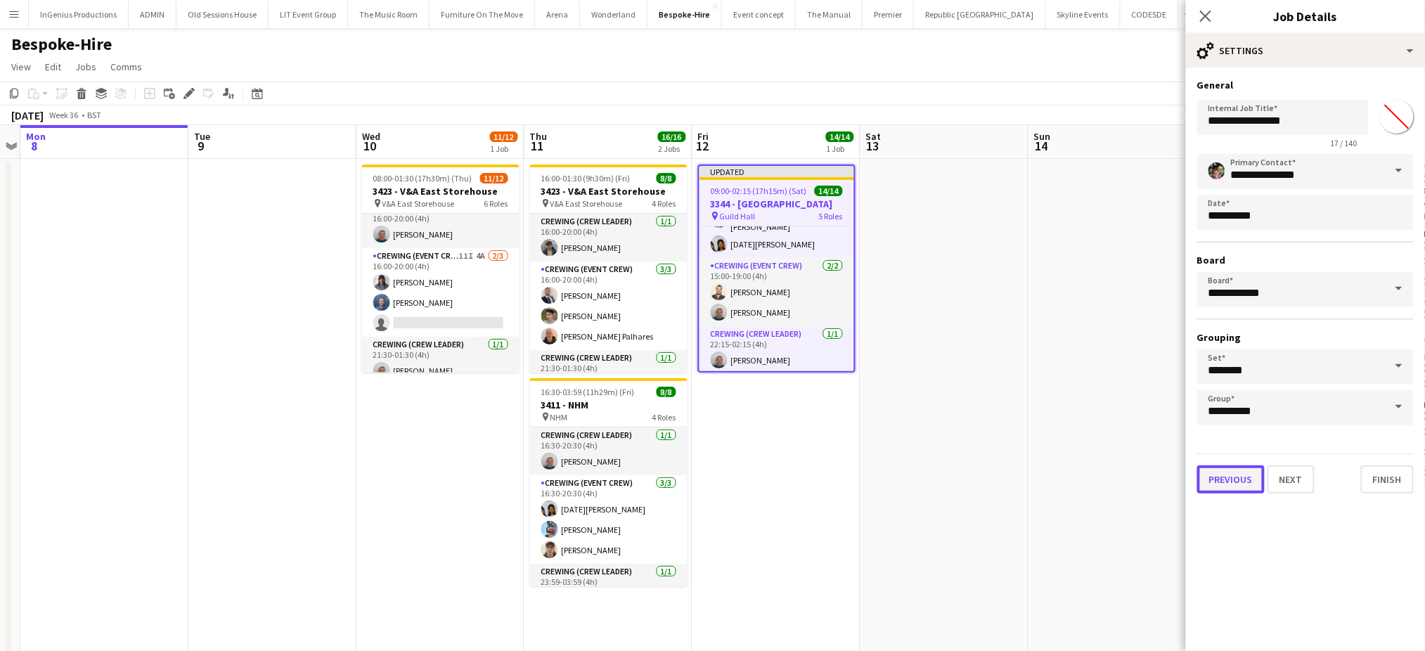
click at [1223, 479] on button "Previous" at bounding box center [1230, 479] width 67 height 28
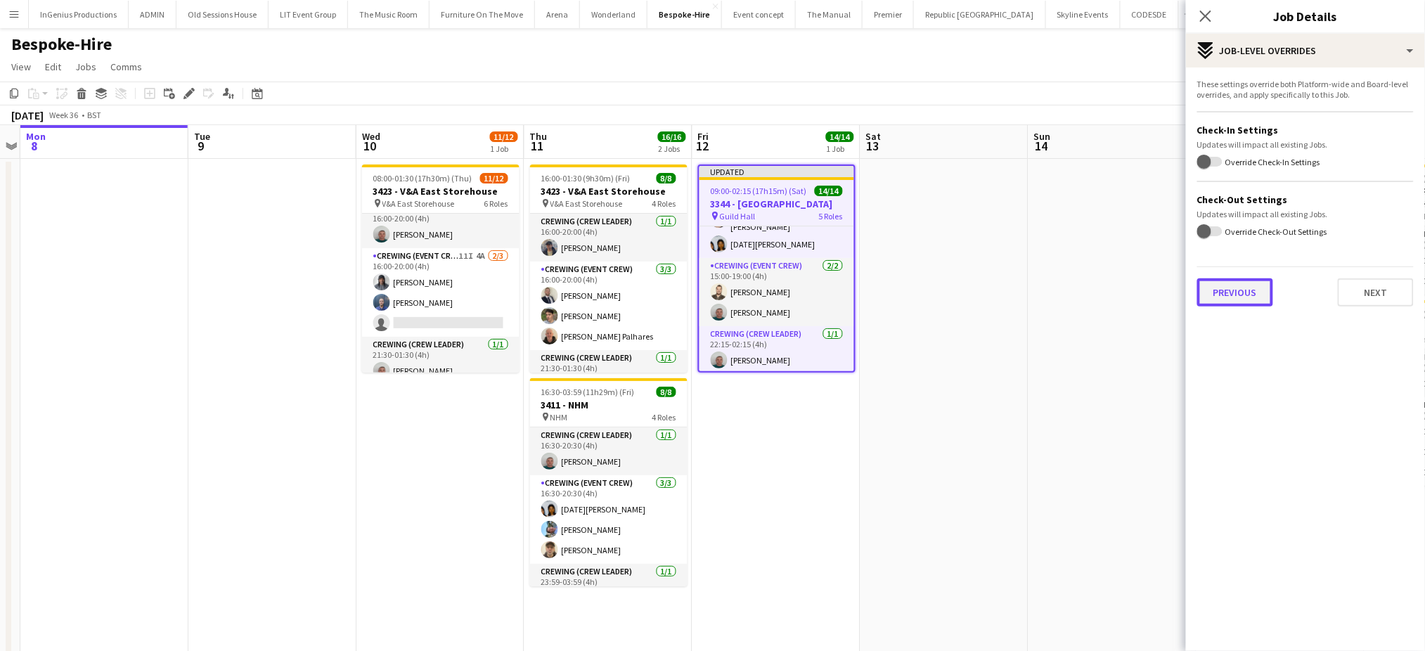
click at [1233, 291] on button "Previous" at bounding box center [1235, 292] width 76 height 28
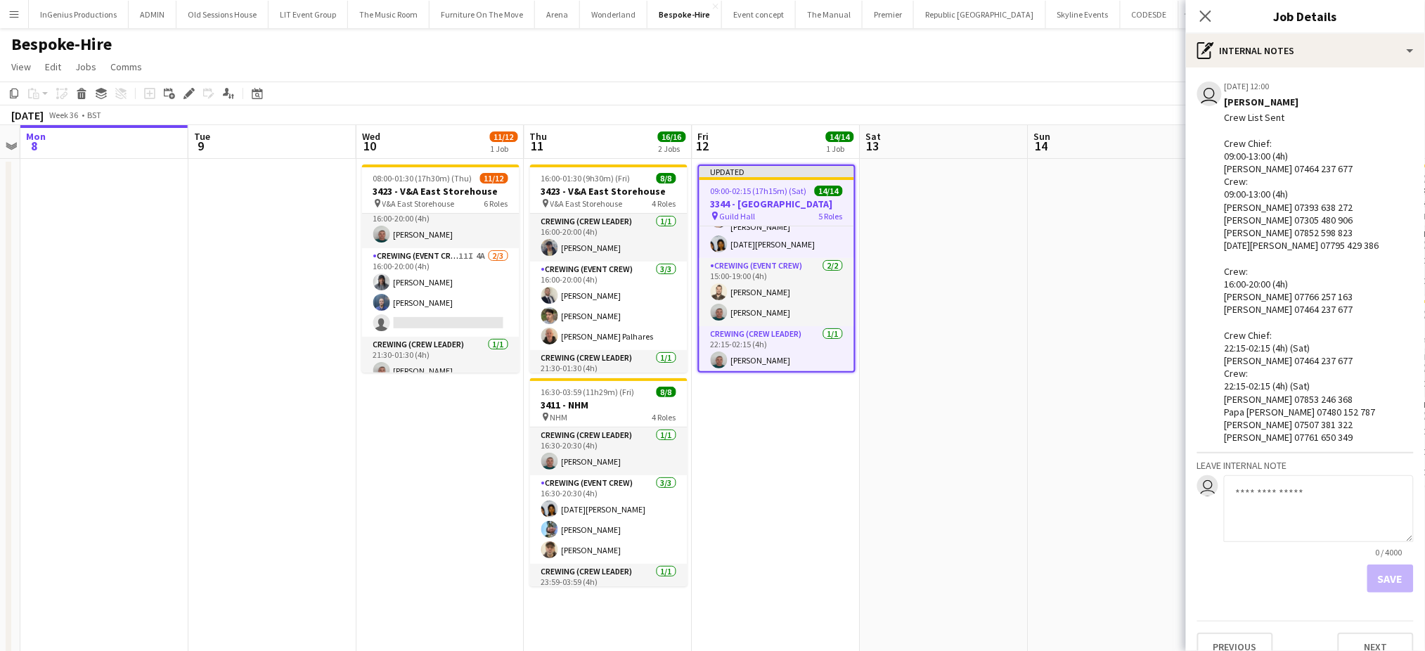
click at [1266, 484] on textarea at bounding box center [1319, 508] width 190 height 67
type textarea "**********"
click at [1368, 571] on button "Save" at bounding box center [1391, 579] width 46 height 28
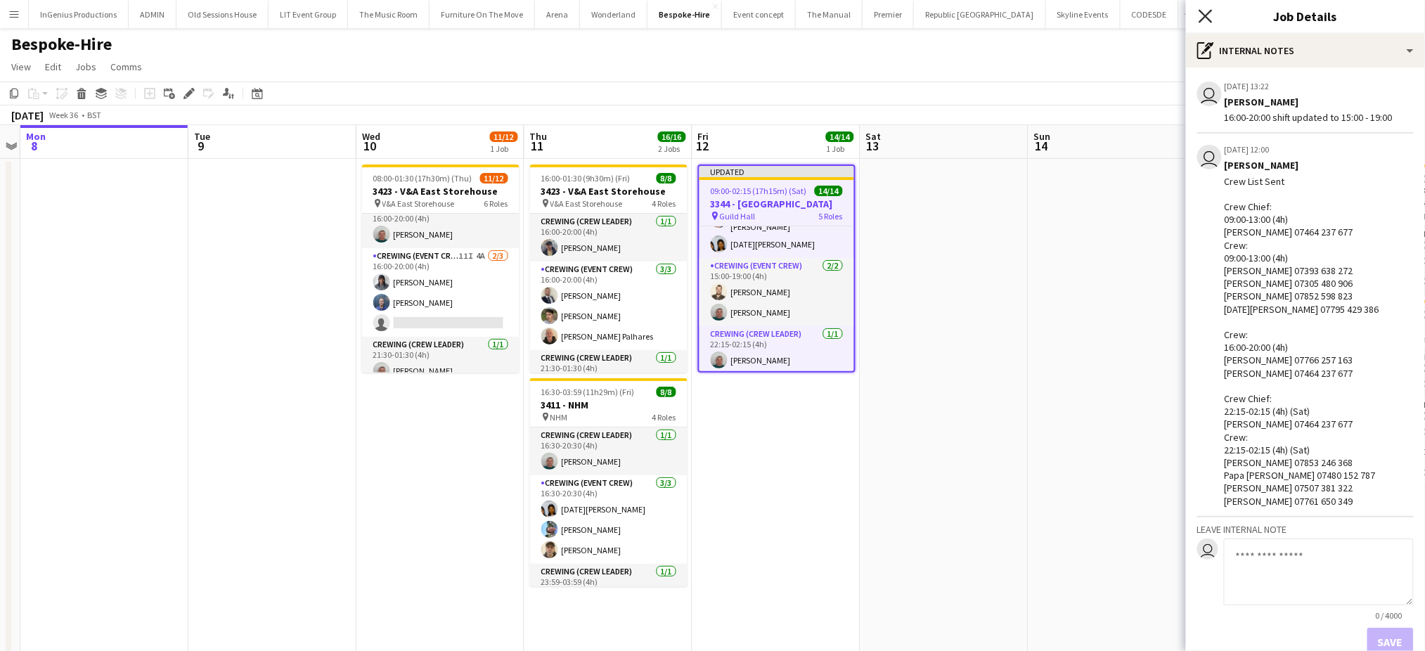
click at [1204, 14] on icon at bounding box center [1205, 15] width 13 height 13
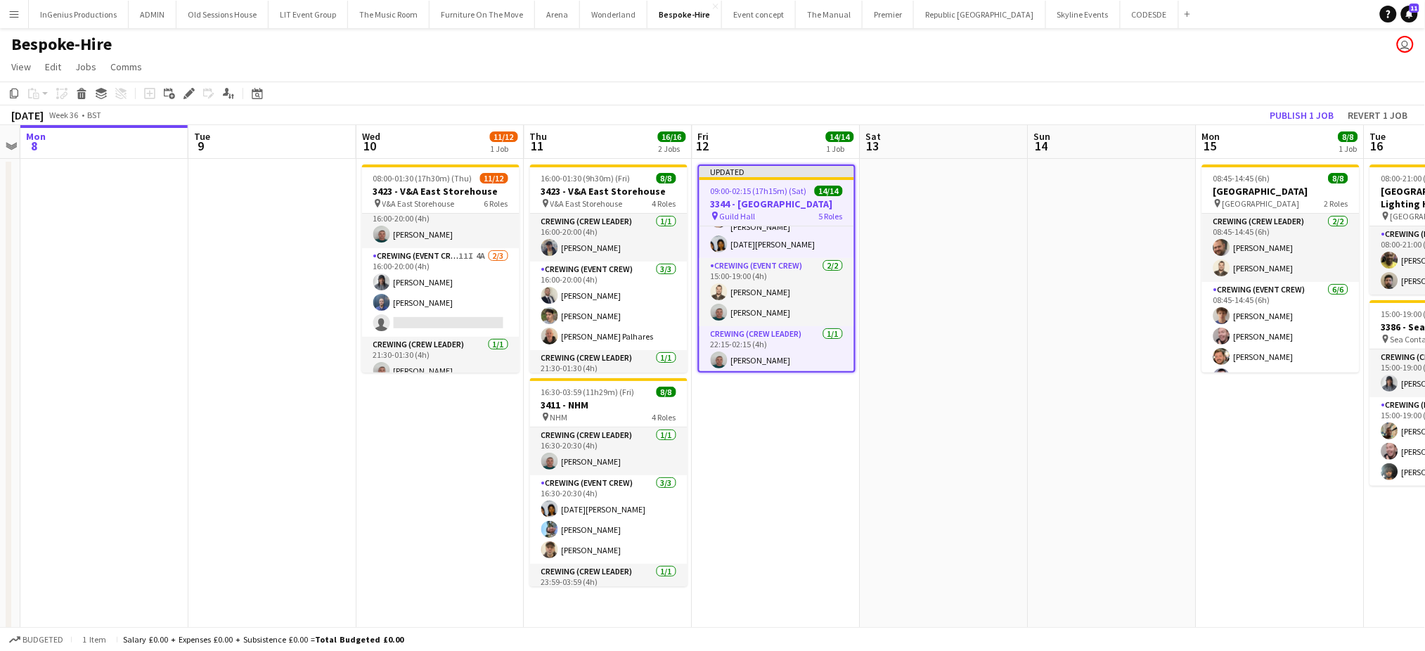
click at [1185, 78] on app-page-menu "View Day view expanded Day view collapsed Month view Date picker Jump to [DATE]…" at bounding box center [712, 68] width 1425 height 27
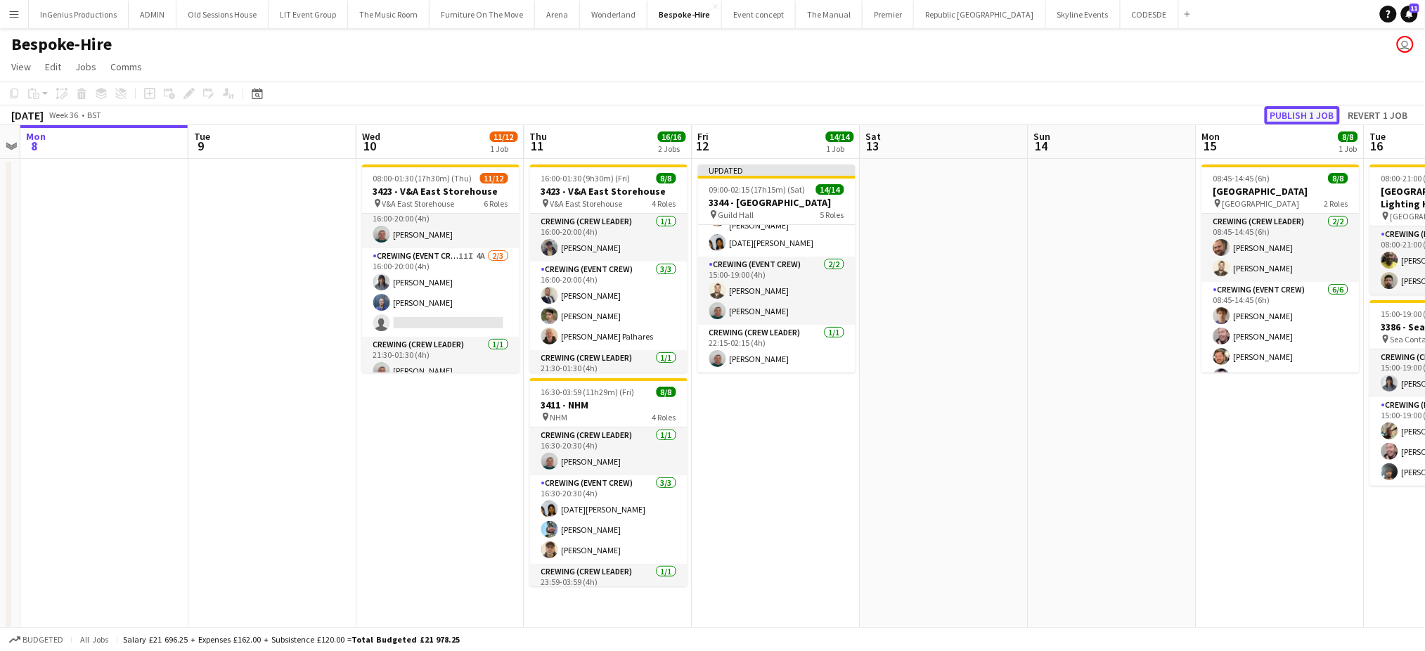
click at [1290, 110] on button "Publish 1 job" at bounding box center [1302, 115] width 75 height 18
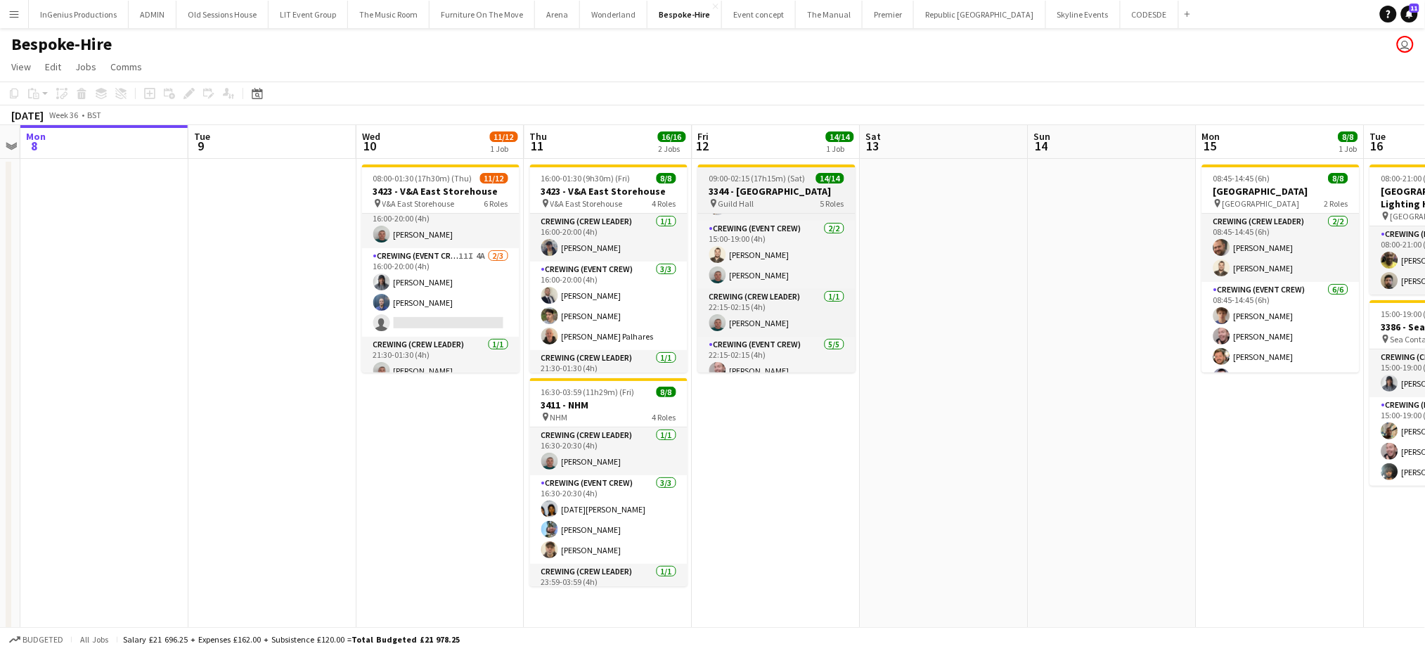
scroll to position [170, 0]
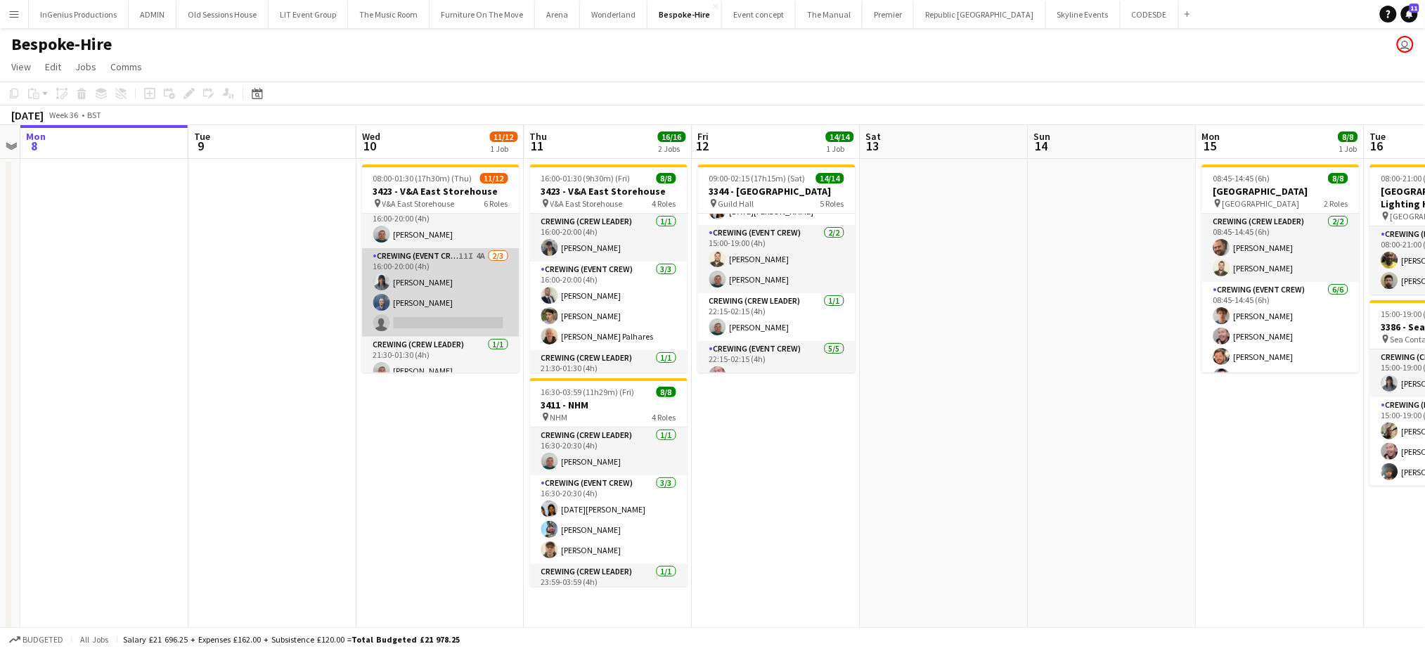
click at [458, 319] on app-card-role "Crewing (Event Crew) 11I 4A [DATE] 16:00-20:00 (4h) Kaine [PERSON_NAME] [PERSON…" at bounding box center [440, 292] width 157 height 89
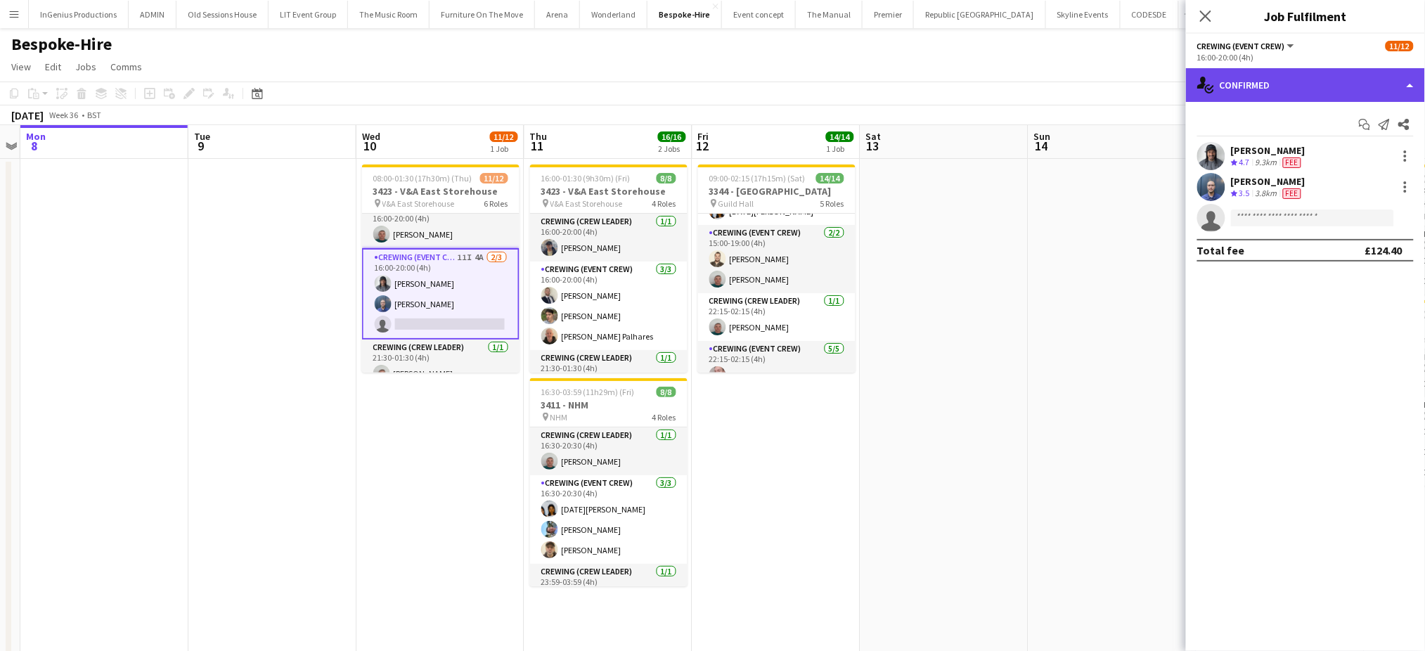
click at [1310, 78] on div "single-neutral-actions-check-2 Confirmed" at bounding box center [1305, 85] width 239 height 34
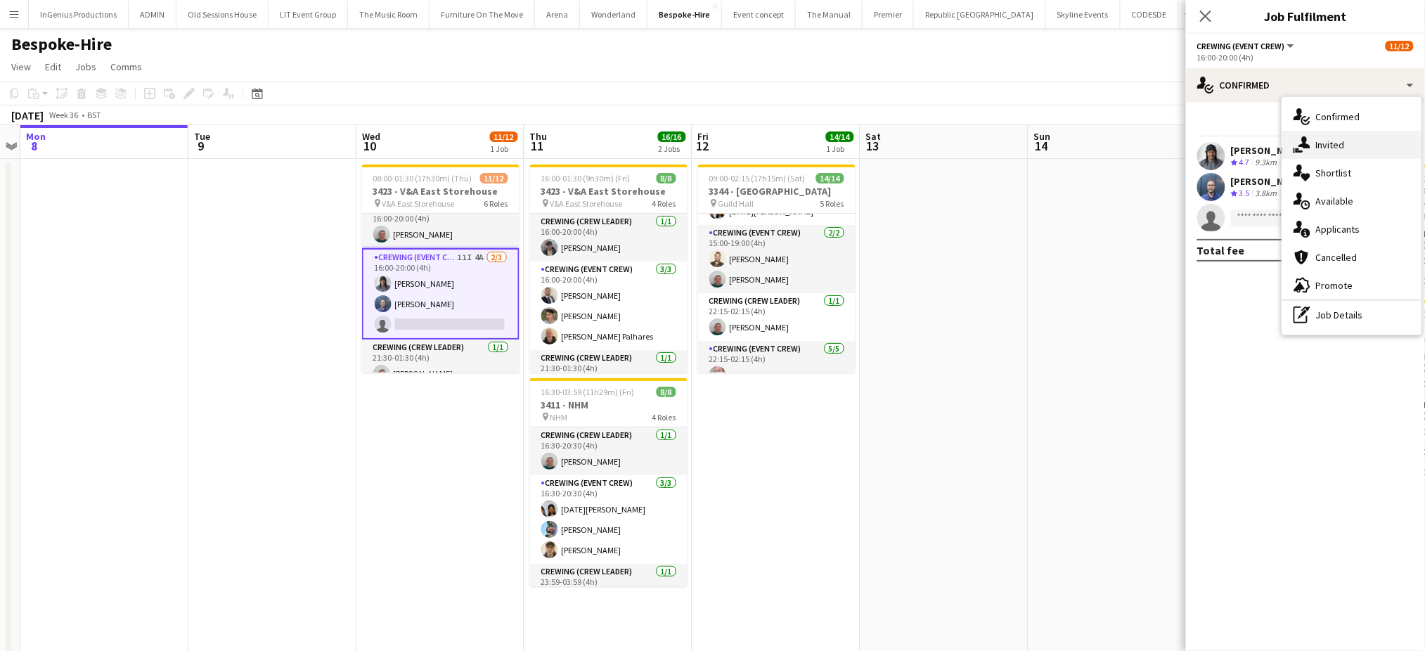
click at [1335, 142] on span "Invited" at bounding box center [1330, 145] width 29 height 13
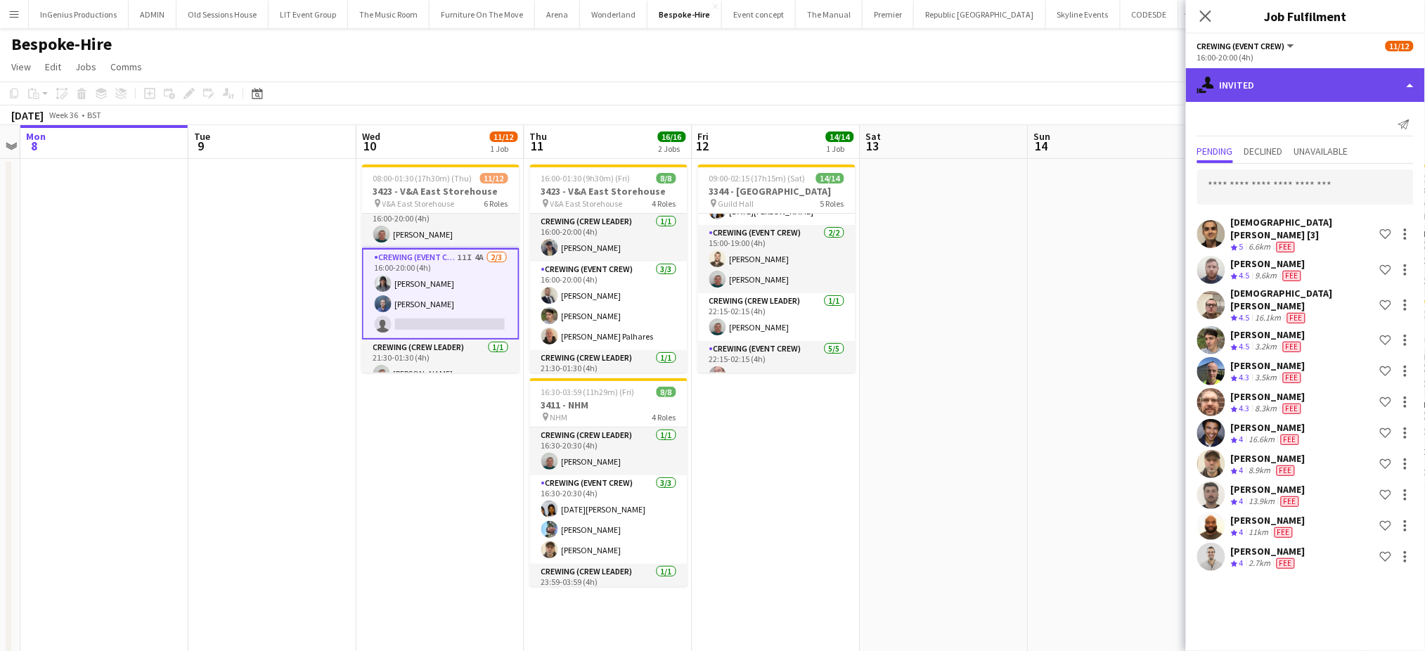
click at [1278, 86] on div "single-neutral-actions-share-1 Invited" at bounding box center [1305, 85] width 239 height 34
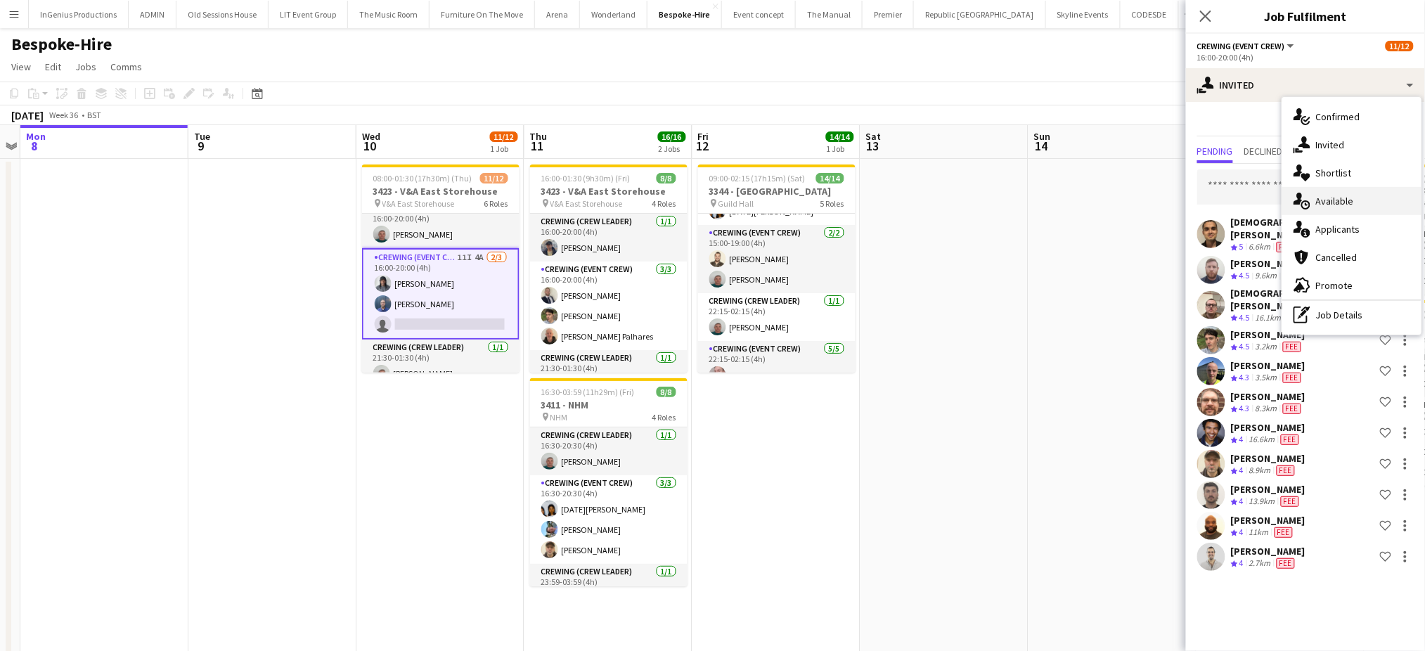
click at [1344, 209] on div "single-neutral-actions-upload Available" at bounding box center [1351, 201] width 139 height 28
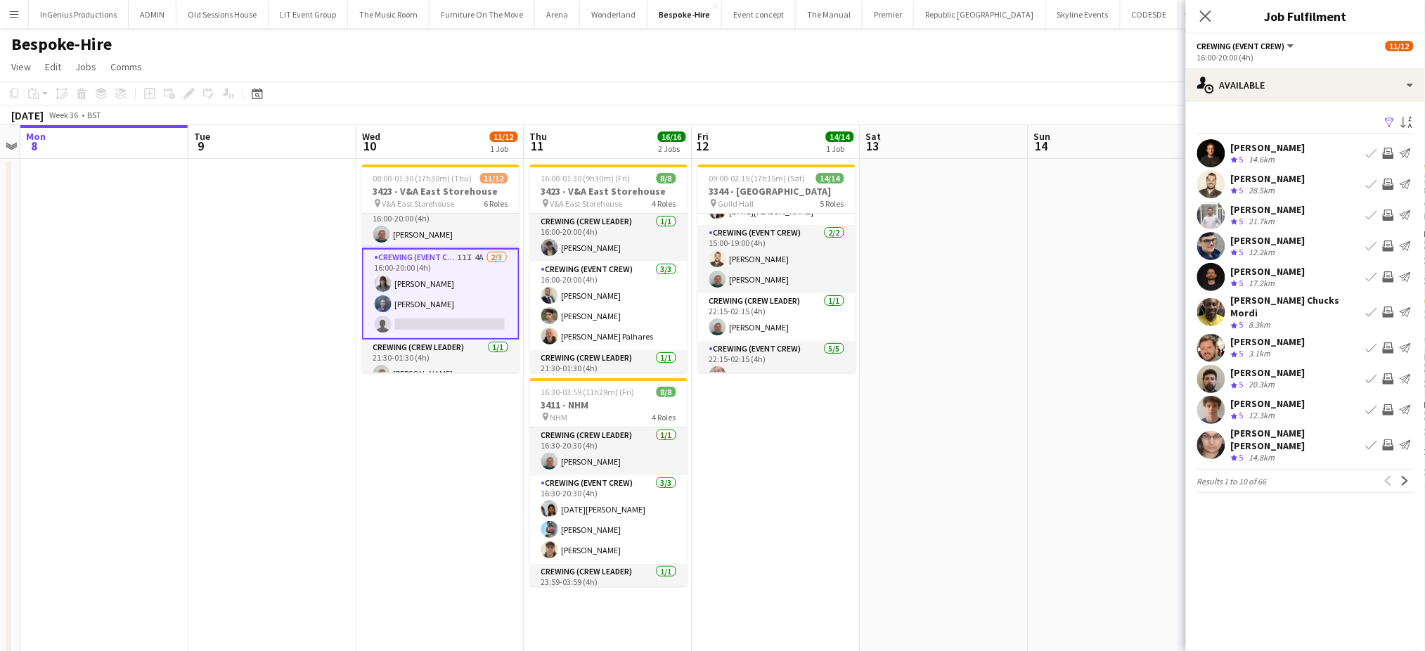
click at [1389, 439] on app-icon "Invite crew" at bounding box center [1388, 444] width 11 height 11
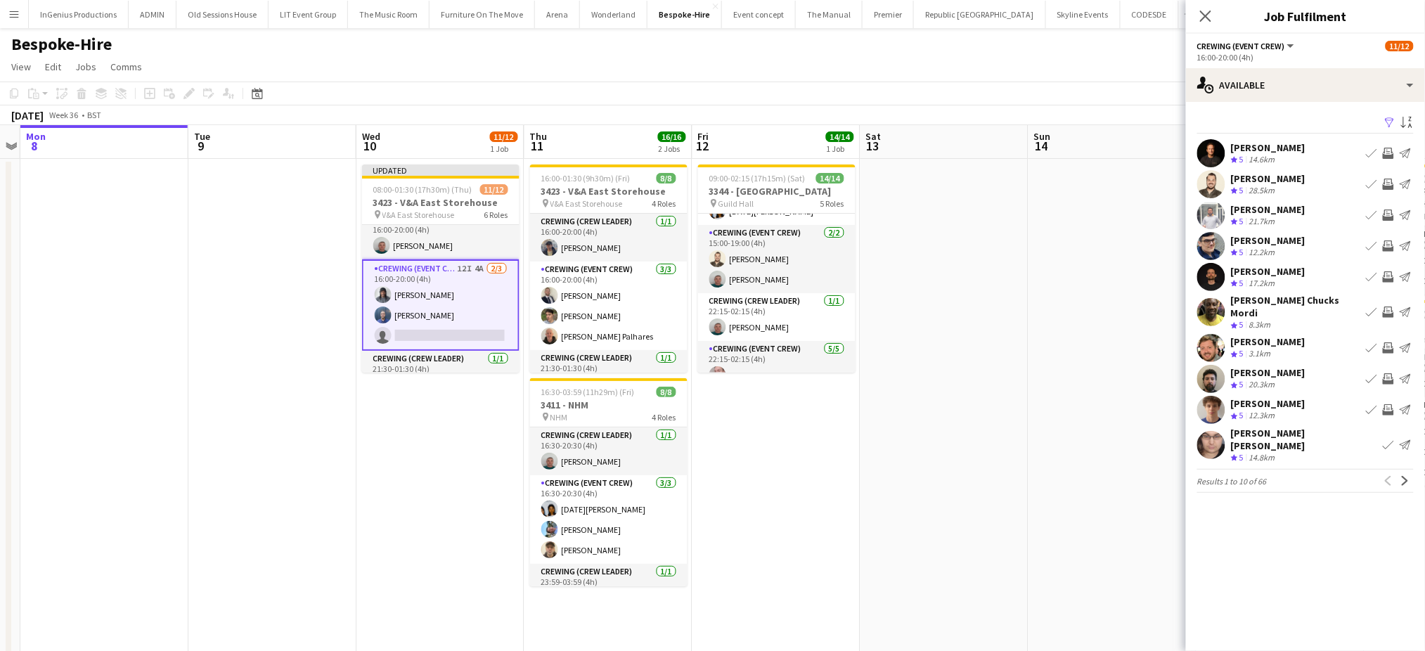
click at [1387, 404] on app-icon "Invite crew" at bounding box center [1388, 409] width 11 height 11
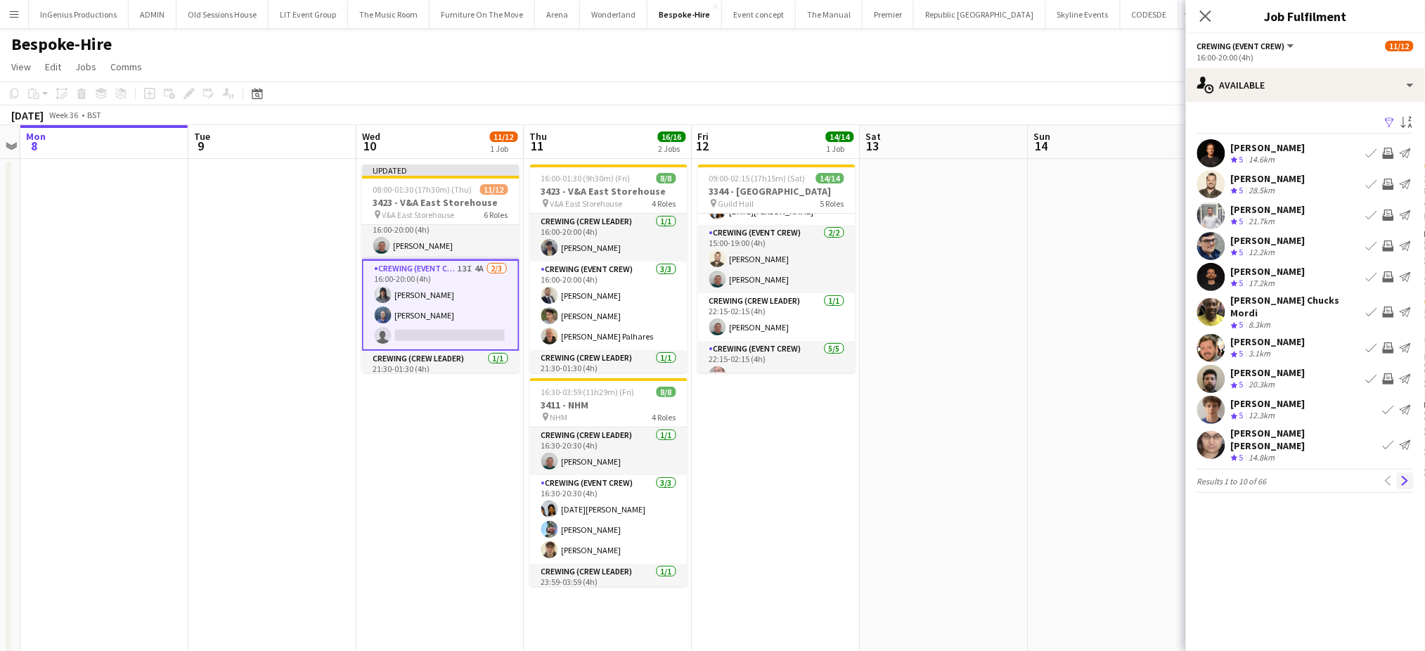
click at [1407, 476] on app-icon "Next" at bounding box center [1406, 481] width 10 height 10
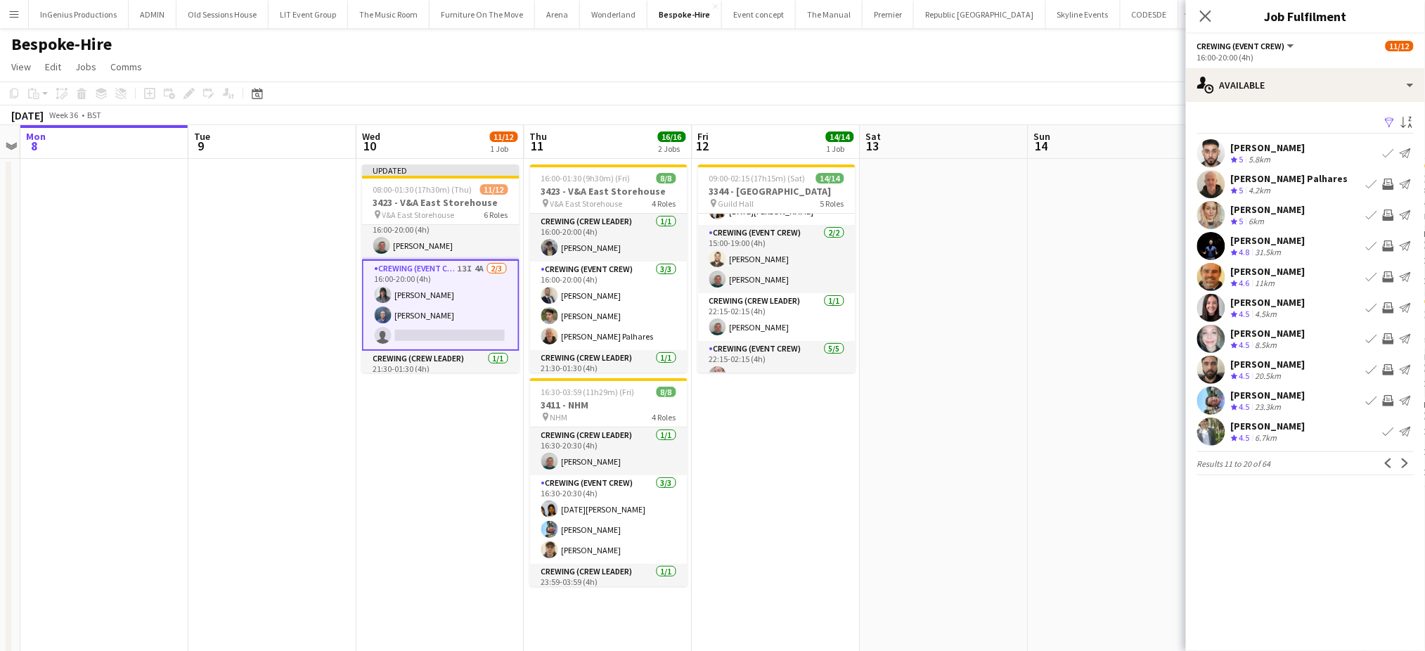
click at [1386, 184] on app-icon "Invite crew" at bounding box center [1388, 184] width 11 height 11
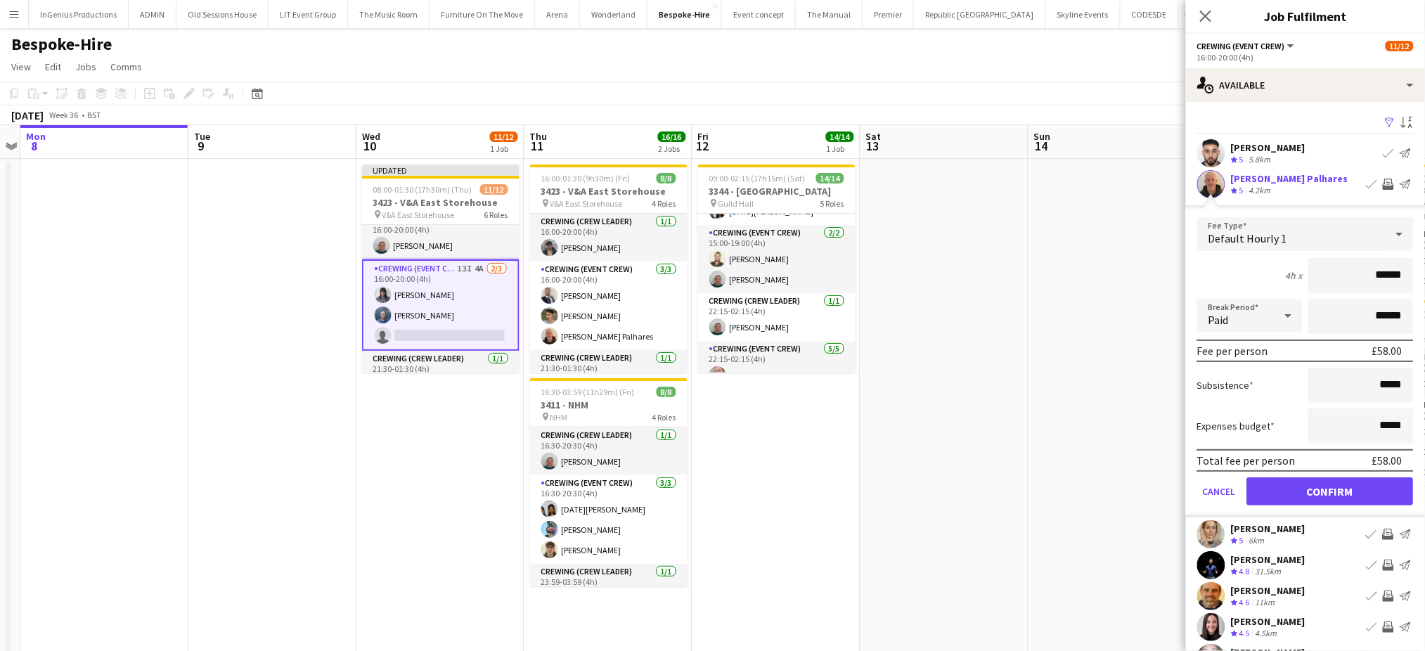
click button "Confirm" at bounding box center [1330, 491] width 167 height 28
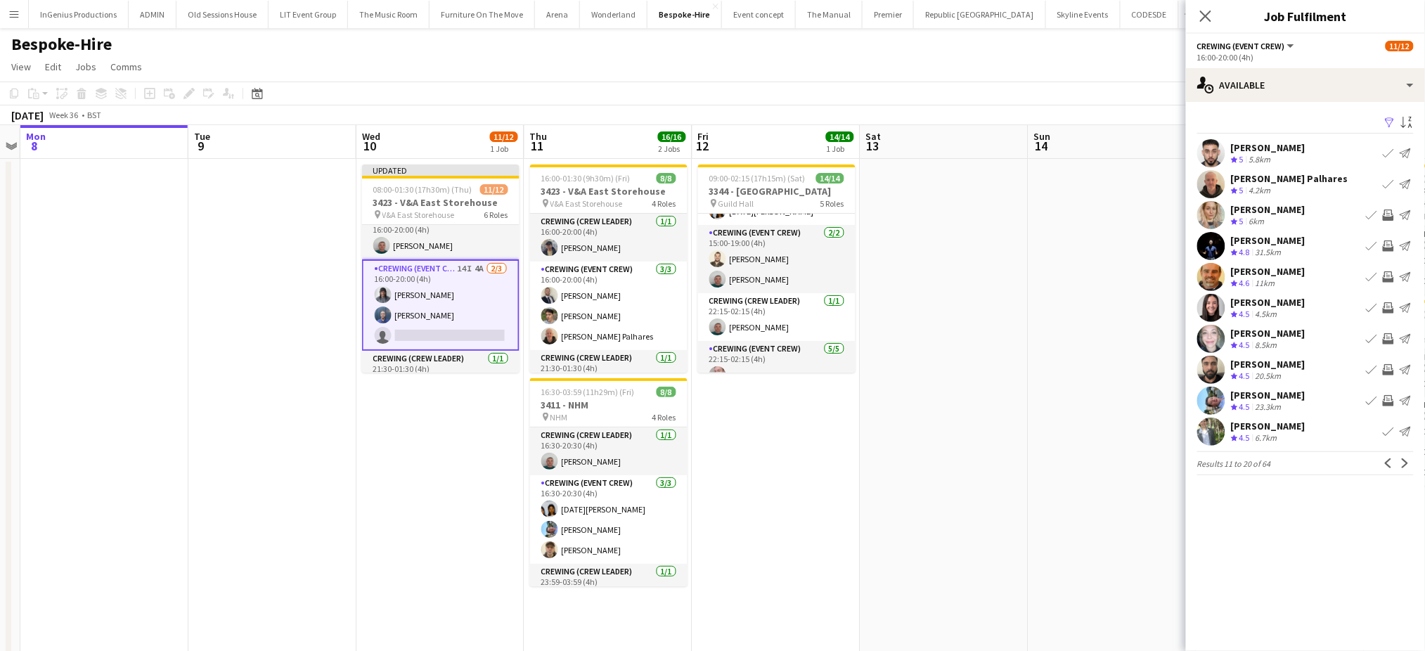
click at [1387, 405] on app-icon "Invite crew" at bounding box center [1388, 400] width 11 height 11
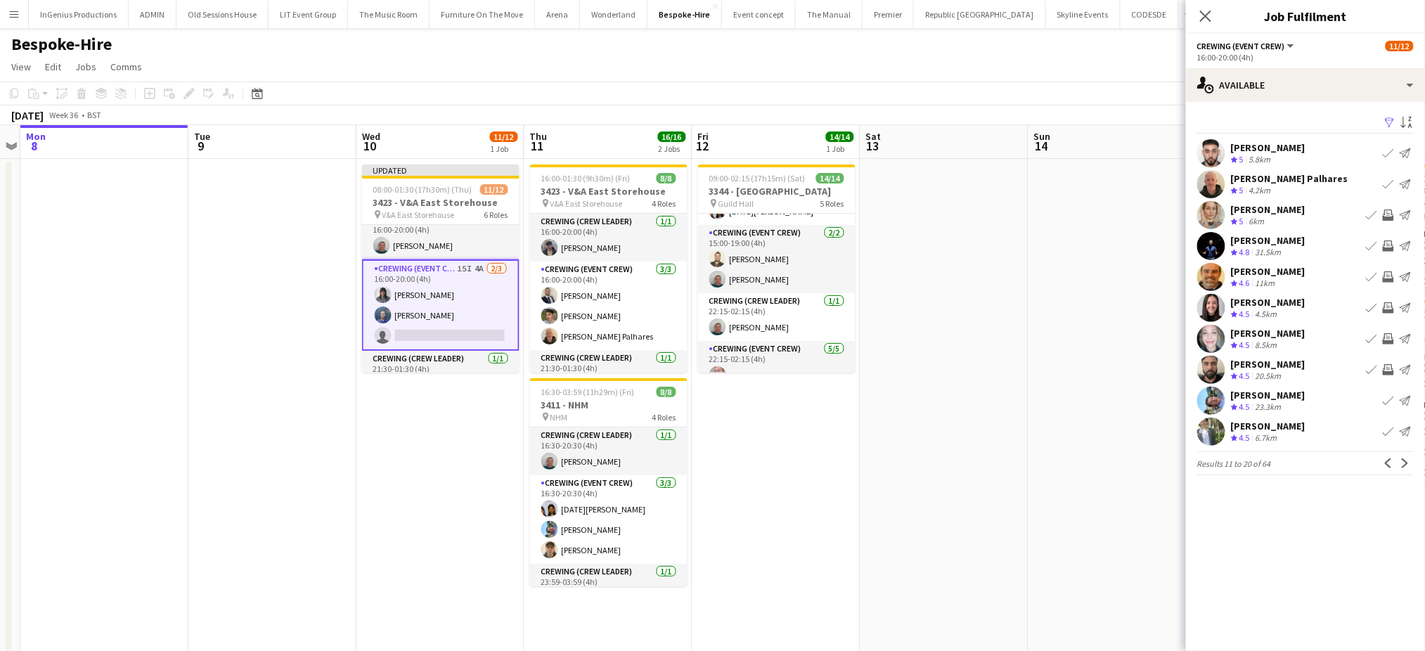
click at [1387, 365] on app-icon "Invite crew" at bounding box center [1388, 369] width 11 height 11
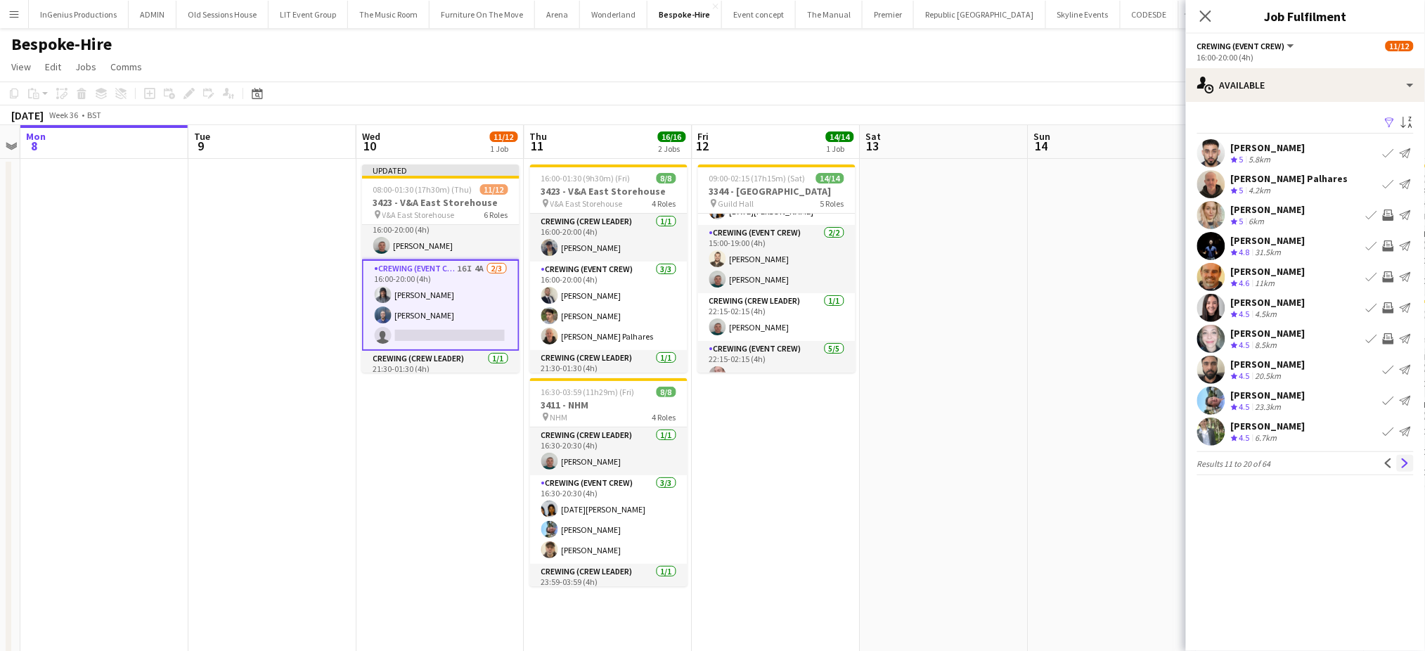
click at [1406, 470] on button "Next" at bounding box center [1405, 463] width 17 height 17
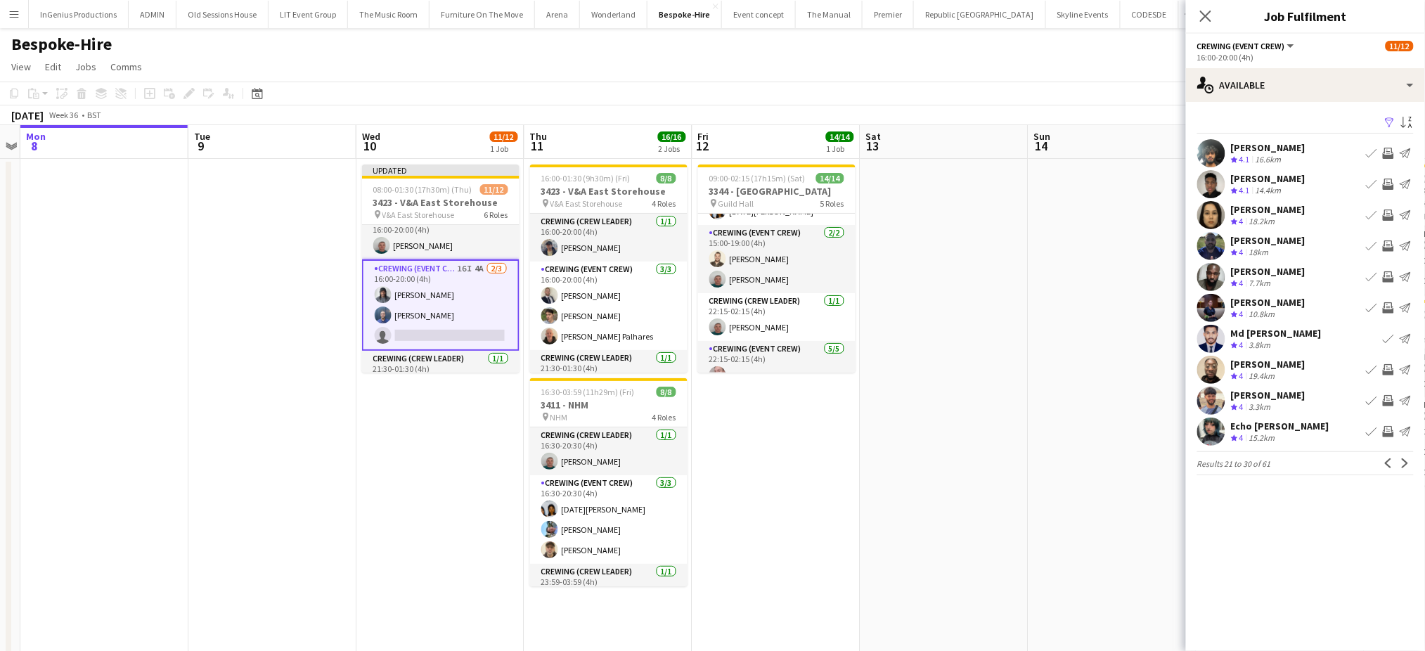
click at [1388, 181] on app-icon "Invite crew" at bounding box center [1388, 184] width 11 height 11
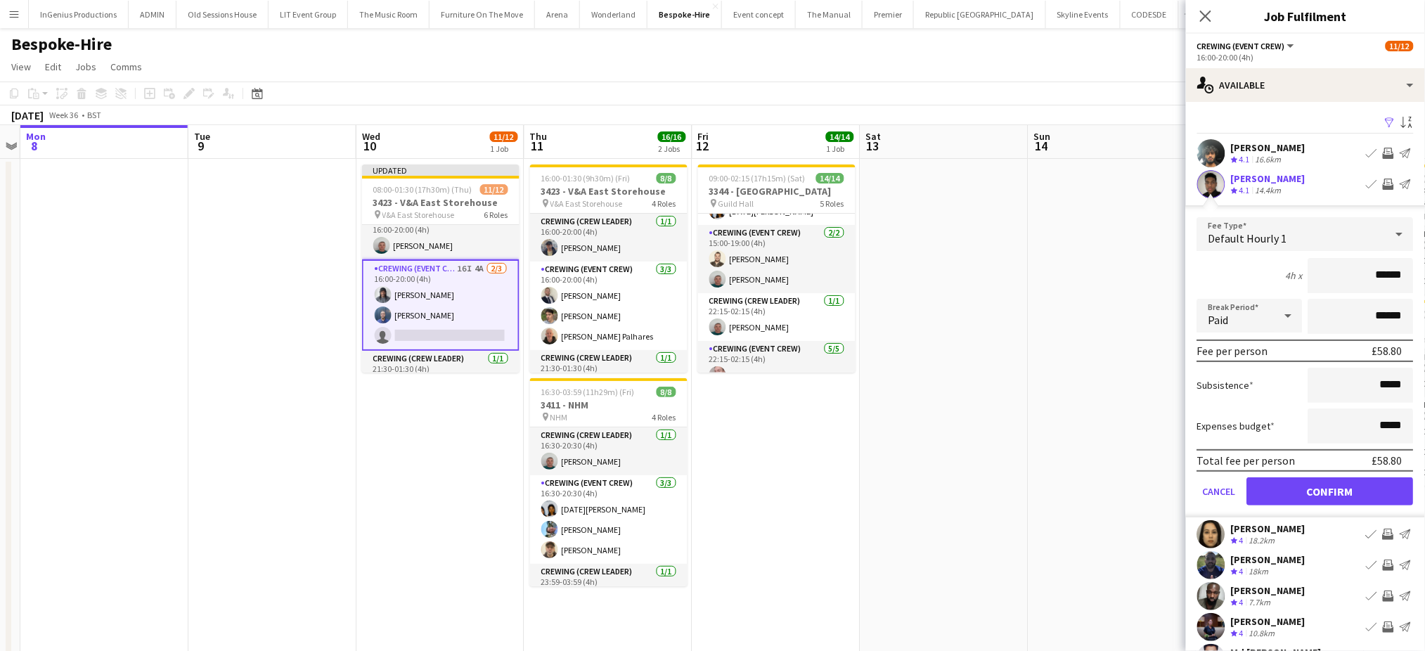
click button "Confirm" at bounding box center [1330, 491] width 167 height 28
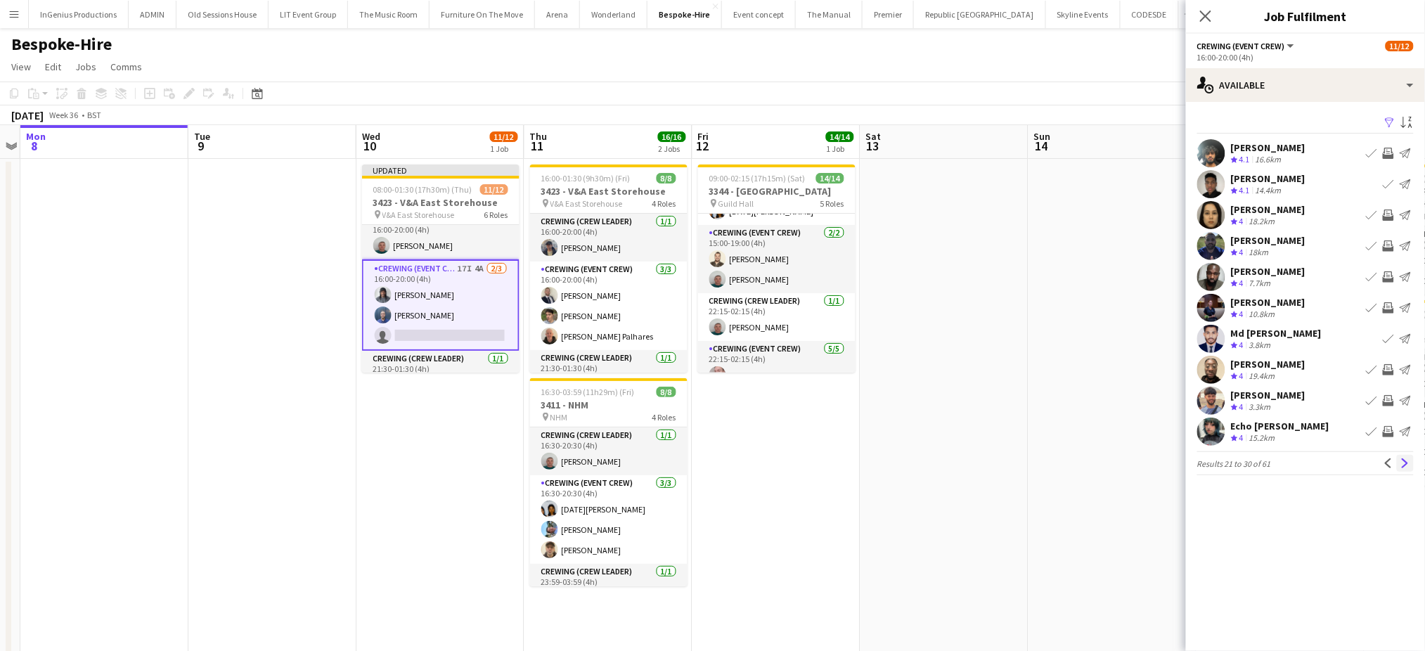
click at [1407, 464] on app-icon "Next" at bounding box center [1406, 463] width 10 height 10
click at [1391, 180] on app-icon "Invite crew" at bounding box center [1388, 184] width 11 height 11
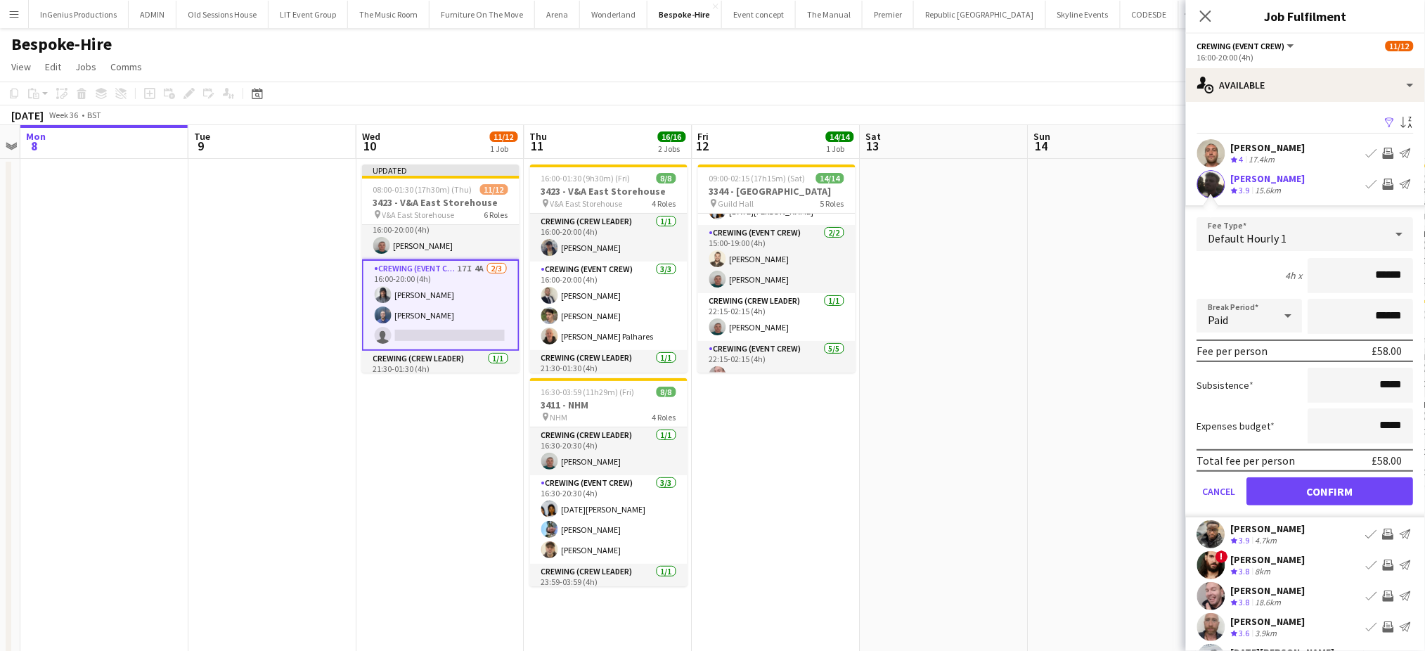
click button "Confirm" at bounding box center [1330, 491] width 167 height 28
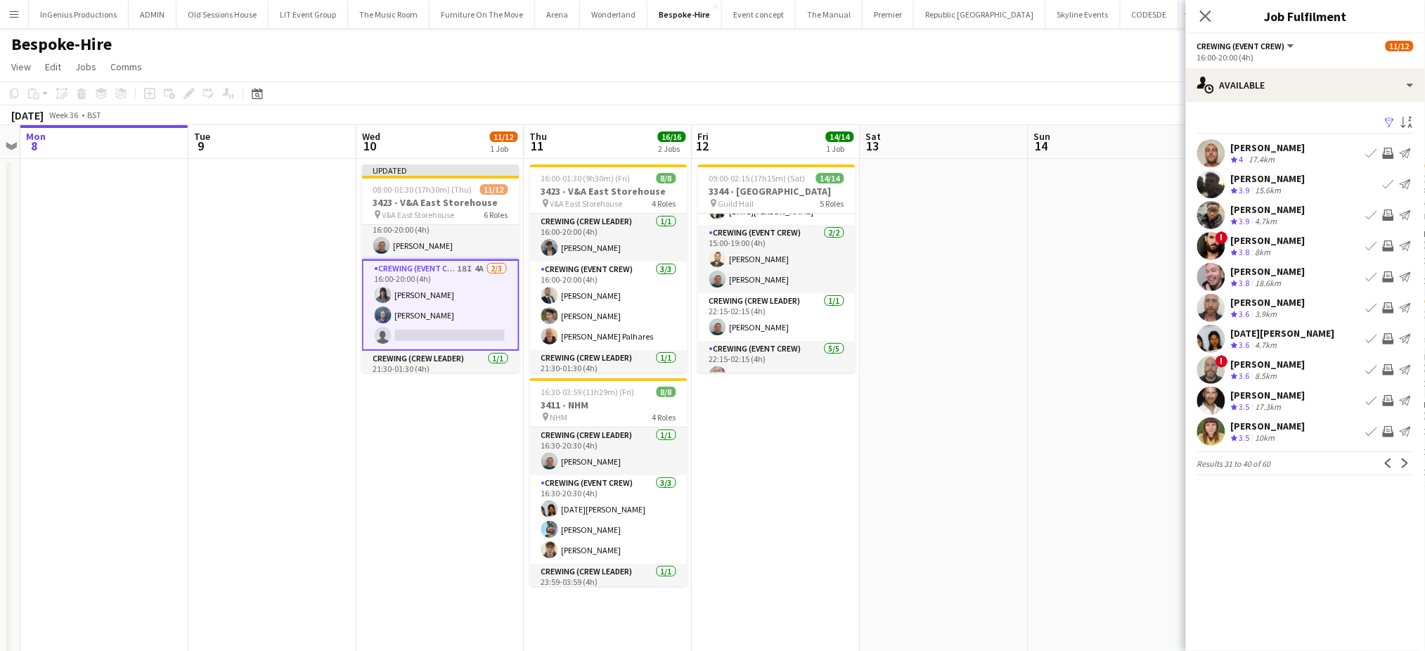
click at [1387, 275] on app-icon "Invite crew" at bounding box center [1388, 276] width 11 height 11
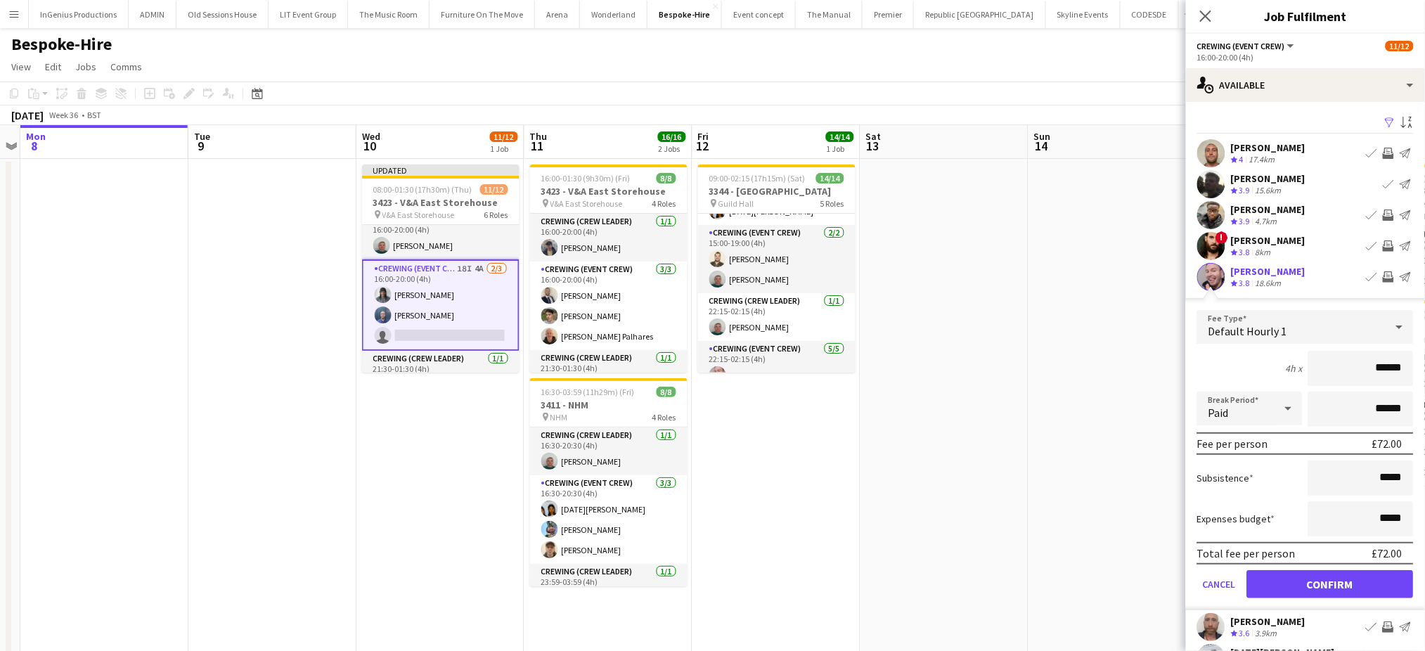
click button "Confirm" at bounding box center [1330, 584] width 167 height 28
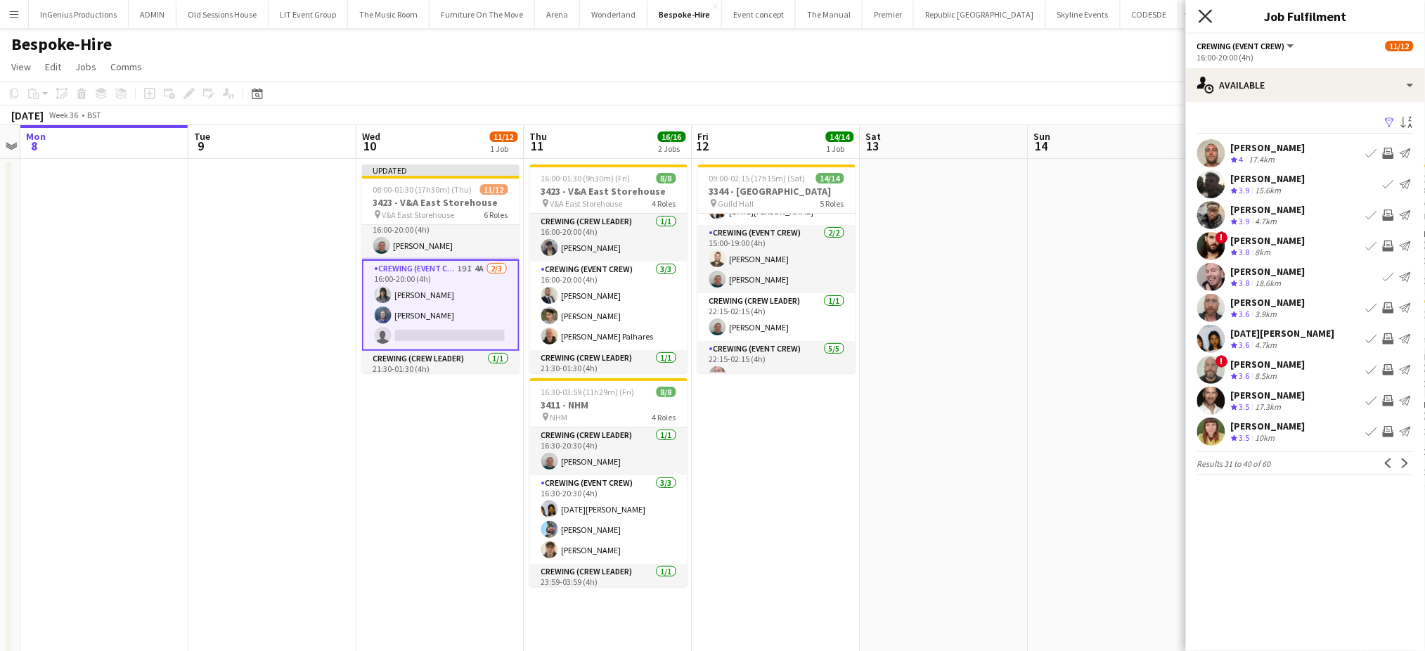
click at [1202, 15] on icon "Close pop-in" at bounding box center [1205, 15] width 13 height 13
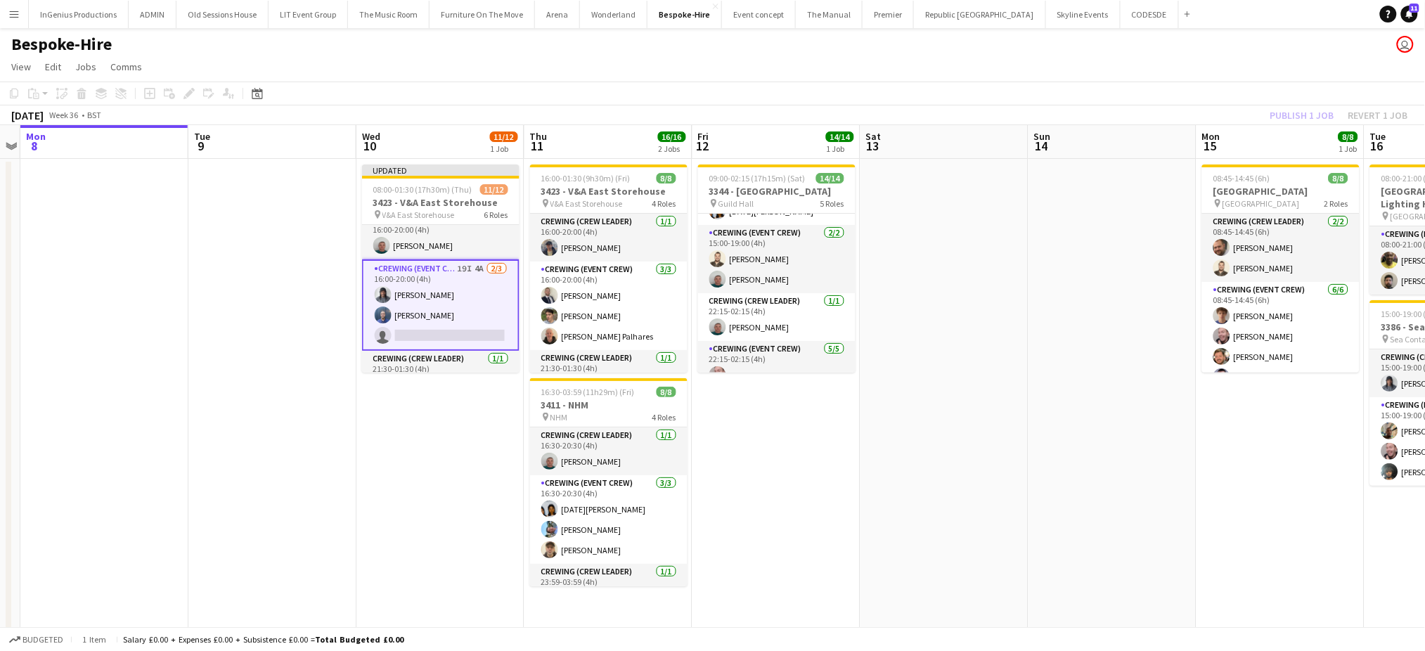
click at [1217, 79] on app-page-menu "View Day view expanded Day view collapsed Month view Date picker Jump to [DATE]…" at bounding box center [712, 68] width 1425 height 27
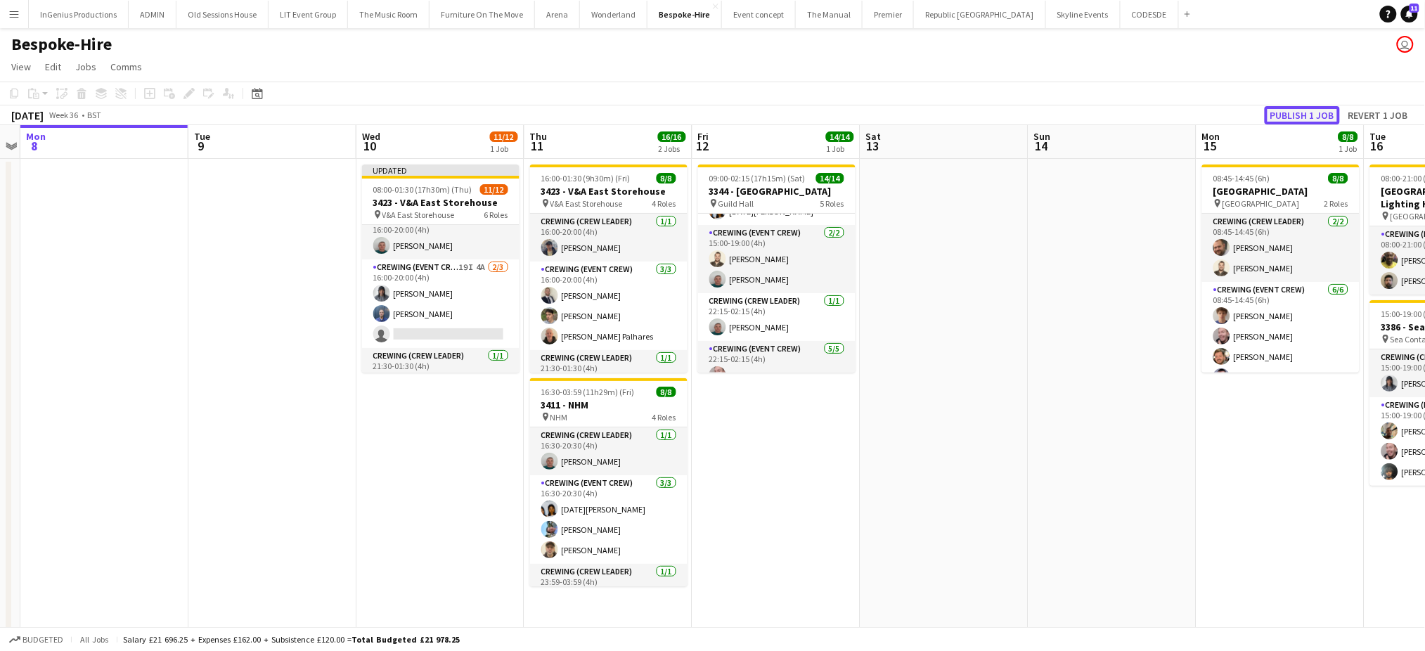
click at [1292, 109] on button "Publish 1 job" at bounding box center [1302, 115] width 75 height 18
